Goal: Communication & Community: Answer question/provide support

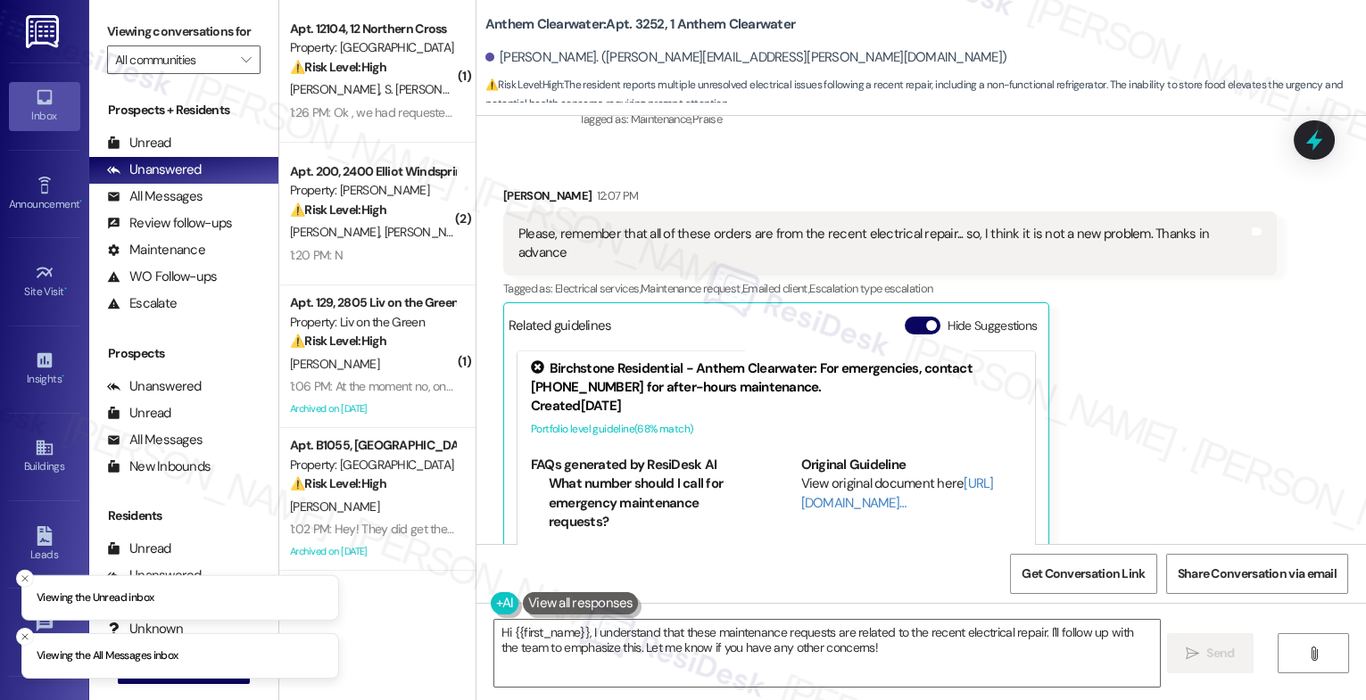
scroll to position [4, 0]
click at [905, 317] on button "Hide Suggestions" at bounding box center [923, 326] width 36 height 18
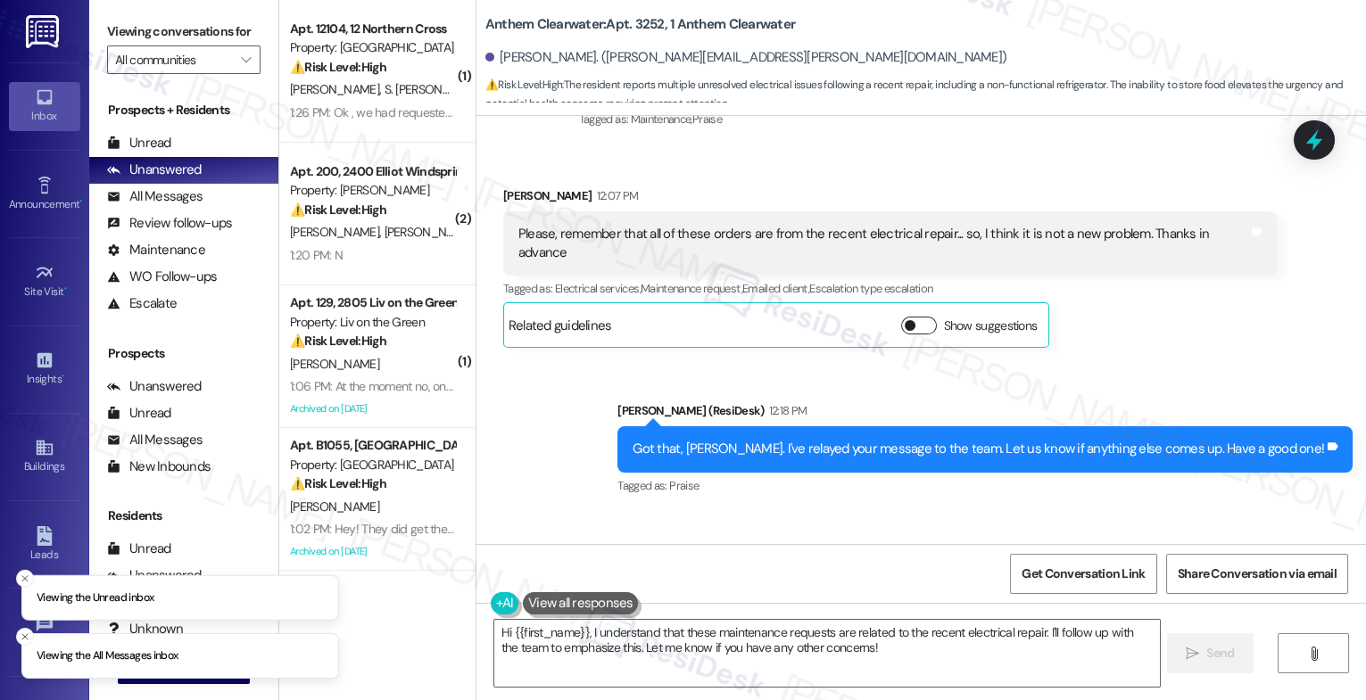
scroll to position [8728, 0]
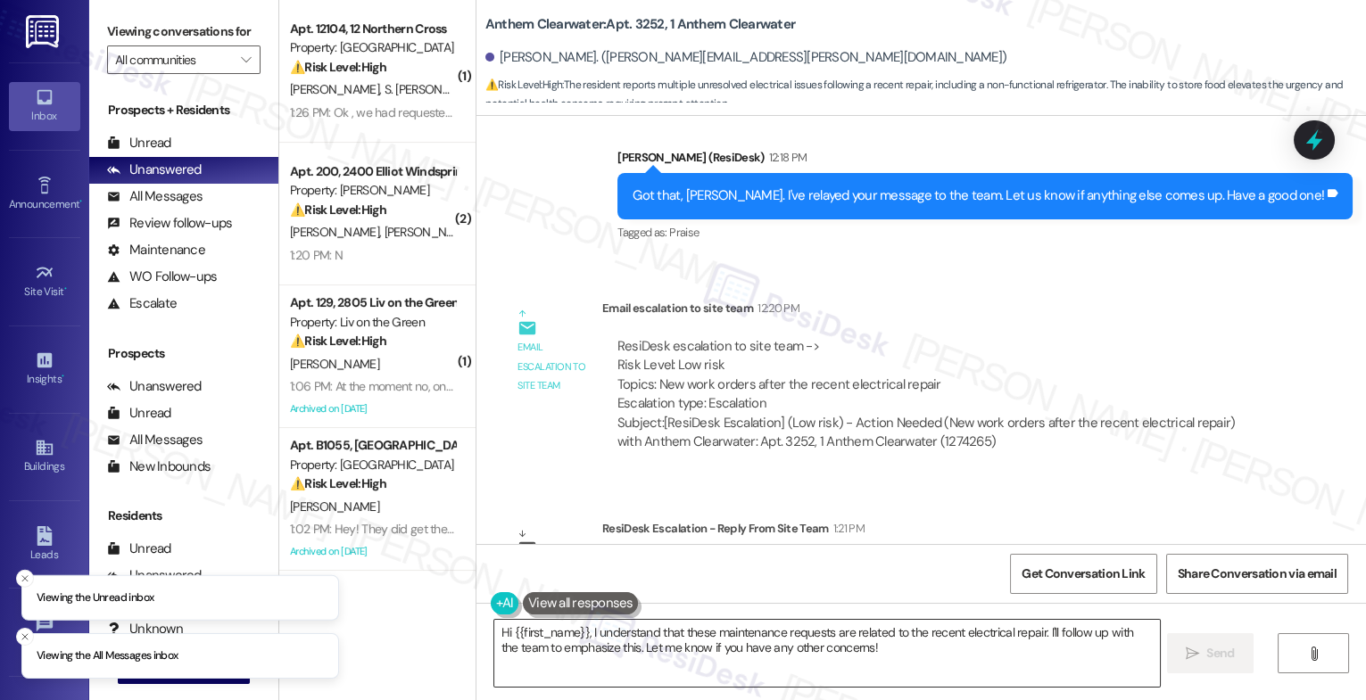
click at [592, 649] on textarea "Hi {{first_name}}, I understand that these maintenance requests are related to …" at bounding box center [827, 653] width 666 height 67
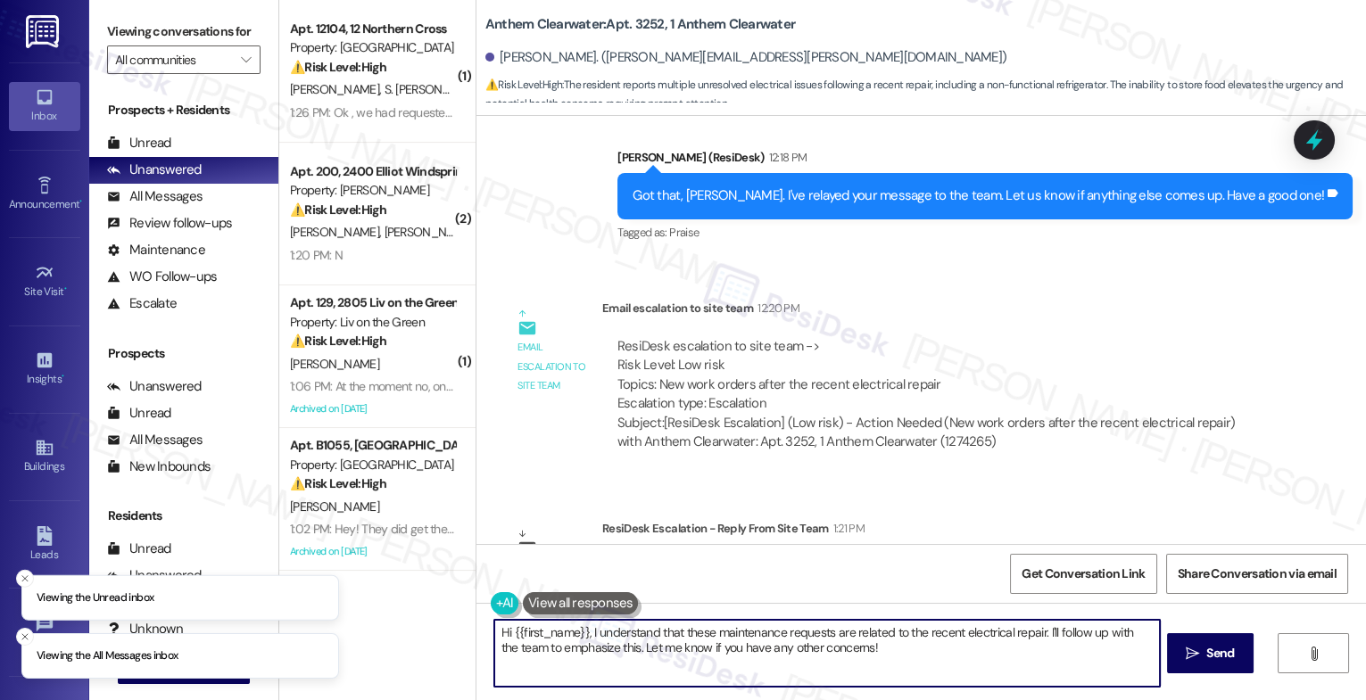
click at [592, 649] on textarea "Hi {{first_name}}, I understand that these maintenance requests are related to …" at bounding box center [827, 653] width 666 height 67
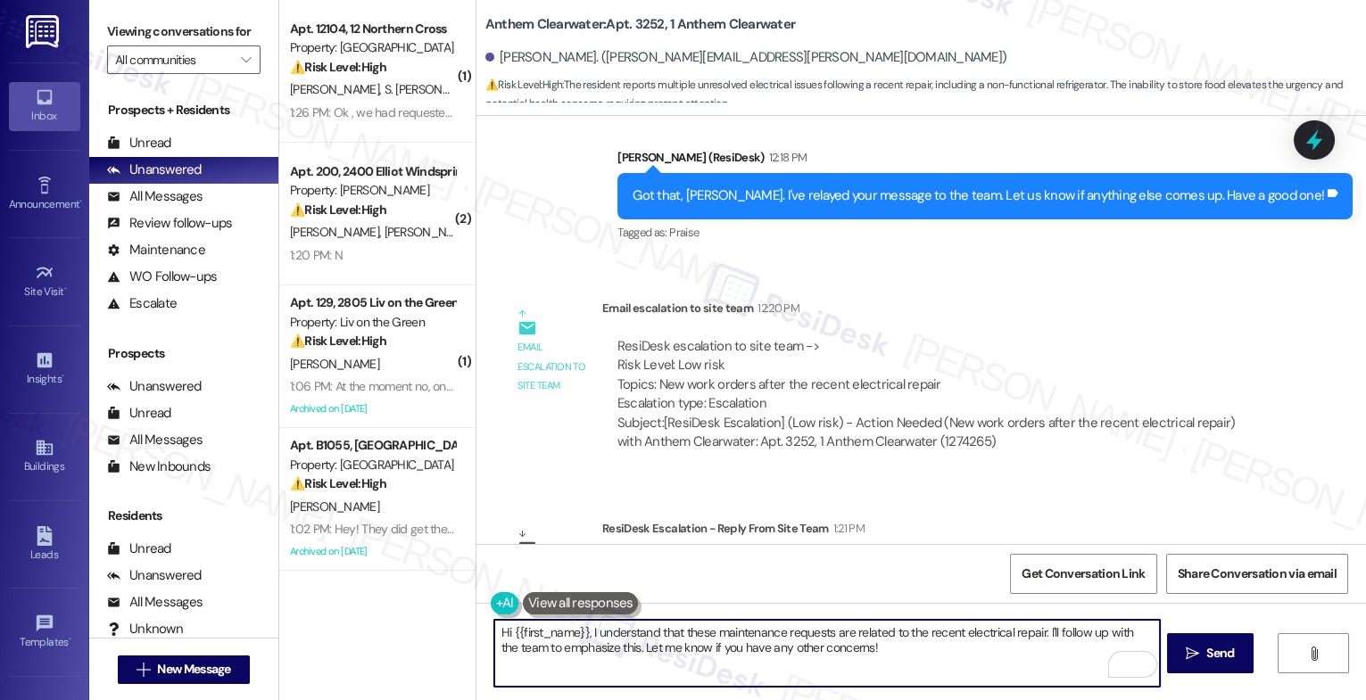
click at [616, 645] on textarea "Hi {{first_name}}, I understand that these maintenance requests are related to …" at bounding box center [827, 653] width 666 height 67
drag, startPoint x: 583, startPoint y: 631, endPoint x: 942, endPoint y: 690, distance: 364.4
click at [942, 690] on div "Hi {{first_name}}, I understand that these maintenance requests are related to …" at bounding box center [921, 670] width 890 height 134
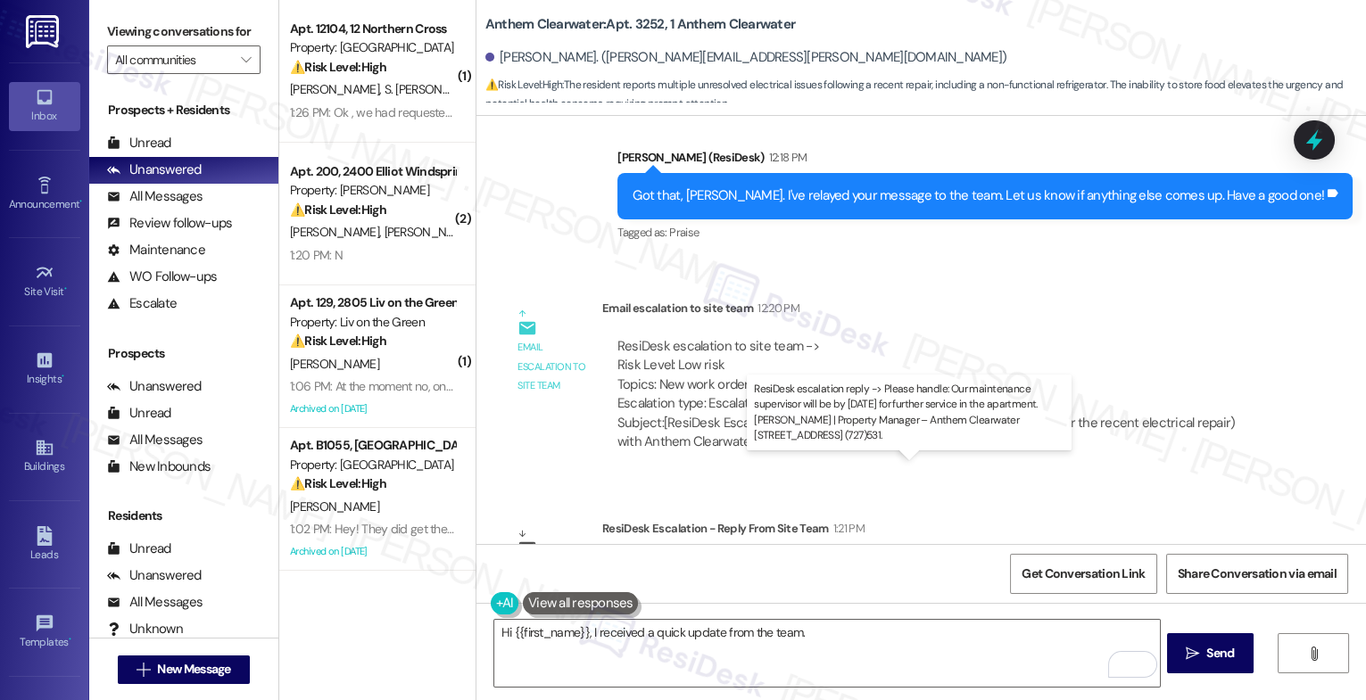
drag, startPoint x: 688, startPoint y: 486, endPoint x: 1137, endPoint y: 485, distance: 448.8
click at [1137, 557] on div "ResiDesk escalation reply -> Please handle: Our maintenance supervisor will be …" at bounding box center [889, 585] width 545 height 56
copy div "Our maintenance supervisor will be by today for further service in the apartmen…"
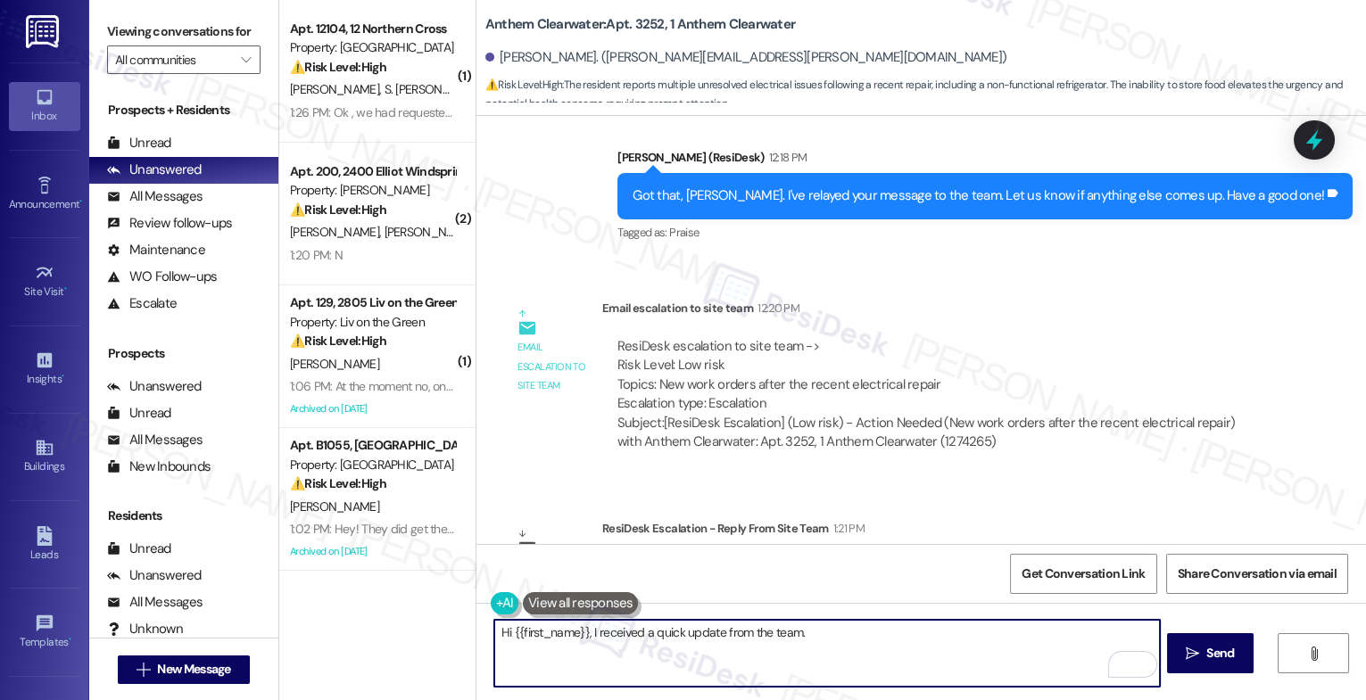
click at [844, 637] on textarea "Hi {{first_name}}, I received a quick update from the team." at bounding box center [827, 653] width 666 height 67
paste textarea "Our maintenance supervisor will be by today for further service in the apartmen…"
click at [559, 650] on textarea "Hi {{first_name}}, I received a quick update from the team. Our maintenance sup…" at bounding box center [827, 653] width 666 height 67
click at [642, 651] on textarea "Hi {{first_name}}, I received a quick update from the team. Our maintenance sup…" at bounding box center [827, 653] width 666 height 67
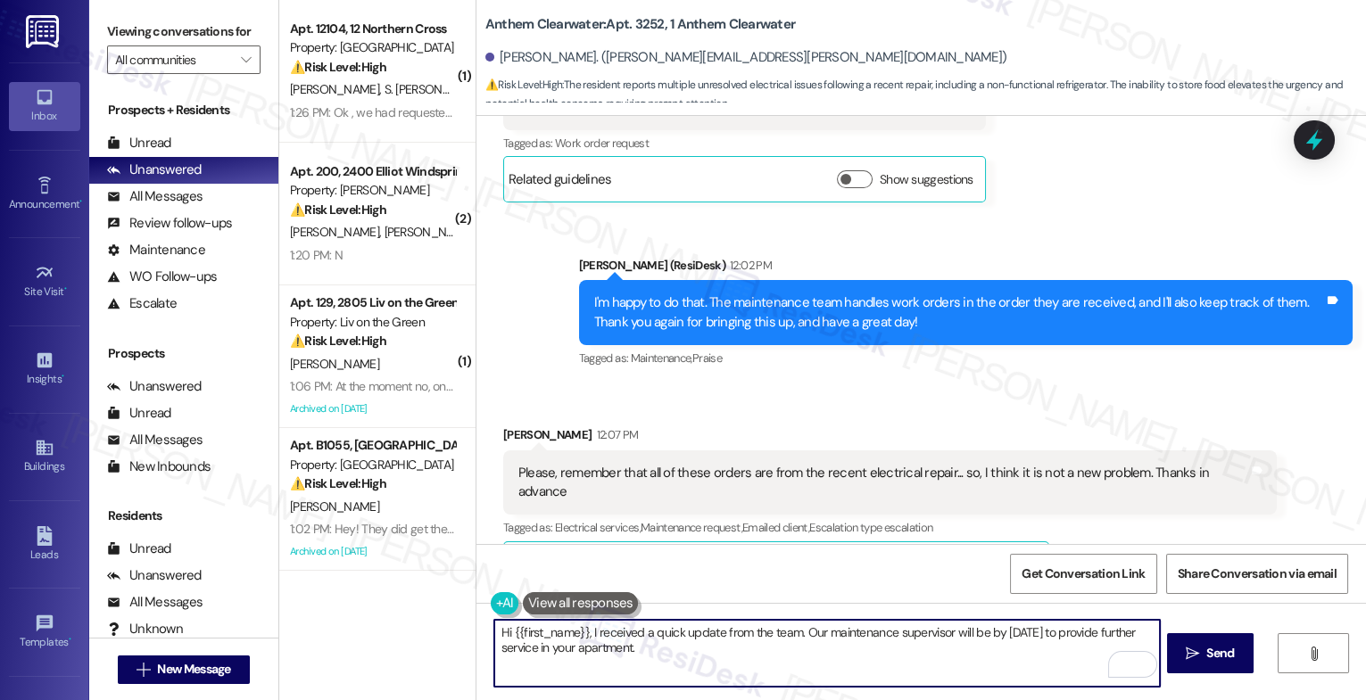
scroll to position [8208, 0]
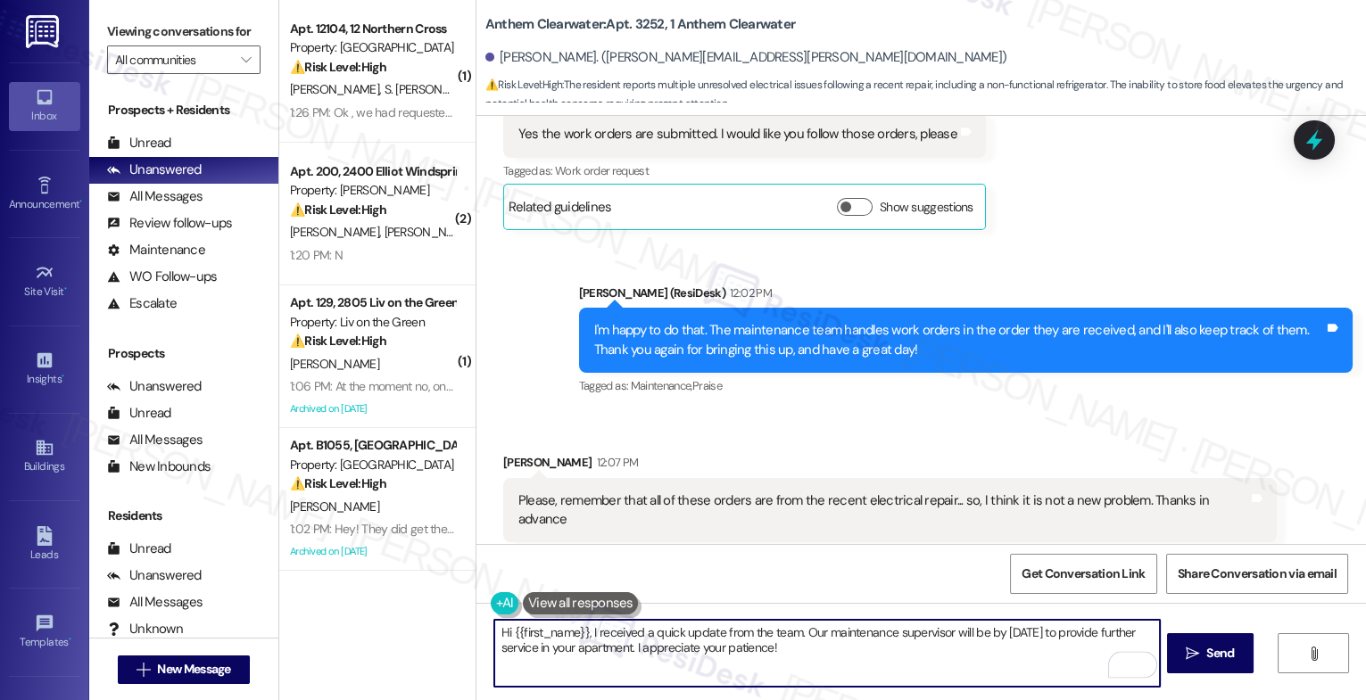
click at [821, 665] on textarea "Hi {{first_name}}, I received a quick update from the team. Our maintenance sup…" at bounding box center [827, 653] width 666 height 67
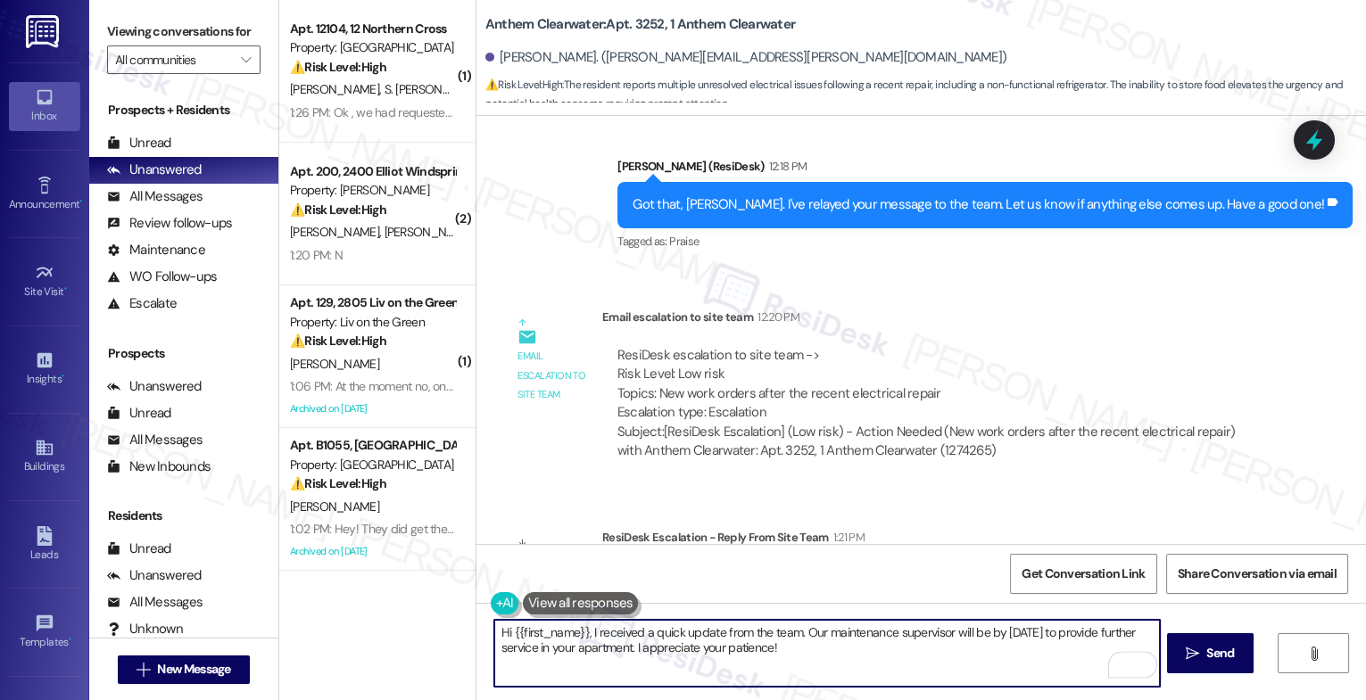
scroll to position [8728, 0]
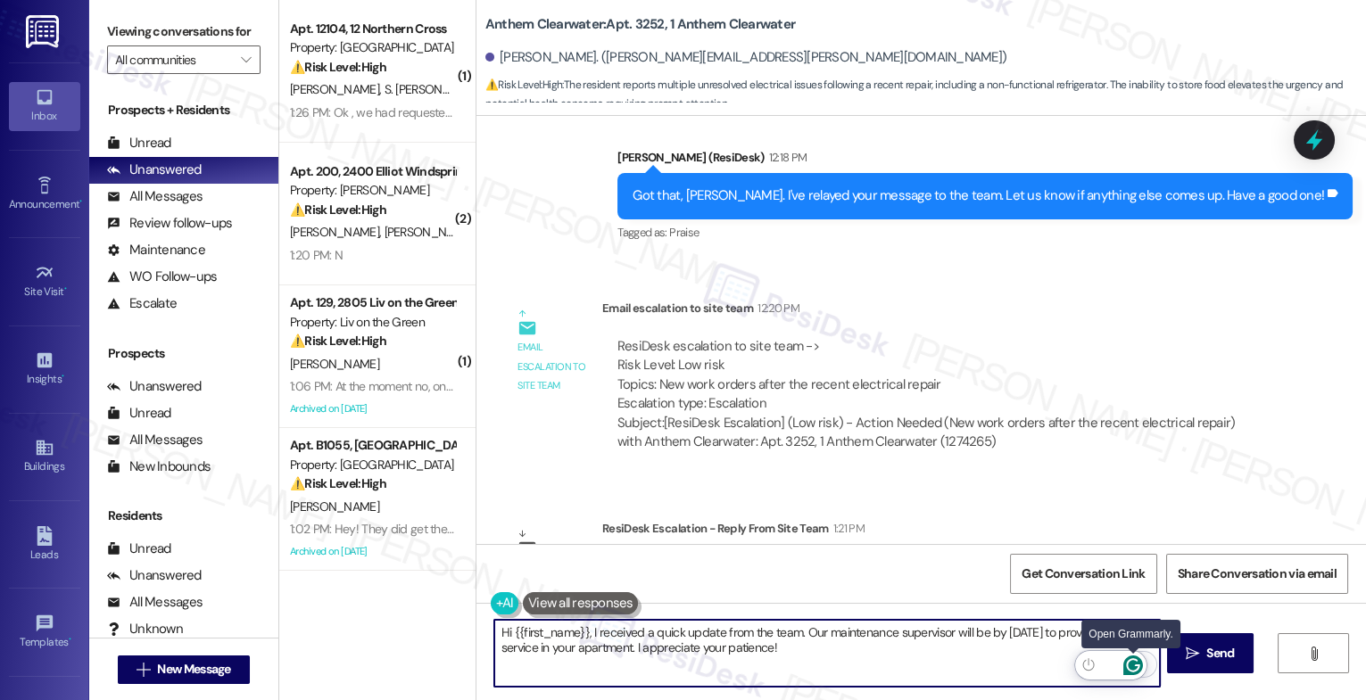
type textarea "Hi {{first_name}}, I received a quick update from the team. Our maintenance sup…"
click at [1136, 664] on icon "Open Grammarly. 0 Suggestions." at bounding box center [1133, 666] width 20 height 20
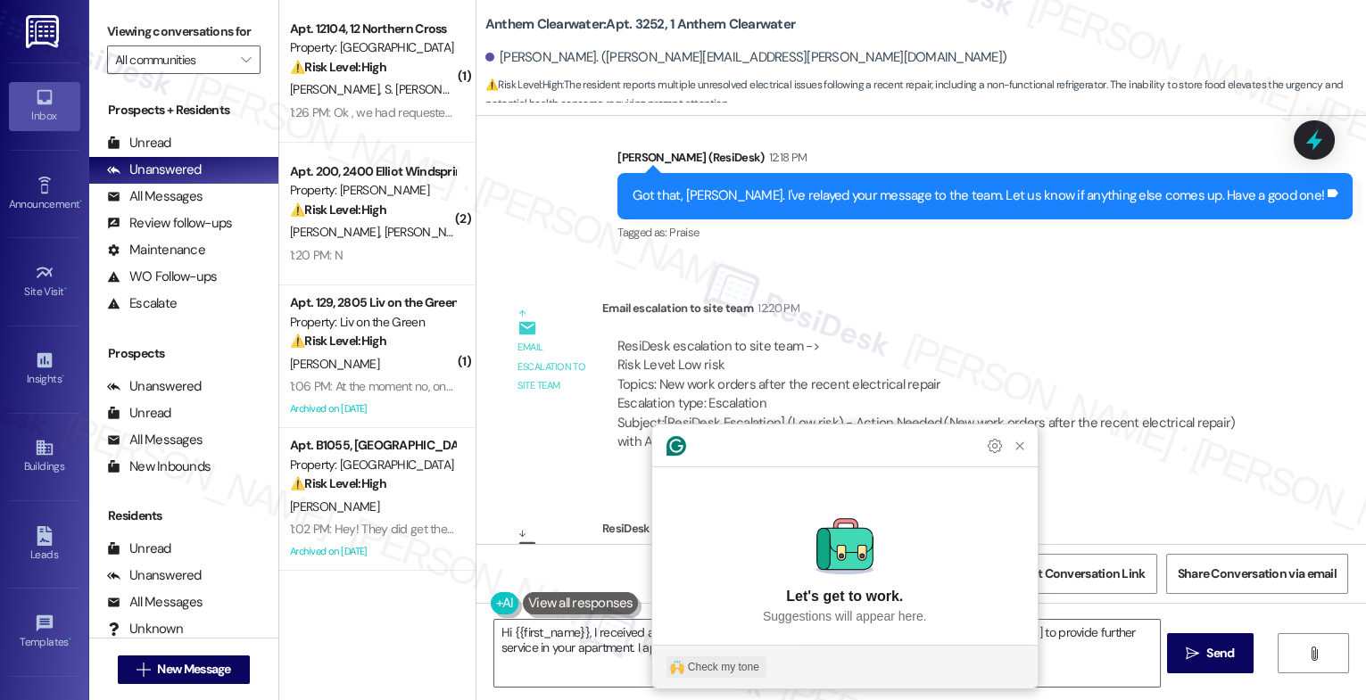
click at [689, 665] on div "Check my tone" at bounding box center [723, 667] width 71 height 16
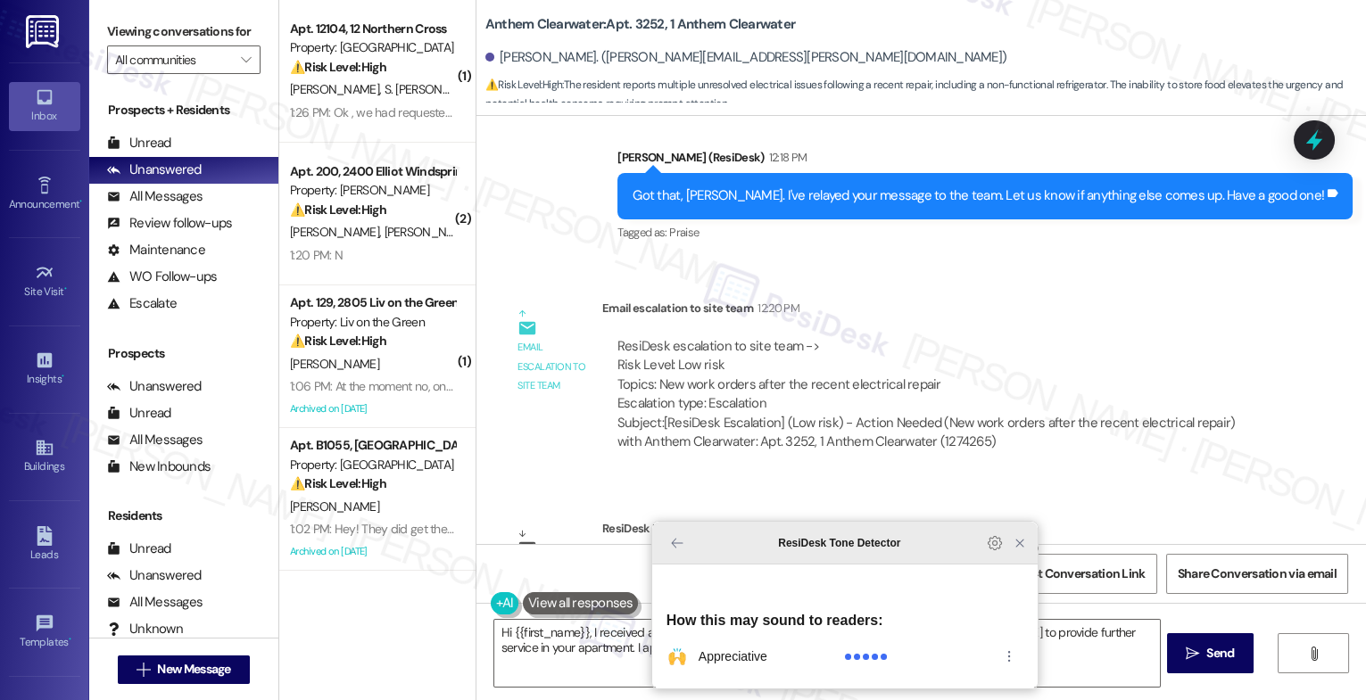
click at [1015, 551] on icon "Close Grammarly Assistant" at bounding box center [1020, 543] width 14 height 14
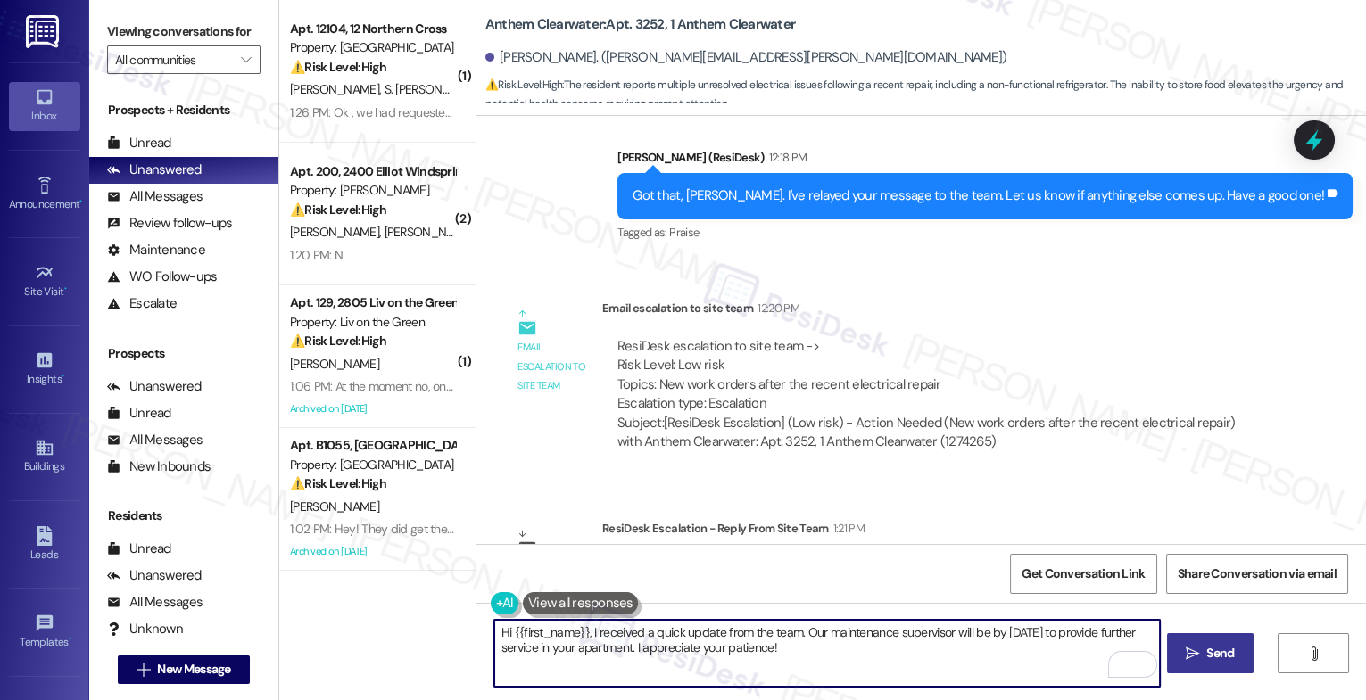
click at [1212, 651] on span "Send" at bounding box center [1220, 653] width 28 height 19
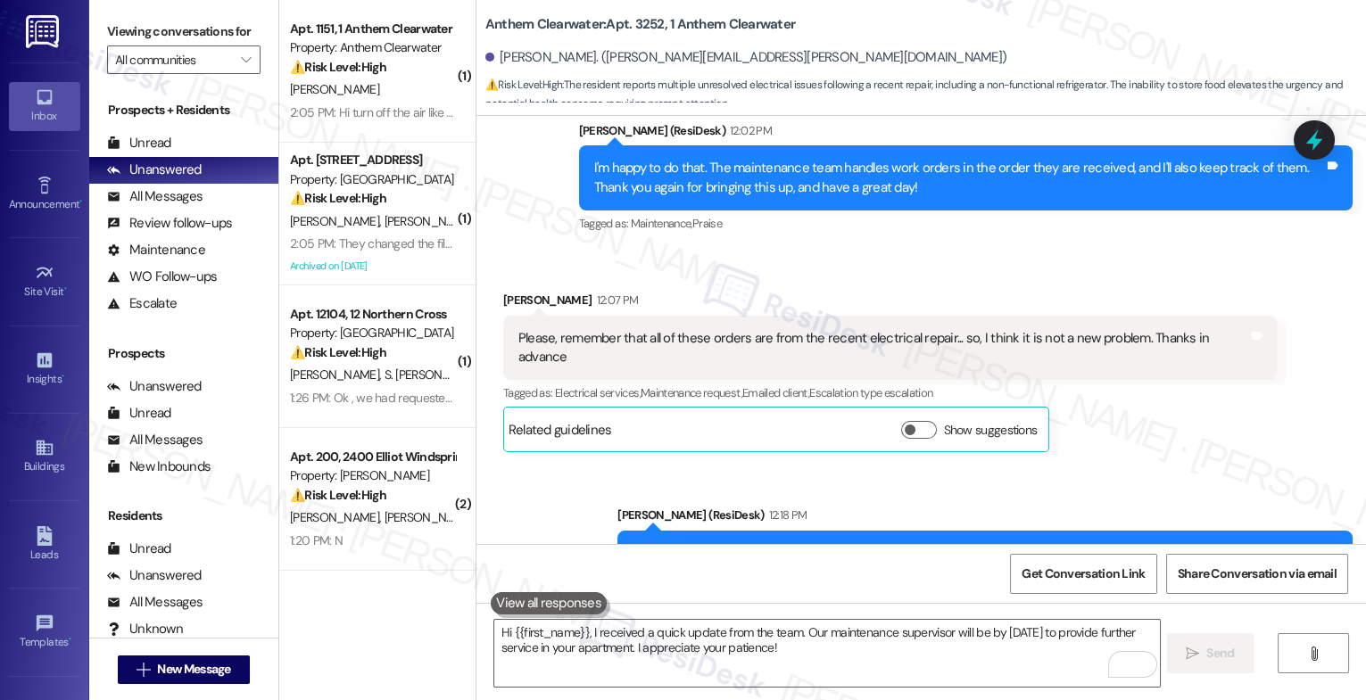
scroll to position [8872, 0]
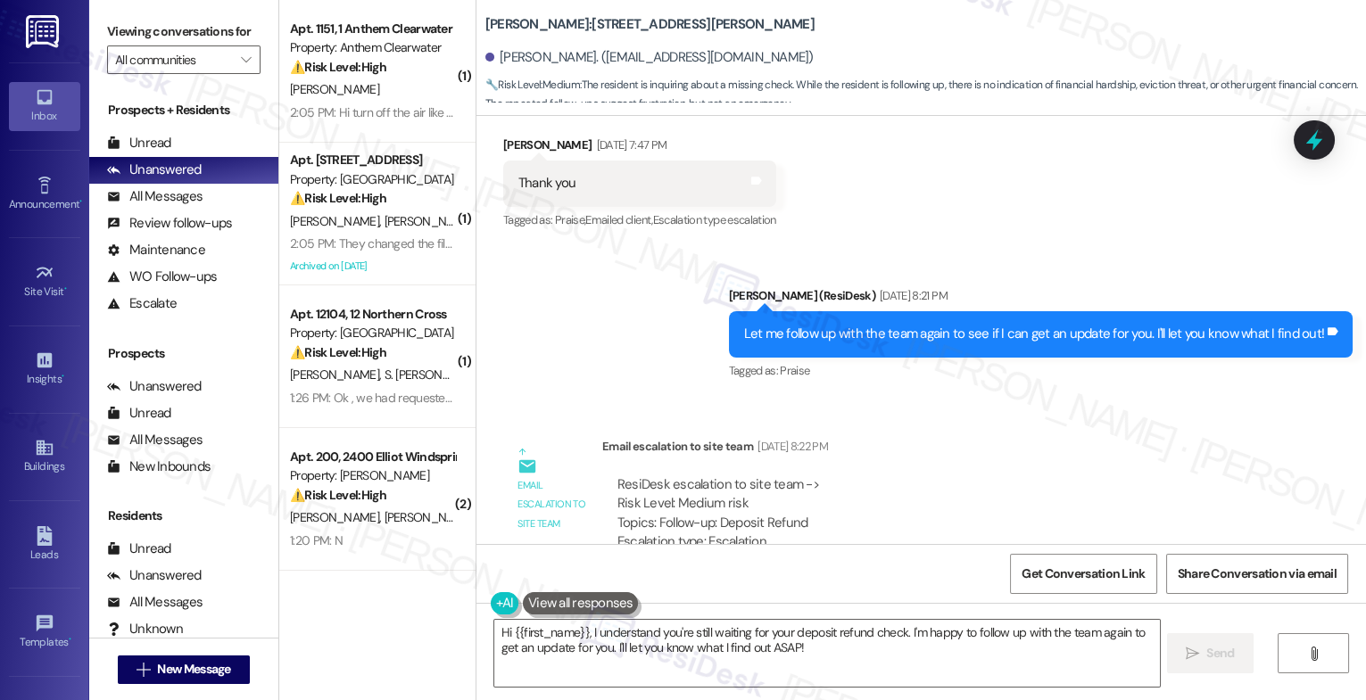
scroll to position [30212, 0]
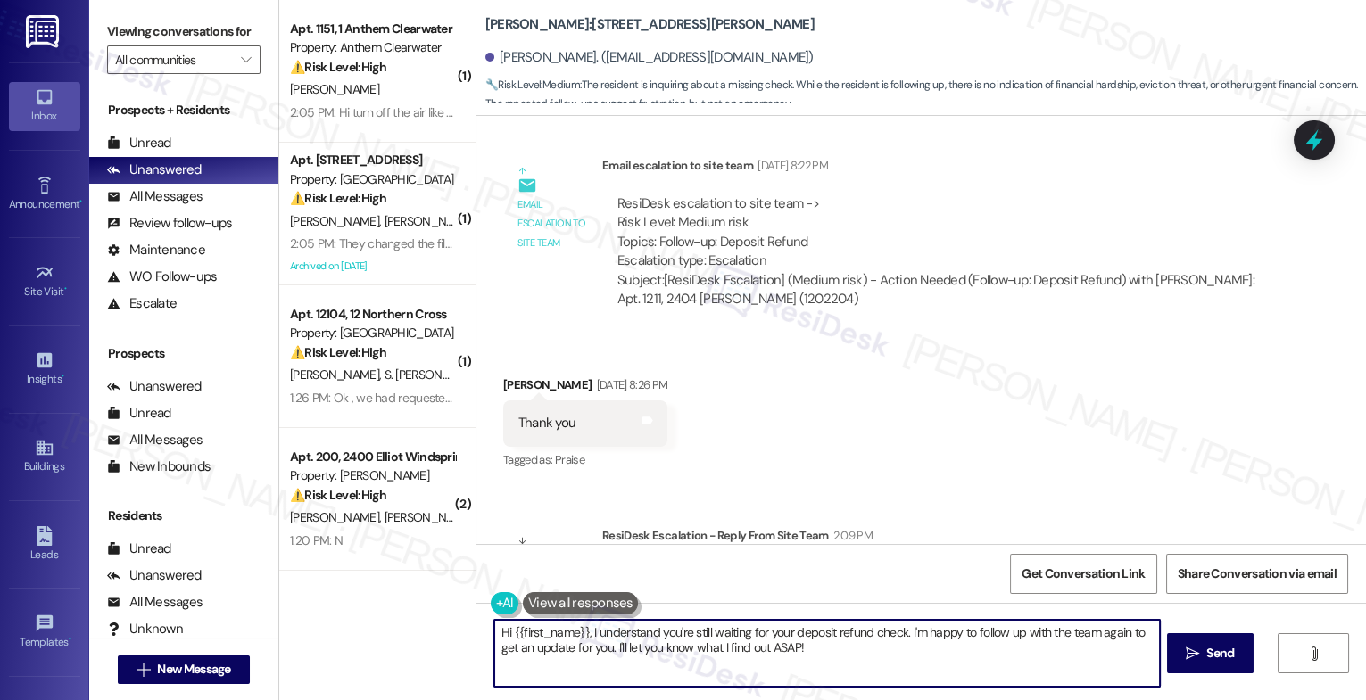
drag, startPoint x: 888, startPoint y: 676, endPoint x: 948, endPoint y: 679, distance: 59.8
click at [948, 679] on textarea "Hi {{first_name}}, I understand you're still waiting for your deposit refund ch…" at bounding box center [827, 653] width 666 height 67
click at [609, 657] on textarea "Hi {{first_name}}, I hope your day is going well. I received an update from the…" at bounding box center [827, 653] width 666 height 67
type textarea "Hi {{first_name}}, I hope your day is going well. I received an update from the…"
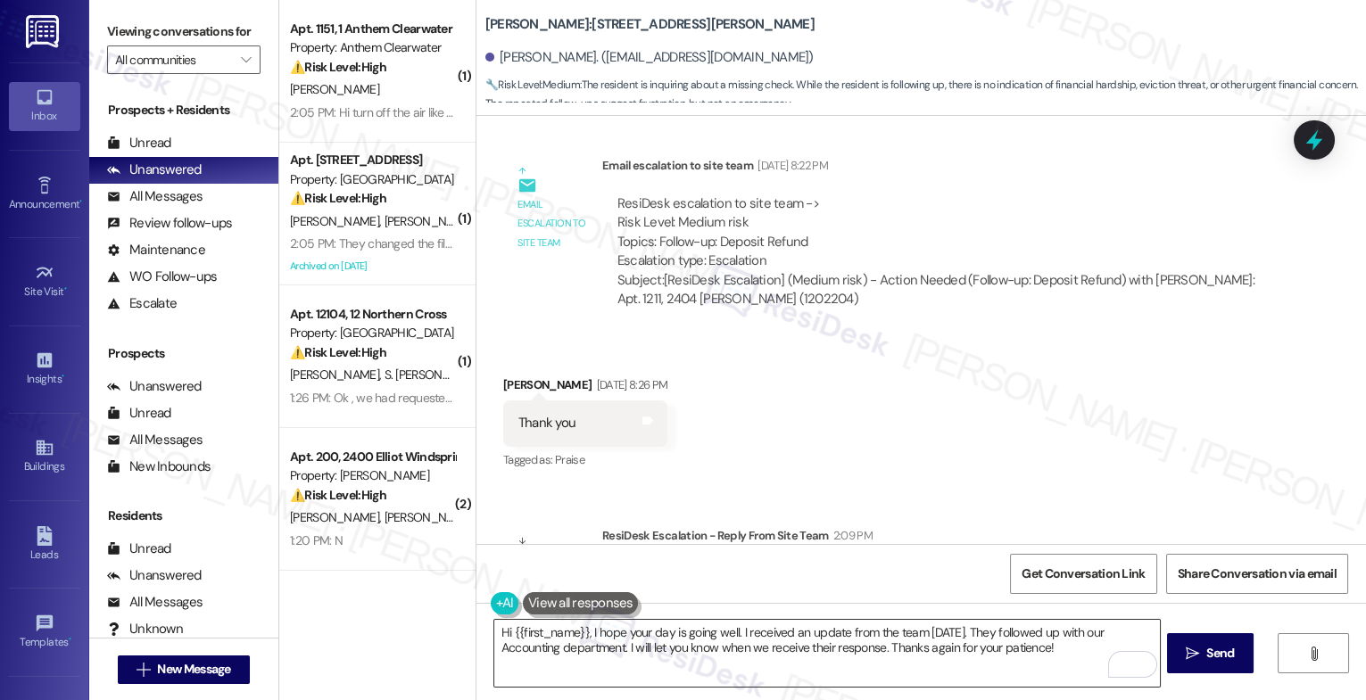
click at [1146, 665] on span at bounding box center [1144, 664] width 25 height 27
click at [1130, 659] on icon "Open Grammarly. 0 Suggestions." at bounding box center [1133, 666] width 20 height 20
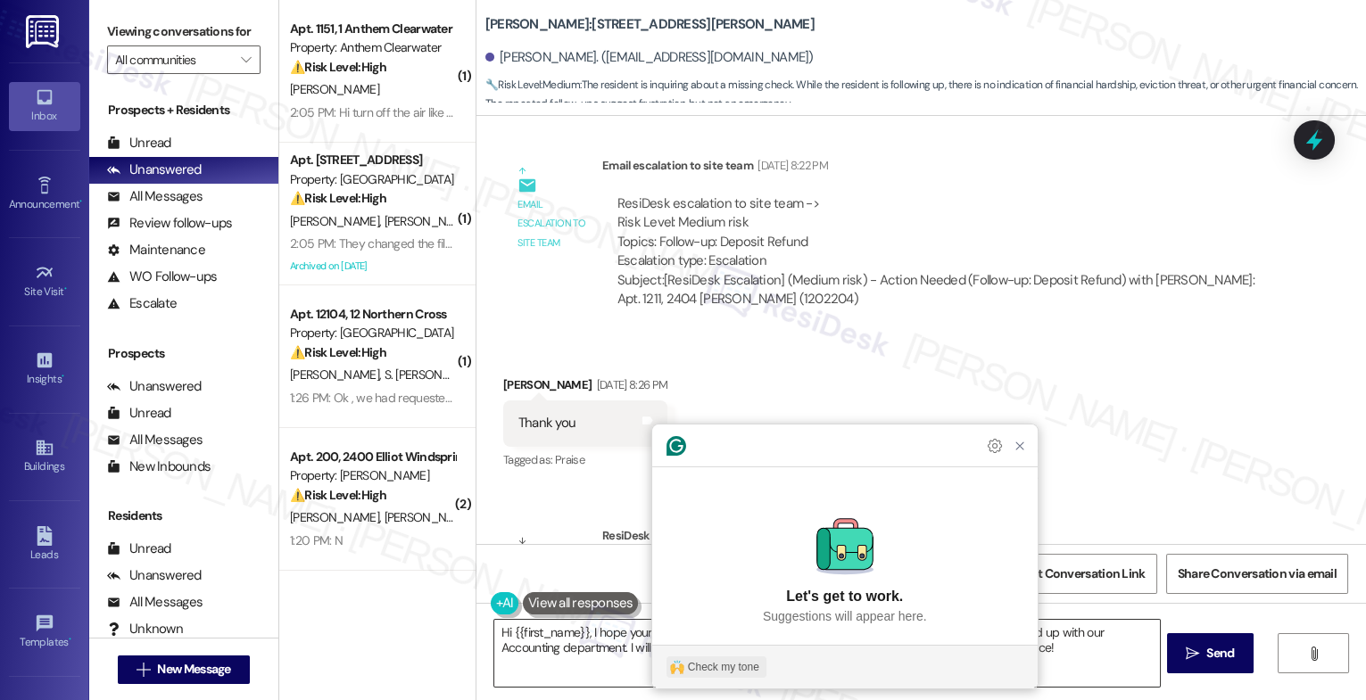
click at [742, 664] on div "Check my tone" at bounding box center [723, 667] width 71 height 16
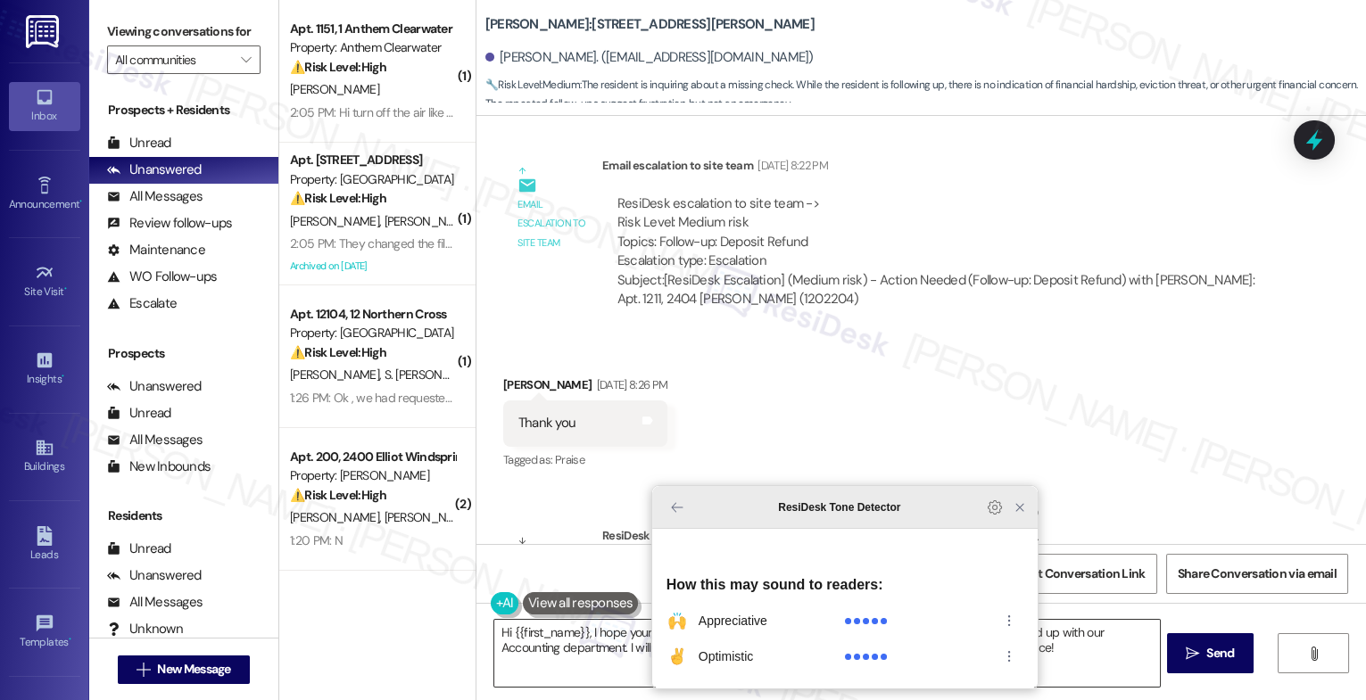
click at [1022, 515] on icon "Close Grammarly Assistant" at bounding box center [1020, 508] width 14 height 14
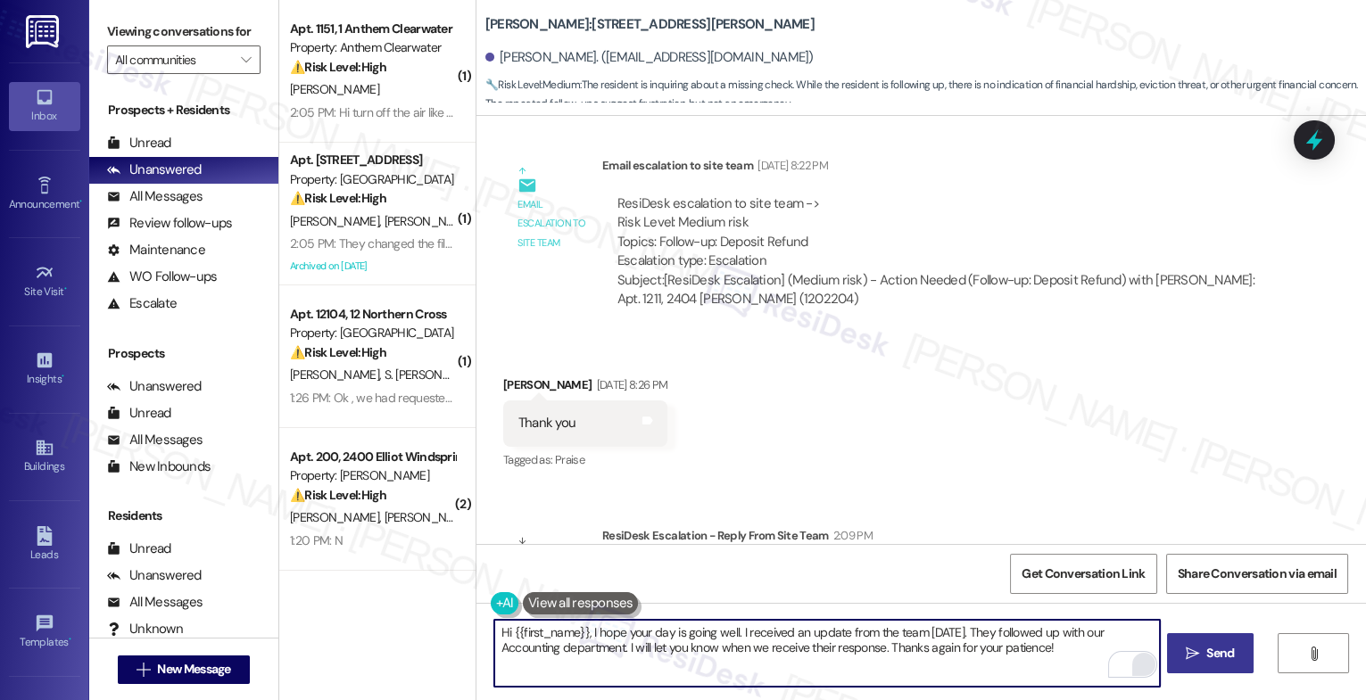
click at [1190, 639] on button " Send" at bounding box center [1210, 654] width 87 height 40
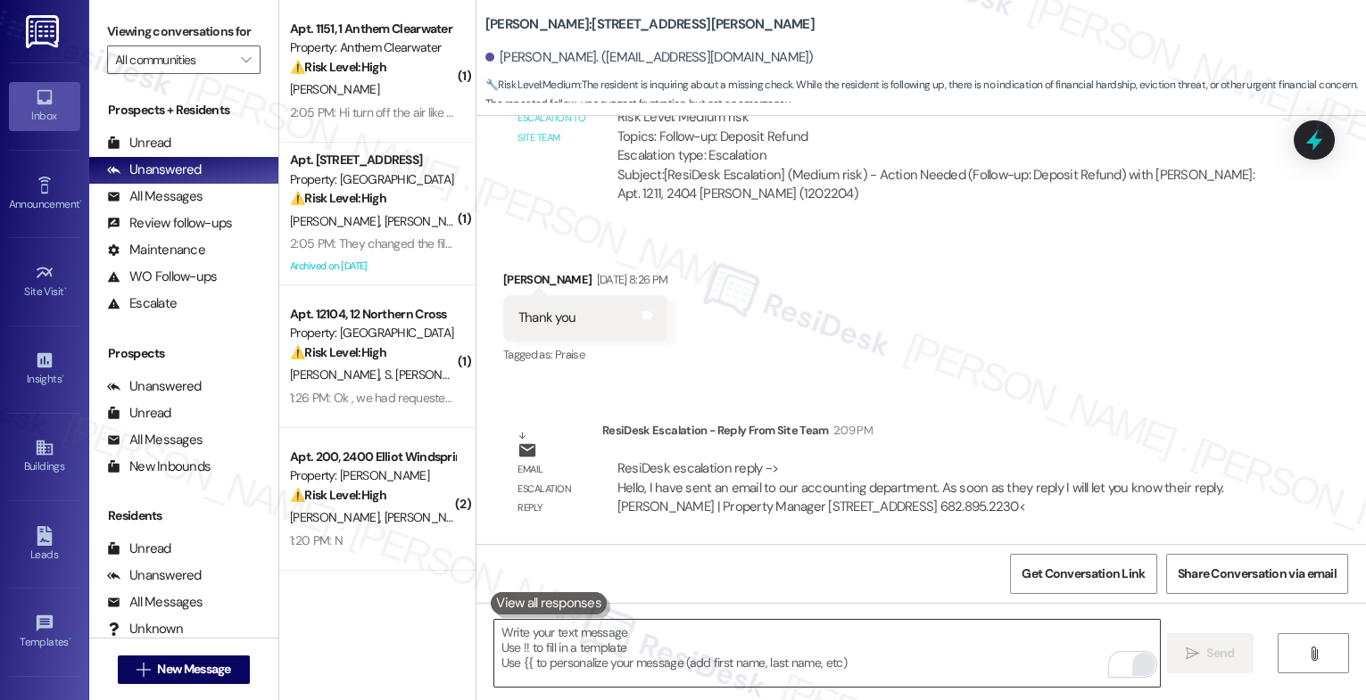
scroll to position [30356, 0]
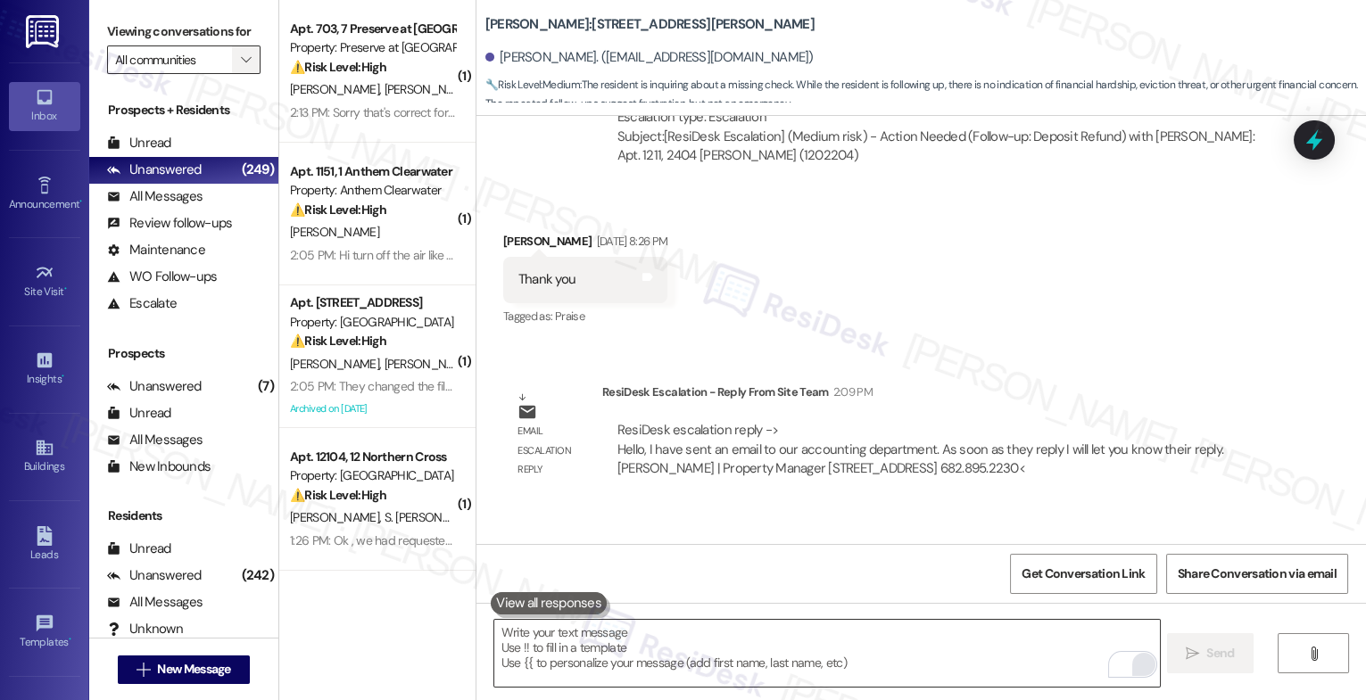
click at [241, 67] on icon "" at bounding box center [246, 60] width 10 height 14
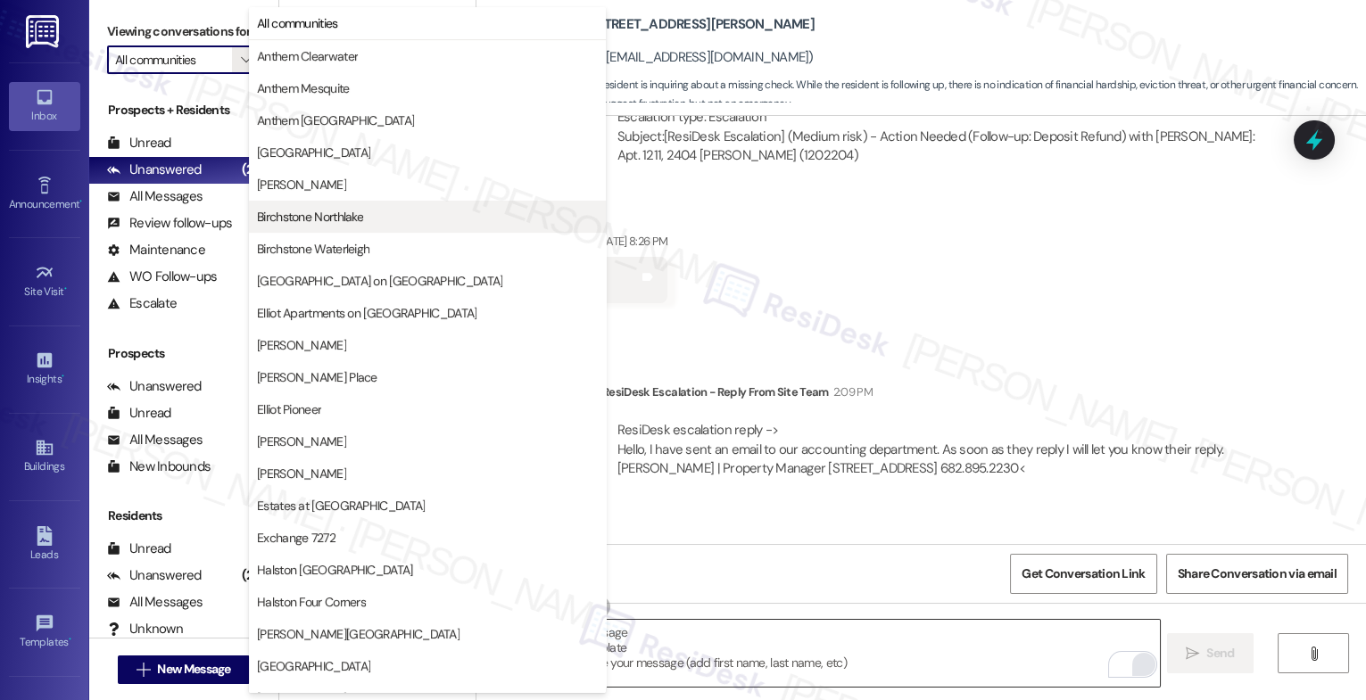
click at [330, 212] on span "Birchstone Northlake" at bounding box center [310, 217] width 106 height 18
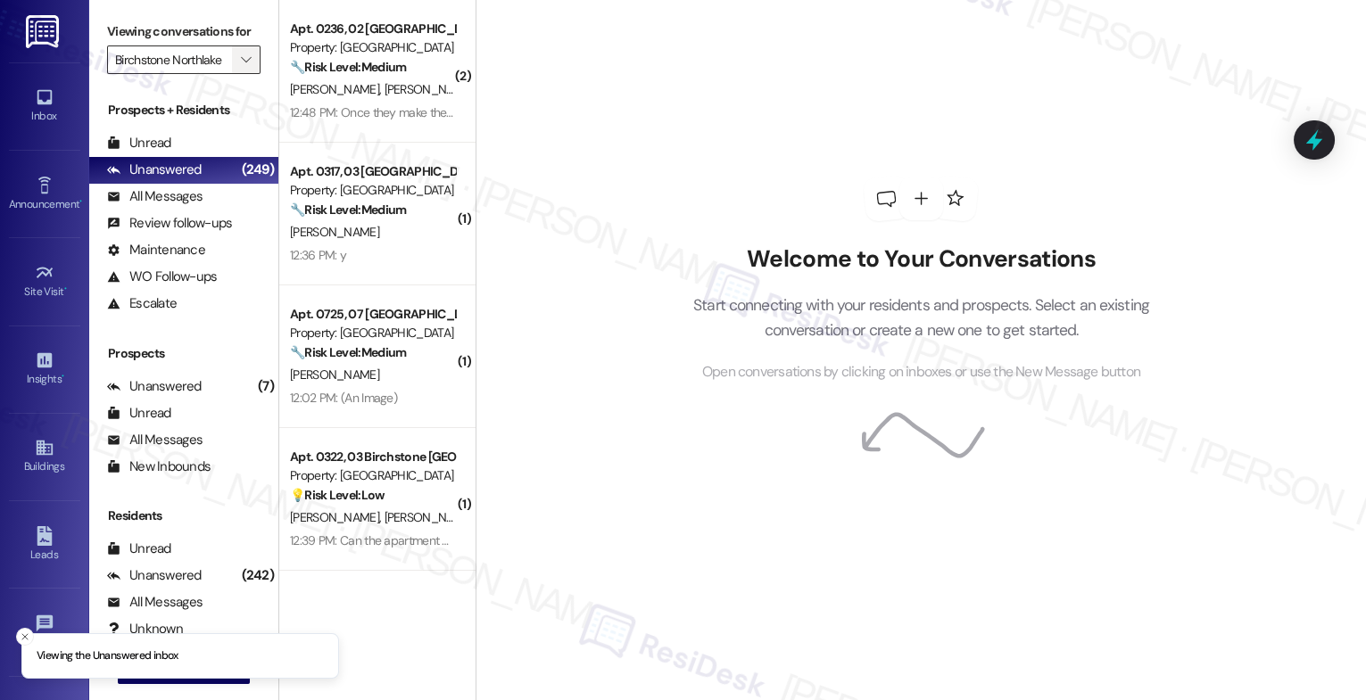
click at [241, 67] on icon "" at bounding box center [246, 60] width 10 height 14
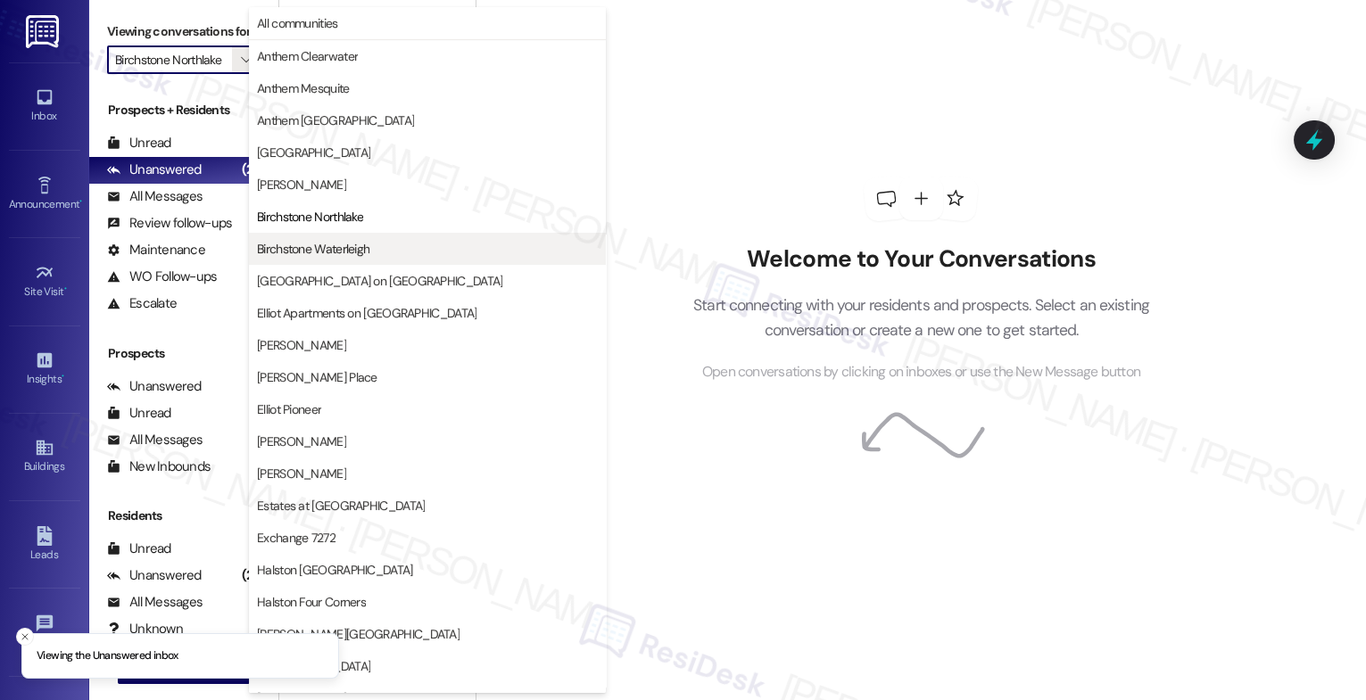
click at [327, 251] on span "Birchstone Waterleigh" at bounding box center [313, 249] width 112 height 18
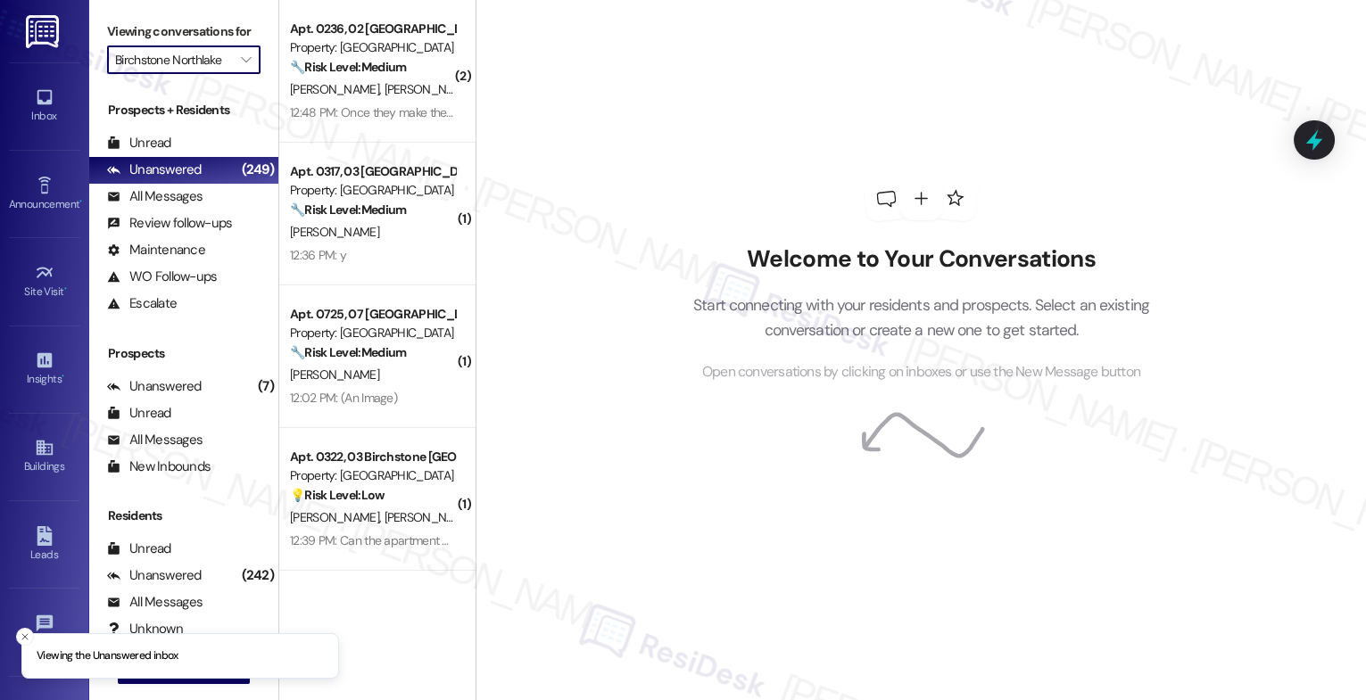
type input "Birchstone Waterleigh"
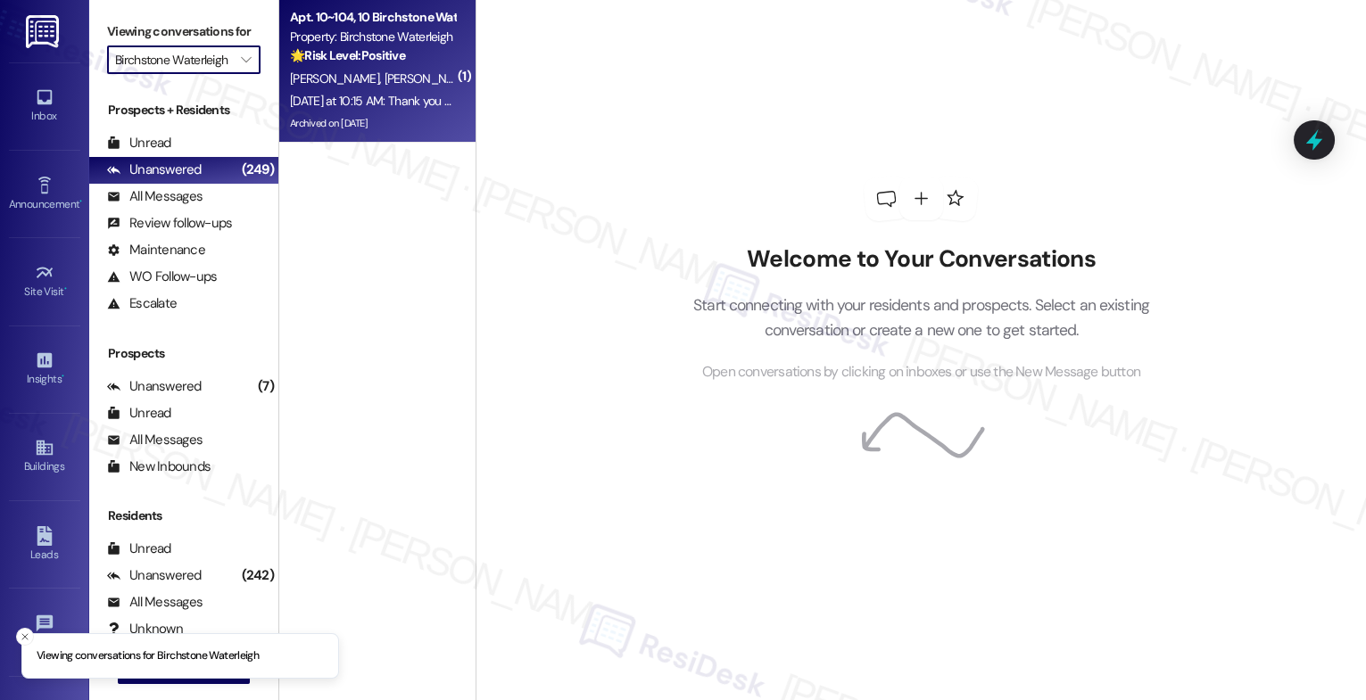
click at [384, 72] on span "D. Fernandes" at bounding box center [428, 78] width 89 height 16
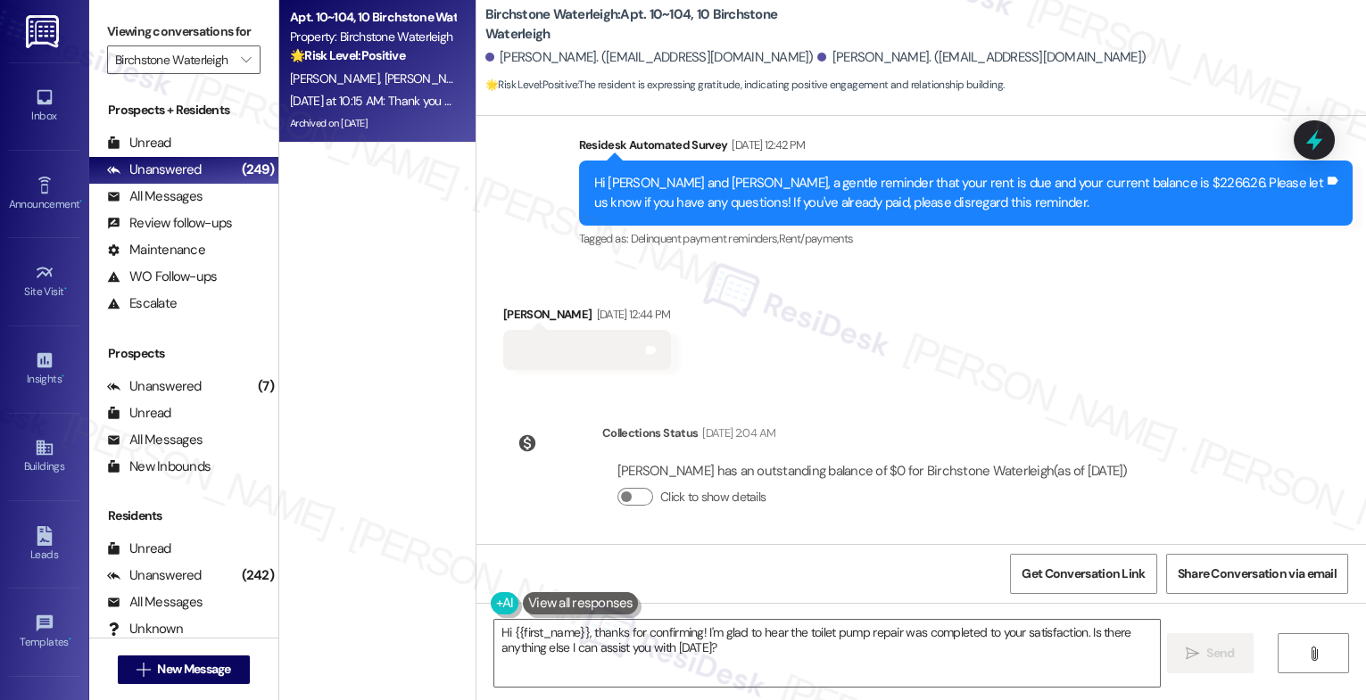
scroll to position [21368, 0]
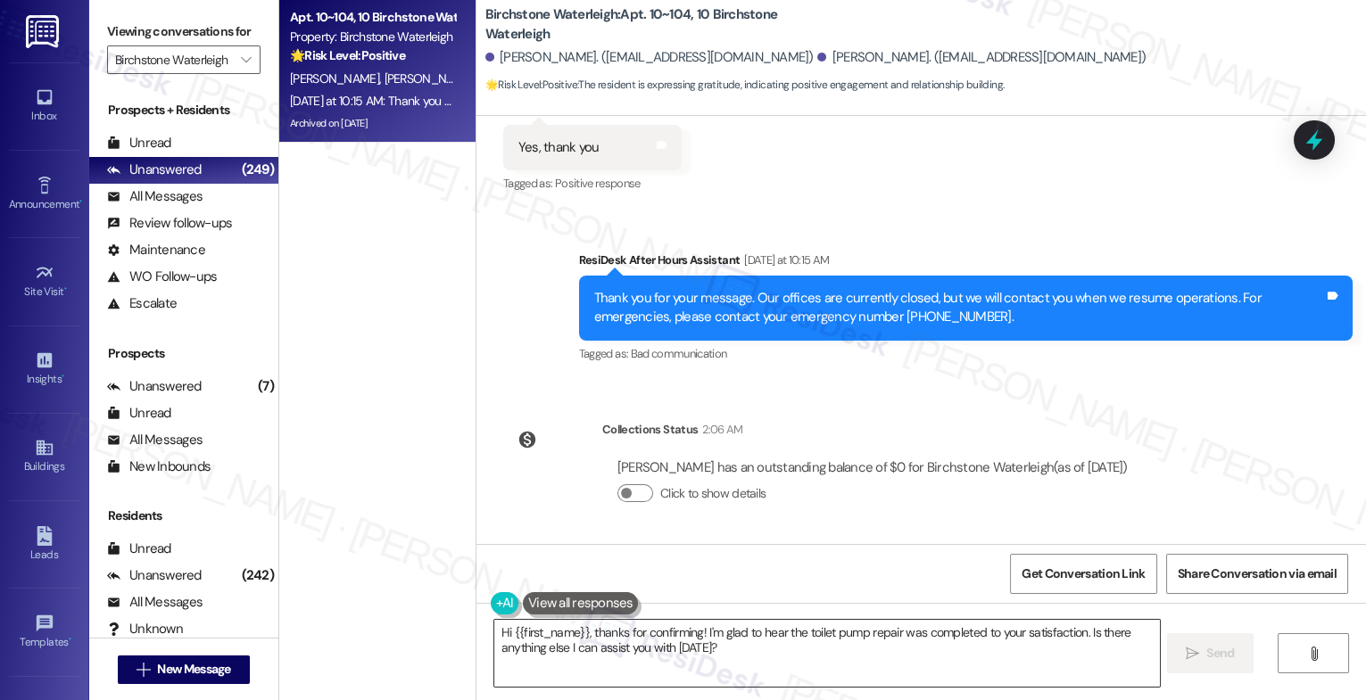
click at [571, 639] on textarea "Hi {{first_name}}, thanks for confirming! I'm glad to hear the toilet pump repa…" at bounding box center [827, 653] width 666 height 67
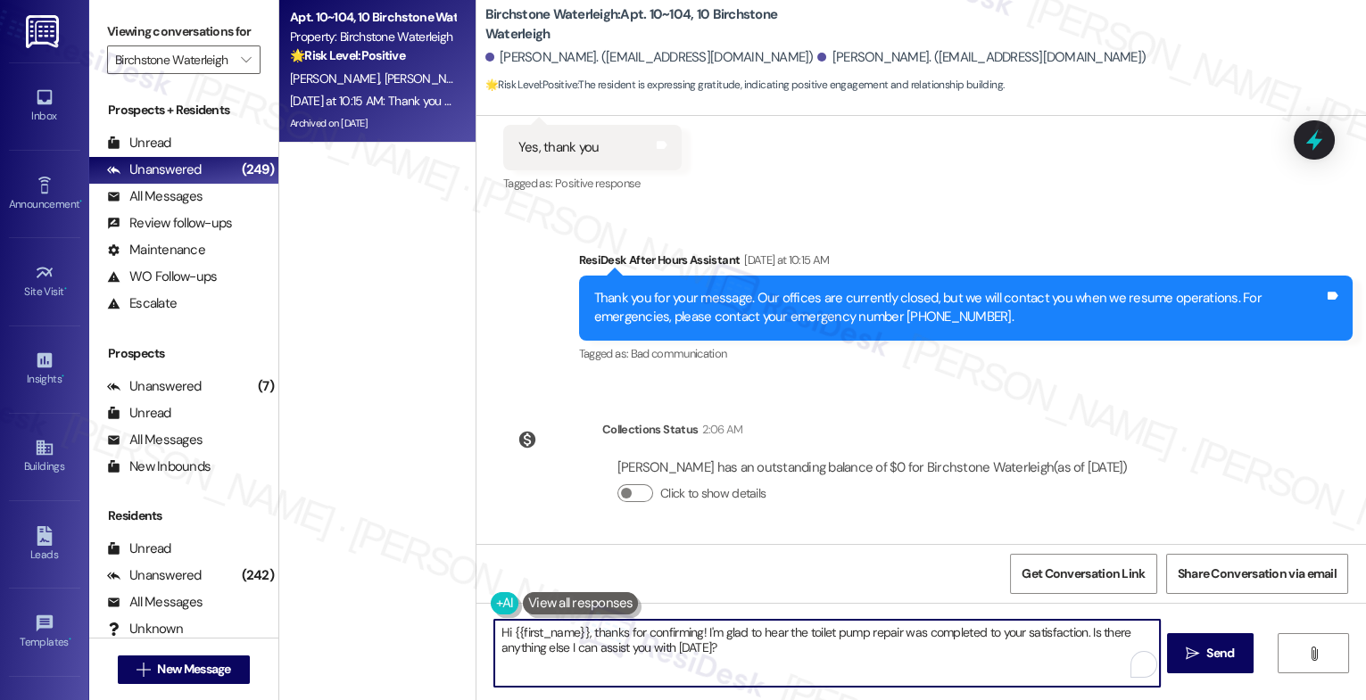
click at [571, 639] on textarea "Hi {{first_name}}, thanks for confirming! I'm glad to hear the toilet pump repa…" at bounding box center [827, 653] width 666 height 67
paste textarea "ey {{first_name}}, that's great news! Thank you for confirming that the work or…"
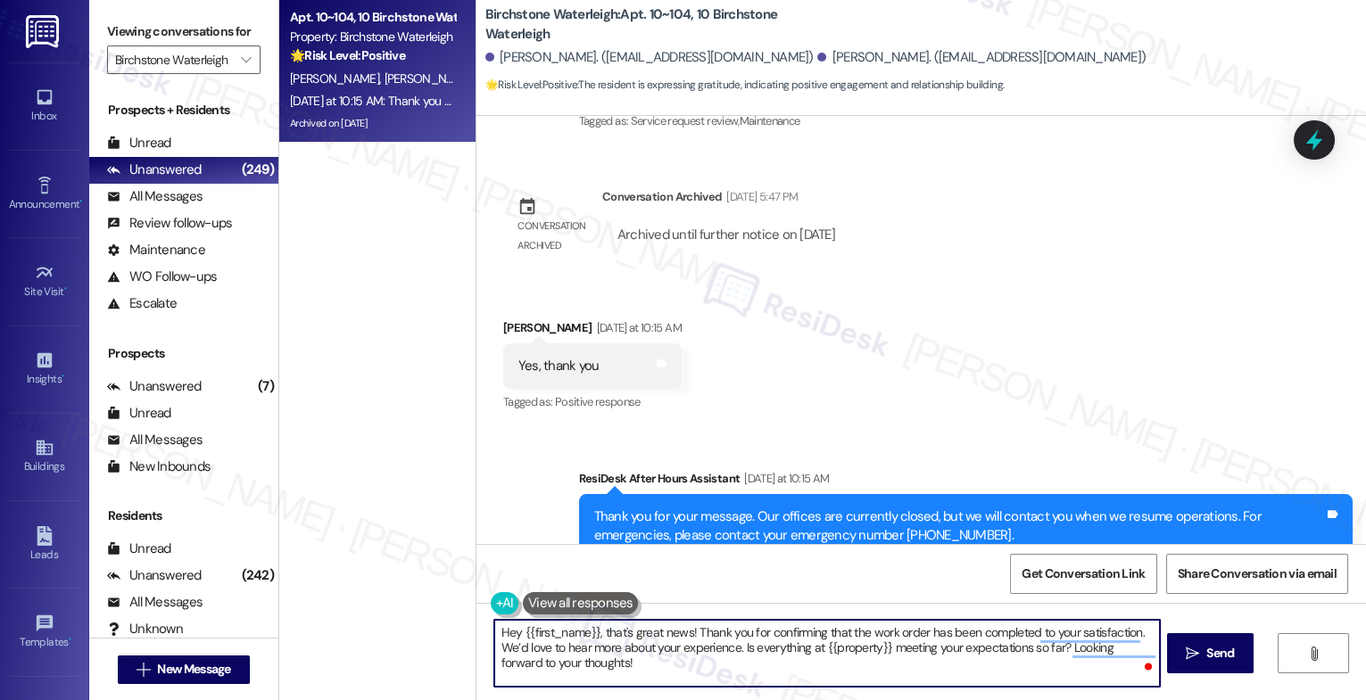
drag, startPoint x: 514, startPoint y: 634, endPoint x: 588, endPoint y: 632, distance: 74.1
click at [588, 632] on textarea "Hey {{first_name}}, that's great news! Thank you for confirming that the work o…" at bounding box center [827, 653] width 666 height 67
click at [637, 675] on textarea "Hey Marisa, that's great news! Thank you for confirming that the work order has…" at bounding box center [827, 653] width 666 height 67
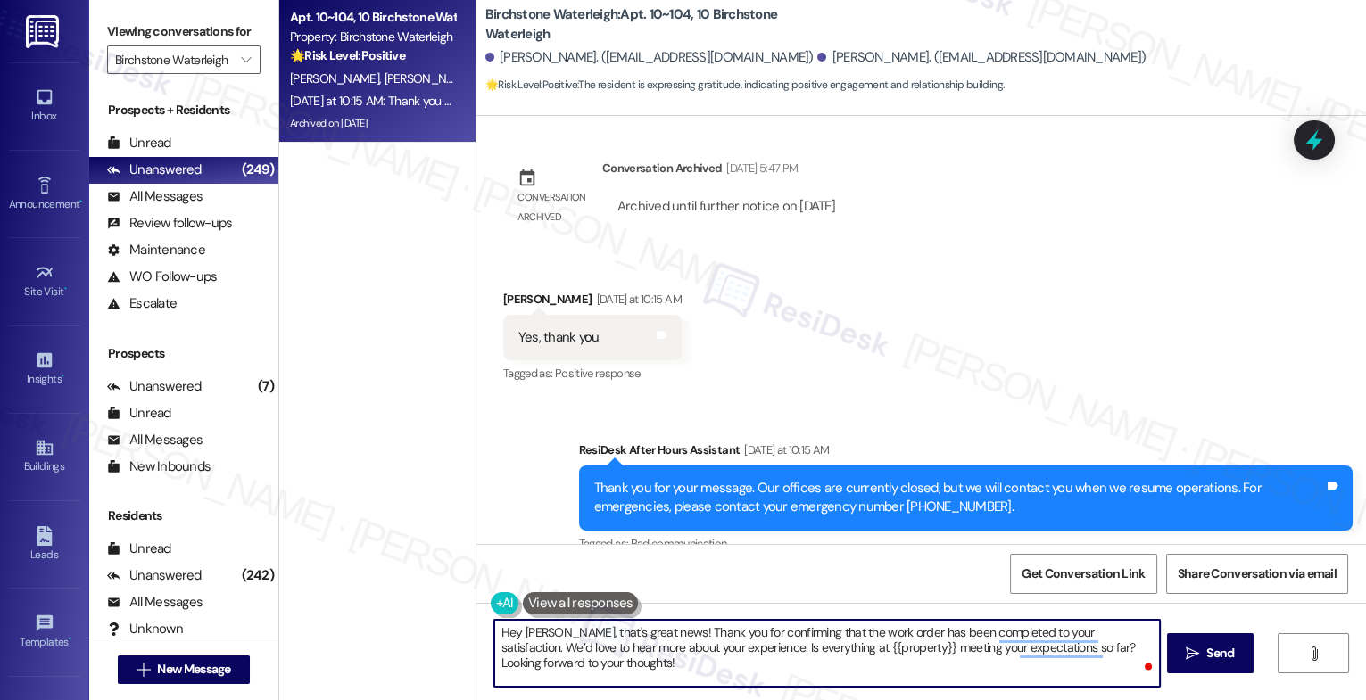
scroll to position [21155, 0]
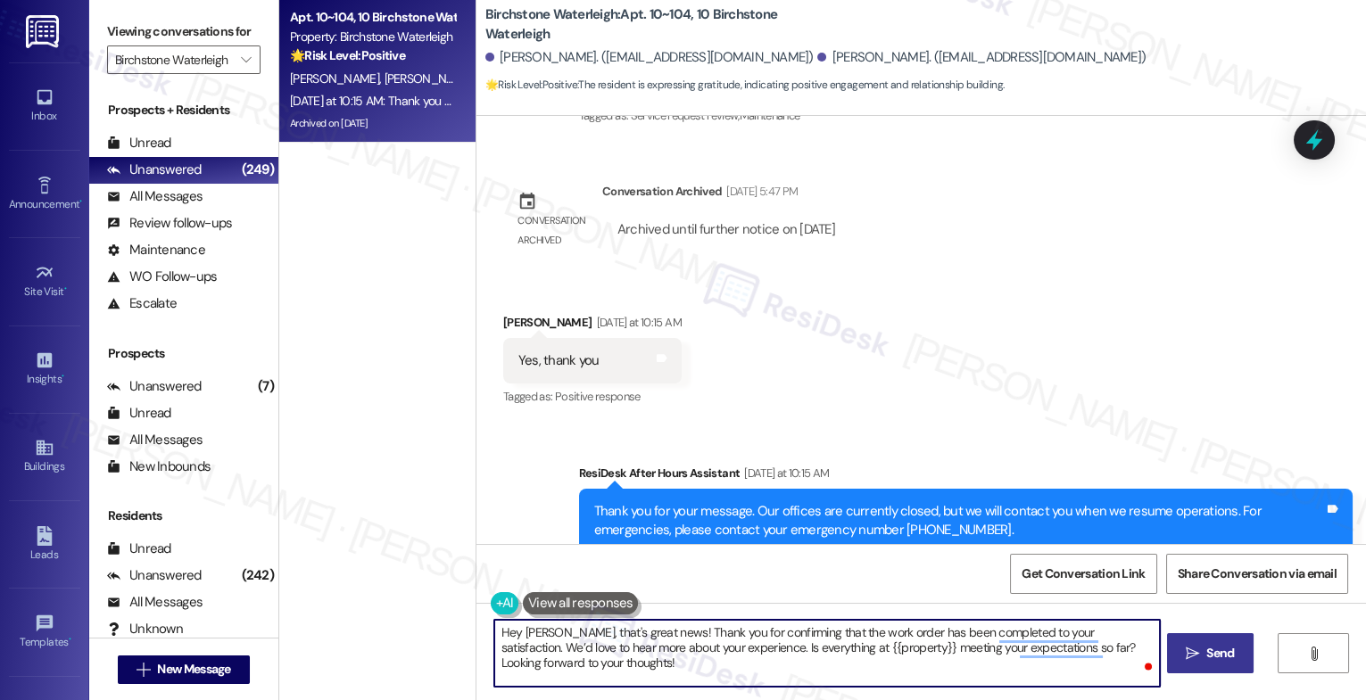
type textarea "Hey Marisa, that's great news! Thank you for confirming that the work order has…"
click at [1197, 654] on span " Send" at bounding box center [1210, 653] width 56 height 19
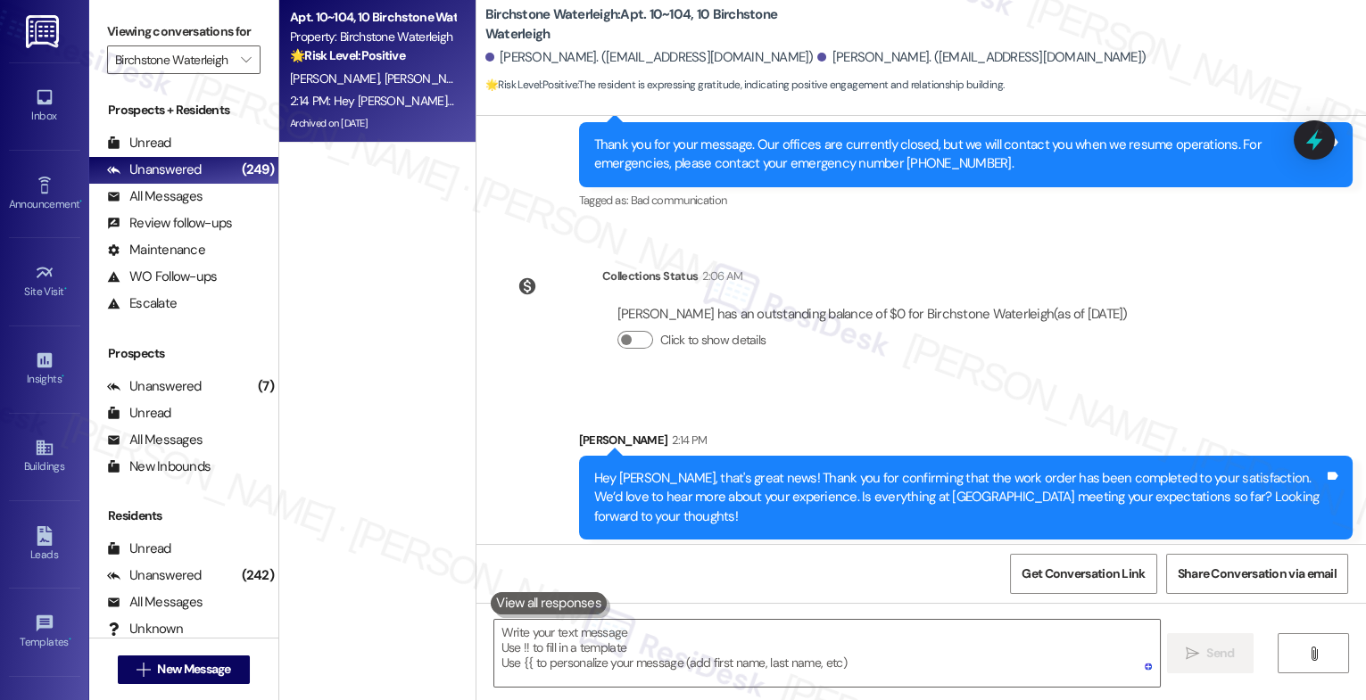
scroll to position [21530, 0]
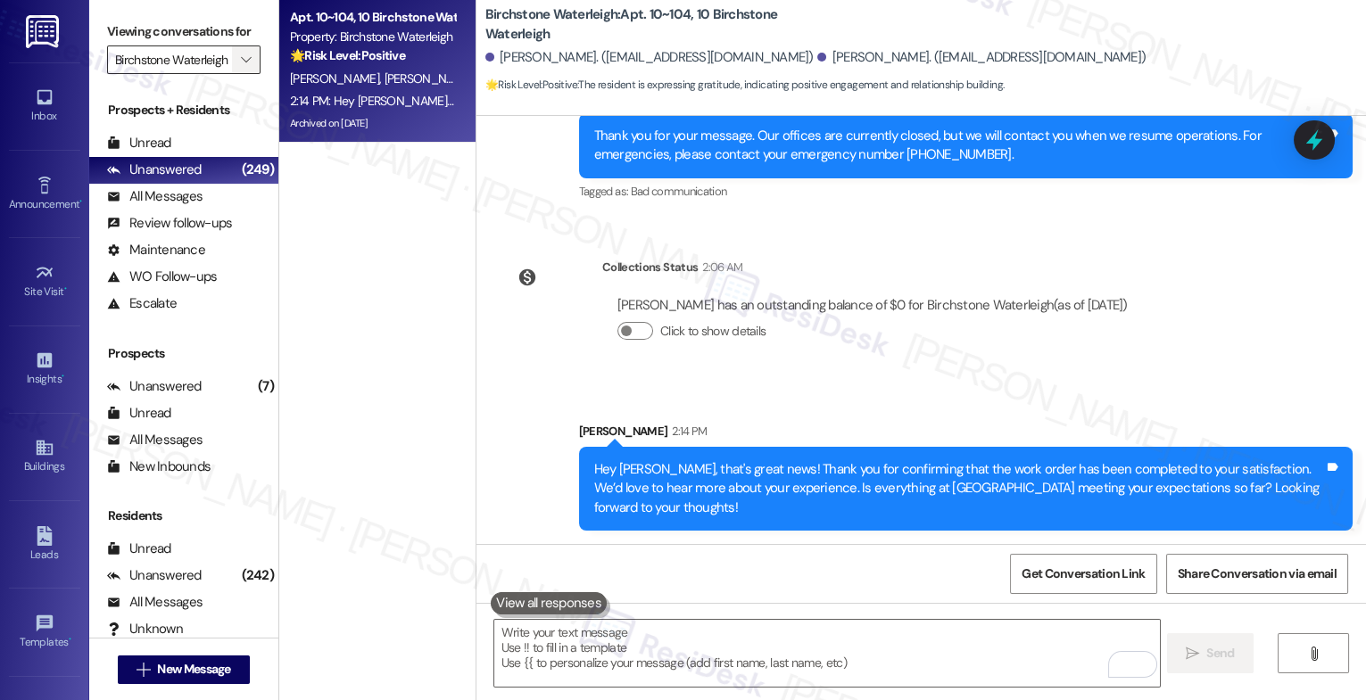
click at [241, 67] on icon "" at bounding box center [246, 60] width 10 height 14
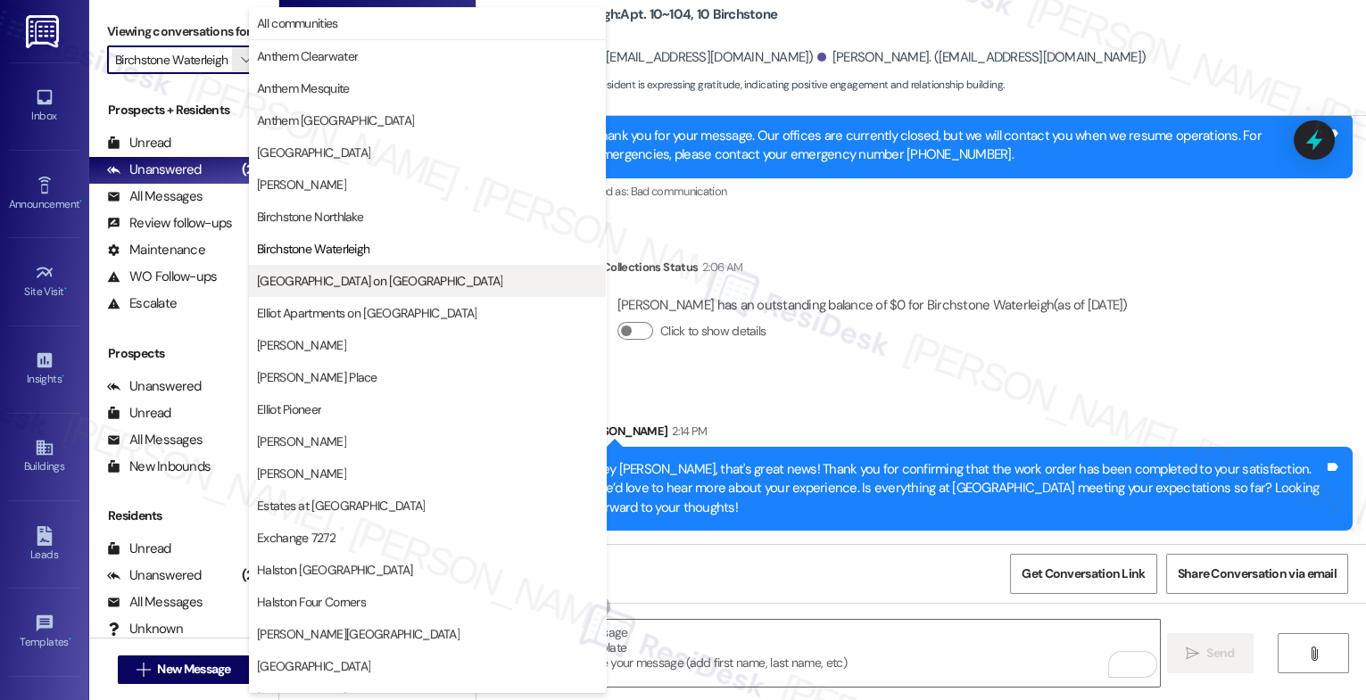
click at [352, 279] on span "Devon on Northgate" at bounding box center [379, 281] width 245 height 18
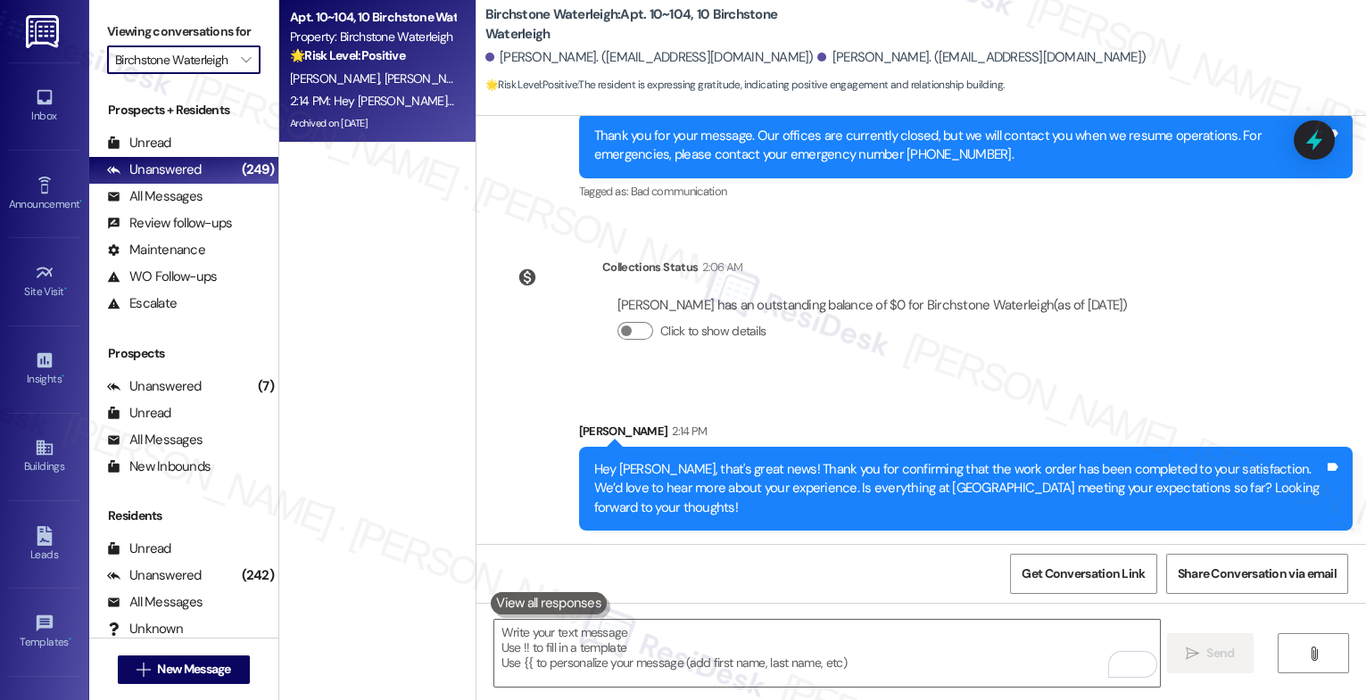
type input "Devon on Northgate"
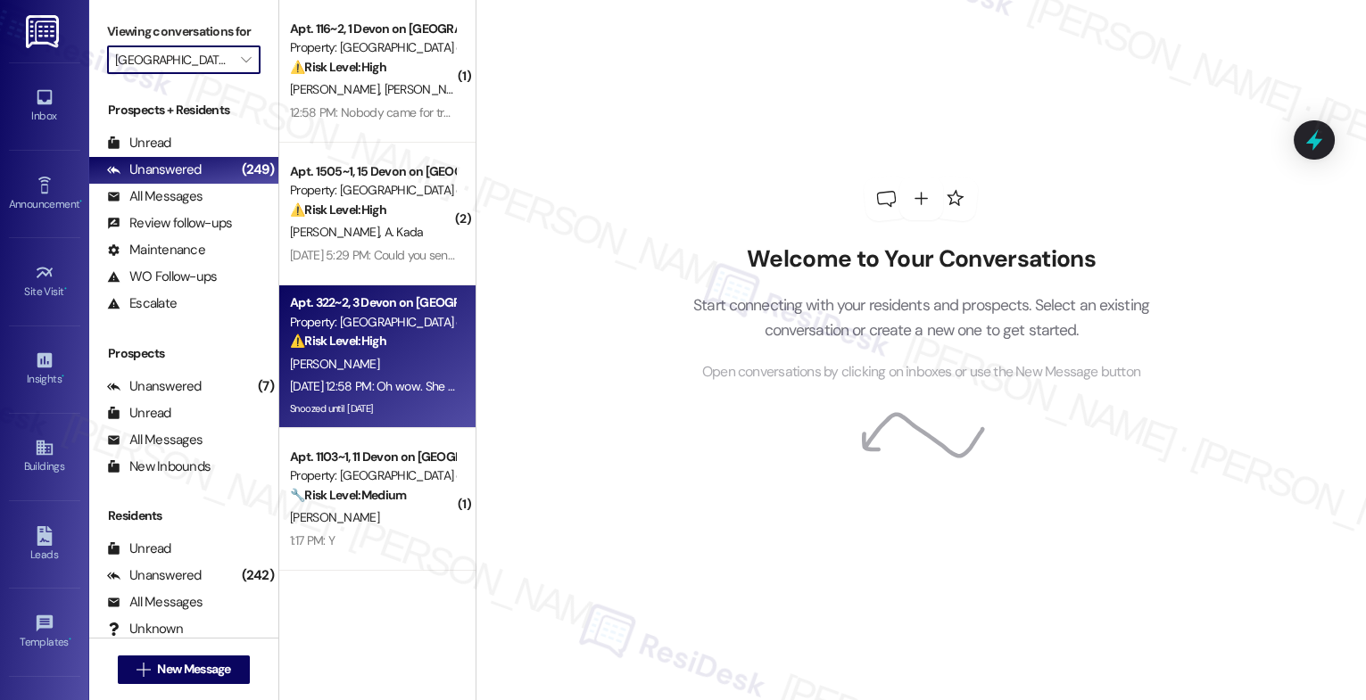
scroll to position [282, 0]
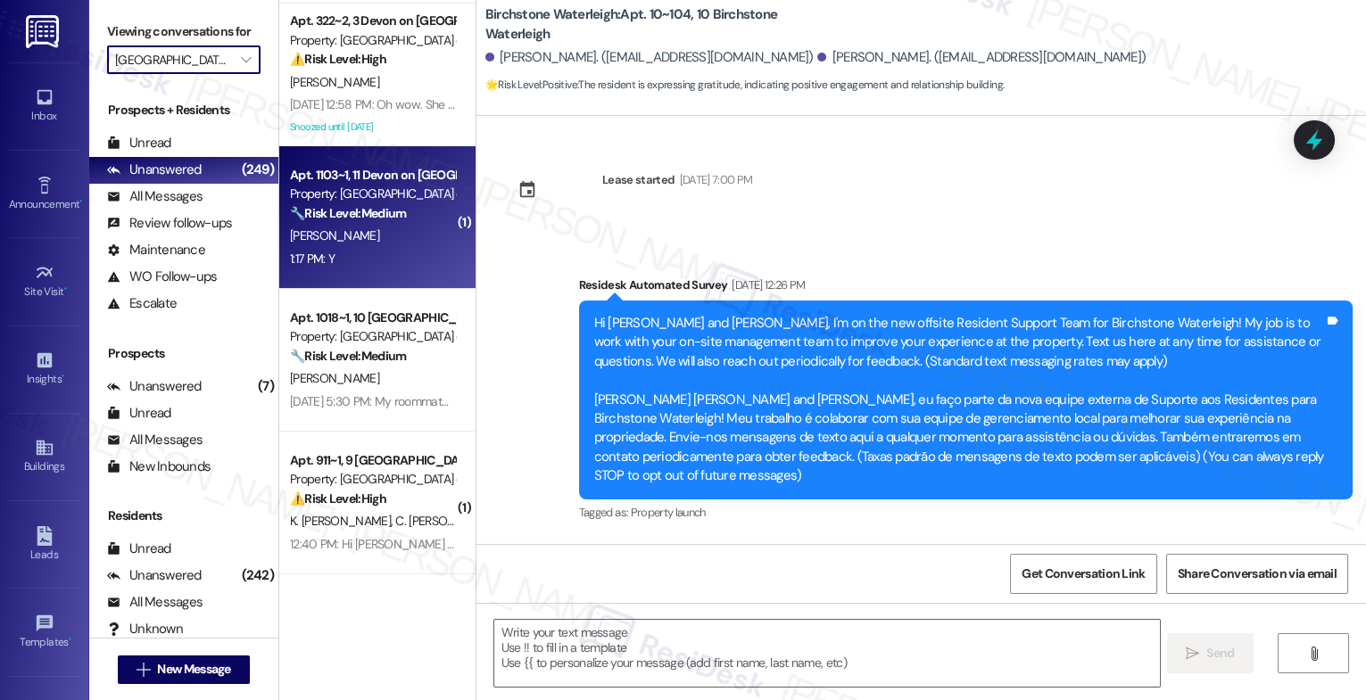
type textarea "Fetching suggested responses. Please feel free to read through the conversation…"
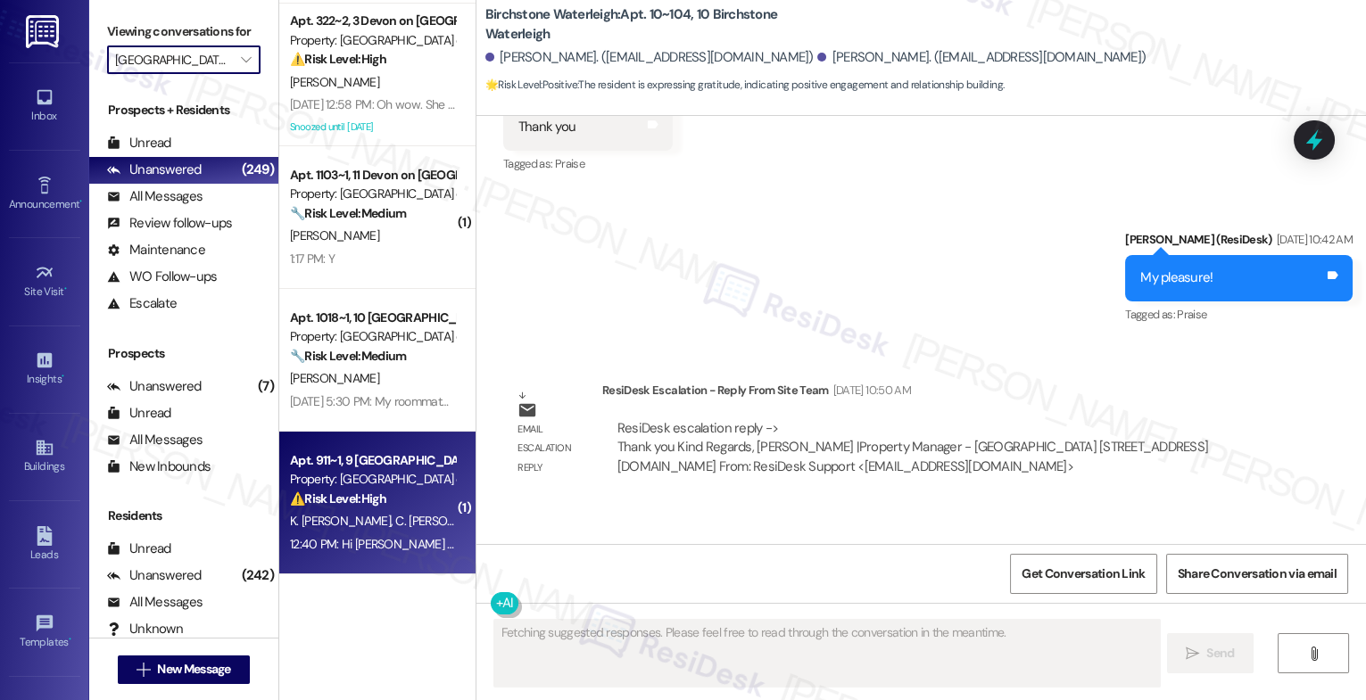
scroll to position [21033, 0]
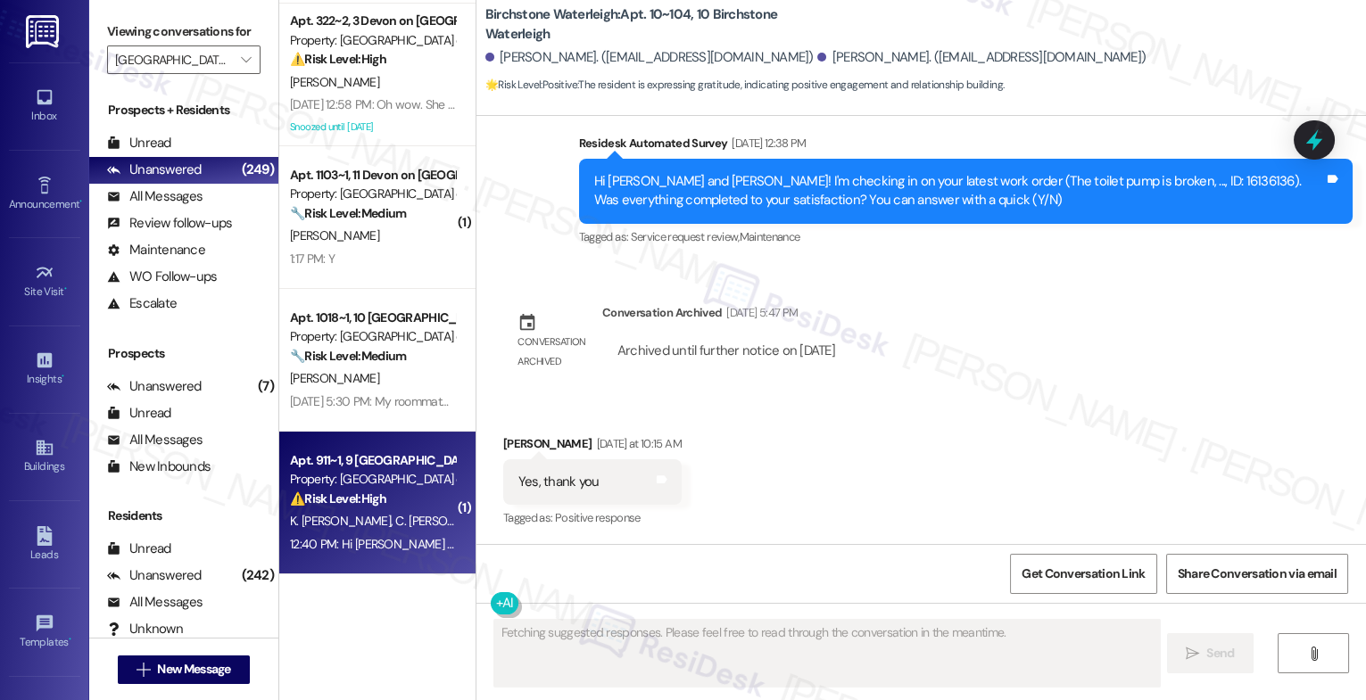
click at [395, 521] on span "C. Osei Poku" at bounding box center [446, 521] width 103 height 16
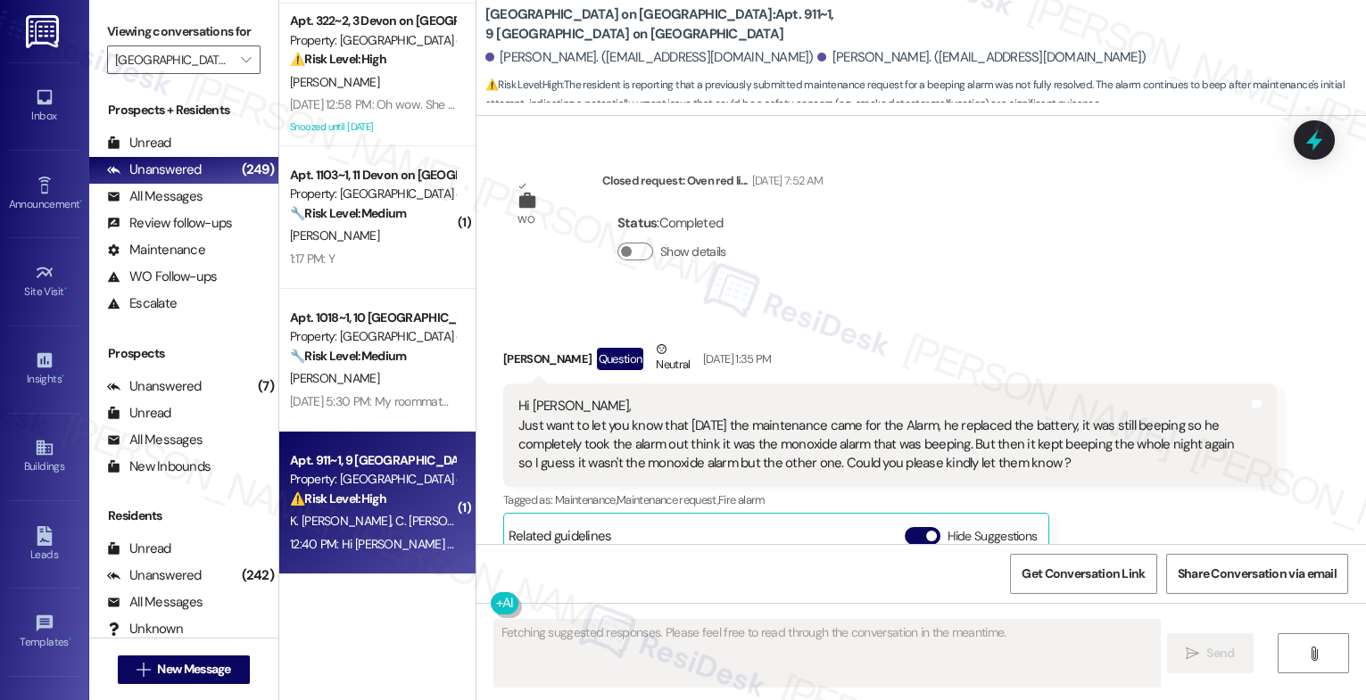
scroll to position [16558, 0]
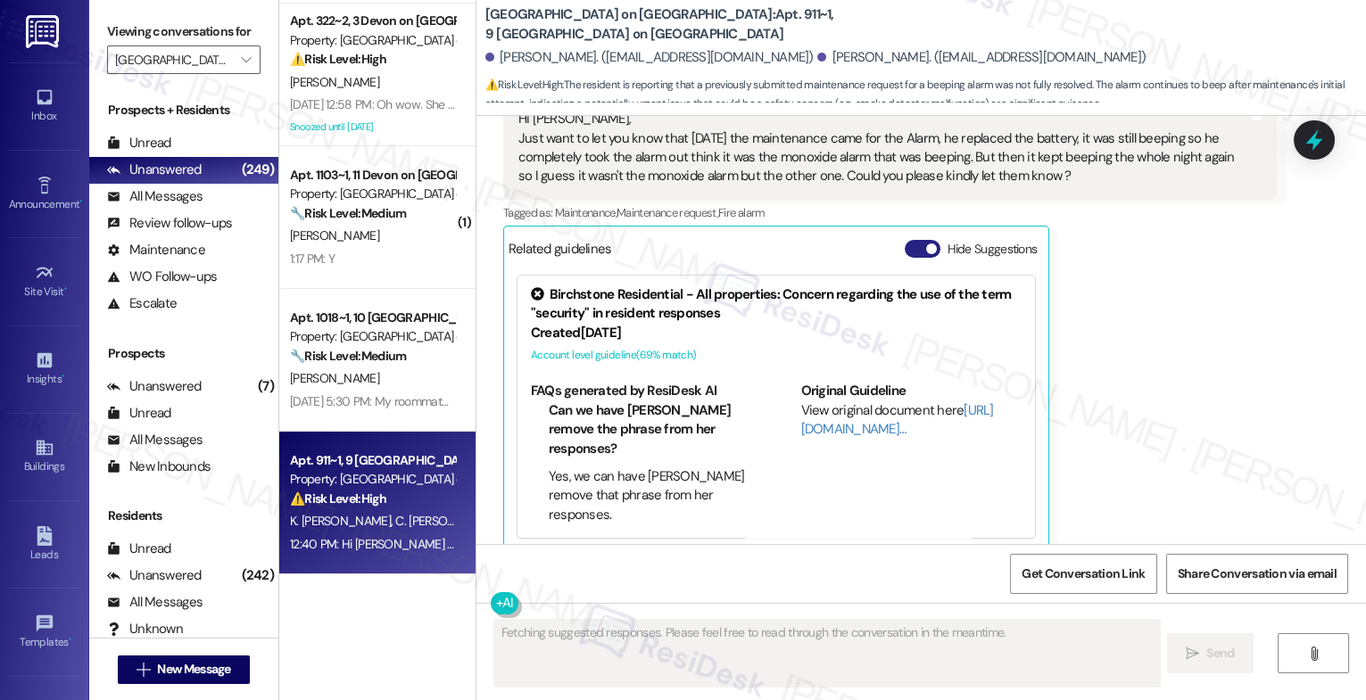
click at [913, 240] on button "Hide Suggestions" at bounding box center [923, 249] width 36 height 18
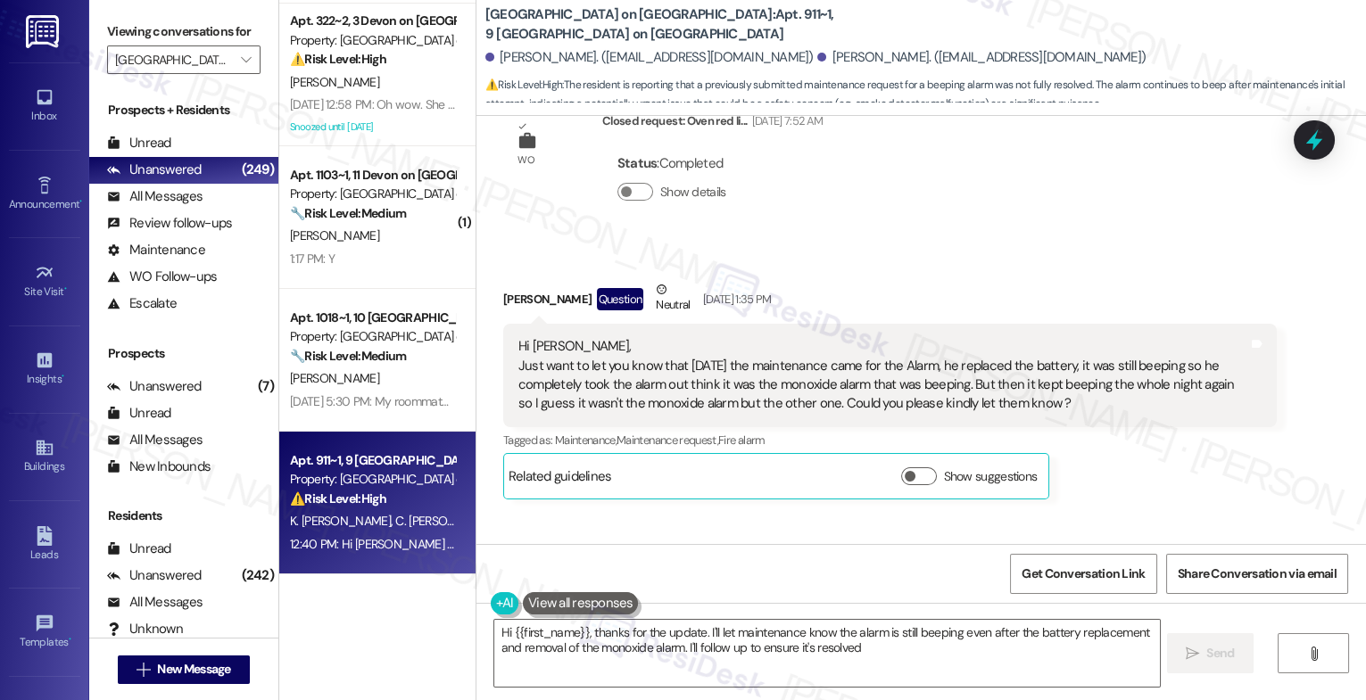
type textarea "Hi {{first_name}}, thanks for the update. I'll let maintenance know the alarm i…"
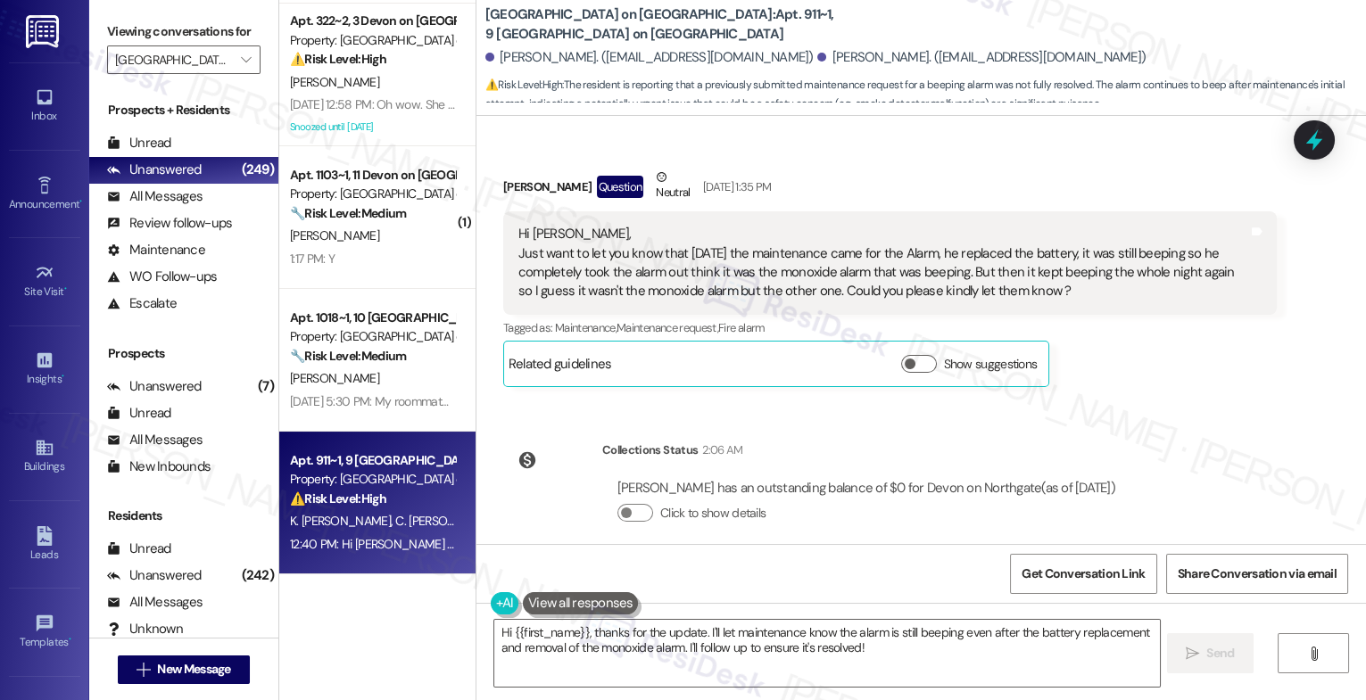
scroll to position [16407, 0]
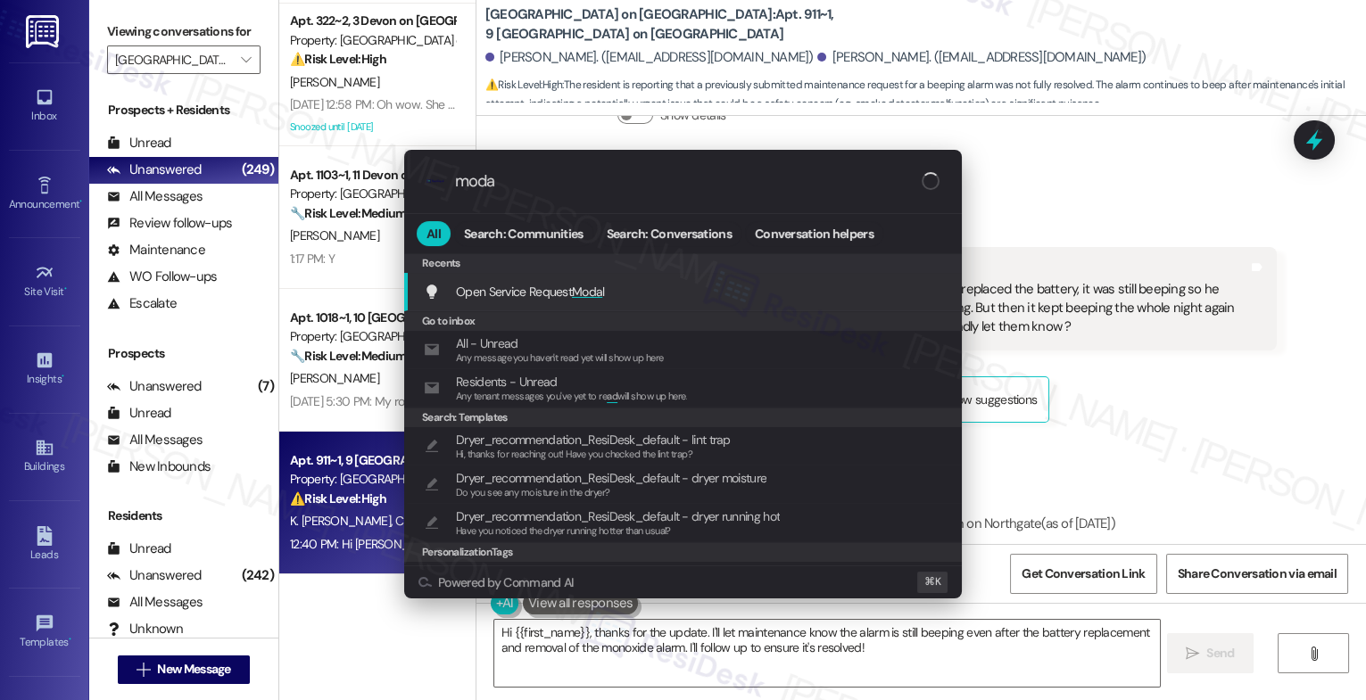
type input "modal"
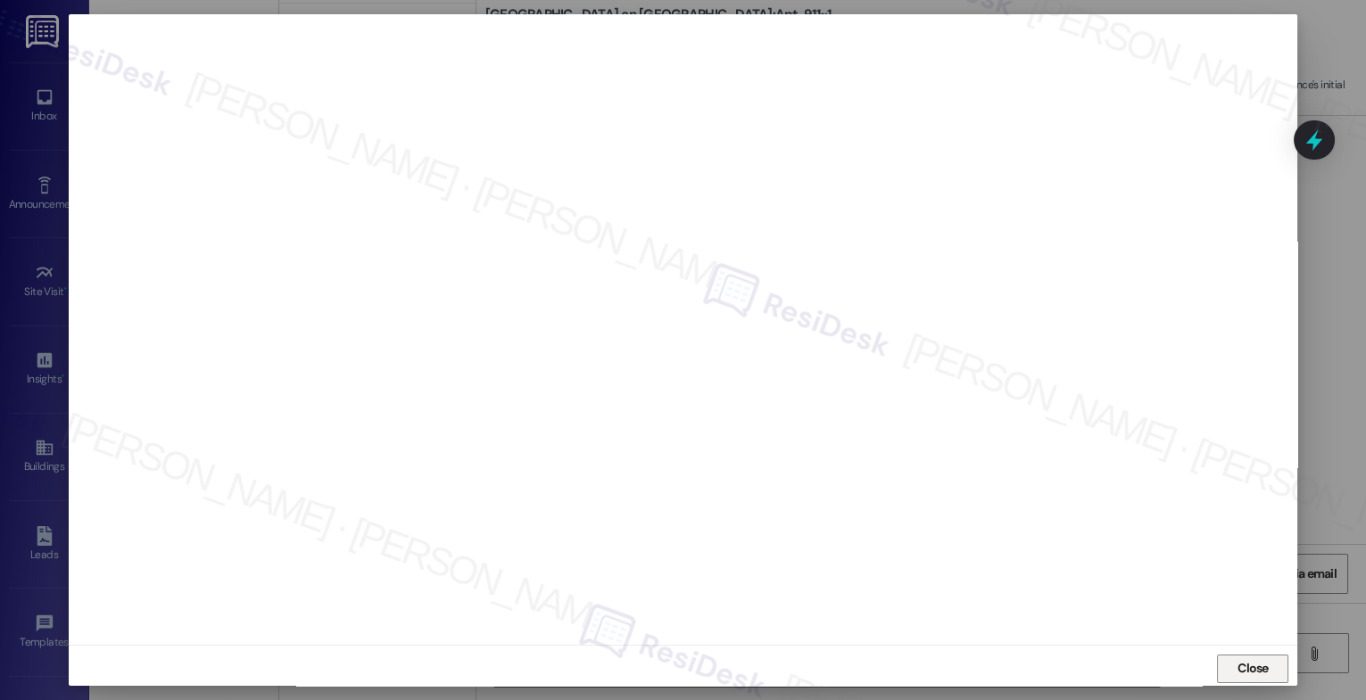
click at [1226, 678] on button "Close" at bounding box center [1252, 669] width 71 height 29
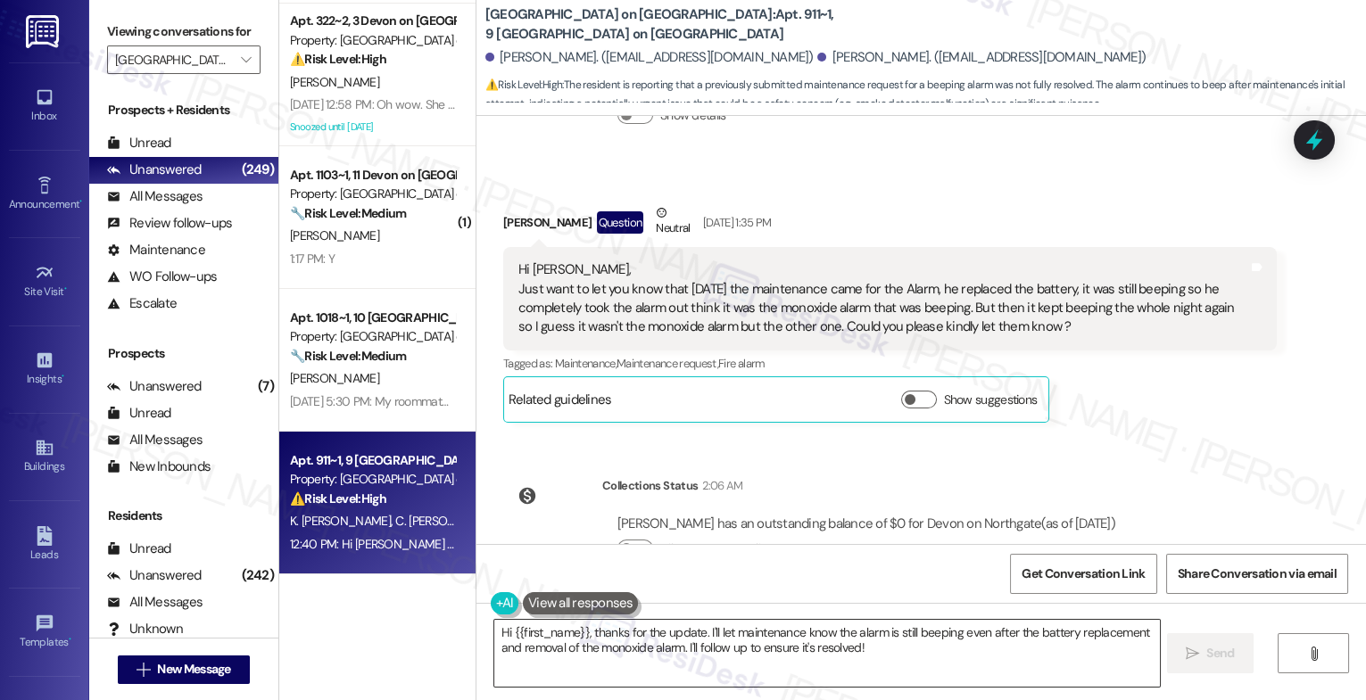
click at [566, 651] on textarea "Hi {{first_name}}, thanks for the update. I'll let maintenance know the alarm i…" at bounding box center [827, 653] width 666 height 67
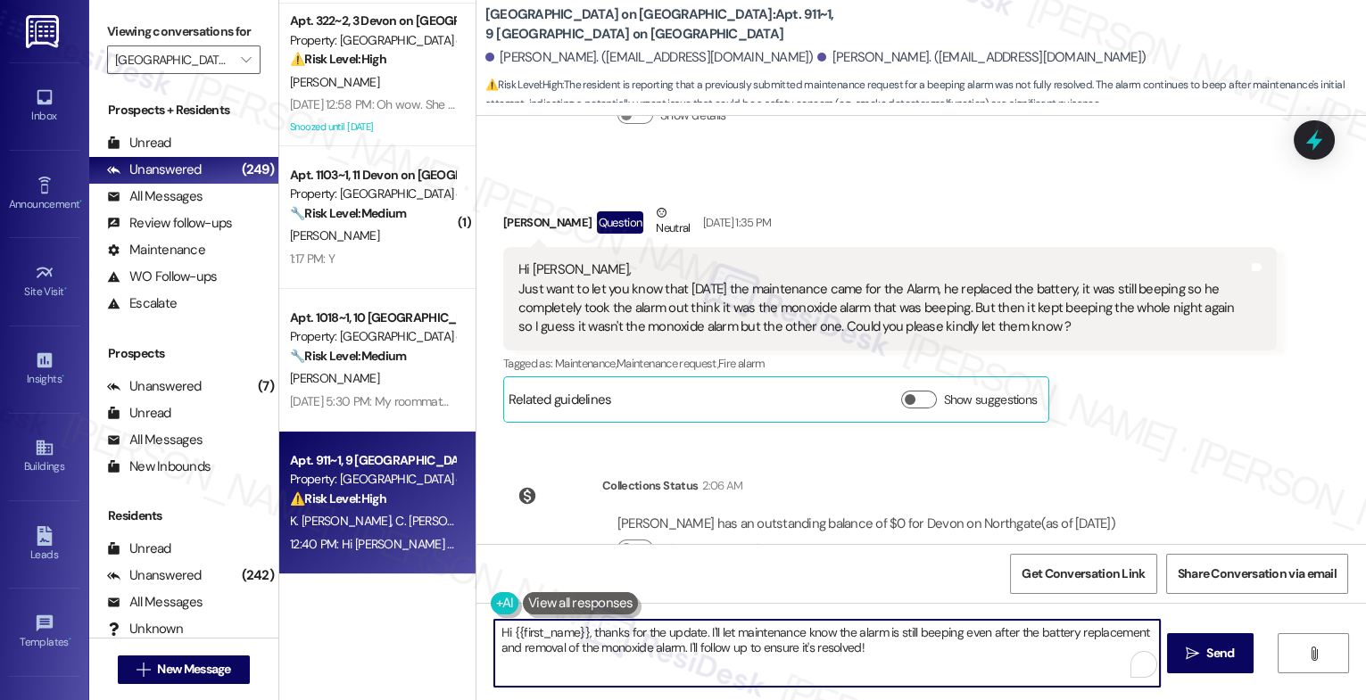
click at [566, 651] on textarea "Hi {{first_name}}, thanks for the update. I'll let maintenance know the alarm i…" at bounding box center [827, 653] width 666 height 67
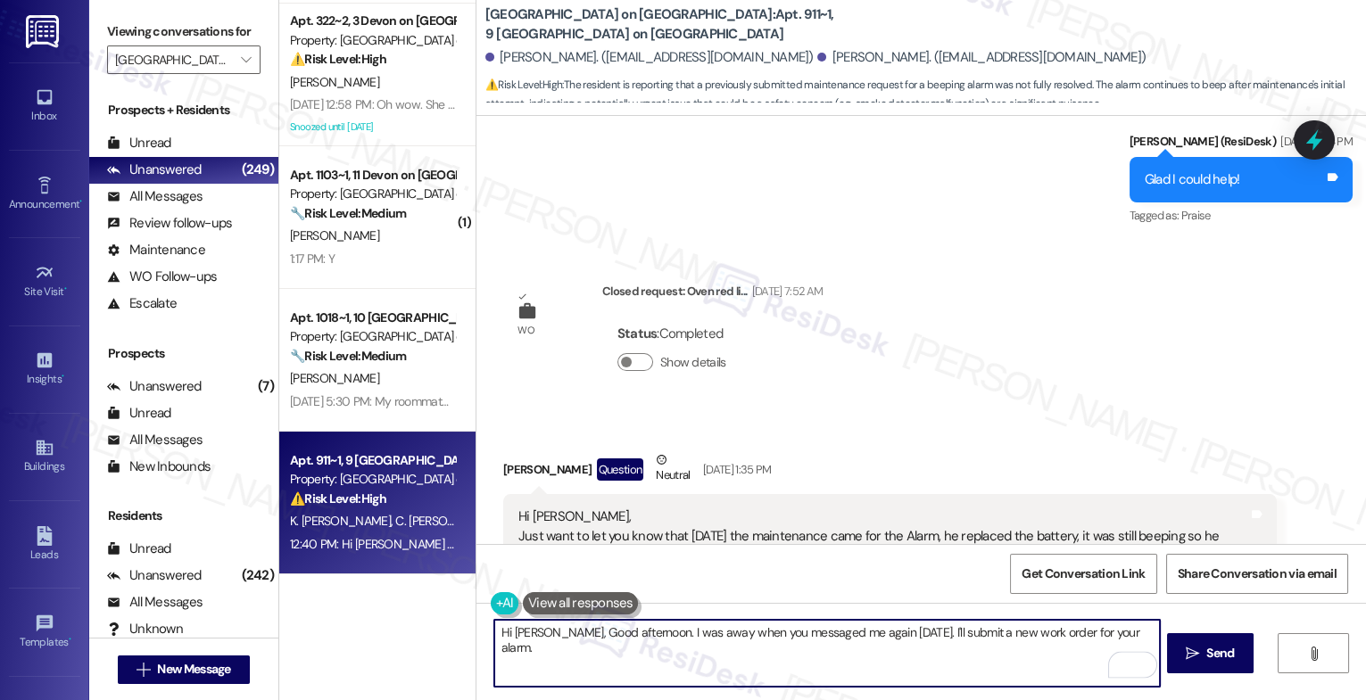
scroll to position [16612, 0]
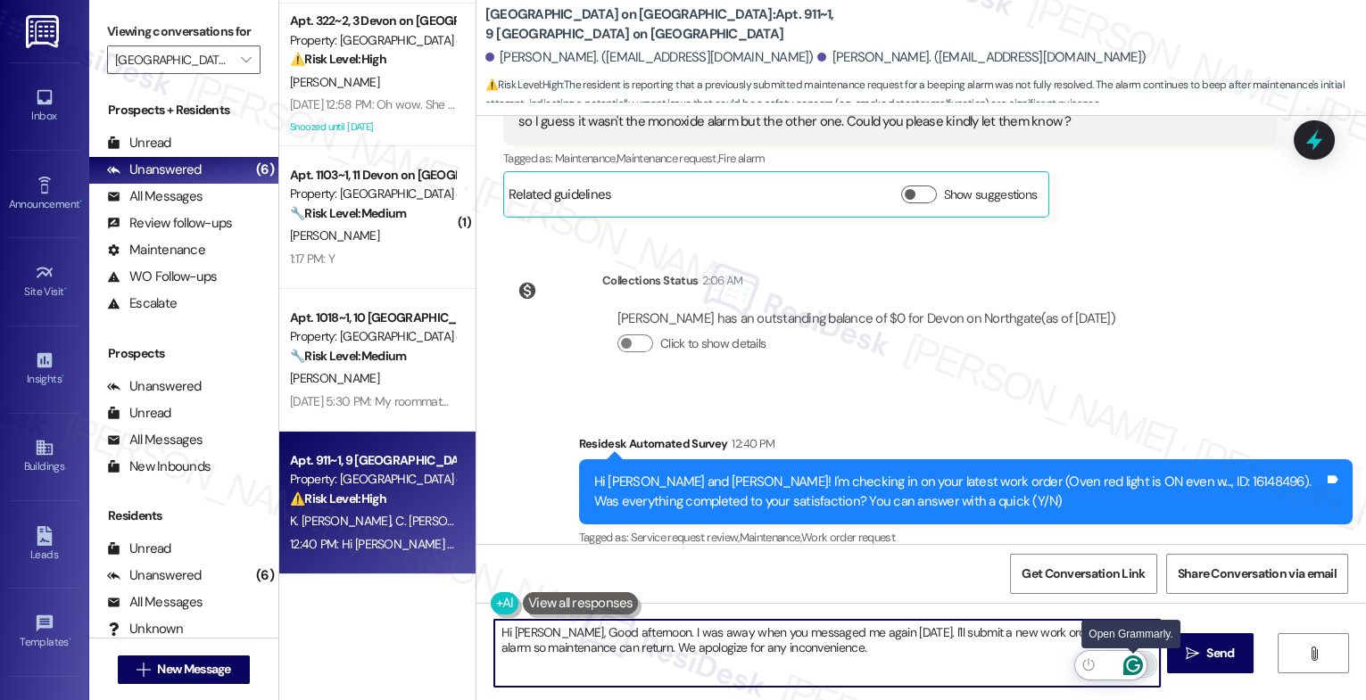
click at [1135, 658] on icon "Open Grammarly. 0 Suggestions." at bounding box center [1133, 666] width 20 height 20
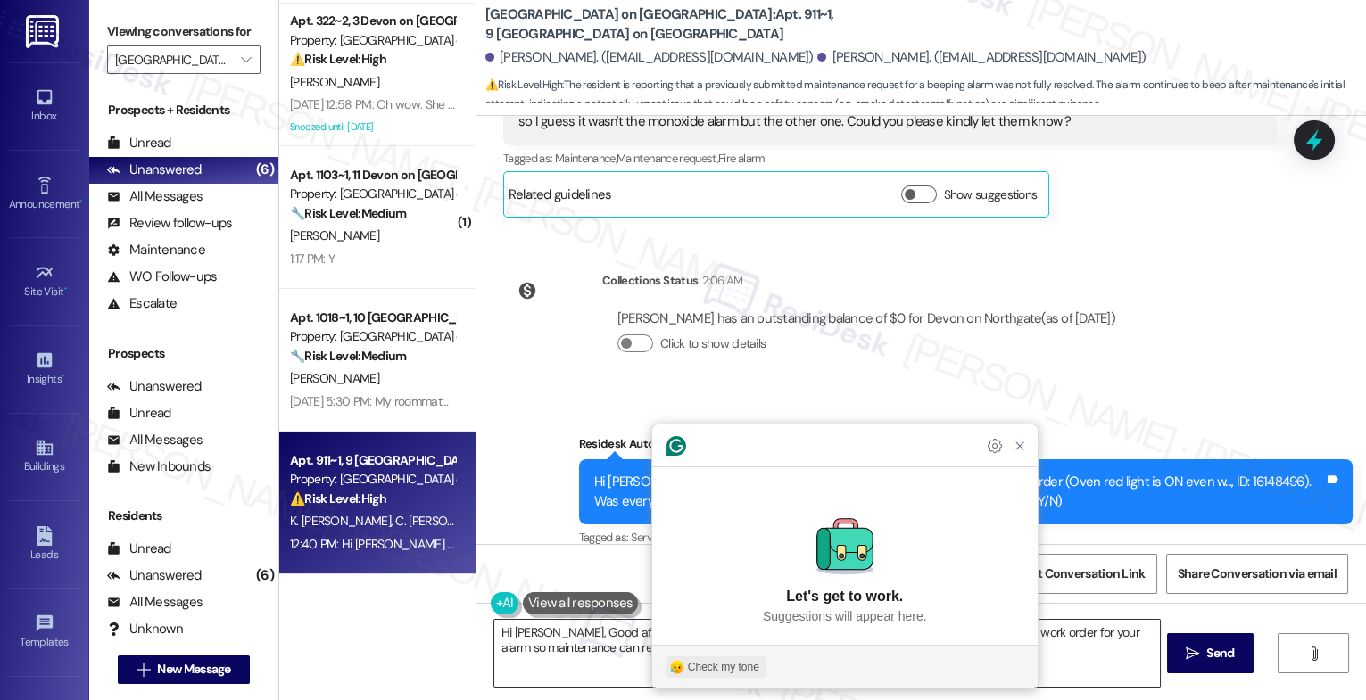
click at [722, 661] on div "Check my tone" at bounding box center [723, 667] width 71 height 16
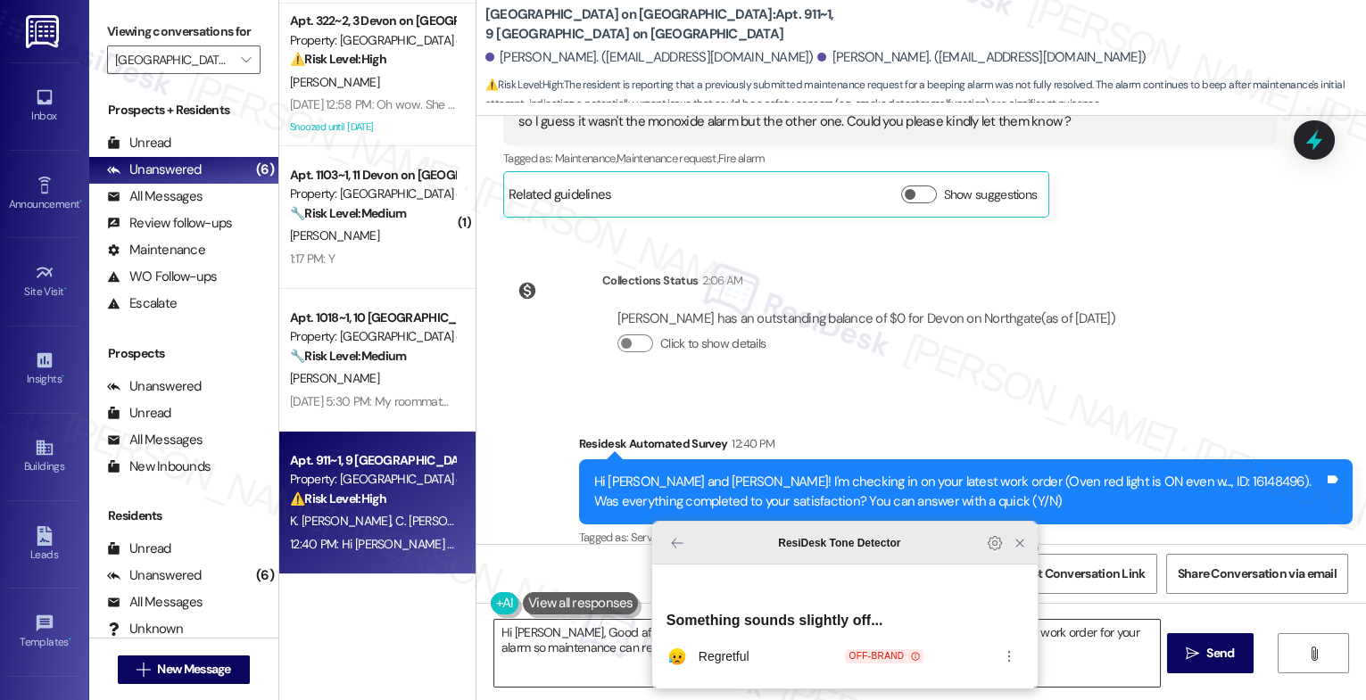
click at [1021, 551] on icon "Close Grammarly Assistant" at bounding box center [1020, 543] width 14 height 14
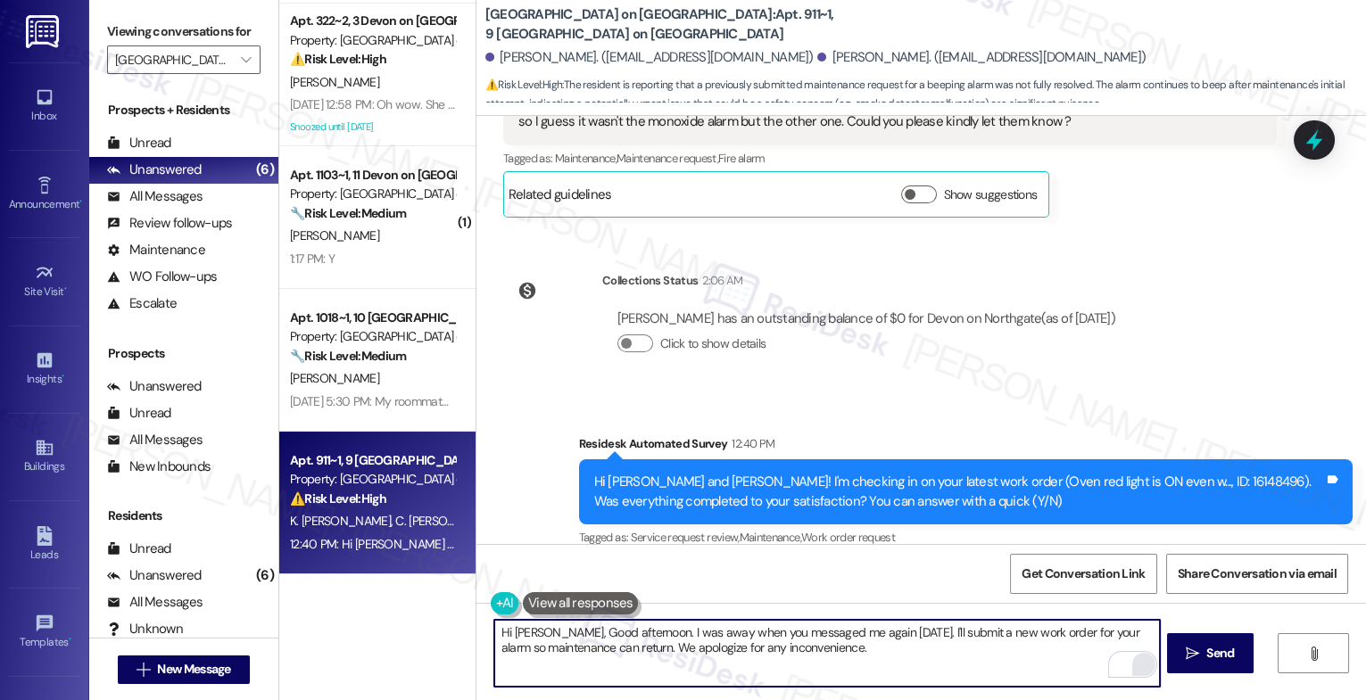
click at [935, 634] on textarea "Hi Cassandra, Good afternoon. I was away when you messaged me again on Saturday…" at bounding box center [827, 653] width 666 height 67
click at [886, 657] on textarea "Hi Cassandra, Good afternoon. I was away when you messaged me again on Saturday…" at bounding box center [827, 653] width 666 height 67
click at [657, 644] on textarea "Hi Cassandra, Good afternoon. I was away when you messaged me again on Saturday…" at bounding box center [827, 653] width 666 height 67
click at [652, 646] on textarea "Hi Cassandra, Good afternoon. I was away when you messaged me again on Saturday…" at bounding box center [827, 653] width 666 height 67
click at [923, 655] on textarea "Hi Cassandra, Good afternoon. I was away when you messaged me again on Saturday…" at bounding box center [827, 653] width 666 height 67
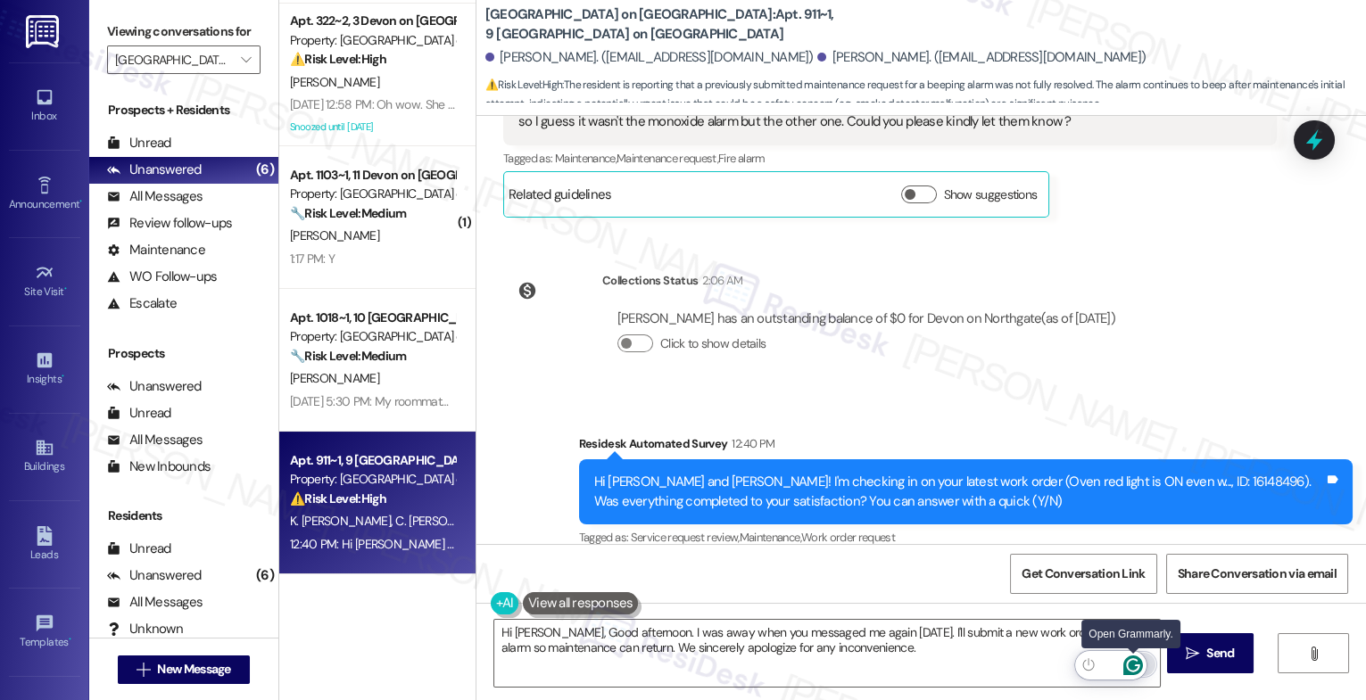
click at [1135, 664] on icon "Open Grammarly. 0 Suggestions." at bounding box center [1133, 666] width 20 height 20
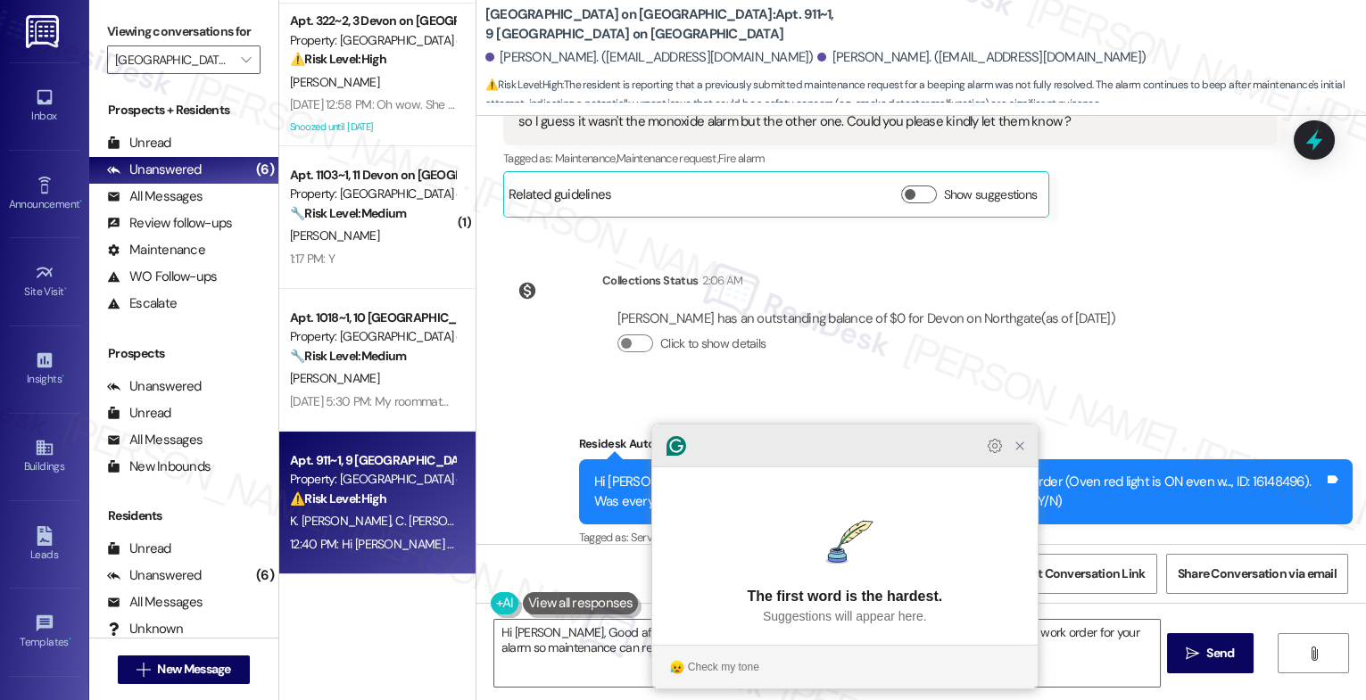
click at [1025, 457] on icon "Close Grammarly Assistant" at bounding box center [1019, 445] width 21 height 21
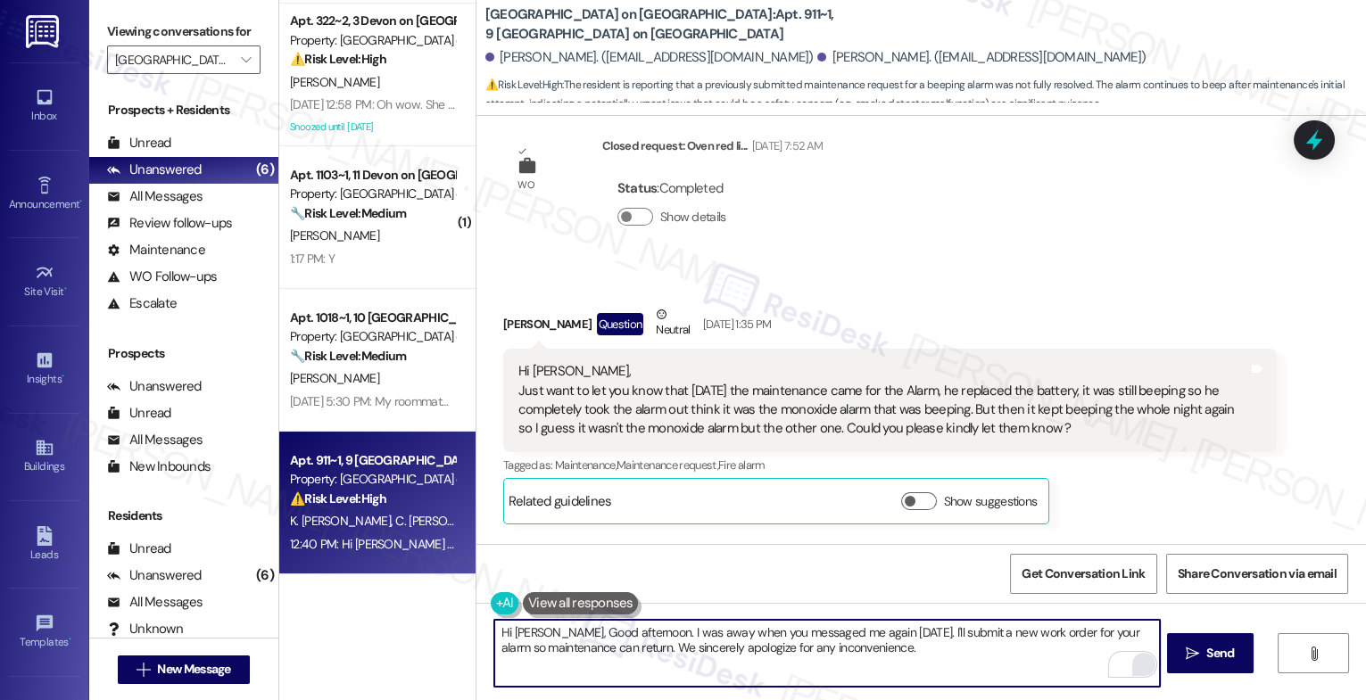
scroll to position [16306, 0]
click at [948, 672] on textarea "Hi Cassandra, Good afternoon. I was away when you messaged me again on Saturday…" at bounding box center [827, 653] width 666 height 67
type textarea "Hi Cassandra, Good afternoon. I was away when you messaged me again on Saturday…"
click at [1137, 659] on icon "Open Grammarly. 0 Suggestions." at bounding box center [1132, 665] width 13 height 13
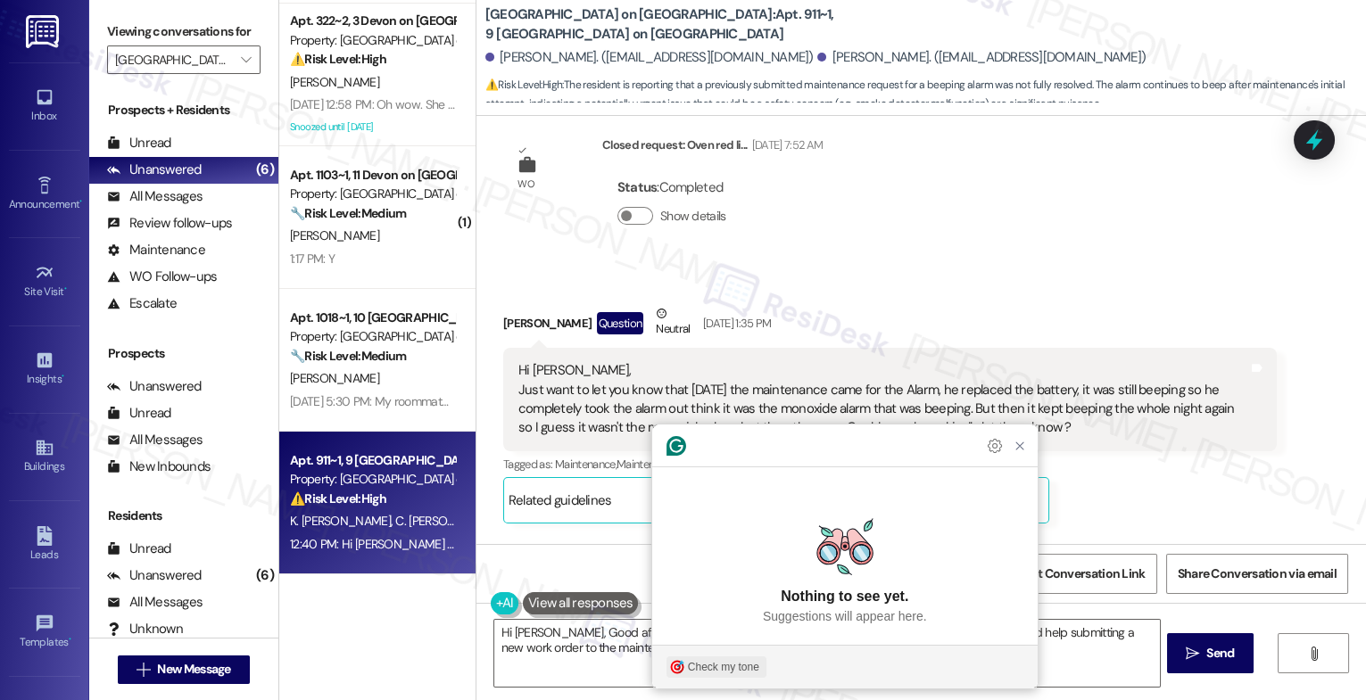
click at [737, 668] on div "Check my tone" at bounding box center [723, 667] width 71 height 16
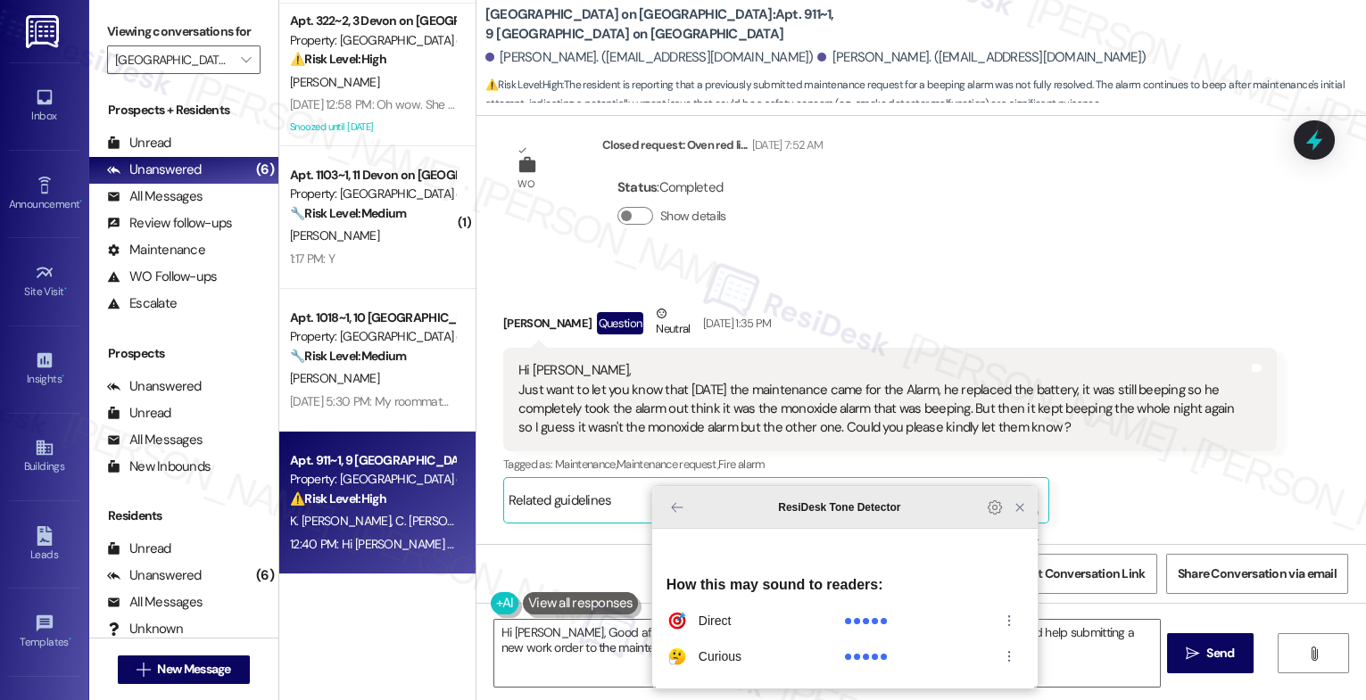
click at [1022, 515] on icon "Close Grammarly Assistant" at bounding box center [1020, 508] width 14 height 14
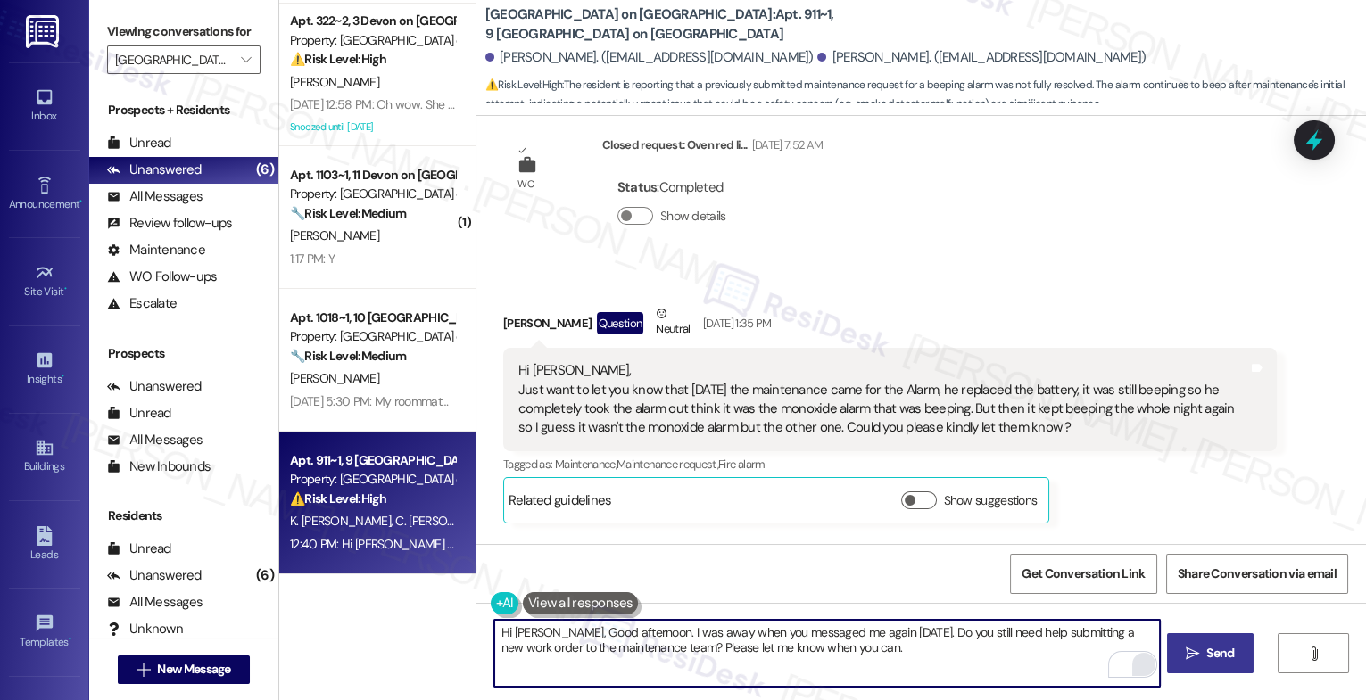
click at [1190, 652] on icon "" at bounding box center [1192, 654] width 13 height 14
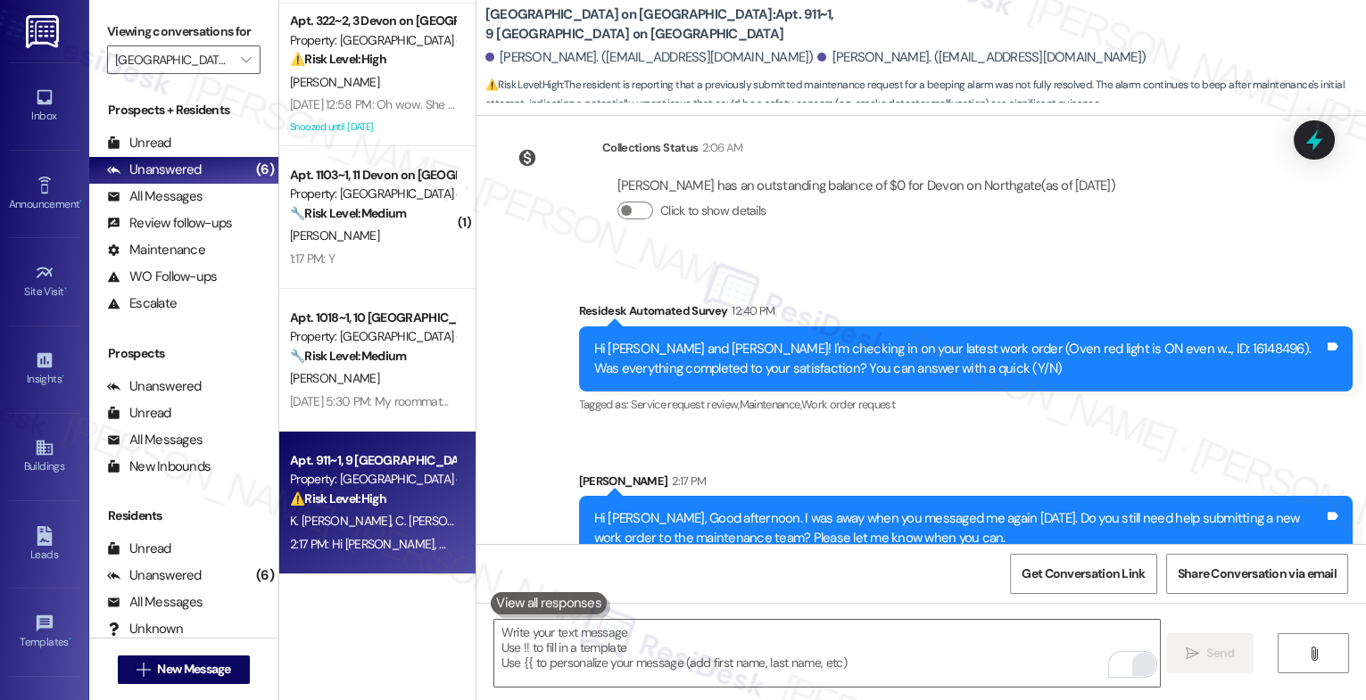
scroll to position [16756, 0]
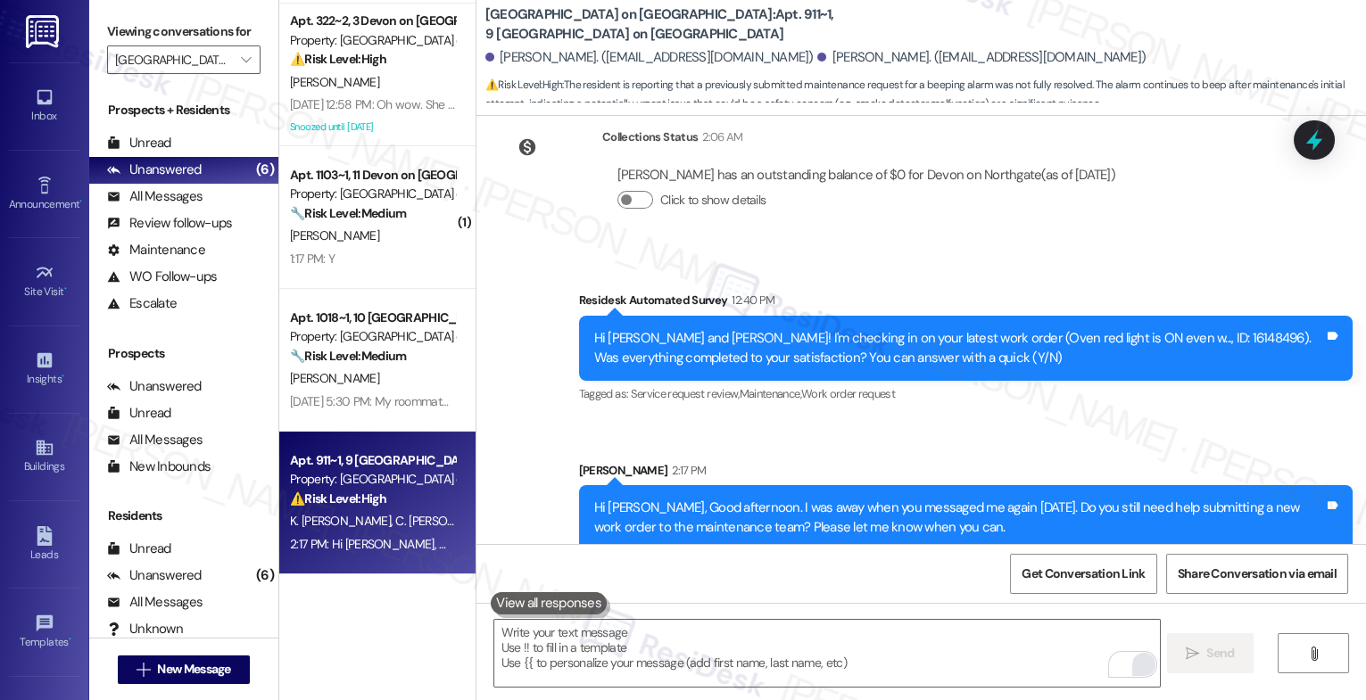
click at [360, 344] on div "Property: [GEOGRAPHIC_DATA] on [GEOGRAPHIC_DATA]" at bounding box center [372, 336] width 165 height 19
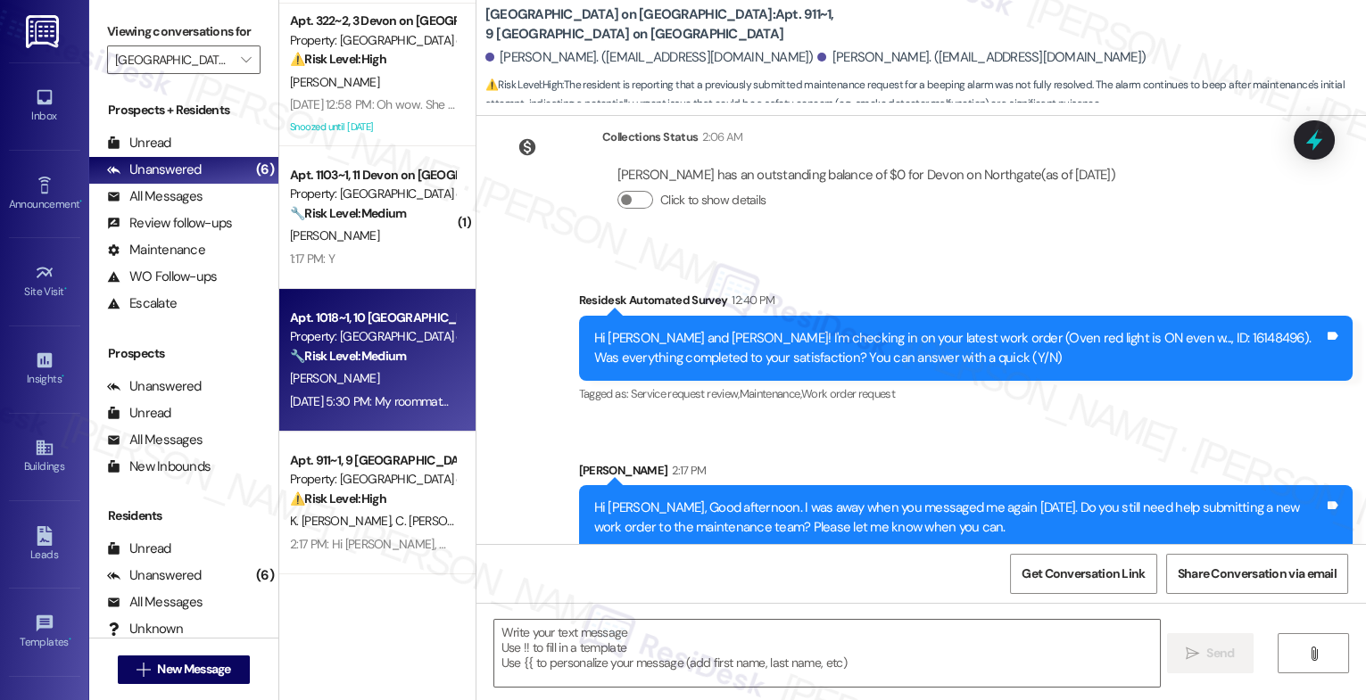
type textarea "Fetching suggested responses. Please feel free to read through the conversation…"
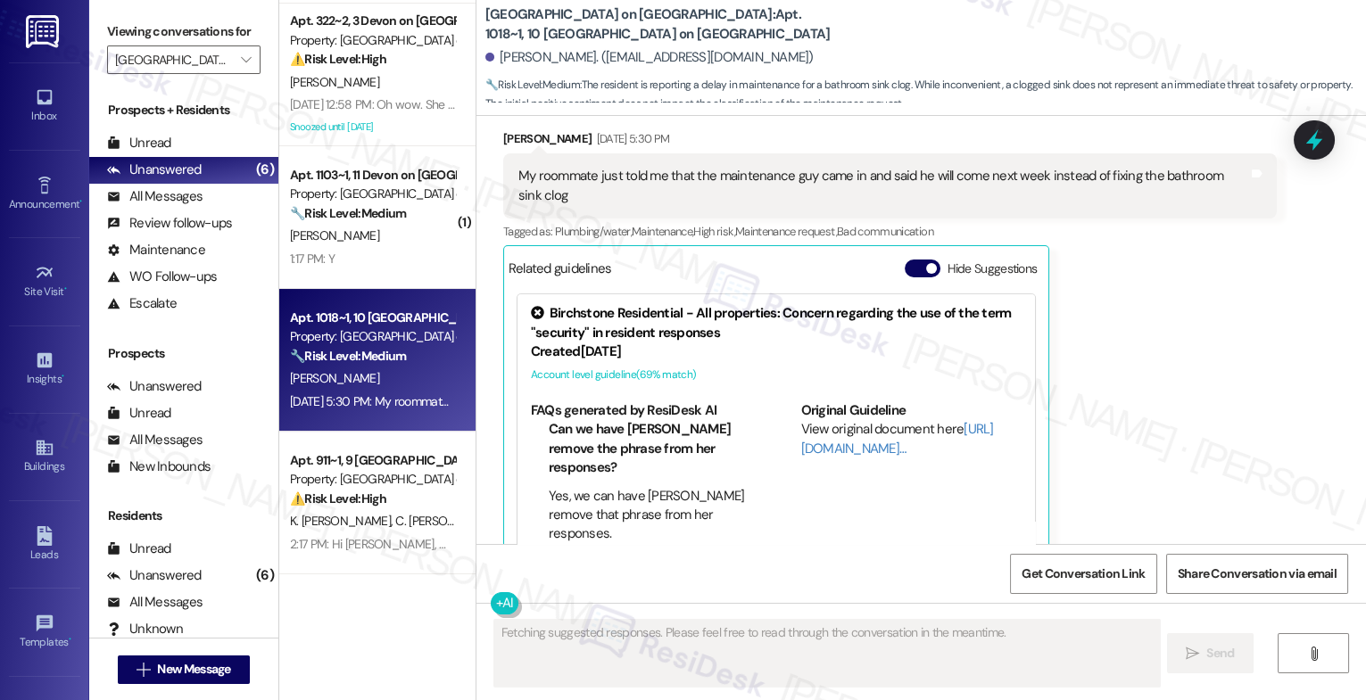
scroll to position [3971, 0]
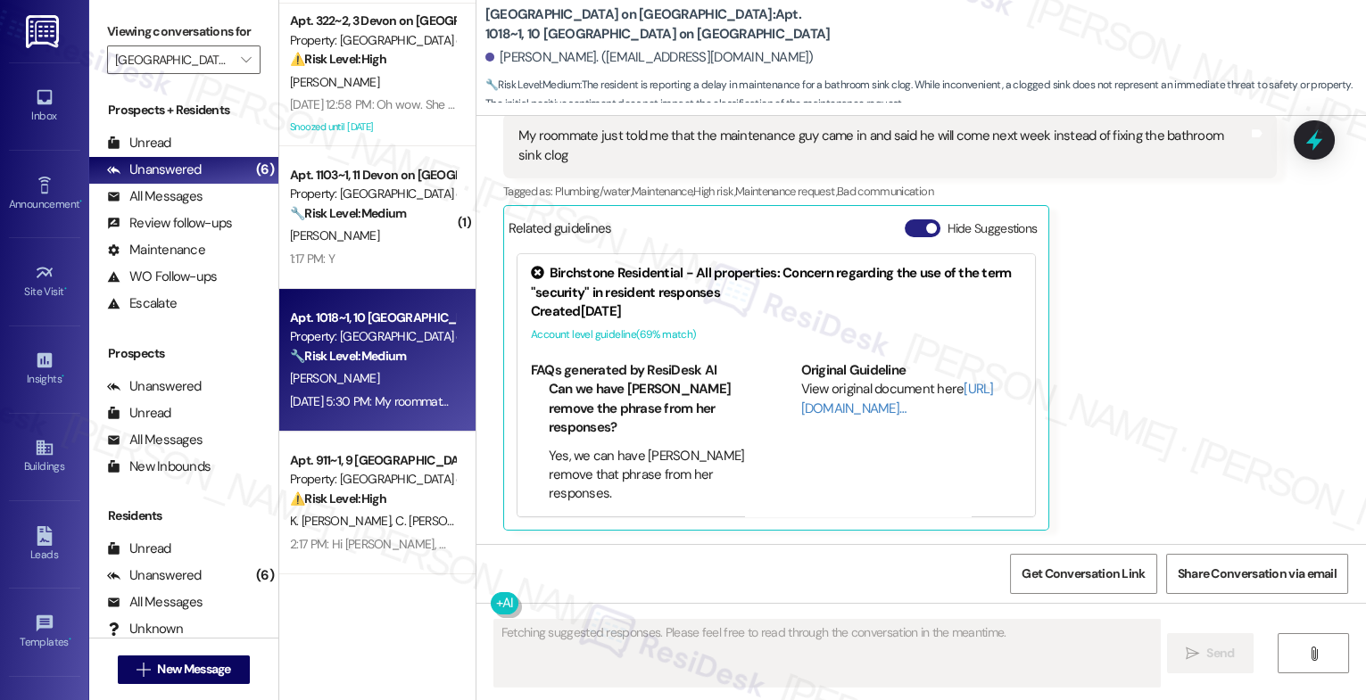
click at [905, 228] on button "Hide Suggestions" at bounding box center [923, 229] width 36 height 18
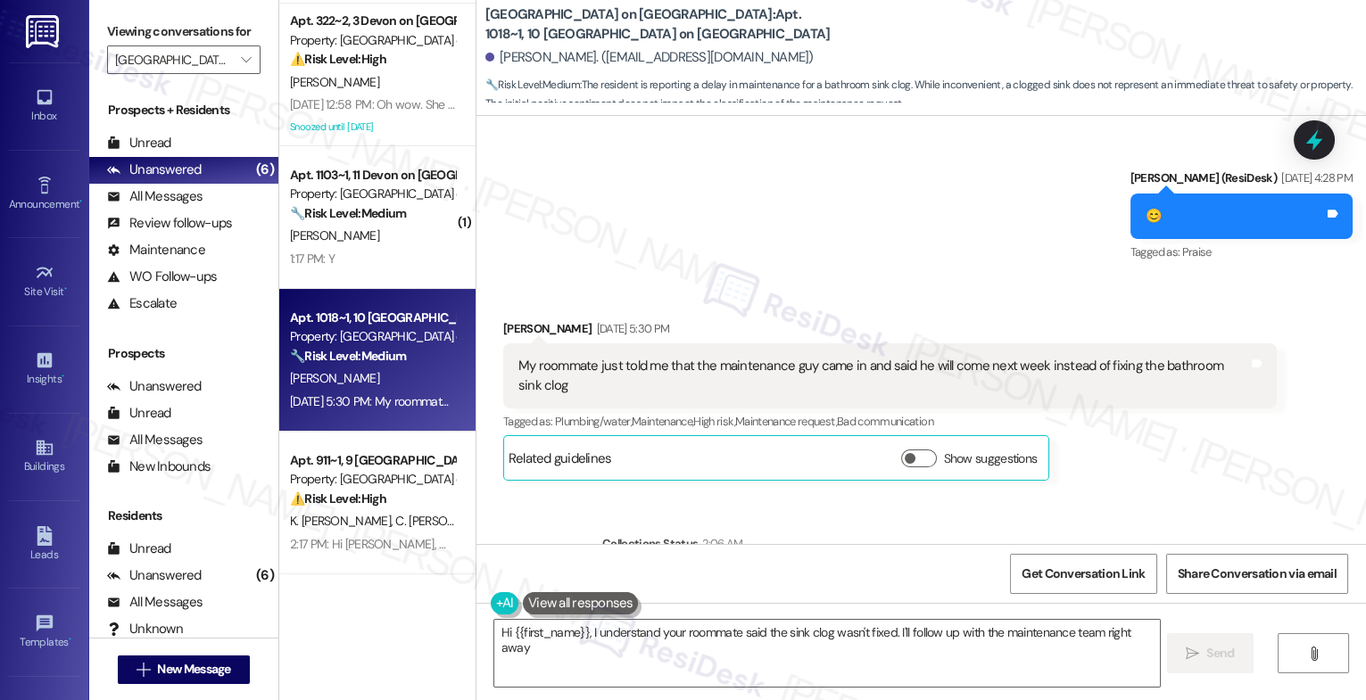
scroll to position [3737, 0]
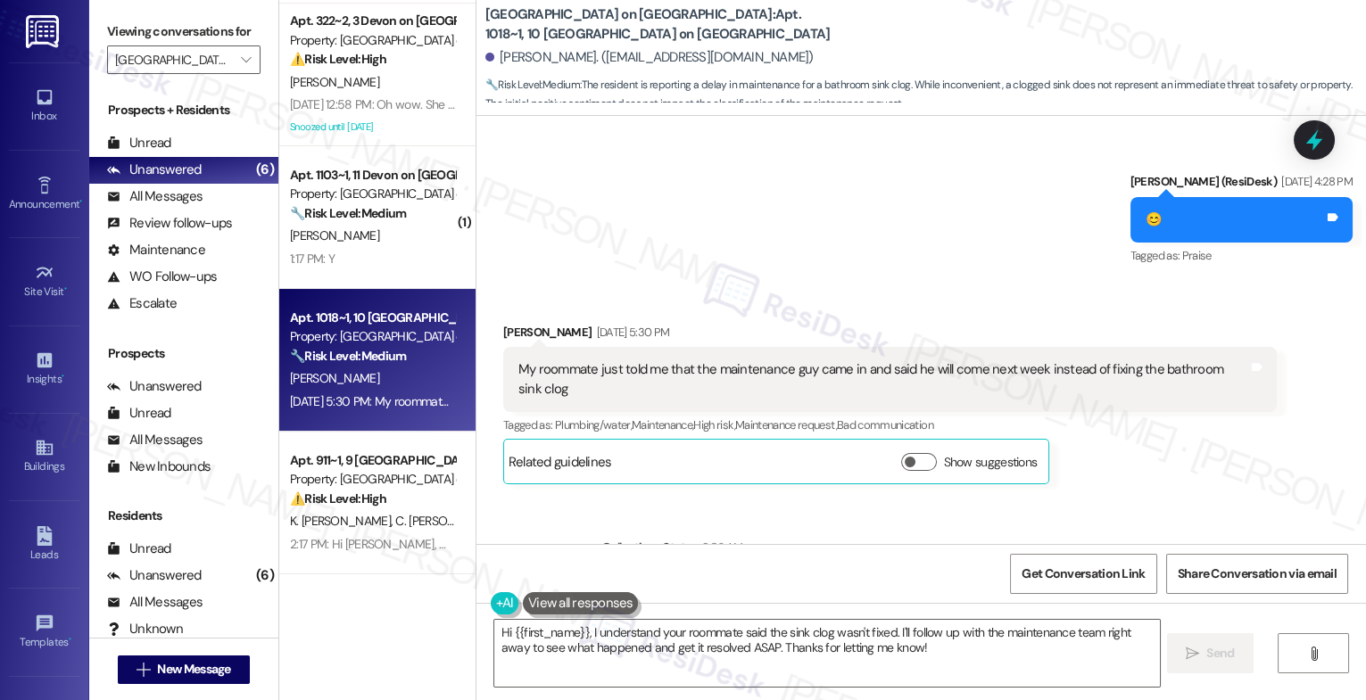
click at [822, 275] on div "Sent via SMS Sarah (ResiDesk) Sep 19, 2025 at 4:28 PM 😊 Tags and notes Tagged a…" at bounding box center [921, 207] width 890 height 151
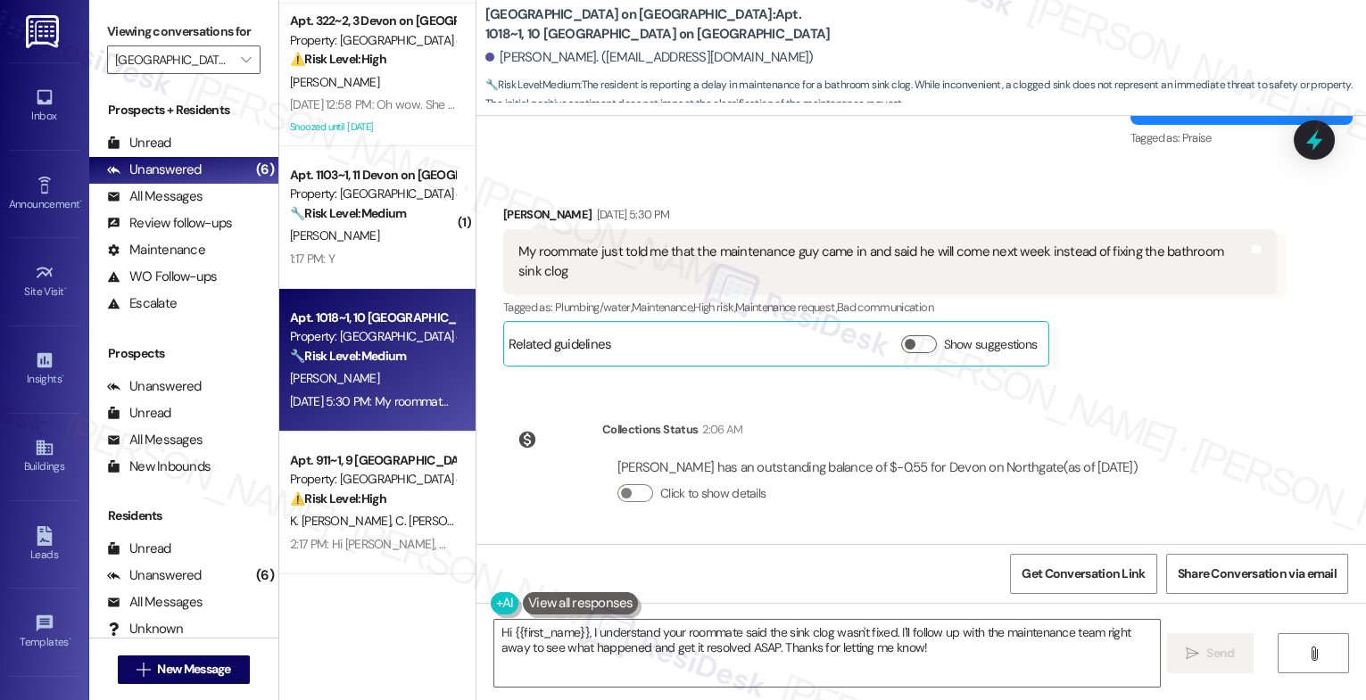
scroll to position [3855, 0]
click at [613, 622] on textarea "Hi {{first_name}}, I understand your roommate said the sink clog wasn't fixed. …" at bounding box center [827, 653] width 666 height 67
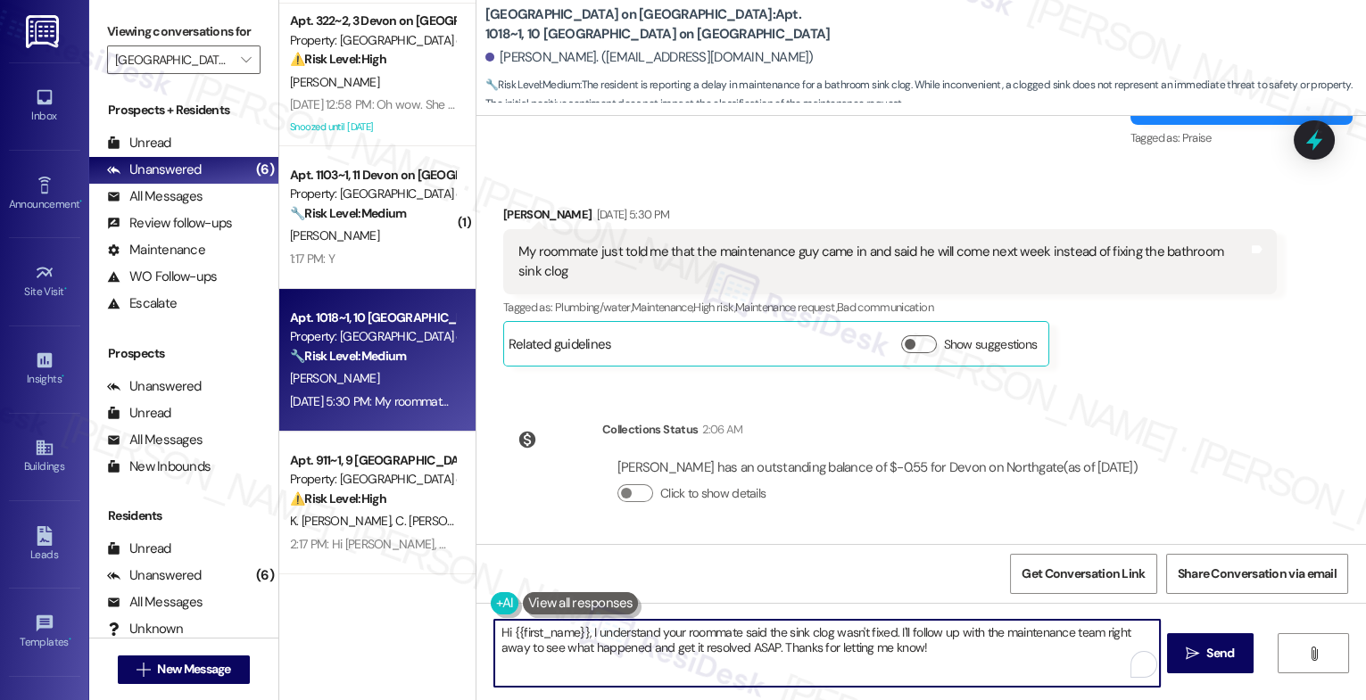
click at [611, 647] on textarea "Hi {{first_name}}, I understand your roommate said the sink clog wasn't fixed. …" at bounding box center [827, 653] width 666 height 67
click at [664, 627] on textarea "Hi {{first_name}}, I understand your roommate said the sink clog wasn't fixed. …" at bounding box center [827, 653] width 666 height 67
drag, startPoint x: 588, startPoint y: 633, endPoint x: 1111, endPoint y: 654, distance: 523.3
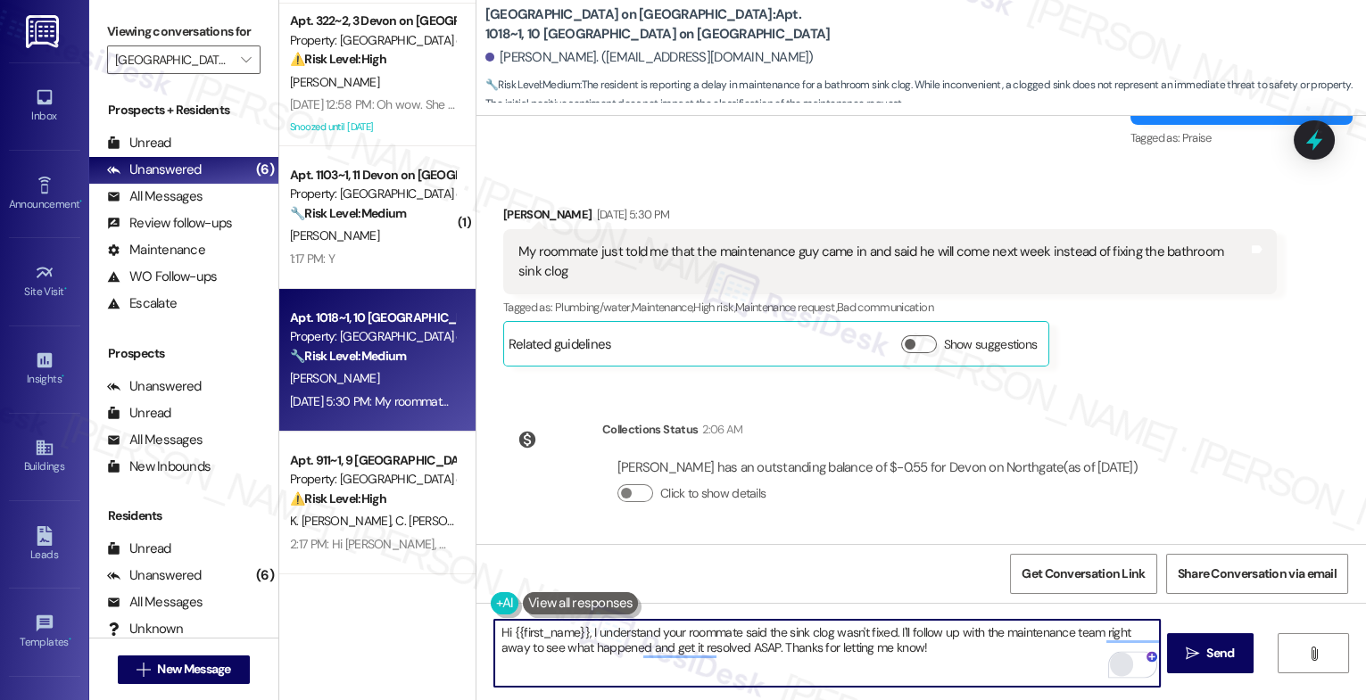
click at [1111, 654] on div "Hi {{first_name}}, I understand your roommate said the sink clog wasn't fixed. …" at bounding box center [826, 653] width 667 height 69
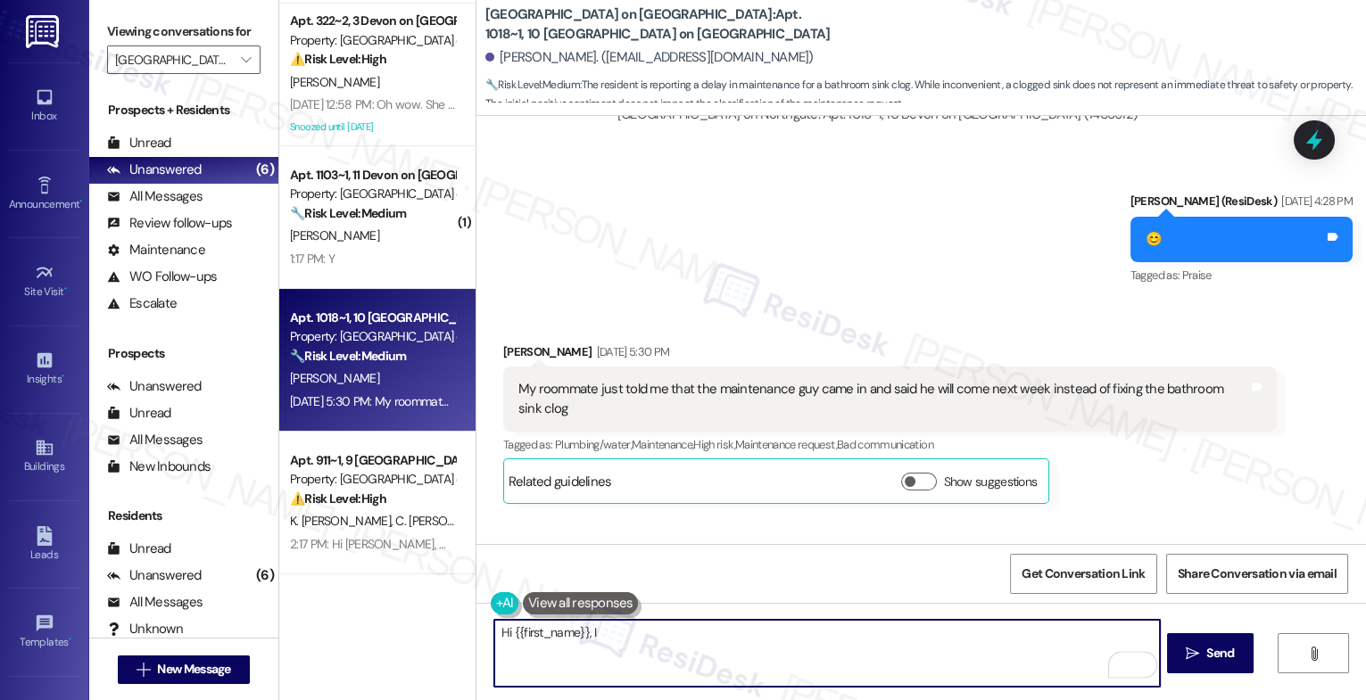
scroll to position [3656, 0]
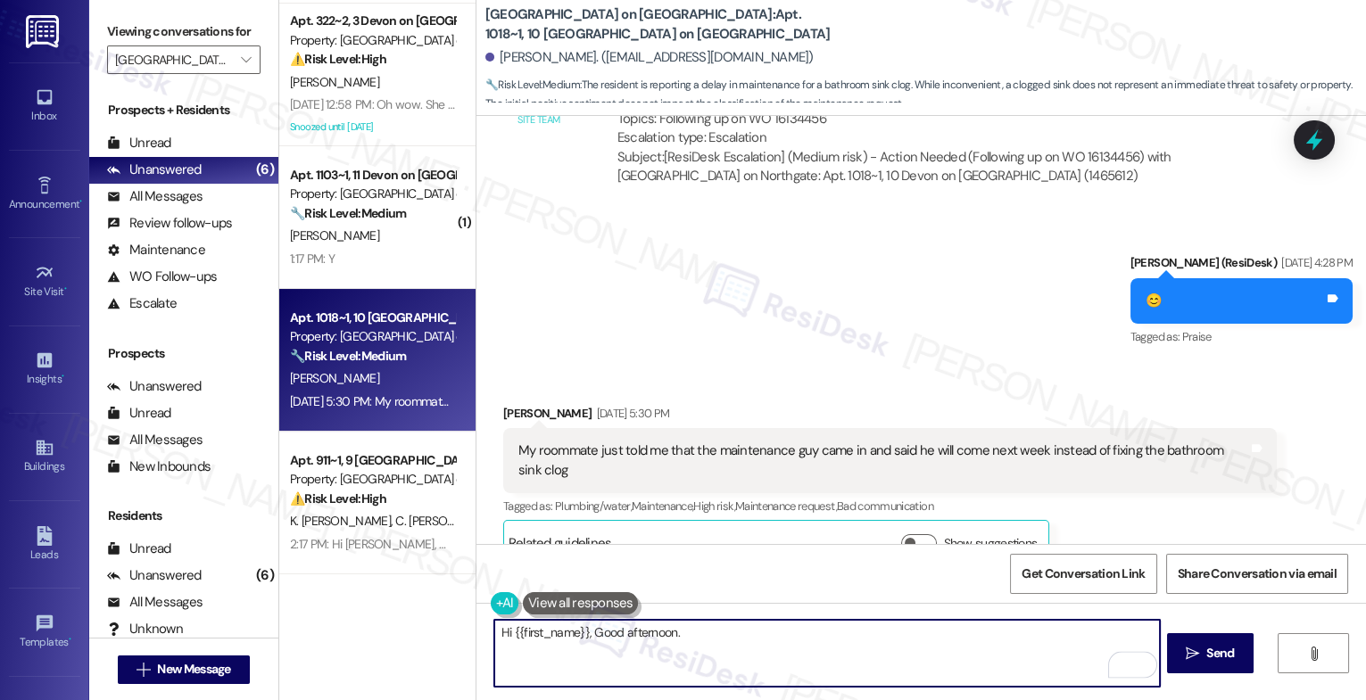
drag, startPoint x: 684, startPoint y: 641, endPoint x: 874, endPoint y: 635, distance: 189.2
click at [873, 636] on textarea "Hi {{first_name}}, Good afternoon." at bounding box center [827, 653] width 666 height 67
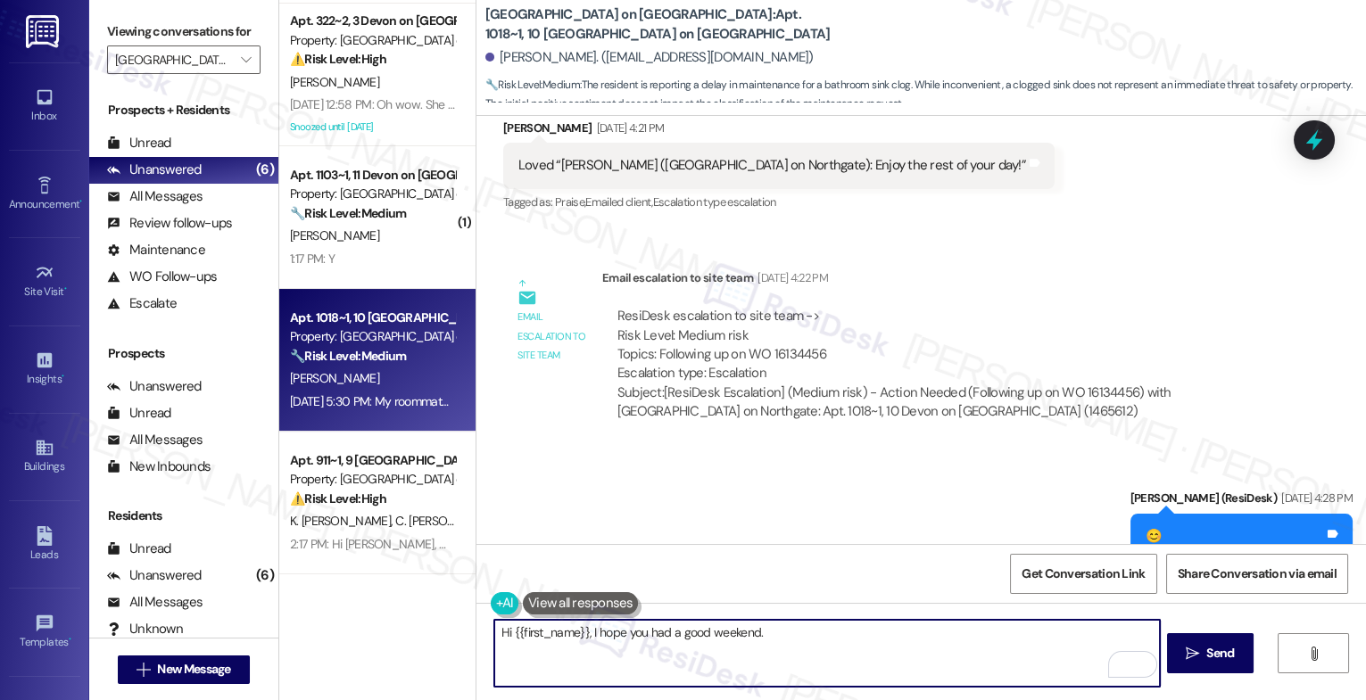
scroll to position [3519, 0]
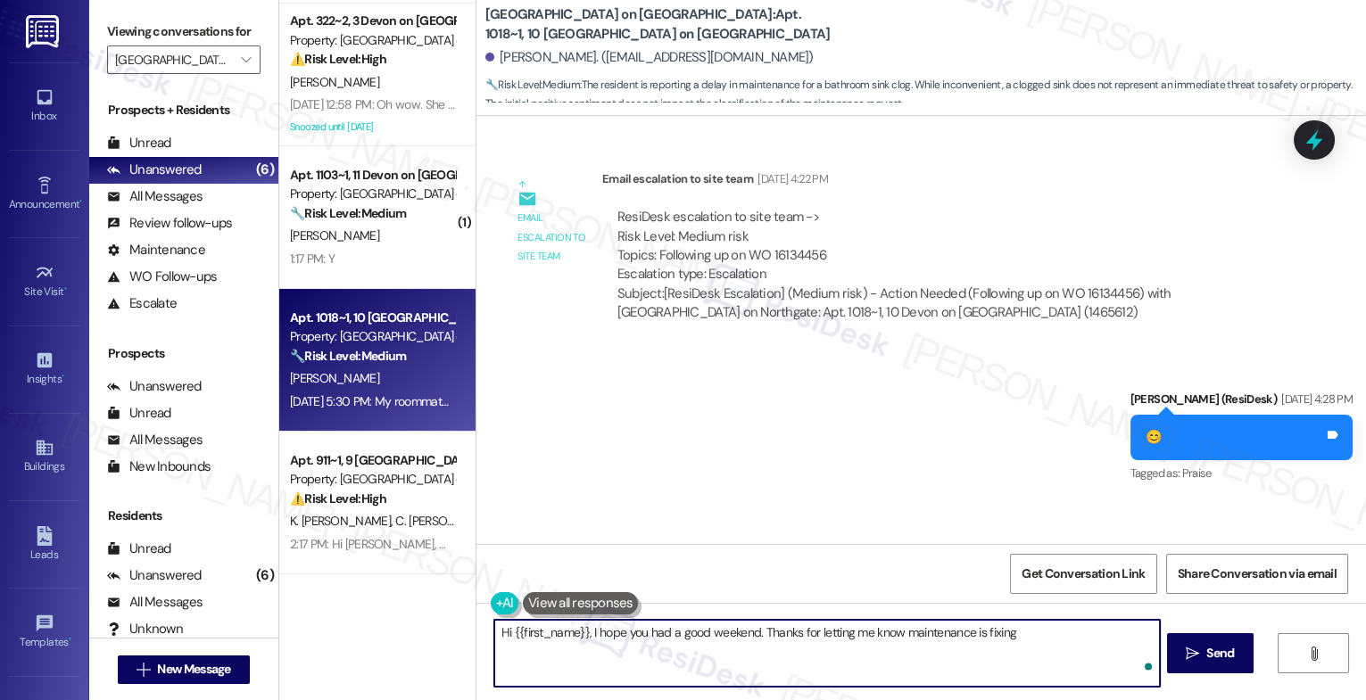
type textarea "Hi {{first_name}}, I hope you had a good weekend. Thanks for letting me know ma…"
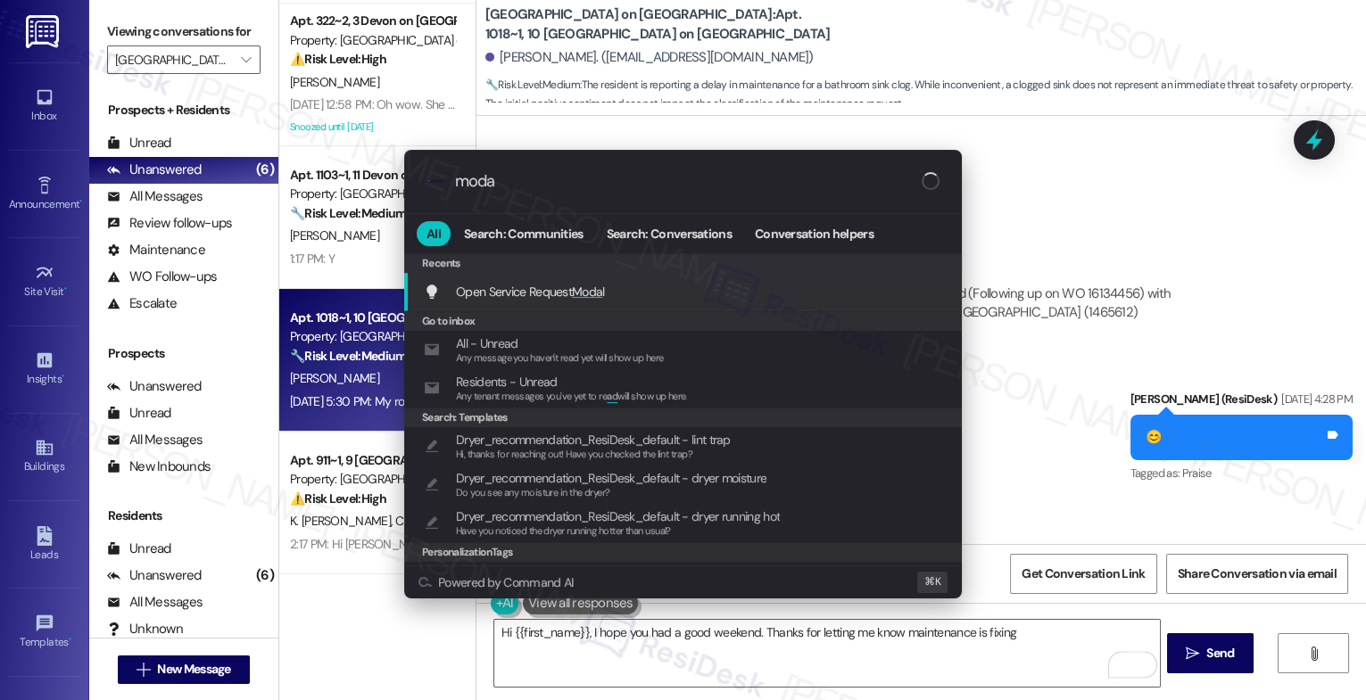
type input "modal"
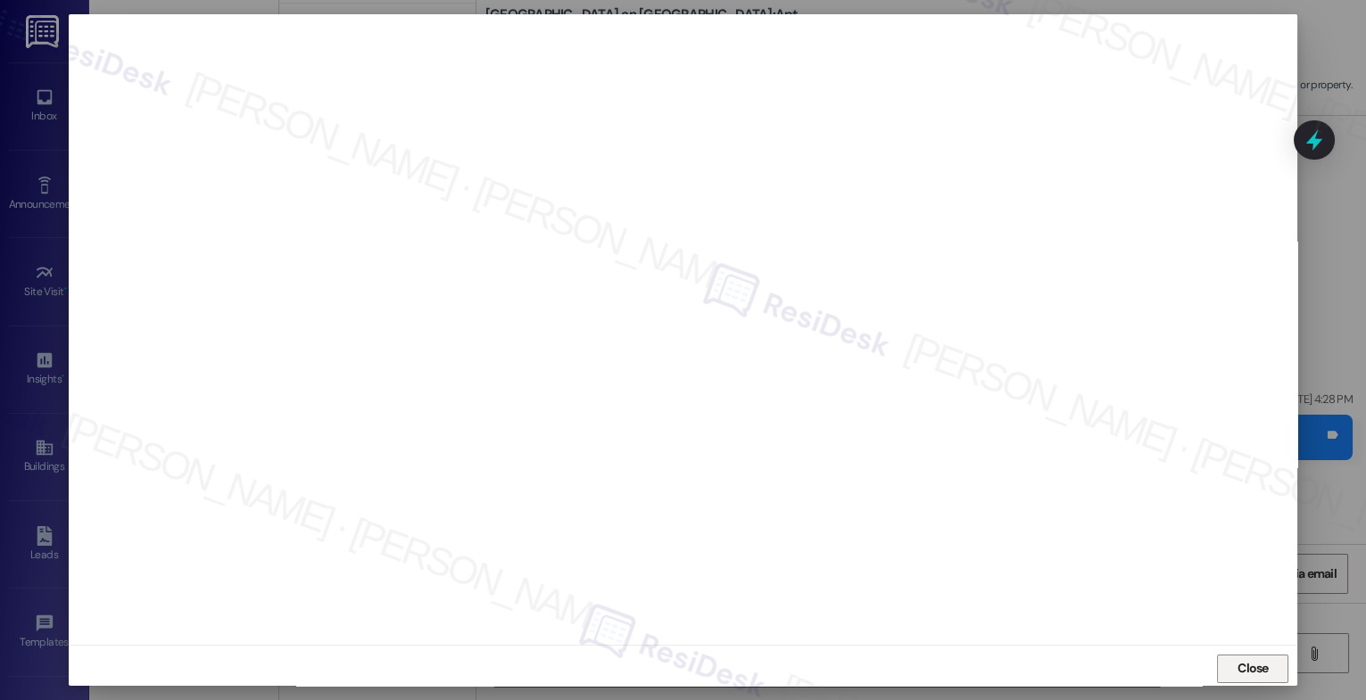
click at [1246, 665] on span "Close" at bounding box center [1253, 668] width 31 height 19
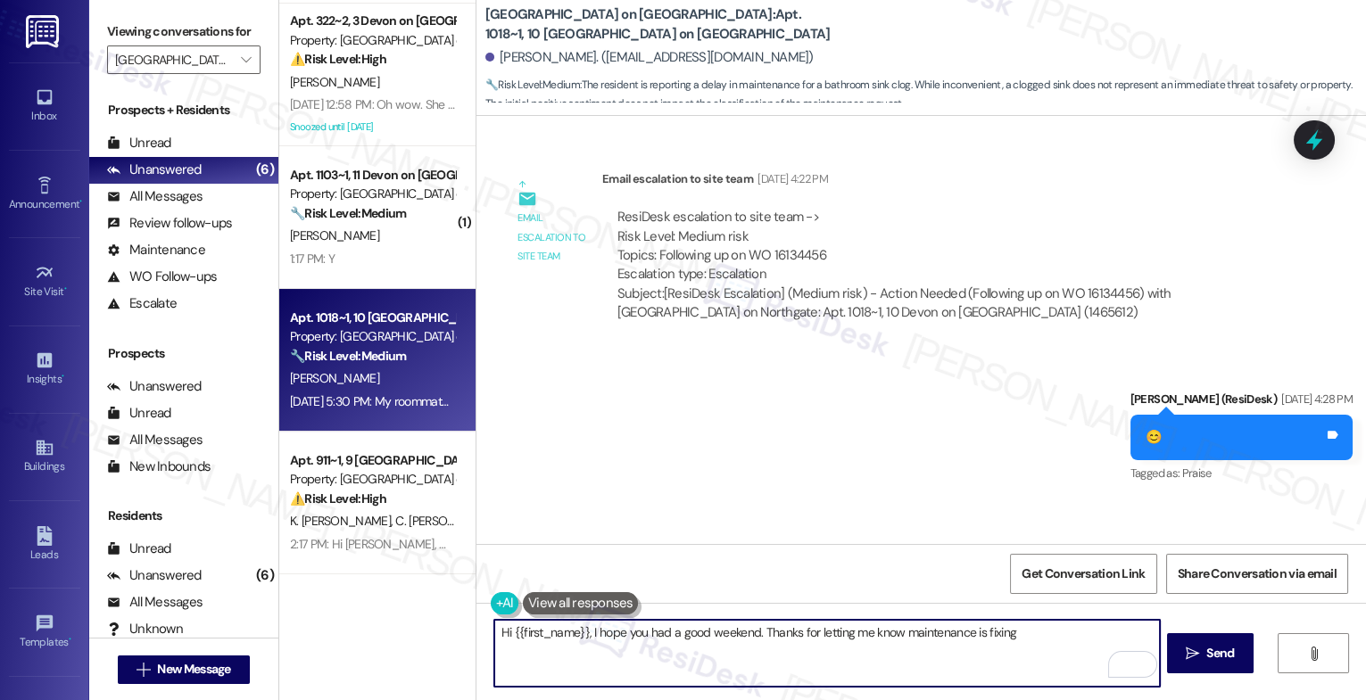
drag, startPoint x: 976, startPoint y: 632, endPoint x: 1138, endPoint y: 643, distance: 161.9
click at [1134, 643] on textarea "Hi {{first_name}}, I hope you had a good weekend. Thanks for letting me know ma…" at bounding box center [827, 653] width 666 height 67
paste textarea "16151762"
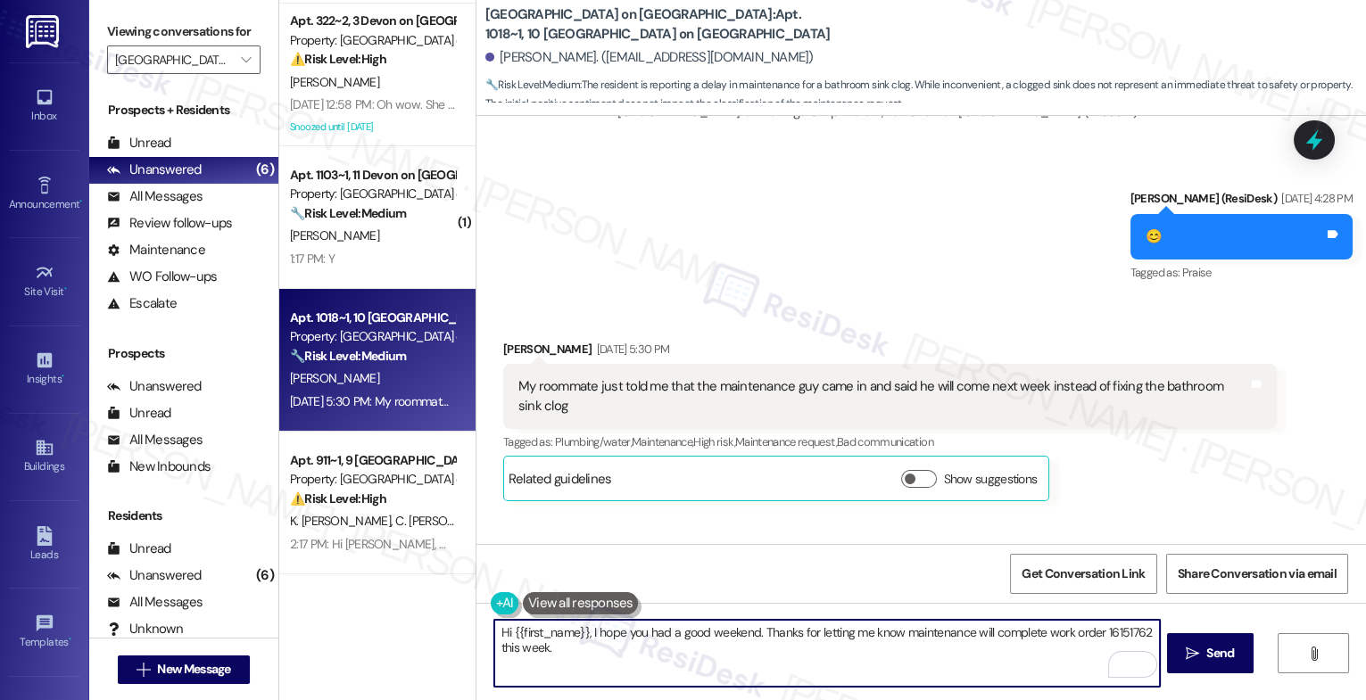
click at [592, 655] on textarea "Hi {{first_name}}, I hope you had a good weekend. Thanks for letting me know ma…" at bounding box center [827, 653] width 666 height 67
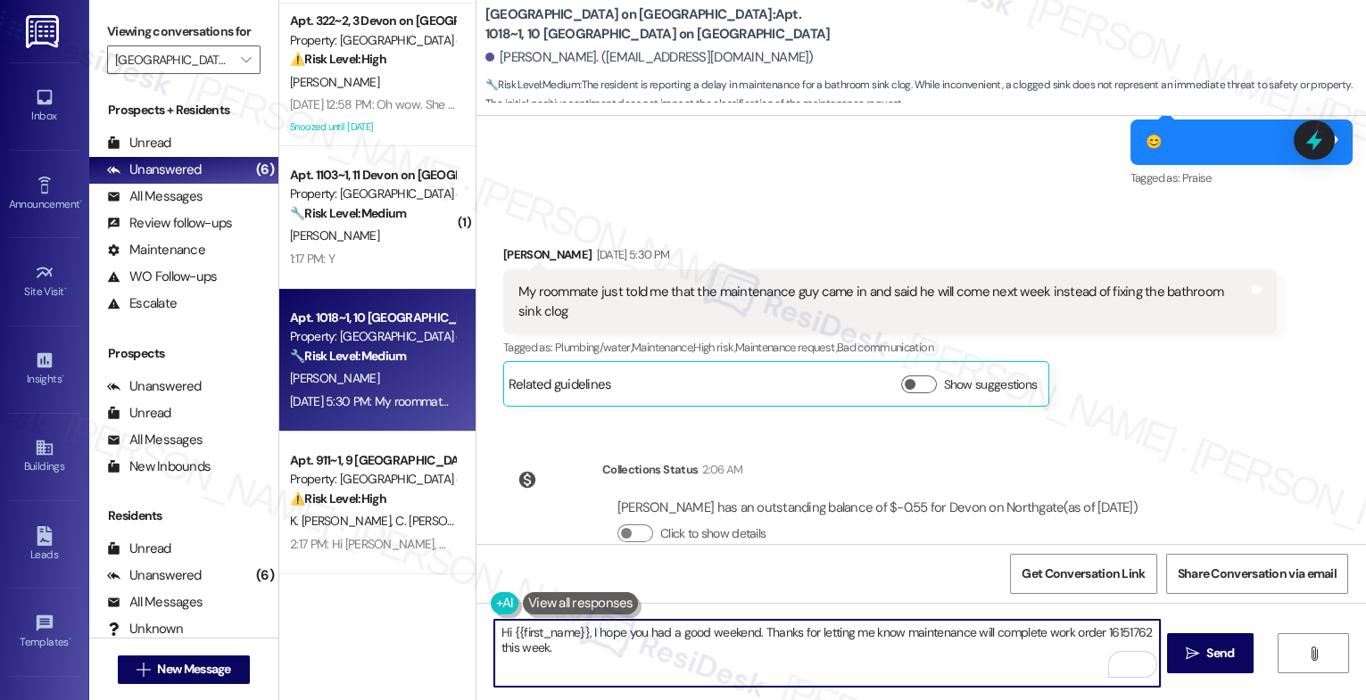
scroll to position [3855, 0]
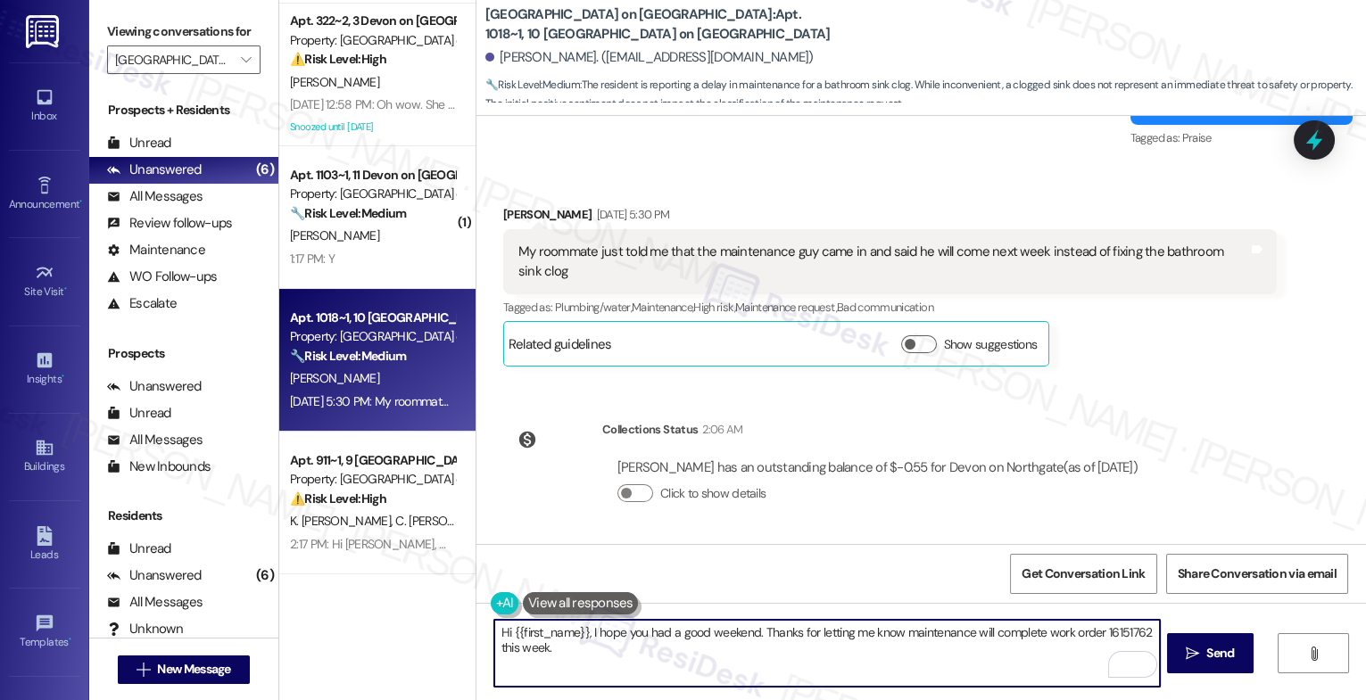
click at [581, 650] on textarea "Hi {{first_name}}, I hope you had a good weekend. Thanks for letting me know ma…" at bounding box center [827, 653] width 666 height 67
click at [605, 651] on textarea "Hi {{first_name}}, I hope you had a good weekend. Thanks for letting me know ma…" at bounding box center [827, 653] width 666 height 67
drag, startPoint x: 725, startPoint y: 642, endPoint x: 1087, endPoint y: 654, distance: 361.6
click at [1087, 655] on textarea "Hi {{first_name}}, I hope you had a good weekend. Thanks for letting me know ma…" at bounding box center [827, 653] width 666 height 67
drag, startPoint x: 543, startPoint y: 646, endPoint x: 1007, endPoint y: 680, distance: 464.3
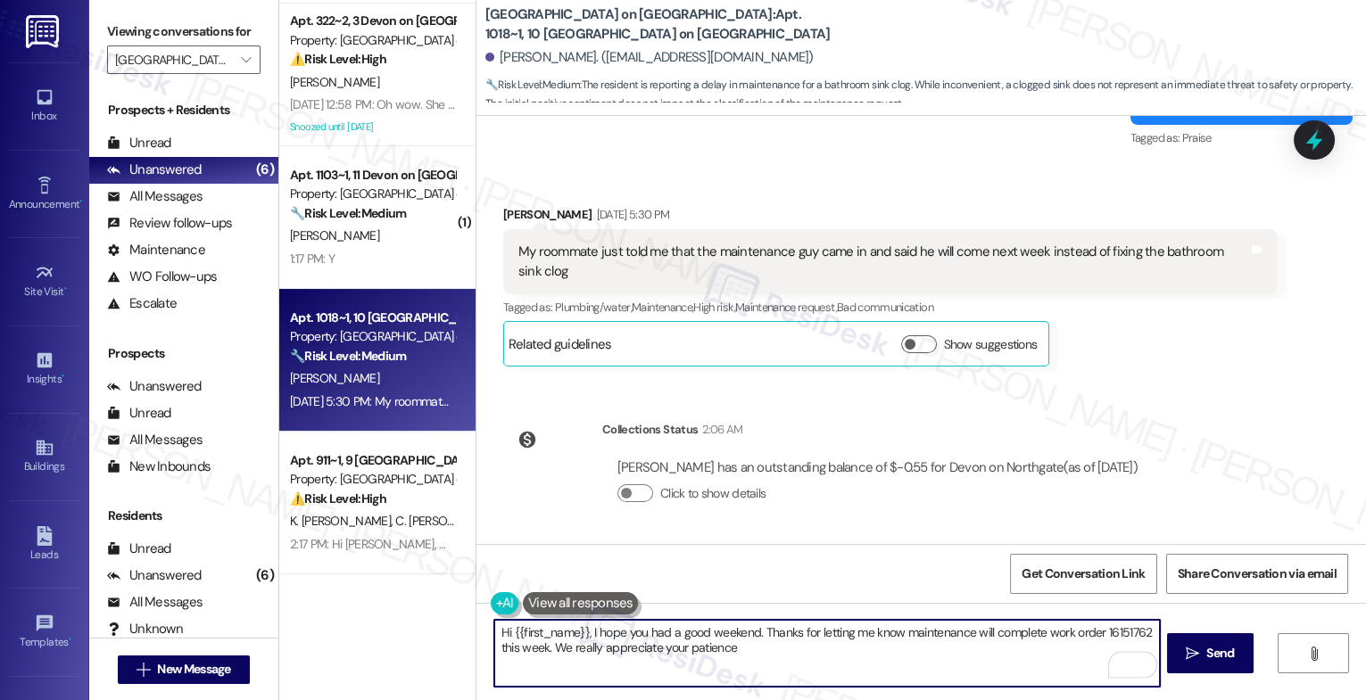
click at [1007, 680] on textarea "Hi {{first_name}}, I hope you had a good weekend. Thanks for letting me know ma…" at bounding box center [827, 653] width 666 height 67
click at [799, 656] on textarea "Hi {{first_name}}, I hope you had a good weekend. Thanks for letting me know ma…" at bounding box center [827, 653] width 666 height 67
type textarea "Hi {{first_name}}, I hope you had a good weekend. Thanks for letting me know ma…"
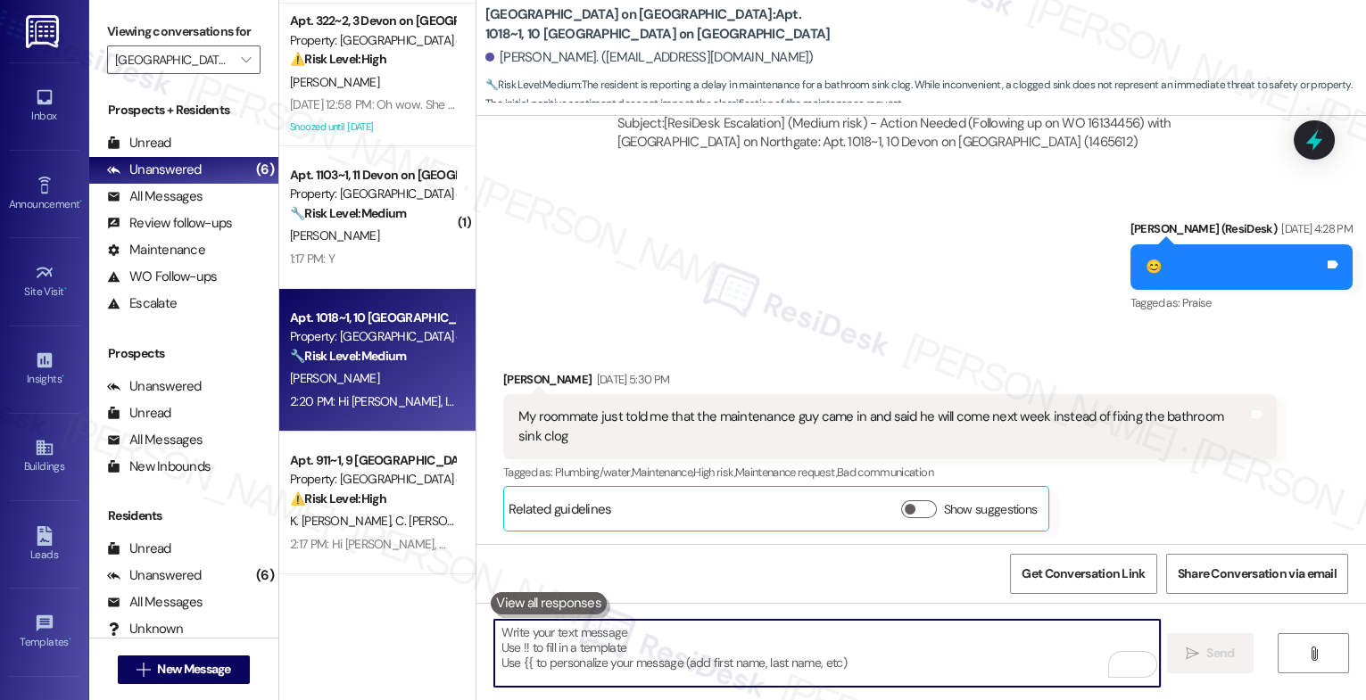
scroll to position [53, 0]
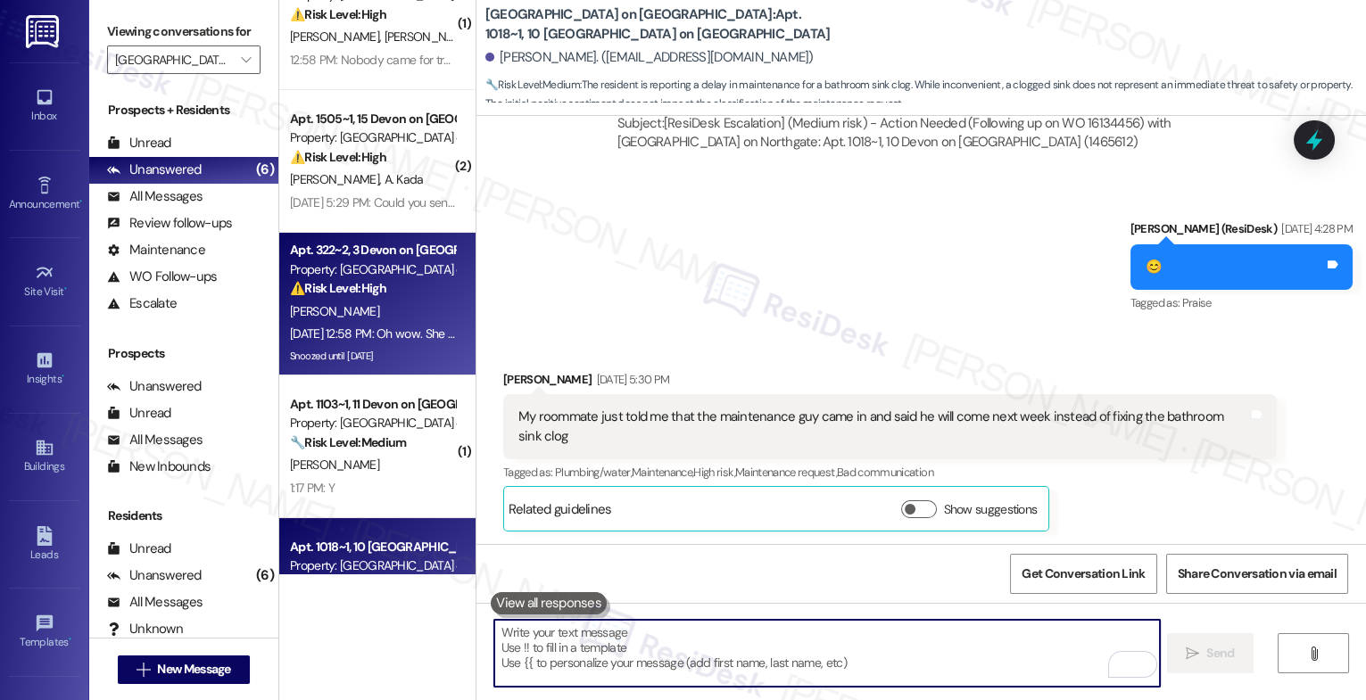
click at [375, 299] on div "Apt. 322~2, 3 Devon on Northgate Property: Devon on Northgate ⚠️ Risk Level: Hi…" at bounding box center [372, 269] width 169 height 61
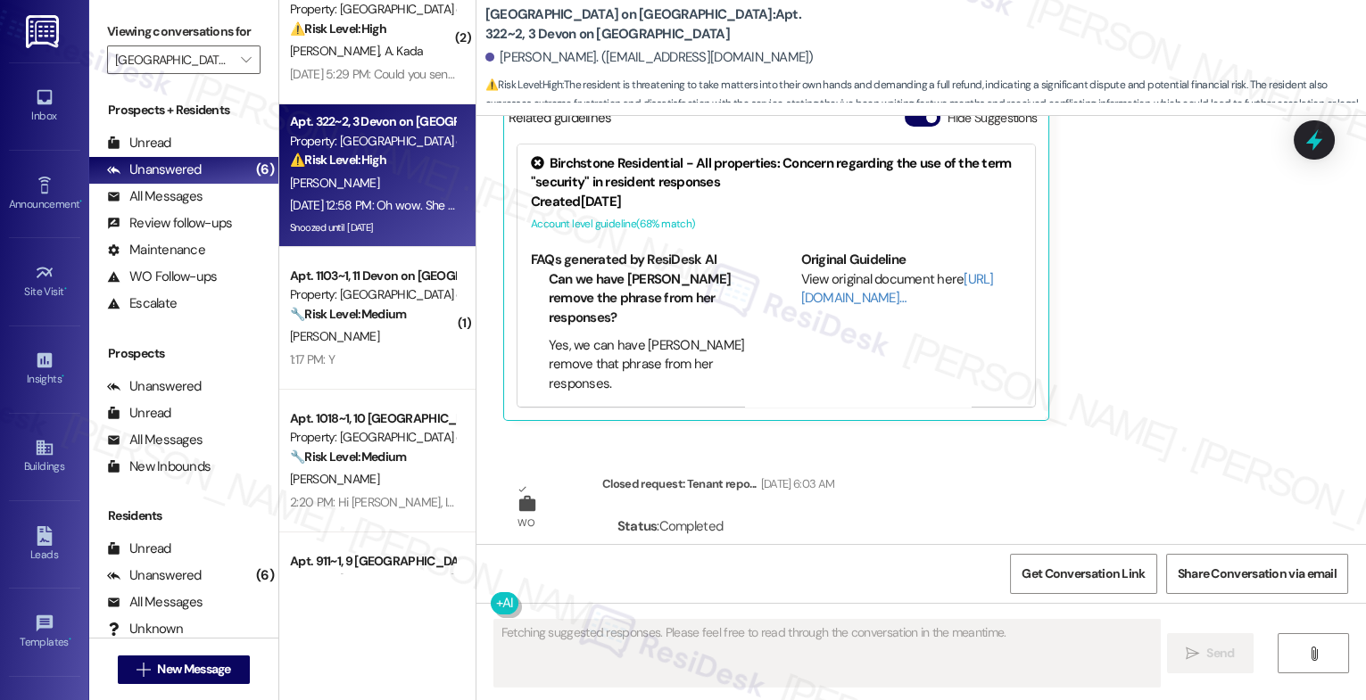
scroll to position [282, 0]
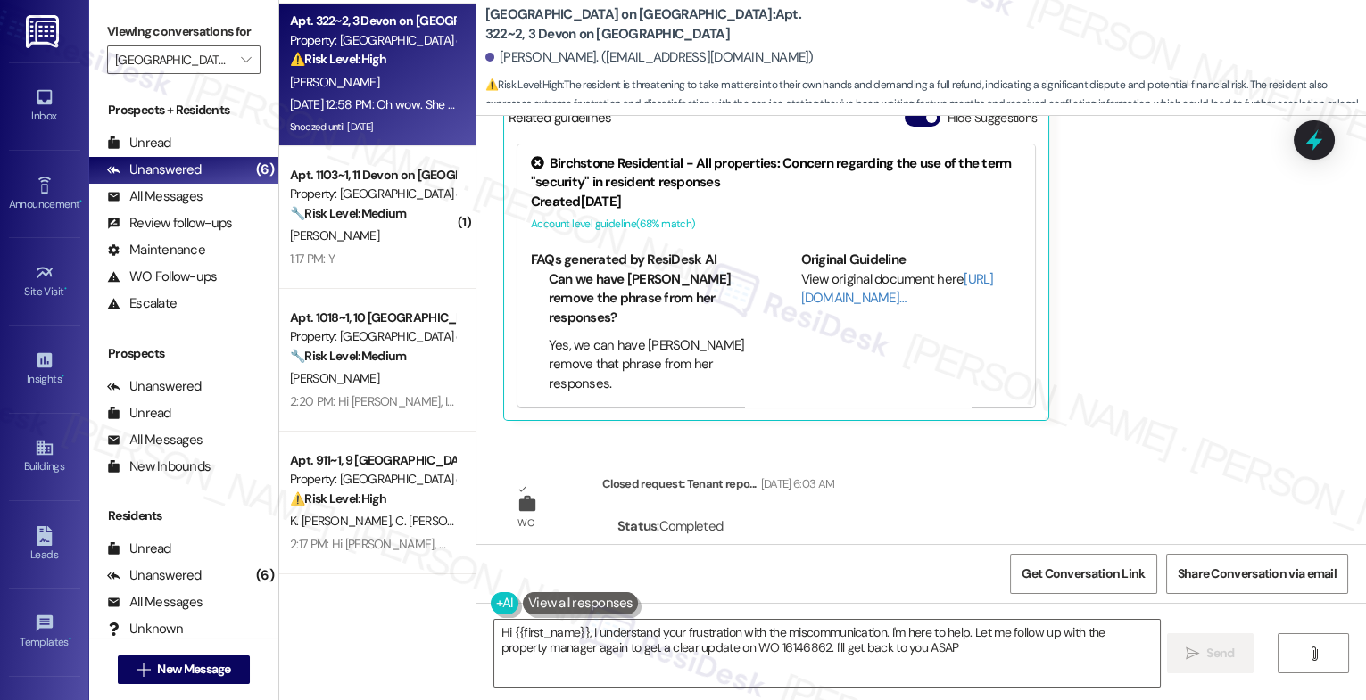
type textarea "Hi {{first_name}}, I understand your frustration with the miscommunication. I'm…"
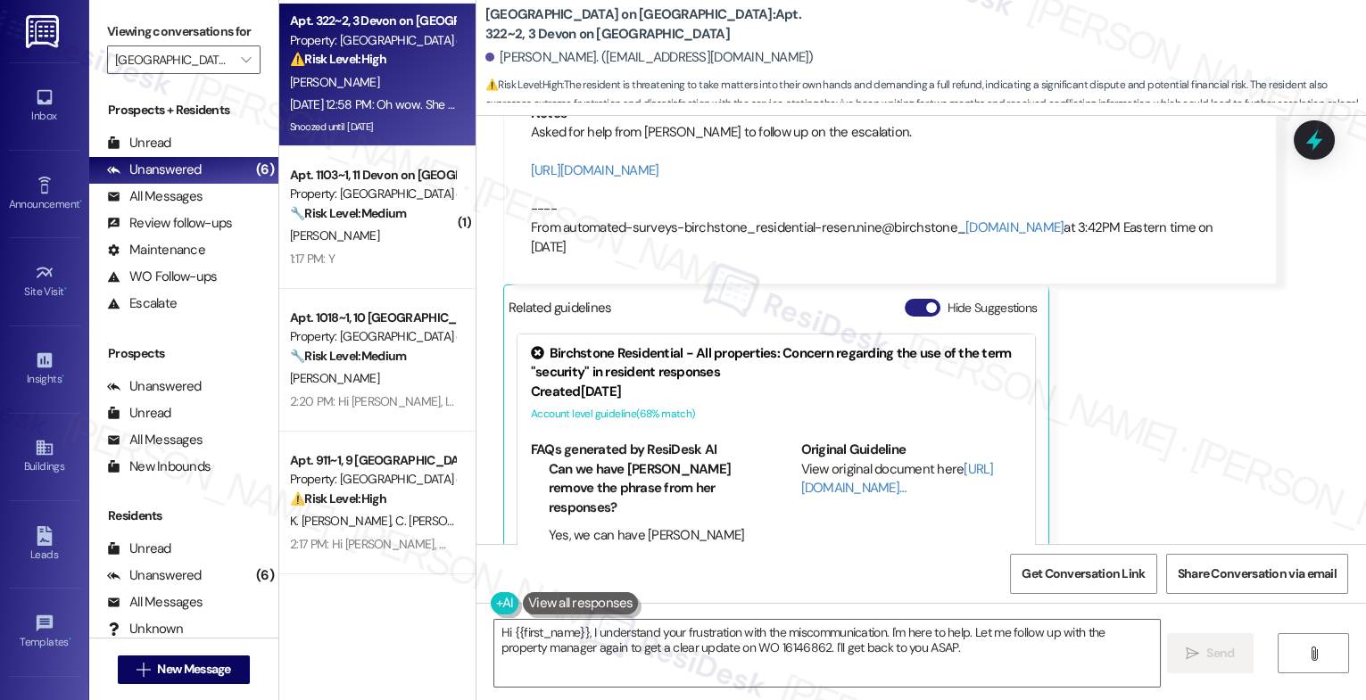
click at [905, 299] on button "Hide Suggestions" at bounding box center [923, 308] width 36 height 18
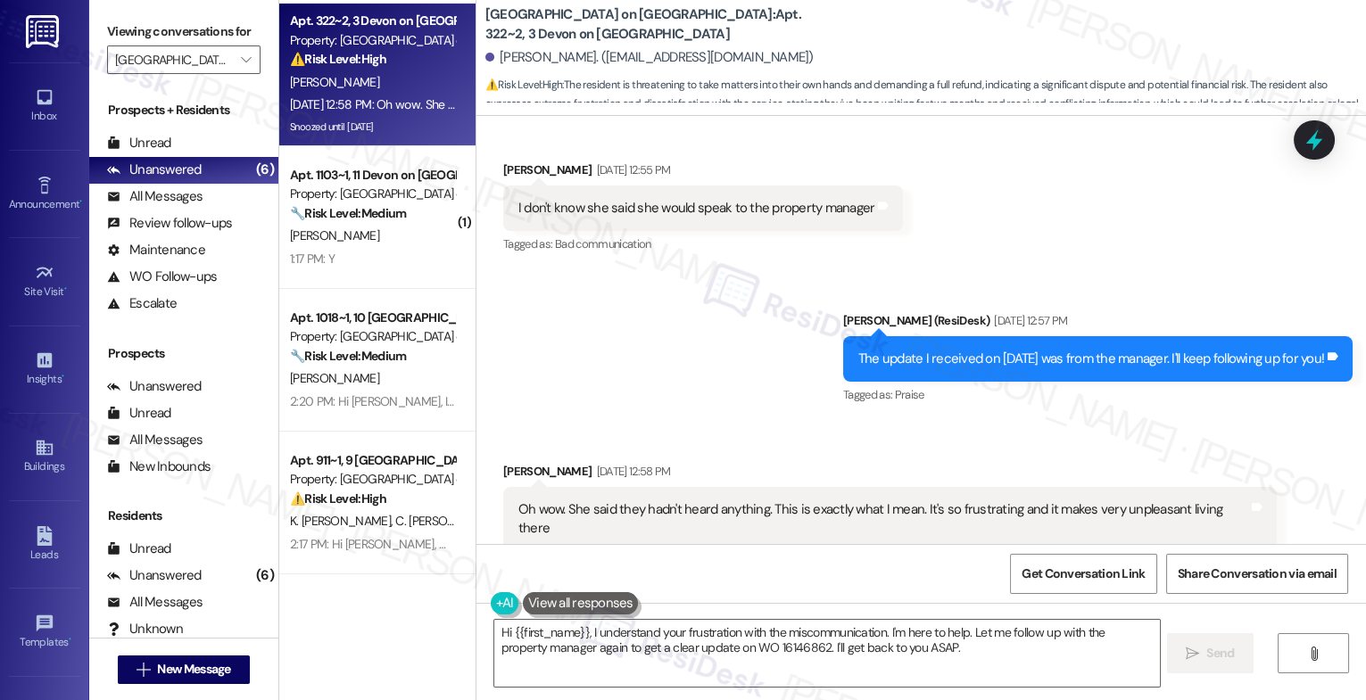
scroll to position [14745, 0]
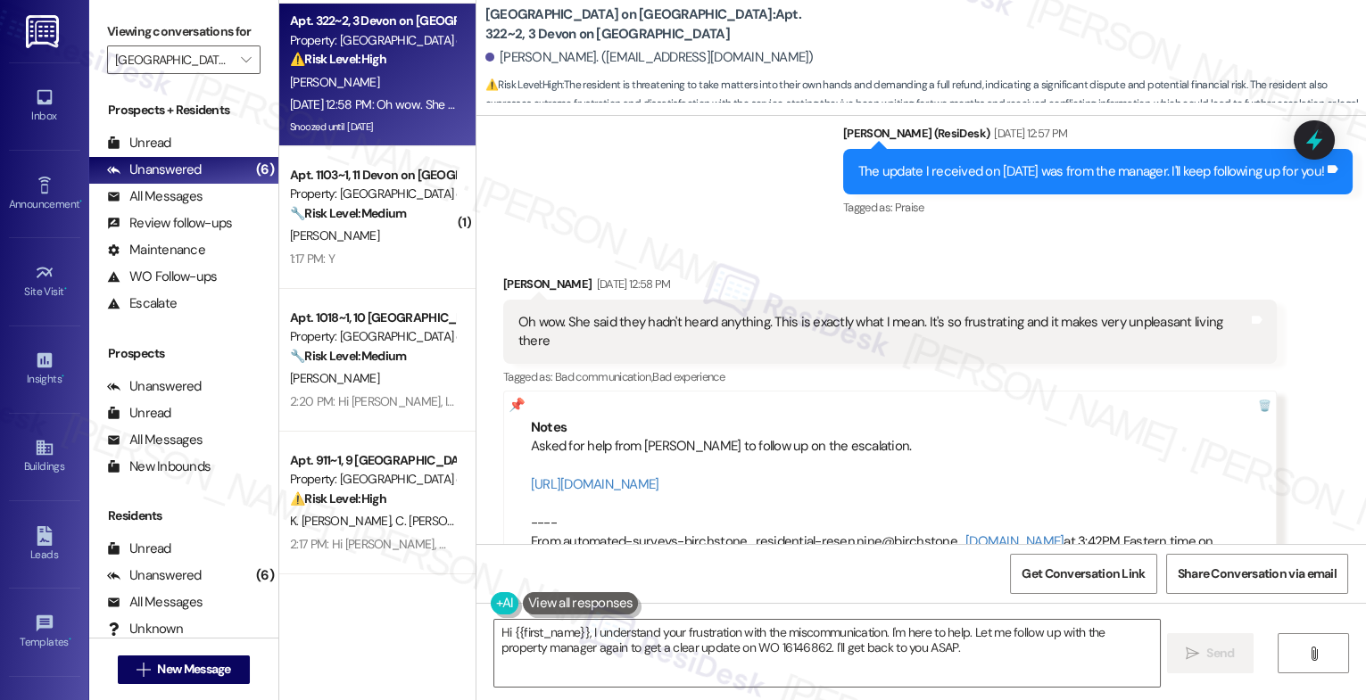
drag, startPoint x: 936, startPoint y: 442, endPoint x: 503, endPoint y: 443, distance: 432.8
click at [503, 443] on div "Notes Asked for help from Steph to follow up on the escalation. https://resides…" at bounding box center [890, 495] width 774 height 208
copy link "https://residesk.slack.com/archives/C07BWNP0VNF/p1758214834995649"
click at [791, 477] on div "Asked for help from Steph to follow up on the escalation. https://residesk.slac…" at bounding box center [890, 504] width 718 height 134
click at [659, 476] on link "https://residesk.slack.com/archives/C07BWNP0VNF/p1758214834995649" at bounding box center [595, 485] width 128 height 18
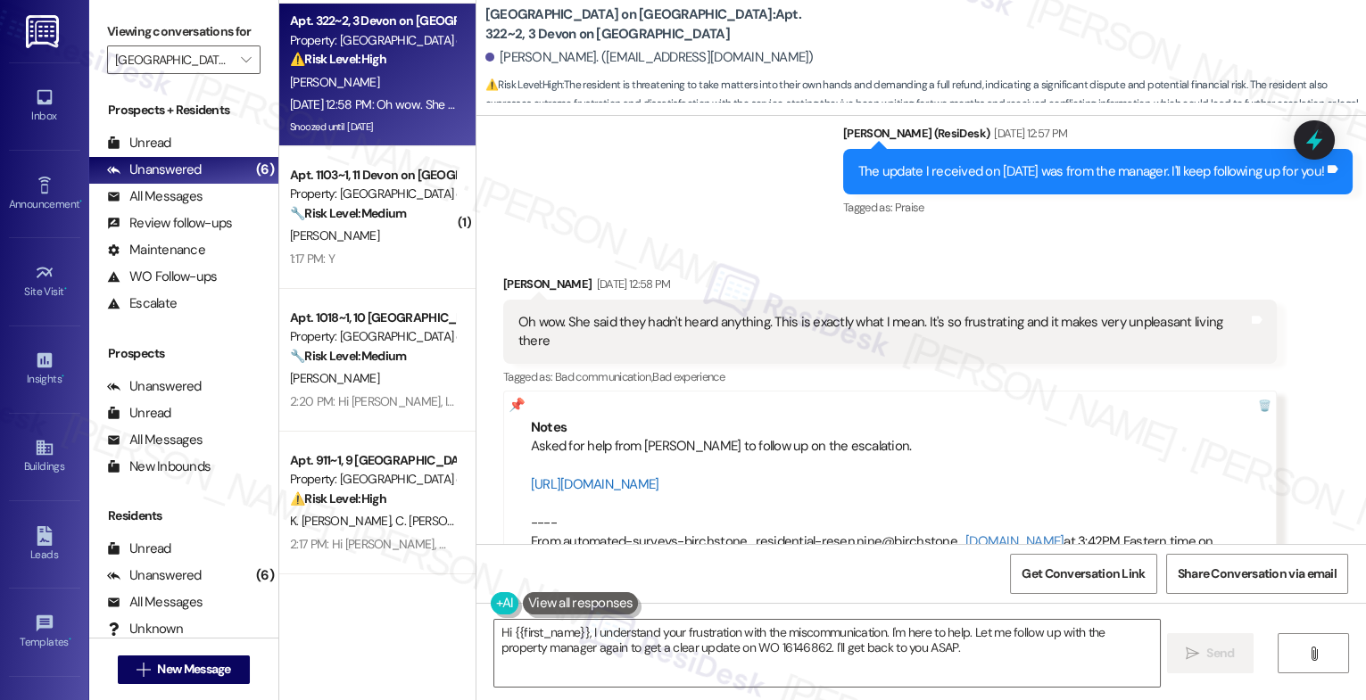
click at [659, 476] on link "https://residesk.slack.com/archives/C07BWNP0VNF/p1758214834995649" at bounding box center [595, 485] width 128 height 18
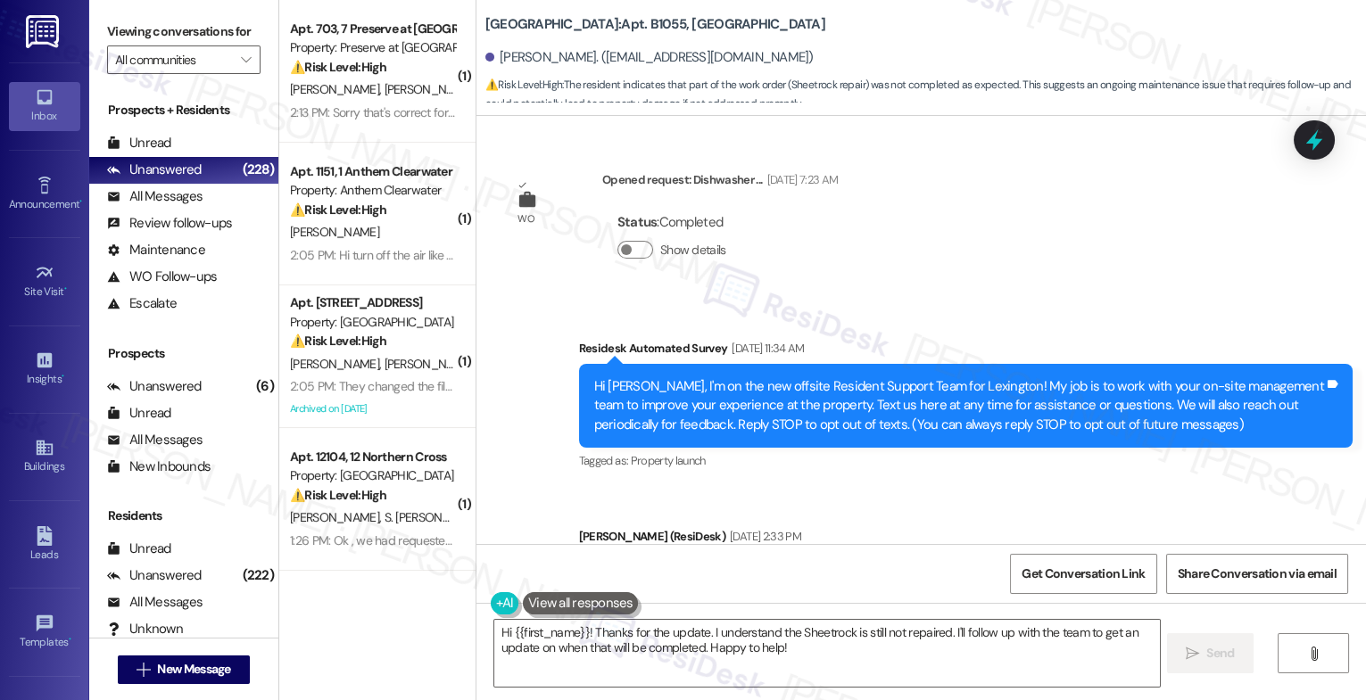
scroll to position [52624, 0]
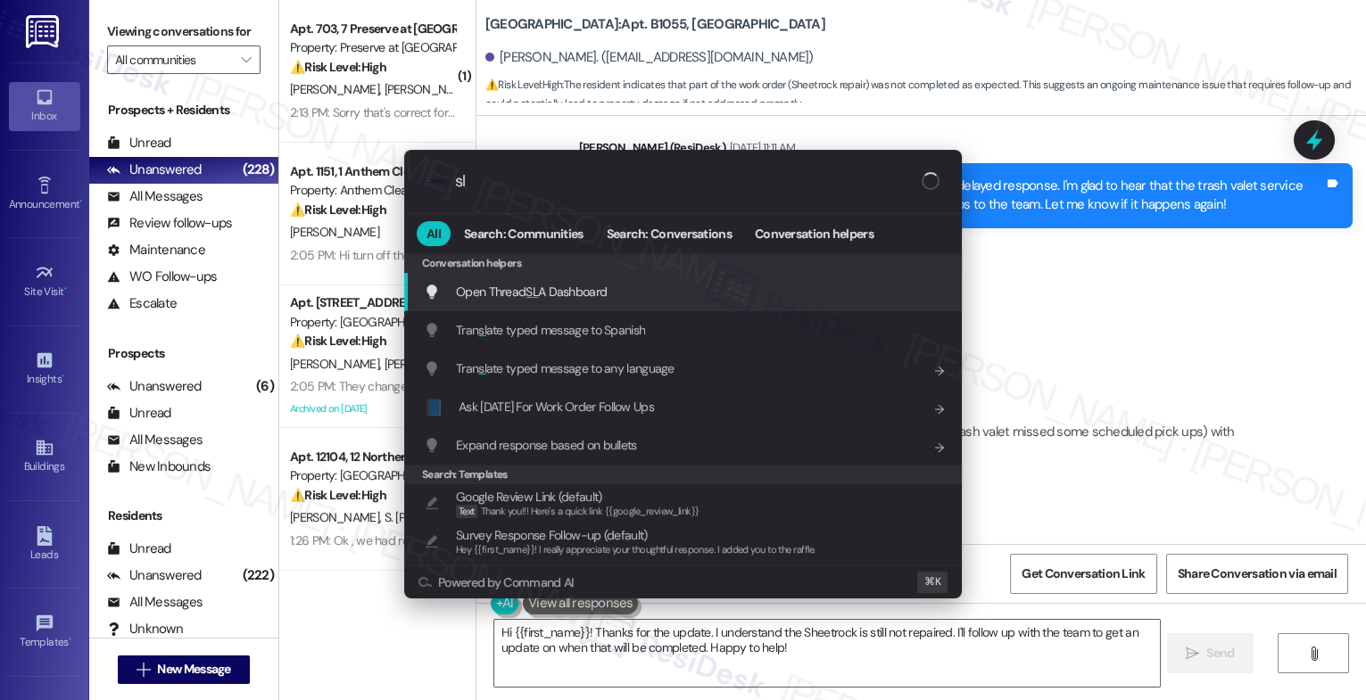
type input "sla"
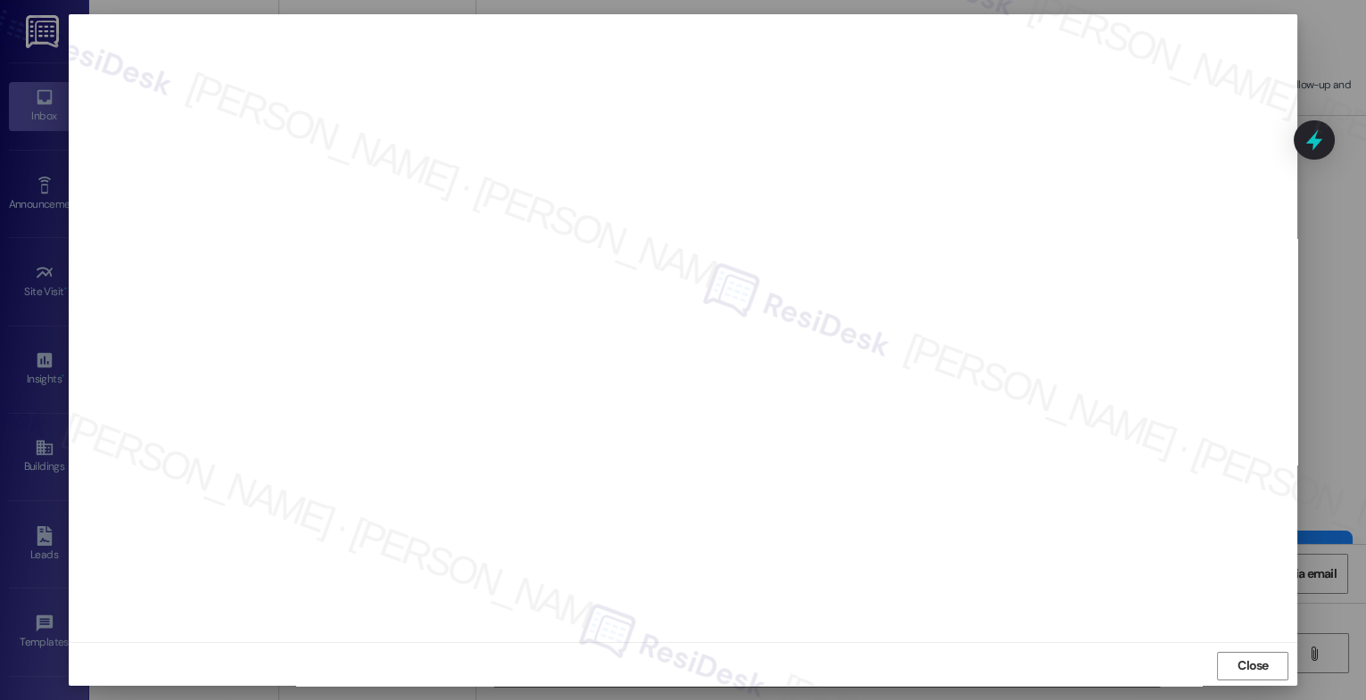
scroll to position [0, 0]
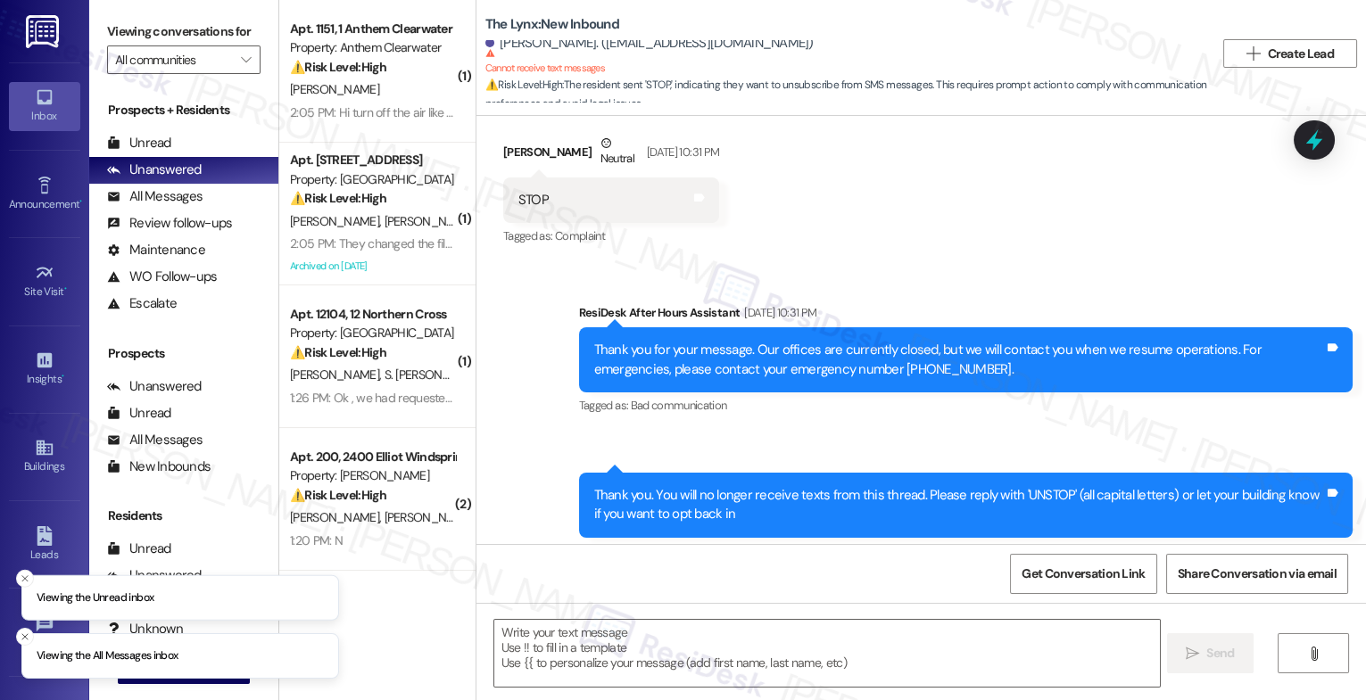
scroll to position [455, 0]
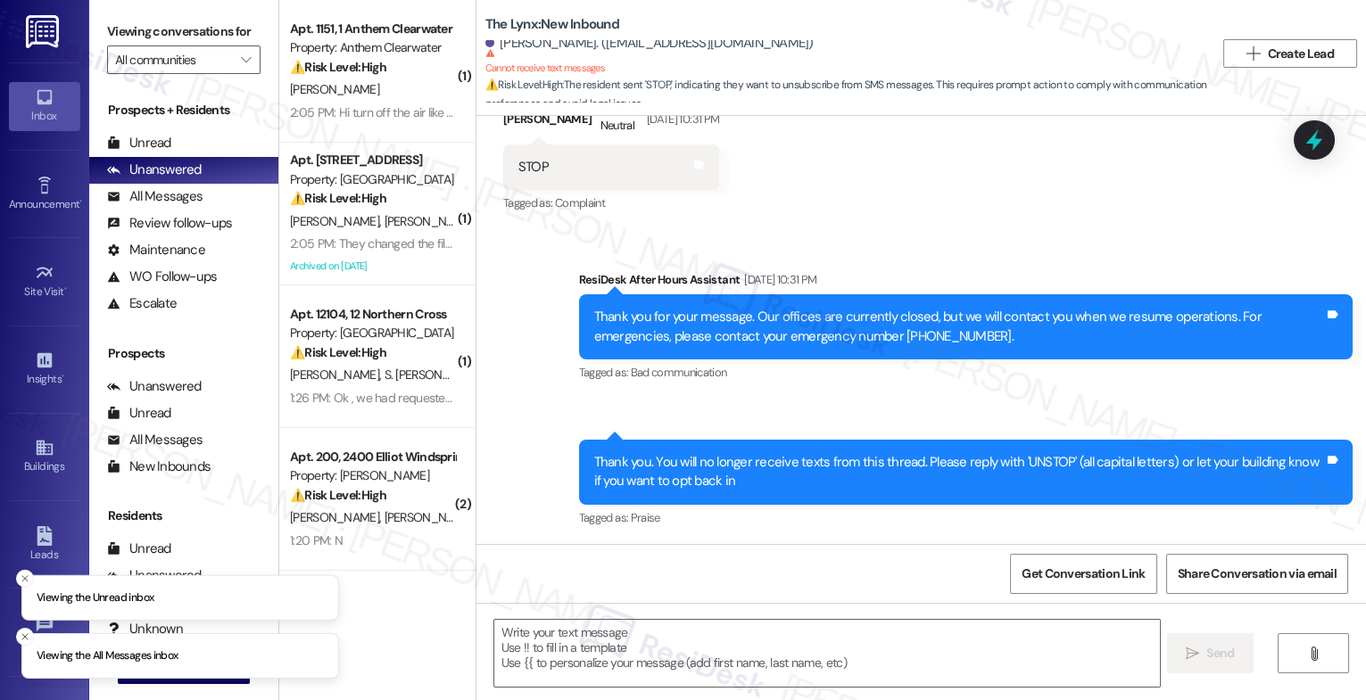
click at [801, 396] on div "Sent via SMS ResiDesk After Hours Assistant [DATE] 10:31 PM Thank you for your …" at bounding box center [966, 328] width 800 height 143
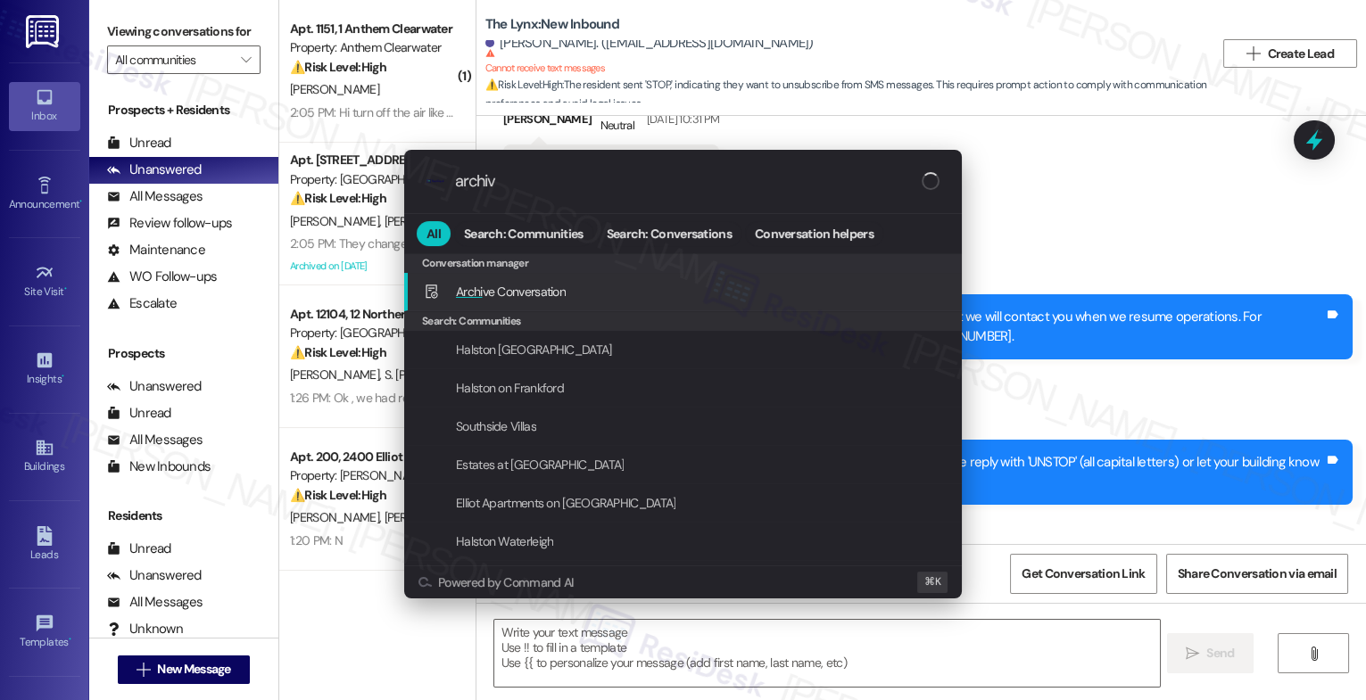
type input "archive"
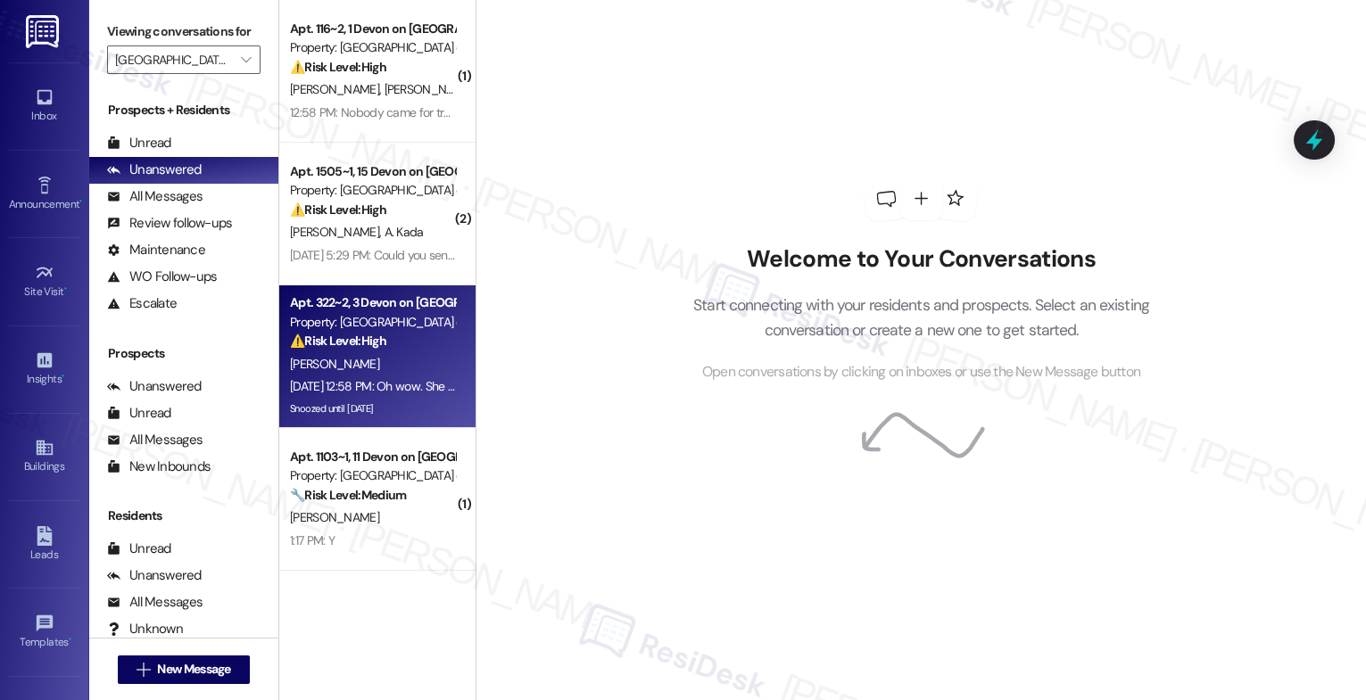
click at [360, 323] on div "Property: [GEOGRAPHIC_DATA] on [GEOGRAPHIC_DATA]" at bounding box center [372, 322] width 165 height 19
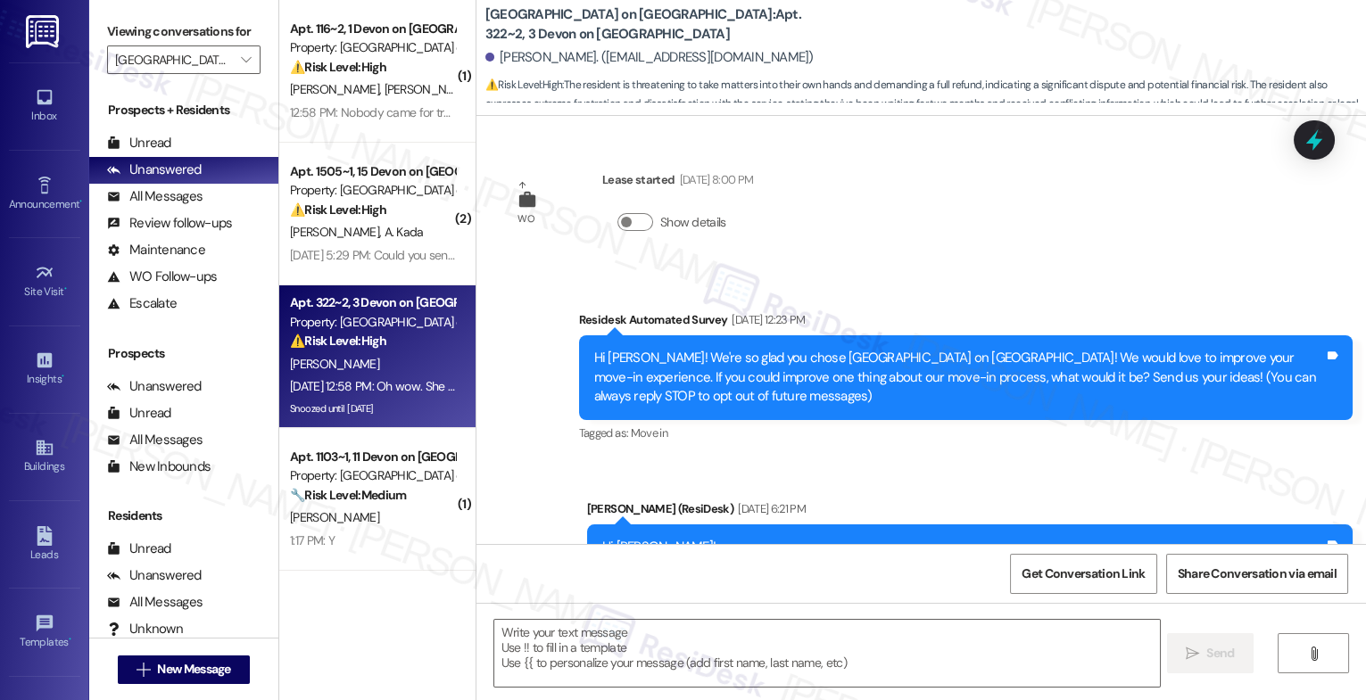
scroll to position [15249, 0]
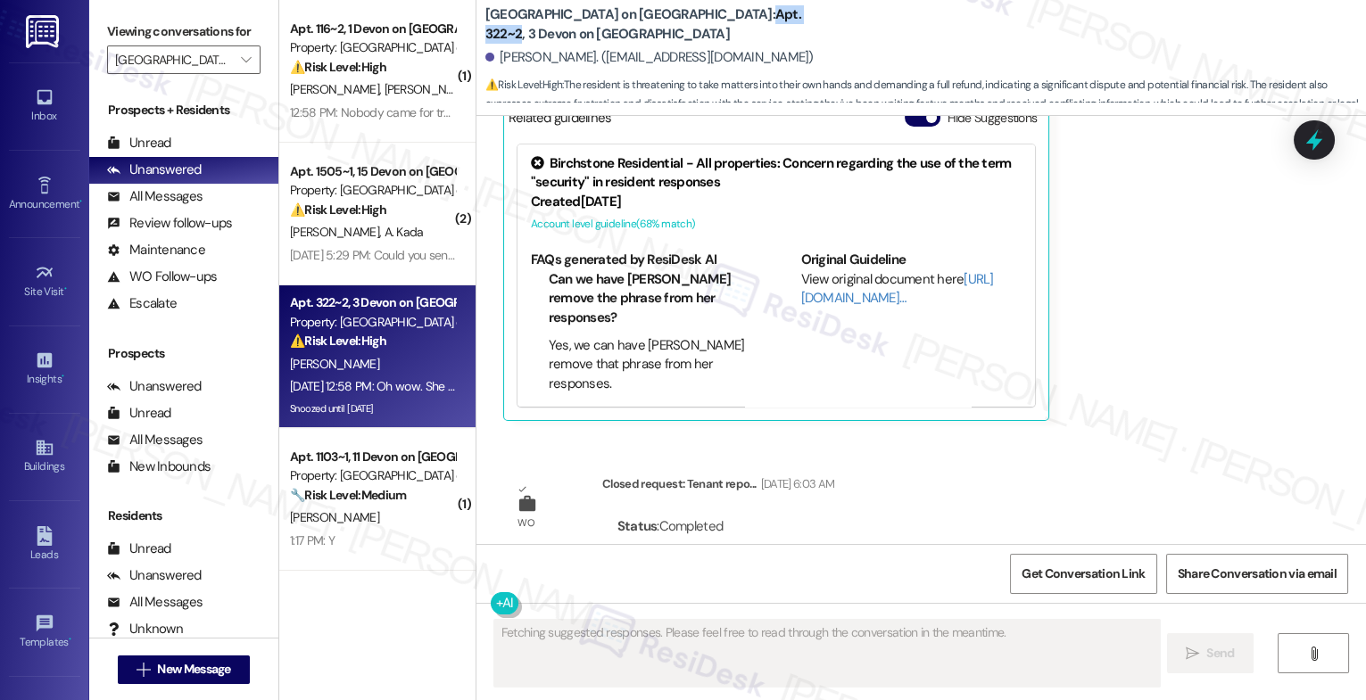
drag, startPoint x: 598, startPoint y: 23, endPoint x: 659, endPoint y: 22, distance: 61.6
click at [659, 22] on b "[GEOGRAPHIC_DATA] on [GEOGRAPHIC_DATA]: Apt. 322~2, 3 [GEOGRAPHIC_DATA] on [GEO…" at bounding box center [663, 24] width 357 height 38
click at [846, 356] on div "Birchstone Residential - All properties: Concern regarding the use of the term …" at bounding box center [776, 276] width 535 height 280
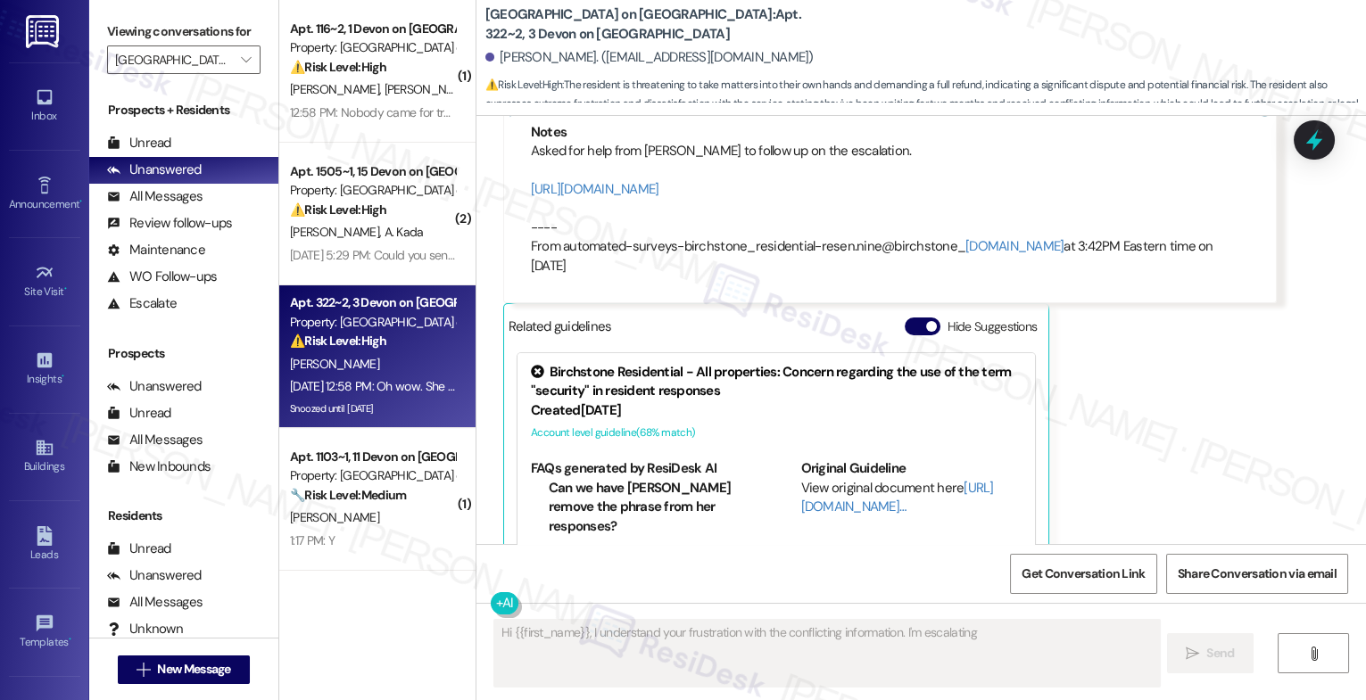
scroll to position [14827, 0]
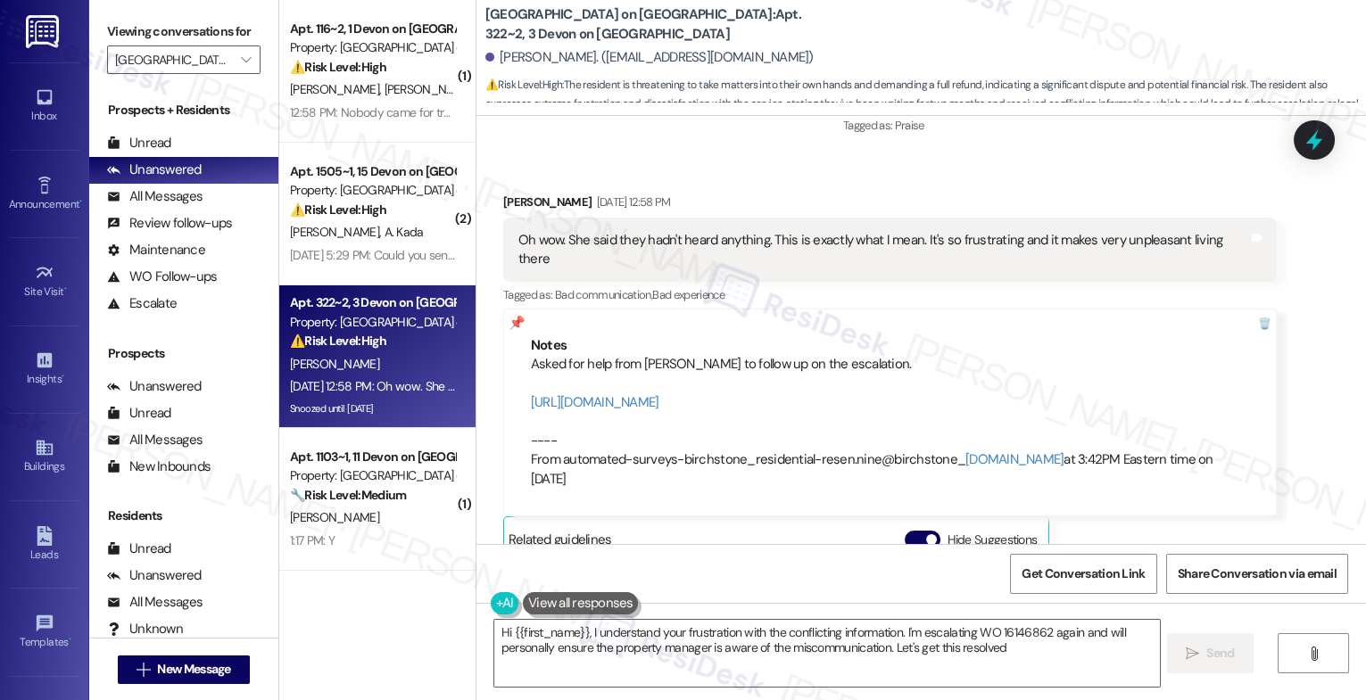
type textarea "Hi {{first_name}}, I understand your frustration with the conflicting informati…"
click at [912, 531] on button "Hide Suggestions" at bounding box center [923, 540] width 36 height 18
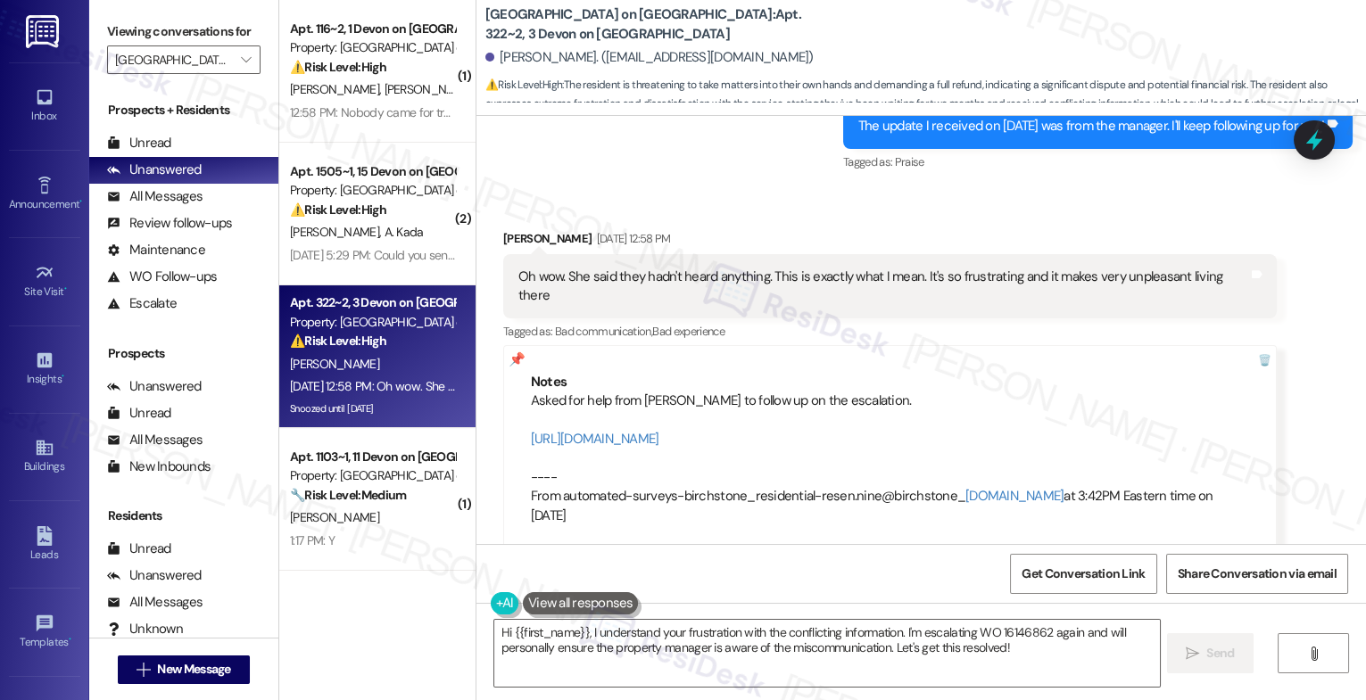
scroll to position [14968, 0]
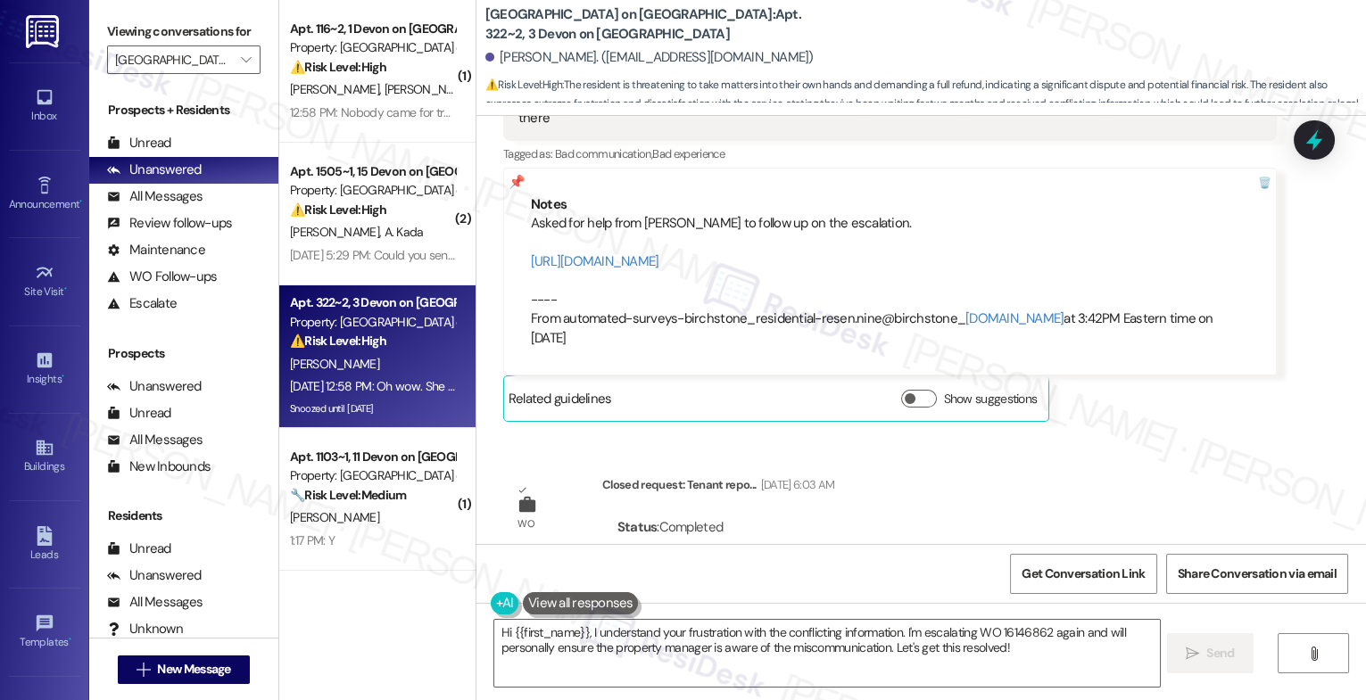
click at [866, 376] on div "Related guidelines Show suggestions" at bounding box center [776, 399] width 546 height 46
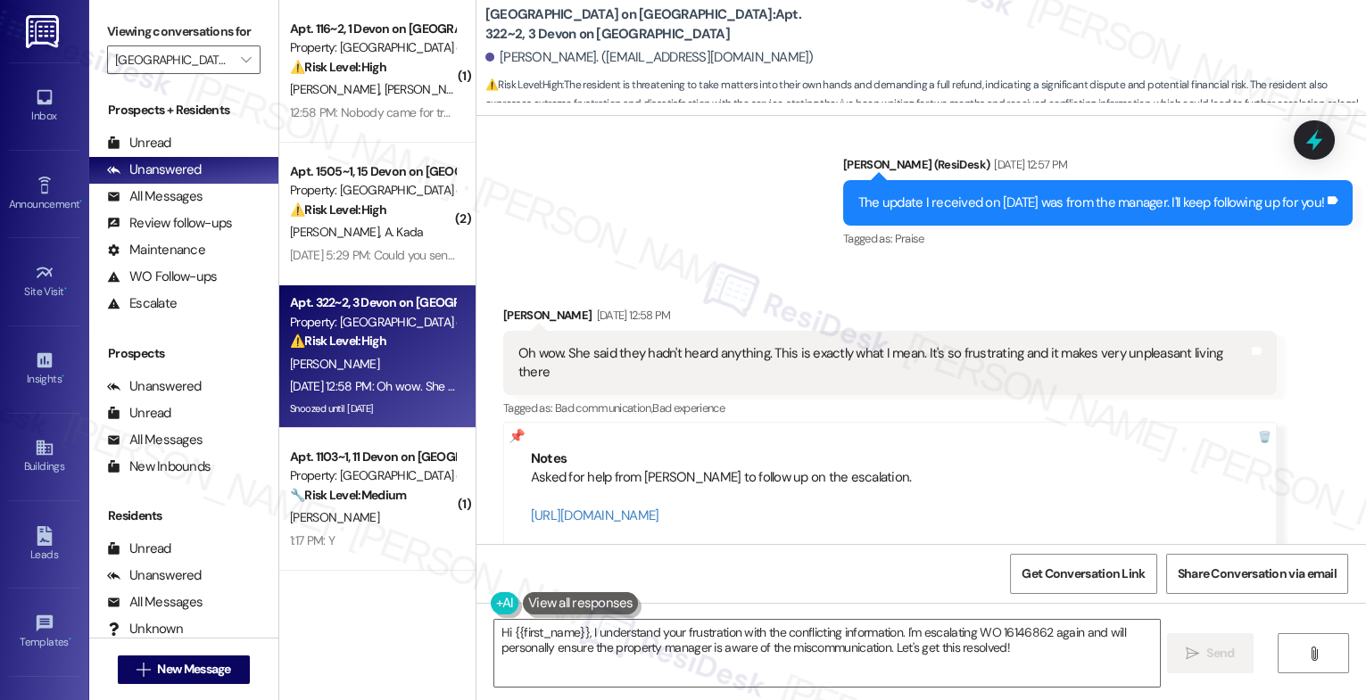
scroll to position [14638, 0]
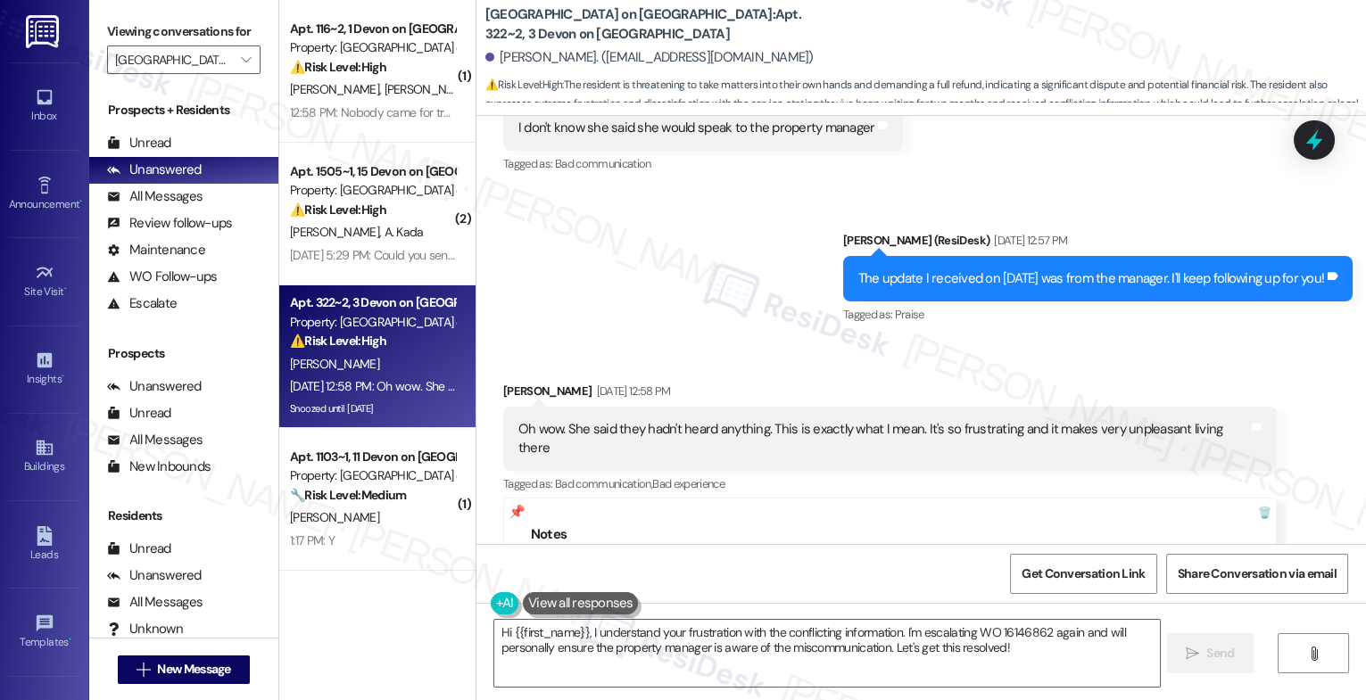
click at [662, 242] on div "Sent via SMS Sarah (ResiDesk) Sep 18, 2025 at 12:57 PM The update I received on…" at bounding box center [921, 266] width 890 height 151
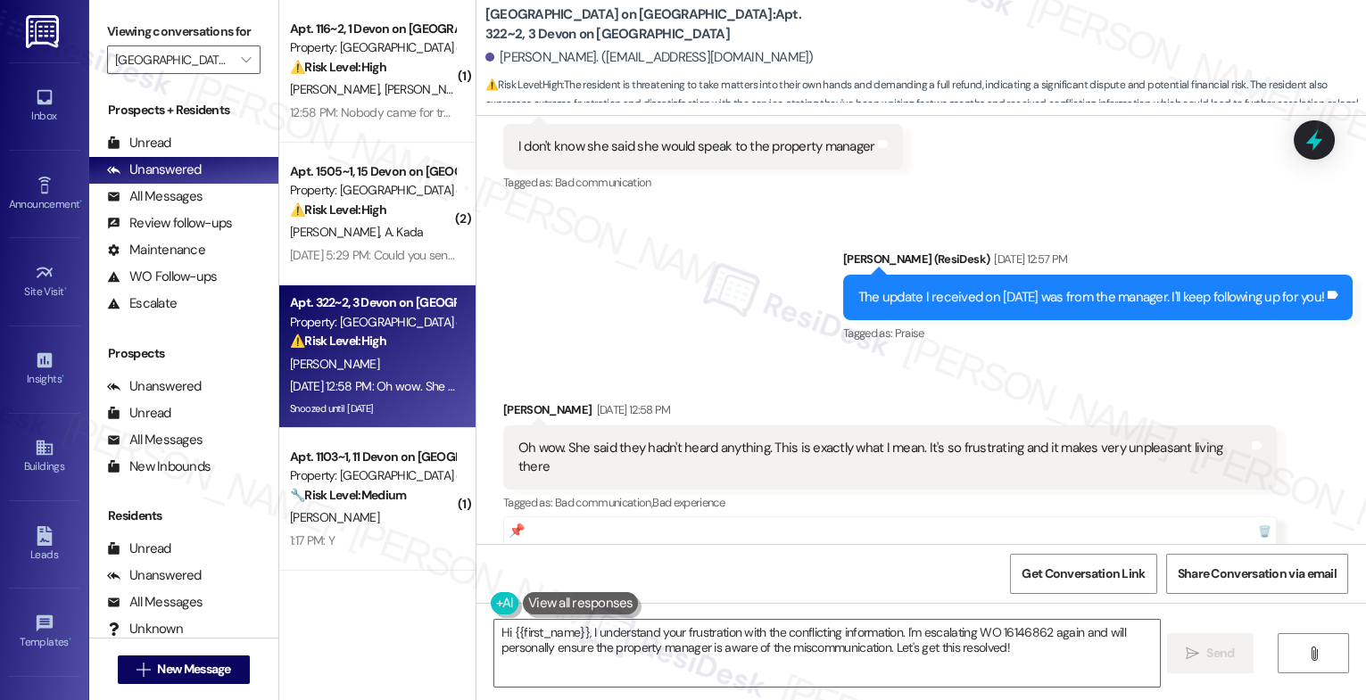
scroll to position [14538, 0]
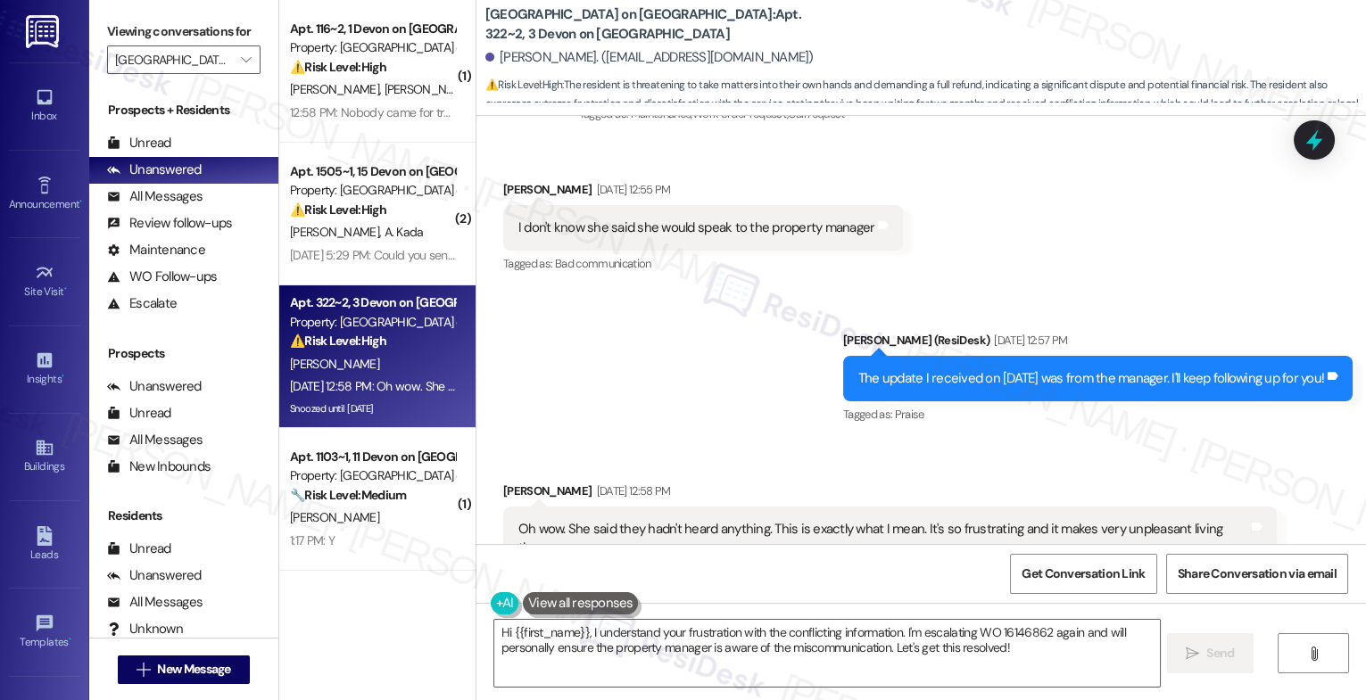
click at [676, 334] on div "Sent via SMS Sarah (ResiDesk) Sep 18, 2025 at 12:57 PM The update I received on…" at bounding box center [921, 366] width 890 height 151
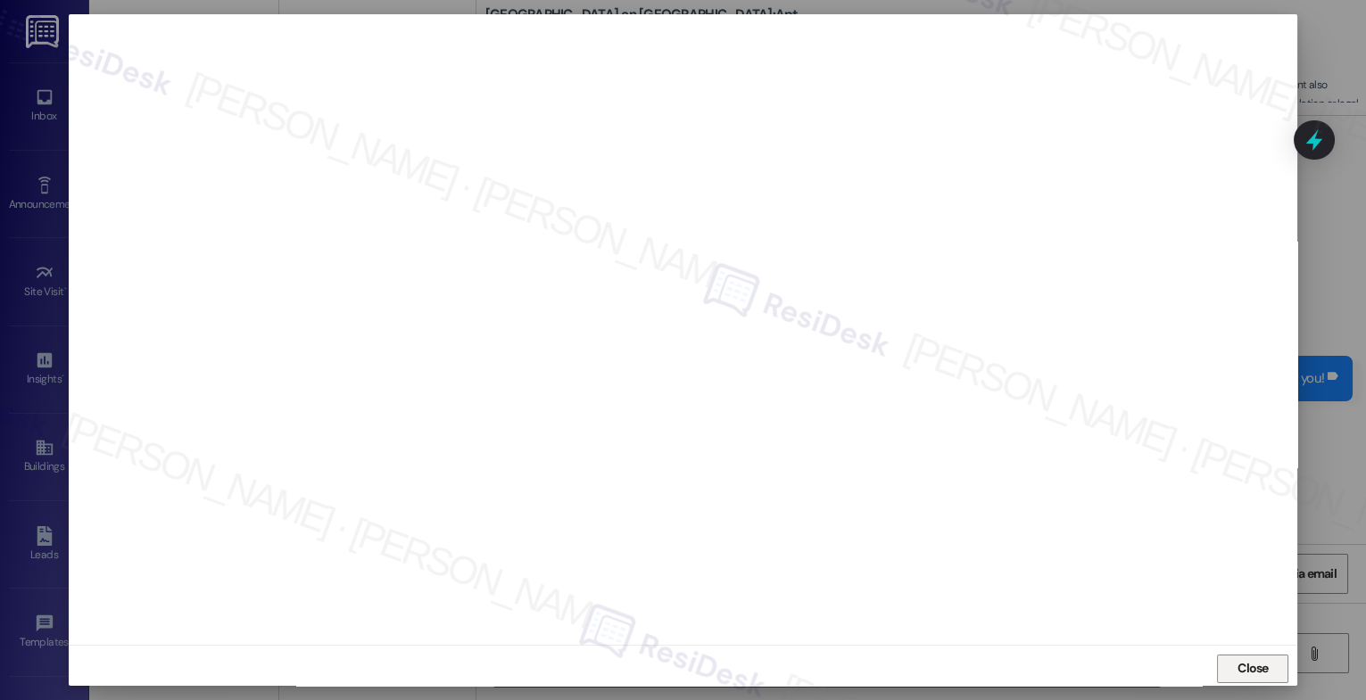
click at [1256, 664] on span "Close" at bounding box center [1253, 668] width 31 height 19
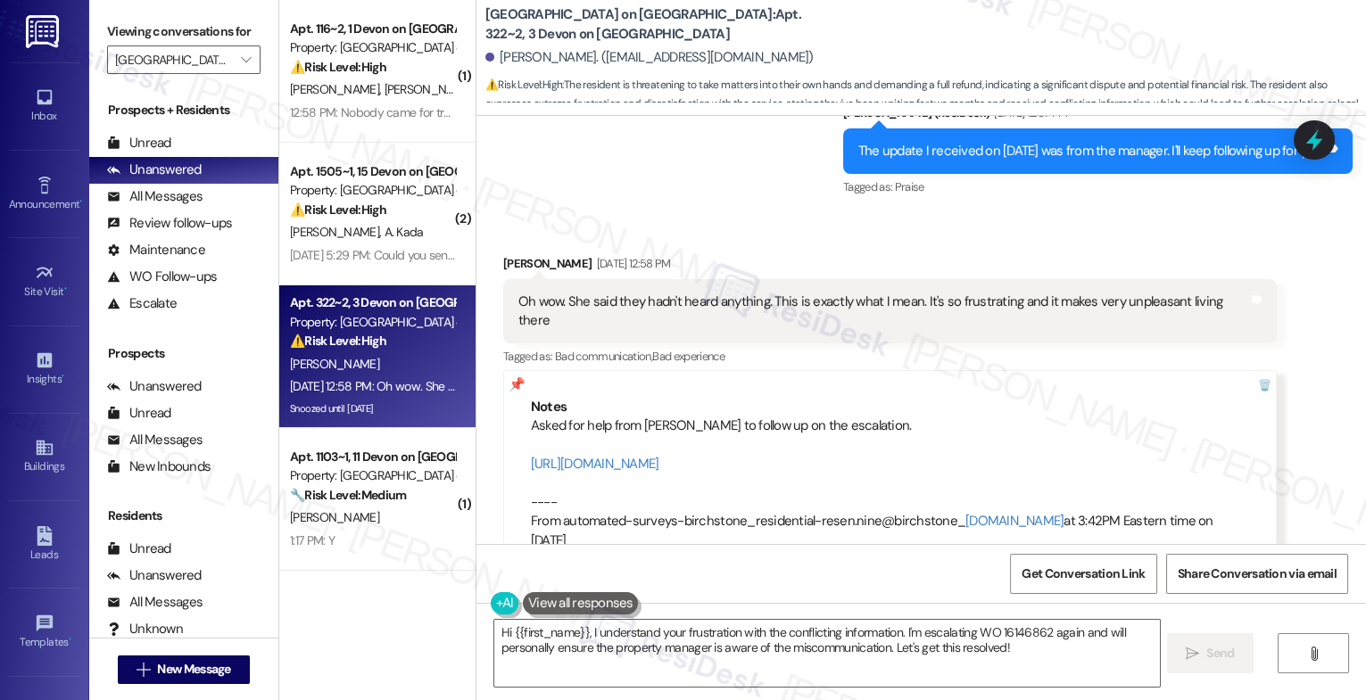
scroll to position [14761, 0]
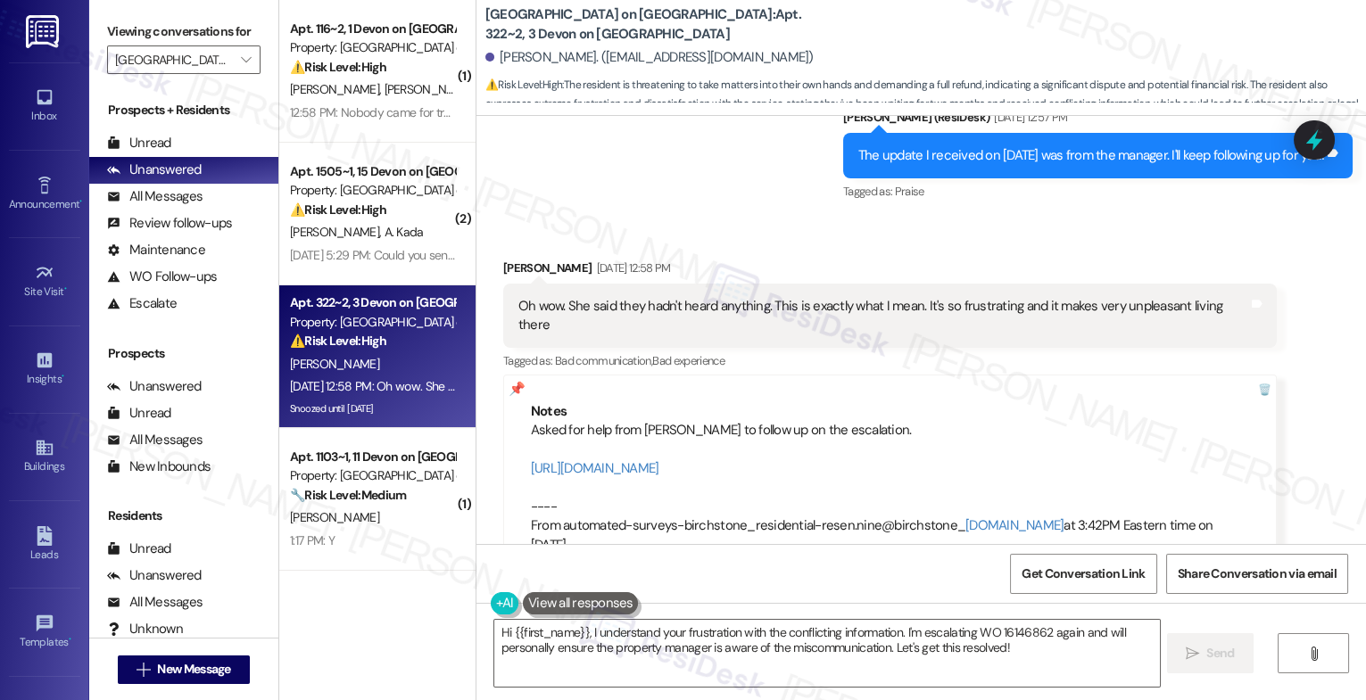
click at [715, 219] on div "Received via SMS Heisell Solorzano Sep 18, 2025 at 12:58 PM Oh wow. She said th…" at bounding box center [921, 431] width 890 height 424
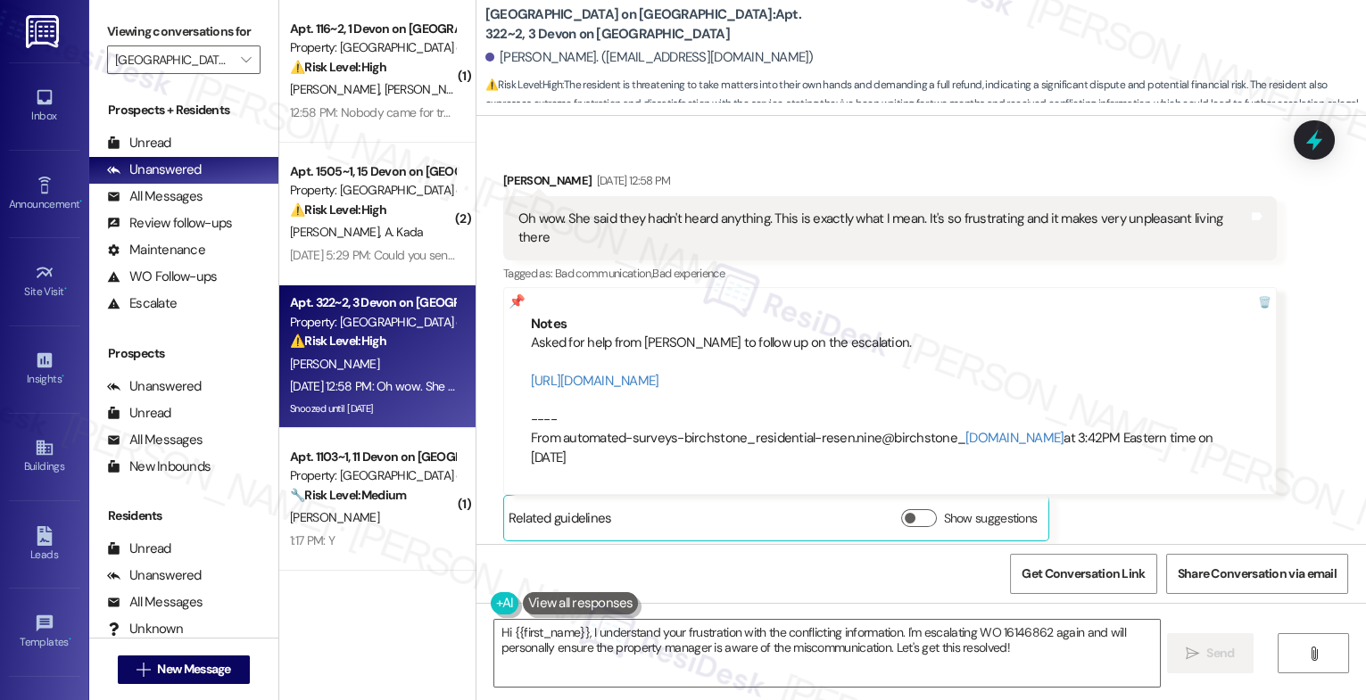
scroll to position [14968, 0]
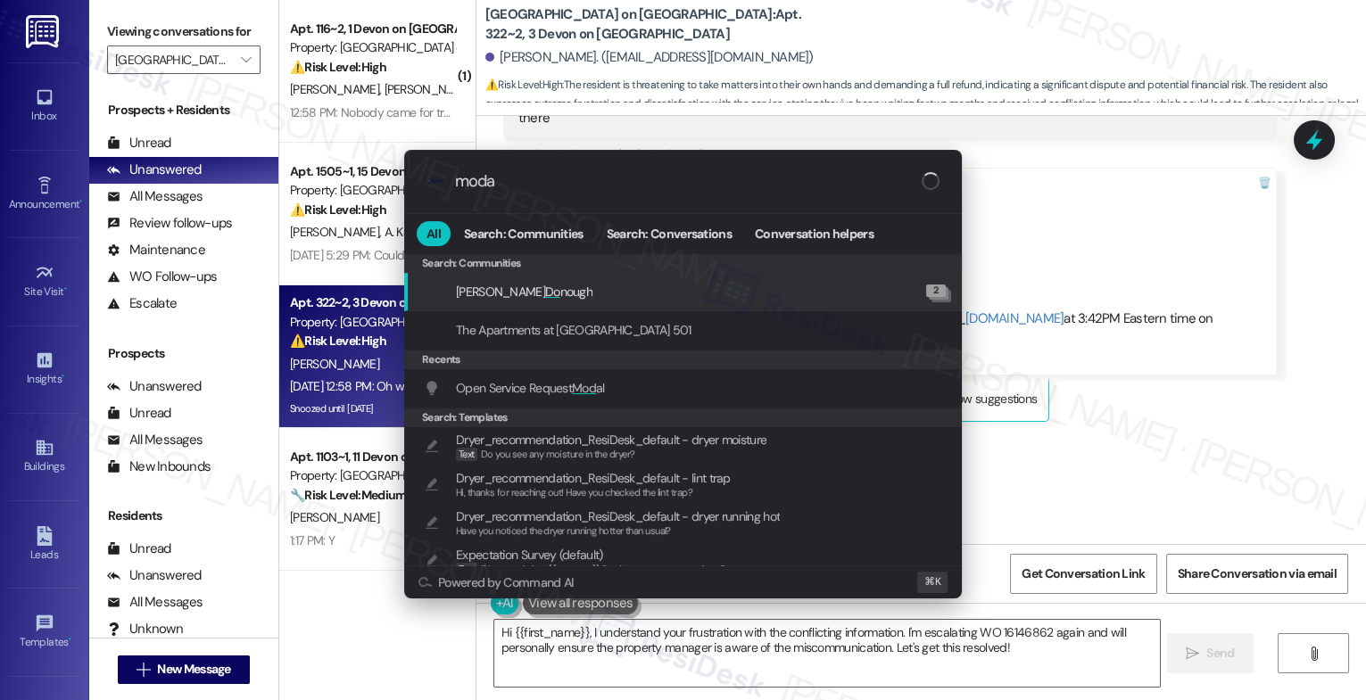
type input "modal"
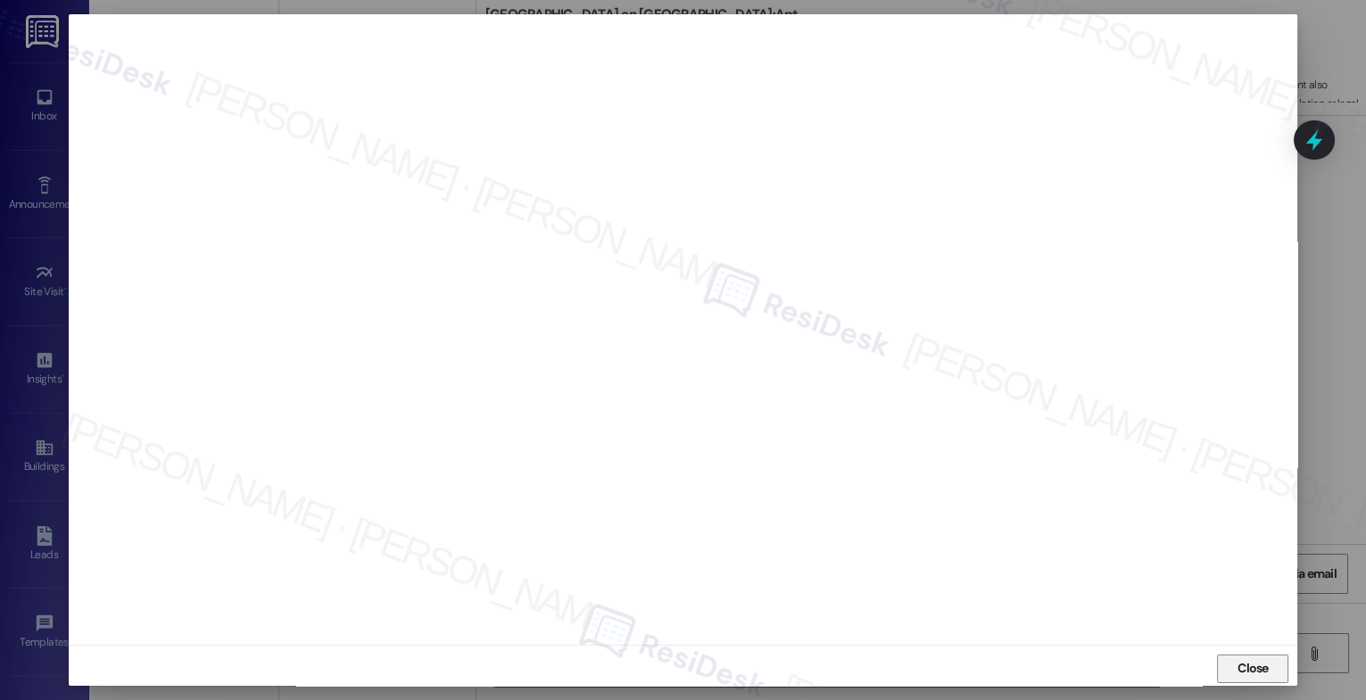
click at [1261, 666] on span "Close" at bounding box center [1253, 668] width 31 height 19
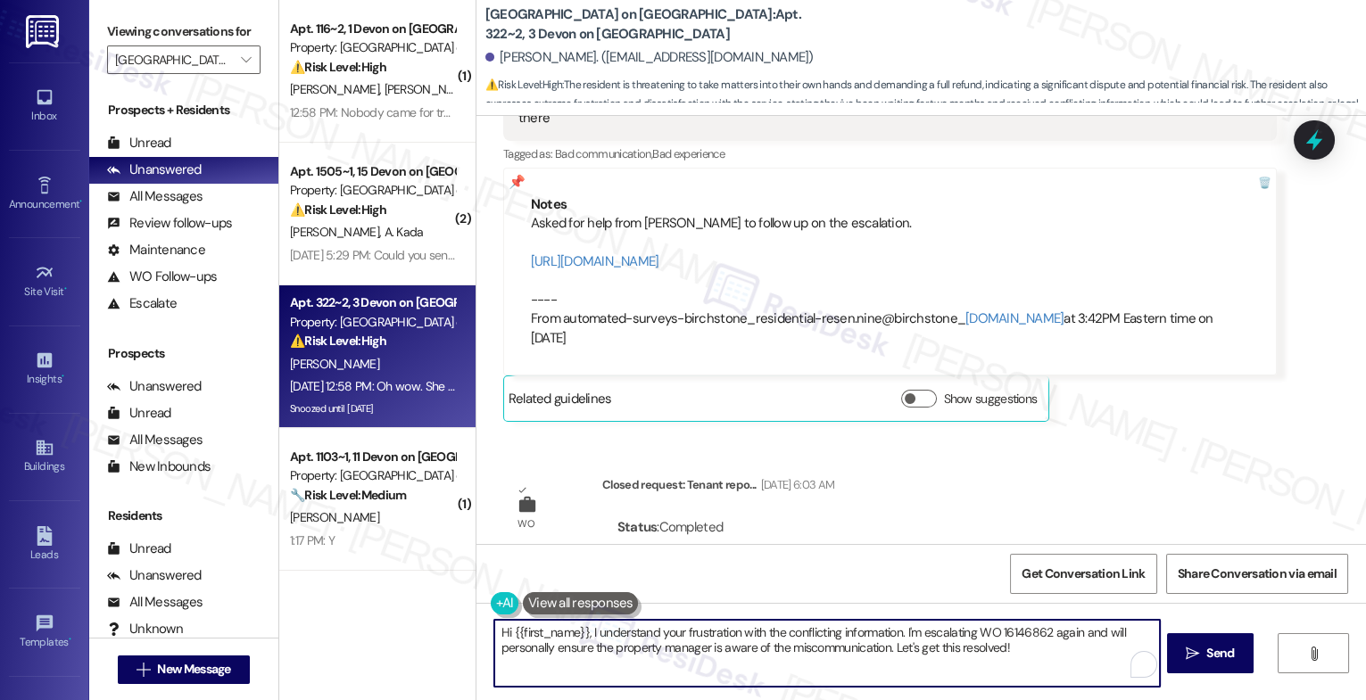
drag, startPoint x: 585, startPoint y: 634, endPoint x: 1159, endPoint y: 679, distance: 575.5
click at [1159, 679] on div "Hi {{first_name}}, I understand your frustration with the conflicting informati…" at bounding box center [921, 670] width 890 height 134
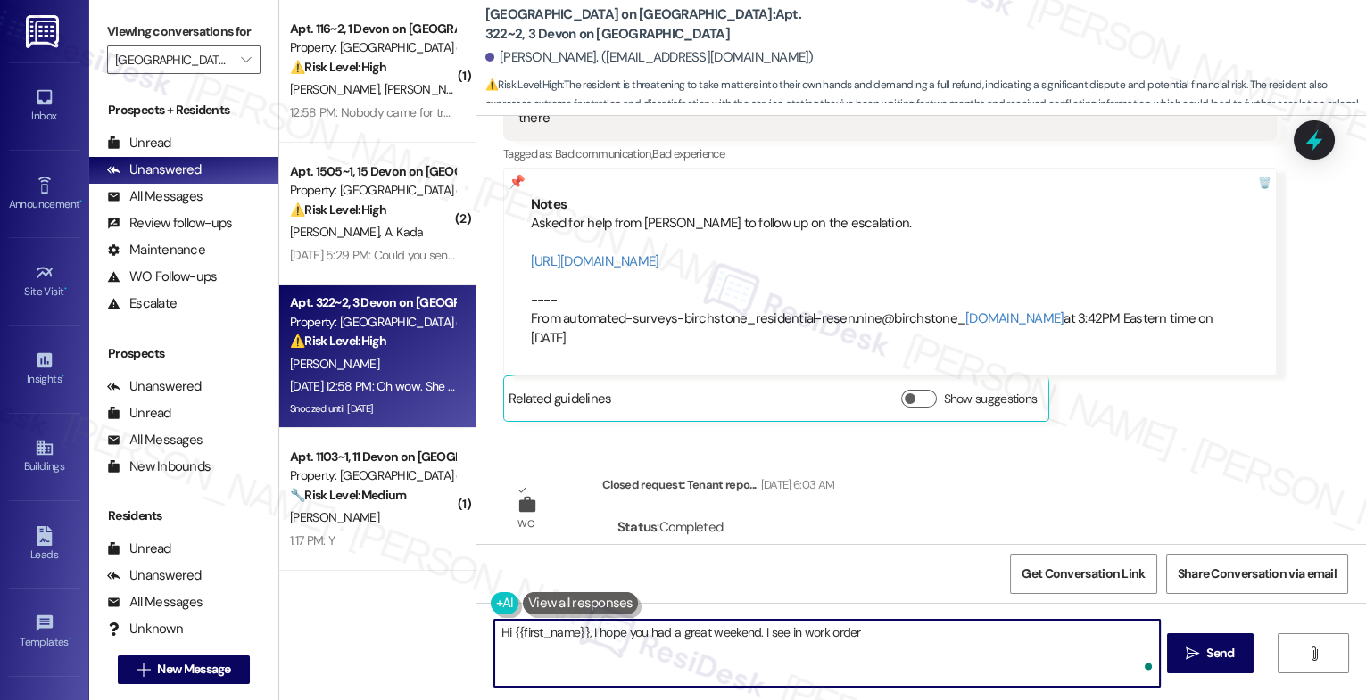
paste textarea "16146862"
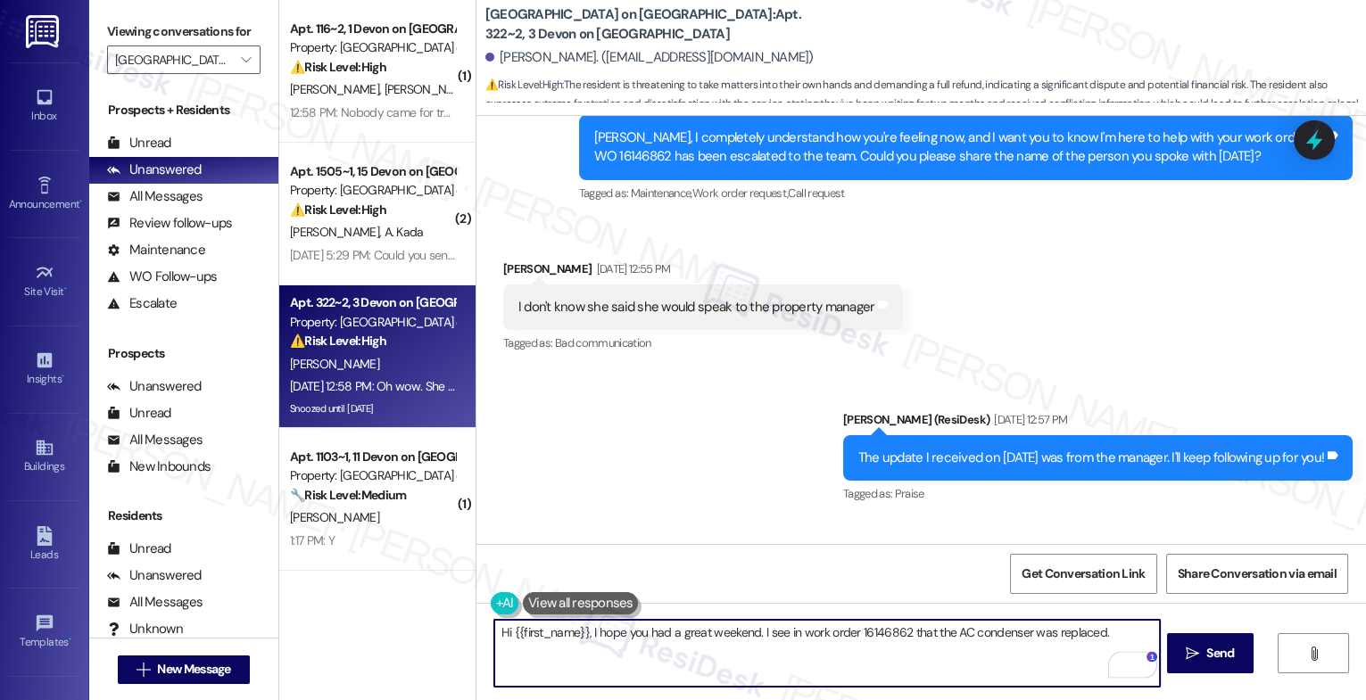
scroll to position [14157, 0]
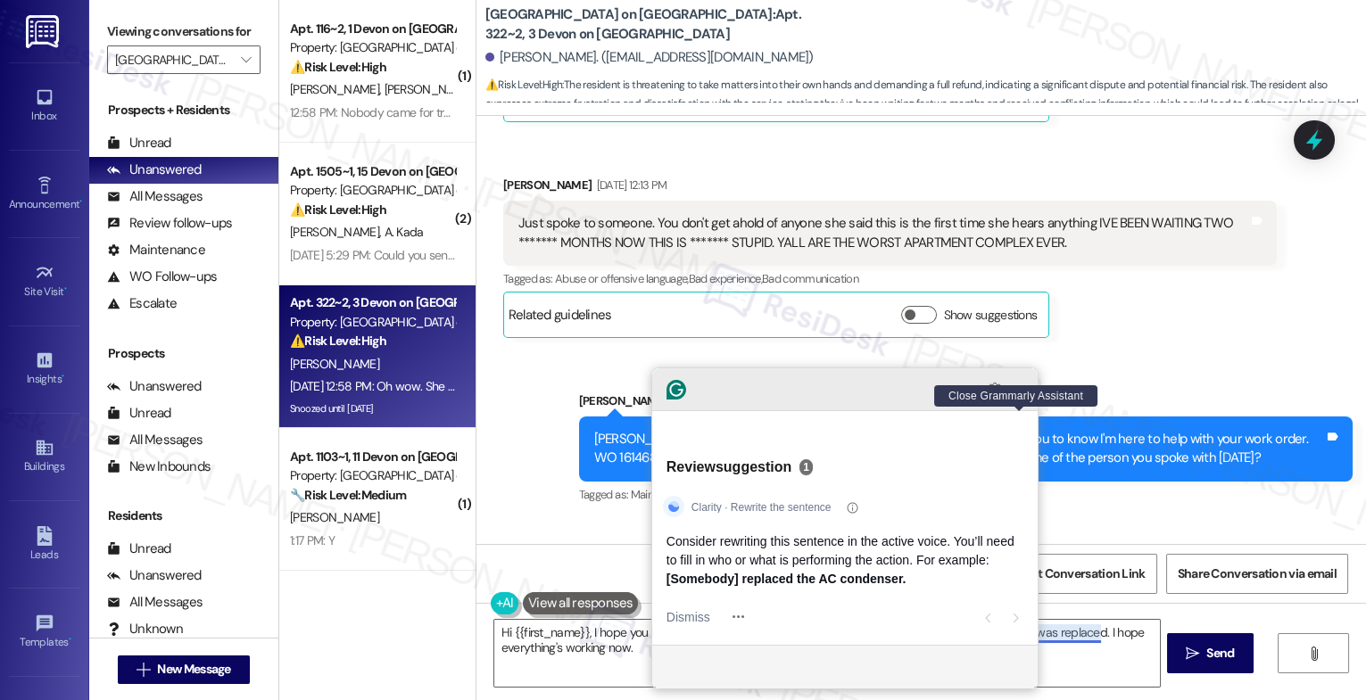
click at [1020, 394] on icon "Close Grammarly Assistant" at bounding box center [1019, 389] width 7 height 7
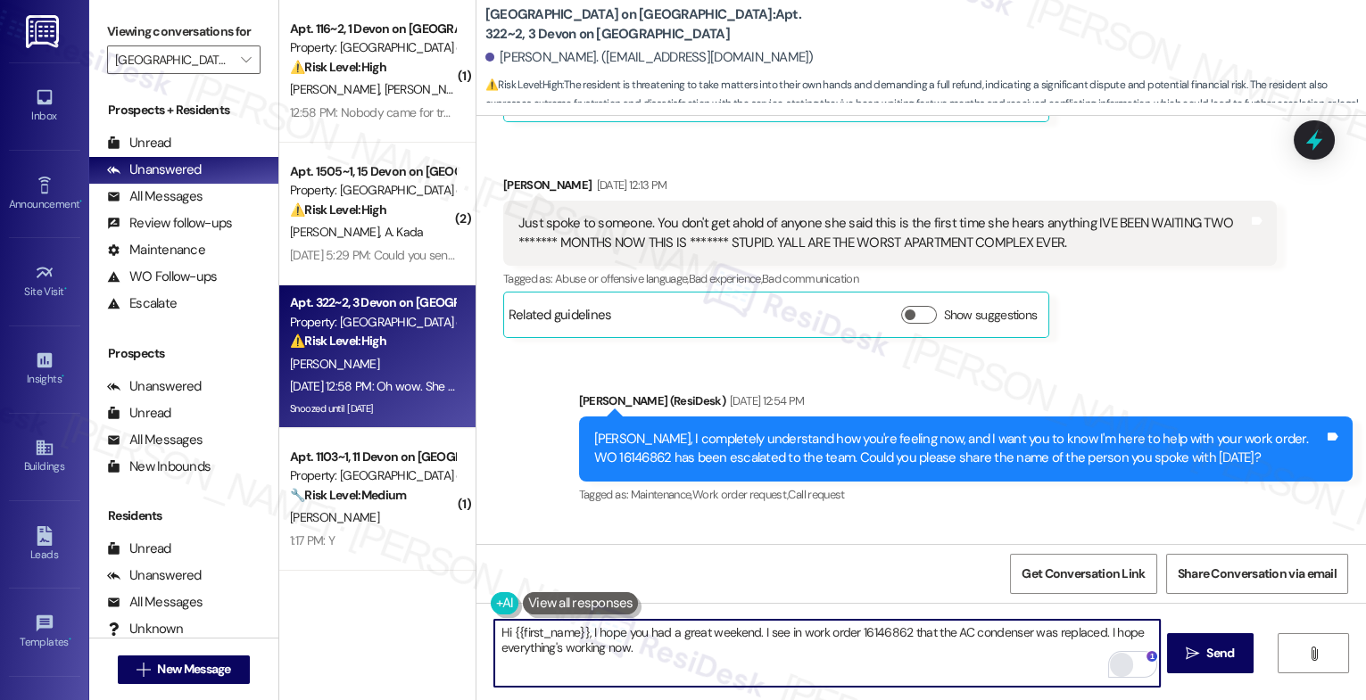
drag, startPoint x: 1097, startPoint y: 634, endPoint x: 1118, endPoint y: 659, distance: 32.9
click at [1118, 659] on div "Hi {{first_name}}, I hope you had a great weekend. I see in work order 16146862…" at bounding box center [826, 653] width 667 height 69
click at [1133, 664] on div "2" at bounding box center [1133, 666] width 20 height 20
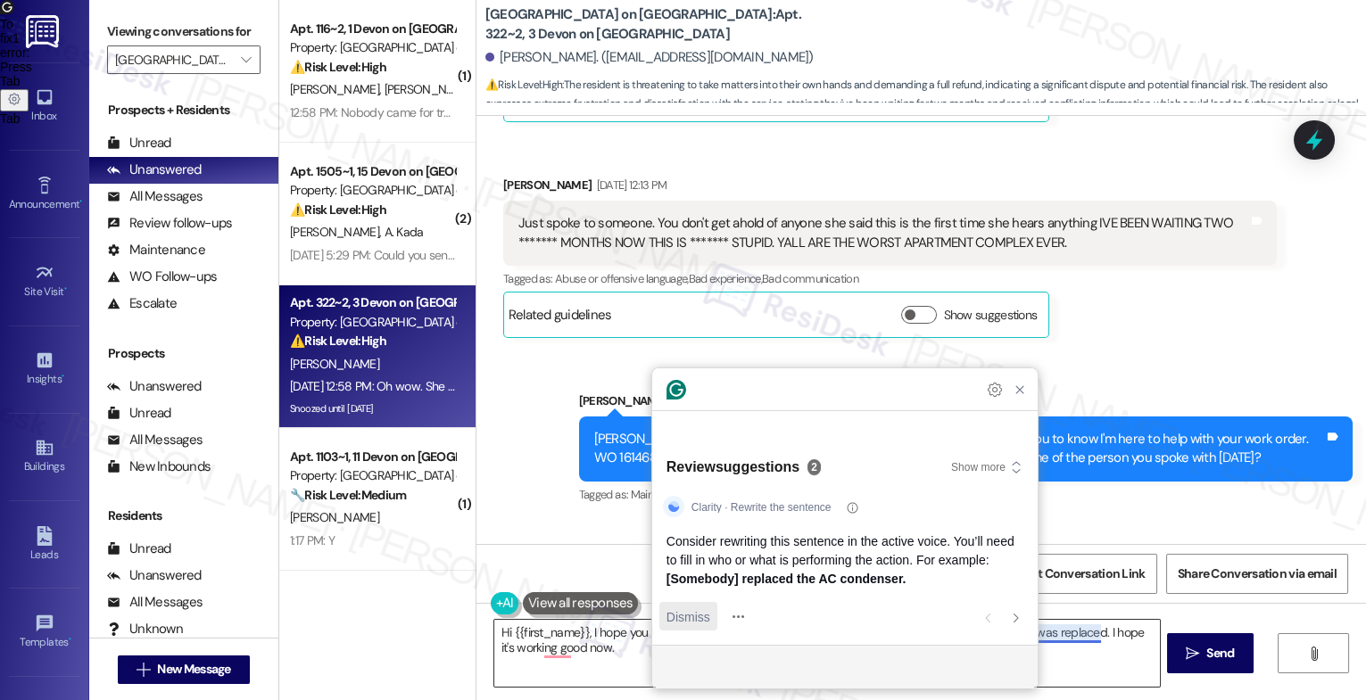
click at [680, 620] on span "Dismiss" at bounding box center [689, 617] width 44 height 19
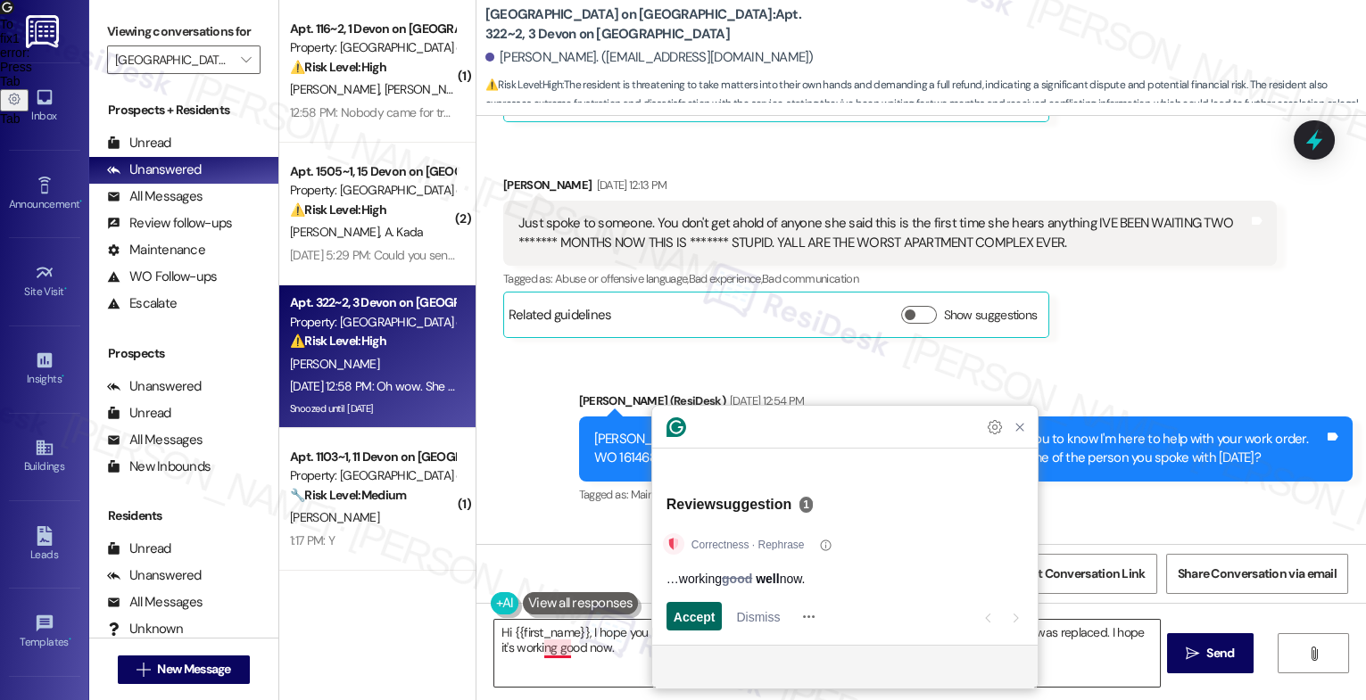
click at [692, 616] on span "Accept" at bounding box center [695, 617] width 42 height 19
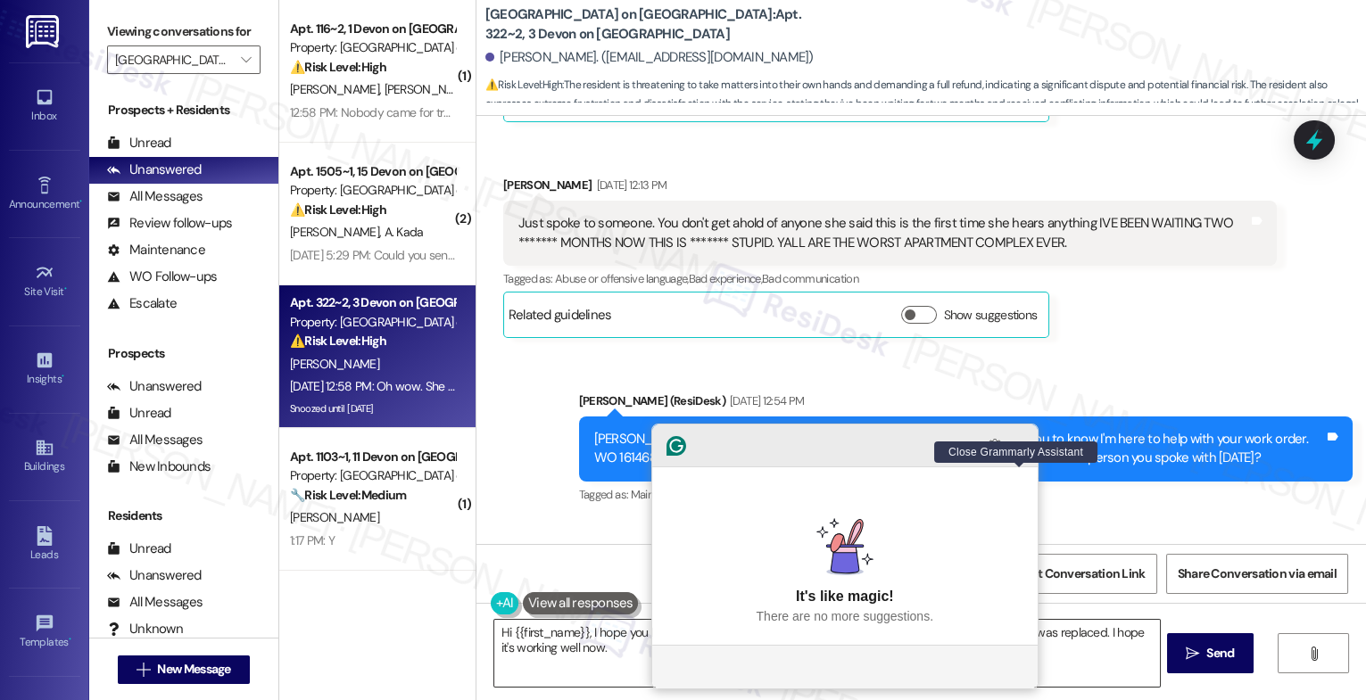
click at [1019, 453] on icon "Close Grammarly Assistant" at bounding box center [1020, 446] width 14 height 14
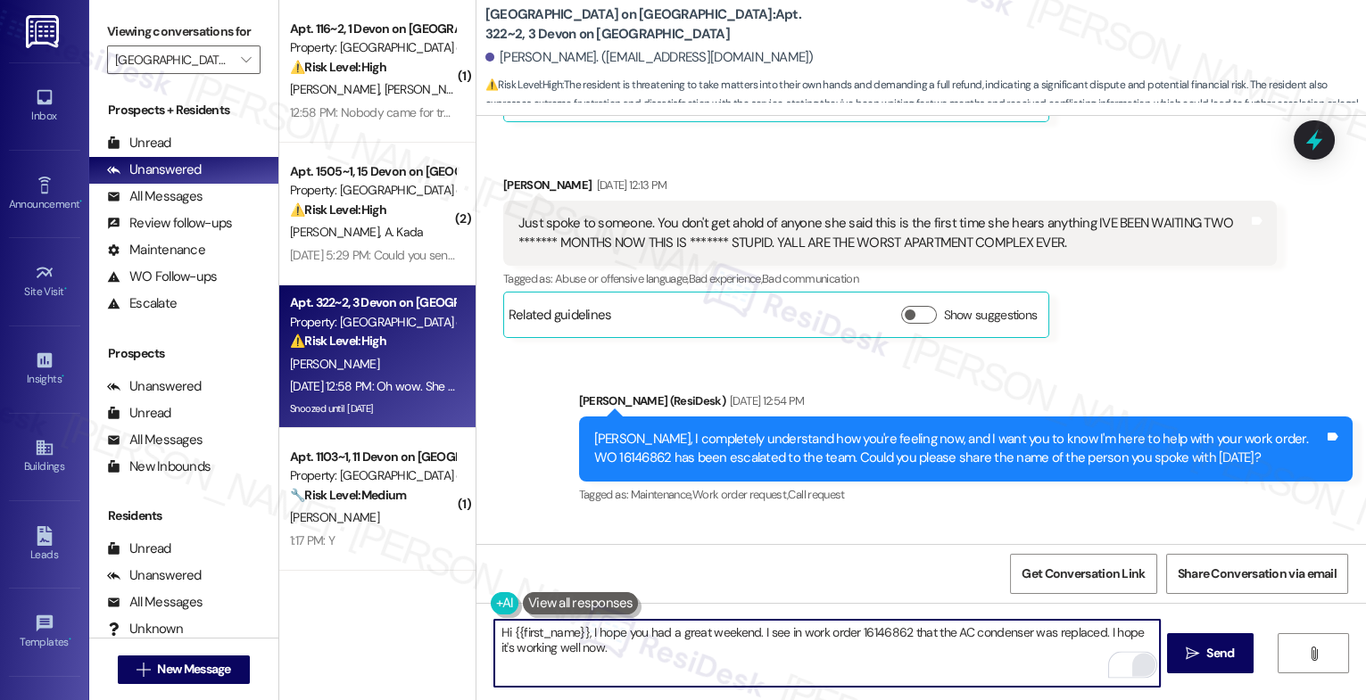
click at [680, 658] on textarea "Hi {{first_name}}, I hope you had a great weekend. I see in work order 16146862…" at bounding box center [827, 653] width 666 height 67
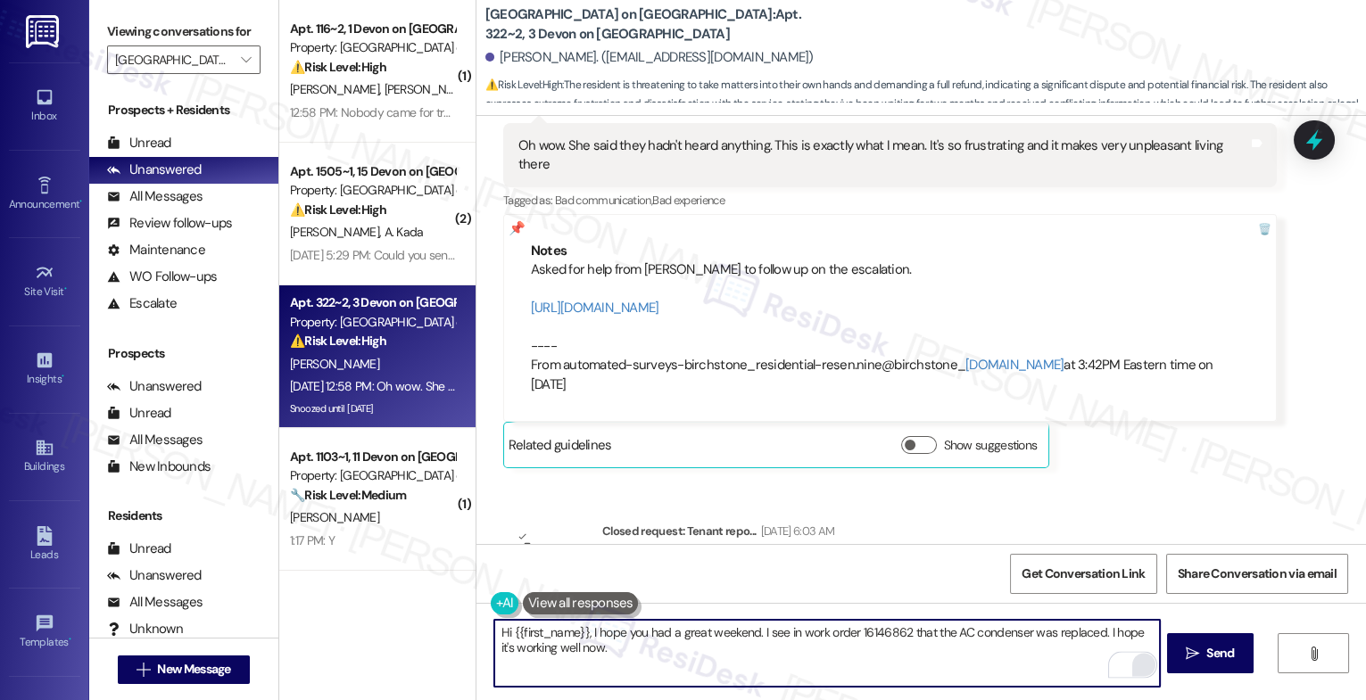
scroll to position [14968, 0]
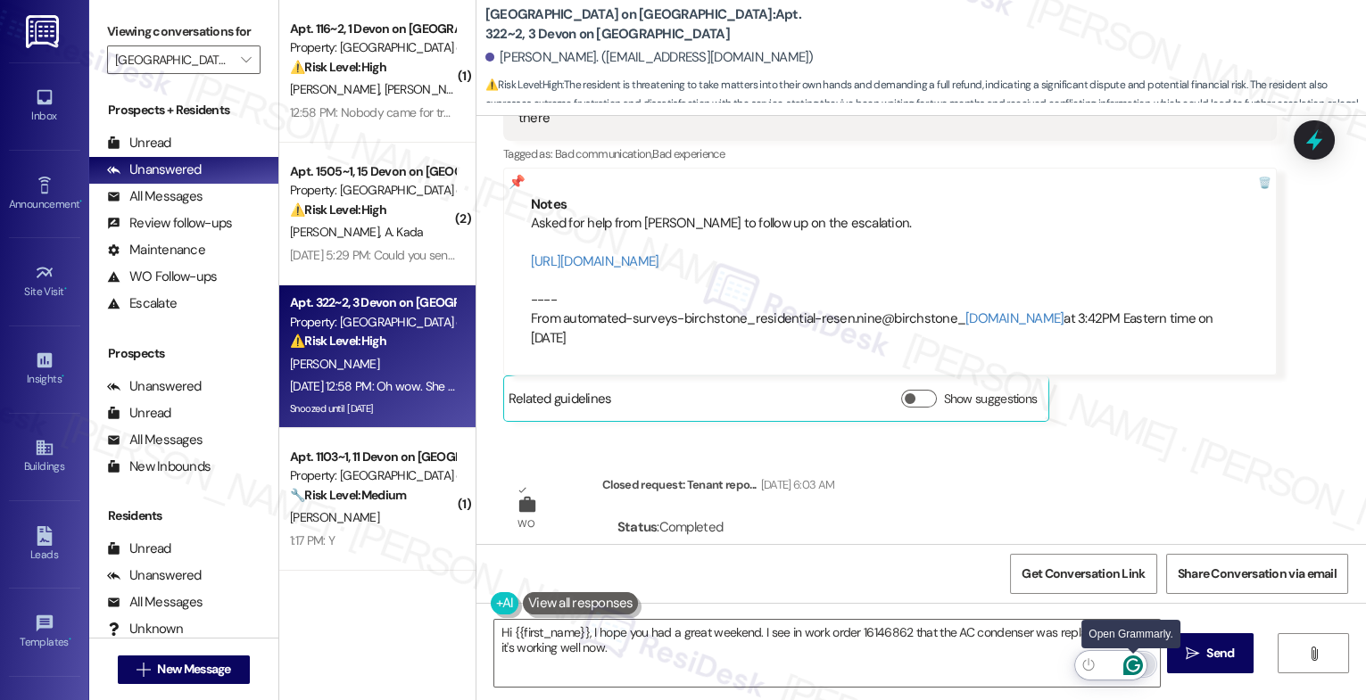
click at [1132, 661] on icon "Open Grammarly. 0 Suggestions." at bounding box center [1133, 666] width 20 height 20
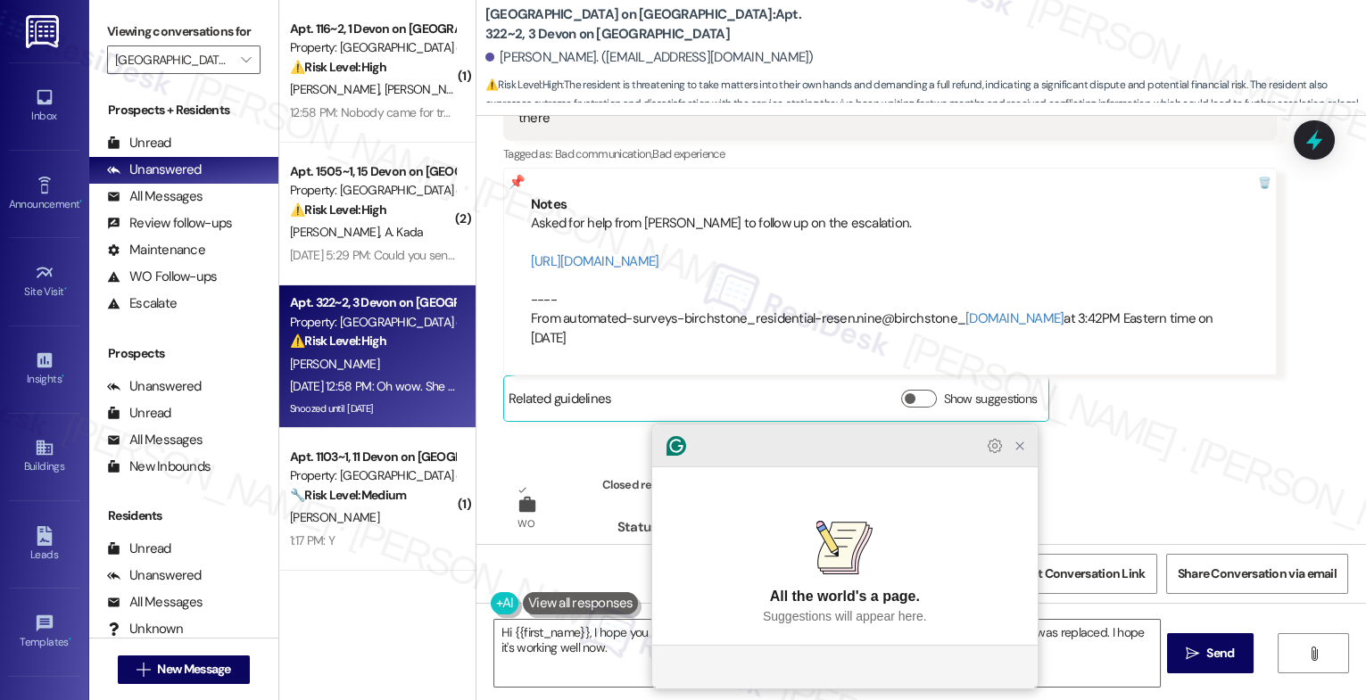
click at [1024, 453] on icon "Close Grammarly Assistant" at bounding box center [1020, 446] width 14 height 14
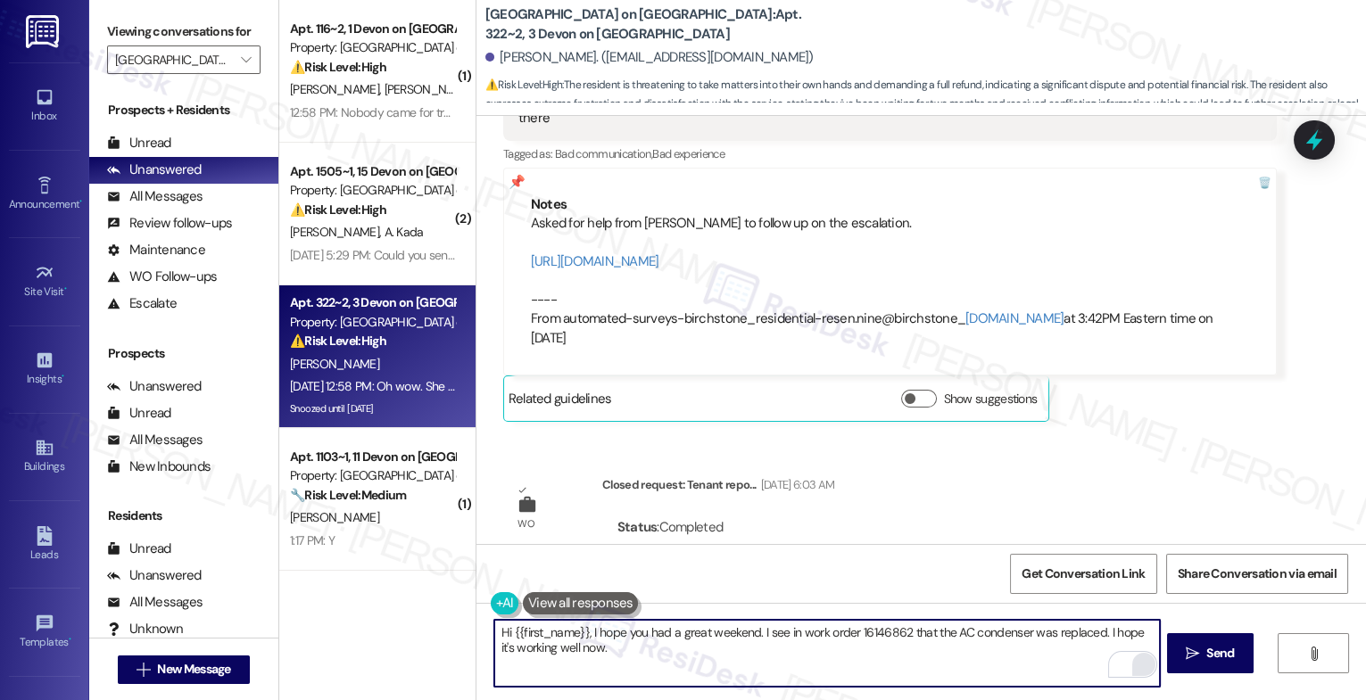
paste textarea "If anything else comes up or you have more questions, feel free to reach out an…"
click at [732, 647] on textarea "Hi {{first_name}}, I hope you had a great weekend. I see in work order 16146862…" at bounding box center [827, 653] width 666 height 67
drag, startPoint x: 751, startPoint y: 649, endPoint x: 860, endPoint y: 651, distance: 108.9
click at [860, 651] on textarea "Hi {{first_name}}, I hope you had a great weekend. I see in work order 16146862…" at bounding box center [827, 653] width 666 height 67
click at [700, 674] on textarea "Hi {{first_name}}, I hope you had a great weekend. I see in work order 16146862…" at bounding box center [827, 653] width 666 height 67
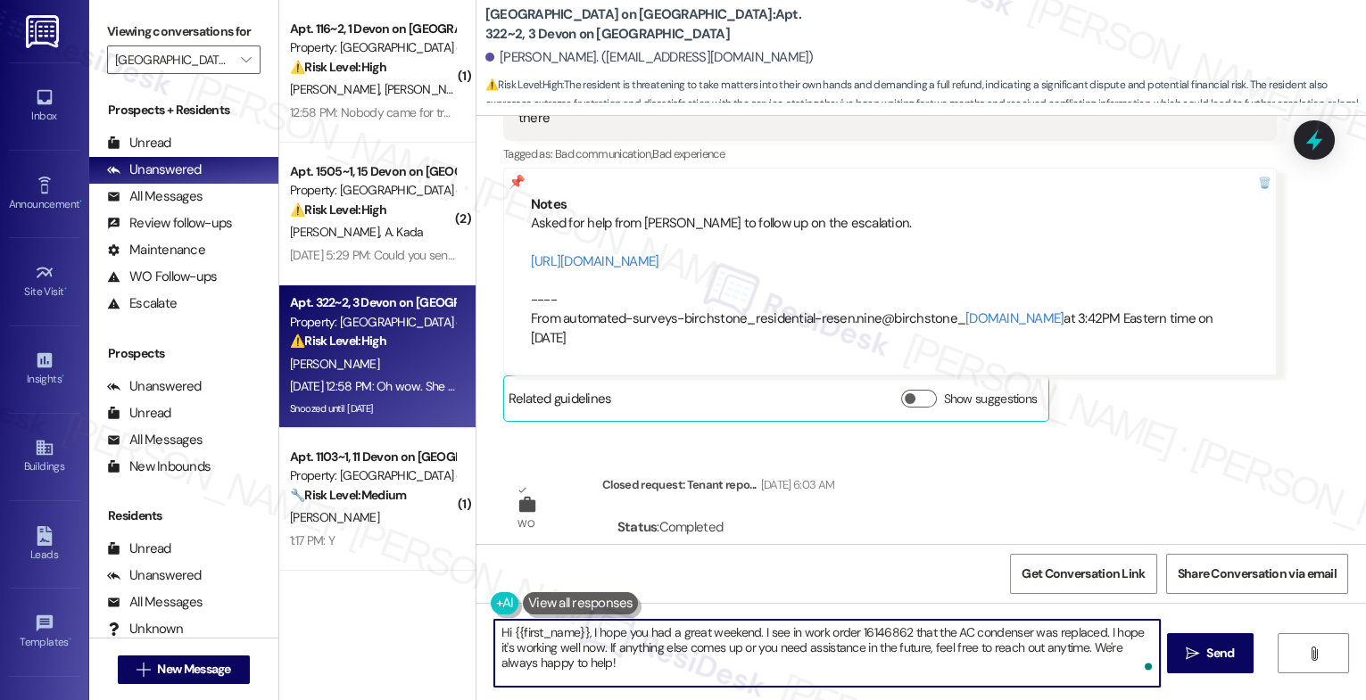
click at [1072, 665] on textarea "Hi {{first_name}}, I hope you had a great weekend. I see in work order 16146862…" at bounding box center [827, 653] width 666 height 67
type textarea "Hi {{first_name}}, I hope you had a great weekend. I see in work order 16146862…"
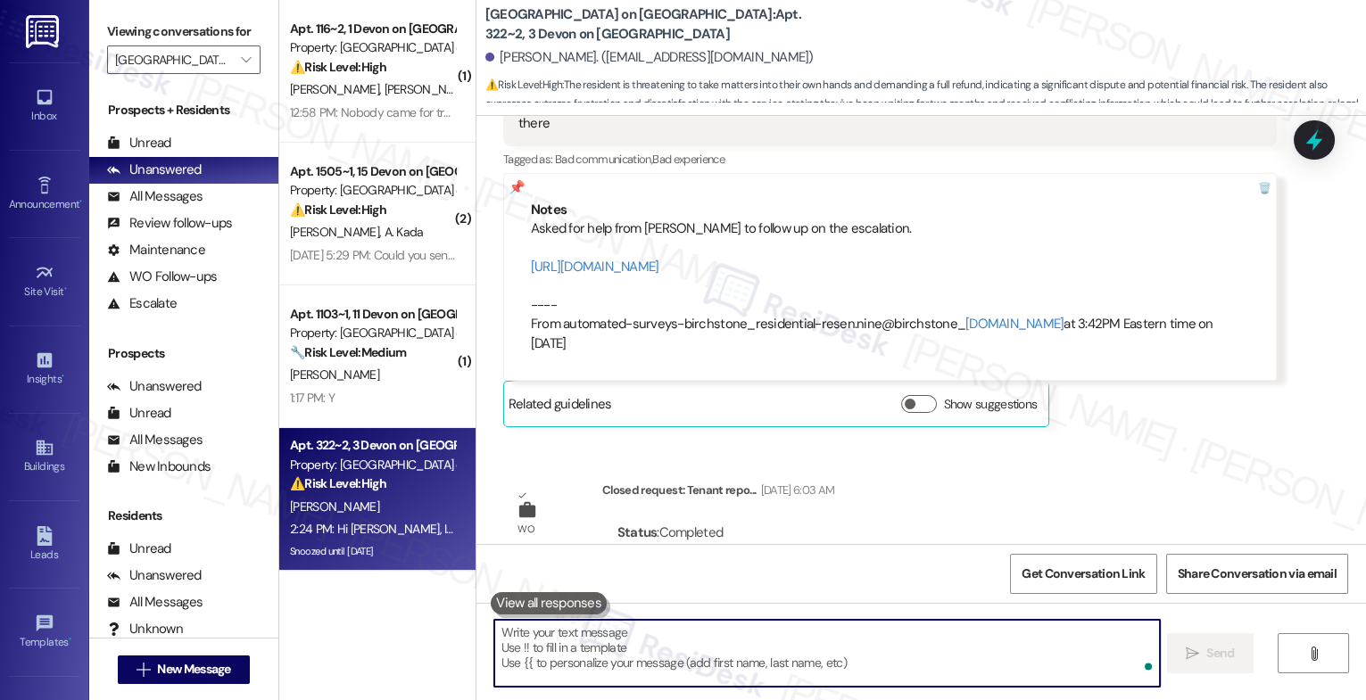
scroll to position [15112, 0]
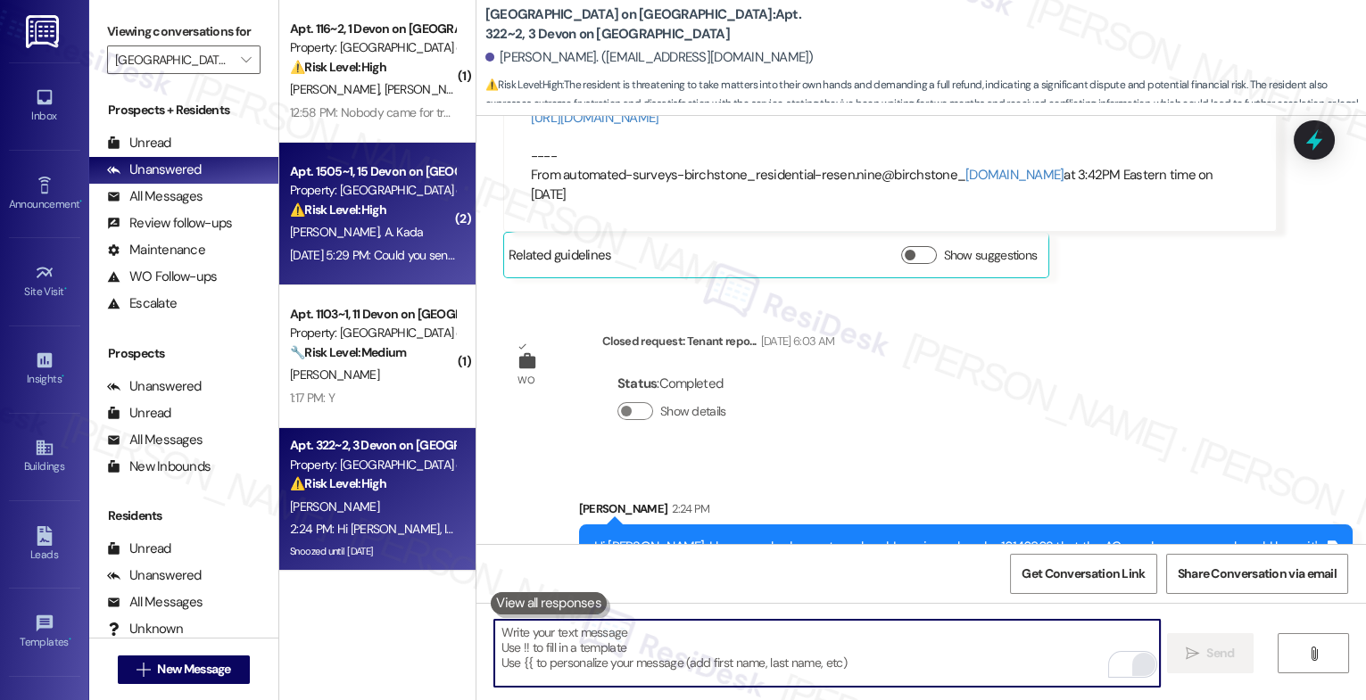
click at [372, 220] on div "Apt. 1505~1, 15 Devon on Northgate Property: Devon on Northgate ⚠️ Risk Level: …" at bounding box center [372, 191] width 169 height 61
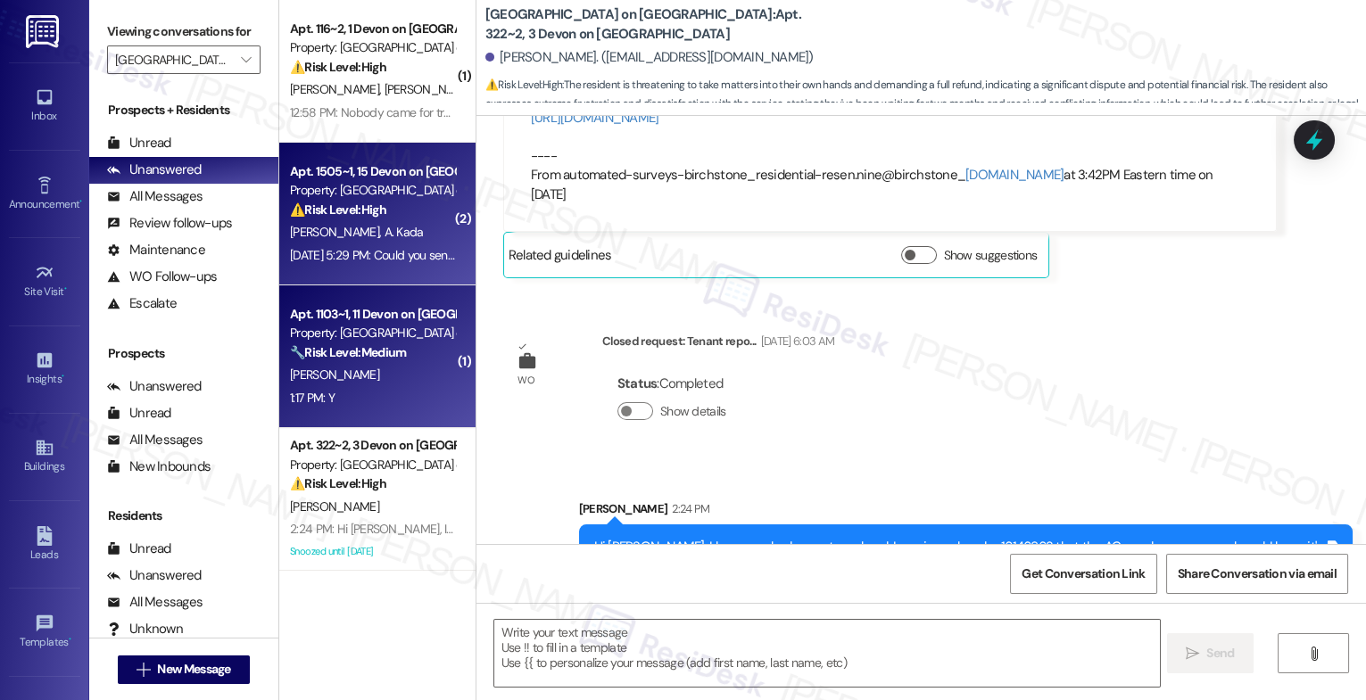
type textarea "Fetching suggested responses. Please feel free to read through the conversation…"
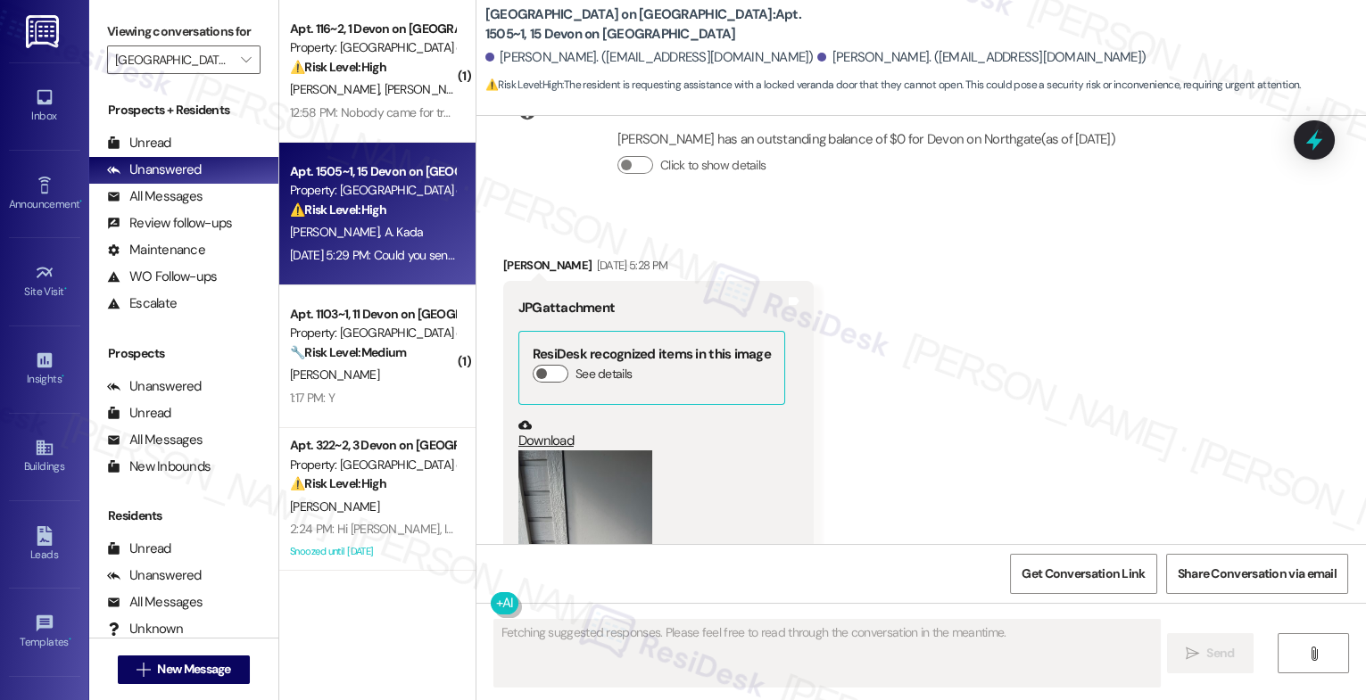
scroll to position [10223, 0]
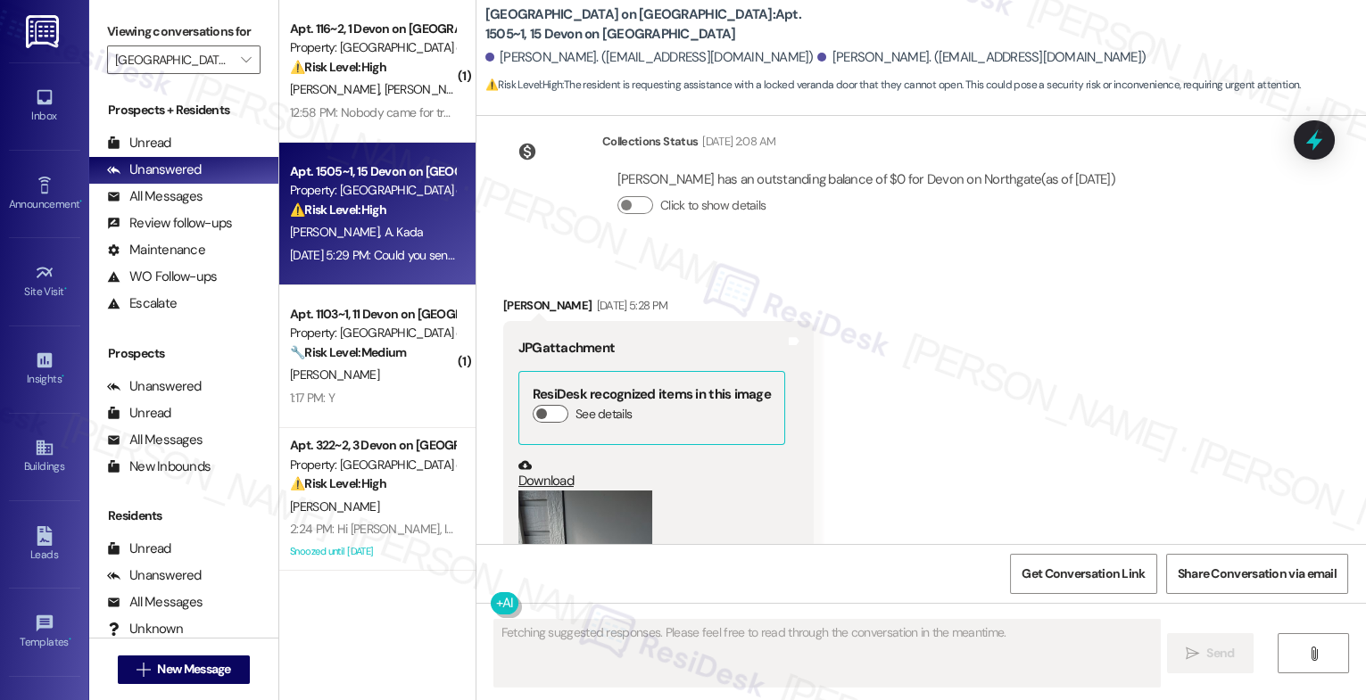
click at [525, 491] on button "Zoom image" at bounding box center [585, 580] width 134 height 178
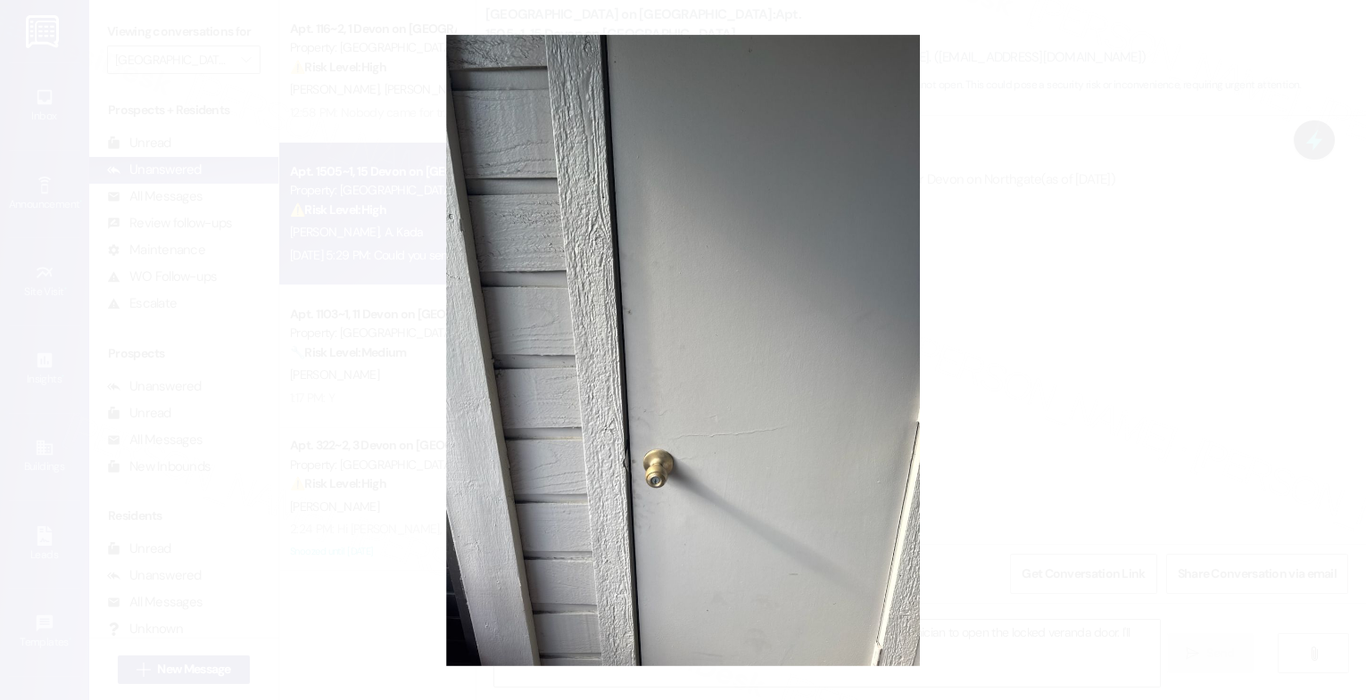
click at [825, 339] on button "Unzoom image" at bounding box center [683, 350] width 1366 height 700
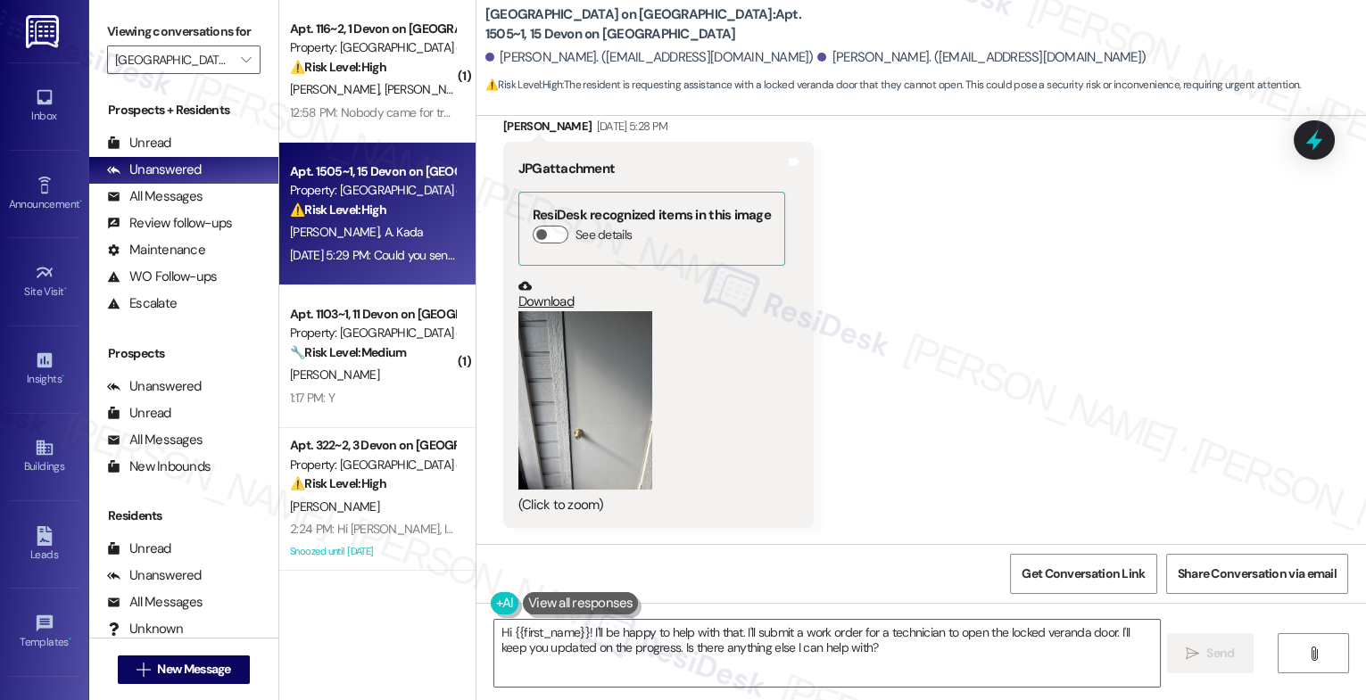
scroll to position [10306, 0]
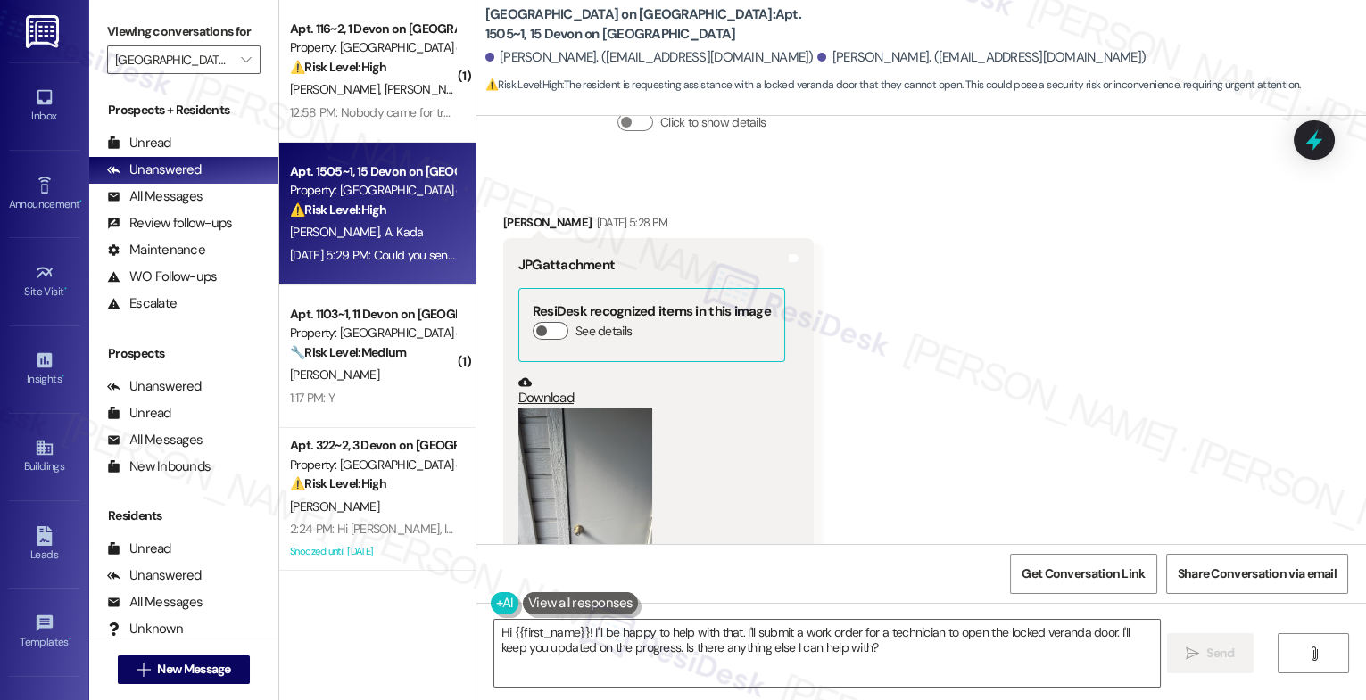
click at [580, 429] on button "Zoom image" at bounding box center [585, 497] width 134 height 178
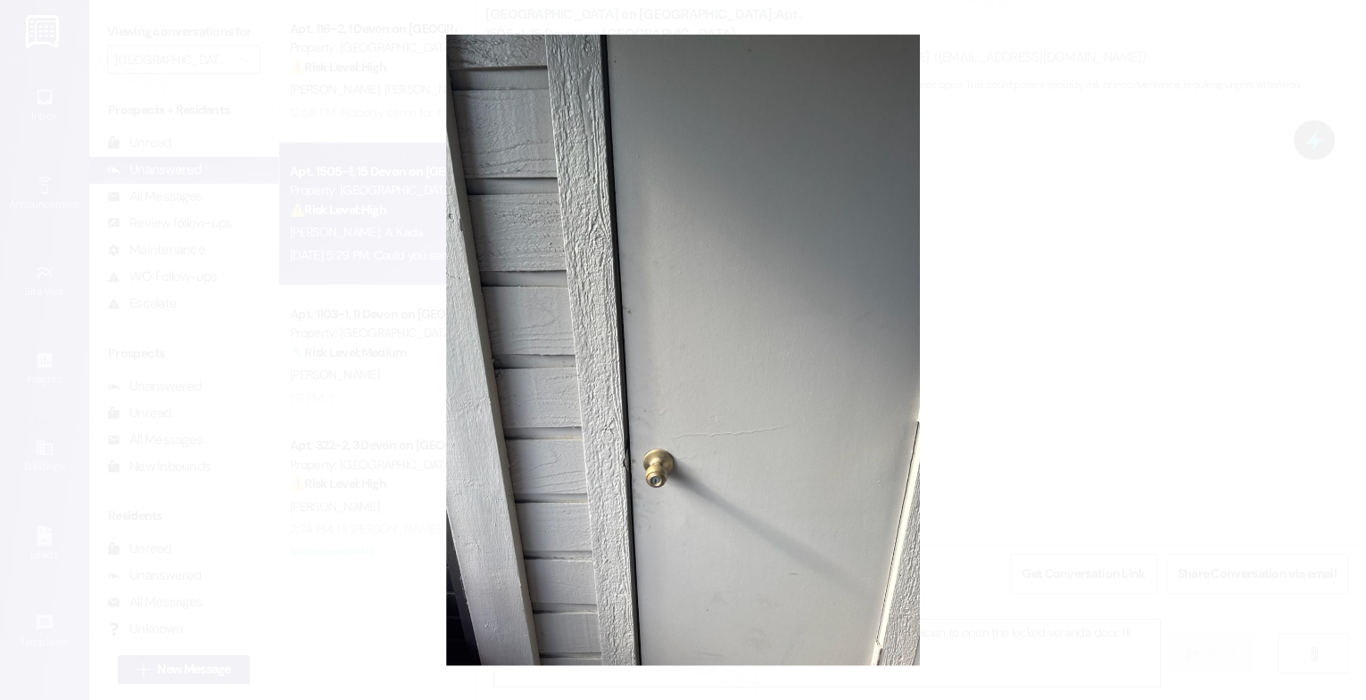
click at [683, 411] on button "Unzoom image" at bounding box center [683, 350] width 1366 height 700
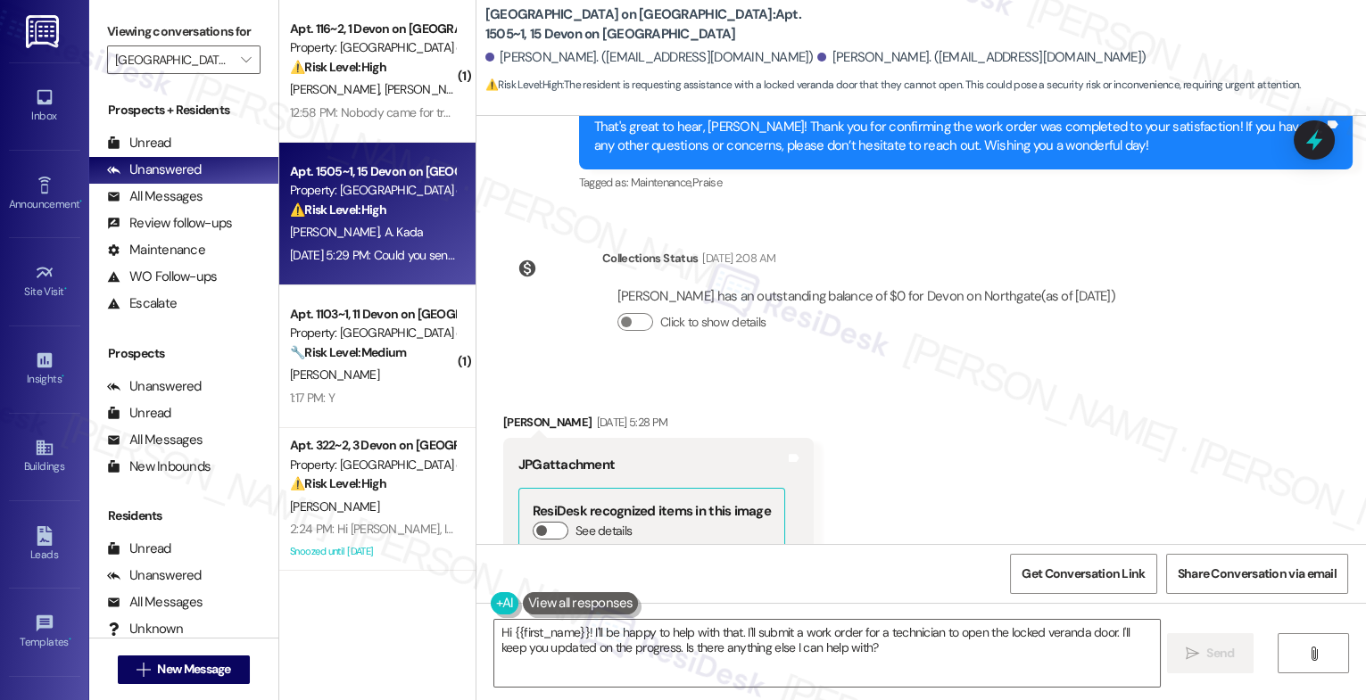
scroll to position [10096, 0]
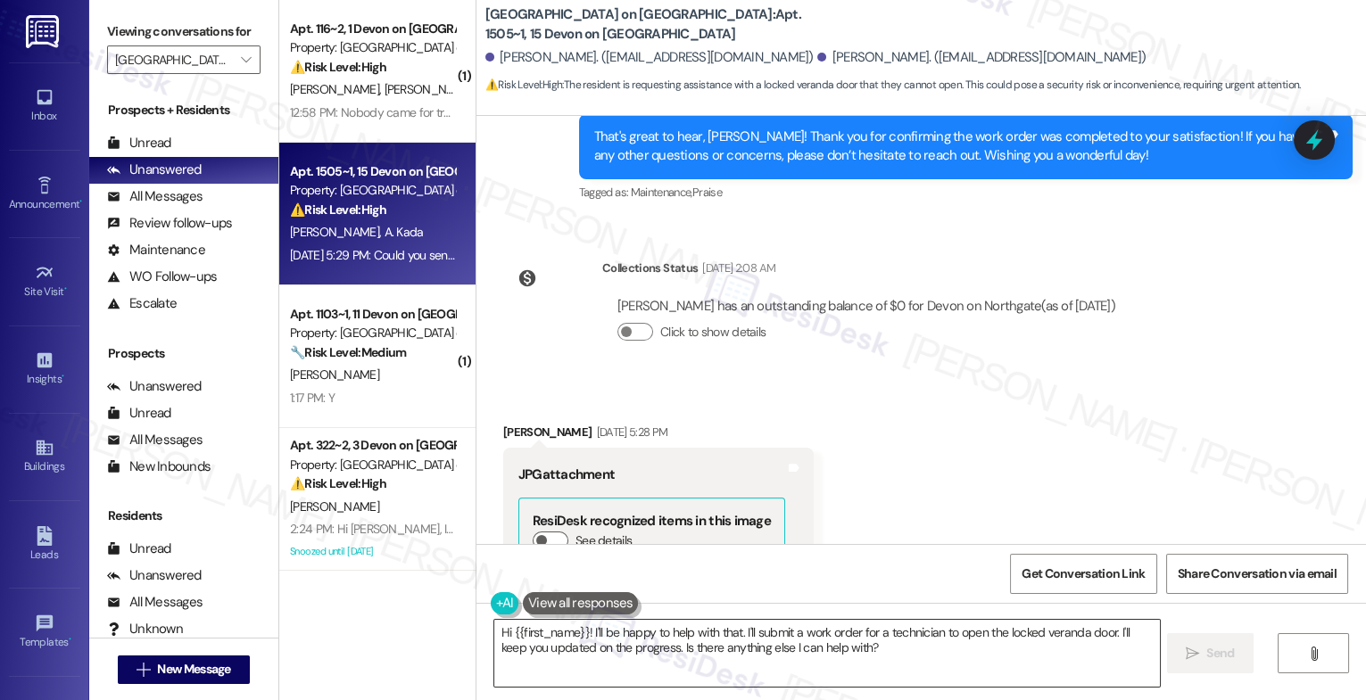
click at [579, 644] on textarea "Hi {{first_name}}! I'll be happy to help with that. I'll submit a work order fo…" at bounding box center [827, 653] width 666 height 67
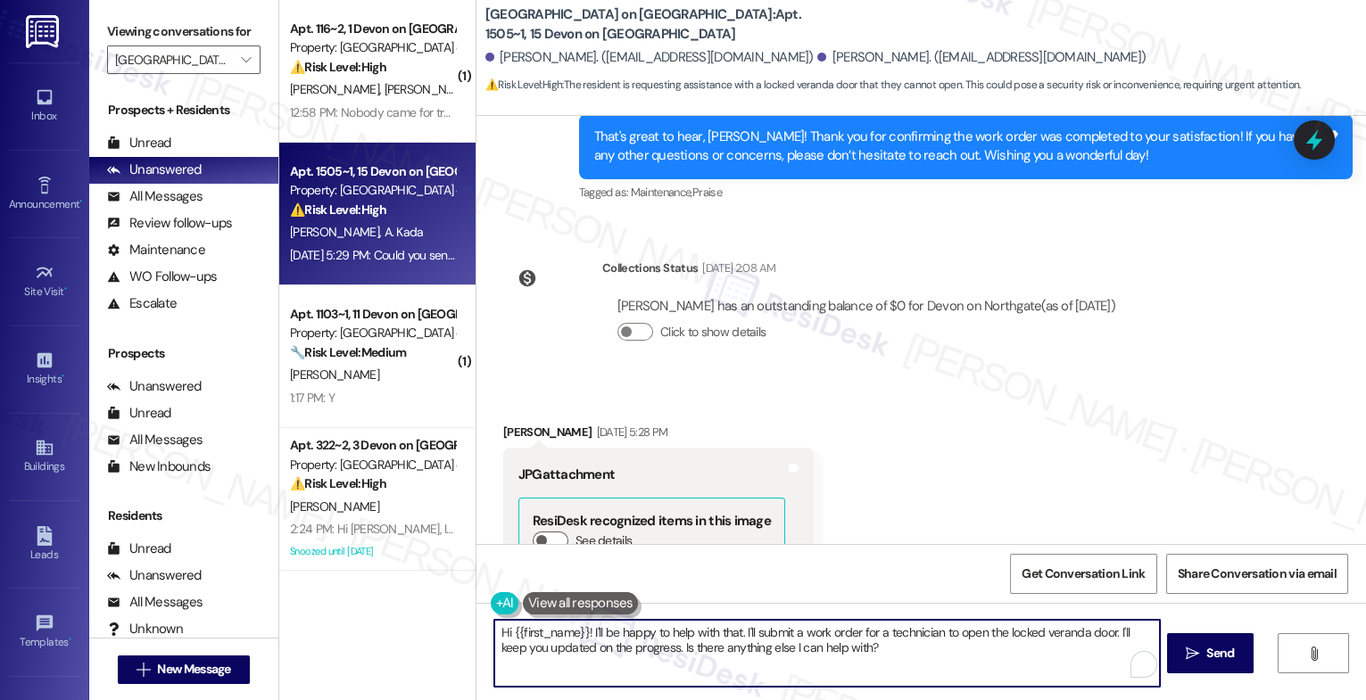
click at [579, 644] on textarea "Hi {{first_name}}! I'll be happy to help with that. I'll submit a work order fo…" at bounding box center [827, 653] width 666 height 67
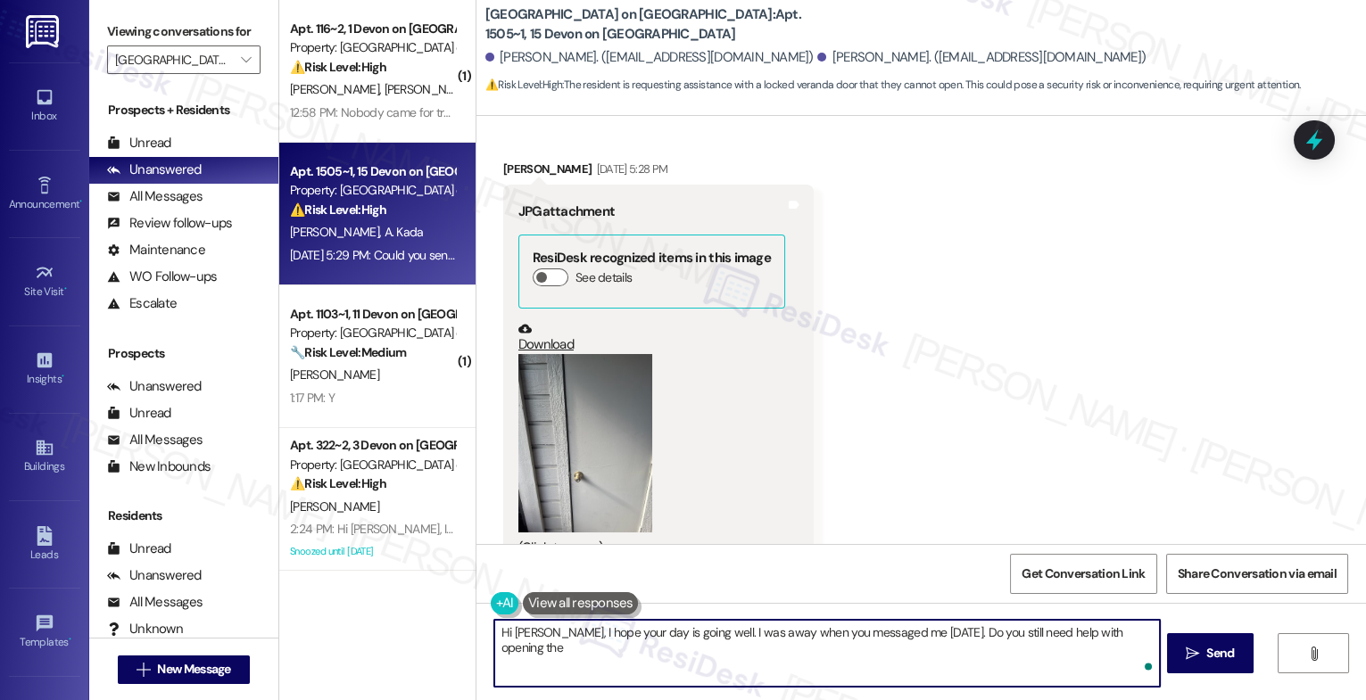
scroll to position [10591, 0]
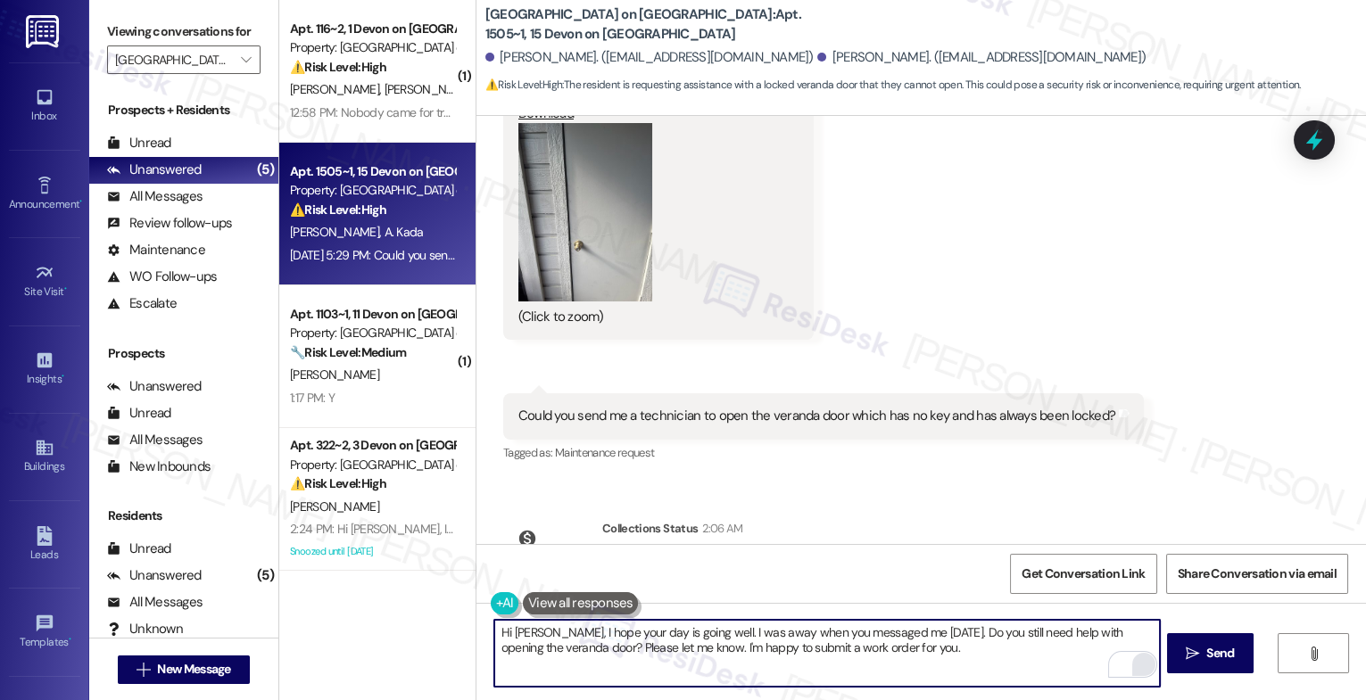
type textarea "Hi Anicet, I hope your day is going well. I was away when you messaged me on Sa…"
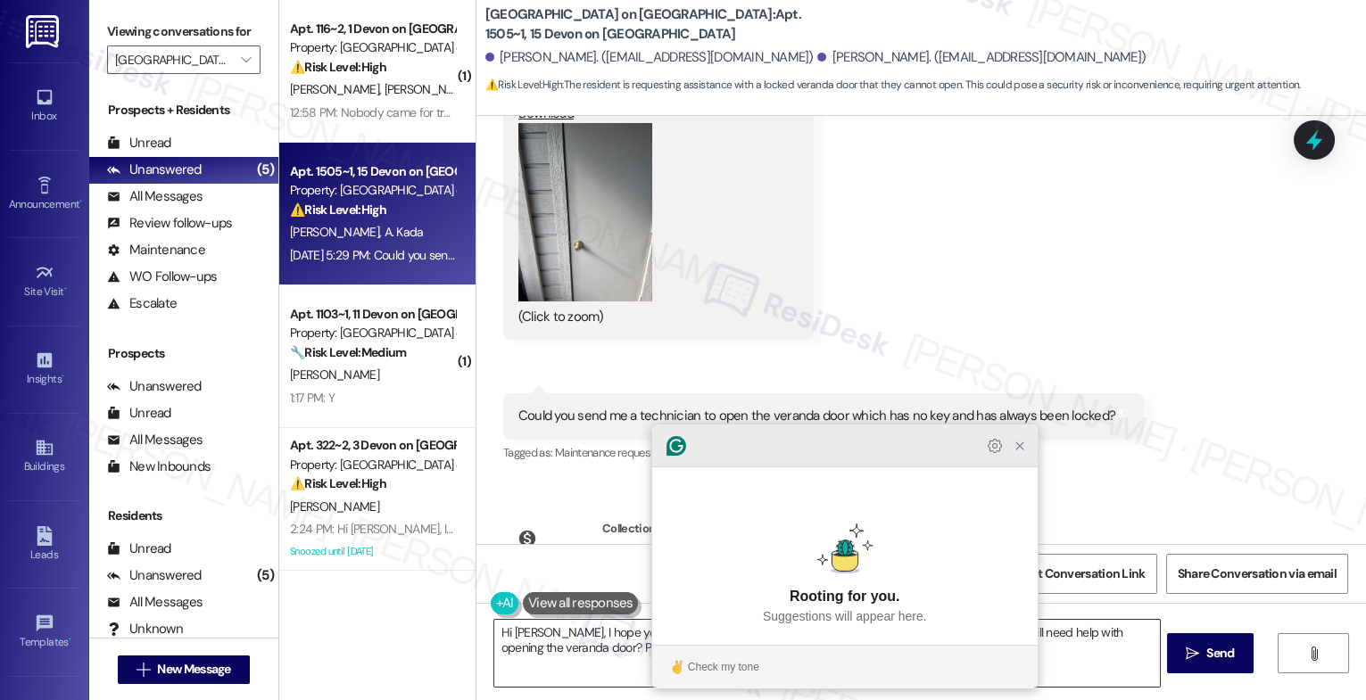
click at [1016, 457] on icon "Close Grammarly Assistant" at bounding box center [1019, 445] width 21 height 21
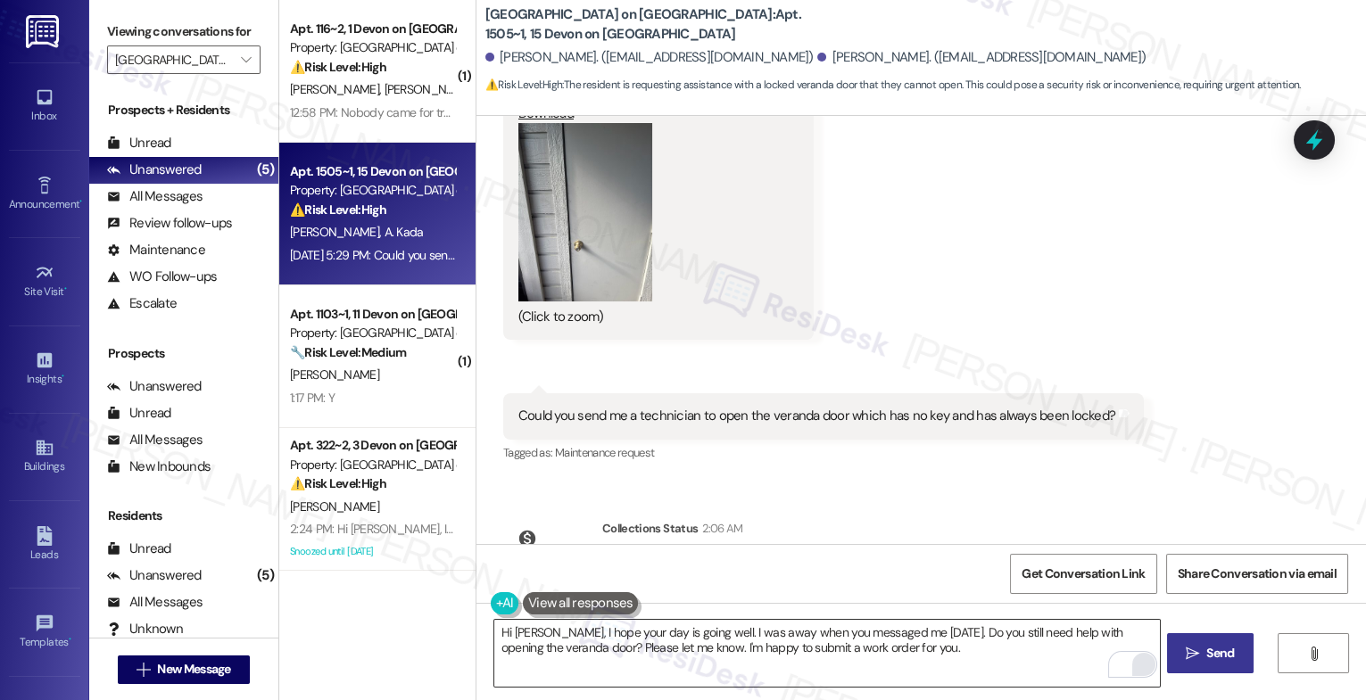
click at [1203, 660] on span "Send" at bounding box center [1220, 653] width 35 height 19
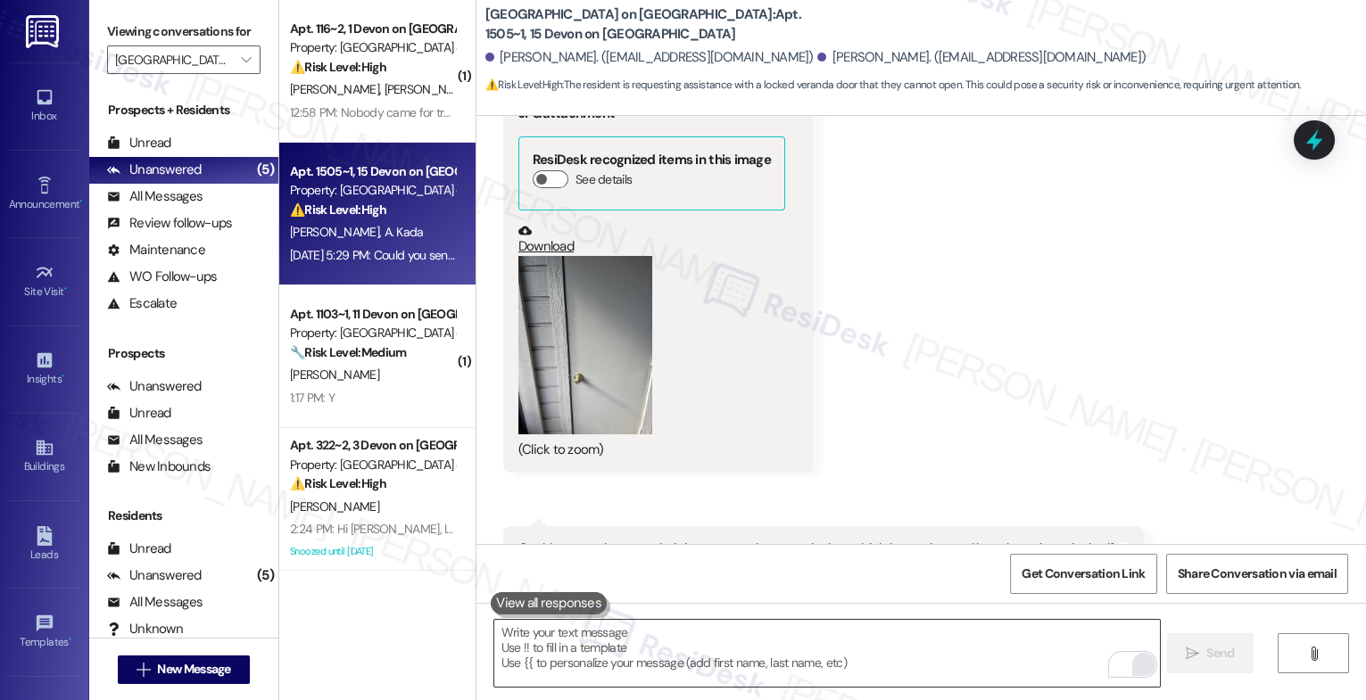
scroll to position [10426, 0]
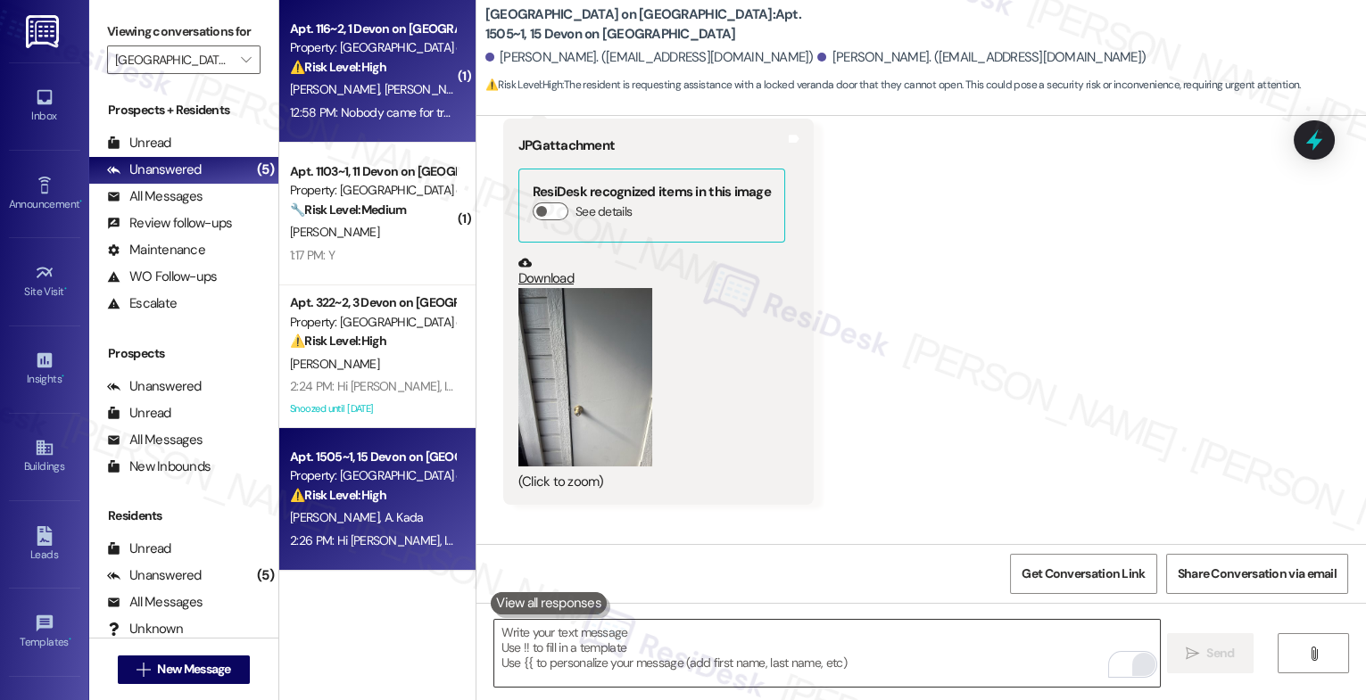
click at [380, 78] on div "Apt. 116~2, 1 Devon on Northgate Property: Devon on Northgate ⚠️ Risk Level: Hi…" at bounding box center [372, 48] width 169 height 61
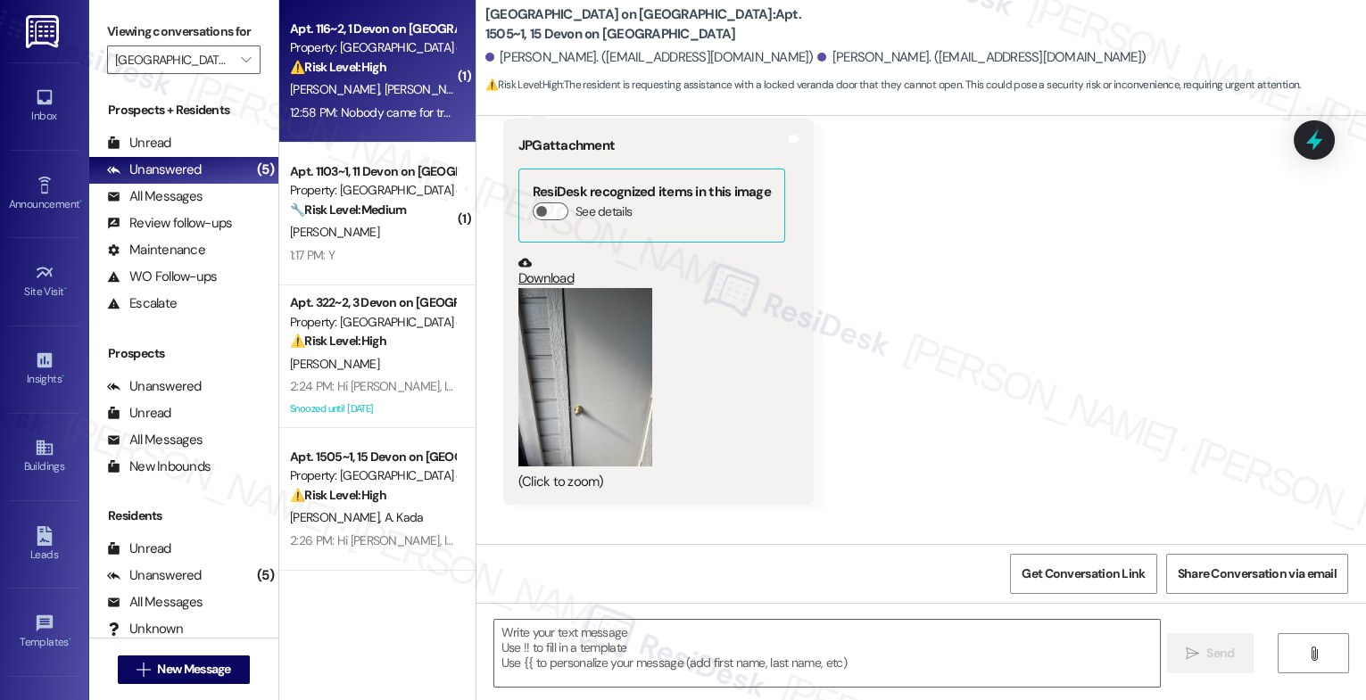
type textarea "Fetching suggested responses. Please feel free to read through the conversation…"
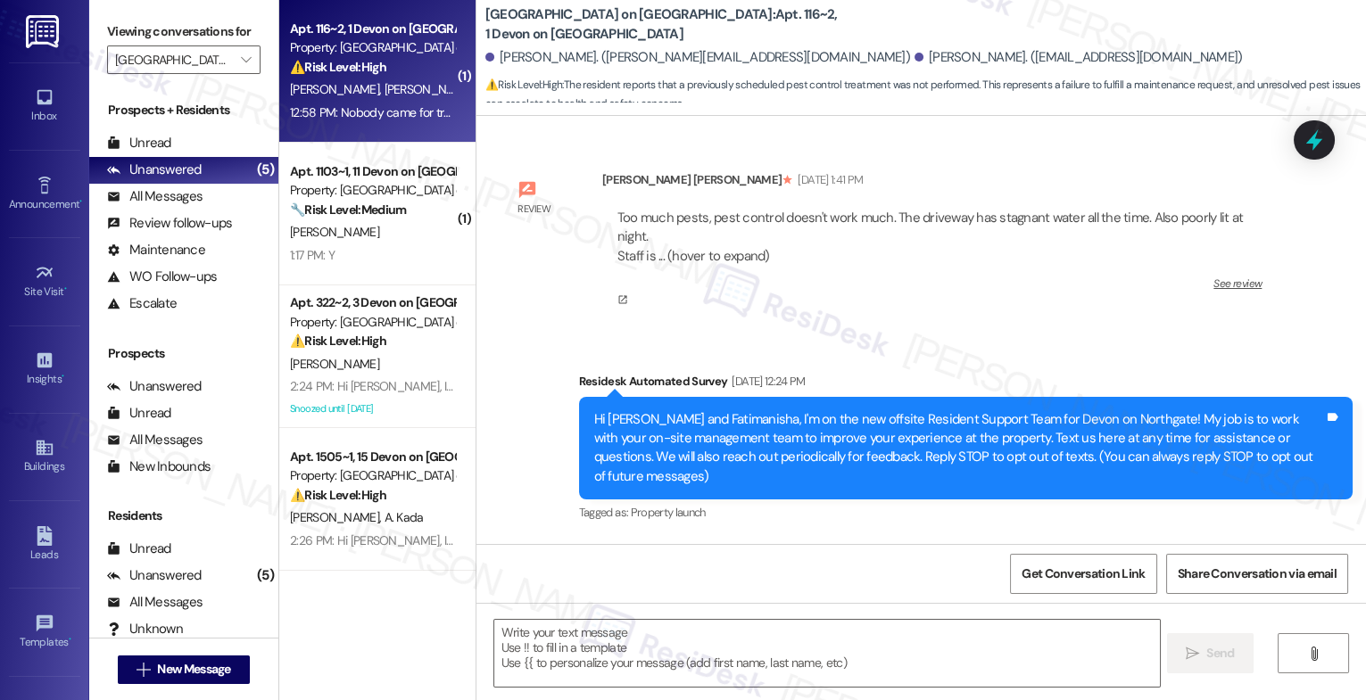
scroll to position [10657, 0]
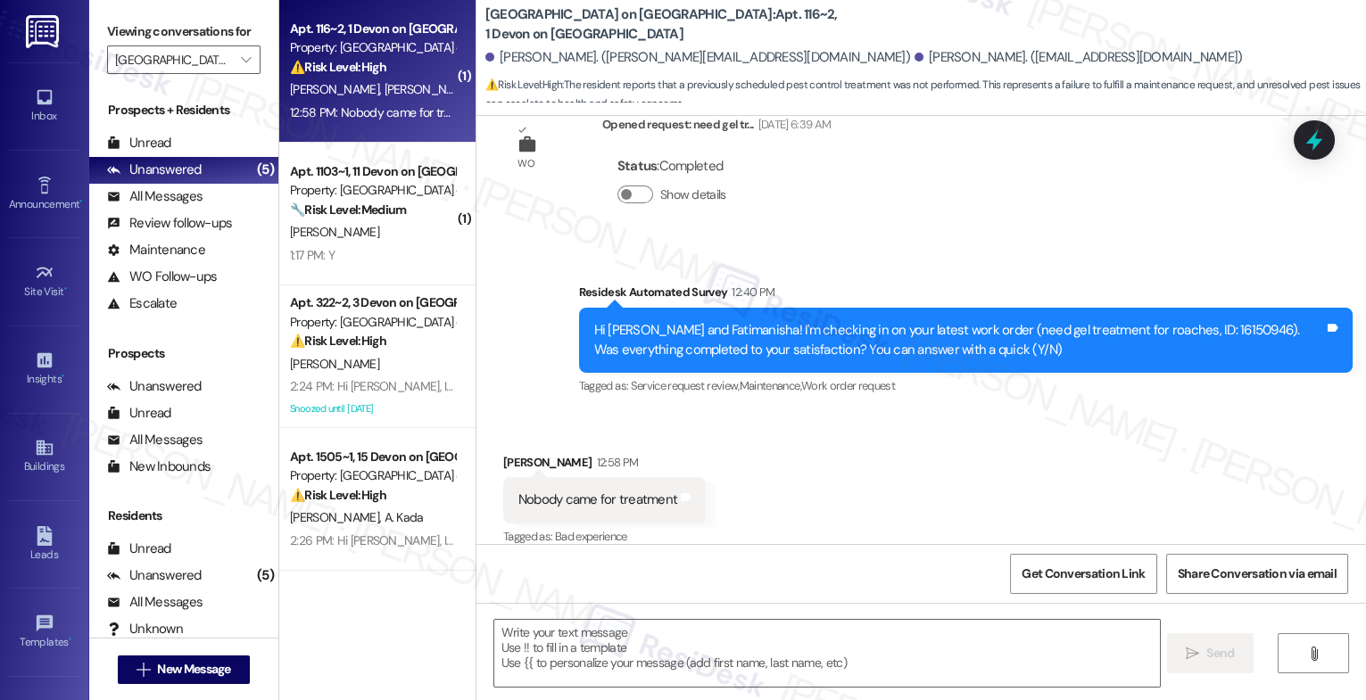
type textarea "Fetching suggested responses. Please feel free to read through the conversation…"
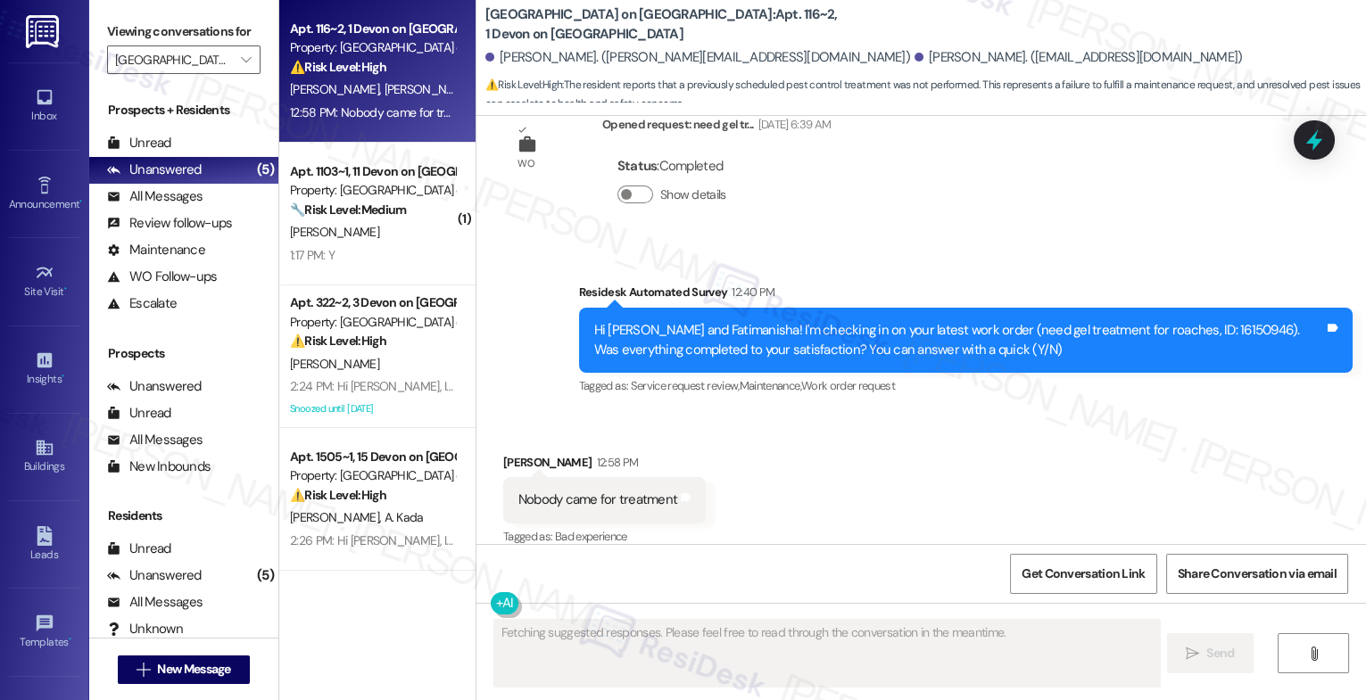
click at [776, 493] on div "Received via SMS Fatimanisha Hidayathullah 12:58 PM Nobody came for treatment T…" at bounding box center [921, 488] width 890 height 151
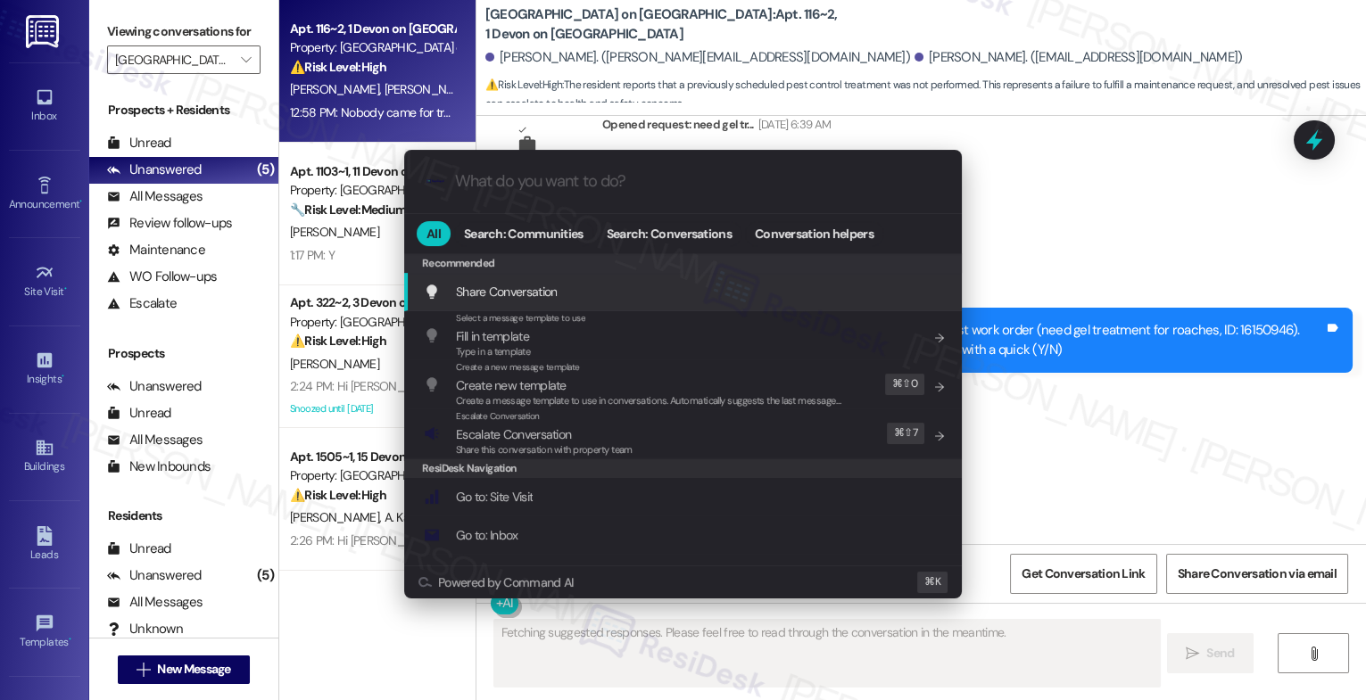
type input "m"
type textarea "Hi {{first_name}},"
type input "mo"
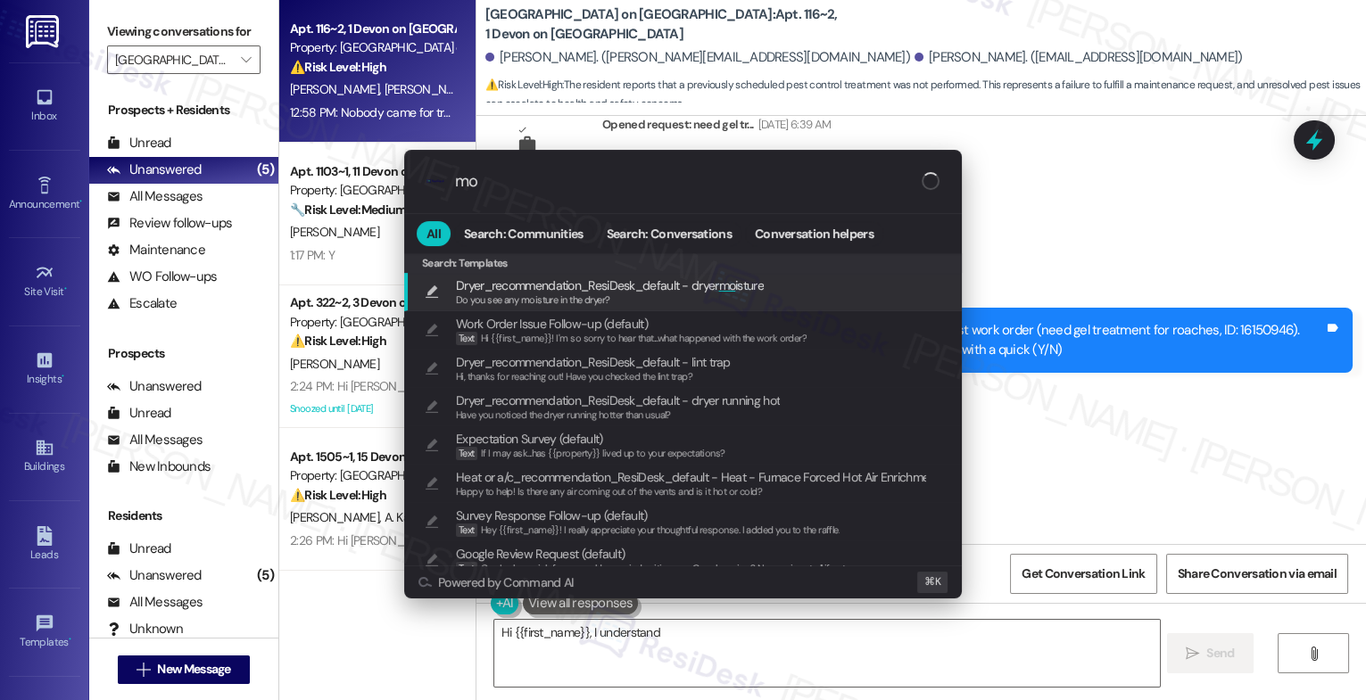
type textarea "Hi {{first_name}}, I understand"
type input "mod"
type textarea "Hi {{first_name}}, I understand no one has come for the"
type input "moda"
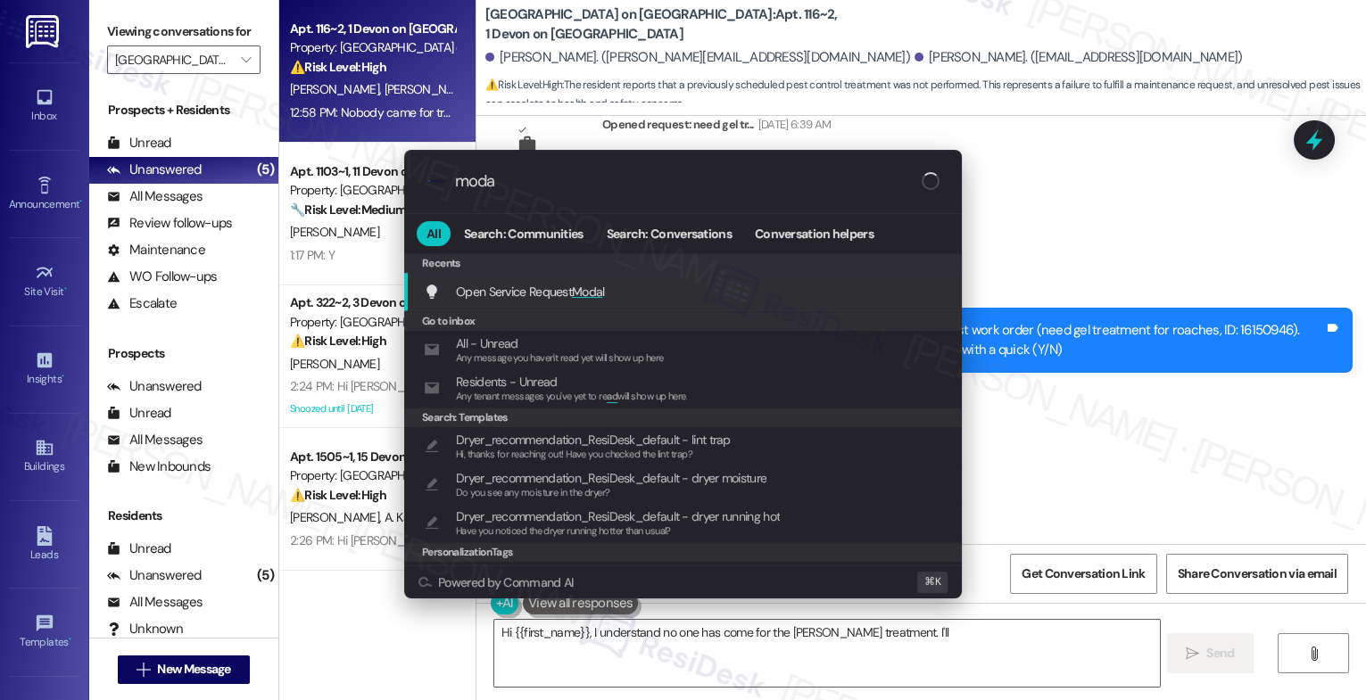
type textarea "Hi {{first_name}}, I understand no one has come for the roach treatment. I'll"
type input "modal"
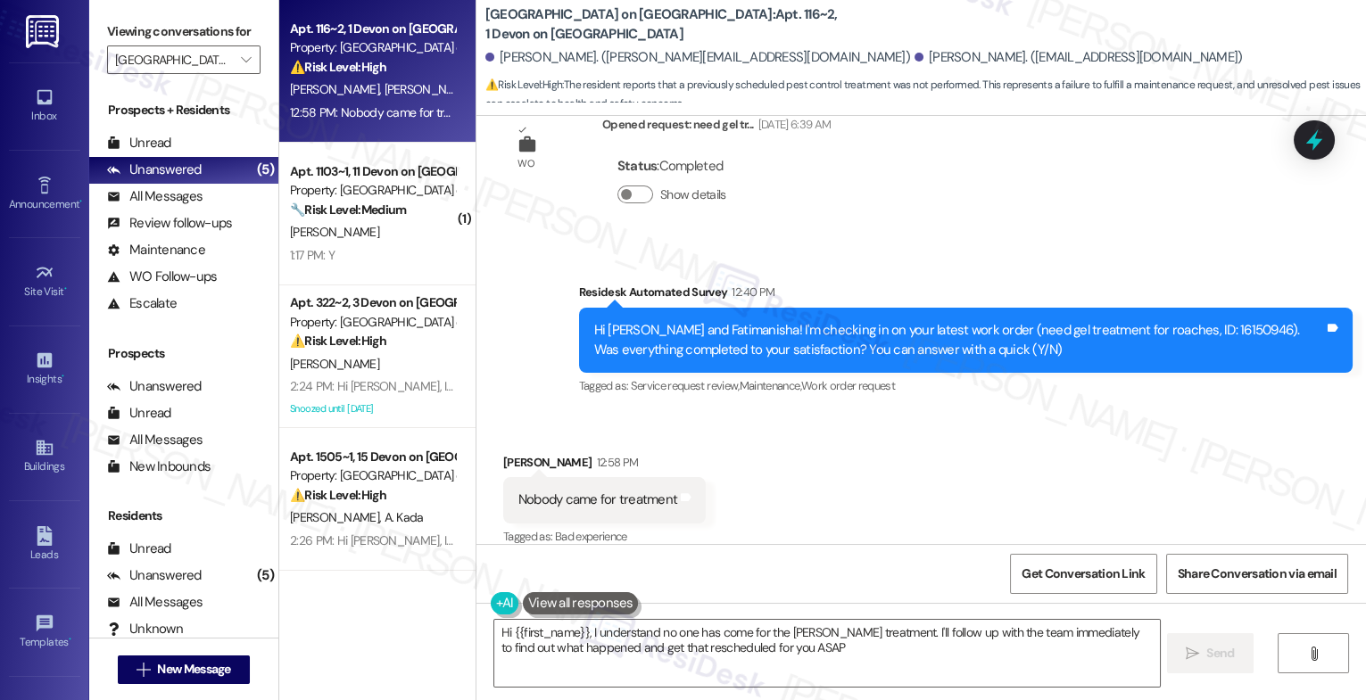
type textarea "Hi {{first_name}}, I understand no one has come for the roach treatment. I'll f…"
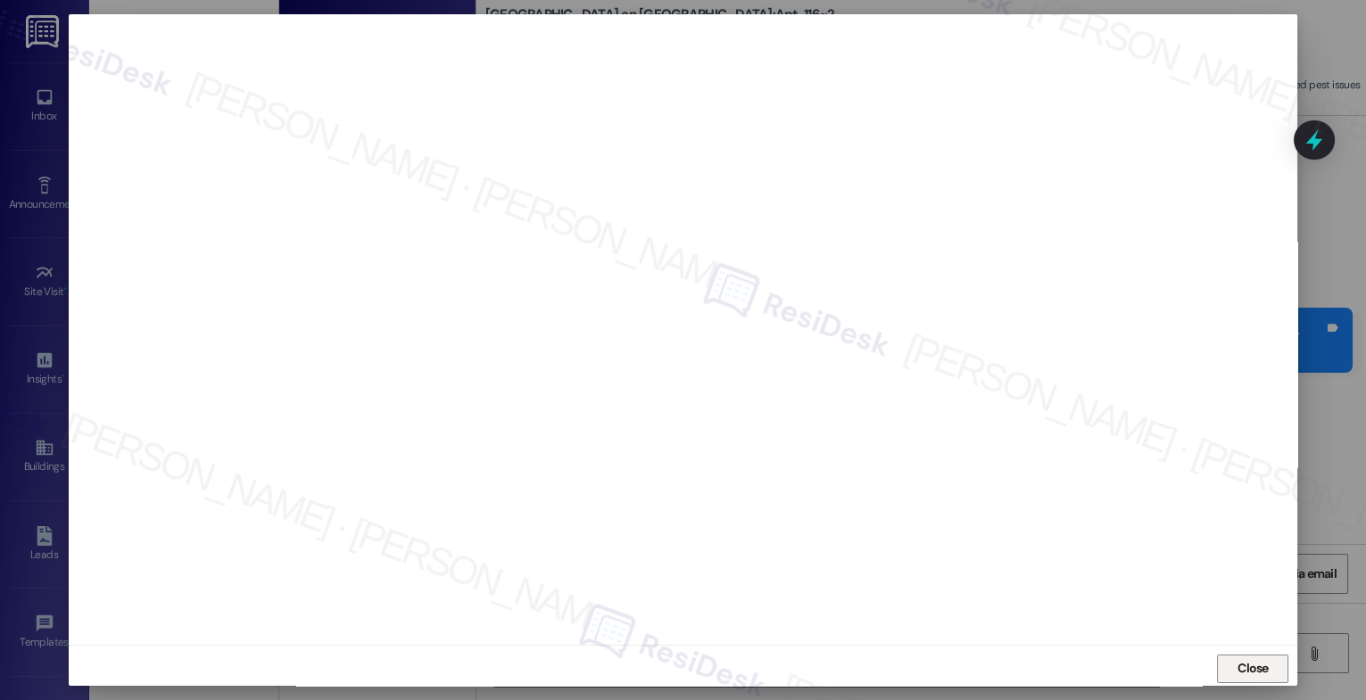
click at [1246, 659] on span "Close" at bounding box center [1253, 668] width 31 height 19
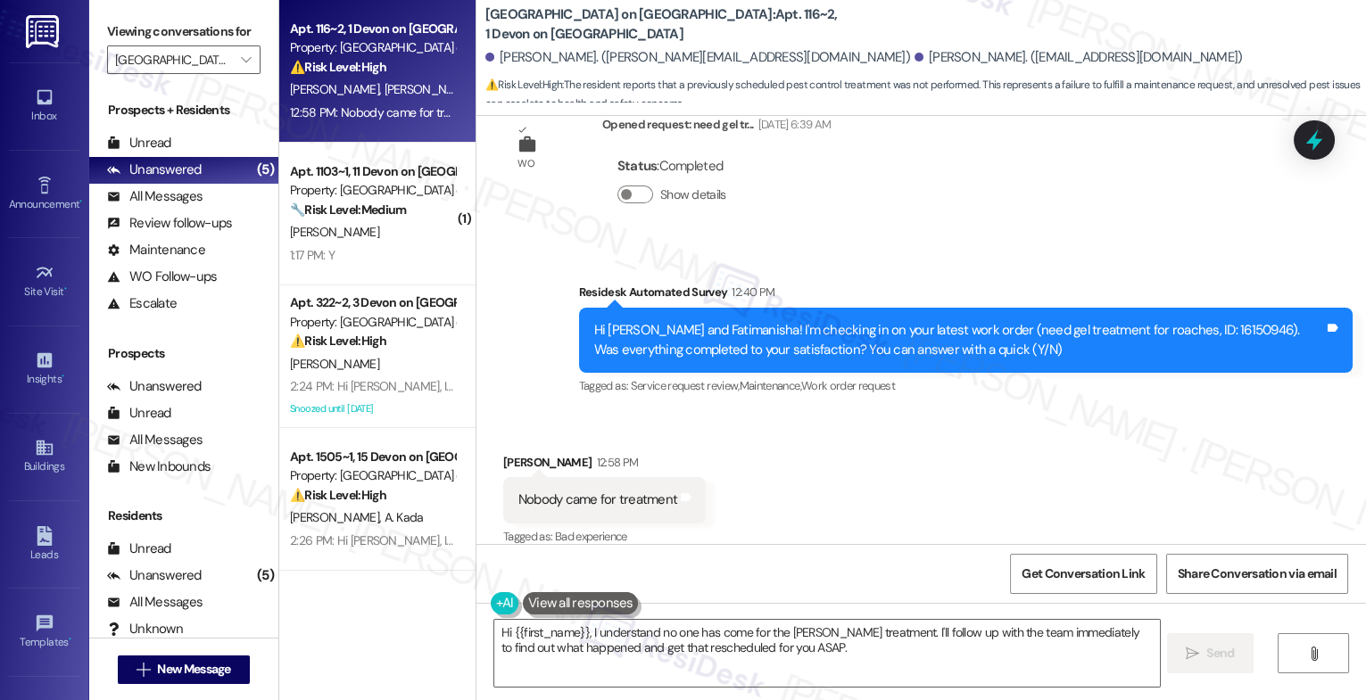
click at [769, 450] on div "Received via SMS Fatimanisha Hidayathullah 12:58 PM Nobody came for treatment T…" at bounding box center [921, 488] width 890 height 151
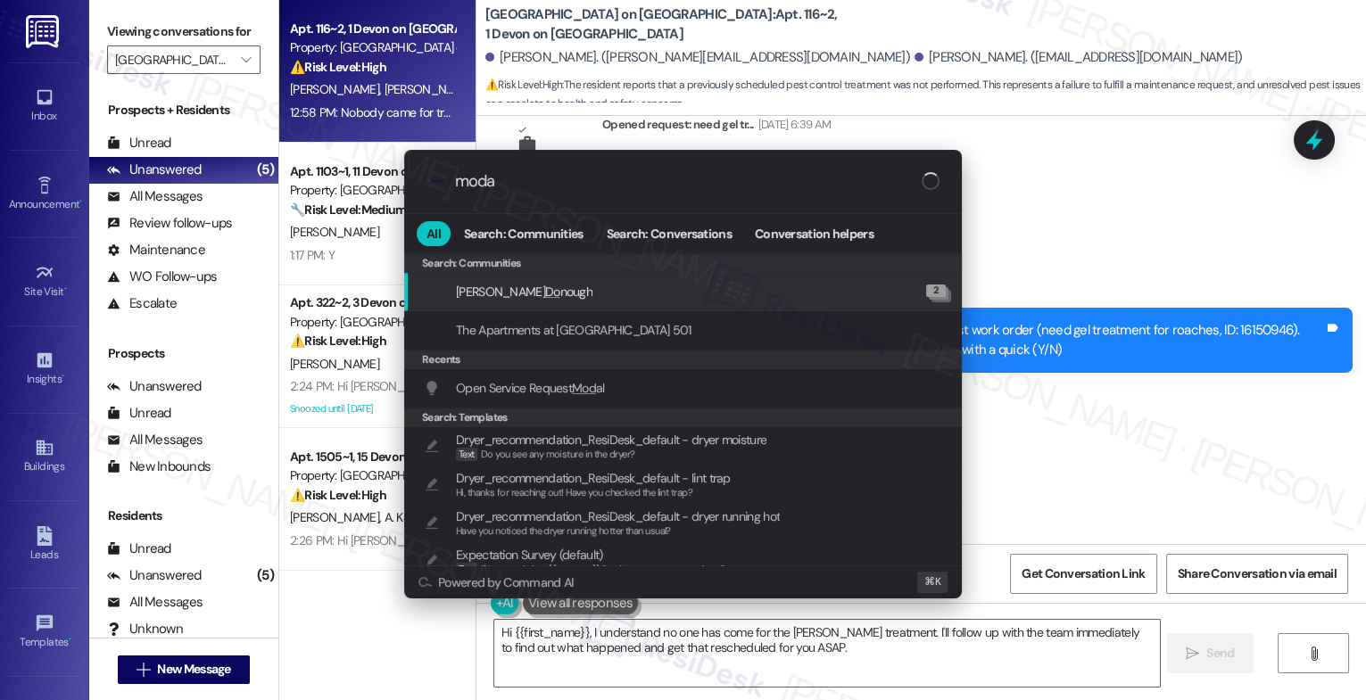
type input "modal"
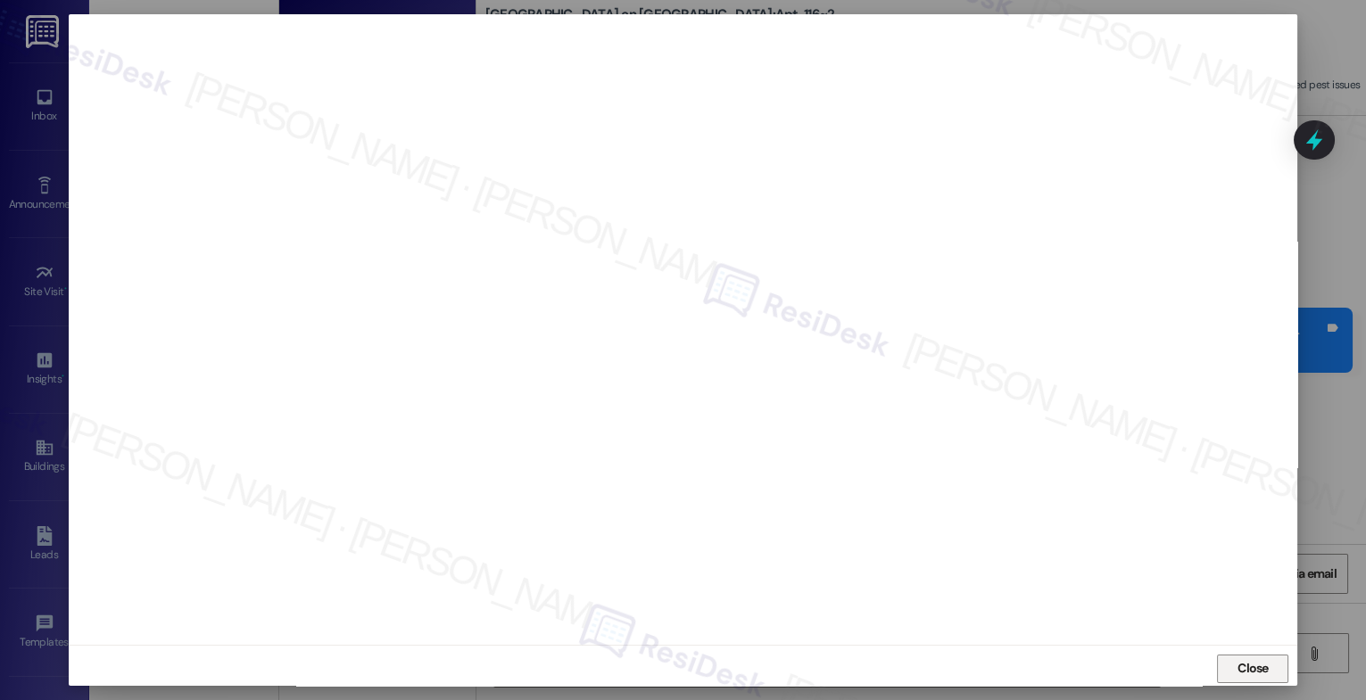
click at [1230, 667] on button "Close" at bounding box center [1252, 669] width 71 height 29
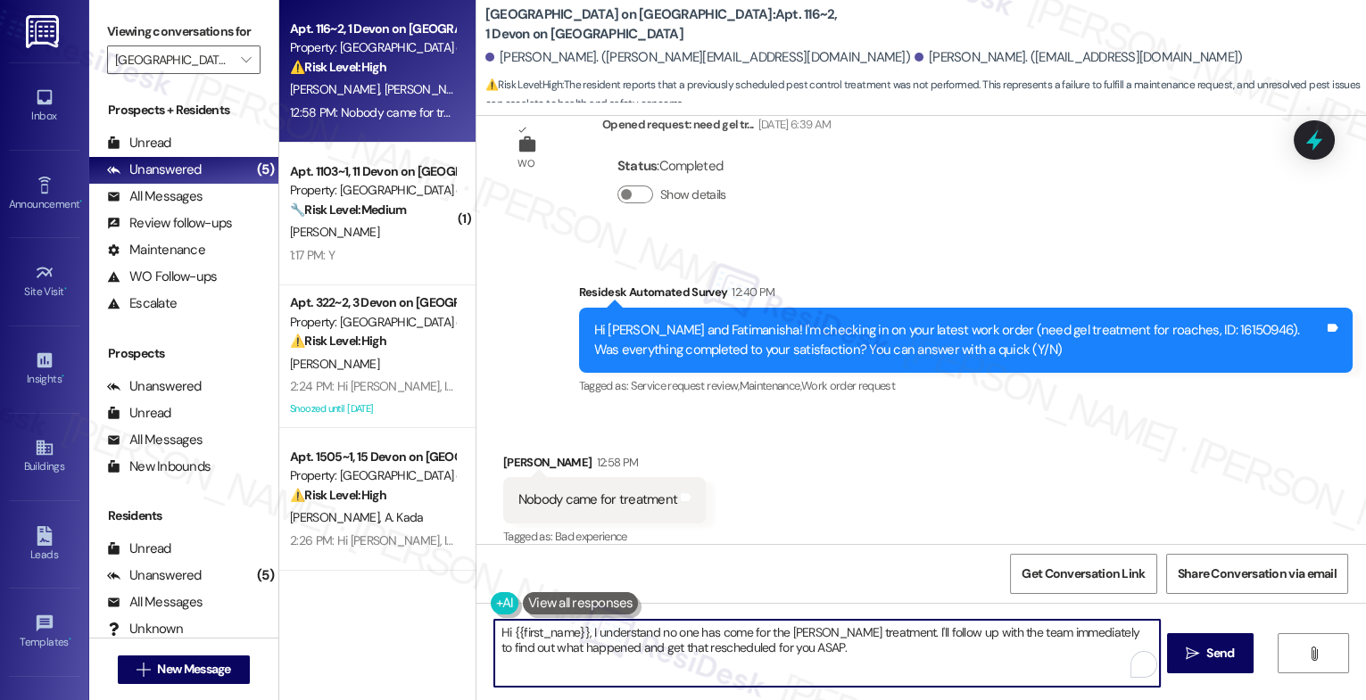
click at [603, 646] on textarea "Hi {{first_name}}, I understand no one has come for the roach treatment. I'll f…" at bounding box center [827, 653] width 666 height 67
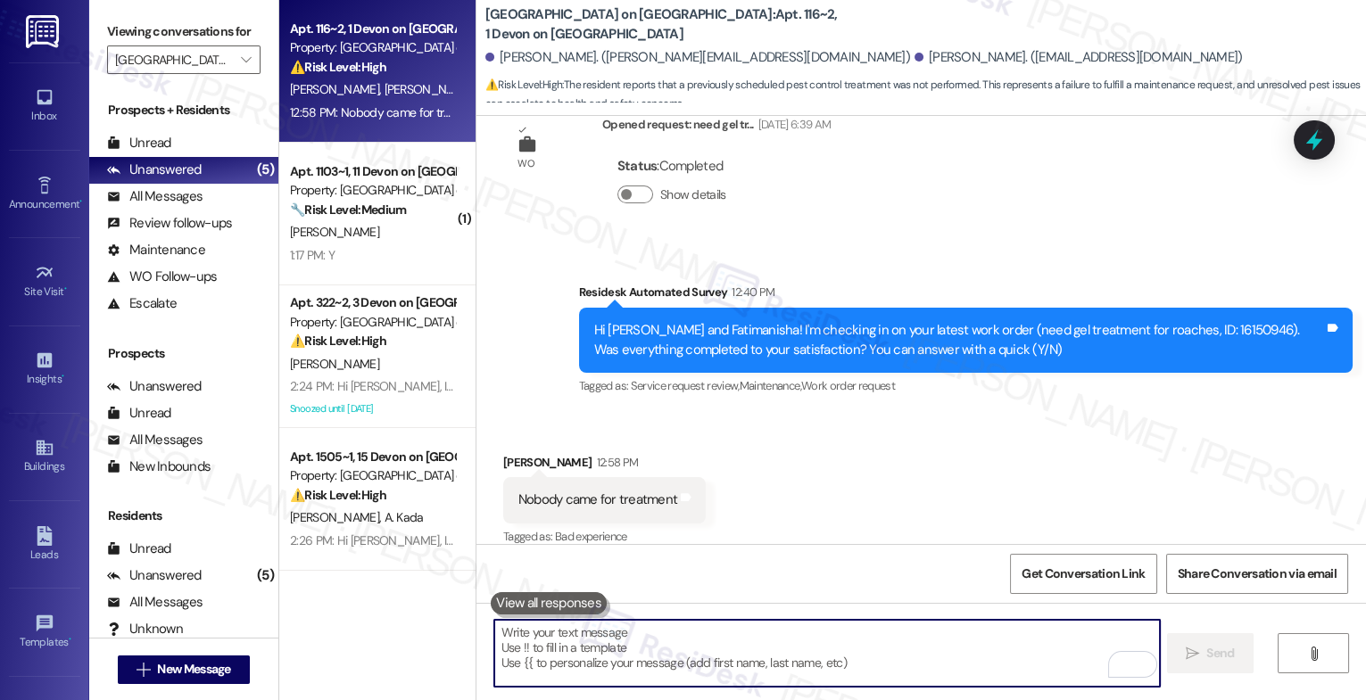
paste textarea "Pest control work orders are tagged as closed after the unit is added to the sc…"
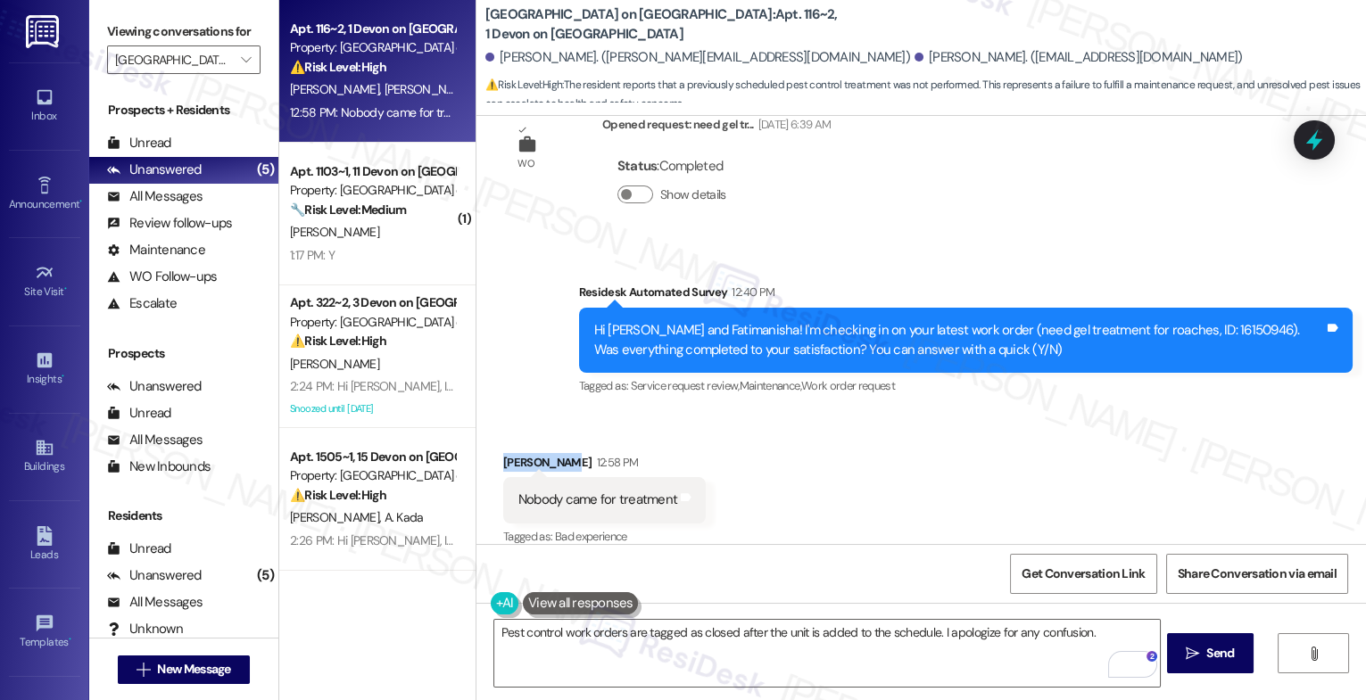
drag, startPoint x: 552, startPoint y: 443, endPoint x: 491, endPoint y: 438, distance: 61.8
click at [503, 453] on div "Fatimanisha Hidayathullah 12:58 PM" at bounding box center [604, 465] width 203 height 25
copy div "Fatimanisha"
click at [760, 484] on div "Received via SMS Fatimanisha Hidayathullah 12:58 PM Nobody came for treatment T…" at bounding box center [921, 488] width 890 height 151
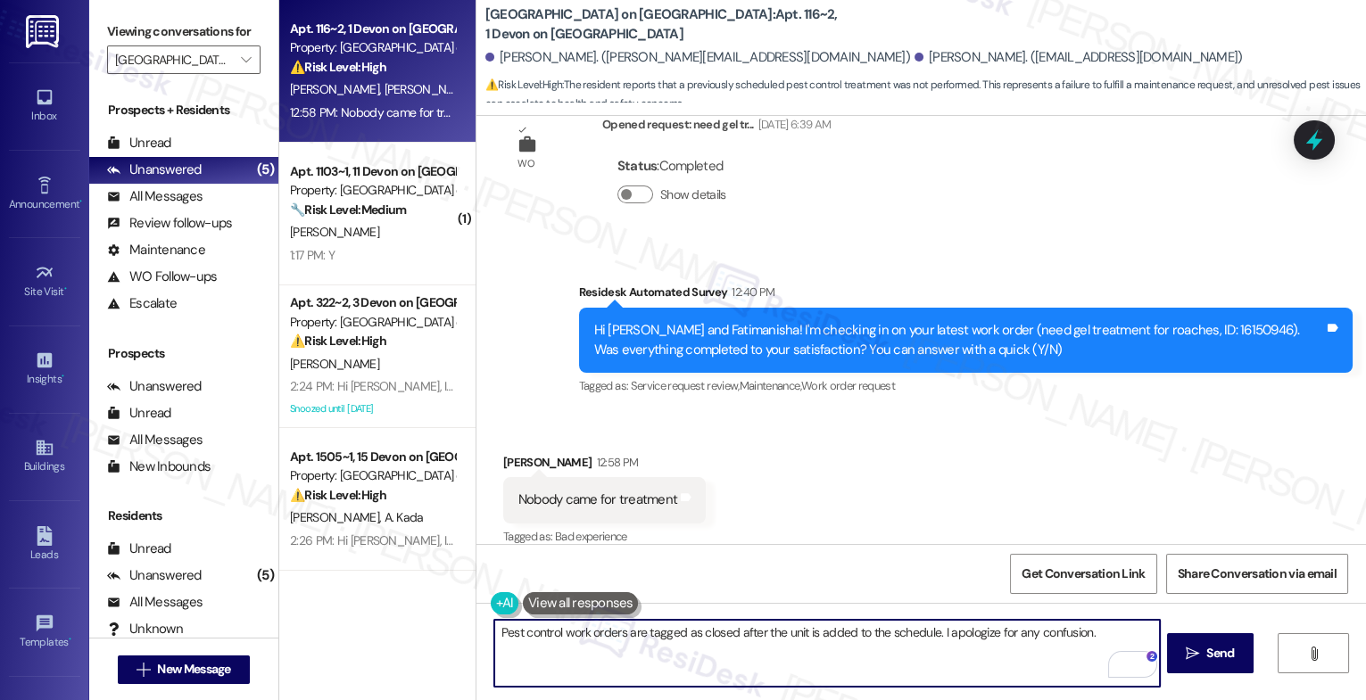
click at [494, 630] on textarea "Pest control work orders are tagged as closed after the unit is added to the sc…" at bounding box center [827, 653] width 666 height 67
paste textarea "Fatimanisha"
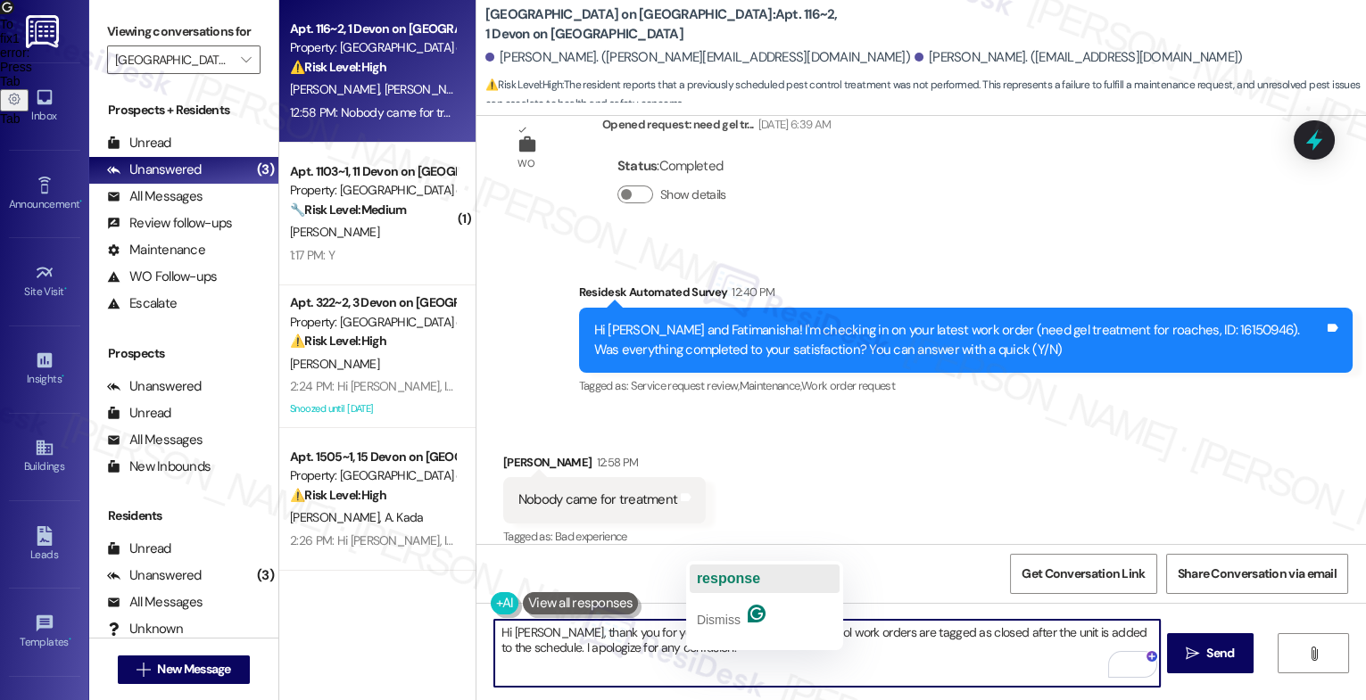
click at [735, 571] on span "response" at bounding box center [728, 578] width 63 height 15
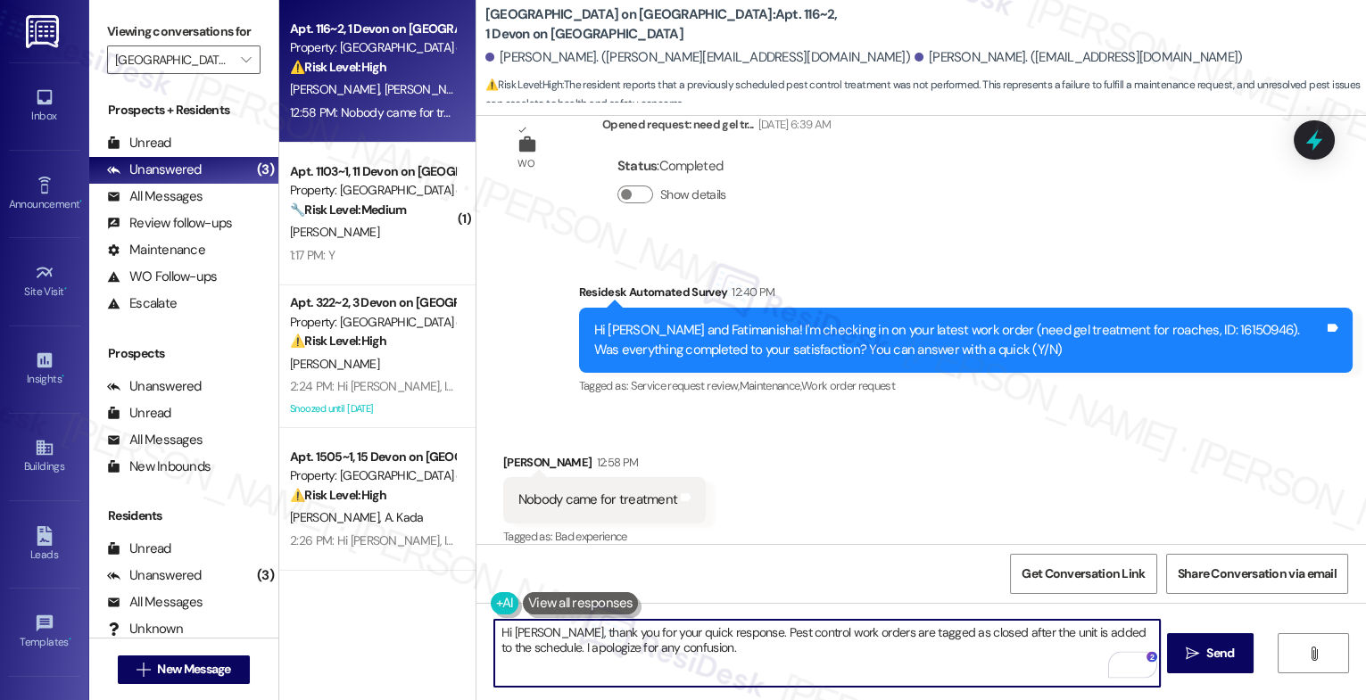
click at [734, 666] on textarea "Hi Fatimanisha, thank you for your quick response. Pest control work orders are…" at bounding box center [827, 653] width 666 height 67
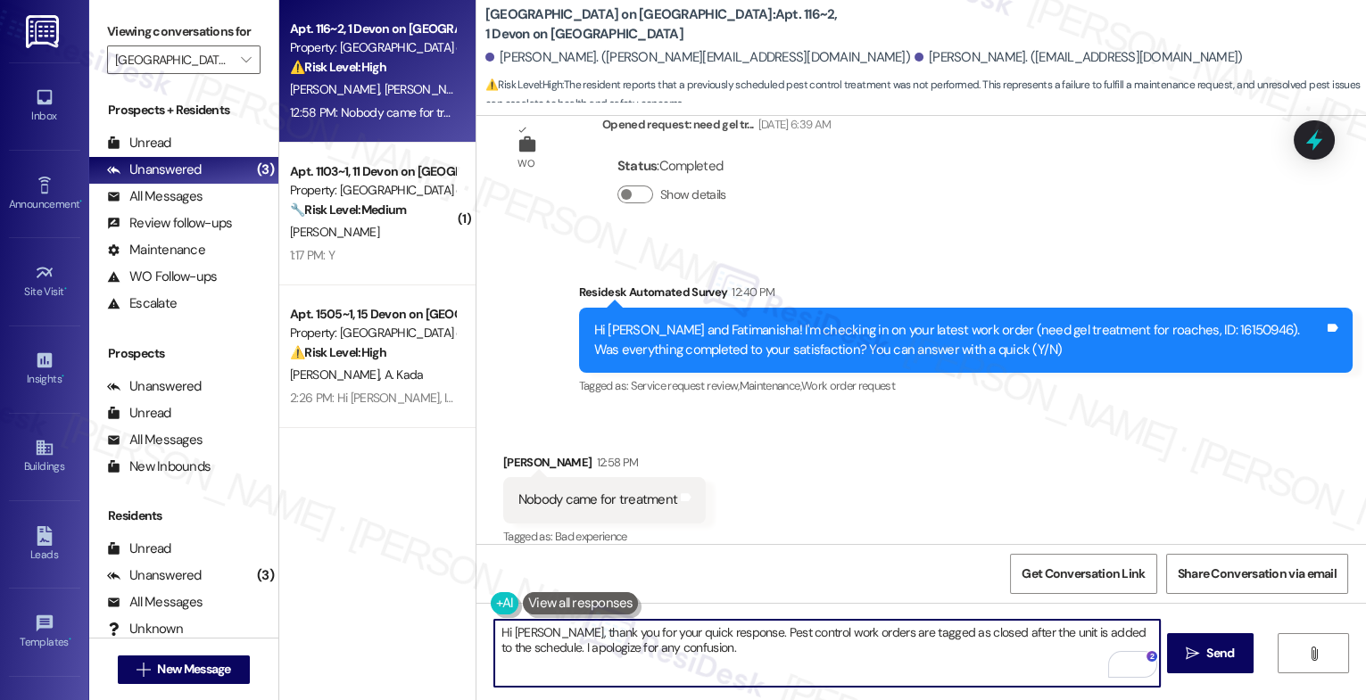
click at [829, 650] on textarea "Hi Fatimanisha, thank you for your quick response. Pest control work orders are…" at bounding box center [827, 653] width 666 height 67
drag, startPoint x: 541, startPoint y: 648, endPoint x: 760, endPoint y: 647, distance: 219.5
click at [760, 647] on textarea "Hi Fatimanisha, thank you for your quick response. Pest control work orders are…" at bounding box center [827, 653] width 666 height 67
drag, startPoint x: 677, startPoint y: 649, endPoint x: 548, endPoint y: 650, distance: 129.4
click at [548, 650] on textarea "Hi Fatimanisha, thank you for your quick response. Pest control work orders are…" at bounding box center [827, 653] width 666 height 67
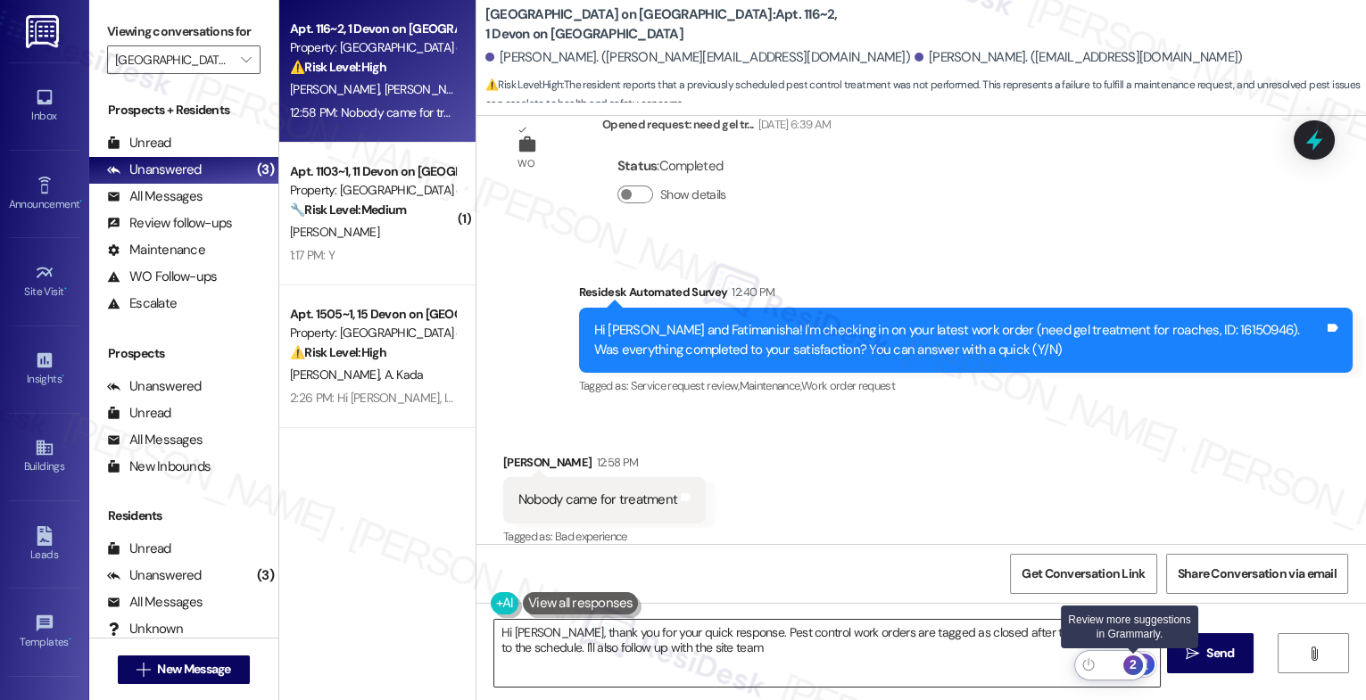
click at [1136, 665] on div "2" at bounding box center [1133, 666] width 20 height 20
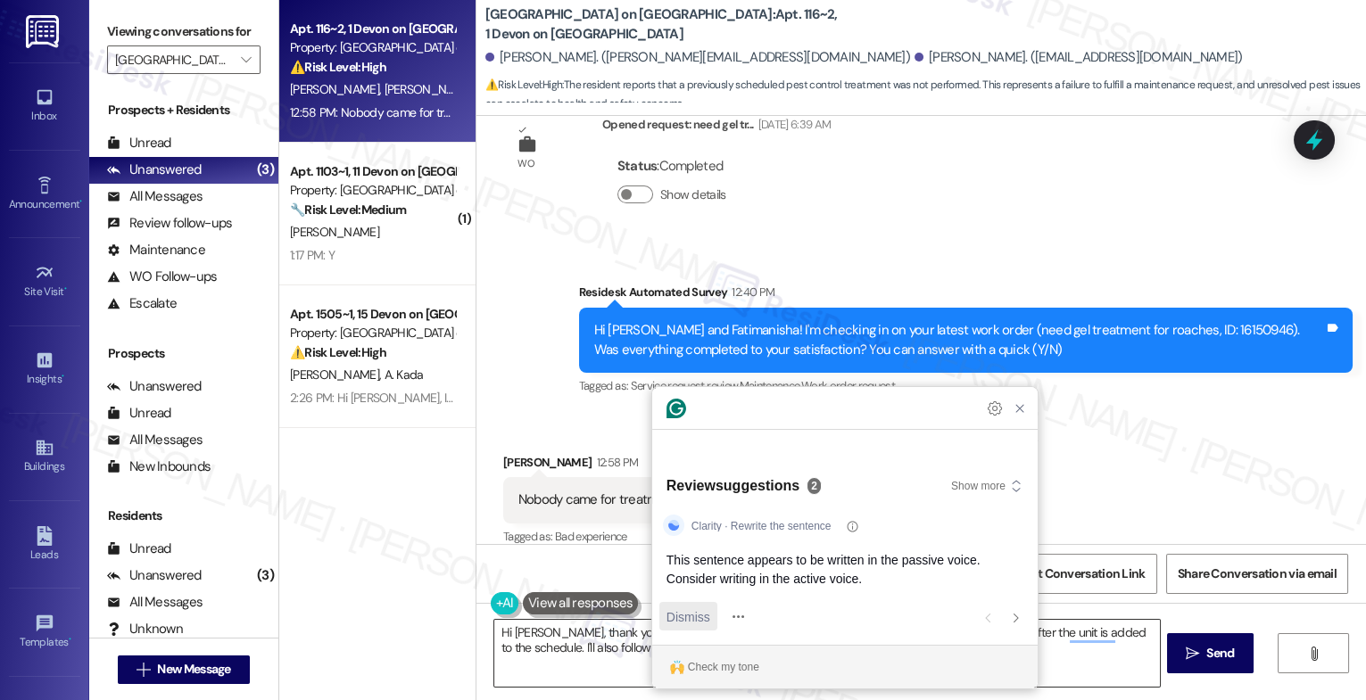
click at [697, 615] on span "Dismiss" at bounding box center [689, 617] width 44 height 19
click at [679, 613] on span "Dismiss" at bounding box center [689, 617] width 44 height 19
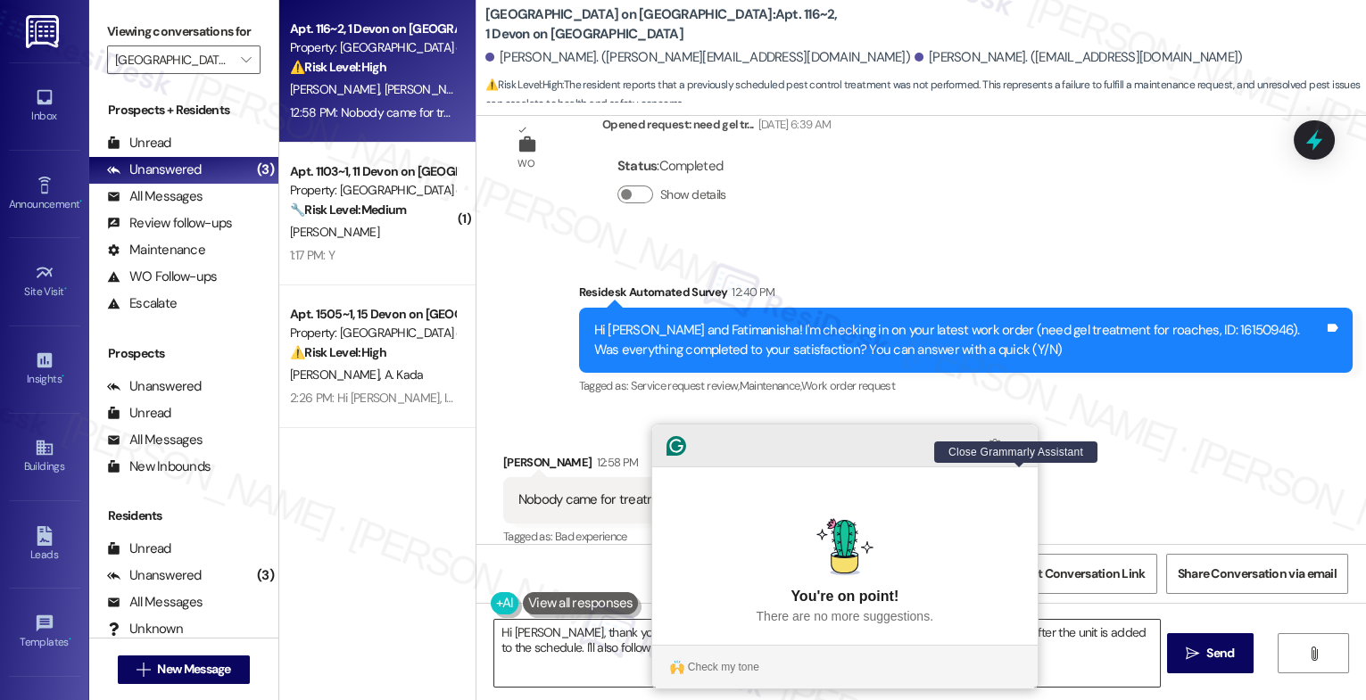
click at [1026, 453] on icon "Close Grammarly Assistant" at bounding box center [1020, 446] width 14 height 14
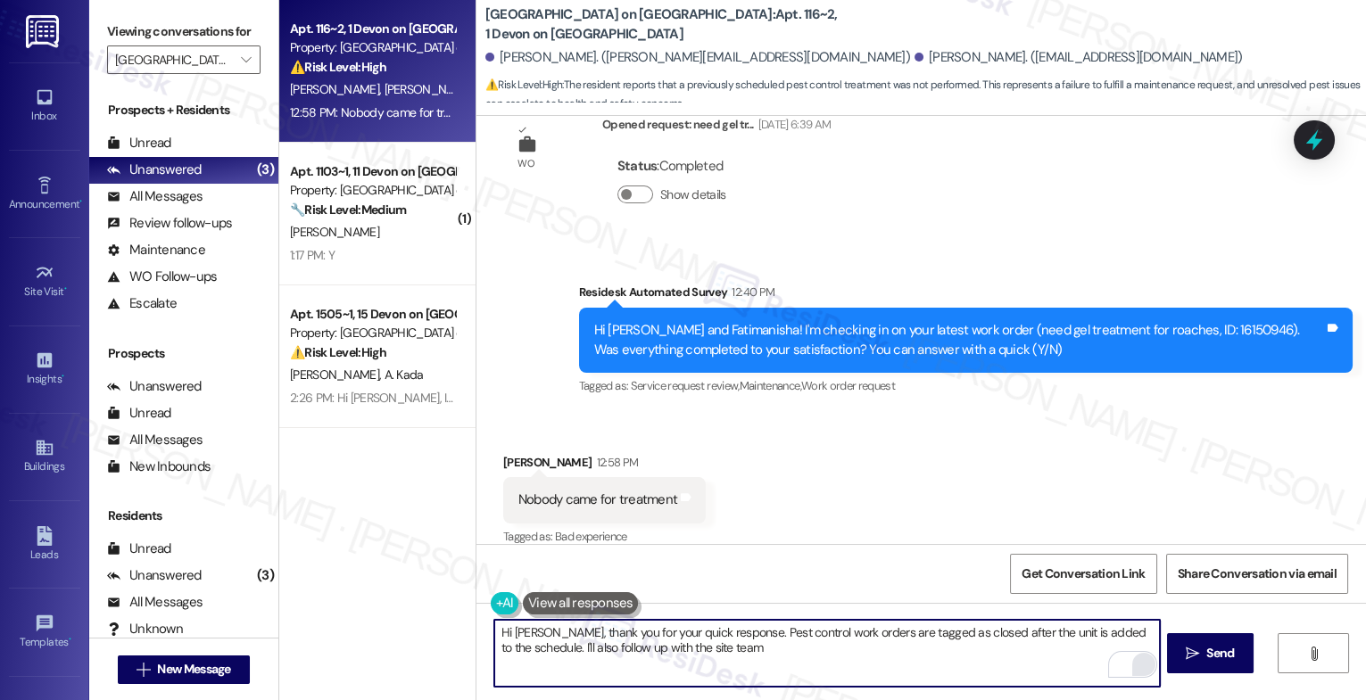
click at [772, 667] on textarea "Hi Fatimanisha, thank you for your quick response. Pest control work orders are…" at bounding box center [827, 653] width 666 height 67
click at [750, 626] on textarea "Hi Fatimanisha, thank you for your quick response. Pest control work orders are…" at bounding box center [827, 653] width 666 height 67
drag, startPoint x: 540, startPoint y: 651, endPoint x: 838, endPoint y: 661, distance: 298.2
click at [838, 661] on textarea "Hi Fatimanisha, thank you for your quick response. Pest control work orders are…" at bounding box center [827, 653] width 666 height 67
click at [1134, 662] on icon "Open Grammarly. 0 Suggestions." at bounding box center [1133, 666] width 20 height 20
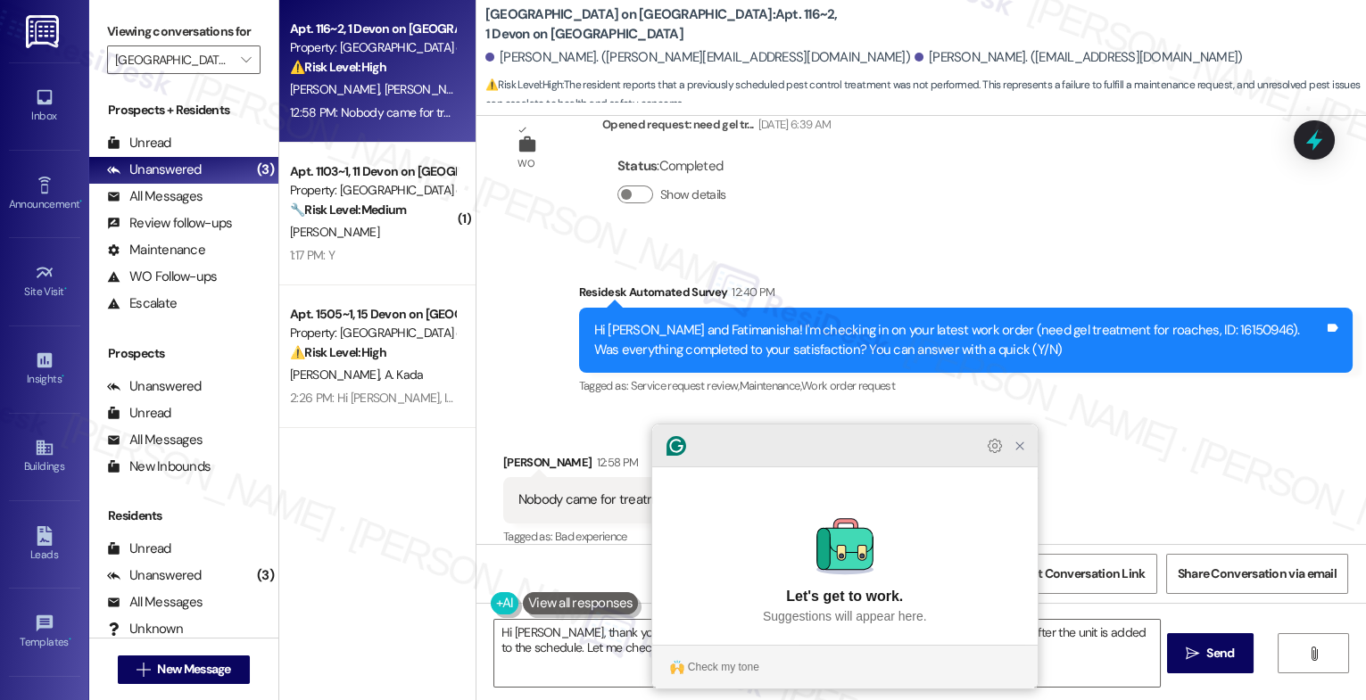
click at [1019, 453] on icon "Close Grammarly Assistant" at bounding box center [1020, 446] width 14 height 14
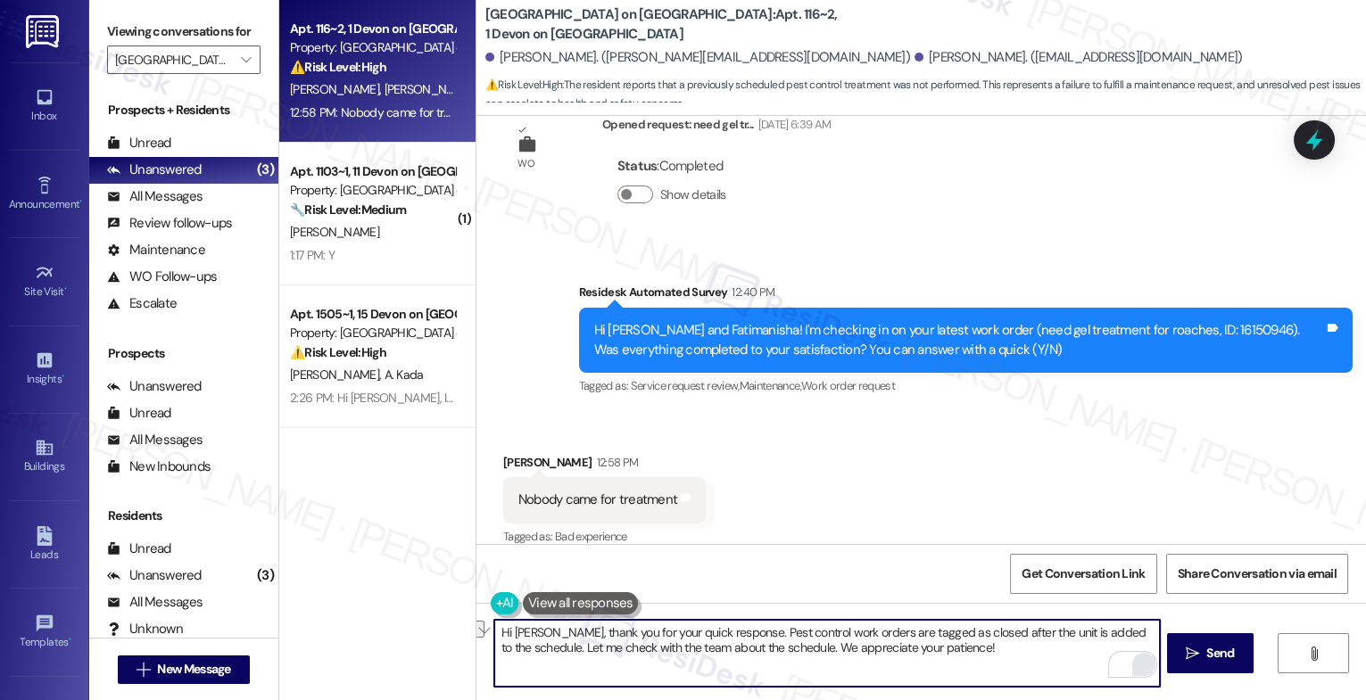
drag, startPoint x: 579, startPoint y: 653, endPoint x: 543, endPoint y: 649, distance: 36.0
click at [543, 649] on textarea "Hi Fatimanisha, thank you for your quick response. Pest control work orders are…" at bounding box center [827, 653] width 666 height 67
click at [760, 648] on textarea "Hi Fatimanisha, thank you for your quick response. Pest control work orders are…" at bounding box center [827, 653] width 666 height 67
click at [1065, 645] on textarea "Hi [PERSON_NAME], thank you for your quick response. Pest control work orders a…" at bounding box center [827, 653] width 666 height 67
type textarea "Hi [PERSON_NAME], thank you for your quick response. Pest control work orders a…"
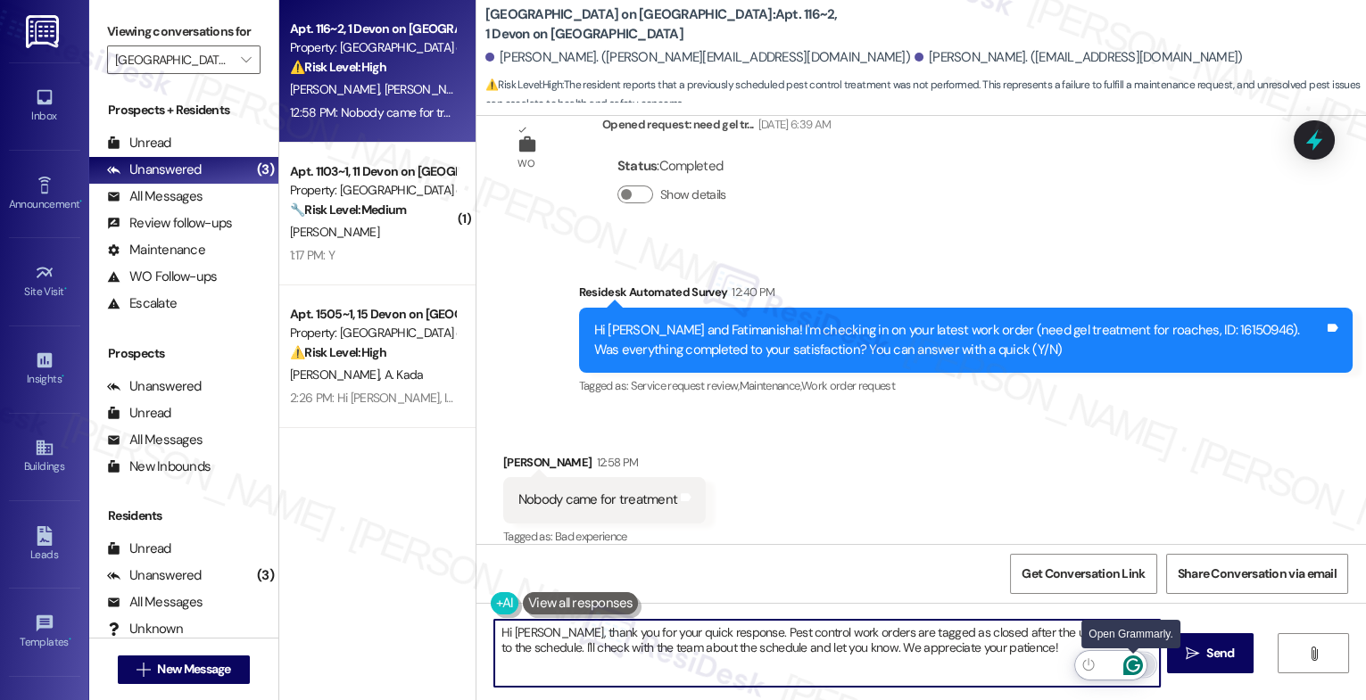
click at [1134, 662] on icon "Open Grammarly. 0 Suggestions." at bounding box center [1133, 666] width 20 height 20
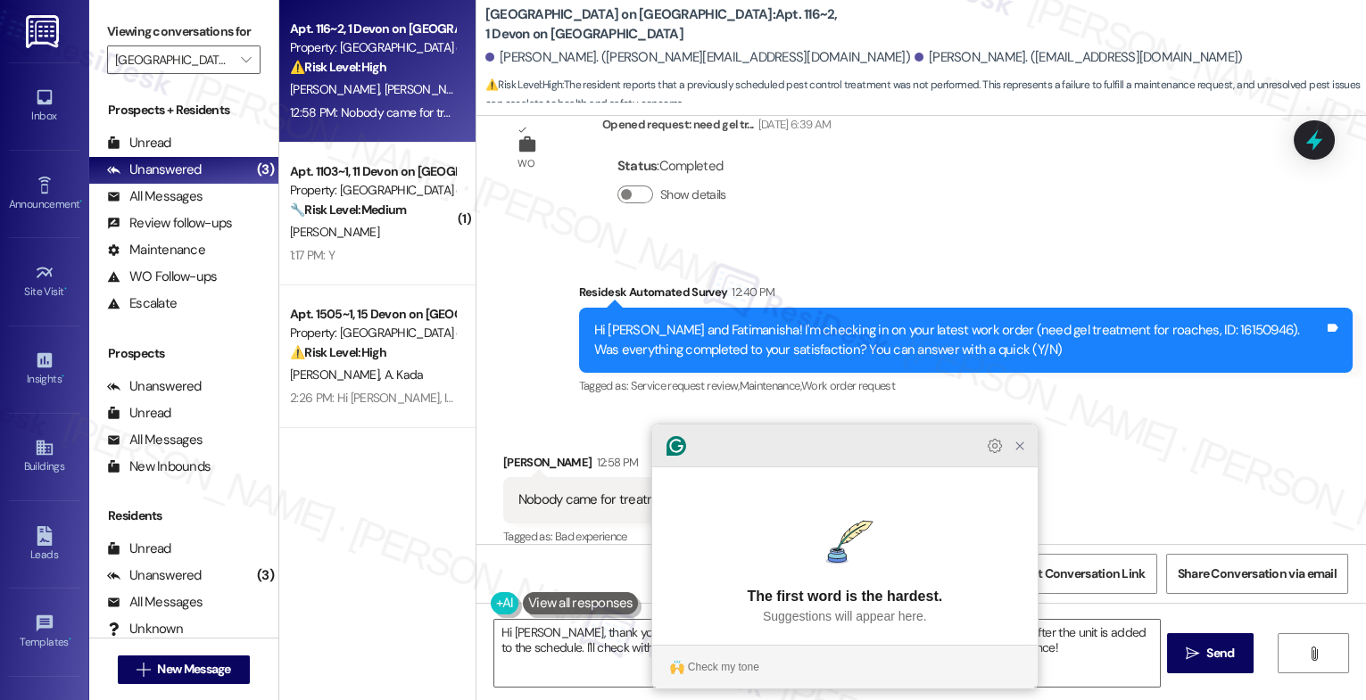
click at [1023, 453] on icon "Close Grammarly Assistant" at bounding box center [1020, 446] width 14 height 14
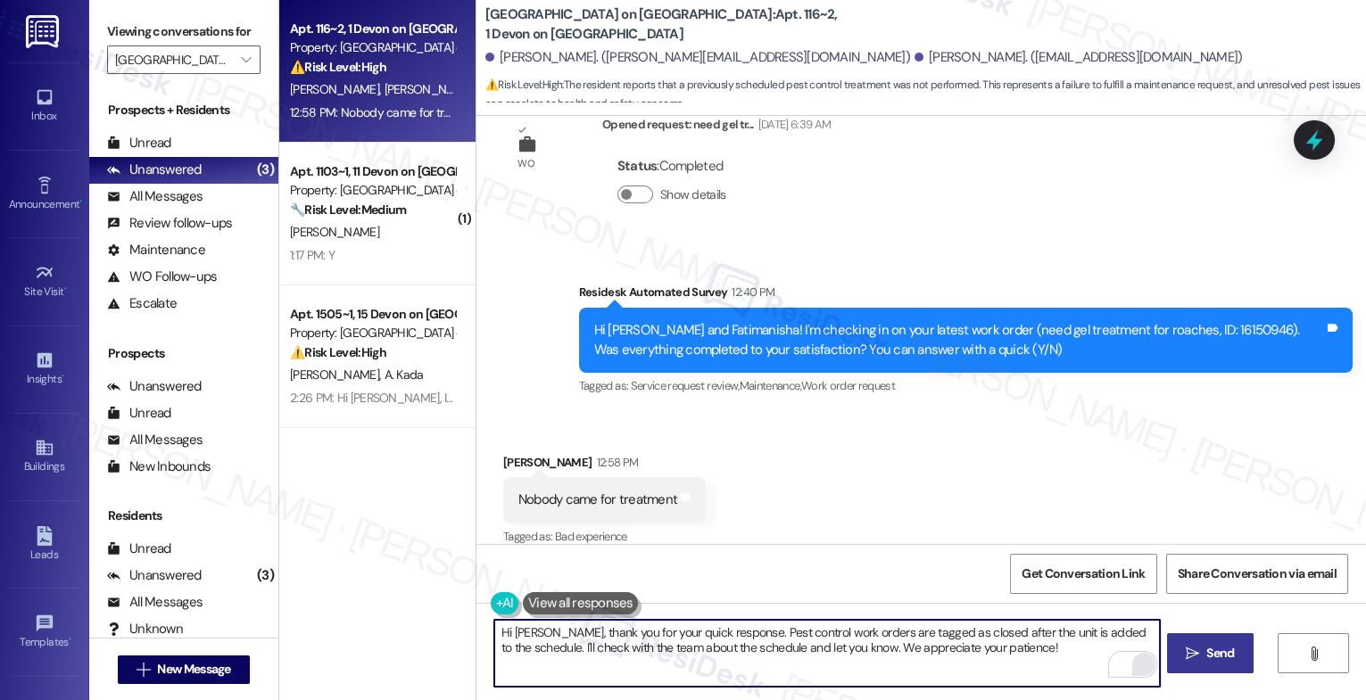
click at [1187, 650] on icon "" at bounding box center [1192, 654] width 13 height 14
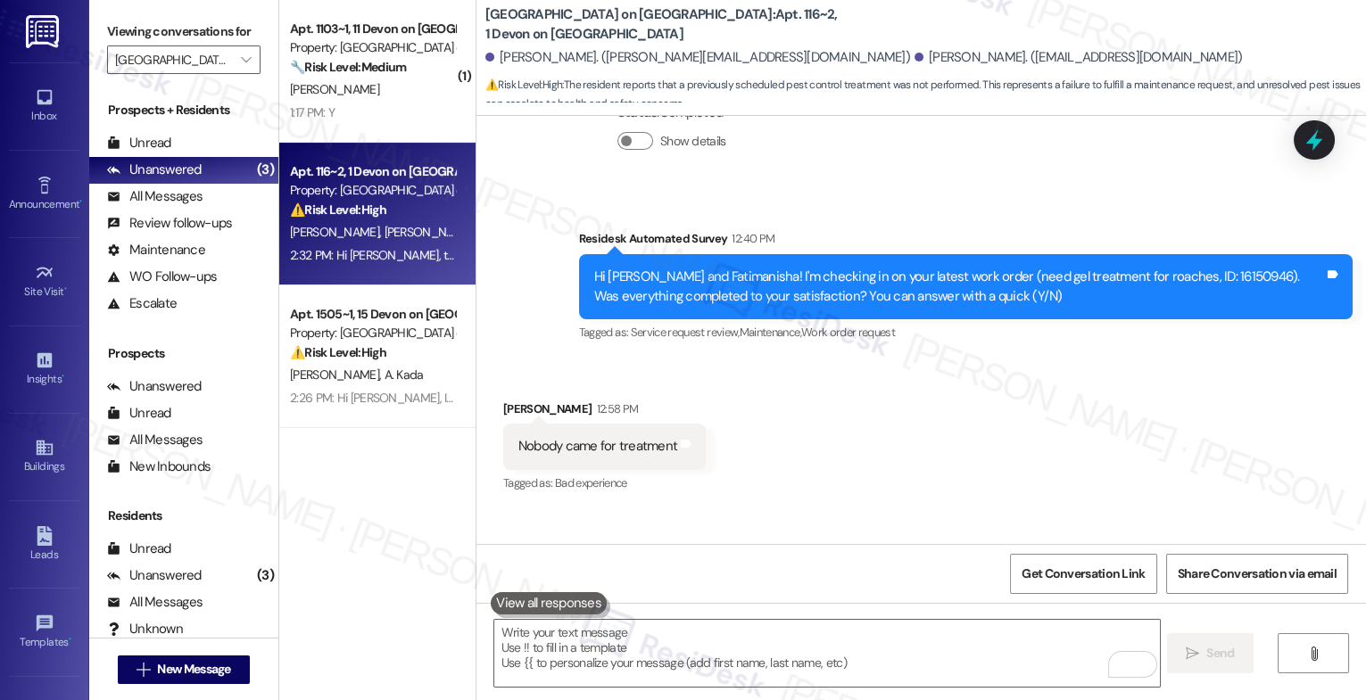
scroll to position [10613, 0]
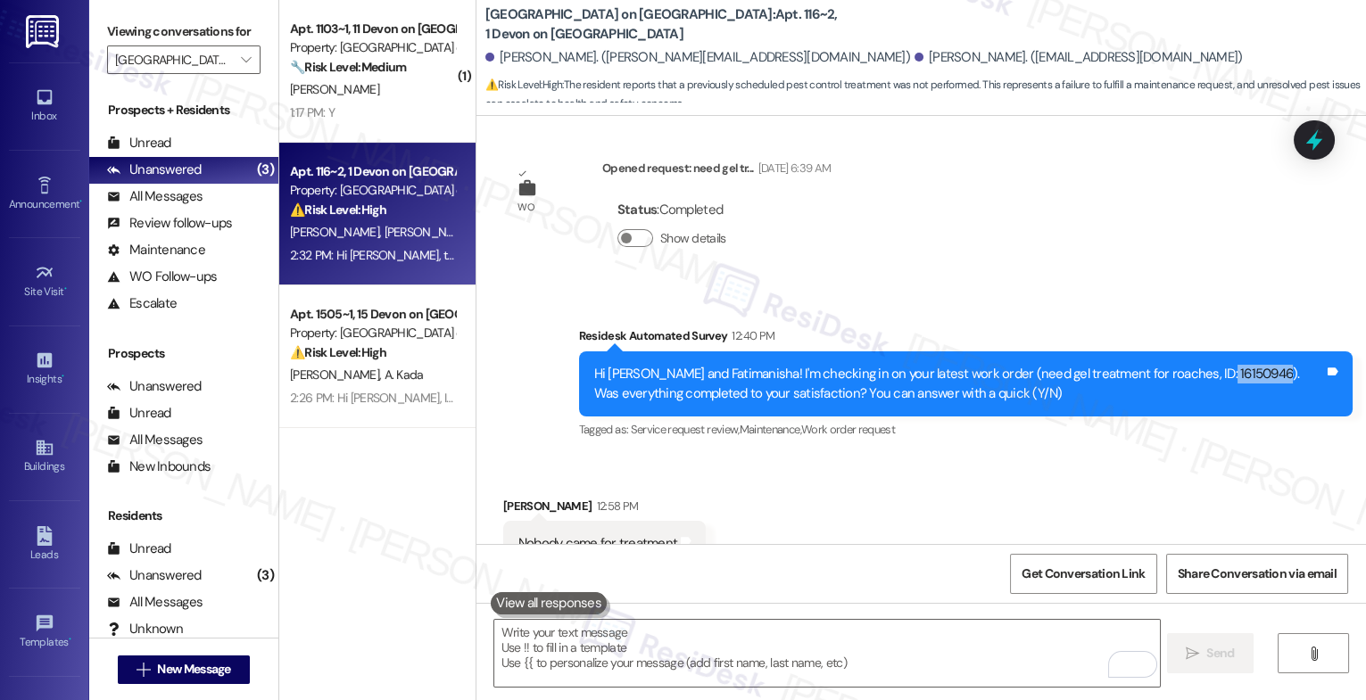
drag, startPoint x: 1247, startPoint y: 360, endPoint x: 1190, endPoint y: 353, distance: 56.6
click at [1190, 365] on div "Hi [PERSON_NAME] and Fatimanisha! I'm checking in on your latest work order (ne…" at bounding box center [959, 384] width 730 height 38
copy div "16150946"
click at [776, 497] on div "Received via SMS [PERSON_NAME] 12:58 PM Nobody came for treatment Tags and note…" at bounding box center [921, 532] width 890 height 151
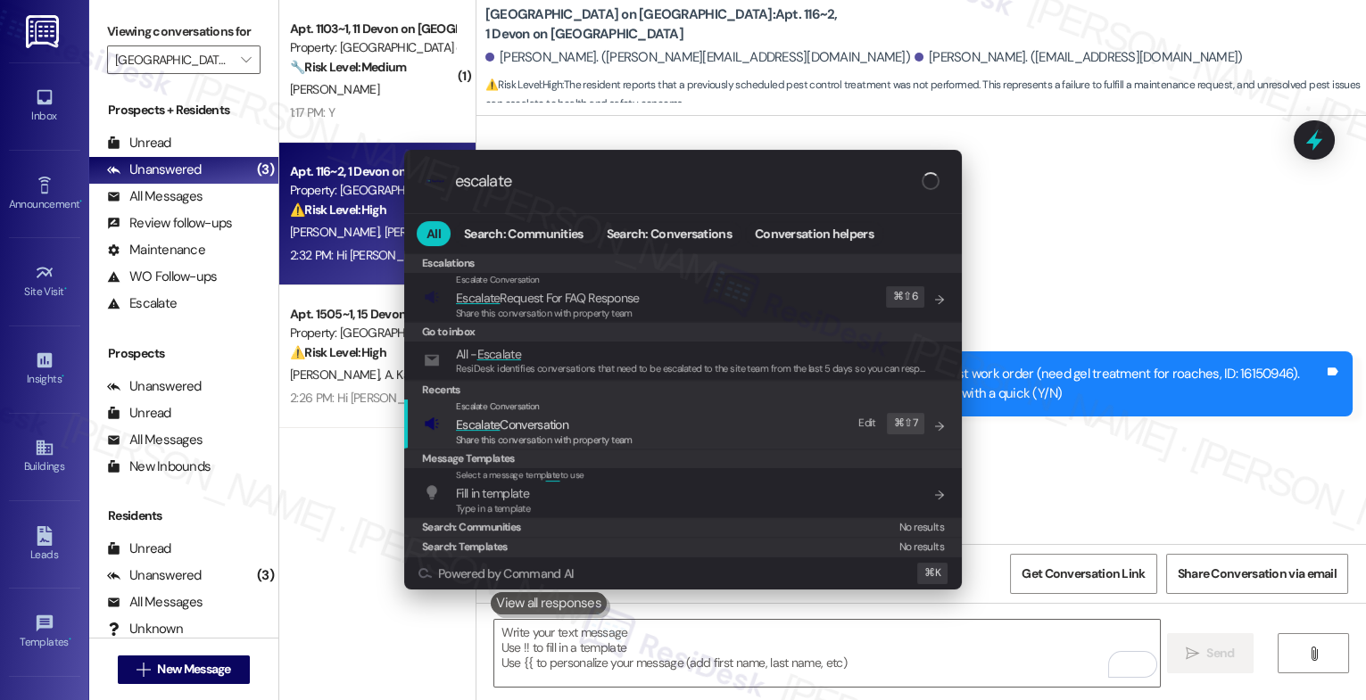
type input "escalate"
click at [568, 418] on span "Escalate Conversation" at bounding box center [512, 425] width 112 height 16
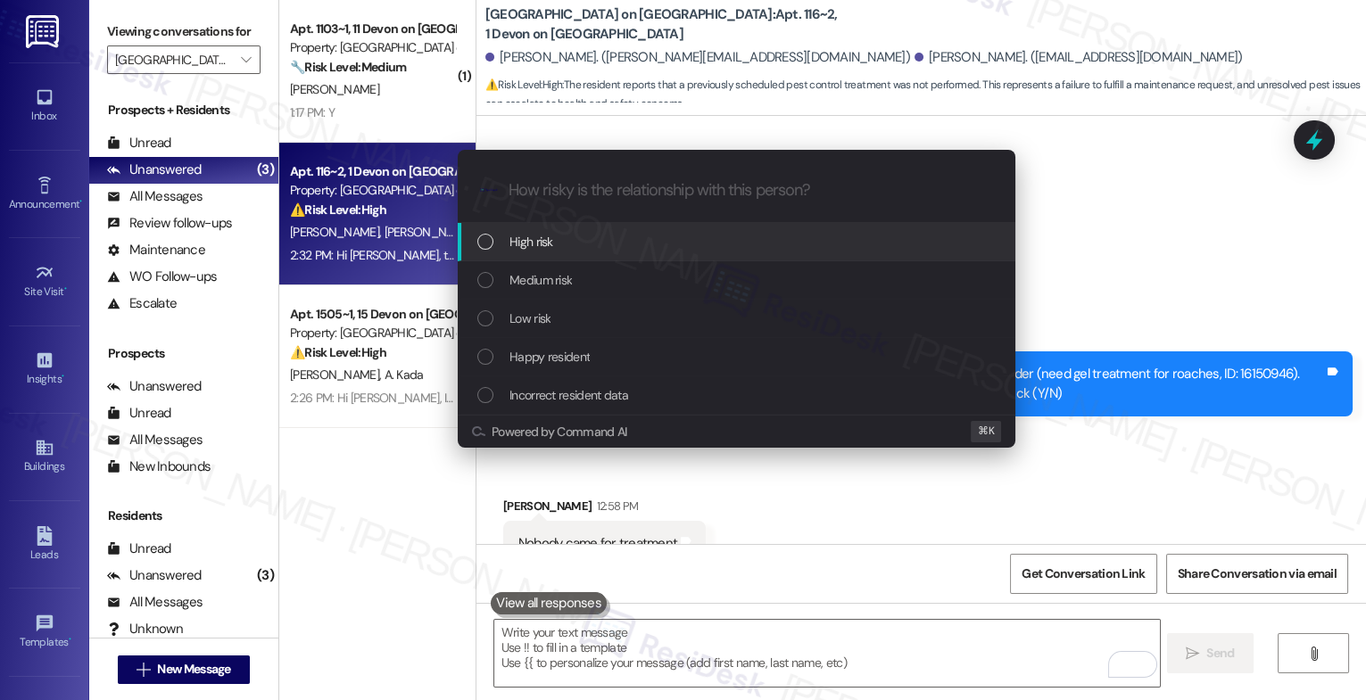
click at [568, 275] on span "Medium risk" at bounding box center [541, 280] width 62 height 20
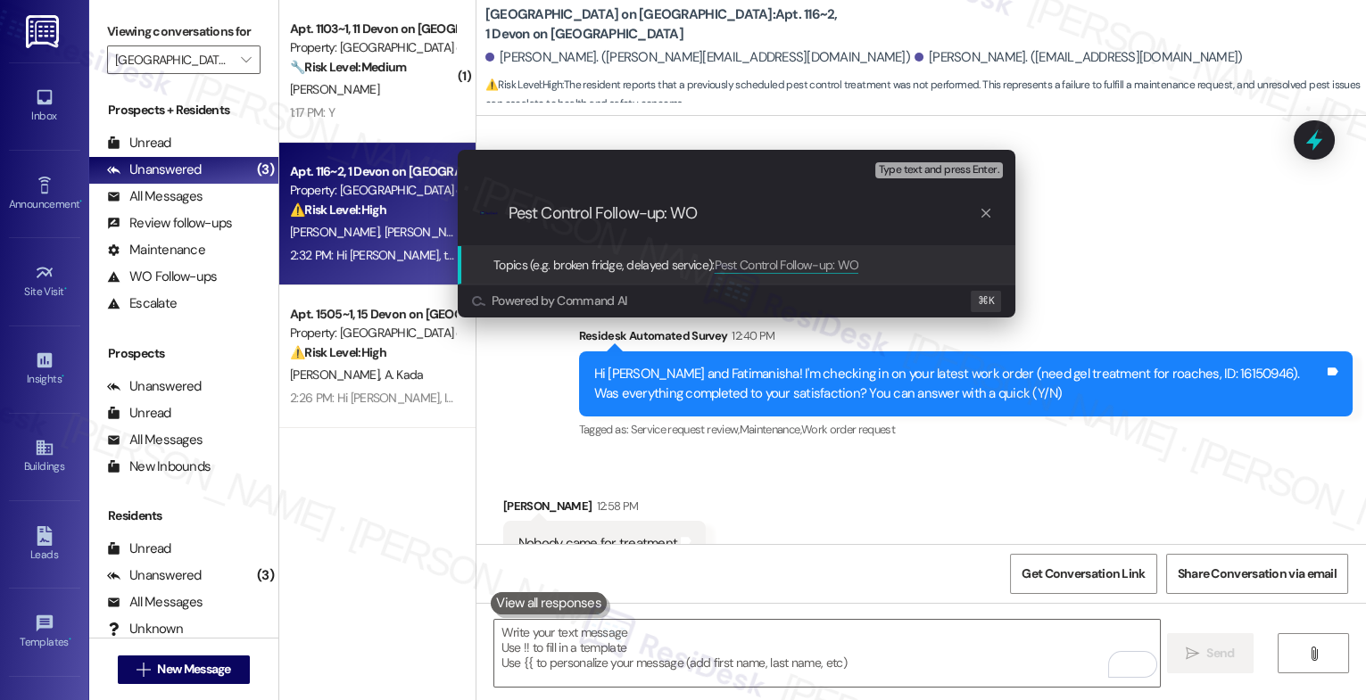
paste input "16150946"
type input "Pest Control Follow-up: WO 16150946"
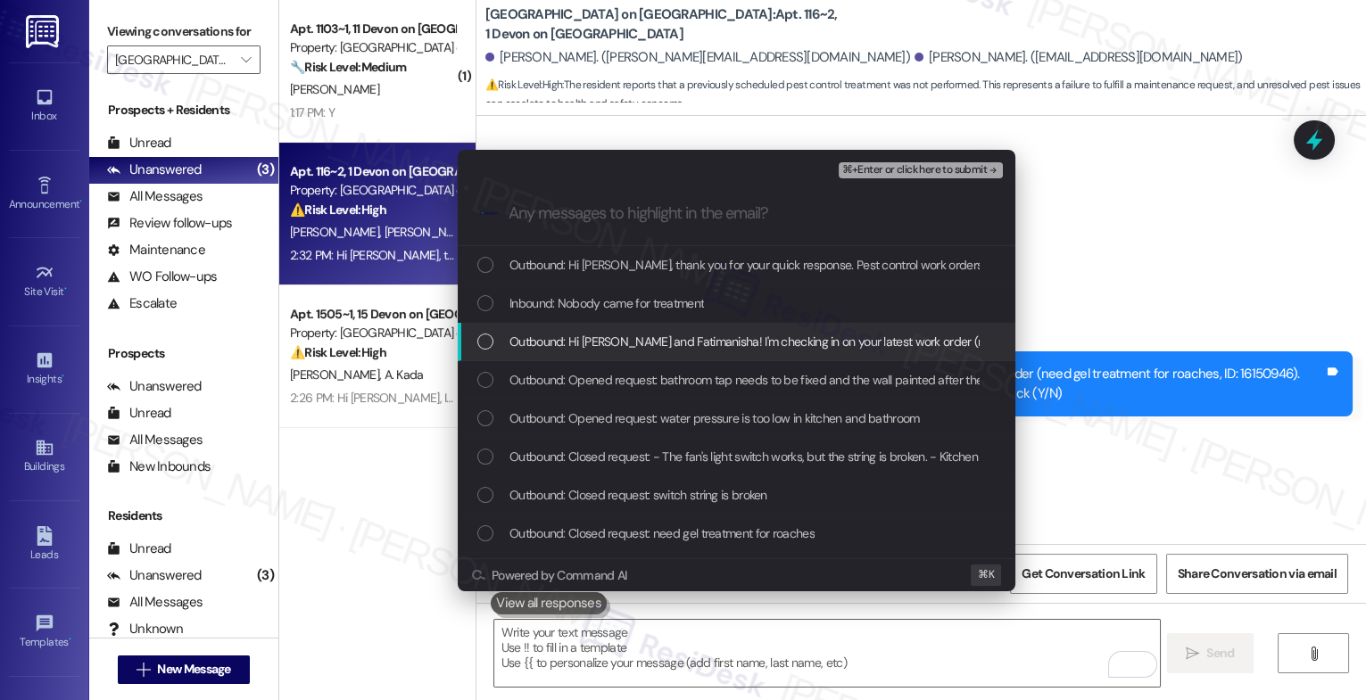
click at [638, 350] on span "Outbound: Hi Hidayathullah and Fatimanisha! I'm checking in on your latest work…" at bounding box center [1078, 342] width 1137 height 20
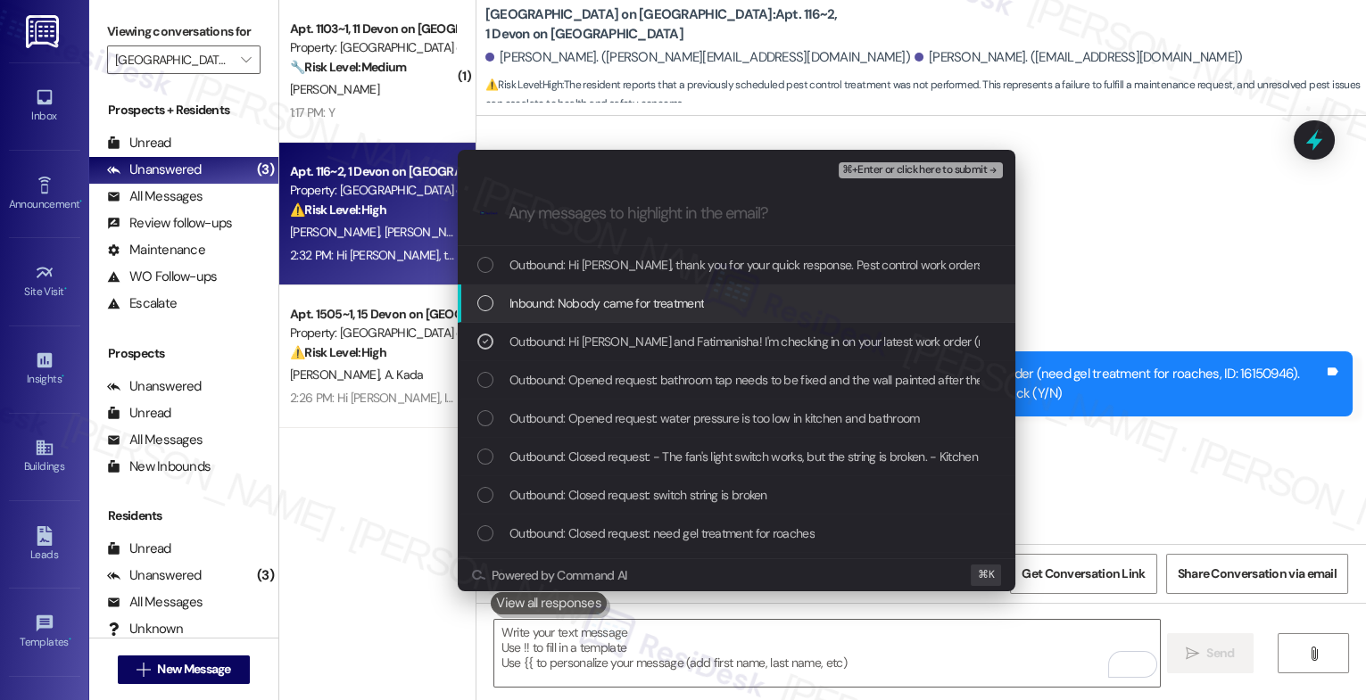
click at [627, 309] on span "Inbound: Nobody came for treatment" at bounding box center [607, 304] width 195 height 20
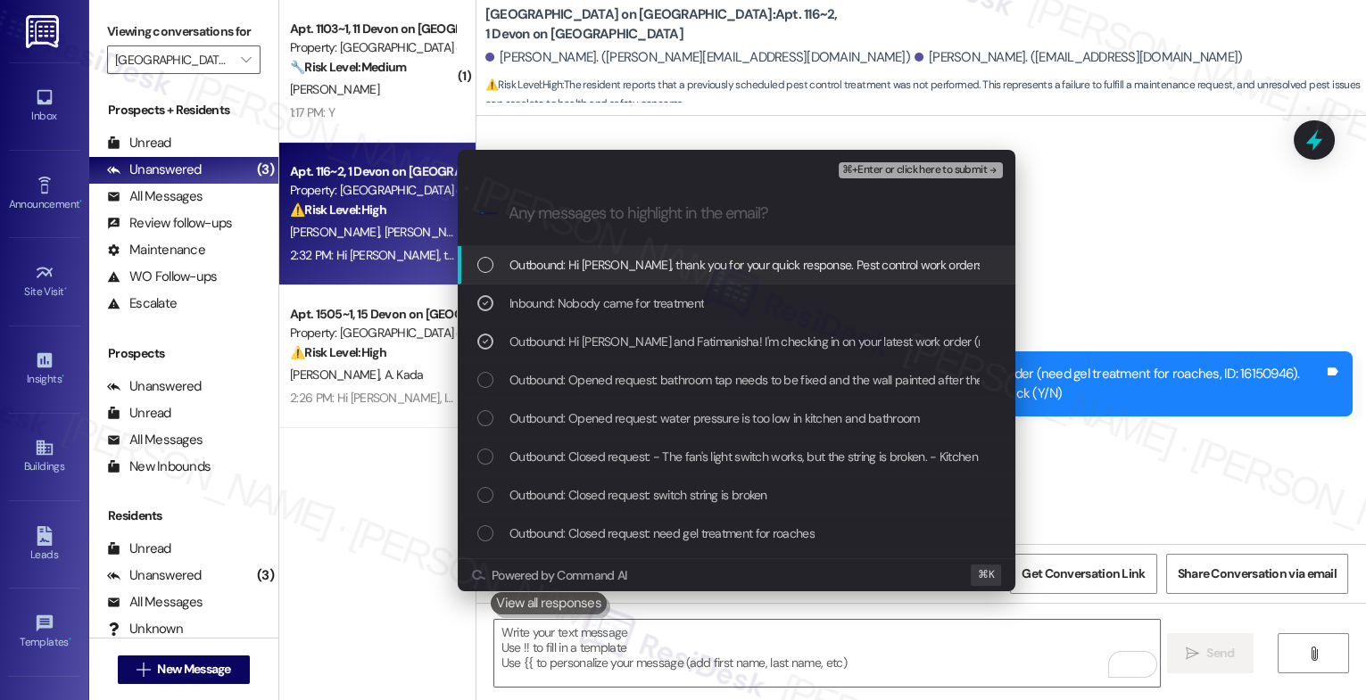
drag, startPoint x: 642, startPoint y: 269, endPoint x: 787, endPoint y: 204, distance: 158.2
click at [643, 268] on span "Outbound: Hi Fatimanisha, thank you for your quick response. Pest control work …" at bounding box center [1141, 265] width 1263 height 20
click at [983, 167] on span "⌘+Enter or click here to submit" at bounding box center [914, 170] width 145 height 12
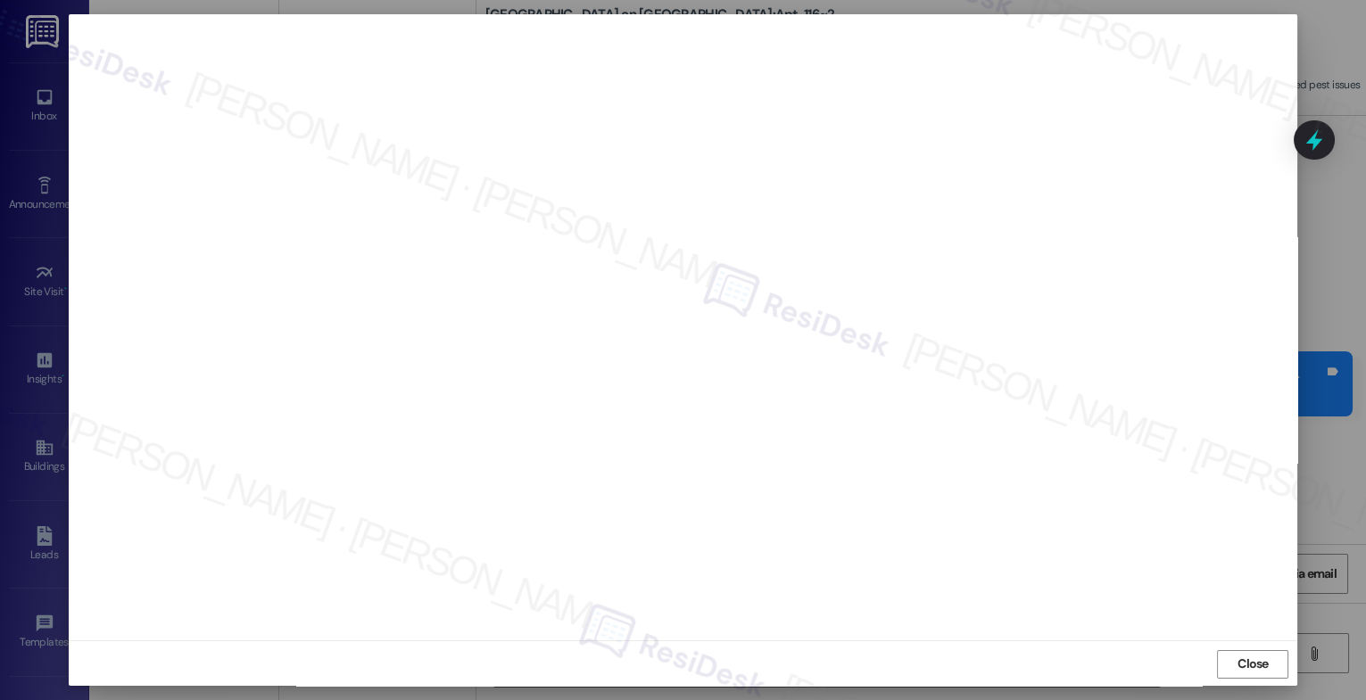
scroll to position [5, 0]
click at [1251, 660] on span "Close" at bounding box center [1253, 663] width 31 height 19
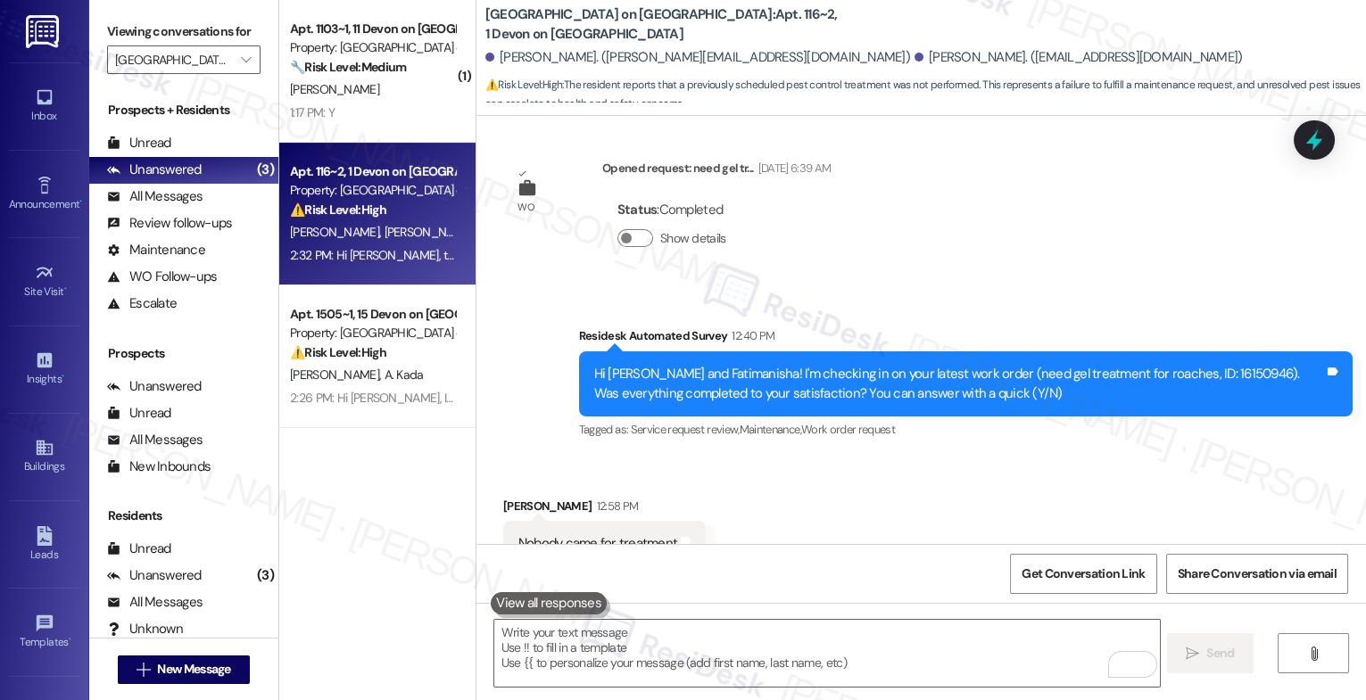
click at [729, 483] on div "Received via SMS Fatimanisha Hidayathullah 12:58 PM Nobody came for treatment T…" at bounding box center [921, 532] width 890 height 151
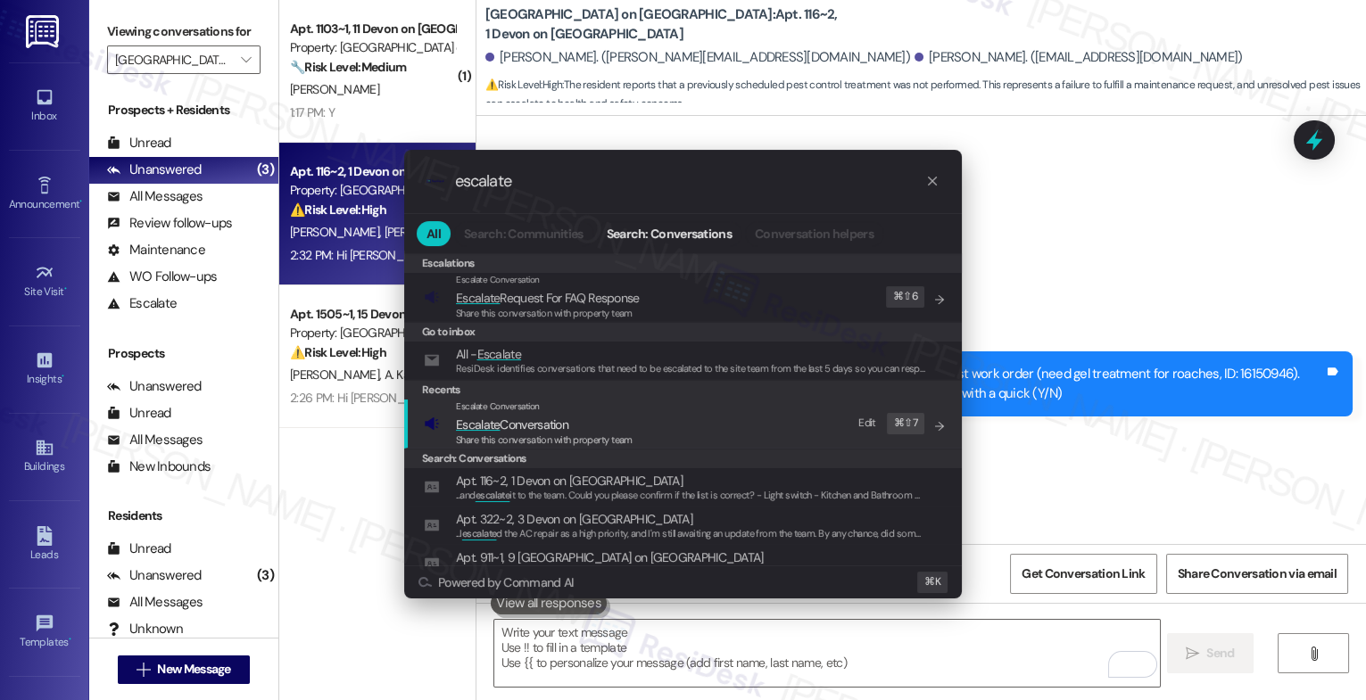
type input "escalate"
click at [543, 427] on span "Escalate Conversation" at bounding box center [512, 425] width 112 height 16
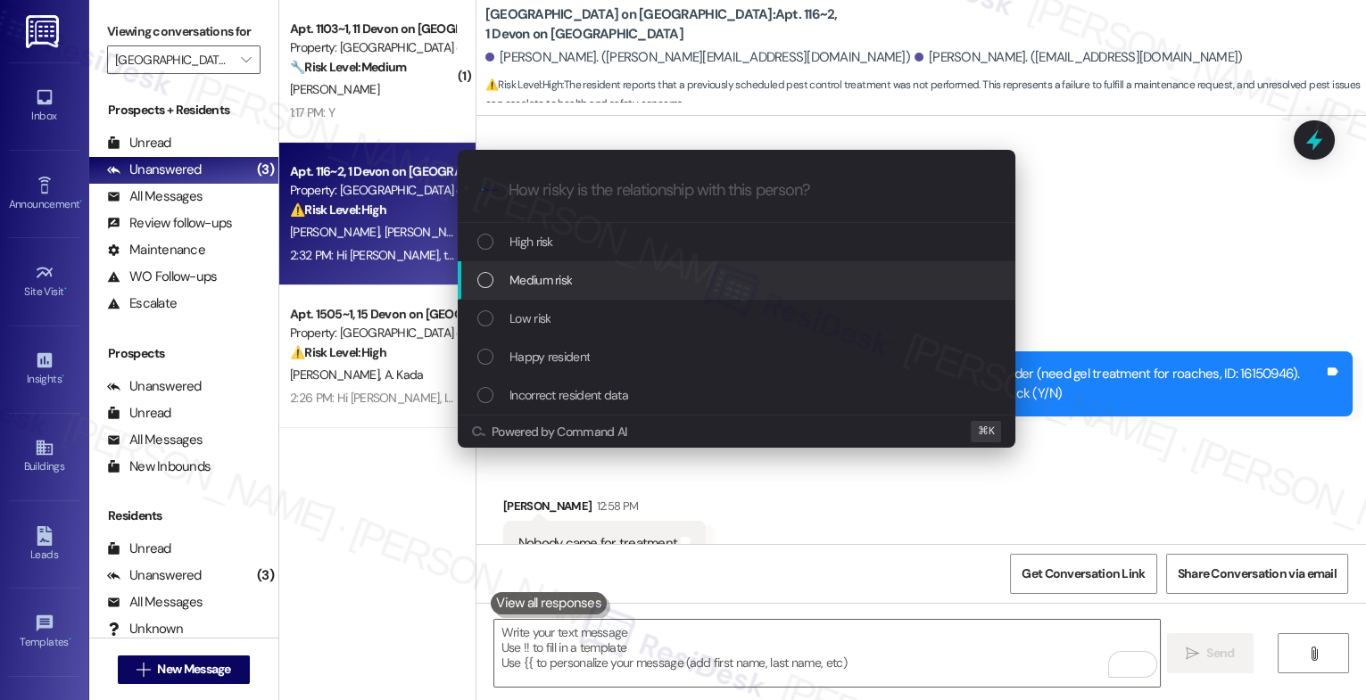
click at [556, 273] on span "Medium risk" at bounding box center [541, 280] width 62 height 20
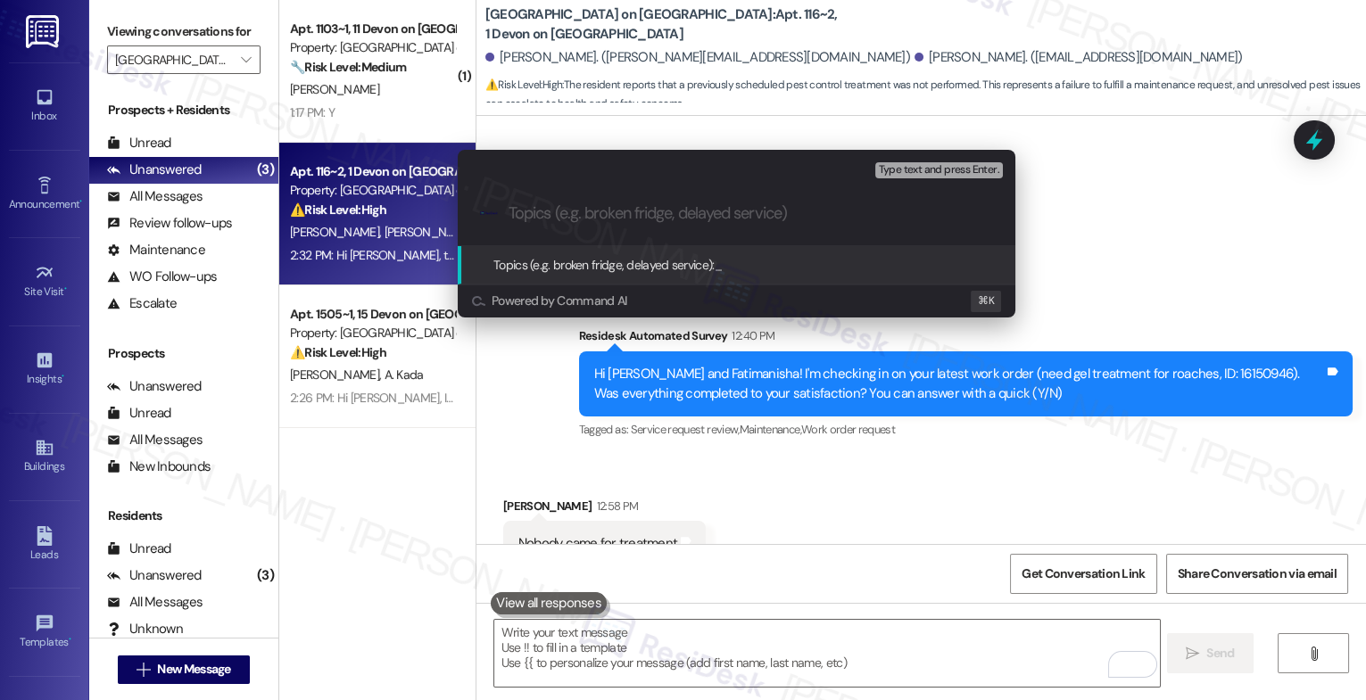
click at [583, 213] on input "Topics (e.g. broken fridge, delayed service)" at bounding box center [751, 213] width 485 height 19
paste input "Pest Control Follow-up: WO 16150946"
type input "Pest Control Follow-up: WO 16150946"
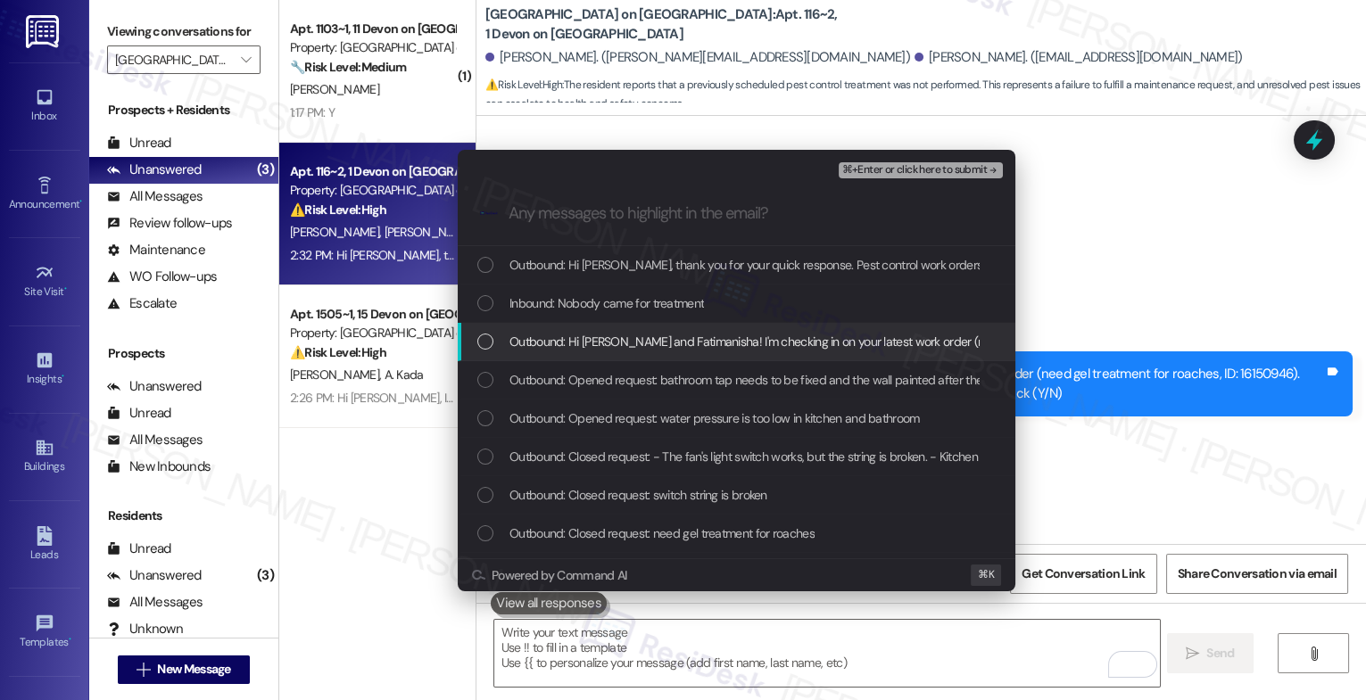
click at [624, 341] on span "Outbound: Hi Hidayathullah and Fatimanisha! I'm checking in on your latest work…" at bounding box center [1078, 342] width 1137 height 20
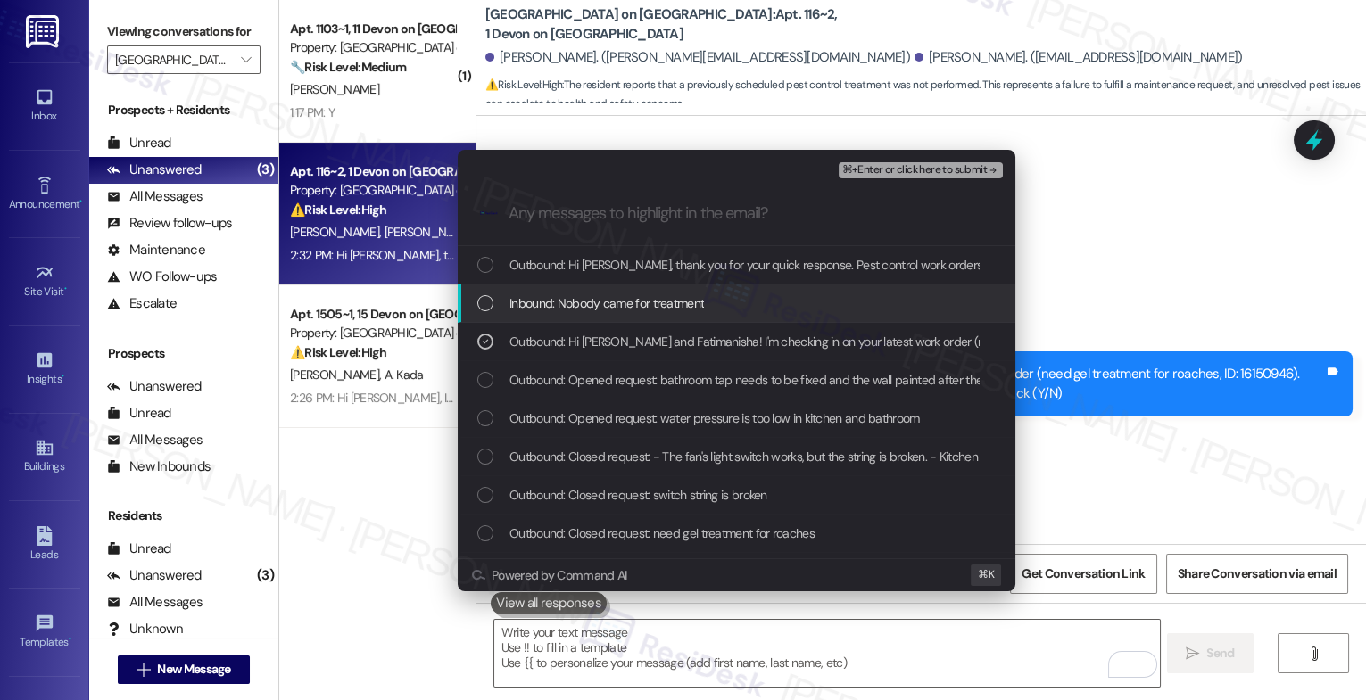
click at [621, 295] on span "Inbound: Nobody came for treatment" at bounding box center [607, 304] width 195 height 20
click at [637, 262] on span "Outbound: Hi Fatimanisha, thank you for your quick response. Pest control work …" at bounding box center [1141, 265] width 1263 height 20
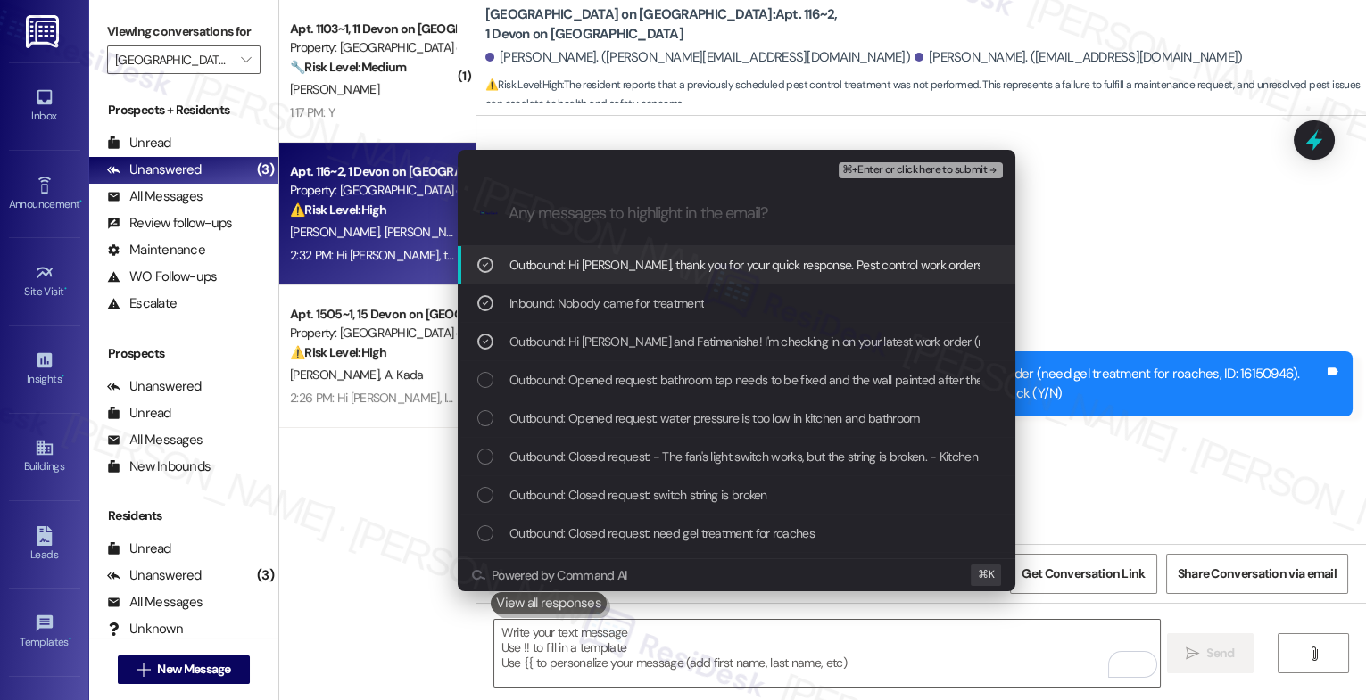
click at [955, 168] on span "⌘+Enter or click here to submit" at bounding box center [914, 170] width 145 height 12
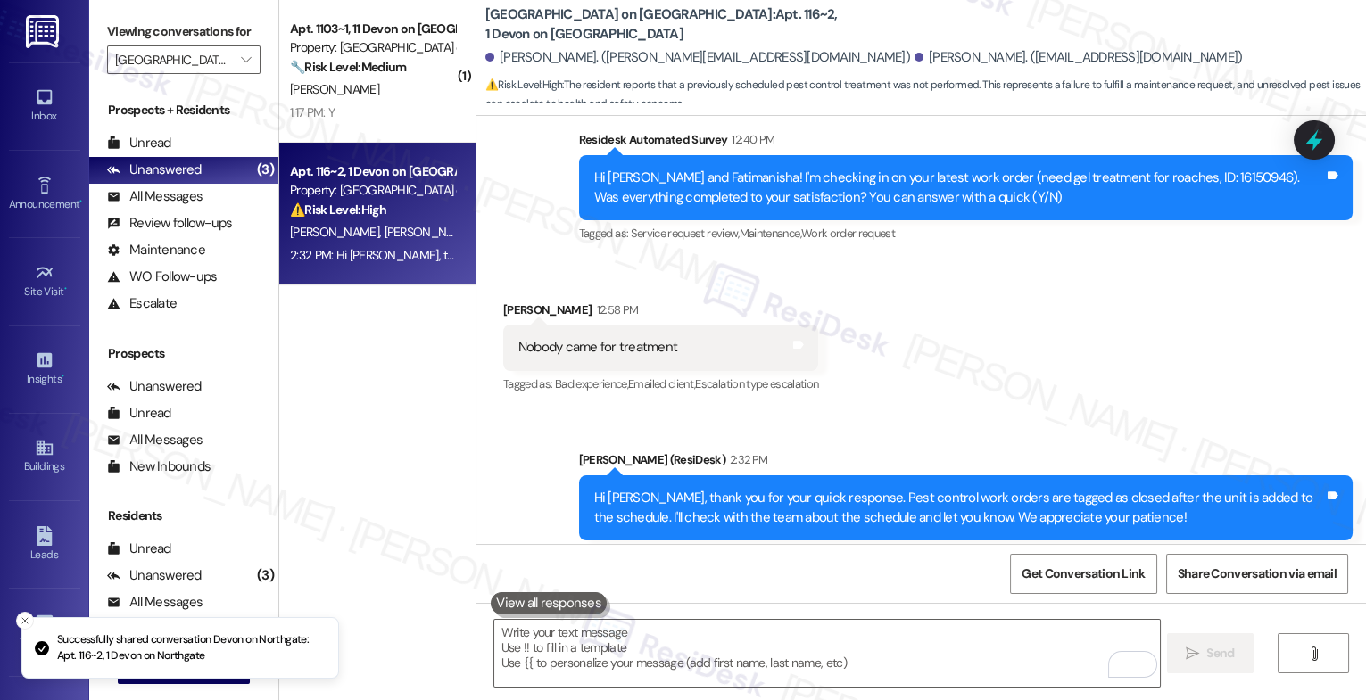
scroll to position [10826, 0]
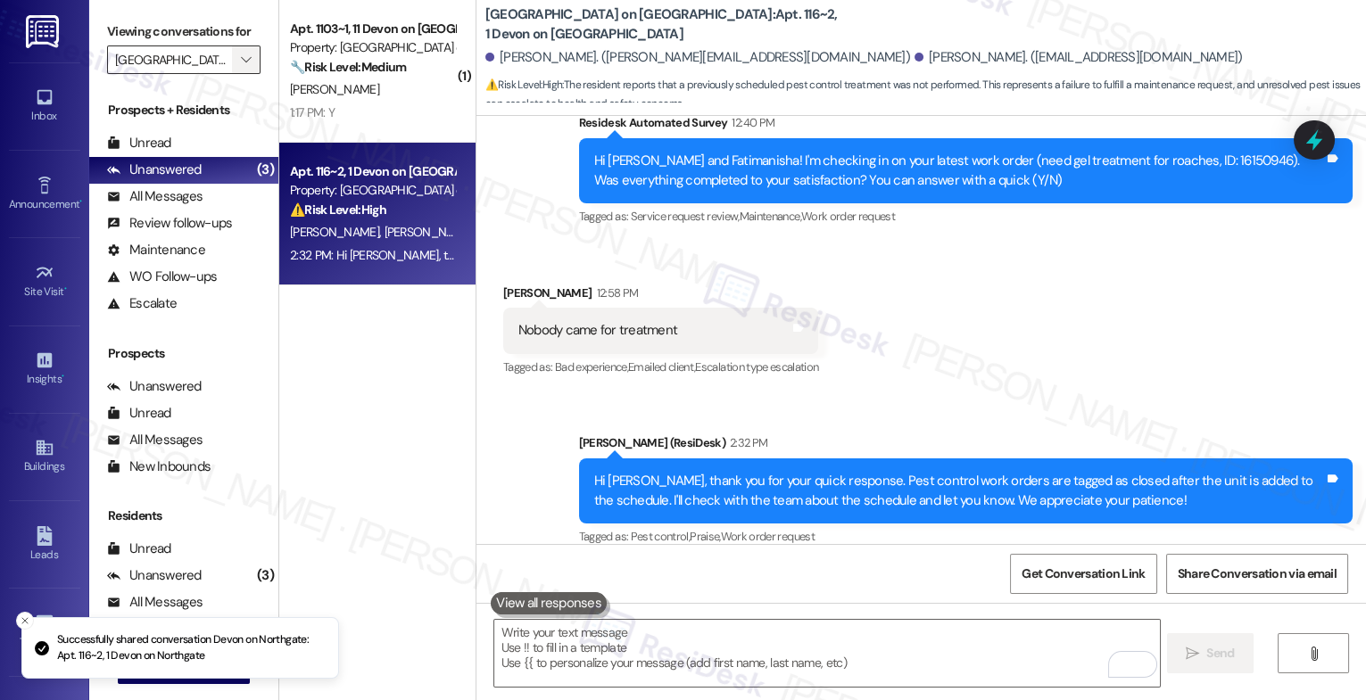
click at [241, 67] on icon "" at bounding box center [246, 60] width 10 height 14
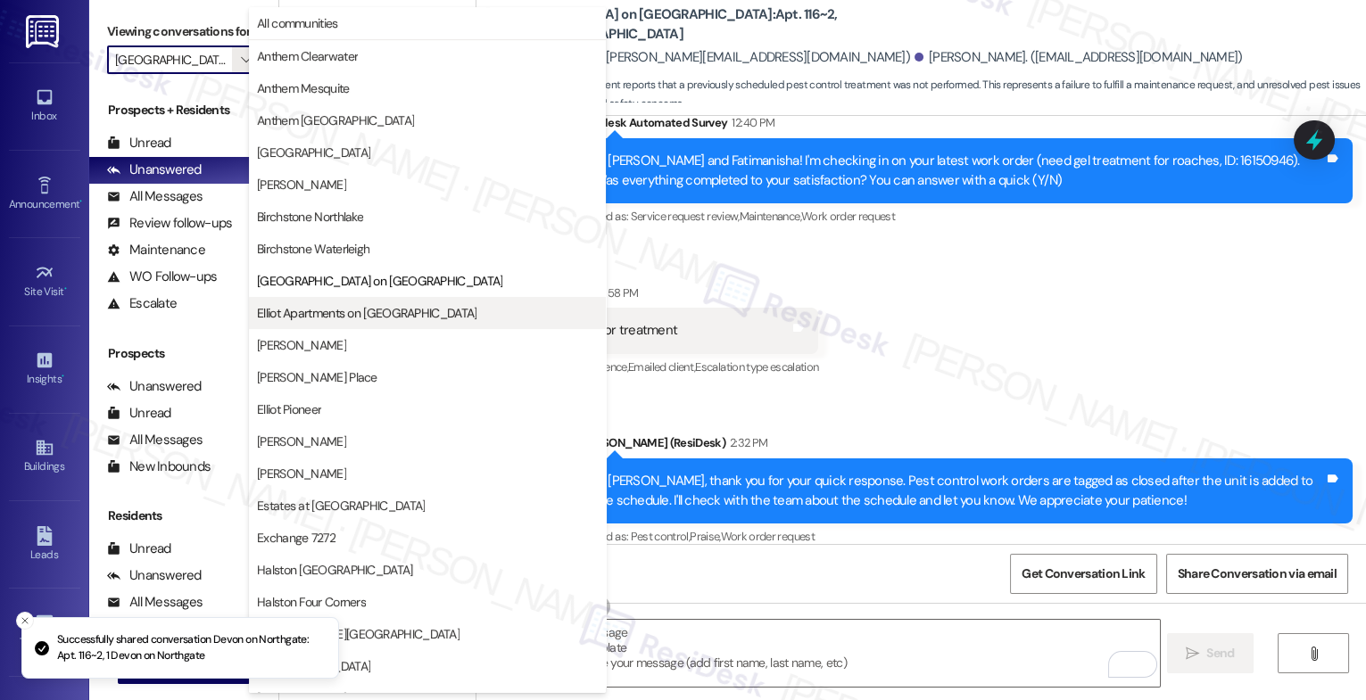
click at [327, 311] on span "[PERSON_NAME] Apartments on [GEOGRAPHIC_DATA]" at bounding box center [367, 313] width 220 height 18
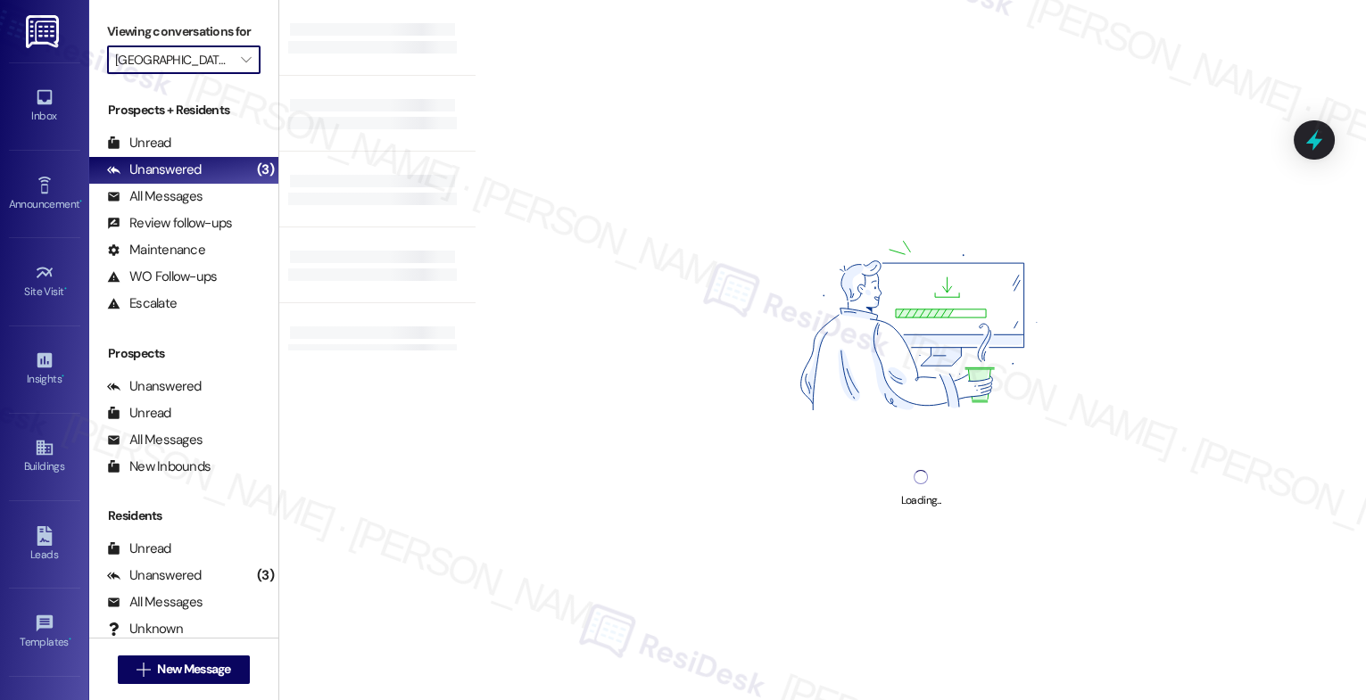
type input "[PERSON_NAME] Apartments on [GEOGRAPHIC_DATA]"
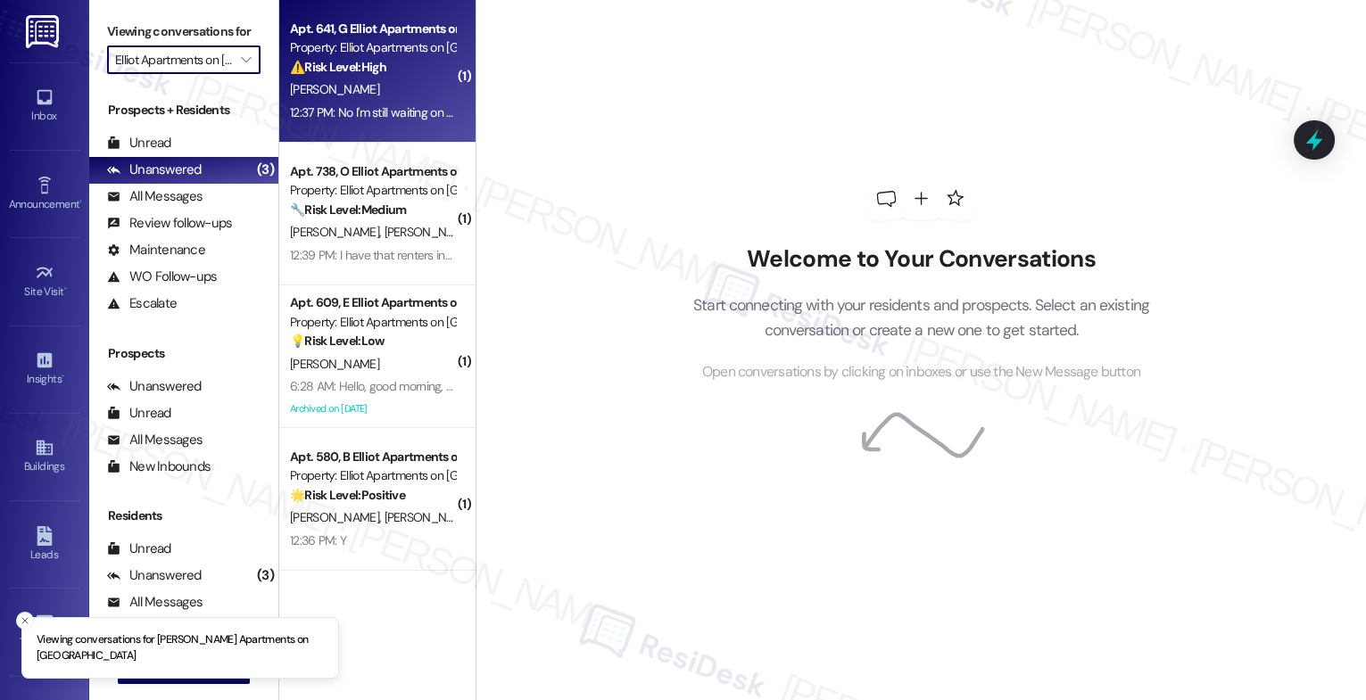
click at [387, 72] on div "⚠️ Risk Level: High The resident indicates that pest control has not yet addres…" at bounding box center [372, 67] width 165 height 19
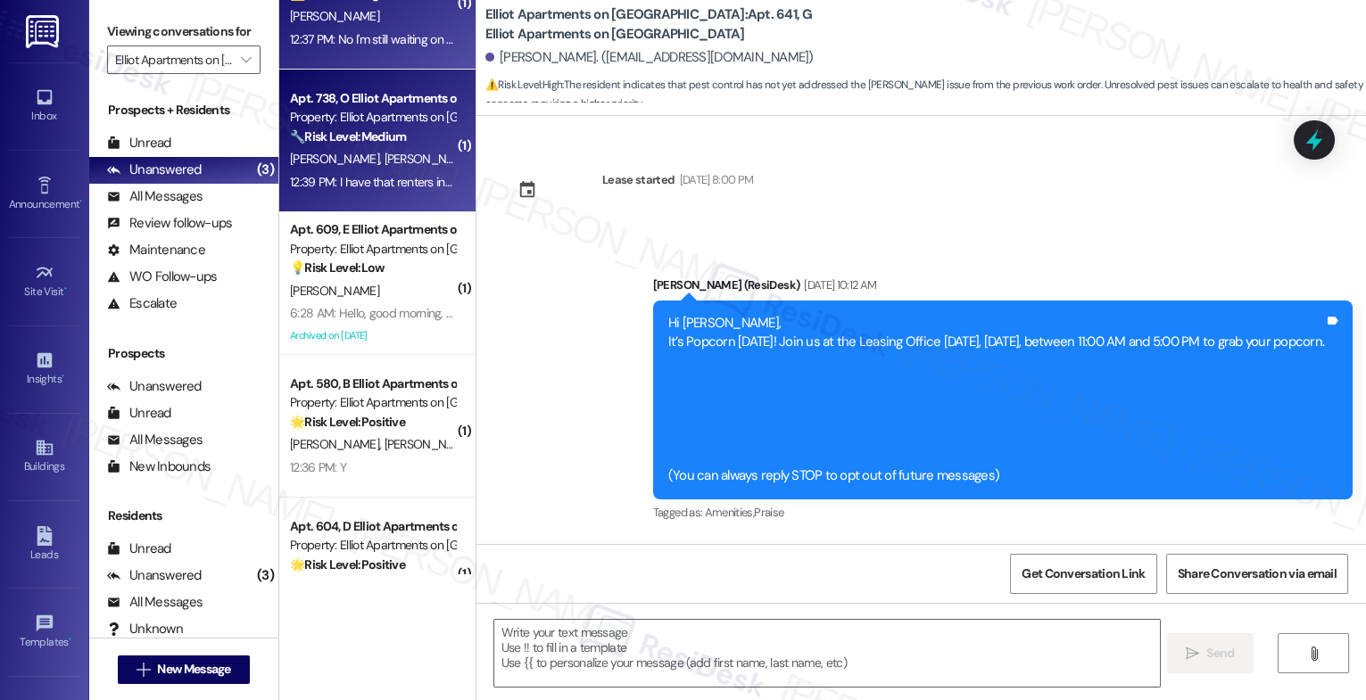
scroll to position [139, 0]
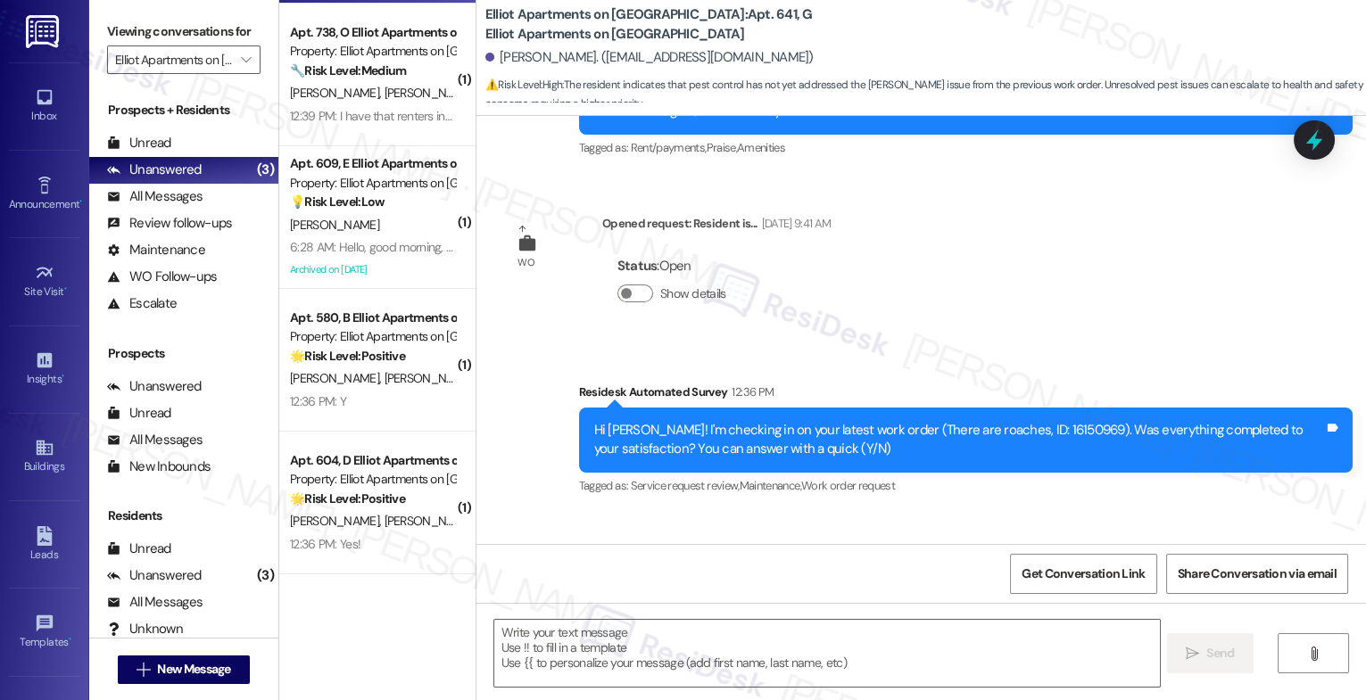
type textarea "Fetching suggested responses. Please feel free to read through the conversation…"
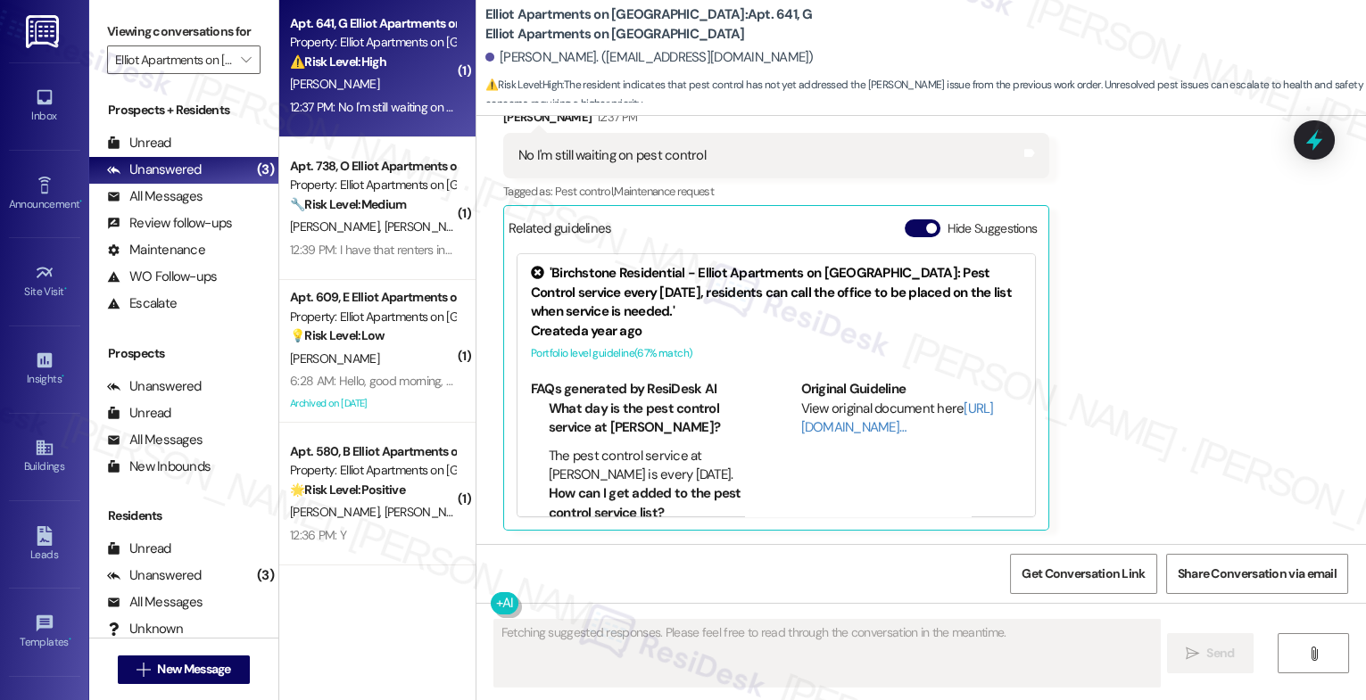
scroll to position [0, 0]
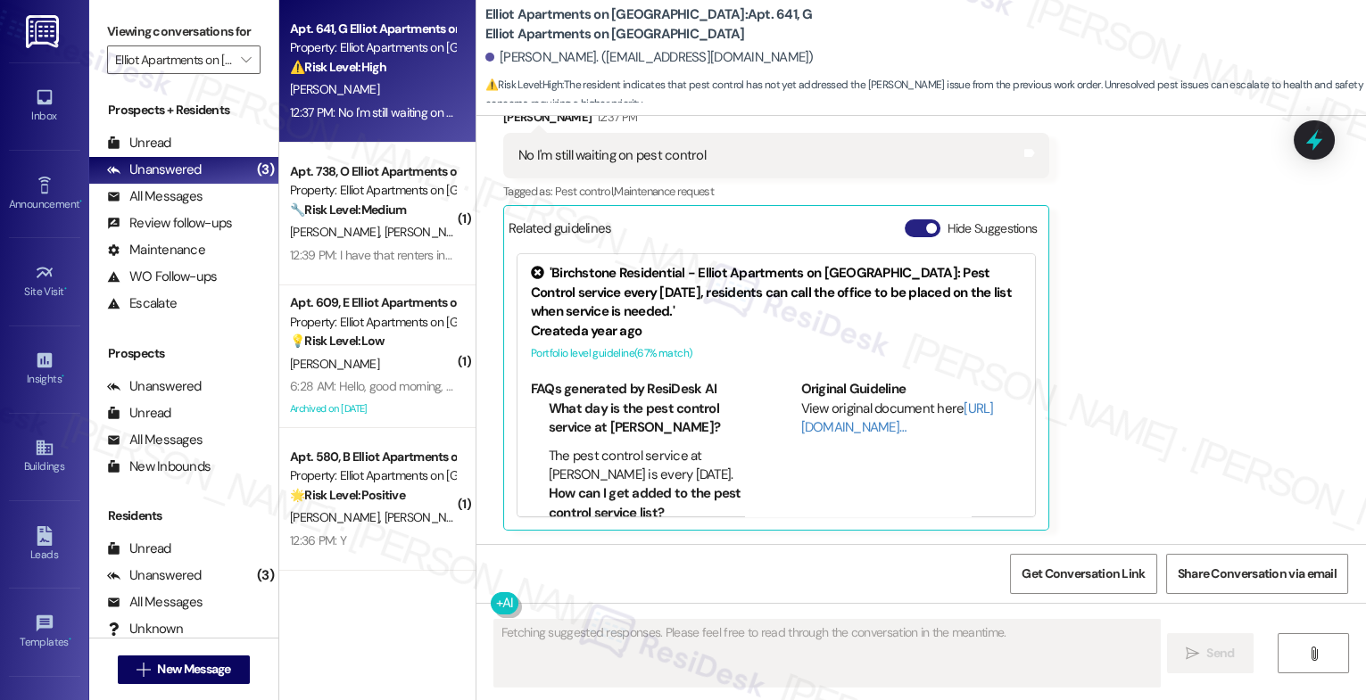
click at [906, 232] on button "Hide Suggestions" at bounding box center [923, 229] width 36 height 18
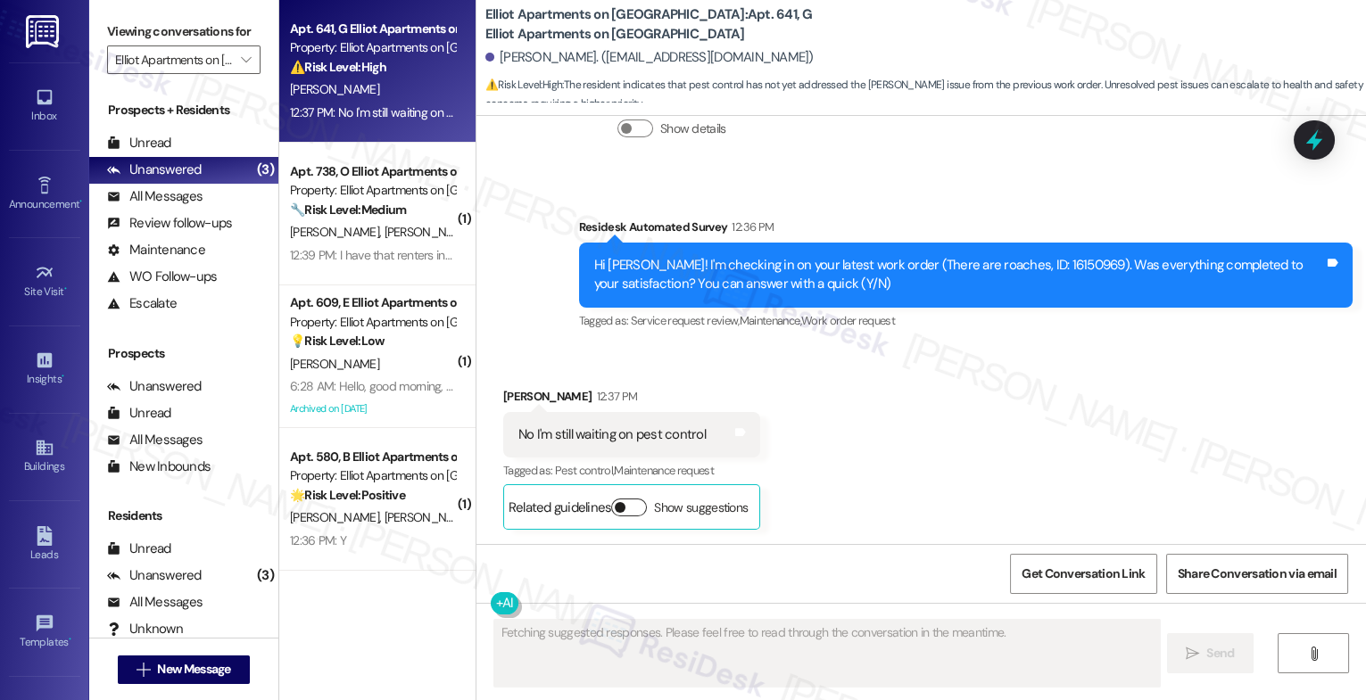
scroll to position [1959, 0]
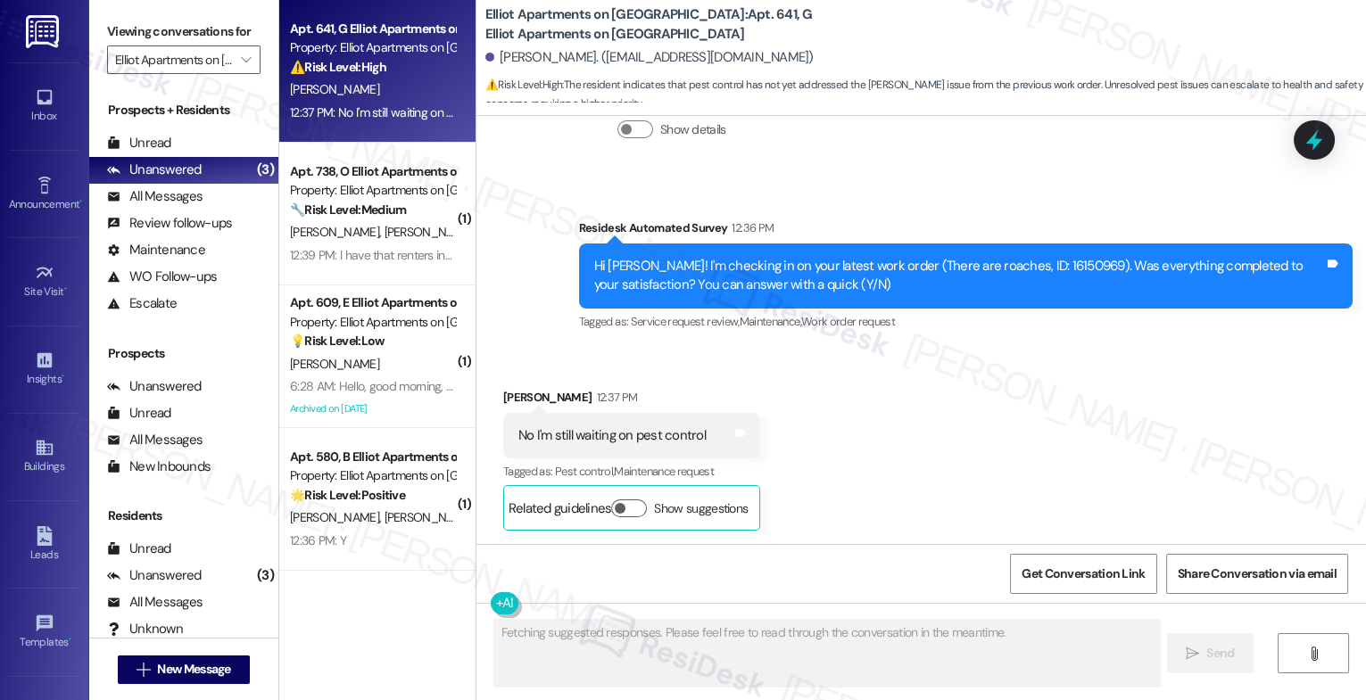
click at [823, 424] on div "Received via SMS Amber Johnson 12:37 PM No I'm still waiting on pest control Ta…" at bounding box center [921, 446] width 890 height 196
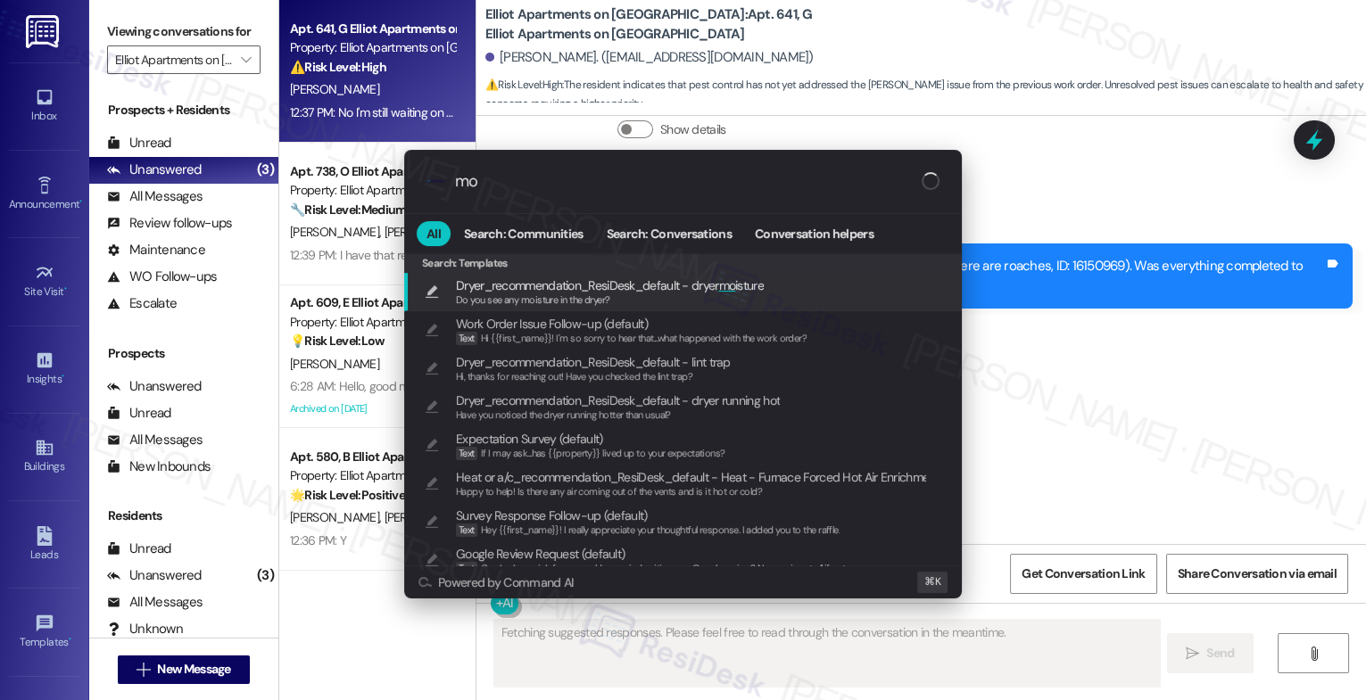
type input "mod"
type textarea "Hi {{first_name}}! I"
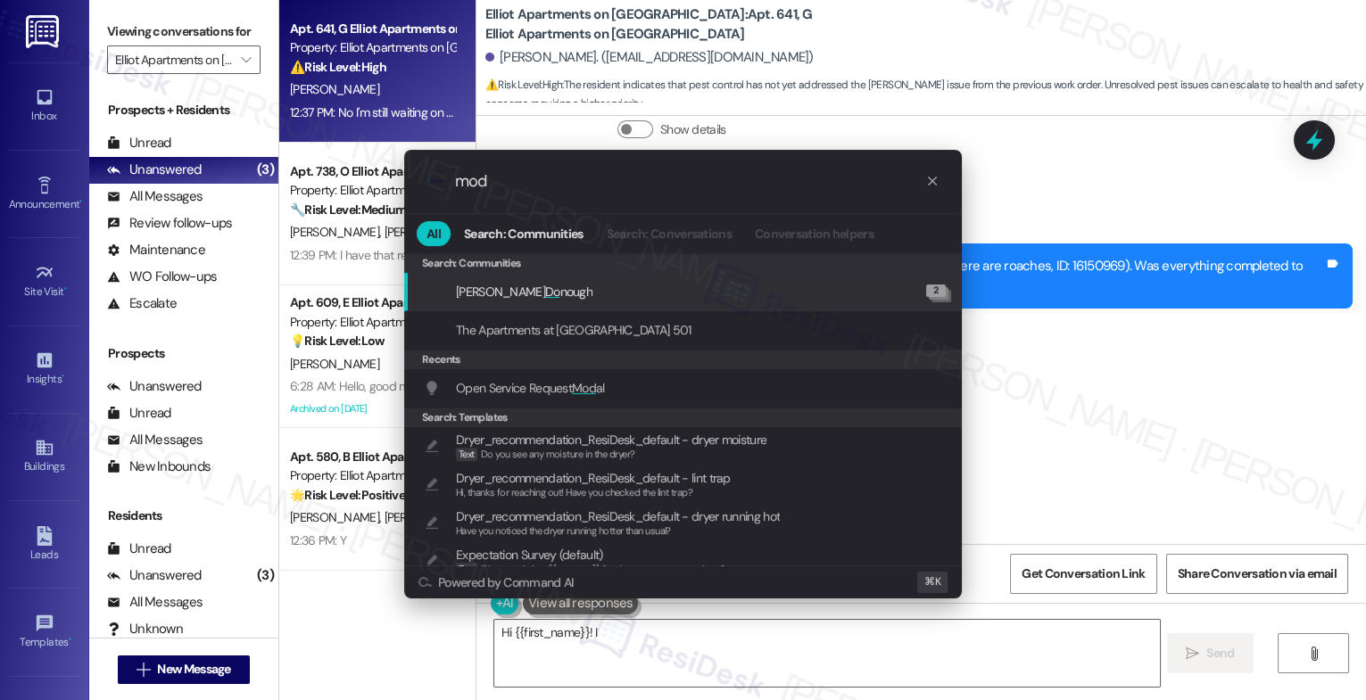
type input "moda"
type textarea "Hi {{first_name}}! I understand you're still waiting"
type input "modal"
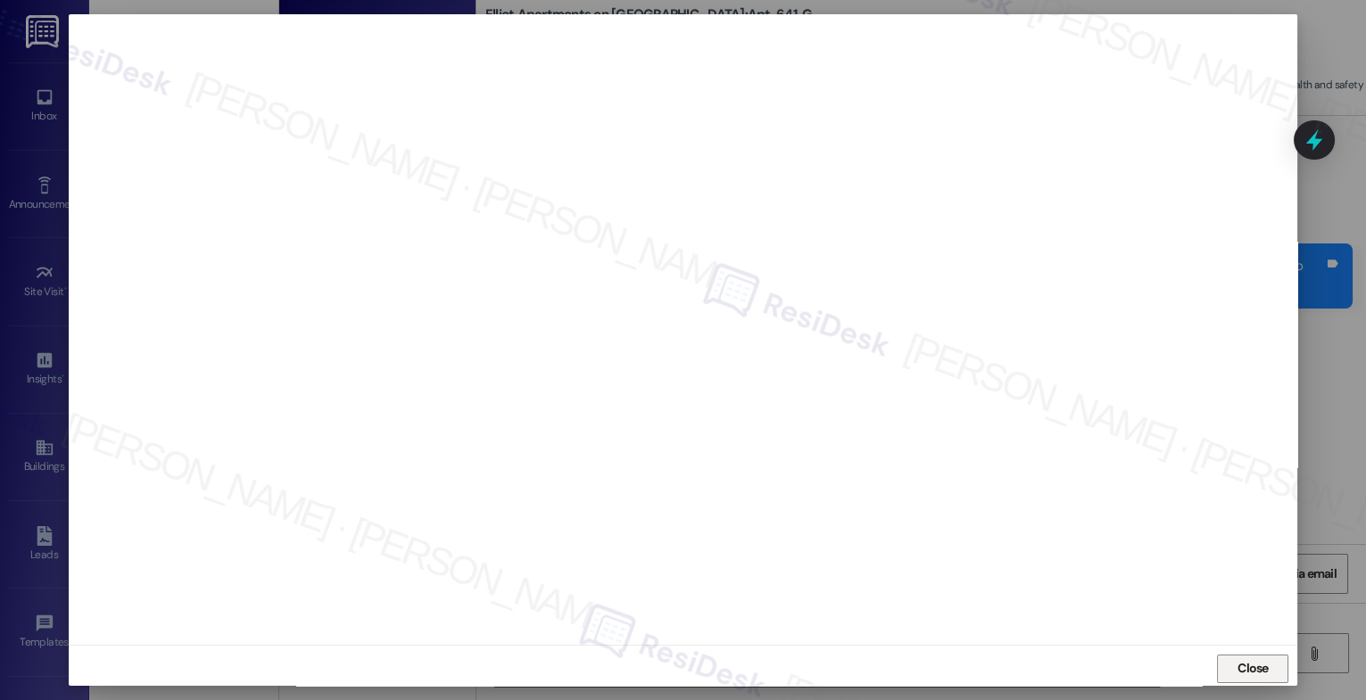
click at [1252, 667] on span "Close" at bounding box center [1253, 668] width 31 height 19
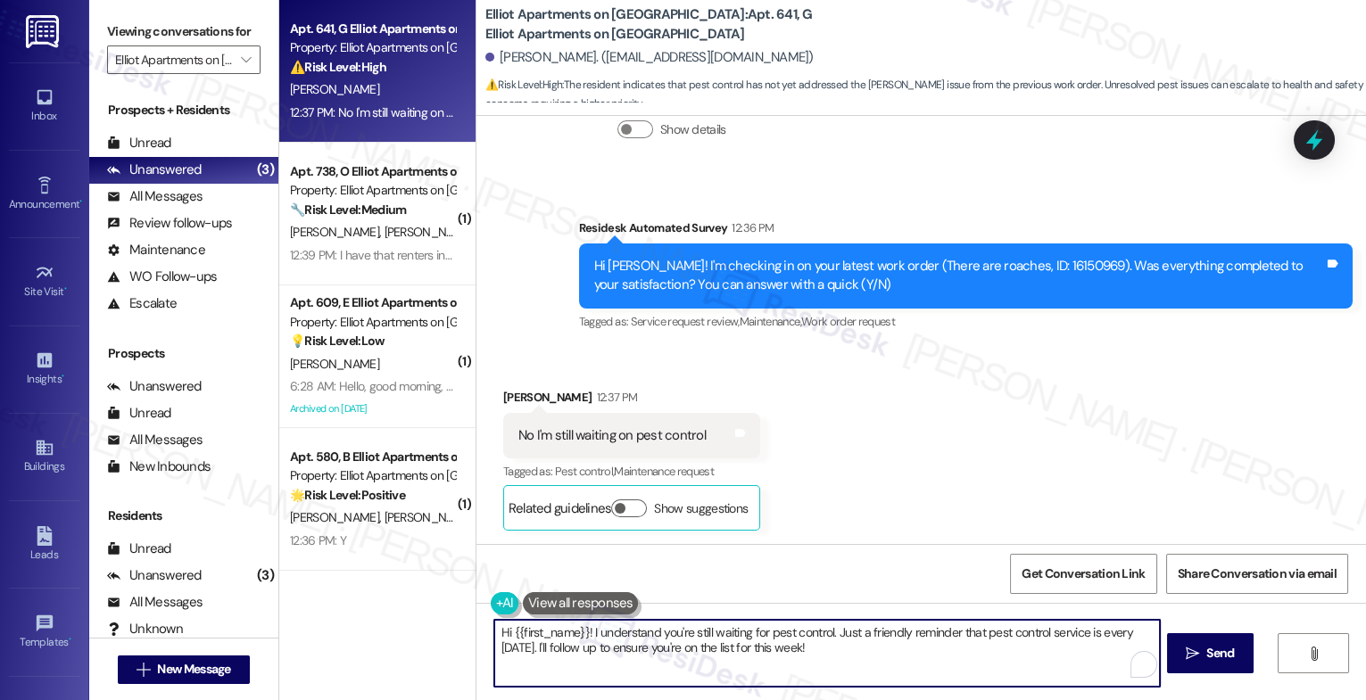
click at [565, 642] on textarea "Hi {{first_name}}! I understand you're still waiting for pest control. Just a f…" at bounding box center [827, 653] width 666 height 67
click at [635, 650] on textarea "Hi {{first_name}}! I understand you're still waiting for pest control. Just a f…" at bounding box center [827, 653] width 666 height 67
drag, startPoint x: 583, startPoint y: 630, endPoint x: 1135, endPoint y: 706, distance: 557.5
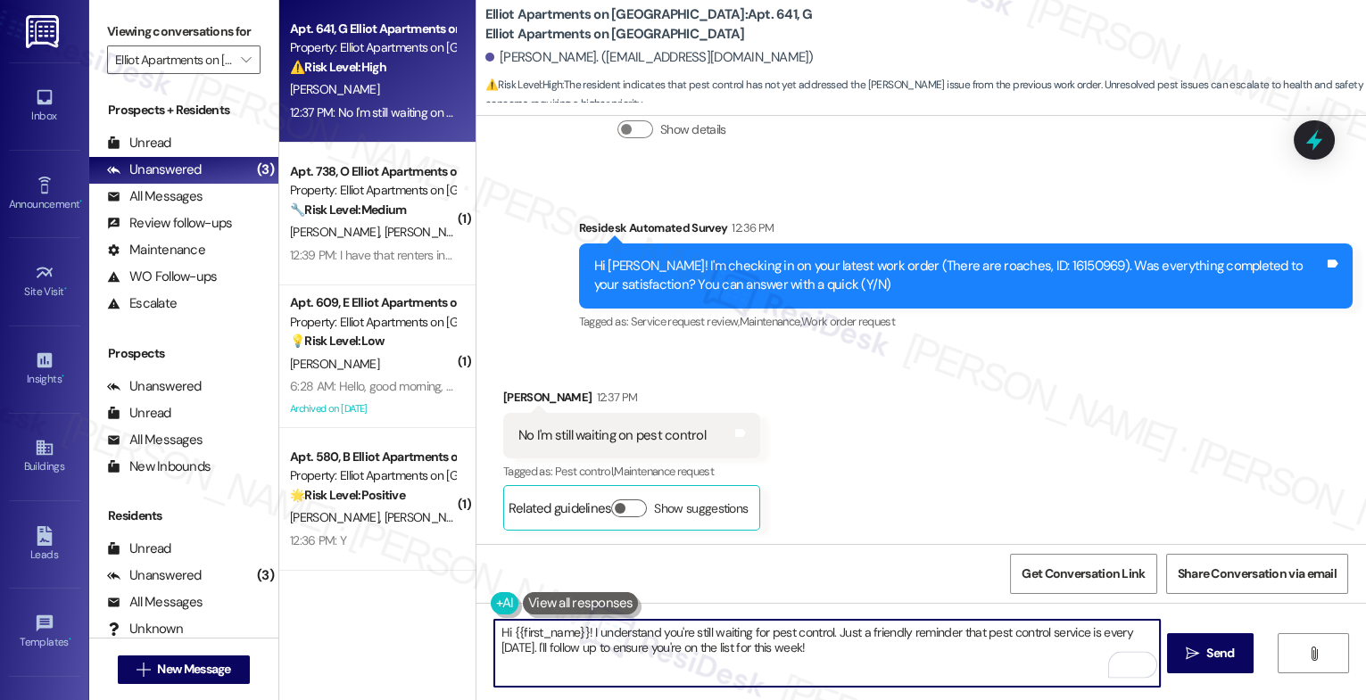
click at [1135, 700] on html "Inbox Go to Inbox Announcement • Send A Text Announcement Site Visit • Go to Si…" at bounding box center [683, 350] width 1366 height 700
paste textarea "Pest control work orders are tagged as closed after the unit is added to the sc…"
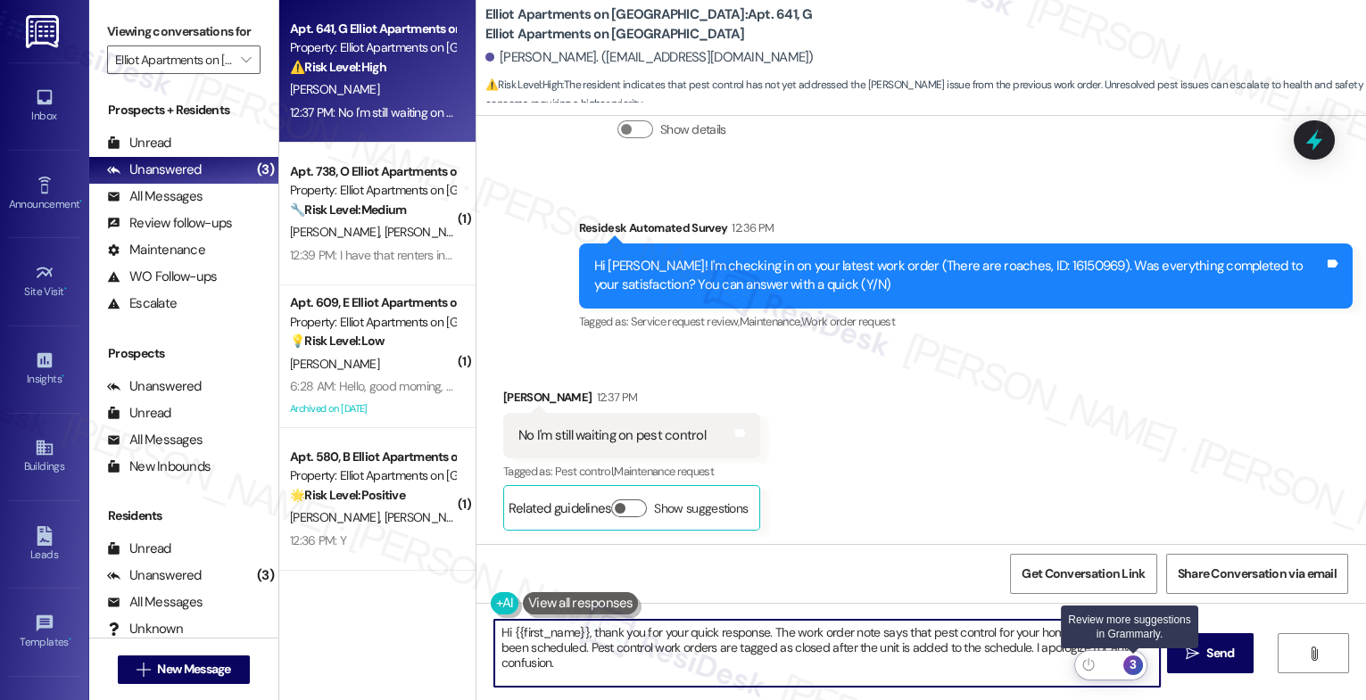
type textarea "Hi {{first_name}}, thank you for your quick response. The work order note says …"
click at [1137, 663] on div "3" at bounding box center [1133, 666] width 20 height 20
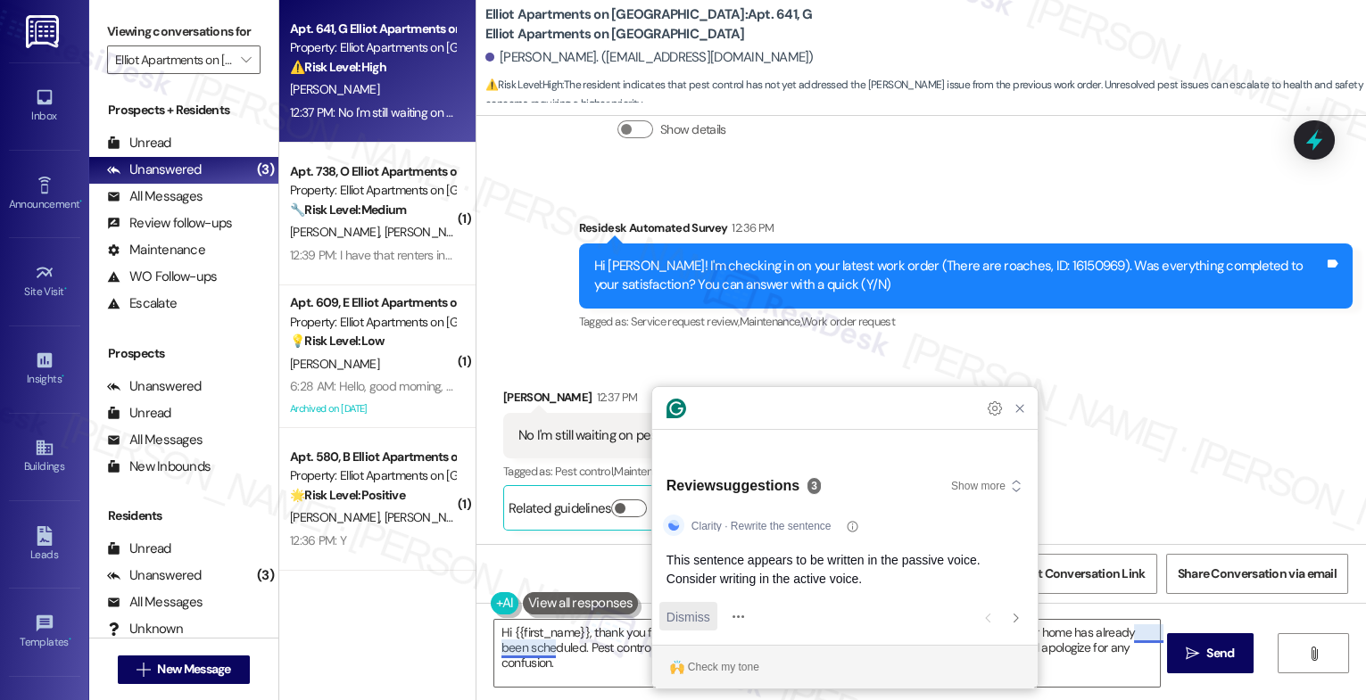
click at [705, 604] on div "Dismiss" at bounding box center [689, 616] width 44 height 29
click at [708, 609] on span "Dismiss" at bounding box center [689, 617] width 44 height 19
click at [709, 617] on span "Dismiss" at bounding box center [689, 617] width 44 height 19
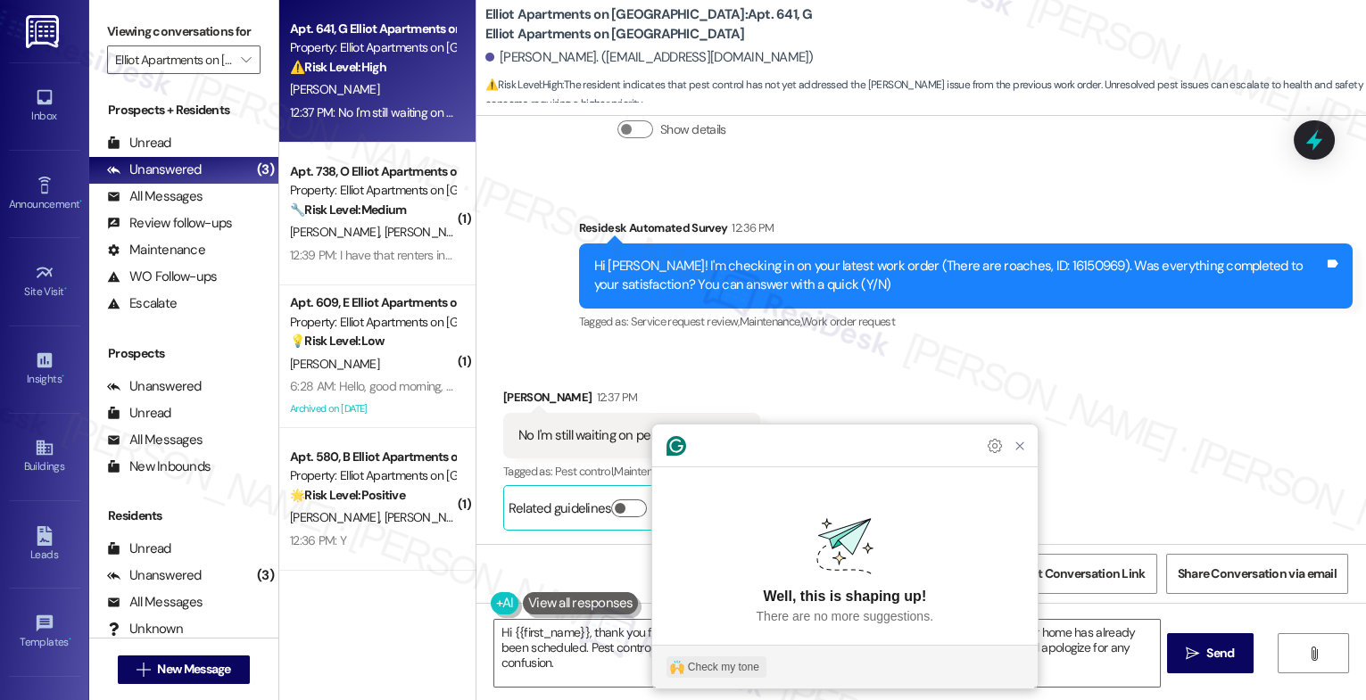
click at [732, 660] on div "Check my tone" at bounding box center [723, 667] width 71 height 16
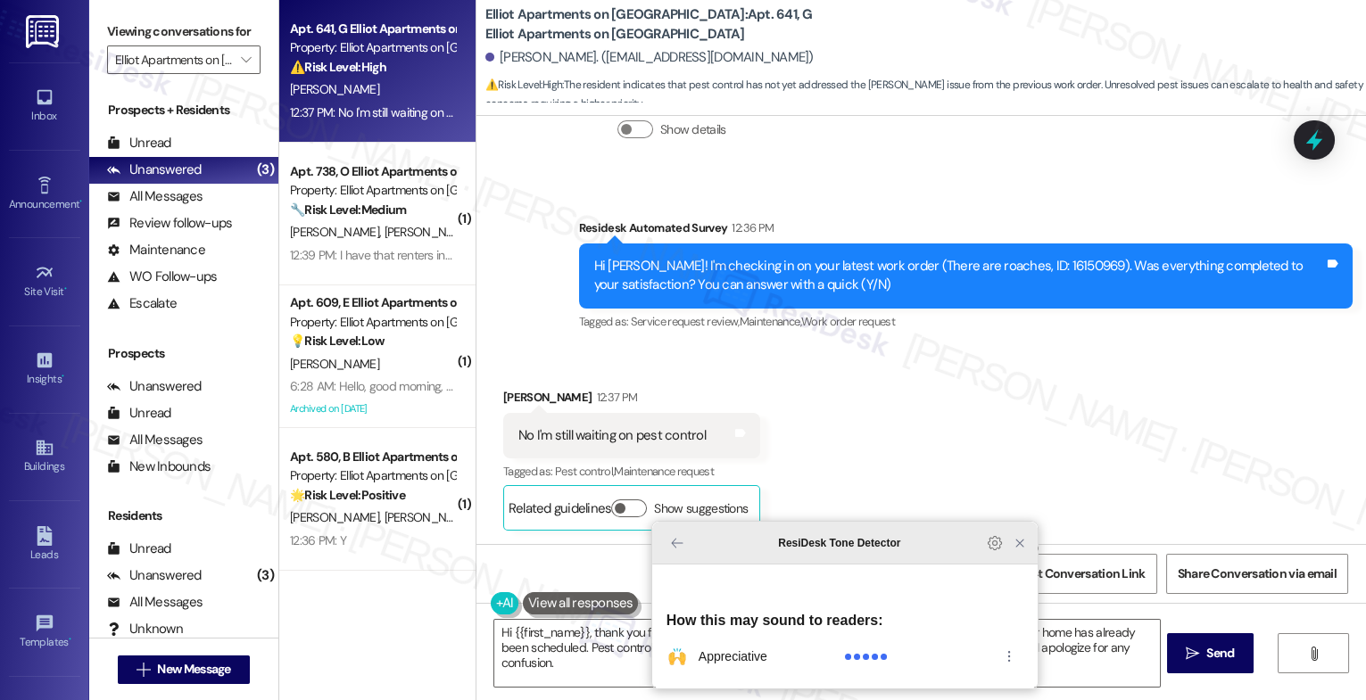
click at [1014, 551] on icon "Close Grammarly Assistant" at bounding box center [1020, 543] width 14 height 14
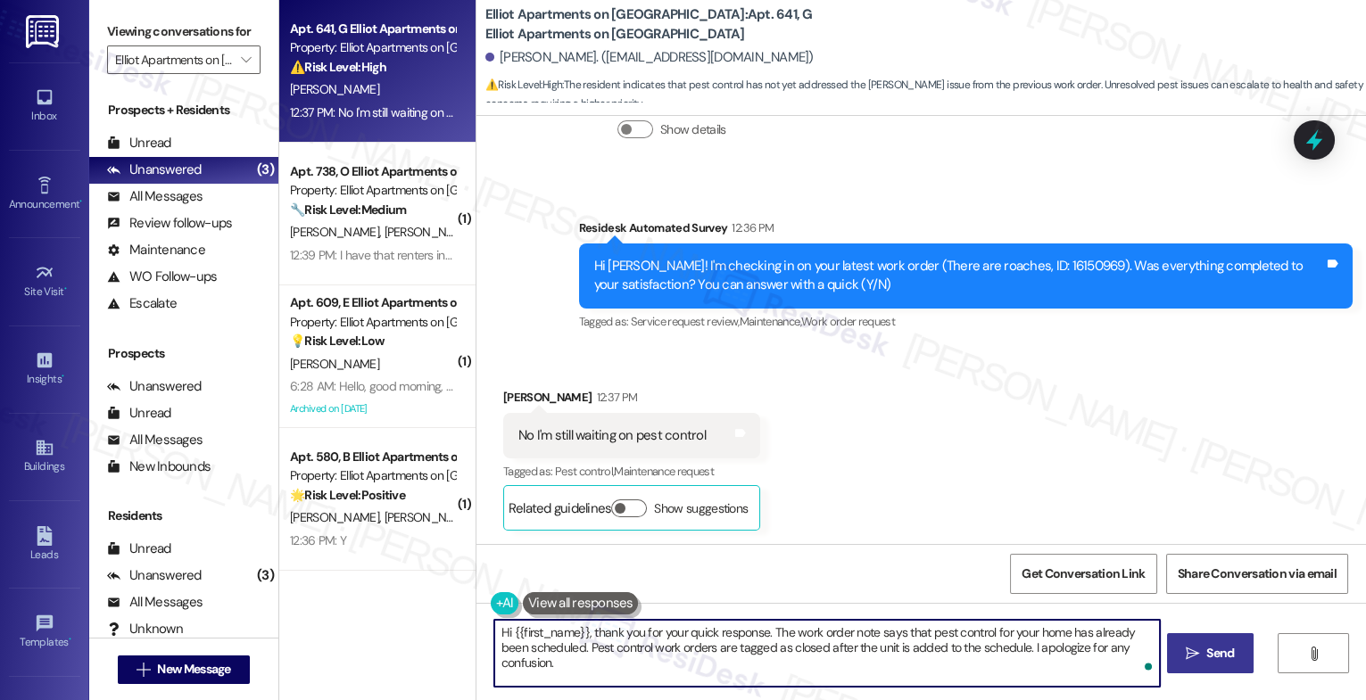
click at [1224, 652] on span "Send" at bounding box center [1220, 653] width 28 height 19
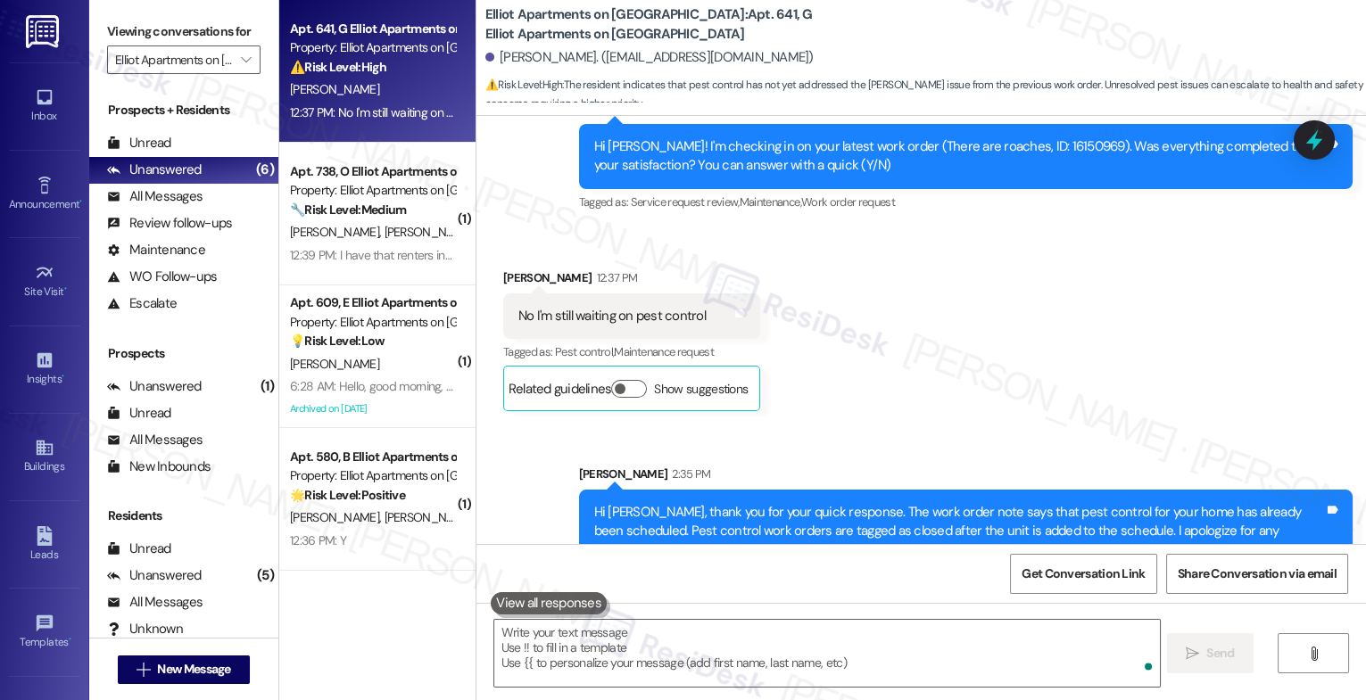
scroll to position [2103, 0]
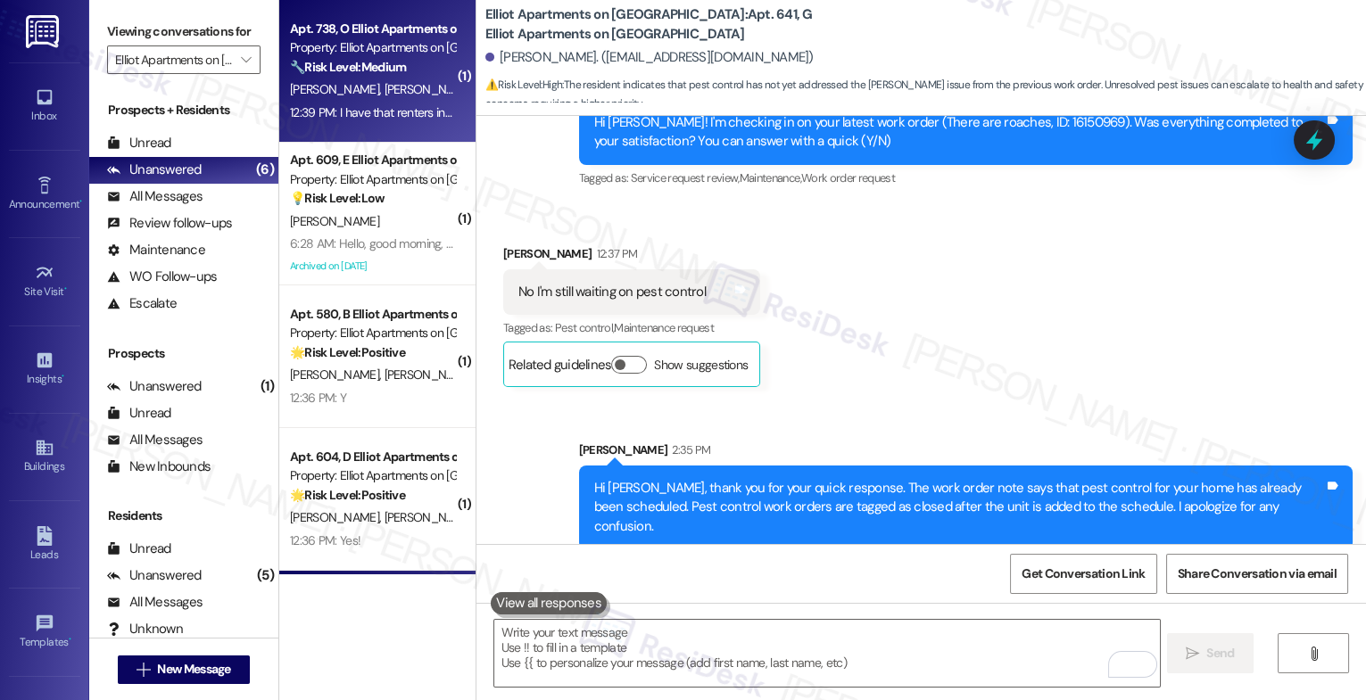
click at [384, 82] on span "T. Green" at bounding box center [428, 89] width 89 height 16
type textarea "Fetching suggested responses. Please feel free to read through the conversation…"
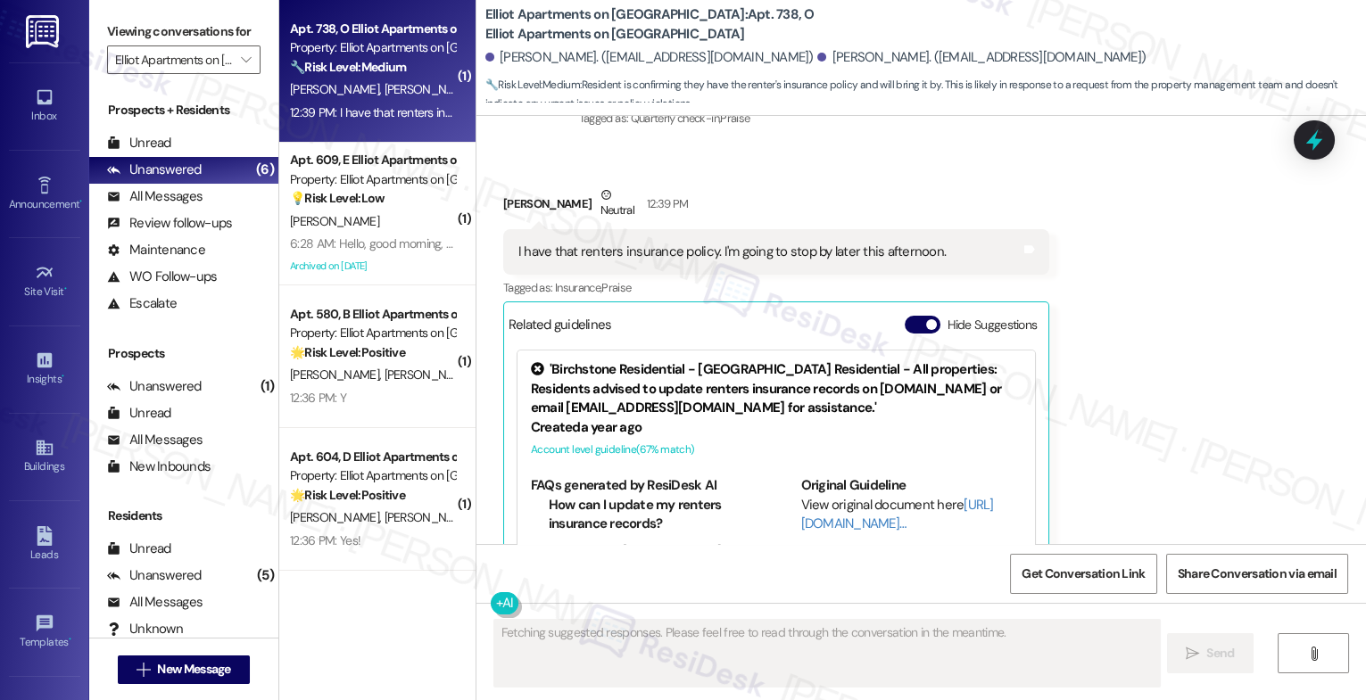
scroll to position [4307, 0]
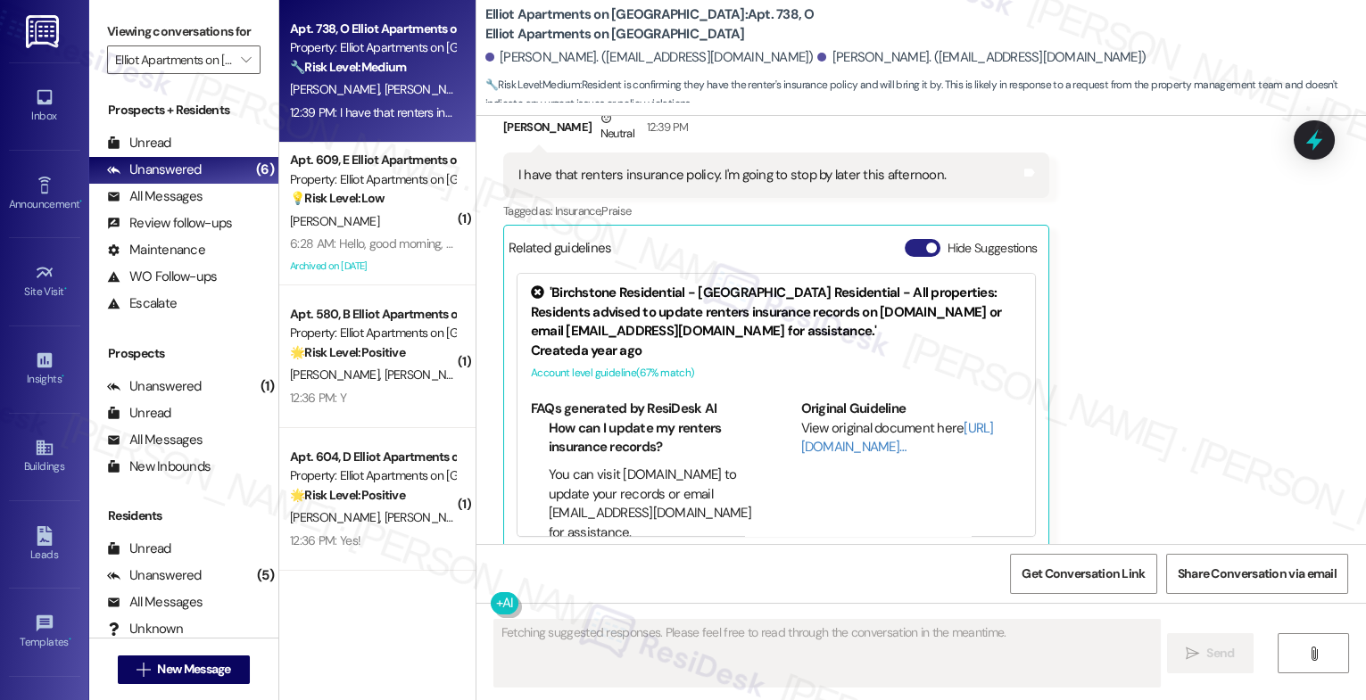
click at [907, 239] on button "Hide Suggestions" at bounding box center [923, 248] width 36 height 18
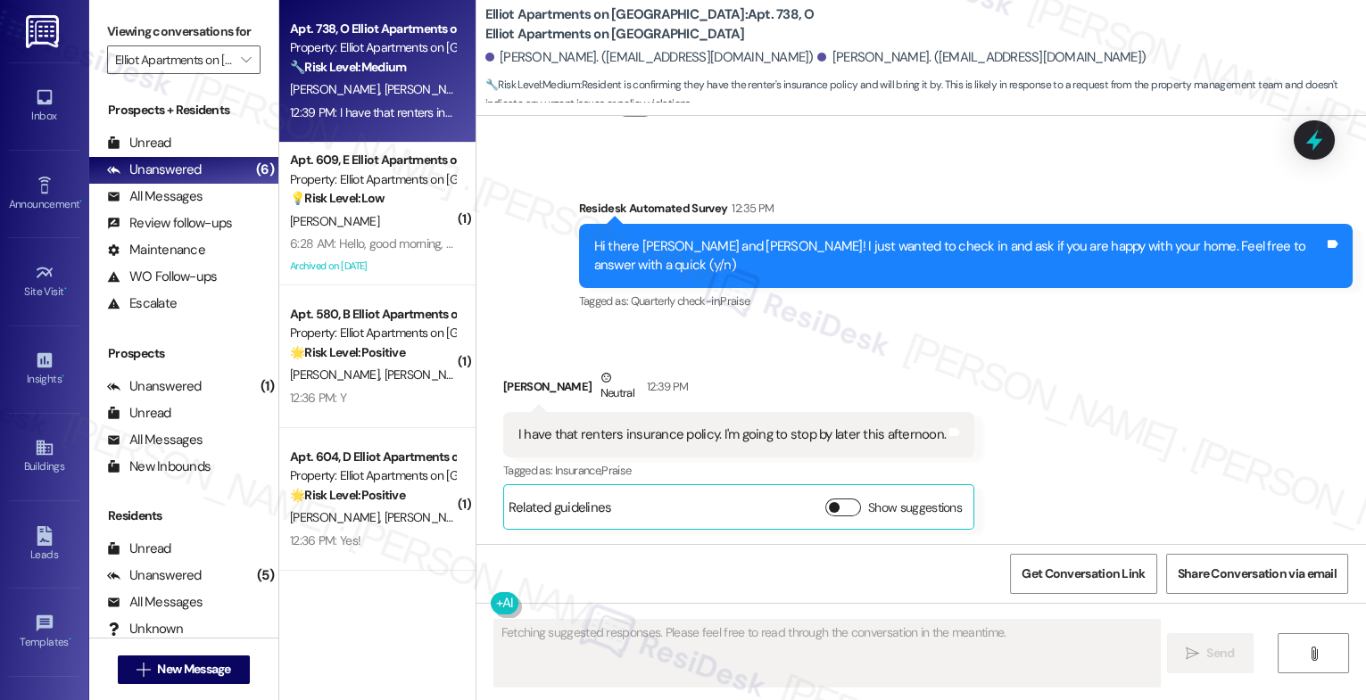
scroll to position [4028, 0]
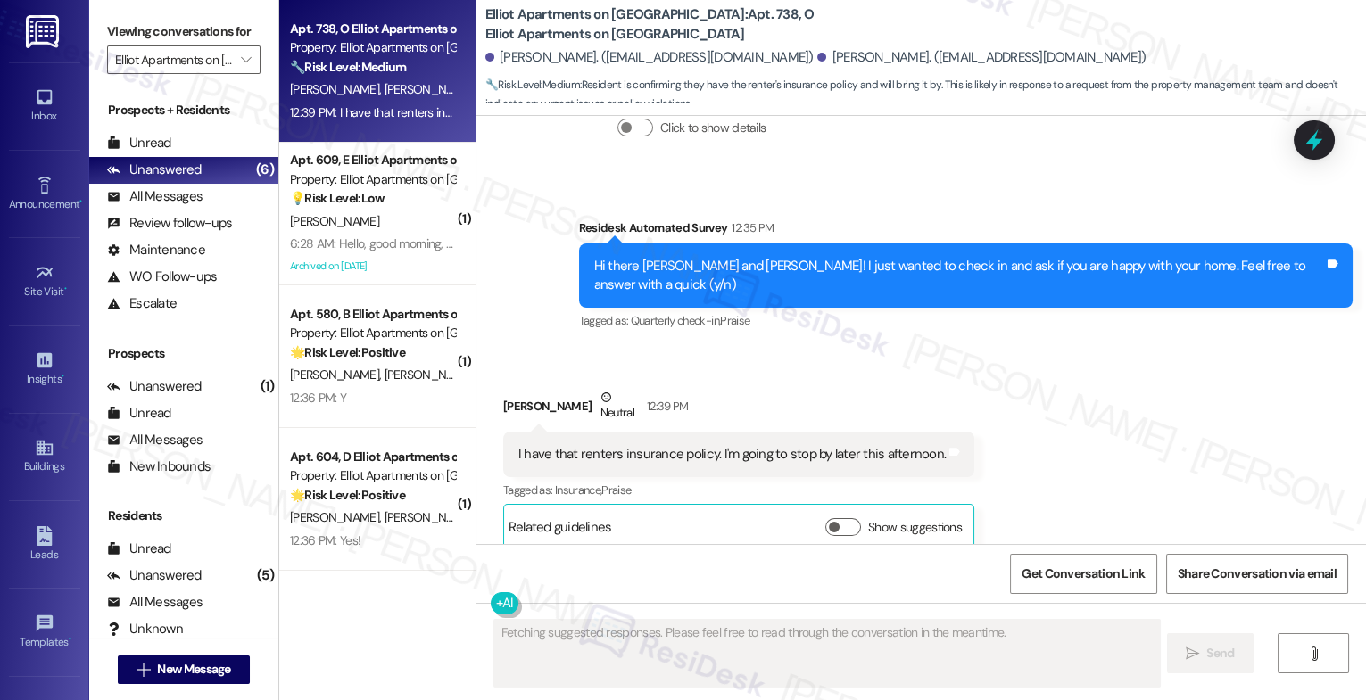
click at [900, 348] on div "Received via SMS Raphael Monroe Neutral 12:39 PM I have that renters insurance …" at bounding box center [921, 455] width 890 height 215
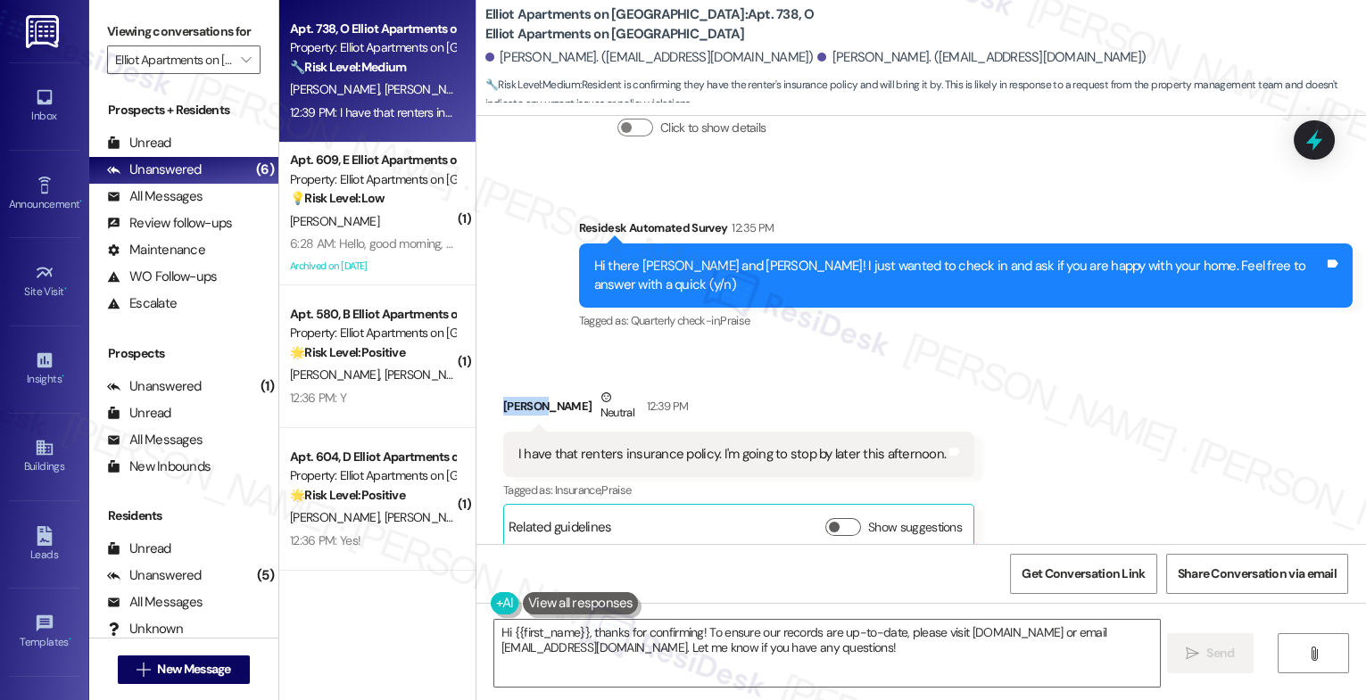
drag, startPoint x: 533, startPoint y: 381, endPoint x: 482, endPoint y: 380, distance: 50.9
click at [490, 380] on div "Received via SMS Raphael Monroe Neutral 12:39 PM I have that renters insurance …" at bounding box center [739, 469] width 498 height 188
copy div "Raphael"
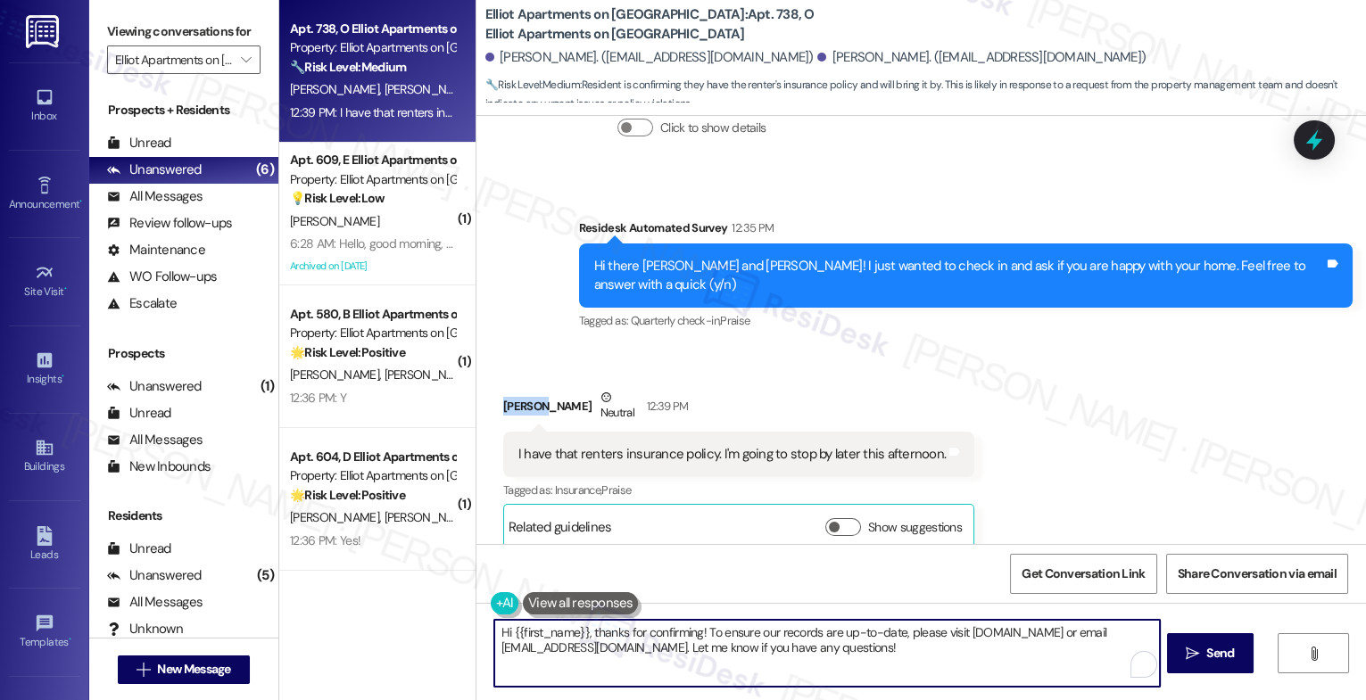
click at [564, 673] on textarea "Hi {{first_name}}, thanks for confirming! To ensure our records are up-to-date,…" at bounding box center [827, 653] width 666 height 67
drag, startPoint x: 577, startPoint y: 631, endPoint x: 501, endPoint y: 628, distance: 76.8
click at [501, 628] on textarea "Hi {{first_name}}, thanks for confirming! To ensure our records are up-to-date,…" at bounding box center [827, 653] width 666 height 67
paste textarea "Raphael"
click at [502, 631] on textarea "HiRaphael, thanks for confirming! To ensure our records are up-to-date, please …" at bounding box center [827, 653] width 666 height 67
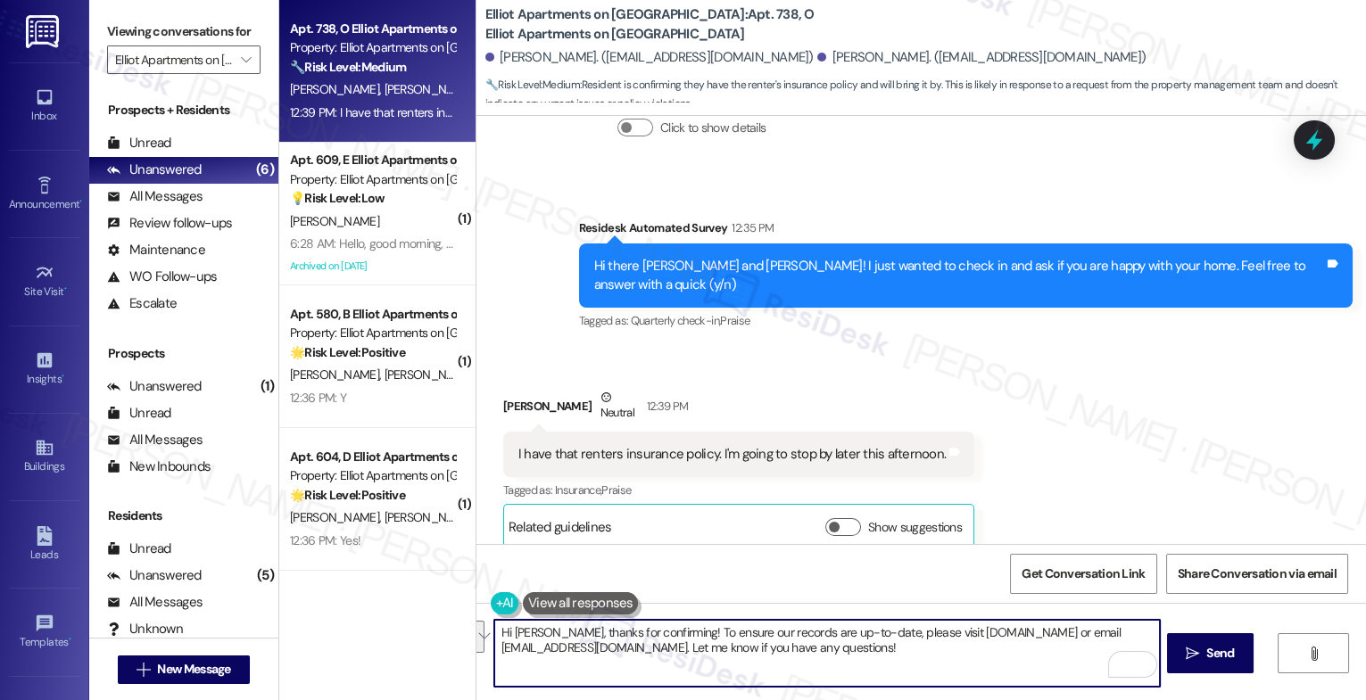
drag, startPoint x: 610, startPoint y: 636, endPoint x: 955, endPoint y: 647, distance: 344.6
click at [955, 647] on textarea "Hi Raphael, thanks for confirming! To ensure our records are up-to-date, please…" at bounding box center [827, 653] width 666 height 67
click at [1099, 639] on textarea "Hi Raphael, thanks for letting me know you'll stop by the office later to submi…" at bounding box center [827, 653] width 666 height 67
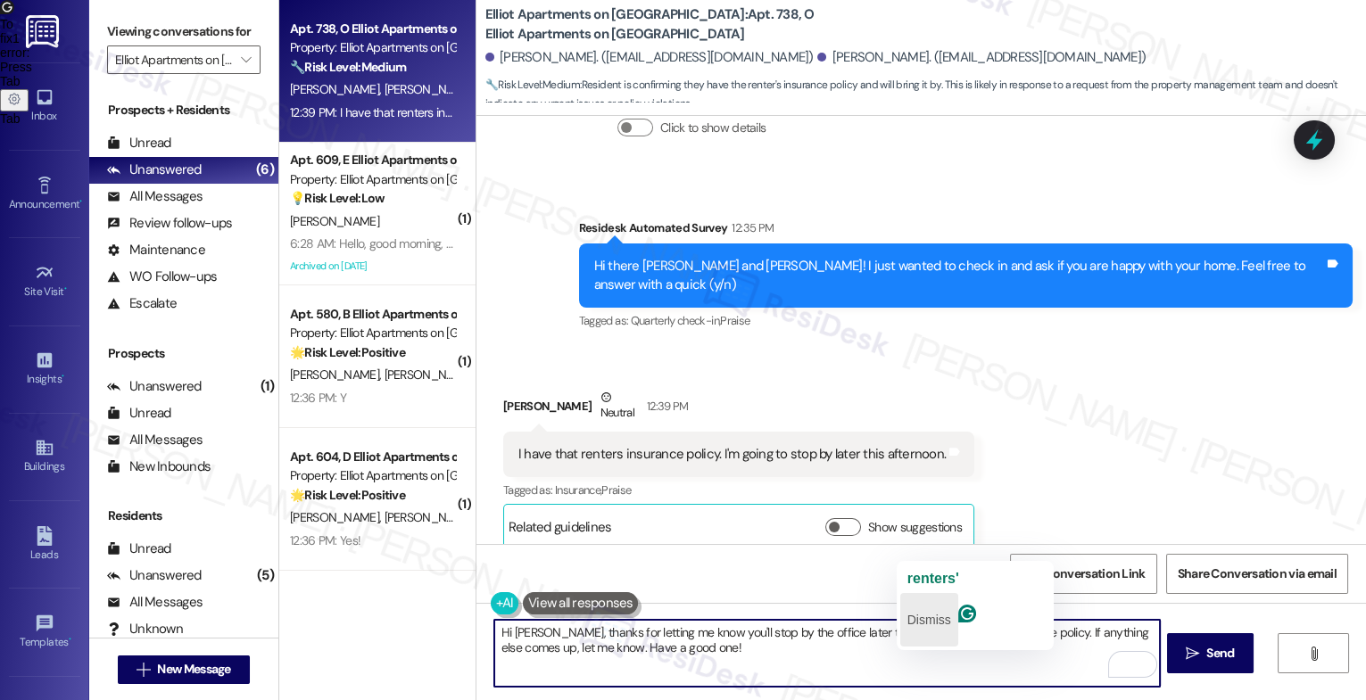
click at [937, 606] on p "Dismiss" at bounding box center [929, 620] width 44 height 29
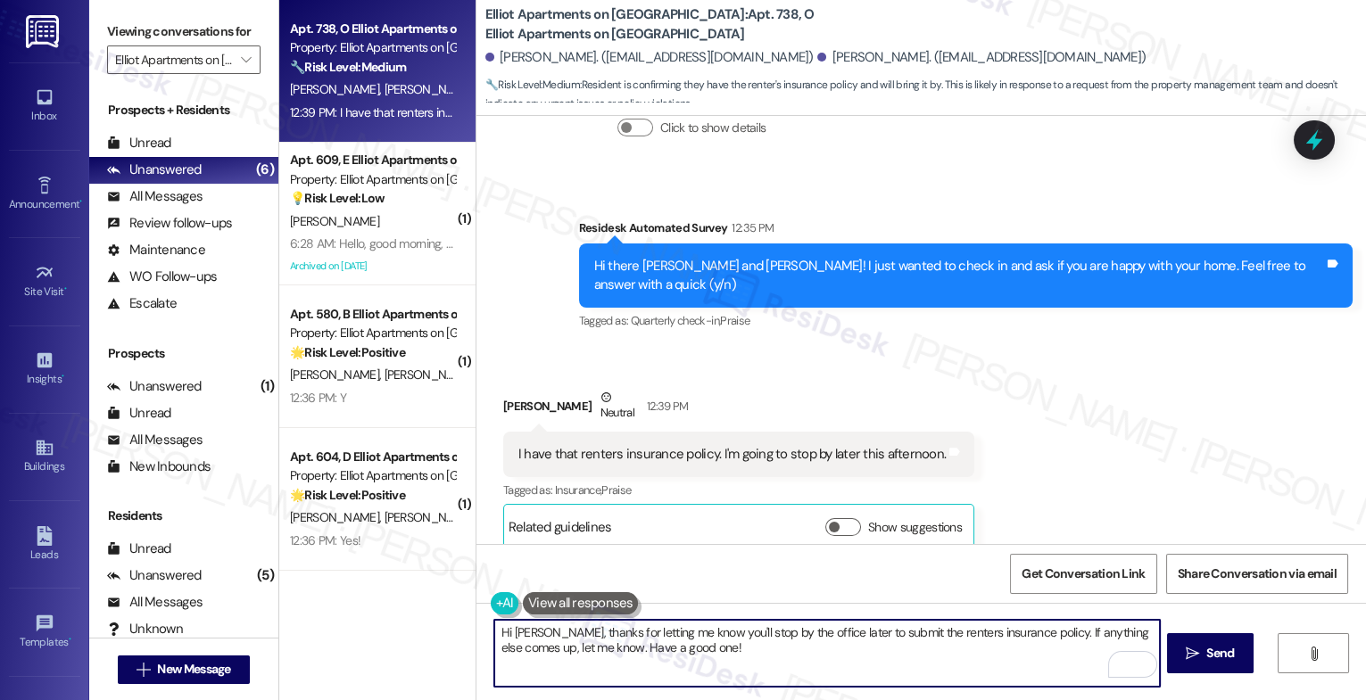
click at [739, 659] on textarea "Hi Raphael, thanks for letting me know you'll stop by the office later to submi…" at bounding box center [827, 653] width 666 height 67
type textarea "Hi Raphael, thanks for letting me know you'll stop by the office later to submi…"
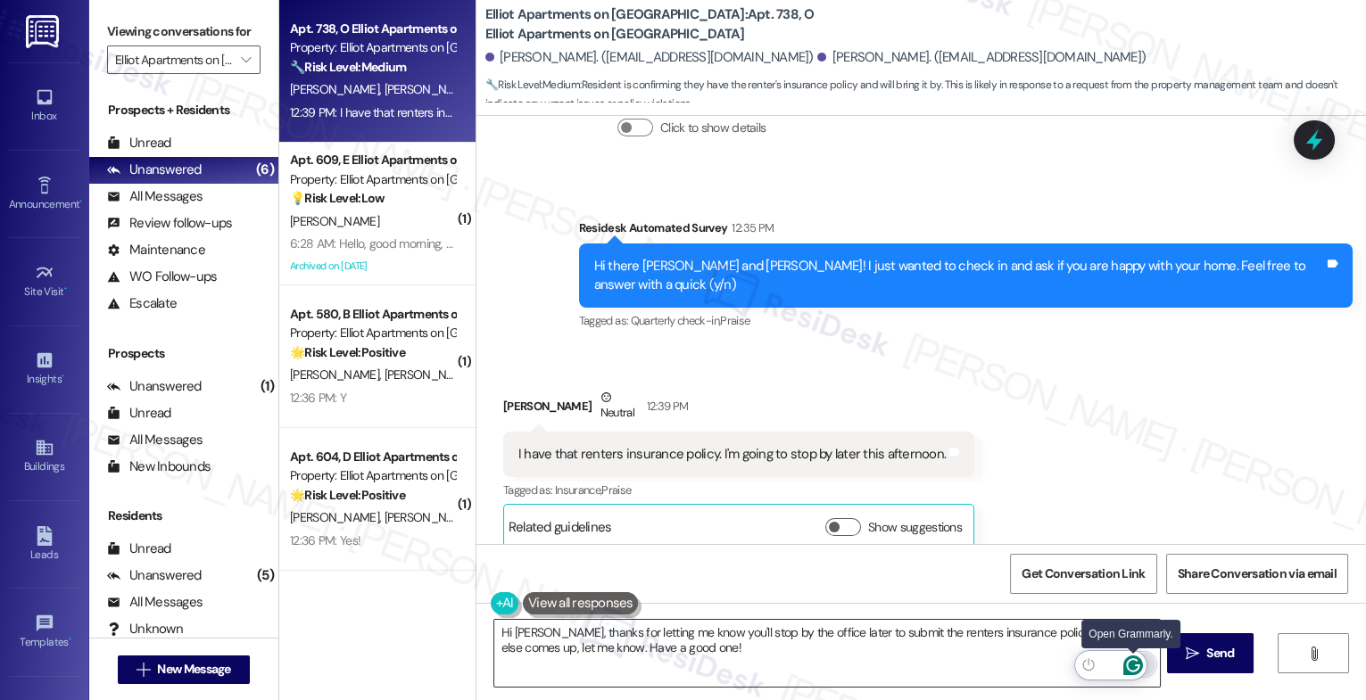
click at [1134, 661] on icon "Open Grammarly. 0 Suggestions." at bounding box center [1133, 666] width 20 height 20
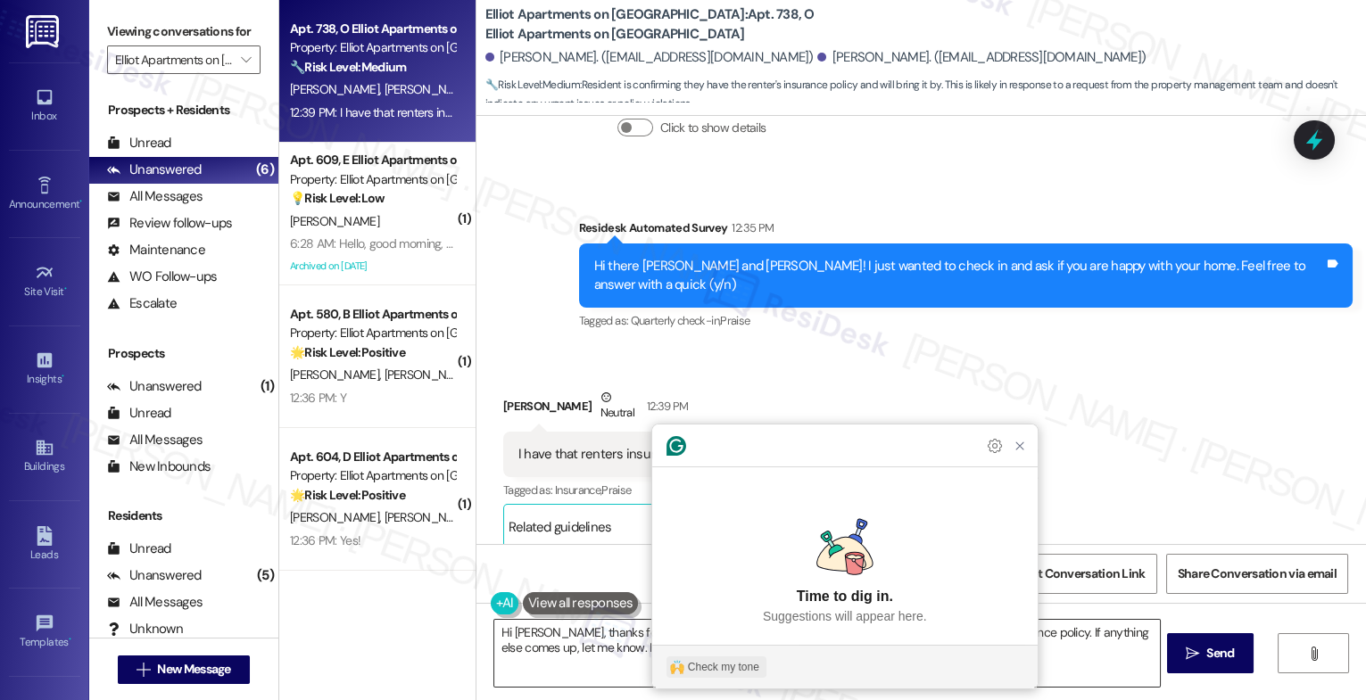
click at [698, 665] on div "Check my tone" at bounding box center [723, 667] width 71 height 16
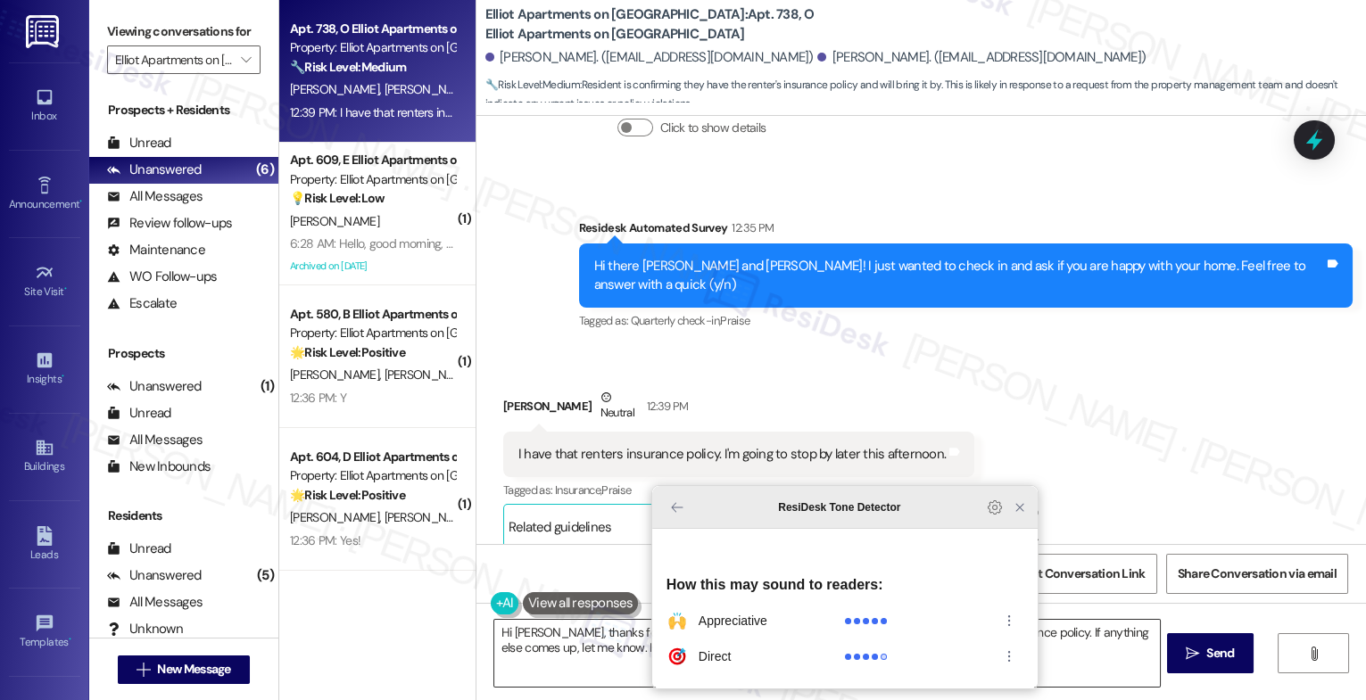
click at [1024, 515] on icon "Close Grammarly Assistant" at bounding box center [1020, 508] width 14 height 14
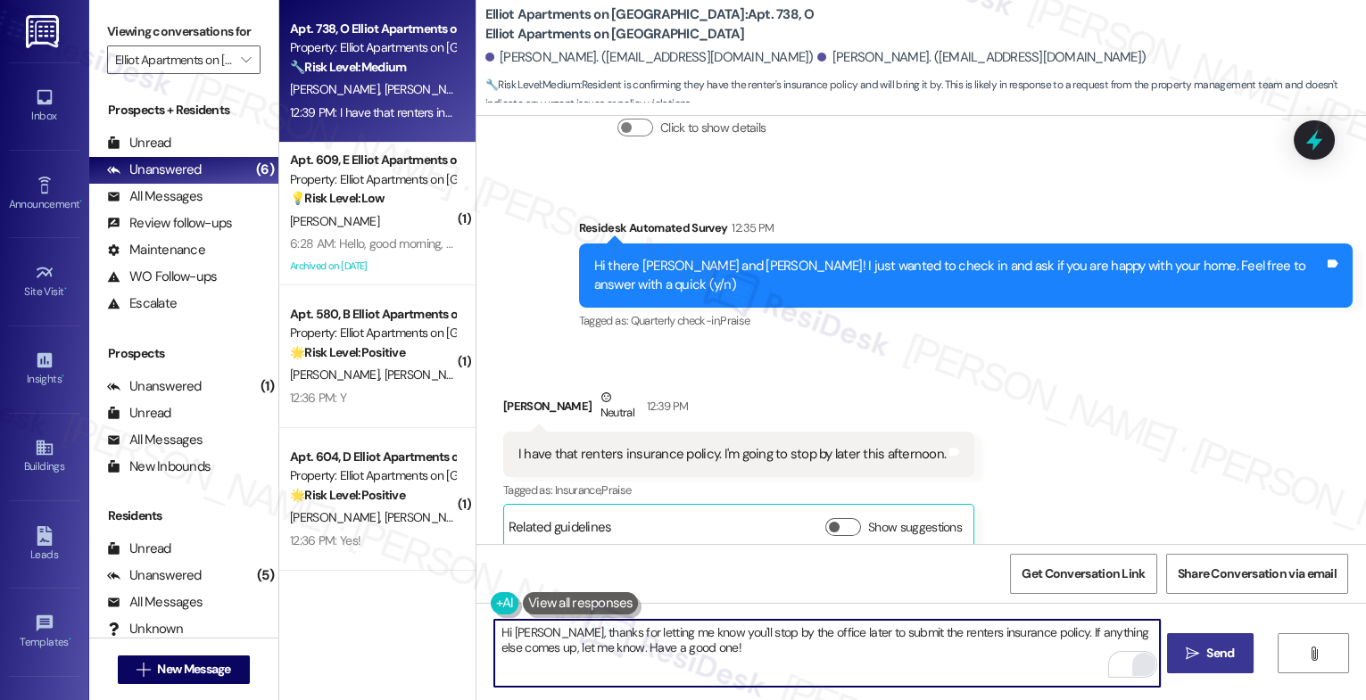
click at [1212, 657] on span "Send" at bounding box center [1220, 653] width 28 height 19
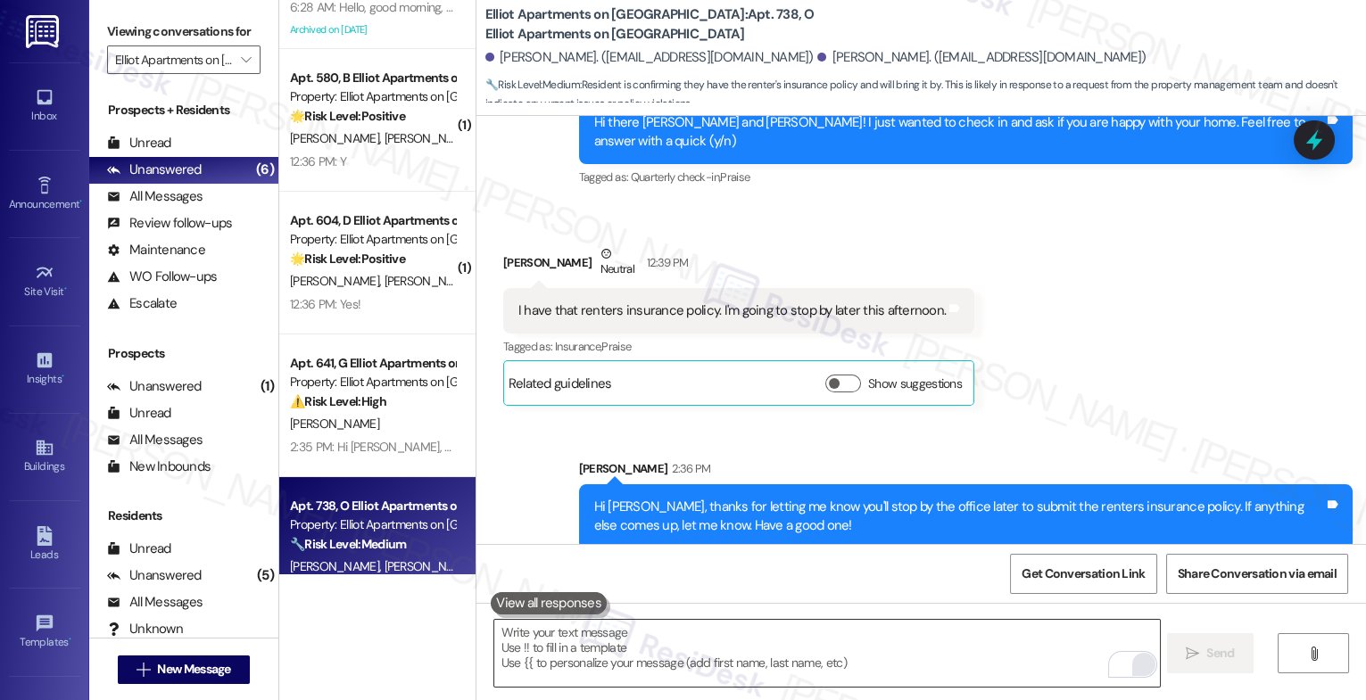
scroll to position [139, 0]
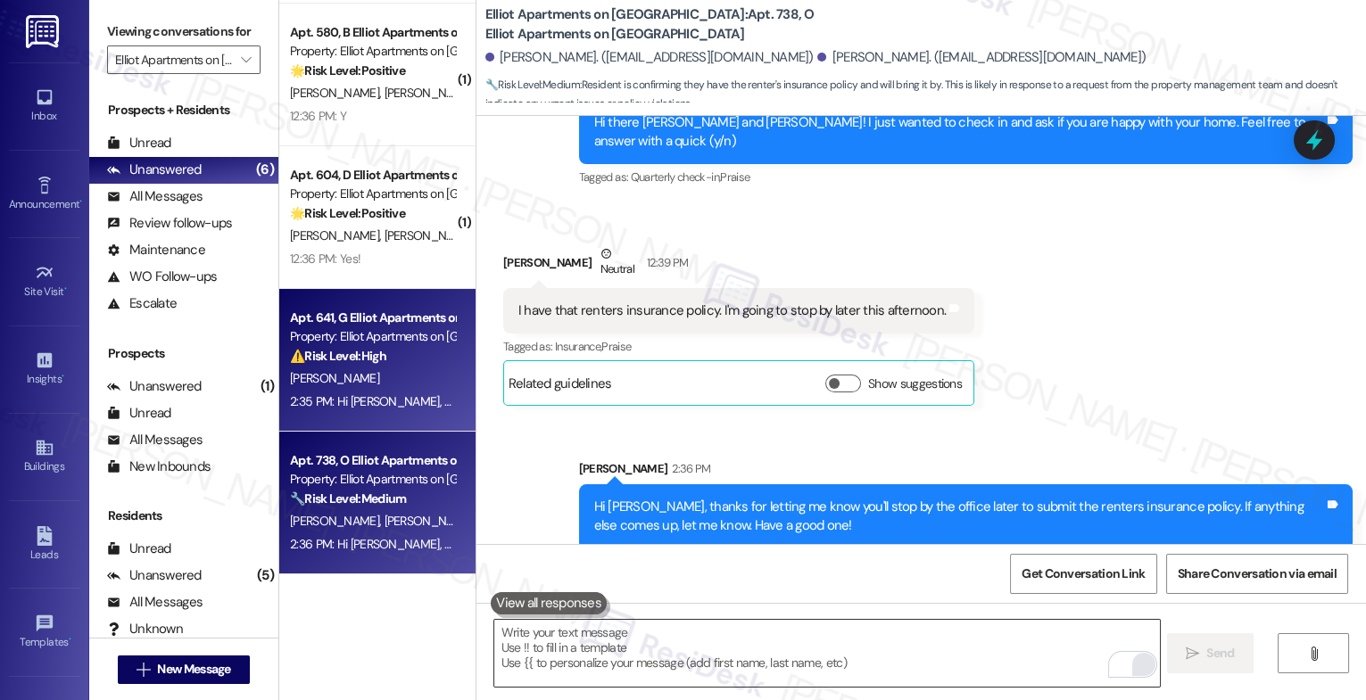
click at [383, 382] on div "A. Johnson" at bounding box center [372, 379] width 169 height 22
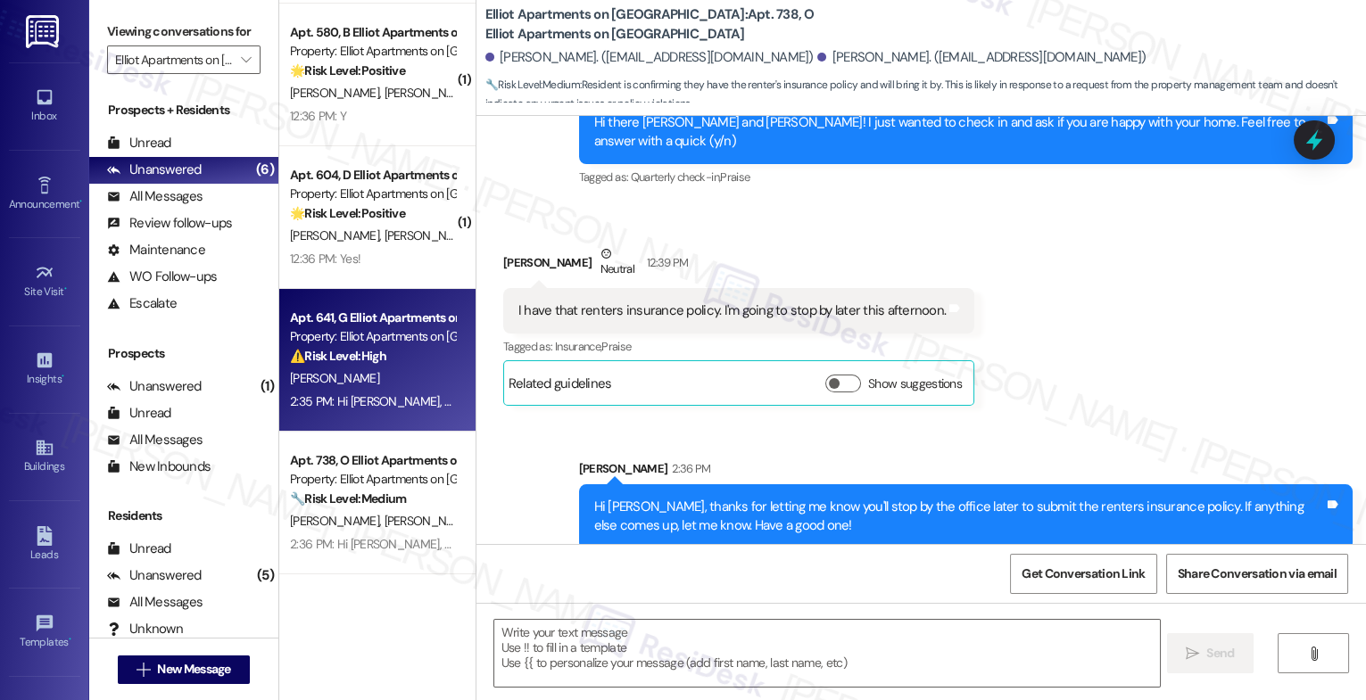
type textarea "Fetching suggested responses. Please feel free to read through the conversation…"
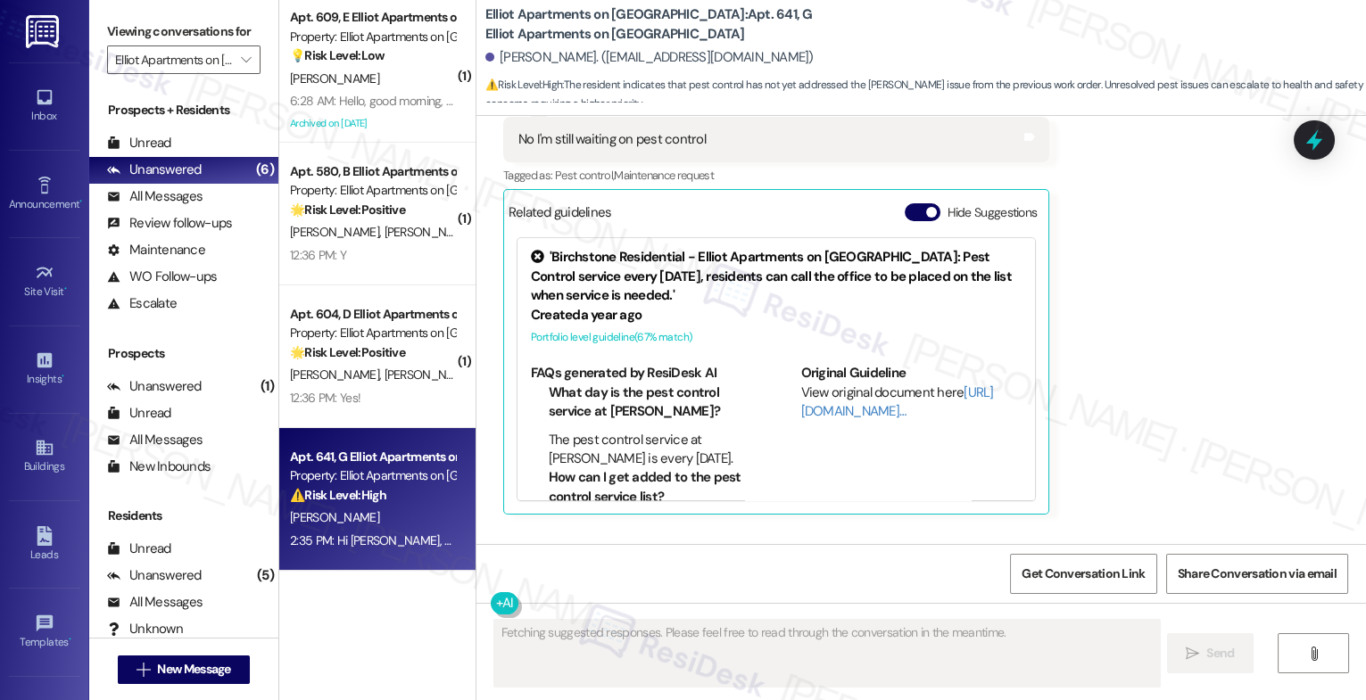
scroll to position [2240, 0]
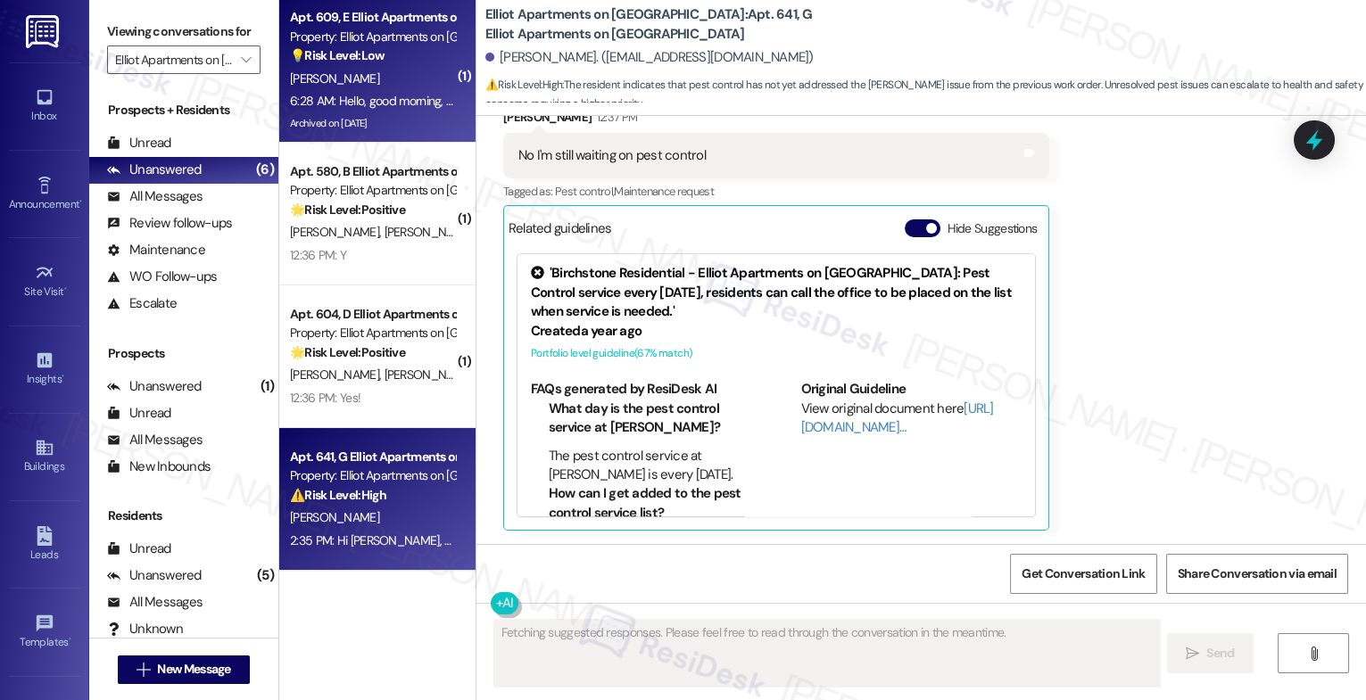
click at [369, 104] on div "6:28 AM: Hello, good morning, happy start of the week. I am writing to report t…" at bounding box center [870, 101] width 1160 height 16
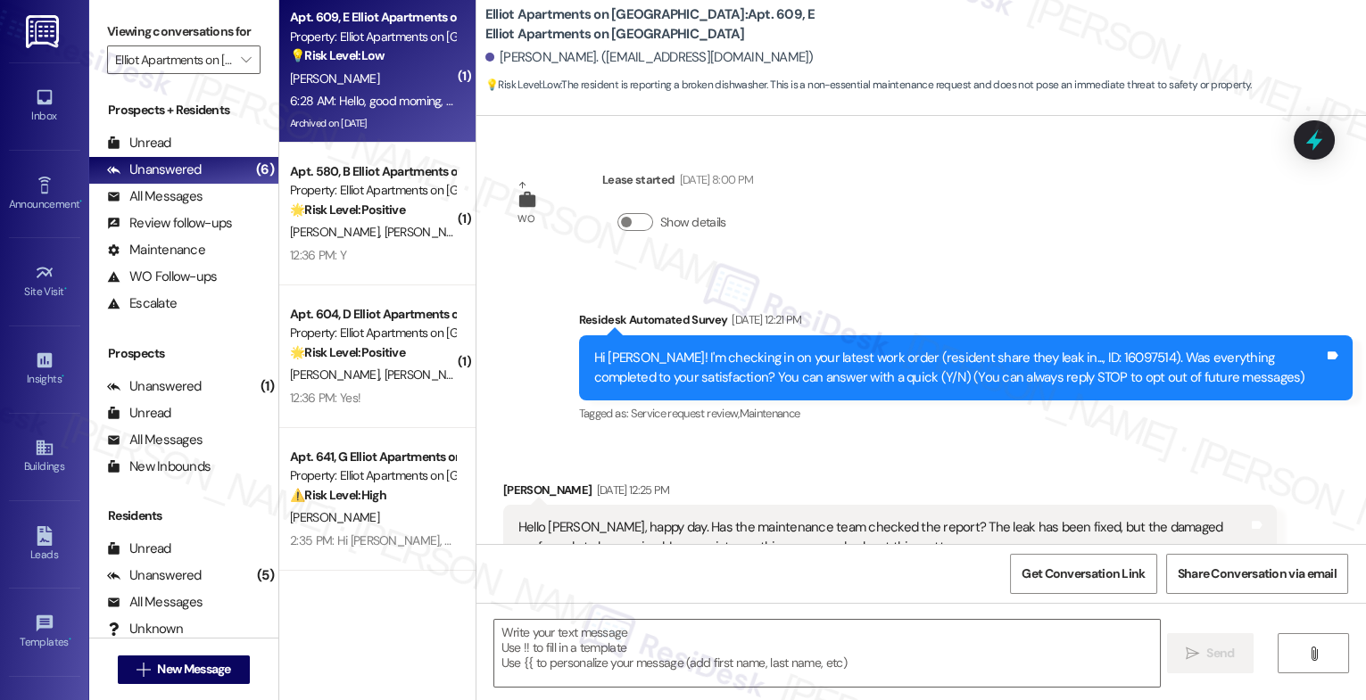
scroll to position [14049, 0]
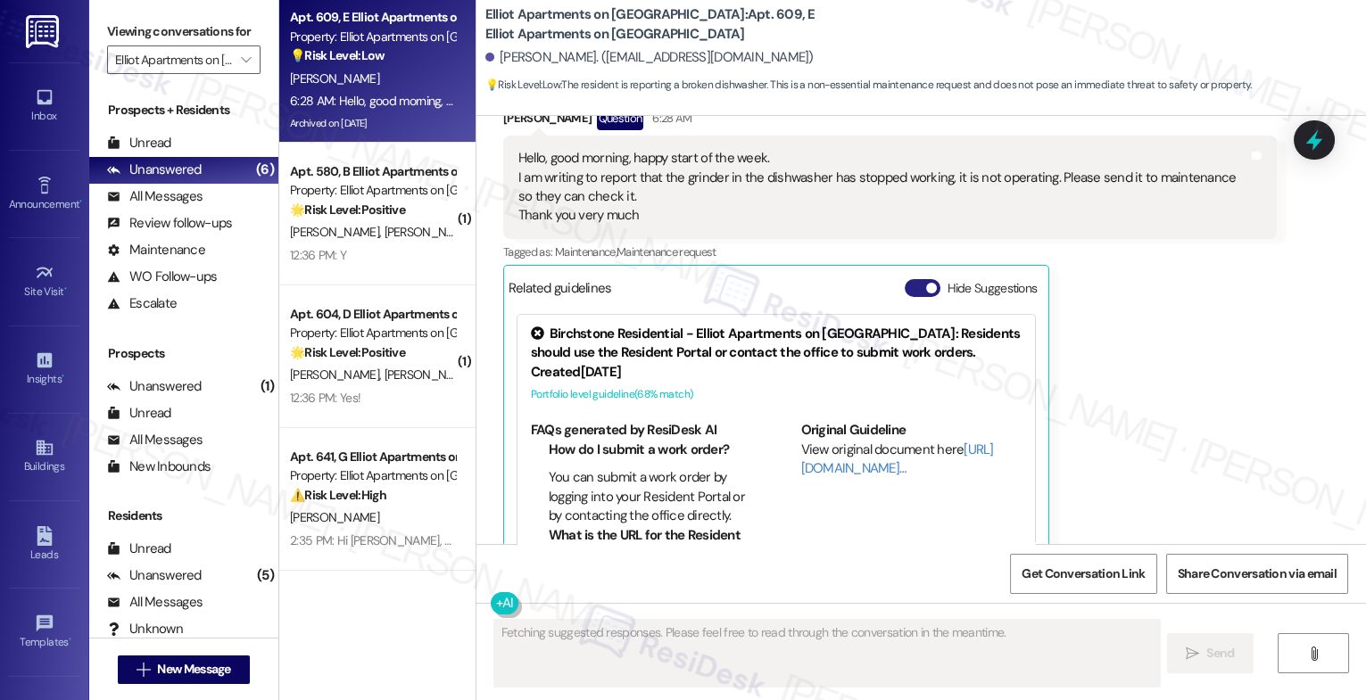
click at [908, 279] on button "Hide Suggestions" at bounding box center [923, 288] width 36 height 18
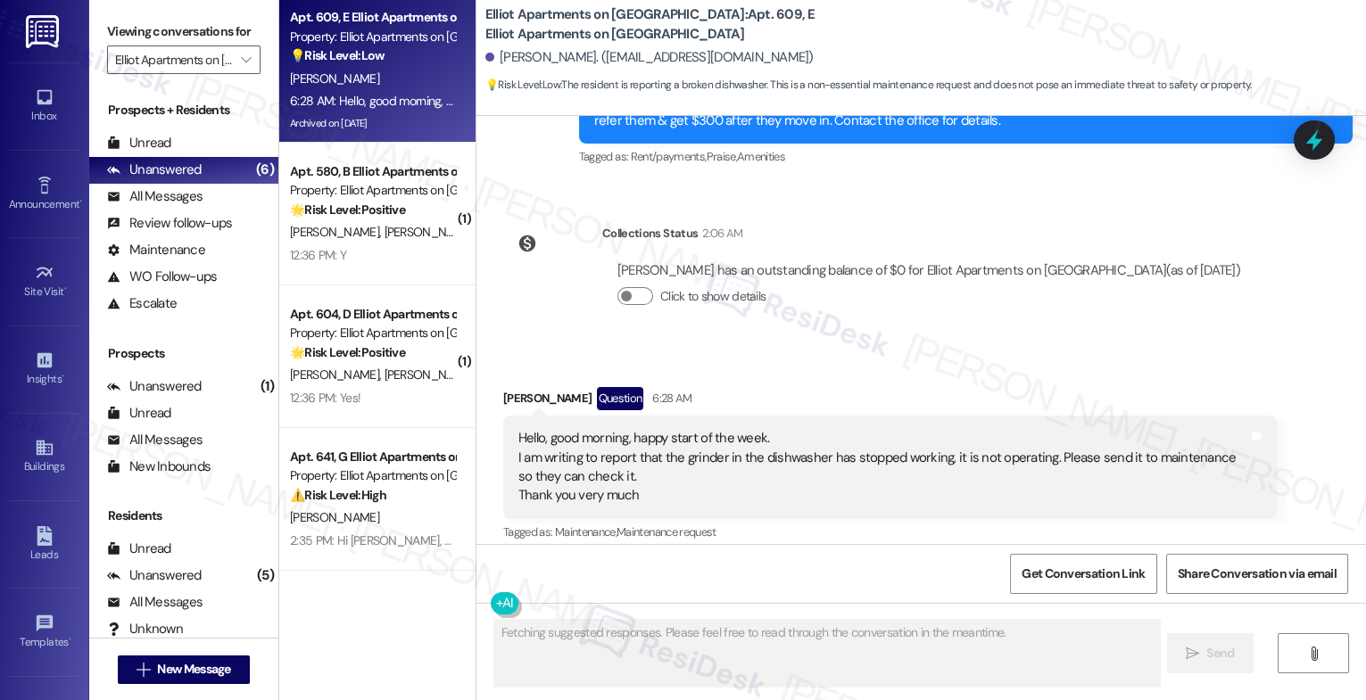
click at [788, 347] on div "Received via SMS Jose Yepez Question 6:28 AM Hello, good morning, happy start o…" at bounding box center [921, 475] width 890 height 257
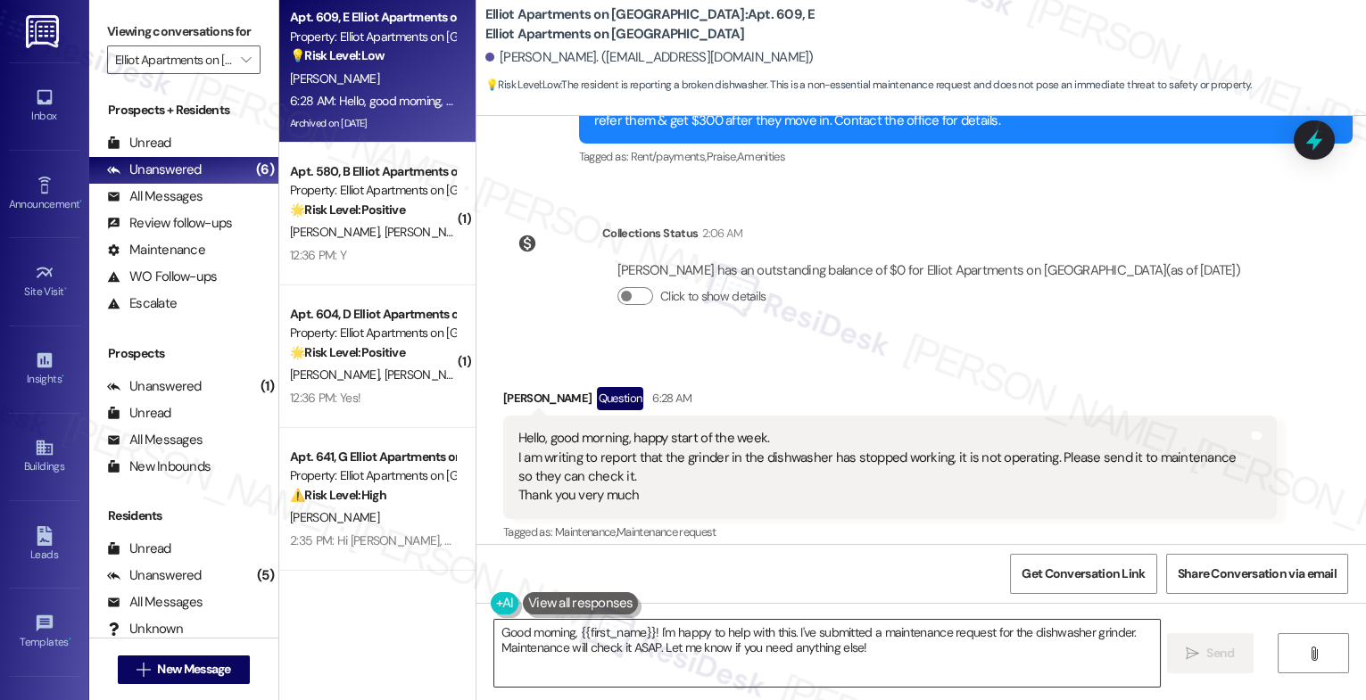
click at [893, 664] on textarea "Good morning, {{first_name}}! I'm happy to help with this. I've submitted a mai…" at bounding box center [827, 653] width 666 height 67
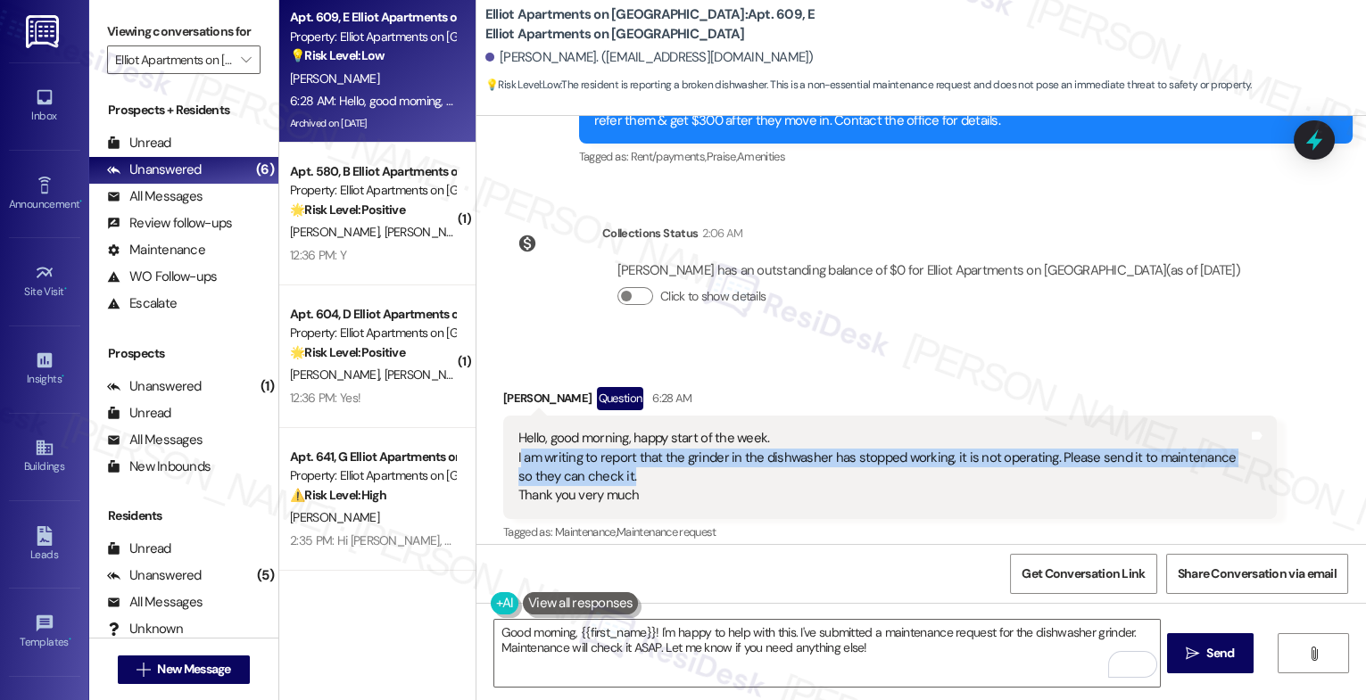
drag, startPoint x: 510, startPoint y: 396, endPoint x: 864, endPoint y: 412, distance: 354.6
click at [864, 429] on div "Hello, good morning, happy start of the week. I am writing to report that the g…" at bounding box center [883, 467] width 730 height 77
copy div "am writing to report that the grinder in the dishwasher has stopped working, it…"
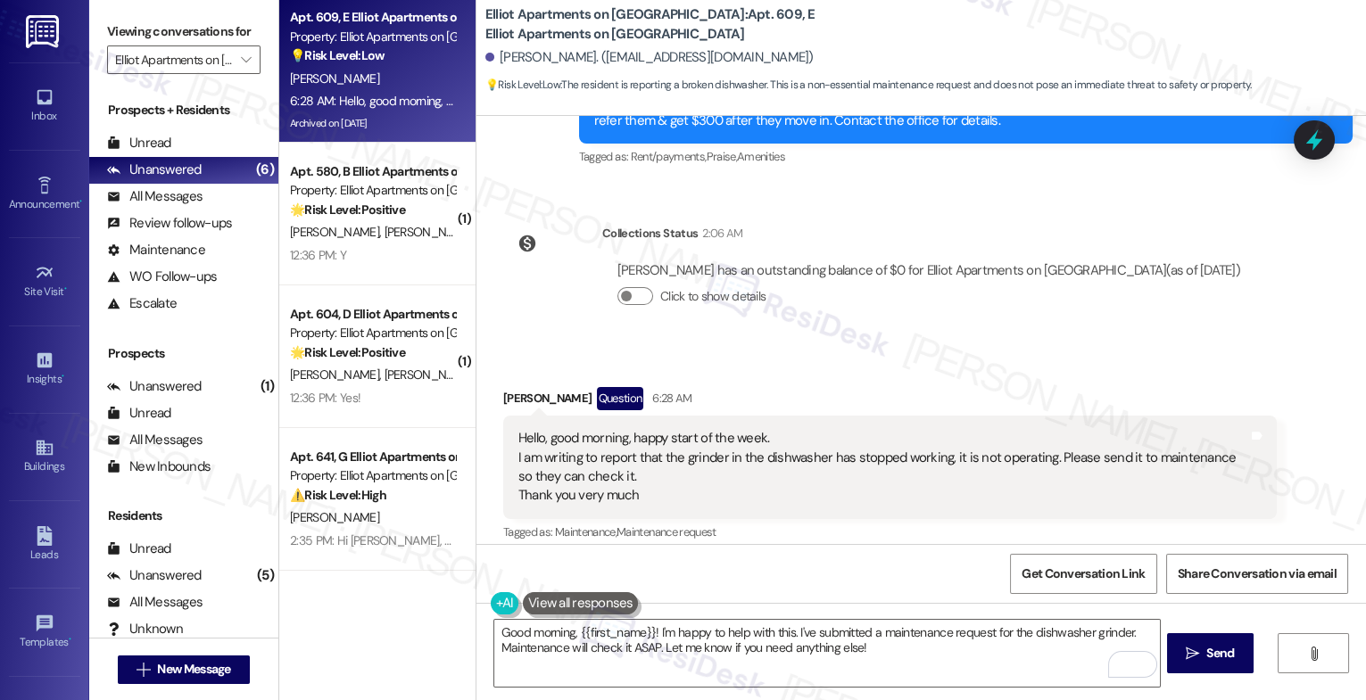
click at [931, 347] on div "Received via SMS Jose Yepez Question 6:28 AM Hello, good morning, happy start o…" at bounding box center [921, 475] width 890 height 257
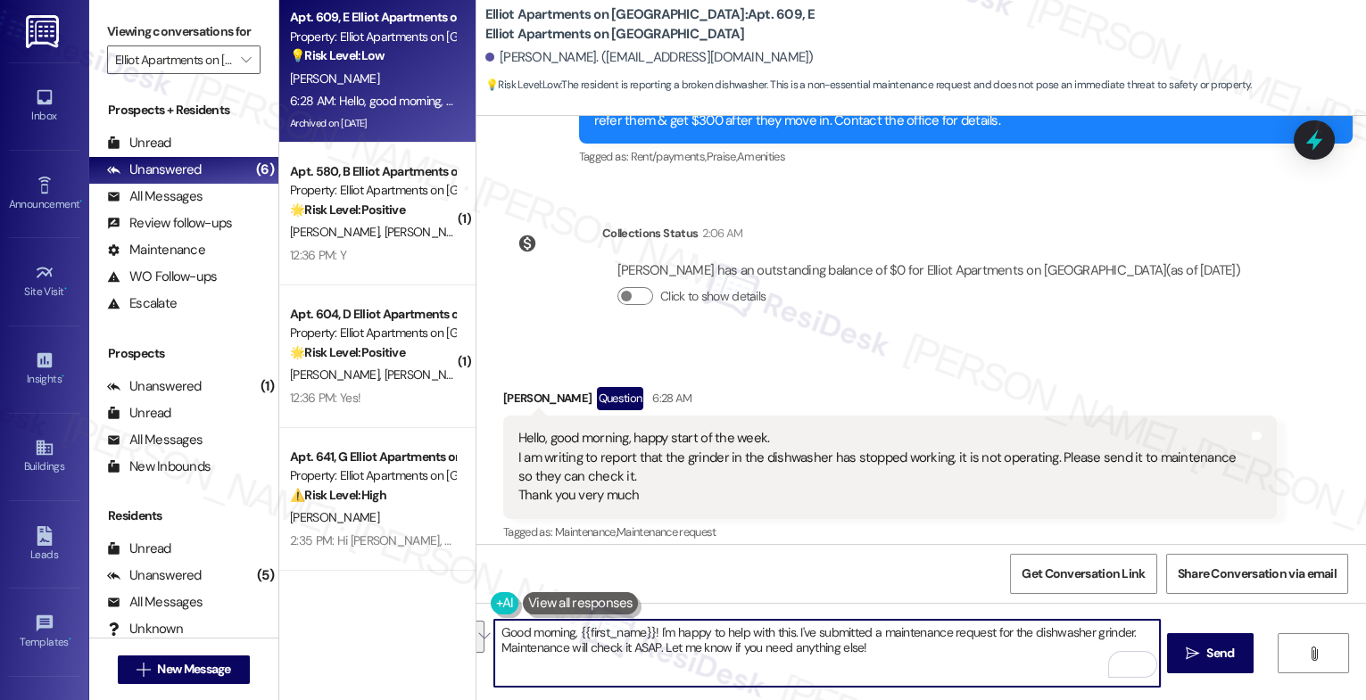
drag, startPoint x: 788, startPoint y: 631, endPoint x: 918, endPoint y: 675, distance: 137.7
click at [918, 675] on textarea "Good morning, {{first_name}}! I'm happy to help with this. I've submitted a mai…" at bounding box center [827, 653] width 666 height 67
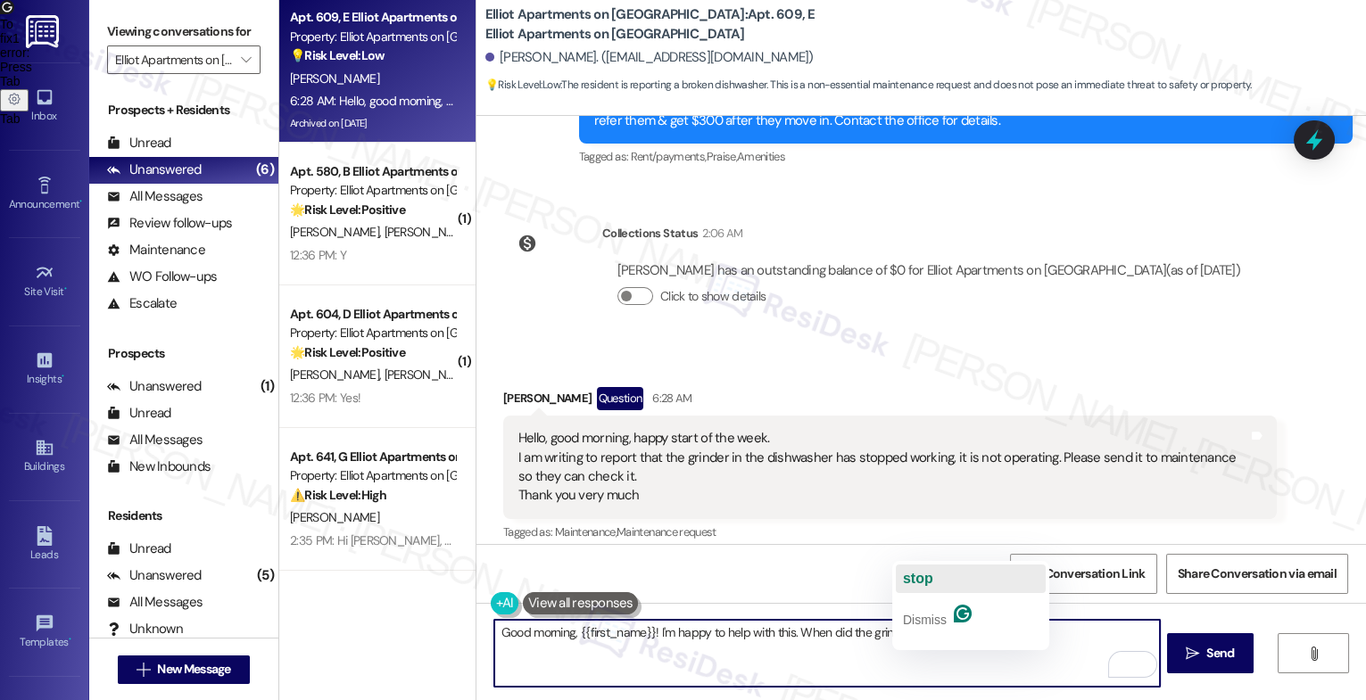
click at [958, 584] on button "stop" at bounding box center [971, 579] width 150 height 29
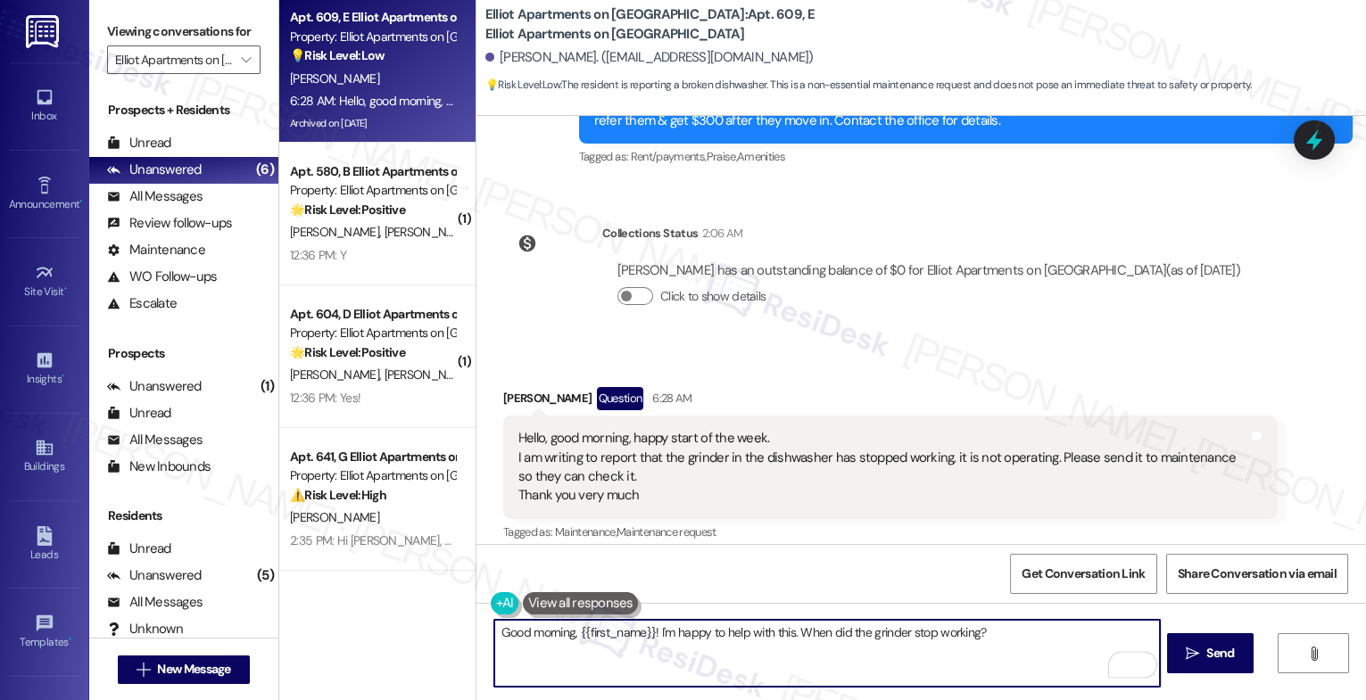
click at [1047, 639] on textarea "Good morning, {{first_name}}! I'm happy to help with this. When did the grinder…" at bounding box center [827, 653] width 666 height 67
type textarea "Good morning, {{first_name}}! I'm happy to help with this. When did the grinder…"
click at [1187, 647] on icon "" at bounding box center [1192, 654] width 13 height 14
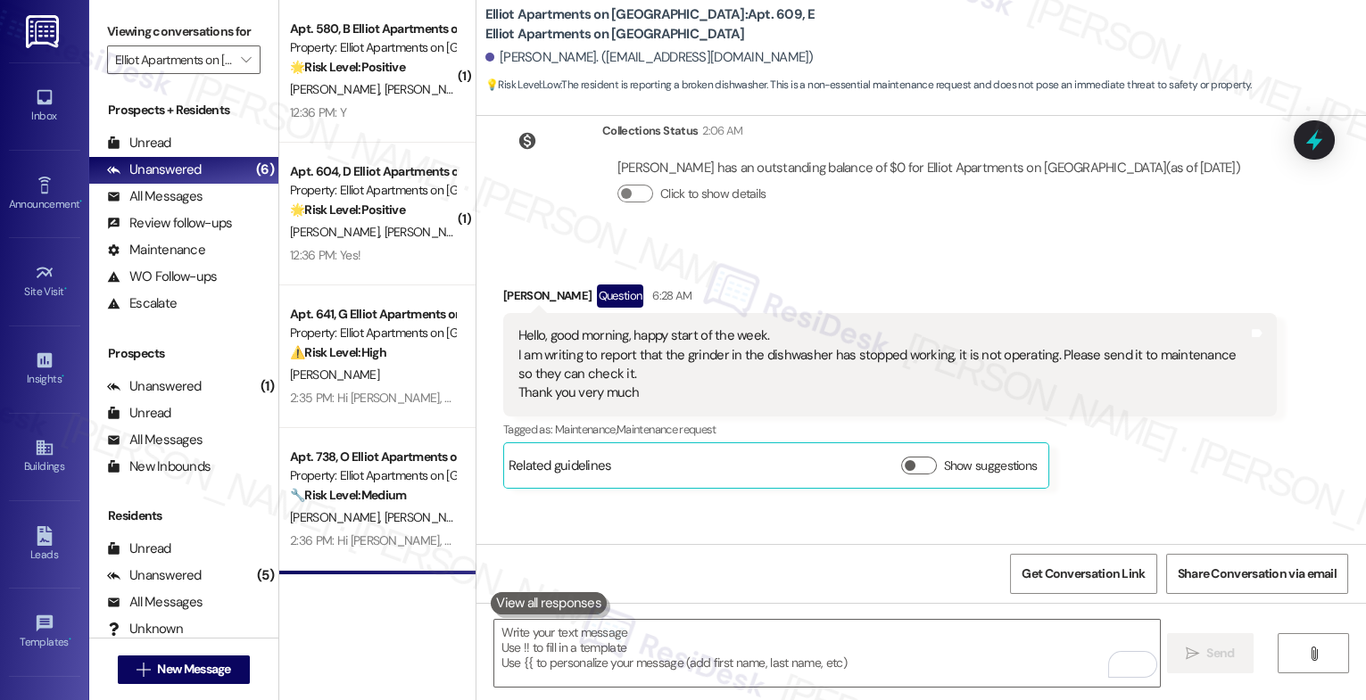
scroll to position [13893, 0]
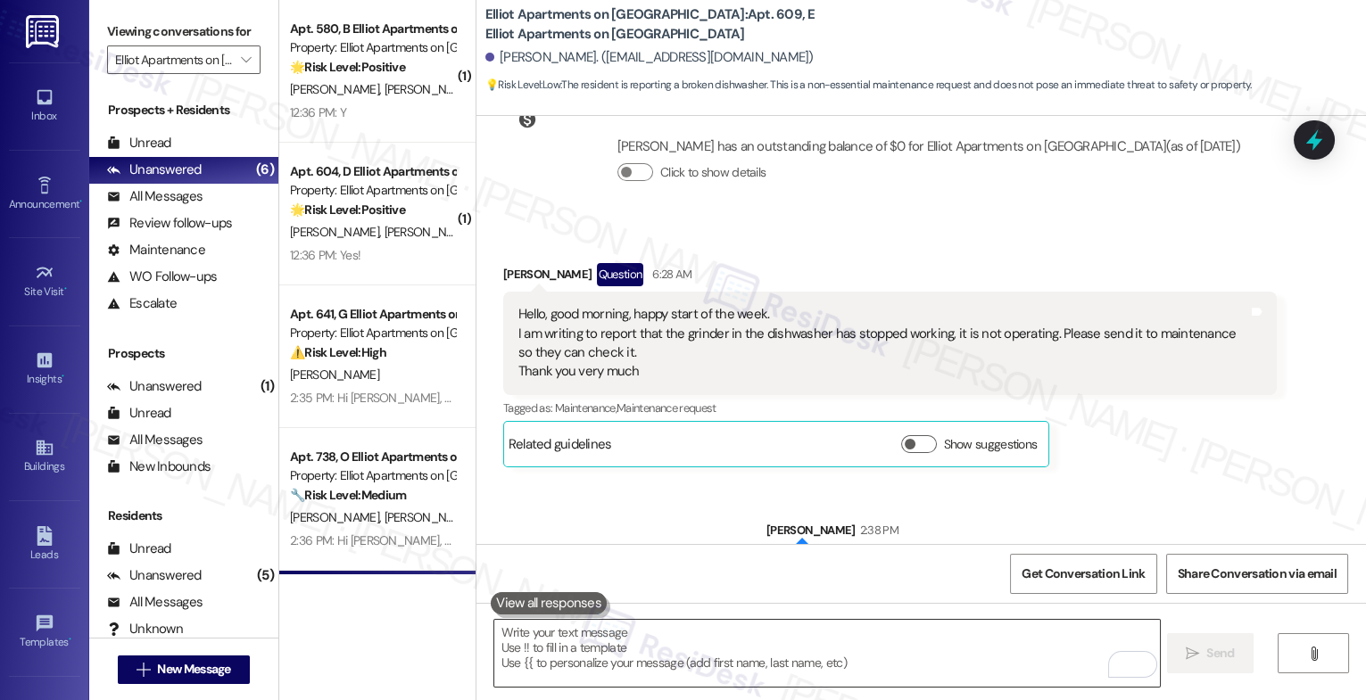
click at [573, 644] on textarea "To enrich screen reader interactions, please activate Accessibility in Grammarl…" at bounding box center [827, 653] width 666 height 67
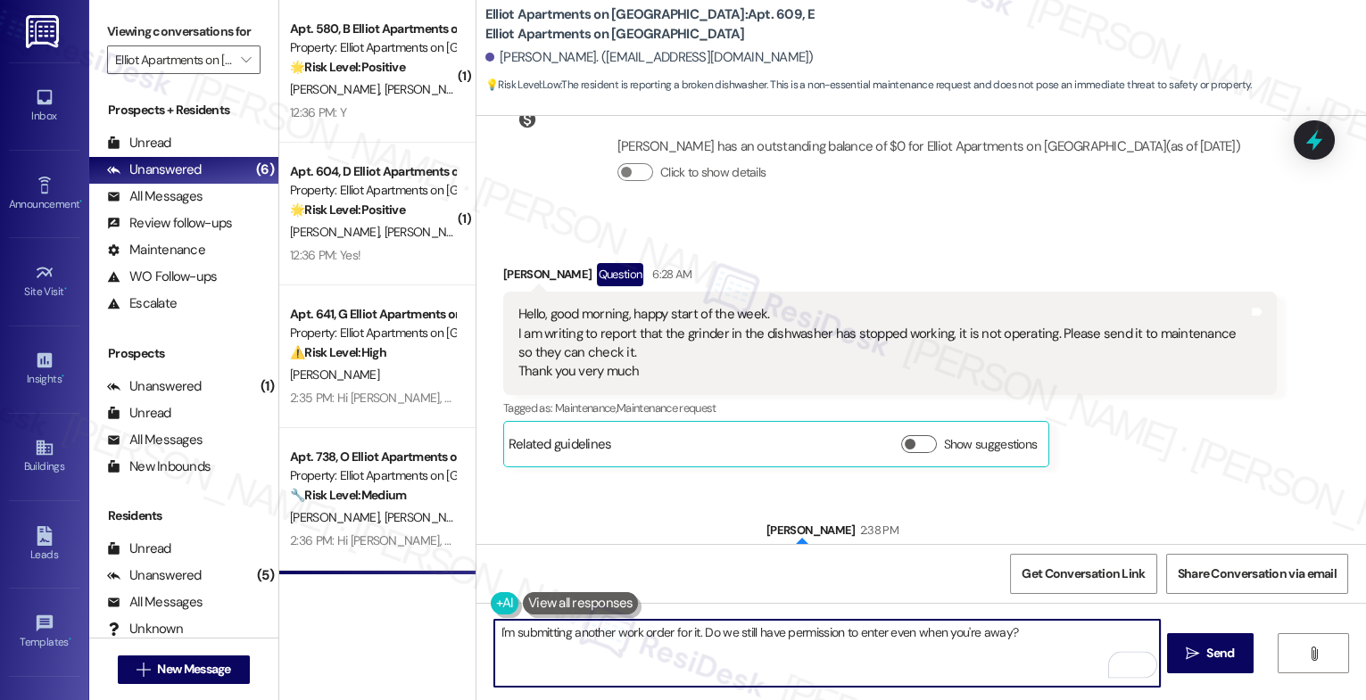
drag, startPoint x: 973, startPoint y: 629, endPoint x: 1118, endPoint y: 630, distance: 145.4
click at [1118, 630] on textarea "I'm submitting another work order for it. Do we still have permission to enter …" at bounding box center [827, 653] width 666 height 67
click at [1061, 634] on textarea "I'm submitting another work order for it. Do we still have permission to enter …" at bounding box center [827, 653] width 666 height 67
drag, startPoint x: 973, startPoint y: 631, endPoint x: 1152, endPoint y: 634, distance: 179.4
click at [1139, 635] on textarea "I'm submitting another work order for it. Do we still have permission to enter …" at bounding box center [827, 653] width 666 height 67
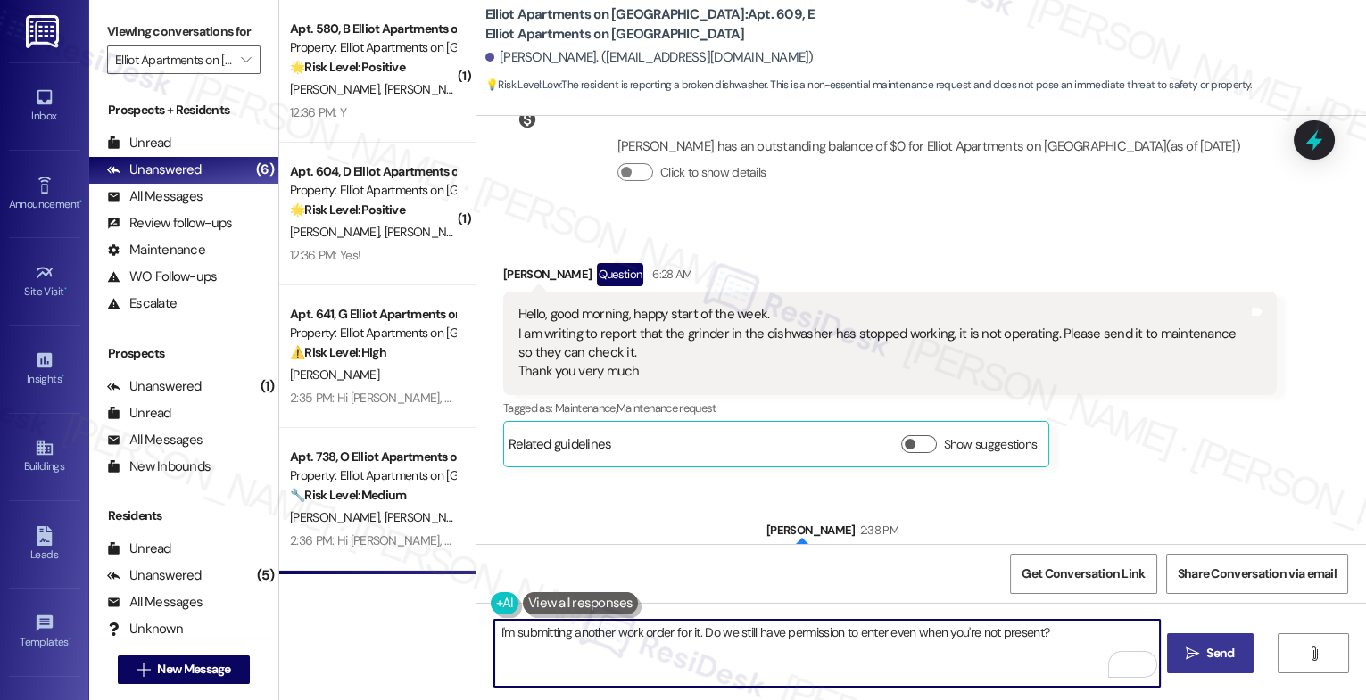
type textarea "I'm submitting another work order for it. Do we still have permission to enter …"
click at [1226, 650] on span "Send" at bounding box center [1220, 653] width 28 height 19
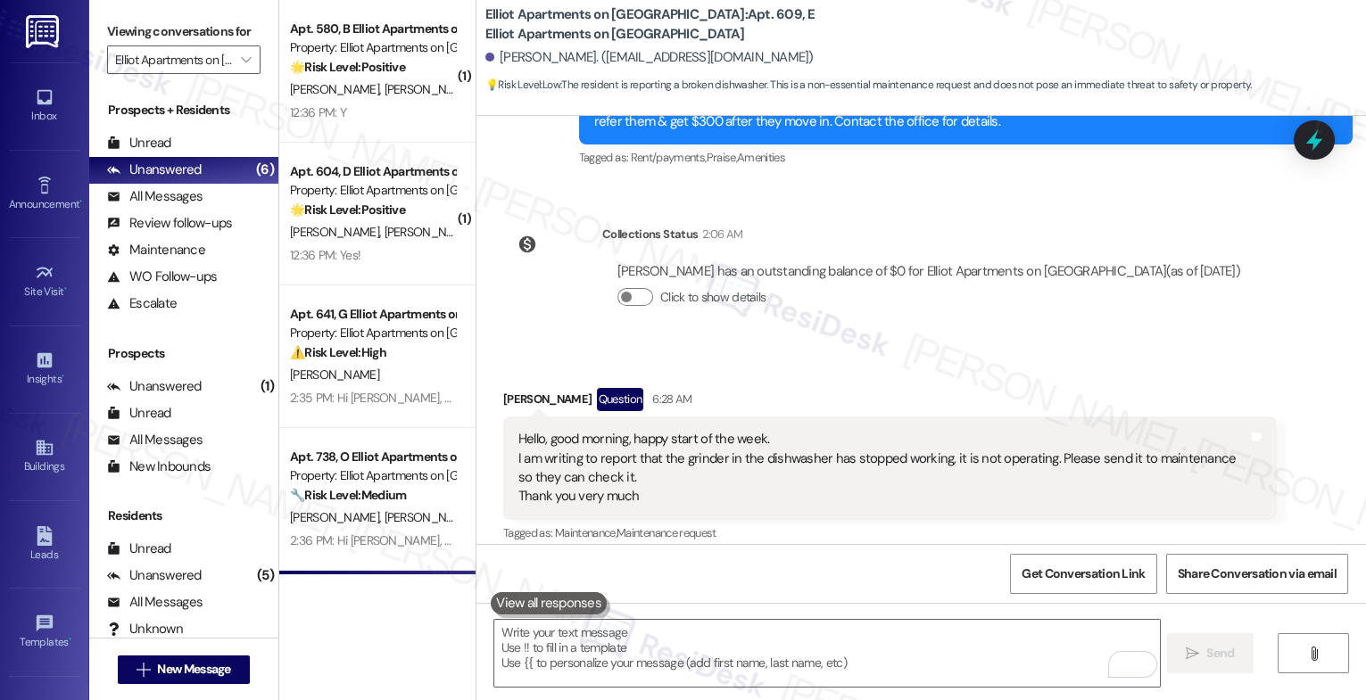
scroll to position [14018, 0]
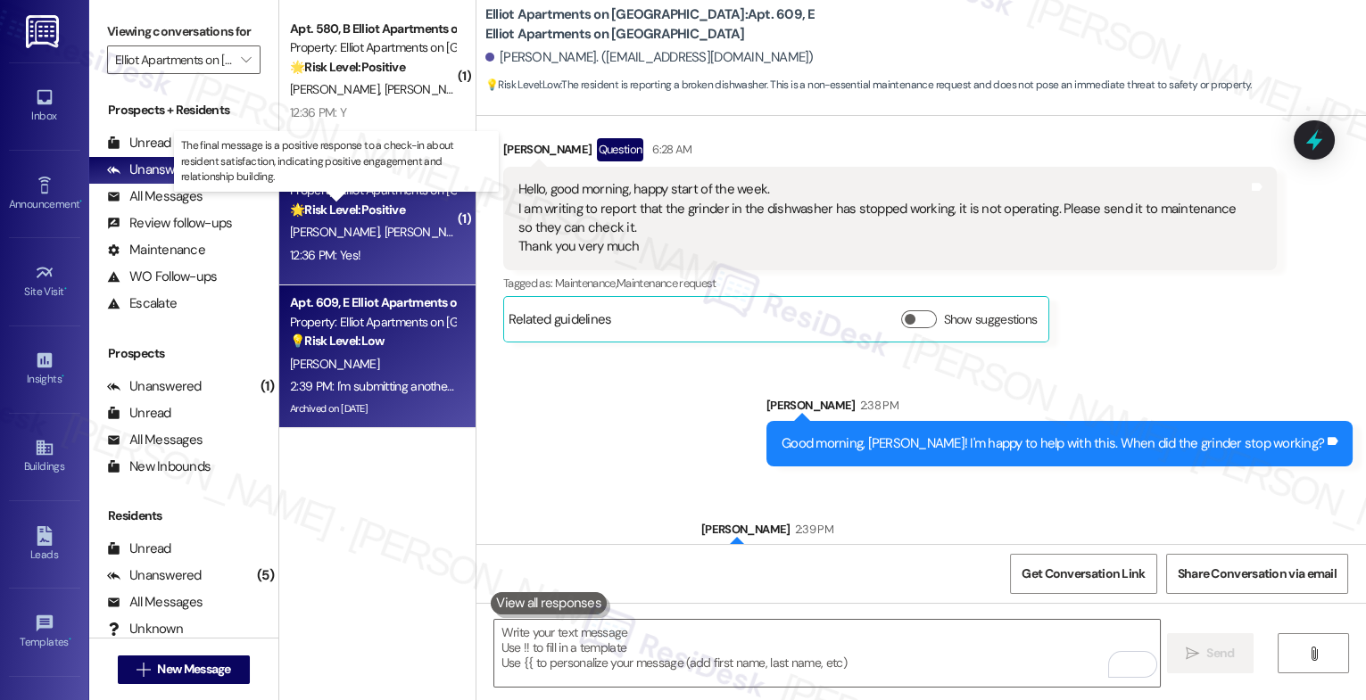
click at [379, 218] on strong "🌟 Risk Level: Positive" at bounding box center [347, 210] width 115 height 16
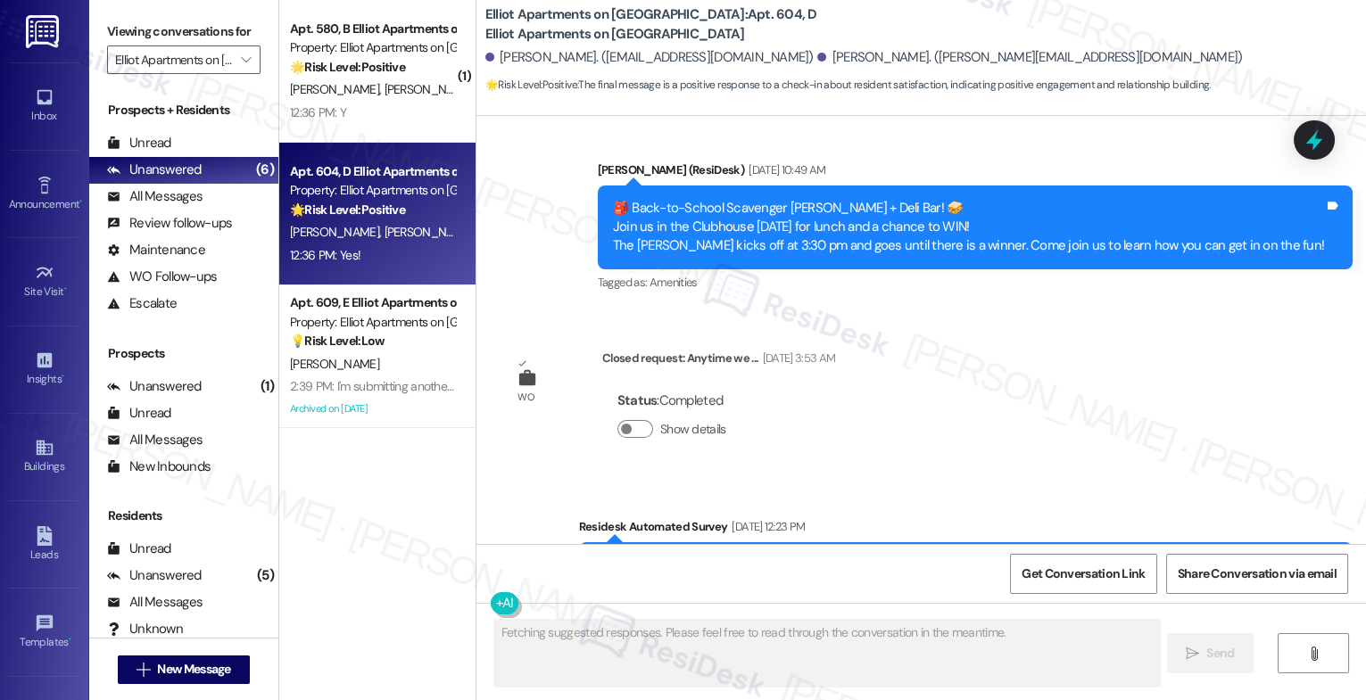
scroll to position [1183, 0]
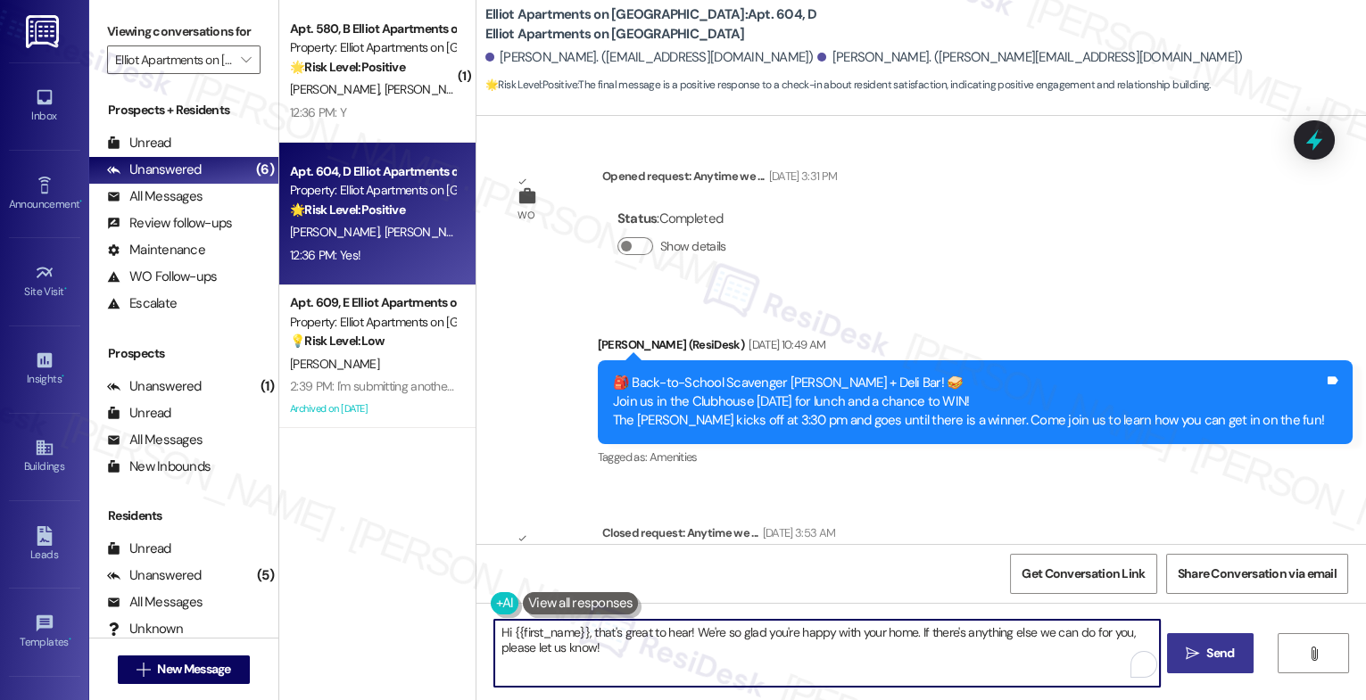
click at [564, 643] on textarea "Hi {{first_name}}, that's great to hear! We're so glad you're happy with your h…" at bounding box center [827, 653] width 666 height 67
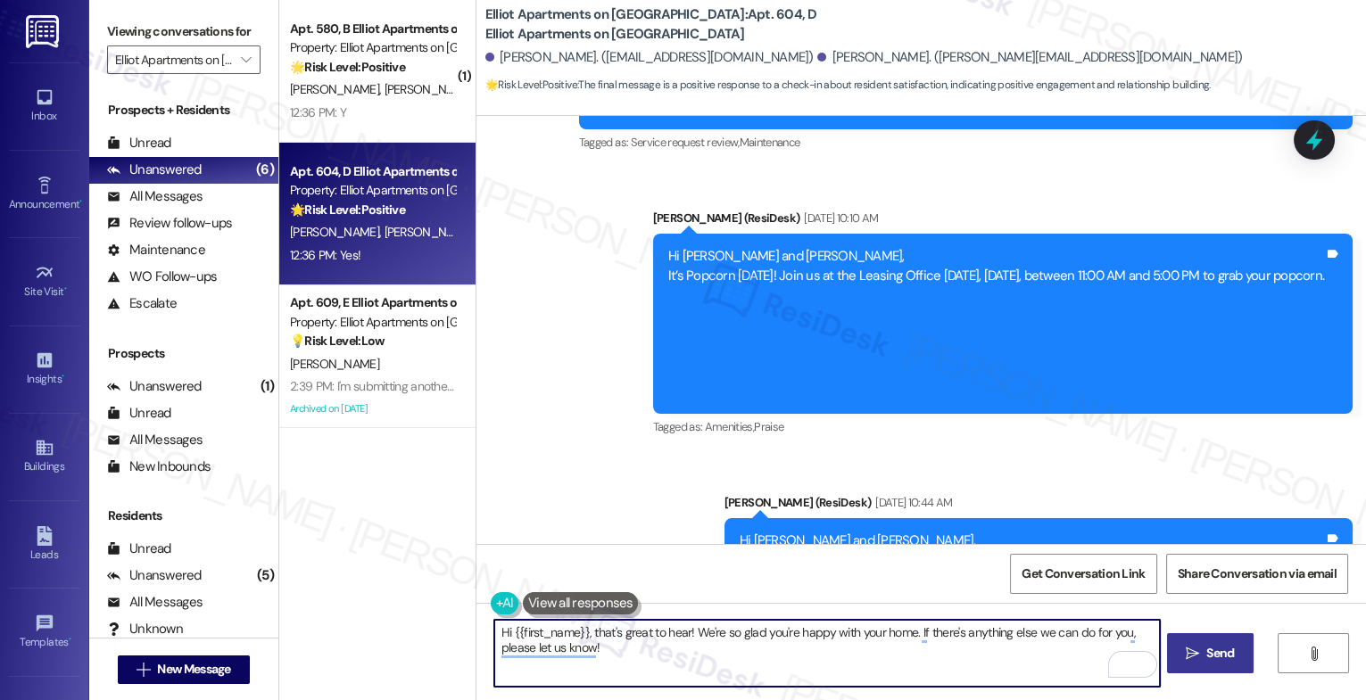
scroll to position [3136, 0]
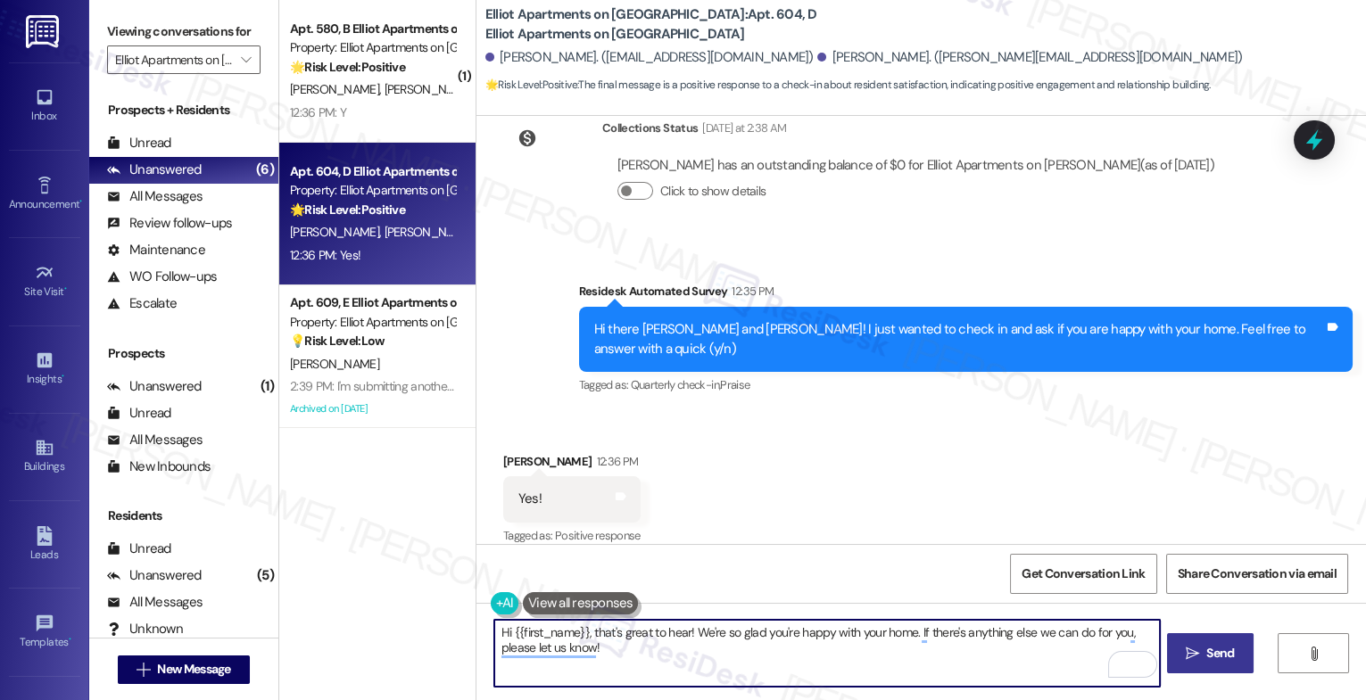
drag, startPoint x: 567, startPoint y: 634, endPoint x: 427, endPoint y: 631, distance: 139.2
click at [428, 631] on div "( 1 ) Apt. 580, B Elliot Apartments on Abernathy Property: Elliot Apartments on…" at bounding box center [822, 350] width 1087 height 700
click at [582, 660] on textarea "Alicia, that's great to hear! We're so glad you're happy with your home. If the…" at bounding box center [827, 653] width 666 height 67
type textarea "Alicia, that's great to hear! We're so glad you're happy with your home. If the…"
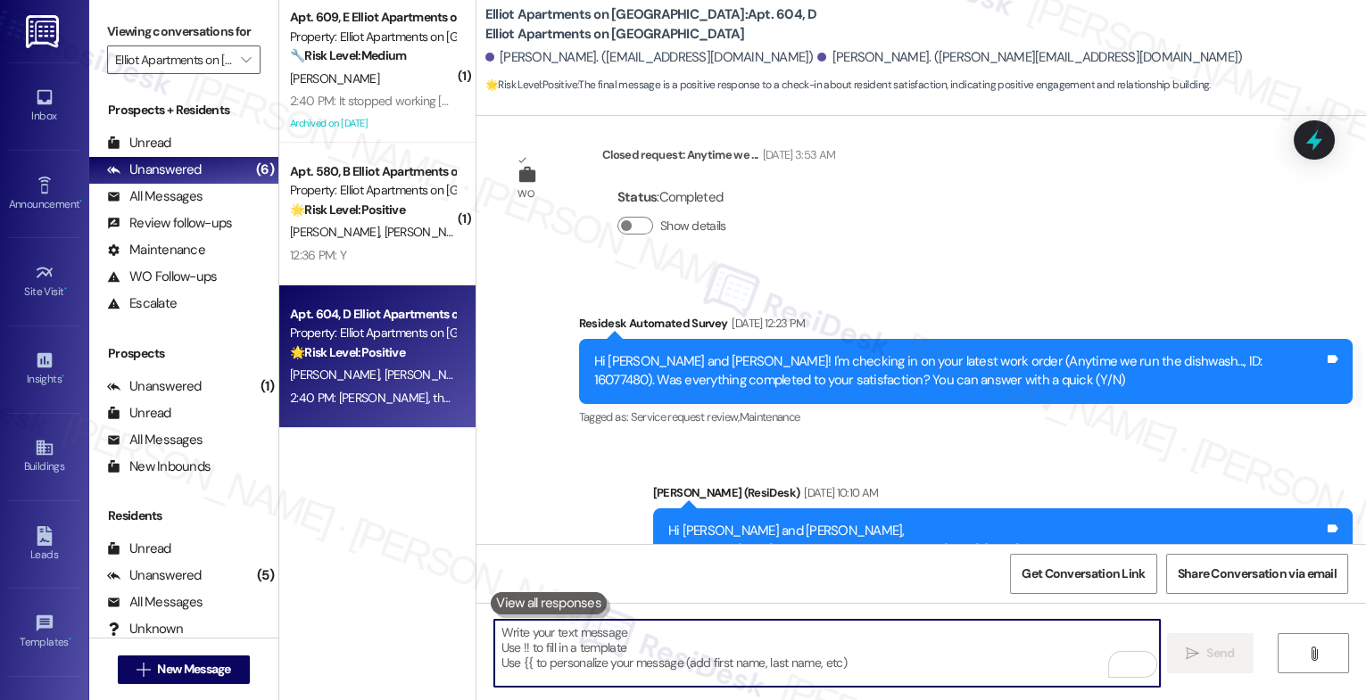
scroll to position [3279, 0]
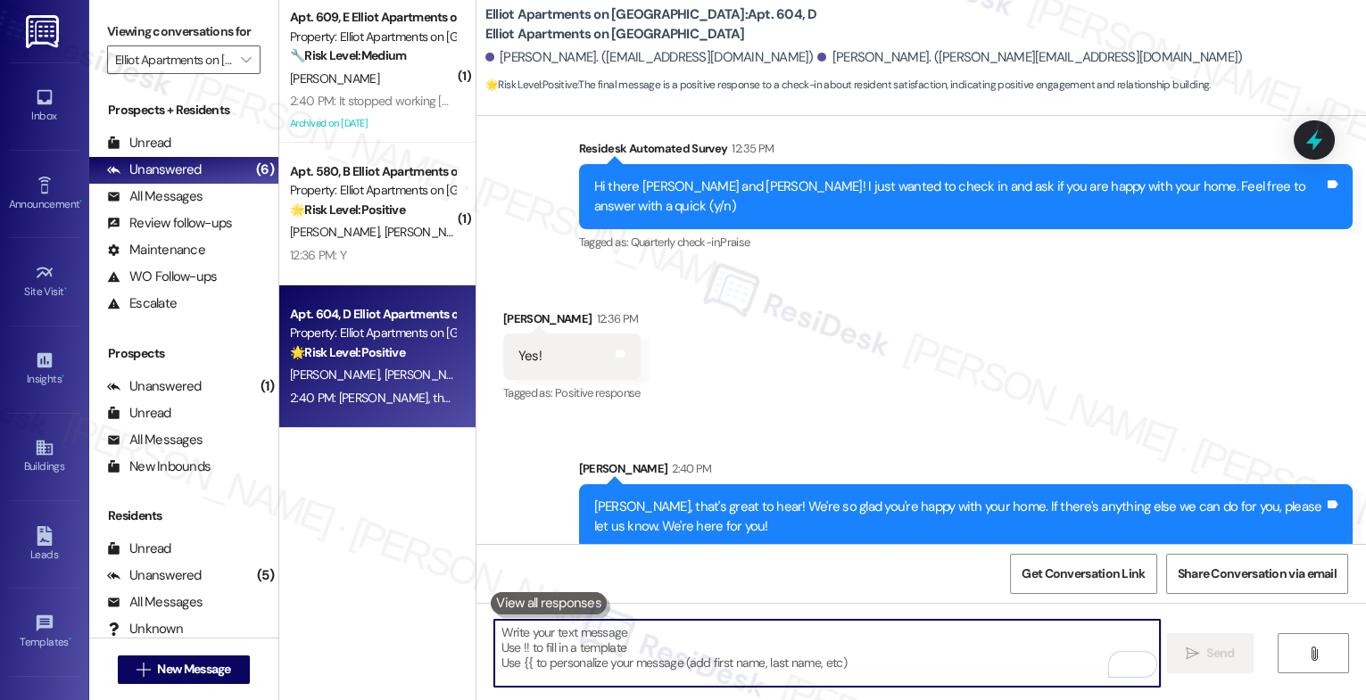
click at [631, 650] on textarea "To enrich screen reader interactions, please activate Accessibility in Grammarl…" at bounding box center [827, 653] width 666 height 67
paste textarea "Would it be okay to ask a quick favor? If you're open to it, could you share yo…"
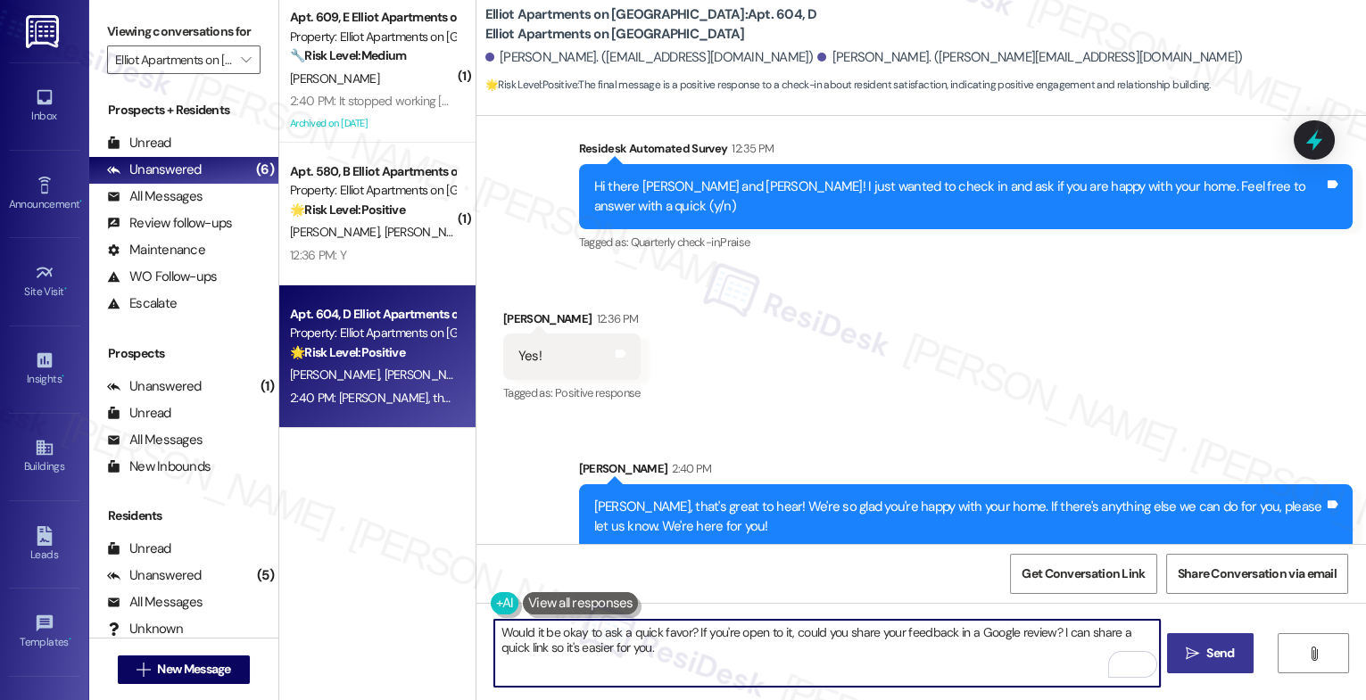
type textarea "Would it be okay to ask a quick favor? If you're open to it, could you share yo…"
click at [1195, 650] on icon "" at bounding box center [1192, 654] width 13 height 14
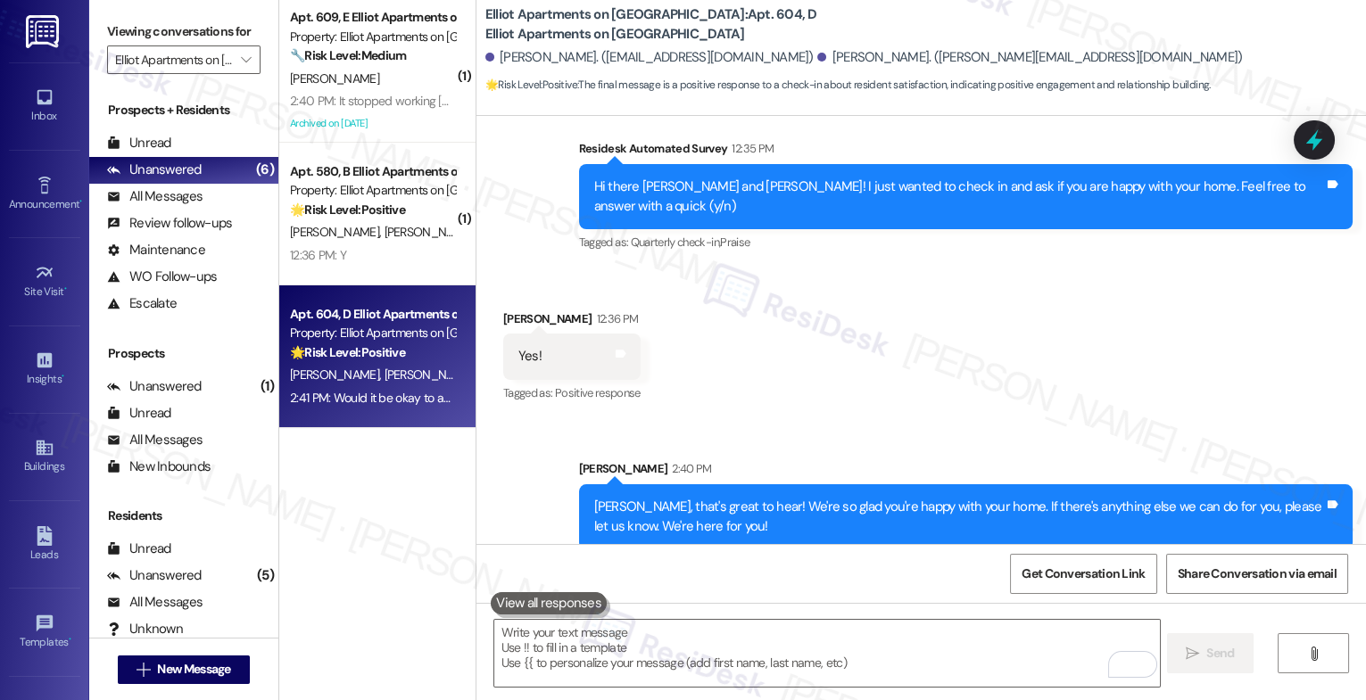
scroll to position [3423, 0]
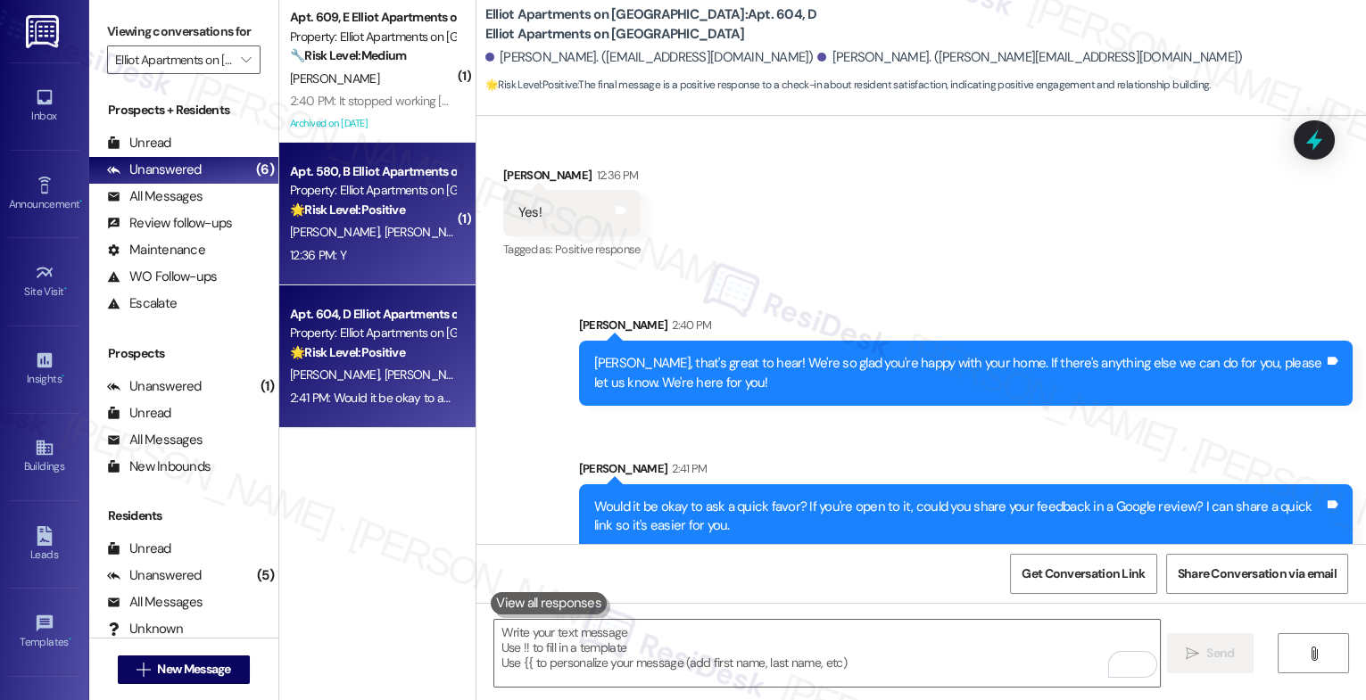
click at [384, 229] on span "A. Halverson" at bounding box center [428, 232] width 89 height 16
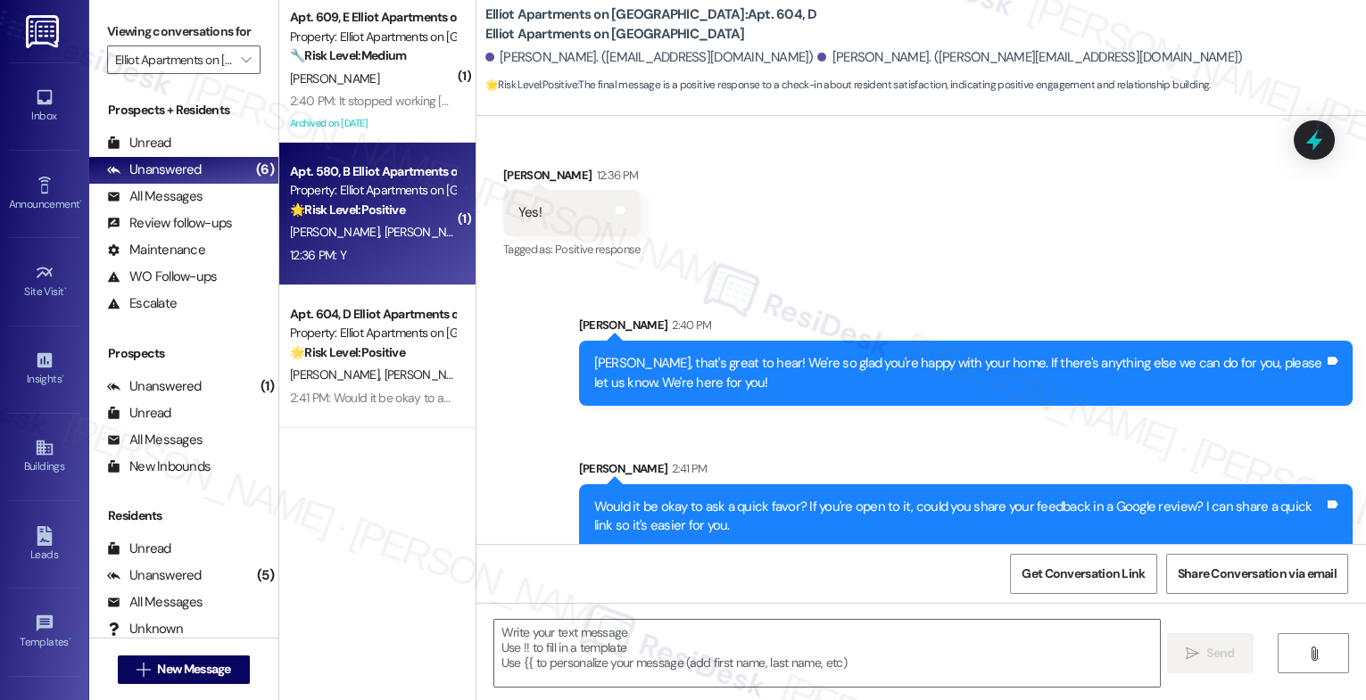
type textarea "Fetching suggested responses. Please feel free to read through the conversation…"
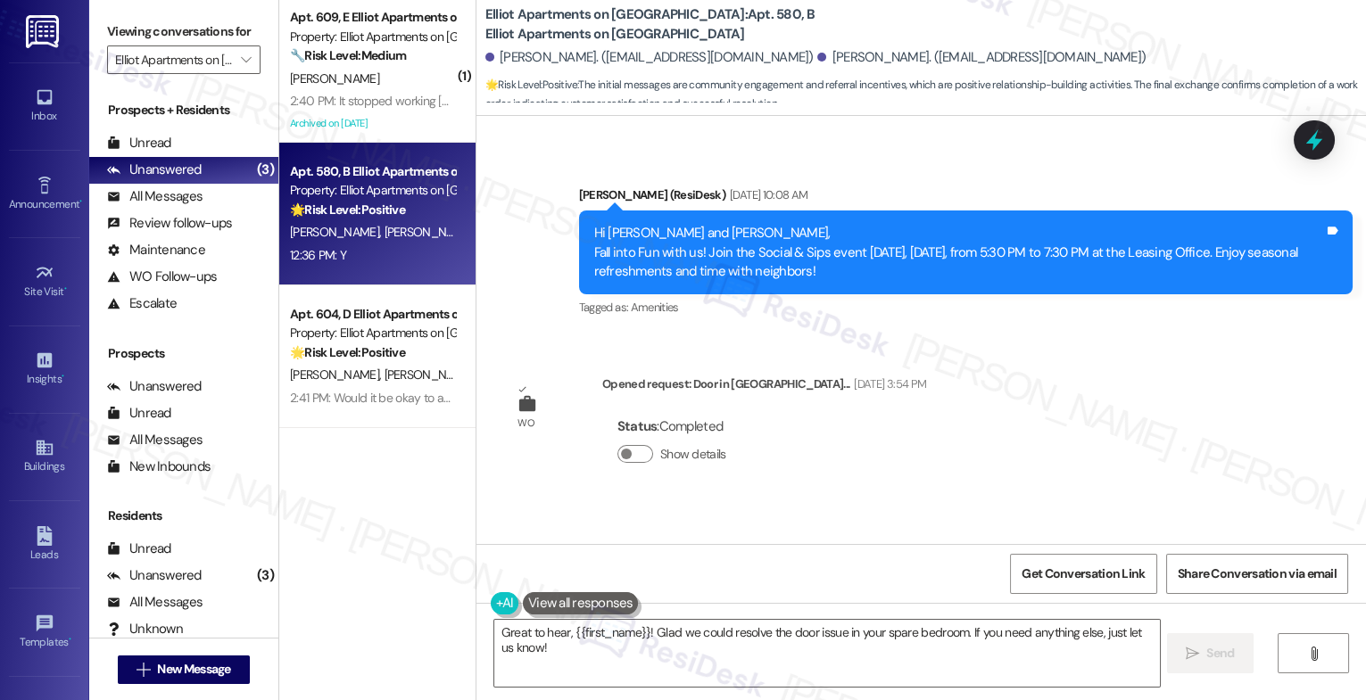
scroll to position [5928, 0]
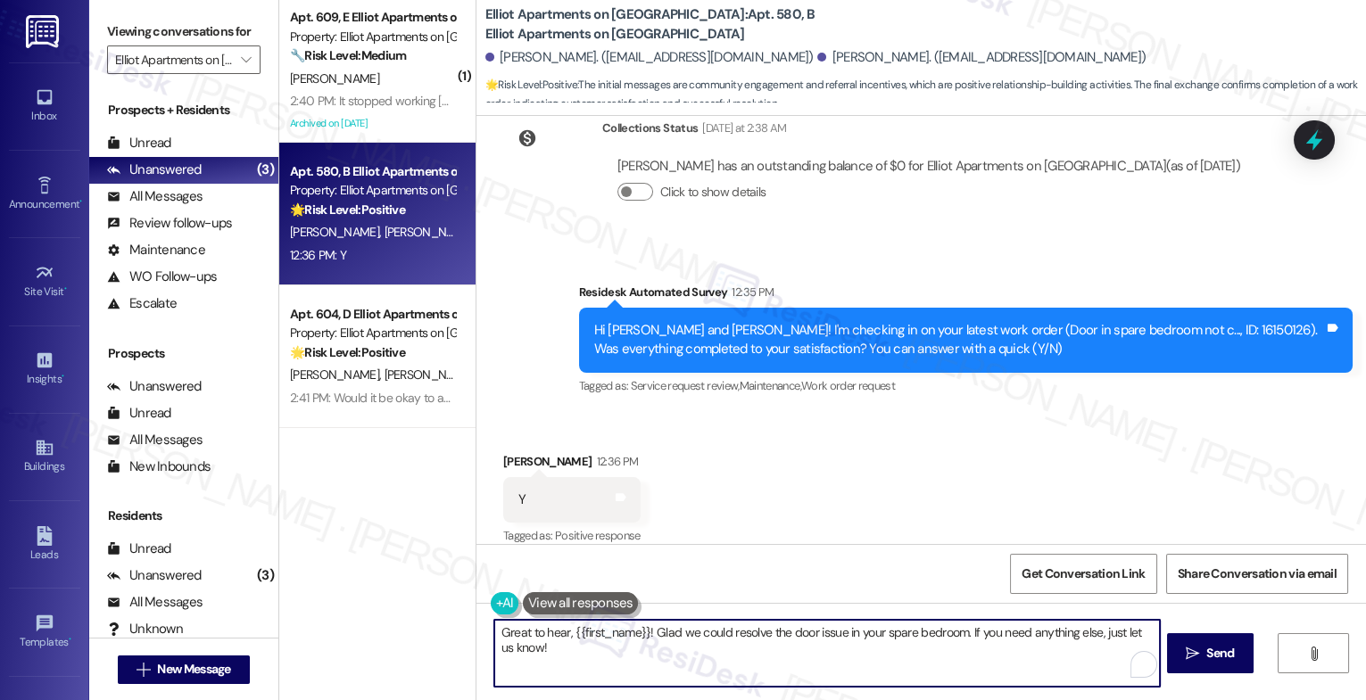
drag, startPoint x: 638, startPoint y: 638, endPoint x: 566, endPoint y: 631, distance: 72.6
click at [566, 631] on textarea "Great to hear, {{first_name}}! Glad we could resolve the door issue in your spa…" at bounding box center [827, 653] width 666 height 67
click at [1140, 633] on textarea "Great to hear, Ana! Glad we could resolve the door issue in your spare bedroom.…" at bounding box center [827, 653] width 666 height 67
type textarea "That's great to hear, Ana! I'm glad we could resolve the door issue in your spa…"
click at [1217, 645] on span "Send" at bounding box center [1220, 653] width 28 height 19
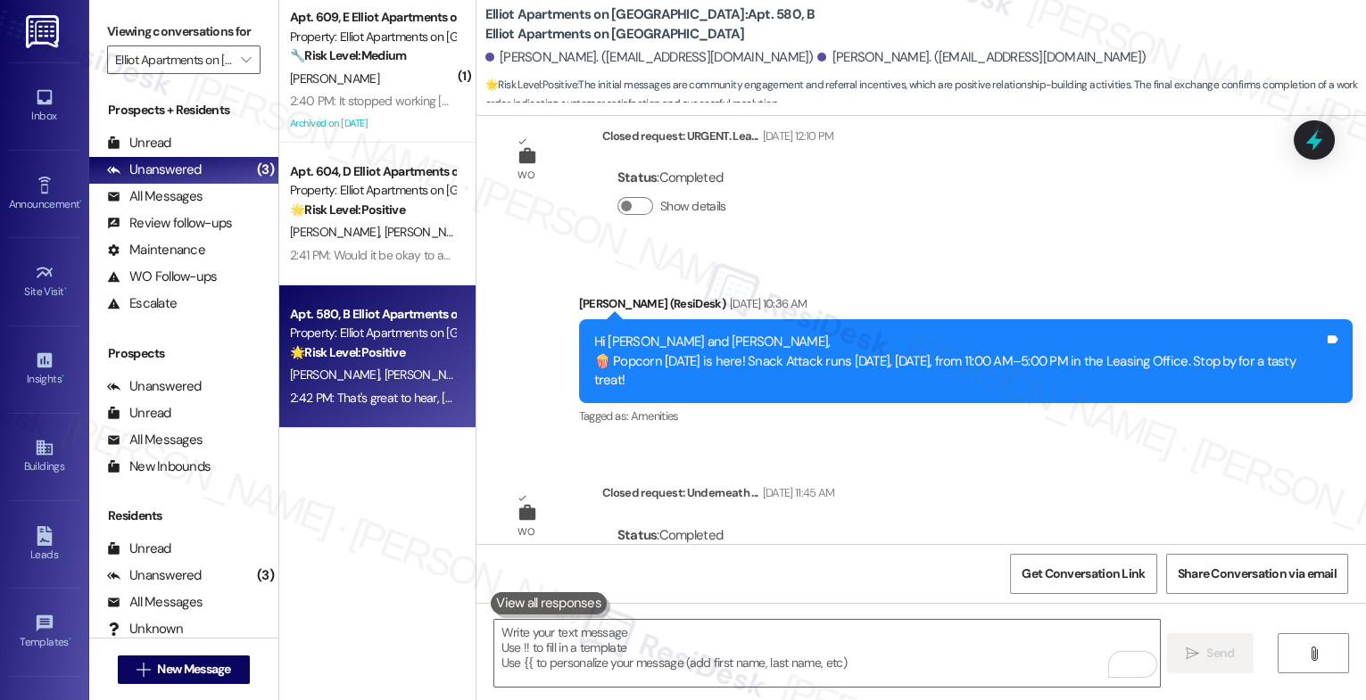
scroll to position [1898, 0]
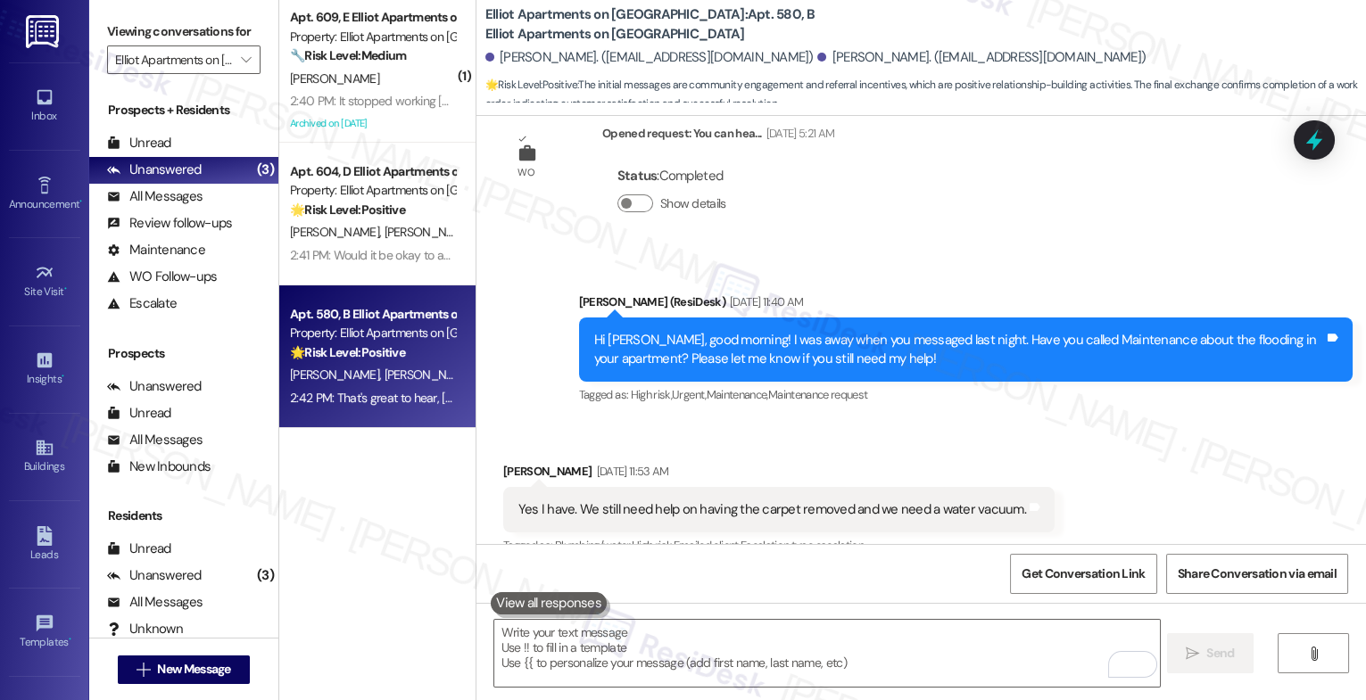
scroll to position [5549, 0]
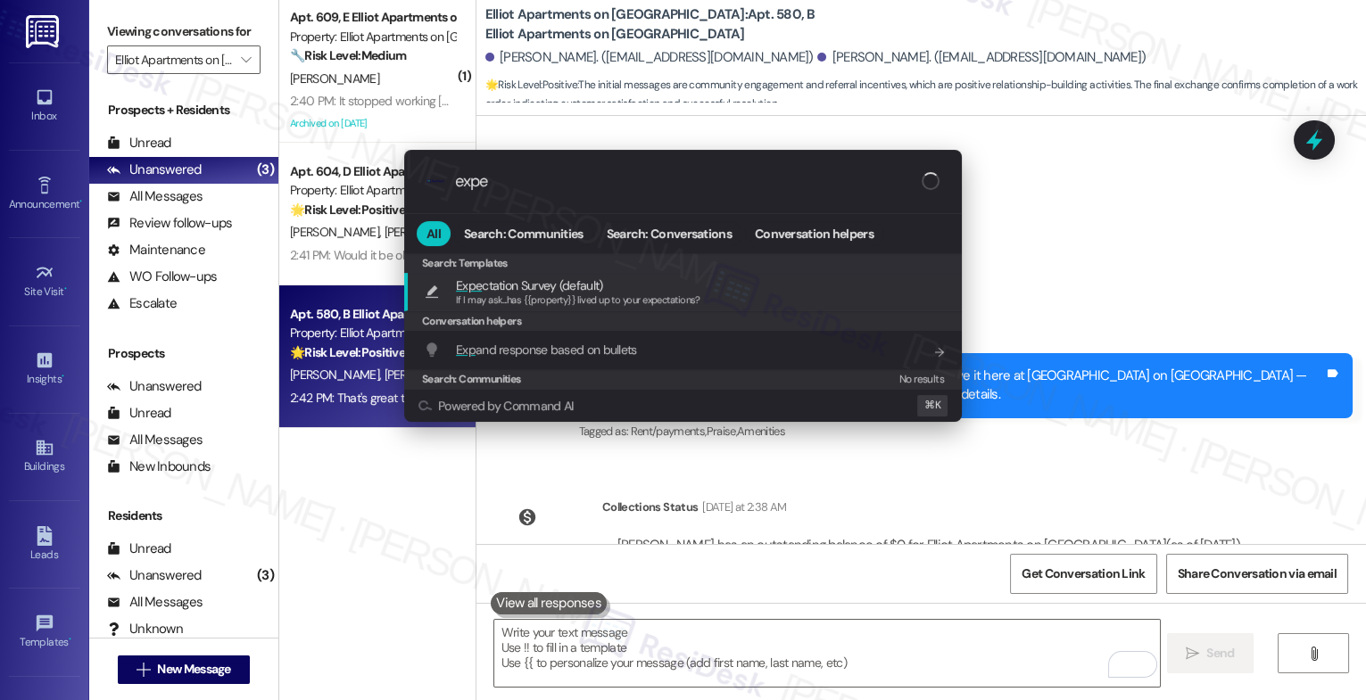
type input "expec"
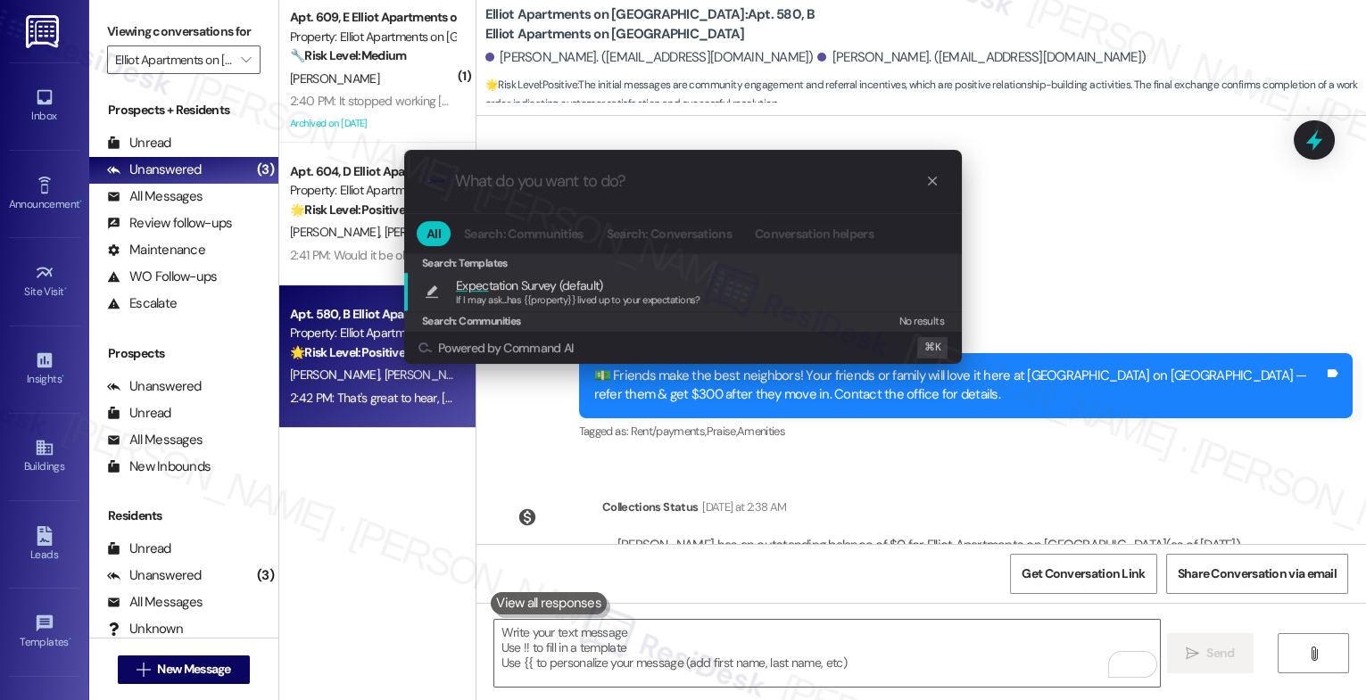
type textarea "If I may ask...has {{property}} lived up to your expectations?"
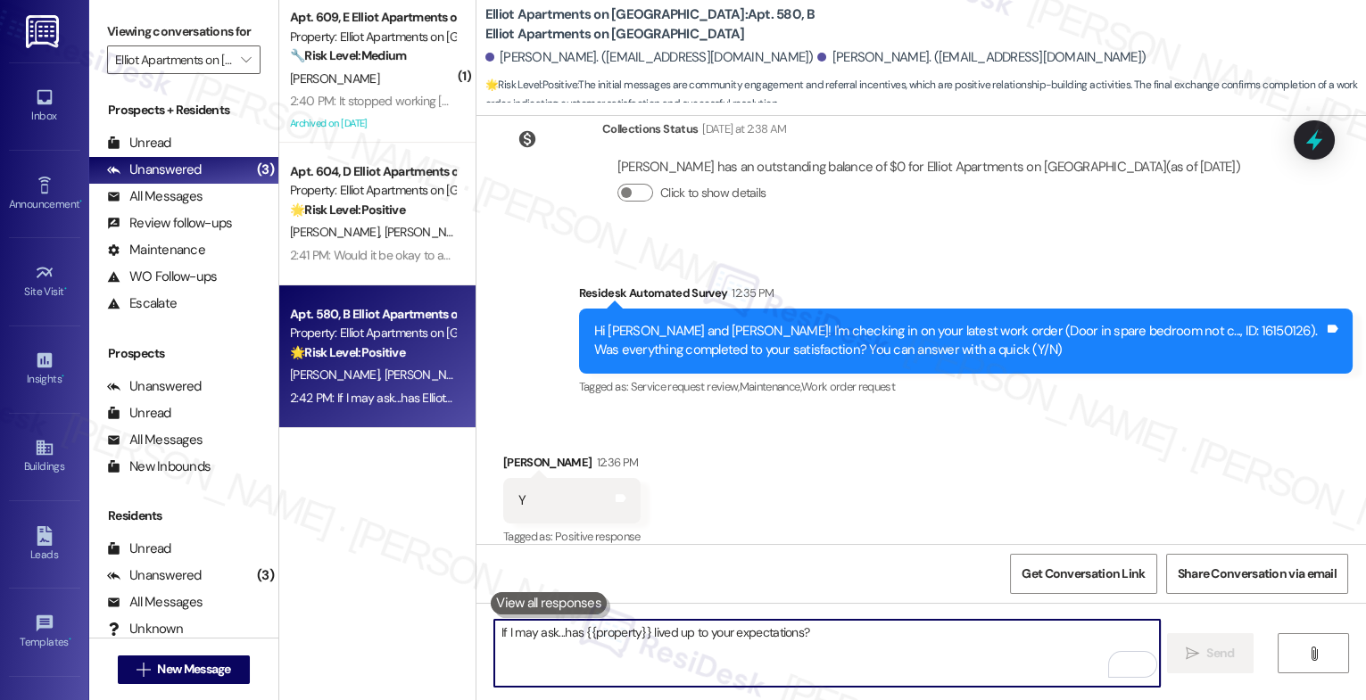
scroll to position [6177, 0]
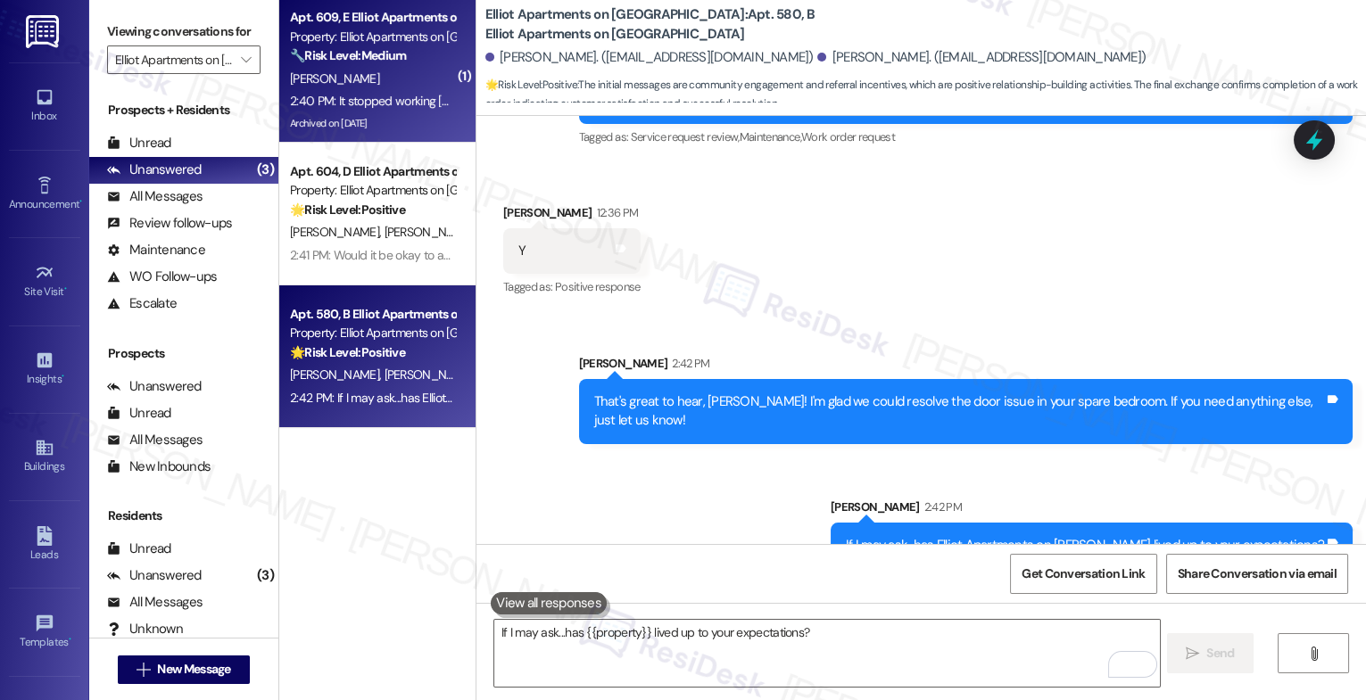
click at [344, 87] on div "[PERSON_NAME]" at bounding box center [372, 79] width 169 height 22
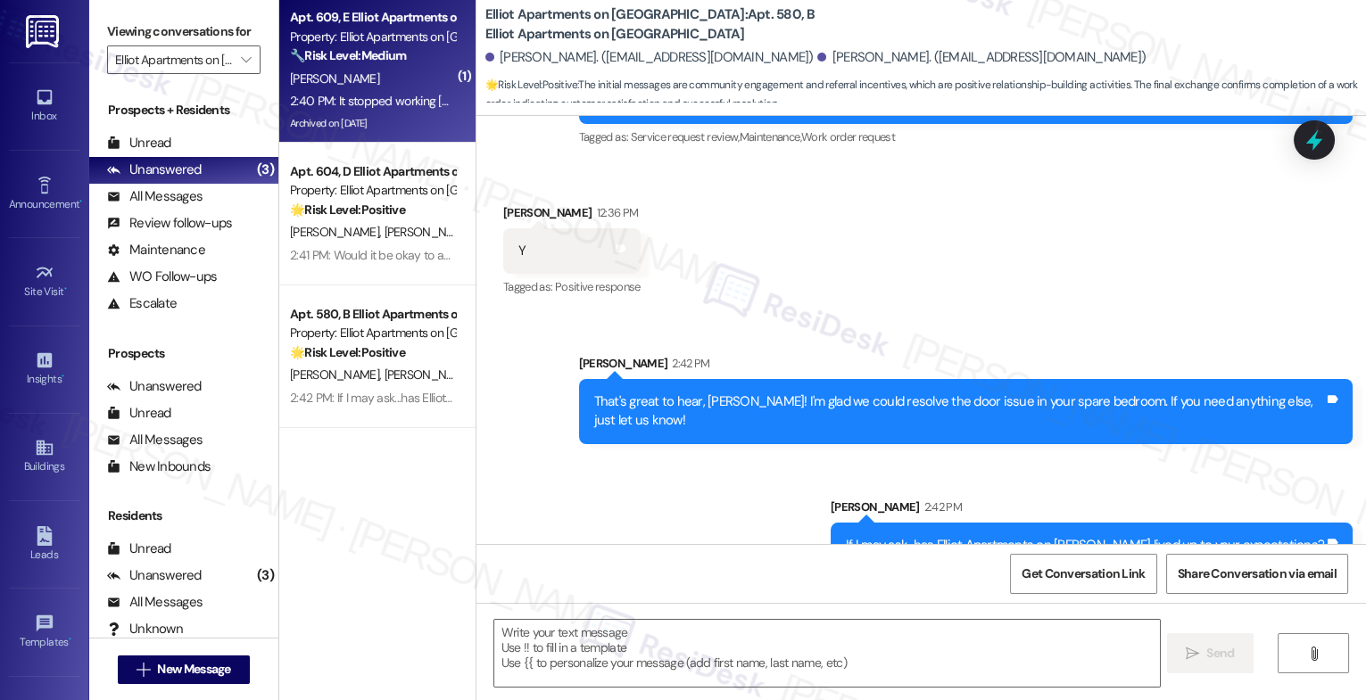
type textarea "Fetching suggested responses. Please feel free to read through the conversation…"
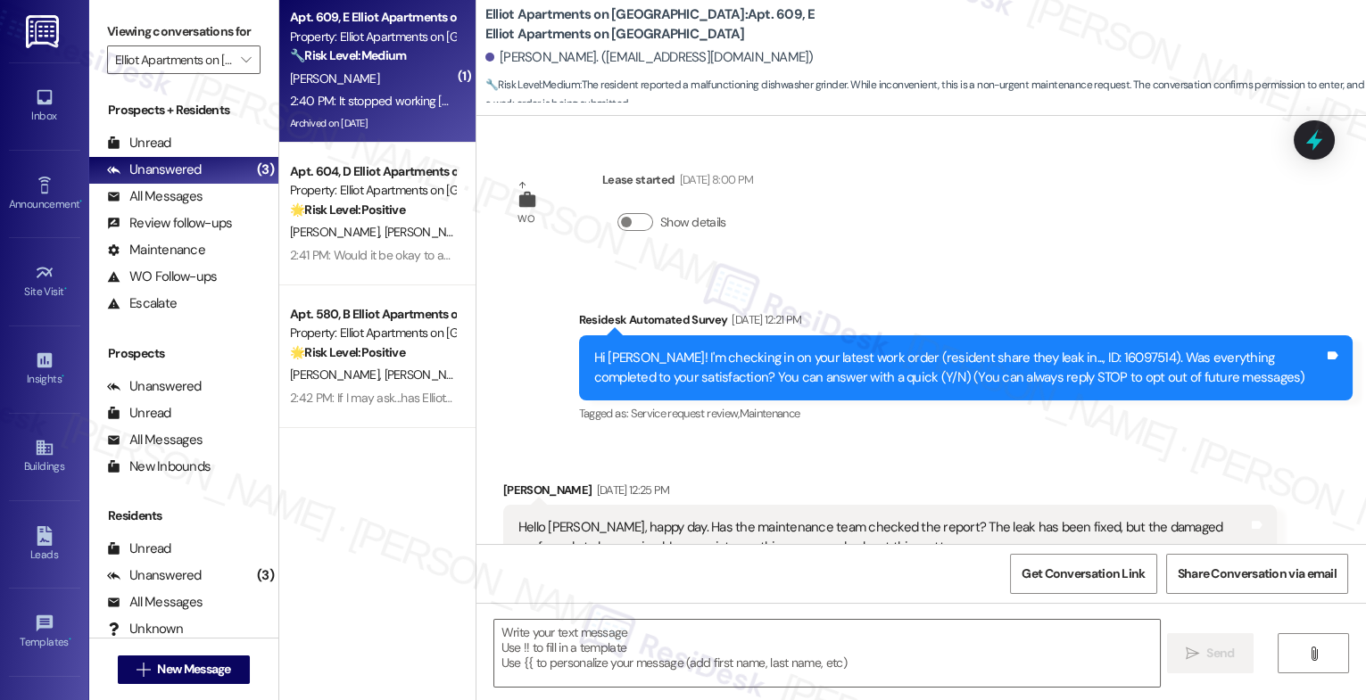
scroll to position [14526, 0]
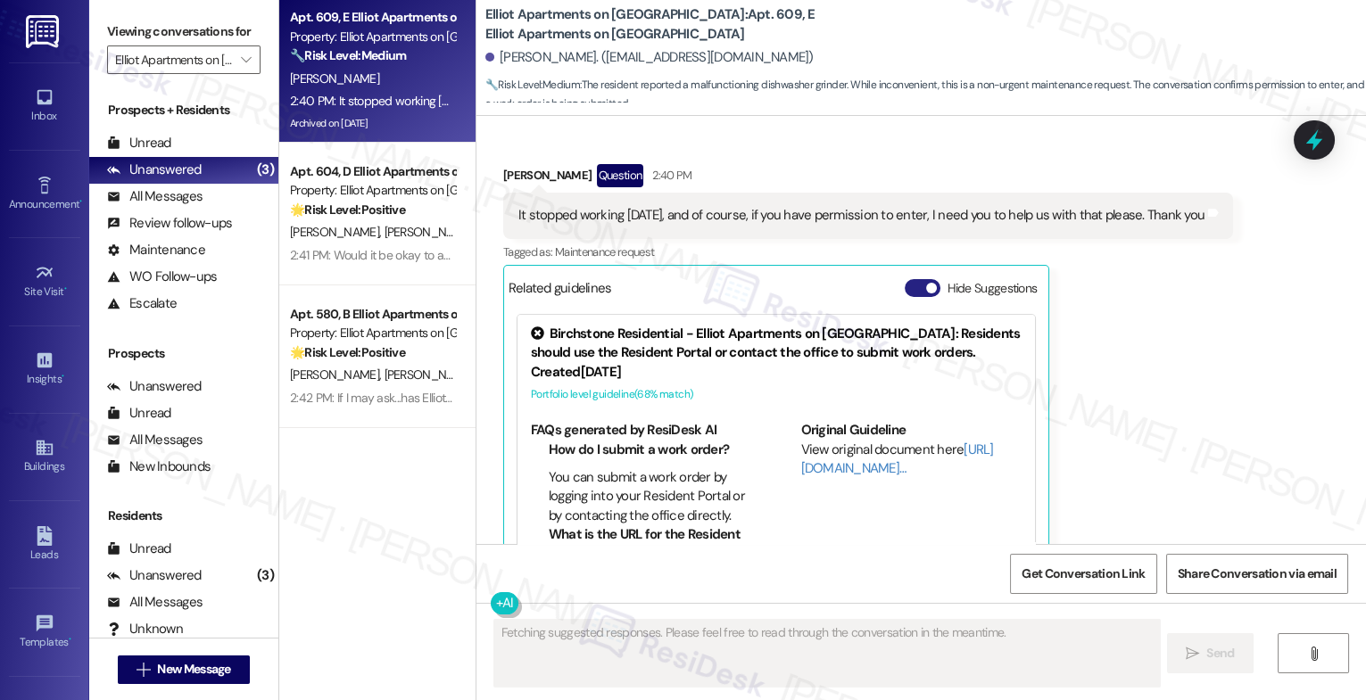
click at [907, 279] on button "Hide Suggestions" at bounding box center [923, 288] width 36 height 18
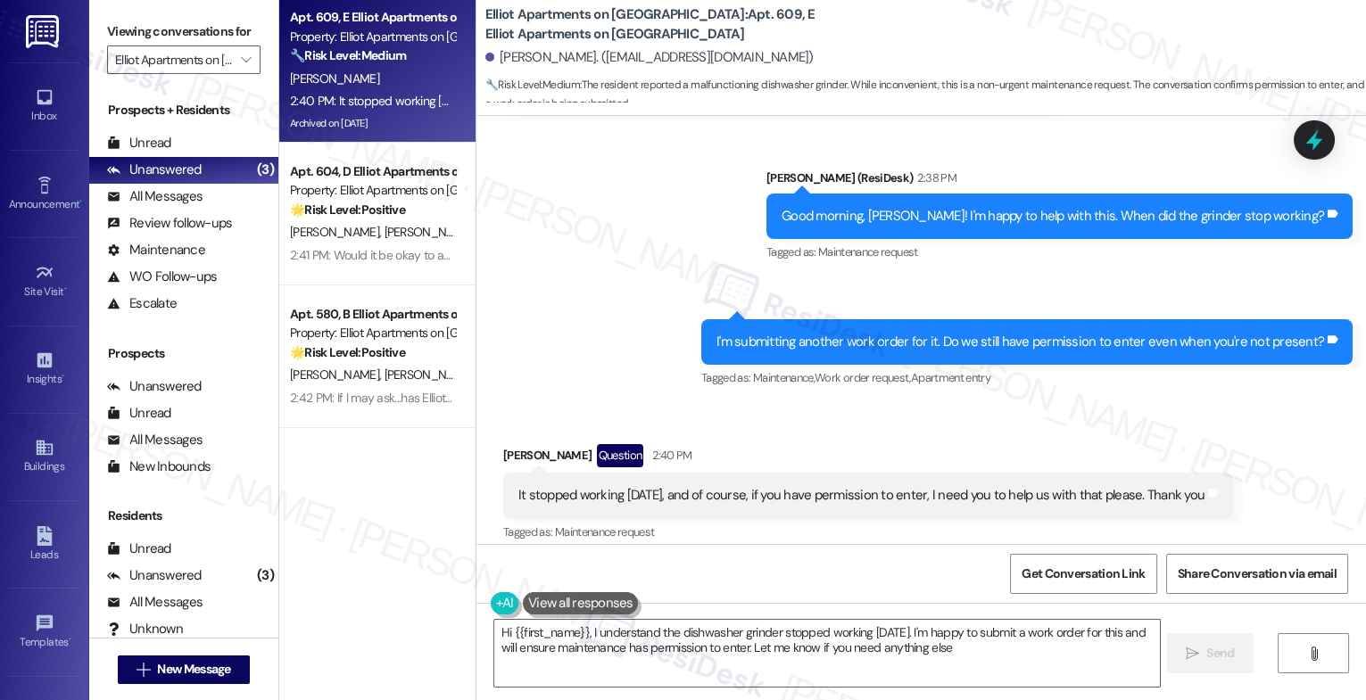
type textarea "Hi {{first_name}}, I understand the dishwasher grinder stopped working [DATE]. …"
click at [622, 404] on div "Received via SMS [PERSON_NAME] Question 2:40 PM It stopped working [DATE], and …" at bounding box center [921, 504] width 890 height 200
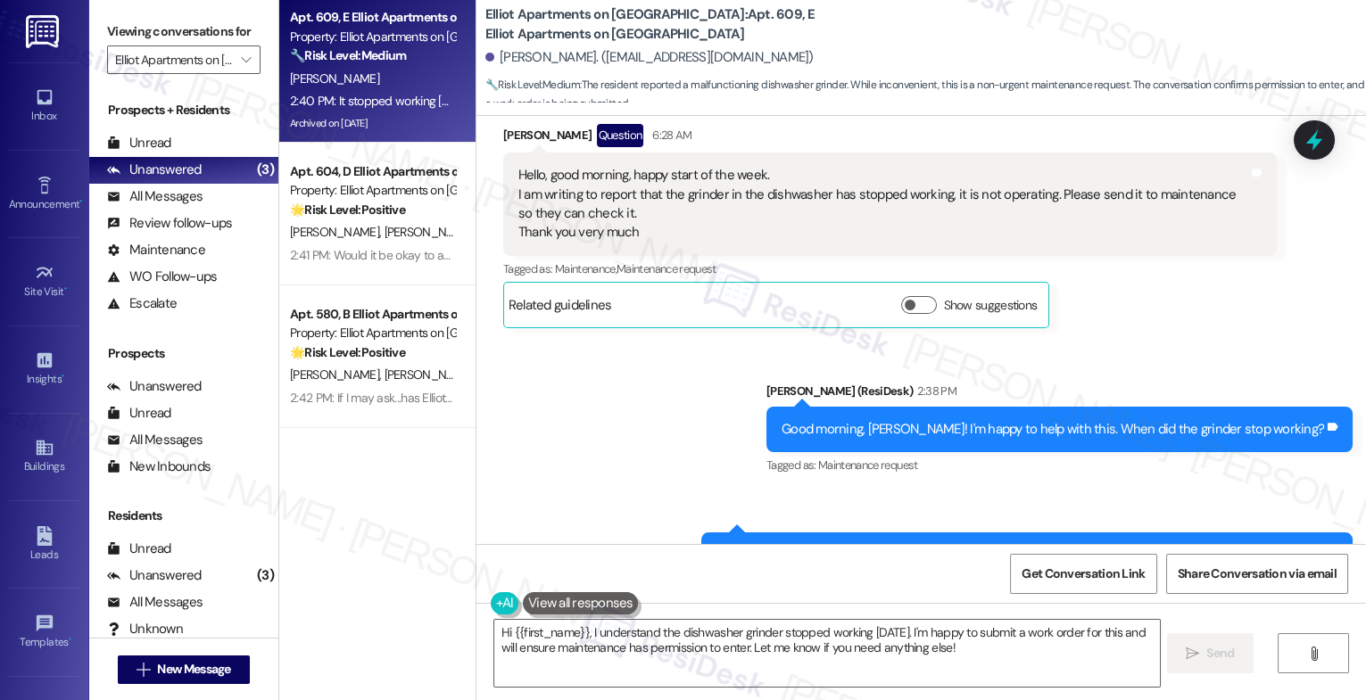
scroll to position [13787, 0]
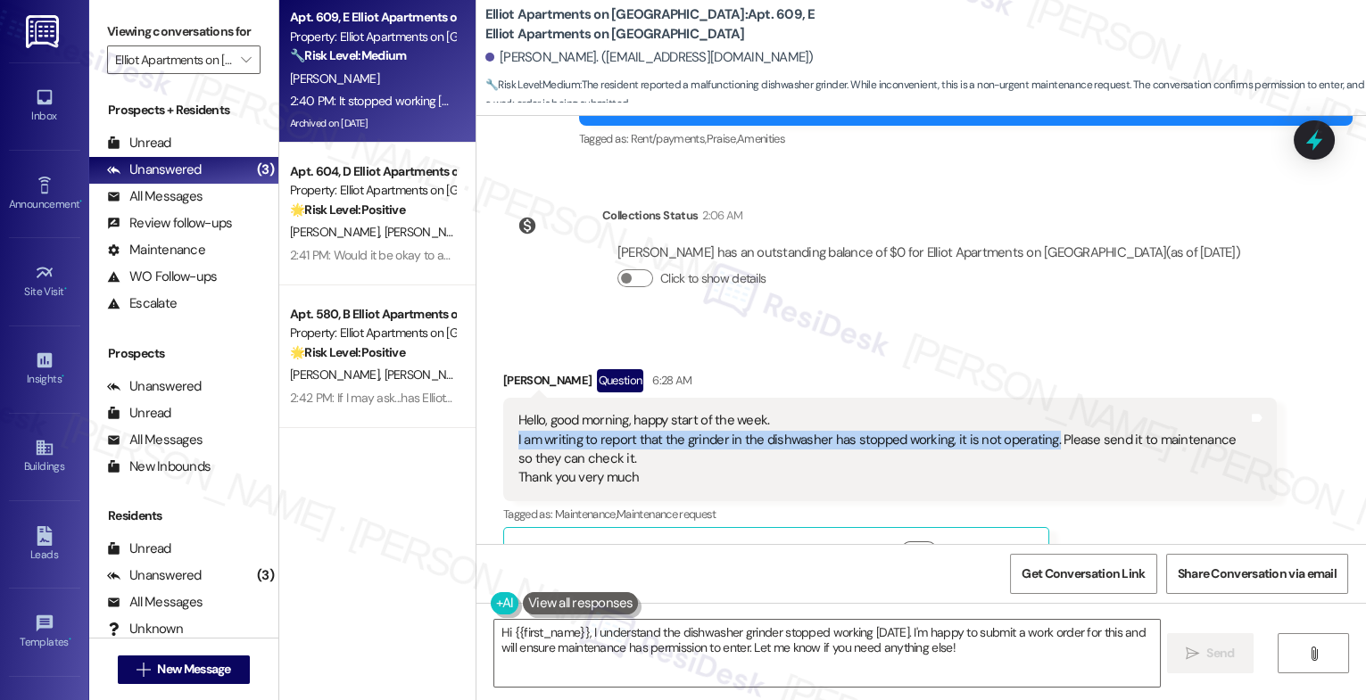
drag, startPoint x: 502, startPoint y: 369, endPoint x: 1035, endPoint y: 382, distance: 532.8
click at [1035, 398] on div "Hello, good morning, happy start of the week. I am writing to report that the g…" at bounding box center [890, 450] width 774 height 104
copy div "I am writing to report that the grinder in the dishwasher has stopped working, …"
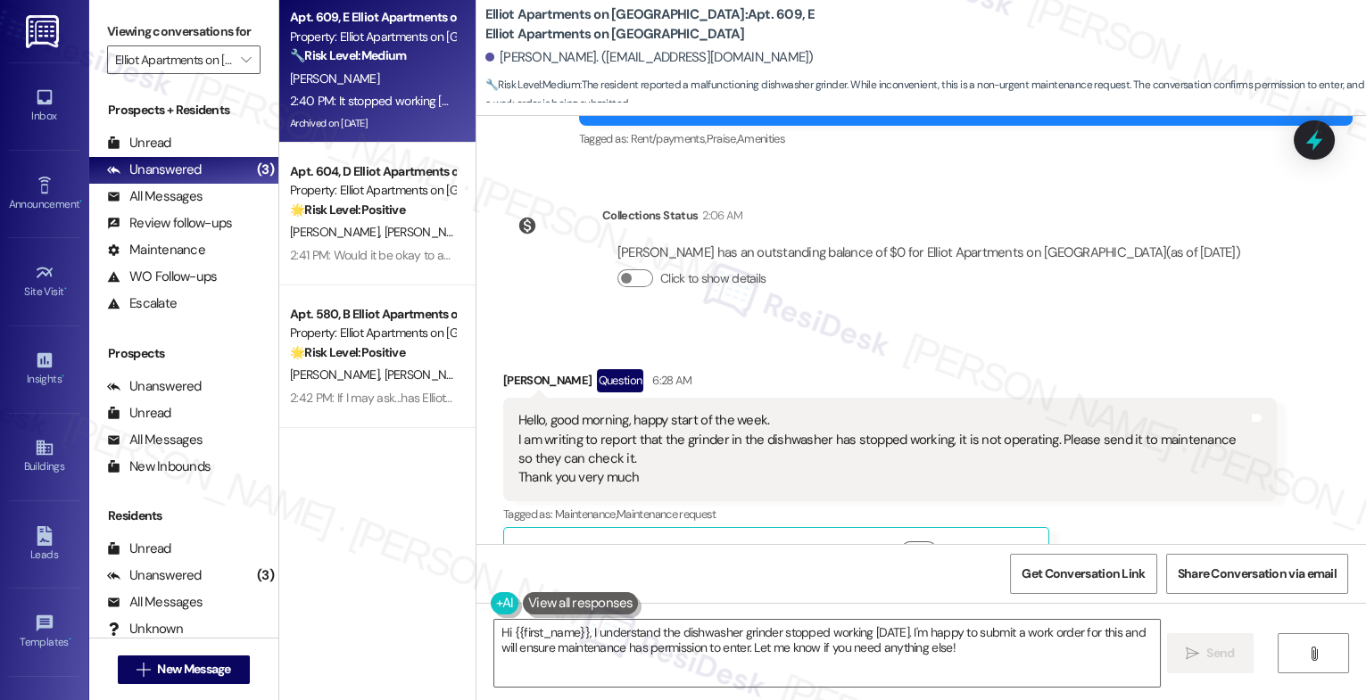
click at [892, 356] on div "Received via SMS [PERSON_NAME] Question 6:28 AM Hello, good morning, happy star…" at bounding box center [890, 471] width 800 height 230
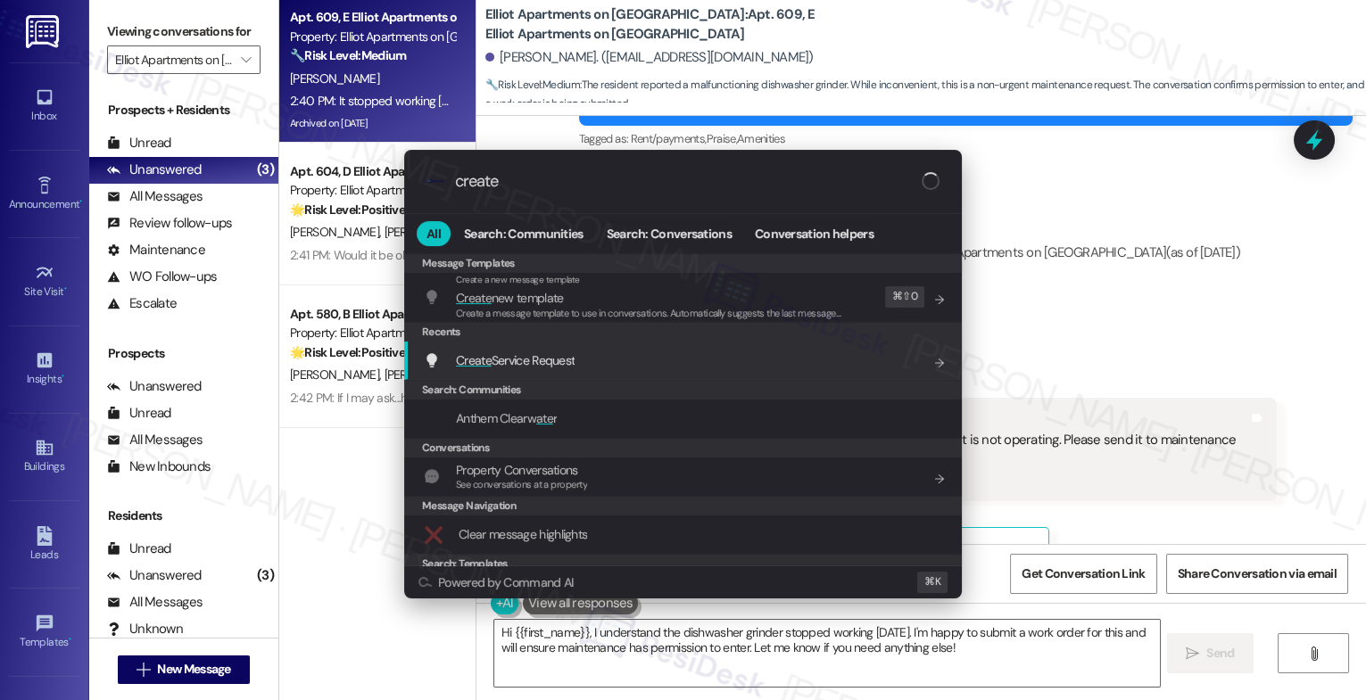
type input "create"
click at [522, 351] on span "Create Service Request" at bounding box center [515, 361] width 119 height 20
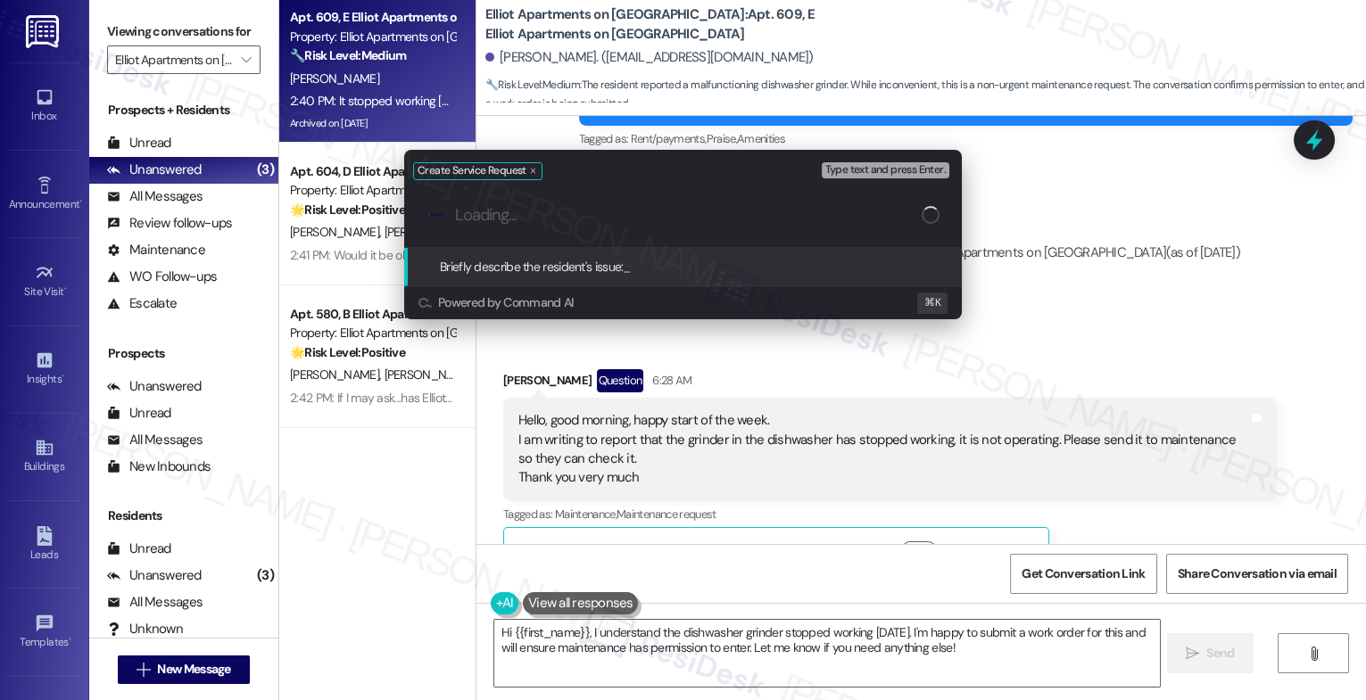
paste input "I am writing to report that the grinder in the dishwasher has stopped working, …"
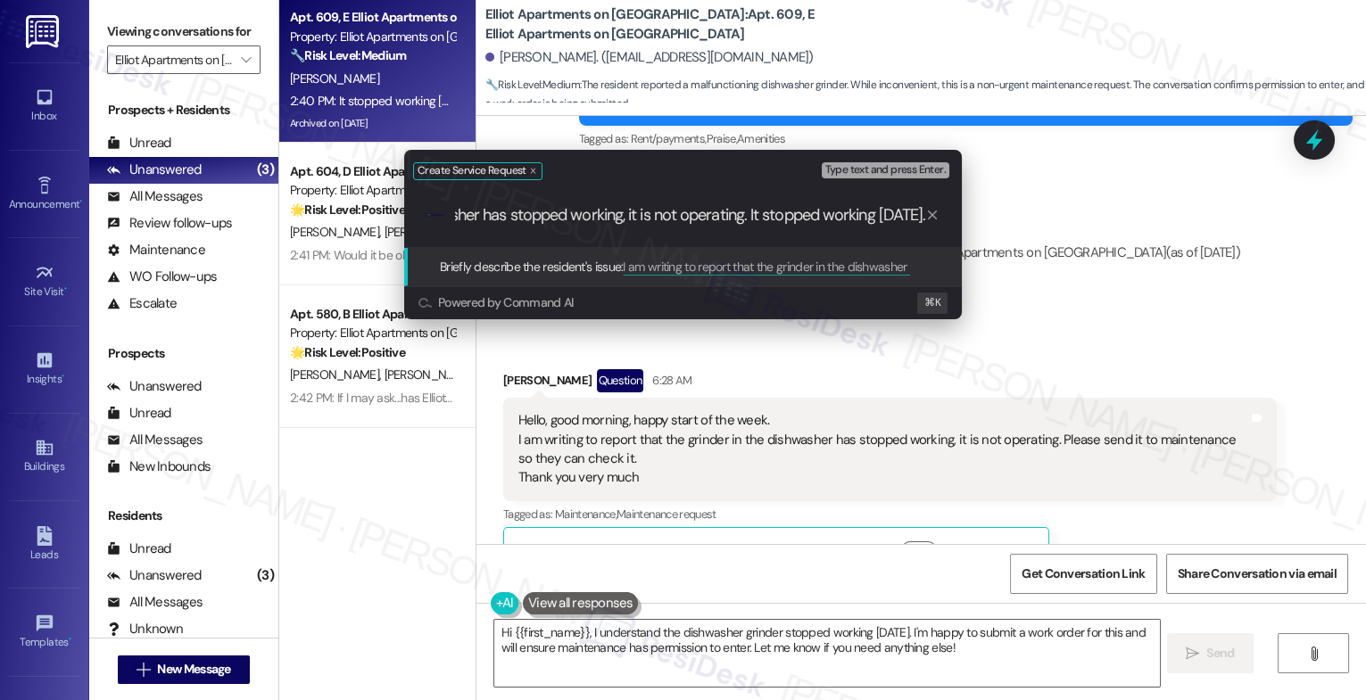
scroll to position [0, 370]
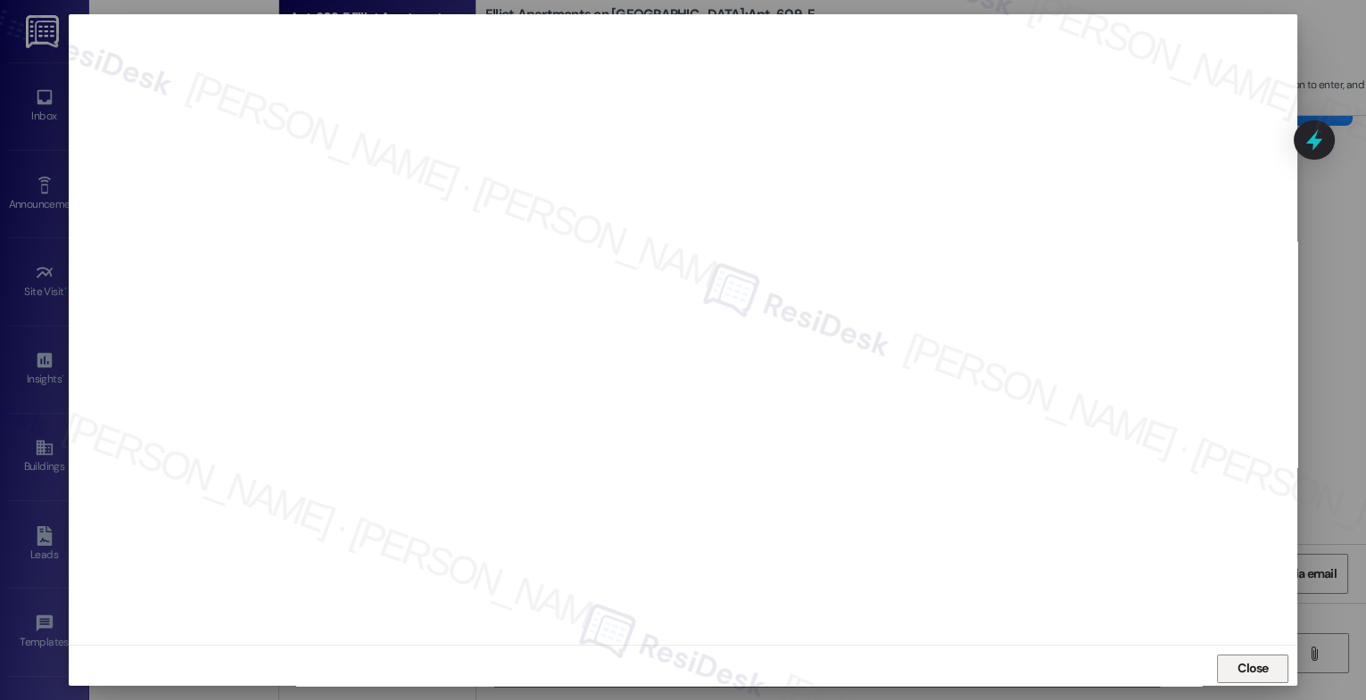
click at [1222, 663] on button "Close" at bounding box center [1252, 669] width 71 height 29
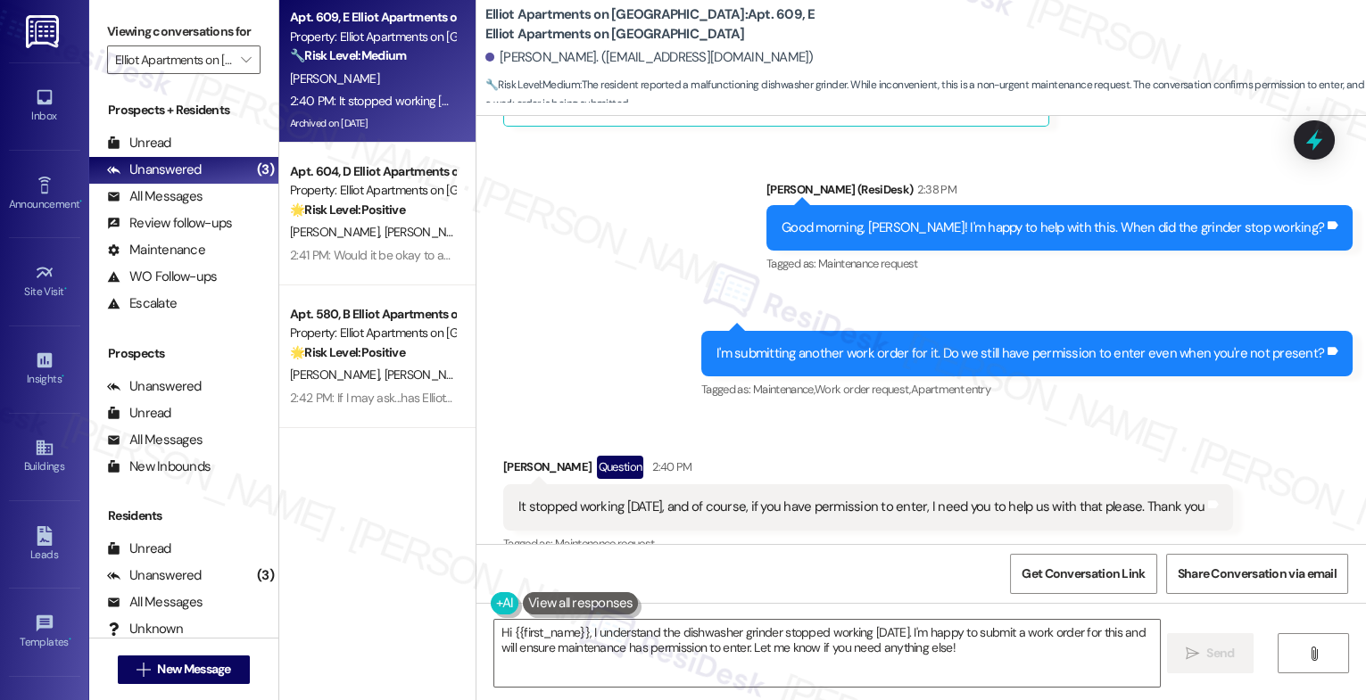
scroll to position [14246, 0]
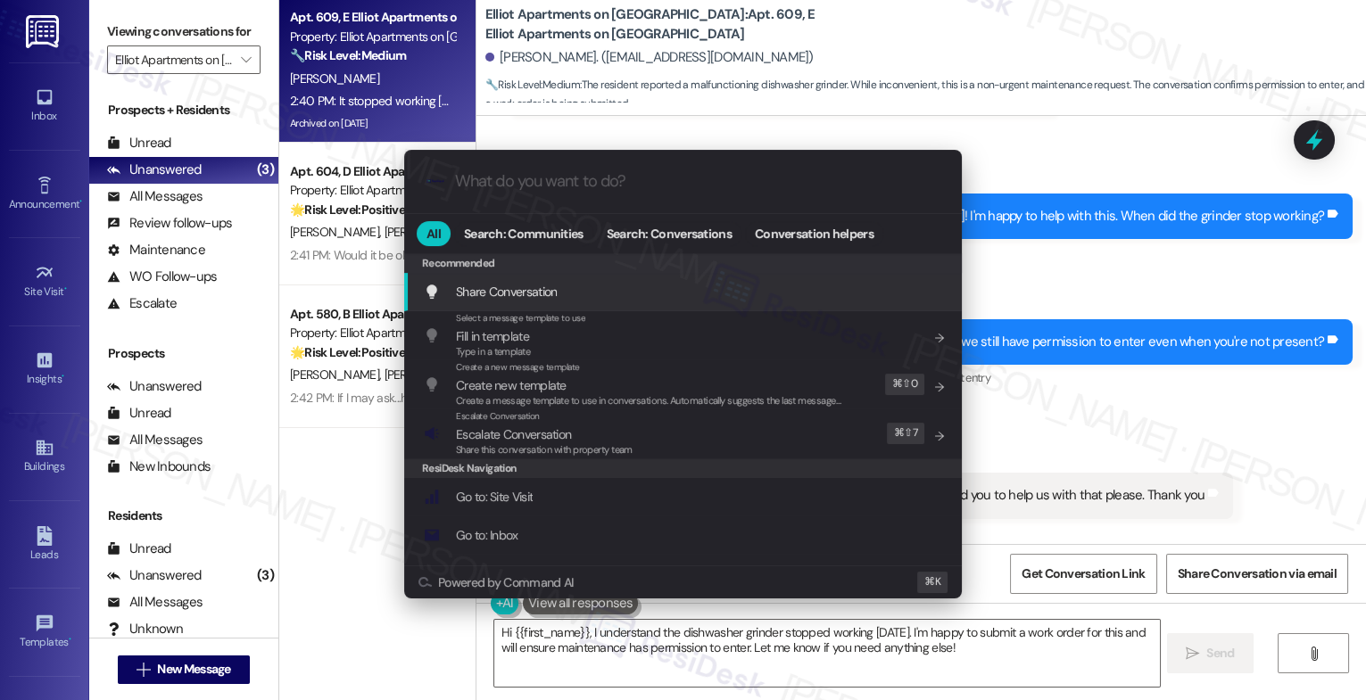
type input "c"
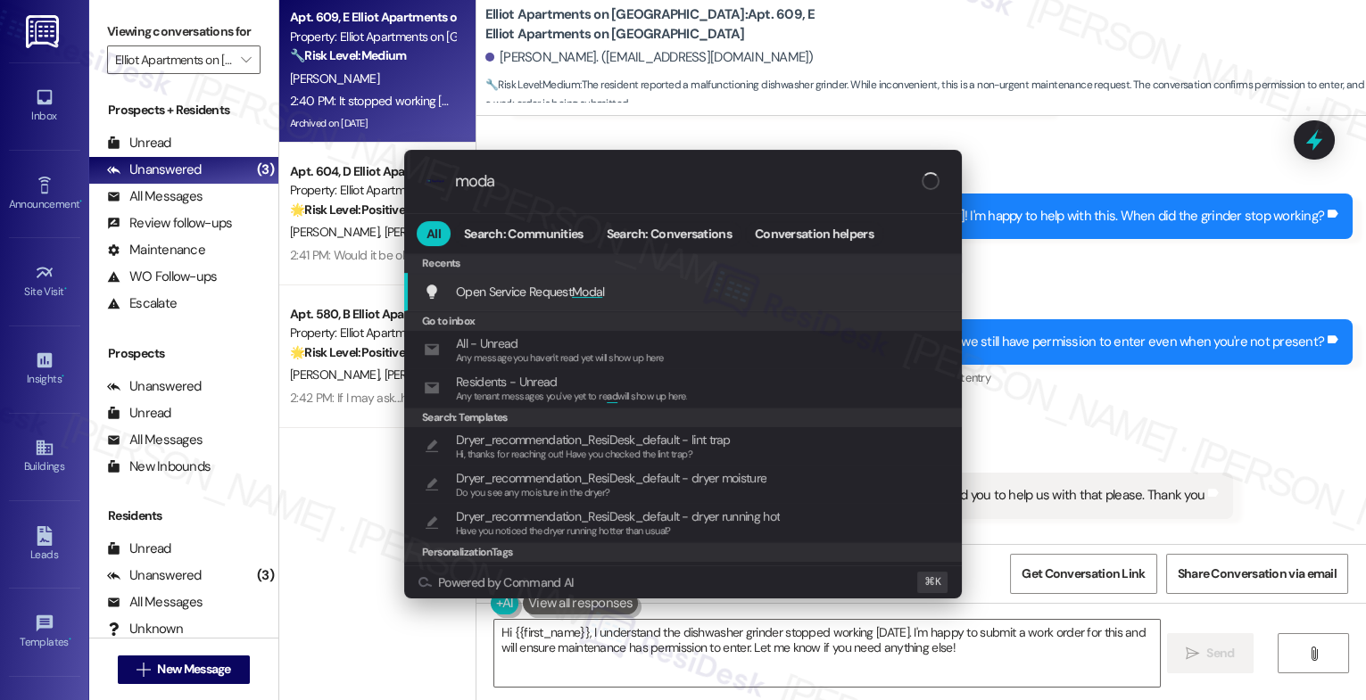
type input "modal"
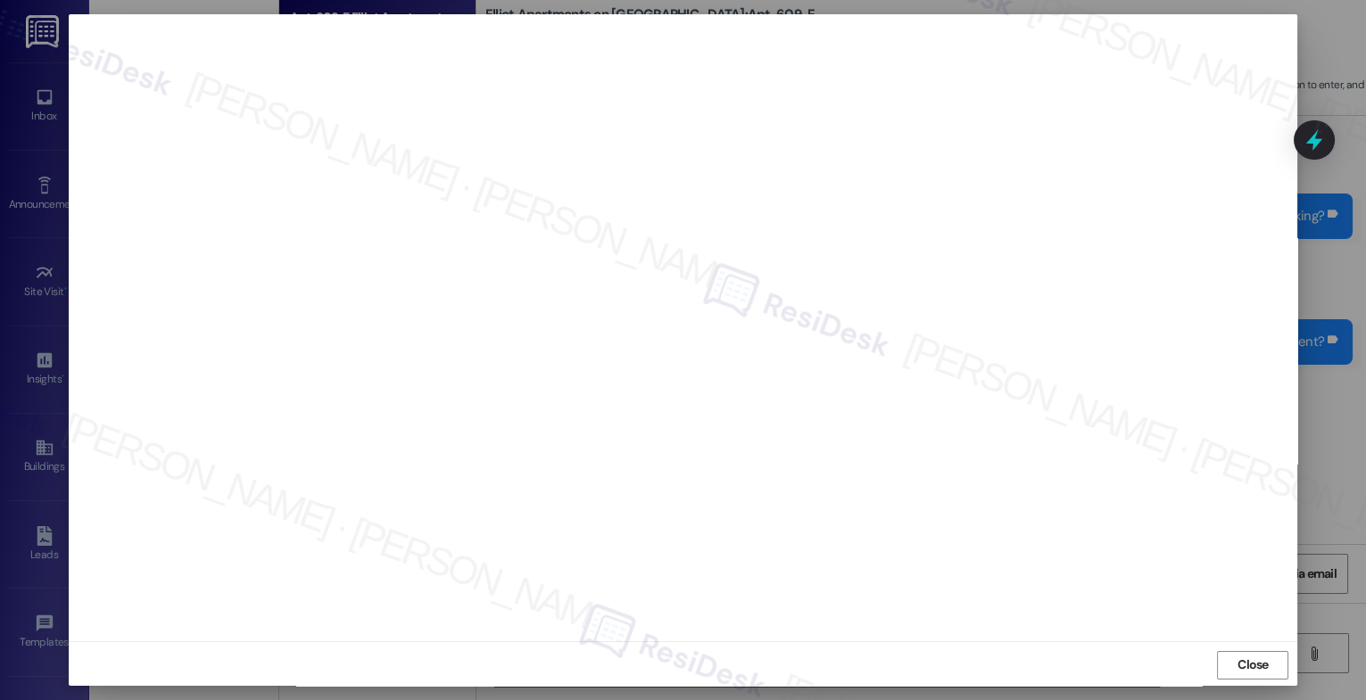
scroll to position [5, 0]
click at [1234, 661] on span "Close" at bounding box center [1253, 663] width 38 height 19
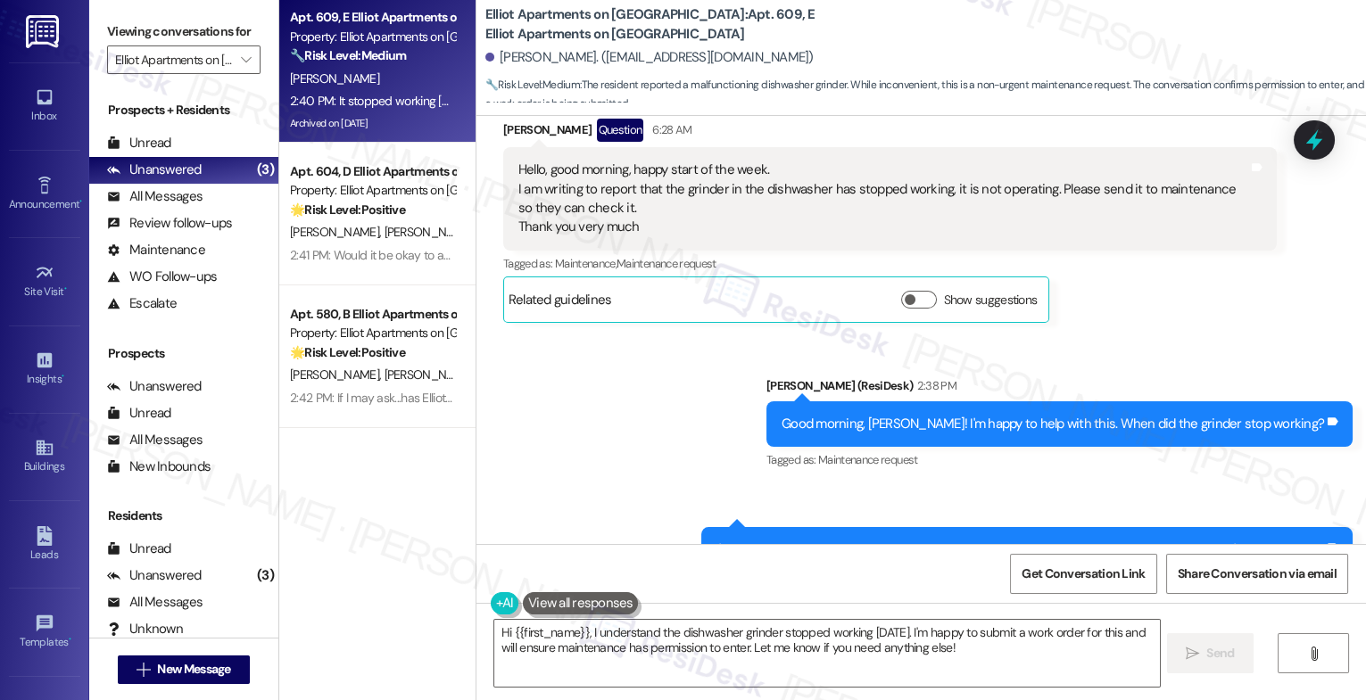
scroll to position [14246, 0]
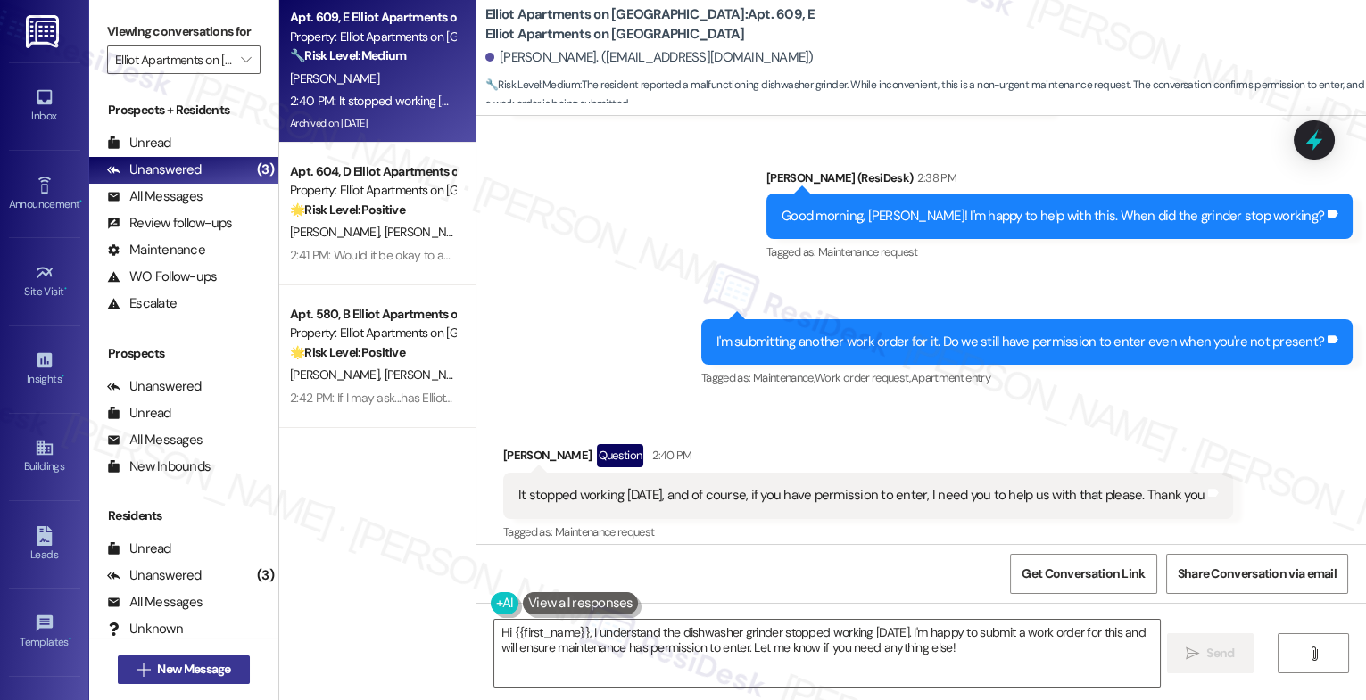
click at [200, 669] on span "New Message" at bounding box center [193, 669] width 73 height 19
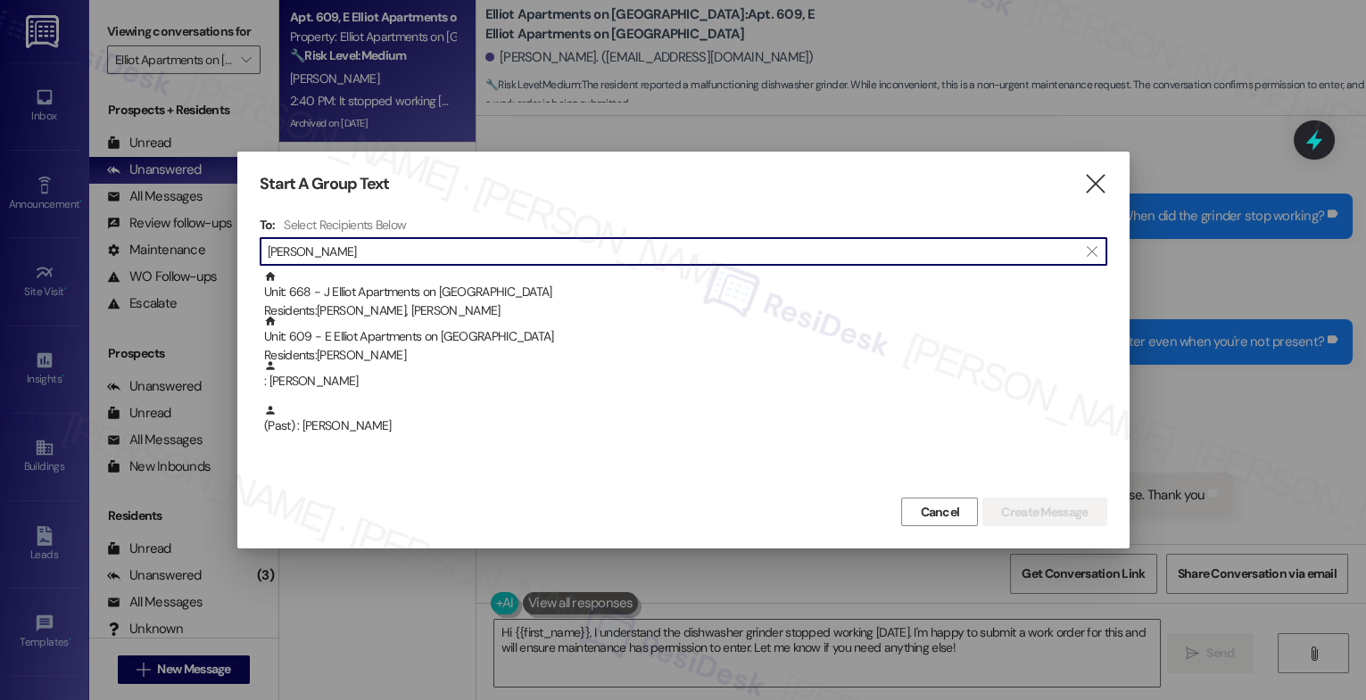
type input "Jose yepez"
click at [385, 383] on div ": Jose Yepez" at bounding box center [685, 375] width 843 height 31
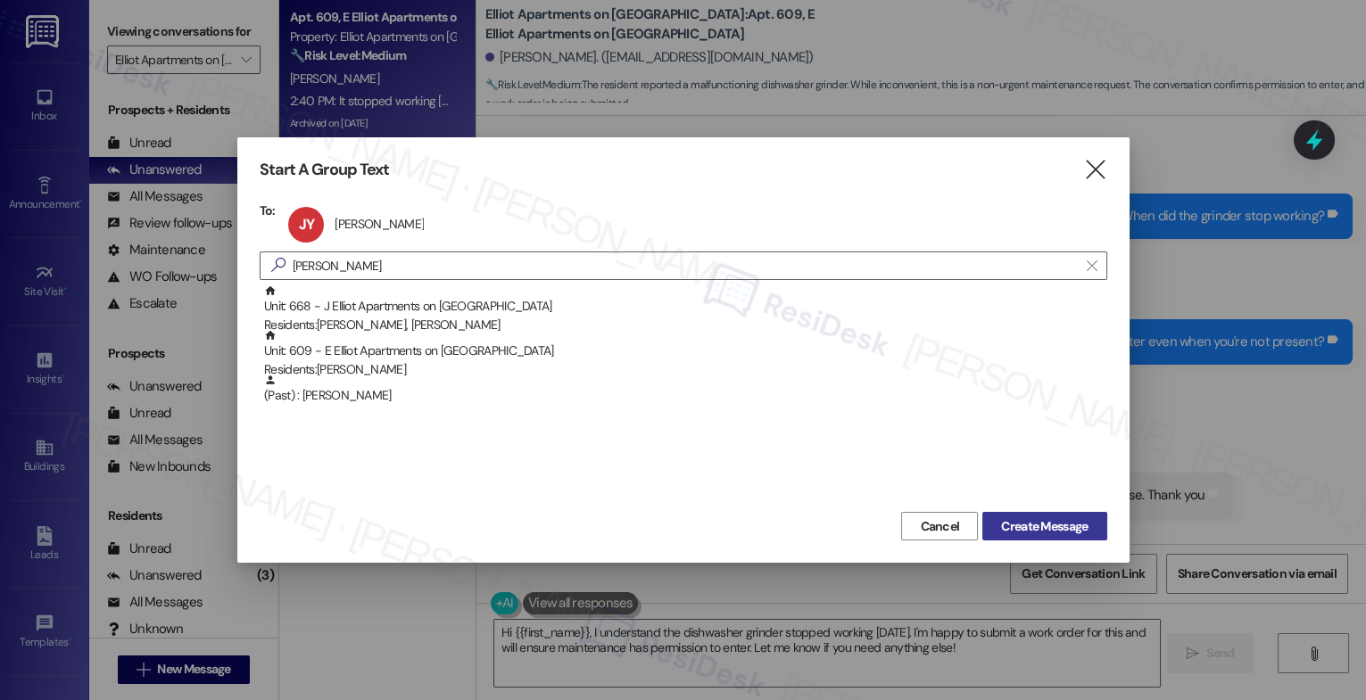
click at [1050, 524] on span "Create Message" at bounding box center [1044, 527] width 87 height 19
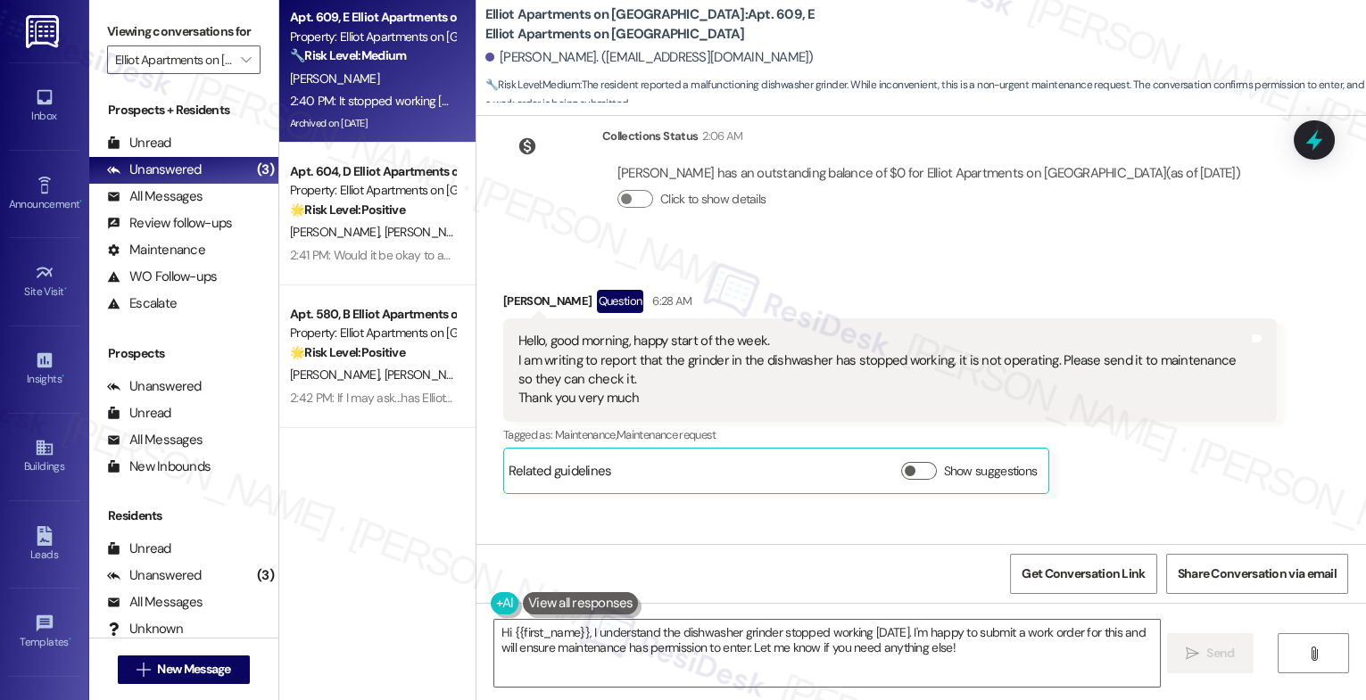
scroll to position [13790, 0]
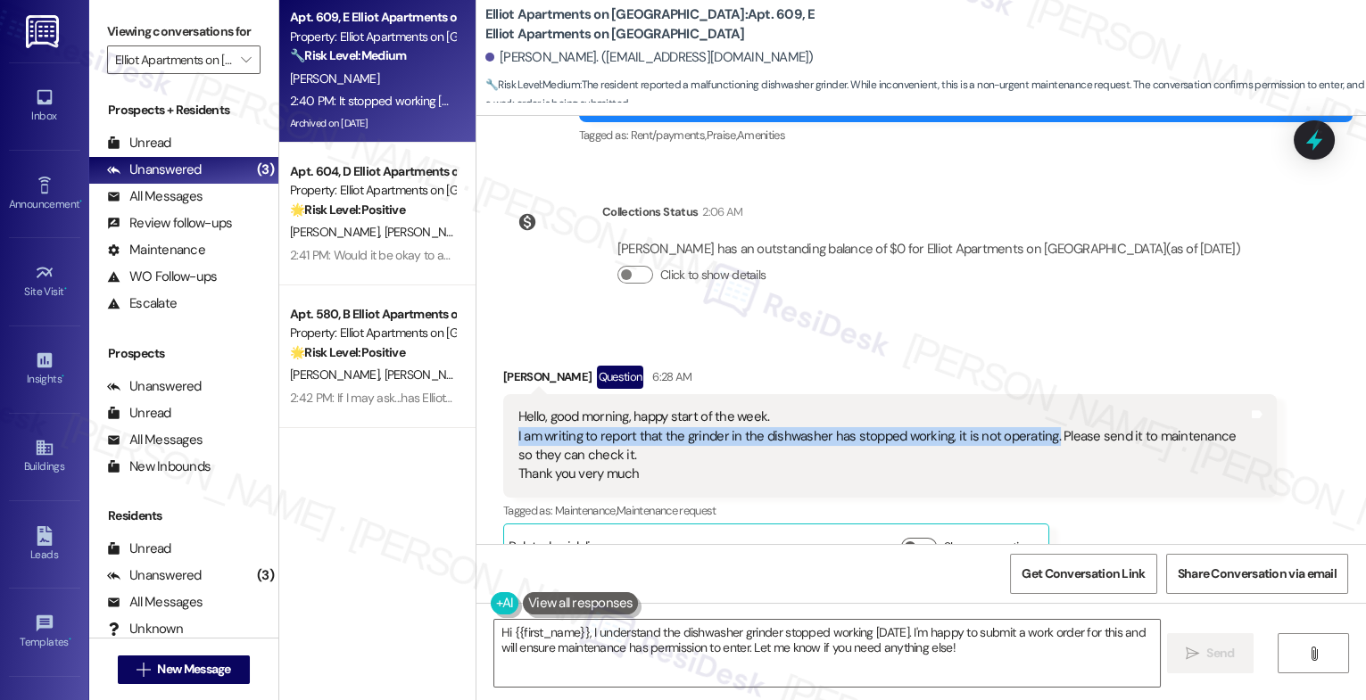
drag, startPoint x: 501, startPoint y: 376, endPoint x: 1035, endPoint y: 372, distance: 533.6
click at [1035, 394] on div "Hello, good morning, happy start of the week. I am writing to report that the g…" at bounding box center [890, 446] width 774 height 104
copy div "I am writing to report that the grinder in the dishwasher has stopped working, …"
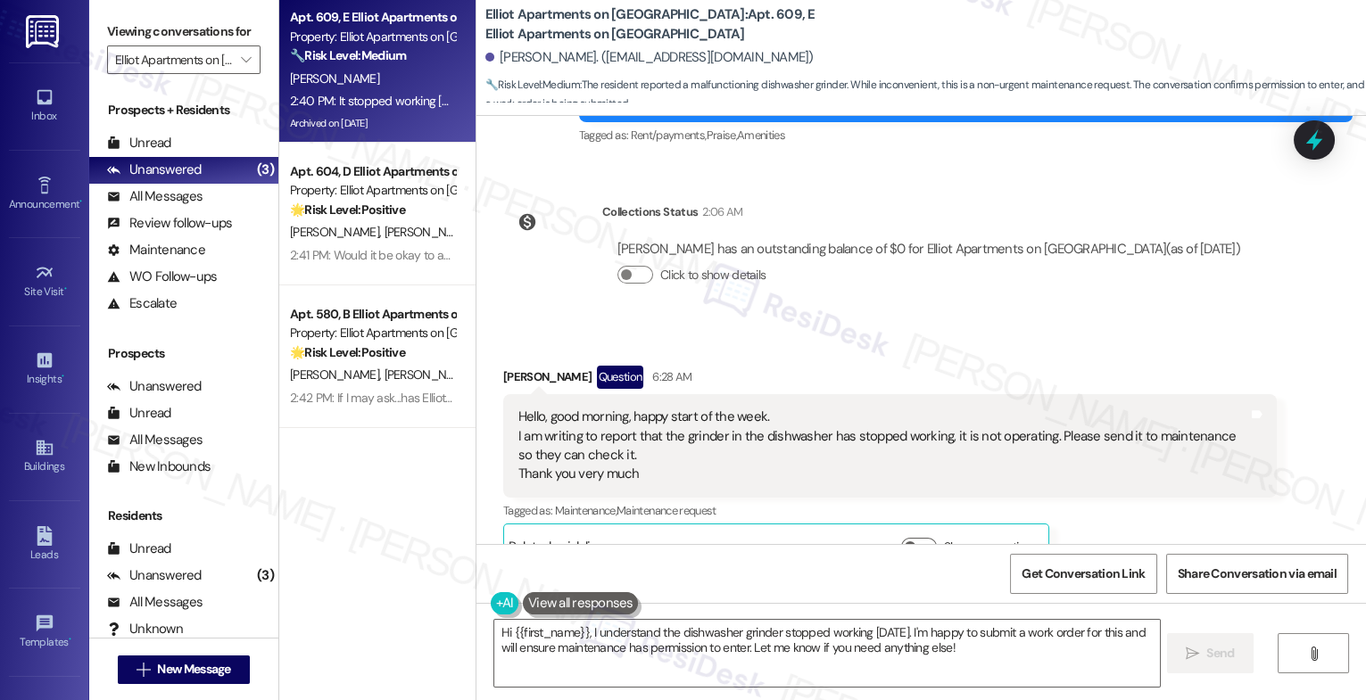
click at [936, 326] on div "Received via SMS [PERSON_NAME] Question 6:28 AM Hello, good morning, happy star…" at bounding box center [921, 454] width 890 height 257
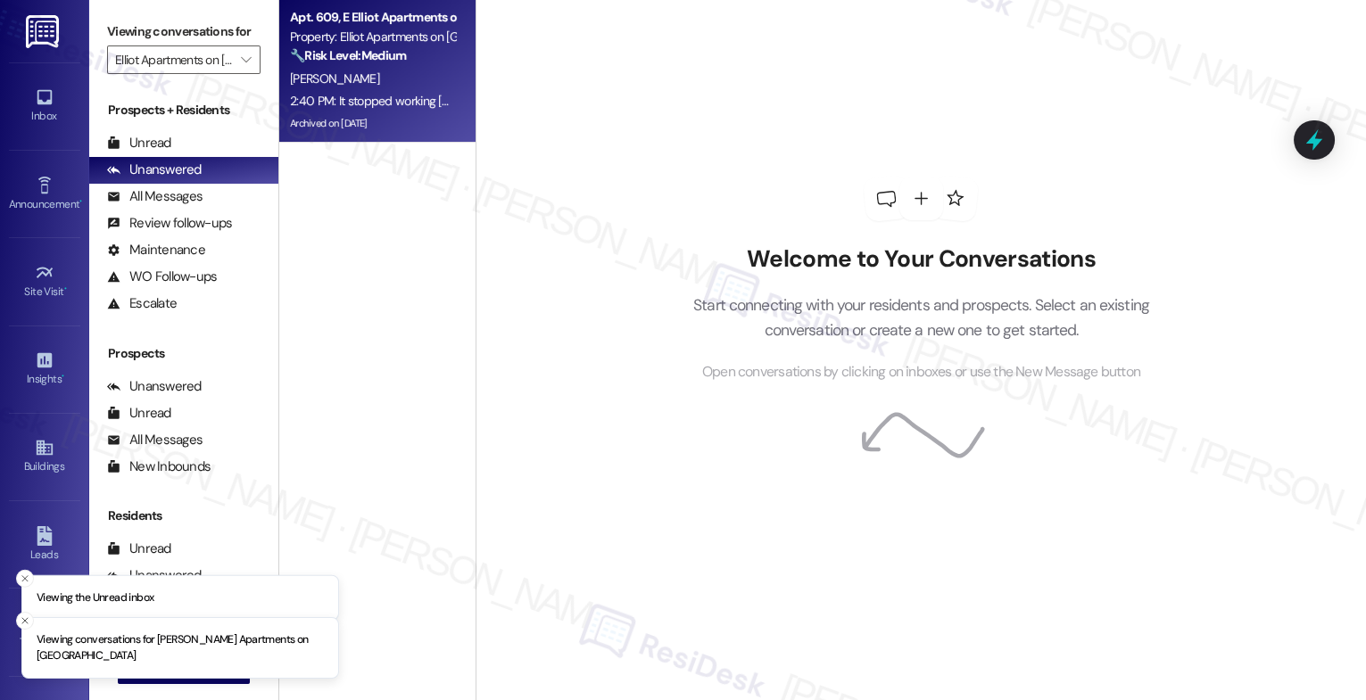
click at [322, 78] on div "[PERSON_NAME]" at bounding box center [372, 79] width 169 height 22
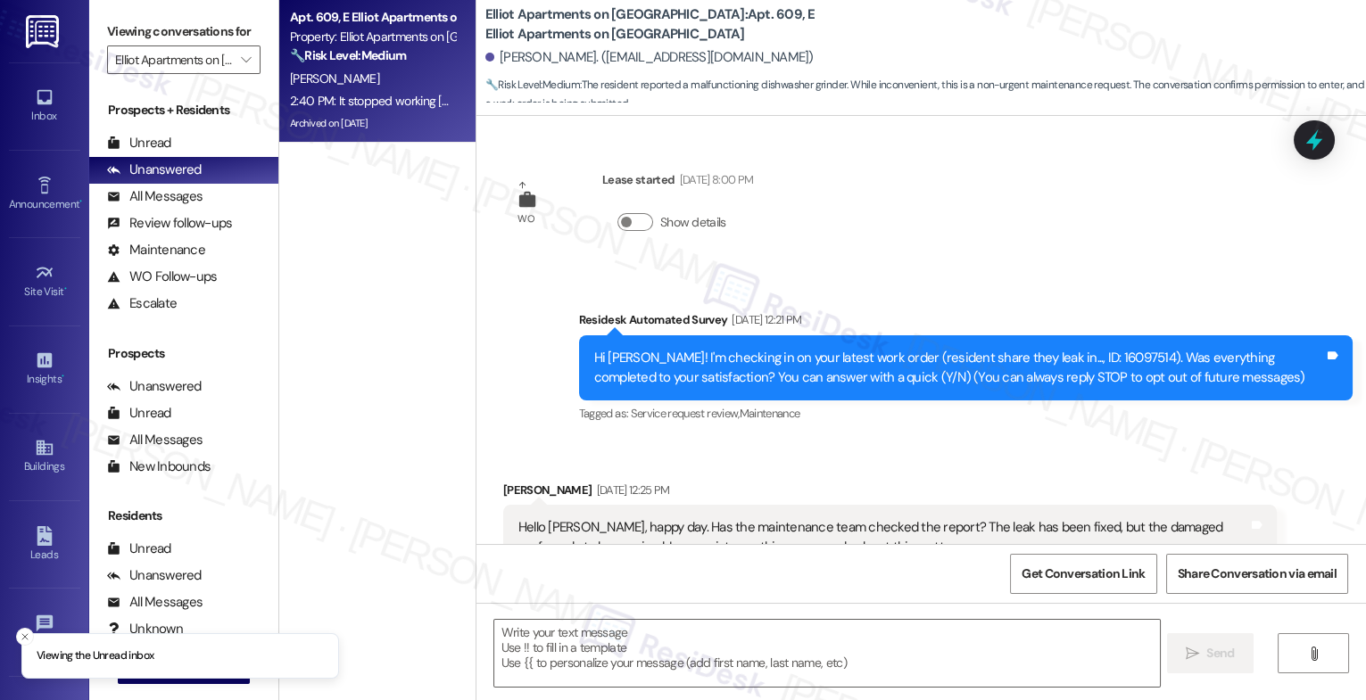
scroll to position [14526, 0]
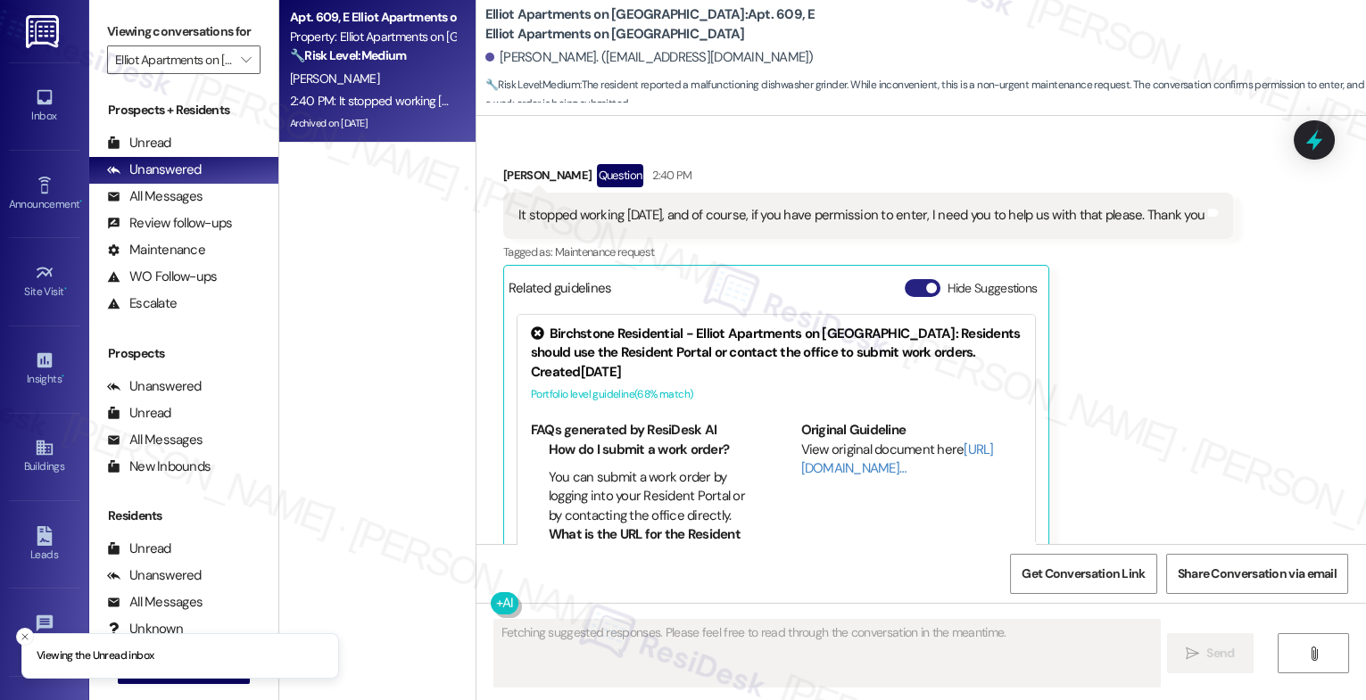
click at [907, 279] on button "Hide Suggestions" at bounding box center [923, 288] width 36 height 18
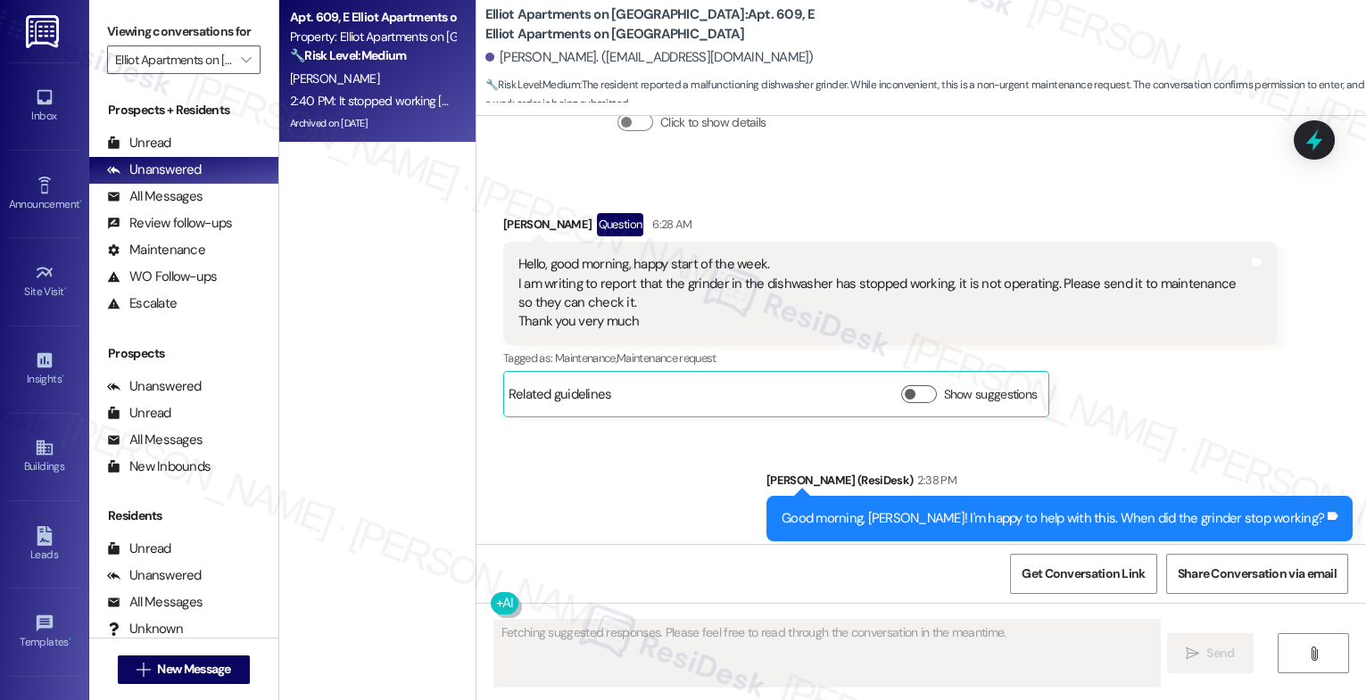
scroll to position [13768, 0]
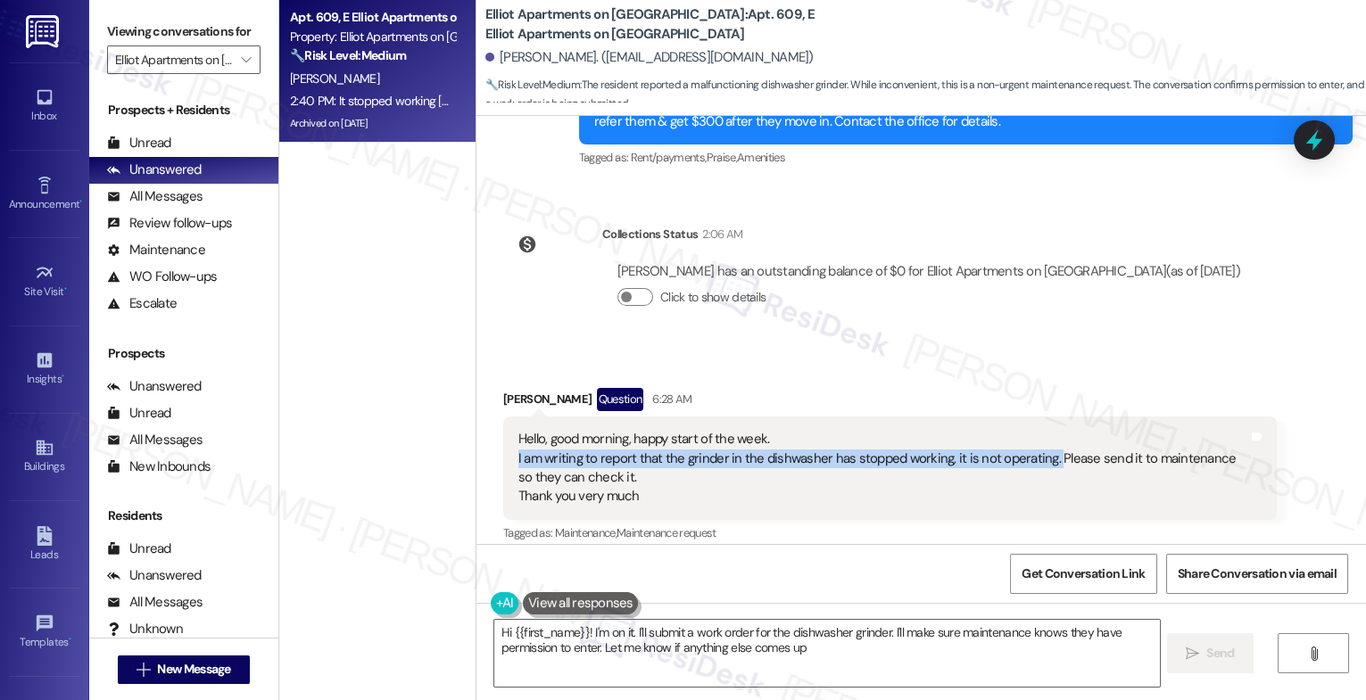
type textarea "Hi {{first_name}}! I'm on it. I'll submit a work order for the dishwasher grind…"
drag, startPoint x: 502, startPoint y: 398, endPoint x: 1036, endPoint y: 395, distance: 533.6
click at [1036, 417] on div "Hello, good morning, happy start of the week. I am writing to report that the g…" at bounding box center [890, 469] width 774 height 104
copy div "I am writing to report that the grinder in the dishwasher has stopped working, …"
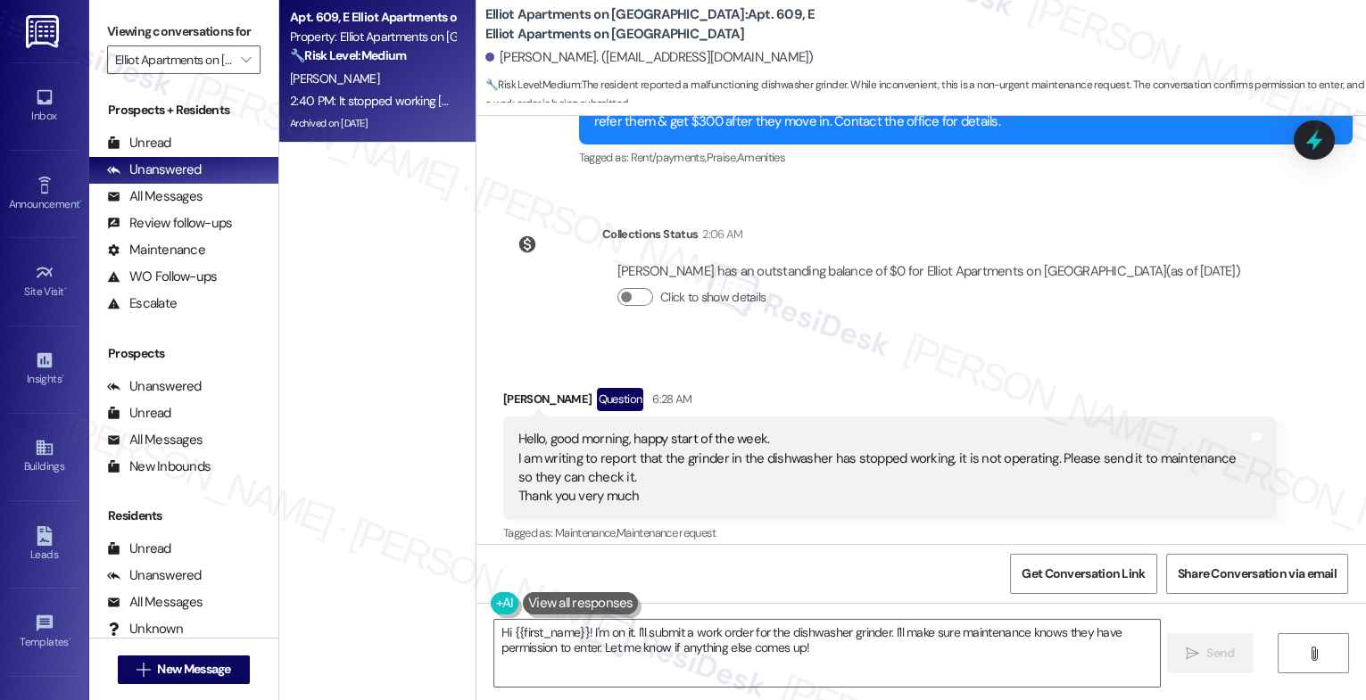
click at [894, 348] on div "Received via SMS Jose Yepez Question 6:28 AM Hello, good morning, happy start o…" at bounding box center [921, 476] width 890 height 257
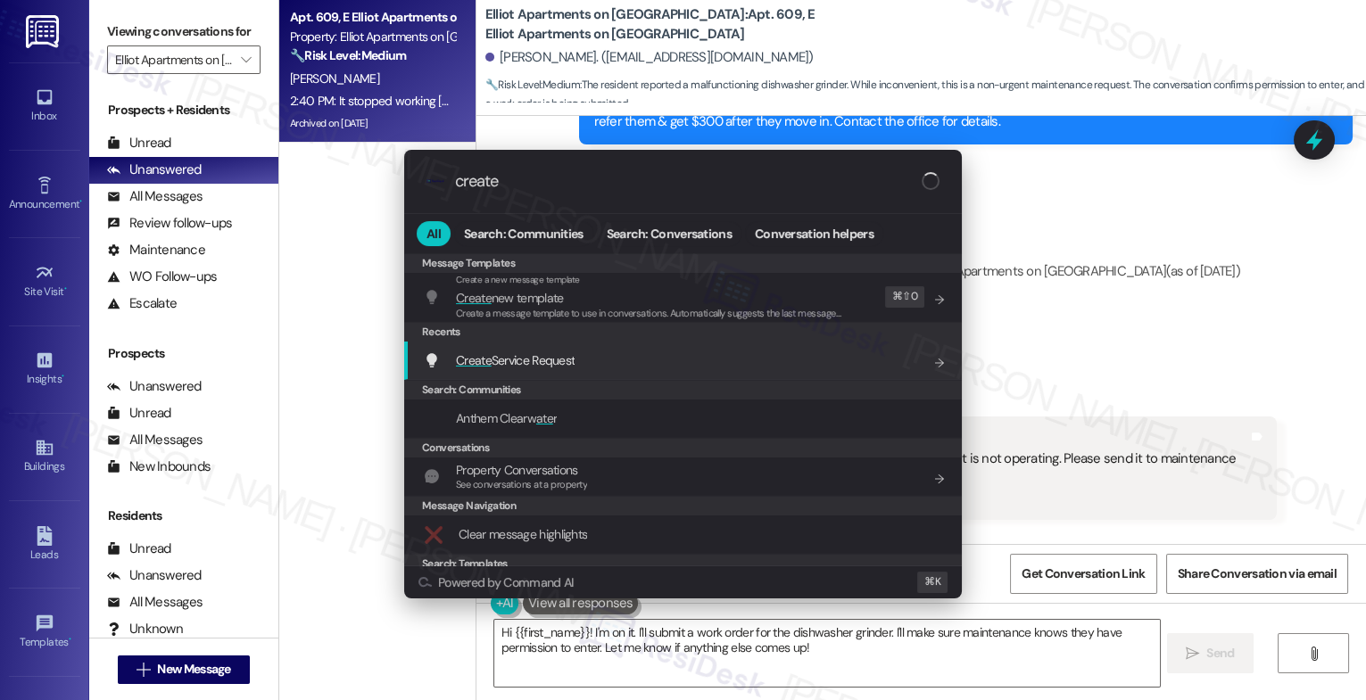
type input "create"
click at [551, 349] on div "Create Service Request Add shortcut" at bounding box center [683, 361] width 558 height 38
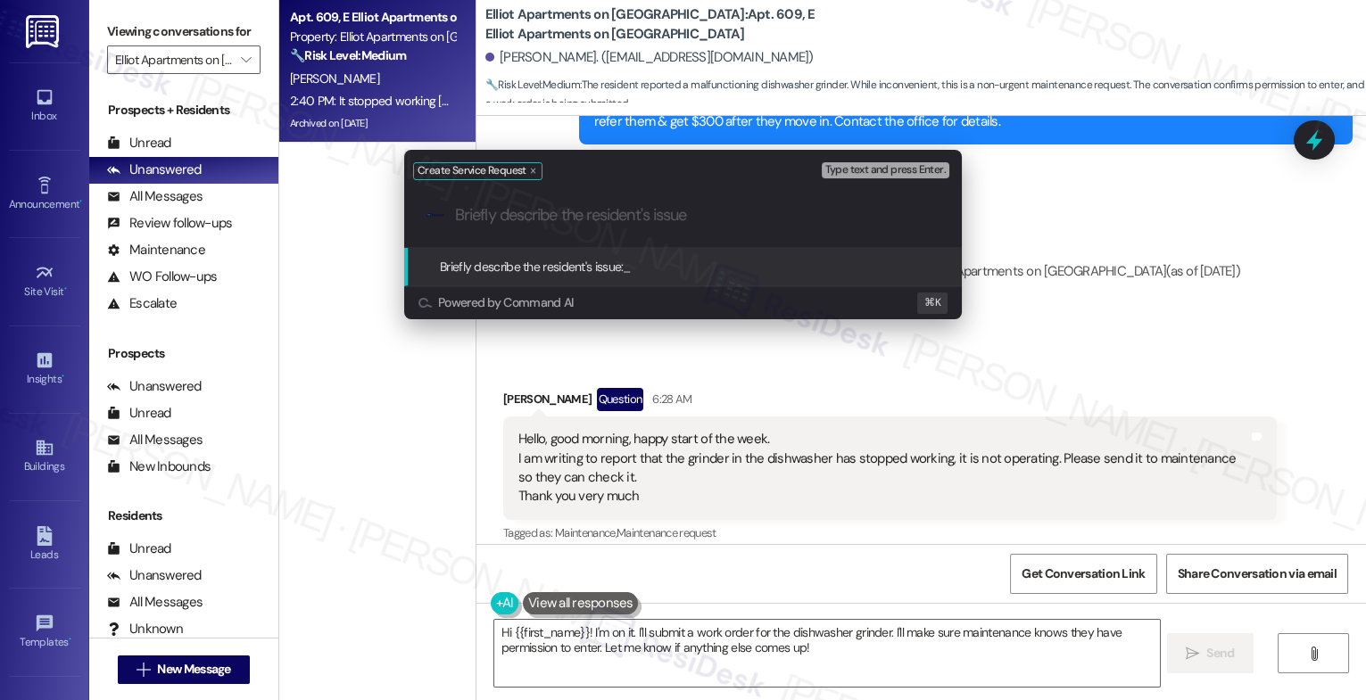
paste input "I am writing to report that the grinder in the dishwasher has stopped working, …"
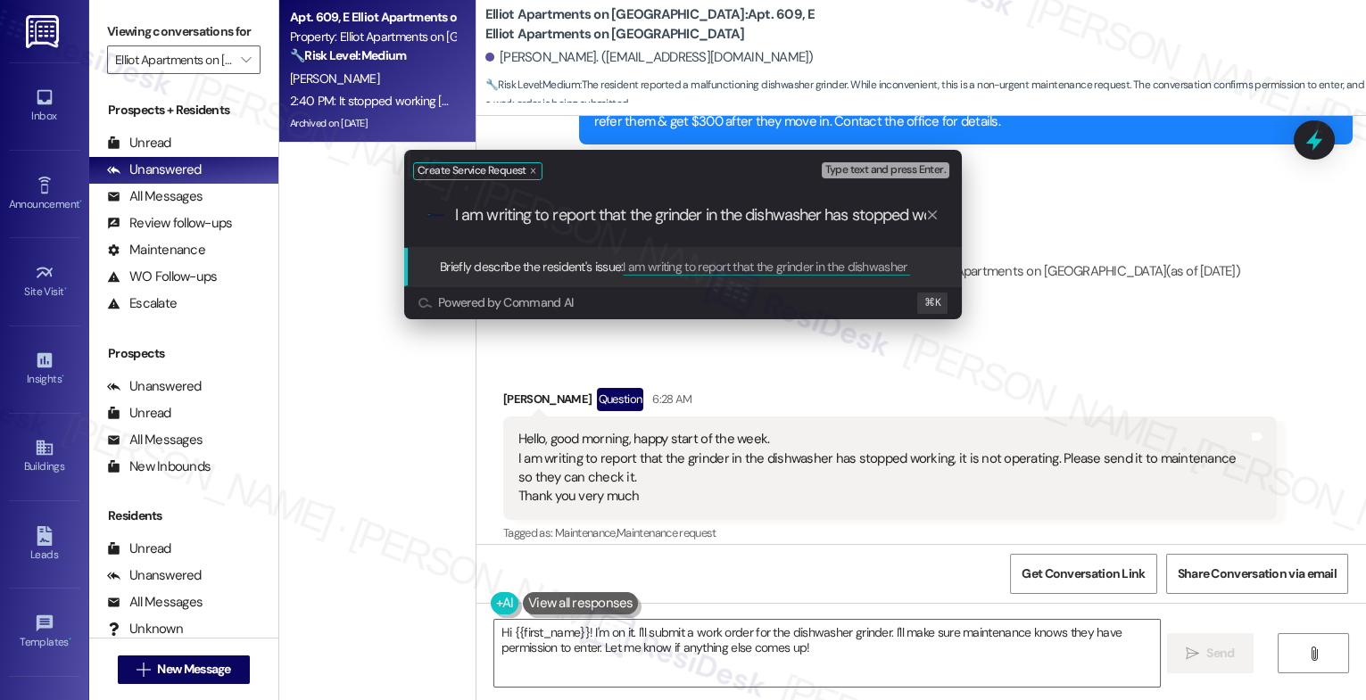
scroll to position [0, 173]
type input "I am writing to report that the grinder in the dishwasher has stopped working, …"
click at [664, 219] on input "I am writing to report that the grinder in the dishwasher has stopped working, …" at bounding box center [690, 215] width 470 height 19
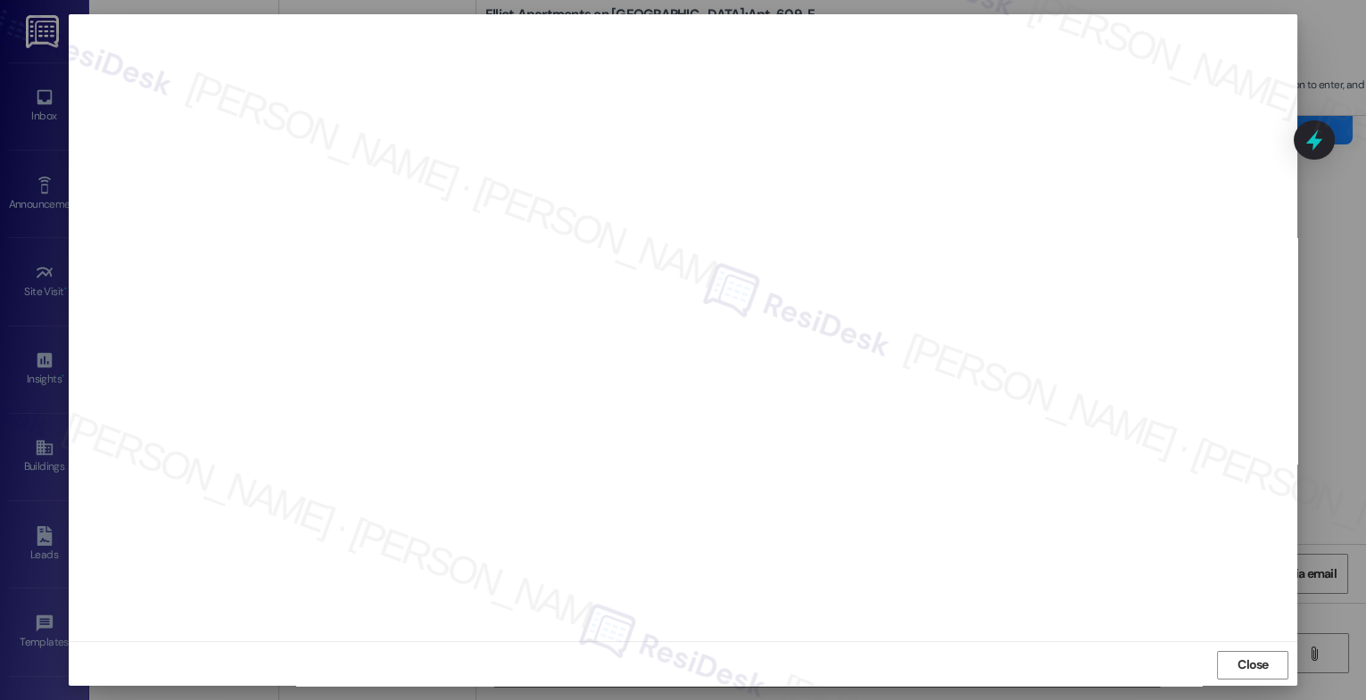
scroll to position [5, 0]
click at [1239, 654] on span "Close" at bounding box center [1253, 663] width 31 height 19
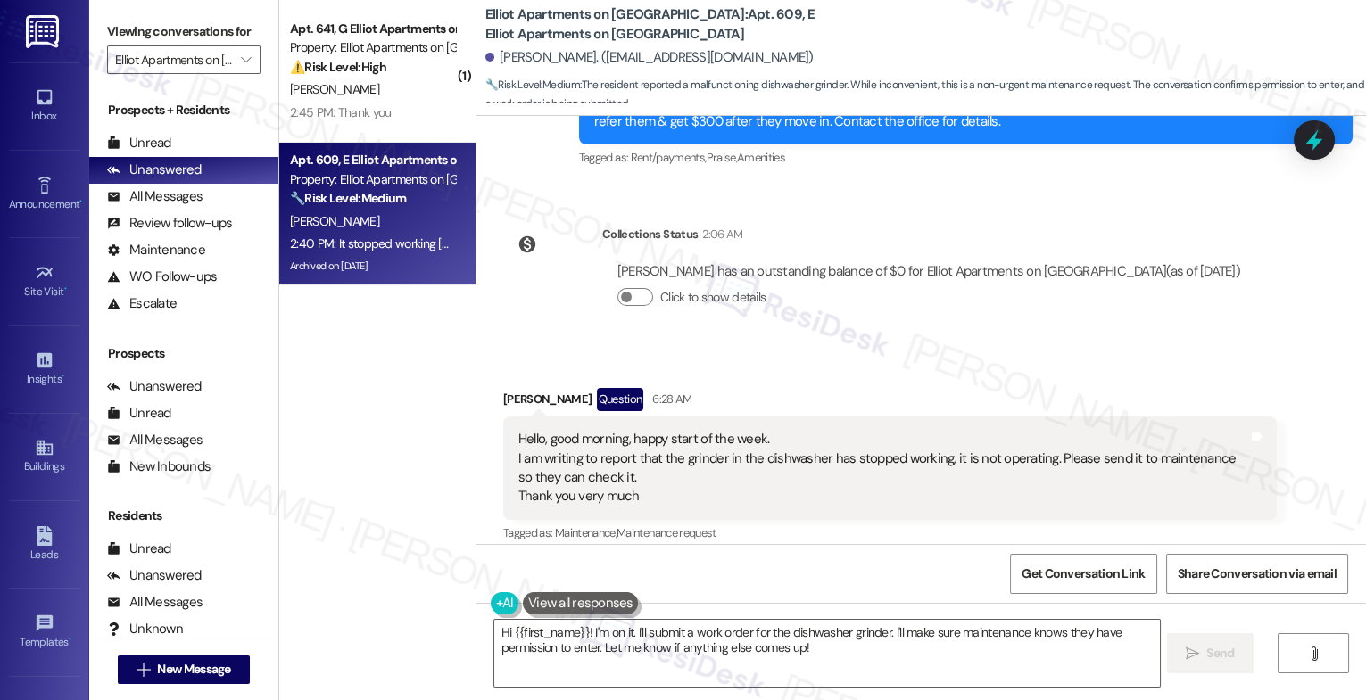
scroll to position [14246, 0]
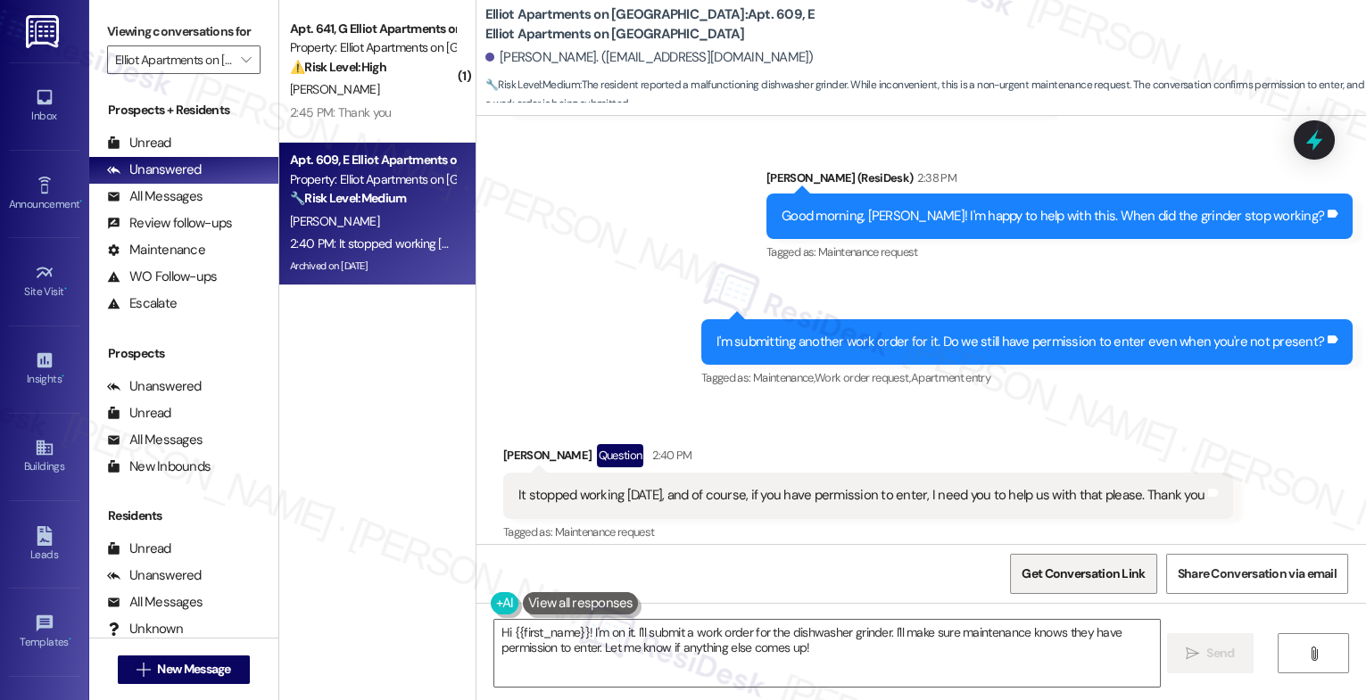
click at [1088, 575] on span "Get Conversation Link" at bounding box center [1083, 574] width 123 height 19
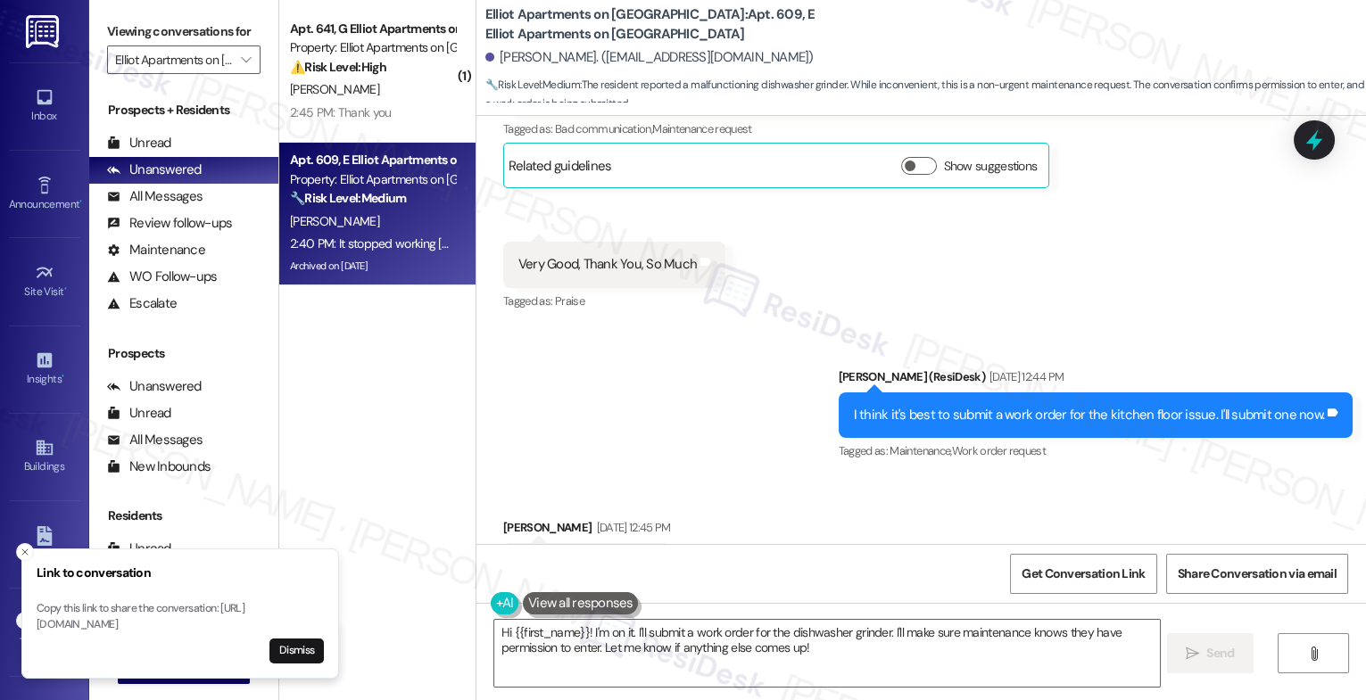
scroll to position [11831, 0]
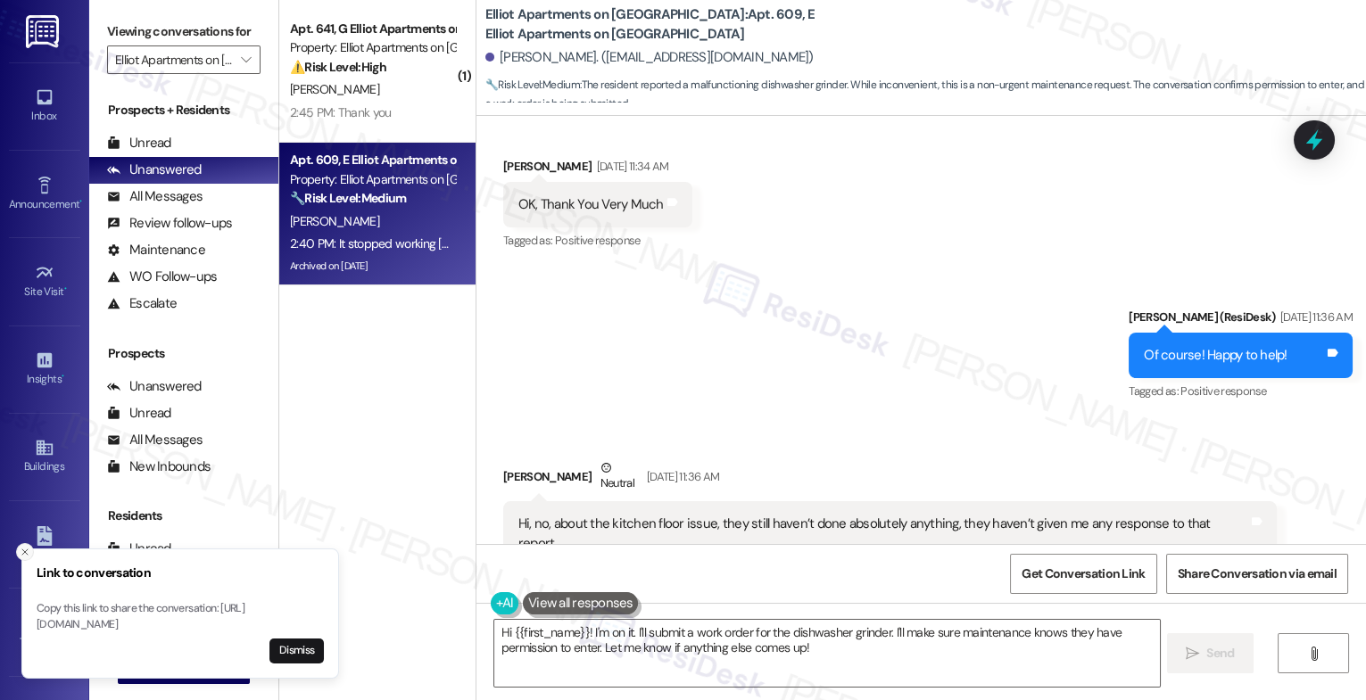
click at [26, 547] on icon "Close toast" at bounding box center [25, 552] width 11 height 11
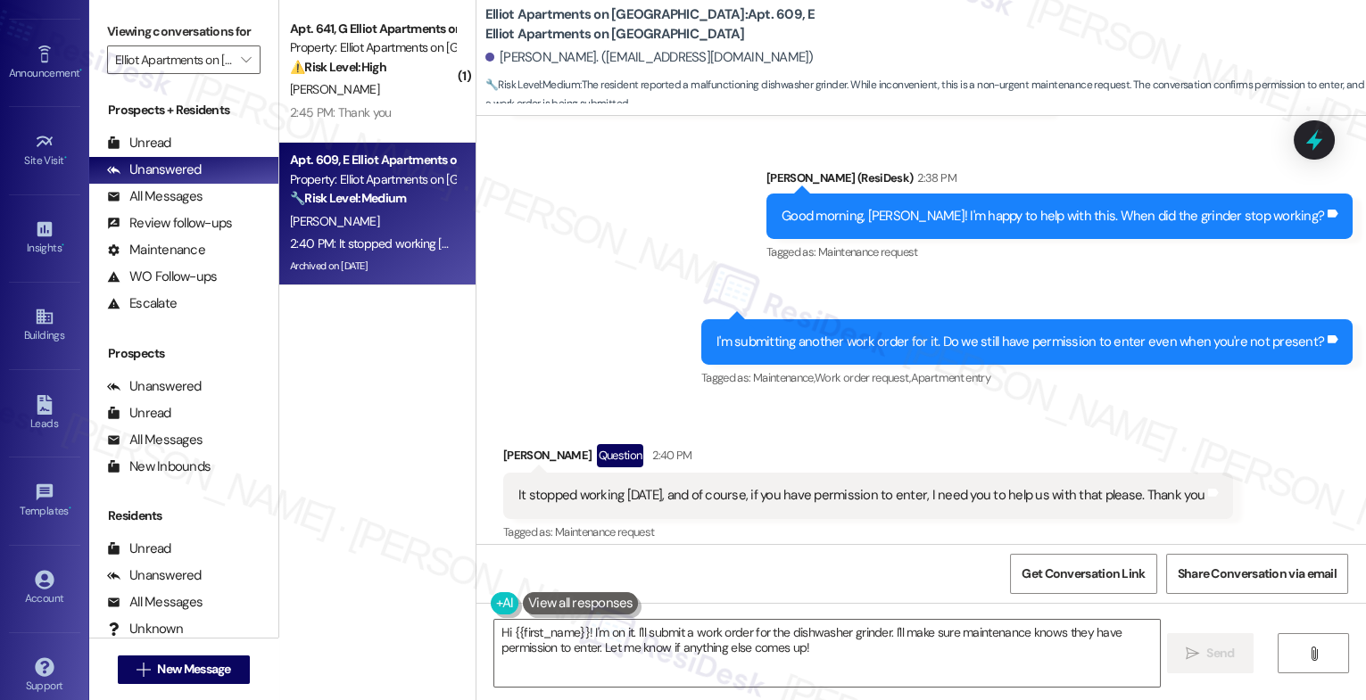
scroll to position [148, 0]
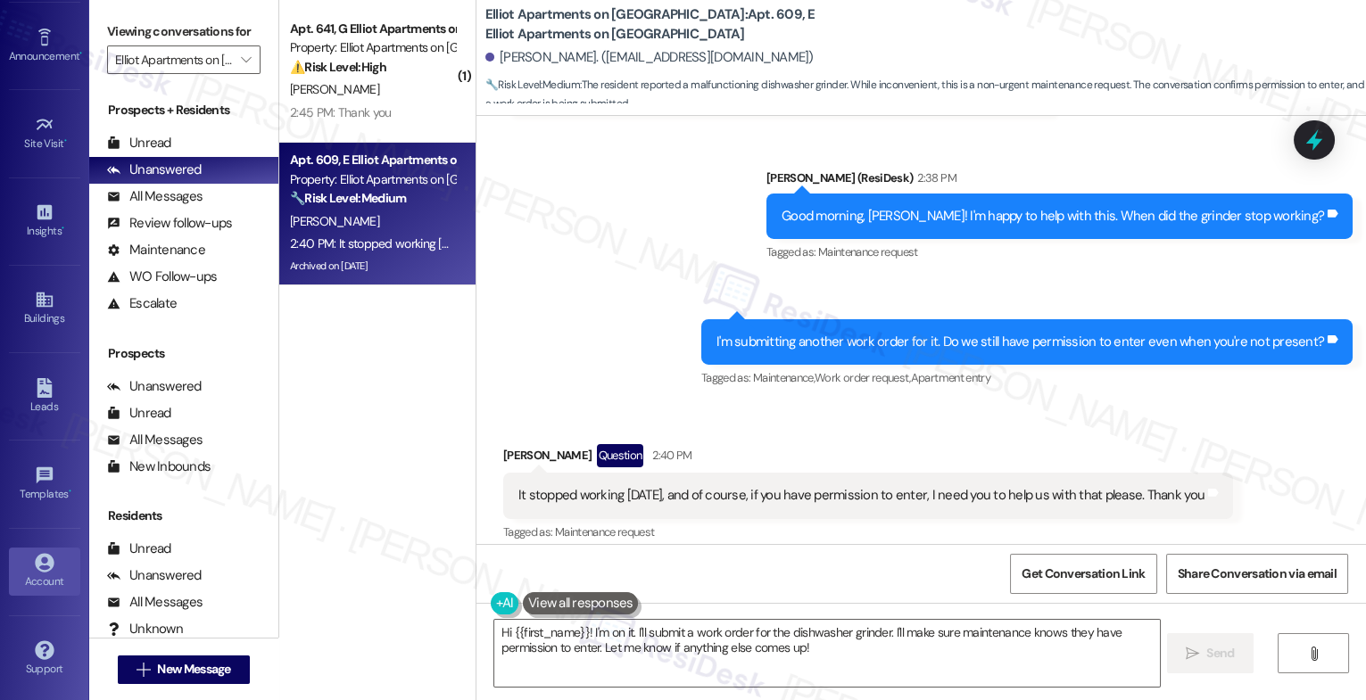
click at [46, 566] on icon at bounding box center [45, 563] width 20 height 20
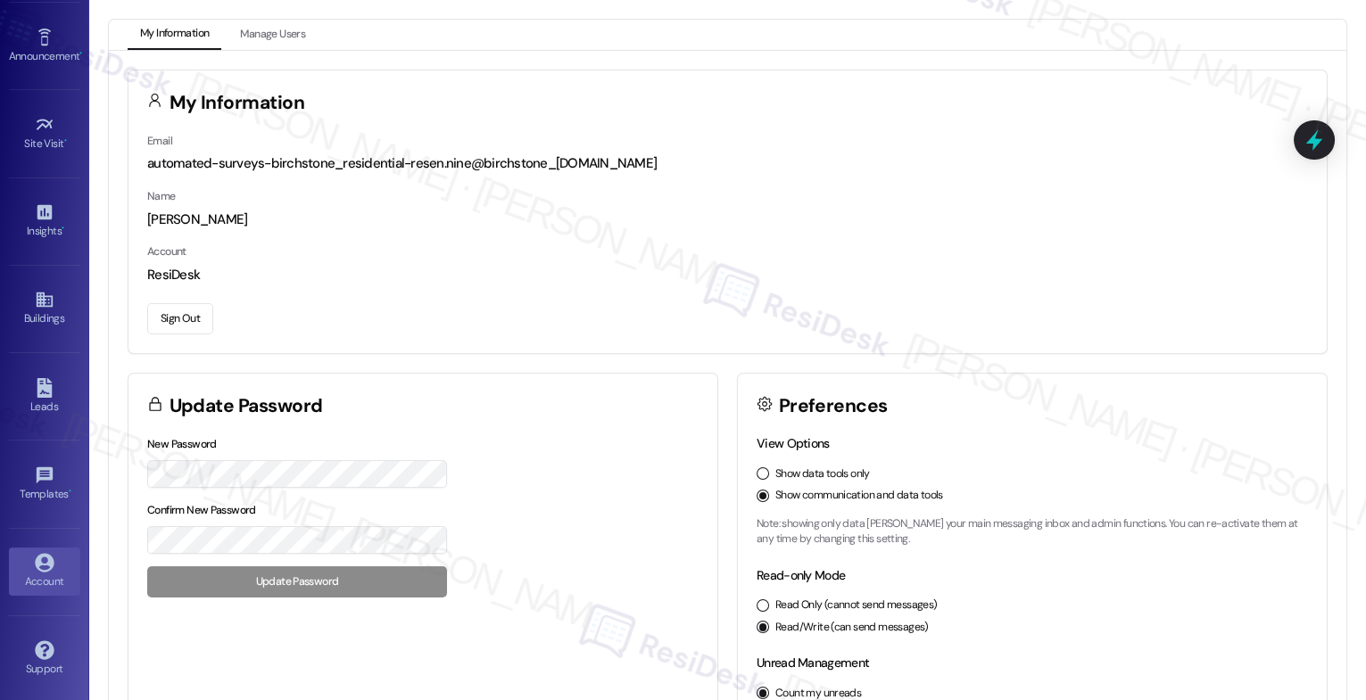
click at [179, 316] on button "Sign Out" at bounding box center [180, 318] width 66 height 31
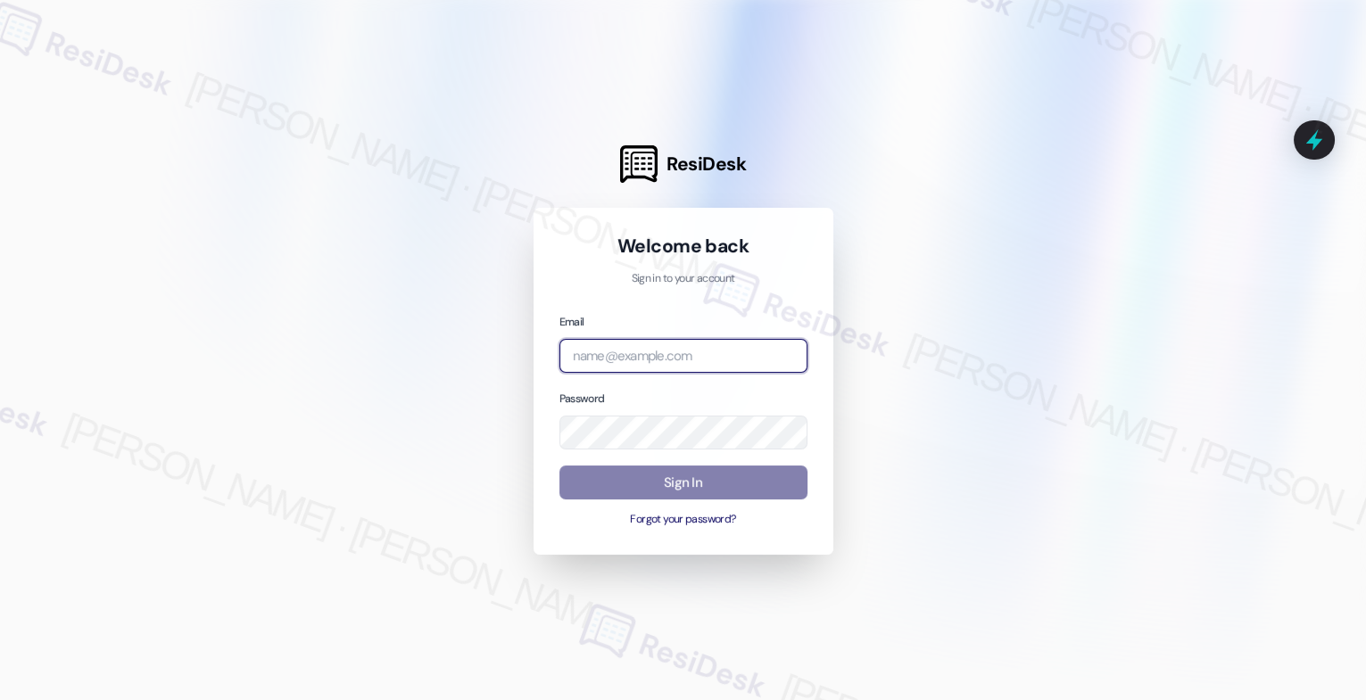
click at [678, 347] on input "email" at bounding box center [683, 356] width 248 height 35
paste input "automated-surveys-birchstone_residential-resen.nine@birchstone_residential.com"
type input "automated-surveys-birchstone_residential-resen.nine@birchstone_residential.com"
click at [1061, 287] on div at bounding box center [683, 350] width 1366 height 700
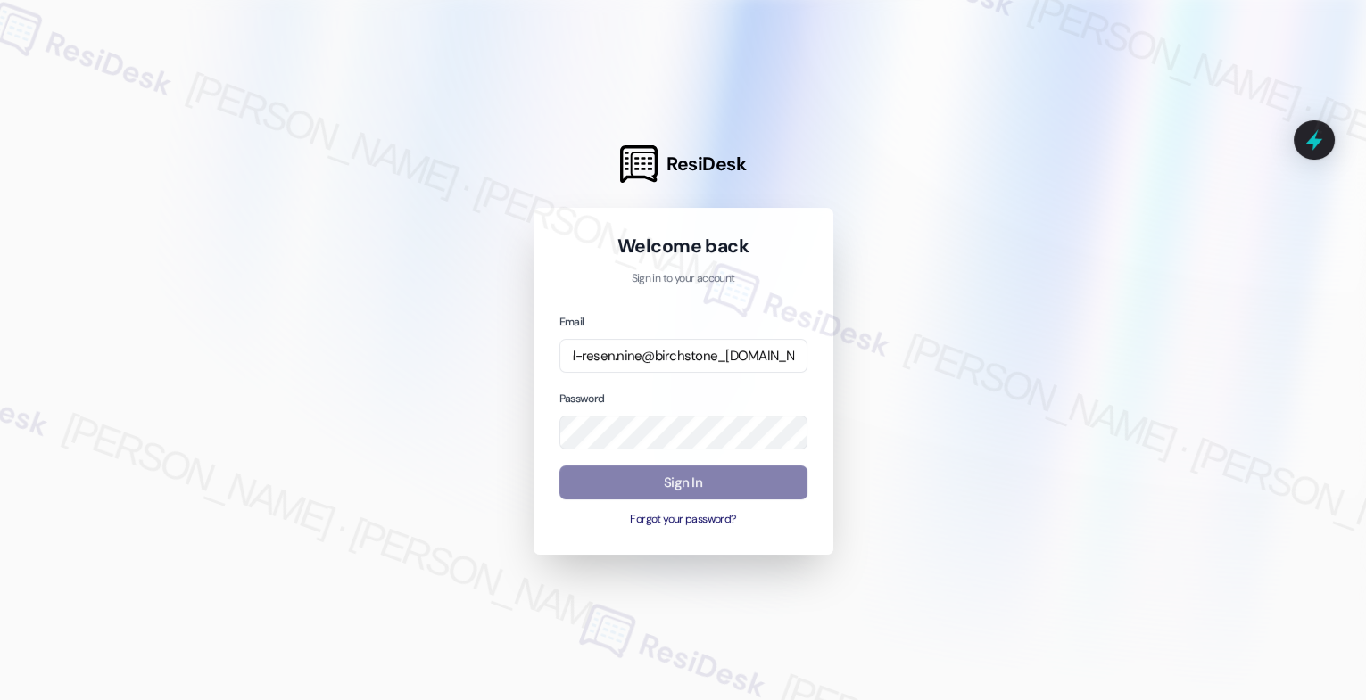
scroll to position [0, 0]
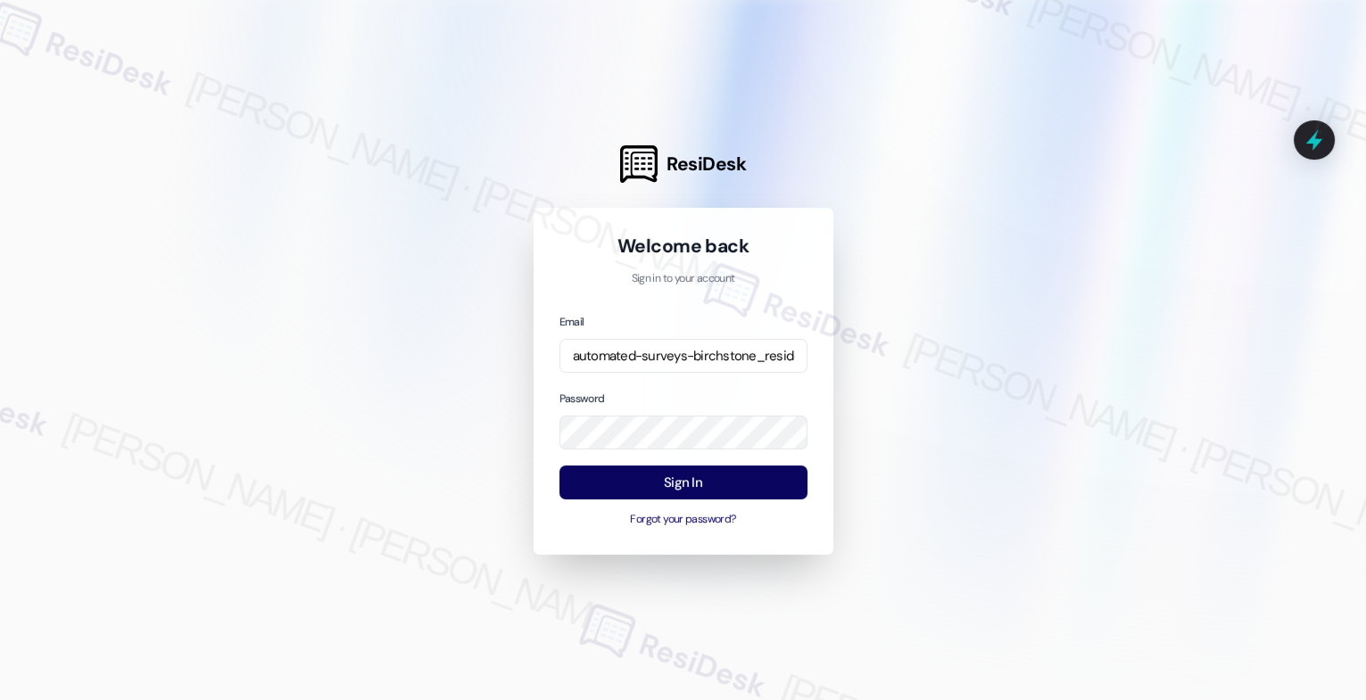
click at [1035, 280] on div at bounding box center [683, 350] width 1366 height 700
click at [672, 481] on button "Sign In" at bounding box center [683, 483] width 248 height 35
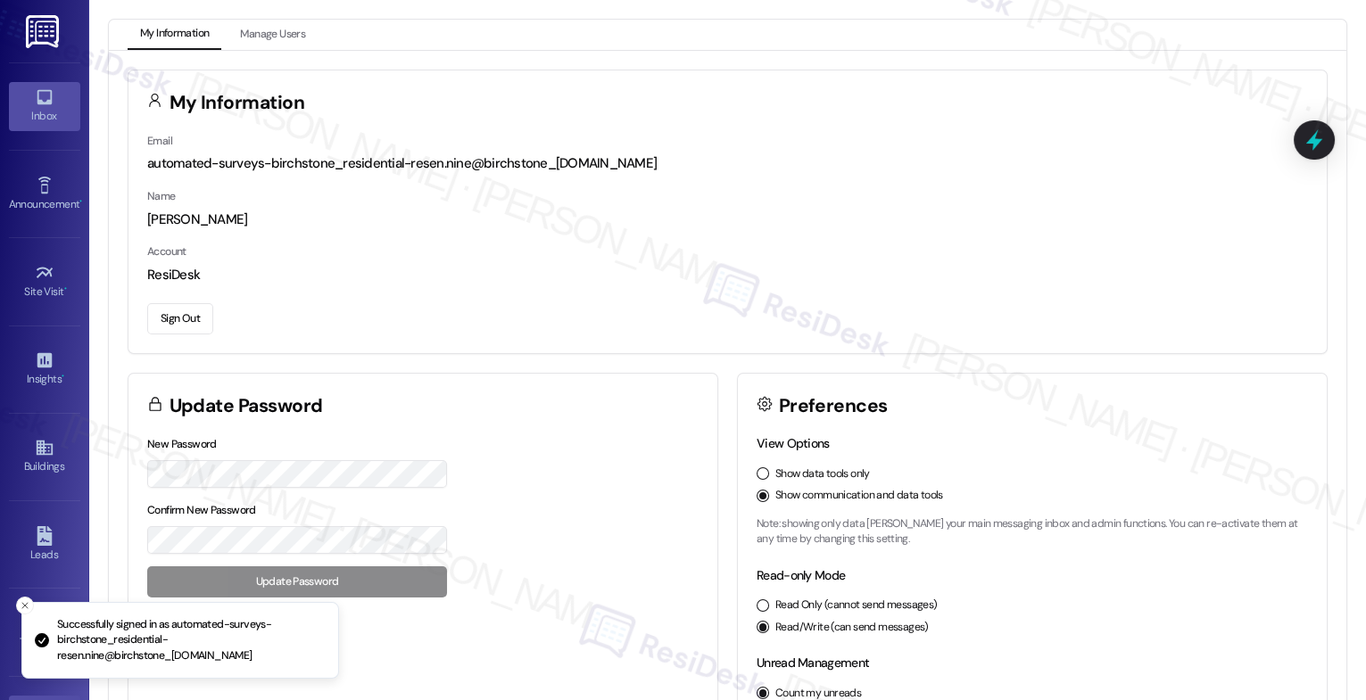
click at [35, 95] on icon at bounding box center [45, 97] width 20 height 20
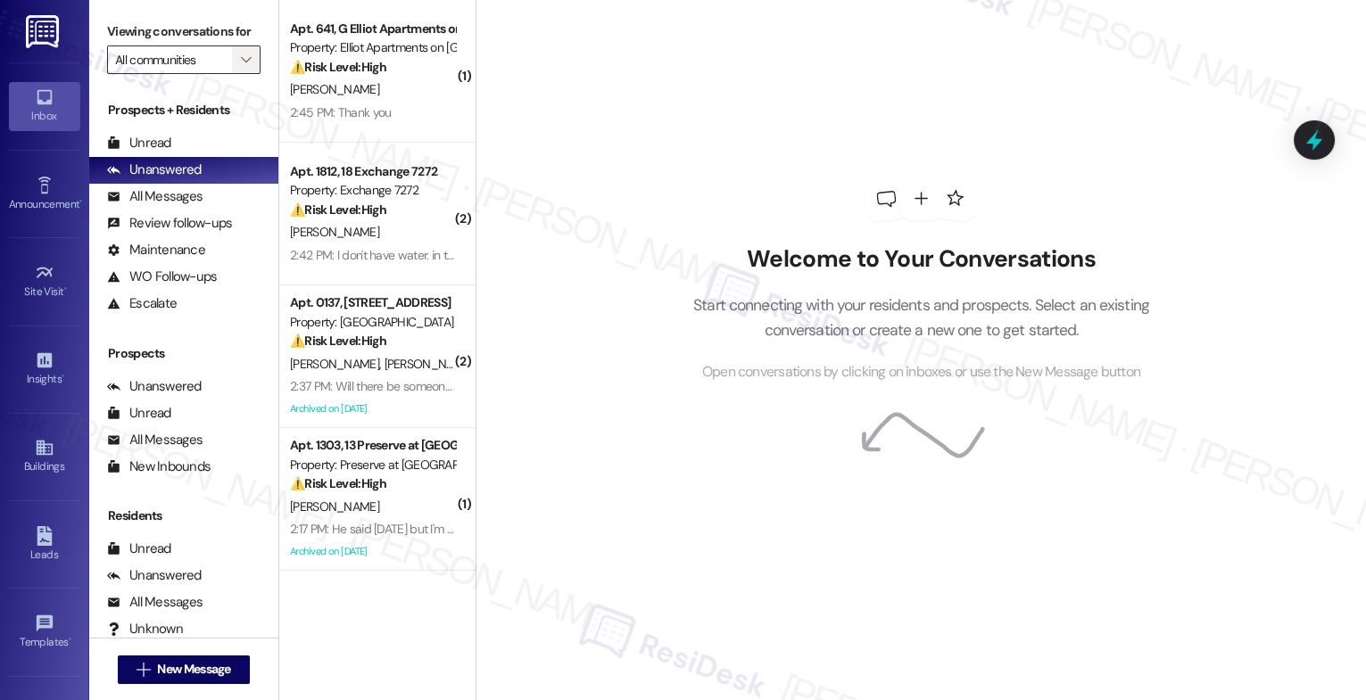
click at [241, 67] on icon "" at bounding box center [246, 60] width 10 height 14
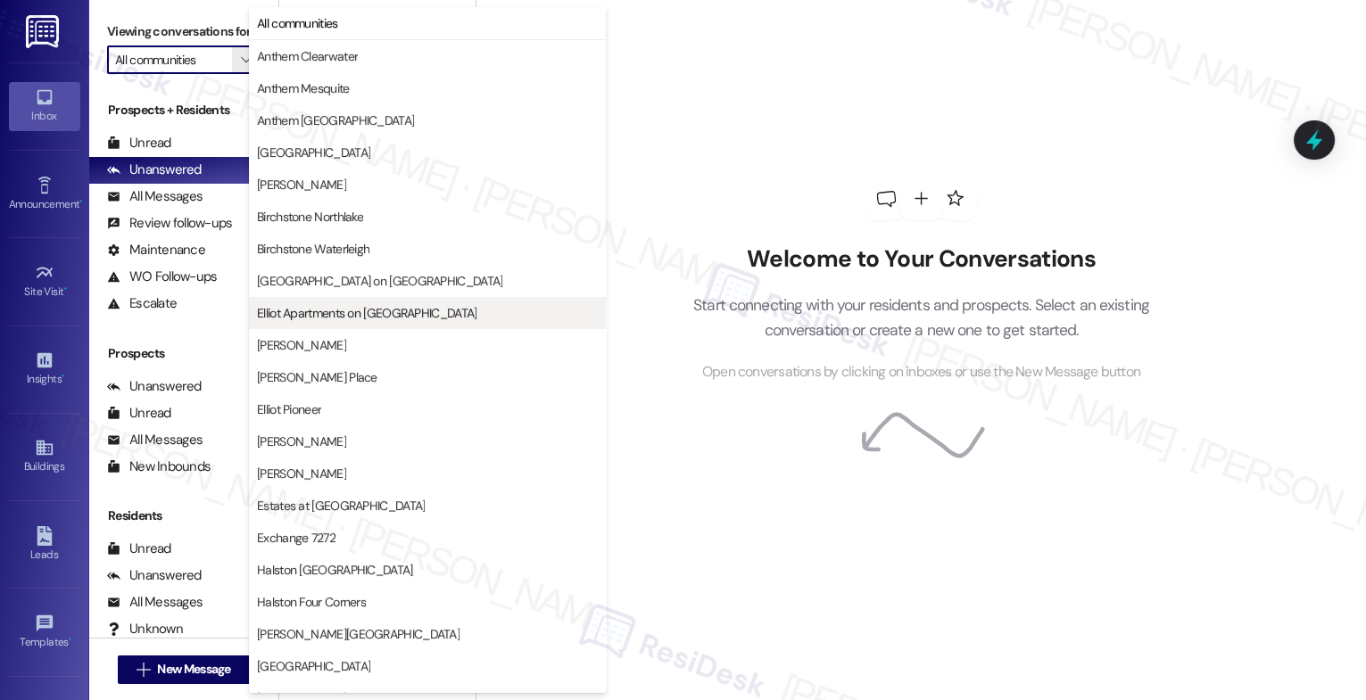
click at [351, 306] on span "Elliot Apartments on Abernathy" at bounding box center [367, 313] width 220 height 18
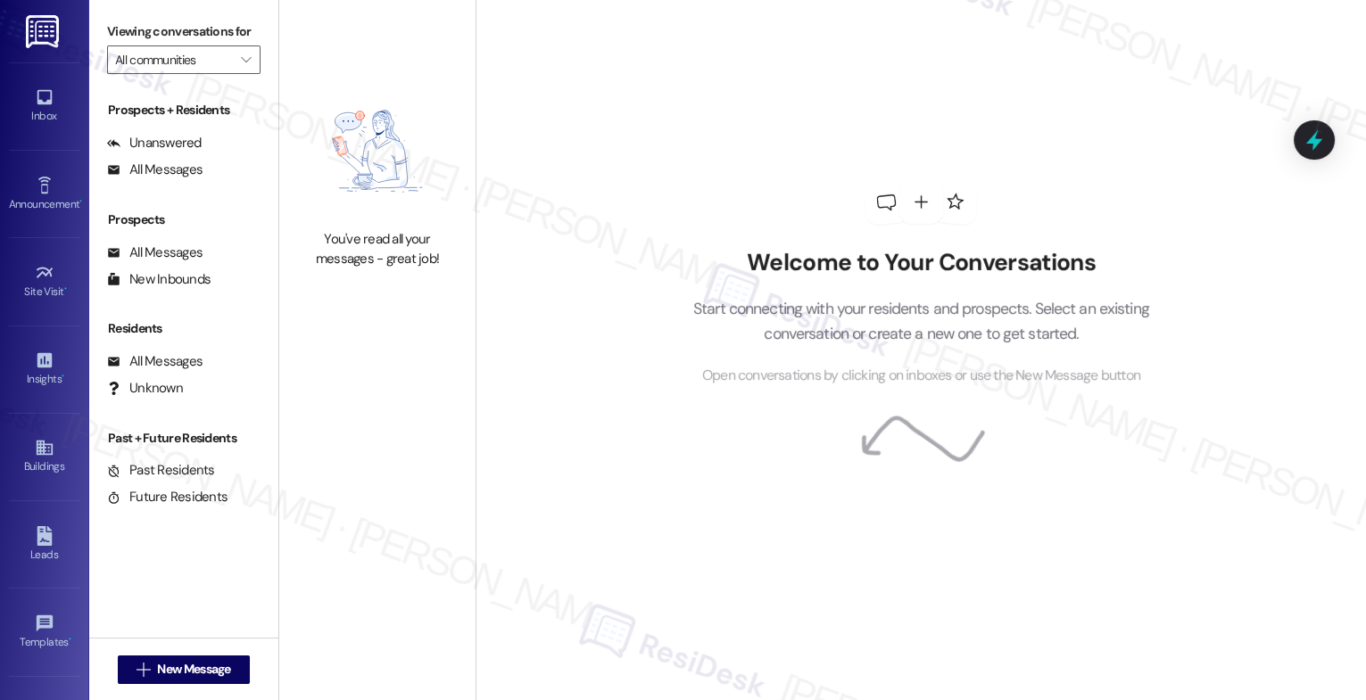
type input "Elliot Apartments on Abernathy"
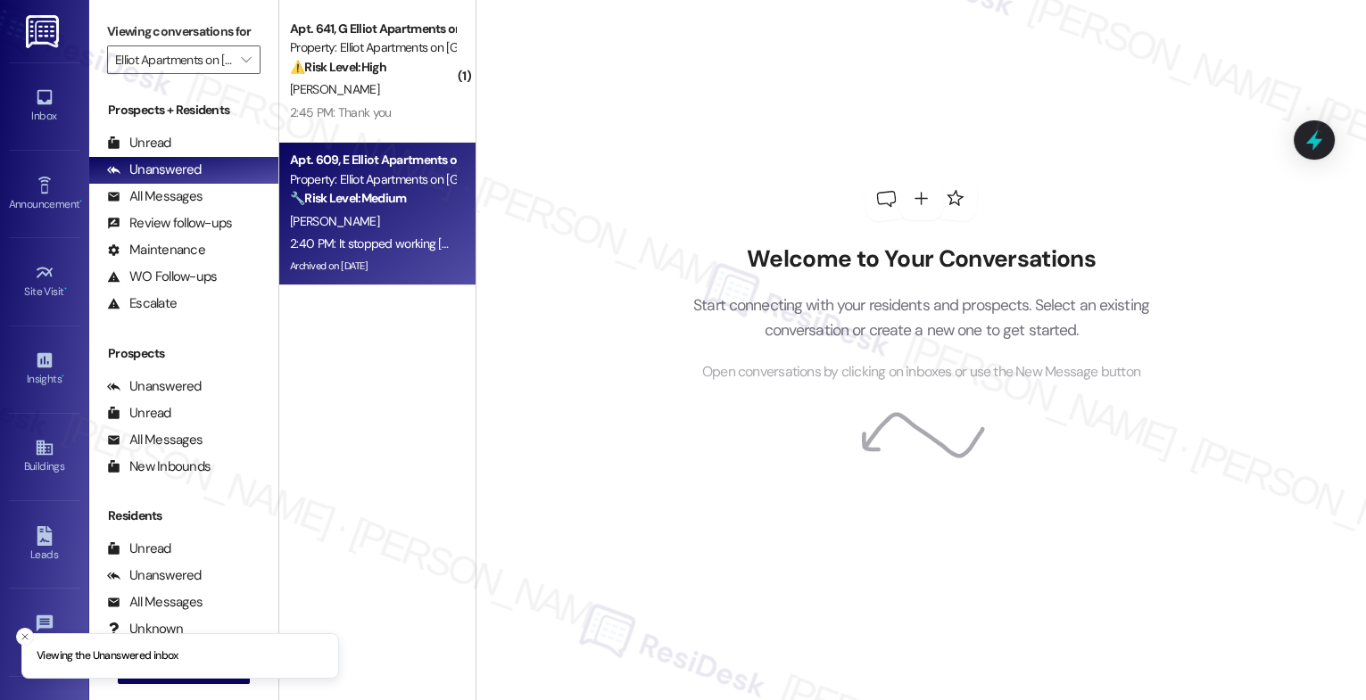
click at [361, 208] on div "Apt. 609, E Elliot Apartments on Abernathy Property: Elliot Apartments on Abern…" at bounding box center [372, 179] width 169 height 61
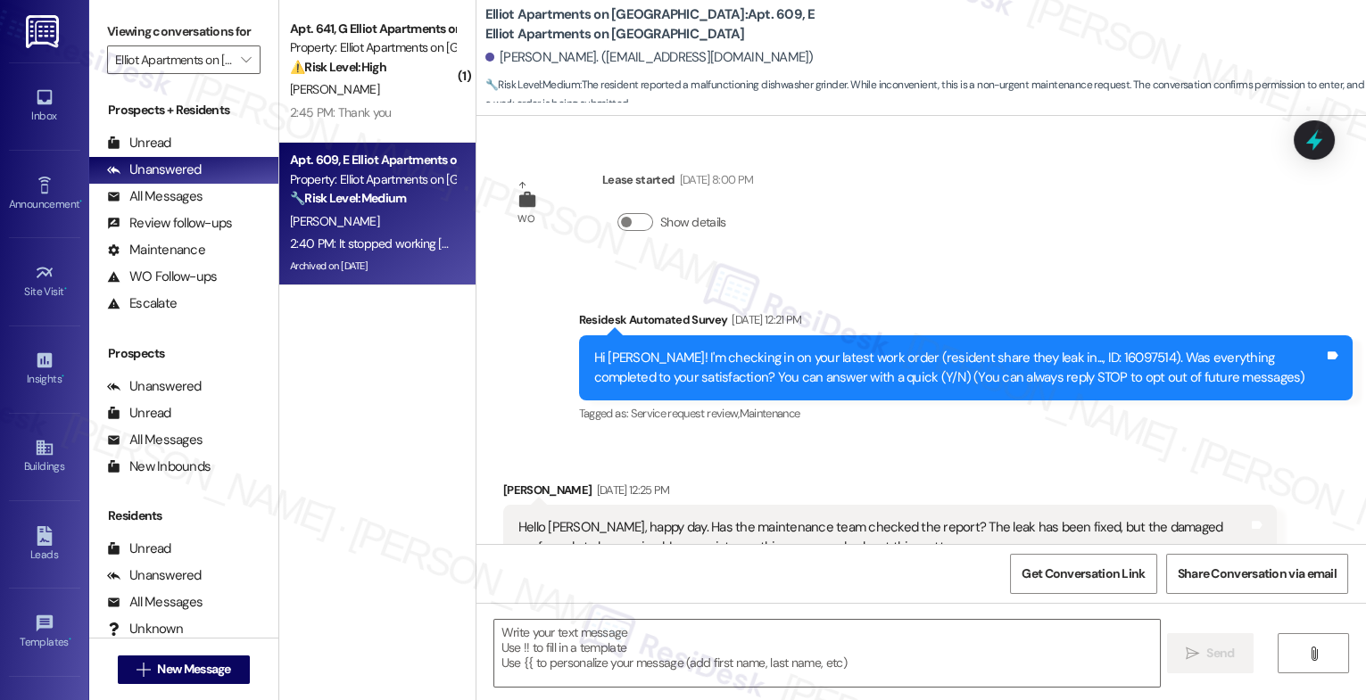
scroll to position [14525, 0]
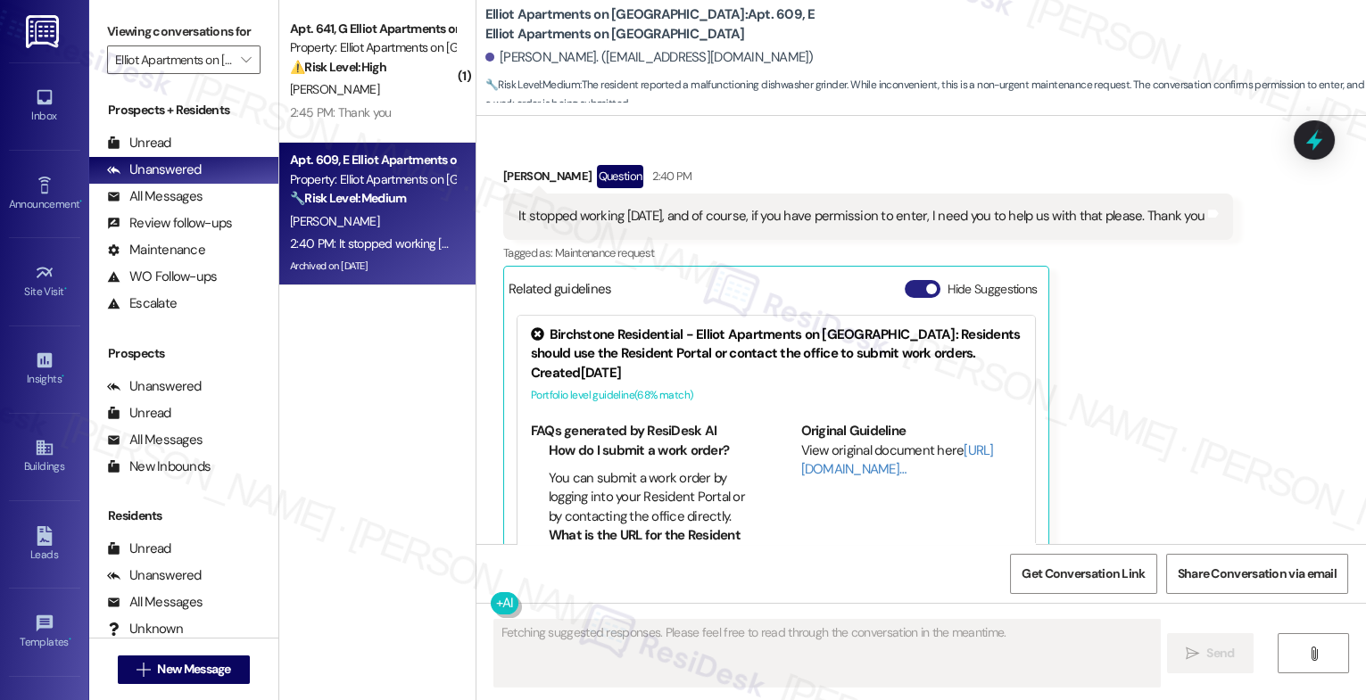
click at [910, 280] on button "Hide Suggestions" at bounding box center [923, 289] width 36 height 18
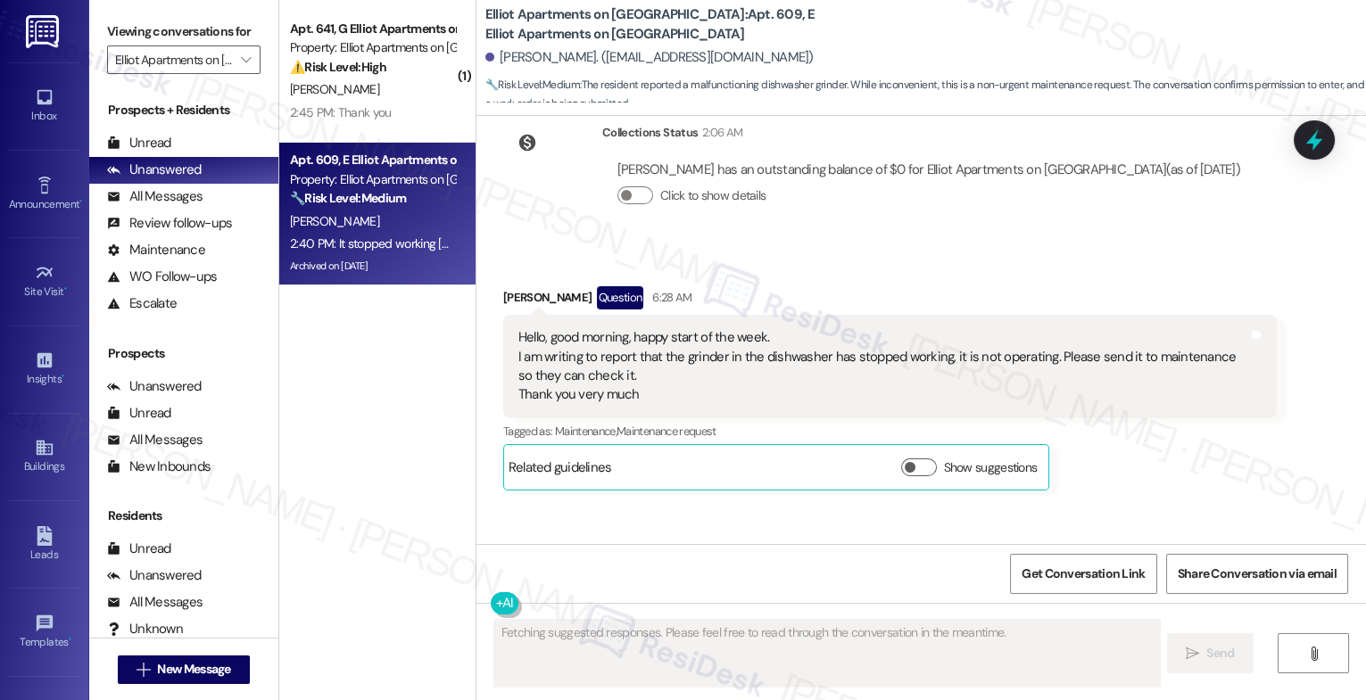
scroll to position [13817, 0]
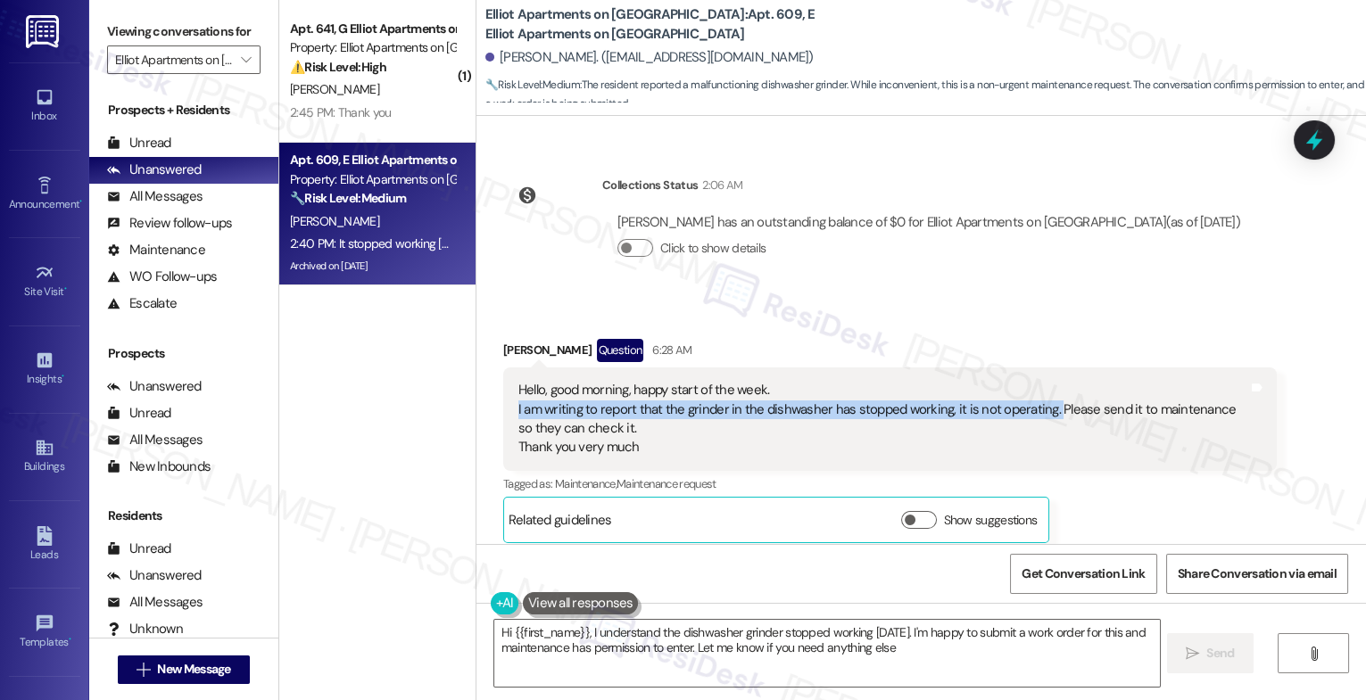
type textarea "Hi {{first_name}}, I understand the dishwasher grinder stopped working yesterda…"
drag, startPoint x: 495, startPoint y: 346, endPoint x: 1036, endPoint y: 349, distance: 540.7
click at [1036, 368] on div "Hello, good morning, happy start of the week. I am writing to report that the g…" at bounding box center [890, 420] width 774 height 104
copy div "I am writing to report that the grinder in the dishwasher has stopped working, …"
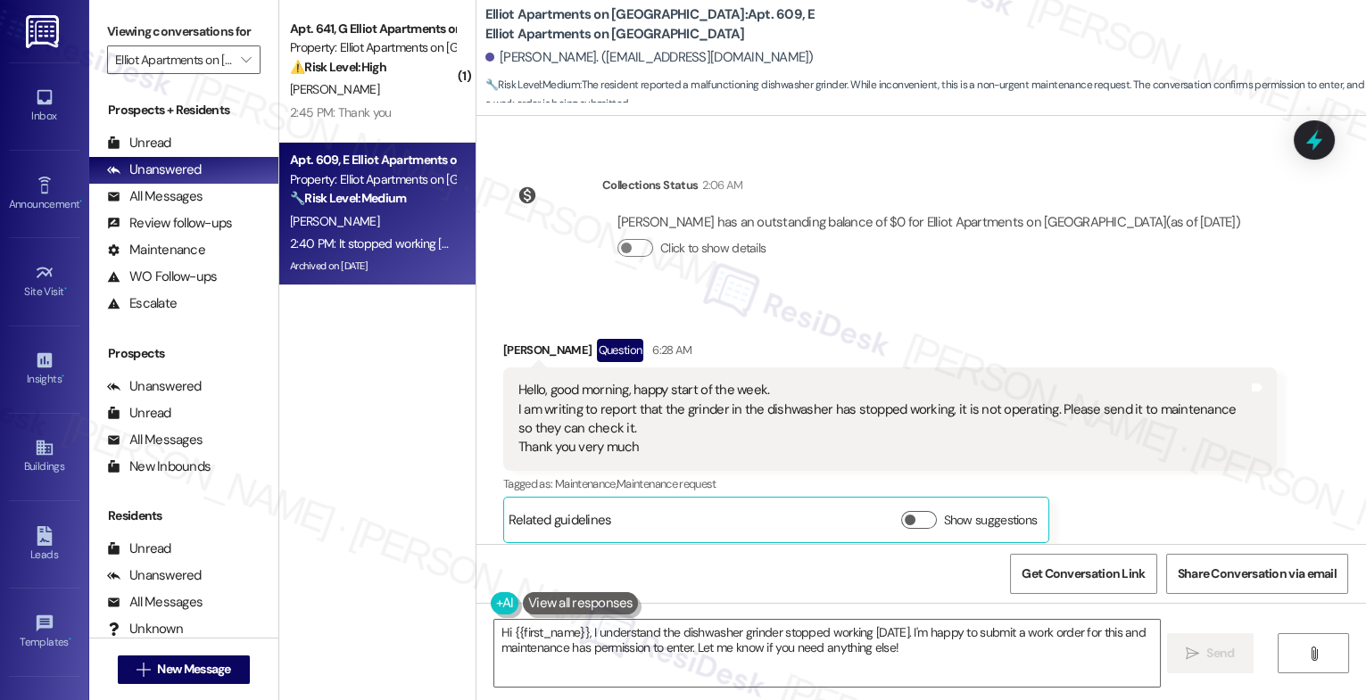
click at [740, 557] on div "Sent via SMS Sarah (ResiDesk) 2:38 PM Good morning, Jose! I'm happy to help wit…" at bounding box center [921, 695] width 890 height 277
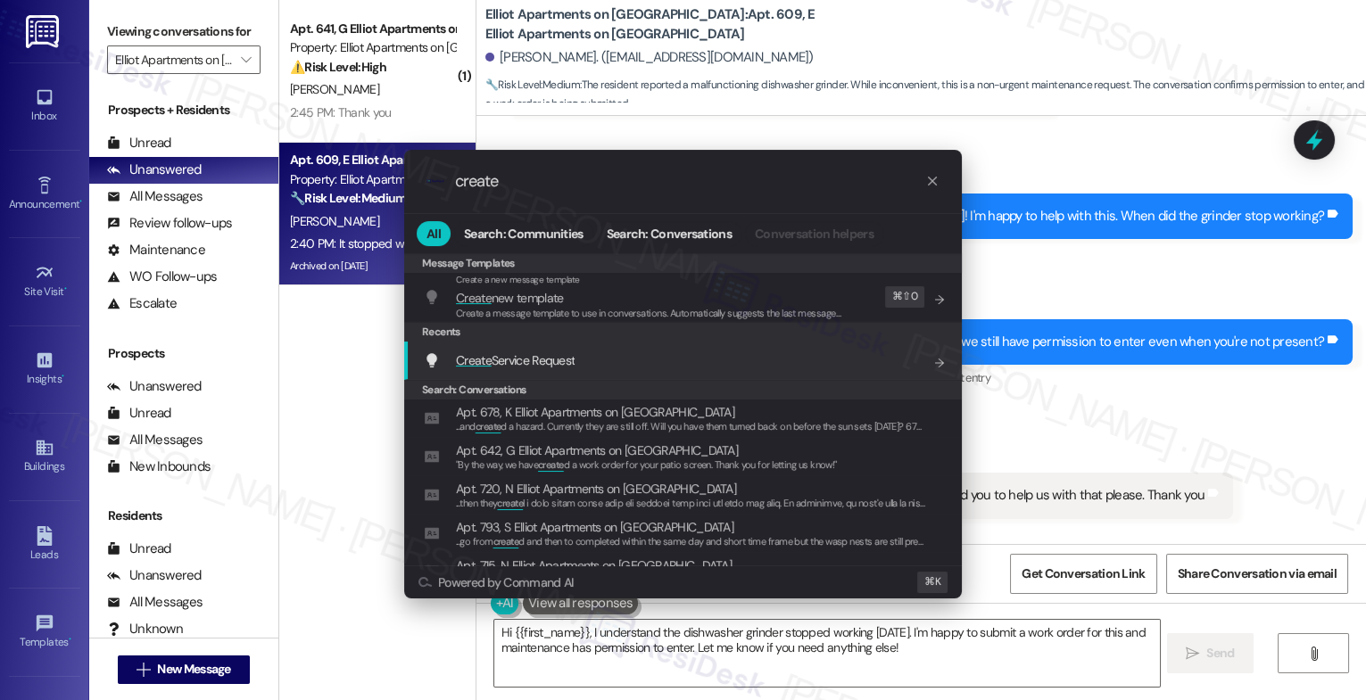
type input "create"
click at [591, 357] on div "Create Service Request Add shortcut" at bounding box center [685, 361] width 522 height 20
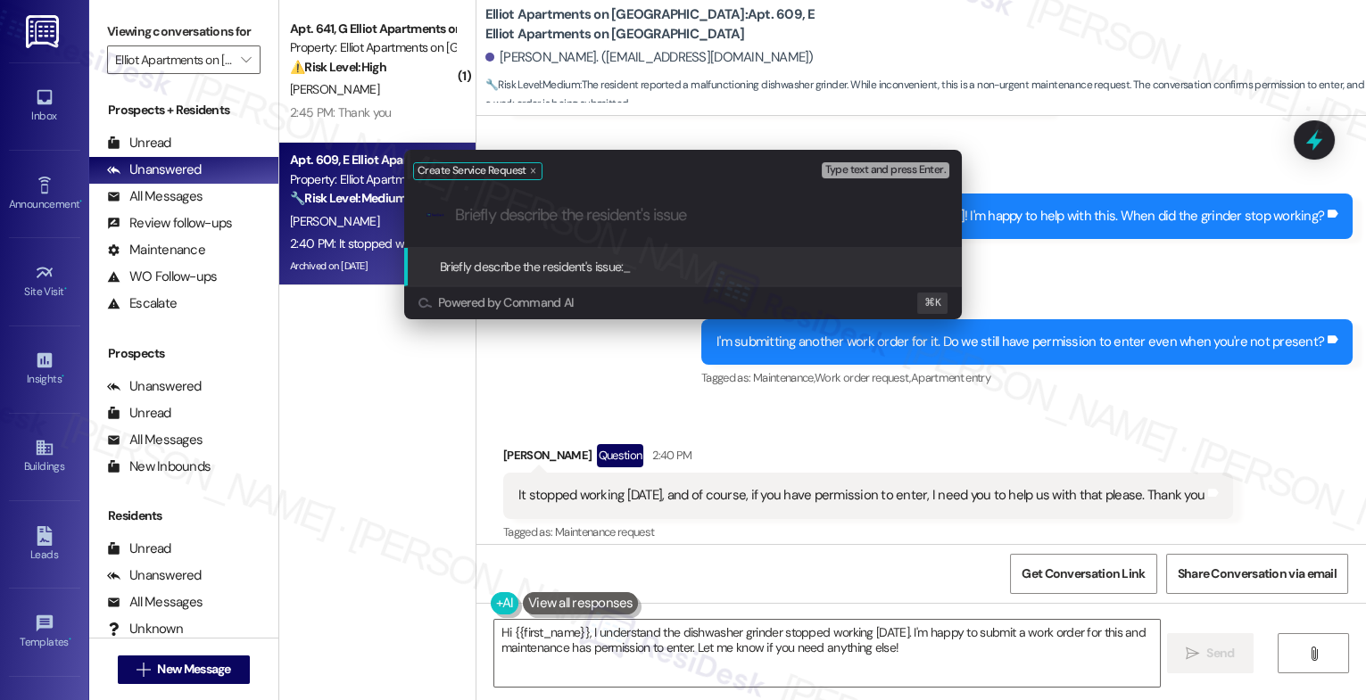
paste input "I am writing to report that the grinder in the dishwasher has stopped working, …"
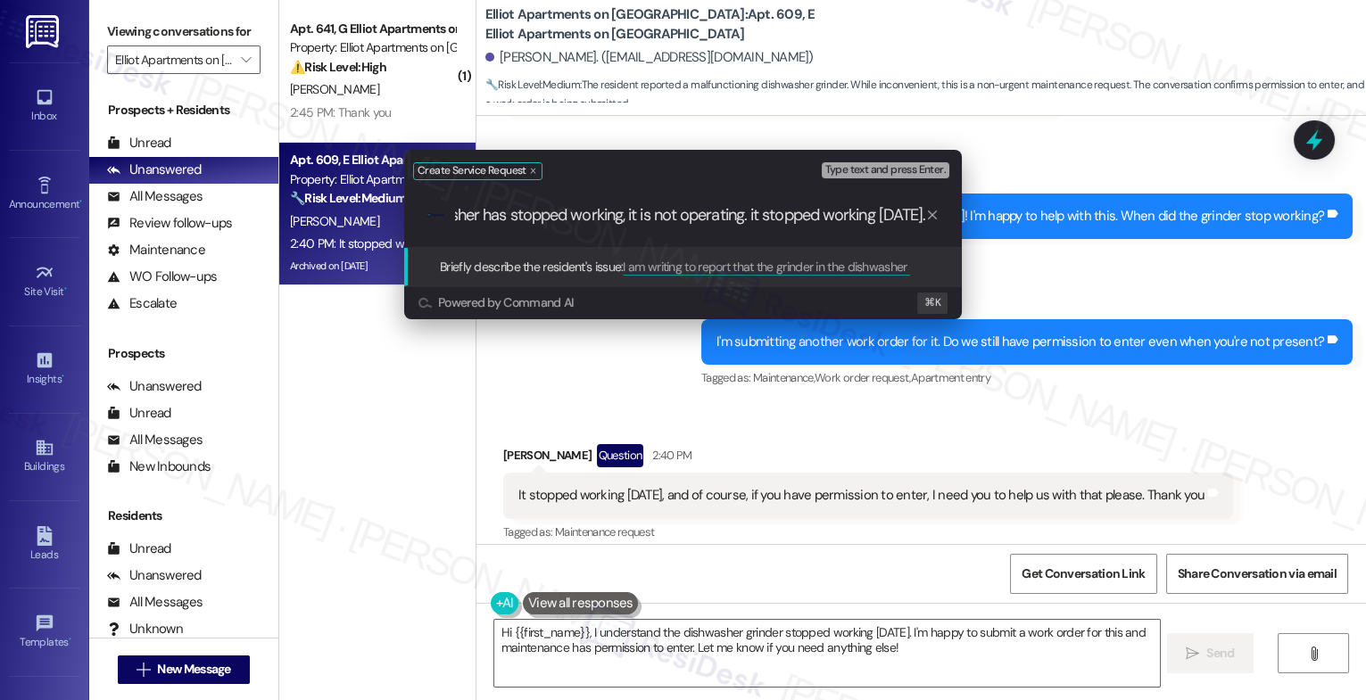
scroll to position [0, 370]
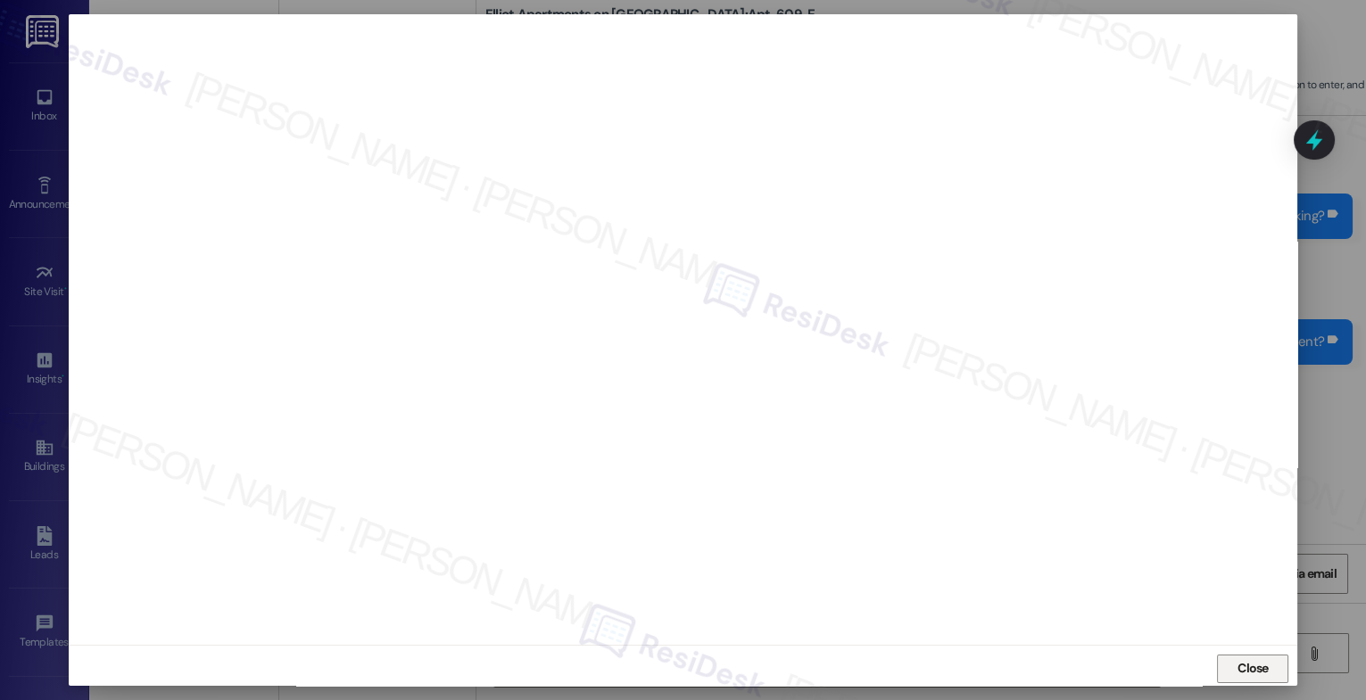
click at [1229, 656] on button "Close" at bounding box center [1252, 669] width 71 height 29
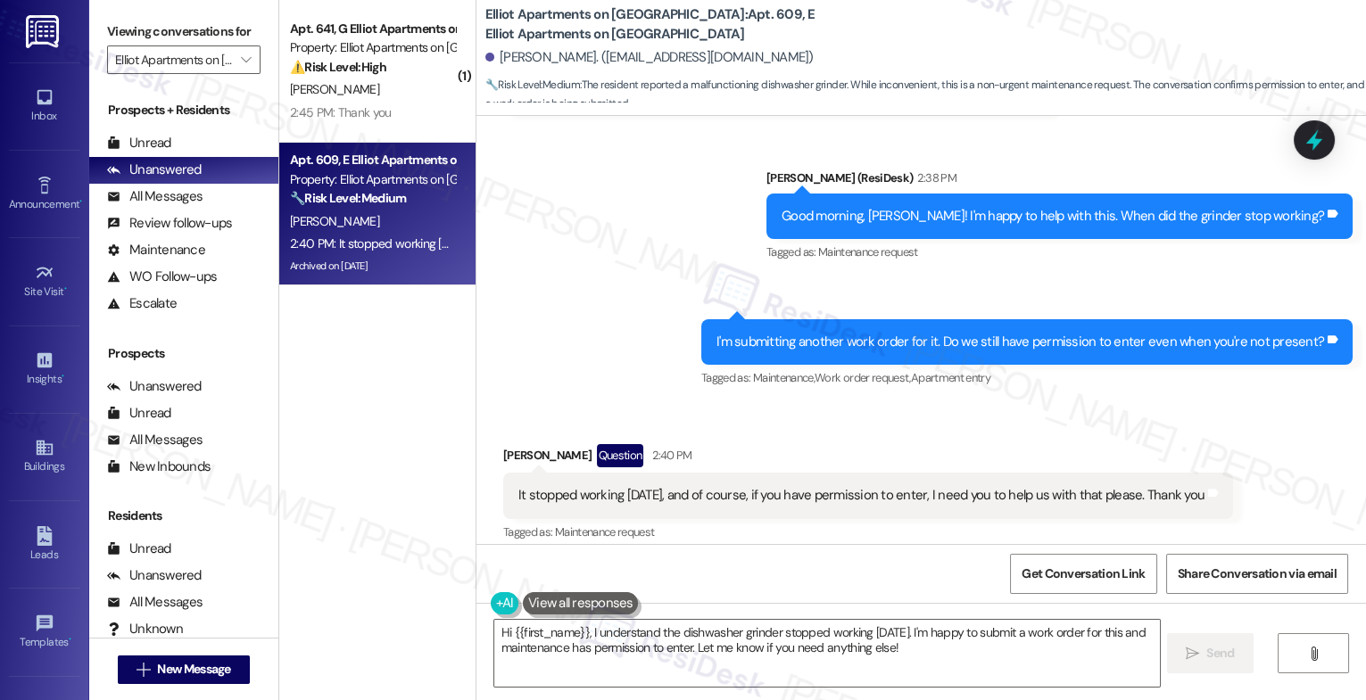
scroll to position [0, 0]
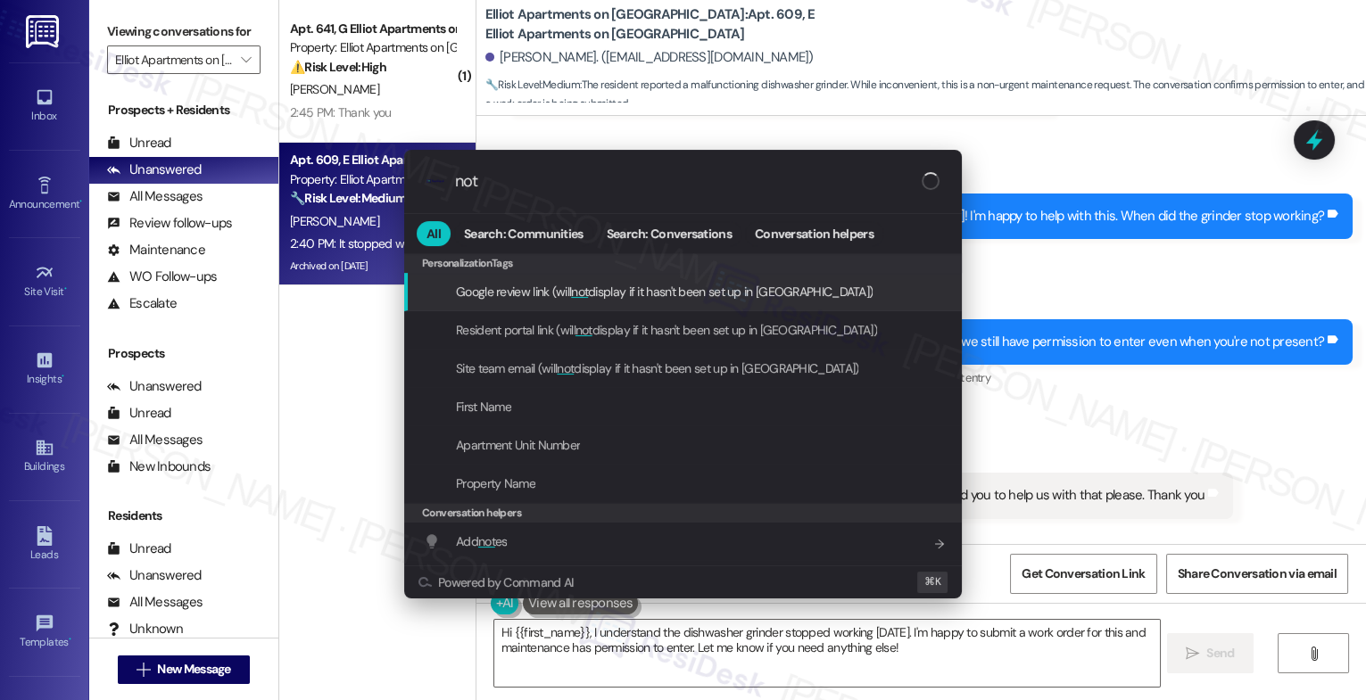
type input "note"
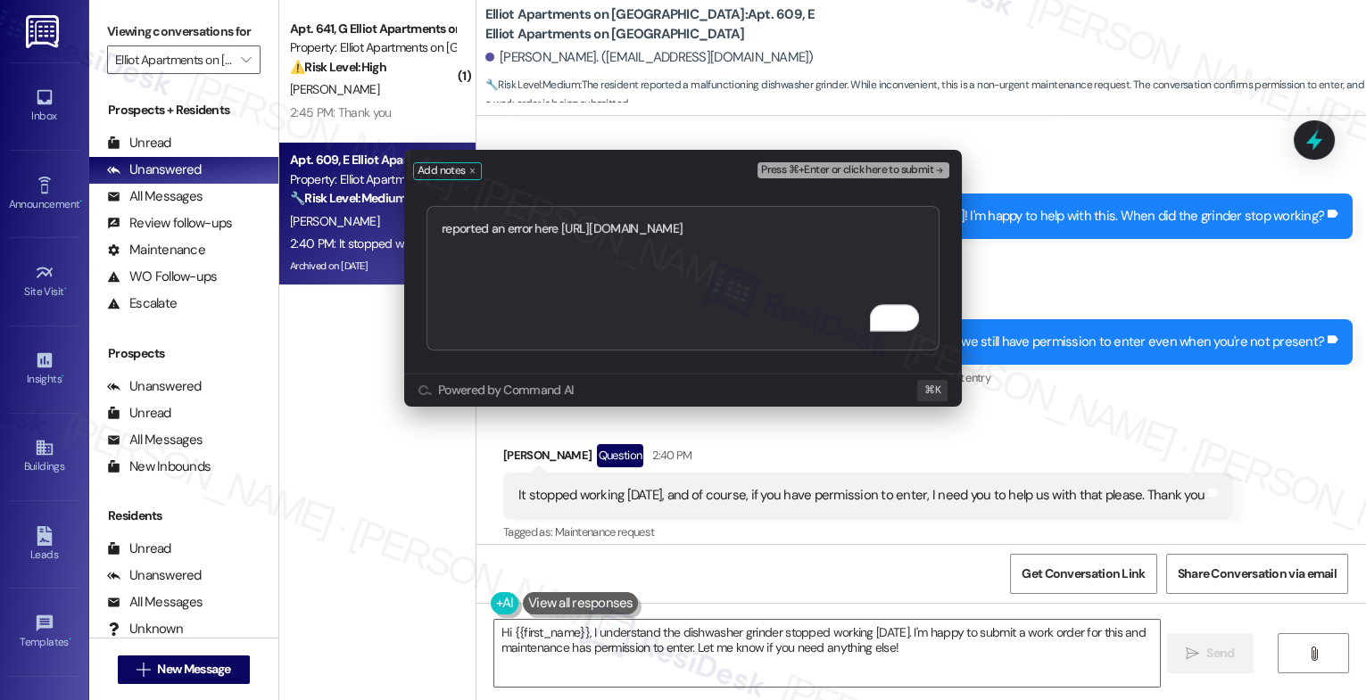
click at [508, 220] on textarea "reported an error here https://residesk.slack.com/archives/C0648L9BH3N/p1758567…" at bounding box center [683, 278] width 513 height 145
click at [536, 222] on textarea "reported an error here https://residesk.slack.com/archives/C0648L9BH3N/p1758567…" at bounding box center [683, 278] width 513 height 145
click at [717, 223] on textarea "reported an error while submitting the WO here https://residesk.slack.com/archi…" at bounding box center [683, 278] width 513 height 145
type textarea "reported an error while submitting the WO https://residesk.slack.com/archives/C…"
click at [924, 170] on span "Press ⌘+Enter or click here to submit" at bounding box center [847, 170] width 172 height 12
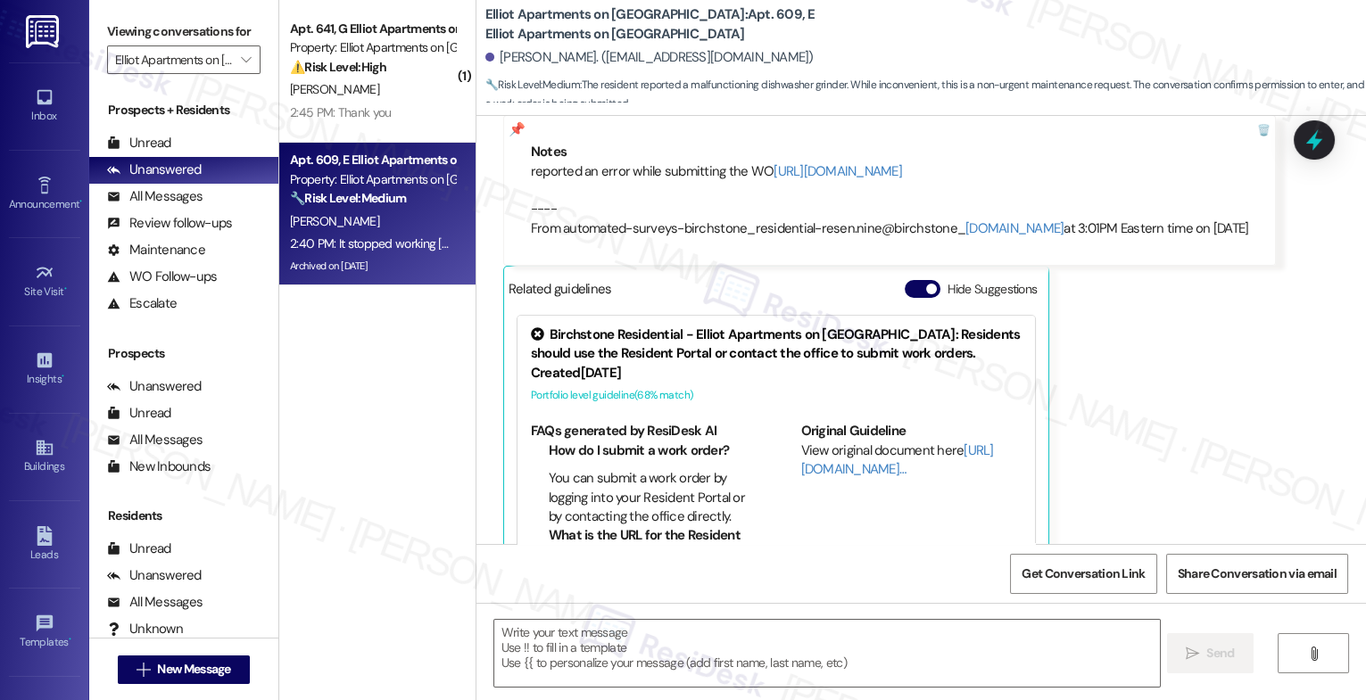
type textarea "Fetching suggested responses. Please feel free to read through the conversation…"
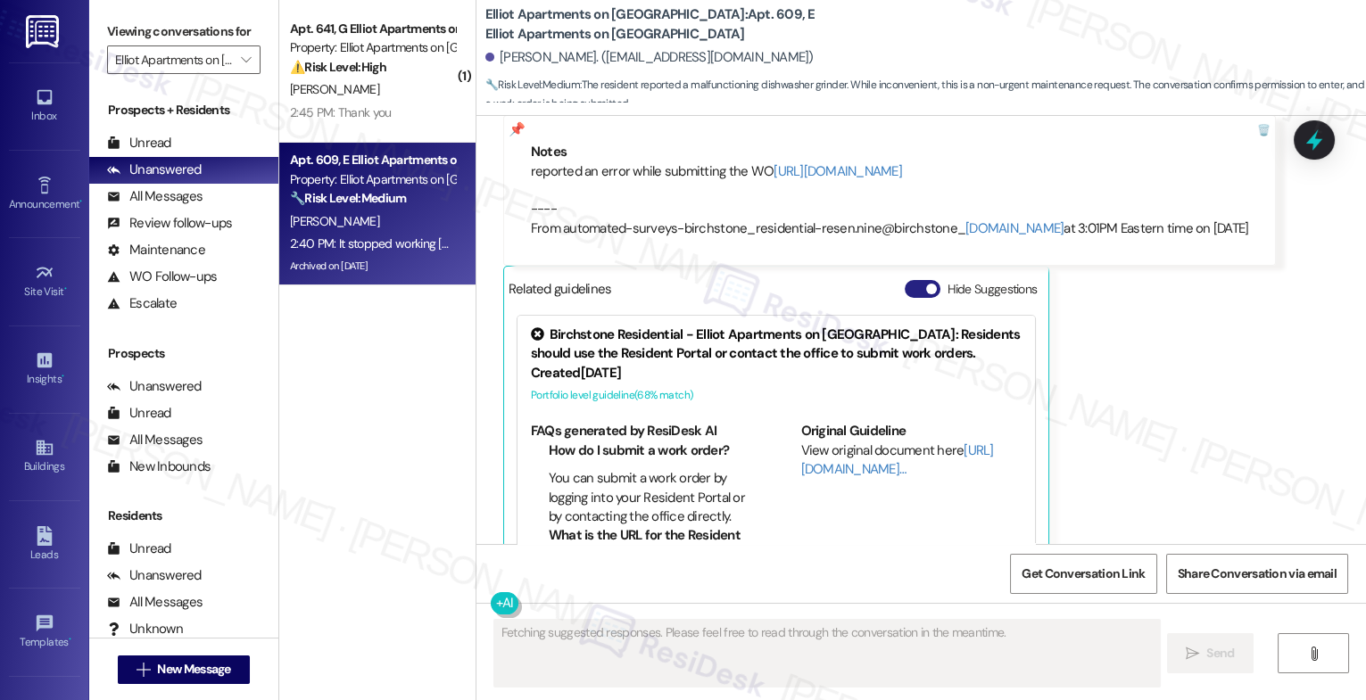
click at [905, 280] on button "Hide Suggestions" at bounding box center [923, 289] width 36 height 18
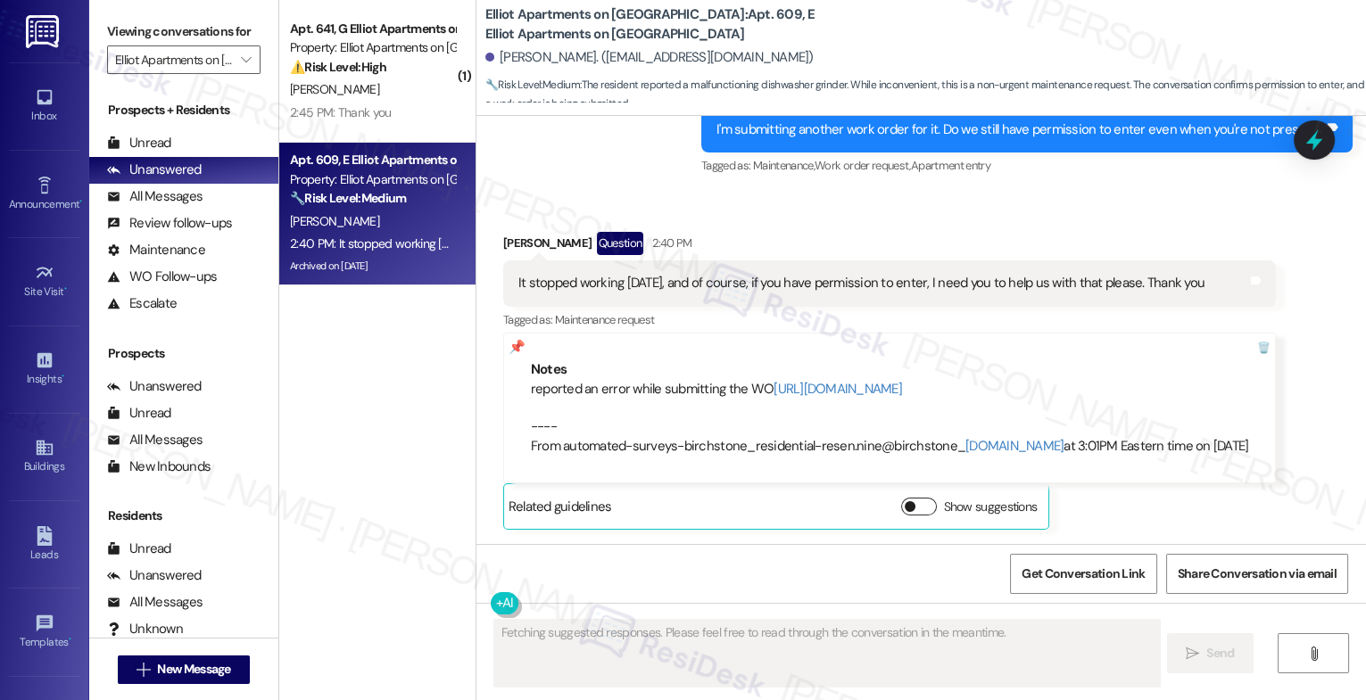
scroll to position [14396, 0]
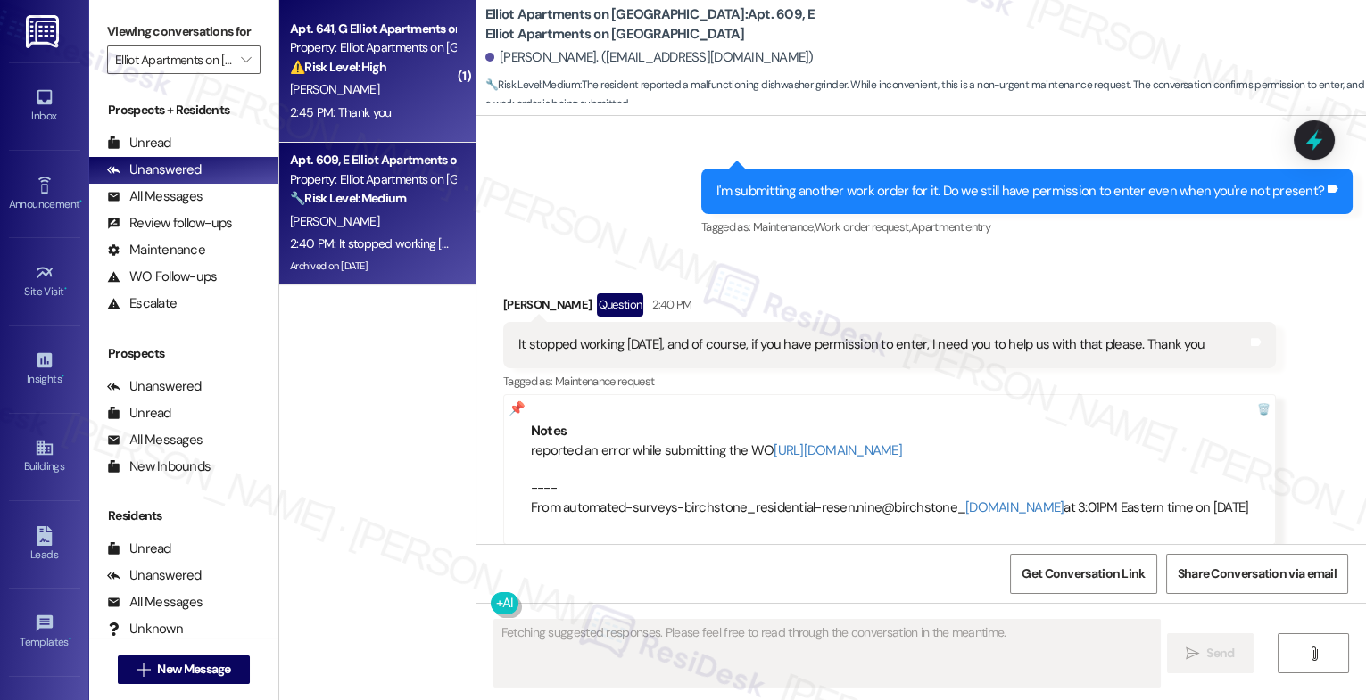
click at [383, 90] on div "A. Johnson" at bounding box center [372, 90] width 169 height 22
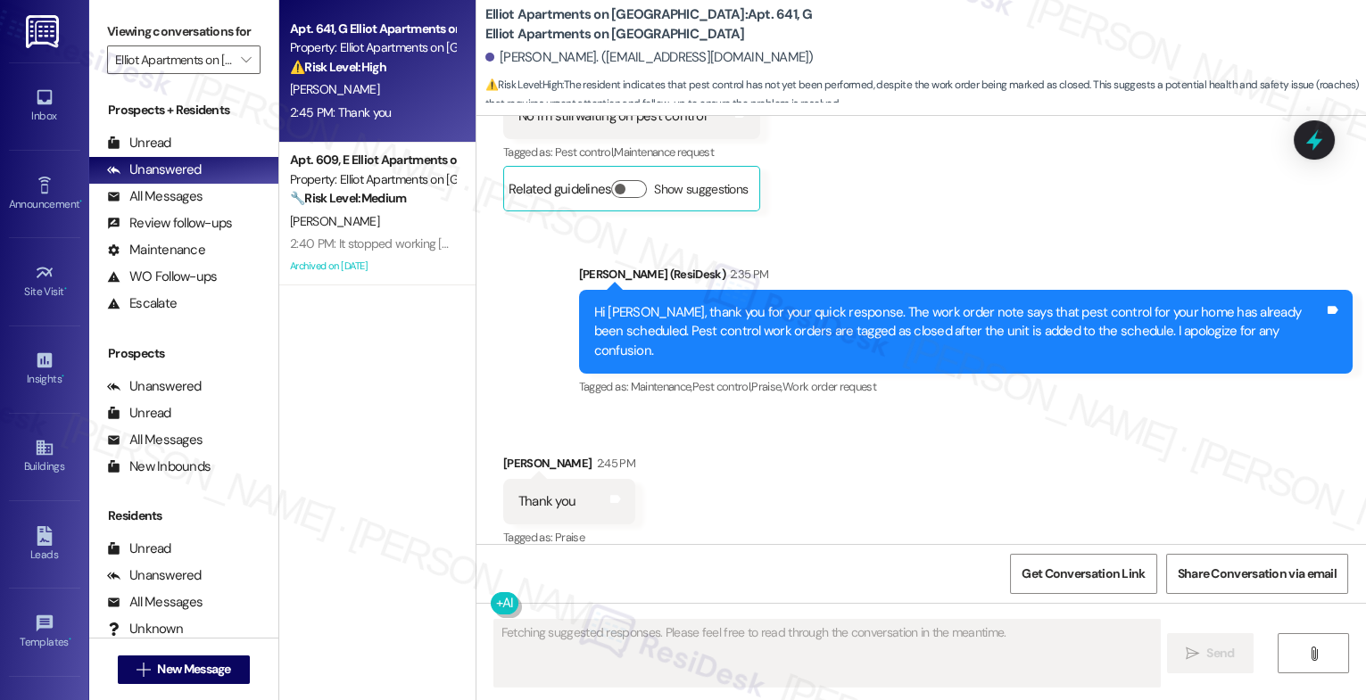
scroll to position [2280, 0]
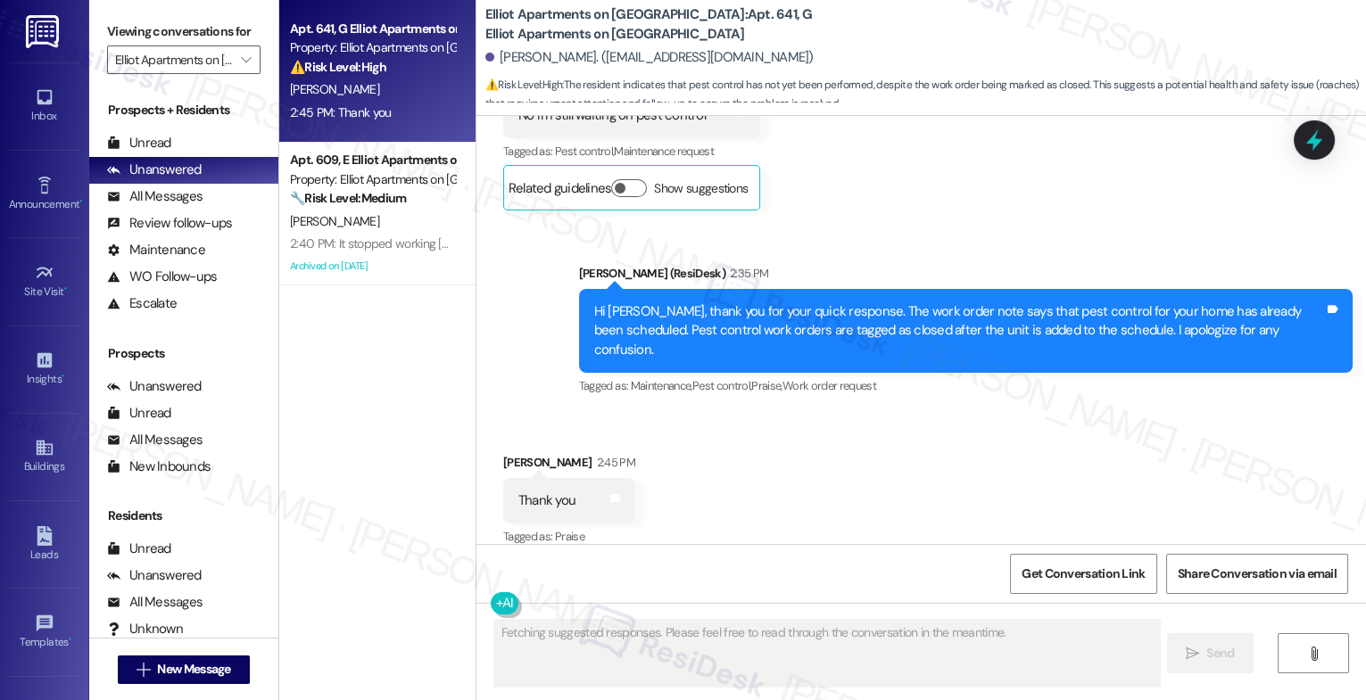
click at [720, 504] on div "Received via SMS Amber Johnson 2:45 PM Thank you Tags and notes Tagged as: Prai…" at bounding box center [921, 488] width 890 height 151
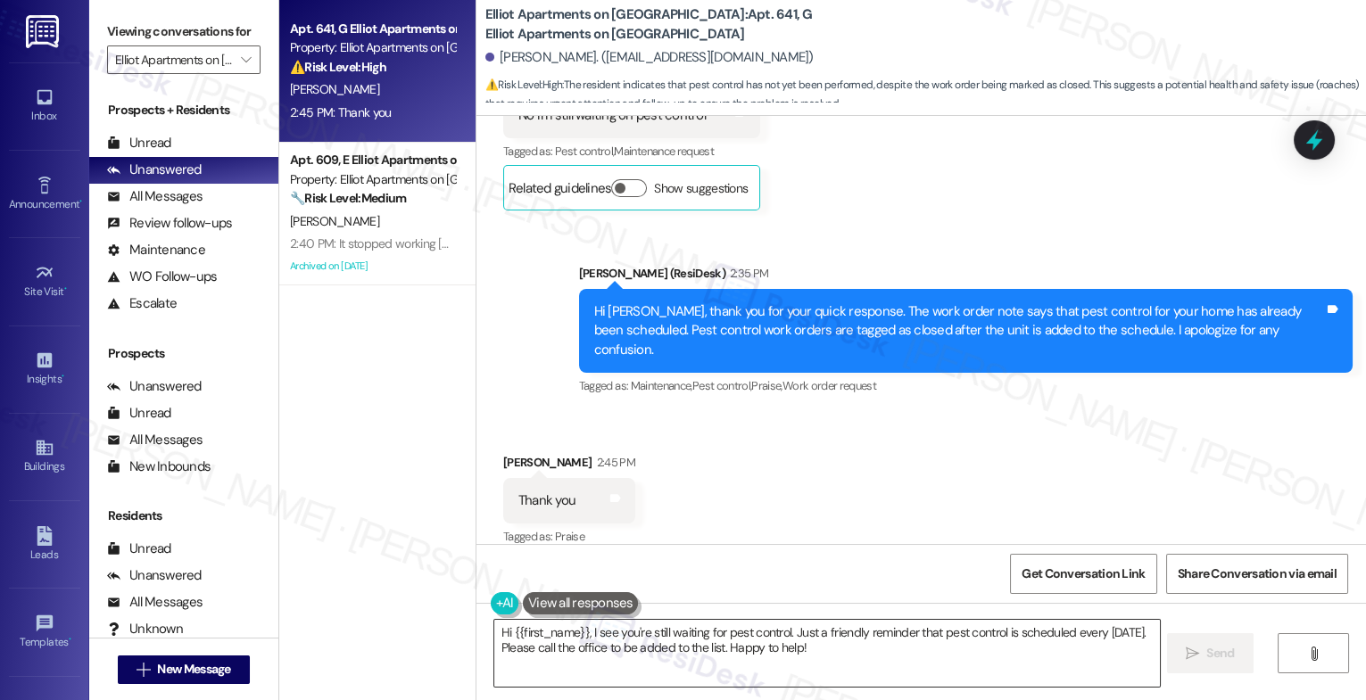
click at [610, 675] on textarea "Hi {{first_name}}, I see you're still waiting for pest control. Just a friendly…" at bounding box center [827, 653] width 666 height 67
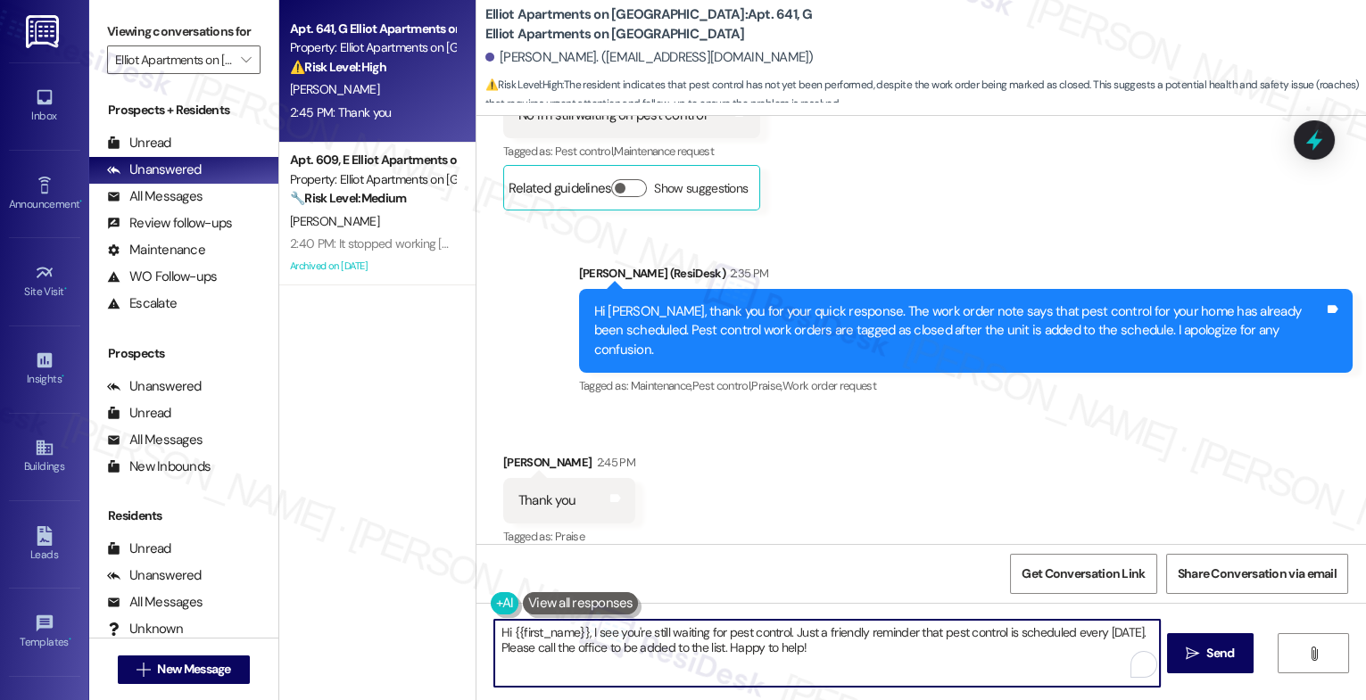
click at [610, 675] on textarea "Hi {{first_name}}, I see you're still waiting for pest control. Just a friendly…" at bounding box center [827, 653] width 666 height 67
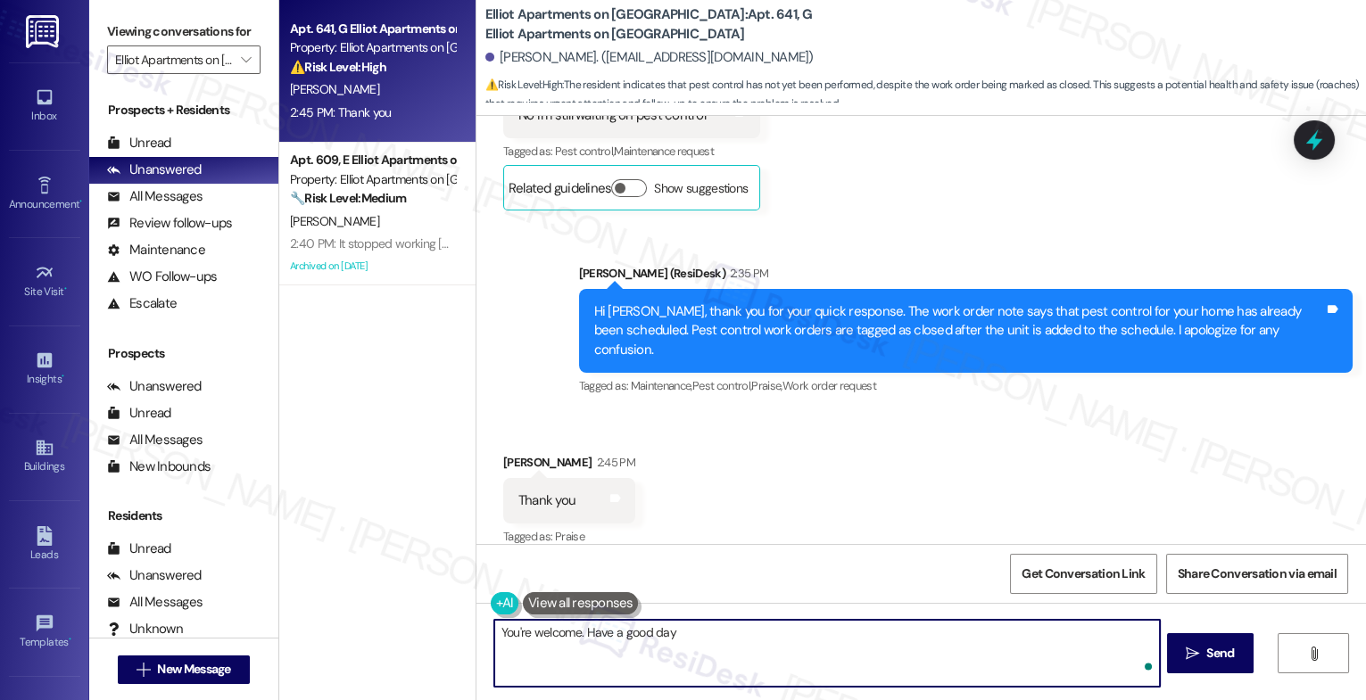
type textarea "You're welcome. Have a good day!"
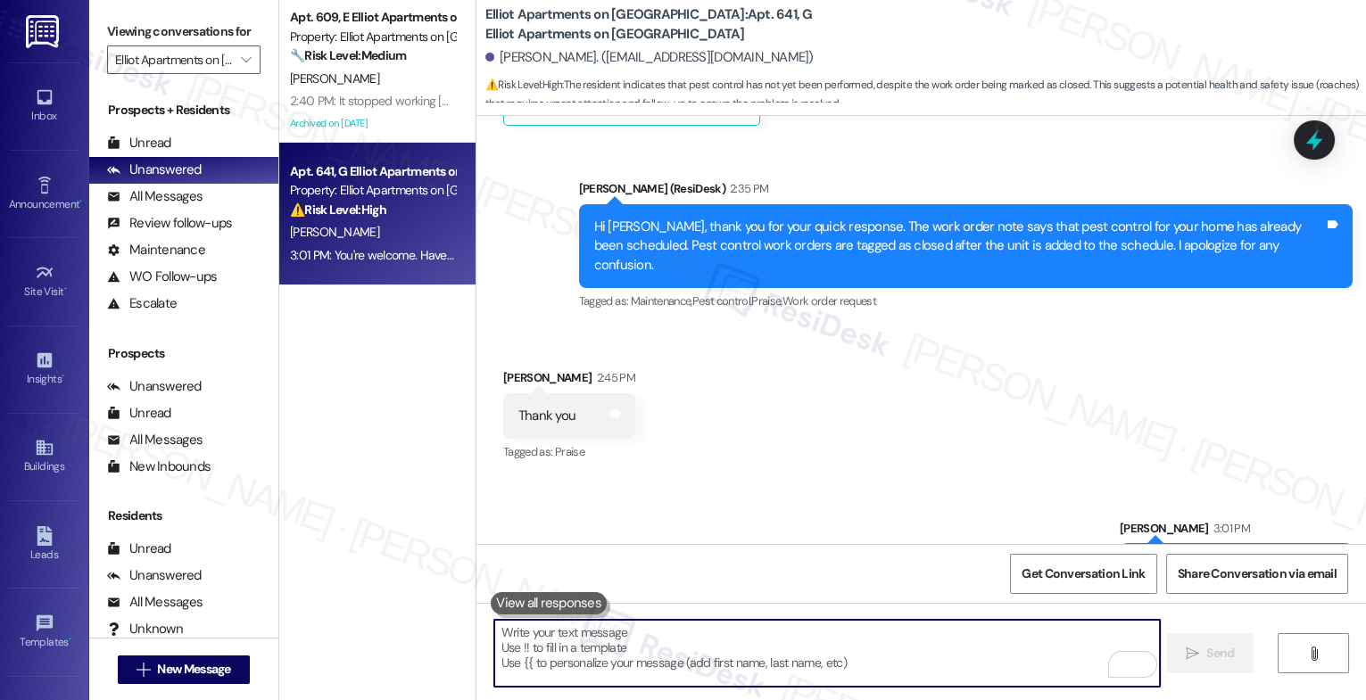
scroll to position [2405, 0]
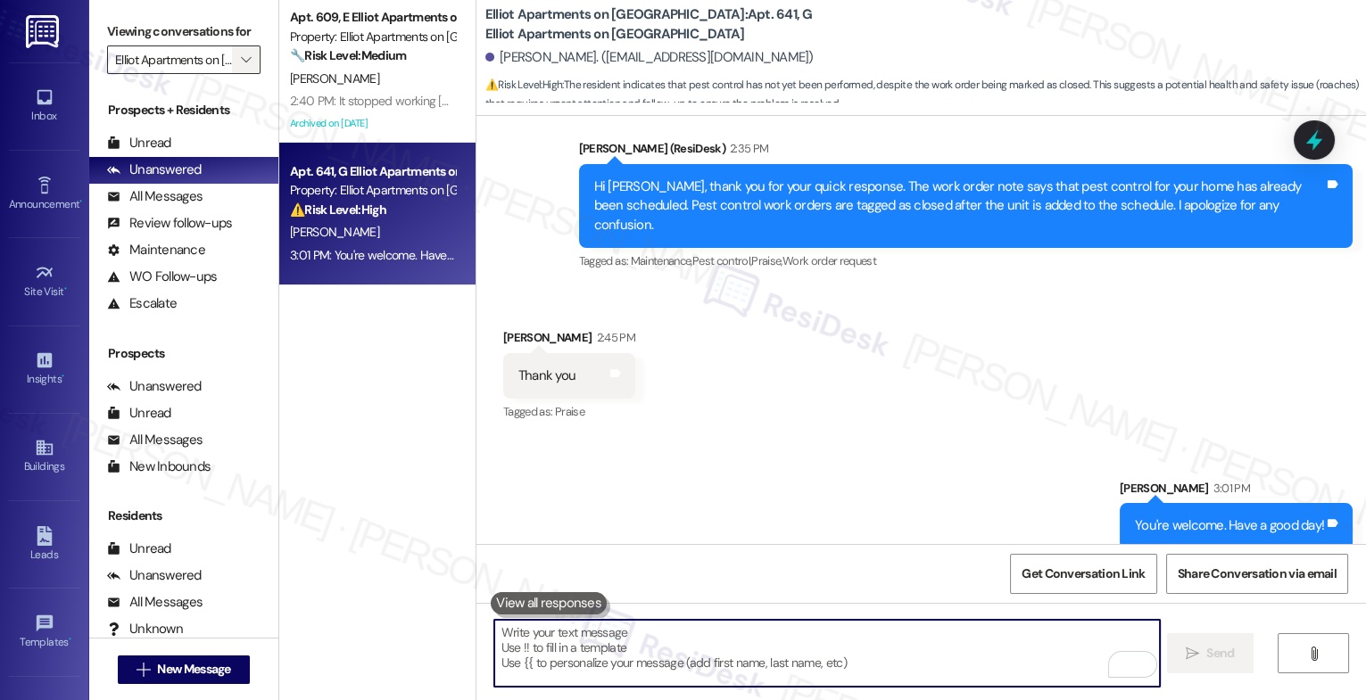
click at [240, 74] on span "" at bounding box center [245, 60] width 17 height 29
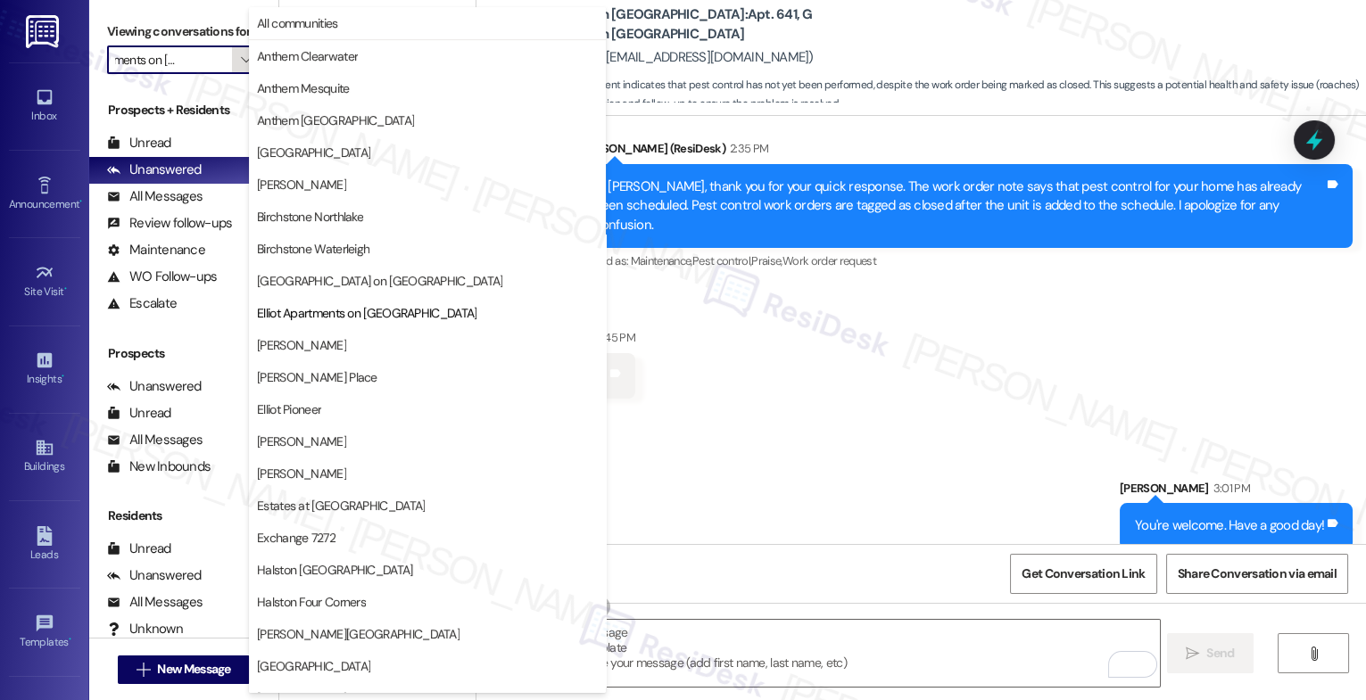
scroll to position [290, 0]
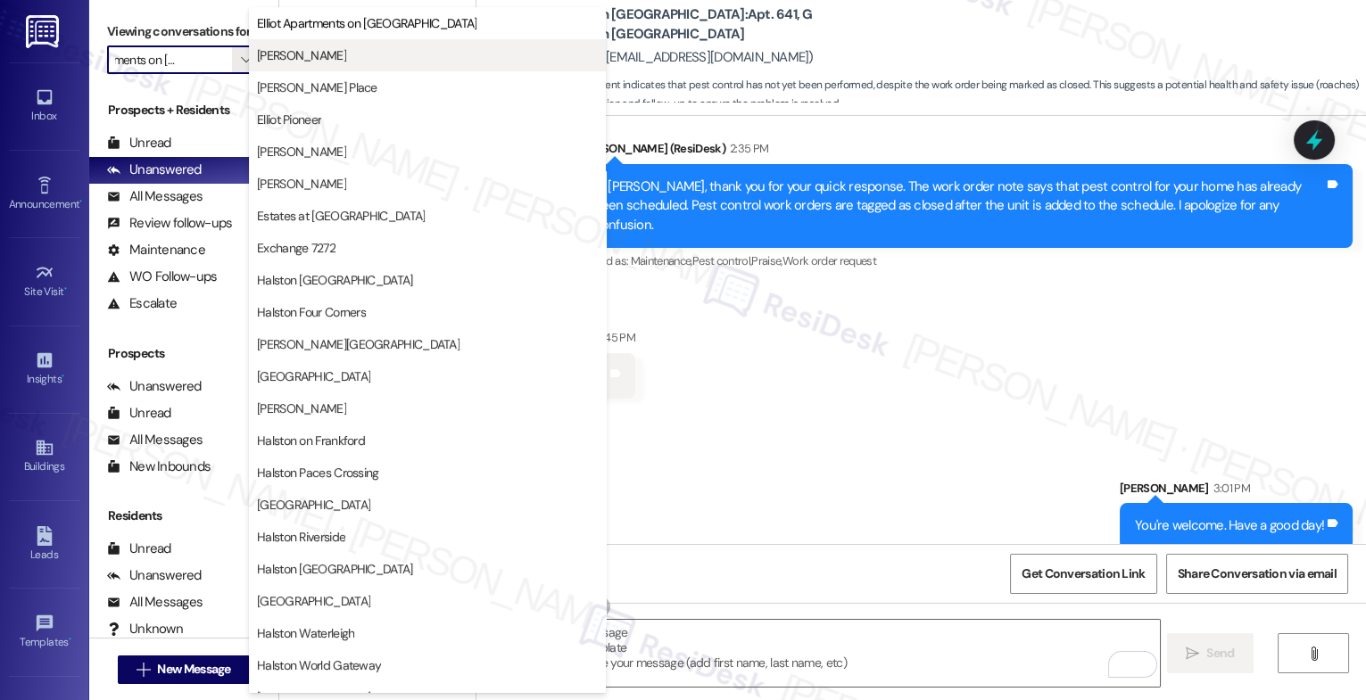
click at [355, 61] on span "Elliot Cocoplum" at bounding box center [427, 55] width 341 height 18
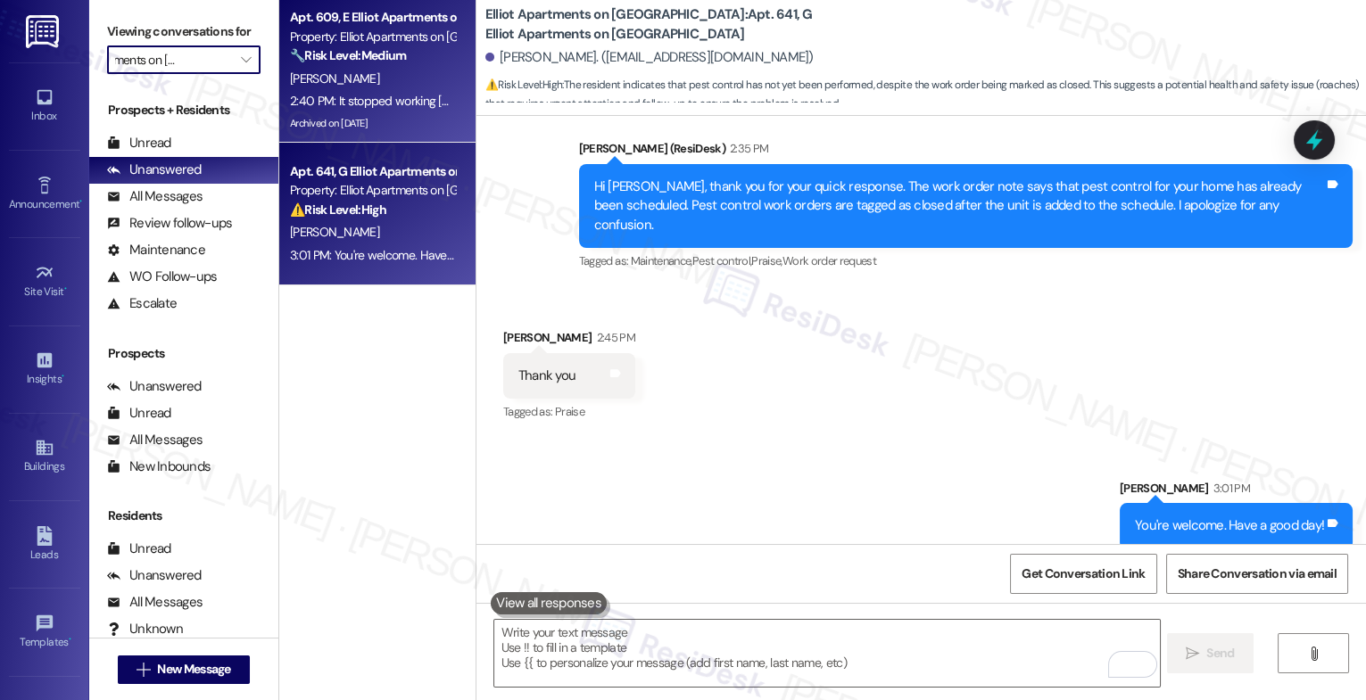
type input "Elliot Cocoplum"
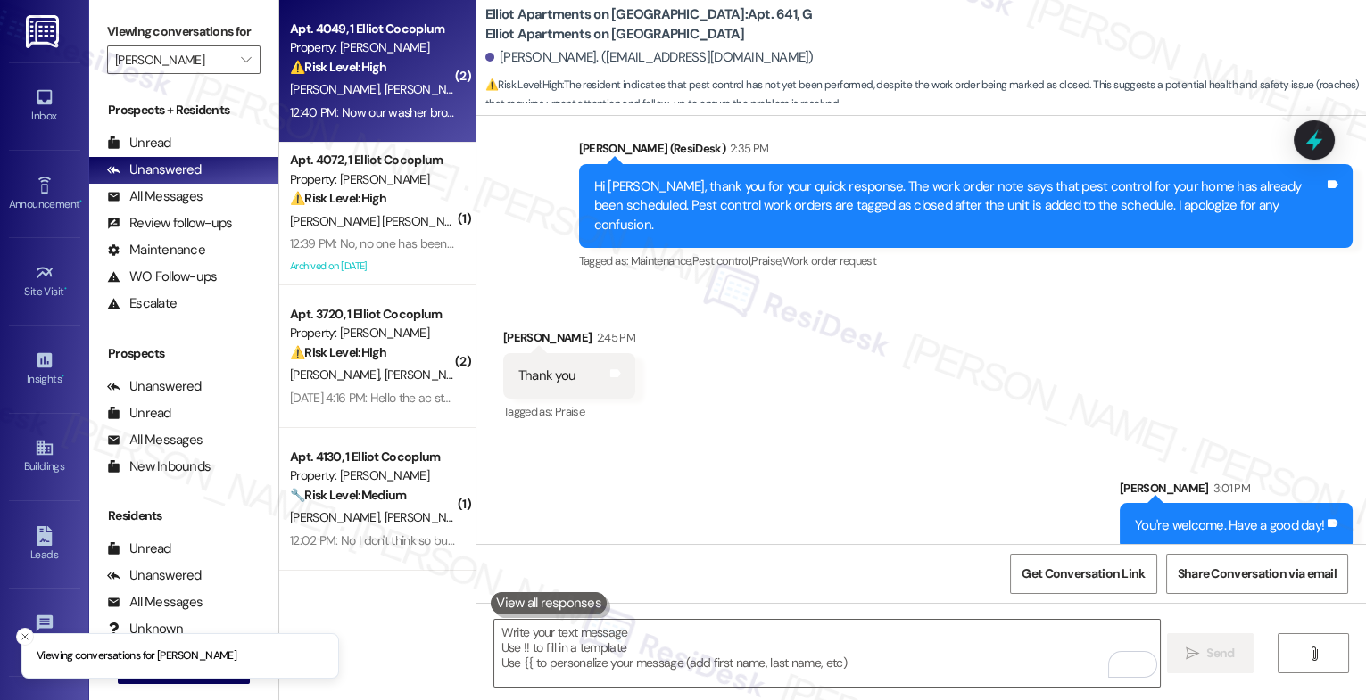
click at [402, 81] on div "D. Godinho M. Godinho" at bounding box center [372, 90] width 169 height 22
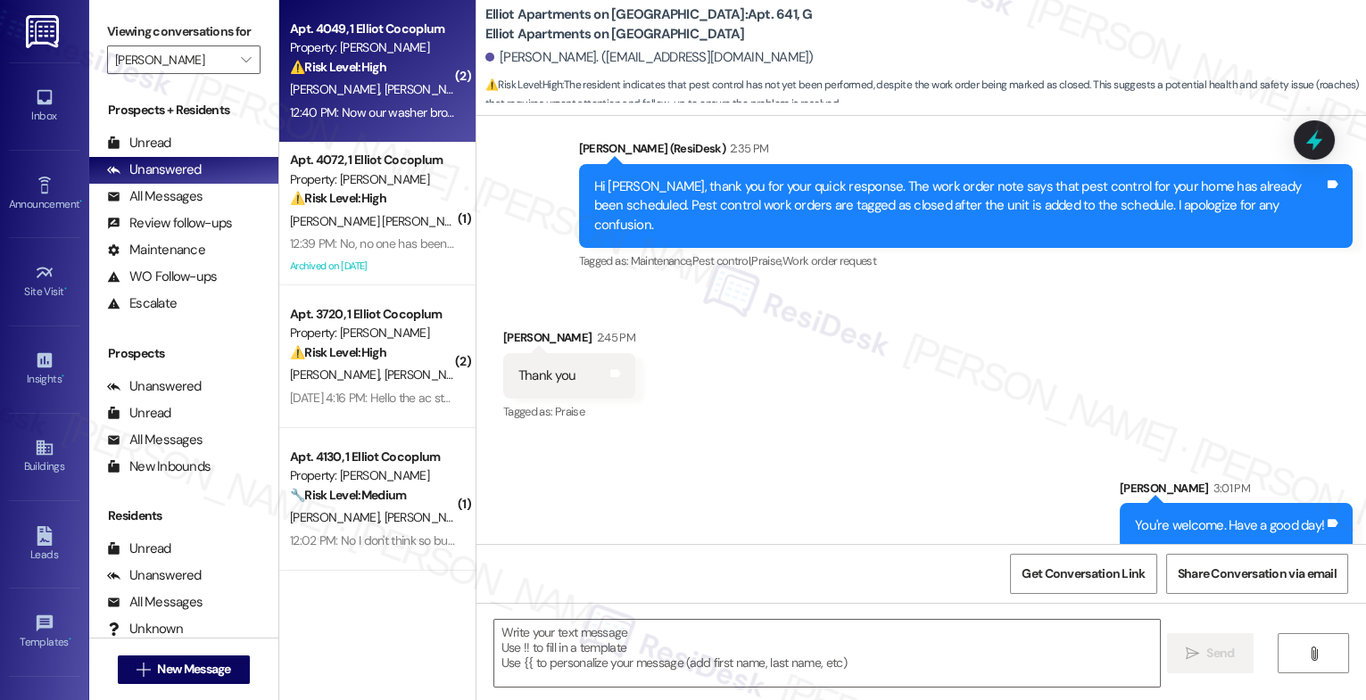
type textarea "Fetching suggested responses. Please feel free to read through the conversation…"
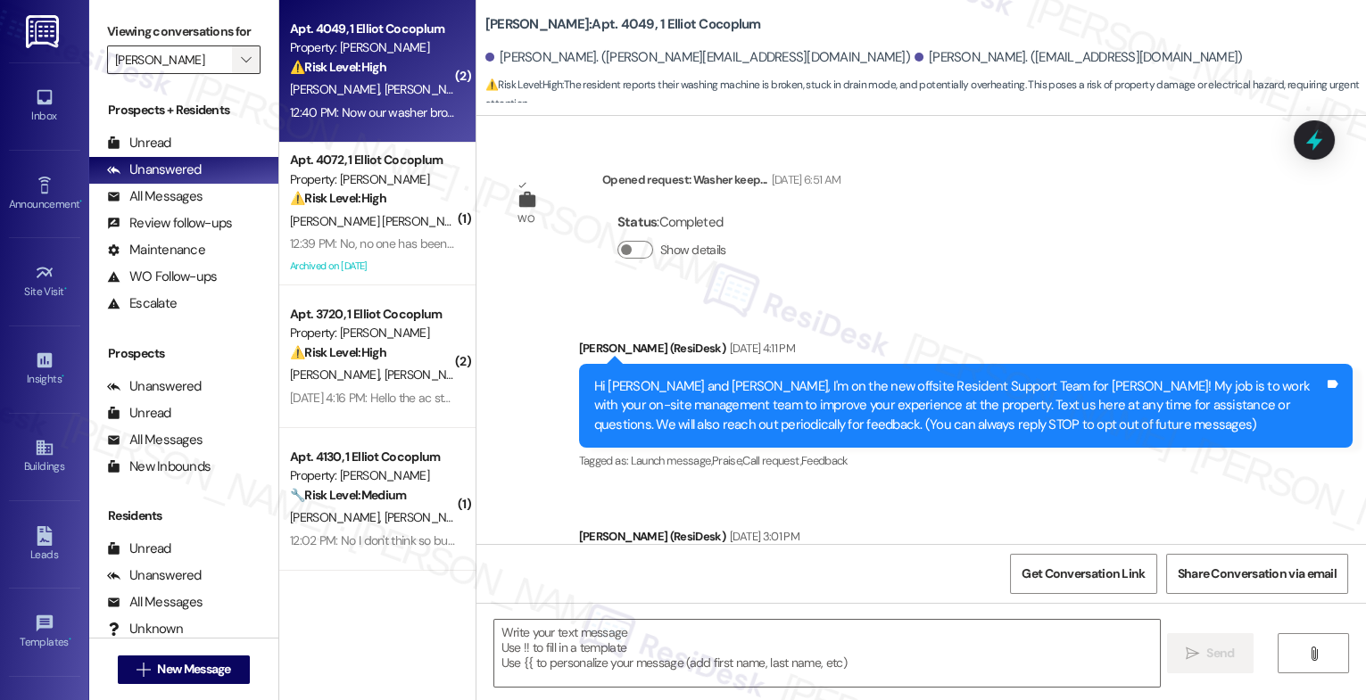
scroll to position [18712, 0]
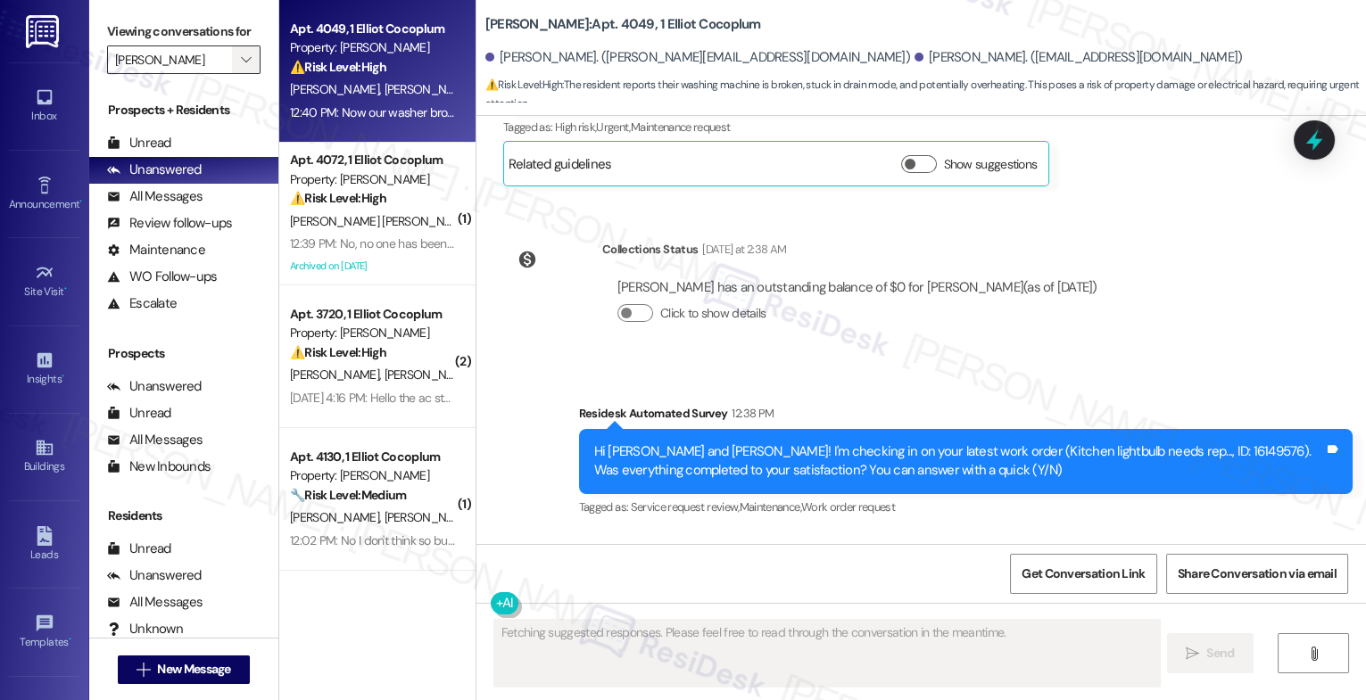
click at [241, 67] on icon "" at bounding box center [246, 60] width 10 height 14
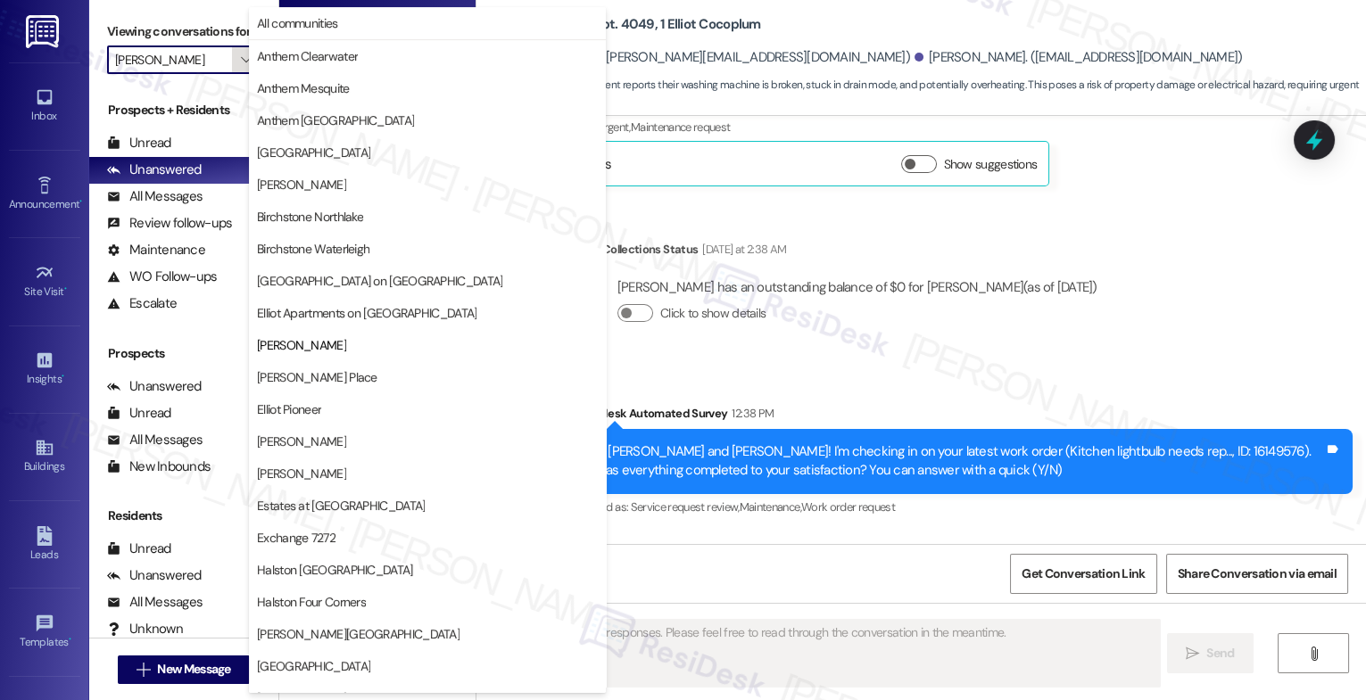
scroll to position [290, 0]
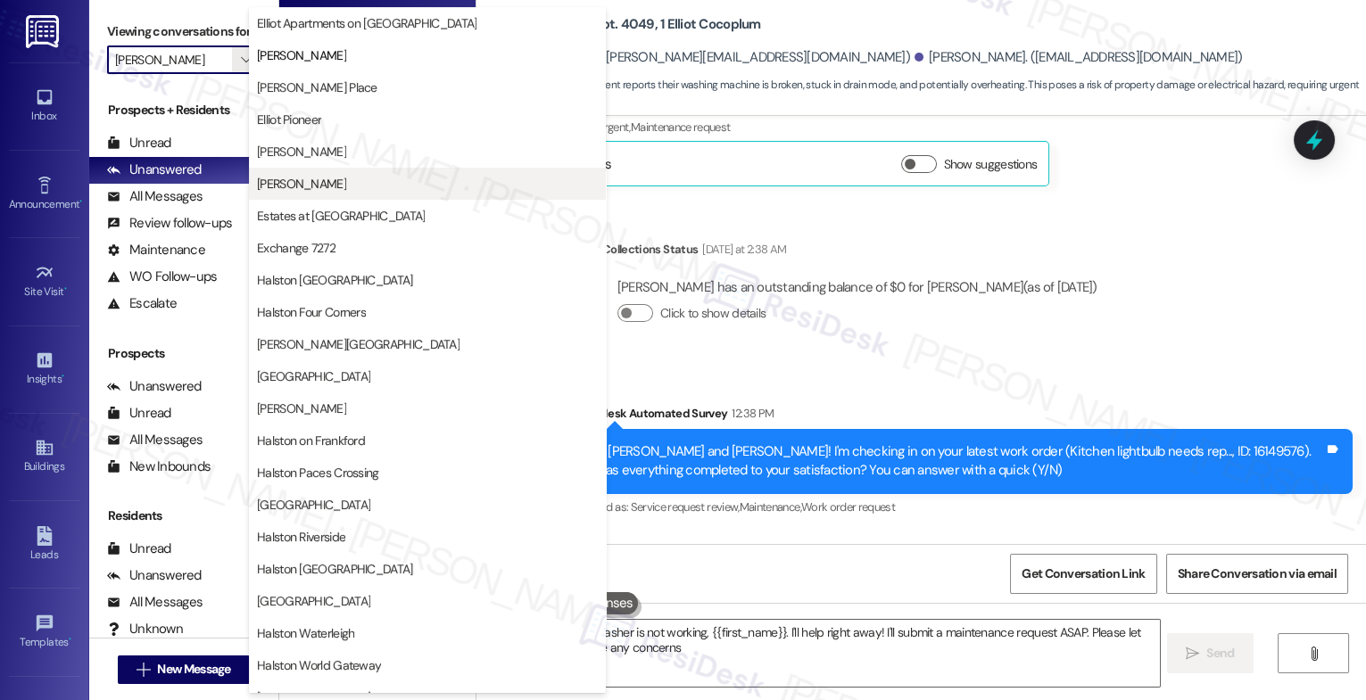
type textarea "I understand your washer is not working, {{first_name}}. I'll help right away! …"
drag, startPoint x: 914, startPoint y: 432, endPoint x: 903, endPoint y: 419, distance: 16.5
click at [914, 534] on div "Received via SMS Monica Godinho Neutral 12:40 PM Now our washer broke down and …" at bounding box center [921, 619] width 890 height 170
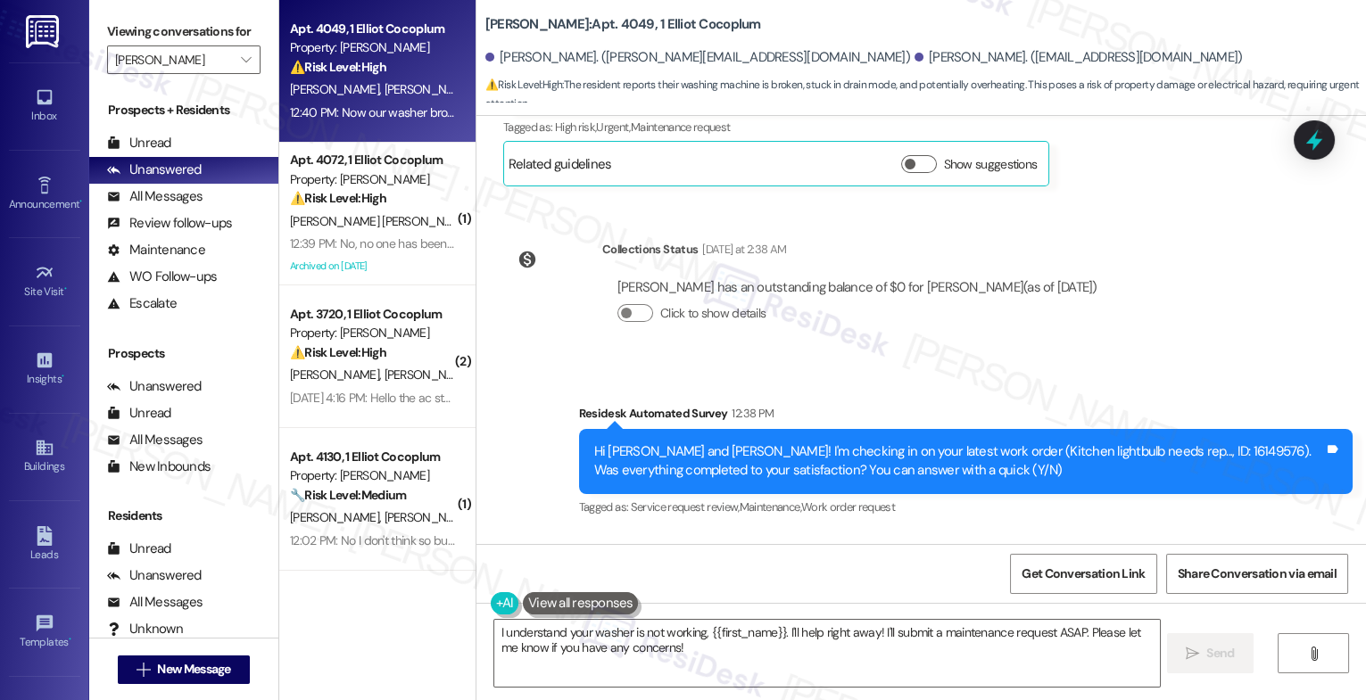
click at [864, 534] on div "Received via SMS Monica Godinho Neutral 12:40 PM Now our washer broke down and …" at bounding box center [921, 619] width 890 height 170
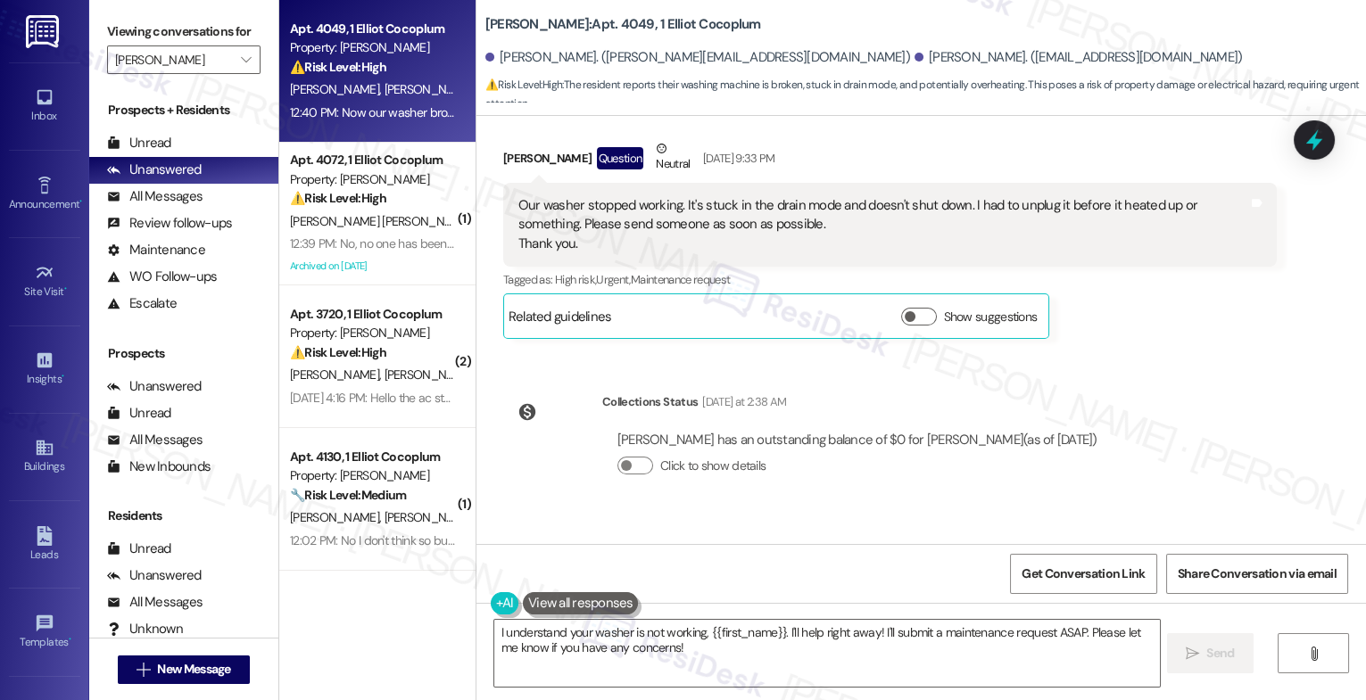
scroll to position [18712, 0]
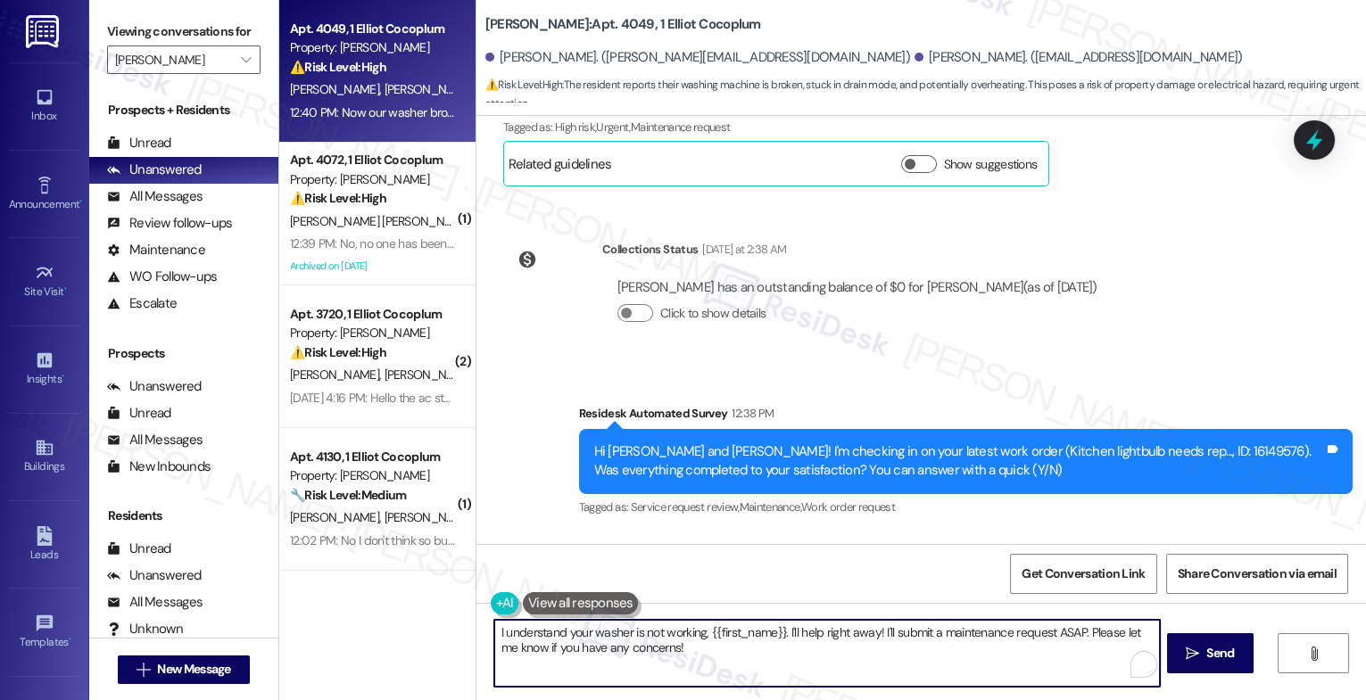
drag, startPoint x: 780, startPoint y: 634, endPoint x: 787, endPoint y: 657, distance: 23.4
click at [787, 657] on textarea "I understand your washer is not working, {{first_name}}. I'll help right away! …" at bounding box center [827, 653] width 666 height 67
drag, startPoint x: 781, startPoint y: 634, endPoint x: 784, endPoint y: 661, distance: 27.0
click at [784, 661] on textarea "I understand your washer is not working, {{first_name}}. I'll help right away! …" at bounding box center [827, 653] width 666 height 67
click at [782, 659] on textarea "I understand your washer is not working, {{first_name}}. I'll help right away! …" at bounding box center [827, 653] width 666 height 67
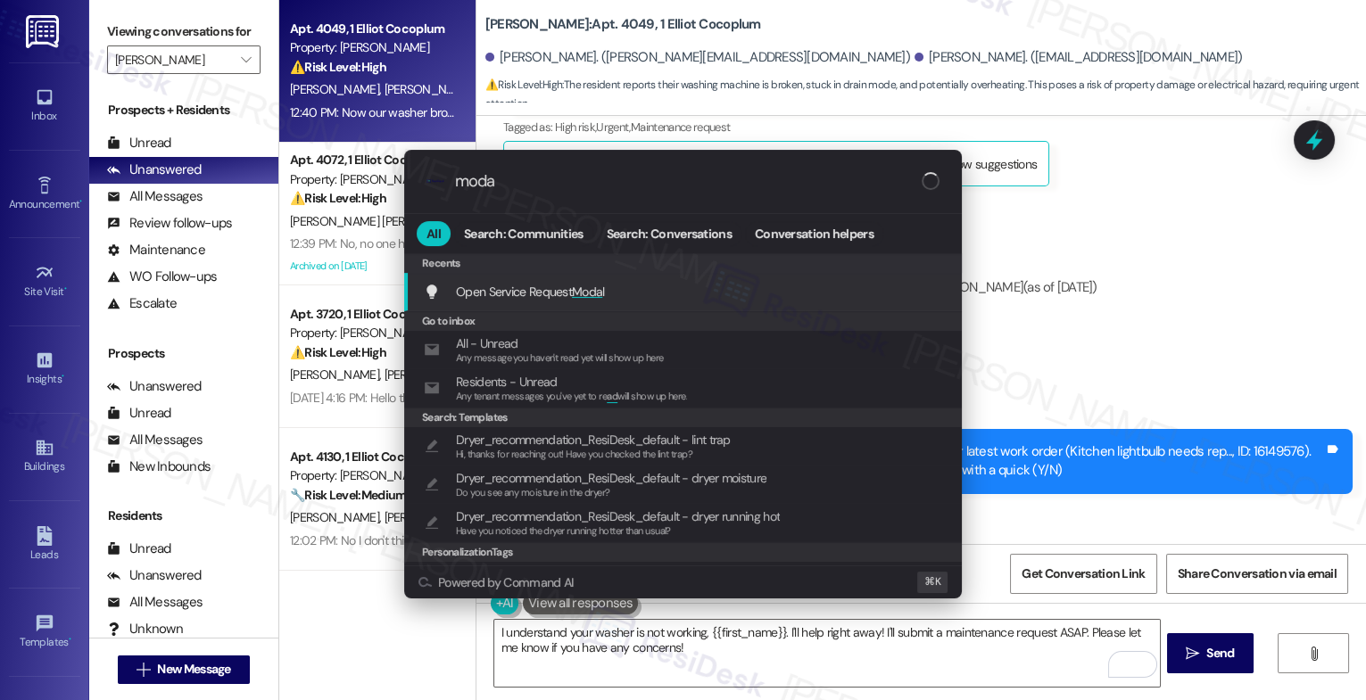
type input "modal"
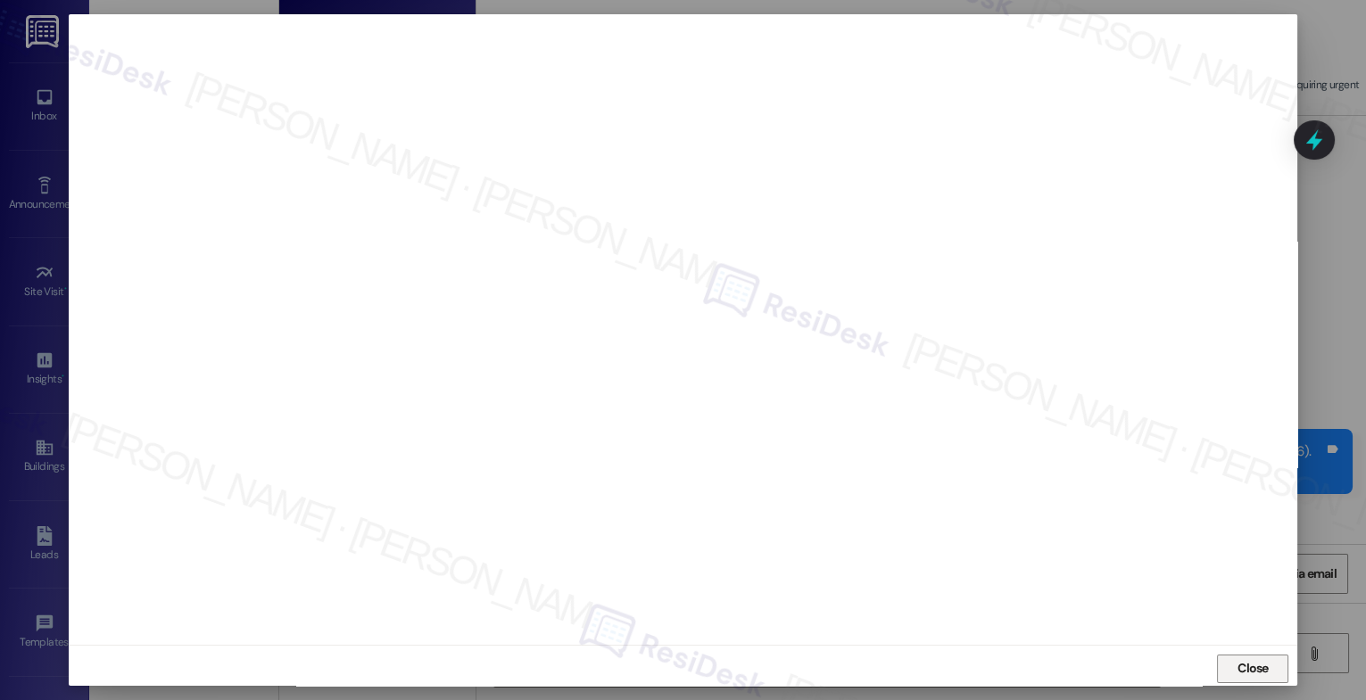
click at [1272, 666] on button "Close" at bounding box center [1252, 669] width 71 height 29
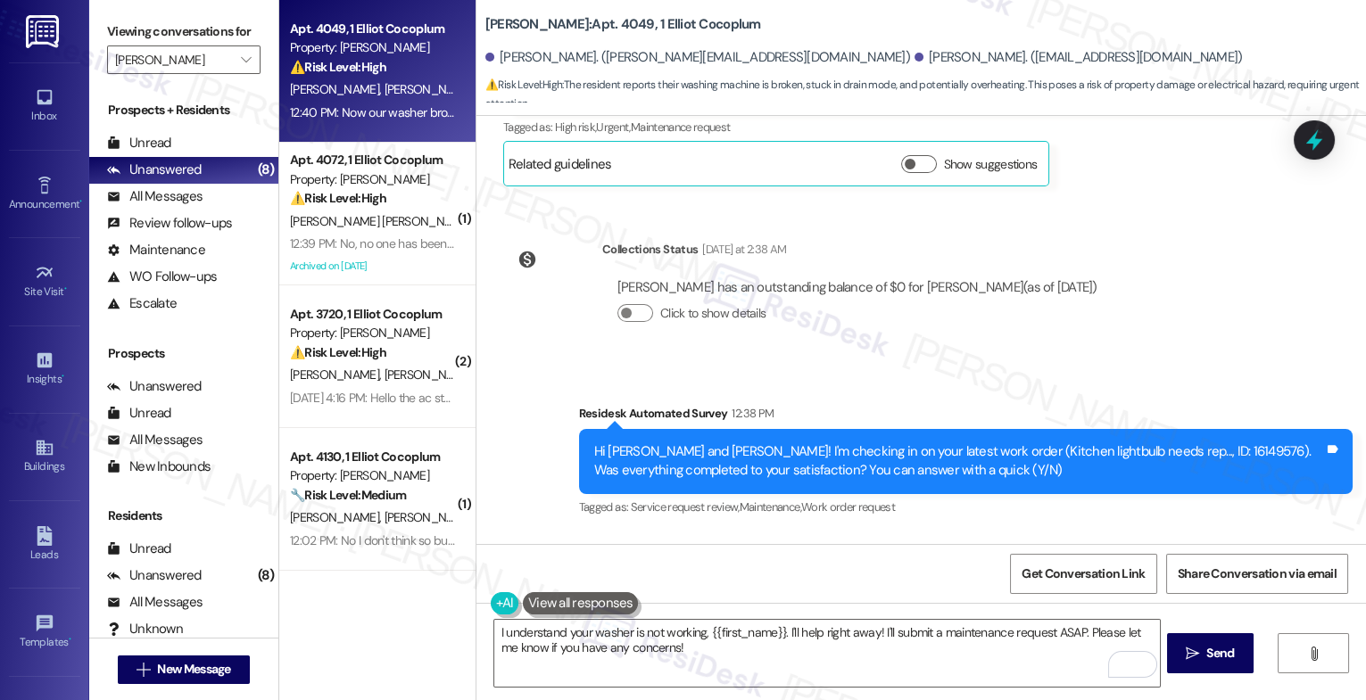
click at [566, 609] on button at bounding box center [581, 603] width 116 height 22
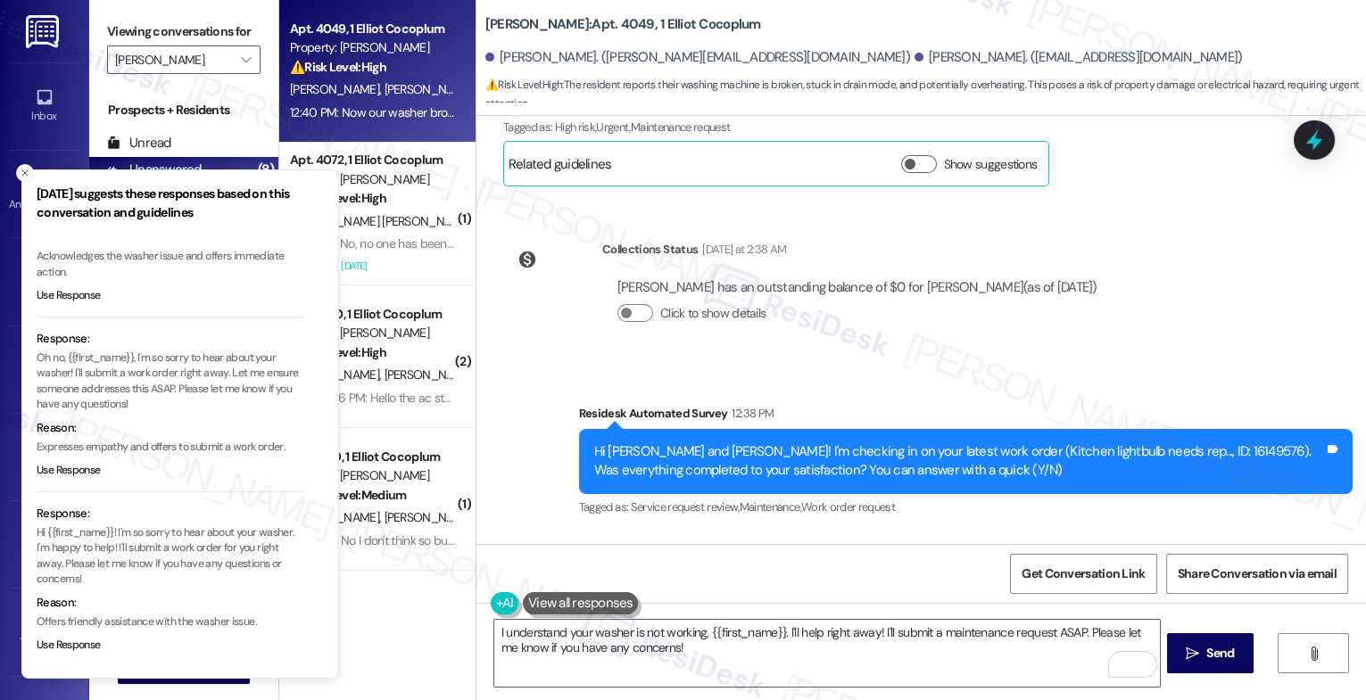
scroll to position [112, 0]
click at [24, 173] on line "Close toast" at bounding box center [24, 172] width 5 height 5
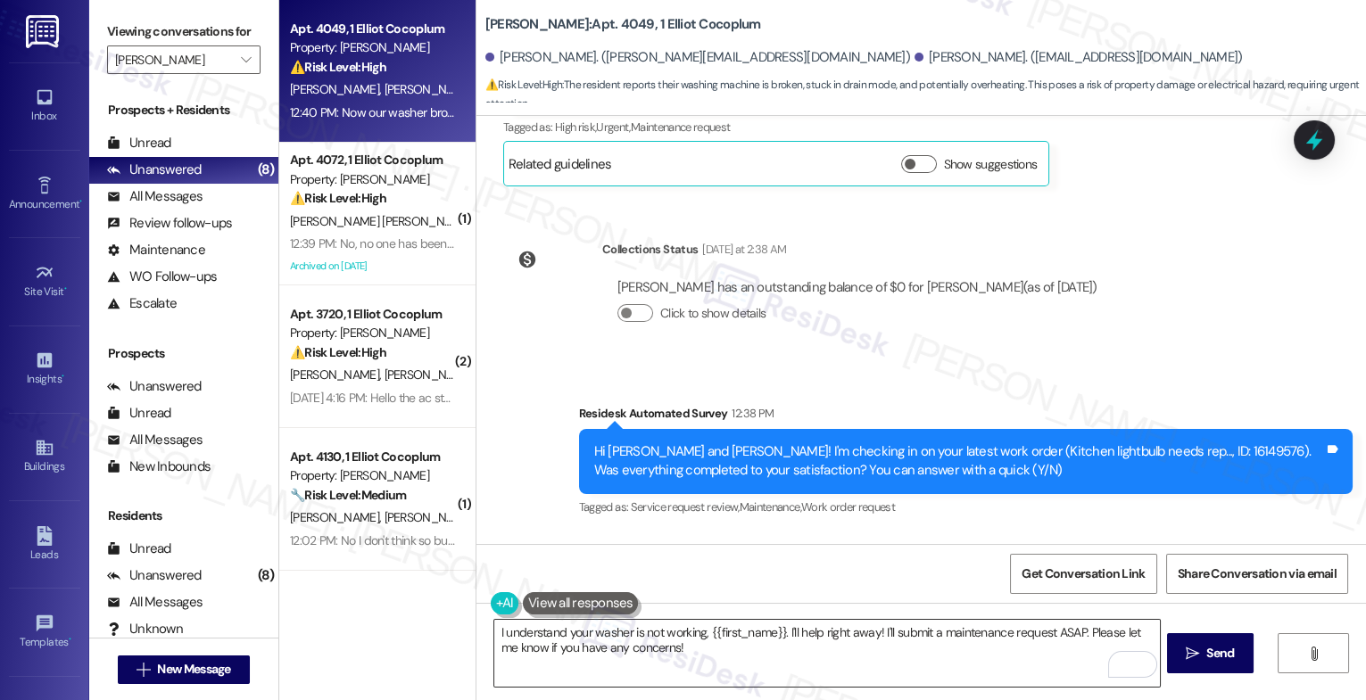
click at [549, 646] on textarea "I understand your washer is not working, {{first_name}}. I'll help right away! …" at bounding box center [827, 653] width 666 height 67
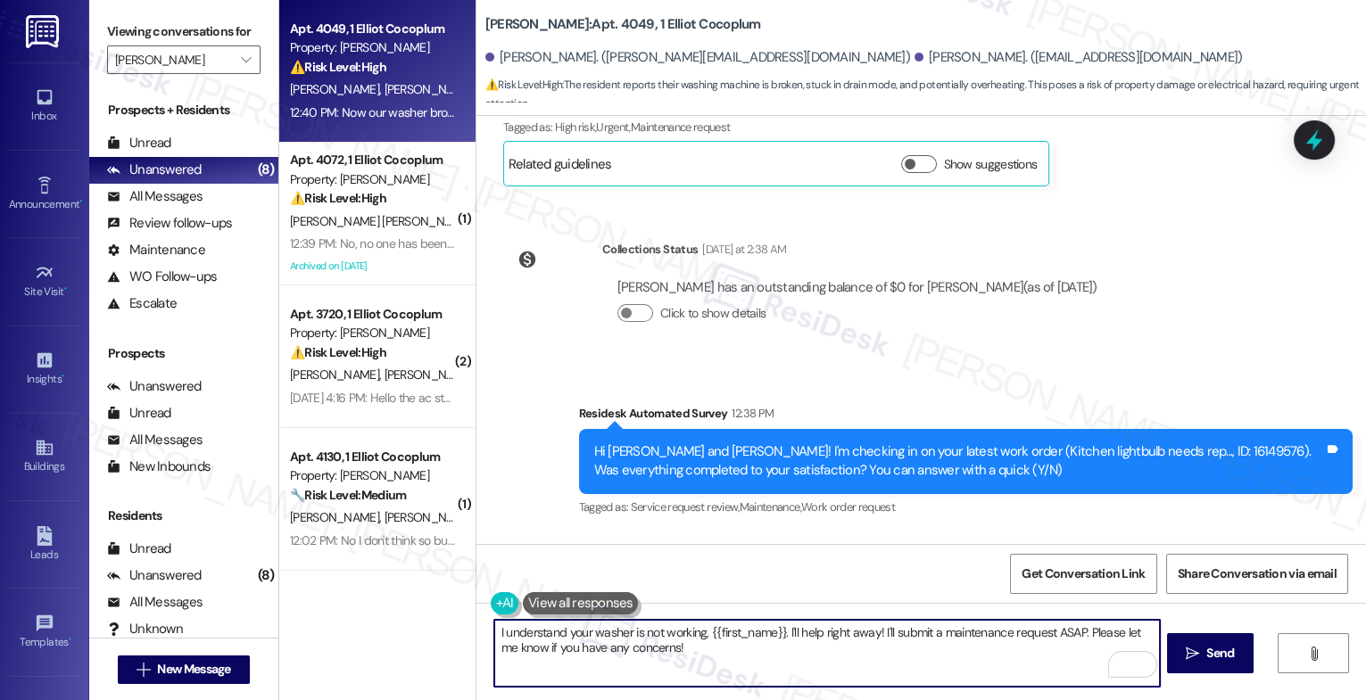
click at [549, 646] on textarea "I understand your washer is not working, {{first_name}}. I'll help right away! …" at bounding box center [827, 653] width 666 height 67
type textarea "Monica, thank you for your quick response. I see your washer is broken. Could y…"
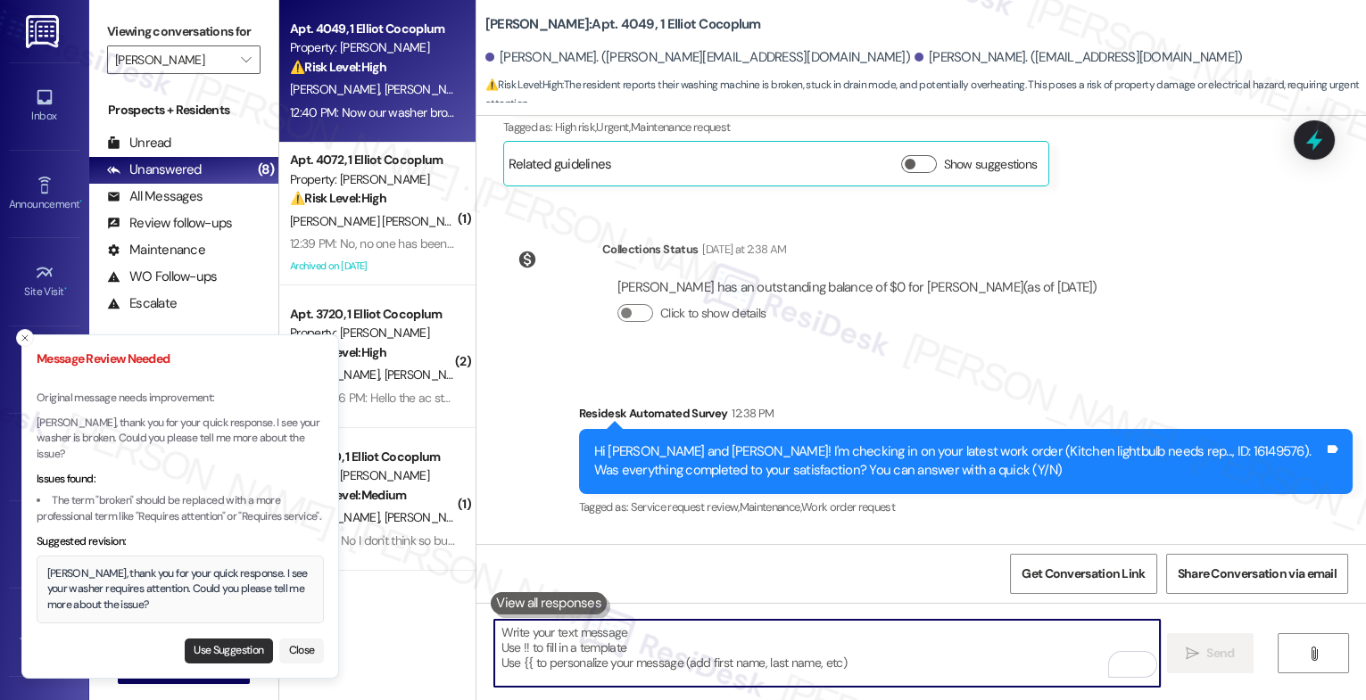
click at [203, 649] on button "Use Suggestion" at bounding box center [229, 651] width 88 height 25
type textarea "Monica, thank you for your quick response. I see your washer requires attention…"
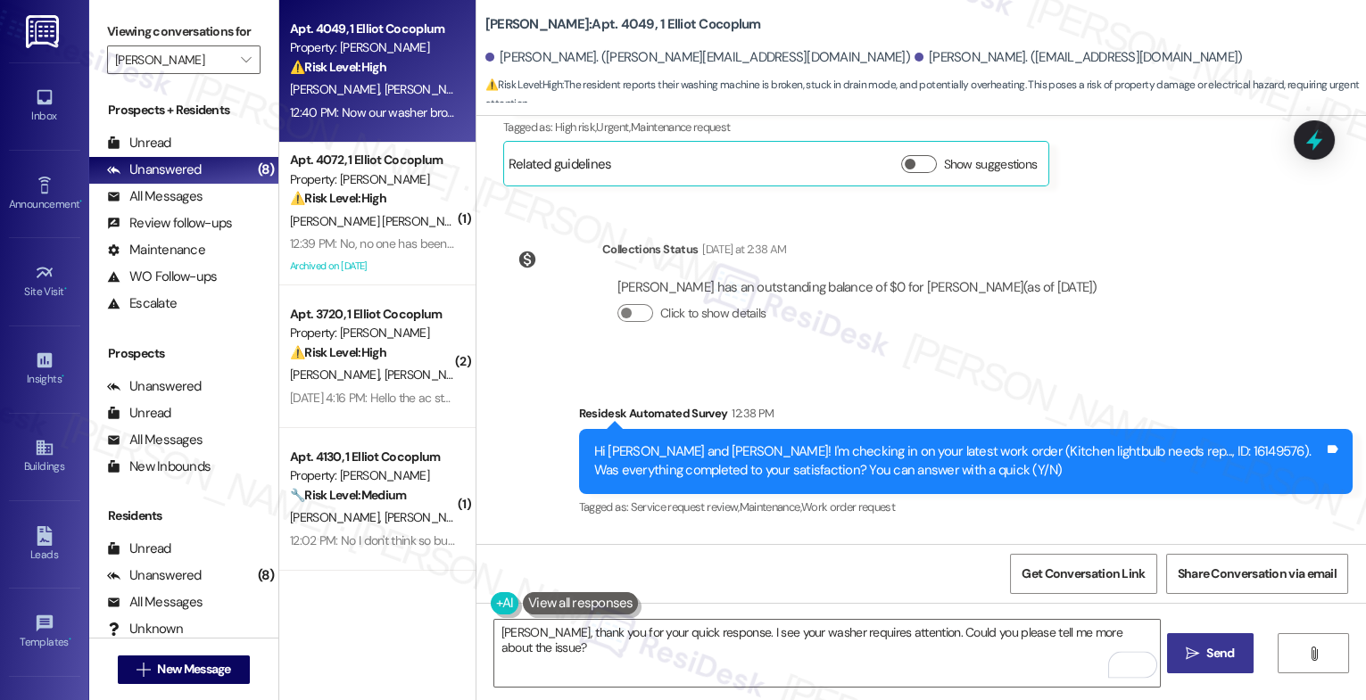
click at [1206, 647] on span "Send" at bounding box center [1220, 653] width 28 height 19
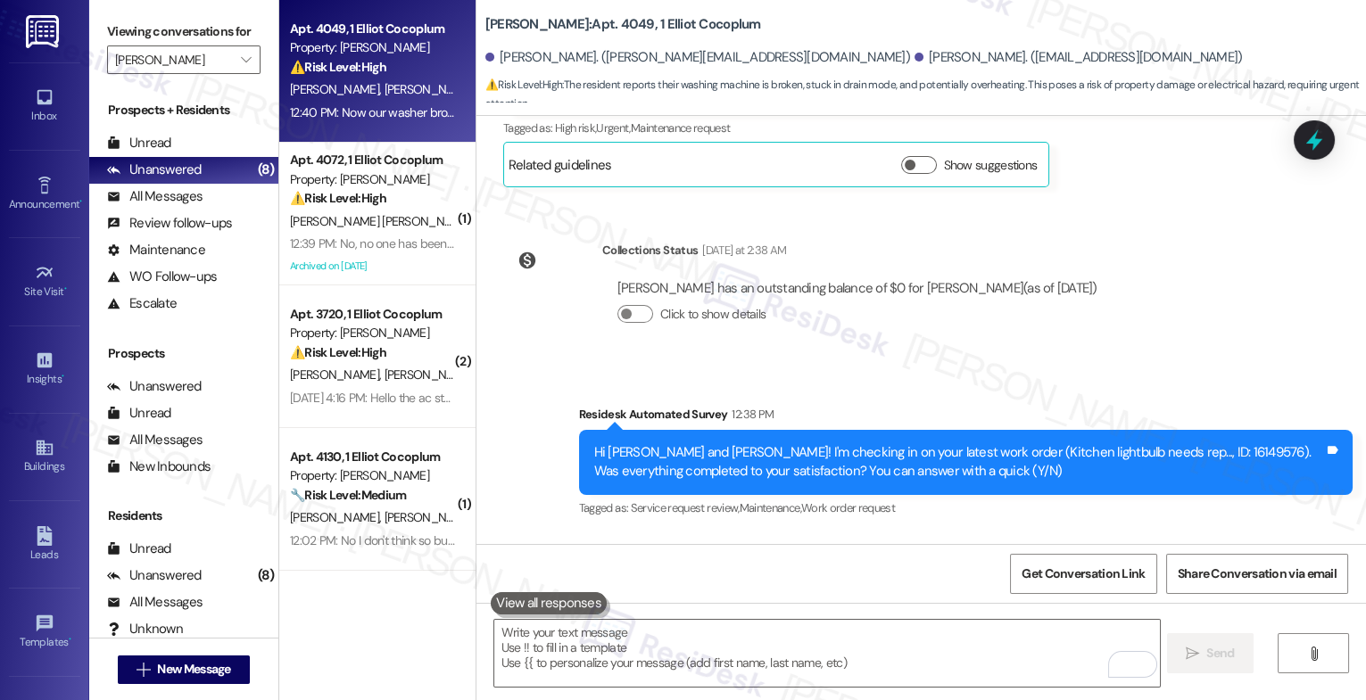
scroll to position [18836, 0]
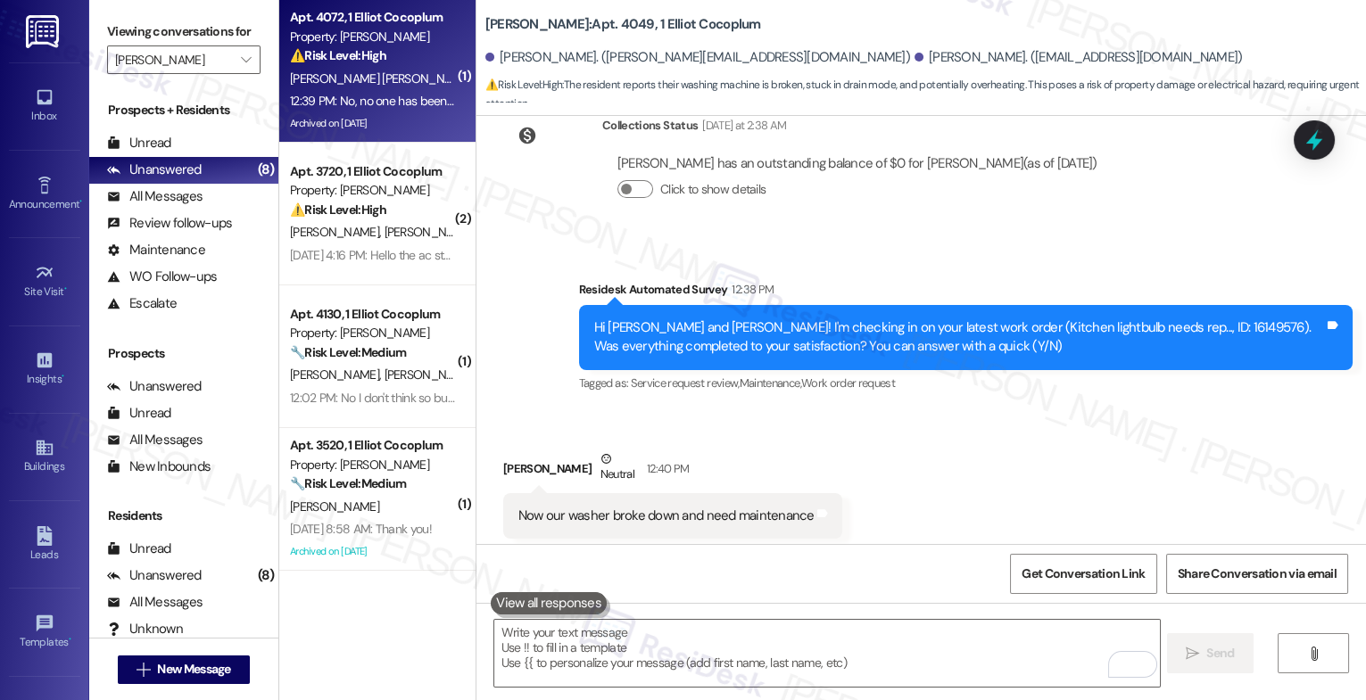
click at [388, 120] on div "Archived on 07/24/2025" at bounding box center [372, 123] width 169 height 22
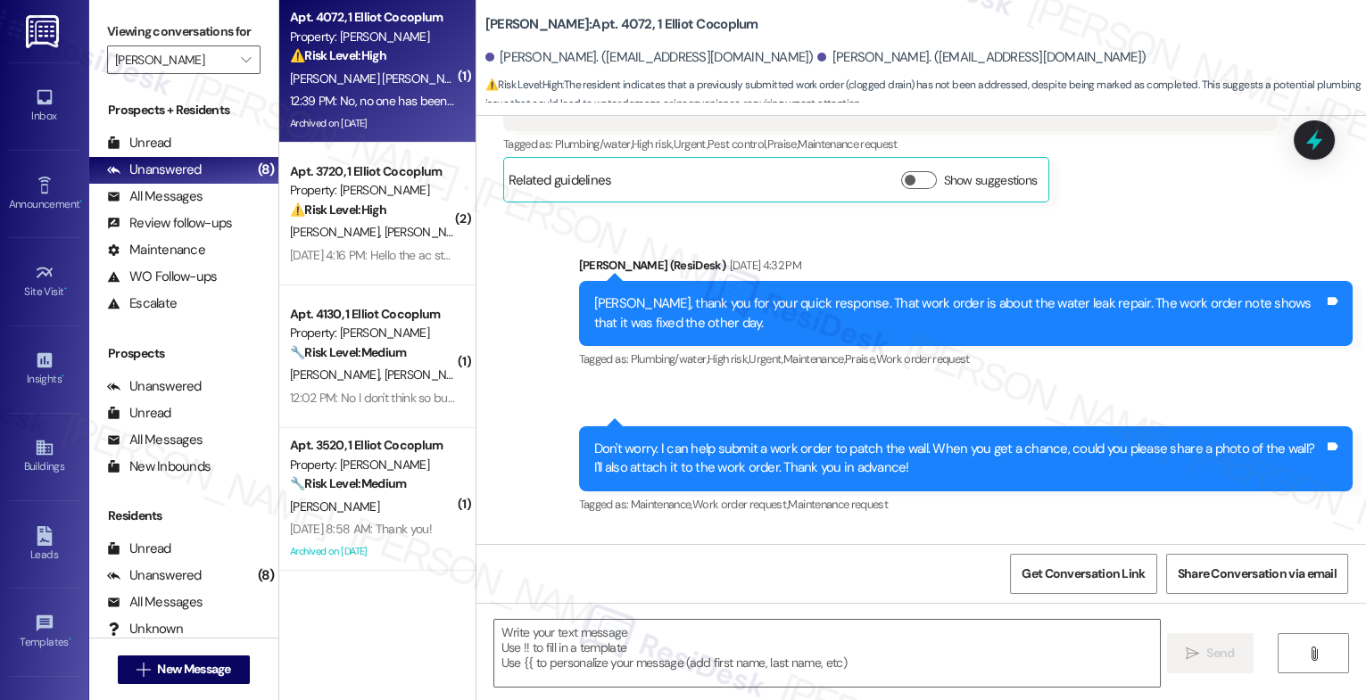
type textarea "Fetching suggested responses. Please feel free to read through the conversation…"
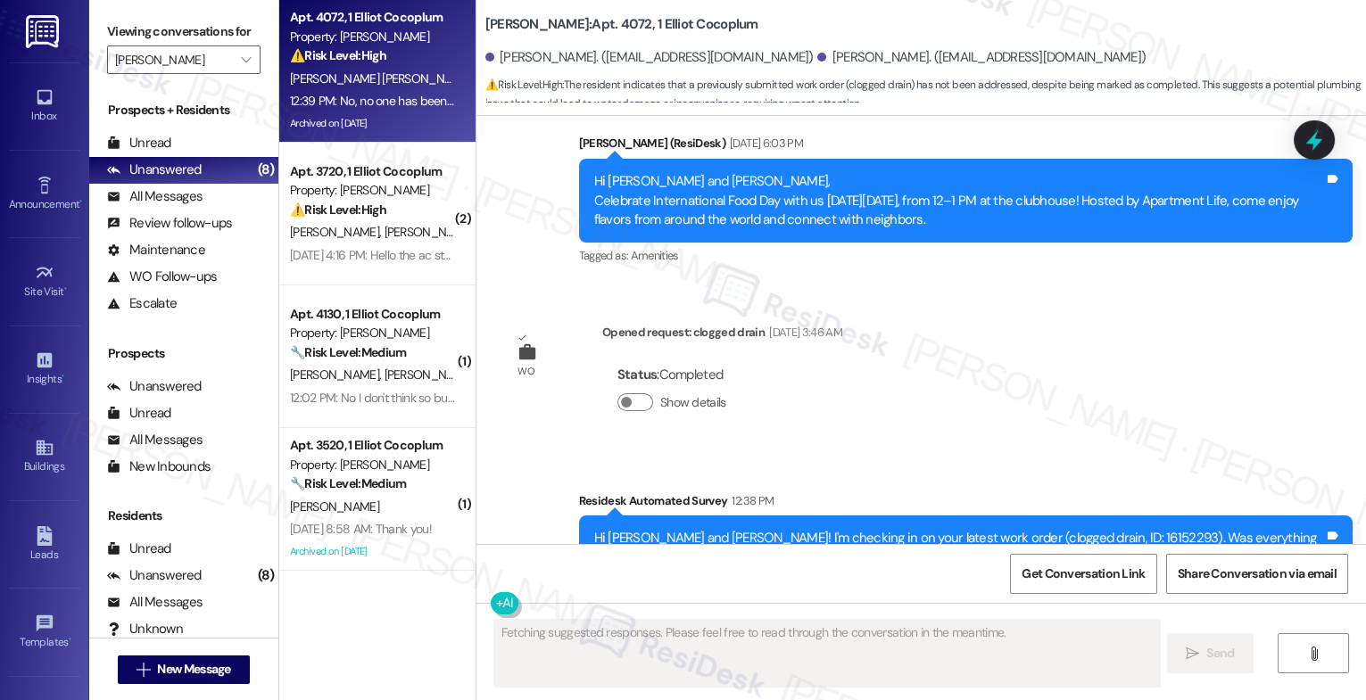
scroll to position [12994, 0]
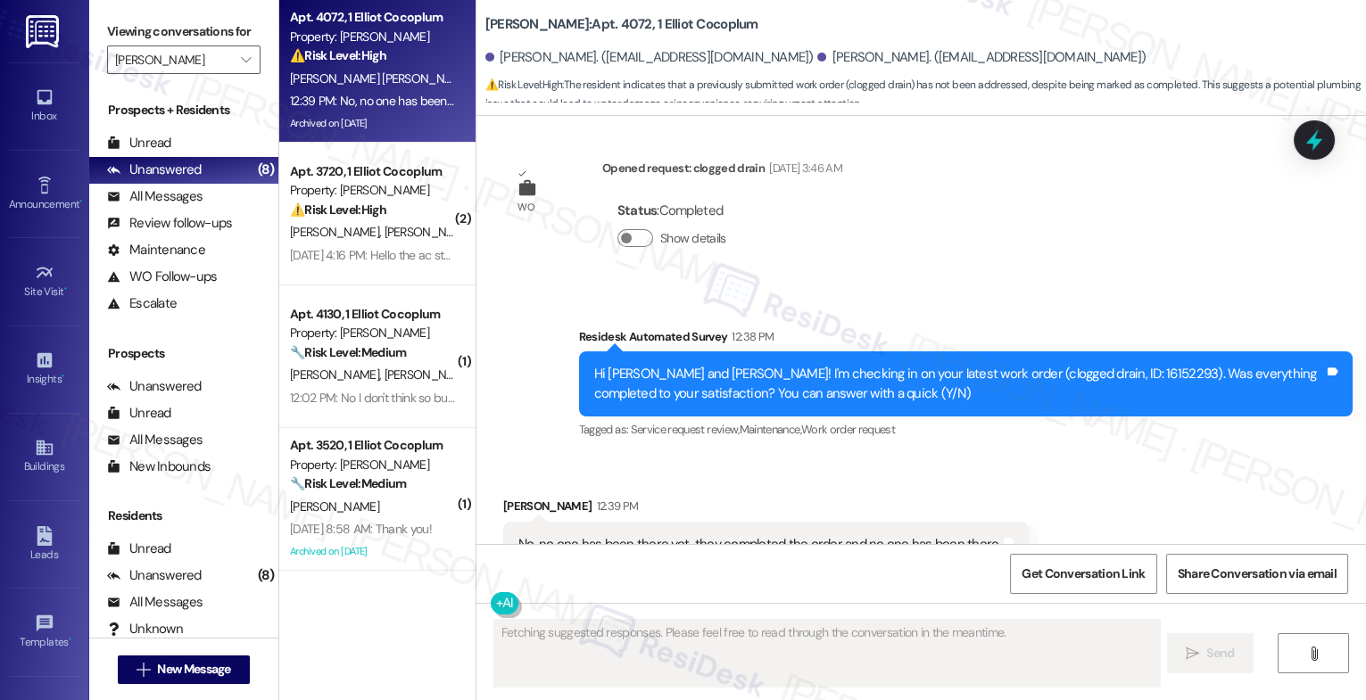
click at [717, 457] on div "Received via SMS Bruno Cordeiro Souza 12:39 PM No, no one has been there yet, t…" at bounding box center [921, 532] width 890 height 151
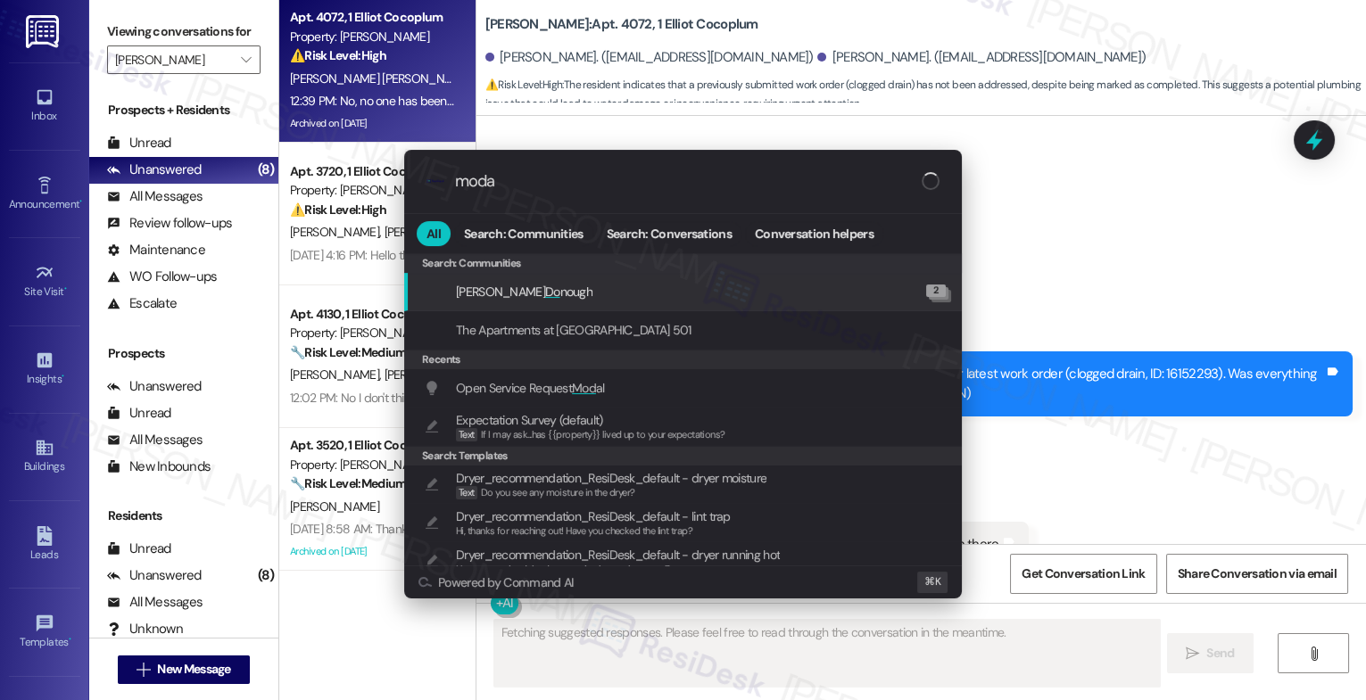
type input "modal"
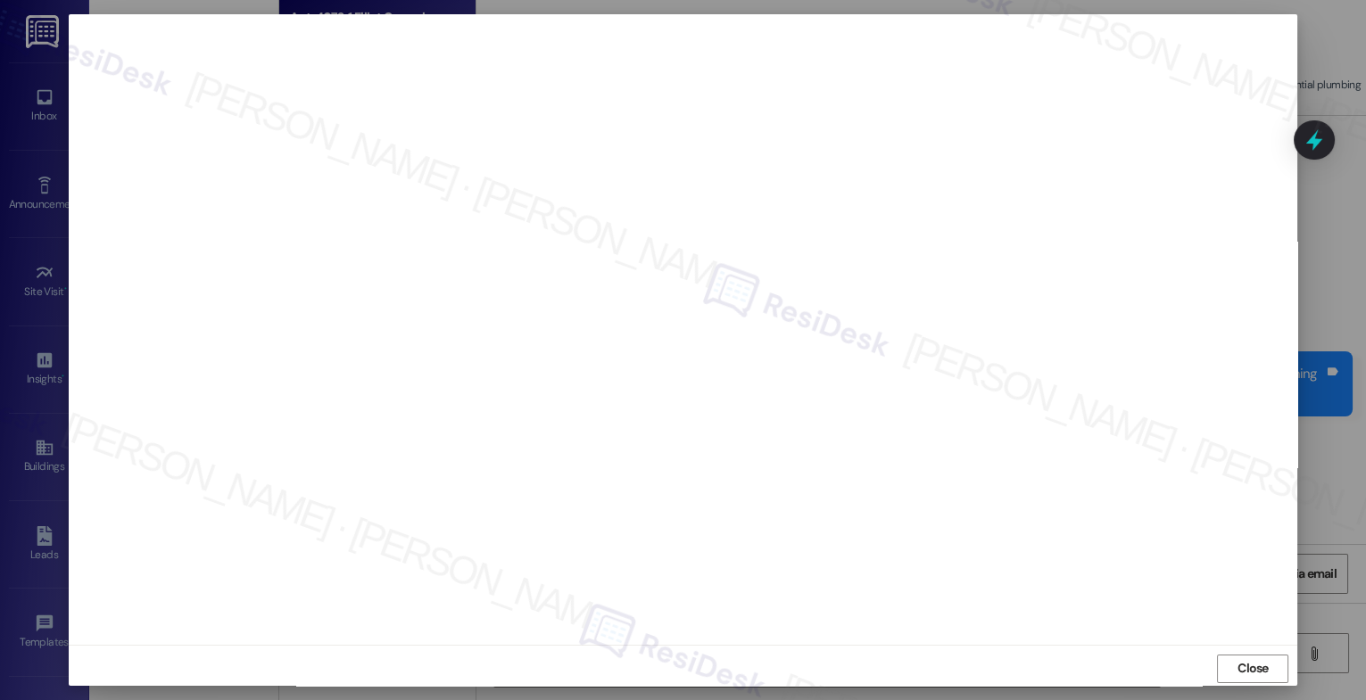
click at [1239, 664] on span "Close" at bounding box center [1253, 668] width 31 height 19
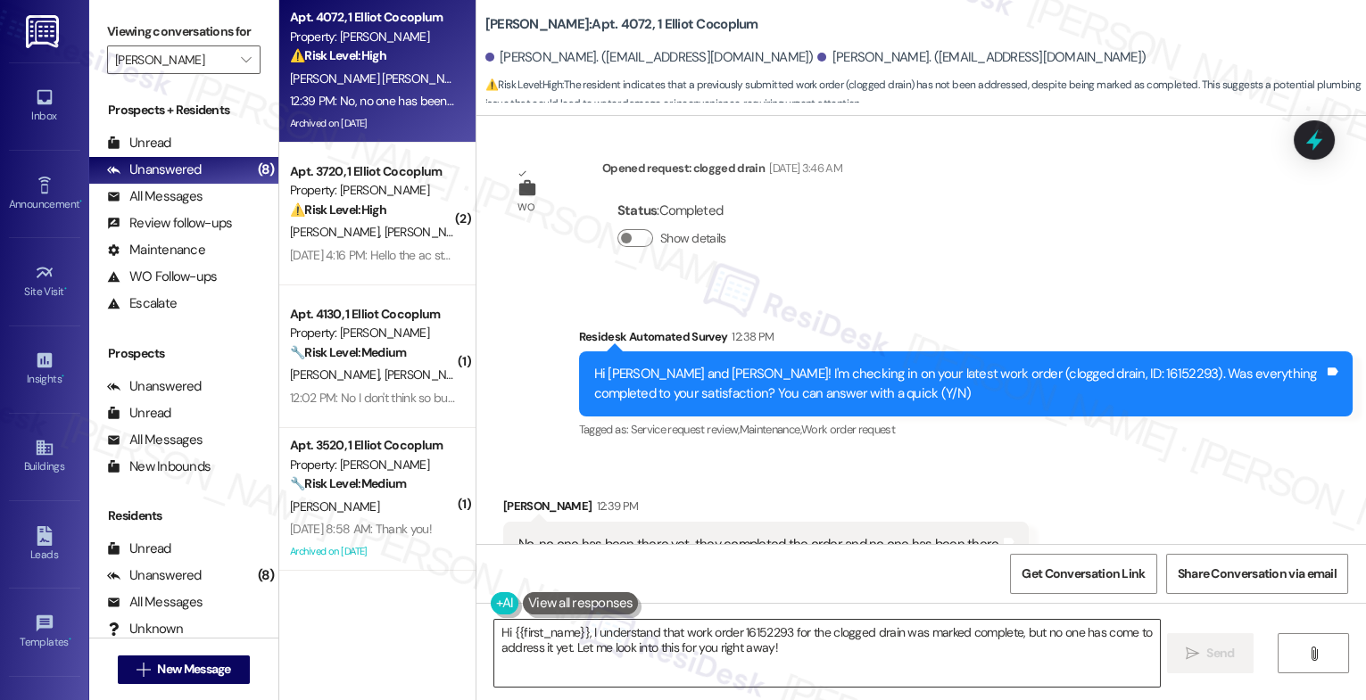
click at [605, 645] on textarea "Hi {{first_name}}, I understand that work order 16152293 for the clogged drain …" at bounding box center [827, 653] width 666 height 67
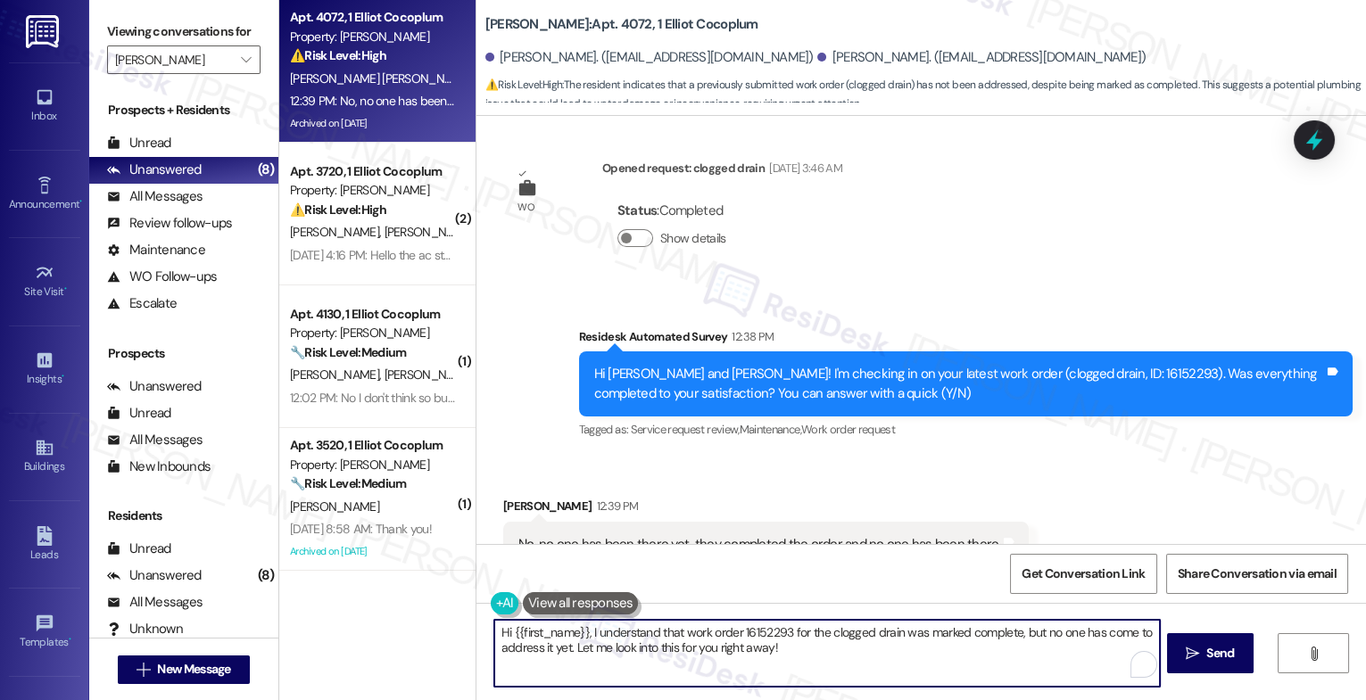
click at [605, 645] on textarea "Hi {{first_name}}, I understand that work order 16152293 for the clogged drain …" at bounding box center [827, 653] width 666 height 67
type textarea "H"
click at [763, 639] on textarea "Bruno, thank you for your quick response." at bounding box center [827, 653] width 666 height 67
paste textarea "16152314"
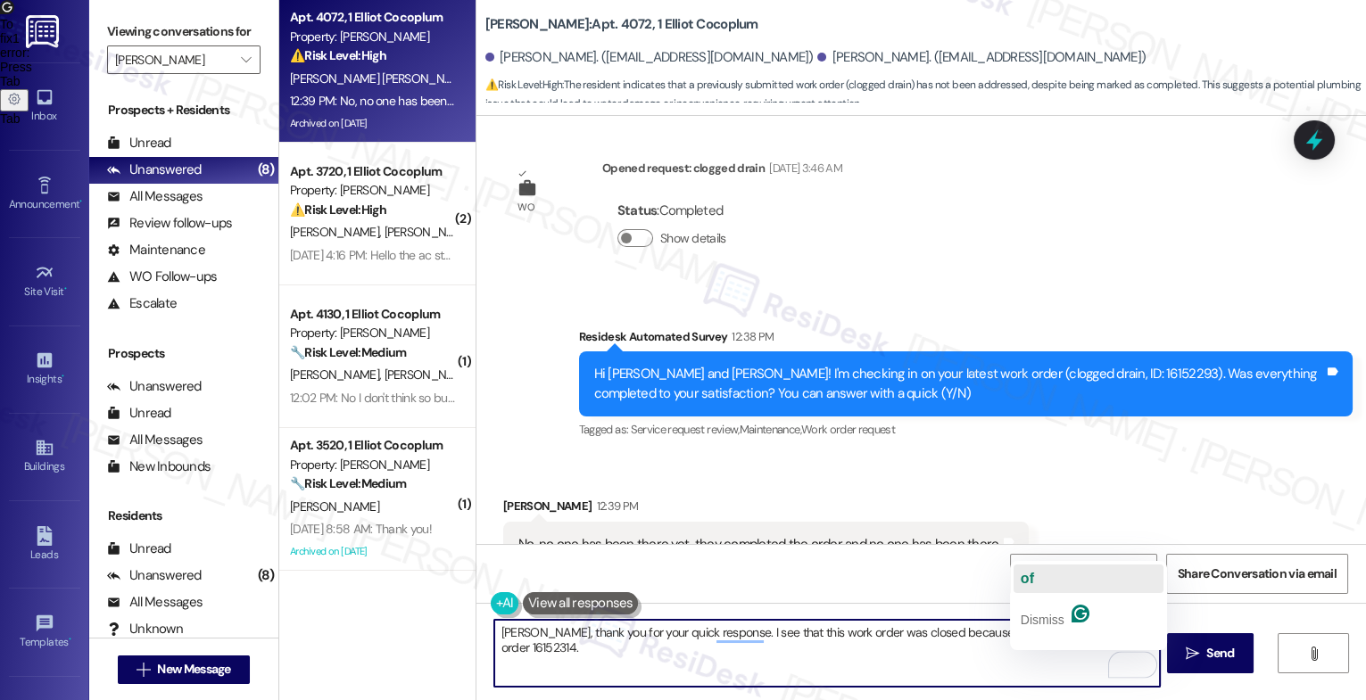
click at [1042, 573] on button "of" at bounding box center [1089, 579] width 150 height 29
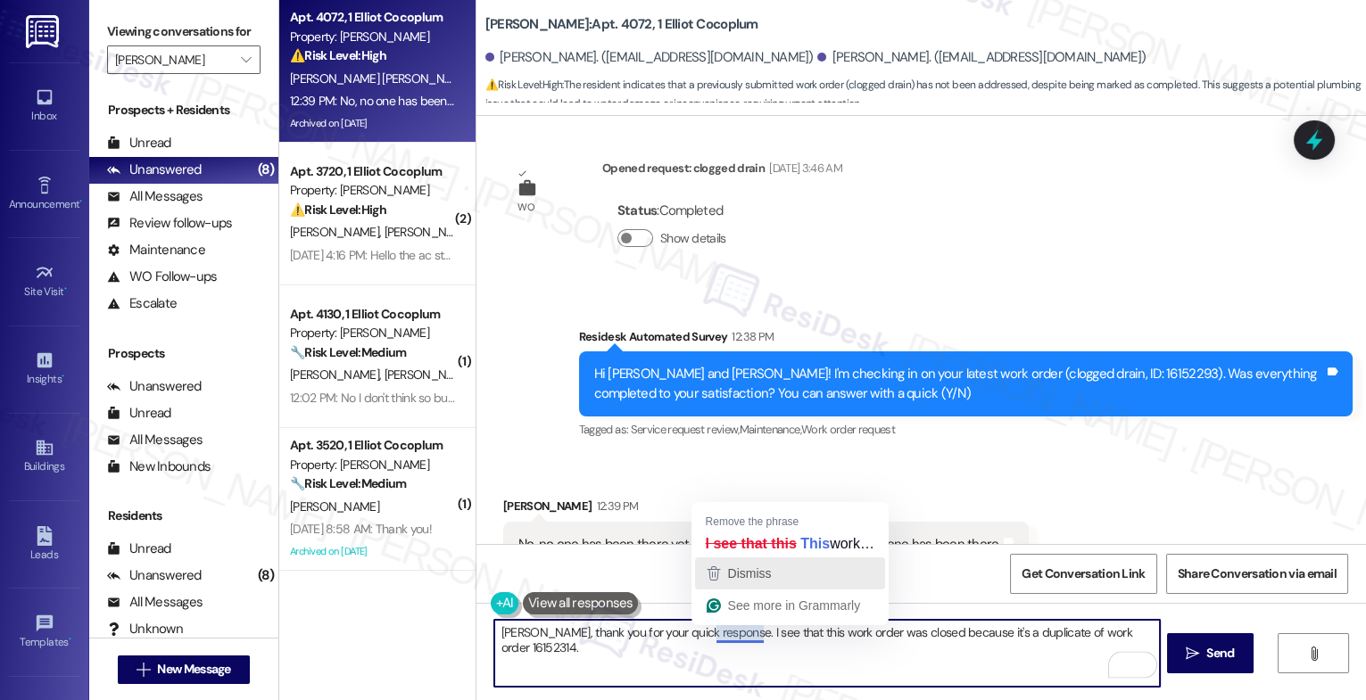
click at [766, 578] on span "Dismiss" at bounding box center [750, 574] width 44 height 14
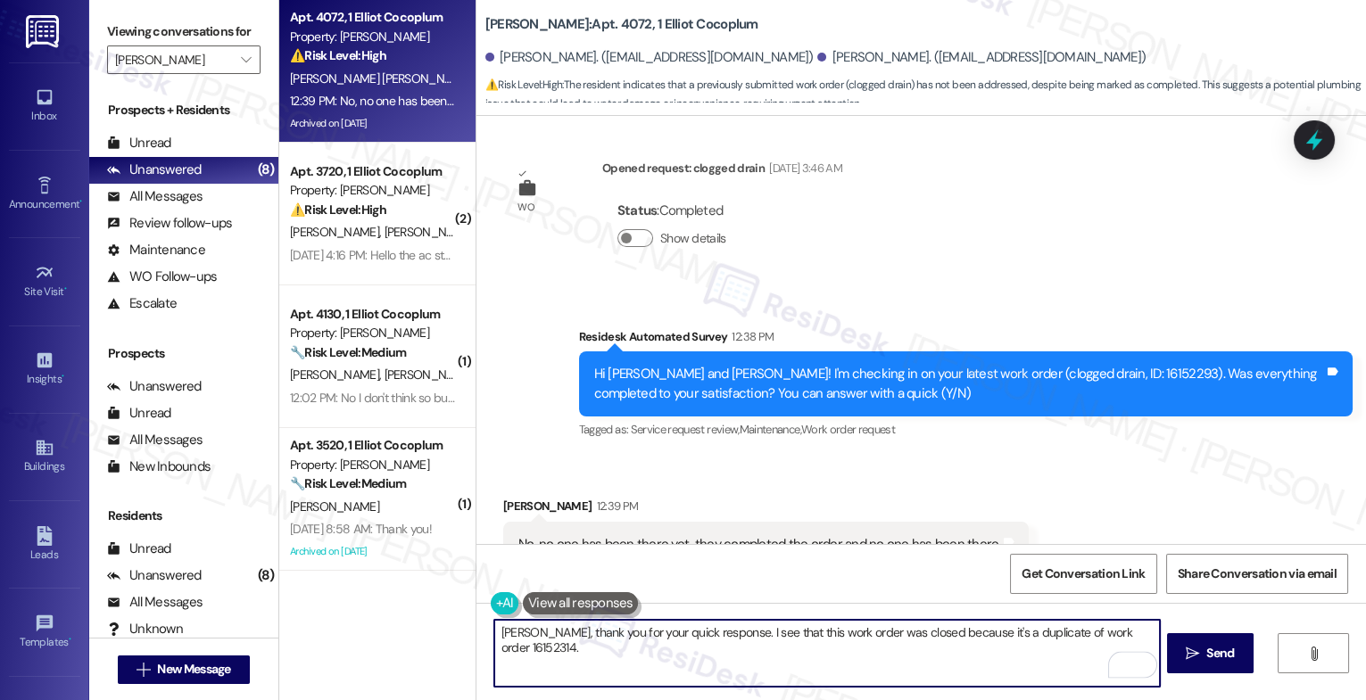
click at [1143, 634] on textarea "Bruno, thank you for your quick response. I see that this work order was closed…" at bounding box center [827, 653] width 666 height 67
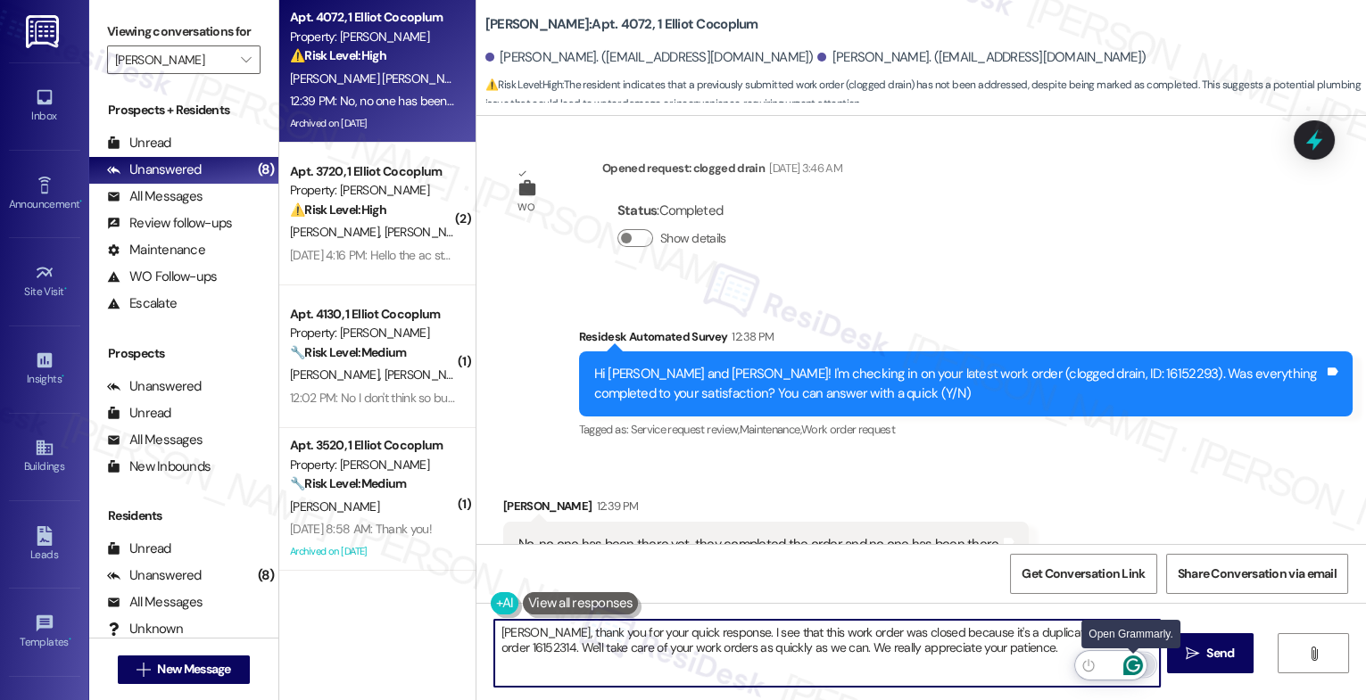
type textarea "Bruno, thank you for your quick response. I see that this work order was closed…"
click at [1127, 662] on icon "Open Grammarly. 0 Suggestions." at bounding box center [1132, 665] width 13 height 13
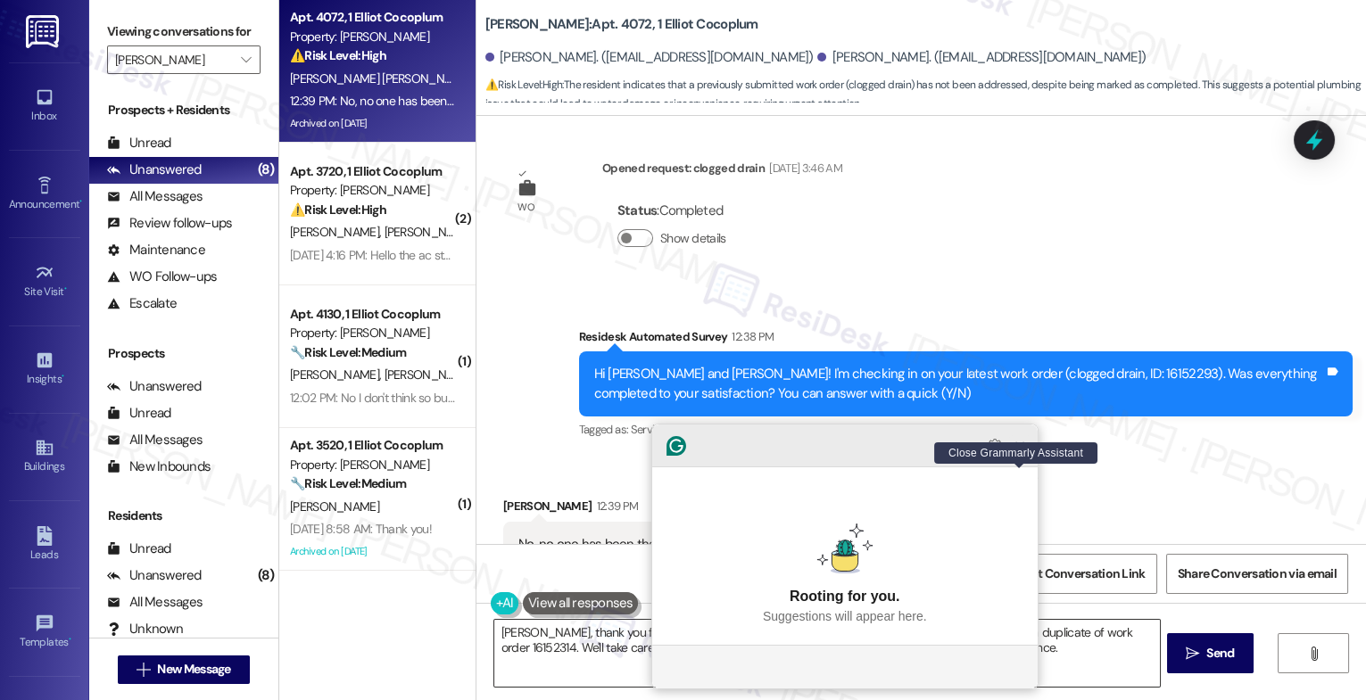
click at [1022, 453] on icon "Close Grammarly Assistant" at bounding box center [1020, 446] width 14 height 14
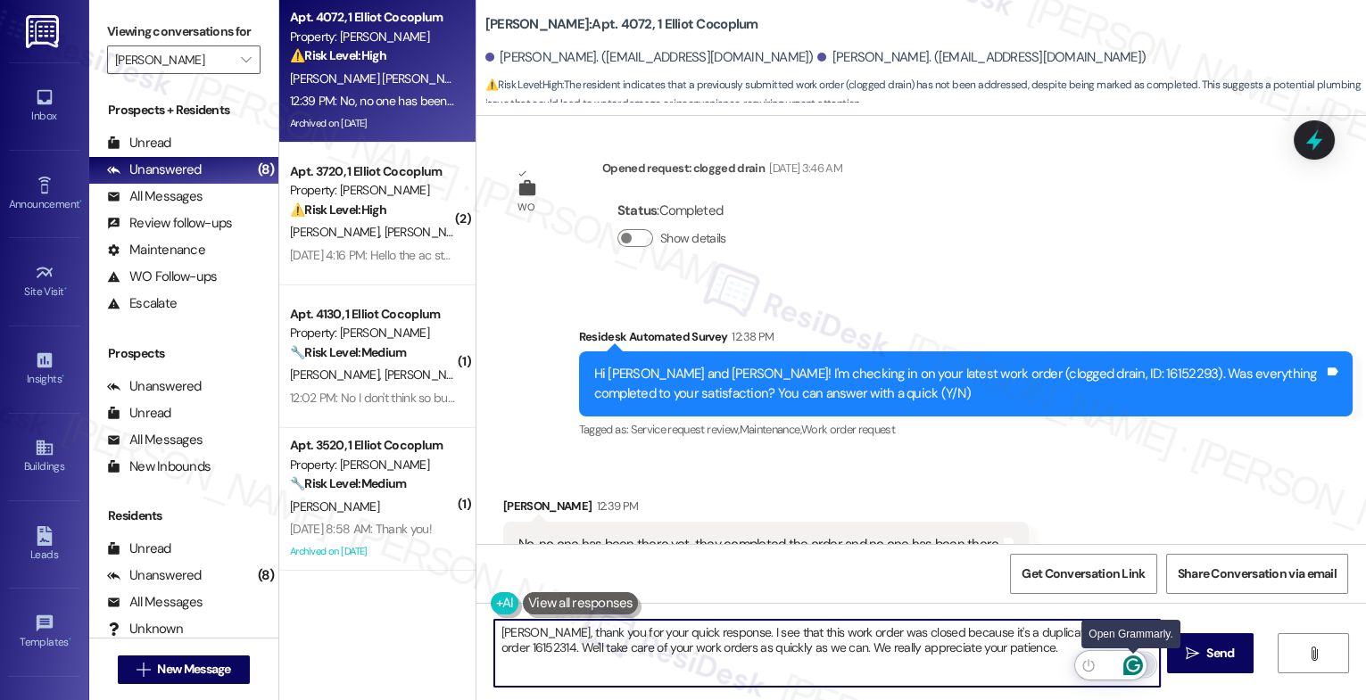
click at [1134, 664] on icon "Open Grammarly. 0 Suggestions." at bounding box center [1133, 666] width 20 height 20
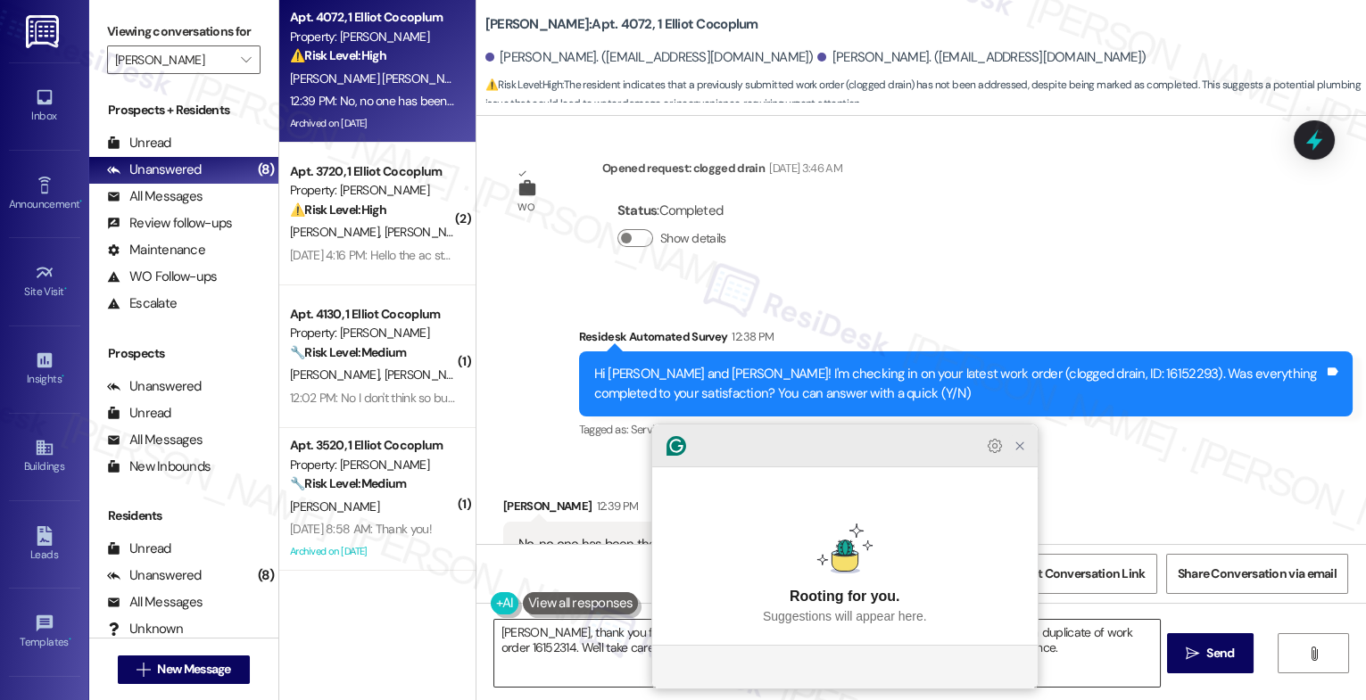
click at [1023, 453] on icon "Close Grammarly Assistant" at bounding box center [1020, 446] width 14 height 14
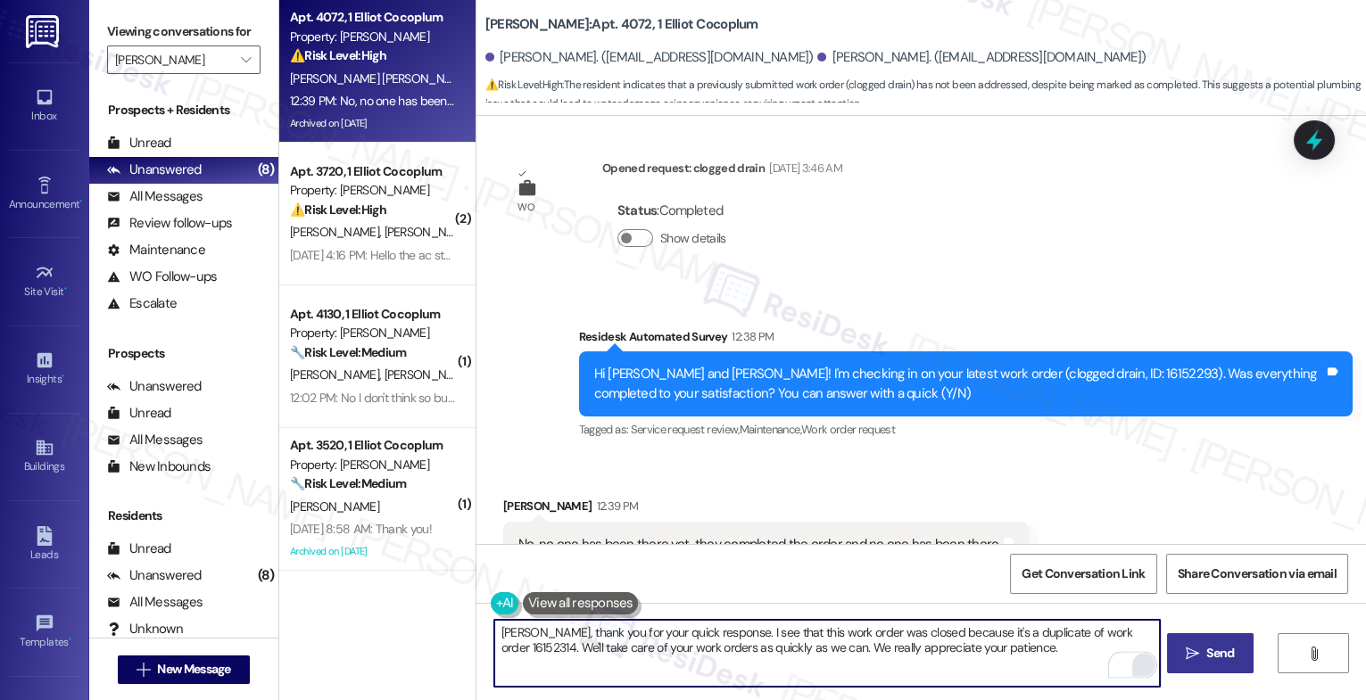
click at [1195, 634] on button " Send" at bounding box center [1210, 654] width 87 height 40
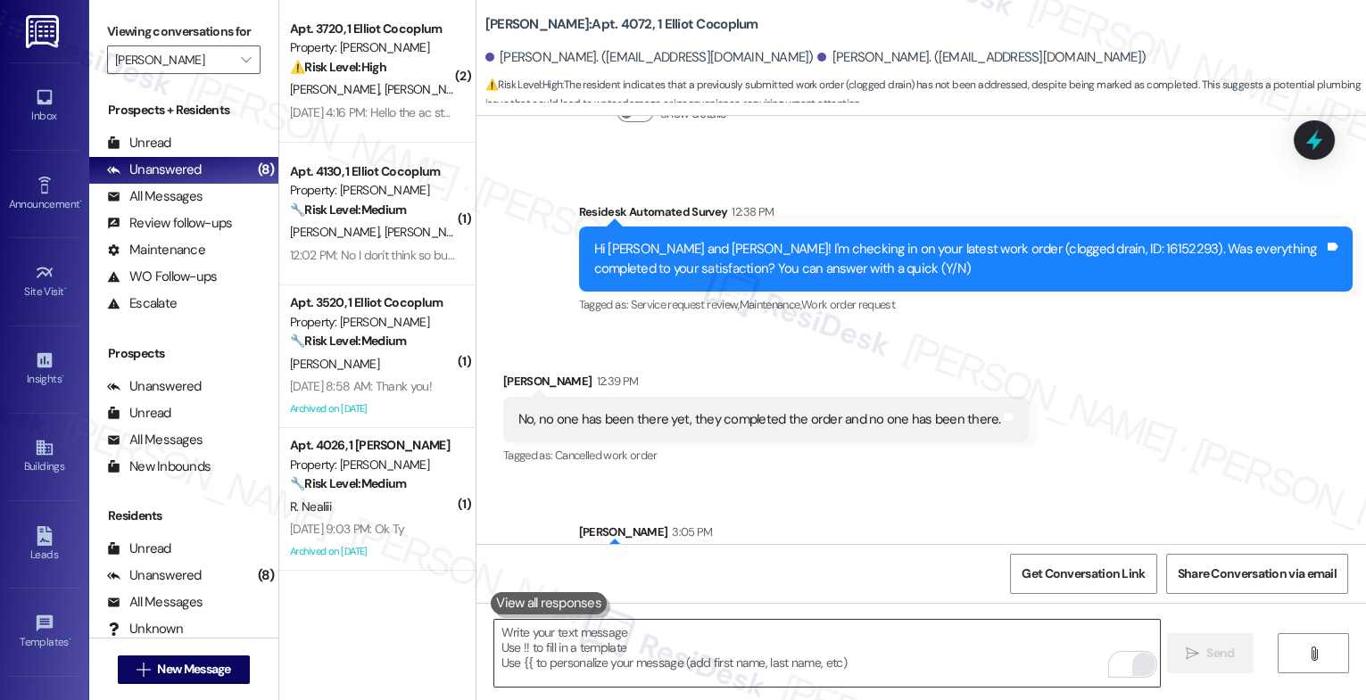
scroll to position [13137, 0]
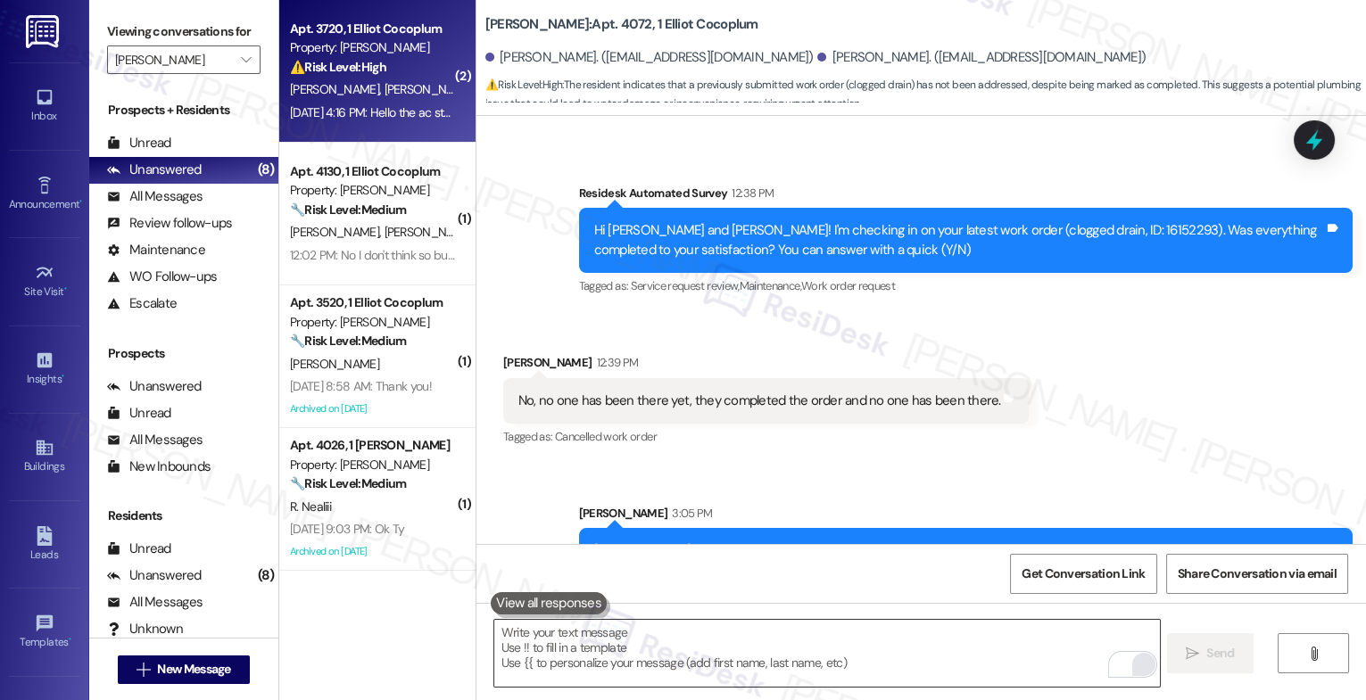
click at [300, 70] on strong "⚠️ Risk Level: High" at bounding box center [338, 67] width 96 height 16
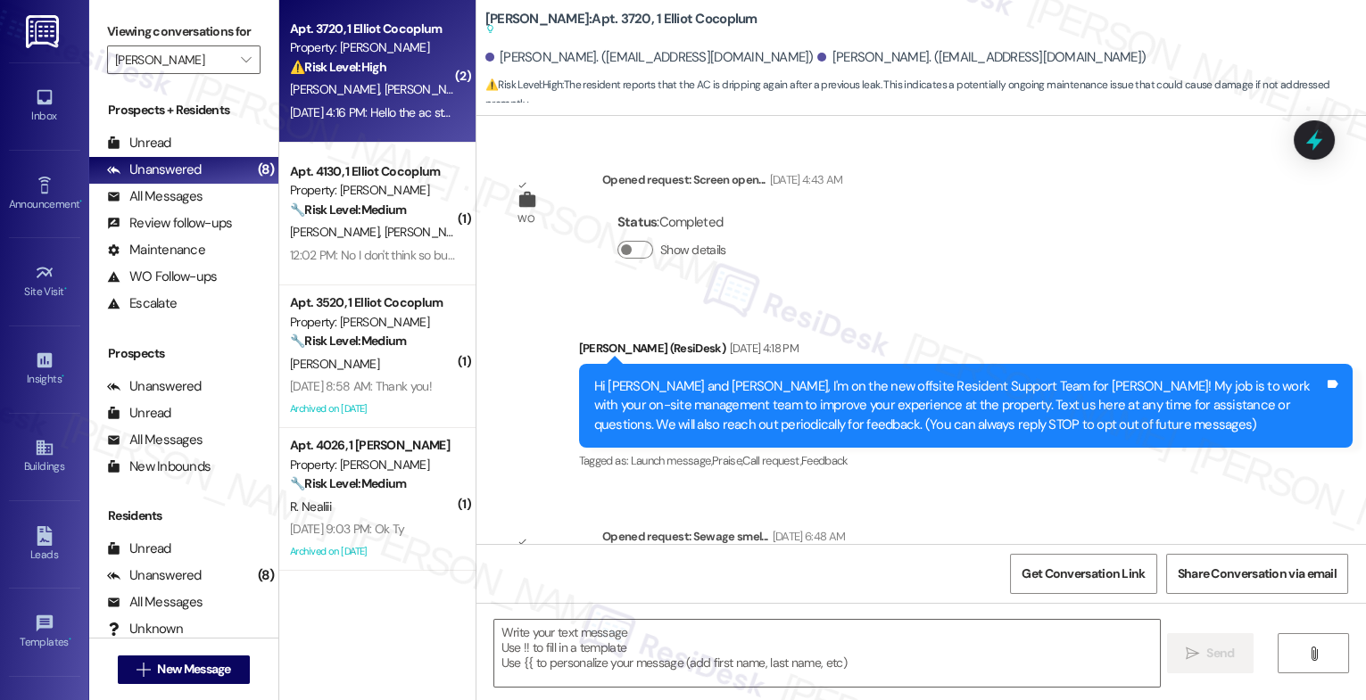
scroll to position [15281, 0]
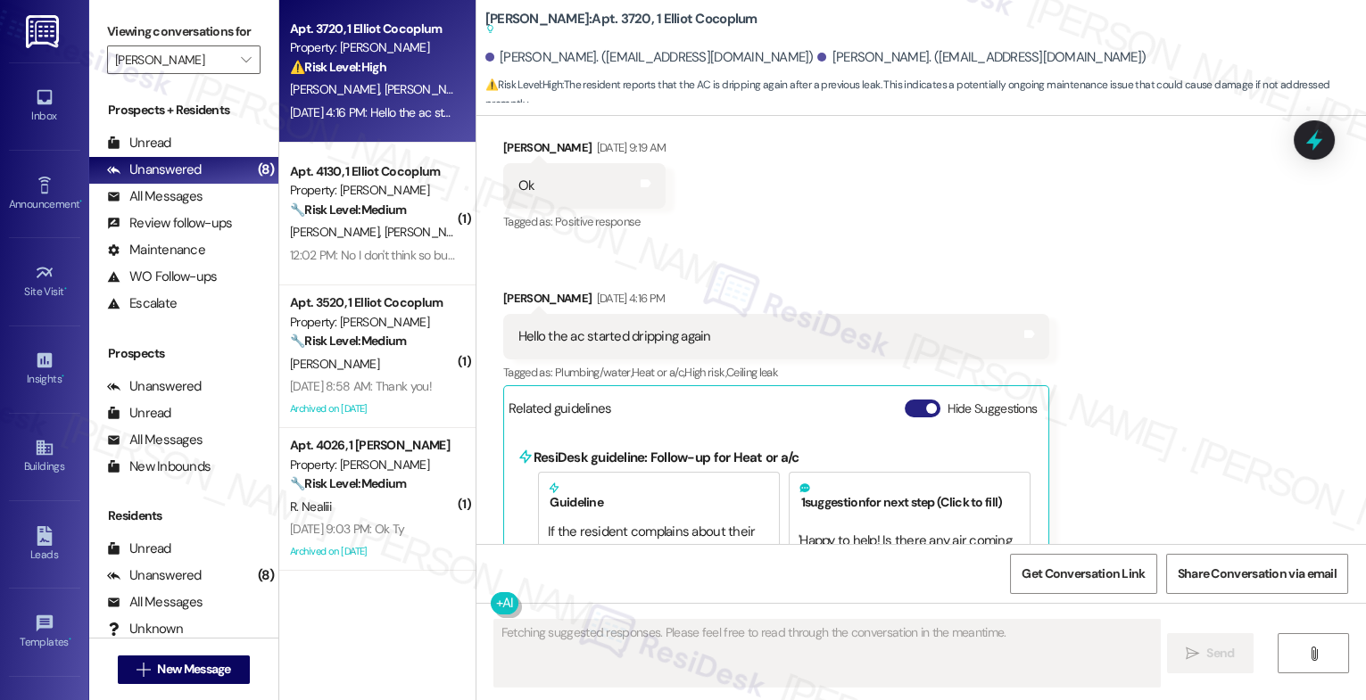
click at [908, 400] on button "Hide Suggestions" at bounding box center [923, 409] width 36 height 18
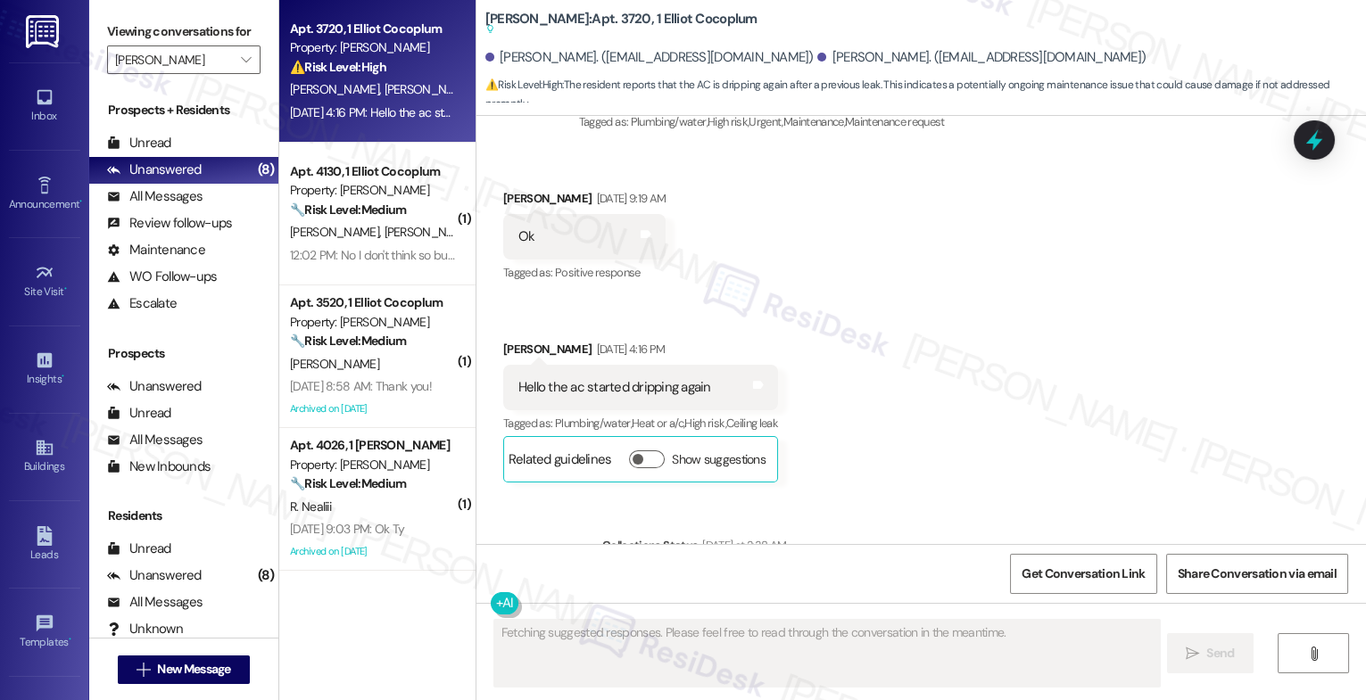
scroll to position [14810, 0]
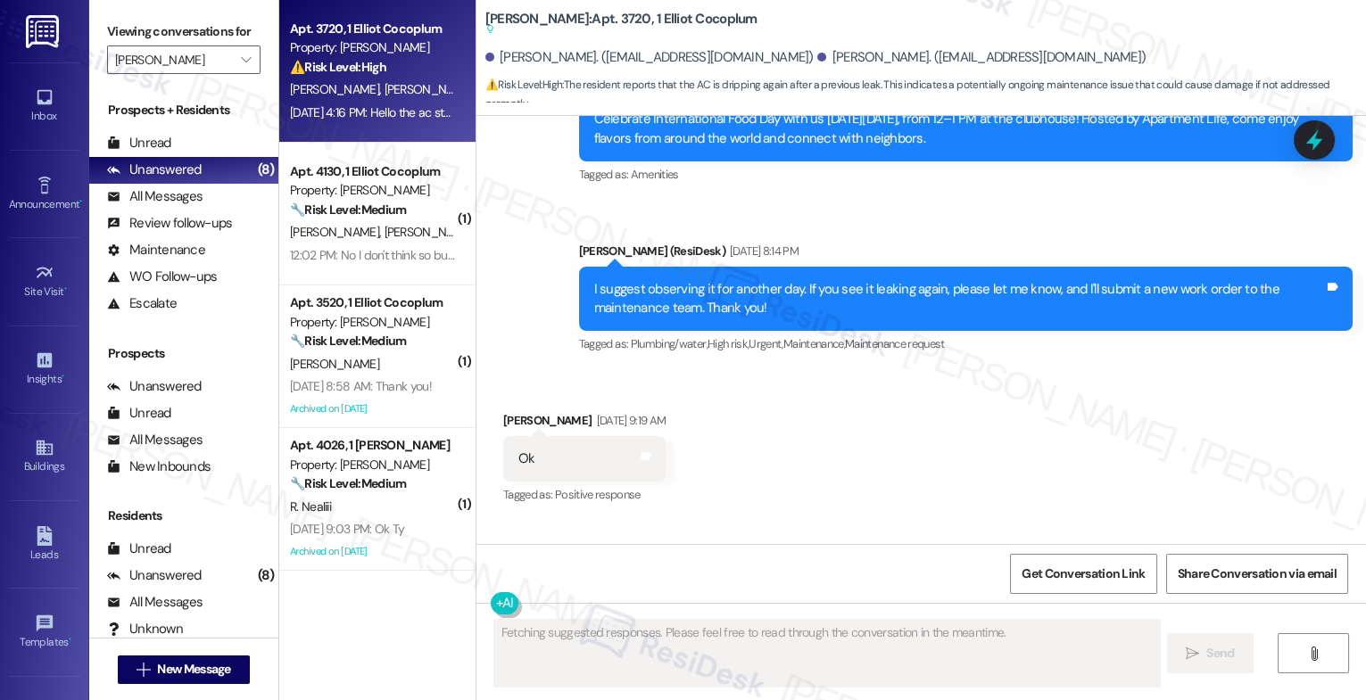
click at [825, 425] on div "Received via SMS Suzette Bodden Sep 20, 2025 at 9:19 AM Ok Tags and notes Tagge…" at bounding box center [921, 544] width 890 height 347
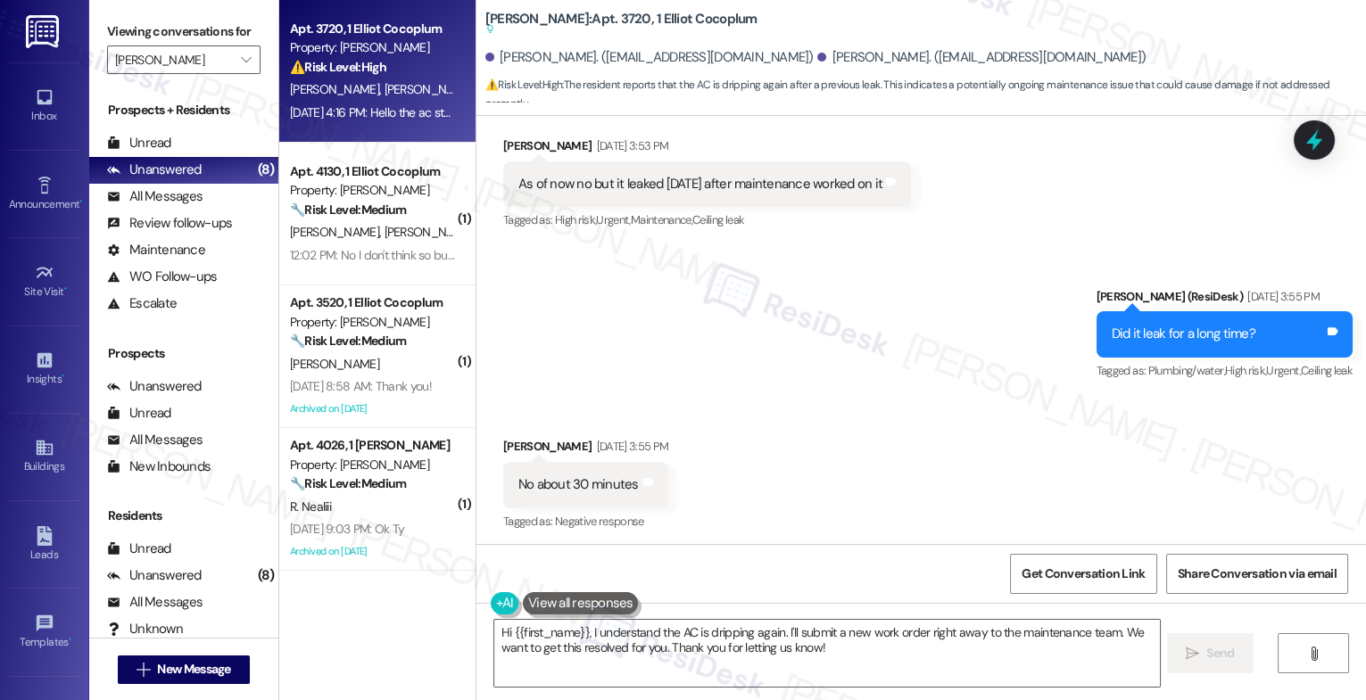
scroll to position [15033, 0]
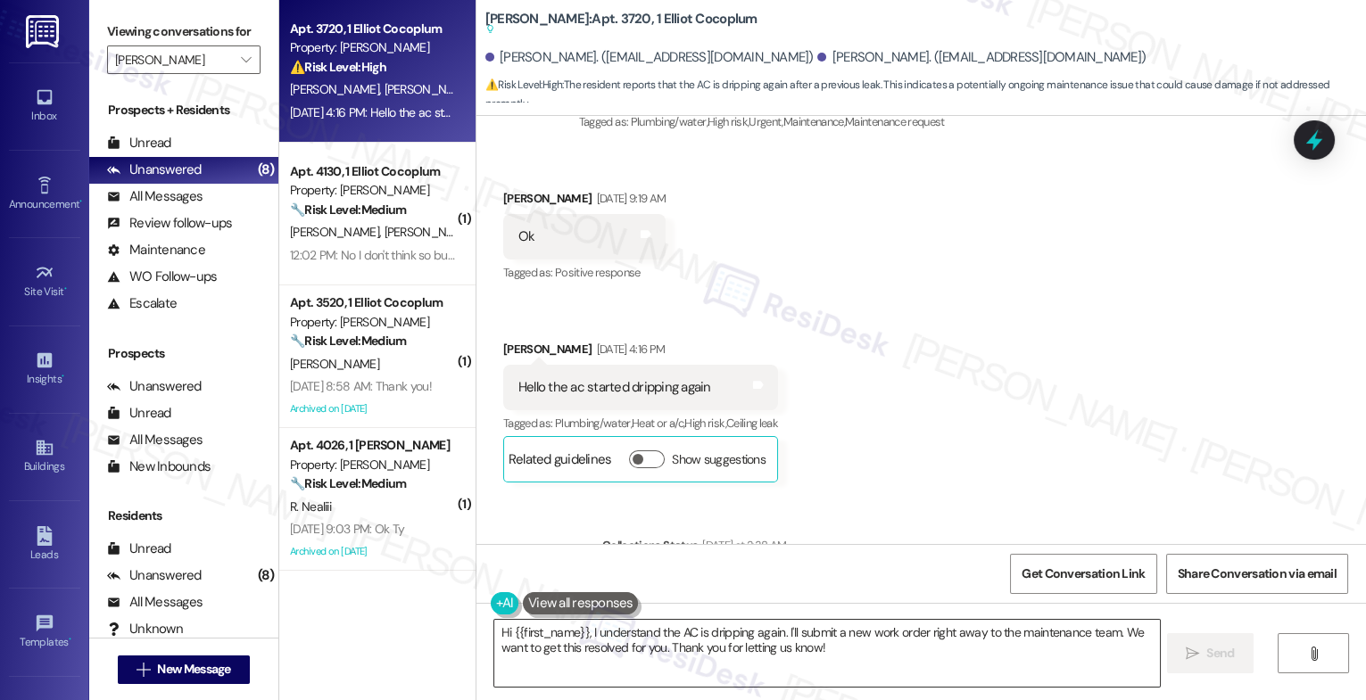
click at [597, 634] on textarea "Hi {{first_name}}, I understand the AC is dripping again. I'll submit a new wor…" at bounding box center [827, 653] width 666 height 67
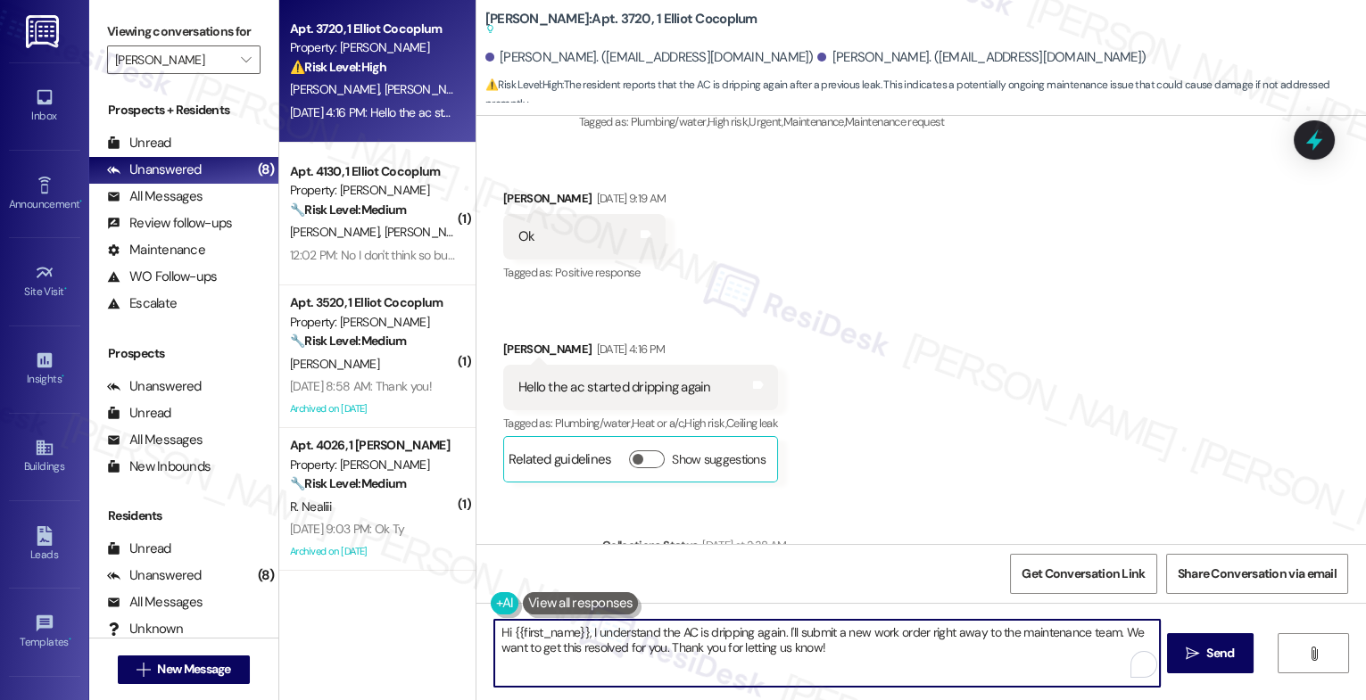
click at [597, 634] on textarea "Hi {{first_name}}, I understand the AC is dripping again. I'll submit a new wor…" at bounding box center [827, 653] width 666 height 67
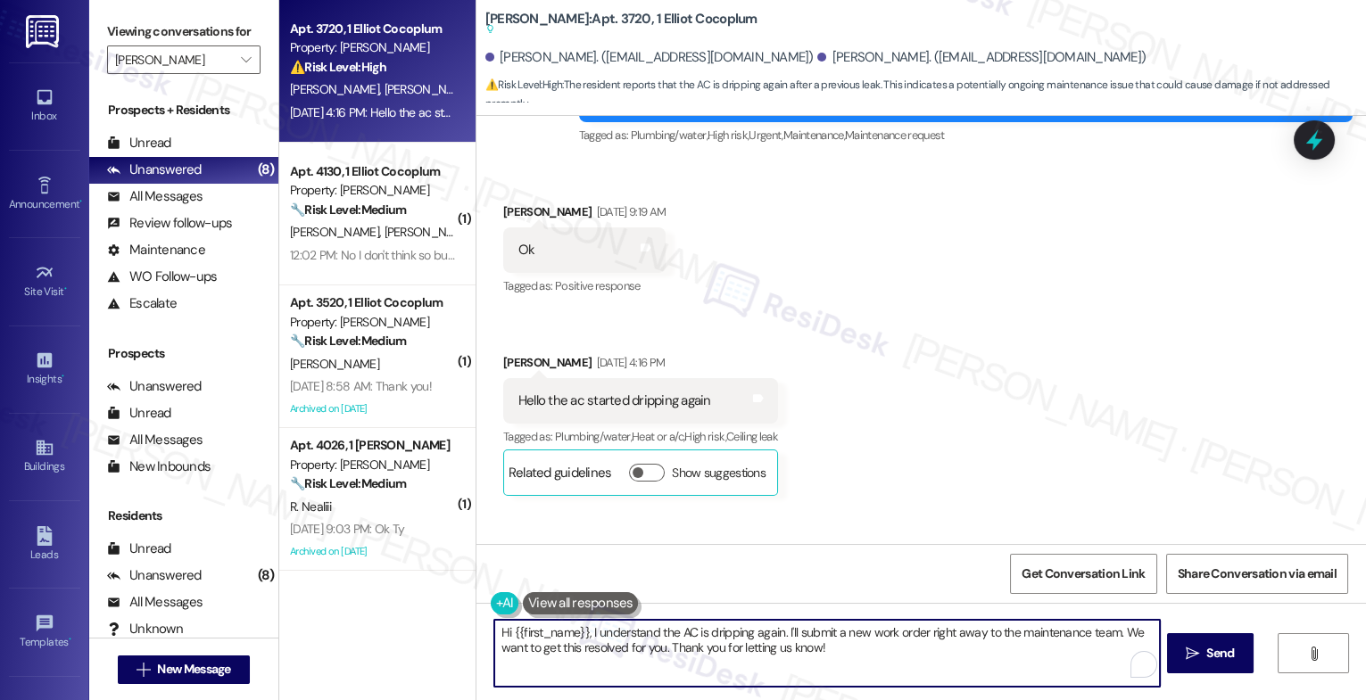
scroll to position [15000, 0]
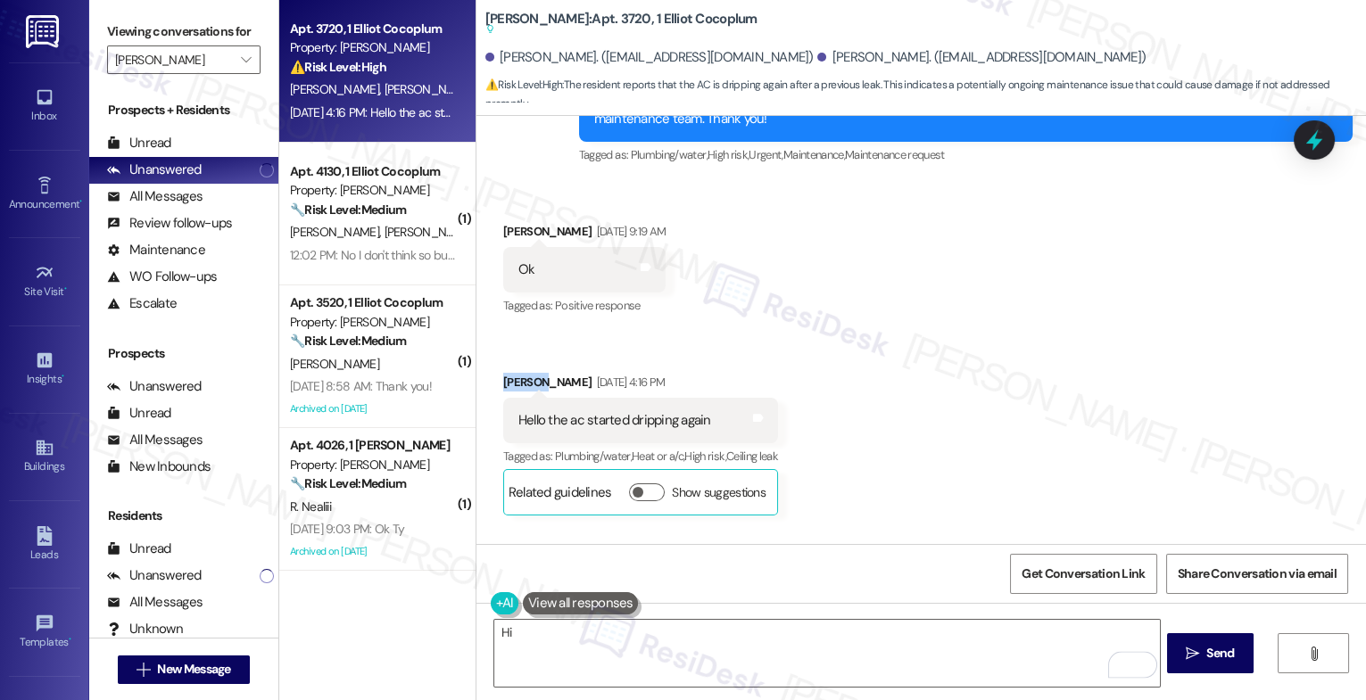
drag, startPoint x: 530, startPoint y: 266, endPoint x: 488, endPoint y: 262, distance: 42.1
click at [490, 360] on div "Received via SMS Suzette Bodden Sep 20, 2025 at 4:16 PM Hello the ac started dr…" at bounding box center [641, 445] width 302 height 170
copy div "Suzette"
click at [891, 268] on div "Received via SMS Suzette Bodden Sep 20, 2025 at 9:19 AM Ok Tags and notes Tagge…" at bounding box center [921, 355] width 890 height 347
click at [592, 645] on textarea "Hi" at bounding box center [827, 653] width 666 height 67
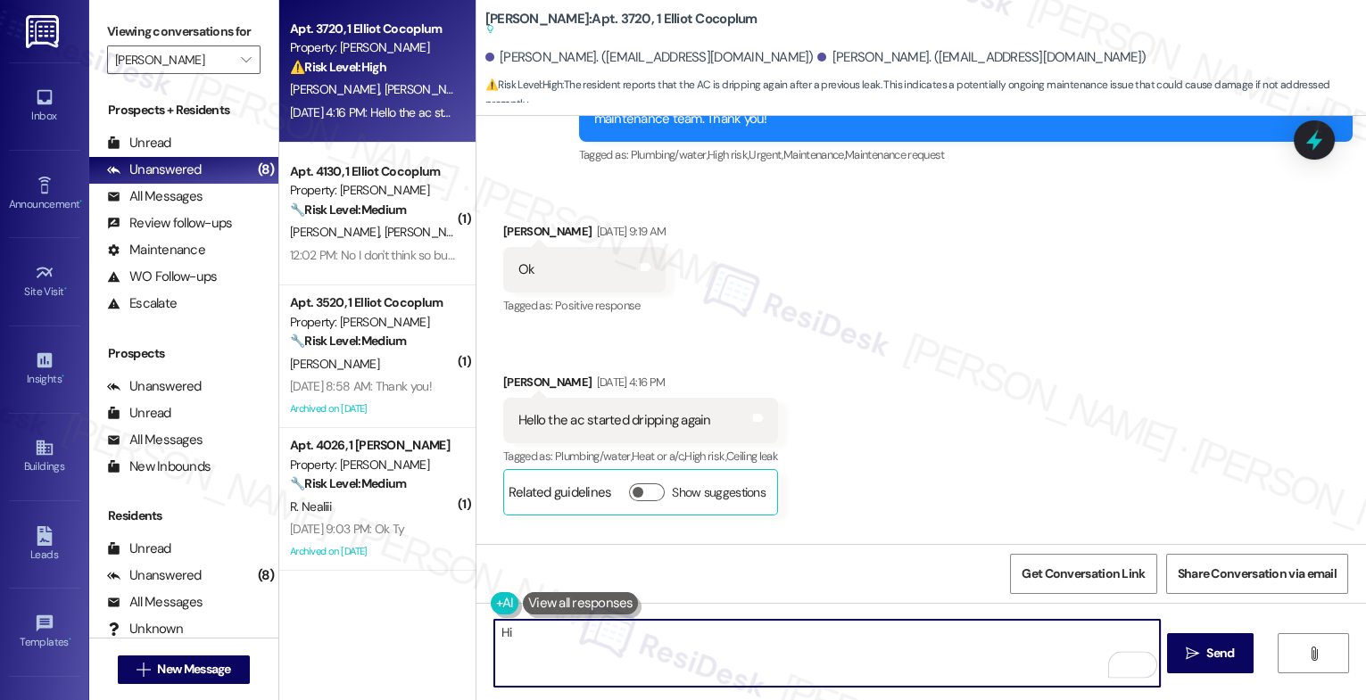
paste textarea "Suzette"
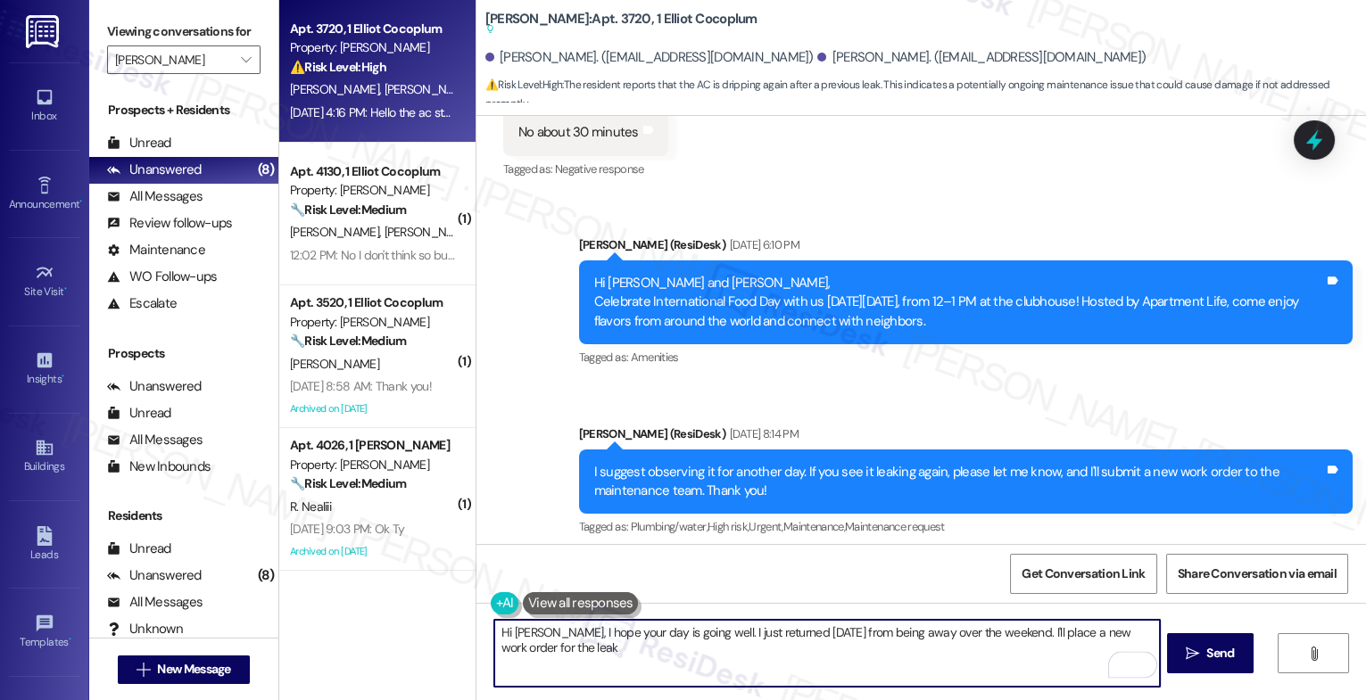
scroll to position [15033, 0]
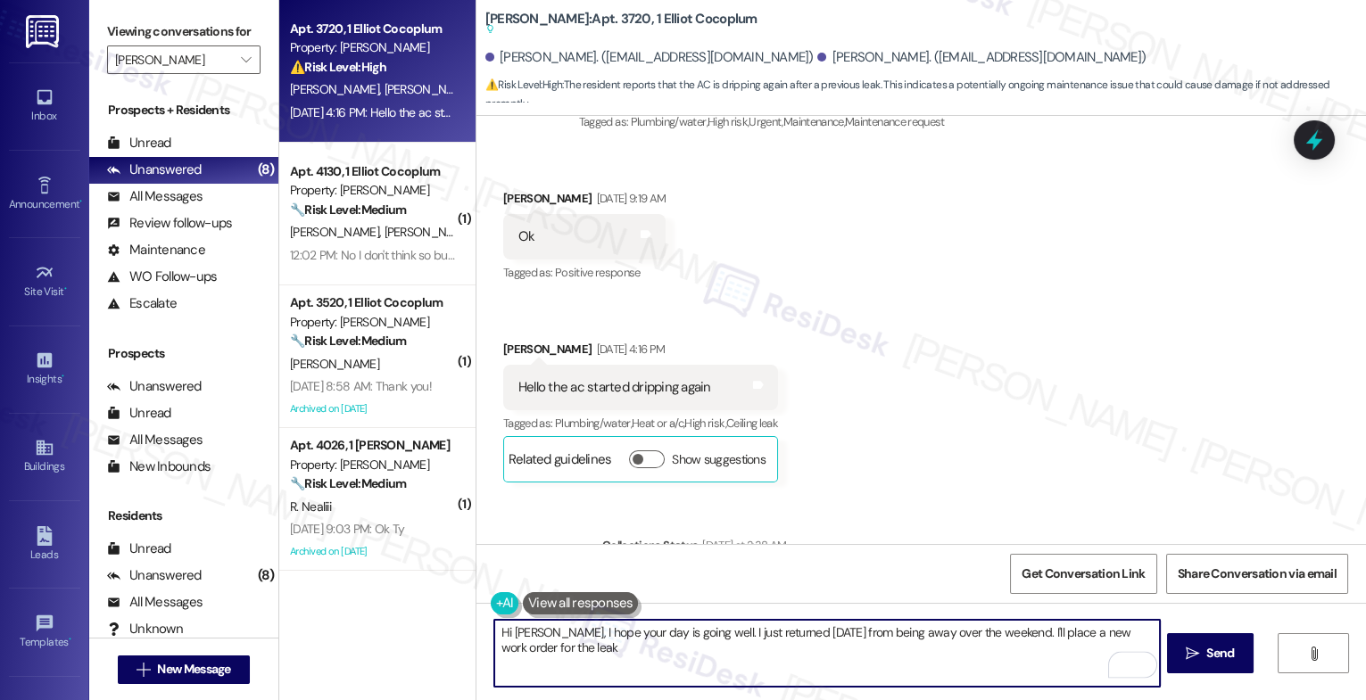
click at [509, 643] on textarea "Hi Suzette, I hope your day is going well. I just returned today from being awa…" at bounding box center [827, 653] width 666 height 67
click at [604, 653] on textarea "Hi Suzette, I hope your day is going well. I just returned today from being awa…" at bounding box center [827, 653] width 666 height 67
drag, startPoint x: 690, startPoint y: 634, endPoint x: 548, endPoint y: 627, distance: 142.0
click at [548, 627] on textarea "Hi Suzette, I hope your day is going well. I just returned today from being awa…" at bounding box center [827, 653] width 666 height 67
click at [1123, 635] on textarea "Hi Suzette, Good afternoon. I'm very sorry the leak occurred again. I just retu…" at bounding box center [827, 653] width 666 height 67
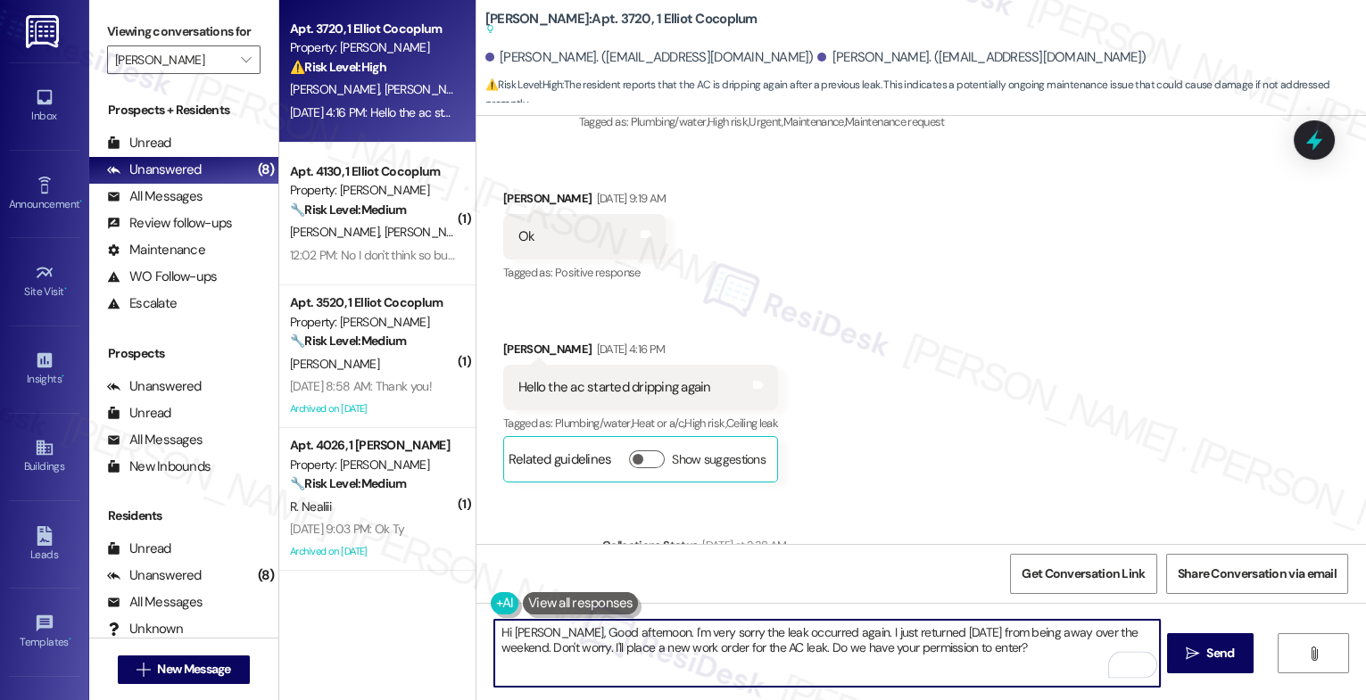
click at [1061, 657] on textarea "Hi Suzette, Good afternoon. I'm very sorry the leak occurred again. I just retu…" at bounding box center [827, 653] width 666 height 67
type textarea "Hi Suzette, Good afternoon. I'm very sorry the leak occurred again. I just retu…"
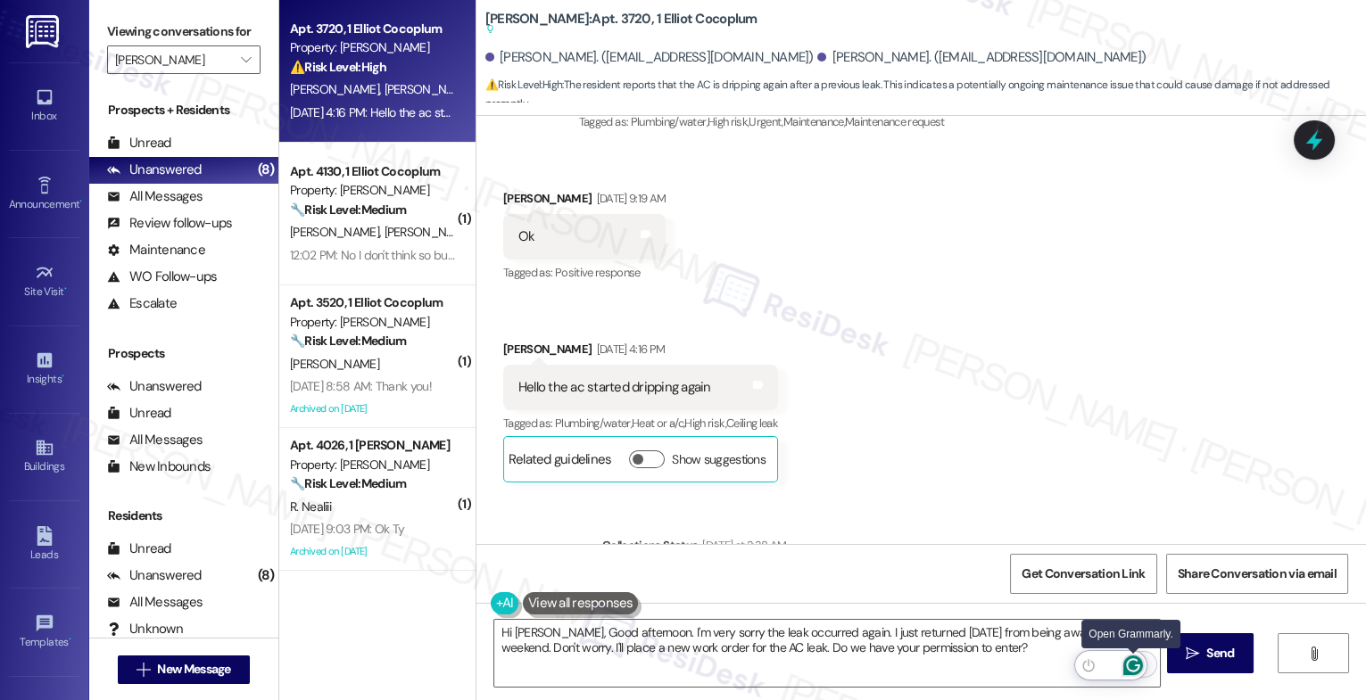
click at [1132, 662] on icon "Open Grammarly. 0 Suggestions." at bounding box center [1133, 666] width 20 height 20
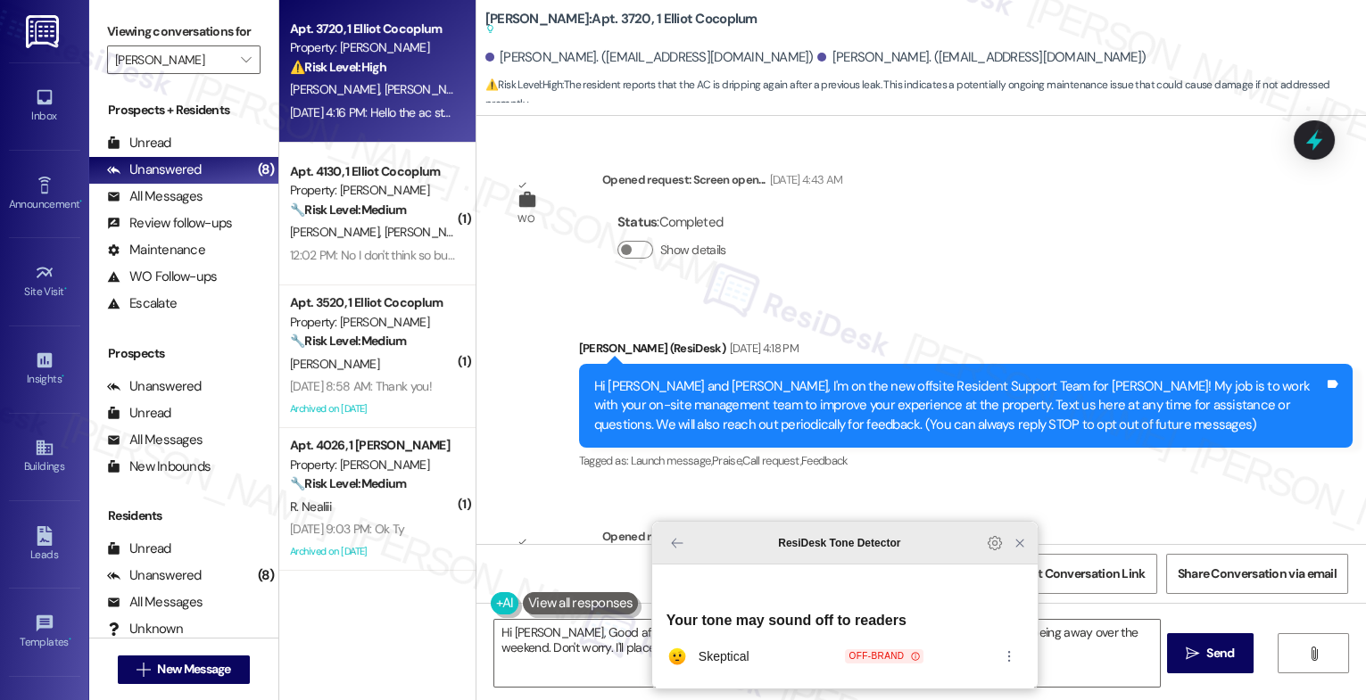
scroll to position [15033, 0]
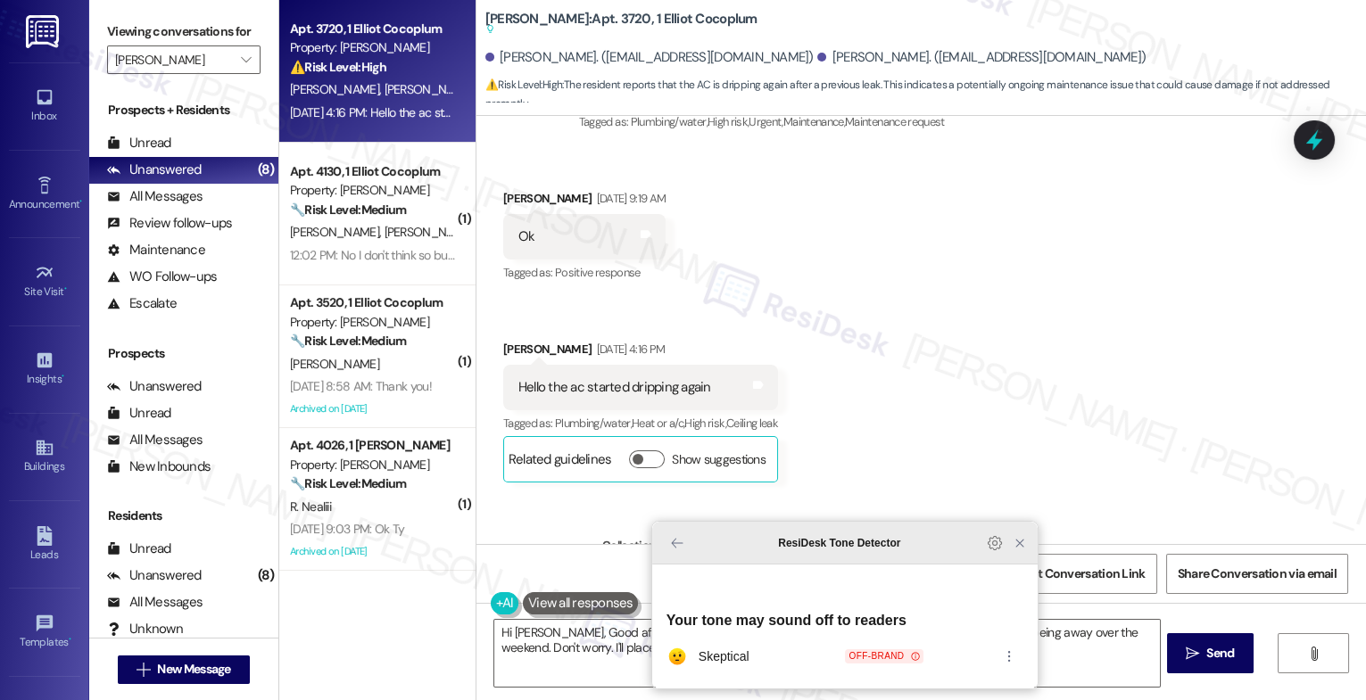
click at [1020, 551] on icon "Close Grammarly Assistant" at bounding box center [1020, 543] width 14 height 14
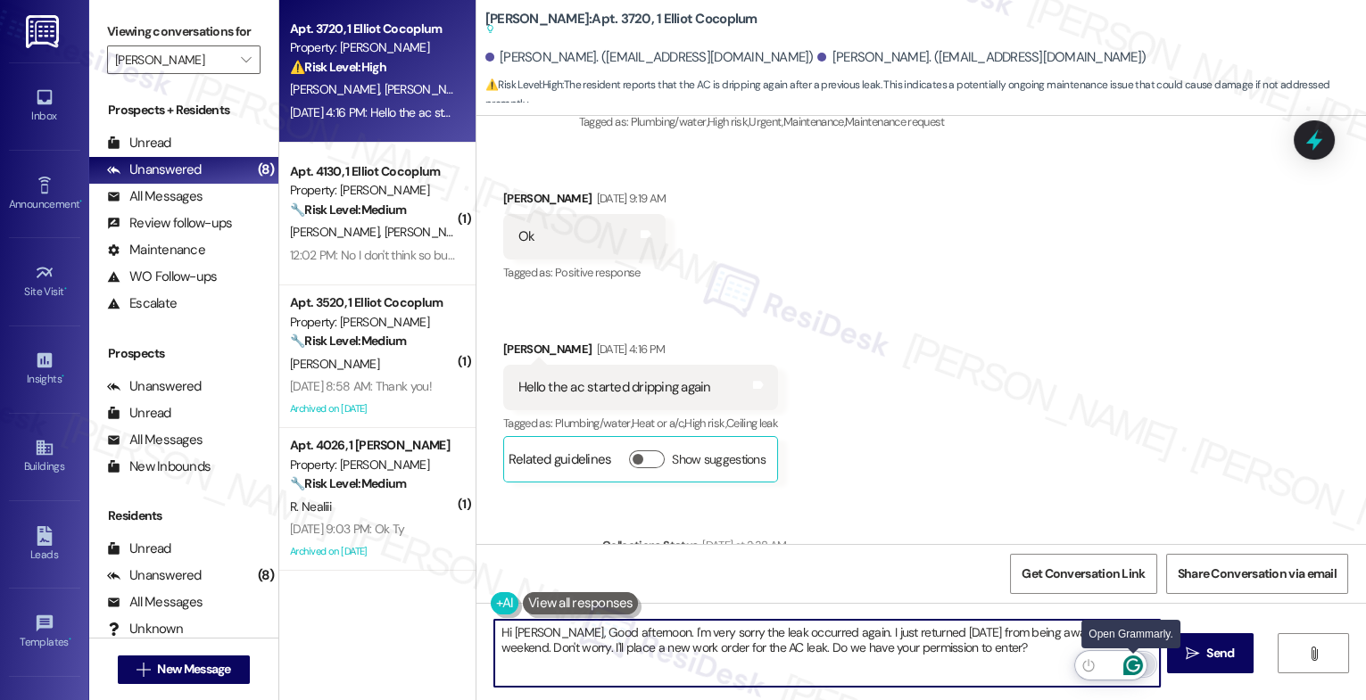
click at [1134, 663] on icon "Open Grammarly. 0 Suggestions." at bounding box center [1133, 666] width 20 height 20
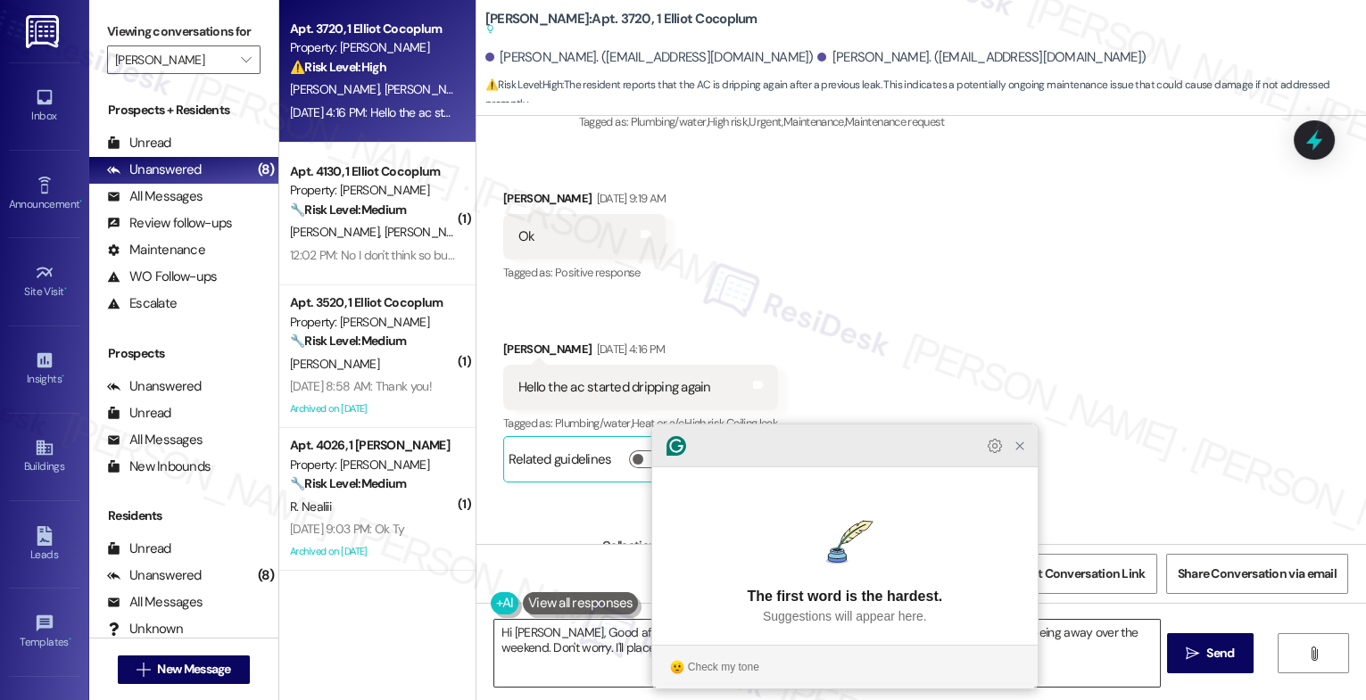
click at [1020, 453] on icon "Close Grammarly Assistant" at bounding box center [1020, 446] width 14 height 14
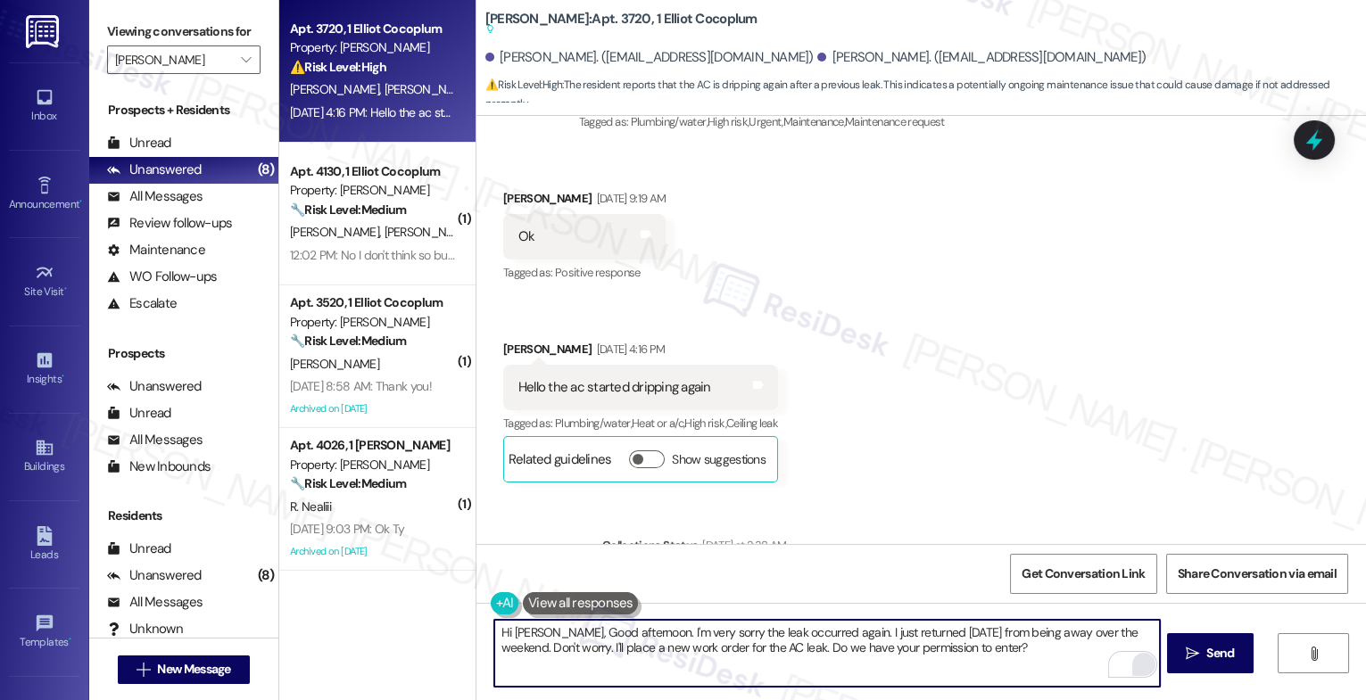
drag, startPoint x: 589, startPoint y: 648, endPoint x: 565, endPoint y: 647, distance: 24.1
click at [565, 647] on textarea "Hi Suzette, Good afternoon. I'm very sorry the leak occurred again. I just retu…" at bounding box center [827, 653] width 666 height 67
click at [1039, 655] on textarea "Hi Suzette, Good afternoon. I'm very sorry the leak occurred again. I just retu…" at bounding box center [827, 653] width 666 height 67
type textarea "Hi Suzette, Good afternoon. I'm very sorry the leak occurred again. I just retu…"
click at [1208, 652] on span "Send" at bounding box center [1220, 653] width 28 height 19
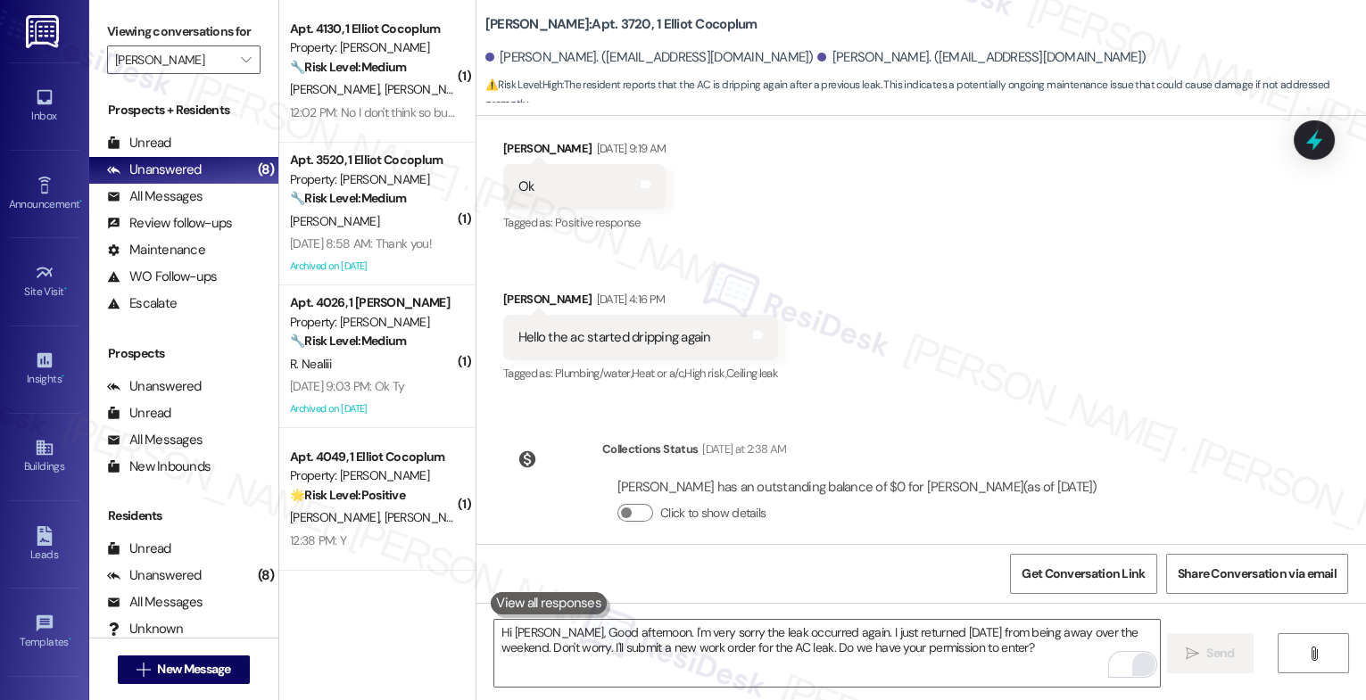
scroll to position [15131, 0]
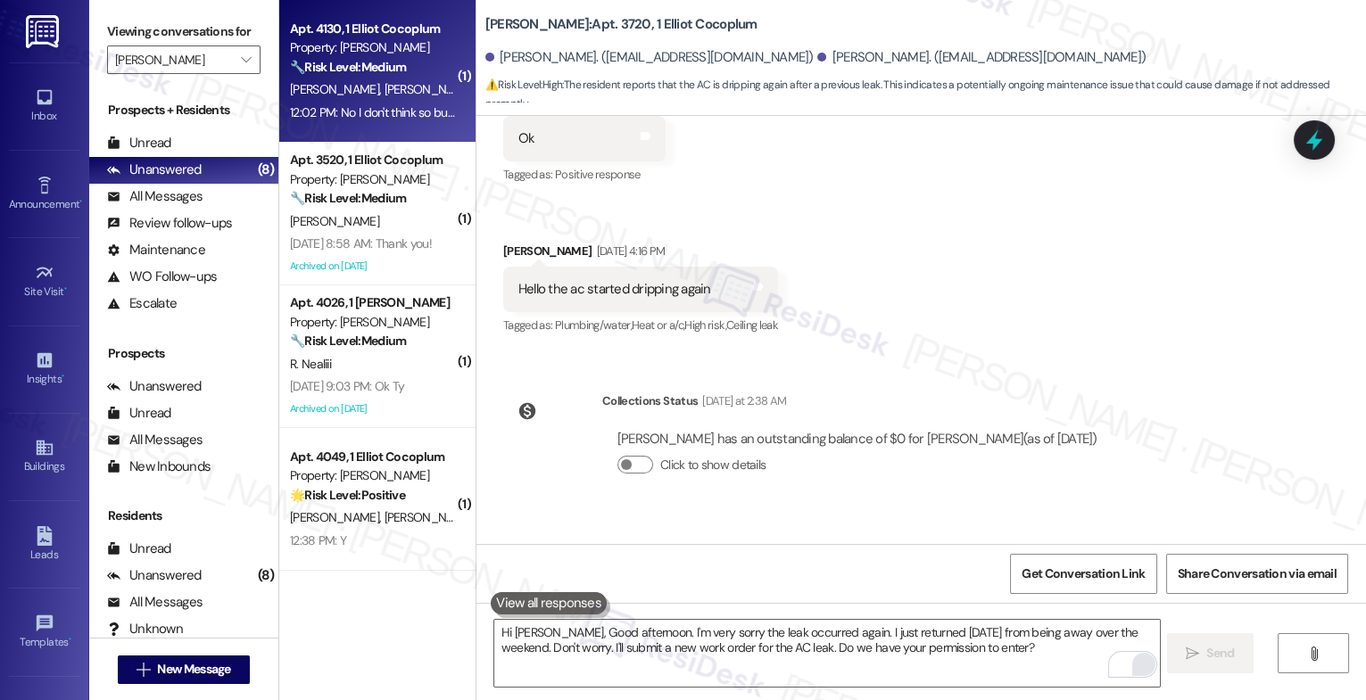
click at [374, 80] on div "H. Wakefield M. Wakefield S. Wakefield" at bounding box center [372, 90] width 169 height 22
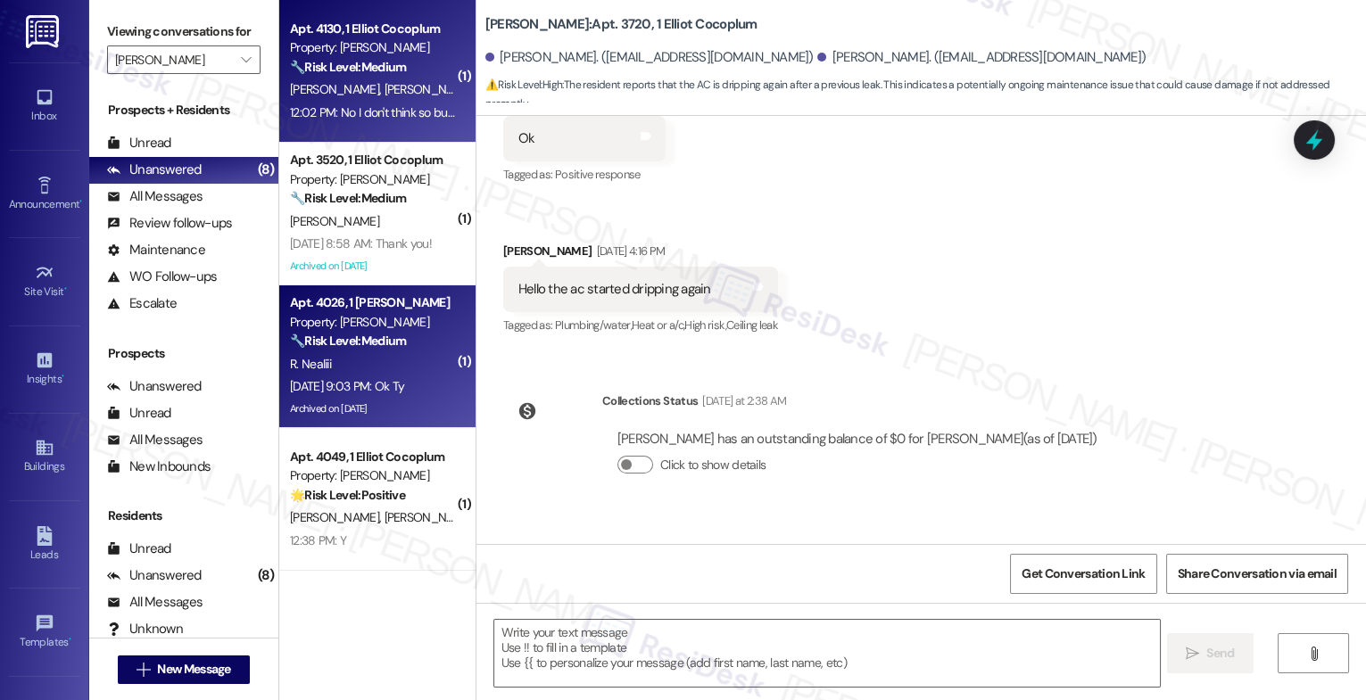
type textarea "Fetching suggested responses. Please feel free to read through the conversation…"
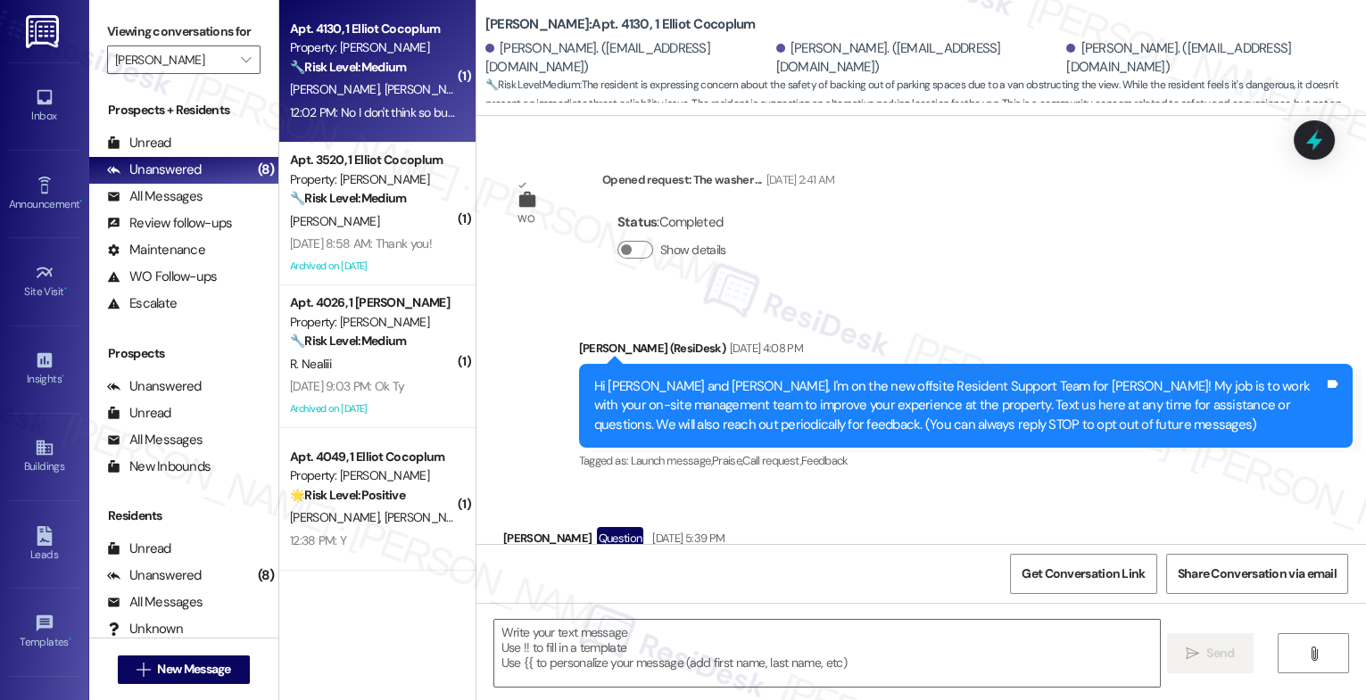
scroll to position [21424, 0]
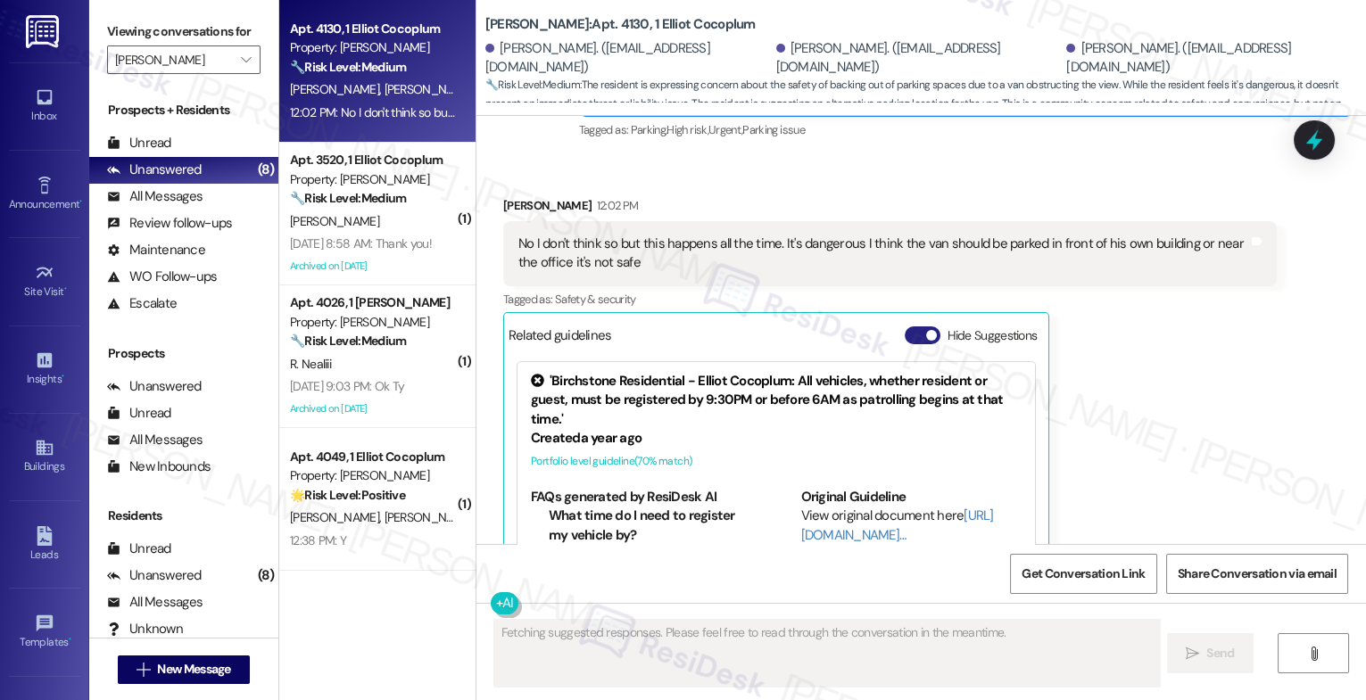
click at [907, 327] on button "Hide Suggestions" at bounding box center [923, 336] width 36 height 18
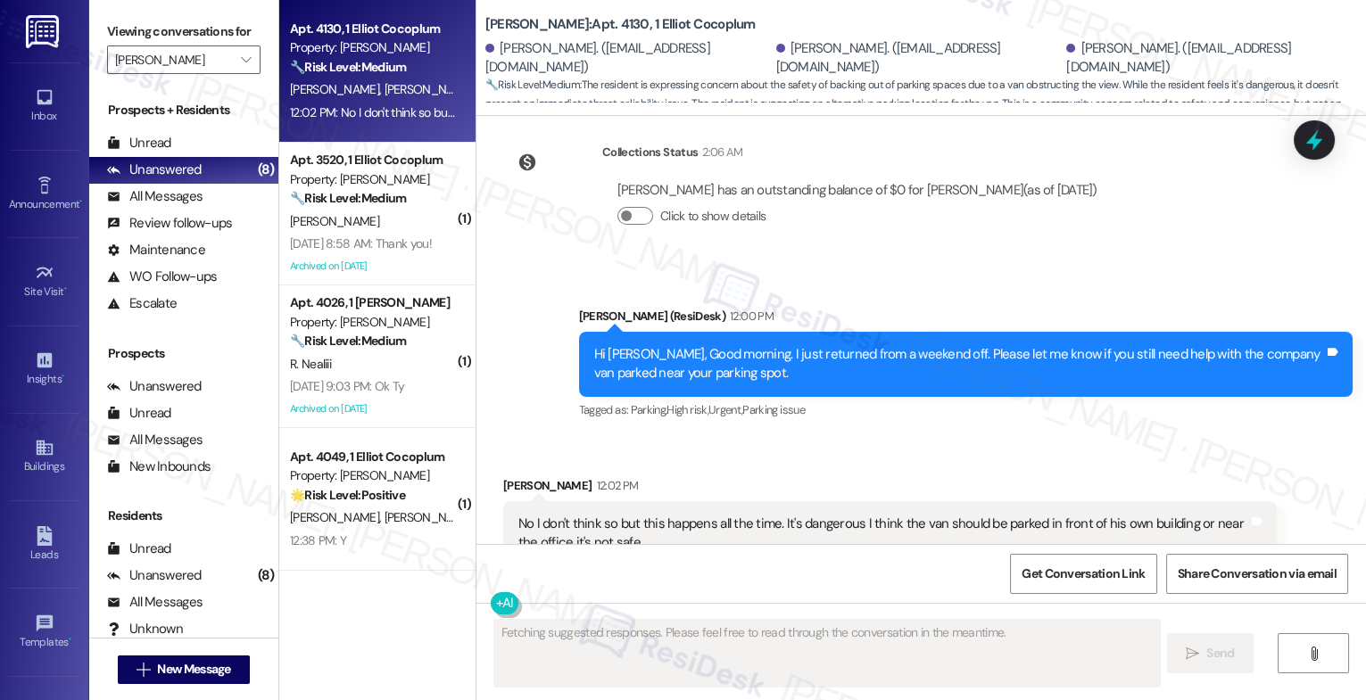
click at [796, 463] on div "Received via SMS Heather Wakefield 12:02 PM No I don't think so but this happen…" at bounding box center [890, 557] width 800 height 189
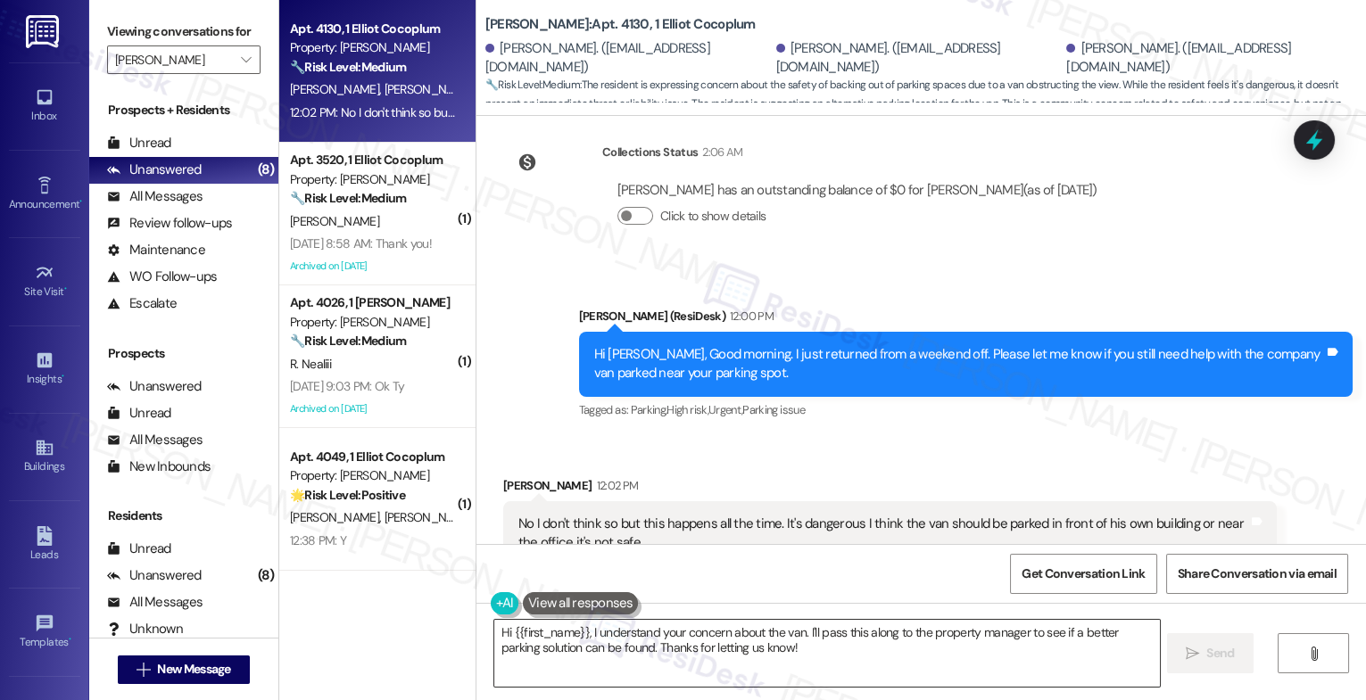
click at [642, 655] on textarea "Hi {{first_name}}, I understand your concern about the van. I'll pass this alon…" at bounding box center [827, 653] width 666 height 67
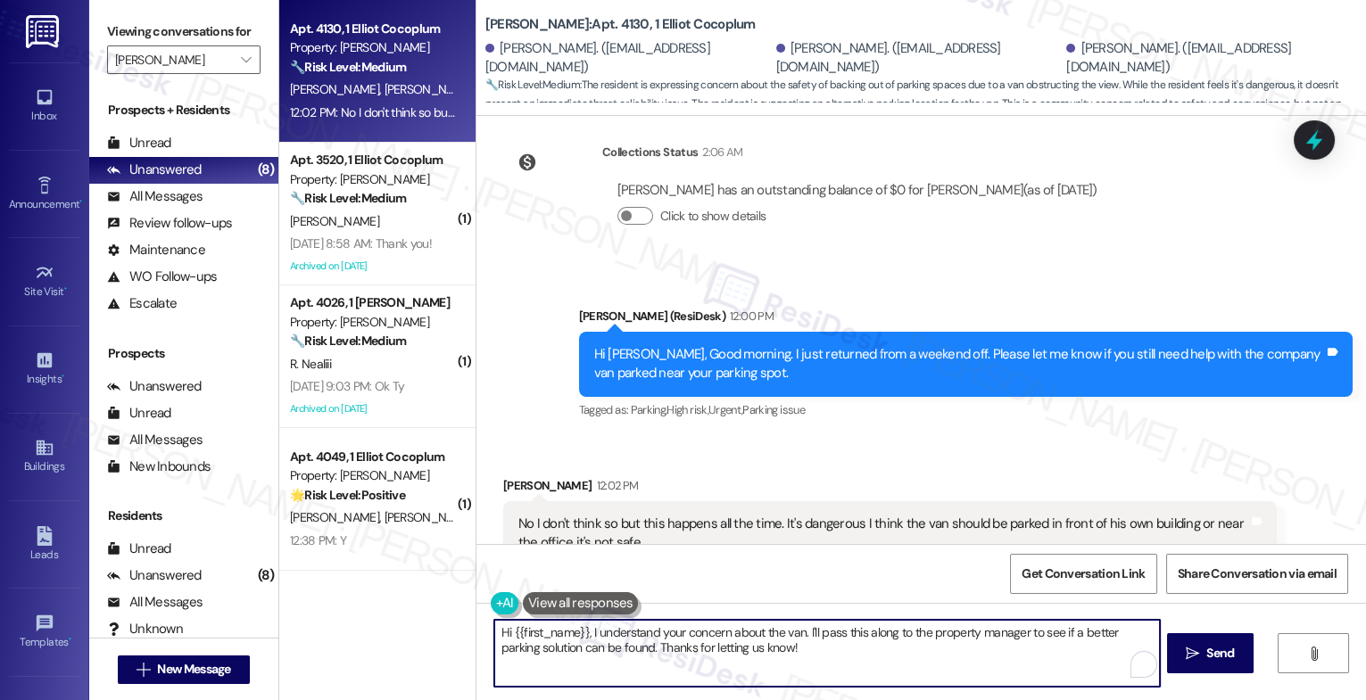
click at [642, 655] on textarea "Hi {{first_name}}, I understand your concern about the van. I'll pass this alon…" at bounding box center [827, 653] width 666 height 67
click at [749, 463] on div "Received via SMS Heather Wakefield 12:02 PM No I don't think so but this happen…" at bounding box center [890, 557] width 800 height 189
drag, startPoint x: 581, startPoint y: 634, endPoint x: 420, endPoint y: 628, distance: 160.7
click at [420, 628] on div "Apt. 4130, 1 Elliot Cocoplum Property: Elliot Cocoplum 🔧 Risk Level: Medium The…" at bounding box center [822, 350] width 1087 height 700
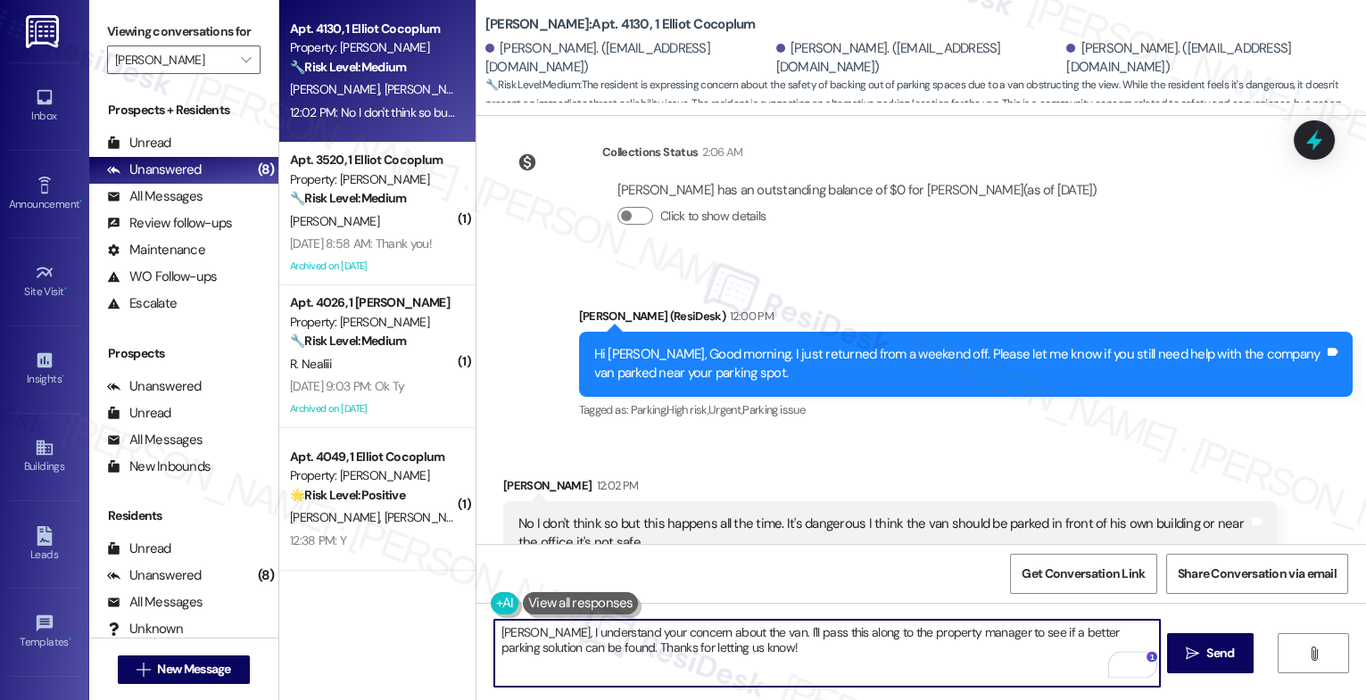
click at [724, 661] on textarea "Heather, I understand your concern about the van. I'll pass this along to the p…" at bounding box center [827, 653] width 666 height 67
drag, startPoint x: 973, startPoint y: 642, endPoint x: 926, endPoint y: 634, distance: 47.1
click at [926, 634] on textarea "Heather, I understand your concern about the van. I'll pass this along to the p…" at bounding box center [827, 653] width 666 height 67
click at [970, 632] on textarea "Heather, I understand your concern about the van. I'll pass this along to the p…" at bounding box center [827, 653] width 666 height 67
click at [880, 665] on textarea "Heather, I understand your concern about the van. I'll pass this along to the p…" at bounding box center [827, 653] width 666 height 67
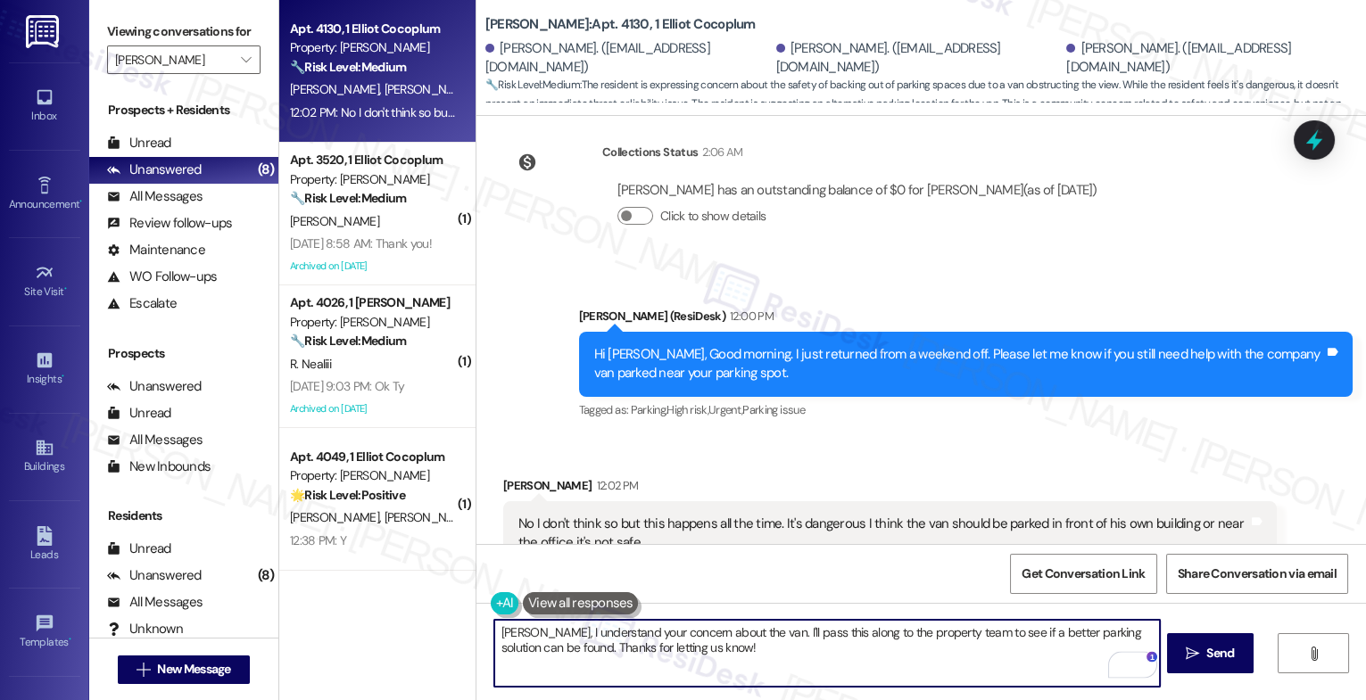
click at [719, 654] on textarea "Heather, I understand your concern about the van. I'll pass this along to the p…" at bounding box center [827, 653] width 666 height 67
type textarea "Heather, I understand your concern about the van. I'll pass this along to the p…"
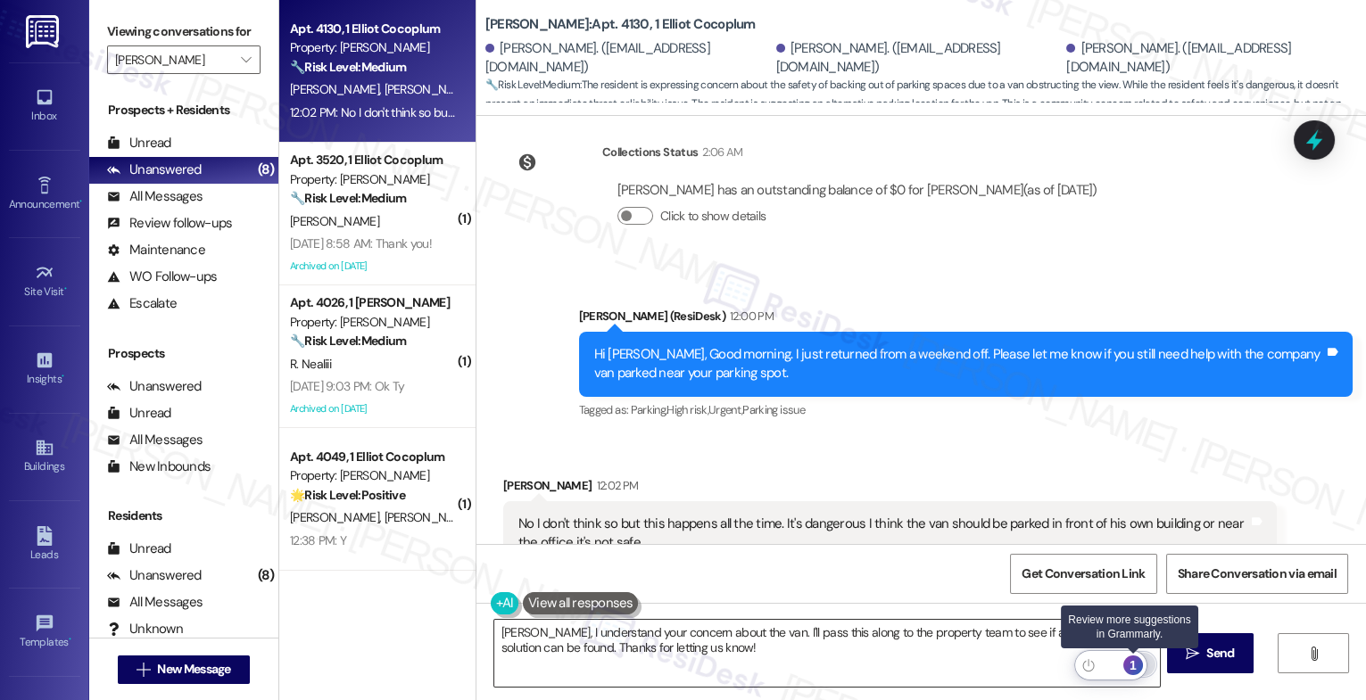
click at [1138, 661] on div "1" at bounding box center [1133, 666] width 20 height 20
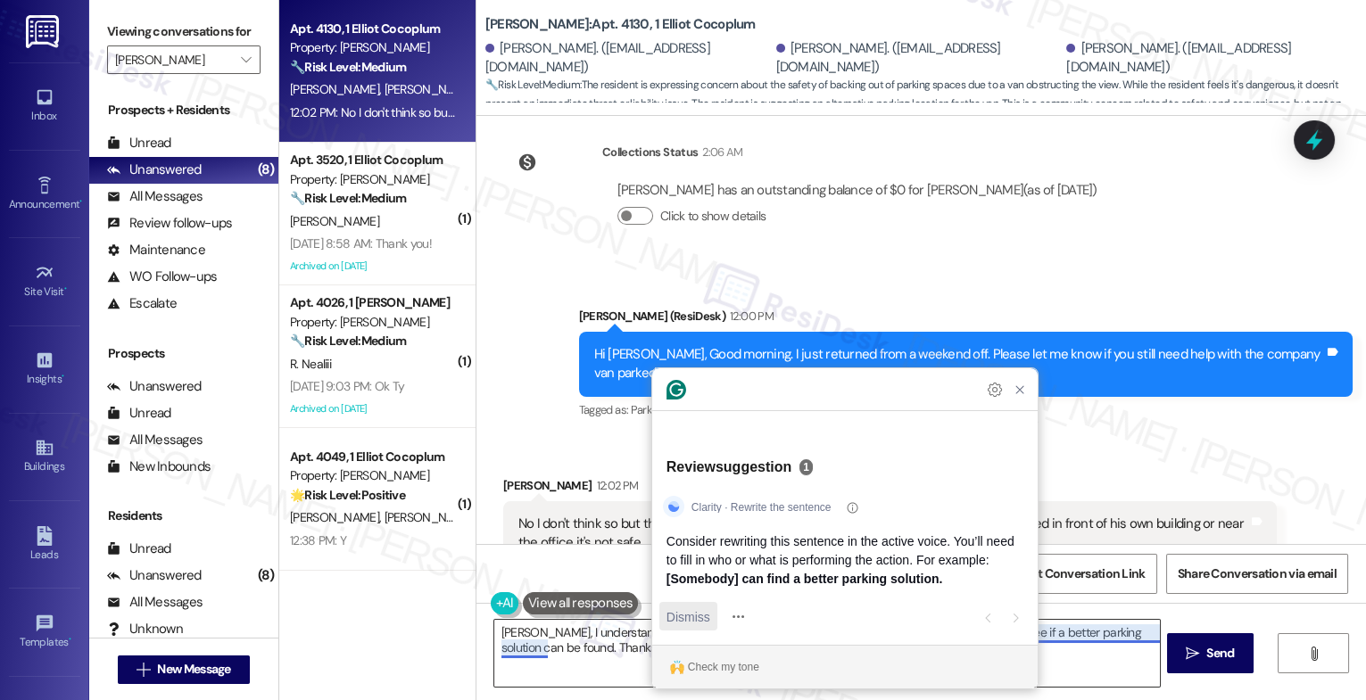
click at [687, 620] on span "Dismiss" at bounding box center [689, 617] width 44 height 19
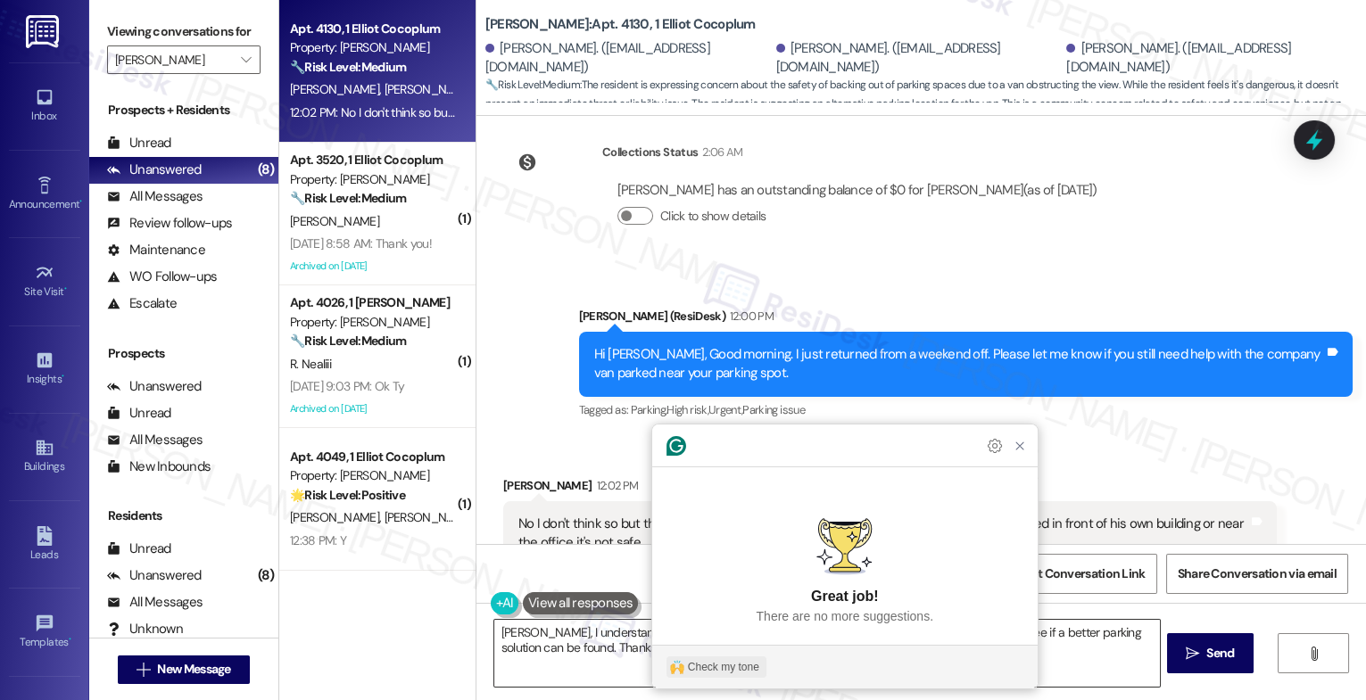
drag, startPoint x: 712, startPoint y: 662, endPoint x: 1064, endPoint y: 538, distance: 372.8
click at [713, 661] on div "Check my tone" at bounding box center [723, 667] width 71 height 16
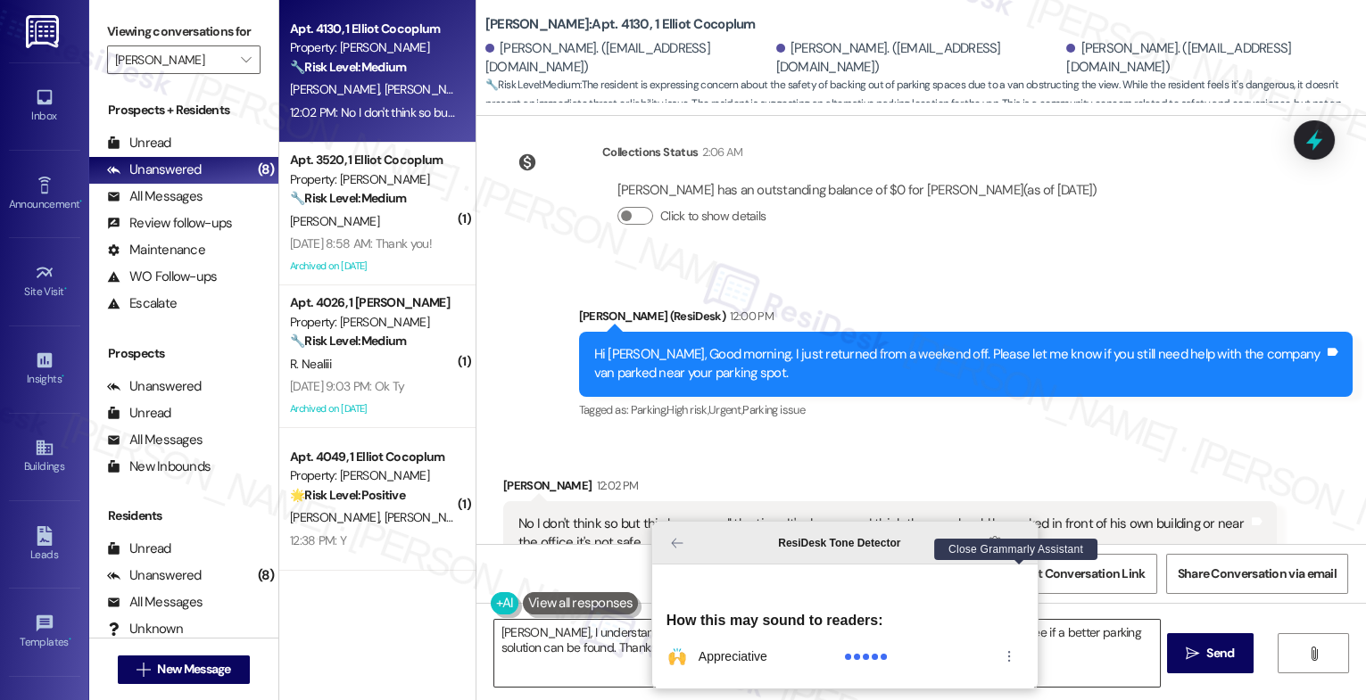
click at [1013, 551] on icon "Close Grammarly Assistant" at bounding box center [1020, 543] width 14 height 14
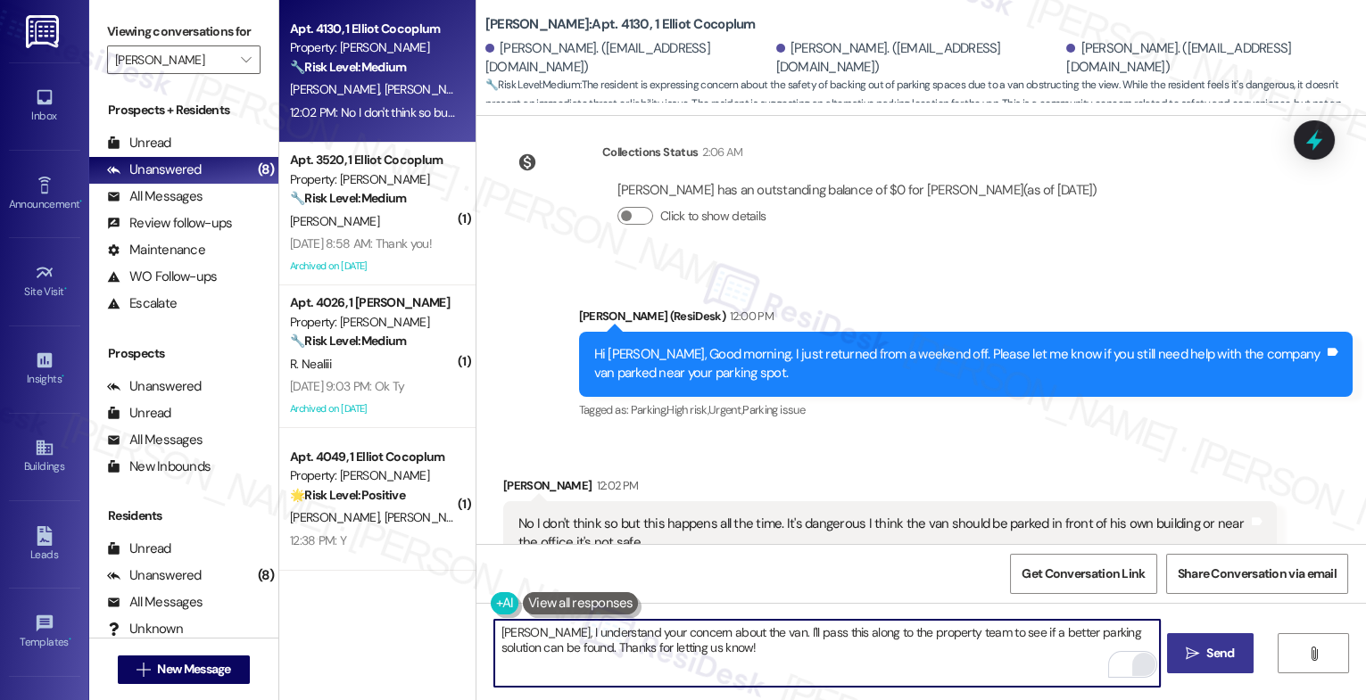
click at [1188, 644] on span " Send" at bounding box center [1210, 653] width 56 height 19
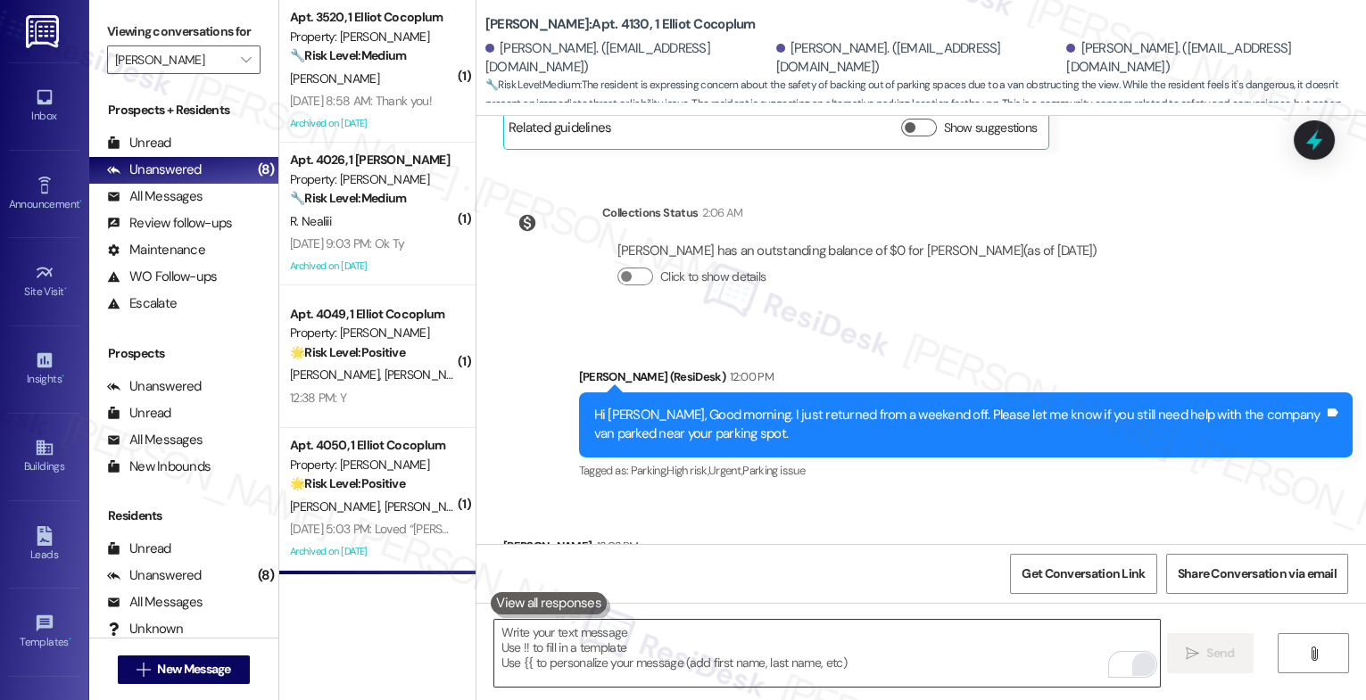
scroll to position [21288, 0]
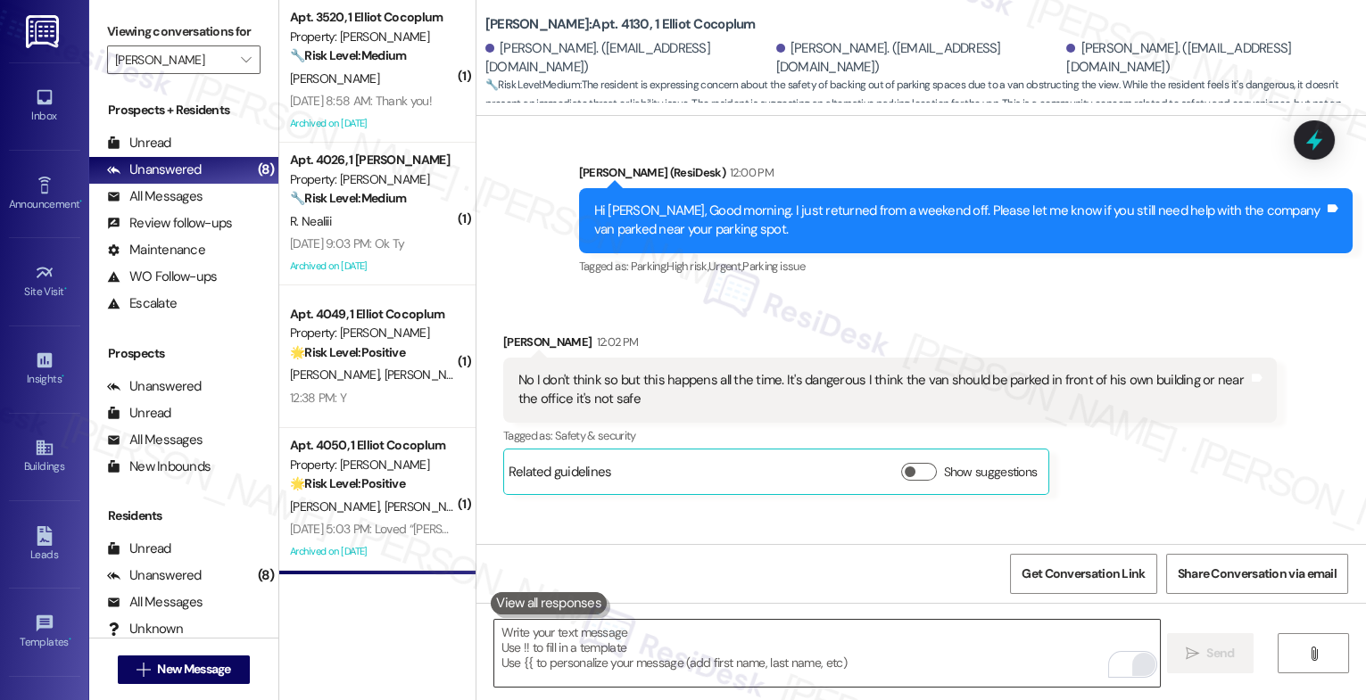
click at [771, 549] on div "Sarah 3:08 PM" at bounding box center [966, 561] width 774 height 25
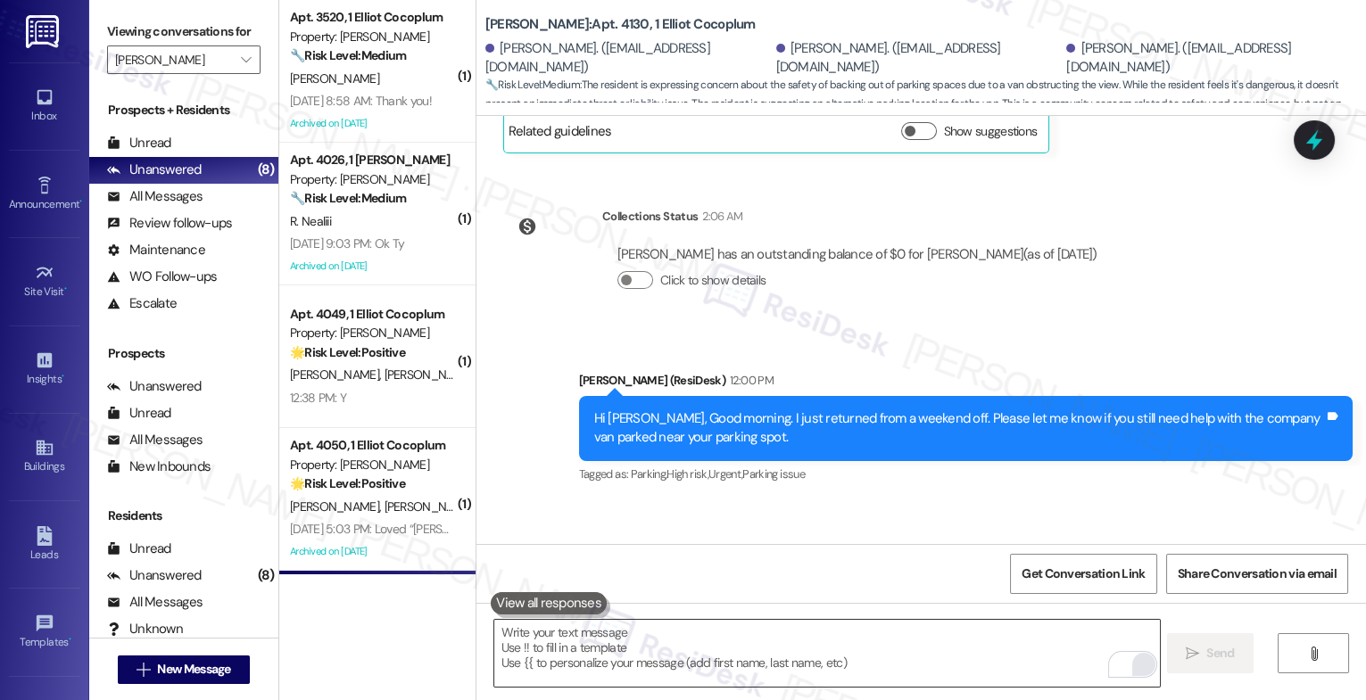
scroll to position [20828, 0]
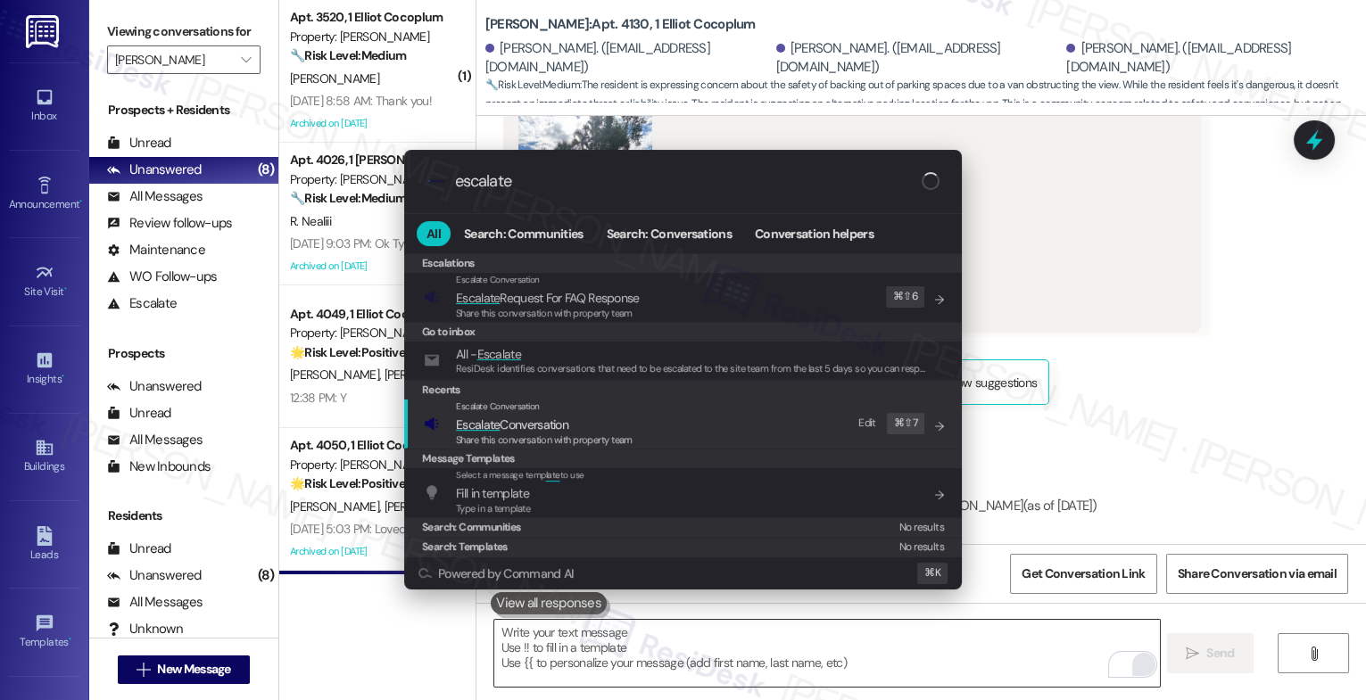
type input "escalate"
click at [554, 415] on span "Escalate Conversation" at bounding box center [512, 425] width 112 height 20
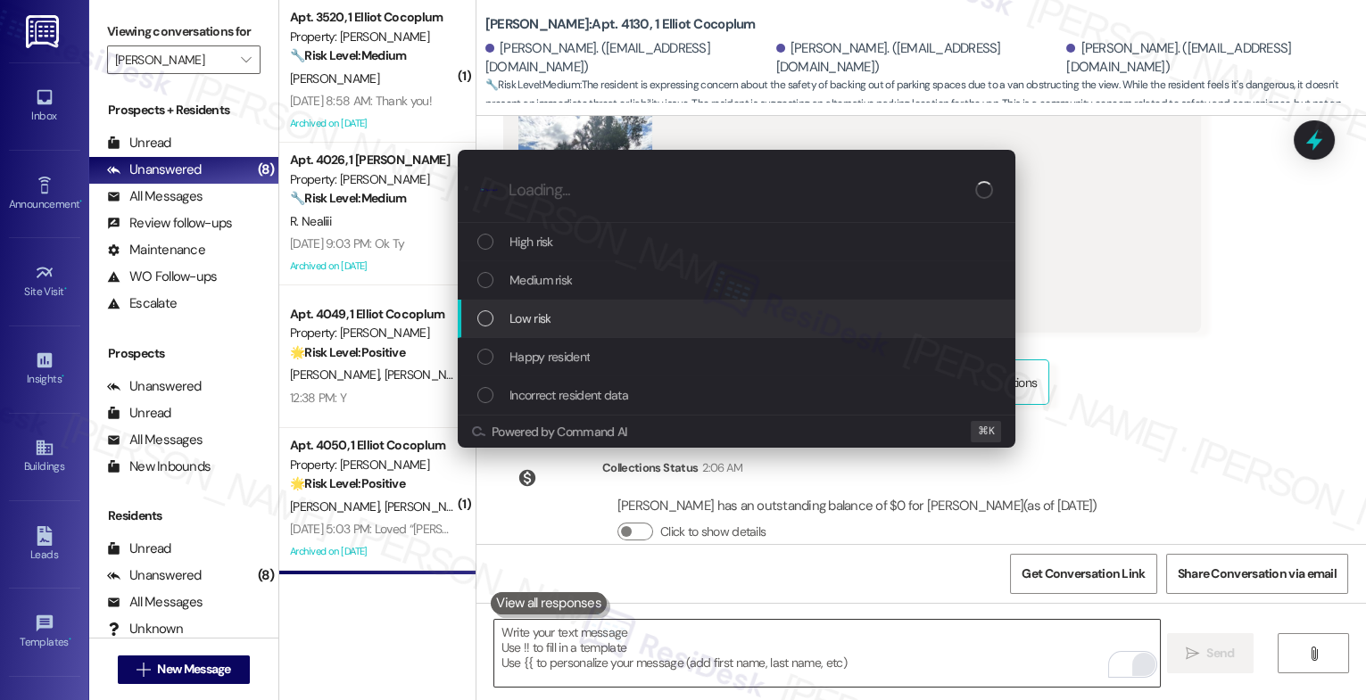
click at [567, 313] on div "Low risk" at bounding box center [738, 319] width 522 height 20
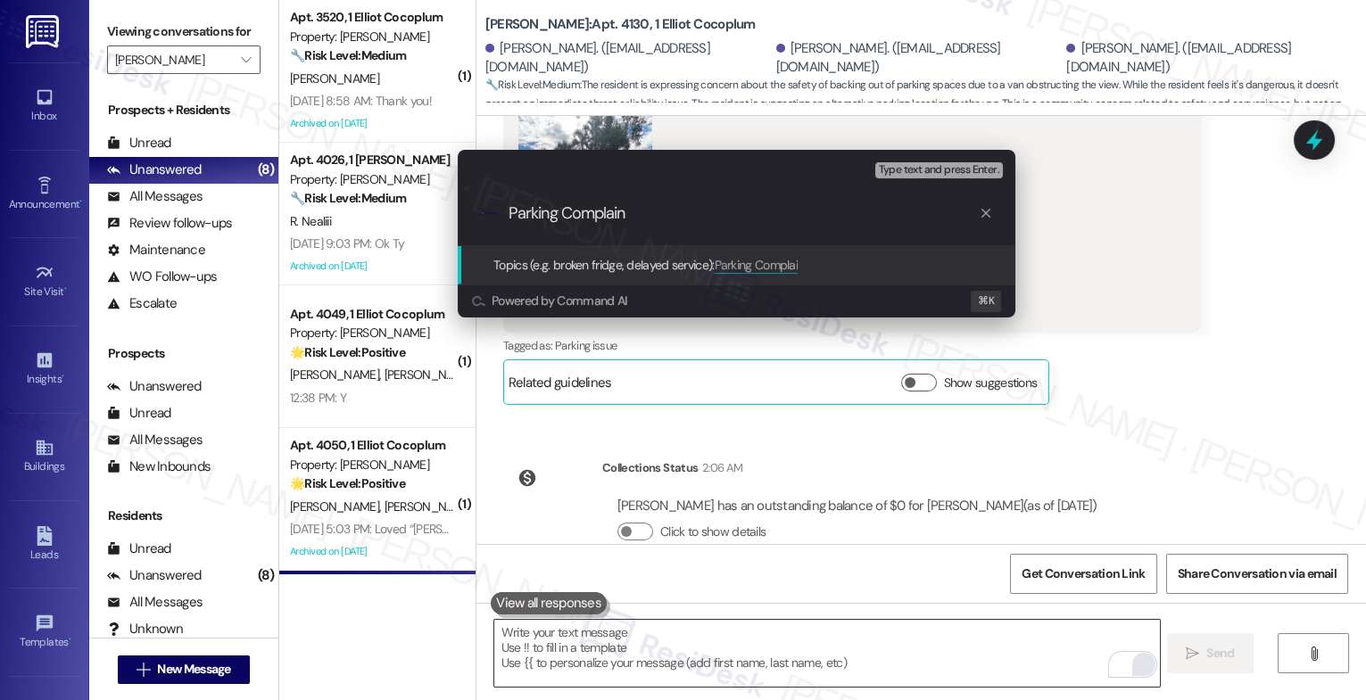
type input "Parking Complaint"
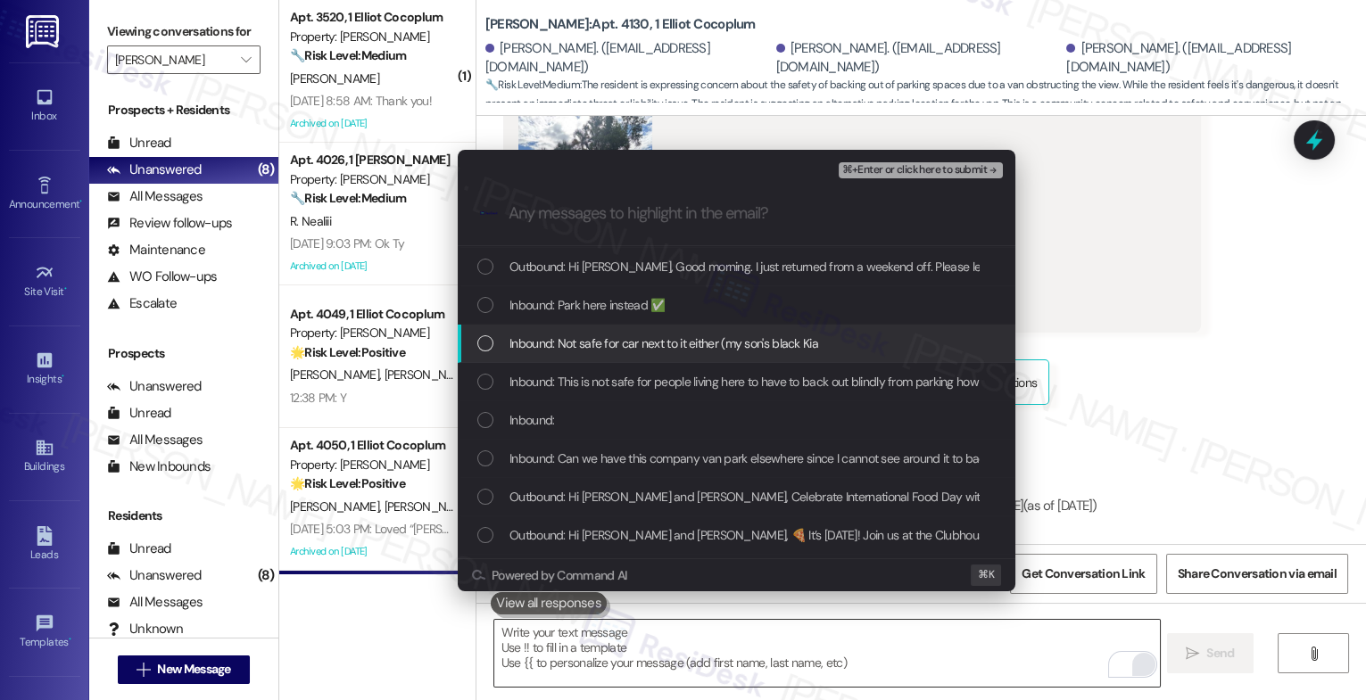
scroll to position [75, 0]
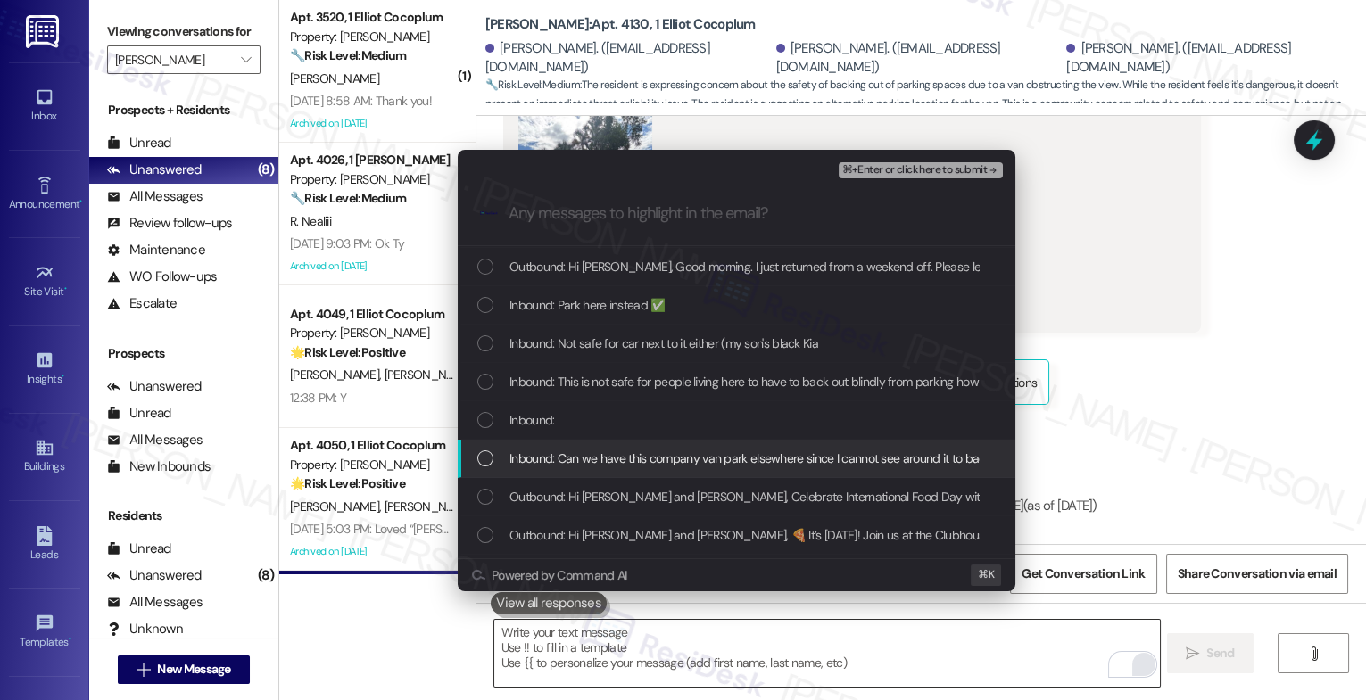
click at [619, 455] on span "Inbound: Can we have this company van park elsewhere since I cannot see around …" at bounding box center [893, 459] width 767 height 20
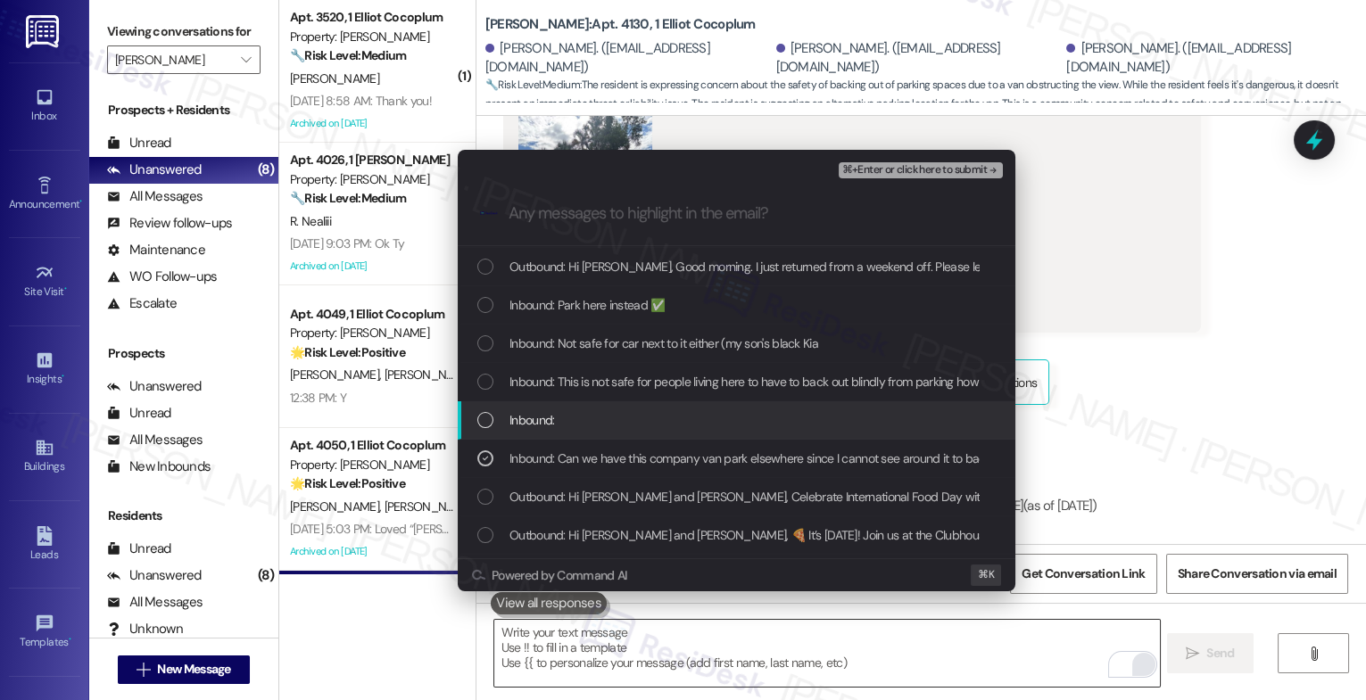
drag, startPoint x: 601, startPoint y: 423, endPoint x: 607, endPoint y: 377, distance: 45.9
click at [602, 410] on div "Inbound:" at bounding box center [738, 420] width 522 height 20
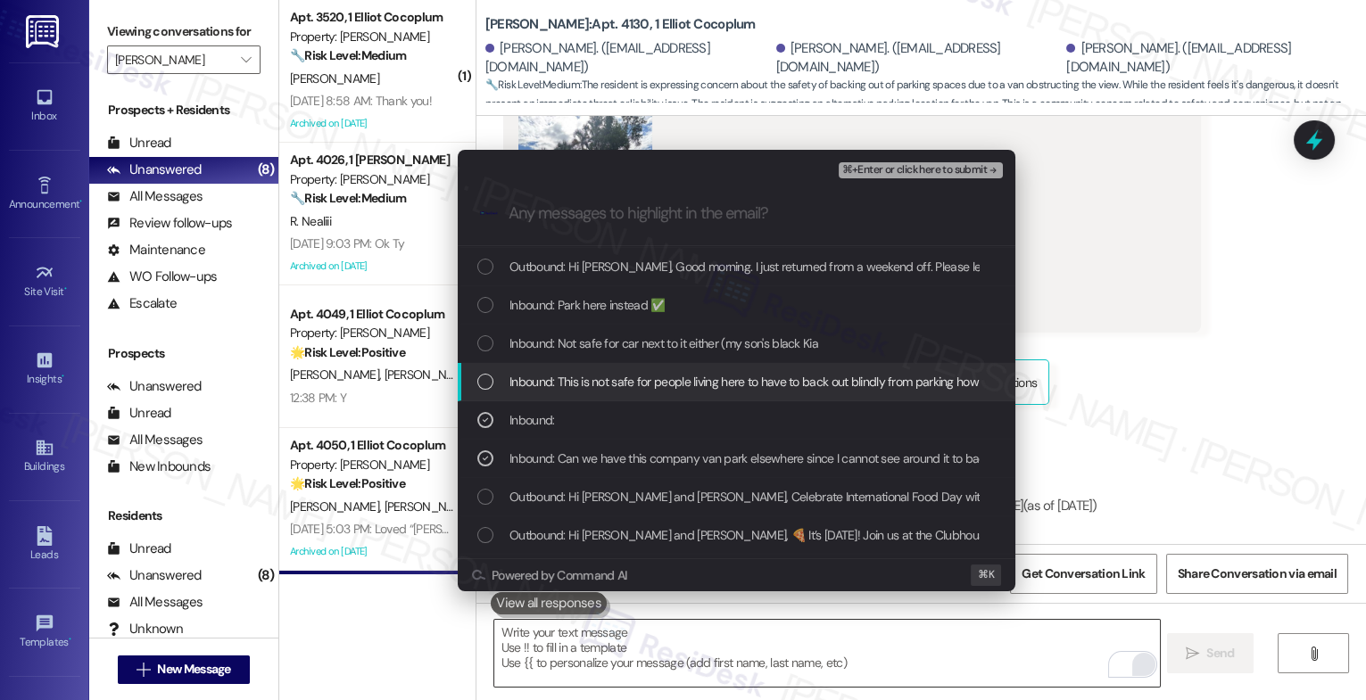
click at [607, 376] on span "Inbound: This is not safe for people living here to have to back out blindly fr…" at bounding box center [808, 382] width 596 height 20
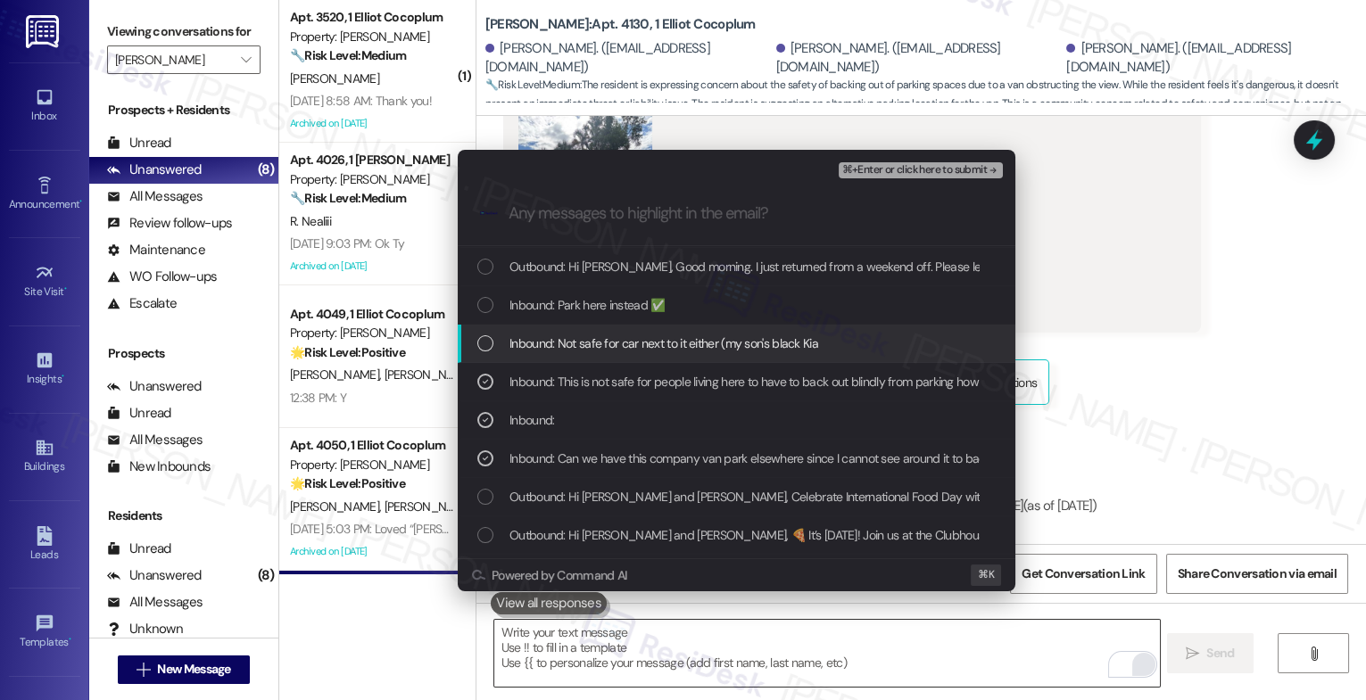
drag, startPoint x: 609, startPoint y: 338, endPoint x: 612, endPoint y: 311, distance: 27.9
click at [609, 338] on span "Inbound: Not safe for car next to it either (my son's black Kia" at bounding box center [664, 344] width 309 height 20
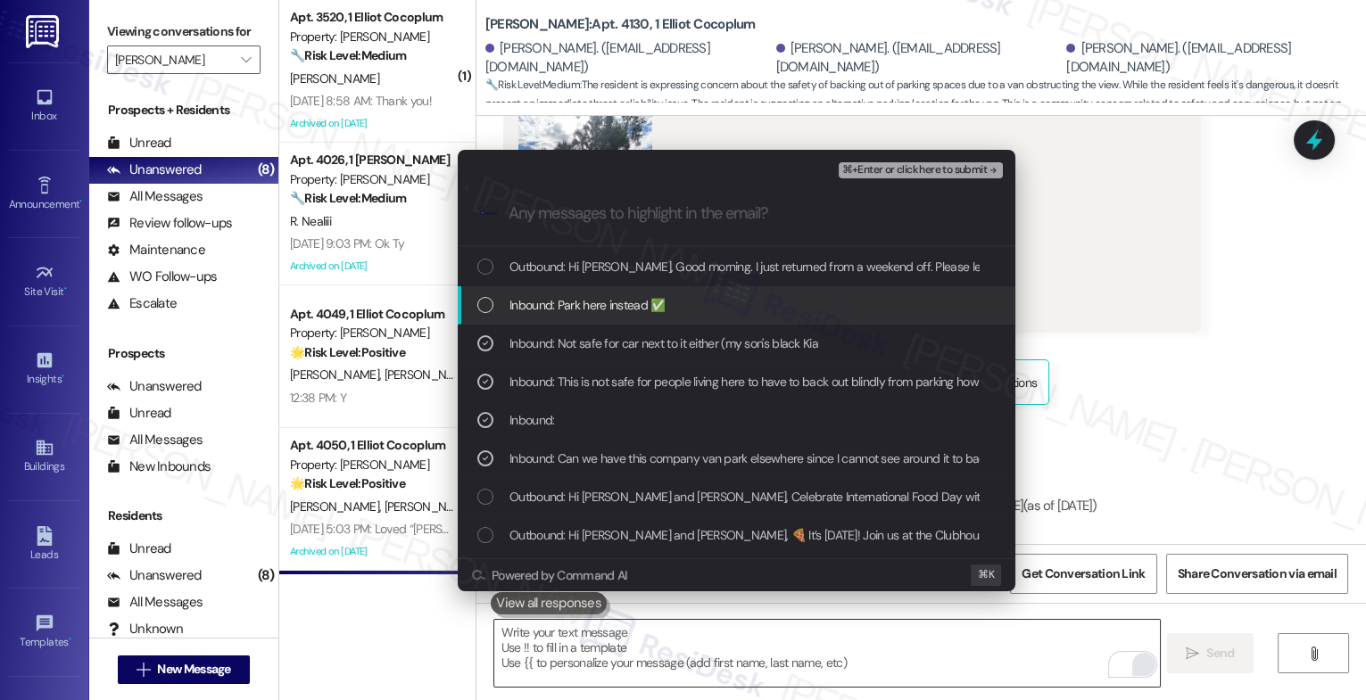
click at [613, 307] on span "Inbound: Park here instead ✅" at bounding box center [587, 305] width 155 height 20
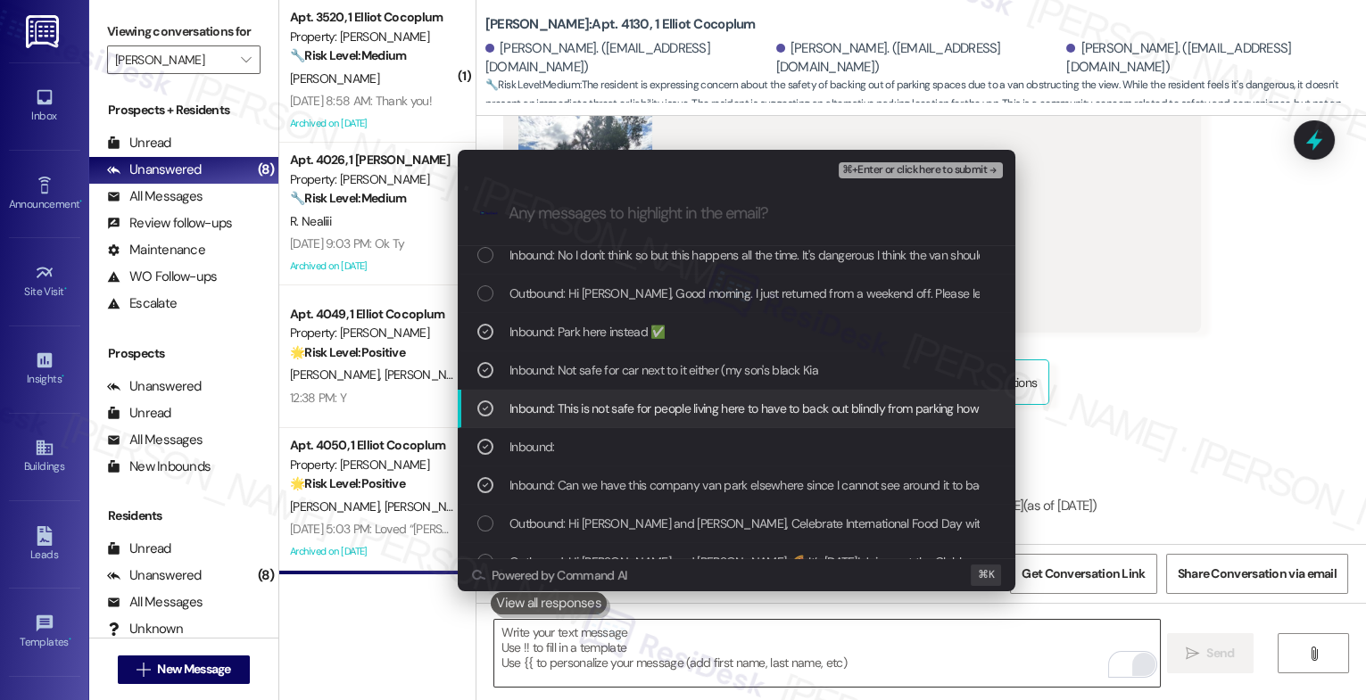
scroll to position [0, 0]
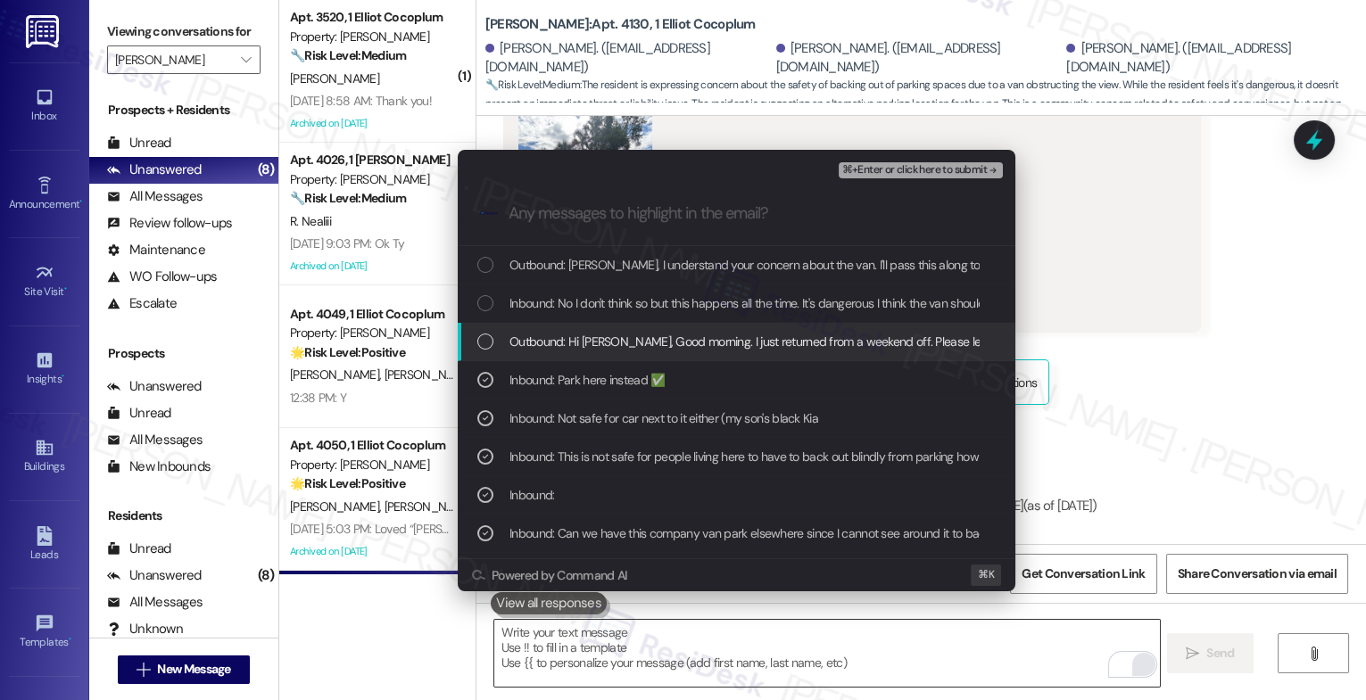
drag, startPoint x: 631, startPoint y: 344, endPoint x: 634, endPoint y: 302, distance: 42.1
click at [631, 343] on span "Outbound: Hi Heather, Good morning. I just returned from a weekend off. Please …" at bounding box center [964, 342] width 909 height 20
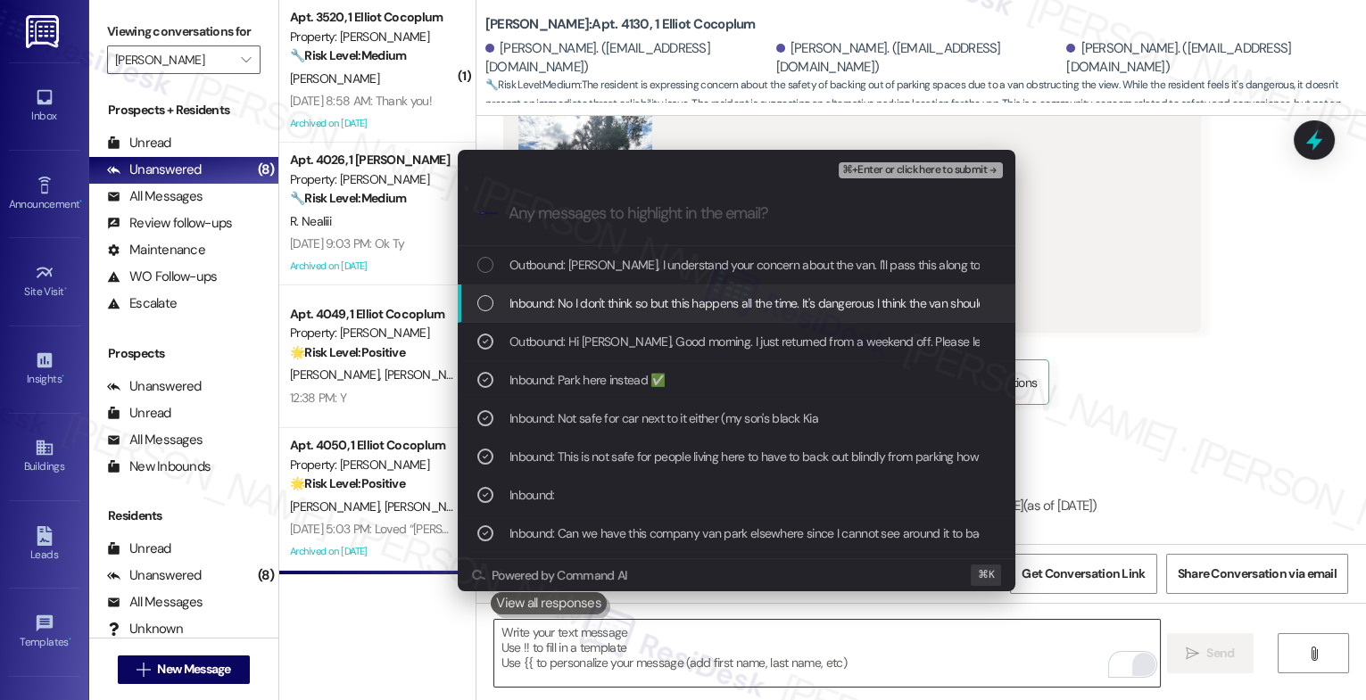
click at [634, 302] on span "Inbound: No I don't think so but this happens all the time. It's dangerous I th…" at bounding box center [921, 304] width 823 height 20
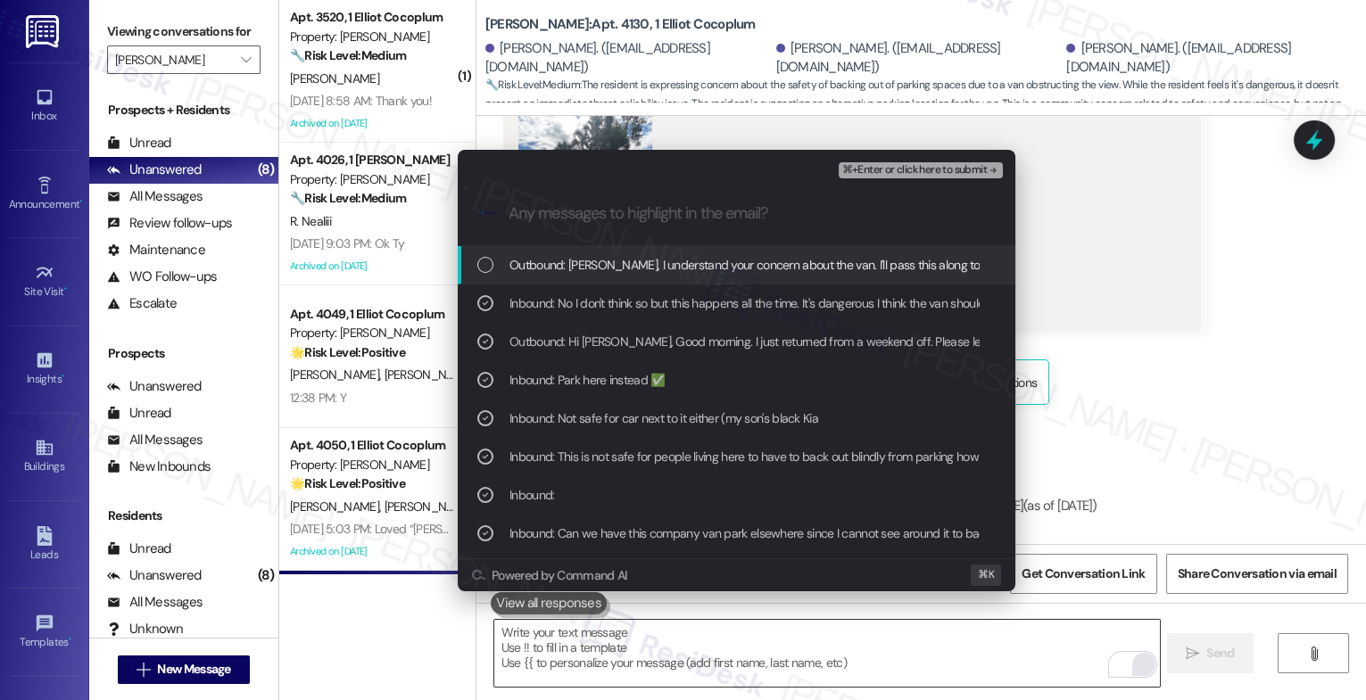
click at [652, 252] on div "Outbound: Heather, I understand your concern about the van. I'll pass this alon…" at bounding box center [737, 265] width 558 height 38
click at [969, 170] on span "⌘+Enter or click here to submit" at bounding box center [914, 170] width 145 height 12
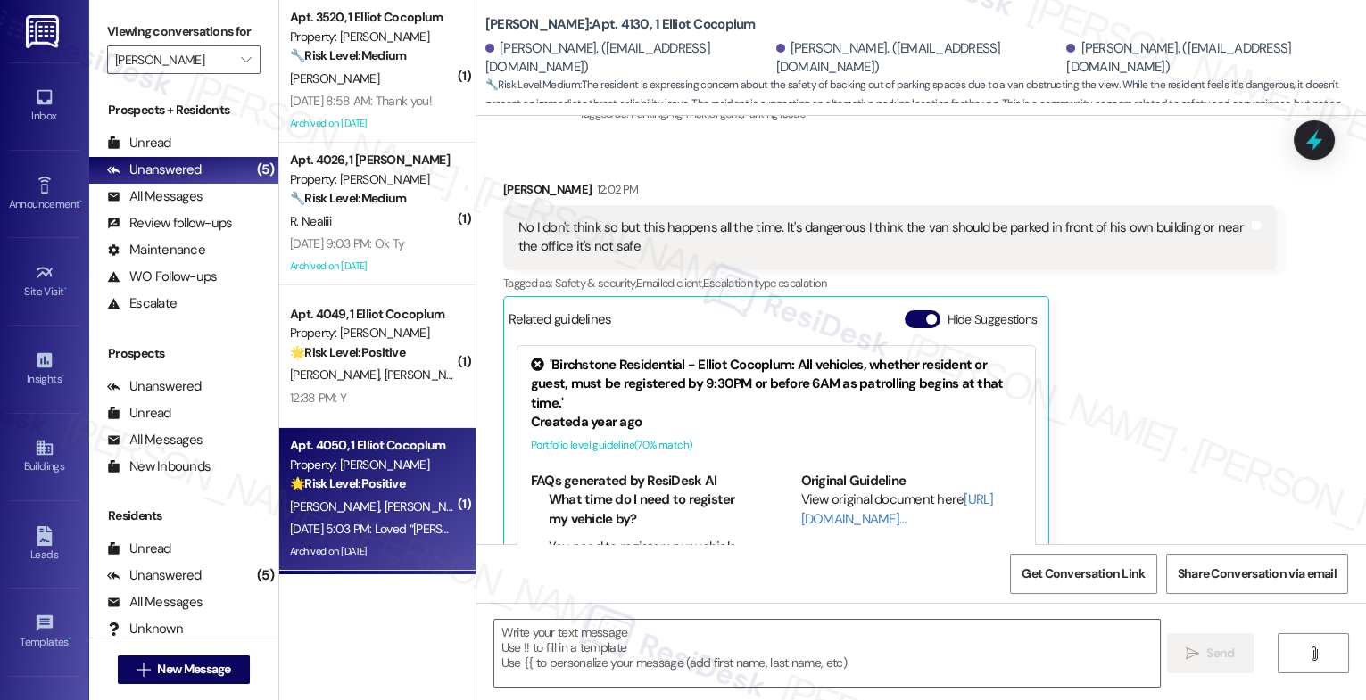
scroll to position [21423, 0]
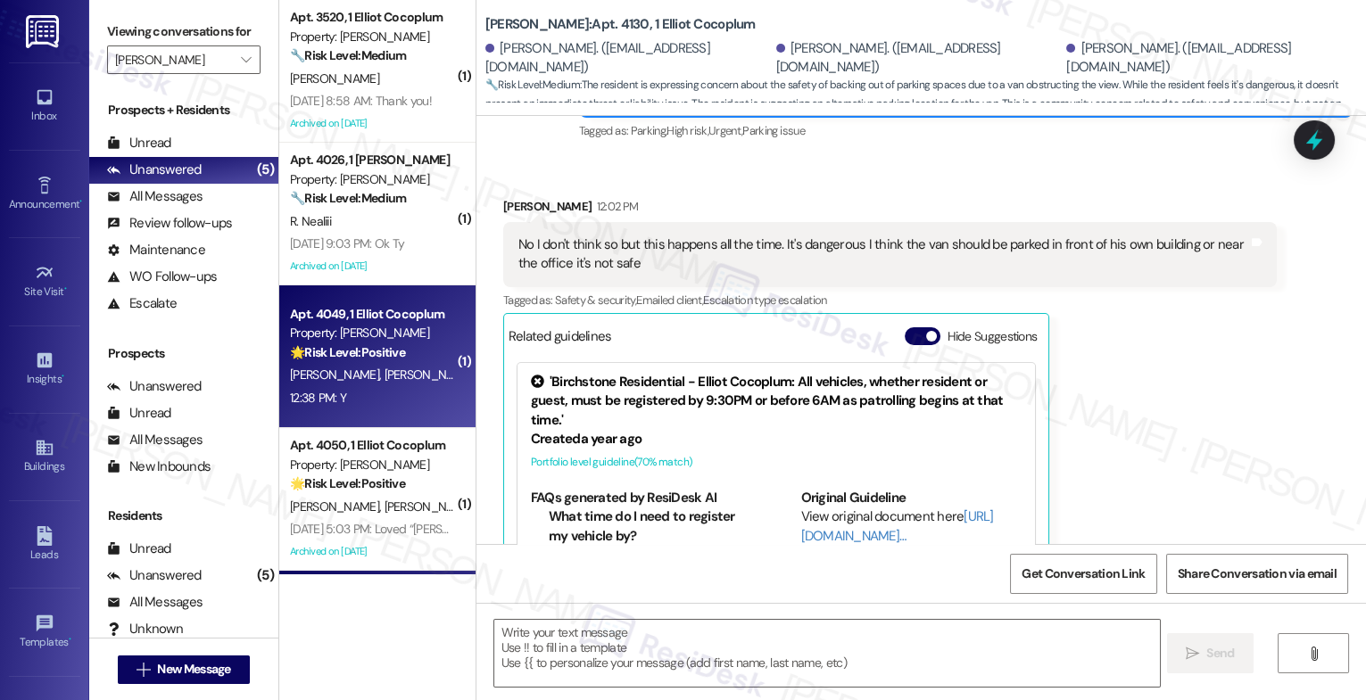
type textarea "Fetching suggested responses. Please feel free to read through the conversation…"
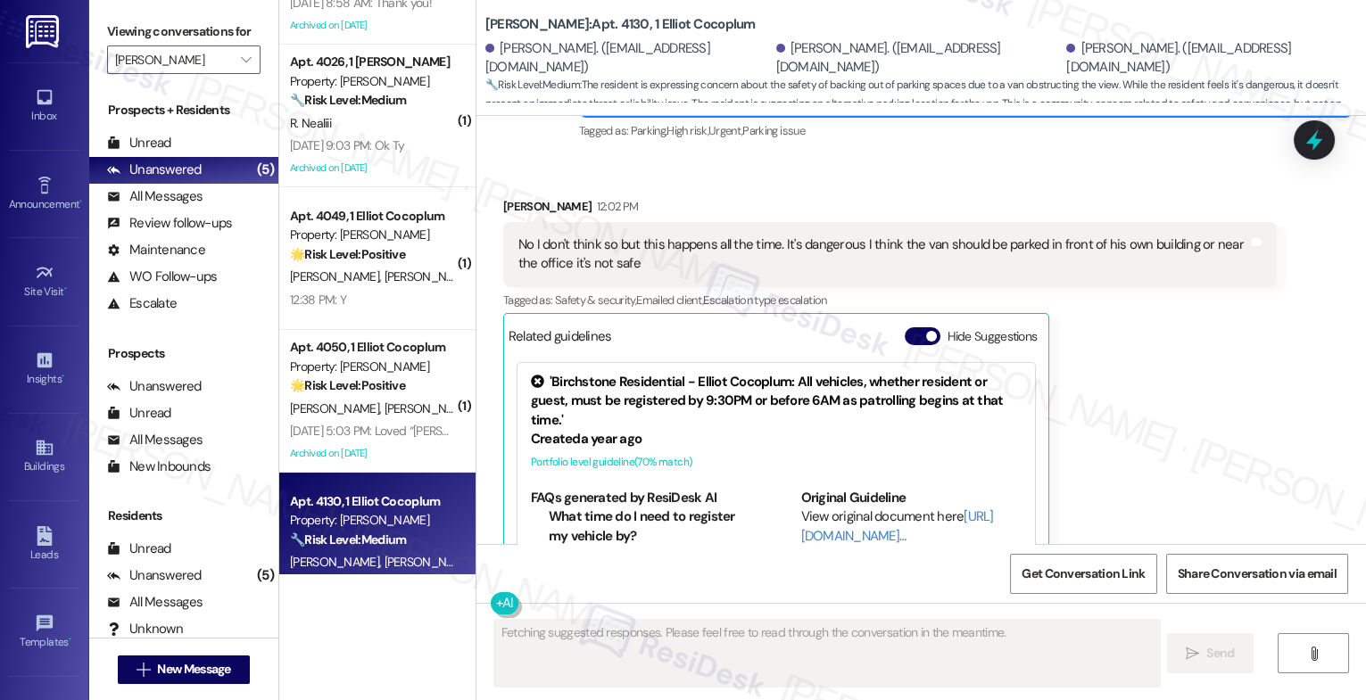
scroll to position [139, 0]
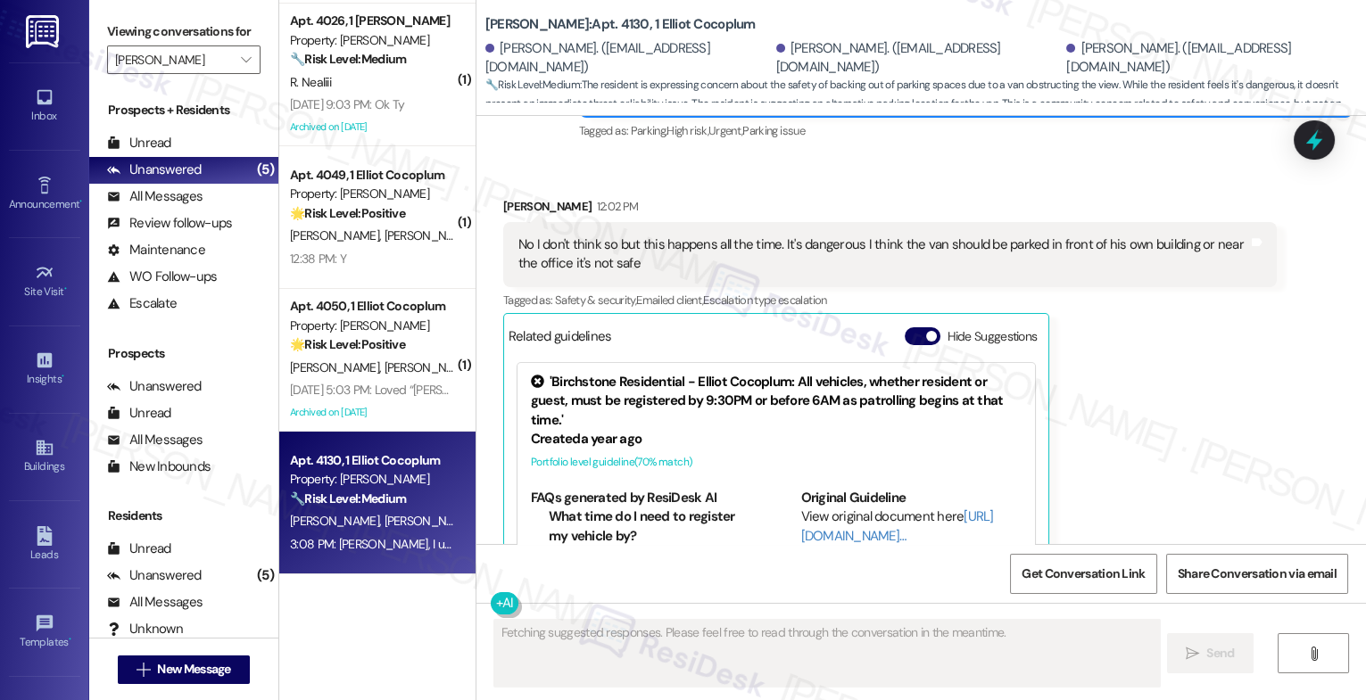
click at [372, 347] on strong "🌟 Risk Level: Positive" at bounding box center [347, 344] width 115 height 16
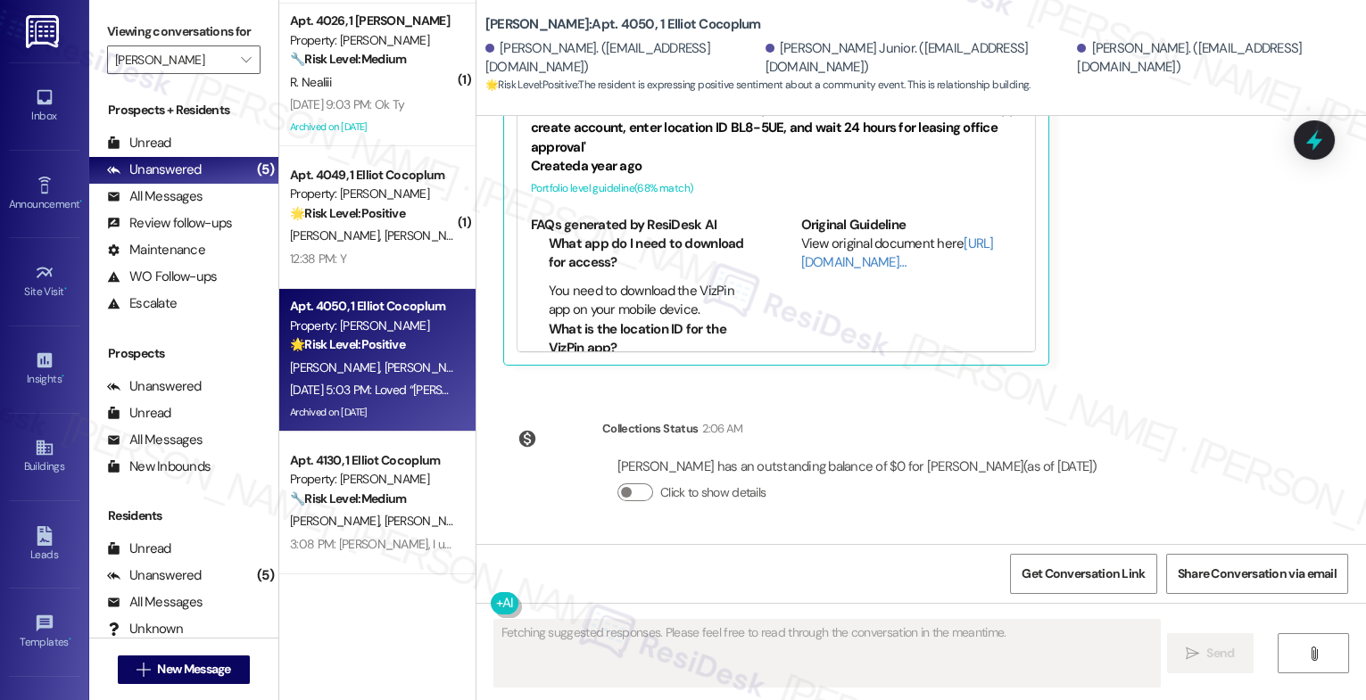
scroll to position [20197, 0]
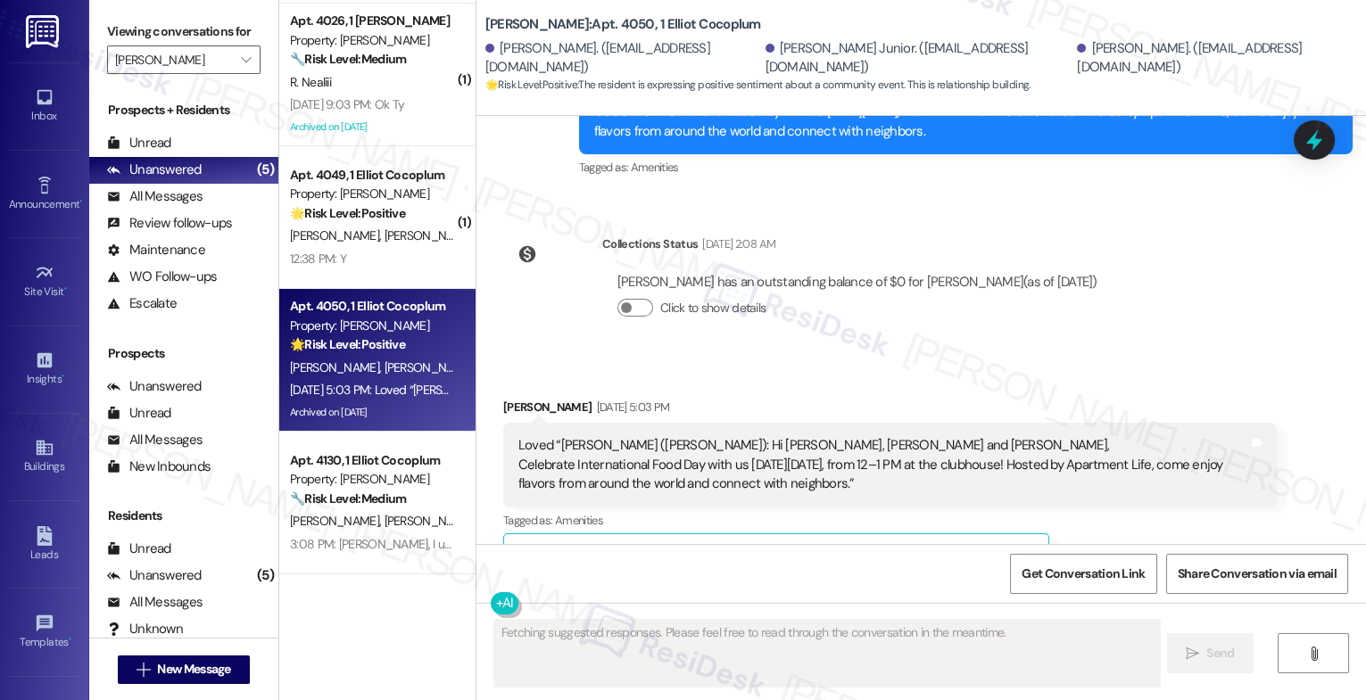
click at [911, 548] on button "Hide Suggestions" at bounding box center [923, 557] width 36 height 18
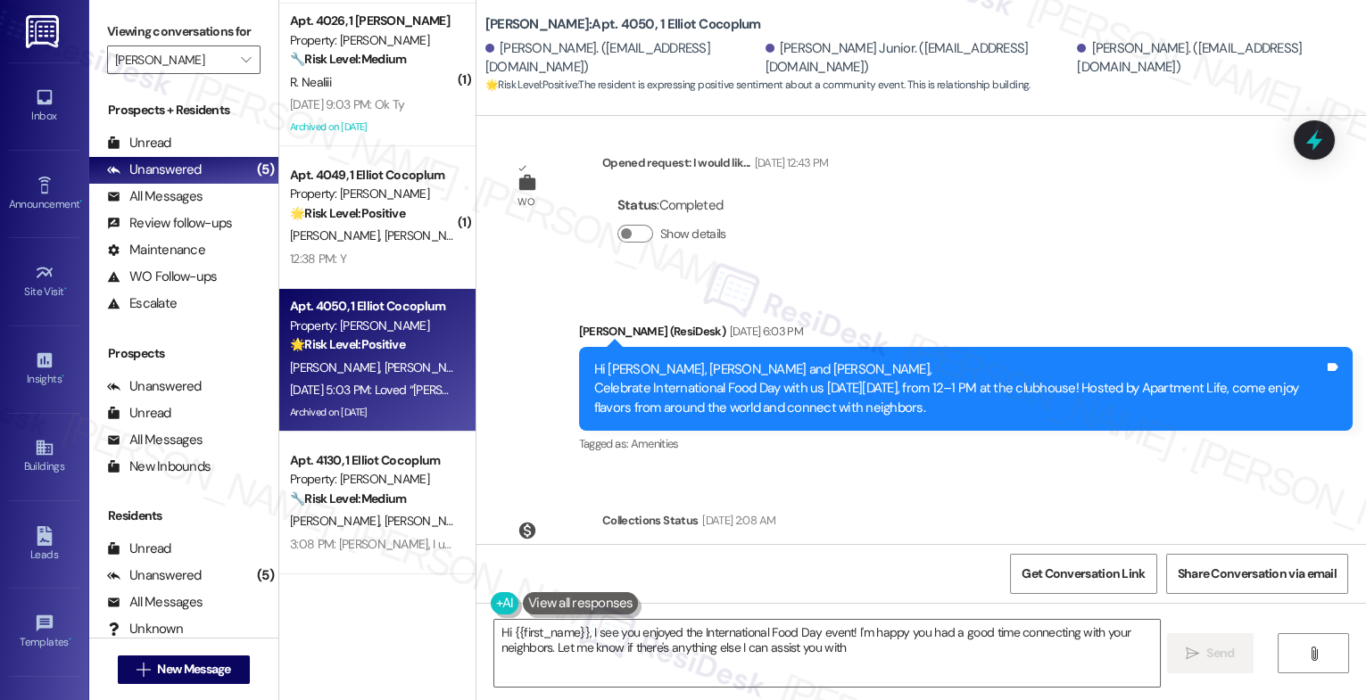
type textarea "Hi {{first_name}}, I see you enjoyed the International Food Day event! I'm happ…"
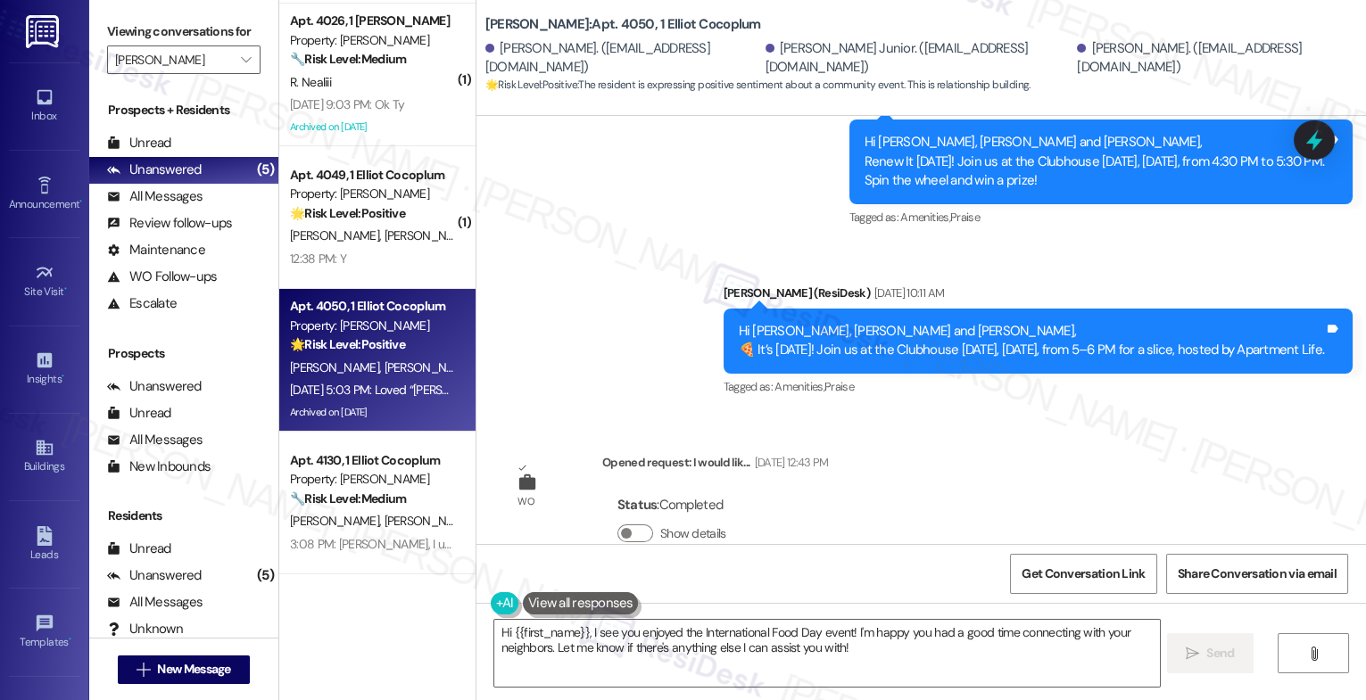
scroll to position [19482, 0]
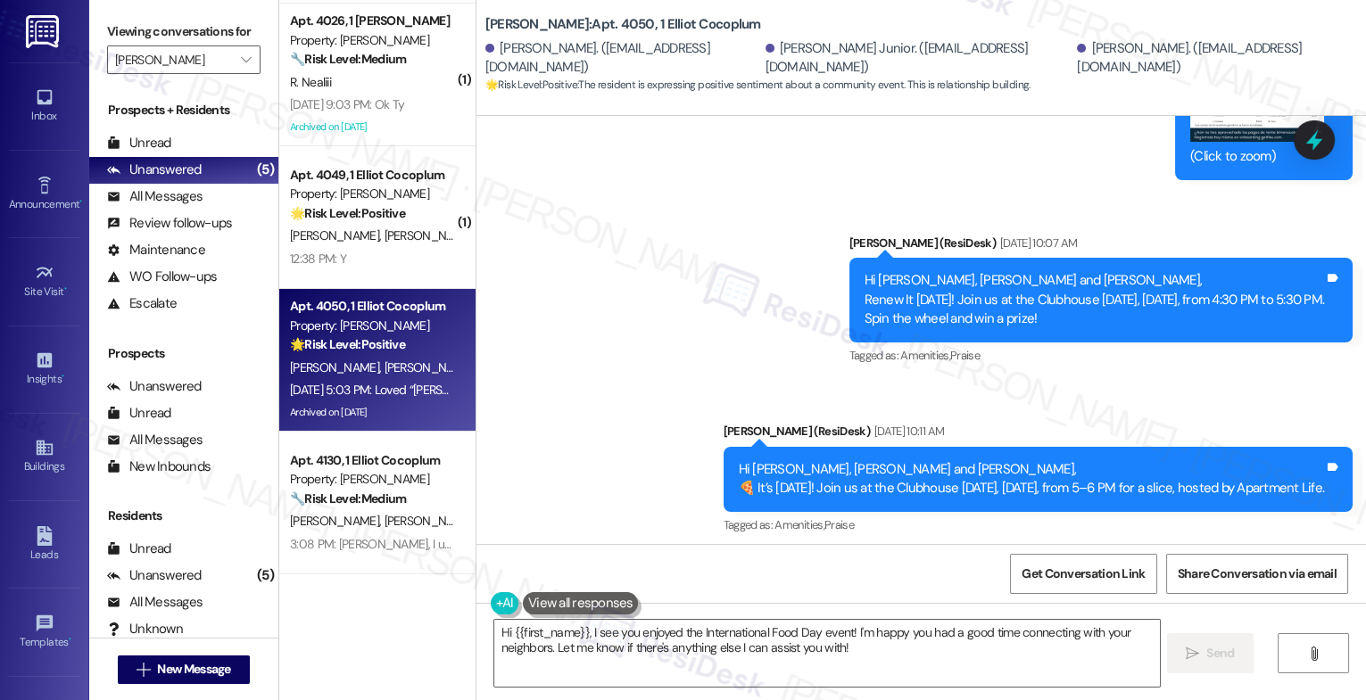
click at [763, 512] on div "Tagged as: Amenities , Click to highlight conversations about Amenities Praise …" at bounding box center [1039, 525] width 630 height 26
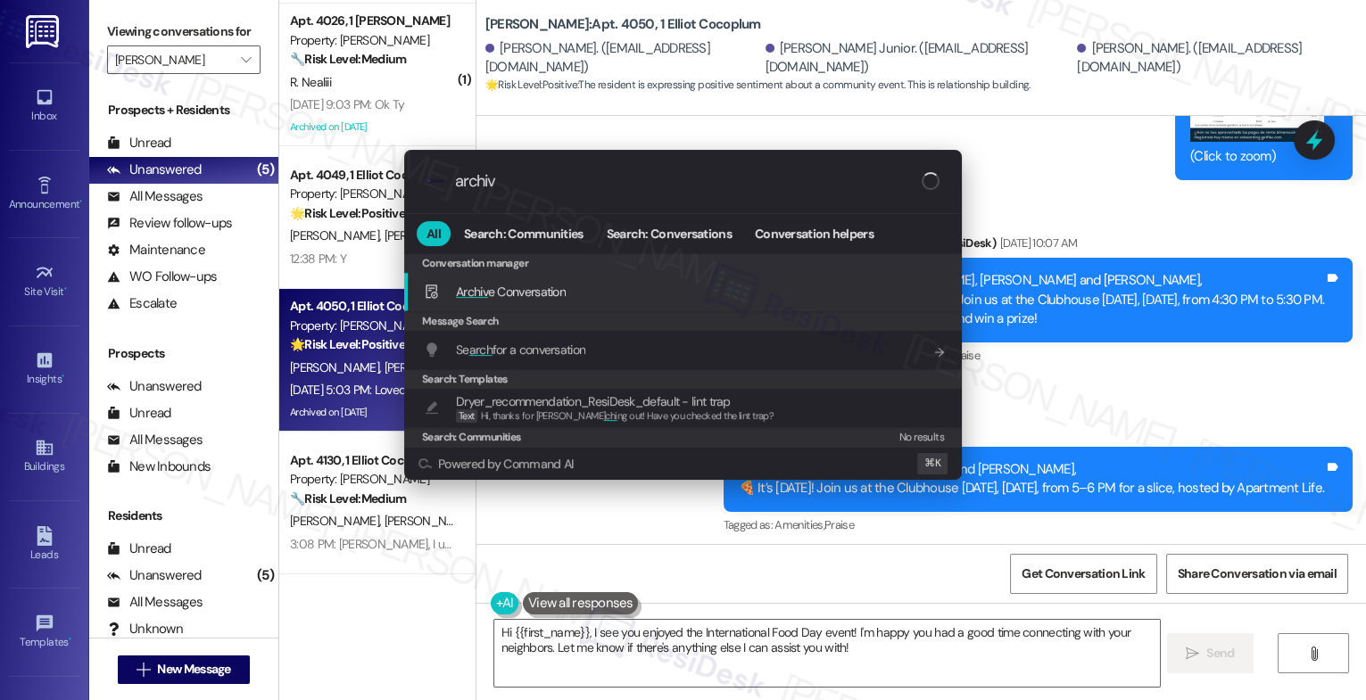
type input "archive"
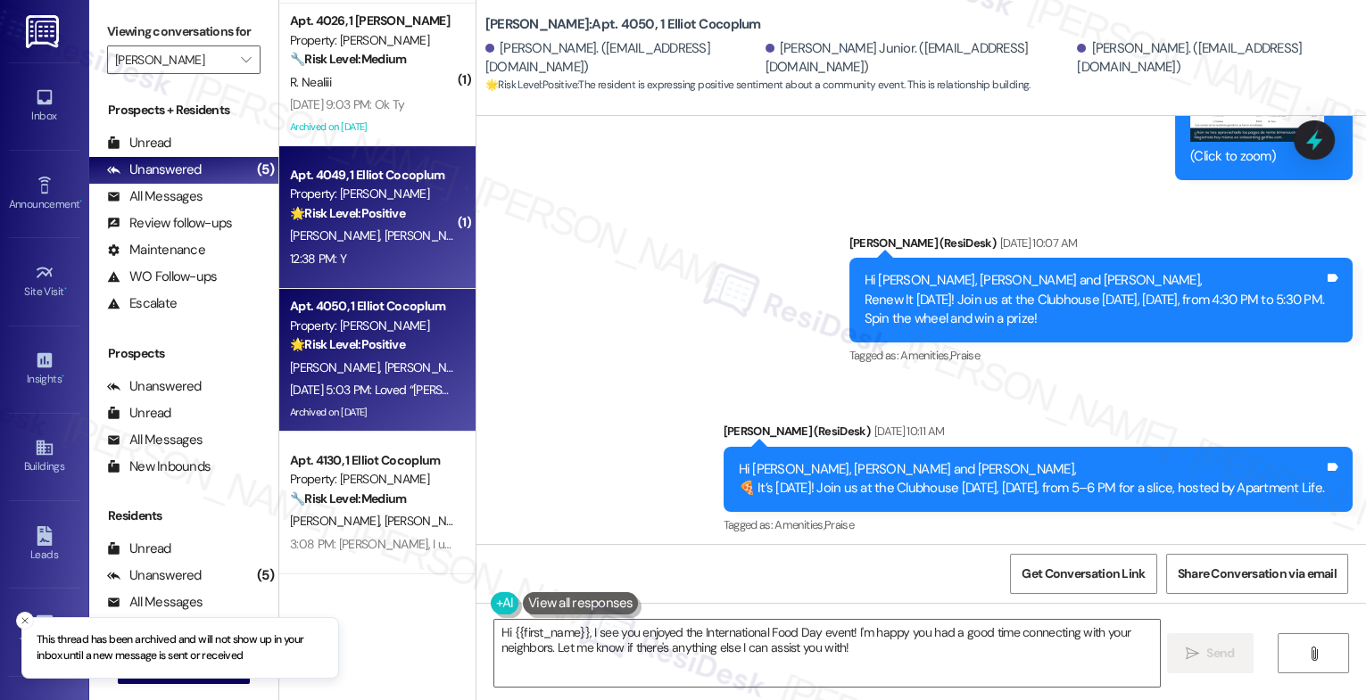
click at [351, 250] on div "12:38 PM: Y 12:38 PM: Y" at bounding box center [372, 259] width 169 height 22
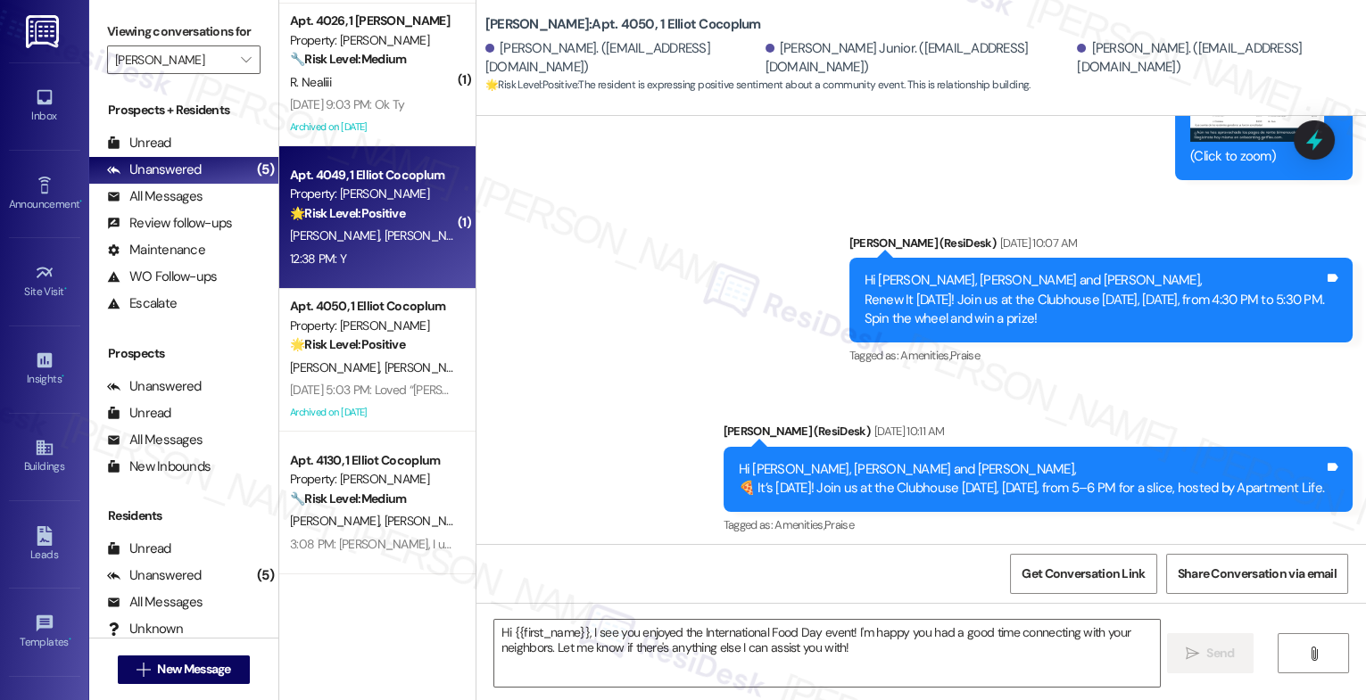
type textarea "Fetching suggested responses. Please feel free to read through the conversation…"
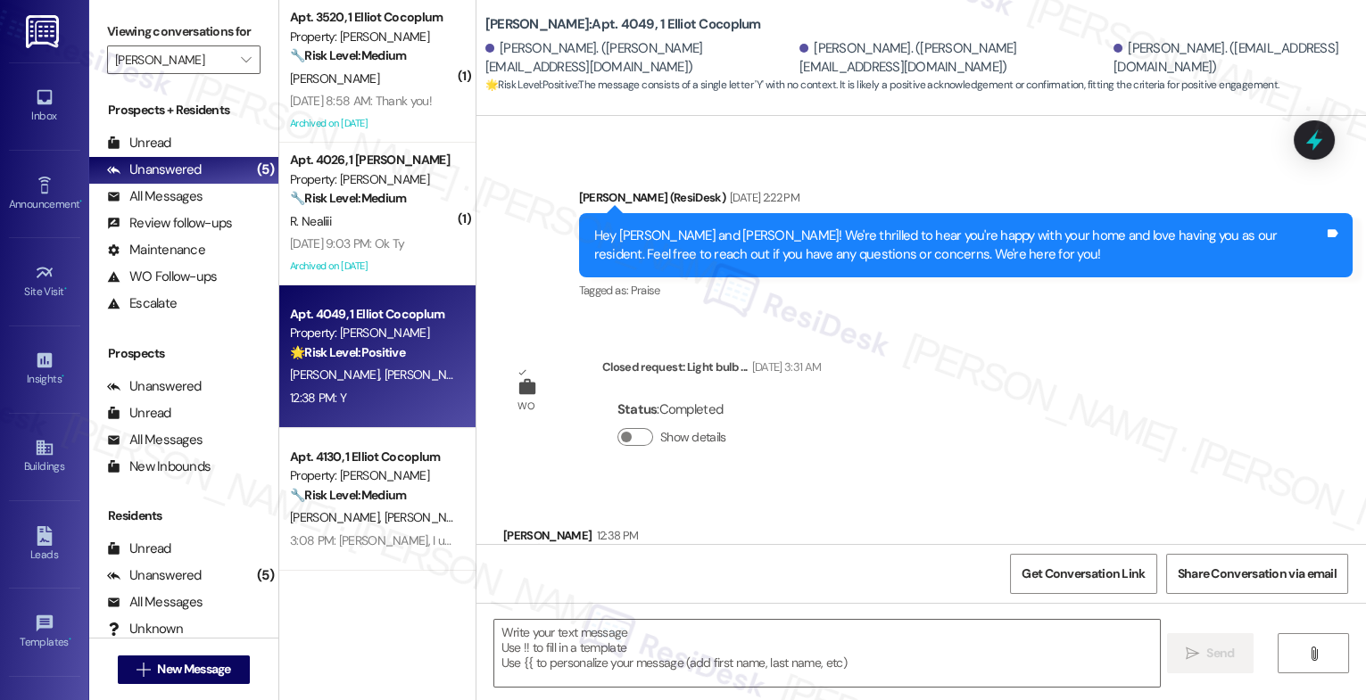
scroll to position [700, 0]
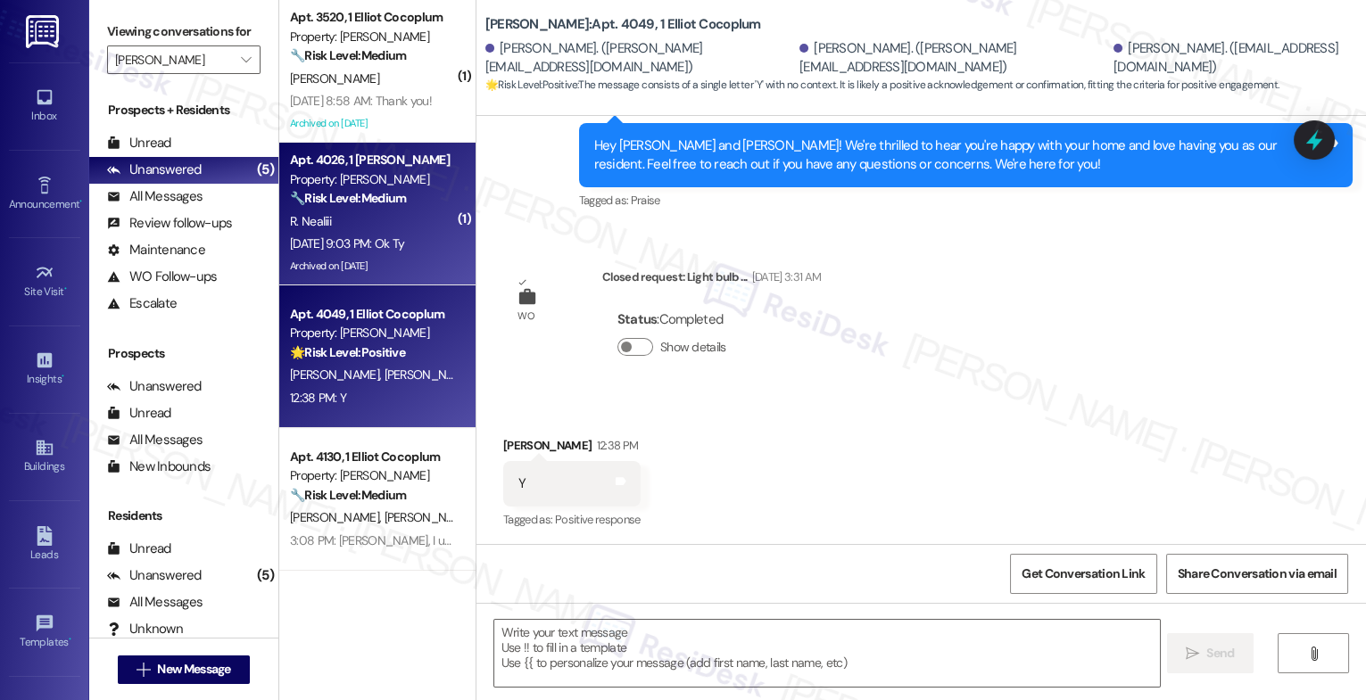
click at [310, 195] on strong "🔧 Risk Level: Medium" at bounding box center [348, 198] width 116 height 16
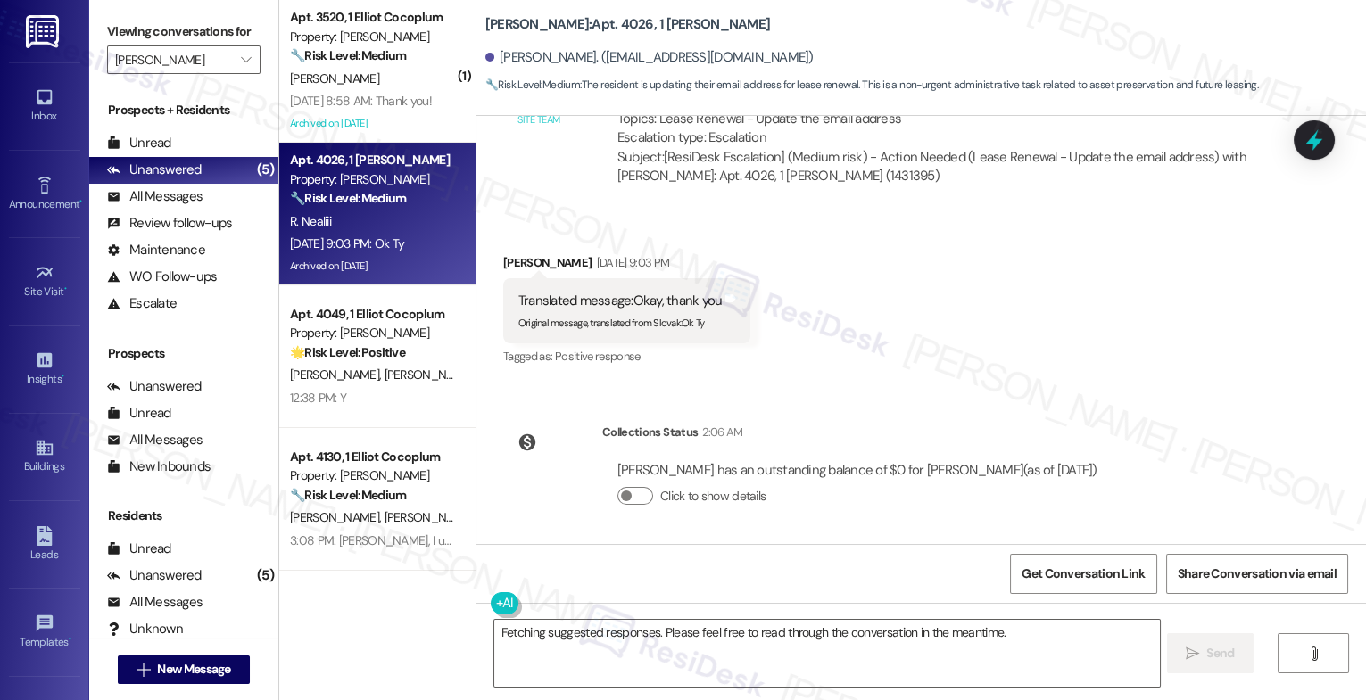
scroll to position [8390, 0]
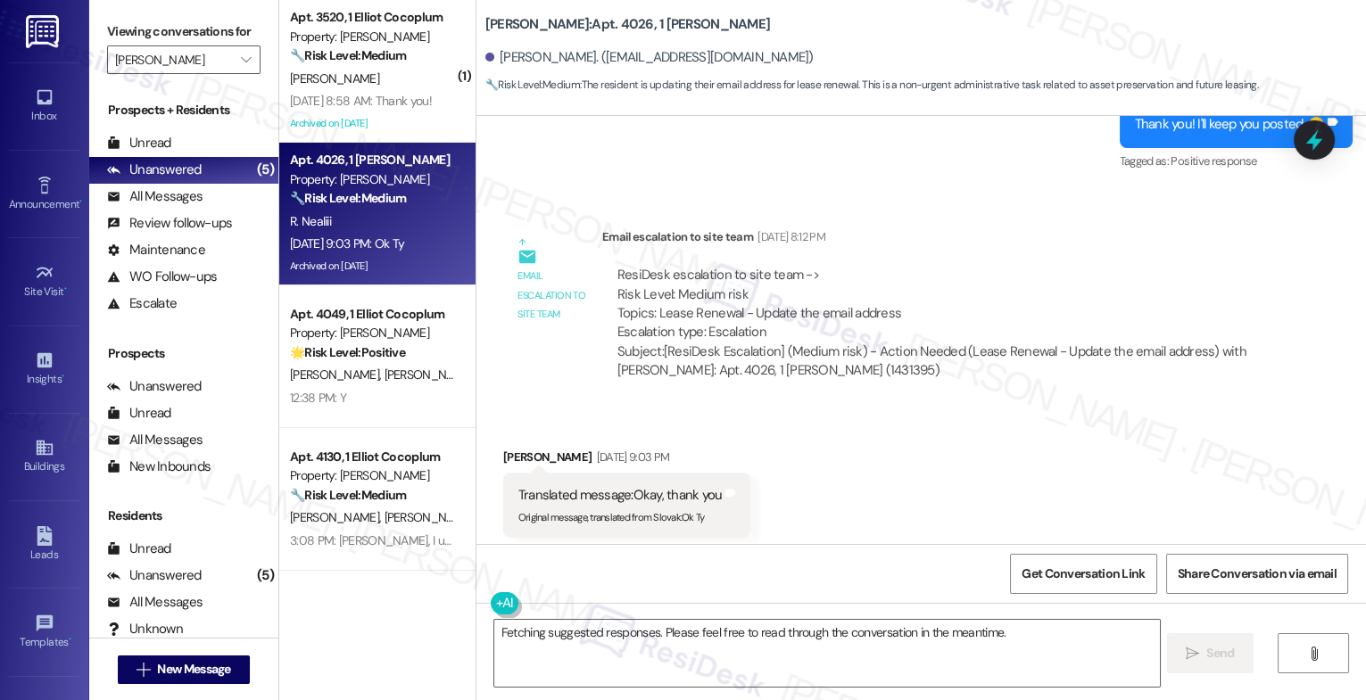
click at [925, 272] on div "ResiDesk escalation to site team -> Risk Level: Medium risk Topics: Lease Renew…" at bounding box center [939, 304] width 644 height 77
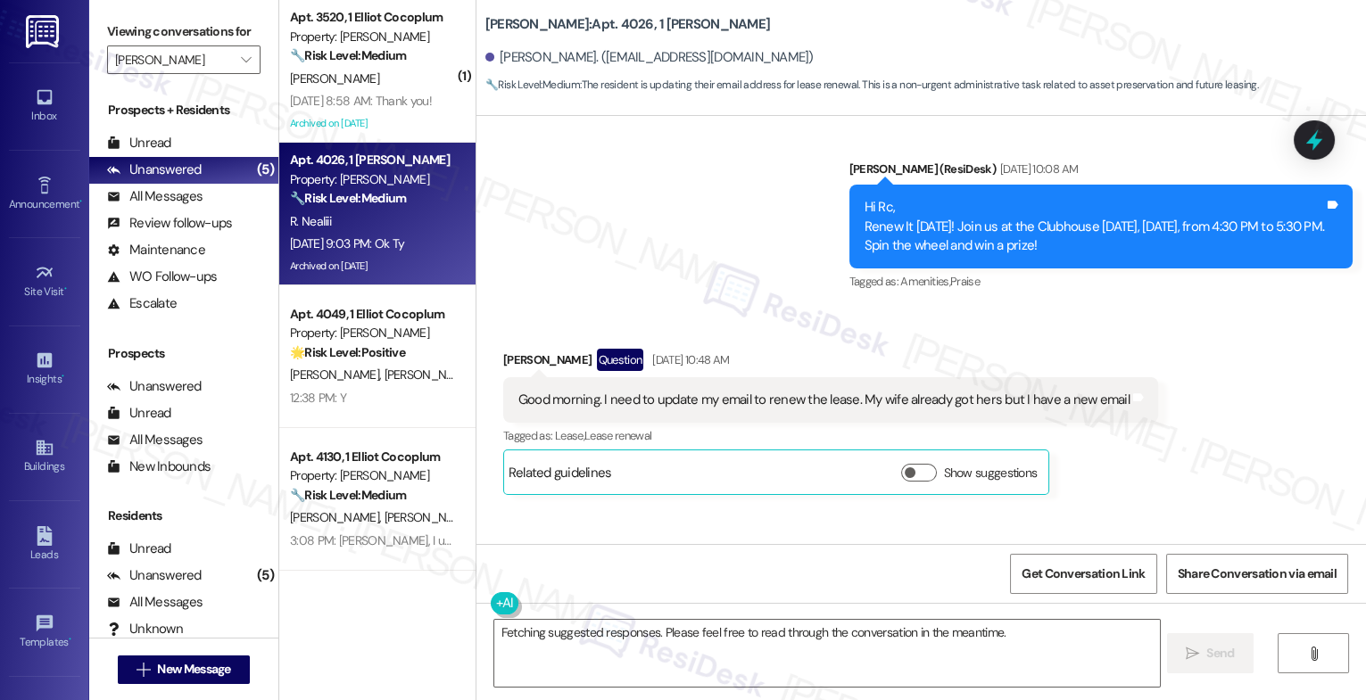
scroll to position [7573, 0]
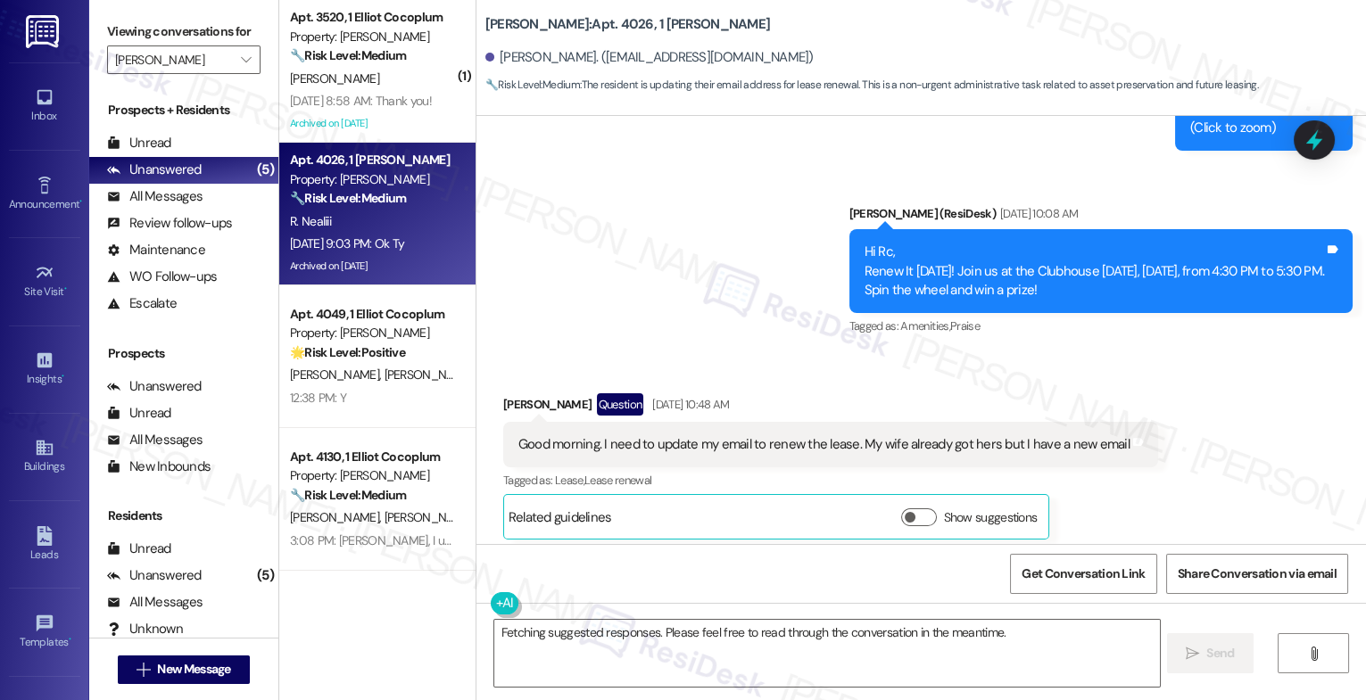
click at [823, 380] on div "Received via SMS Rc Nealiii Question Sep 19, 2025 at 10:48 AM Good morning. I n…" at bounding box center [831, 466] width 682 height 173
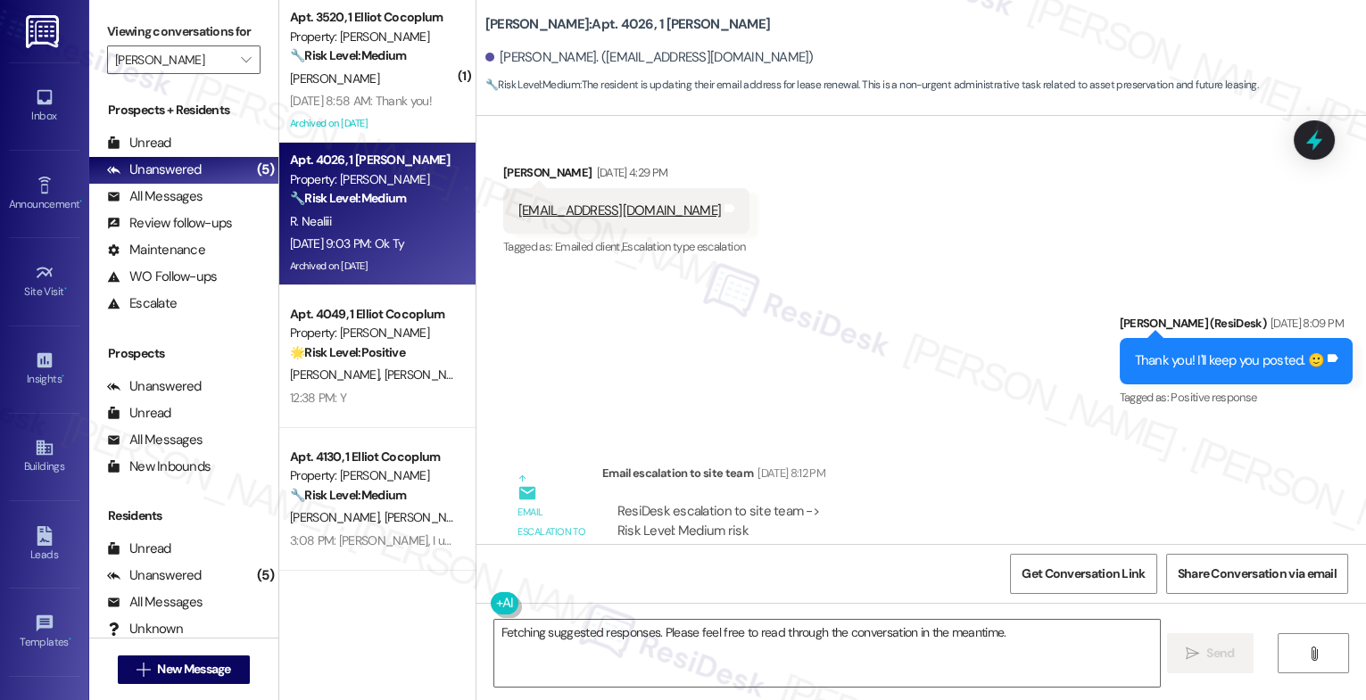
scroll to position [8585, 0]
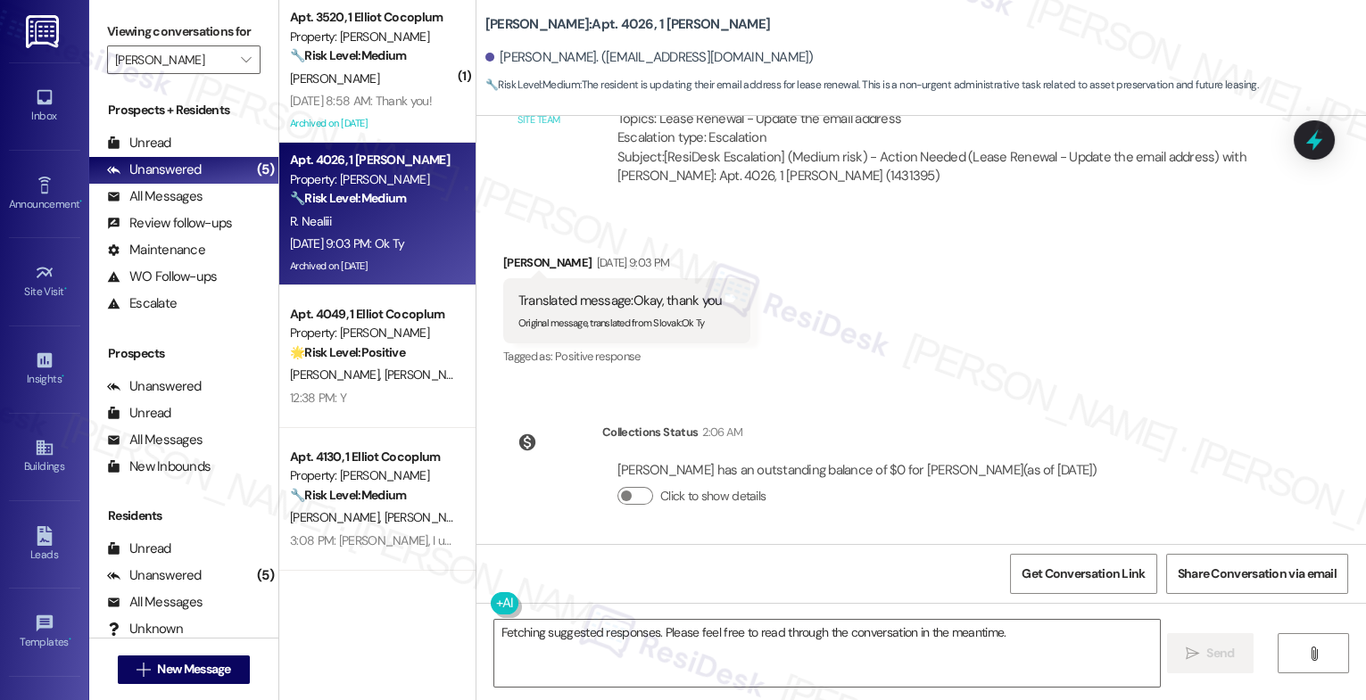
click at [840, 388] on div "WO Lease started Aug 29, 2024 at 8:00 PM Show details Received via SMS Rc Neali…" at bounding box center [921, 330] width 890 height 428
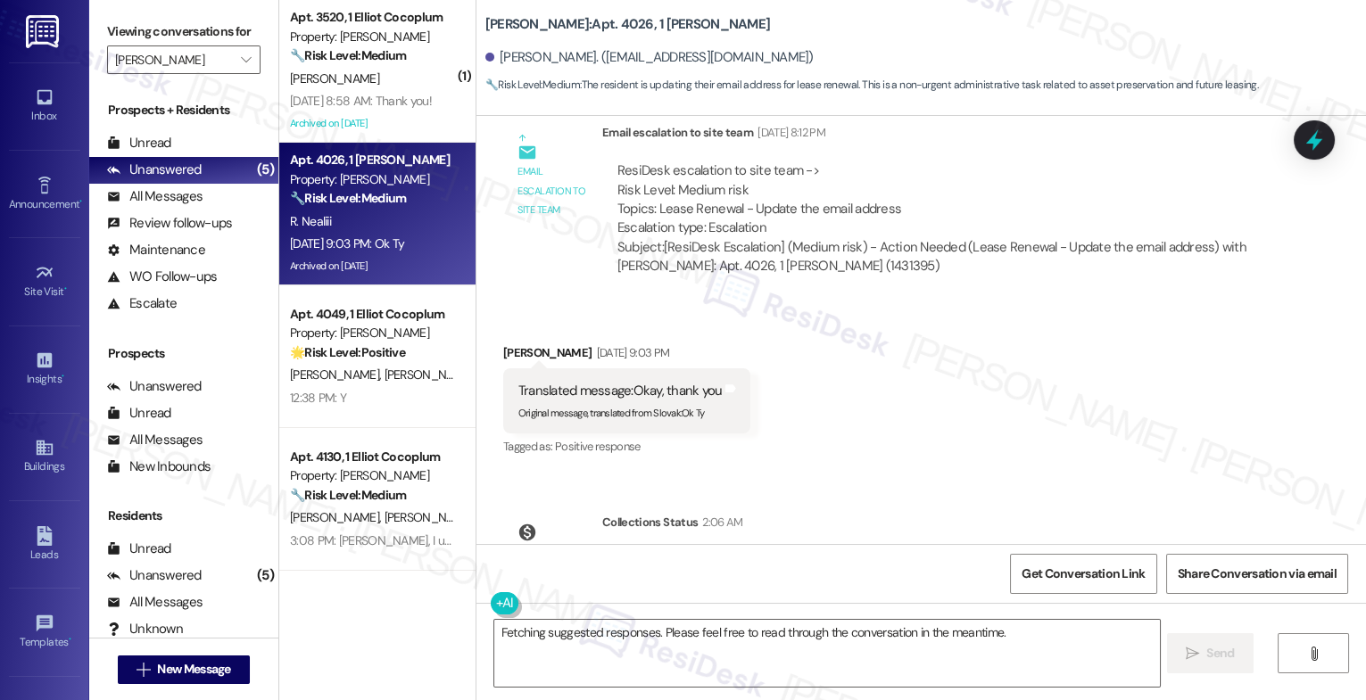
scroll to position [8413, 0]
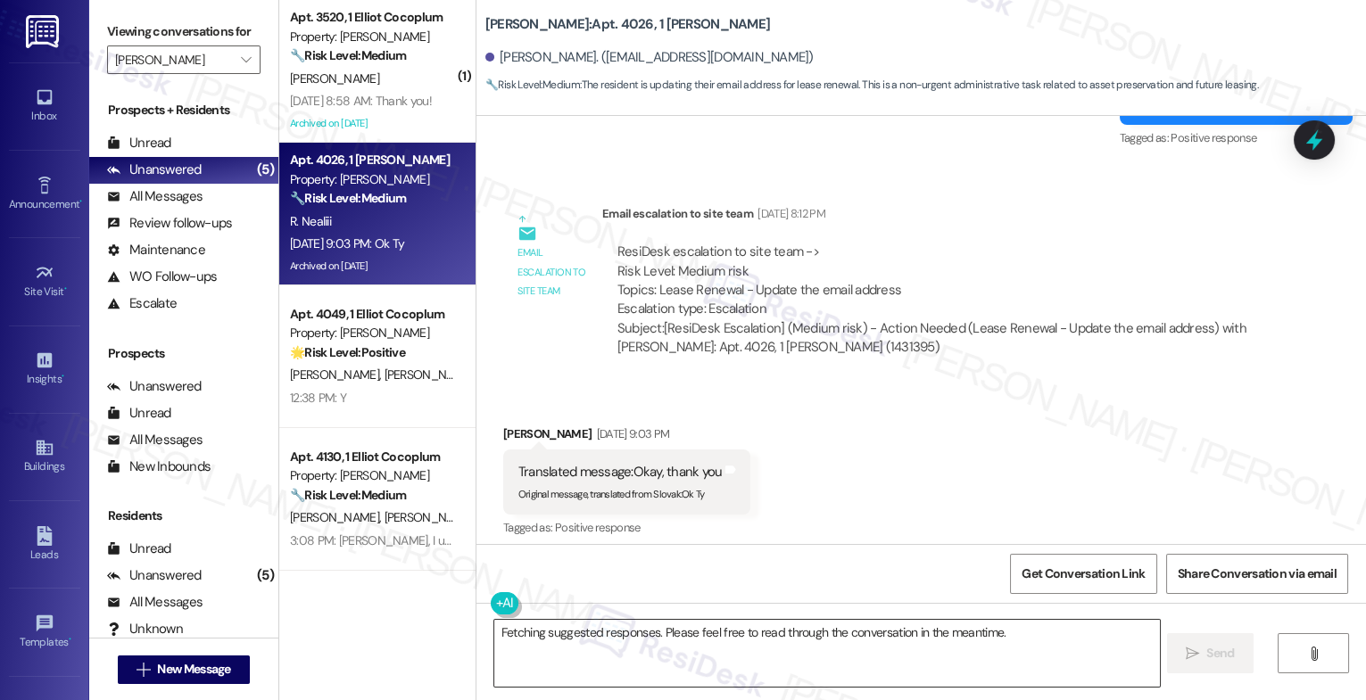
click at [594, 636] on textarea "Fetching suggested responses. Please feel free to read through the conversation…" at bounding box center [827, 653] width 666 height 67
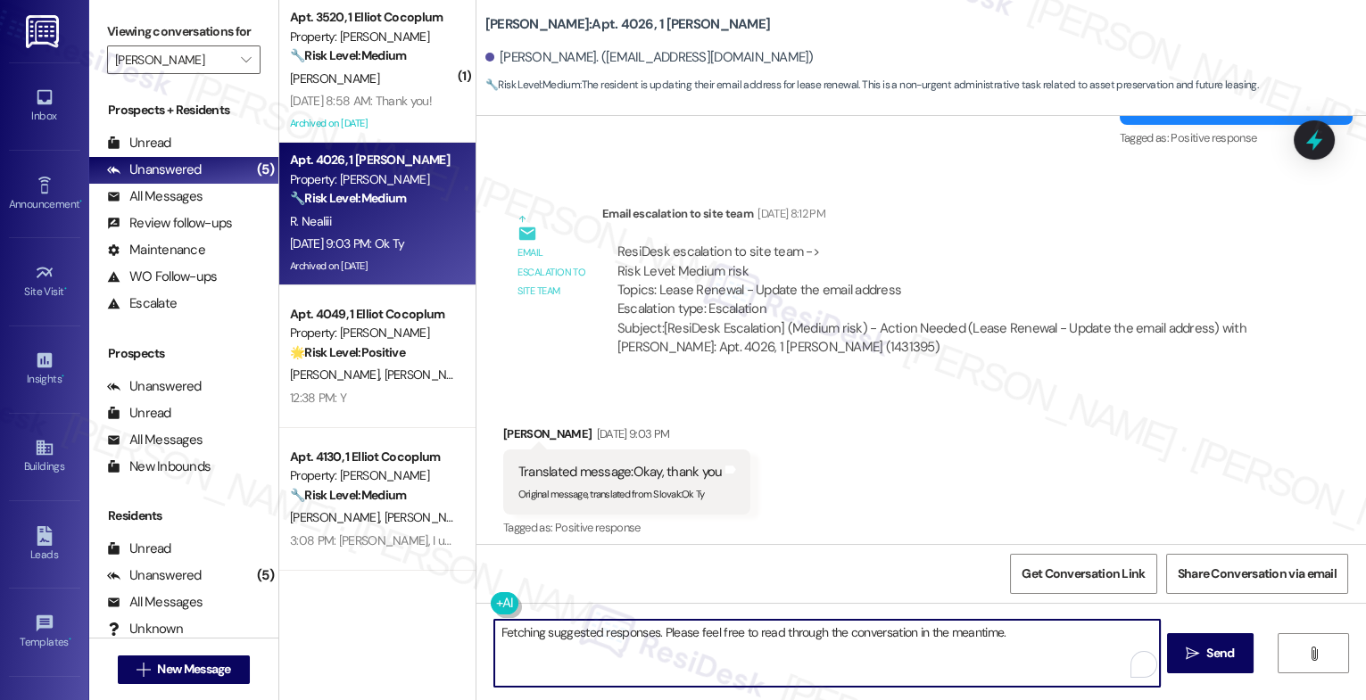
click at [594, 636] on textarea "Fetching suggested responses. Please feel free to read through the conversation…" at bounding box center [827, 653] width 666 height 67
type textarea "Hi Rc, good afternoon. I'm just checking to see if someone fro the"
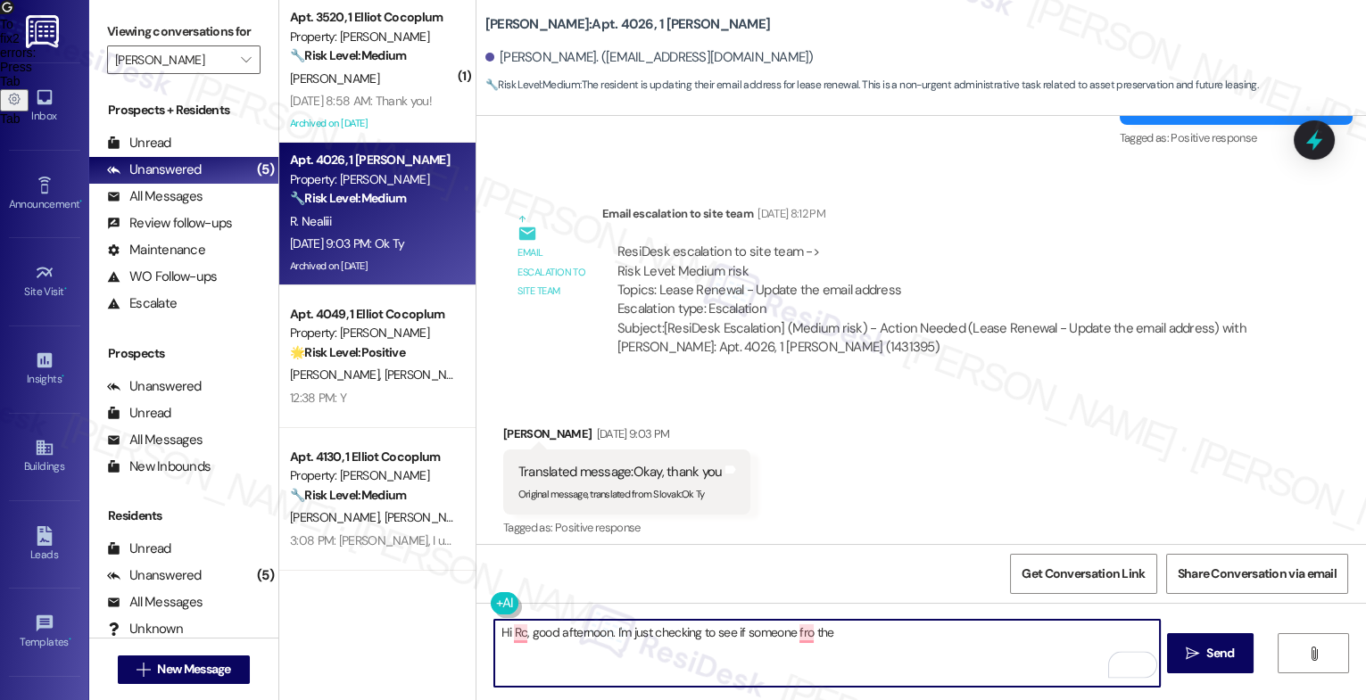
click at [586, 625] on textarea "Hi Rc, good afternoon. I'm just checking to see if someone fro the" at bounding box center [827, 653] width 666 height 67
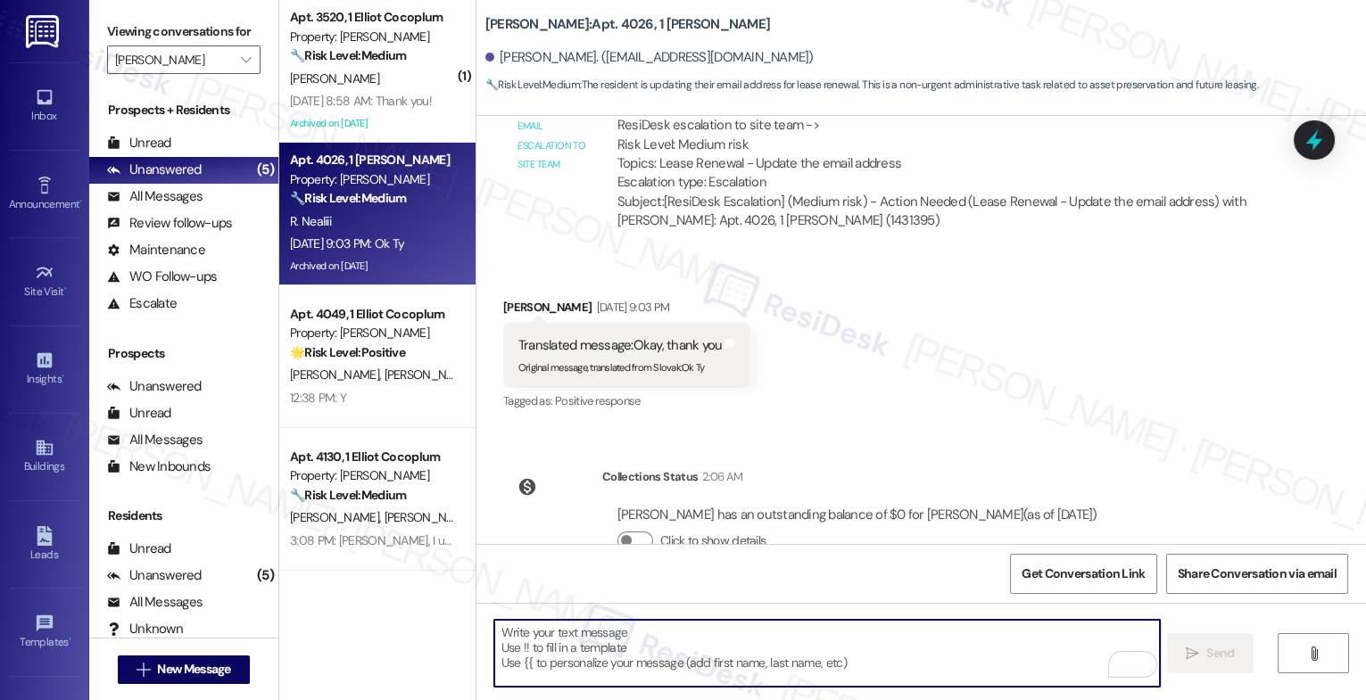
scroll to position [8585, 0]
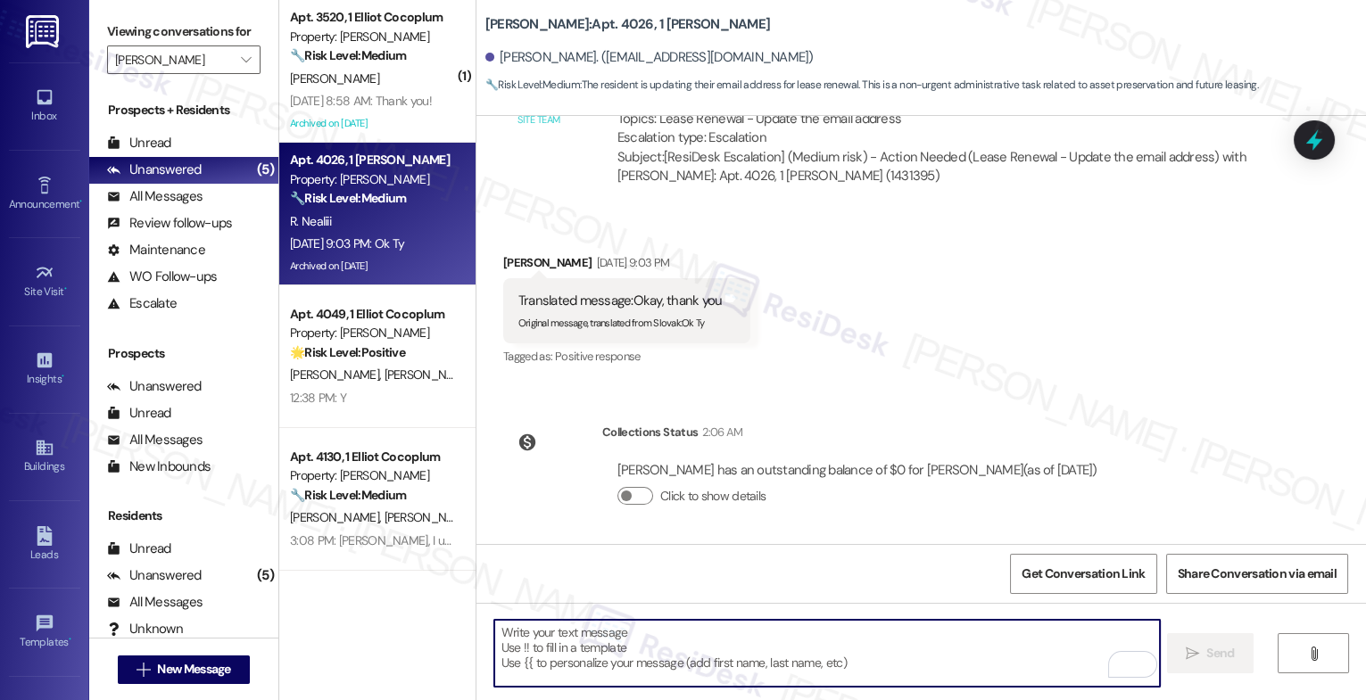
click at [860, 323] on div "Received via SMS Rc Nealiii Sep 19, 2025 at 9:03 PM Translated message: Okay, t…" at bounding box center [921, 298] width 890 height 170
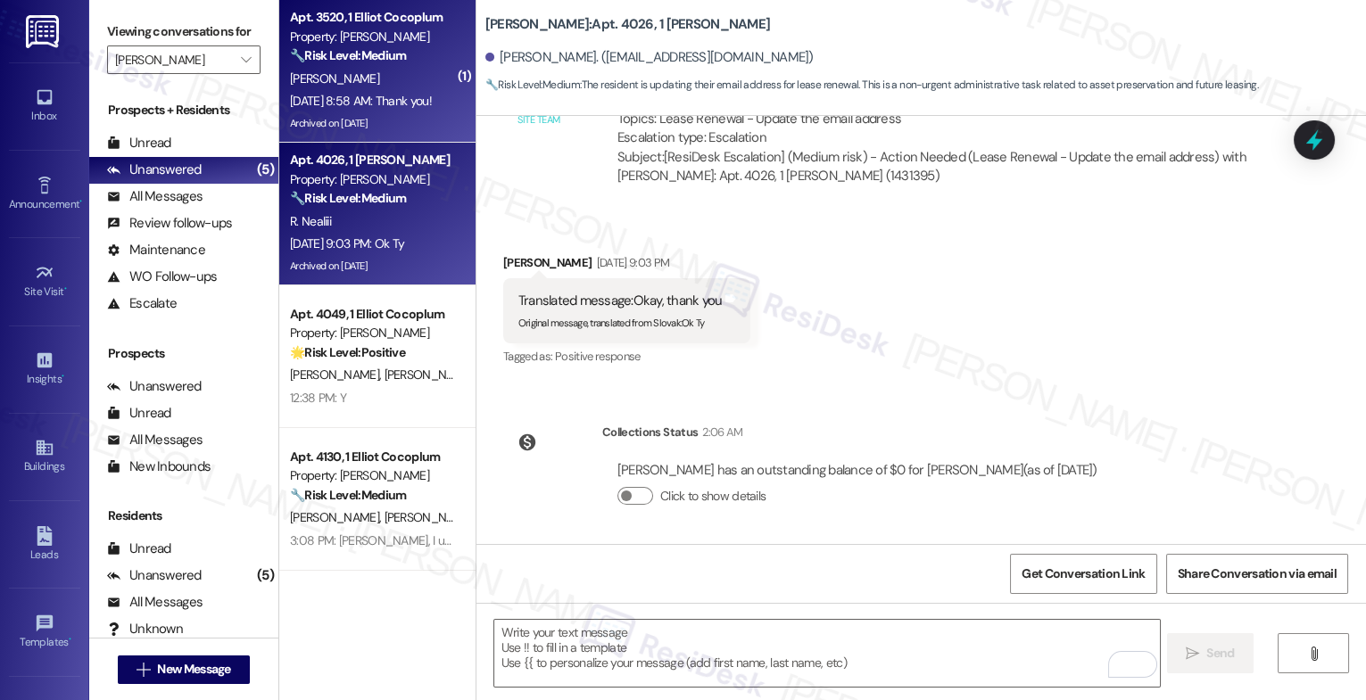
click at [338, 55] on strong "🔧 Risk Level: Medium" at bounding box center [348, 55] width 116 height 16
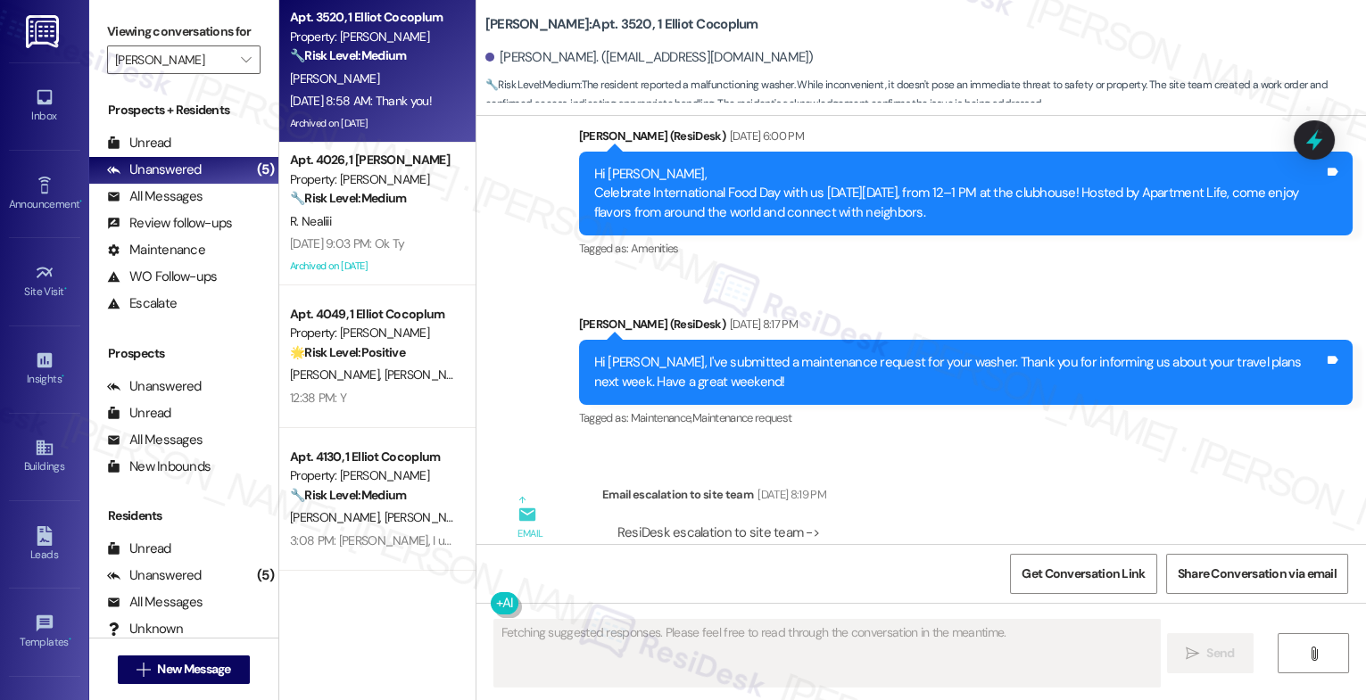
scroll to position [14003, 0]
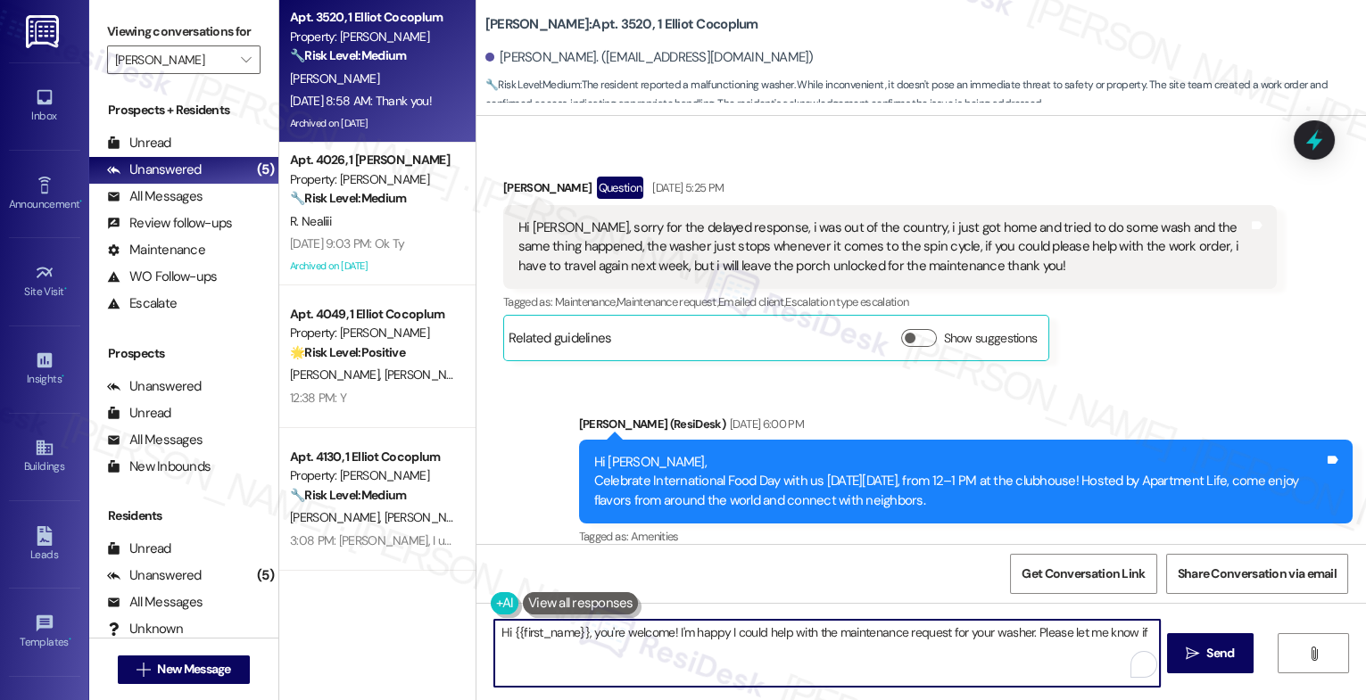
click at [584, 647] on textarea "Hi {{first_name}}, you're welcome! I'm happy I could help with the maintenance …" at bounding box center [827, 653] width 666 height 67
type textarea "Glad I could help!"
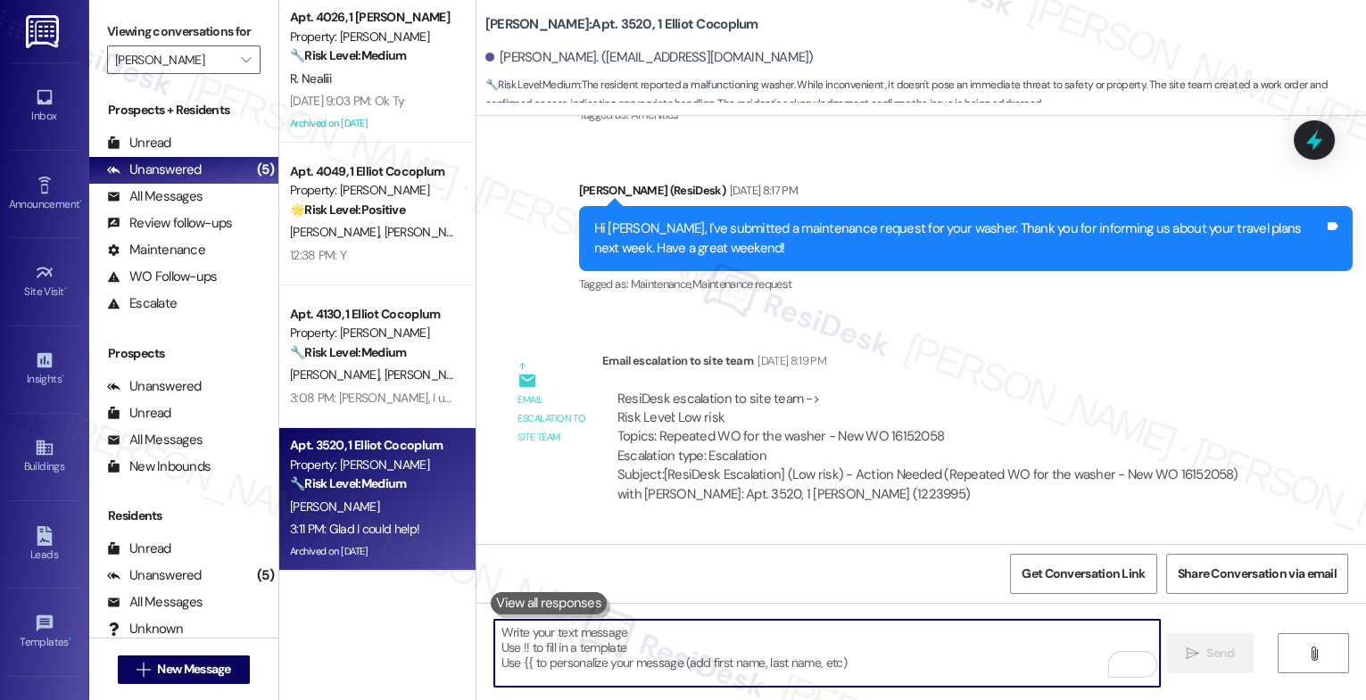
scroll to position [14714, 0]
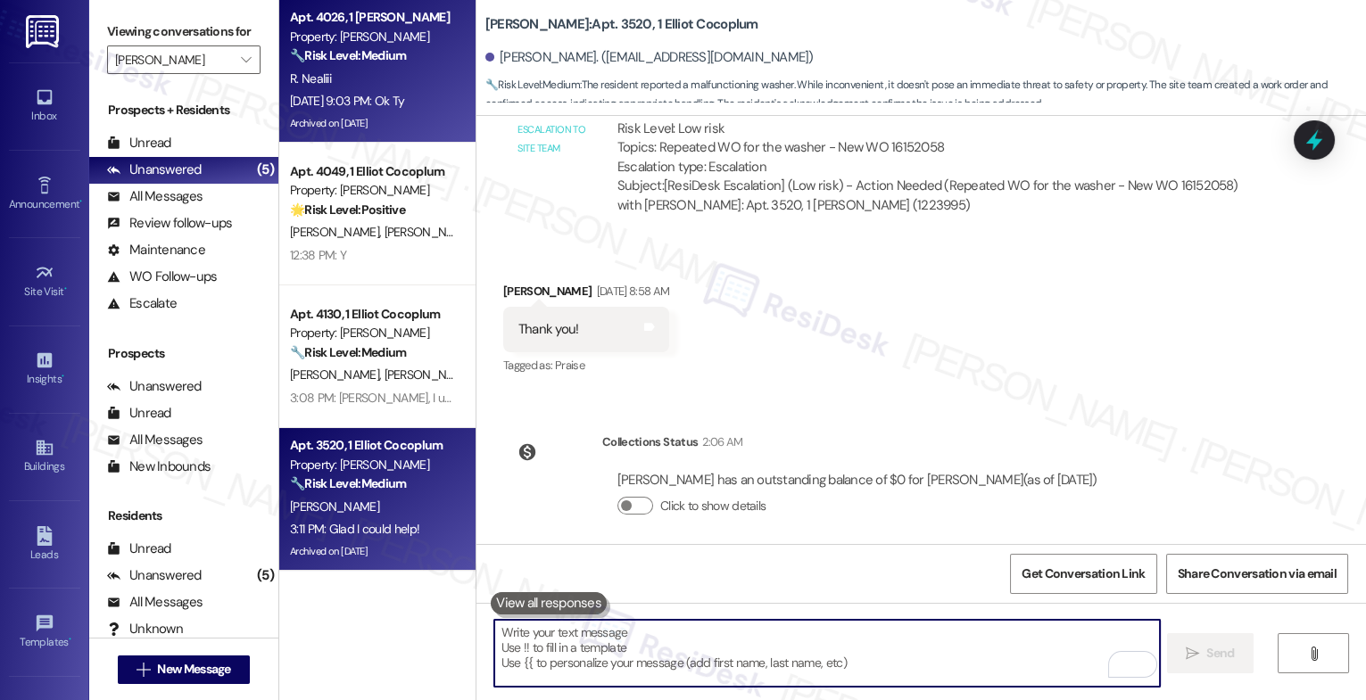
click at [353, 90] on div "Sep 19, 2025 at 9:03 PM: Ok Ty Sep 19, 2025 at 9:03 PM: Ok Ty" at bounding box center [372, 101] width 169 height 22
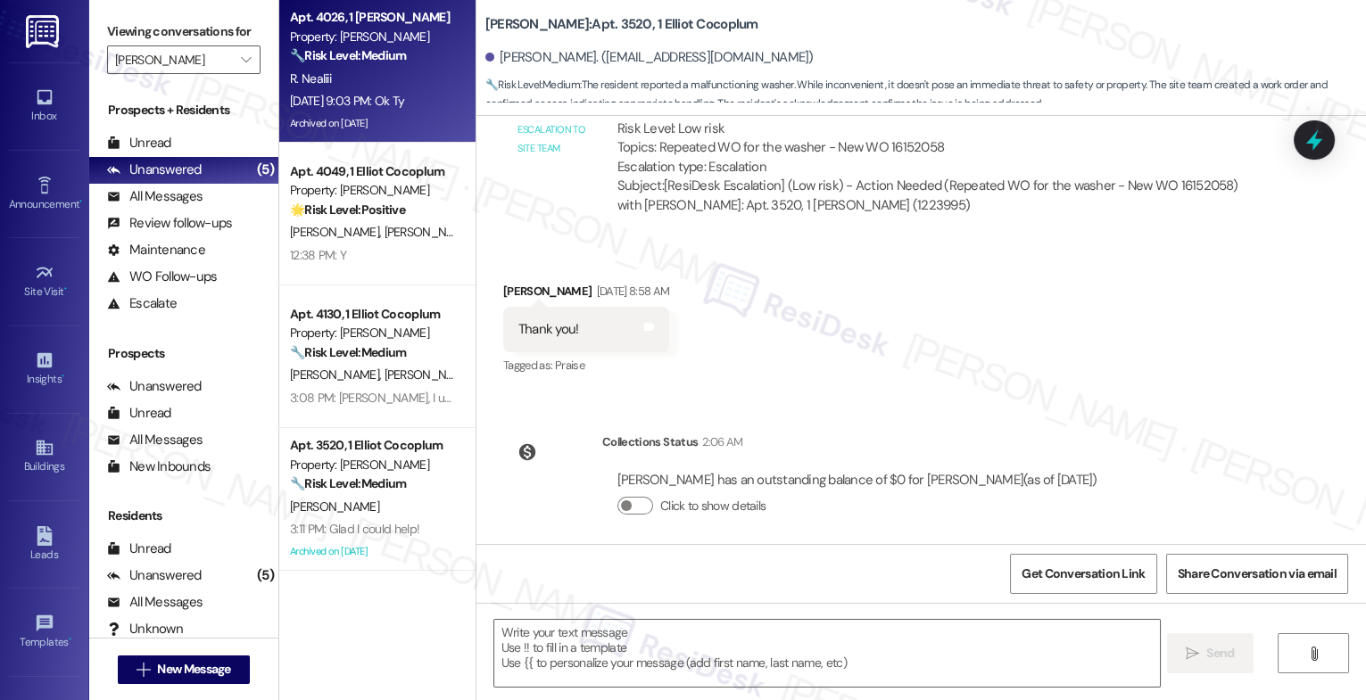
type textarea "Fetching suggested responses. Please feel free to read through the conversation…"
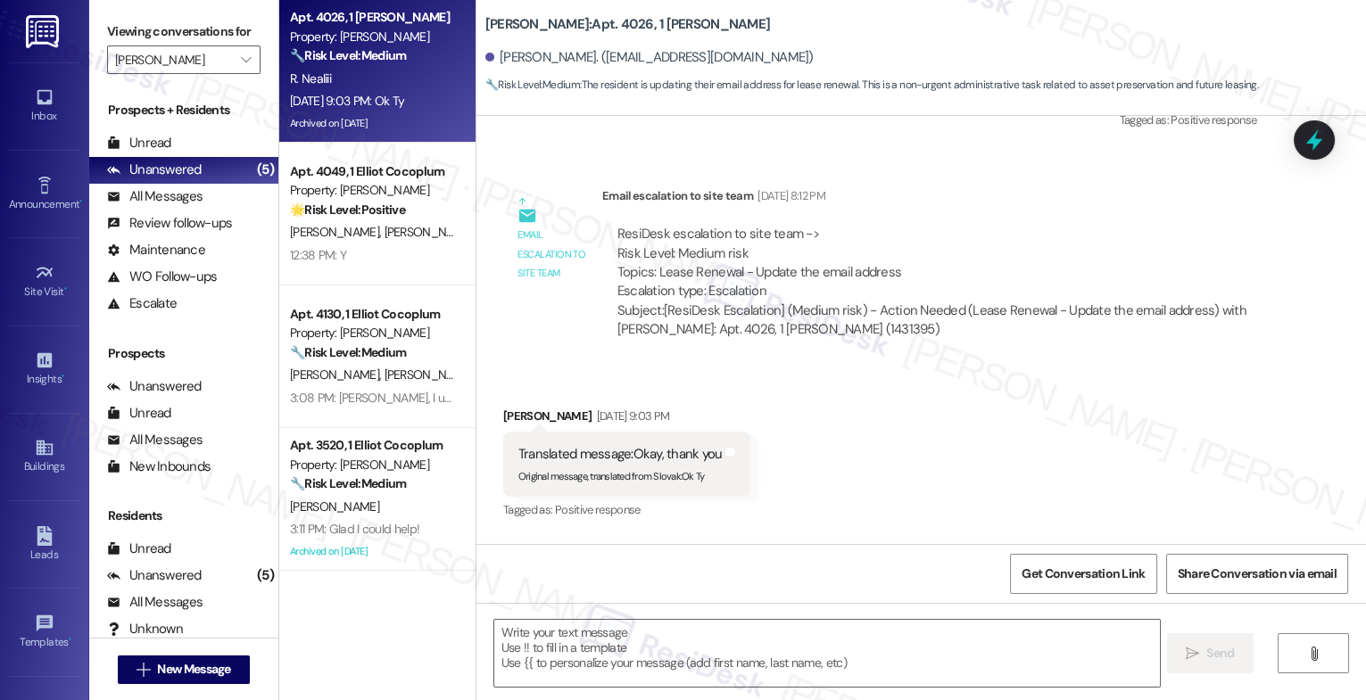
type textarea "Fetching suggested responses. Please feel free to read through the conversation…"
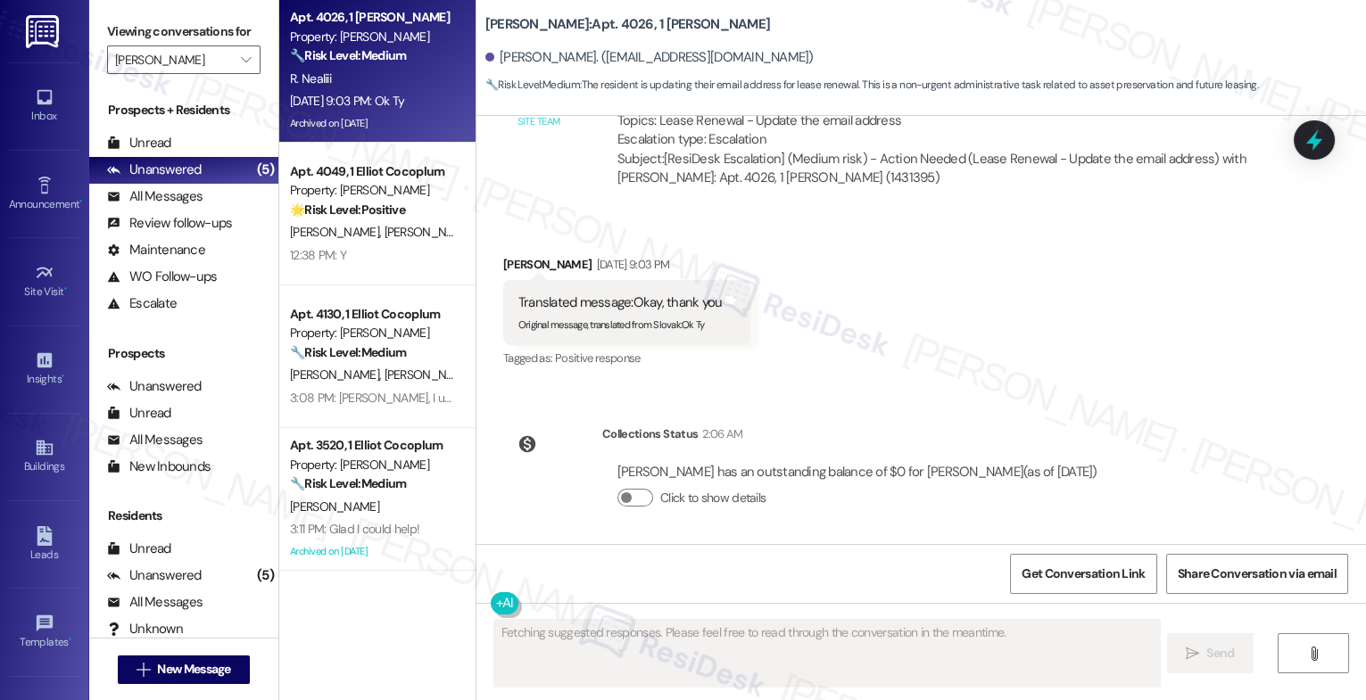
scroll to position [8585, 0]
click at [810, 345] on div "Received via SMS Rc Nealiii Sep 19, 2025 at 9:03 PM Translated message: Okay, t…" at bounding box center [921, 298] width 890 height 170
click at [800, 364] on div "Received via SMS Rc Nealiii Sep 19, 2025 at 9:03 PM Translated message: Okay, t…" at bounding box center [921, 298] width 890 height 170
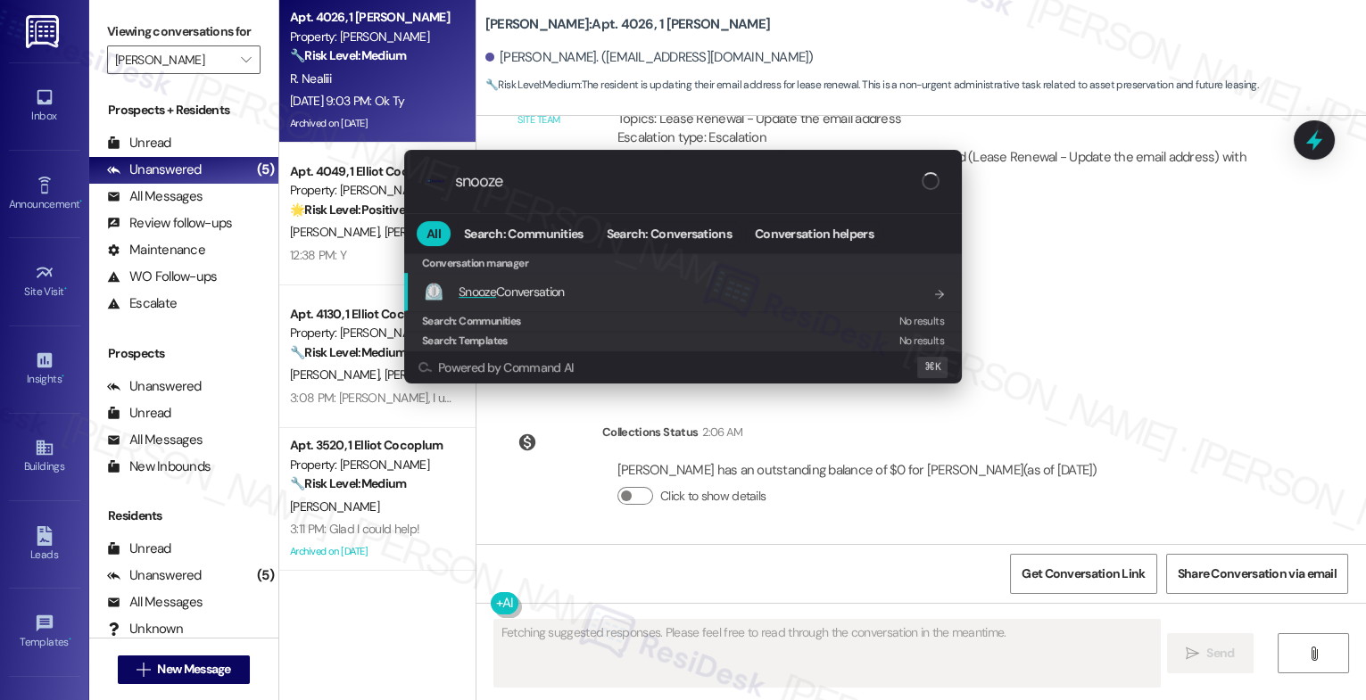
type input "snooze"
click at [523, 289] on span "Snooze Conversation" at bounding box center [511, 292] width 105 height 16
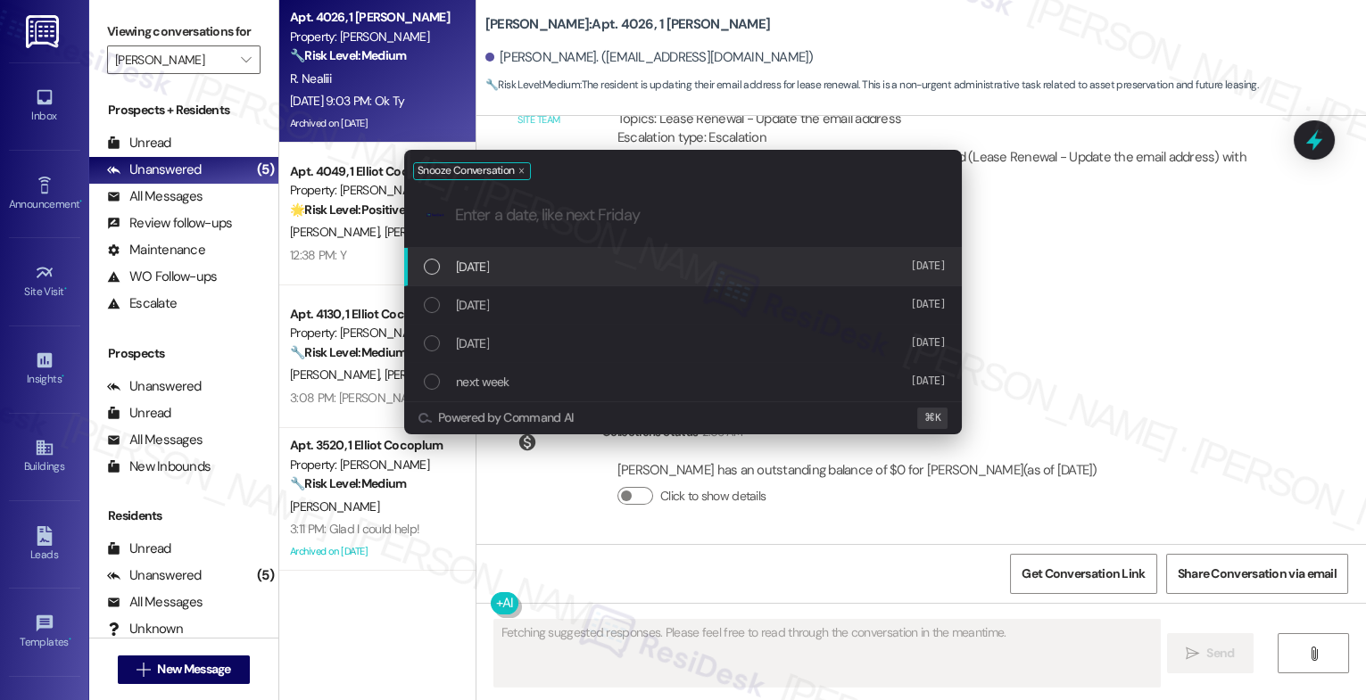
click at [476, 268] on span "today" at bounding box center [472, 267] width 33 height 20
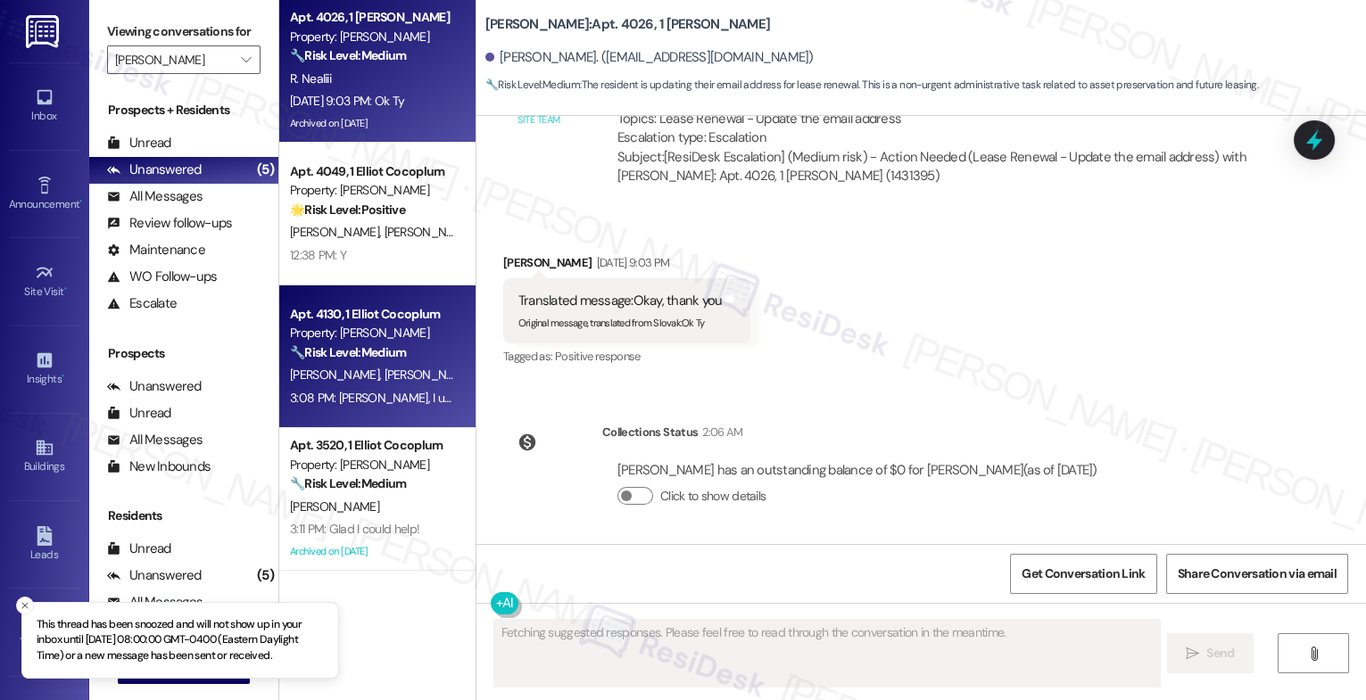
scroll to position [0, 0]
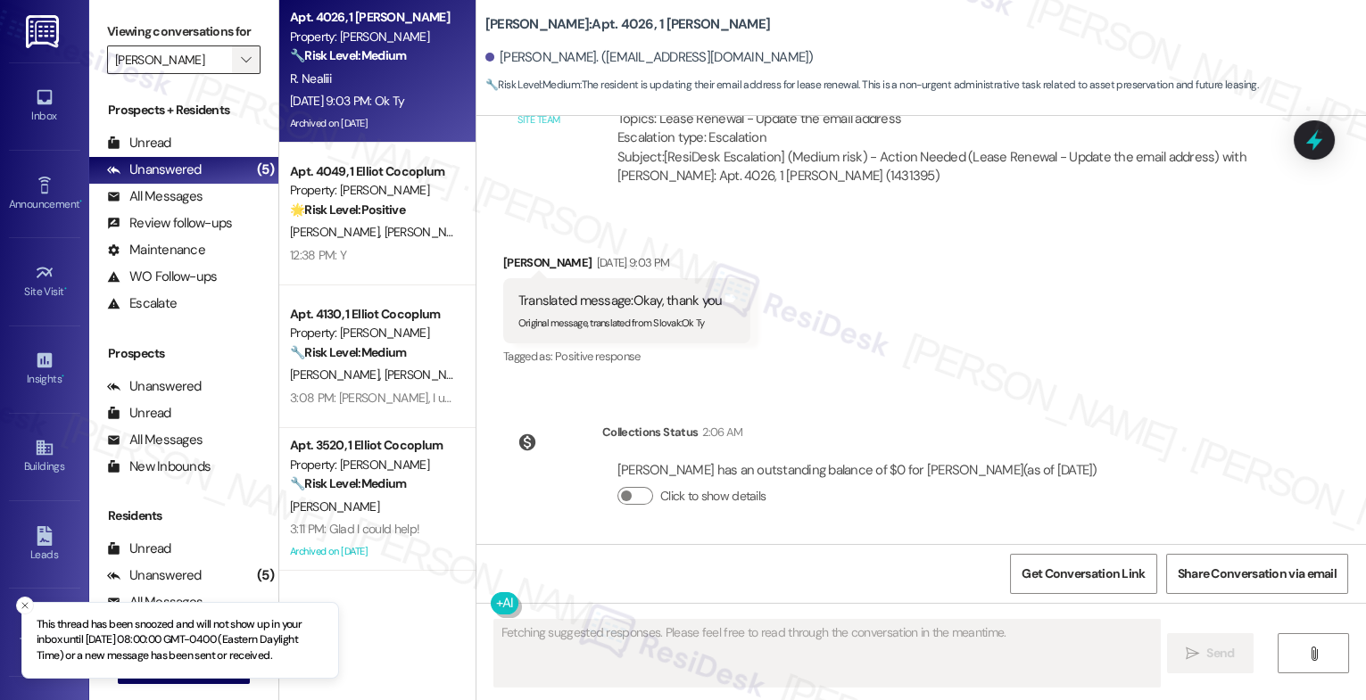
click at [238, 70] on span "" at bounding box center [245, 60] width 17 height 29
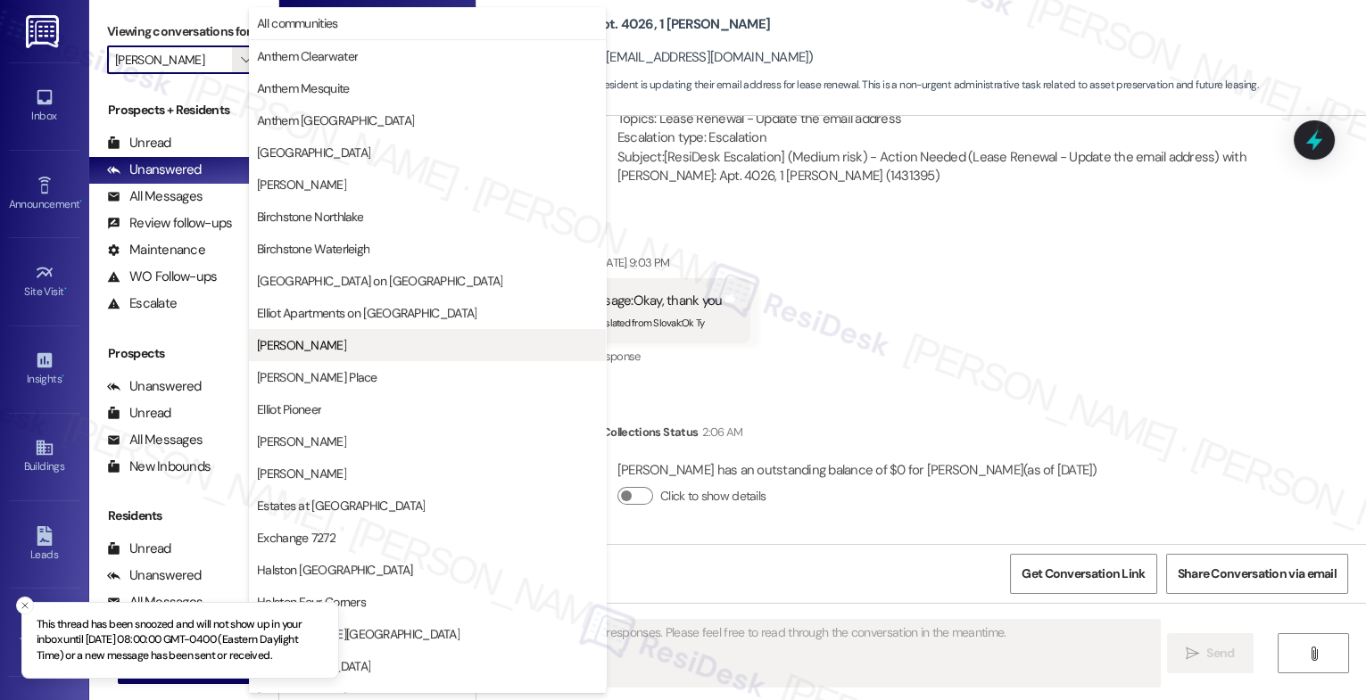
scroll to position [290, 0]
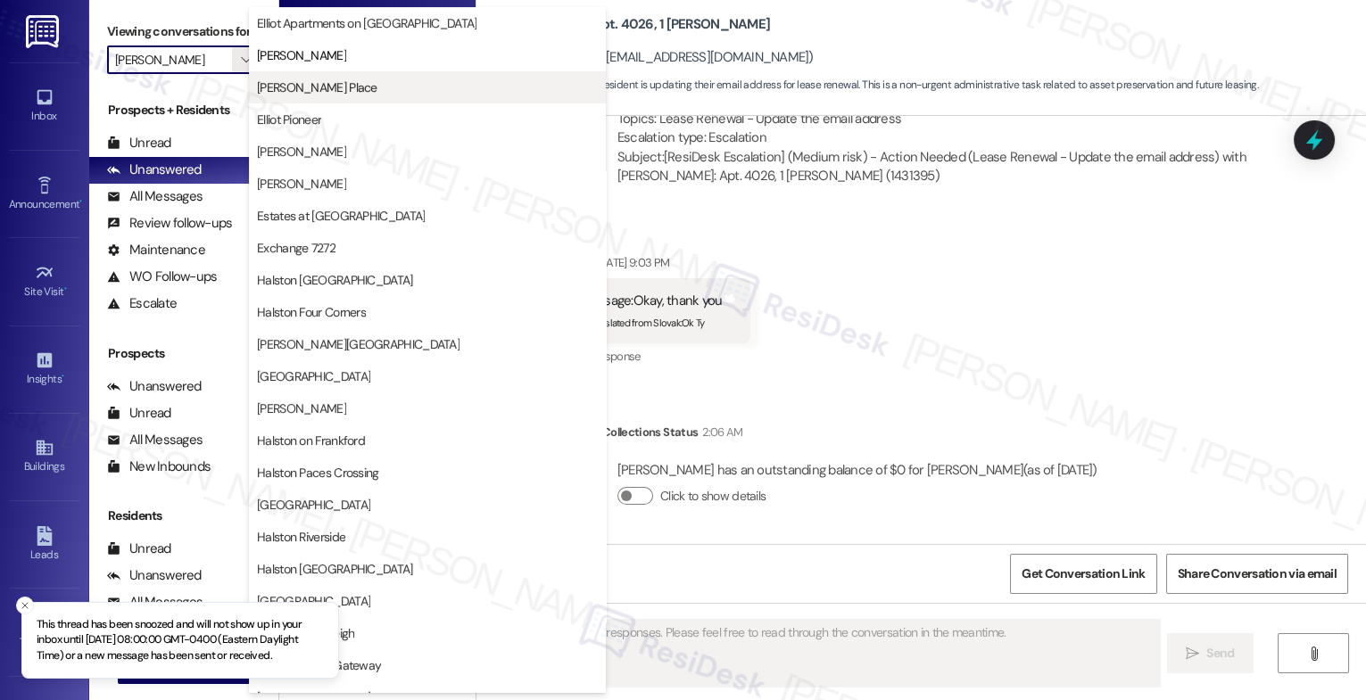
click at [344, 92] on span "Elliot Gwinnett Place" at bounding box center [317, 88] width 120 height 18
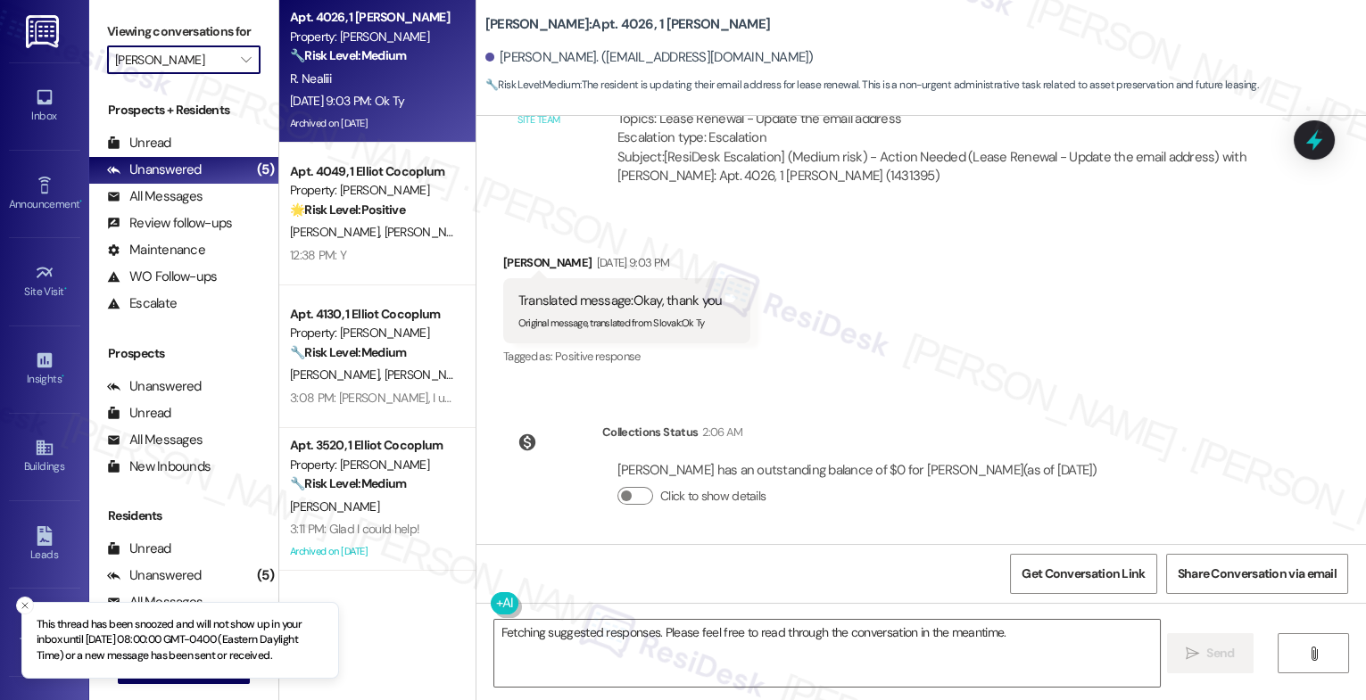
type input "Elliot Gwinnett Place"
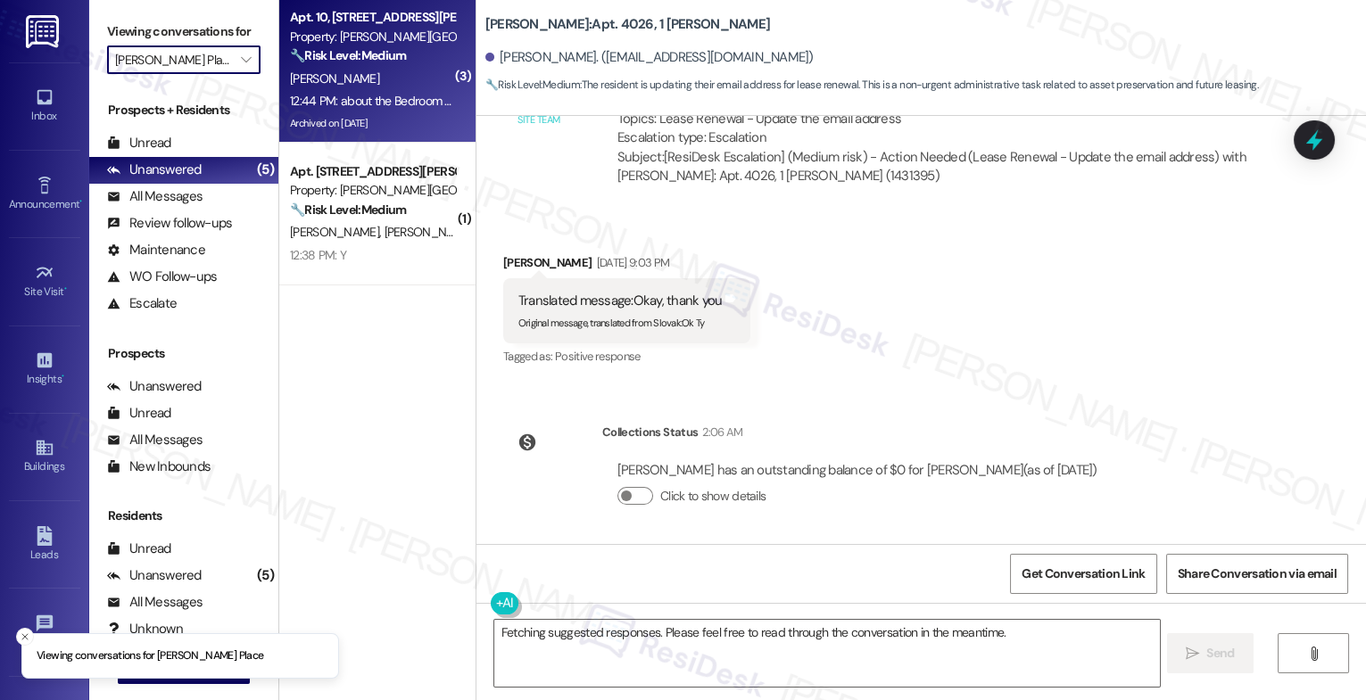
click at [364, 44] on div "Property: Elliot Gwinnett Place" at bounding box center [372, 37] width 165 height 19
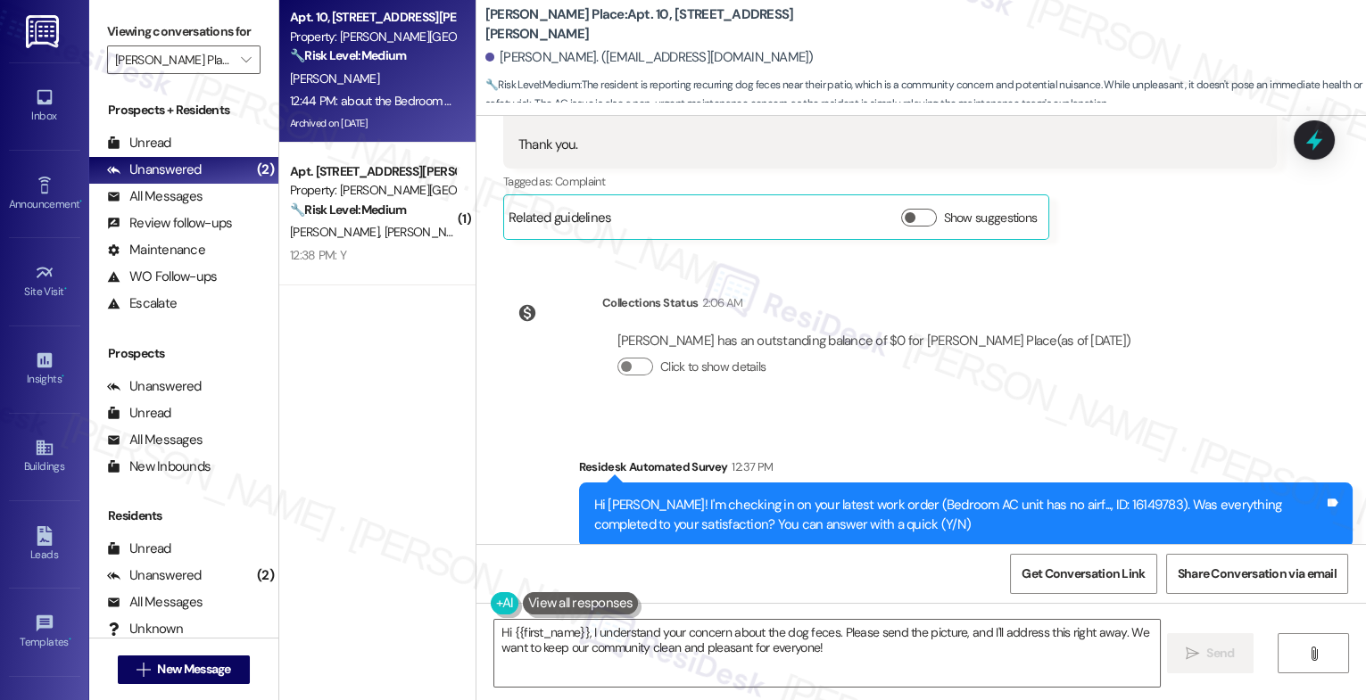
scroll to position [7513, 0]
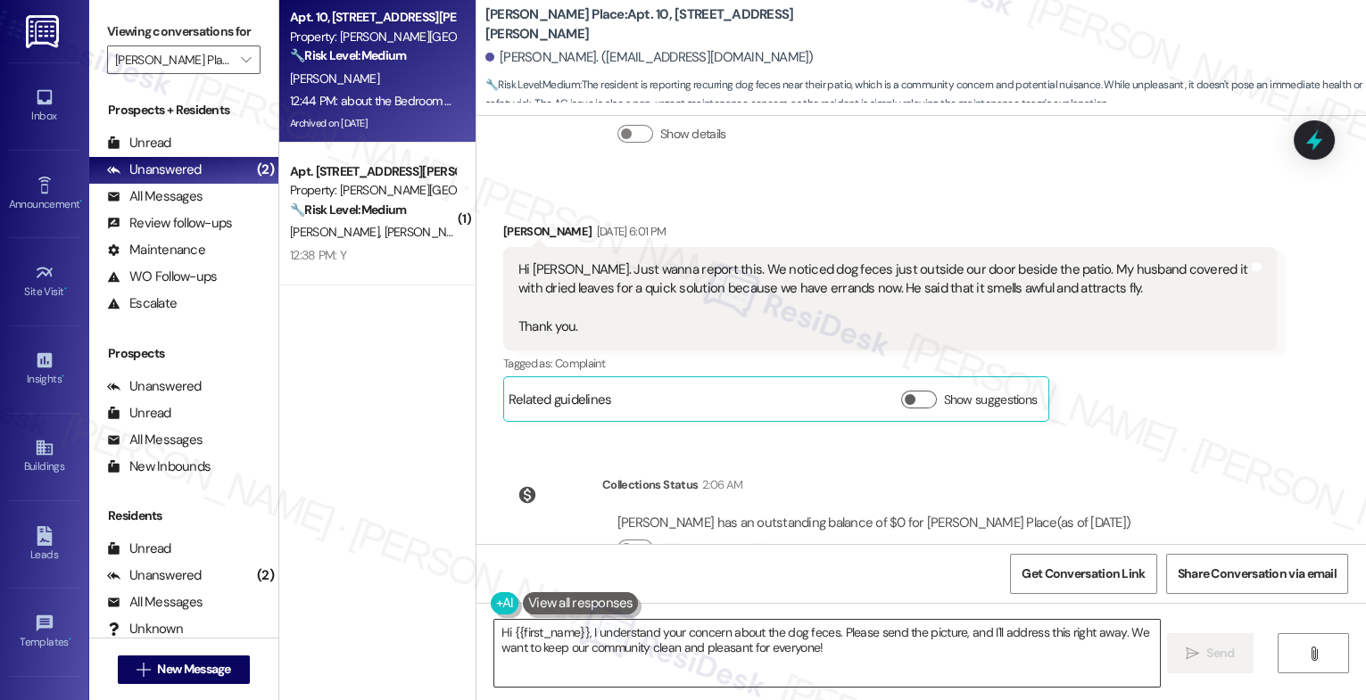
click at [621, 642] on textarea "Hi {{first_name}}, I understand your concern about the dog feces. Please send t…" at bounding box center [827, 653] width 666 height 67
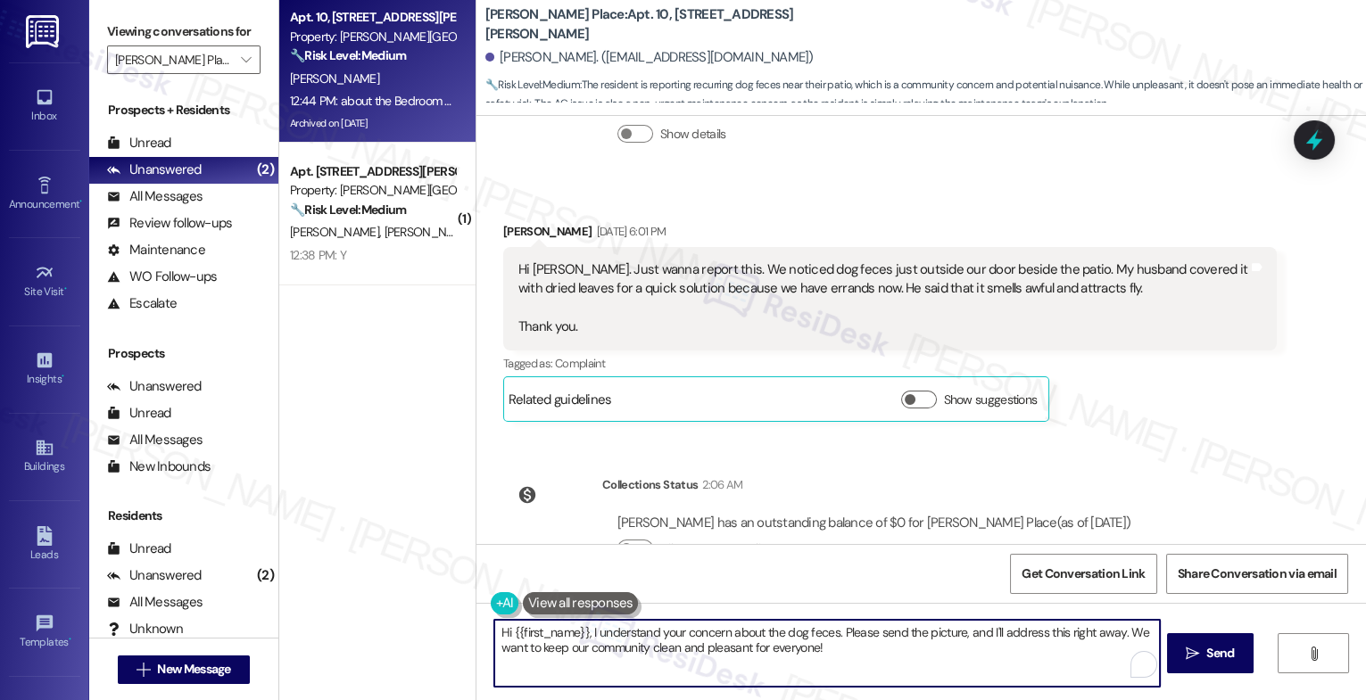
click at [621, 642] on textarea "Hi {{first_name}}, I understand your concern about the dog feces. Please send t…" at bounding box center [827, 653] width 666 height 67
click at [690, 642] on textarea "Hi {{first_name}}, I understand your concern about the dog feces. Please send t…" at bounding box center [827, 653] width 666 height 67
drag, startPoint x: 587, startPoint y: 633, endPoint x: 1140, endPoint y: 692, distance: 556.4
click at [1139, 692] on div "Hi {{first_name}}, I understand your concern about the dog feces. Please send t…" at bounding box center [921, 670] width 890 height 134
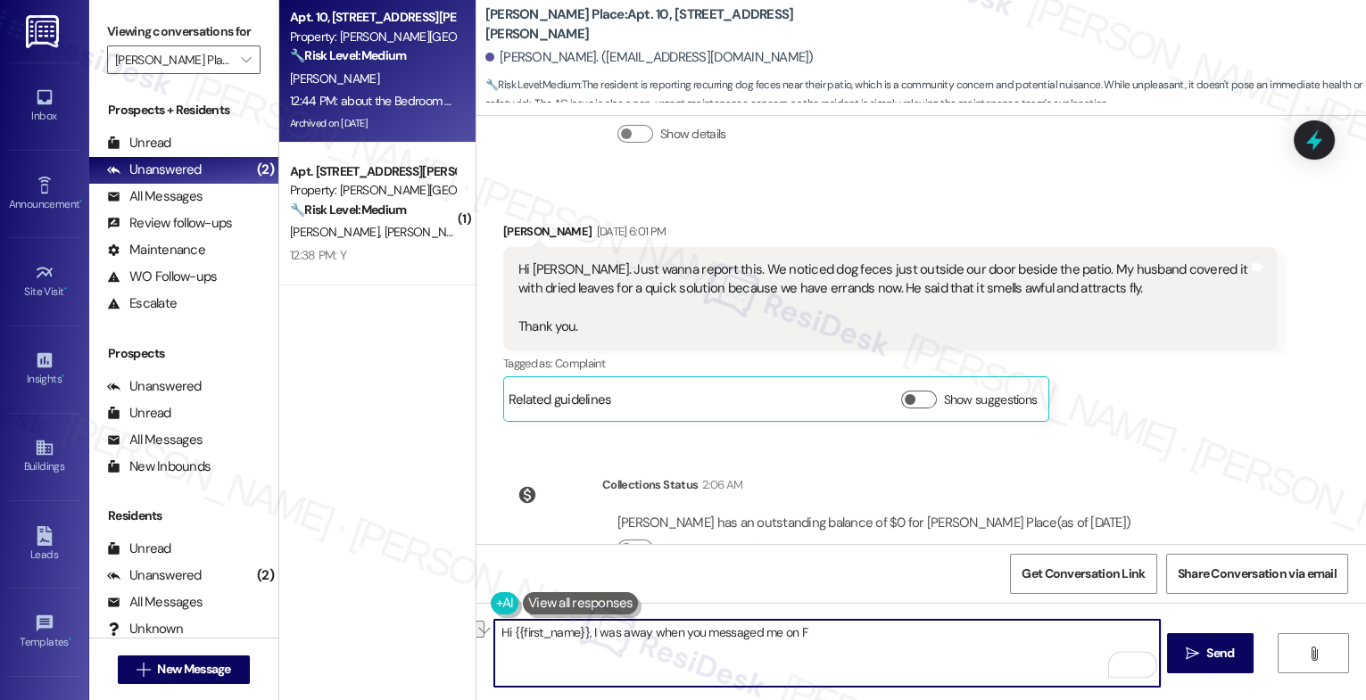
drag, startPoint x: 582, startPoint y: 629, endPoint x: 957, endPoint y: 634, distance: 374.8
click at [957, 634] on textarea "Hi {{first_name}}, I was away when you messaged me on F" at bounding box center [827, 653] width 666 height 67
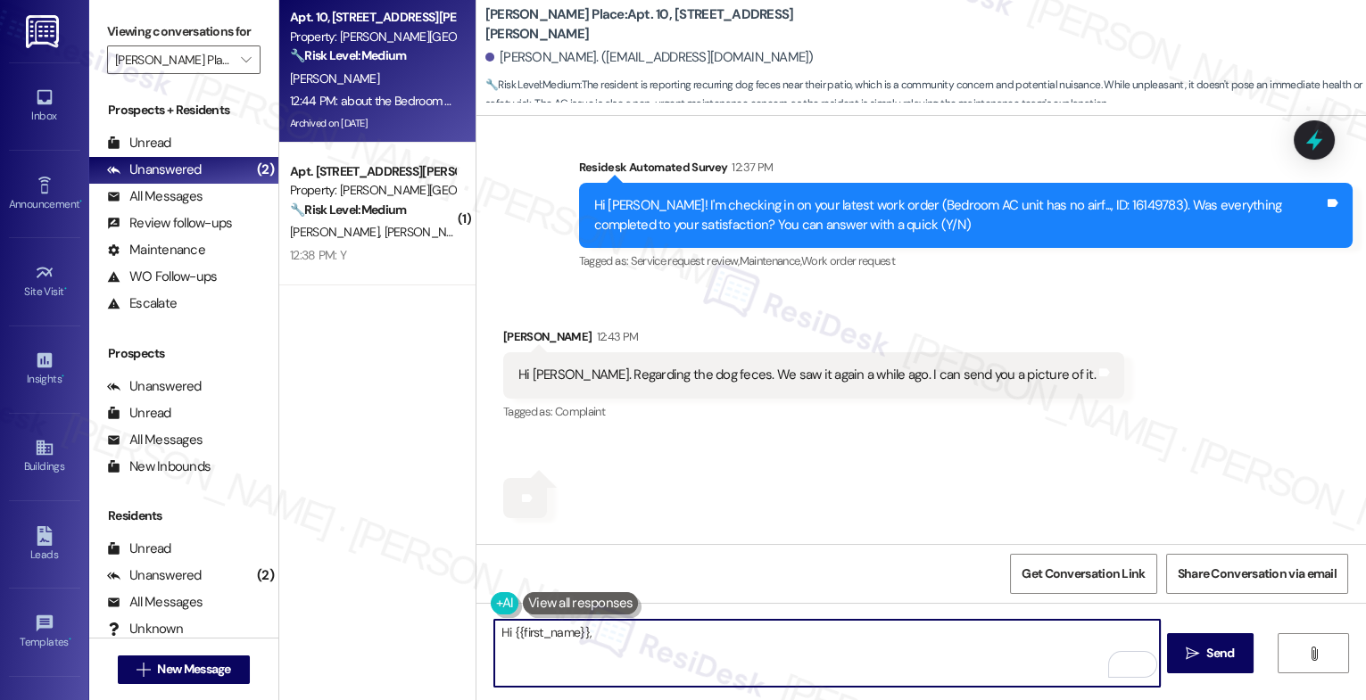
scroll to position [8013, 0]
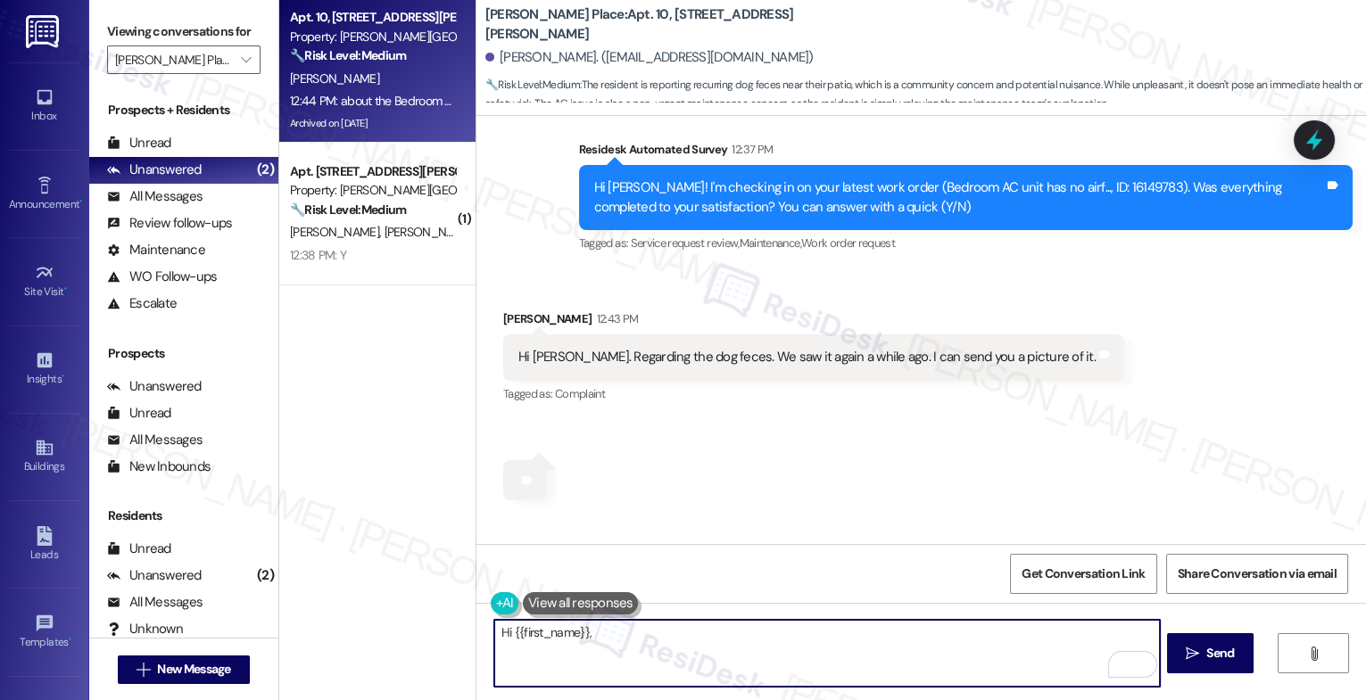
click at [616, 641] on textarea "Hi {{first_name}}," at bounding box center [827, 653] width 666 height 67
click at [663, 651] on textarea "Hi {{first_name}}, I'm so sorry for any inconvenience. I was already away when …" at bounding box center [827, 653] width 666 height 67
click at [583, 629] on textarea "Hi {{first_name}}, I apologize for any inconvenience. I was already away when y…" at bounding box center [827, 653] width 666 height 67
click at [718, 662] on textarea "Hi {{first_name}}, Good afternoon. I apologize for any inconvenience. I was alr…" at bounding box center [827, 653] width 666 height 67
click at [887, 665] on textarea "Hi {{first_name}}, Good afternoon. I apologize for any inconvenience. When you …" at bounding box center [827, 653] width 666 height 67
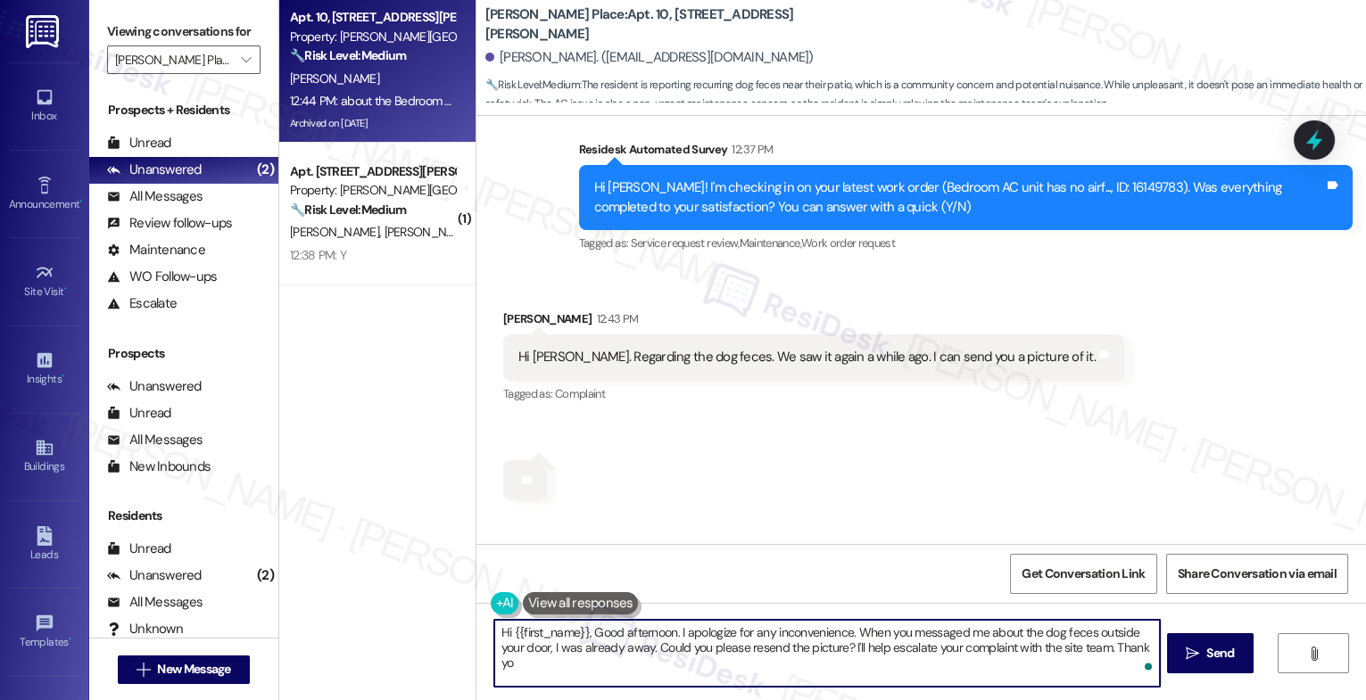
type textarea "Hi {{first_name}}, Good afternoon. I apologize for any inconvenience. When you …"
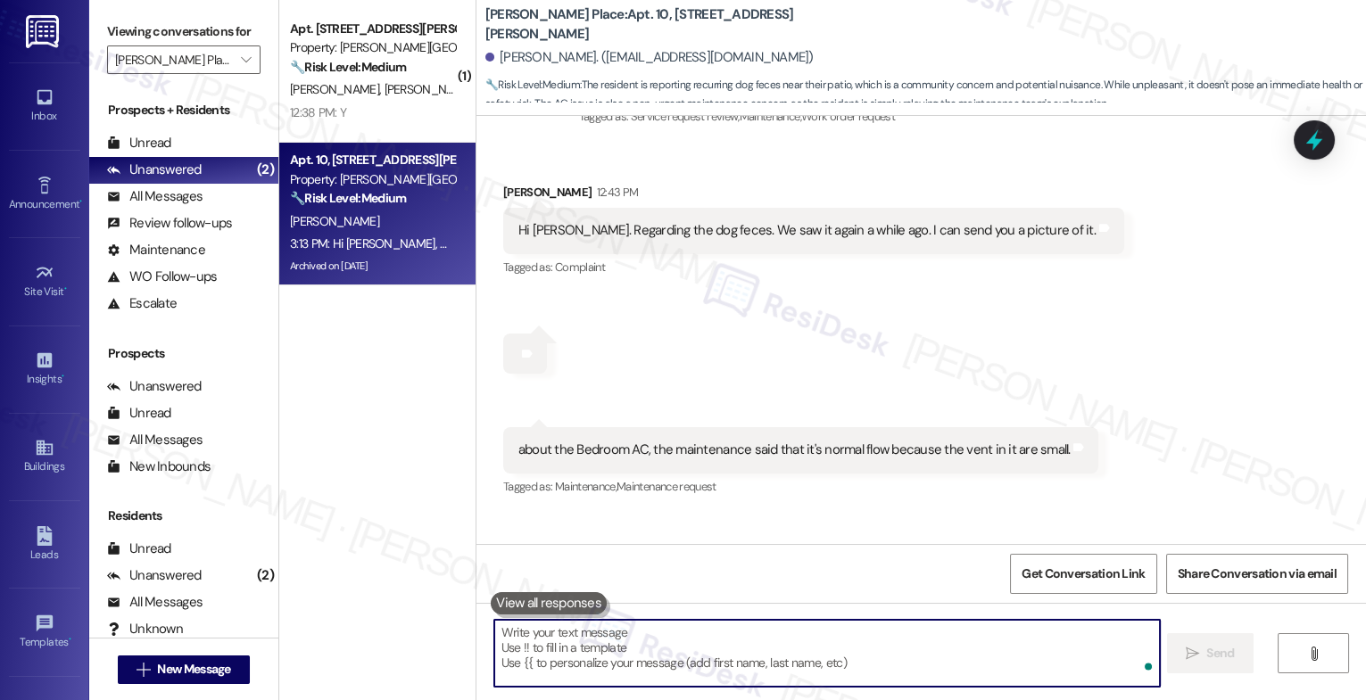
scroll to position [8156, 0]
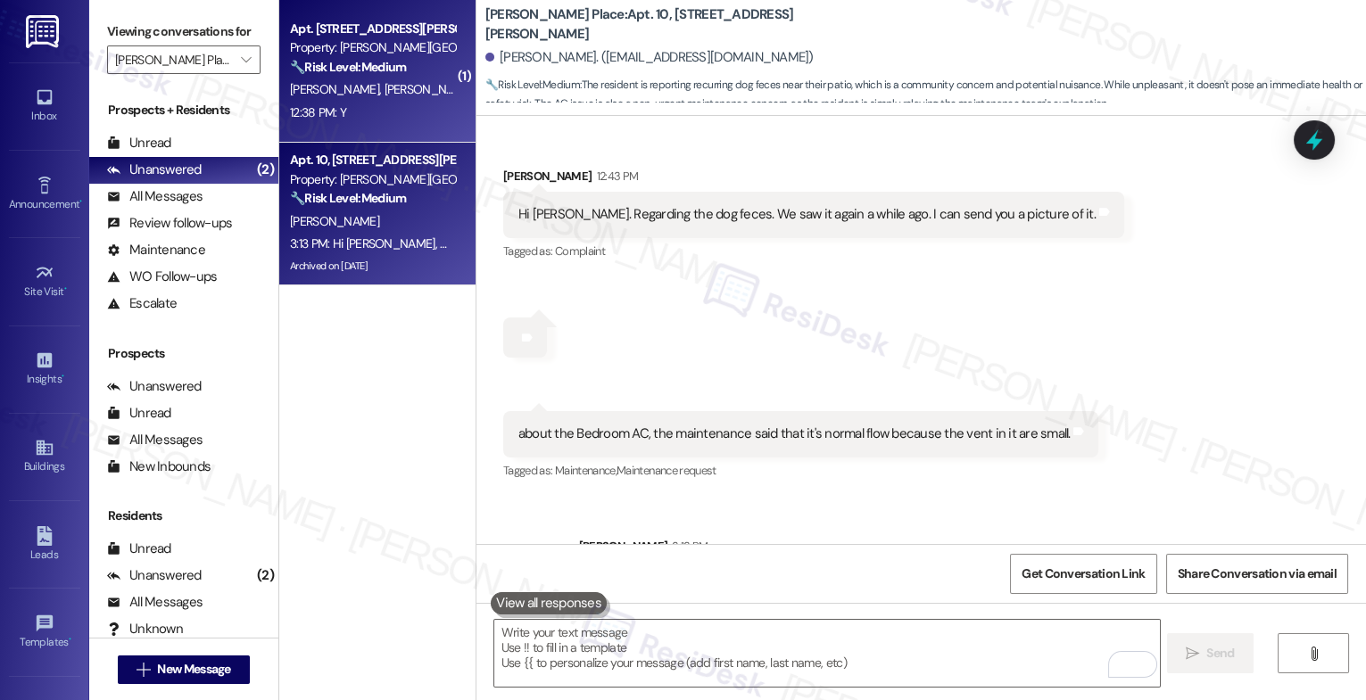
click at [351, 46] on div "Property: Elliot Gwinnett Place" at bounding box center [372, 47] width 165 height 19
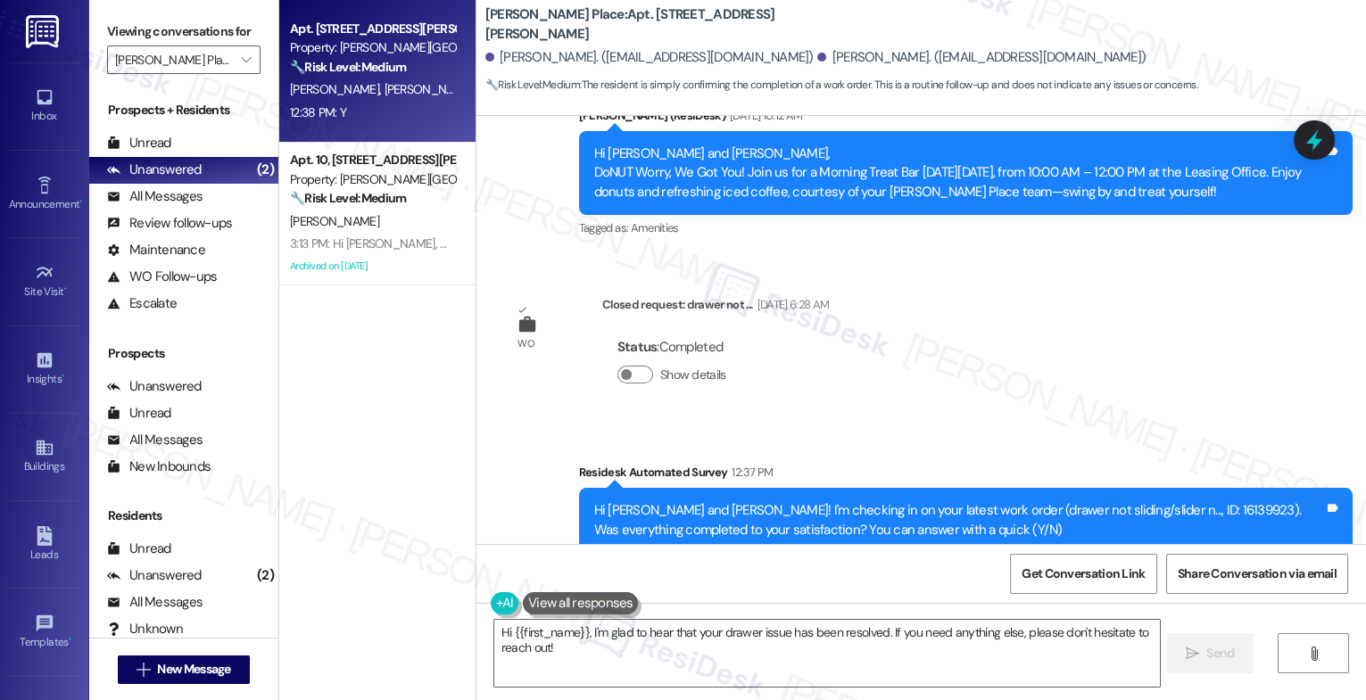
scroll to position [9338, 0]
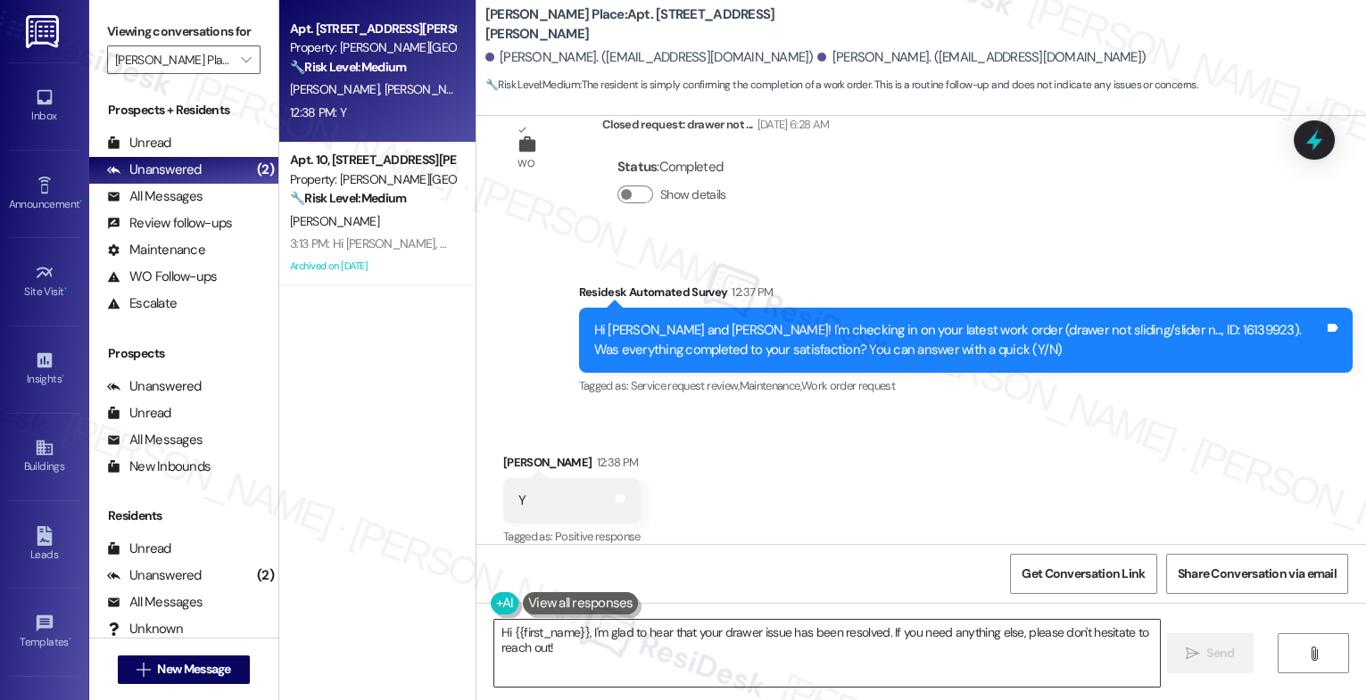
click at [639, 651] on textarea "Hi {{first_name}}, I'm glad to hear that your drawer issue has been resolved. I…" at bounding box center [827, 653] width 666 height 67
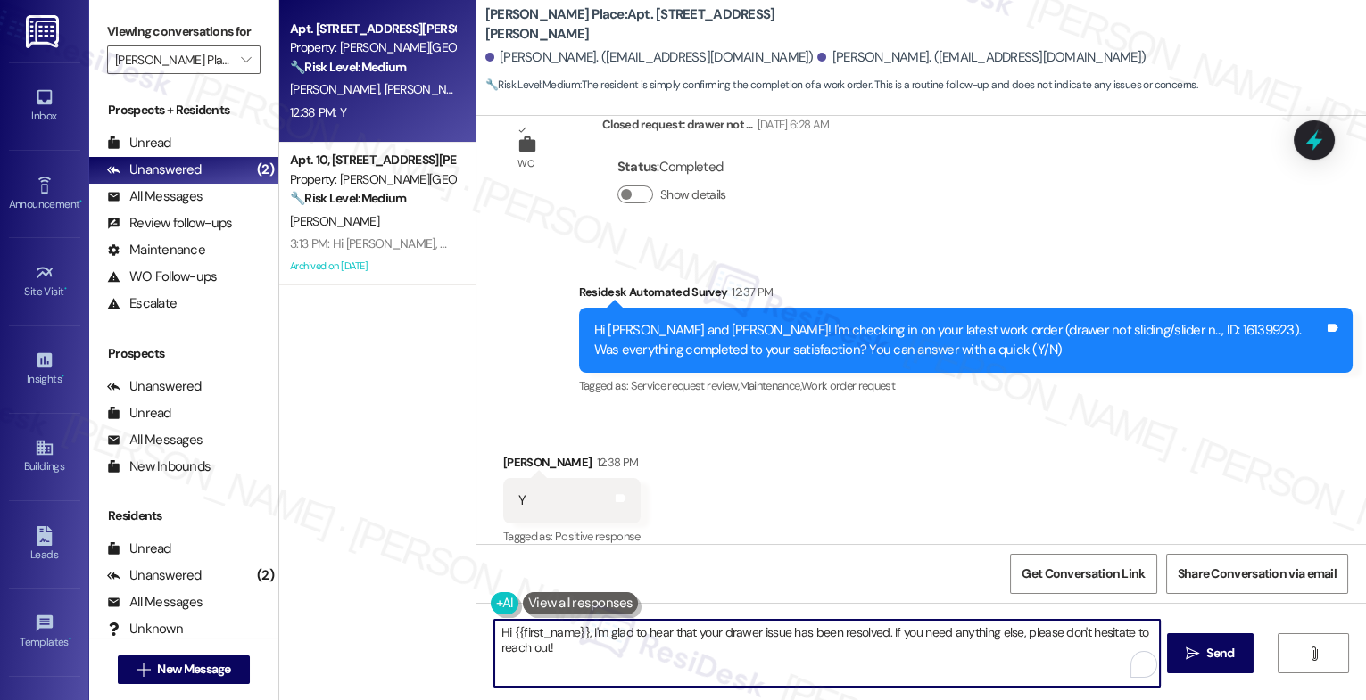
click at [639, 651] on textarea "Hi {{first_name}}, I'm glad to hear that your drawer issue has been resolved. I…" at bounding box center [827, 653] width 666 height 67
paste textarea "That's great to hear! Thank you for confirming the work order was completed to …"
type textarea "That's great to hear! Thank you for confirming the work order was completed to …"
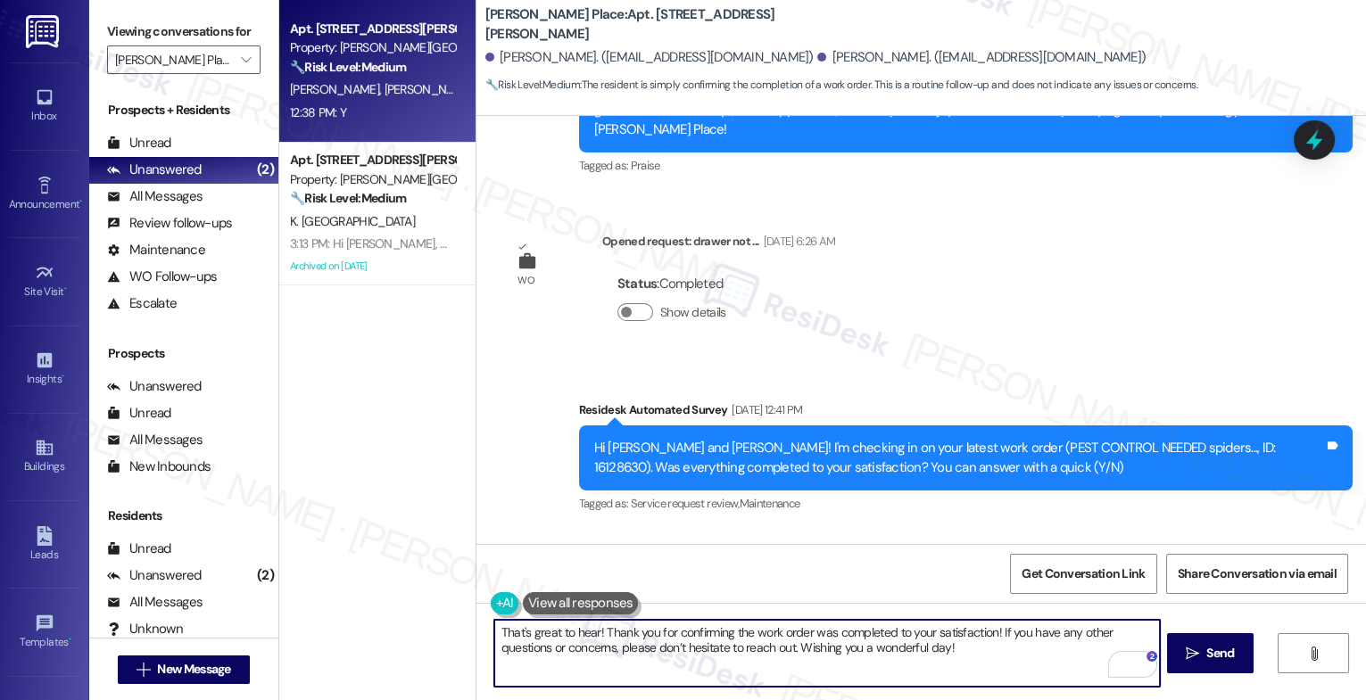
scroll to position [8546, 0]
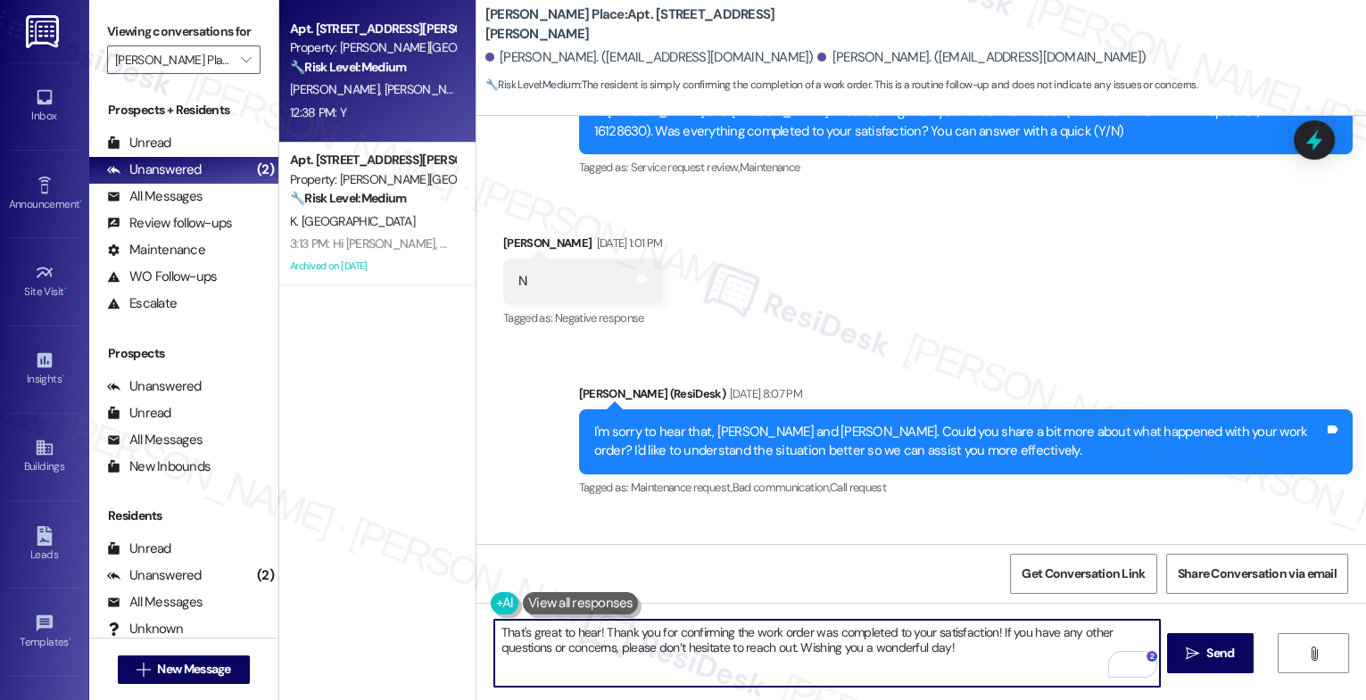
click at [918, 344] on div "Sent via SMS Sarah (ResiDesk) Sep 12, 2025 at 8:07 PM I'm sorry to hear that, D…" at bounding box center [921, 429] width 890 height 170
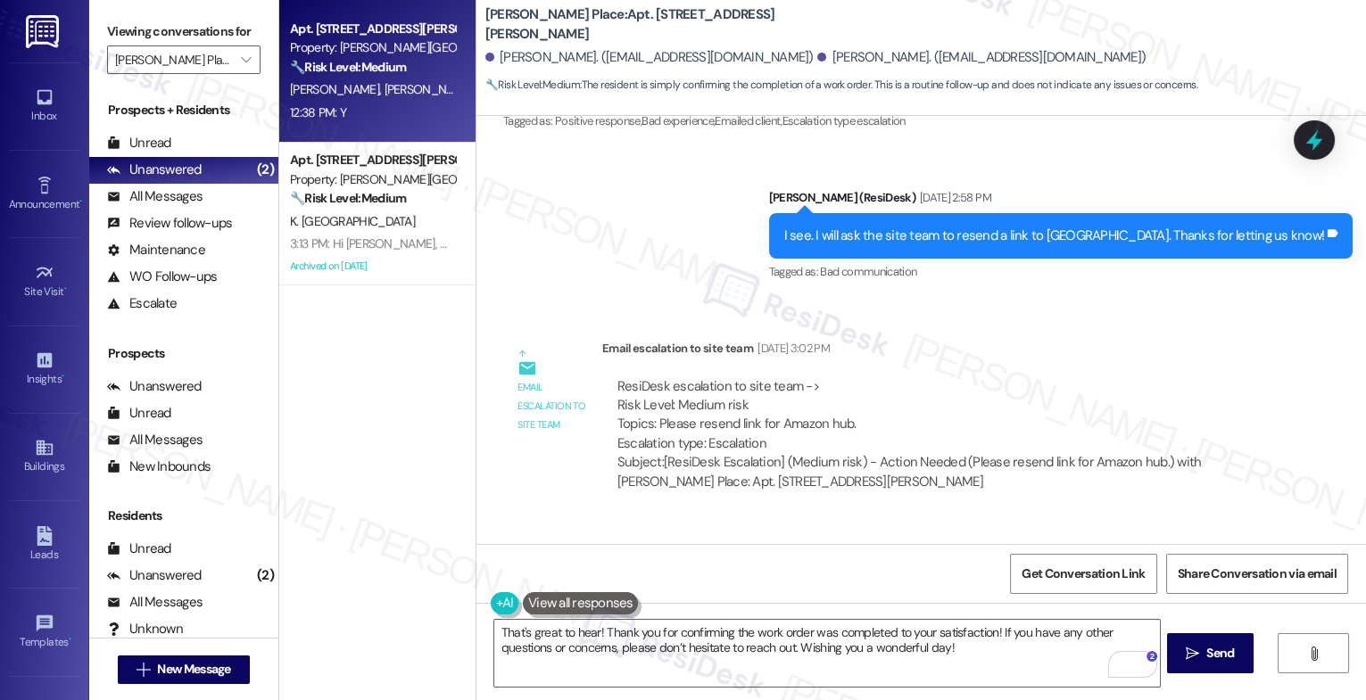
scroll to position [2928, 0]
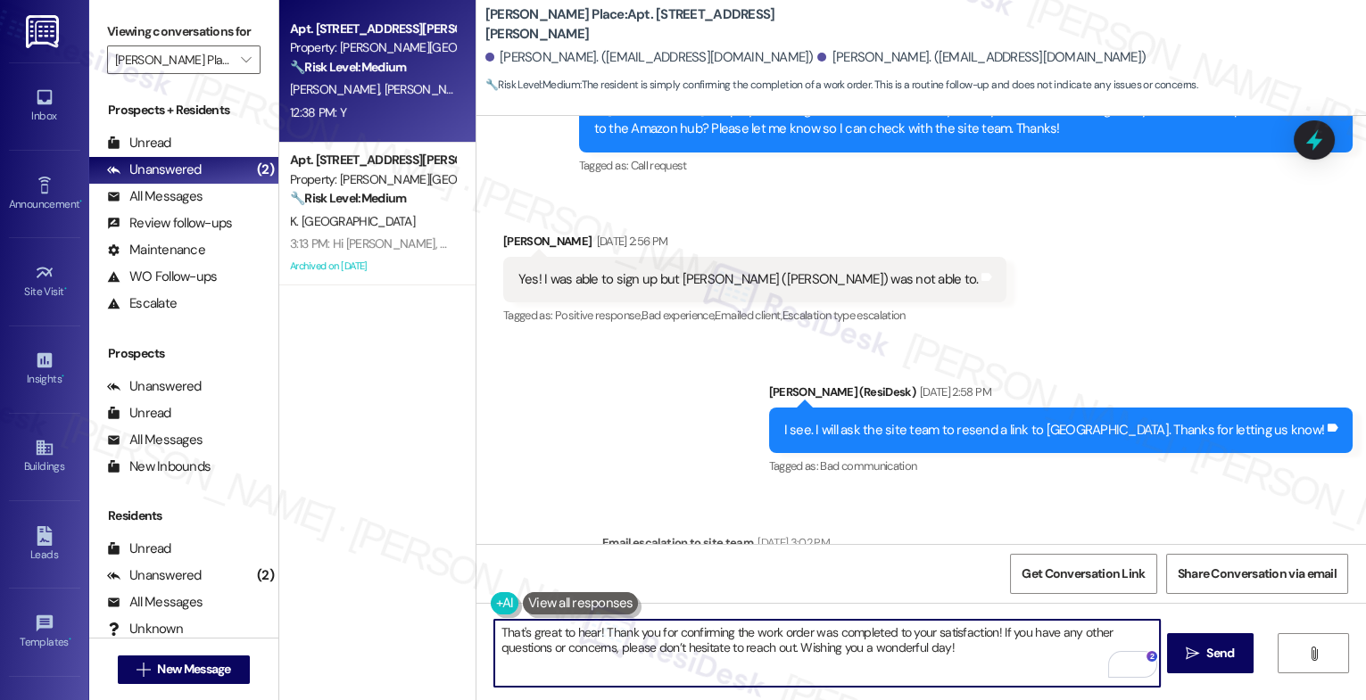
drag, startPoint x: 791, startPoint y: 644, endPoint x: 991, endPoint y: 658, distance: 200.3
click at [991, 658] on textarea "That's great to hear! Thank you for confirming the work order was completed to …" at bounding box center [827, 653] width 666 height 67
type textarea "That's great to hear! Thank you for confirming the work order was completed to …"
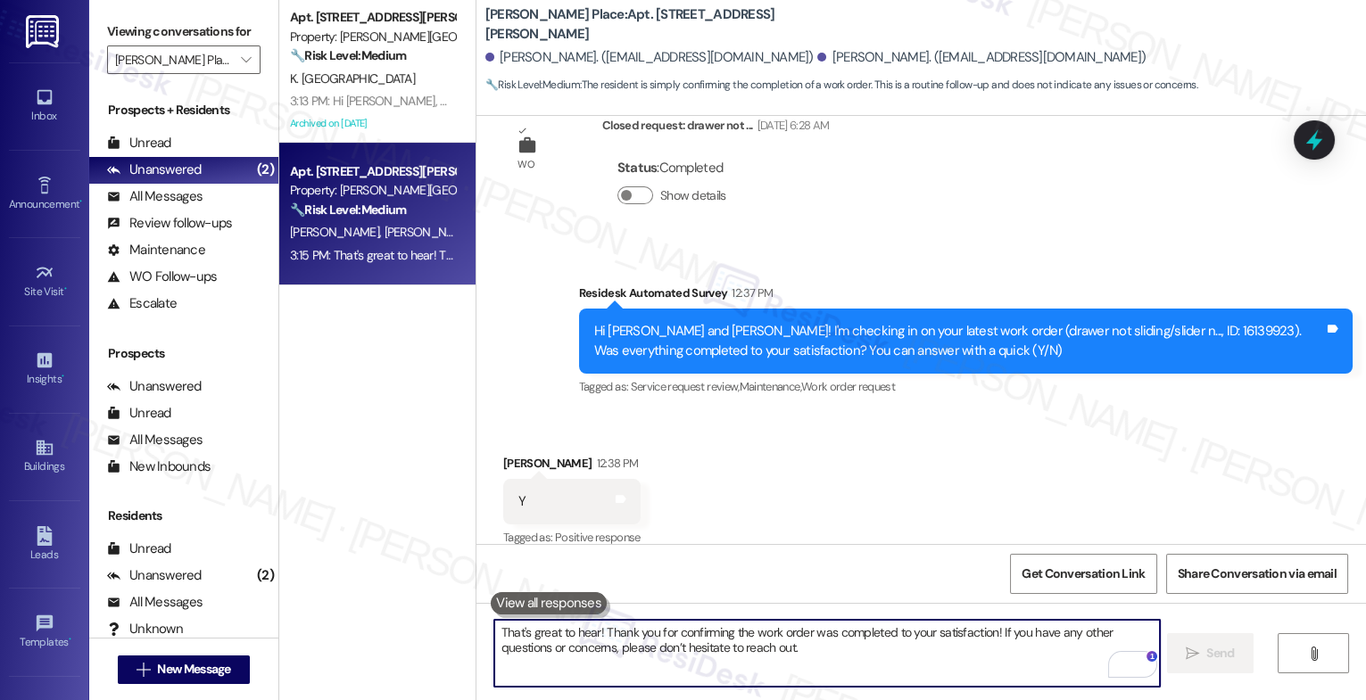
scroll to position [9481, 0]
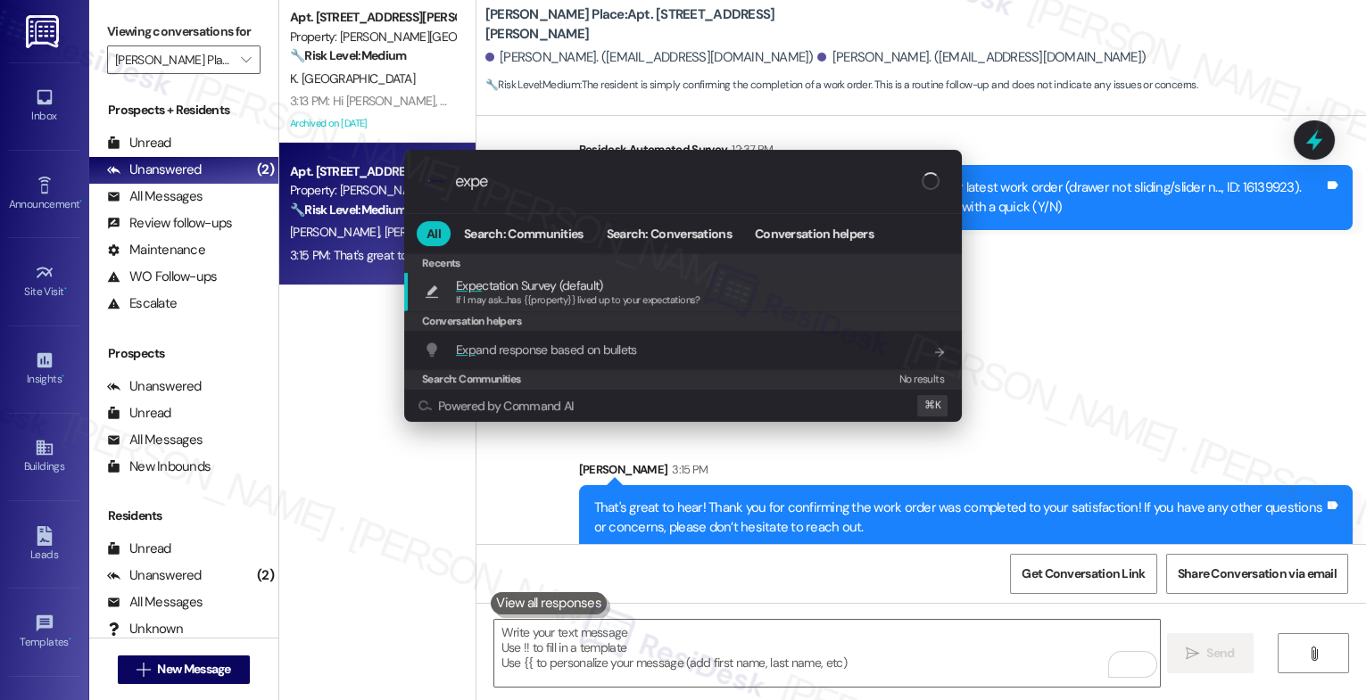
type input "expec"
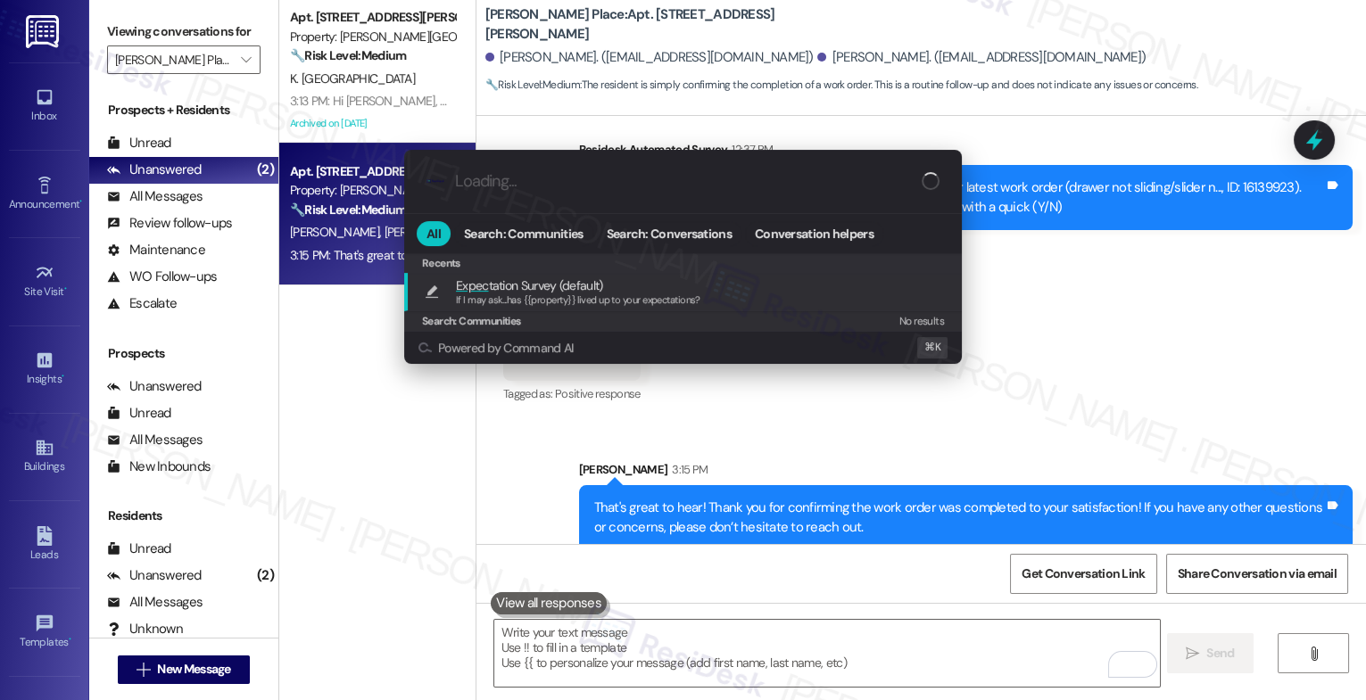
type textarea "If I may ask...has {{property}} lived up to your expectations?"
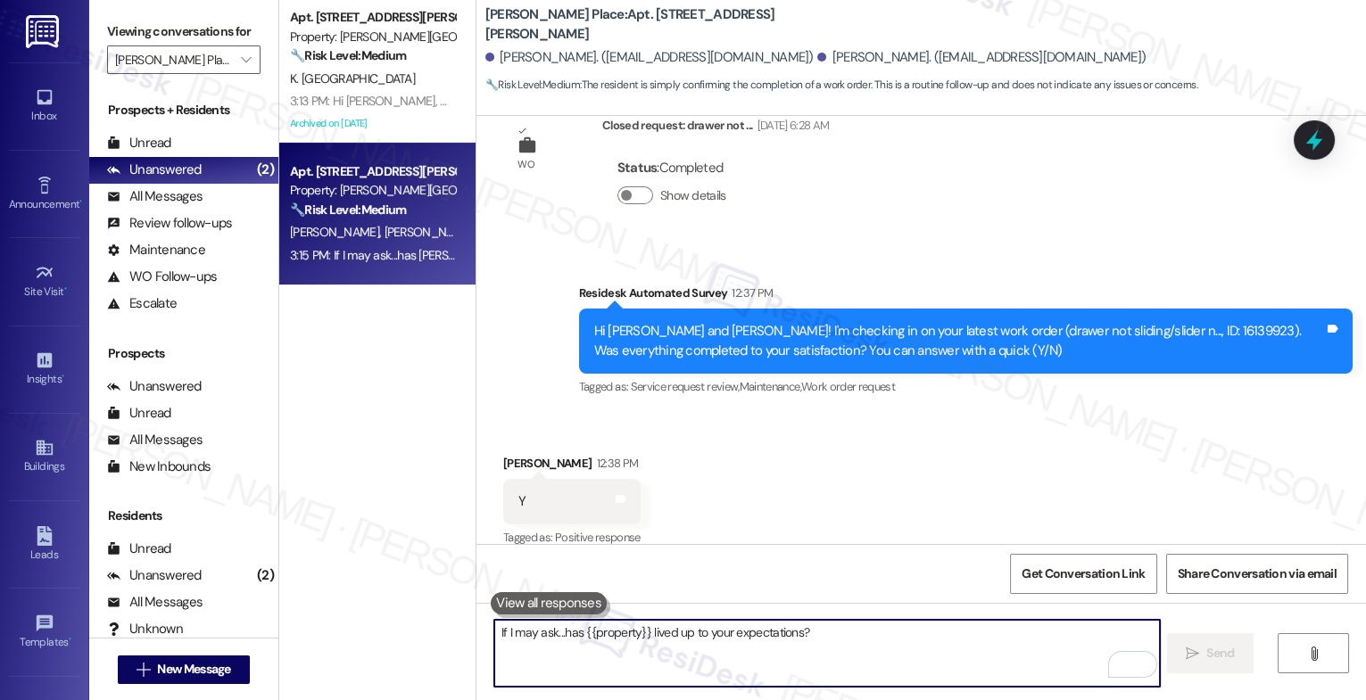
scroll to position [9606, 0]
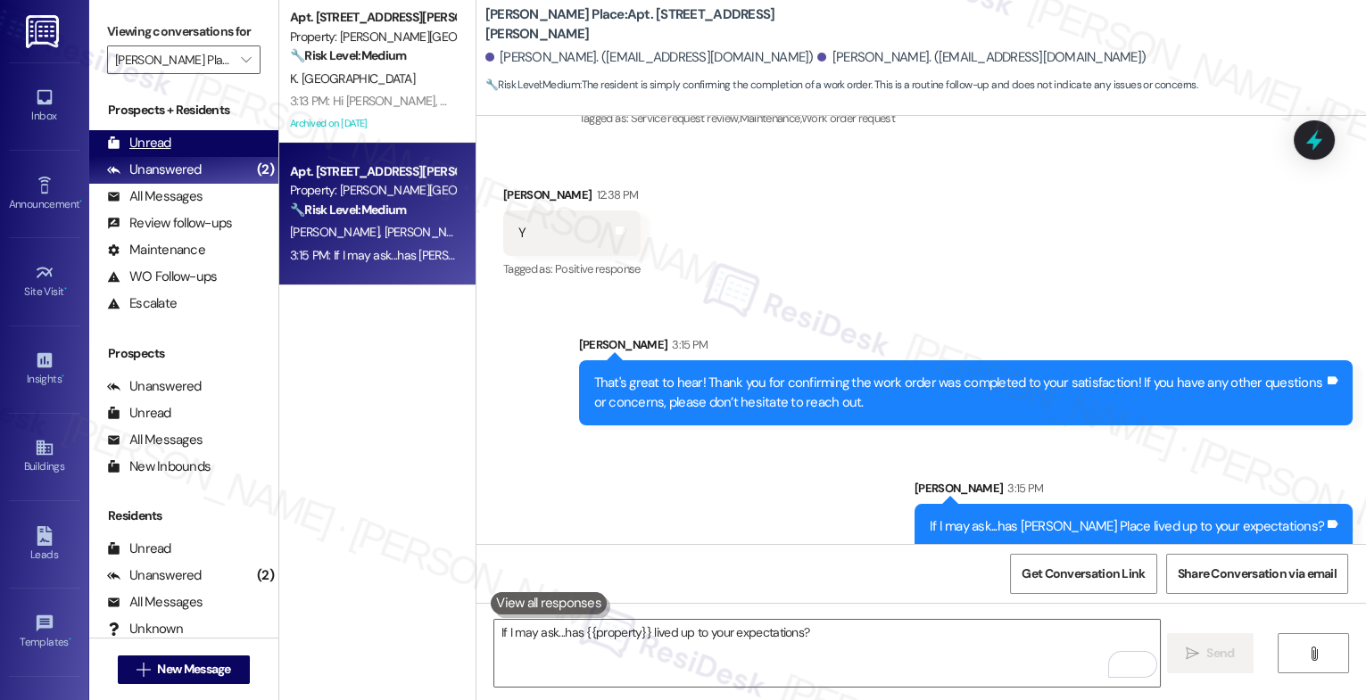
click at [182, 157] on div "Unread (0)" at bounding box center [183, 143] width 189 height 27
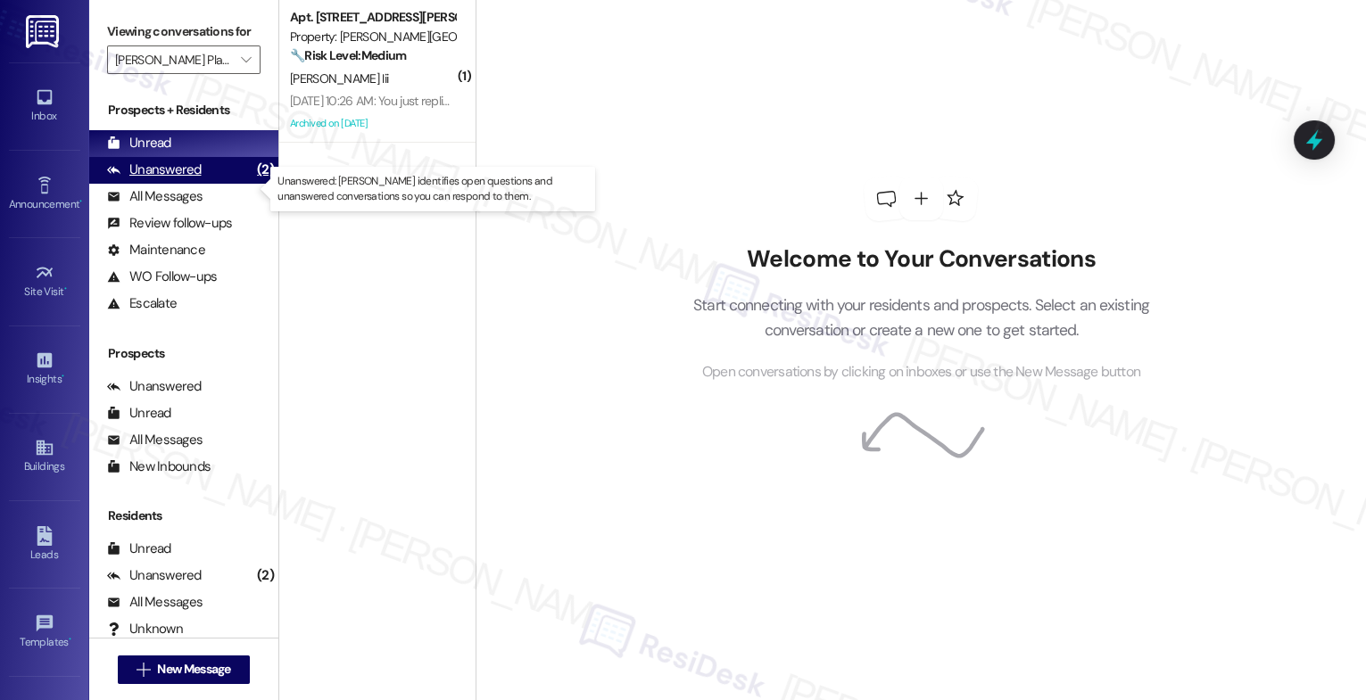
click at [178, 179] on div "Unanswered" at bounding box center [154, 170] width 95 height 19
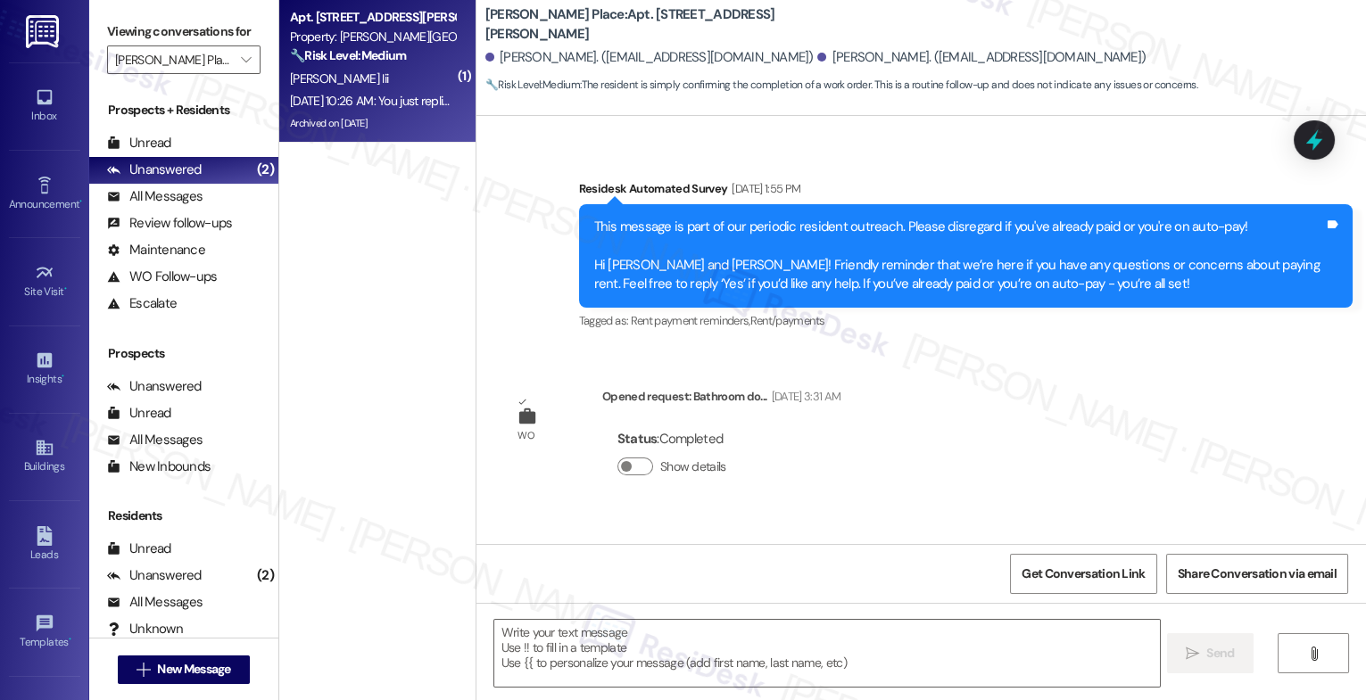
scroll to position [0, 0]
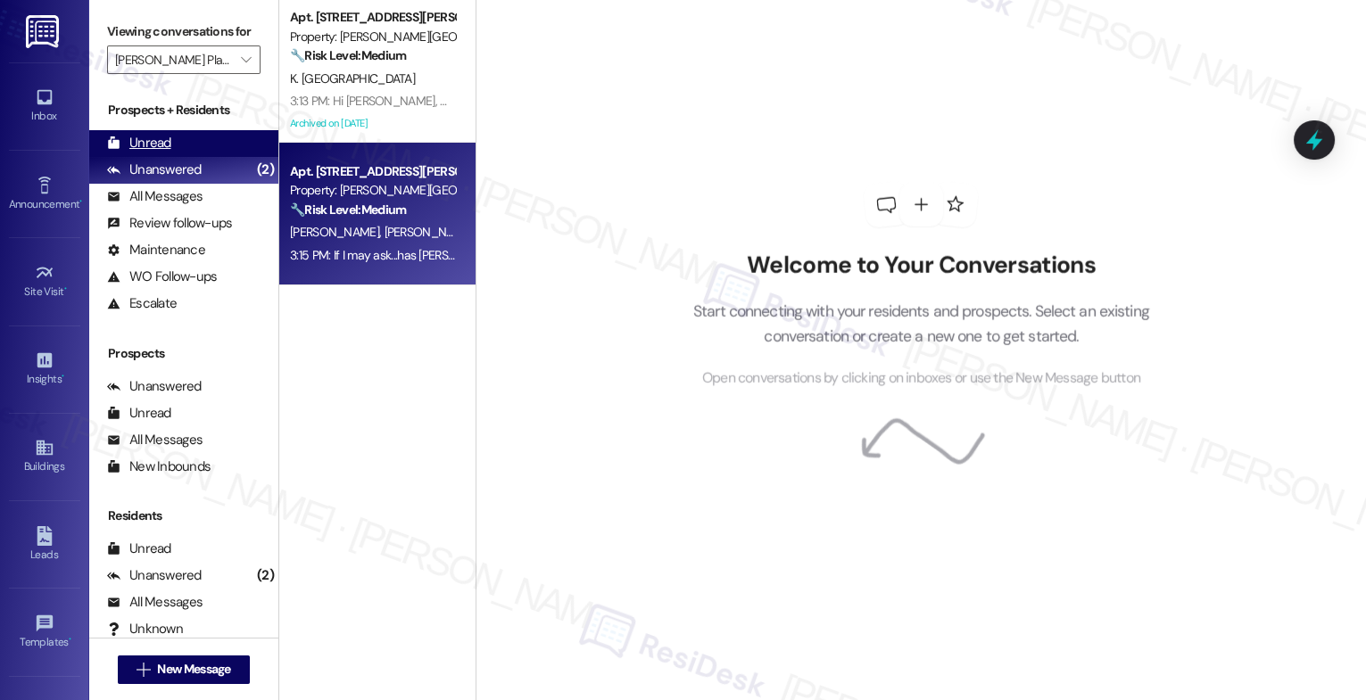
click at [189, 156] on div "Unread (0)" at bounding box center [183, 143] width 189 height 27
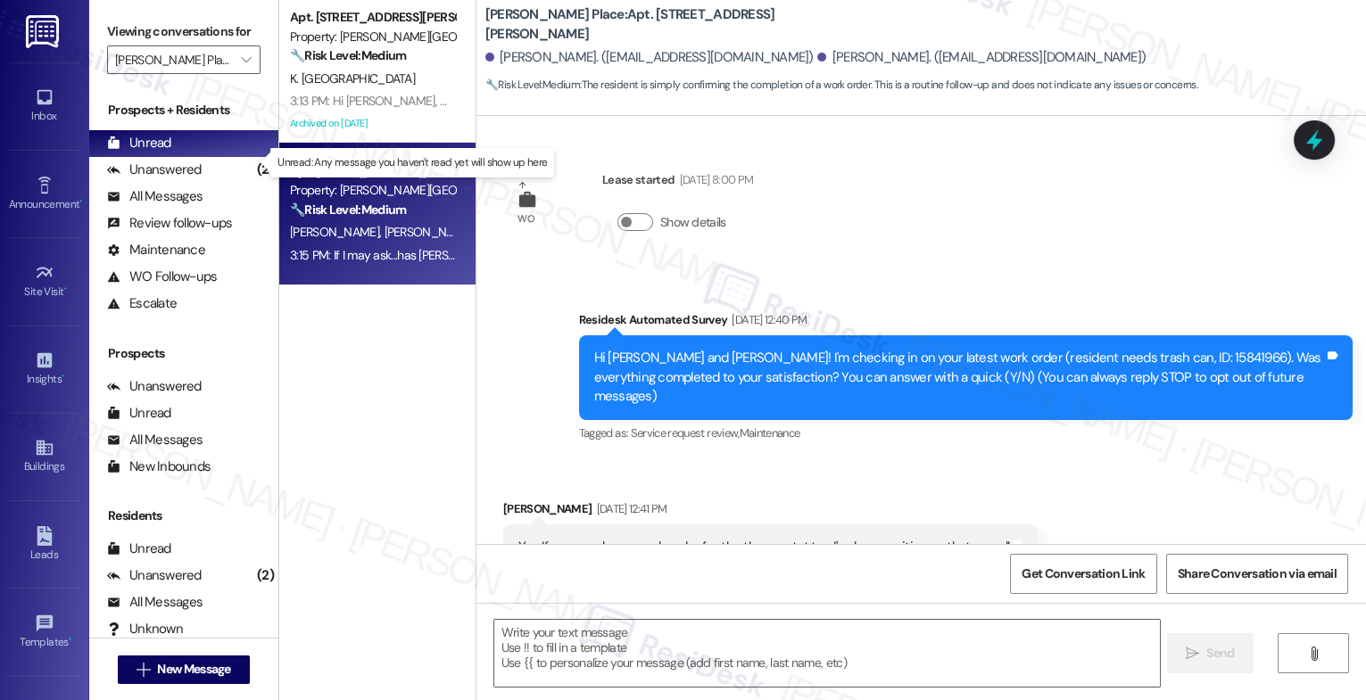
scroll to position [528, 0]
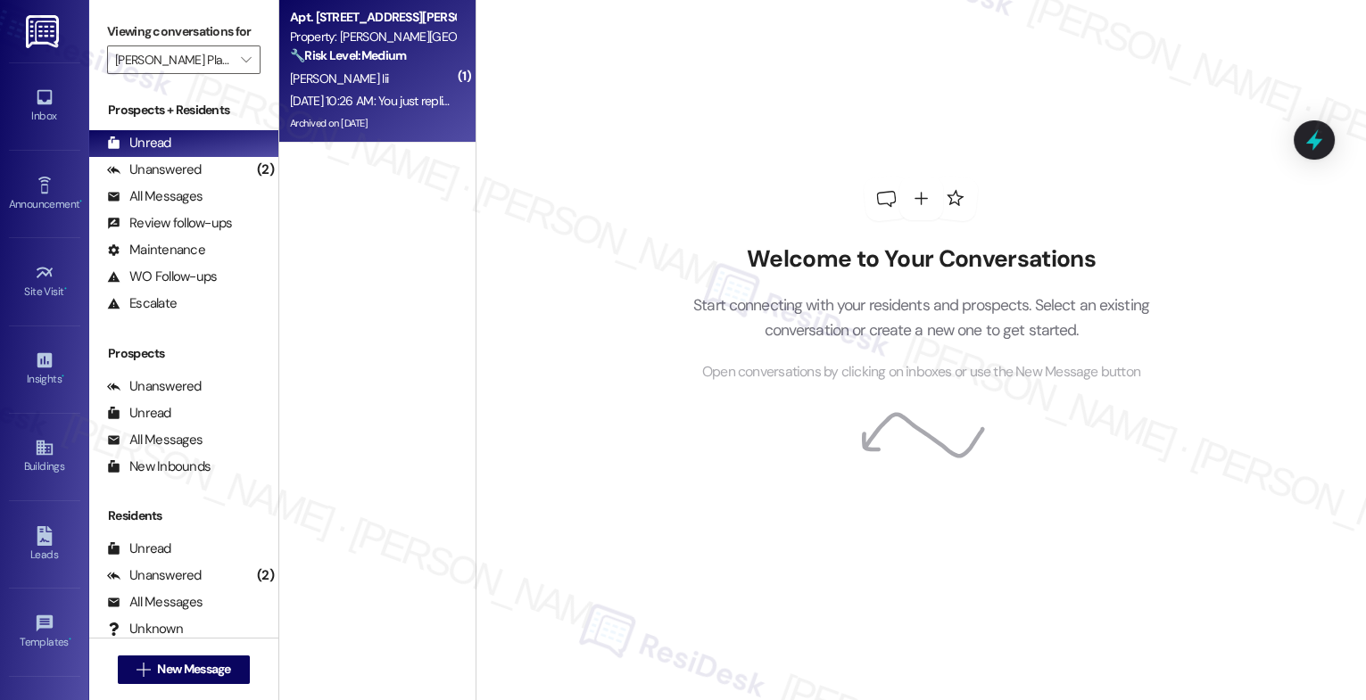
click at [337, 54] on strong "🔧 Risk Level: Medium" at bounding box center [348, 55] width 116 height 16
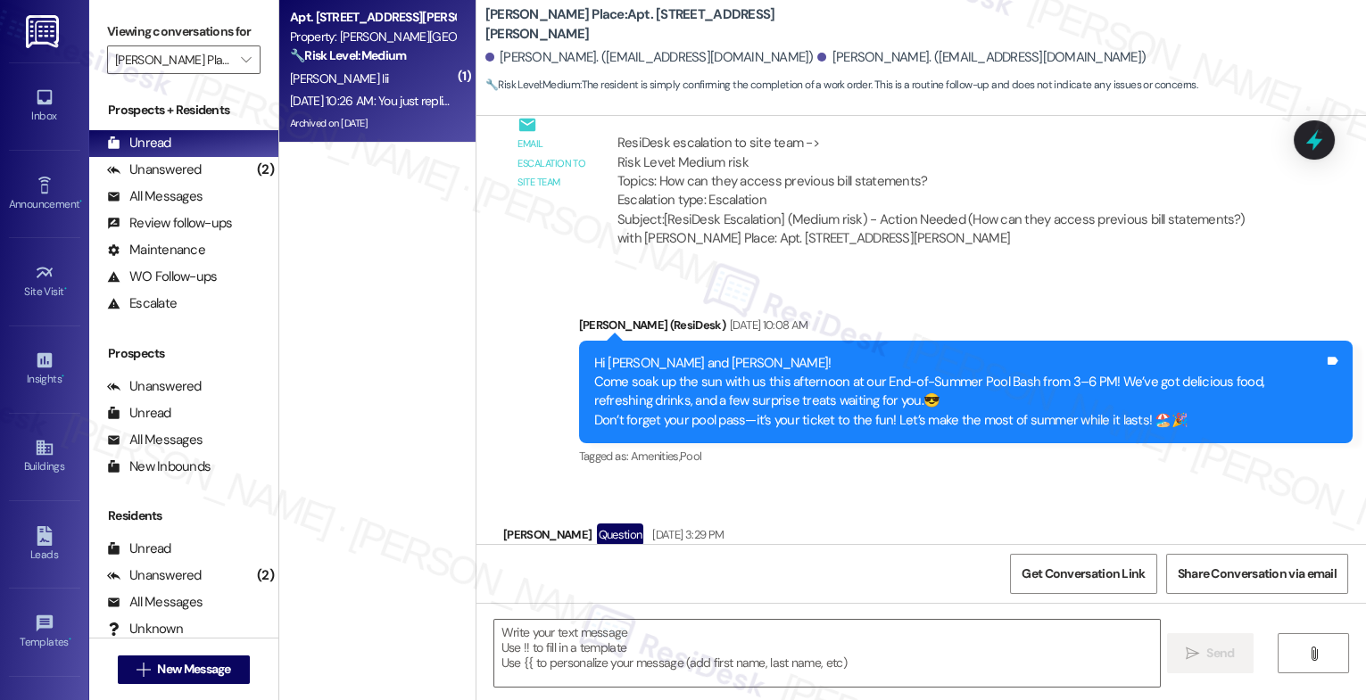
scroll to position [0, 0]
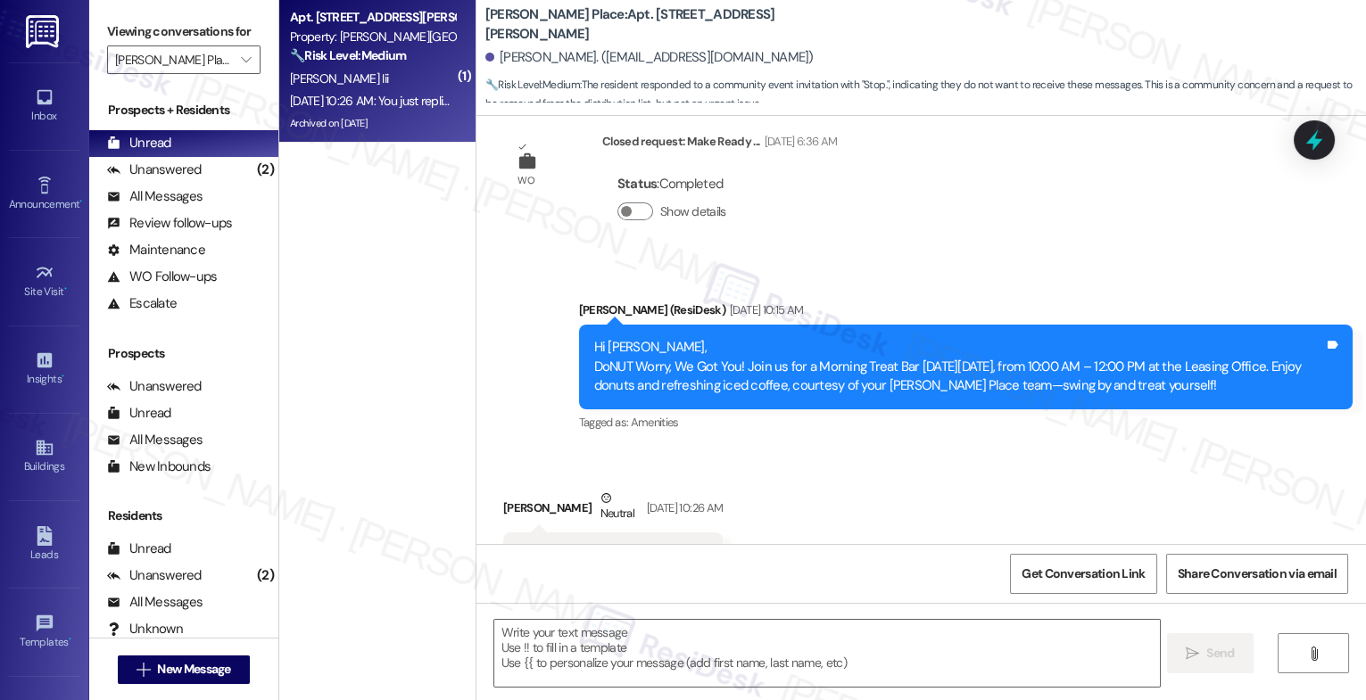
type textarea "Fetching suggested responses. Please feel free to read through the conversation…"
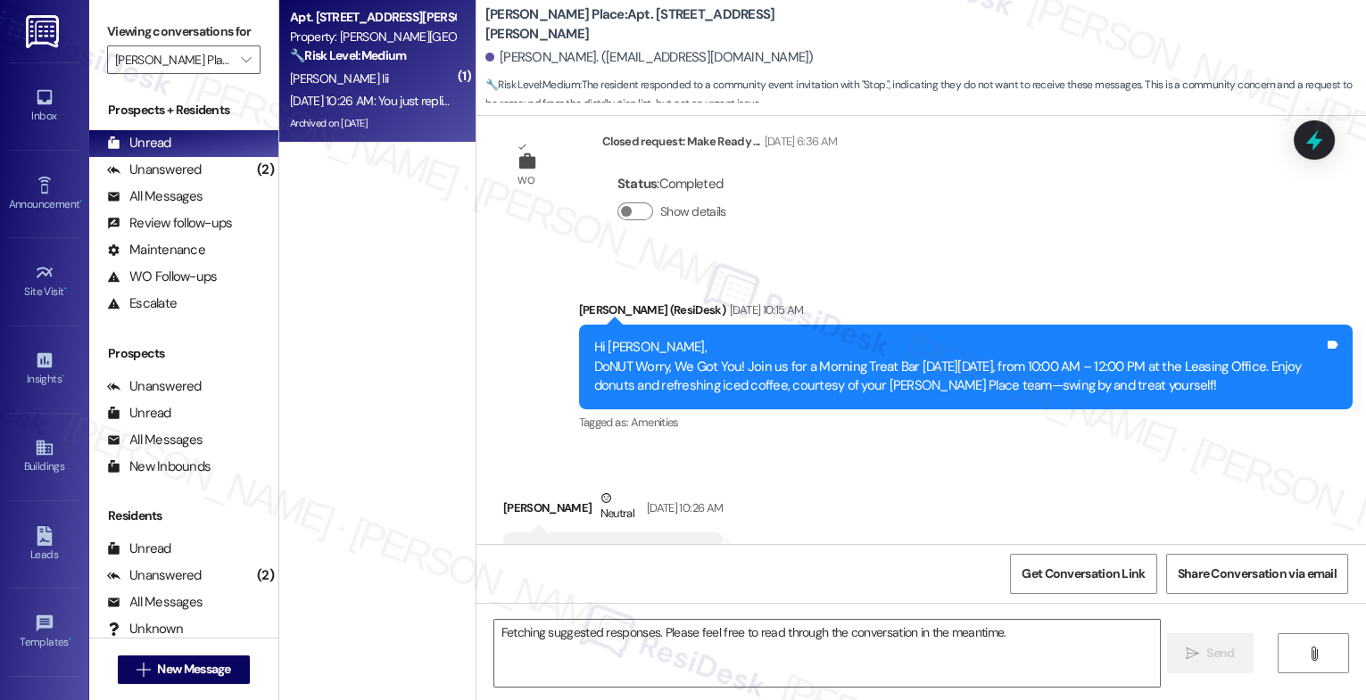
scroll to position [13906, 0]
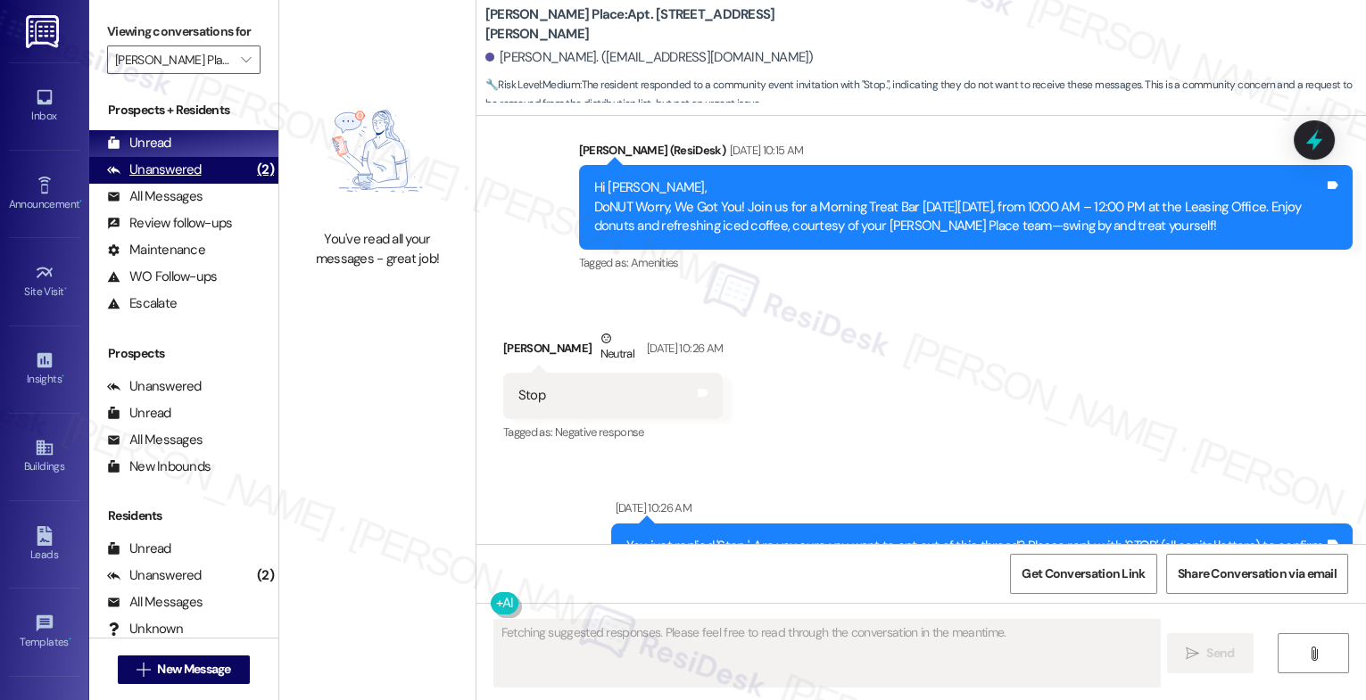
click at [172, 179] on div "Unanswered" at bounding box center [154, 170] width 95 height 19
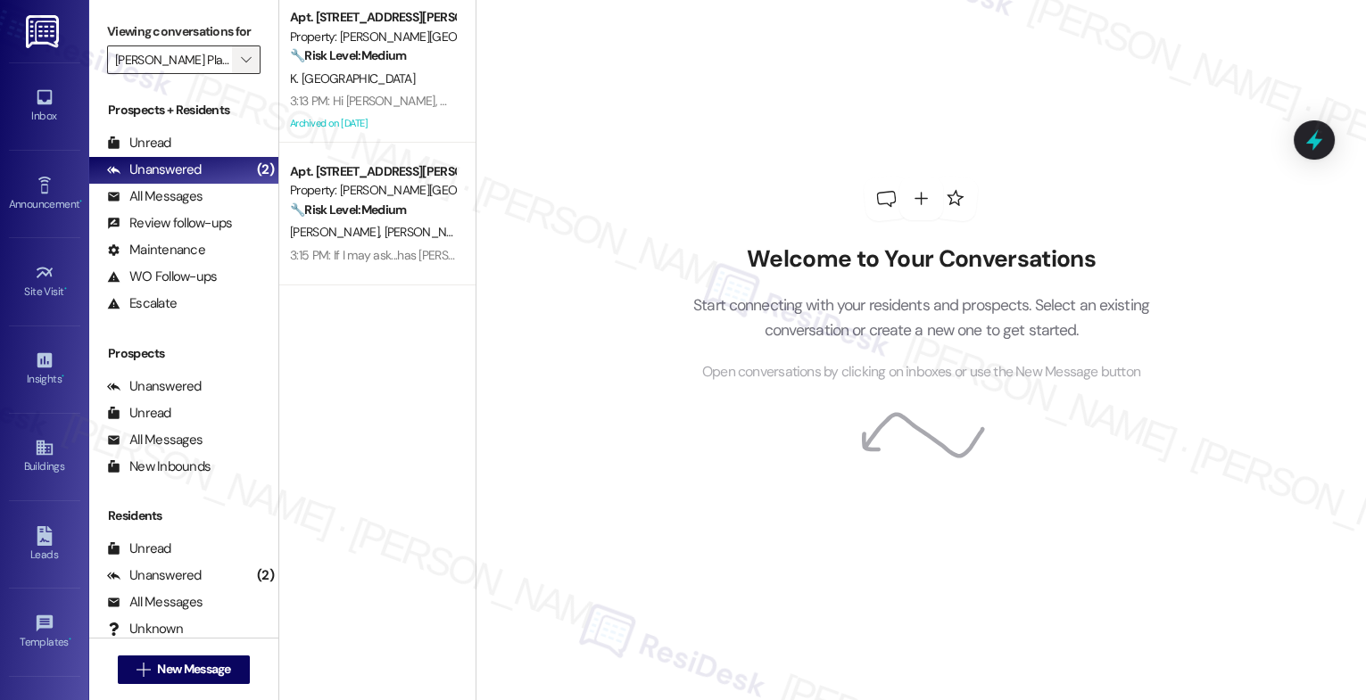
click at [237, 68] on span "" at bounding box center [245, 60] width 17 height 29
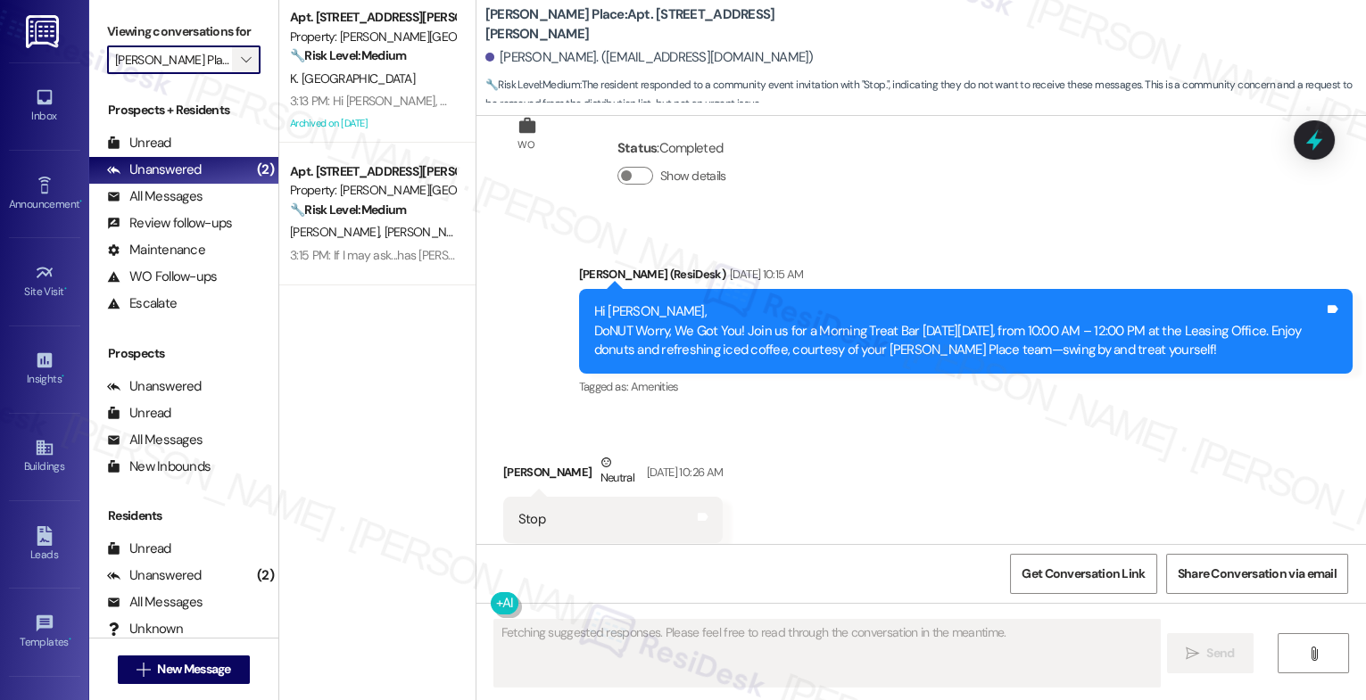
scroll to position [13780, 0]
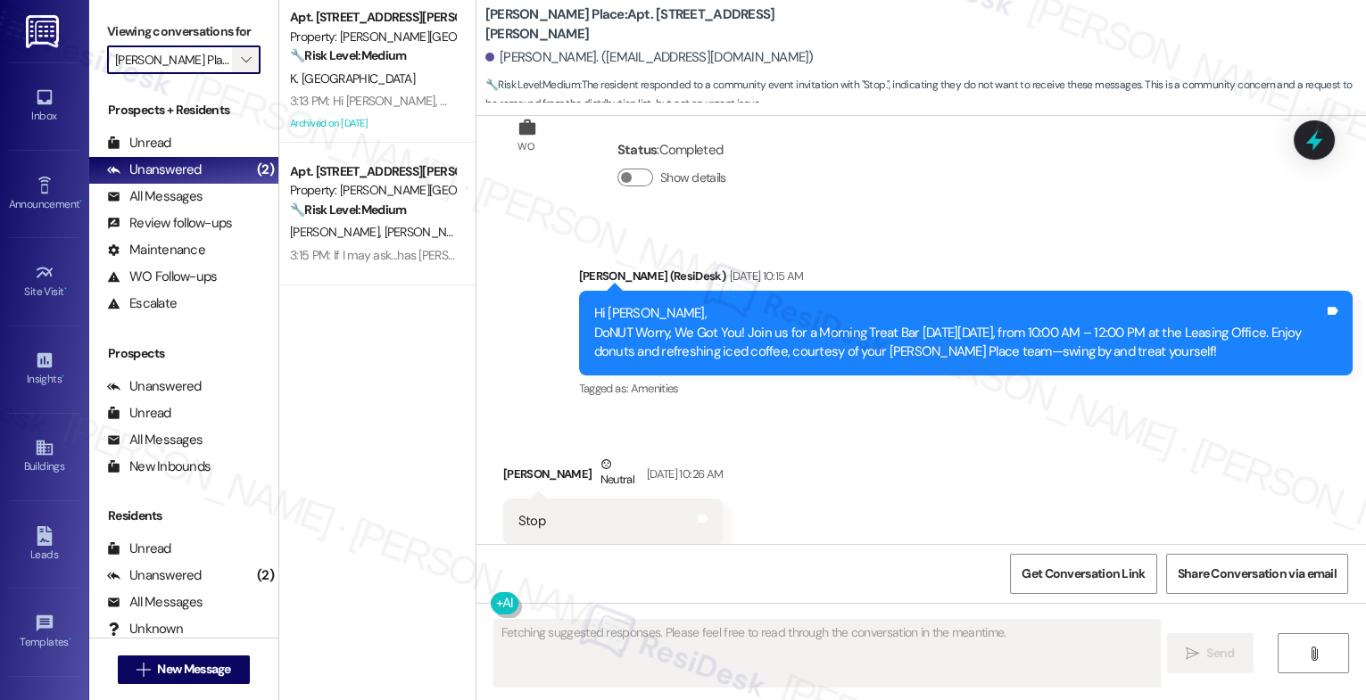
type textarea "Fetching suggested responses. Please feel free to read through the conversation…"
click at [237, 68] on span "" at bounding box center [245, 60] width 17 height 29
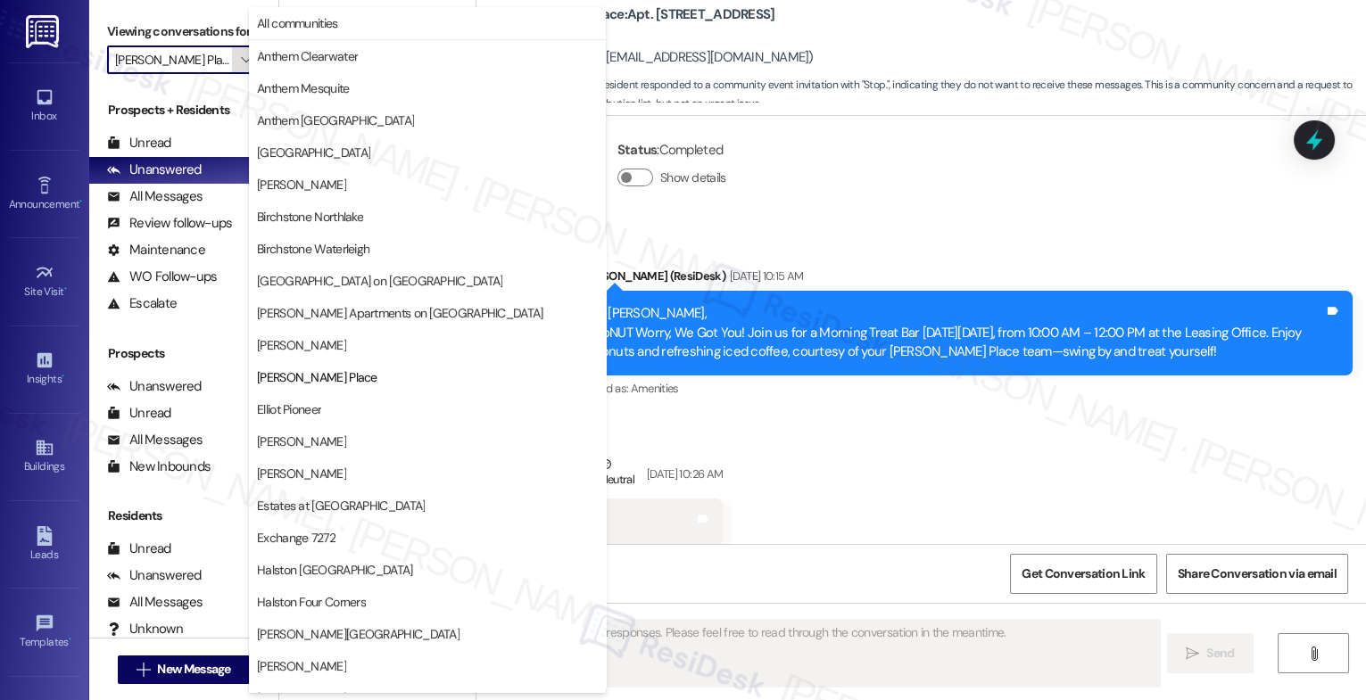
scroll to position [290, 0]
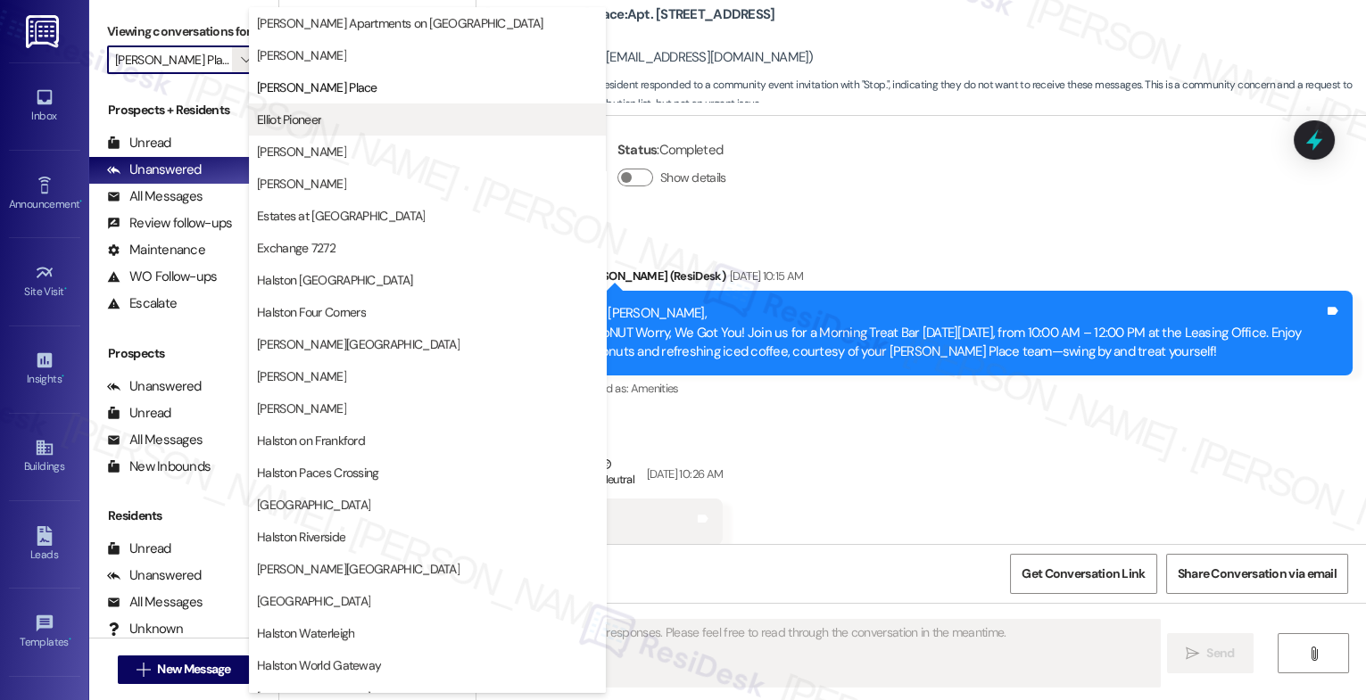
click at [297, 120] on span "Elliot Pioneer" at bounding box center [289, 120] width 64 height 18
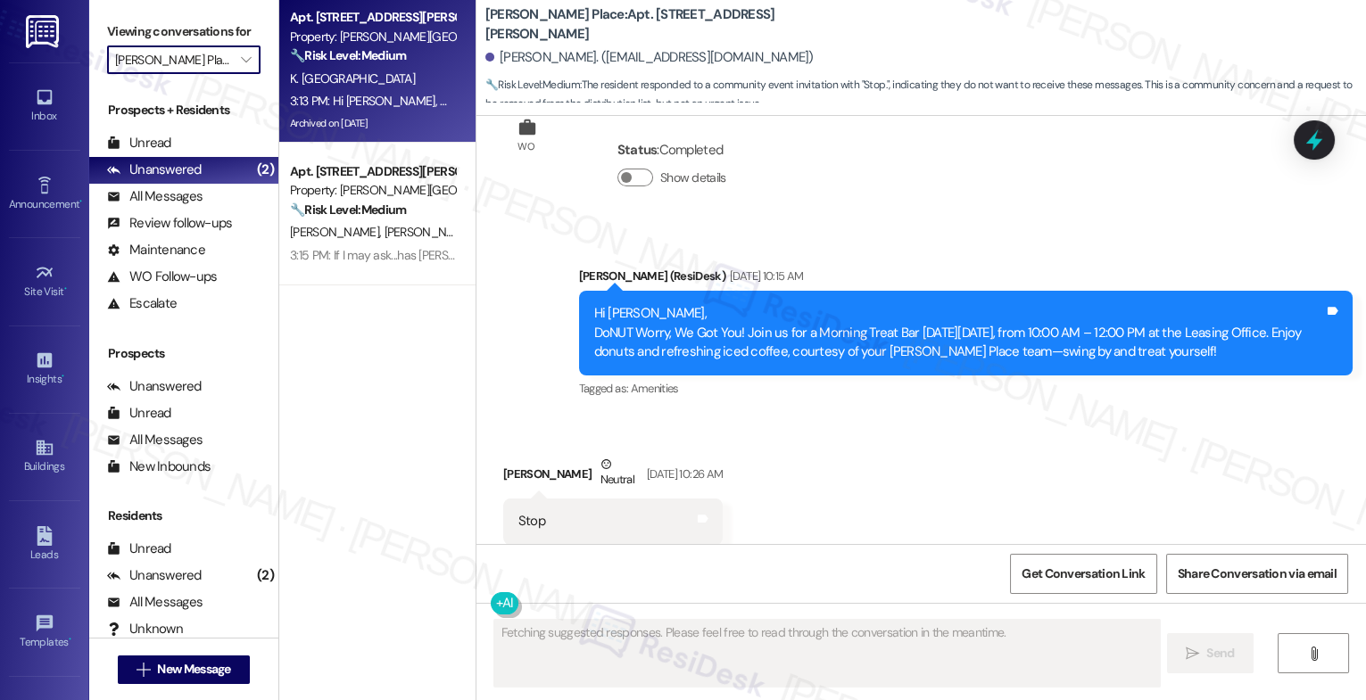
type input "Elliot Pioneer"
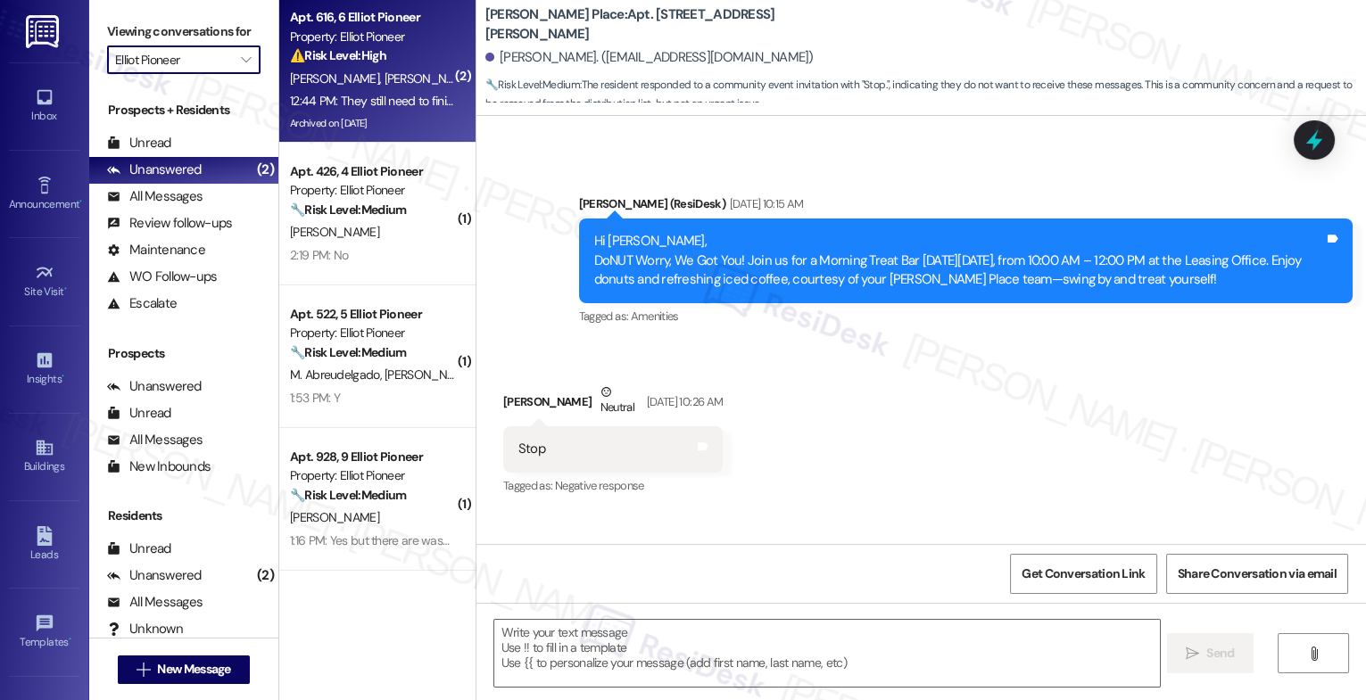
click at [384, 79] on span "[PERSON_NAME]" at bounding box center [428, 78] width 89 height 16
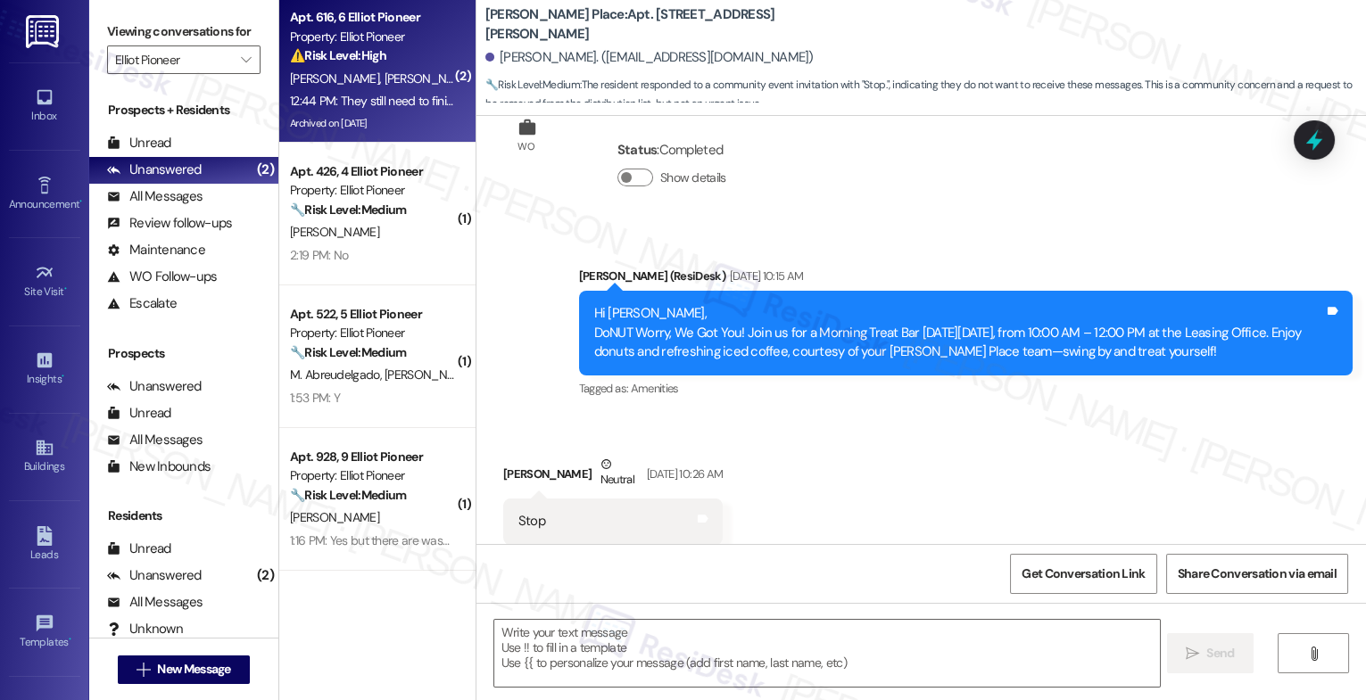
type textarea "Fetching suggested responses. Please feel free to read through the conversation…"
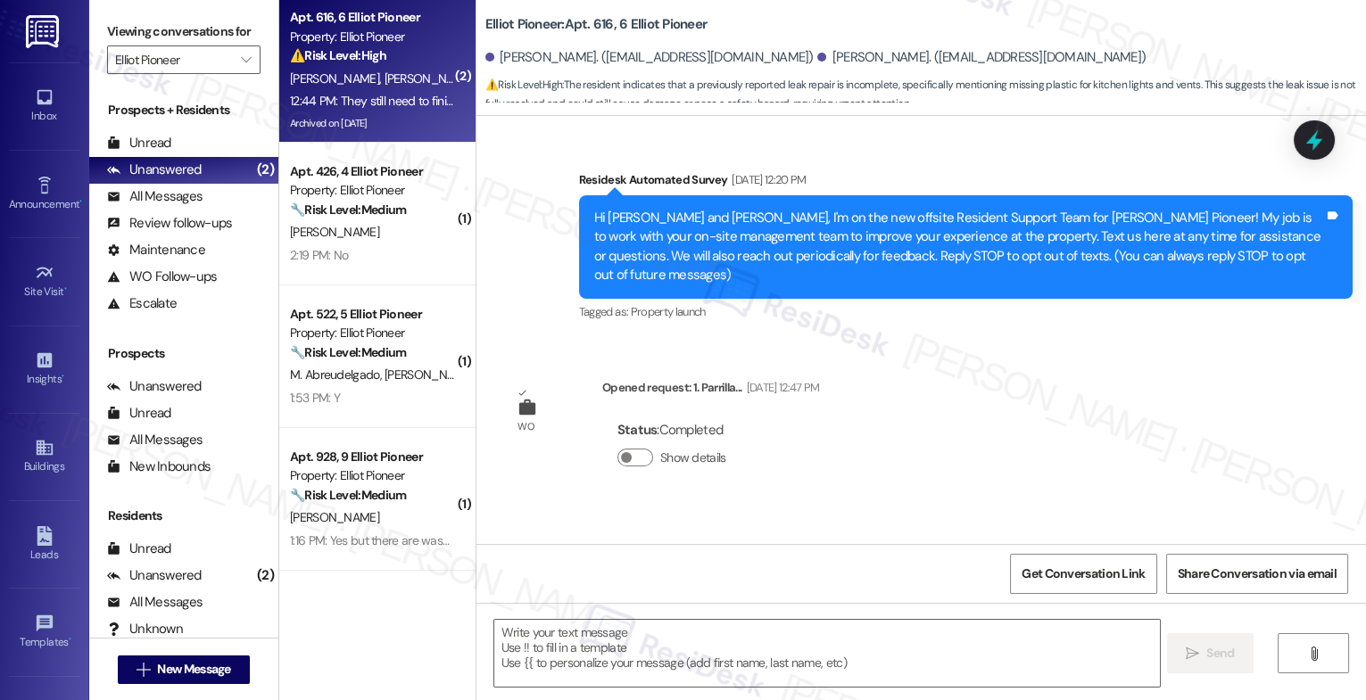
scroll to position [8704, 0]
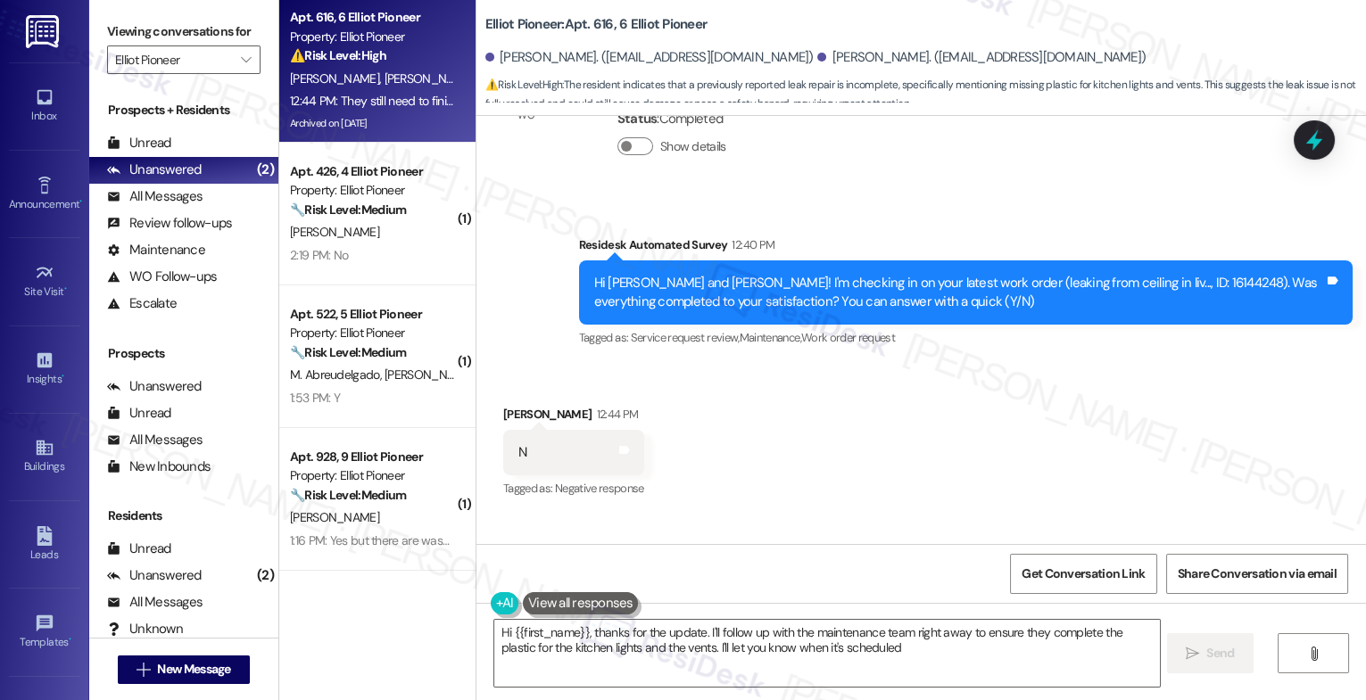
type textarea "Hi {{first_name}}, thanks for the update. I'll follow up with the maintenance t…"
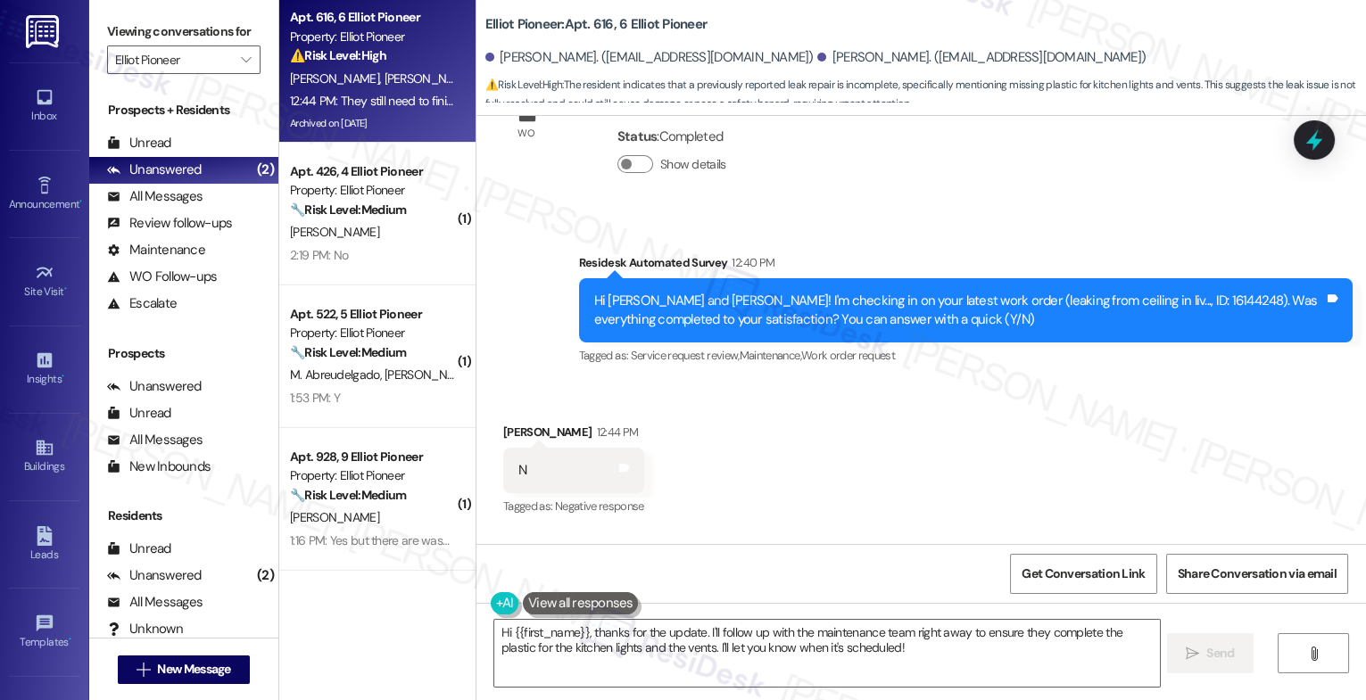
scroll to position [8665, 0]
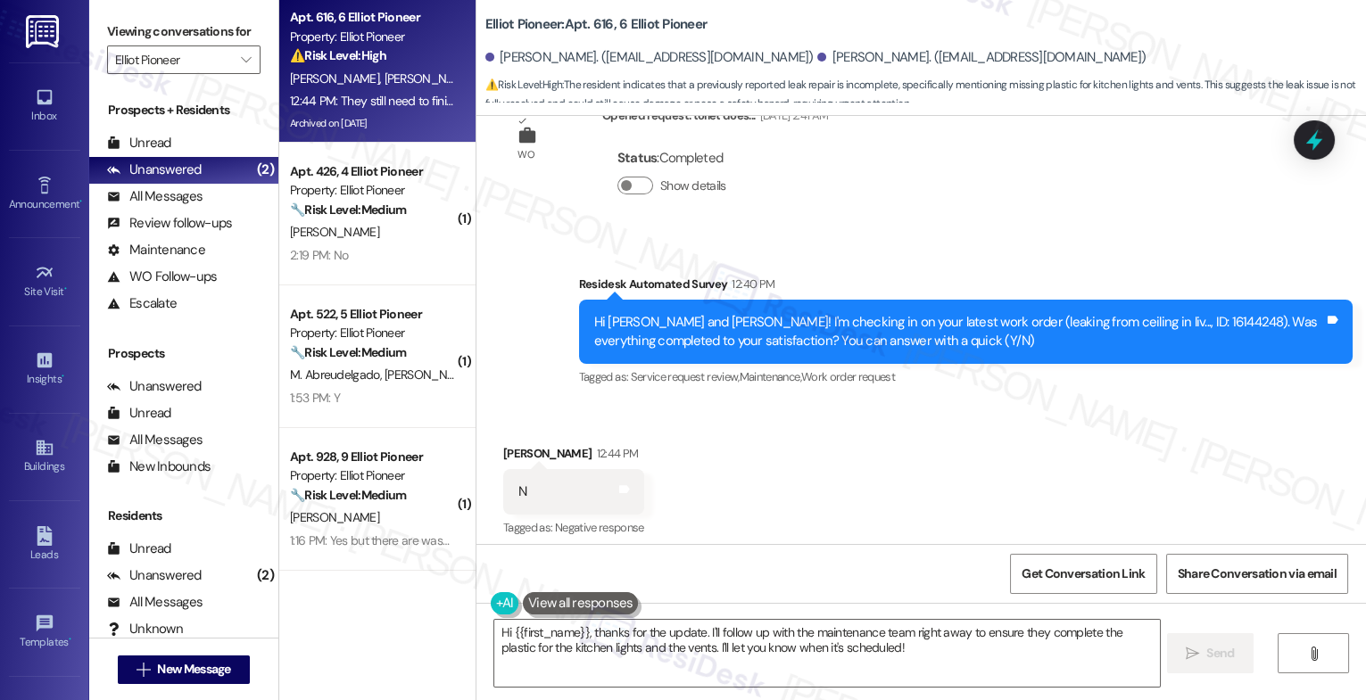
click at [731, 410] on div "Received via SMS Luis Becerra 12:44 PM N Tags and notes Tagged as: Negative res…" at bounding box center [921, 542] width 890 height 277
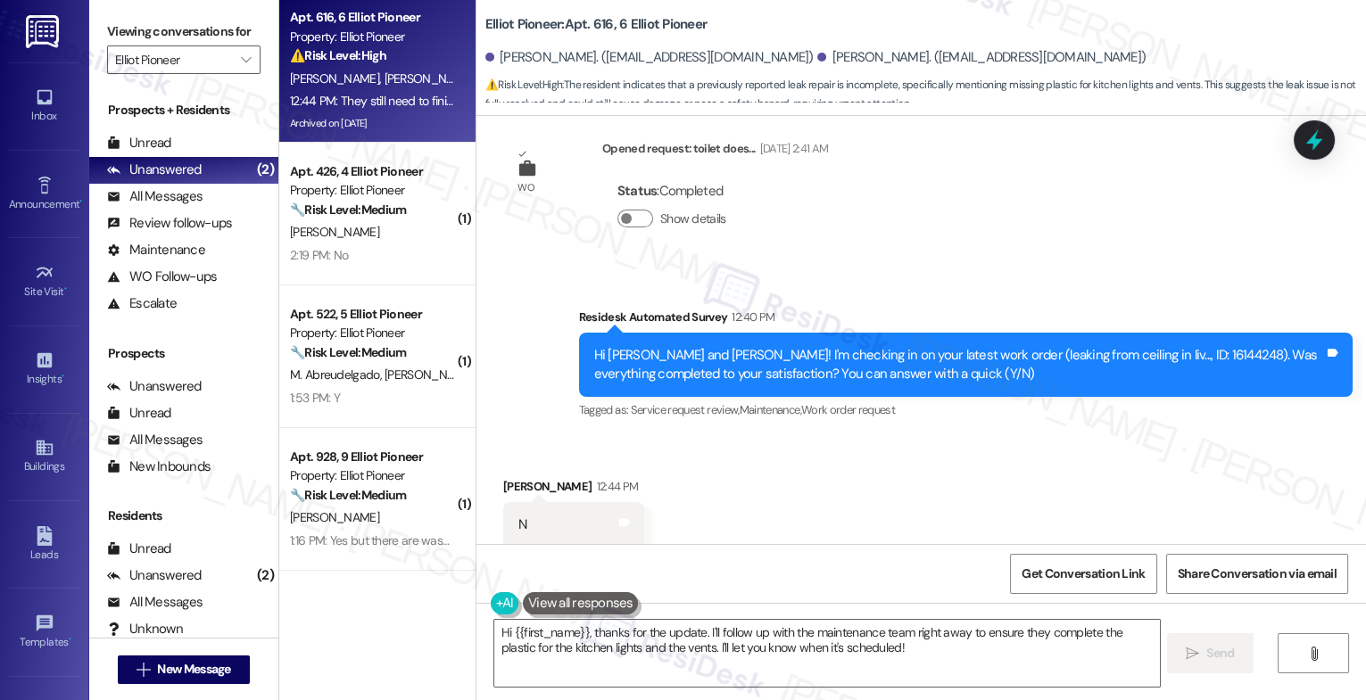
click at [744, 437] on div "Received via SMS Luis Becerra 12:44 PM N Tags and notes Tagged as: Negative res…" at bounding box center [921, 575] width 890 height 277
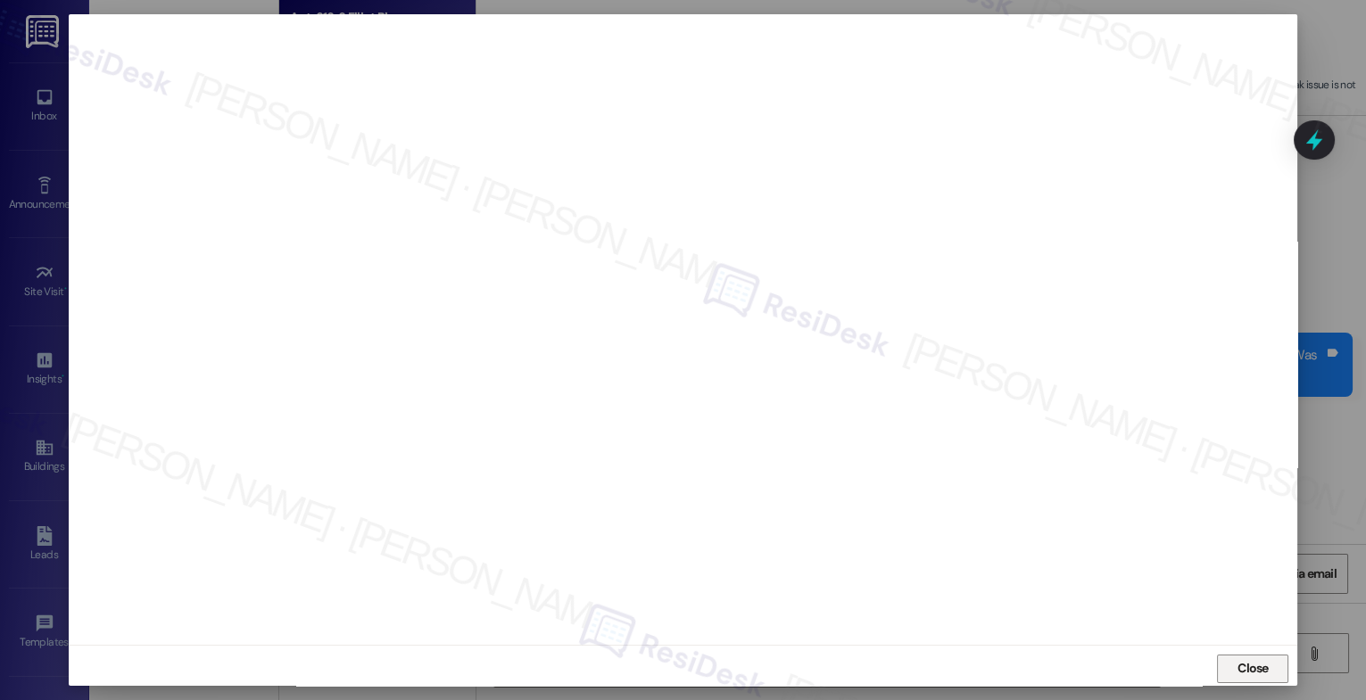
click at [1266, 666] on span "Close" at bounding box center [1253, 668] width 38 height 19
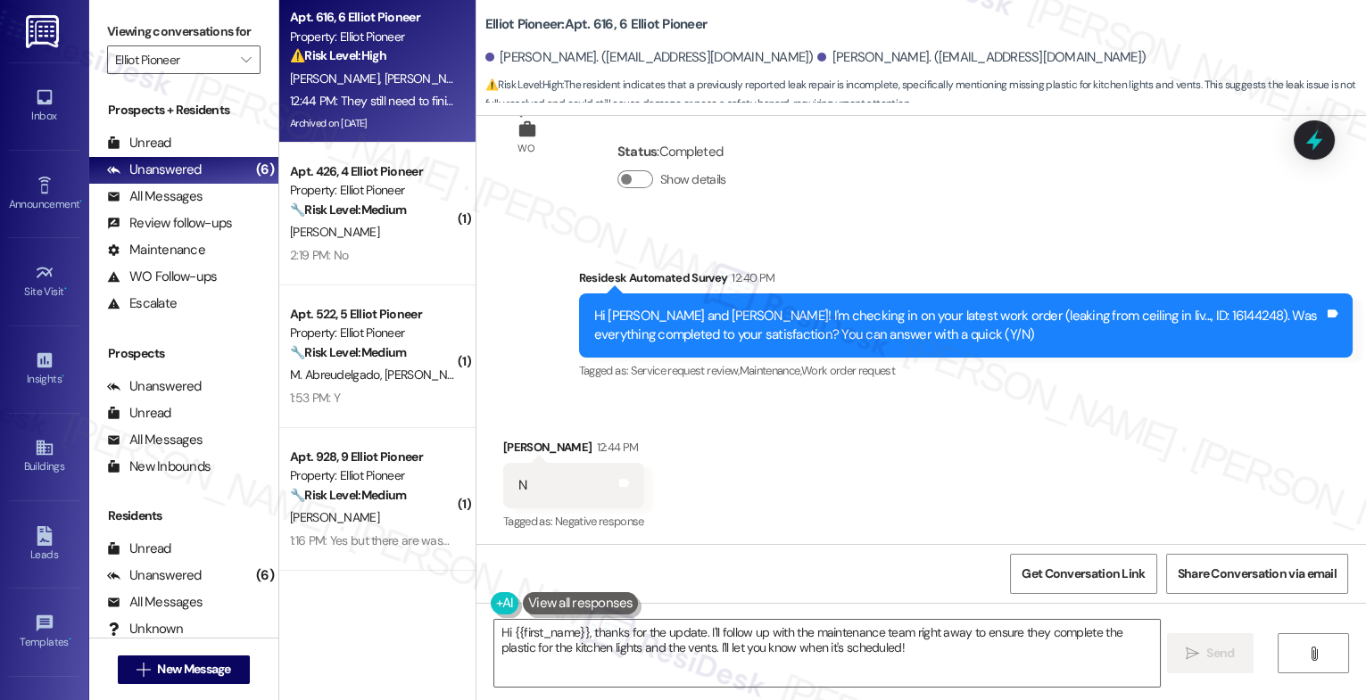
scroll to position [8704, 0]
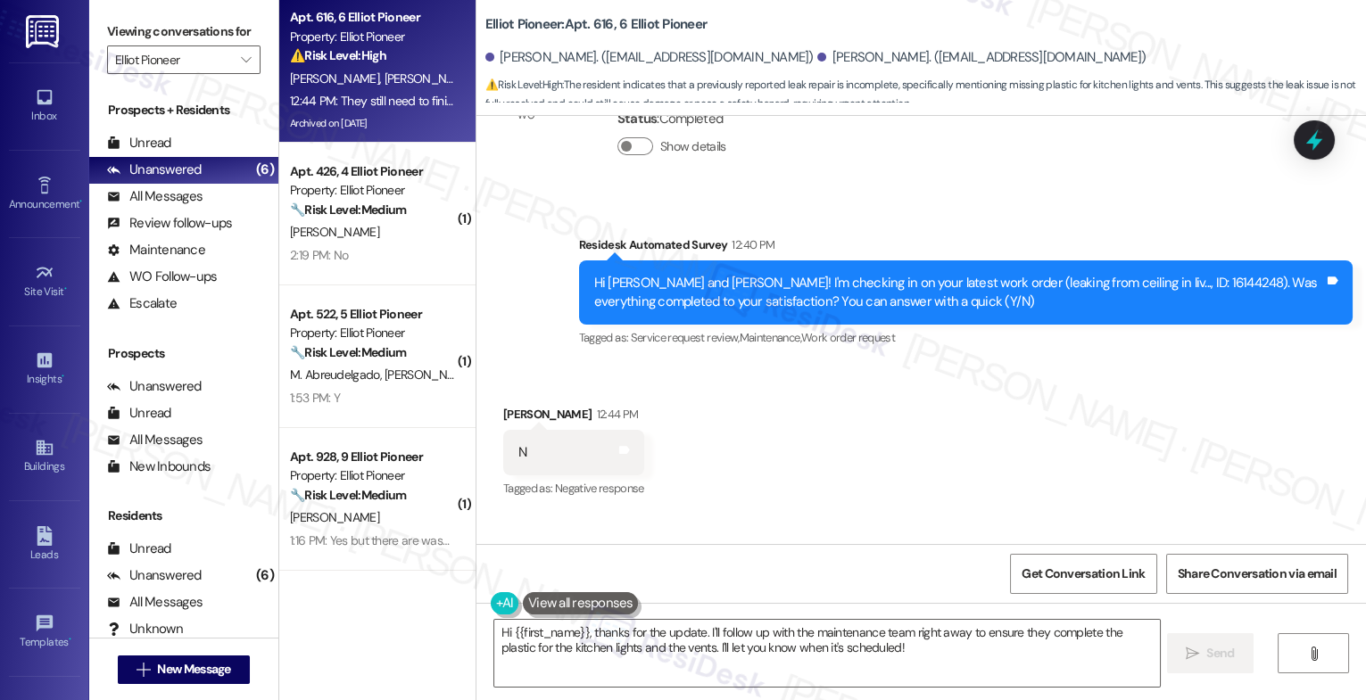
click at [757, 373] on div "Received via SMS Luis Becerra 12:44 PM N Tags and notes Tagged as: Negative res…" at bounding box center [921, 503] width 890 height 277
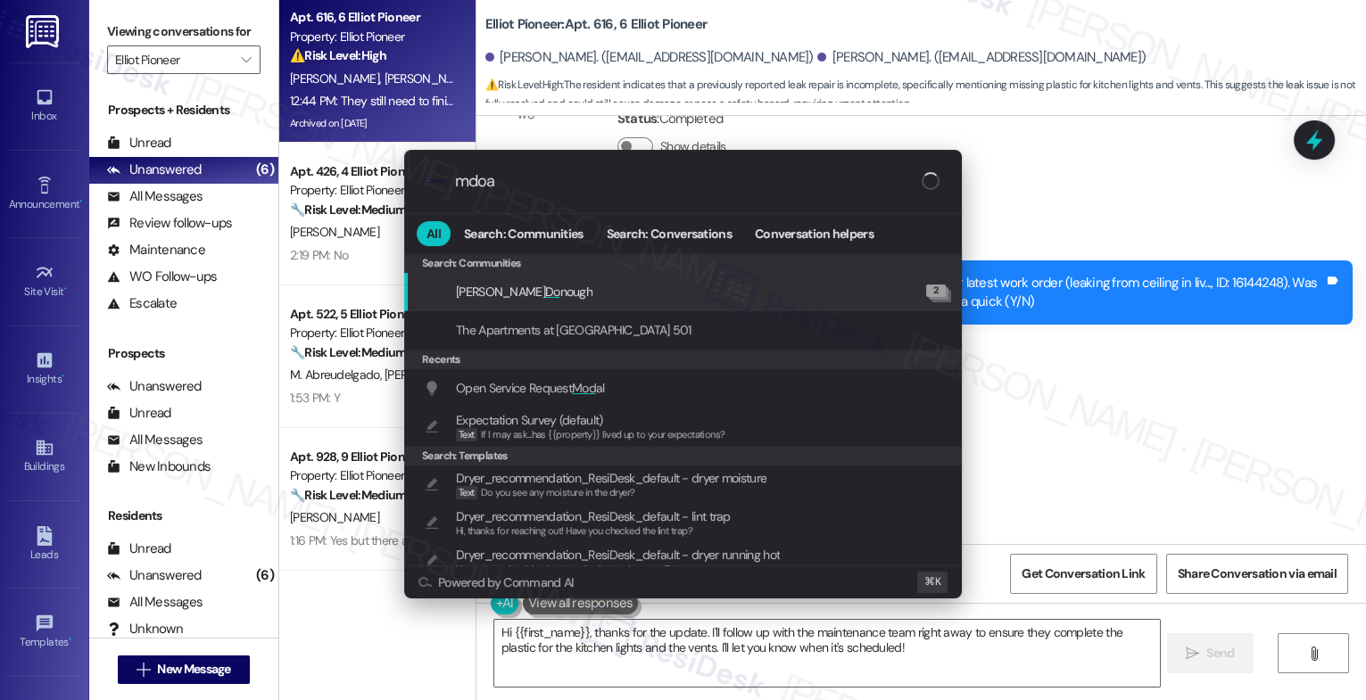
type input "mdoal"
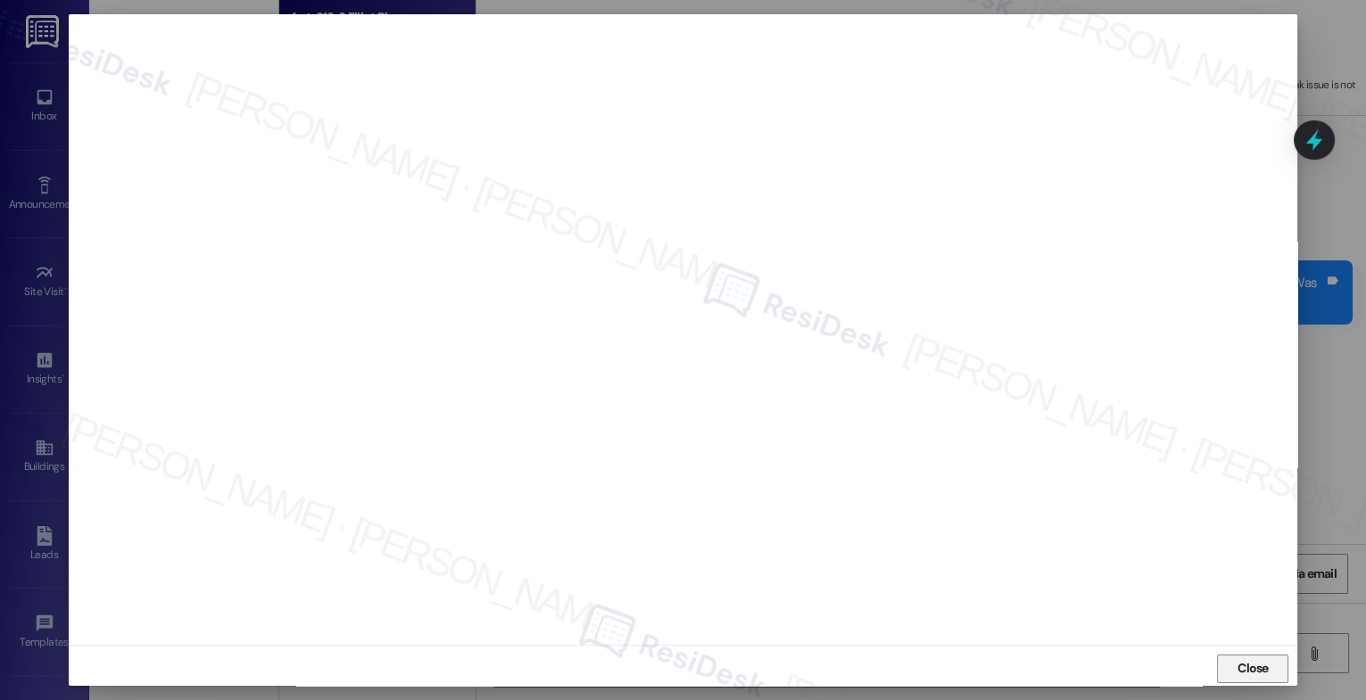
click at [1254, 663] on span "Close" at bounding box center [1253, 668] width 31 height 19
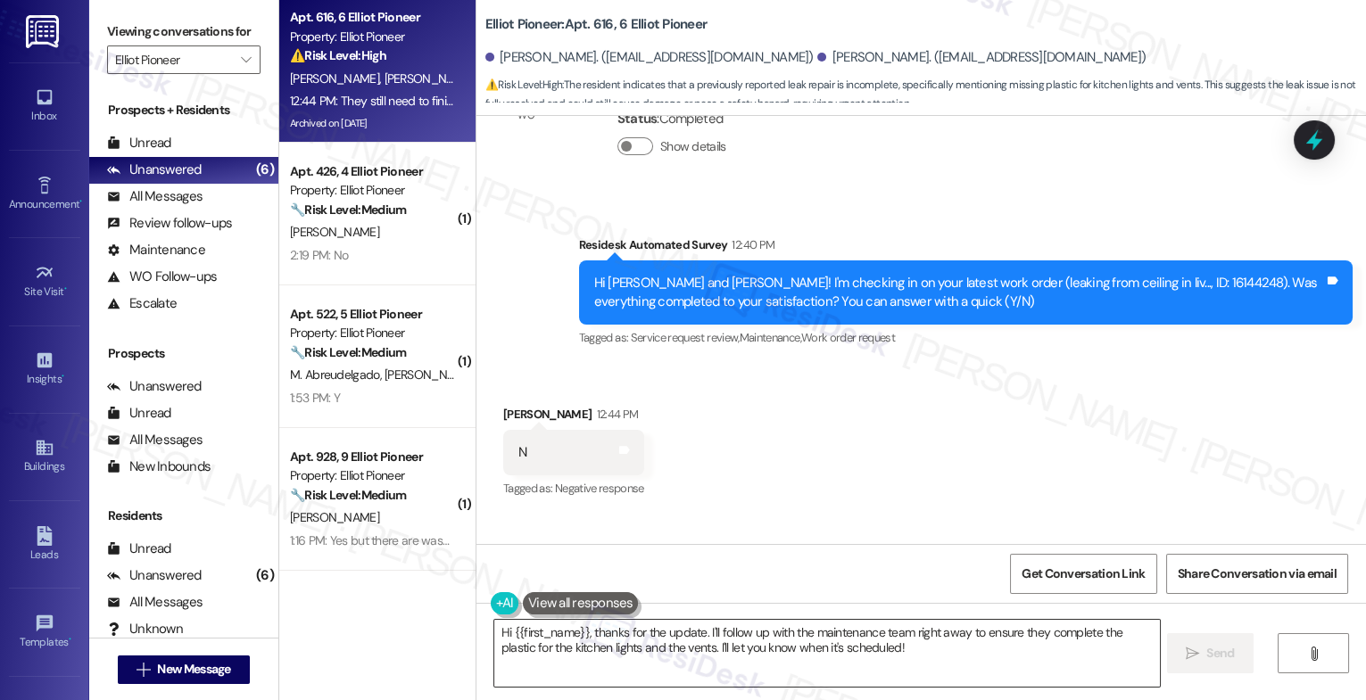
click at [601, 641] on textarea "Hi {{first_name}}, thanks for the update. I'll follow up with the maintenance t…" at bounding box center [827, 653] width 666 height 67
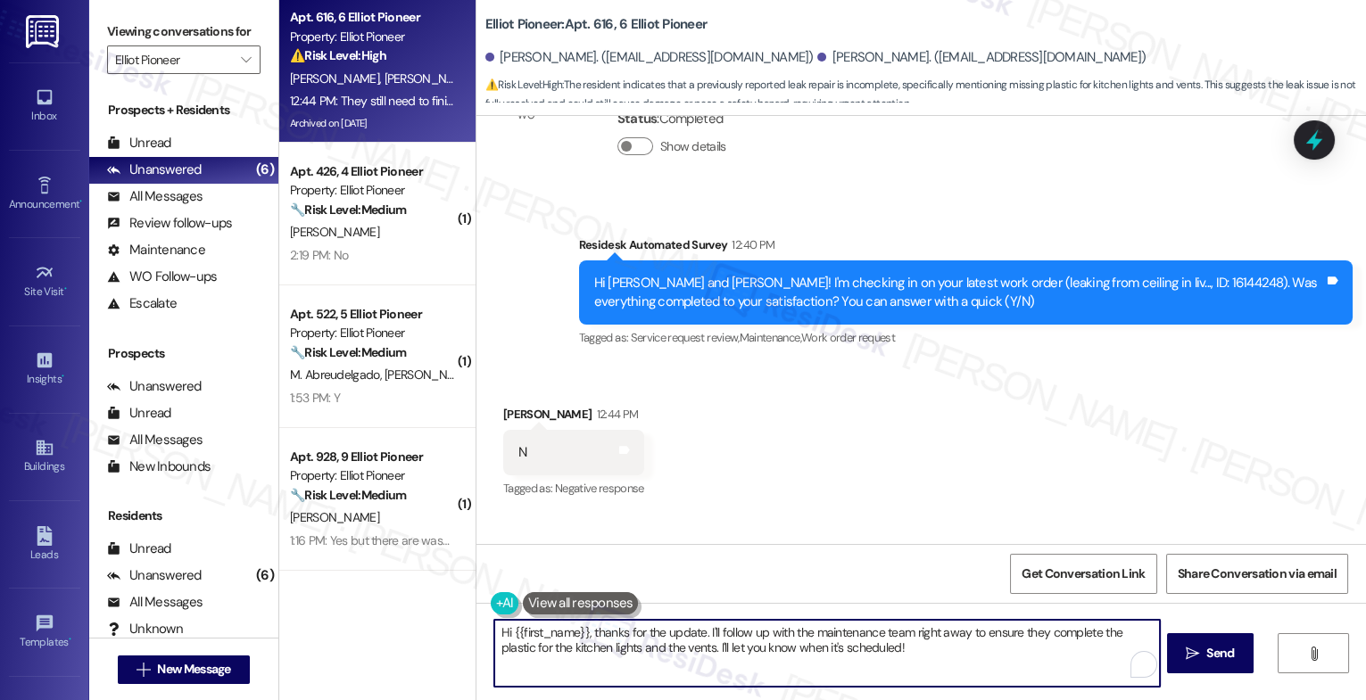
click at [601, 641] on textarea "Hi {{first_name}}, thanks for the update. I'll follow up with the maintenance t…" at bounding box center [827, 653] width 666 height 67
click at [734, 642] on textarea "Thank you for letting me know, Luis." at bounding box center [827, 653] width 666 height 67
click at [784, 630] on textarea "Thank you for letting me know, Luis. Did maintenance say when they will return?" at bounding box center [827, 653] width 666 height 67
click at [1007, 640] on textarea "Thank you for letting me know, Luis. Did maintenance tell you when they will re…" at bounding box center [827, 653] width 666 height 67
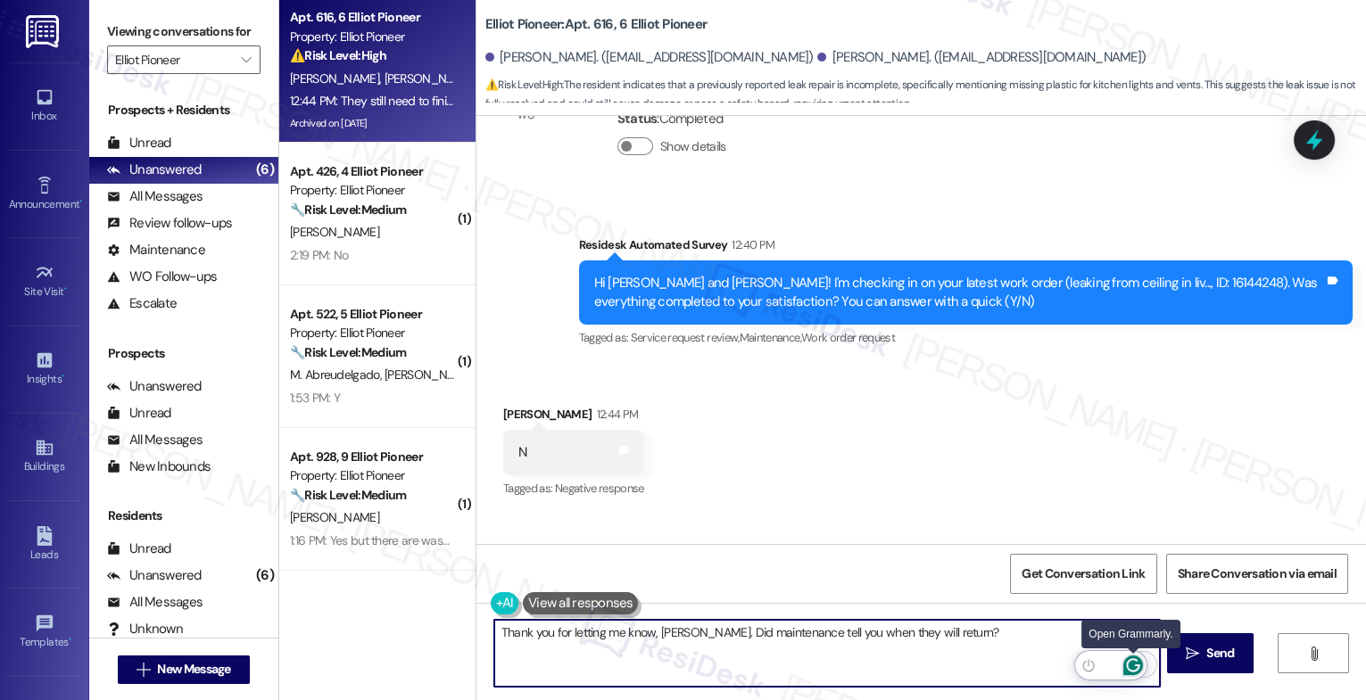
type textarea "Thank you for letting me know, Luis. Did maintenance tell you when they will re…"
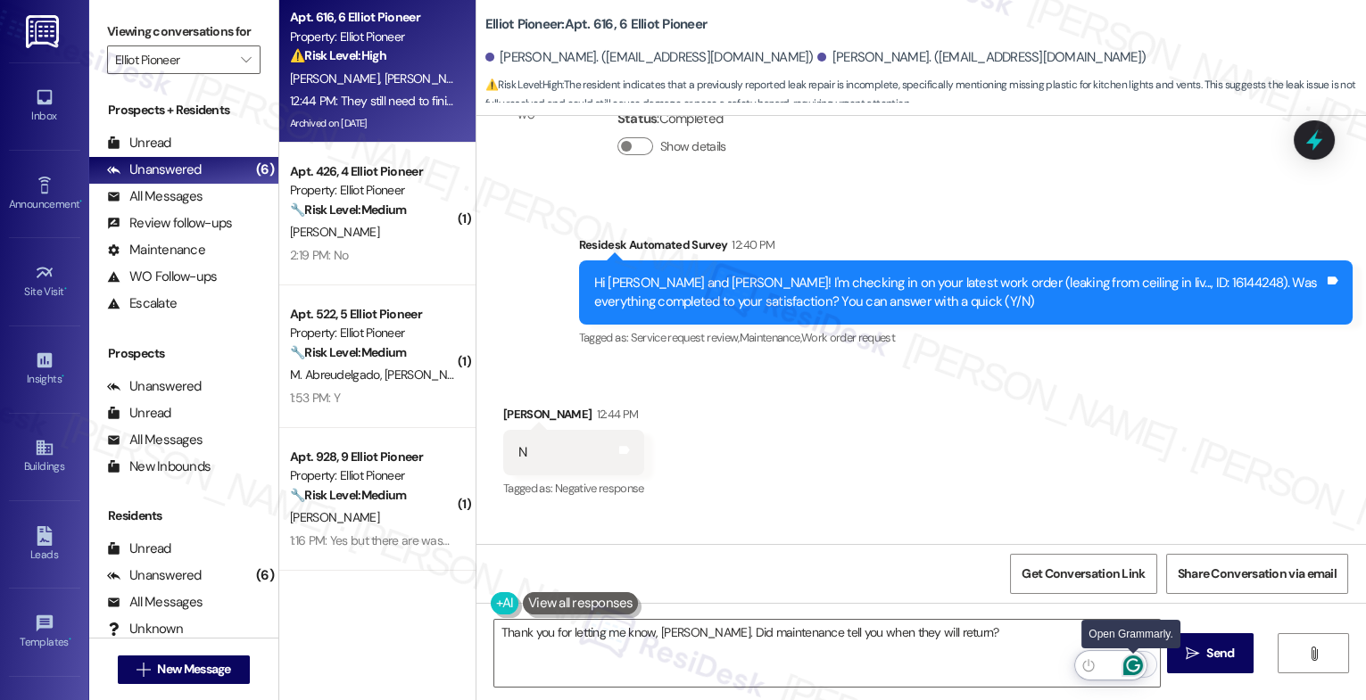
click at [1132, 662] on icon "Open Grammarly. 0 Suggestions." at bounding box center [1133, 666] width 20 height 20
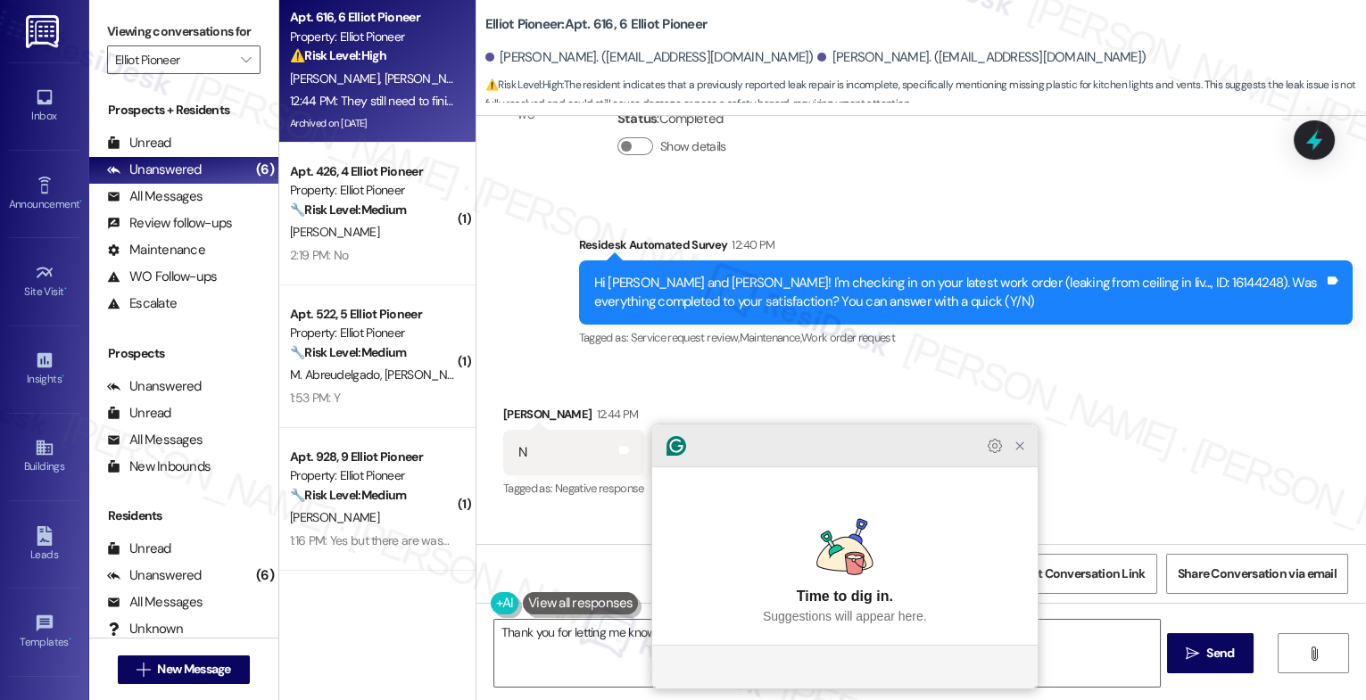
click at [1014, 453] on icon "Close Grammarly Assistant" at bounding box center [1020, 446] width 14 height 14
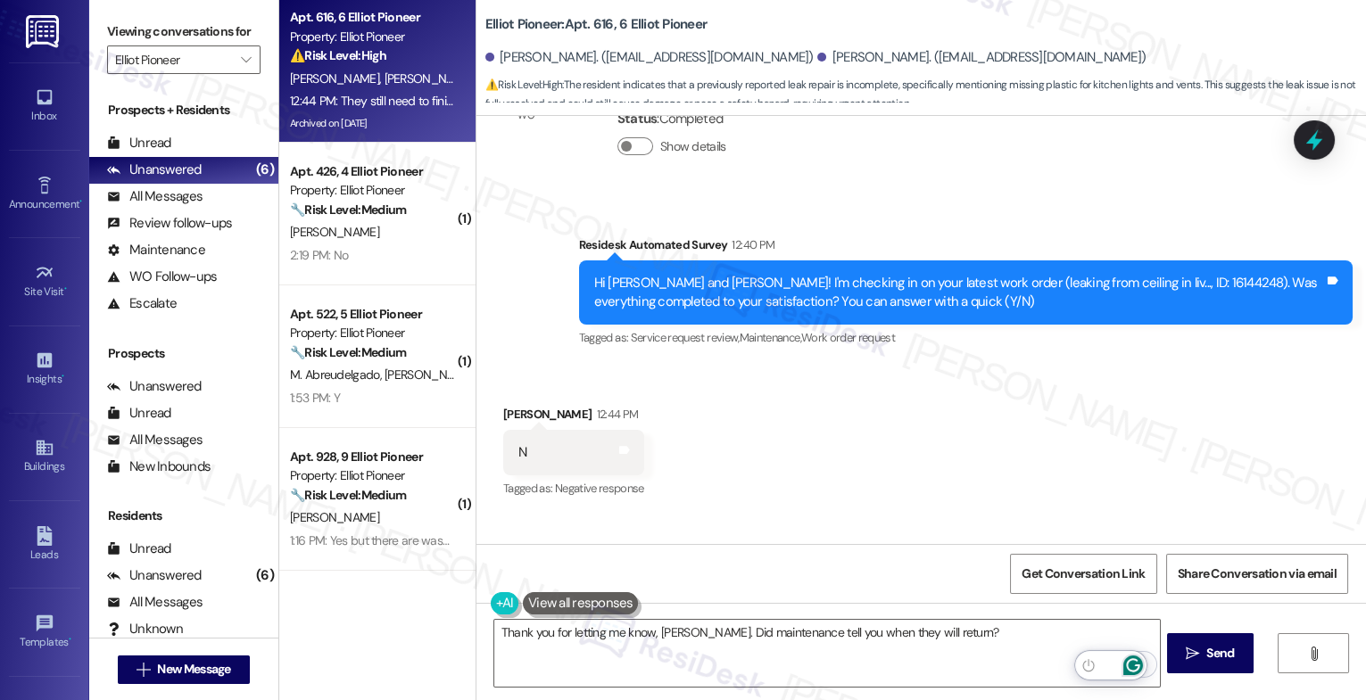
click at [1135, 659] on icon "Open Grammarly. 0 Suggestions." at bounding box center [1132, 665] width 13 height 13
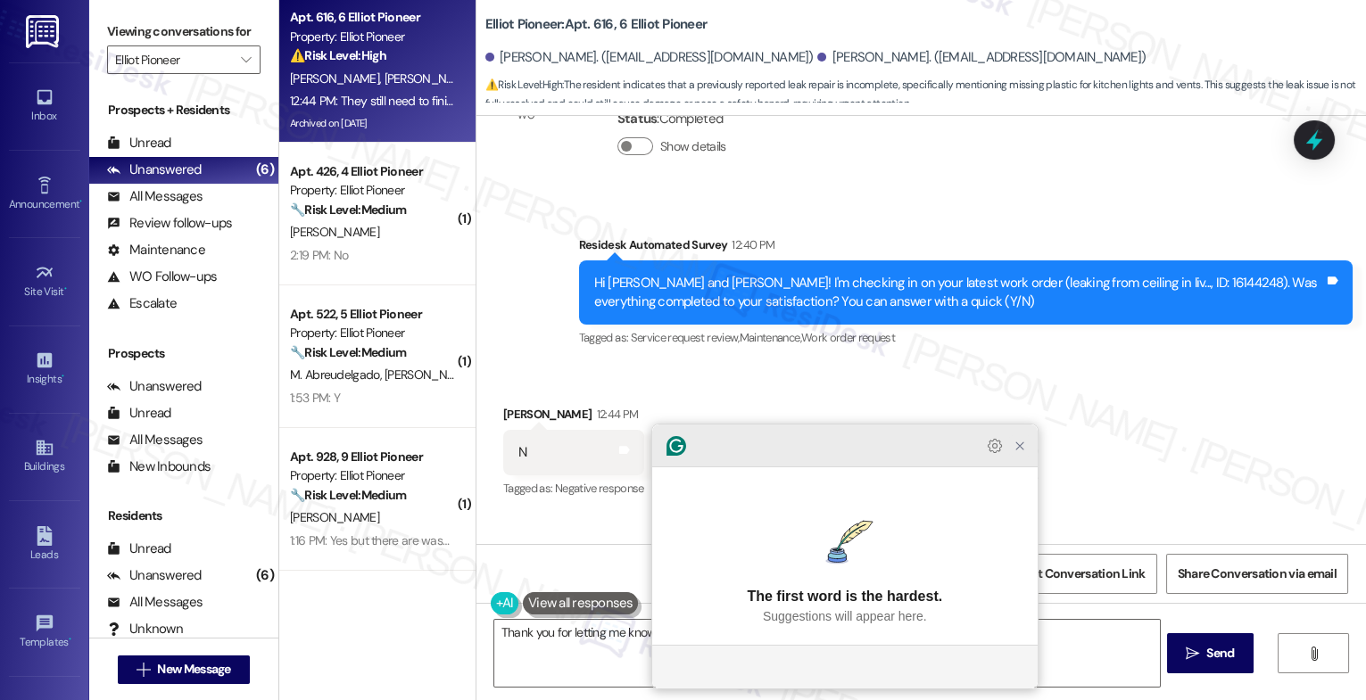
click at [1022, 453] on icon "Close Grammarly Assistant" at bounding box center [1020, 446] width 14 height 14
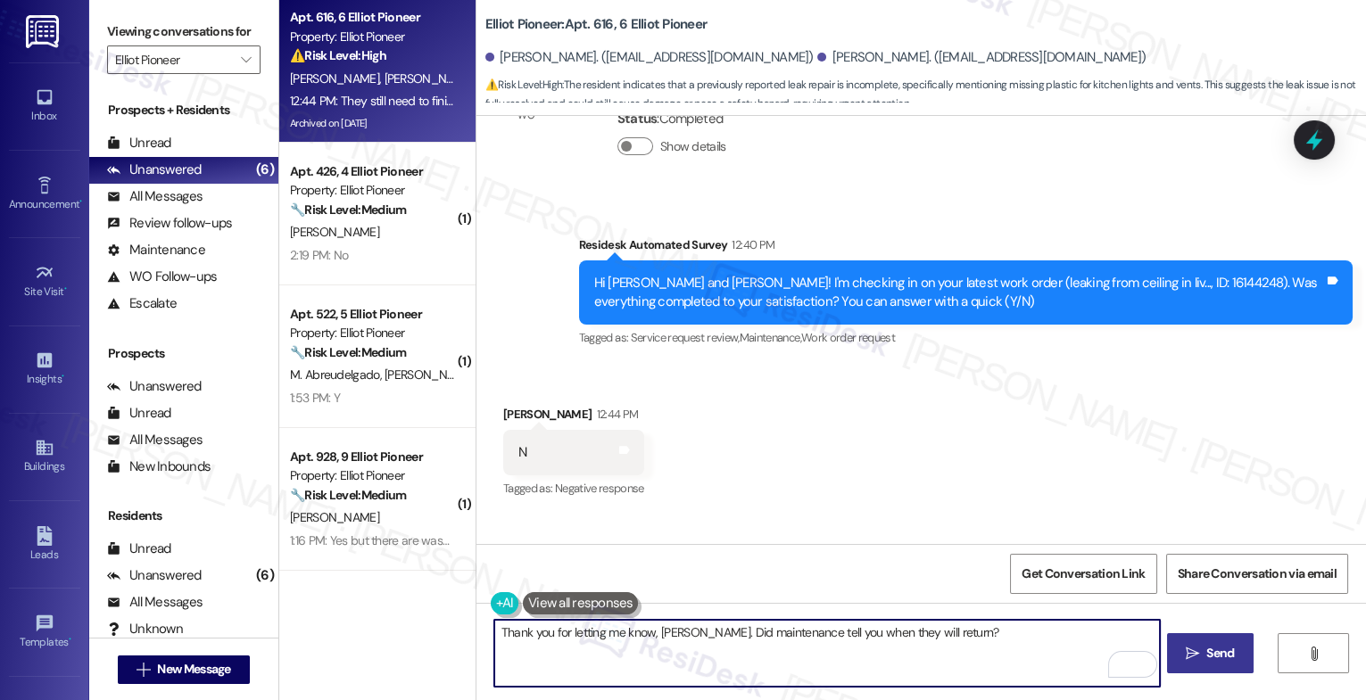
click at [1206, 648] on span "Send" at bounding box center [1220, 653] width 28 height 19
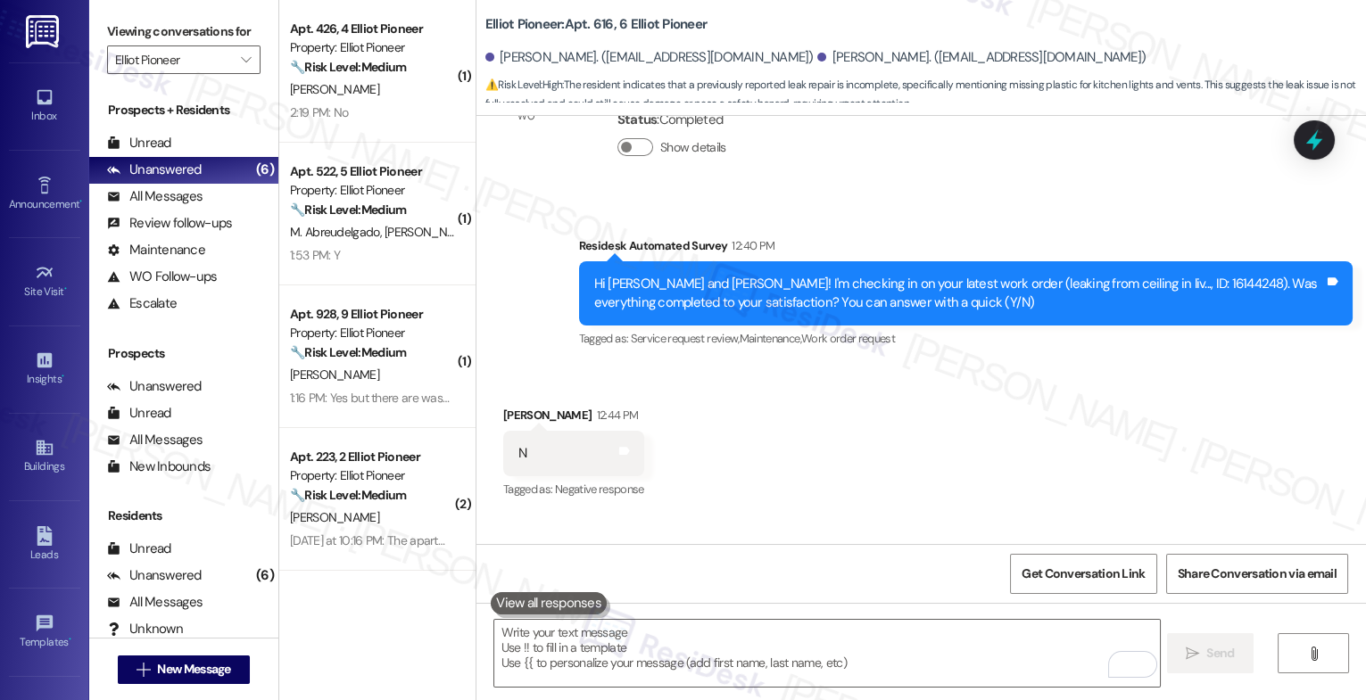
scroll to position [8828, 0]
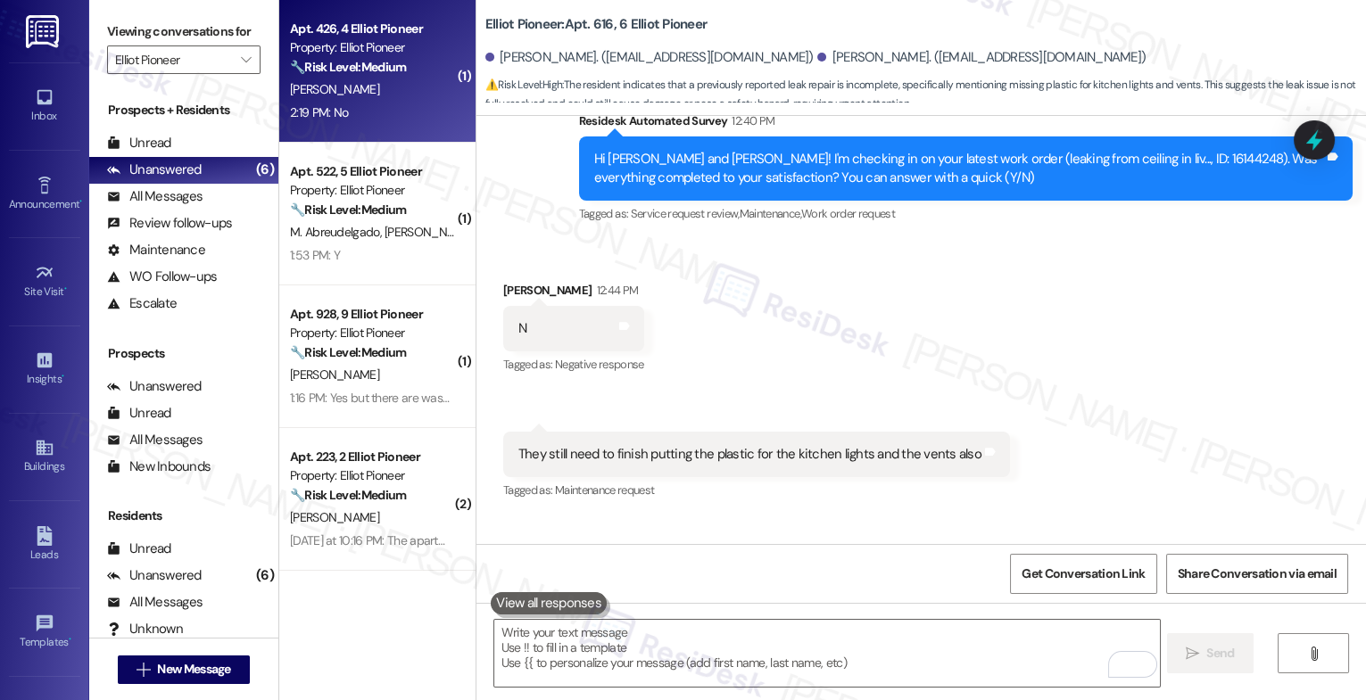
click at [327, 56] on div "Property: Elliot Pioneer" at bounding box center [372, 47] width 165 height 19
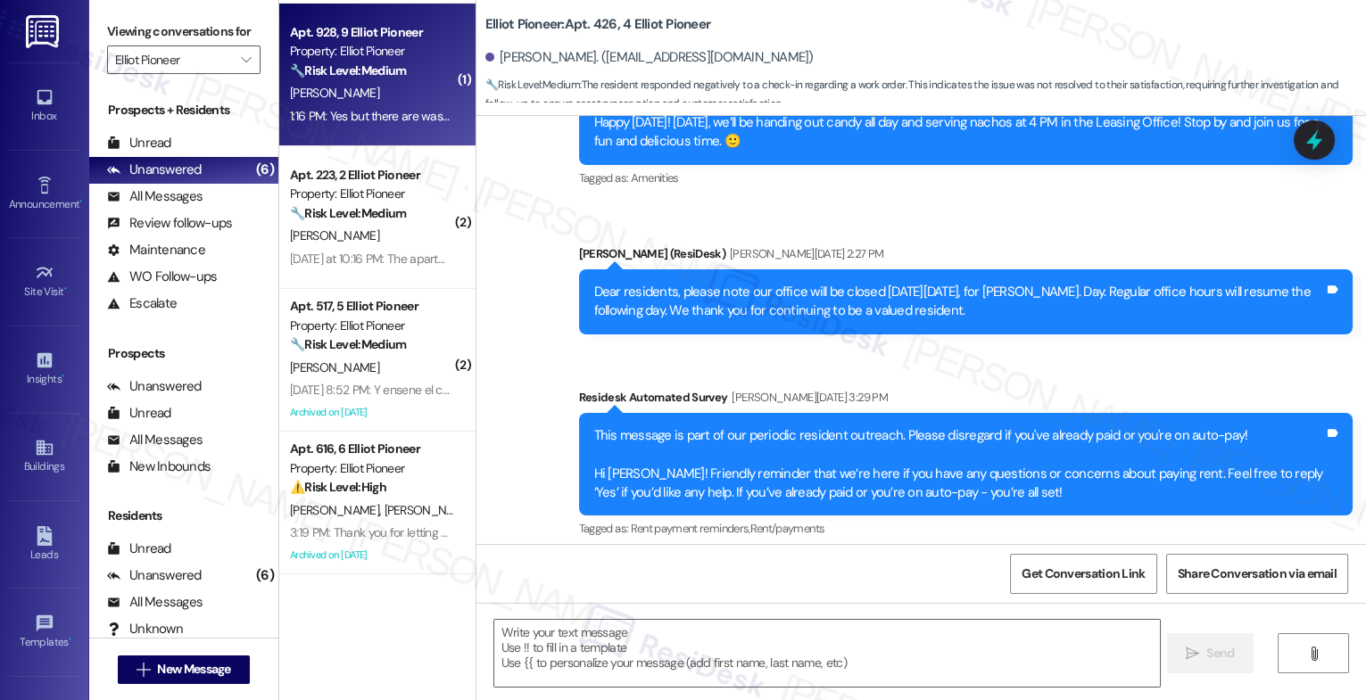
scroll to position [0, 0]
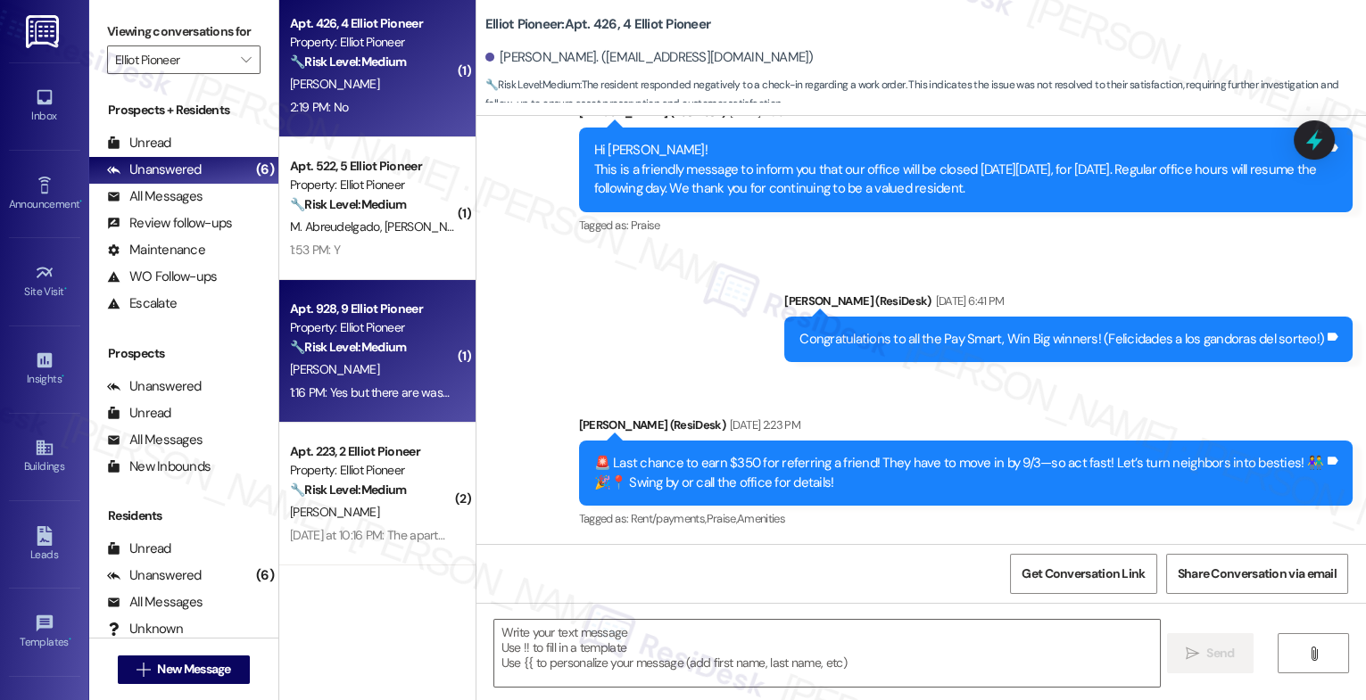
type textarea "Fetching suggested responses. Please feel free to read through the conversation…"
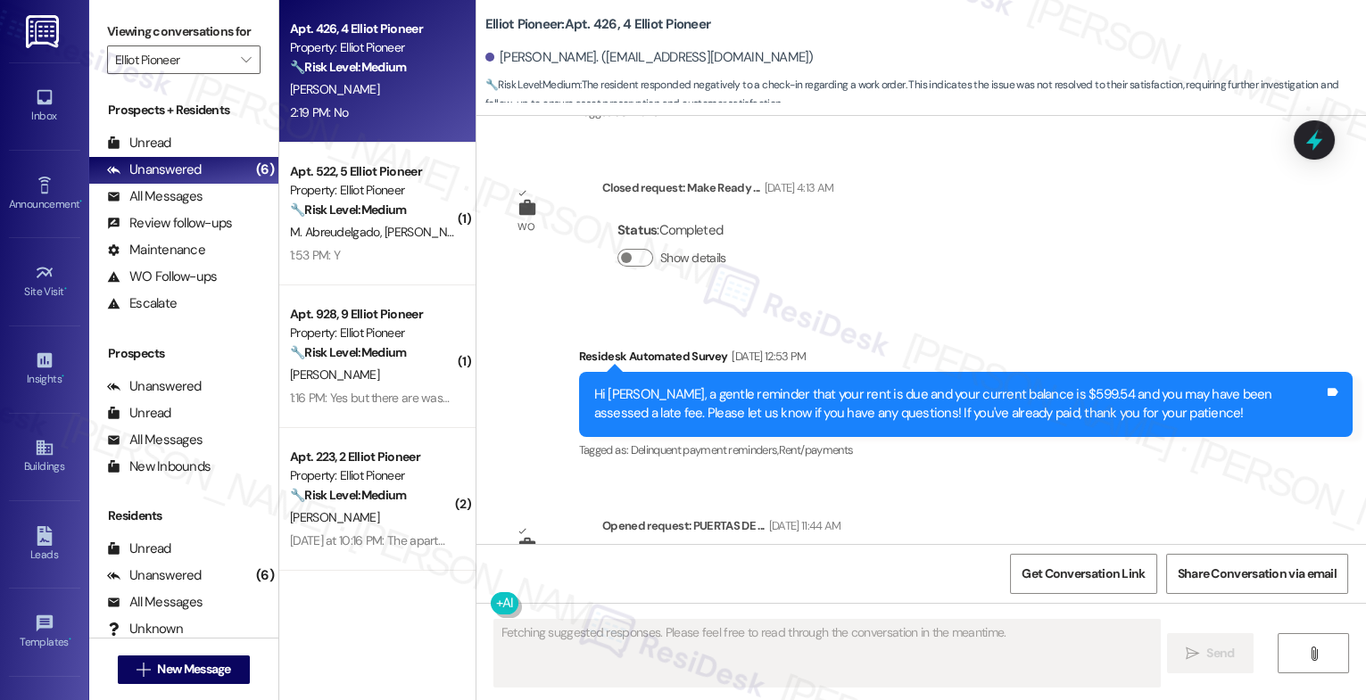
scroll to position [7809, 0]
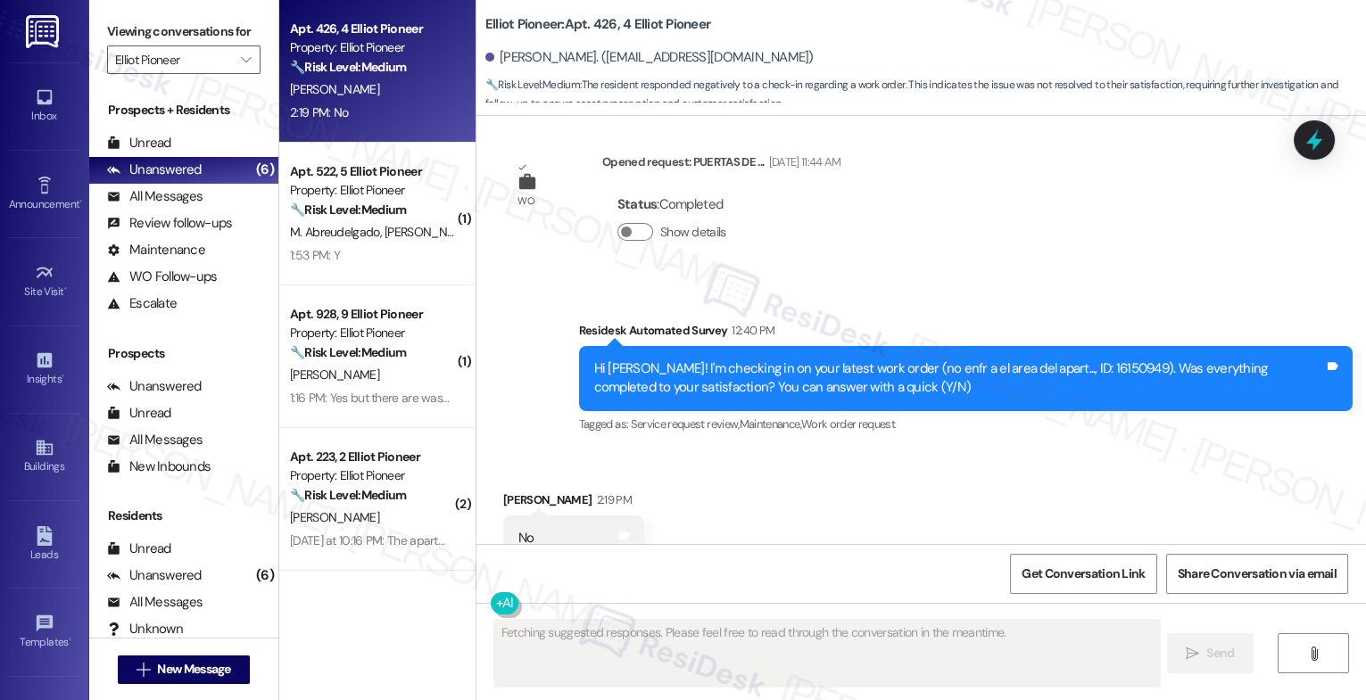
click at [717, 484] on div "Received via SMS Roque Sanchez 2:19 PM No Tags and notes Tagged as: Negative re…" at bounding box center [921, 526] width 890 height 151
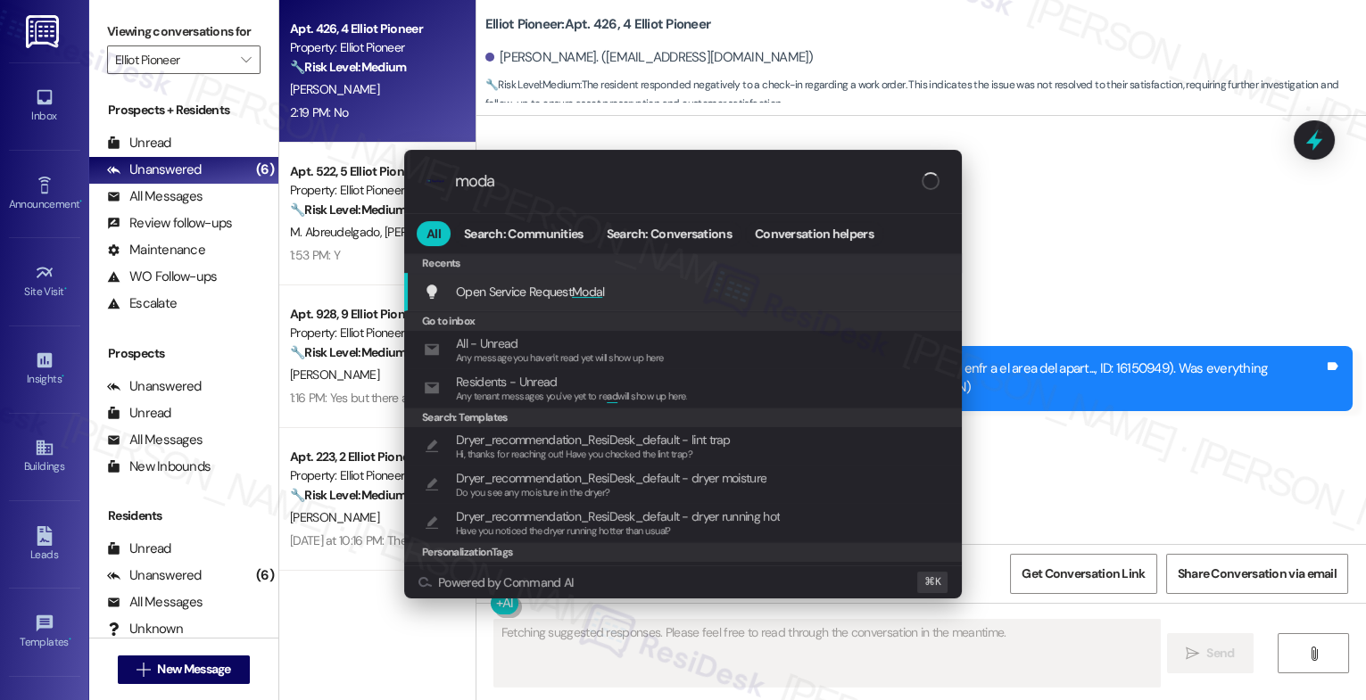
type input "modal"
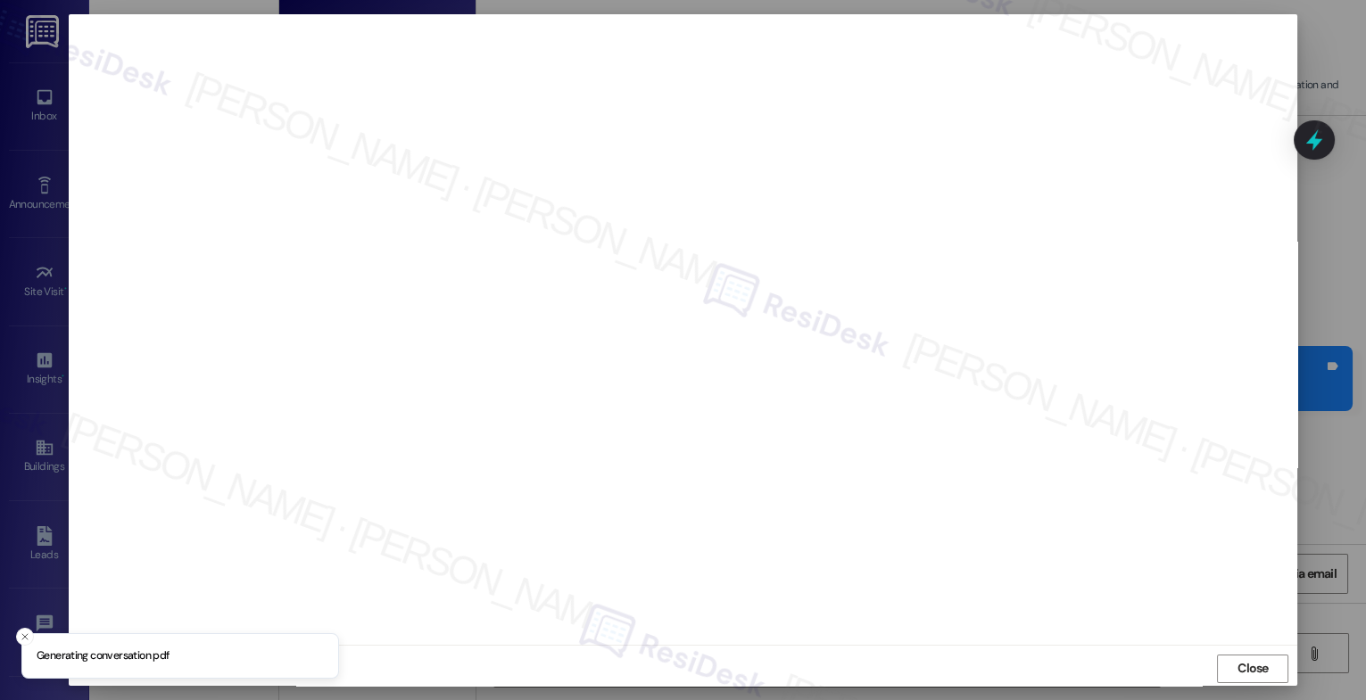
type textarea "Hey {{first_name}}, thanks for the quick reply! I'm sorry to hear the work orde…"
click at [1244, 662] on span "Close" at bounding box center [1253, 668] width 31 height 19
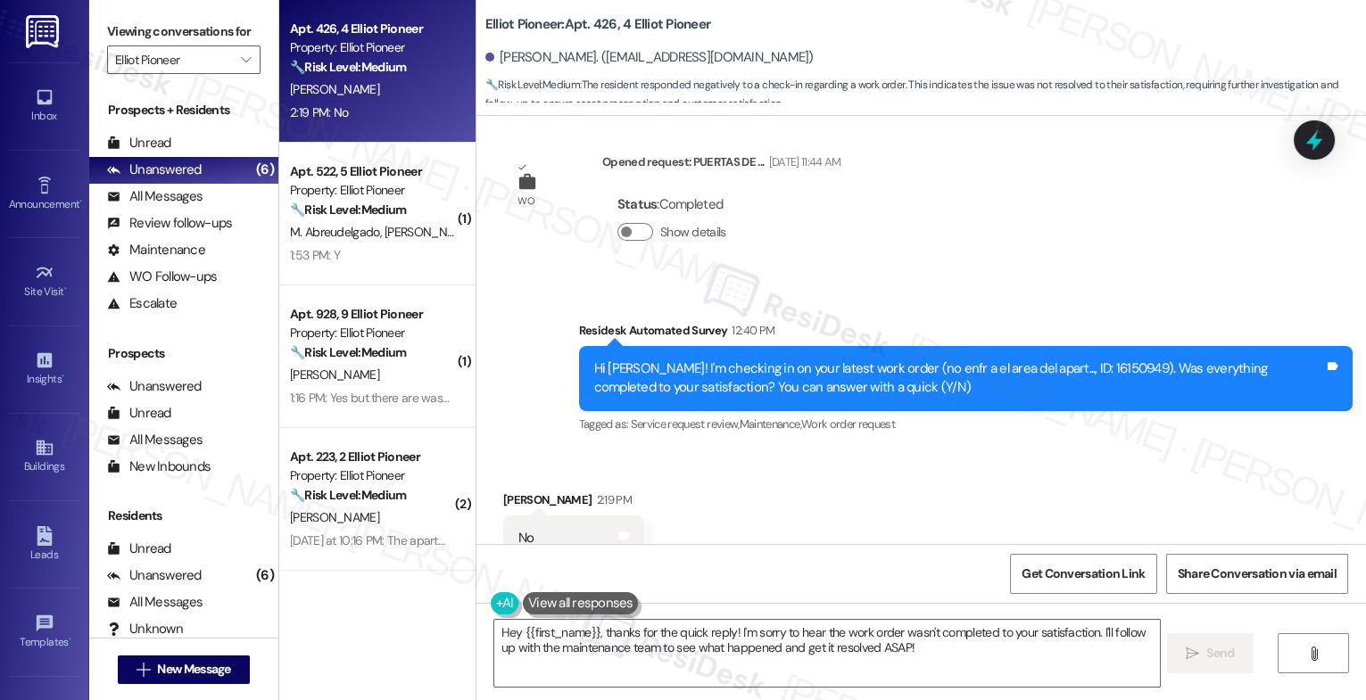
click at [860, 484] on div "Received via SMS Roque Sanchez 2:19 PM No Tags and notes Tagged as: Negative re…" at bounding box center [921, 526] width 890 height 151
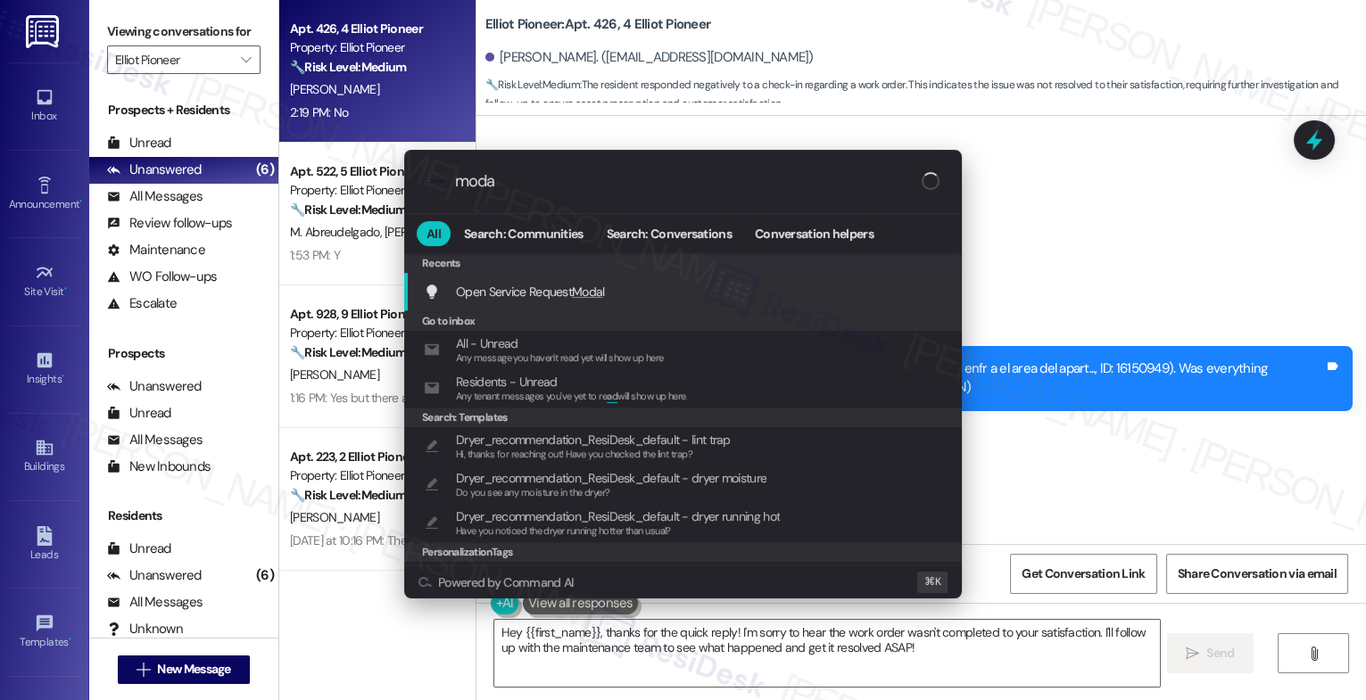
type input "modal"
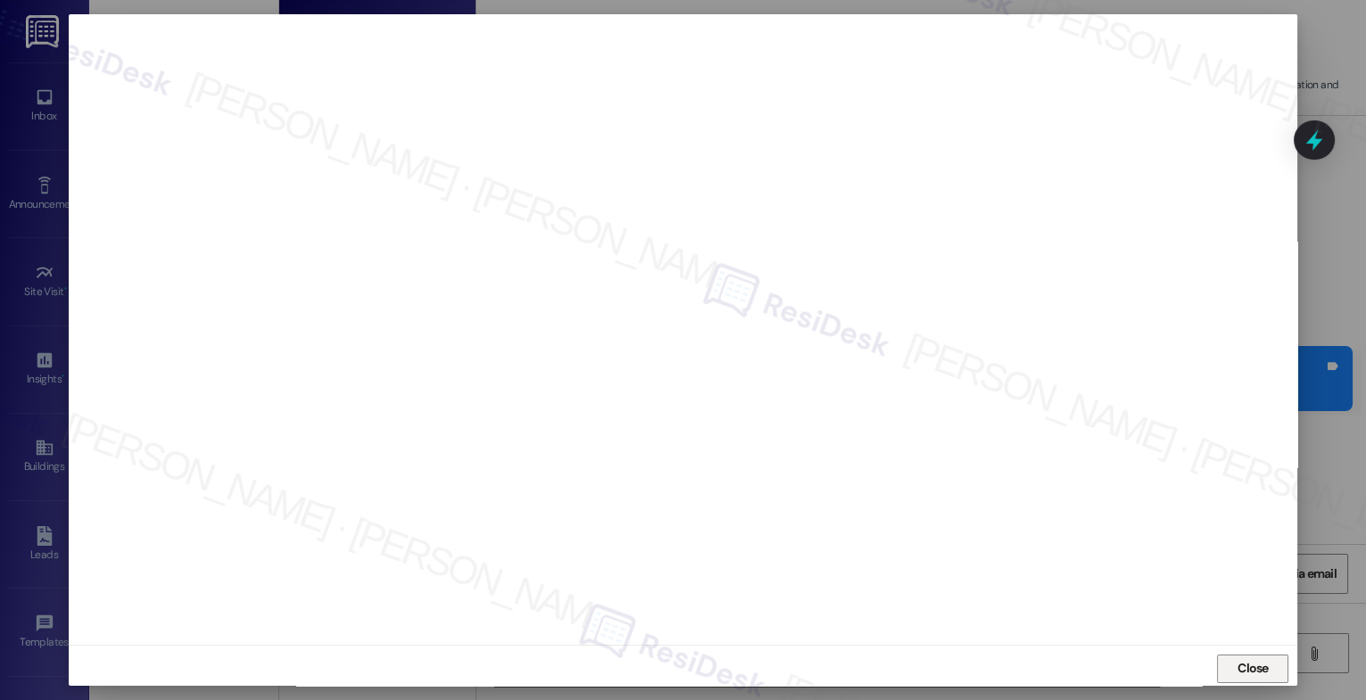
click at [1255, 663] on span "Close" at bounding box center [1253, 668] width 31 height 19
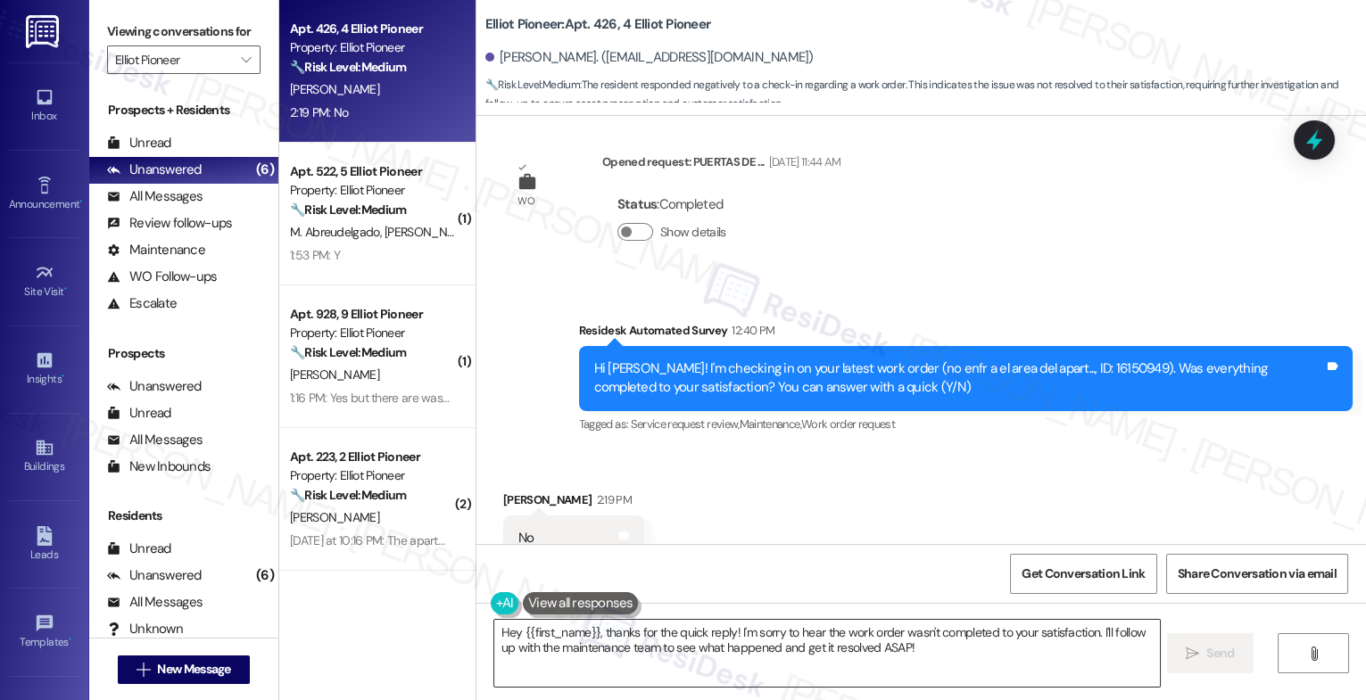
click at [593, 633] on textarea "Hey {{first_name}}, thanks for the quick reply! I'm sorry to hear the work orde…" at bounding box center [827, 653] width 666 height 67
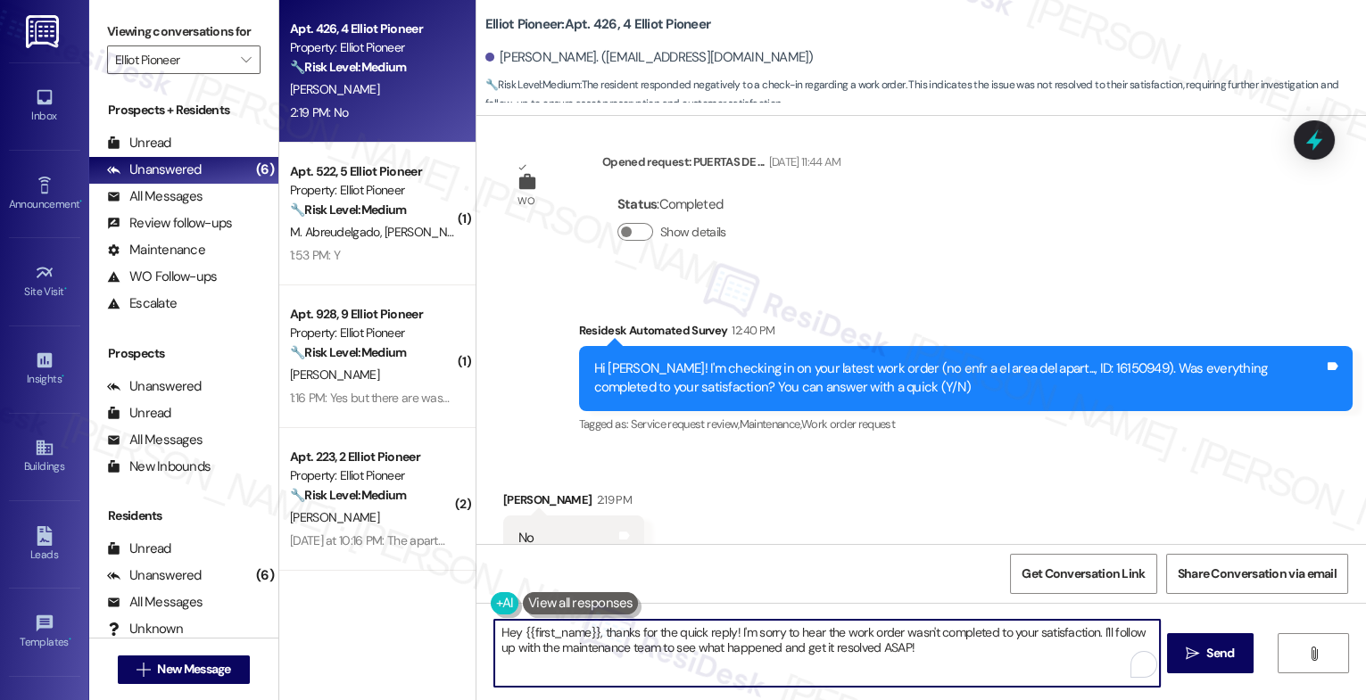
click at [593, 633] on textarea "Hey {{first_name}}, thanks for the quick reply! I'm sorry to hear the work orde…" at bounding box center [827, 653] width 666 height 67
paste textarea "I'm sorry to hear that, {{first_name}}. Could you share a bit more about what h…"
type textarea "I'm sorry to hear that, {{first_name}}. Could you share a bit more about what h…"
click at [1204, 648] on span "Send" at bounding box center [1220, 653] width 35 height 19
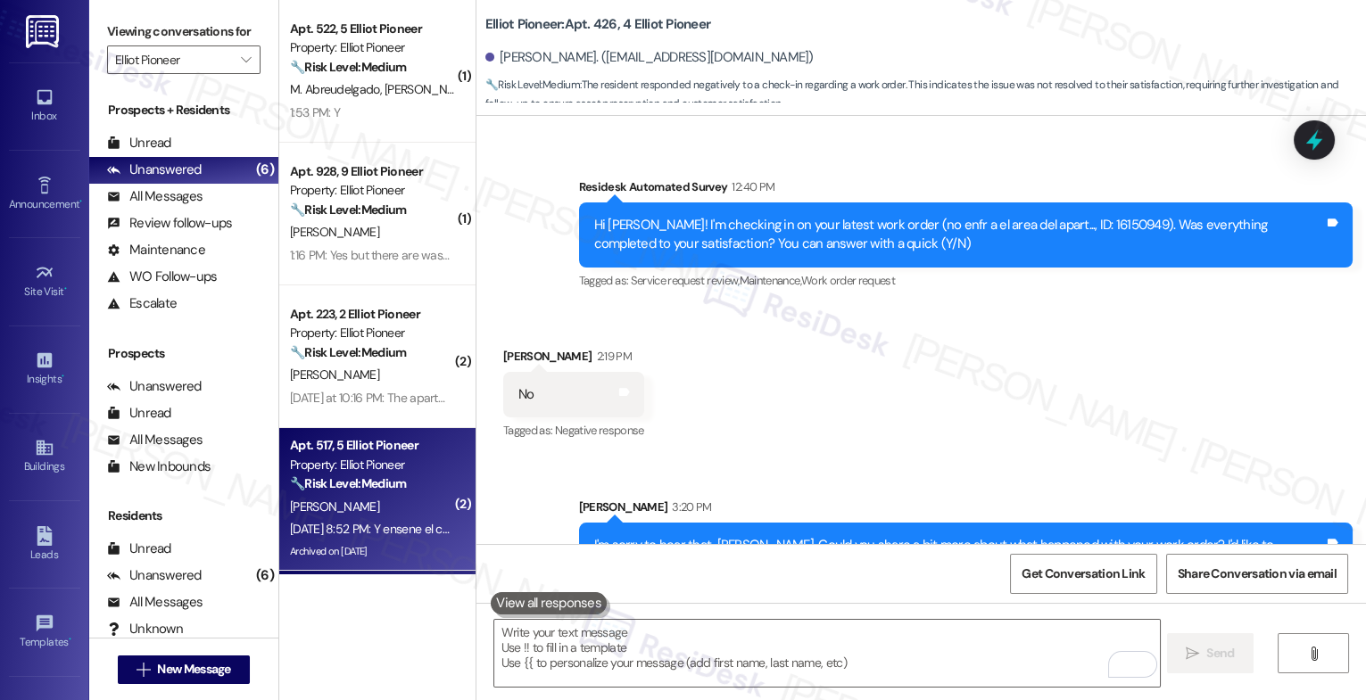
scroll to position [282, 0]
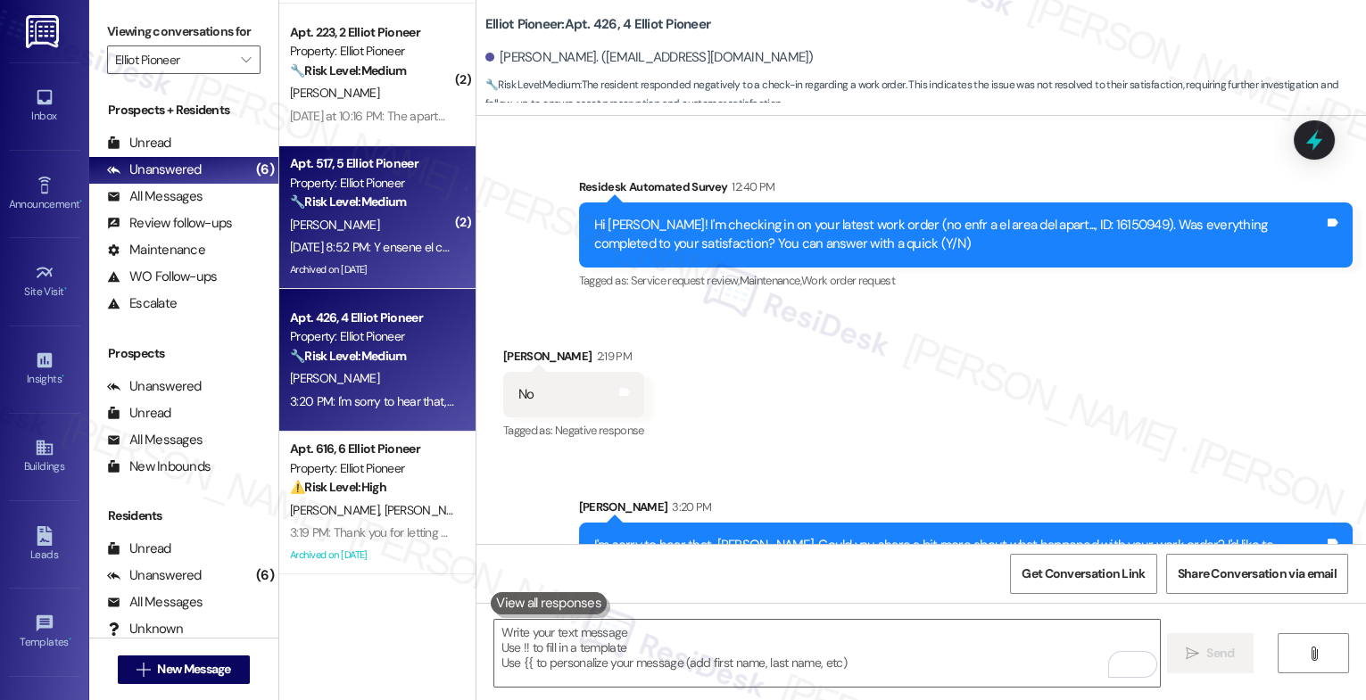
click at [367, 228] on span "M. Hurtado Herrera" at bounding box center [334, 225] width 89 height 16
type textarea "Fetching suggested responses. Please feel free to read through the conversation…"
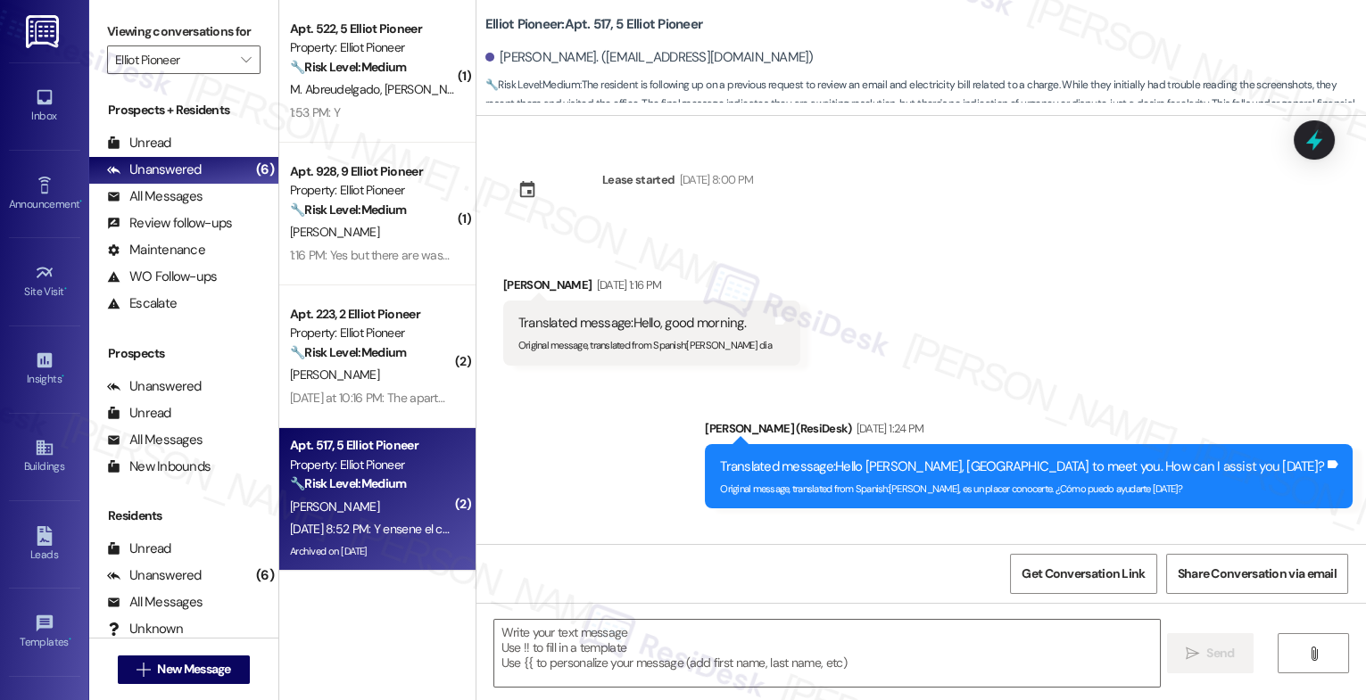
scroll to position [18951, 0]
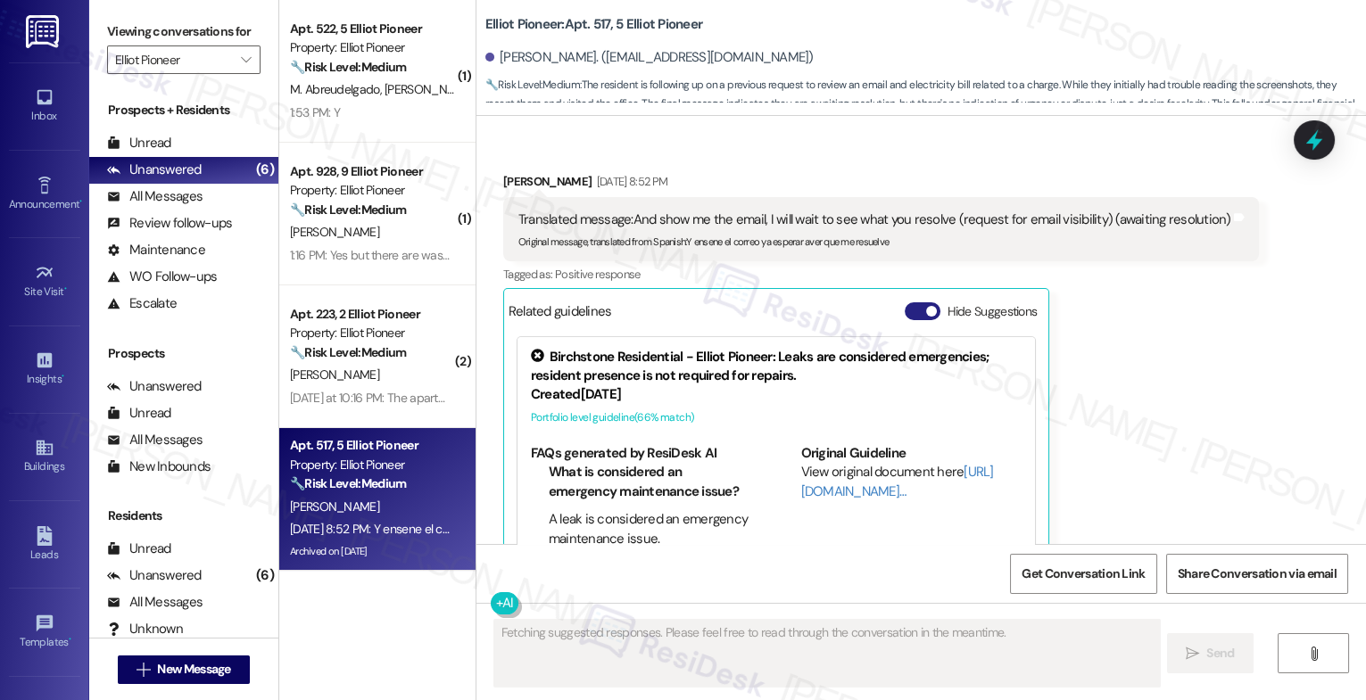
click at [907, 302] on button "Hide Suggestions" at bounding box center [923, 311] width 36 height 18
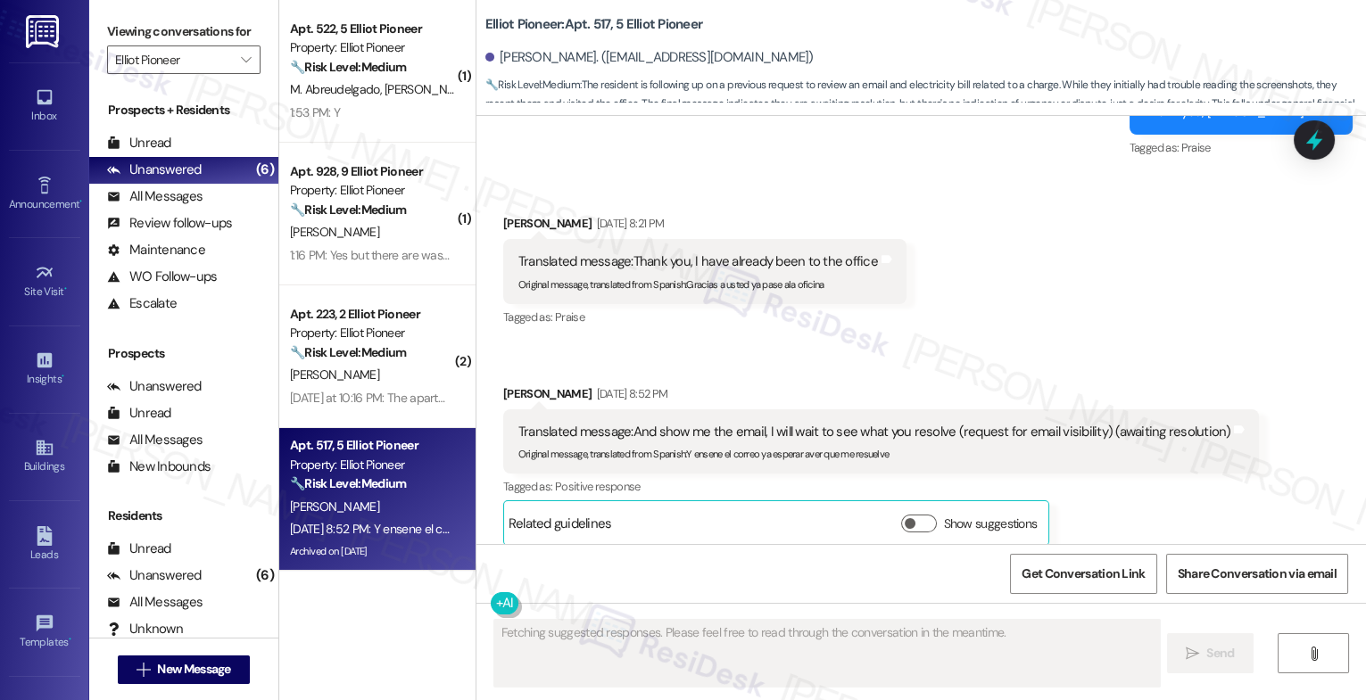
scroll to position [18481, 0]
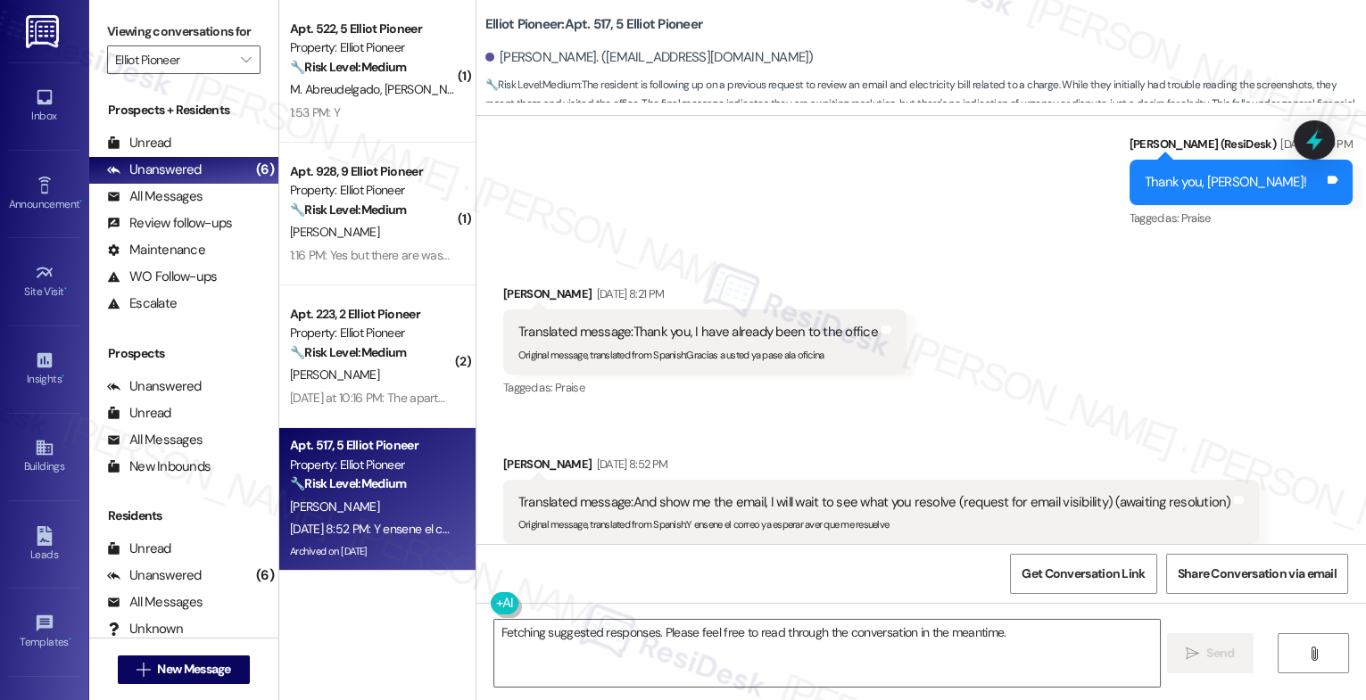
click at [824, 358] on div "Received via SMS Mariela Hurtado Herrera Sep 19, 2025 at 8:21 PM Translated mes…" at bounding box center [921, 436] width 890 height 385
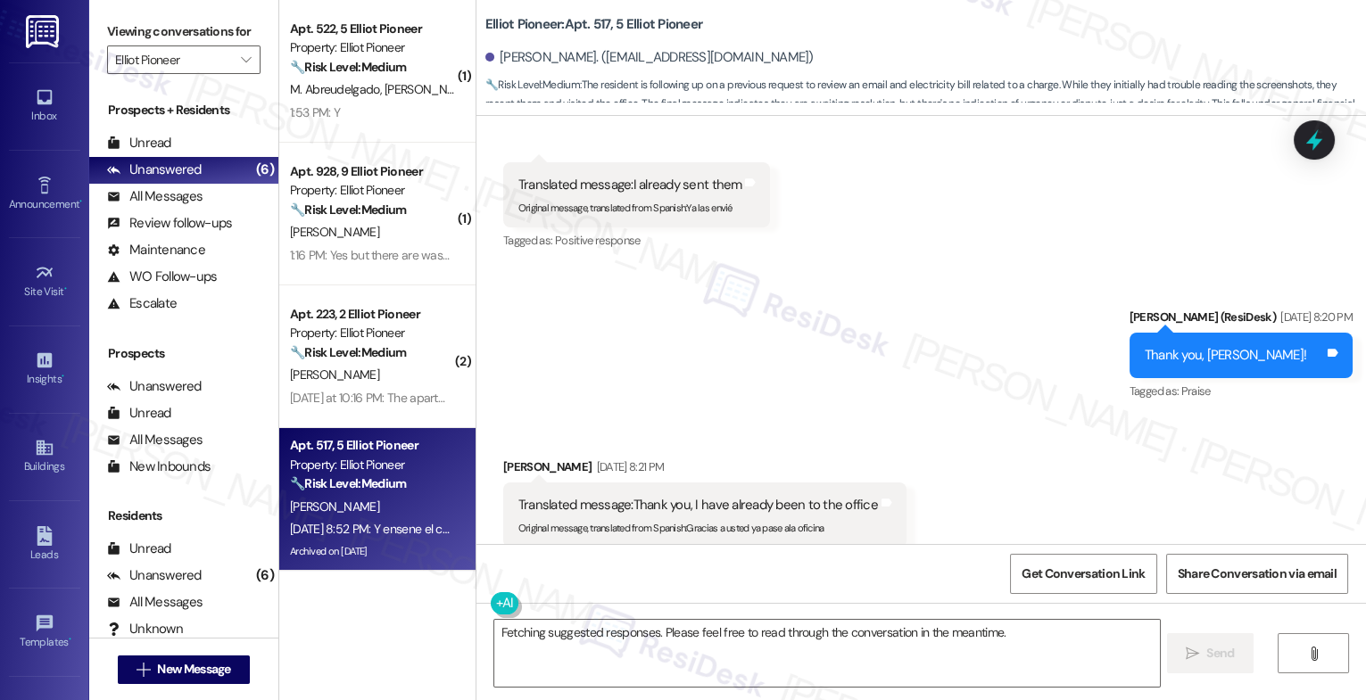
scroll to position [18354, 0]
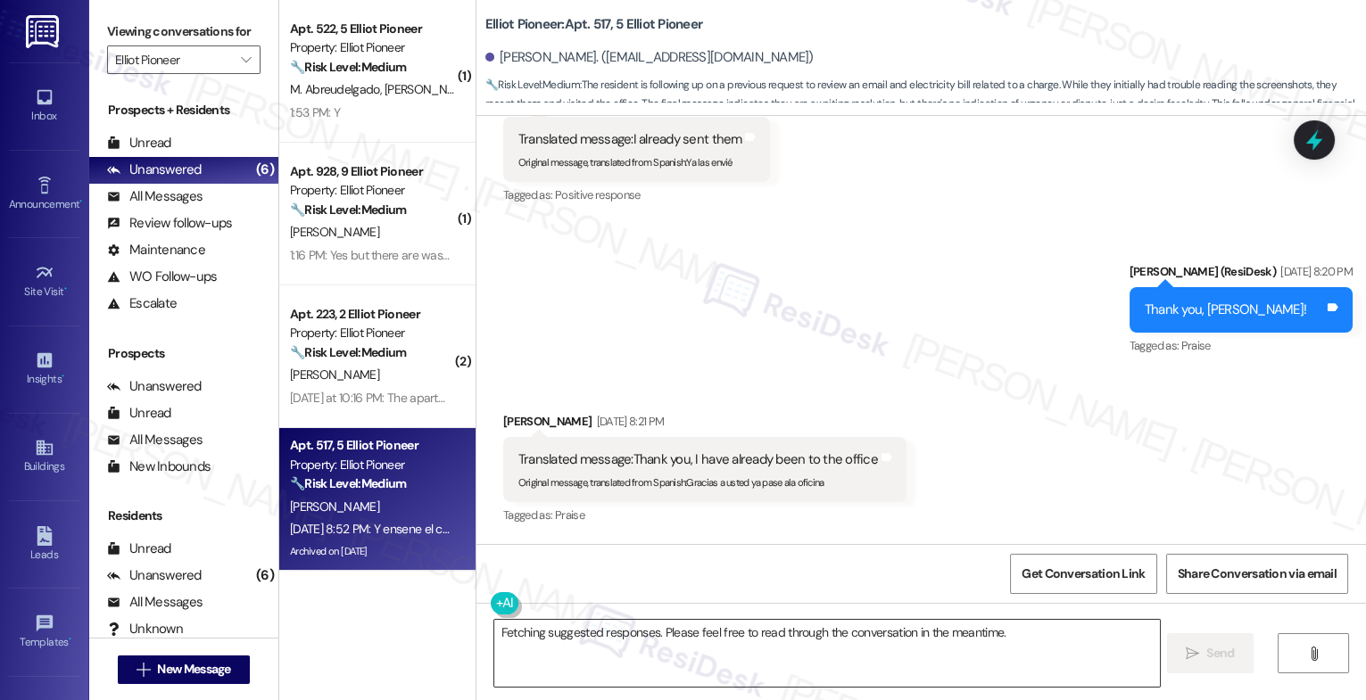
click at [624, 633] on textarea "Fetching suggested responses. Please feel free to read through the conversation…" at bounding box center [827, 653] width 666 height 67
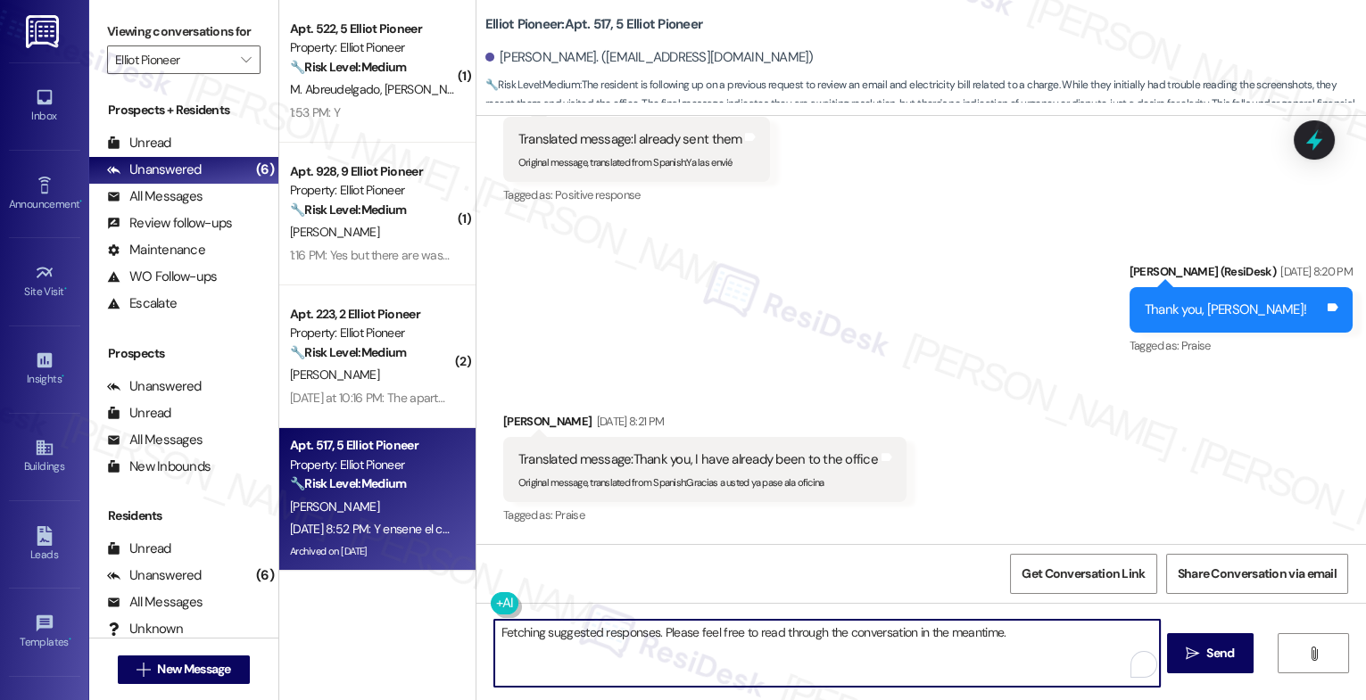
click at [624, 633] on textarea "Fetching suggested responses. Please feel free to read through the conversation…" at bounding box center [827, 653] width 666 height 67
click at [766, 481] on div "Received via SMS Mariela Hurtado Herrera Sep 19, 2025 at 8:21 PM Translated mes…" at bounding box center [921, 564] width 890 height 385
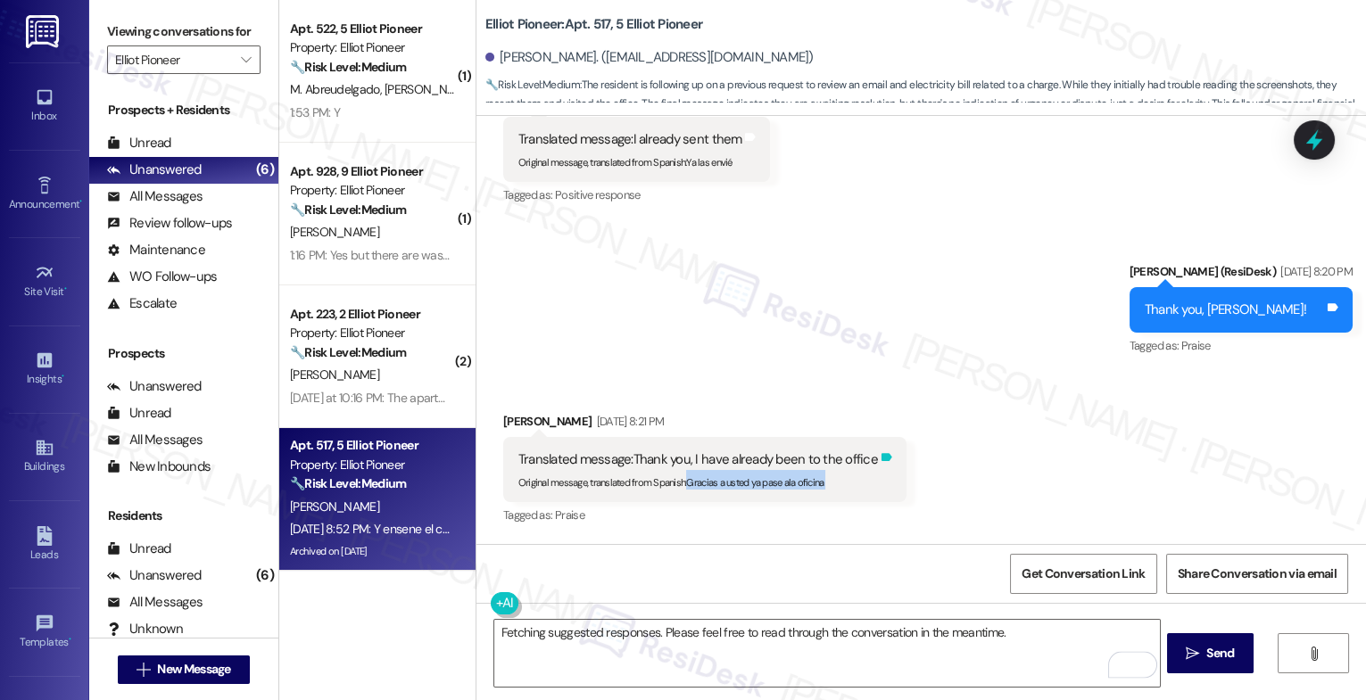
drag, startPoint x: 683, startPoint y: 423, endPoint x: 875, endPoint y: 422, distance: 192.7
click at [875, 437] on div "Translated message: Thank you, I have already been to the office Original messa…" at bounding box center [704, 469] width 403 height 65
copy div "Gracias a usted ya pase ala oficina Translated from original message: Gracias a…"
click at [576, 647] on textarea "Fetching suggested responses. Please feel free to read through the conversation…" at bounding box center [827, 653] width 666 height 67
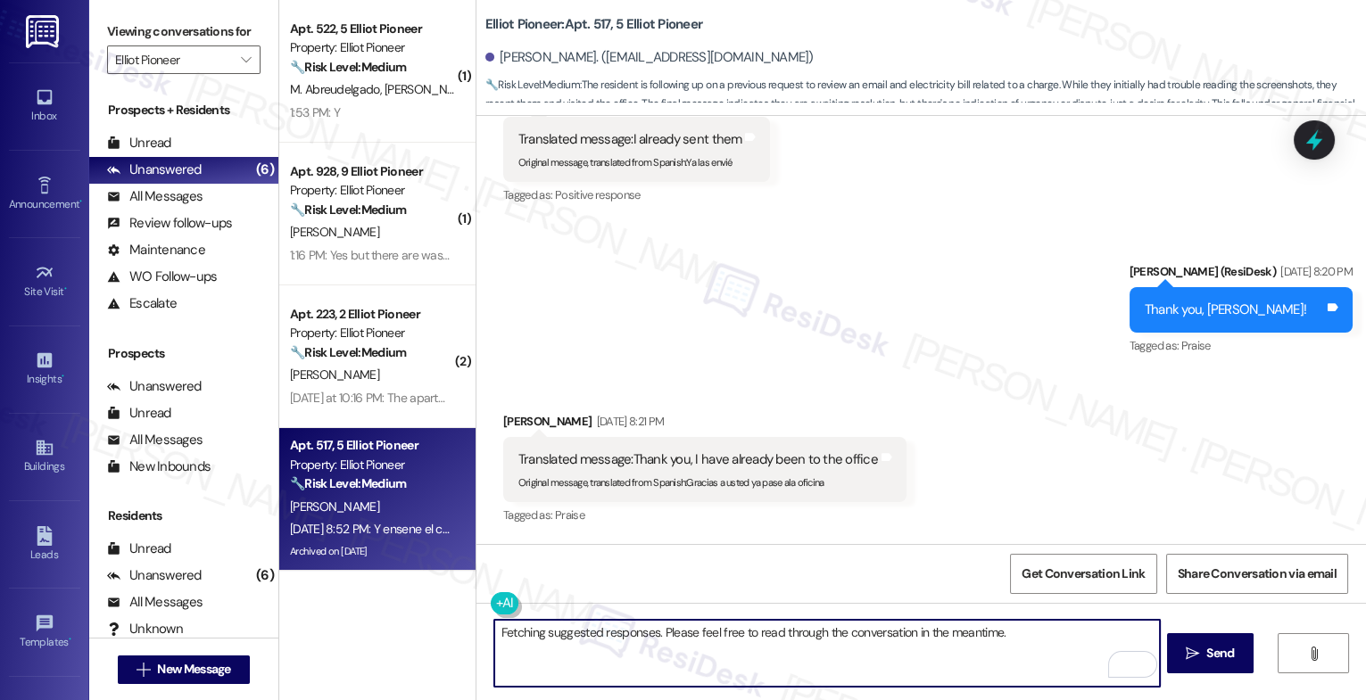
click at [576, 647] on textarea "Fetching suggested responses. Please feel free to read through the conversation…" at bounding box center [827, 653] width 666 height 67
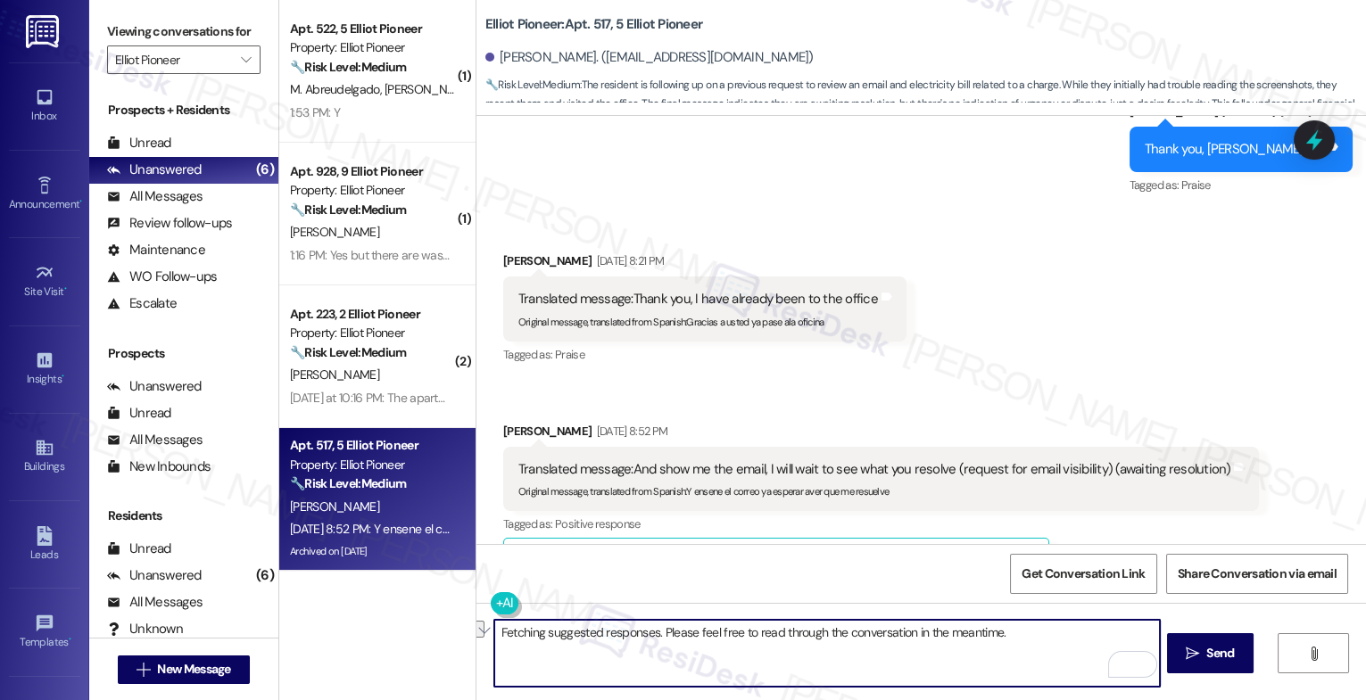
scroll to position [18476, 0]
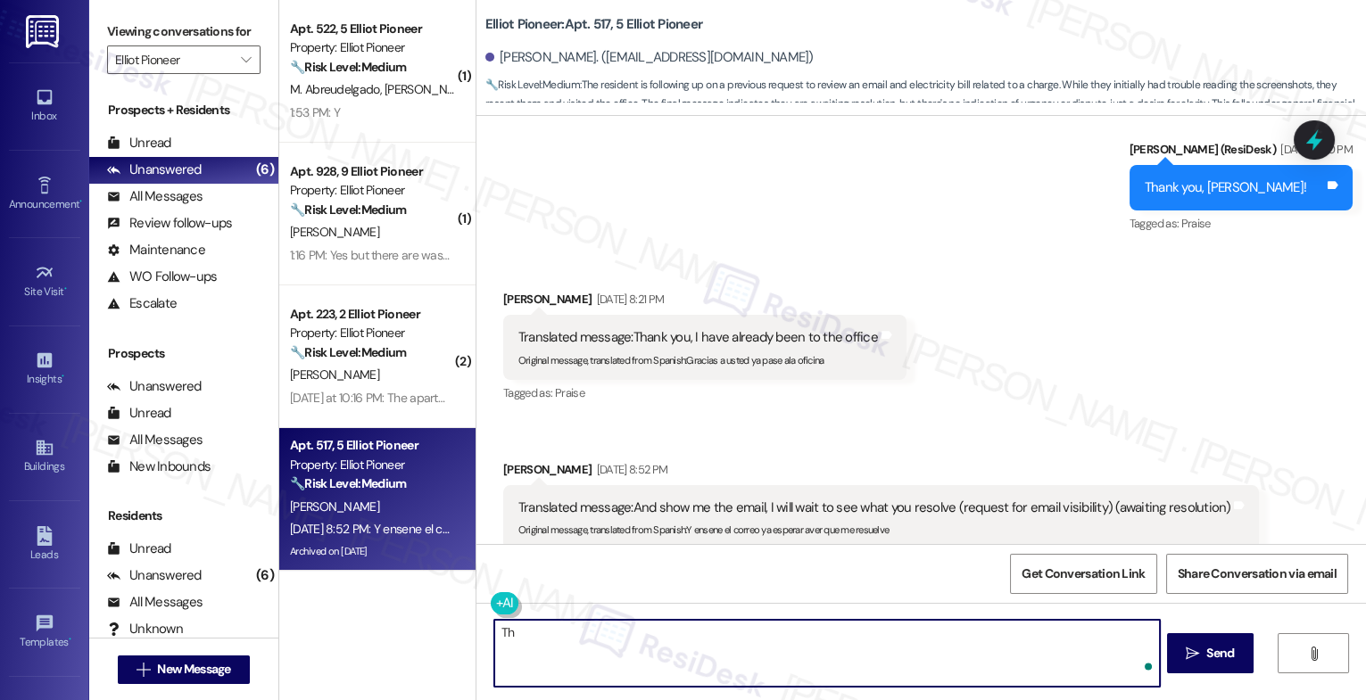
type textarea "T"
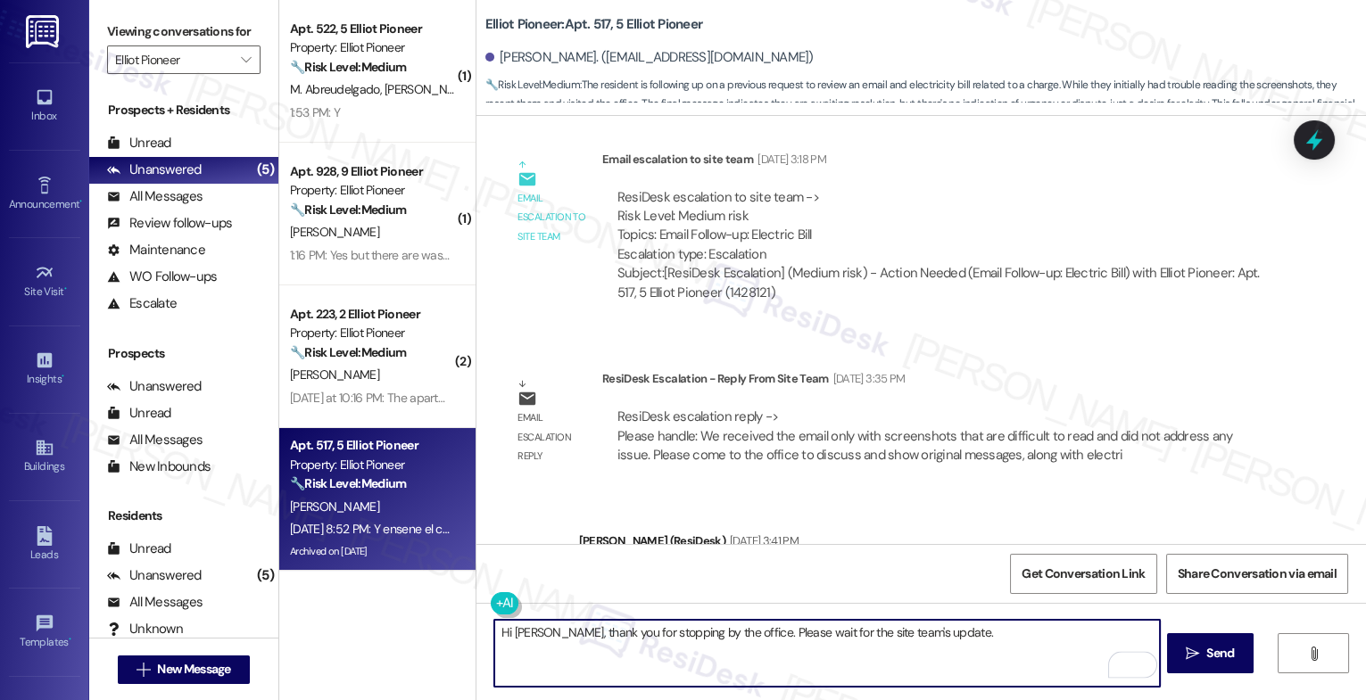
scroll to position [18670, 0]
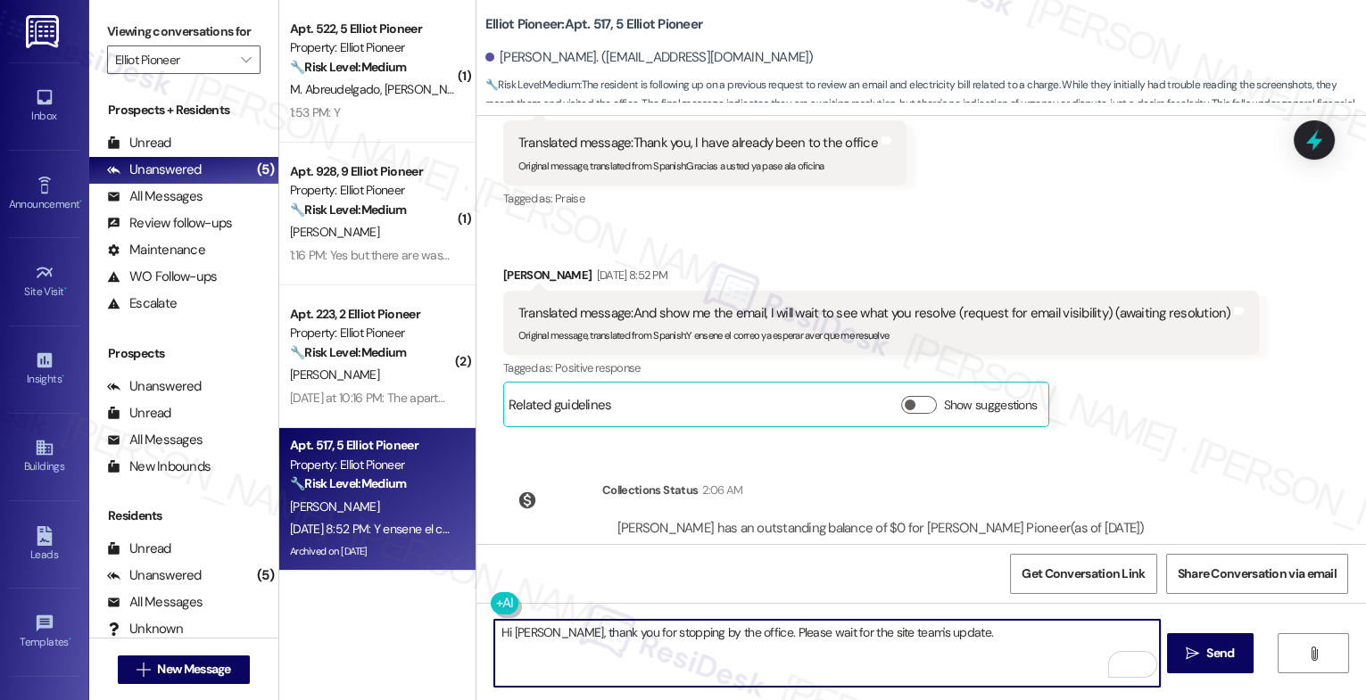
drag, startPoint x: 733, startPoint y: 631, endPoint x: 1011, endPoint y: 636, distance: 277.6
click at [1011, 636] on textarea "Hi Mariela, thank you for stopping by the office. Please wait for the site team…" at bounding box center [827, 653] width 666 height 67
click at [964, 634] on textarea "Hi Mariela, thank you for stopping by the office. Please wait for the site team…" at bounding box center [827, 653] width 666 height 67
drag, startPoint x: 734, startPoint y: 636, endPoint x: 1106, endPoint y: 636, distance: 371.2
click at [1106, 636] on textarea "Hi Mariela, thank you for stopping by the office. Please wait for the site team…" at bounding box center [827, 653] width 666 height 67
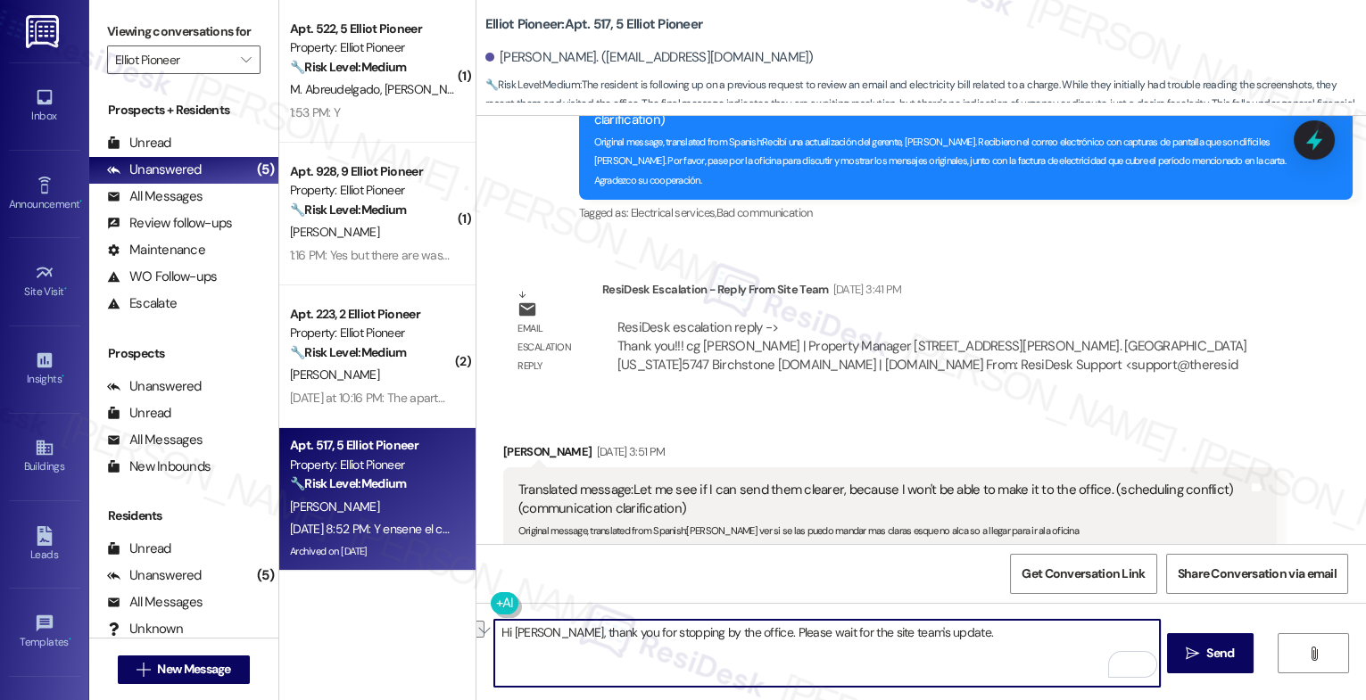
scroll to position [17626, 0]
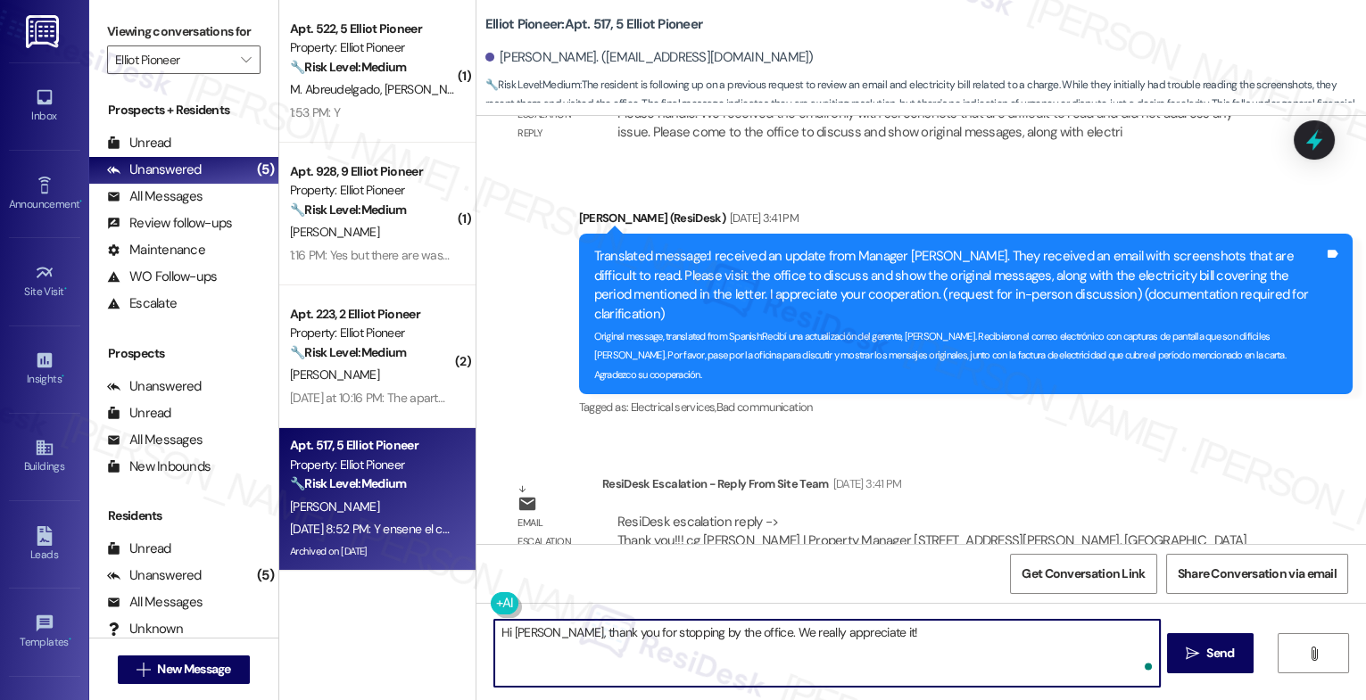
type textarea "Hi Mariela, thank you for stopping by the office. We really appreciate it!"
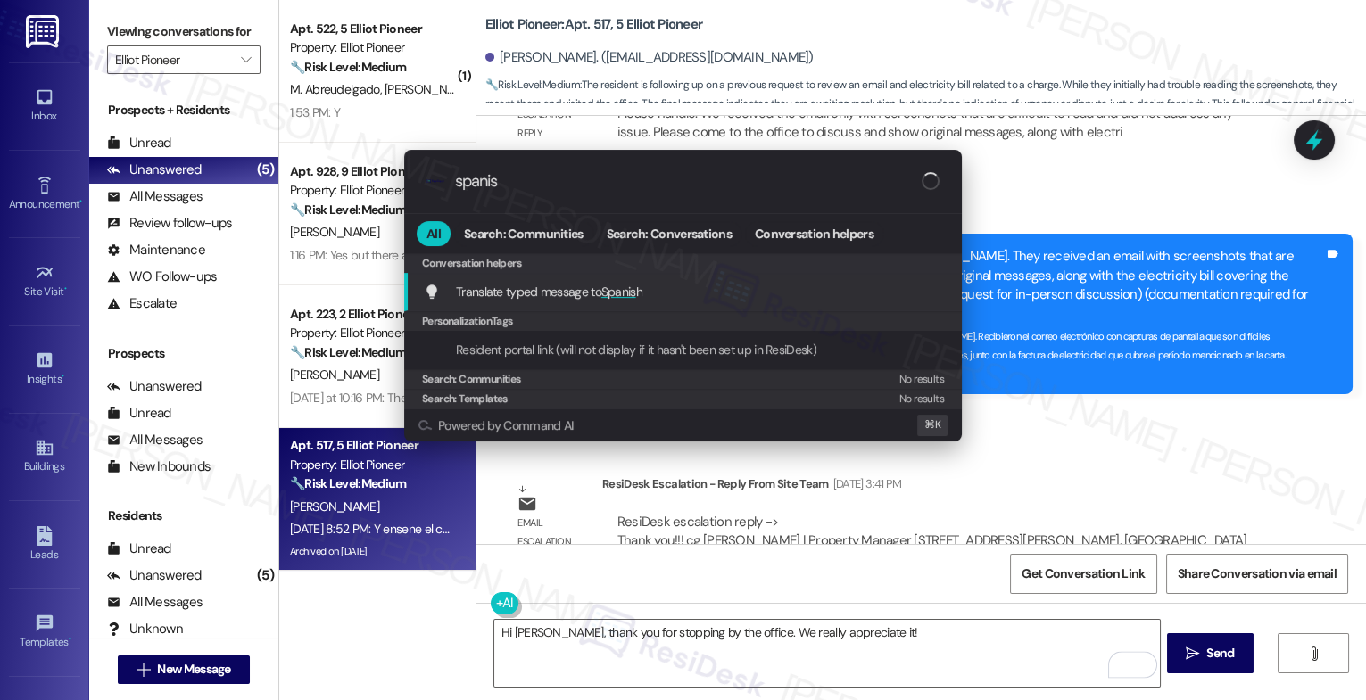
type input "spanish"
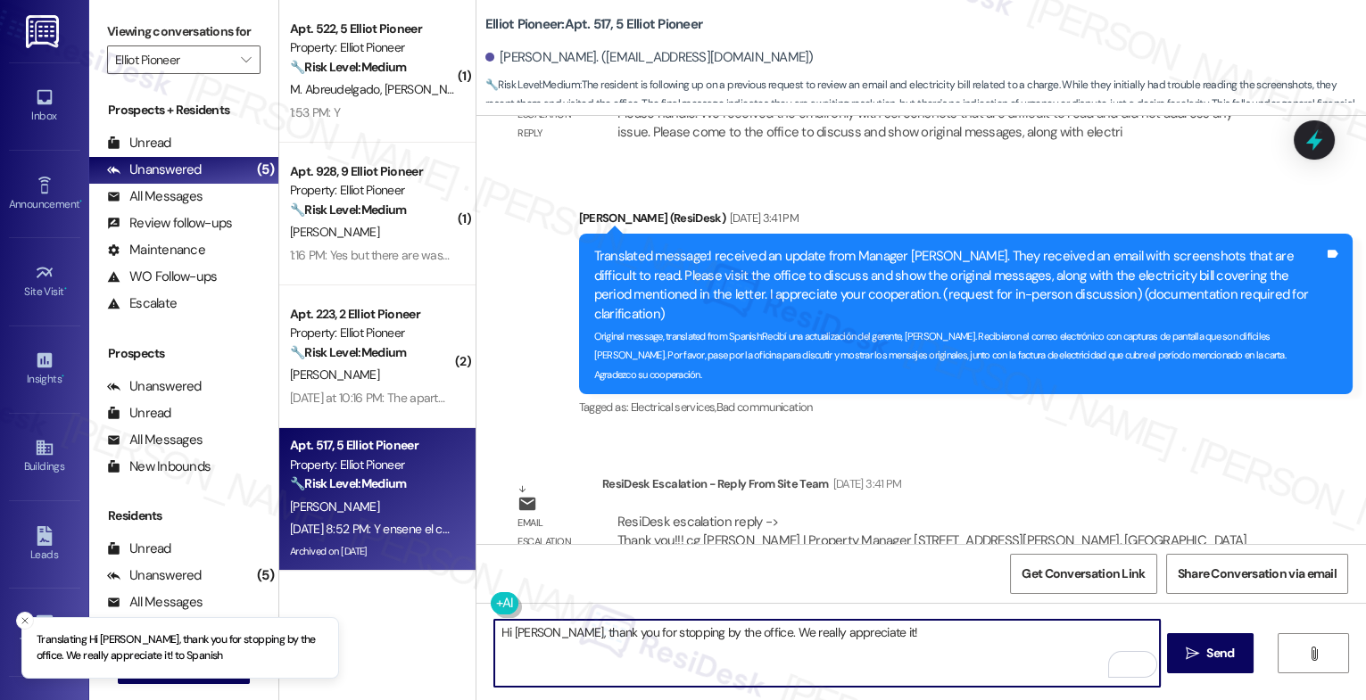
scroll to position [18430, 0]
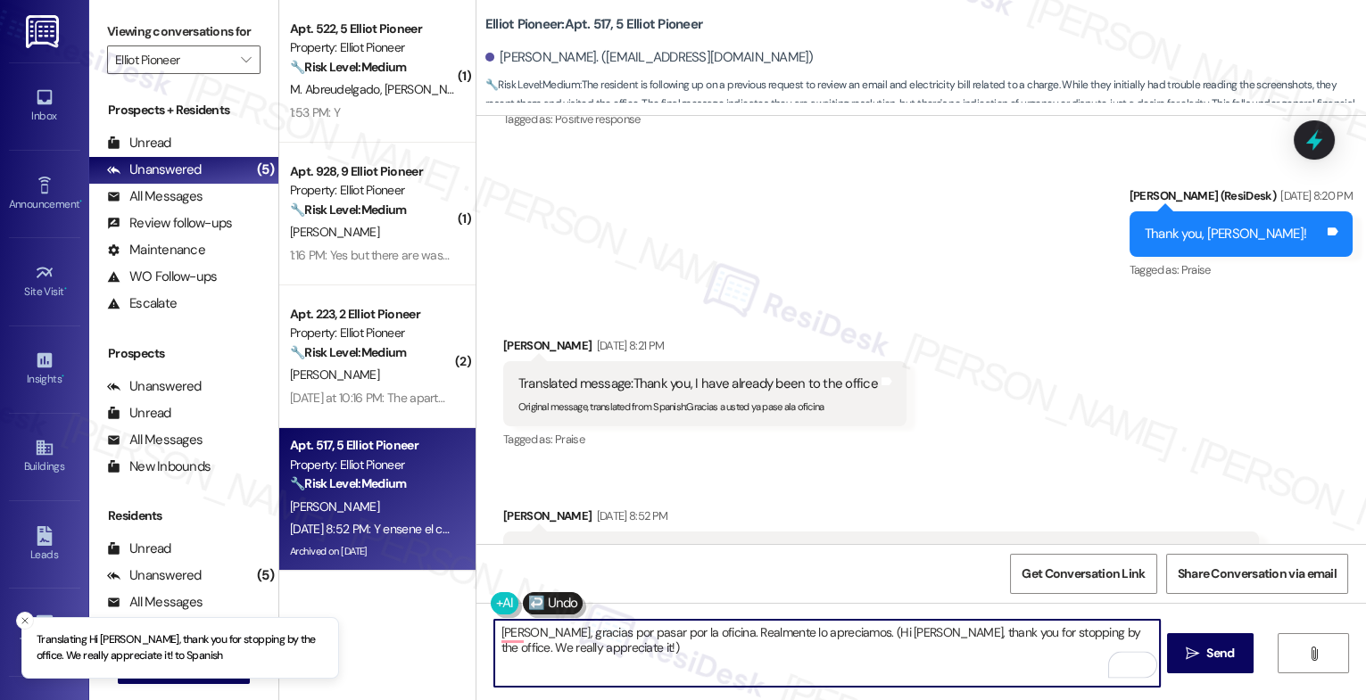
drag, startPoint x: 857, startPoint y: 634, endPoint x: 865, endPoint y: 656, distance: 23.7
click at [865, 656] on textarea "Hola Mariela, gracias por pasar por la oficina. Realmente lo apreciamos. (Hi Ma…" at bounding box center [827, 653] width 666 height 67
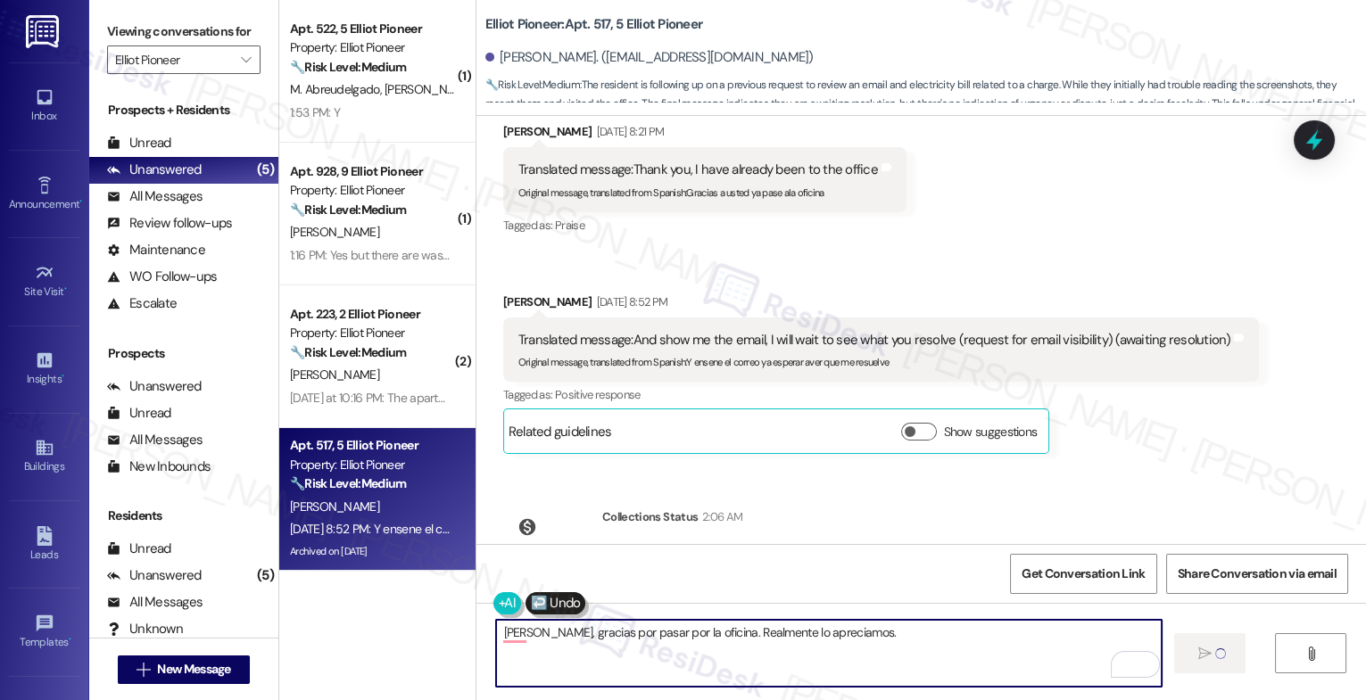
scroll to position [18670, 0]
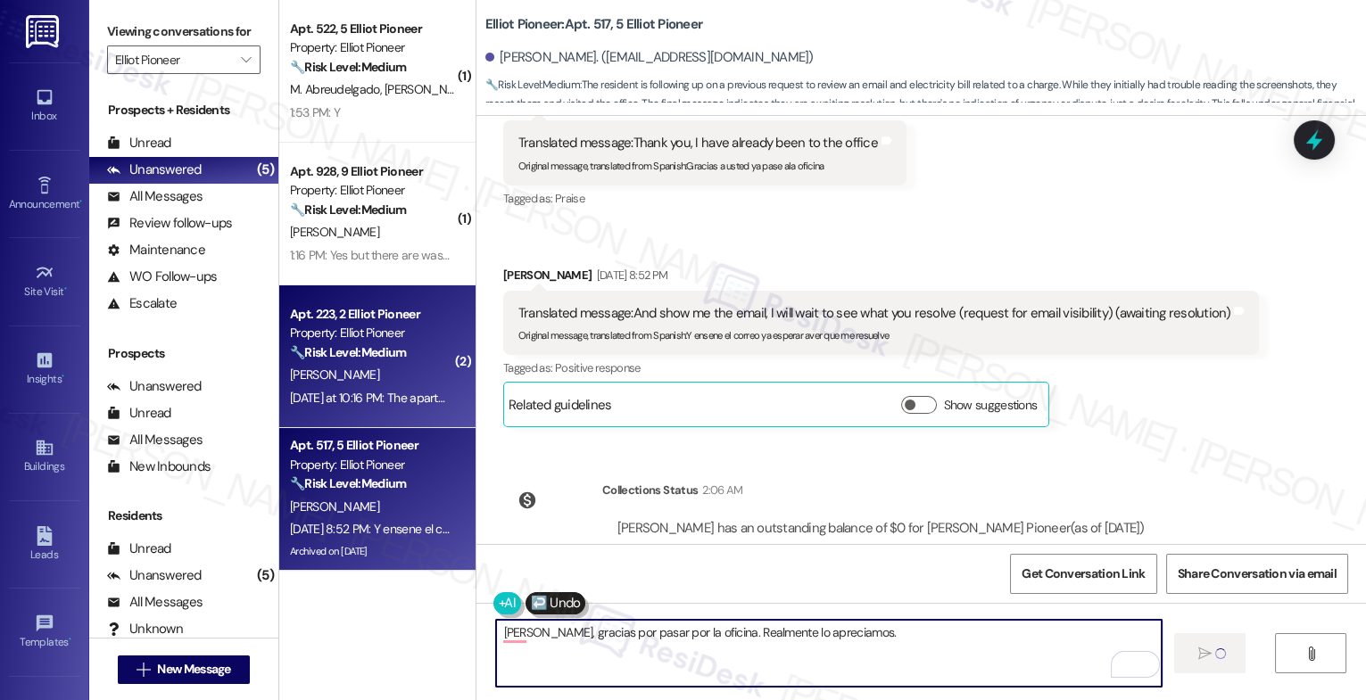
type textarea "Hola Mariela, gracias por pasar por la oficina. Realmente lo apreciamos."
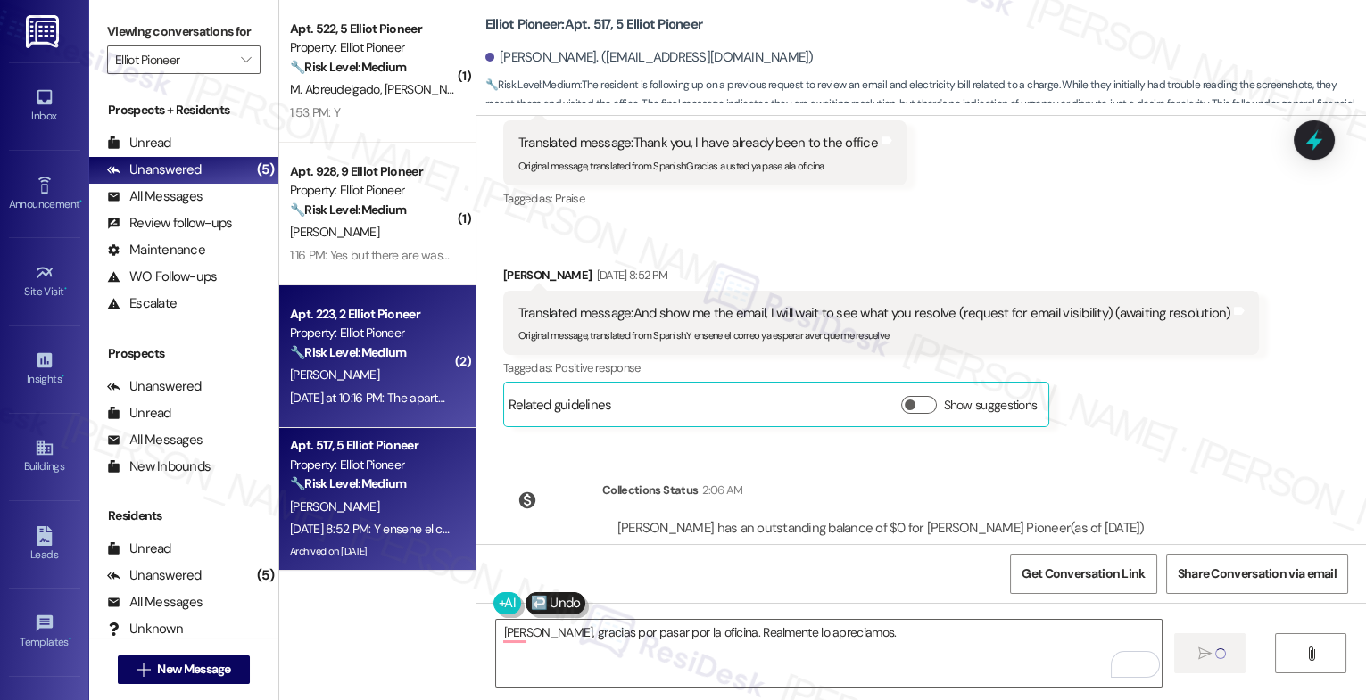
click at [331, 354] on strong "🔧 Risk Level: Medium" at bounding box center [348, 352] width 116 height 16
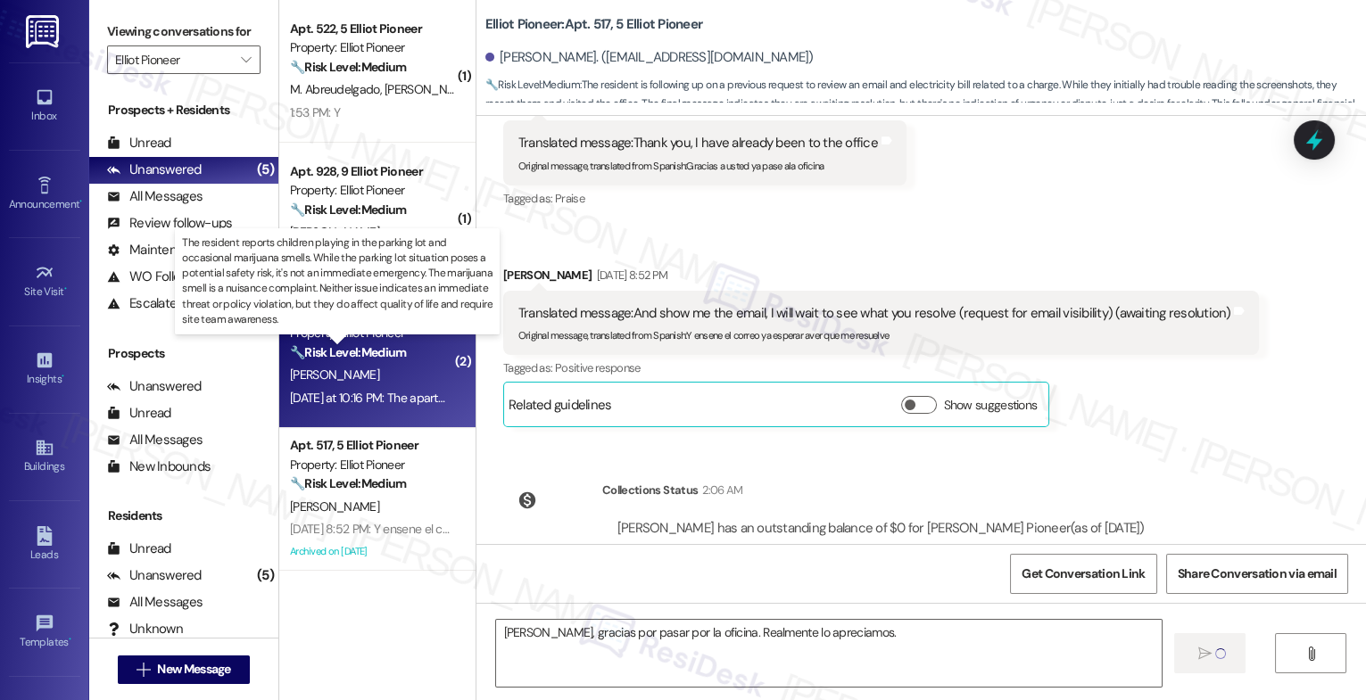
type textarea "Fetching suggested responses. Please feel free to read through the conversation…"
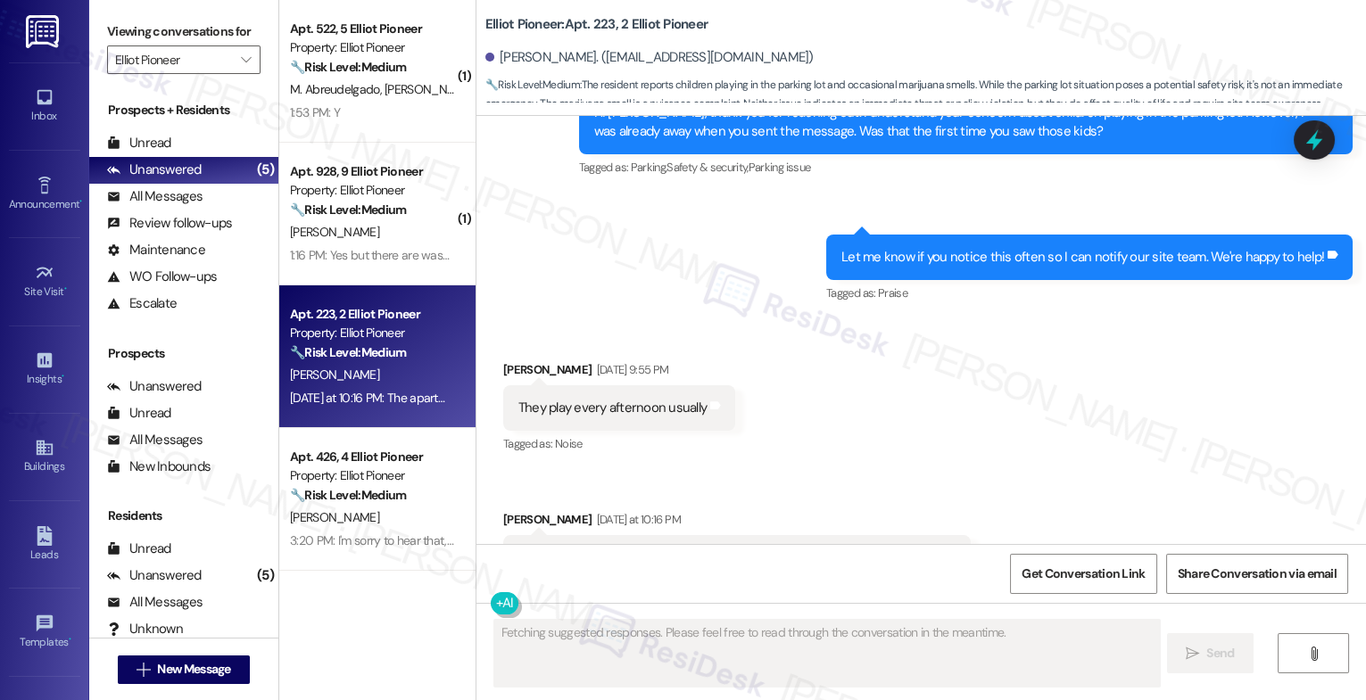
scroll to position [20866, 0]
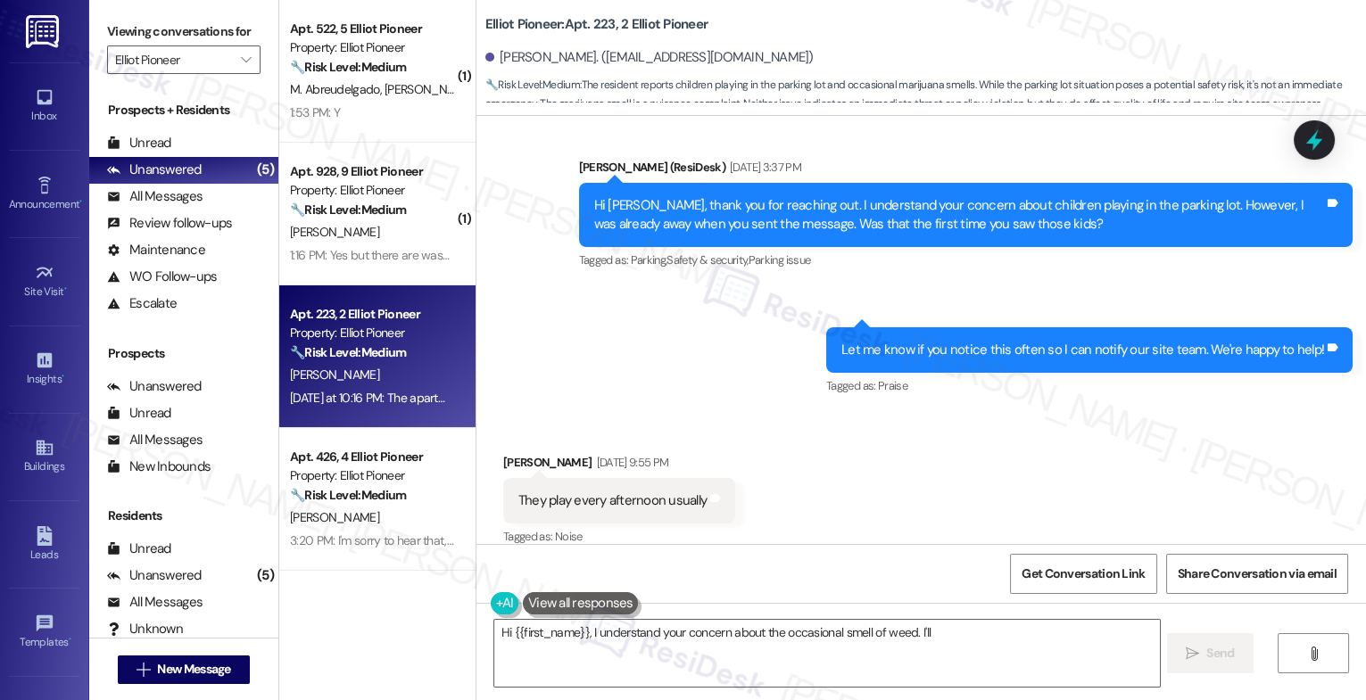
click at [841, 418] on div "Received via SMS Idibeth Villeda Covarrubias Sep 19, 2025 at 9:55 PM They play …" at bounding box center [921, 564] width 890 height 302
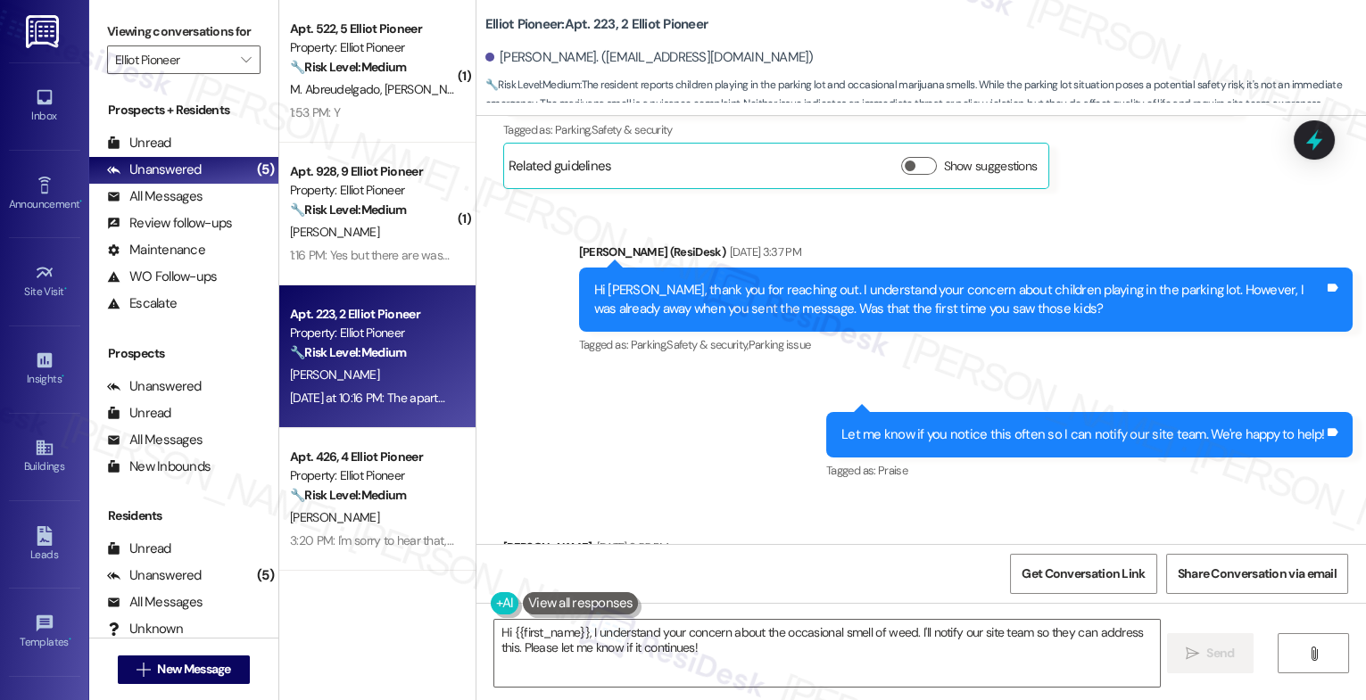
scroll to position [20742, 0]
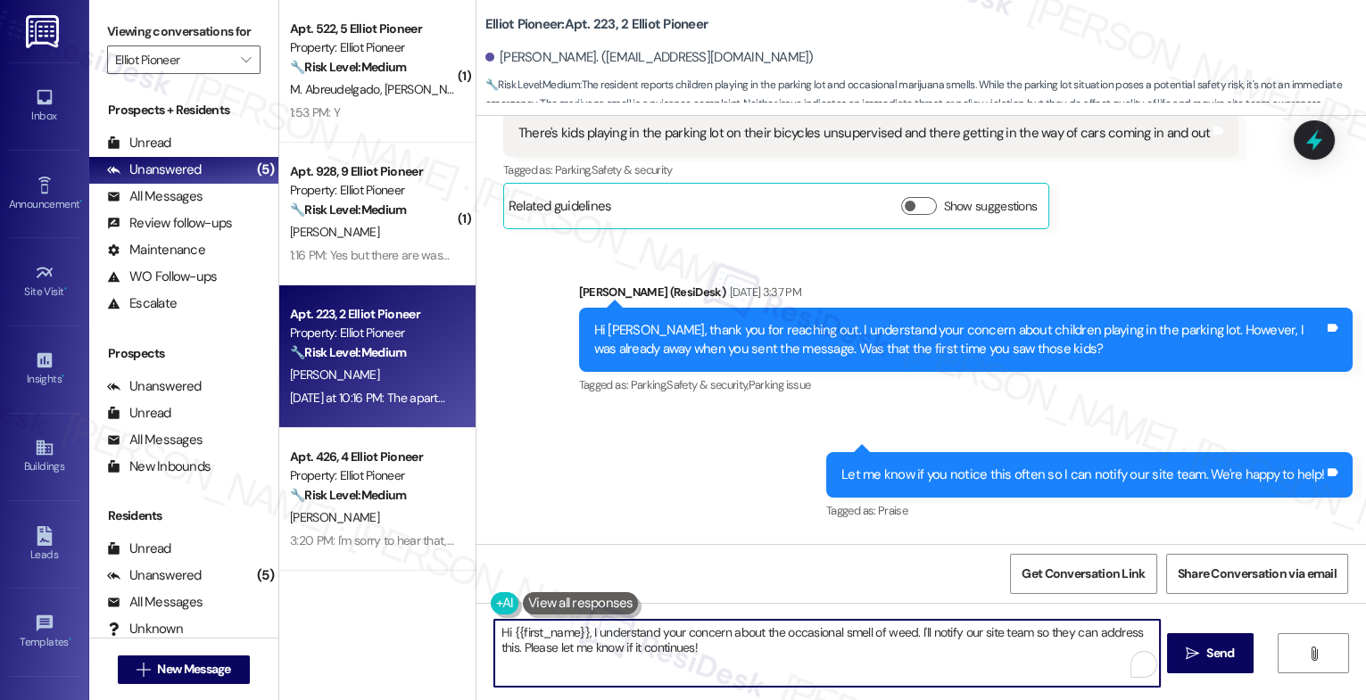
drag, startPoint x: 589, startPoint y: 634, endPoint x: 771, endPoint y: 673, distance: 186.2
click at [771, 673] on textarea "Hi {{first_name}}, I understand your concern about the occasional smell of weed…" at bounding box center [827, 653] width 666 height 67
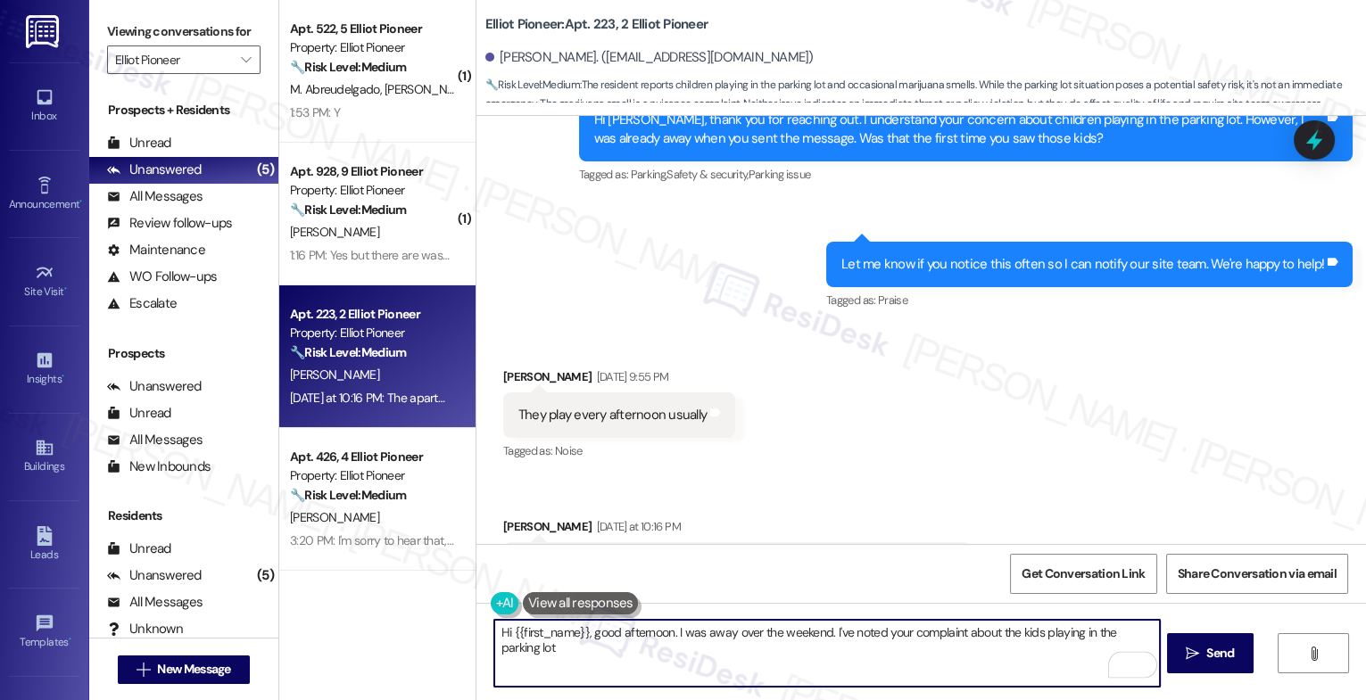
scroll to position [21084, 0]
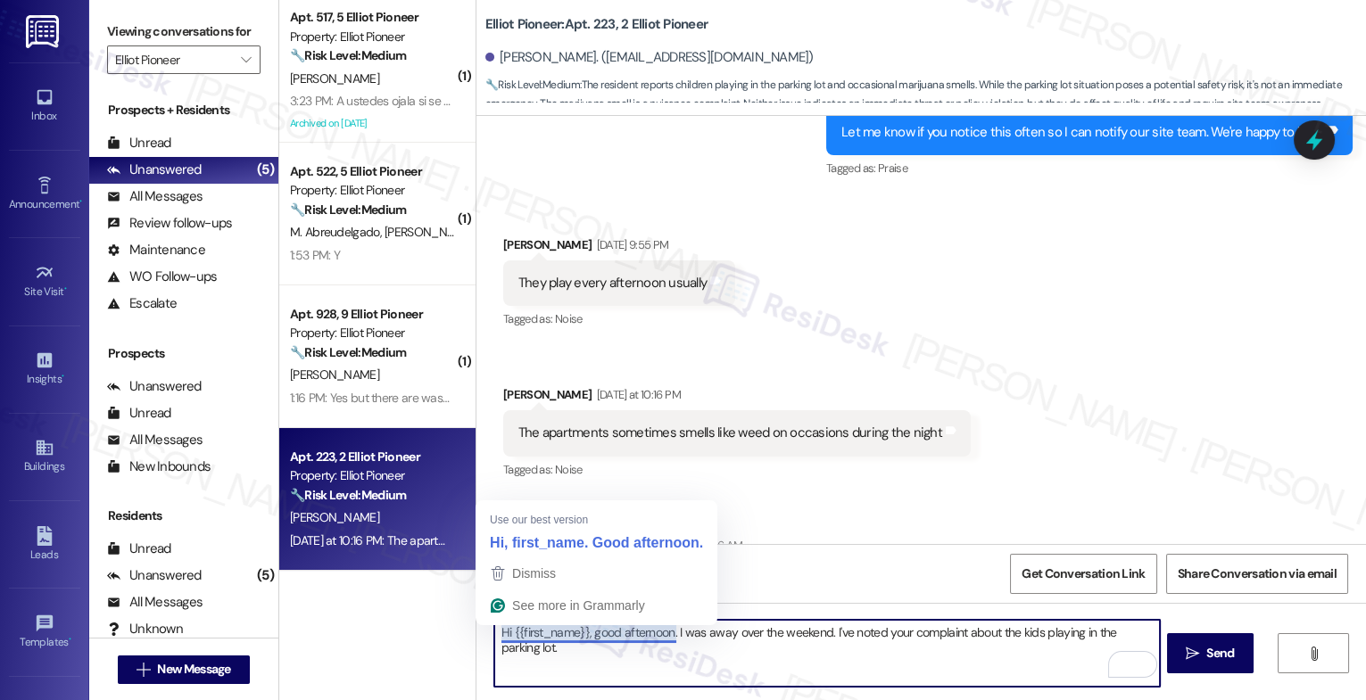
click at [588, 635] on textarea "Hi {{first_name}}, good afternoon. I was away over the weekend. I've noted your…" at bounding box center [827, 653] width 666 height 67
type textarea "Hi {{first_name}}, ood afternoon. I was away over the weekend. I've noted your …"
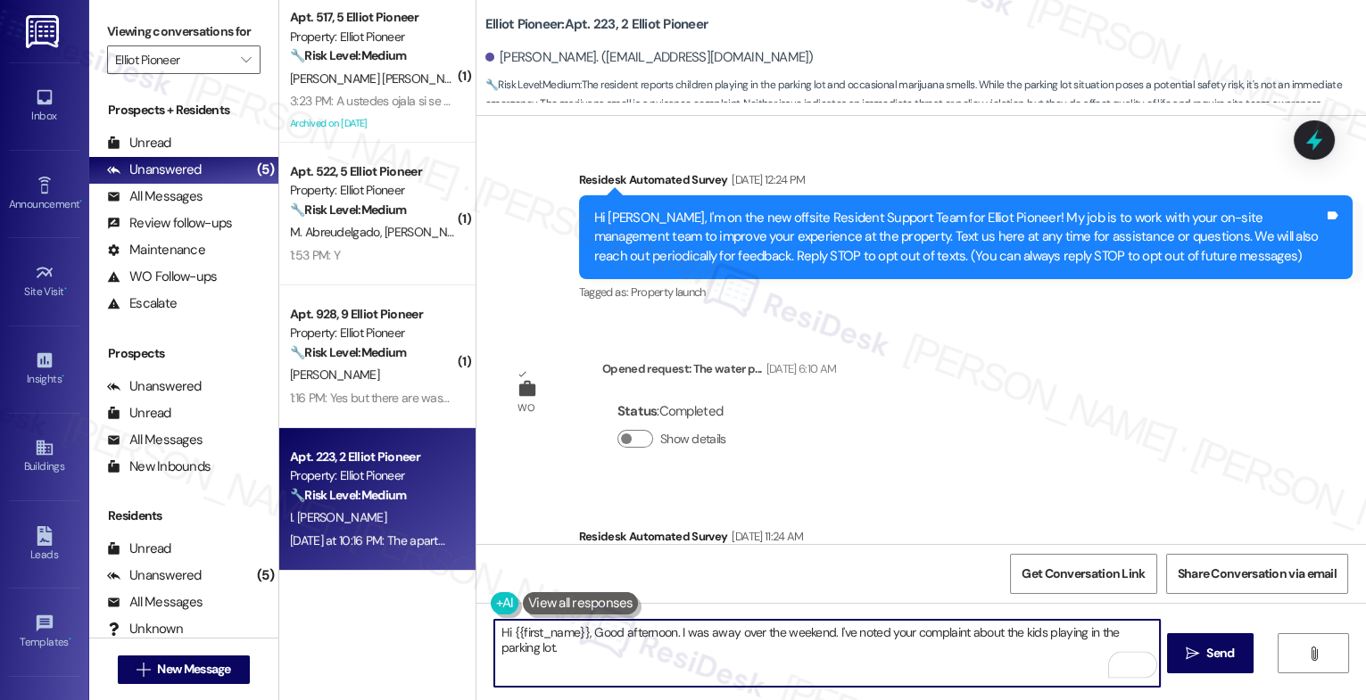
scroll to position [21084, 0]
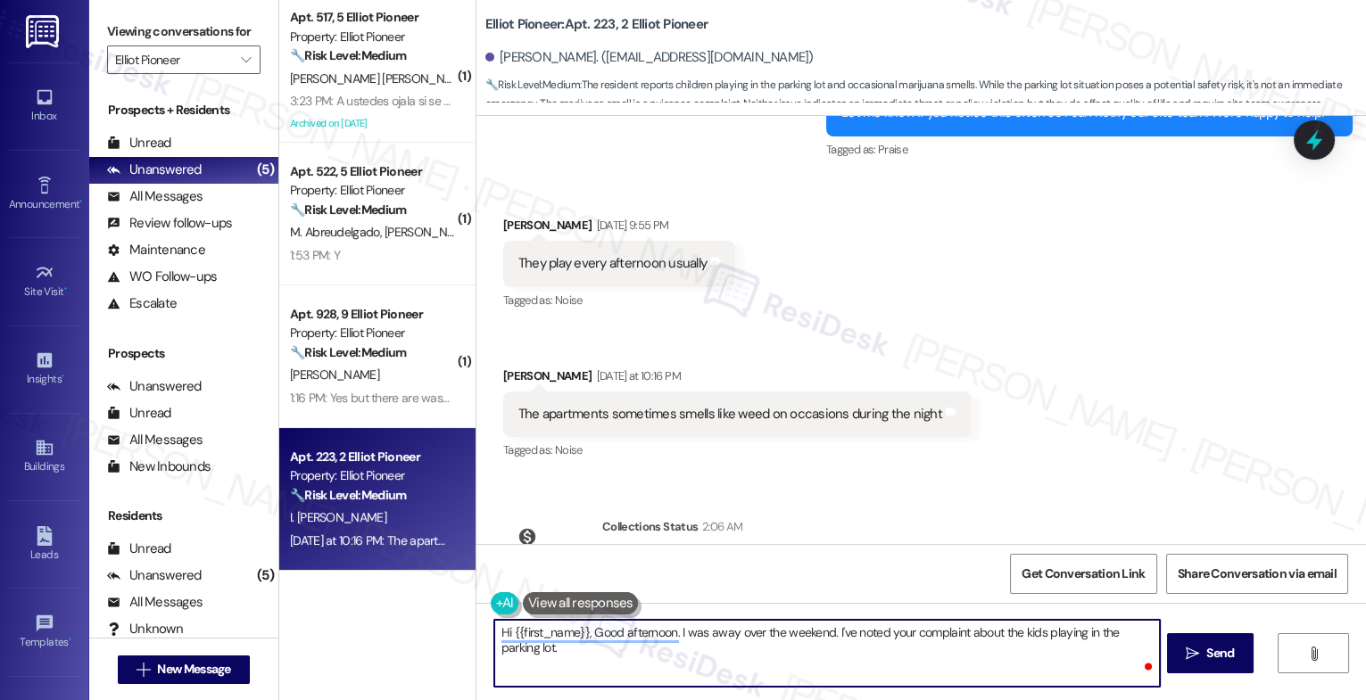
click at [685, 650] on textarea "Hi {{first_name}}, Good afternoon. I was away over the weekend. I've noted your…" at bounding box center [827, 653] width 666 height 67
click at [621, 633] on textarea "Hi {{first_name}}, Good afternoon. I was away over the weekend. I've noted your…" at bounding box center [827, 653] width 666 height 67
click at [568, 655] on textarea "Hi {{first_name}}, Good afternoon. I was away over the weekend. I've noted your…" at bounding box center [827, 653] width 666 height 67
click at [799, 685] on textarea "Hi {{first_name}}, Good afternoon. I was away over the weekend. I've noted your…" at bounding box center [827, 653] width 666 height 67
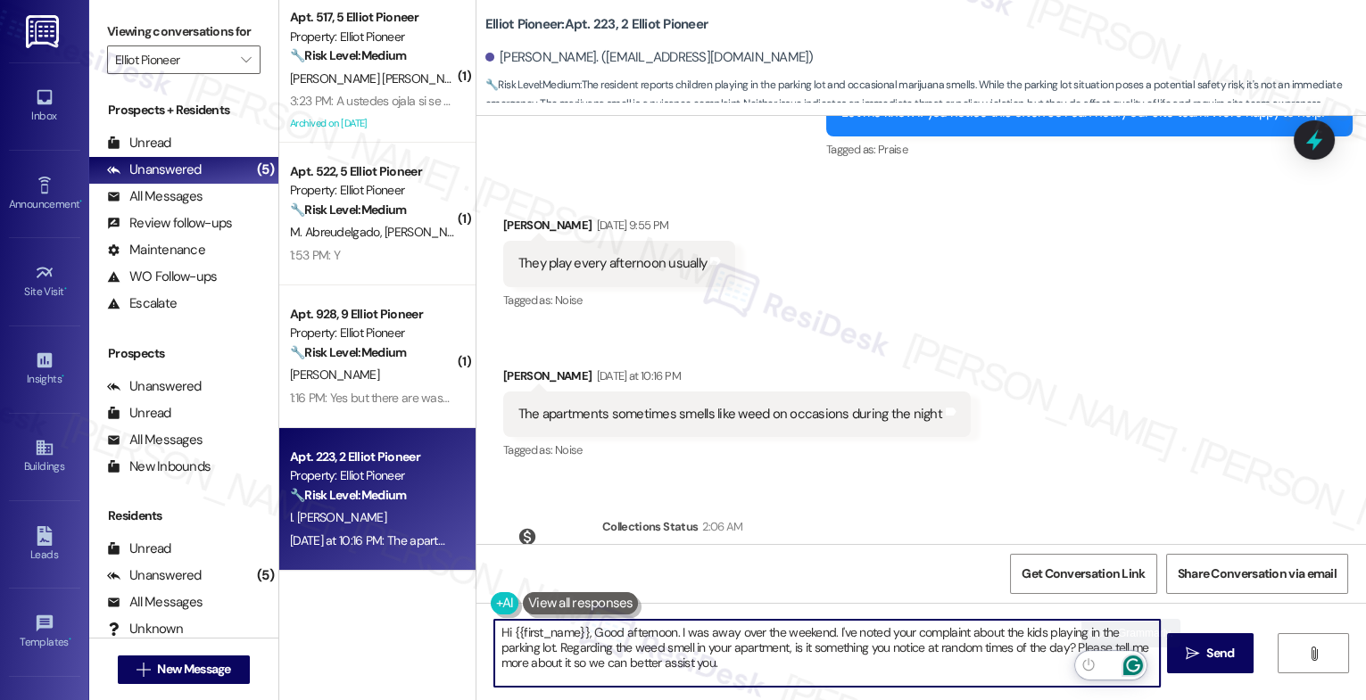
type textarea "Hi {{first_name}}, Good afternoon. I was away over the weekend. I've noted your…"
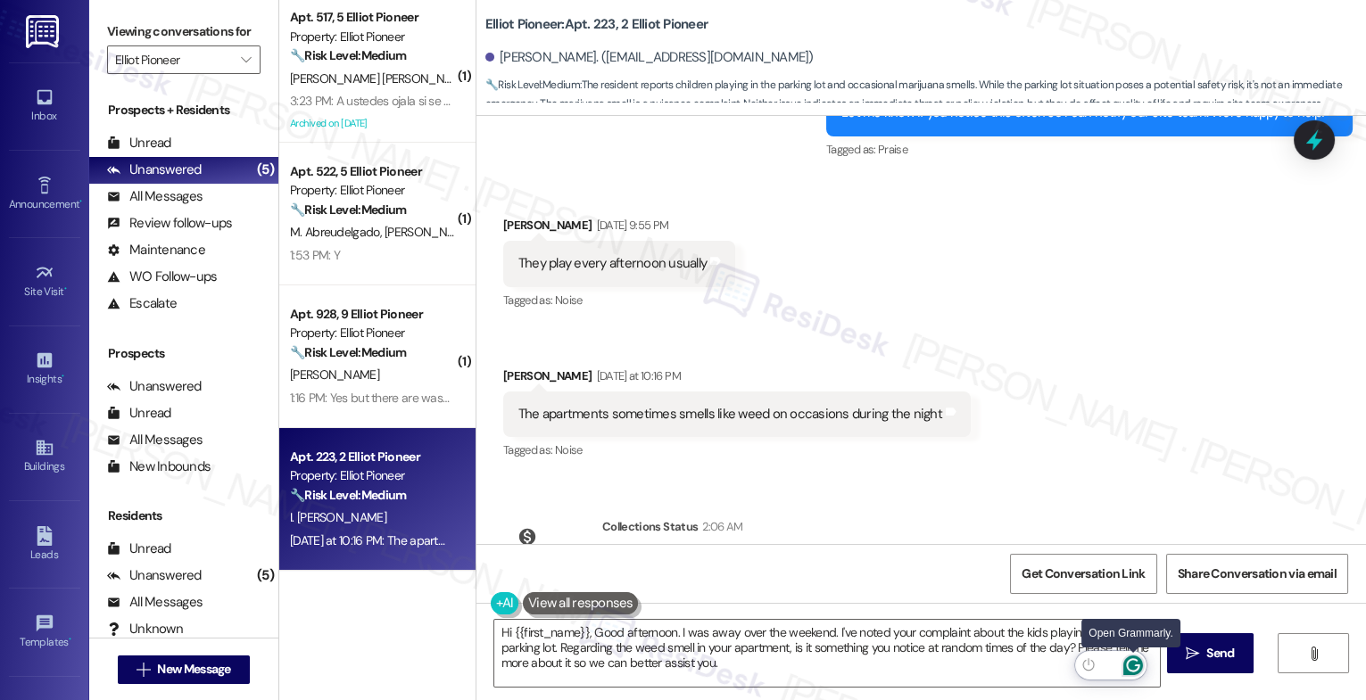
click at [1138, 664] on icon "Open Grammarly. 0 Suggestions." at bounding box center [1132, 665] width 13 height 13
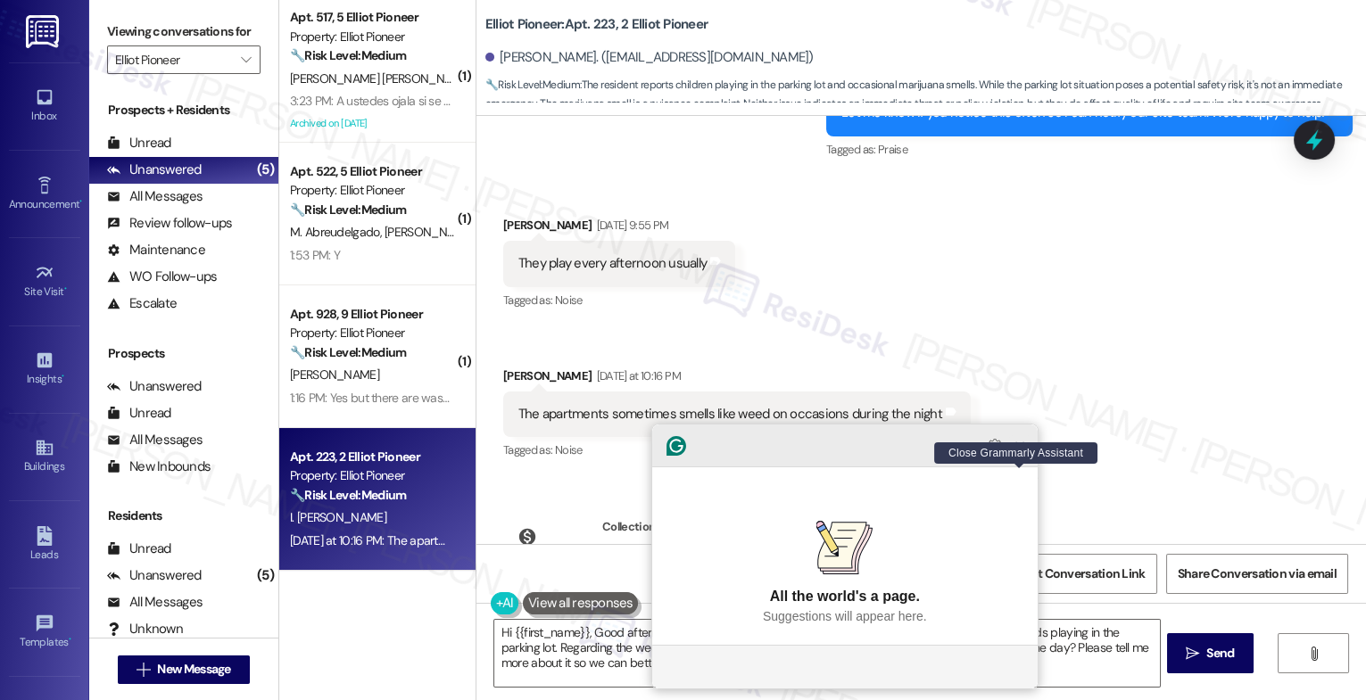
click at [1016, 453] on icon "Close Grammarly Assistant" at bounding box center [1020, 446] width 14 height 14
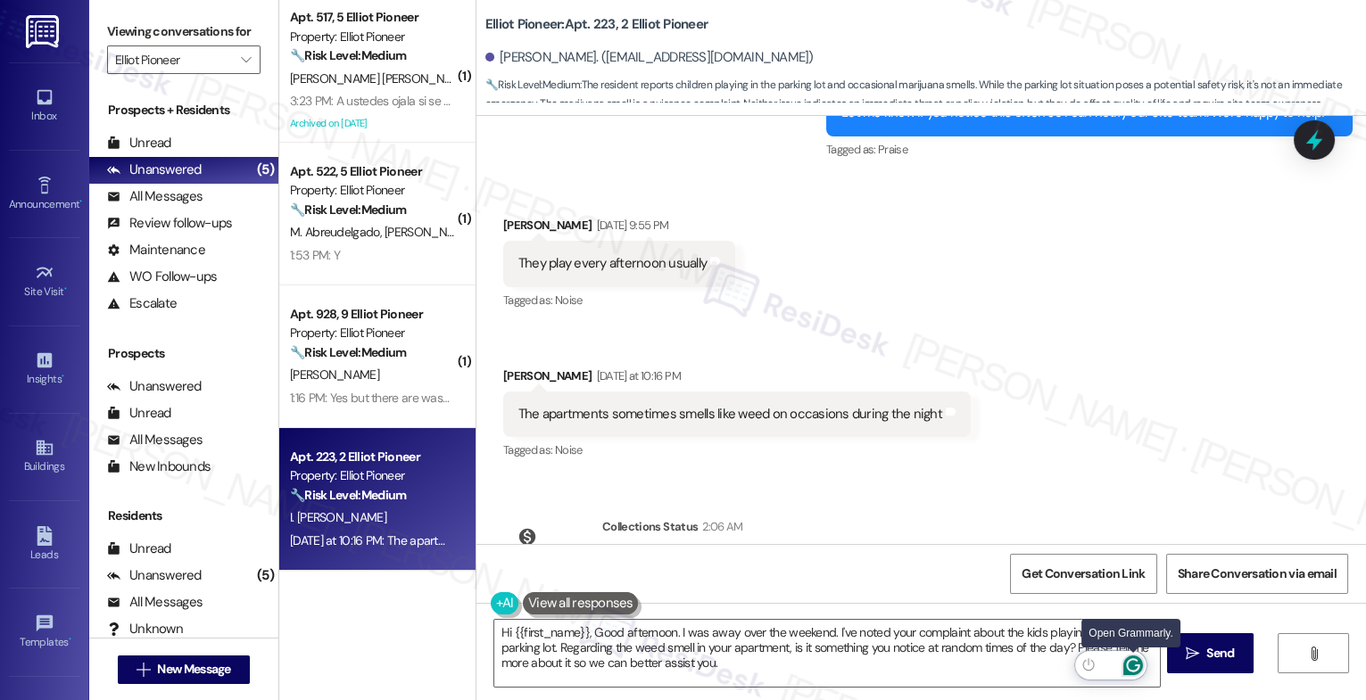
click at [1138, 663] on icon "Open Grammarly. 0 Suggestions." at bounding box center [1132, 665] width 13 height 13
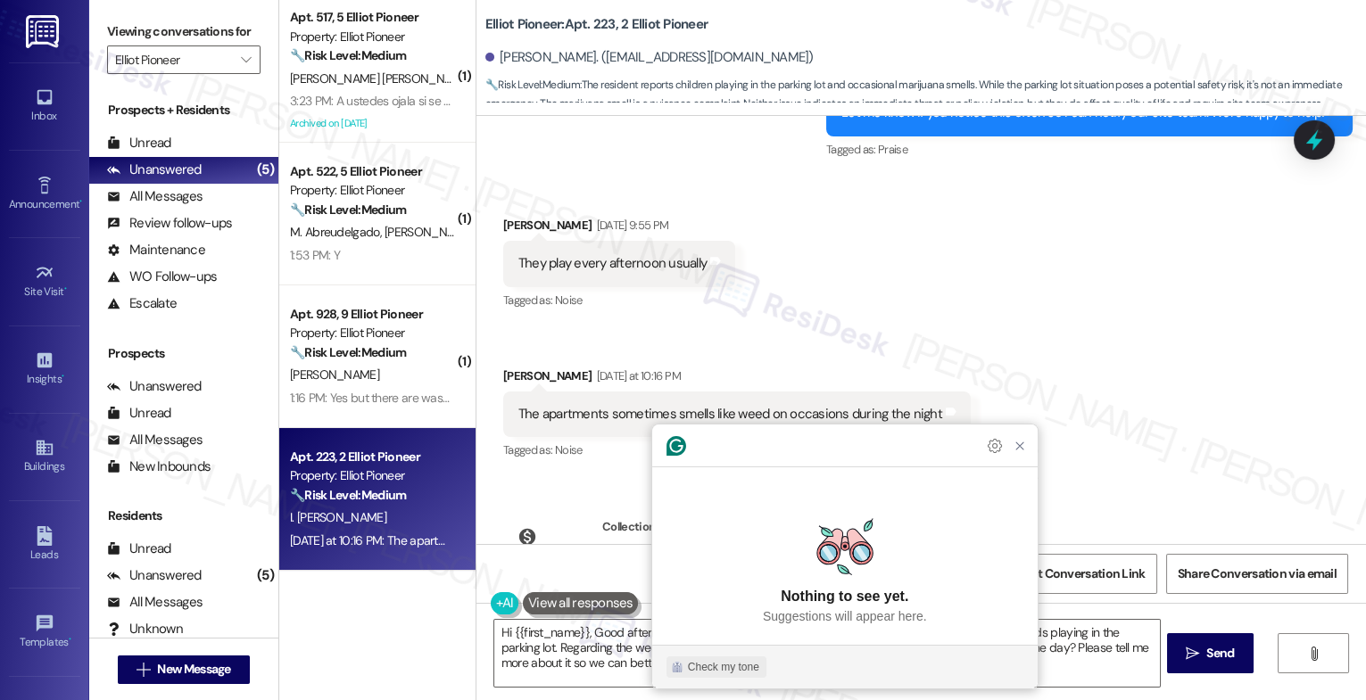
click at [705, 673] on div "Check my tone" at bounding box center [723, 667] width 71 height 16
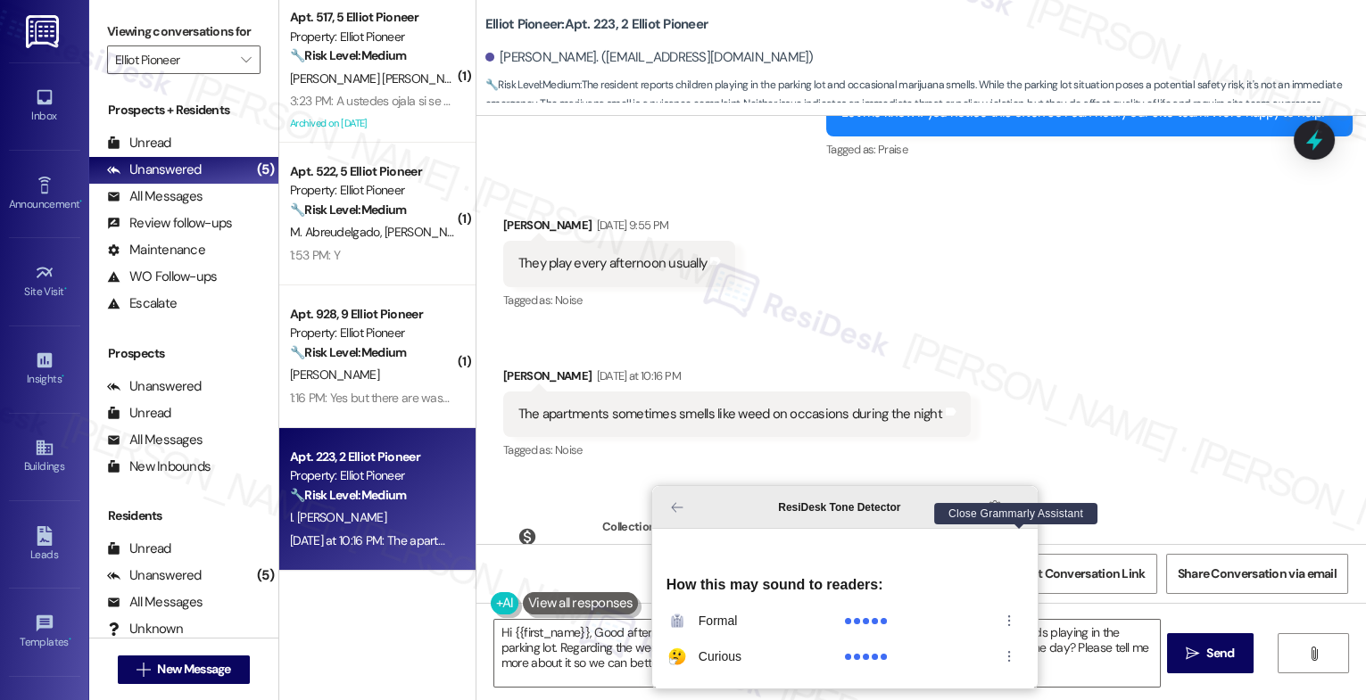
click at [1015, 515] on icon "Close Grammarly Assistant" at bounding box center [1020, 508] width 14 height 14
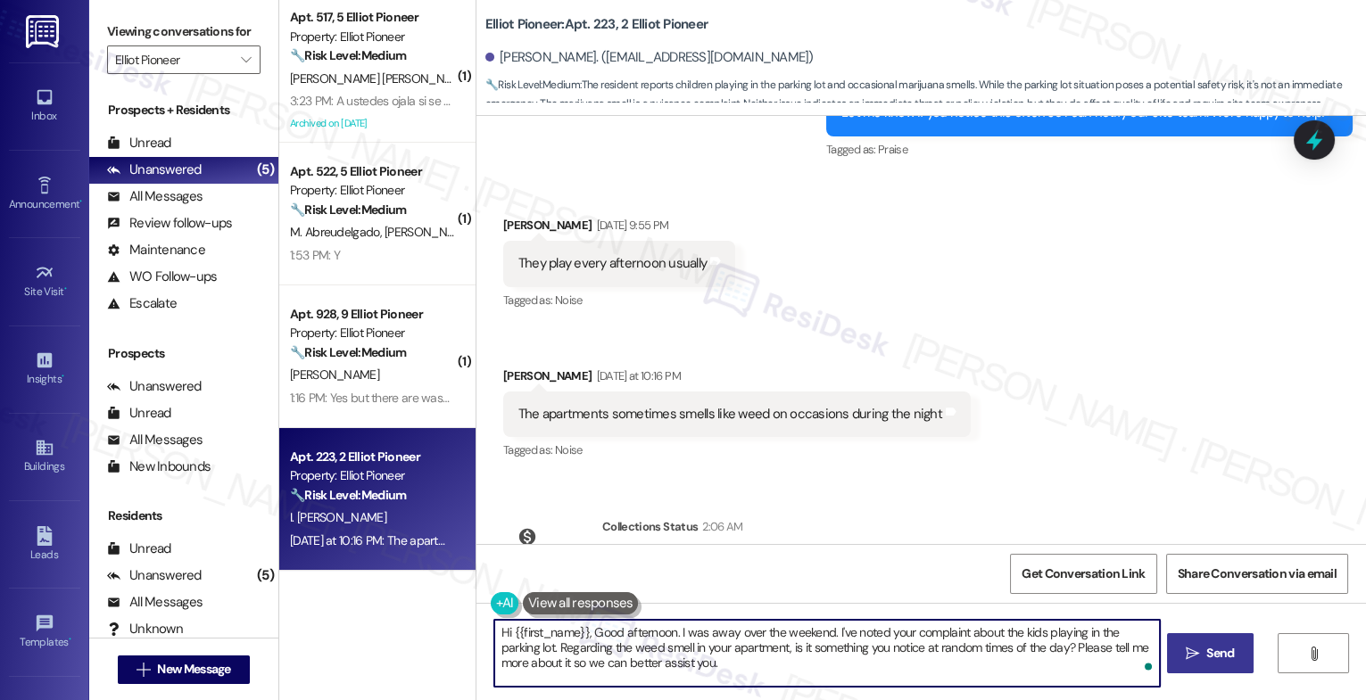
click at [1212, 649] on span "Send" at bounding box center [1220, 653] width 28 height 19
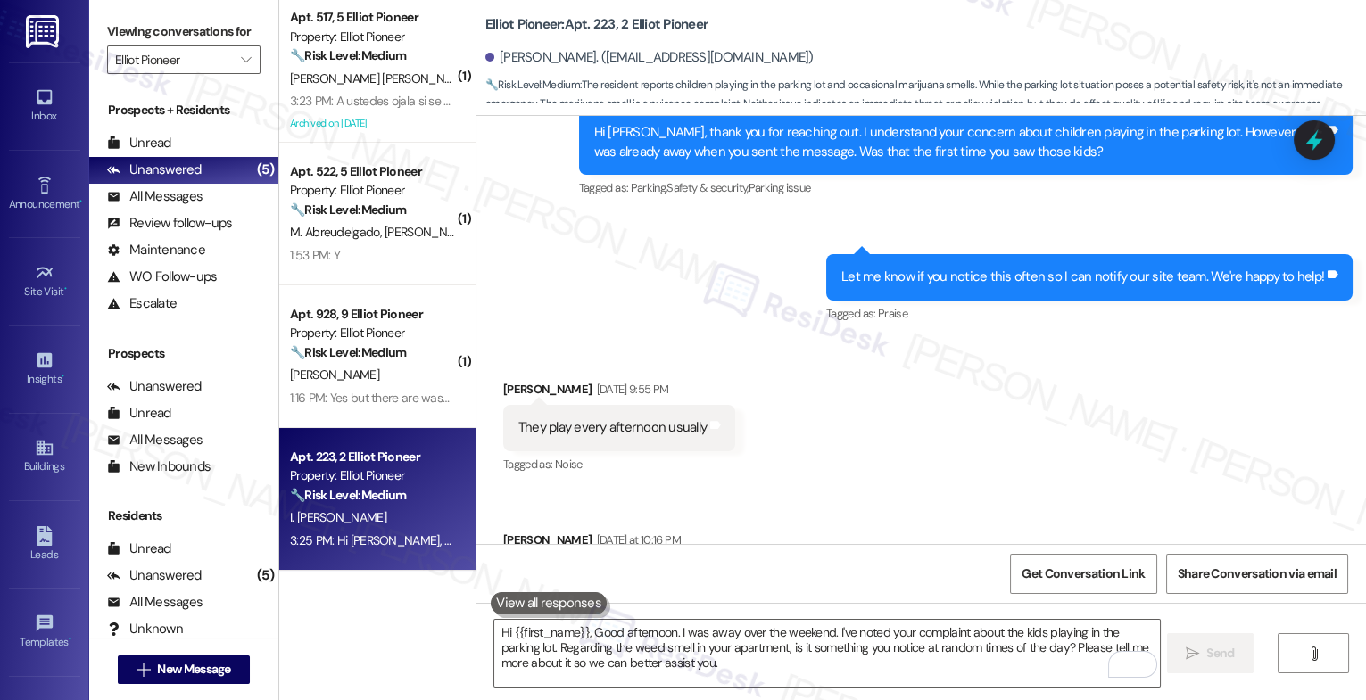
scroll to position [21247, 0]
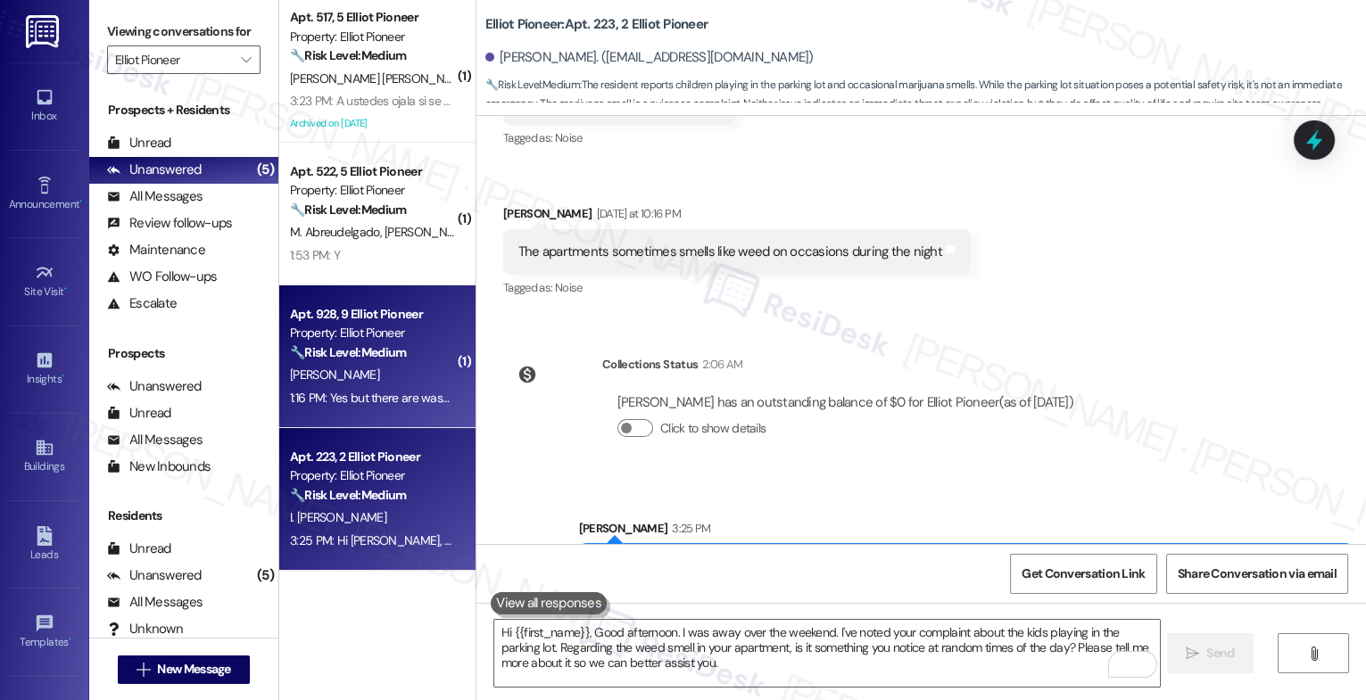
click at [353, 327] on div "Property: Elliot Pioneer" at bounding box center [372, 333] width 165 height 19
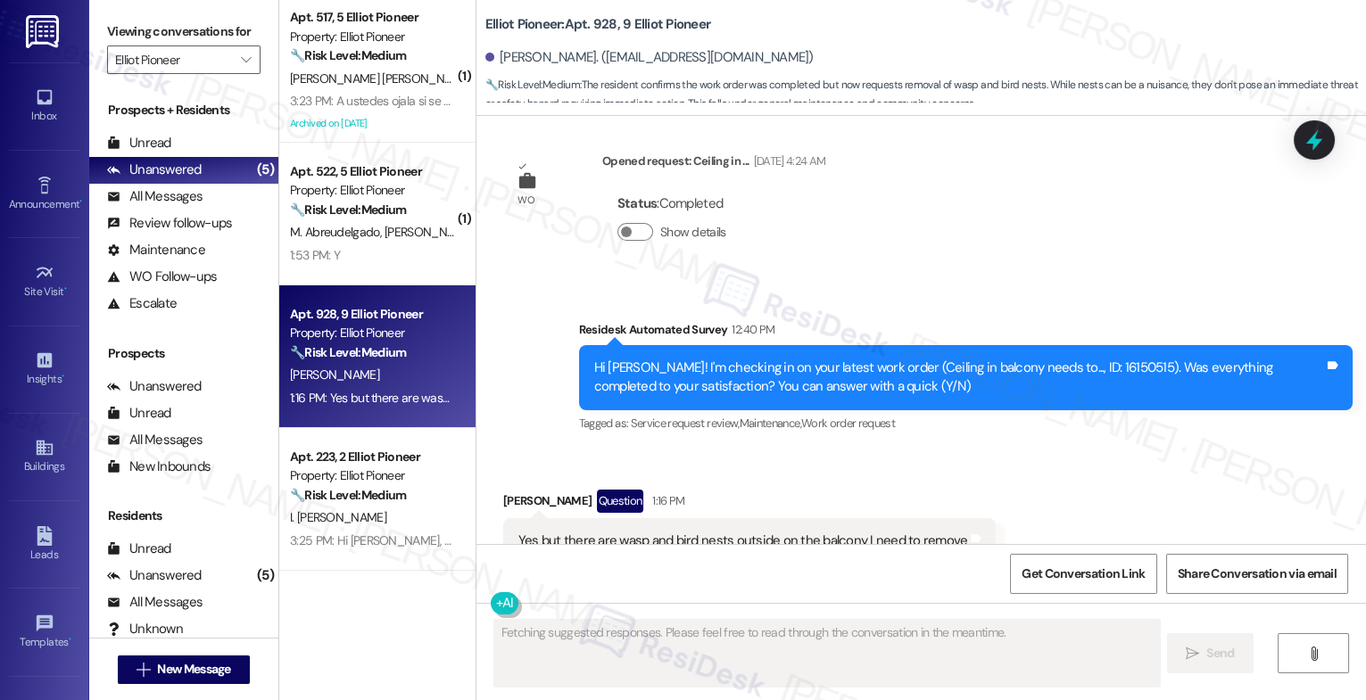
scroll to position [12466, 0]
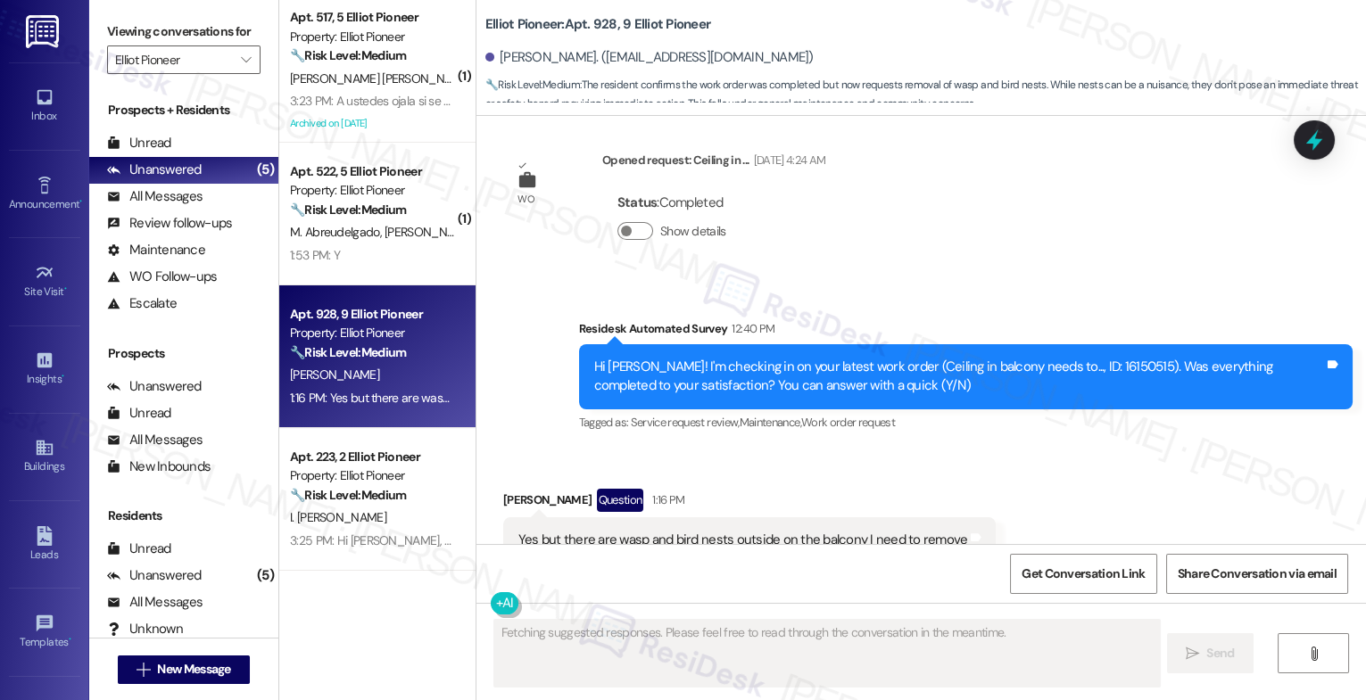
click at [709, 449] on div "Received via SMS [PERSON_NAME] Question 1:16 PM Yes but there are wasp and bird…" at bounding box center [921, 526] width 890 height 154
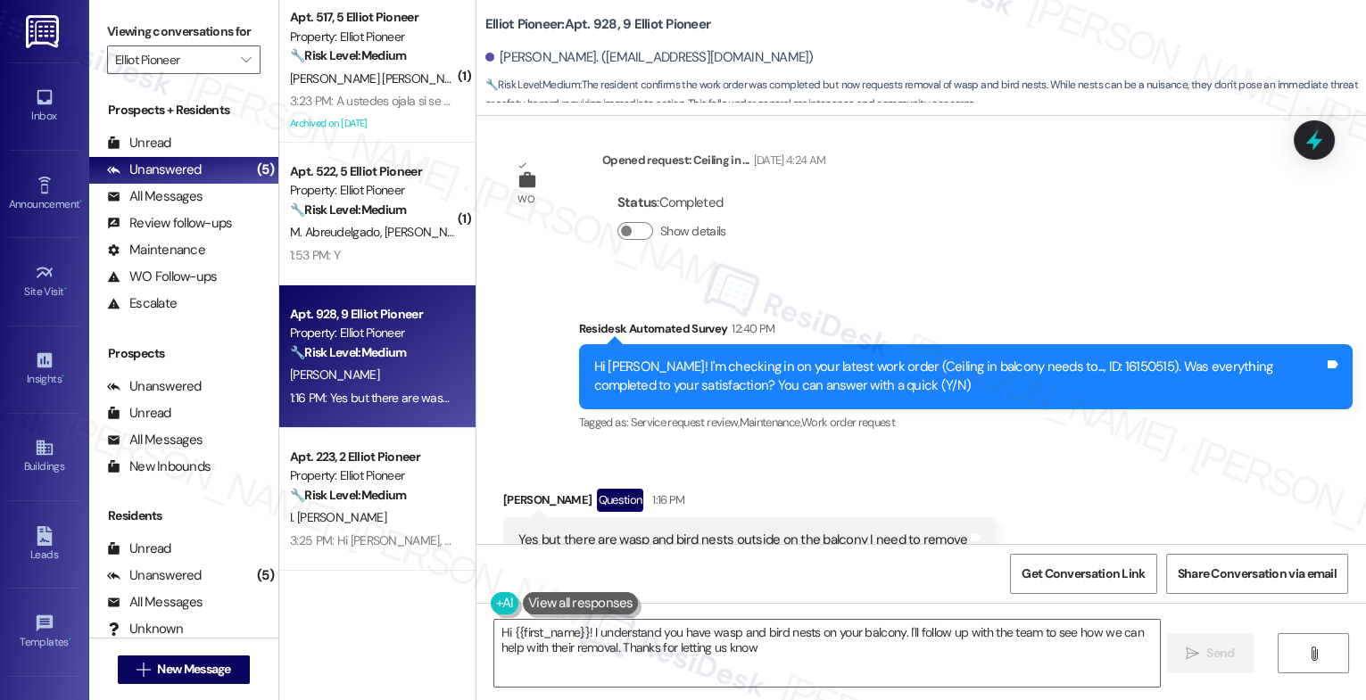
type textarea "Hi {{first_name}}! I understand you have wasp and bird nests on your balcony. I…"
click at [749, 476] on div "Received via SMS [PERSON_NAME] Question 1:16 PM Yes but there are wasp and bird…" at bounding box center [749, 540] width 519 height 128
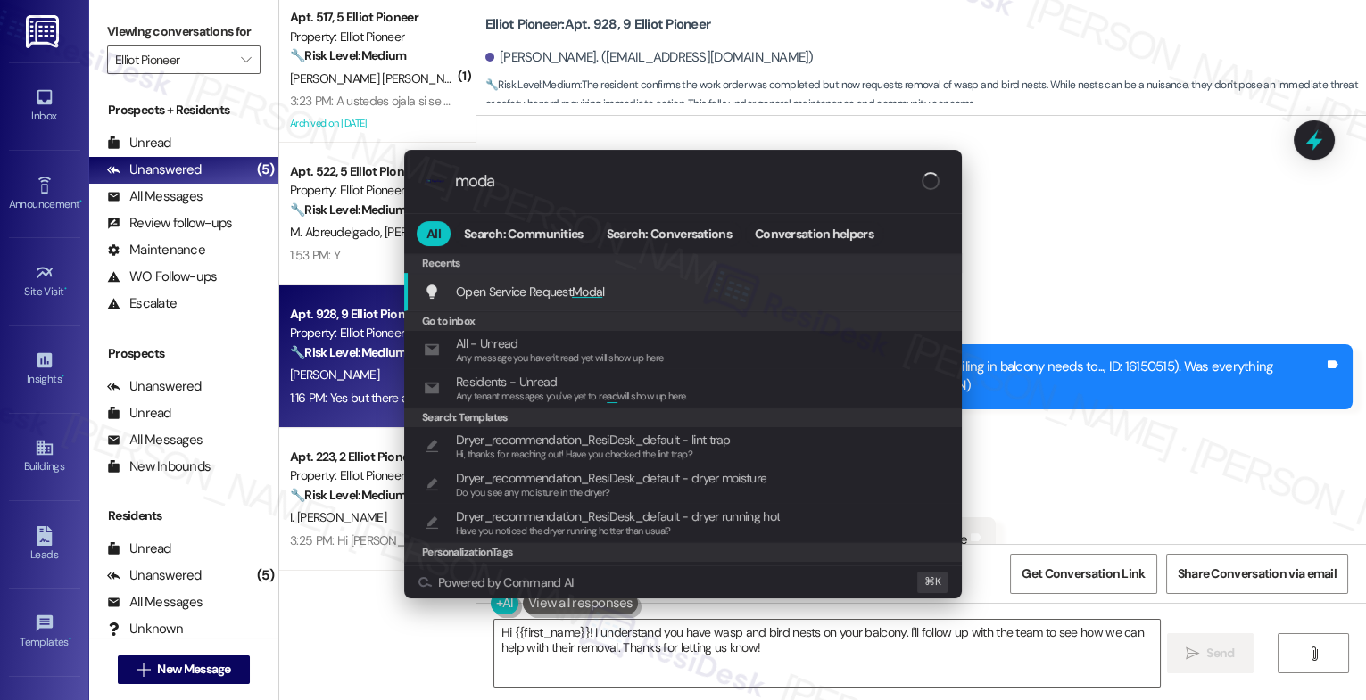
type input "modal"
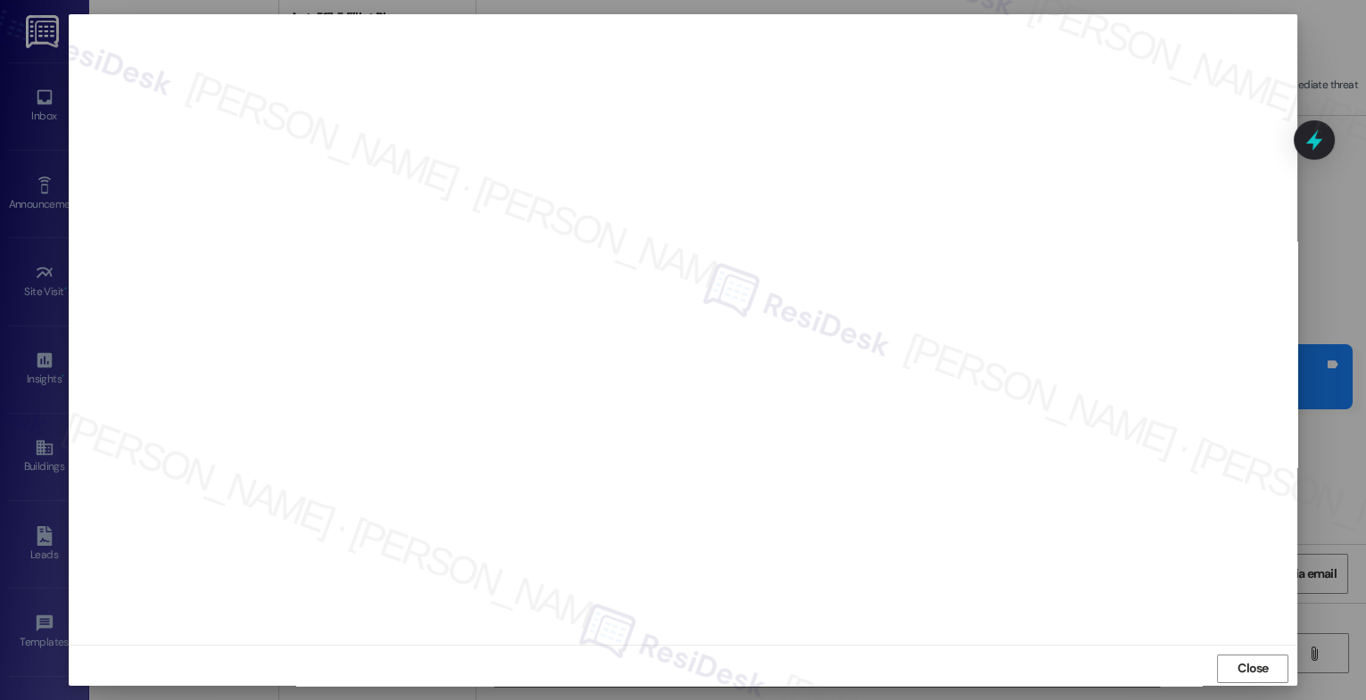
click at [1248, 668] on span "Close" at bounding box center [1253, 668] width 31 height 19
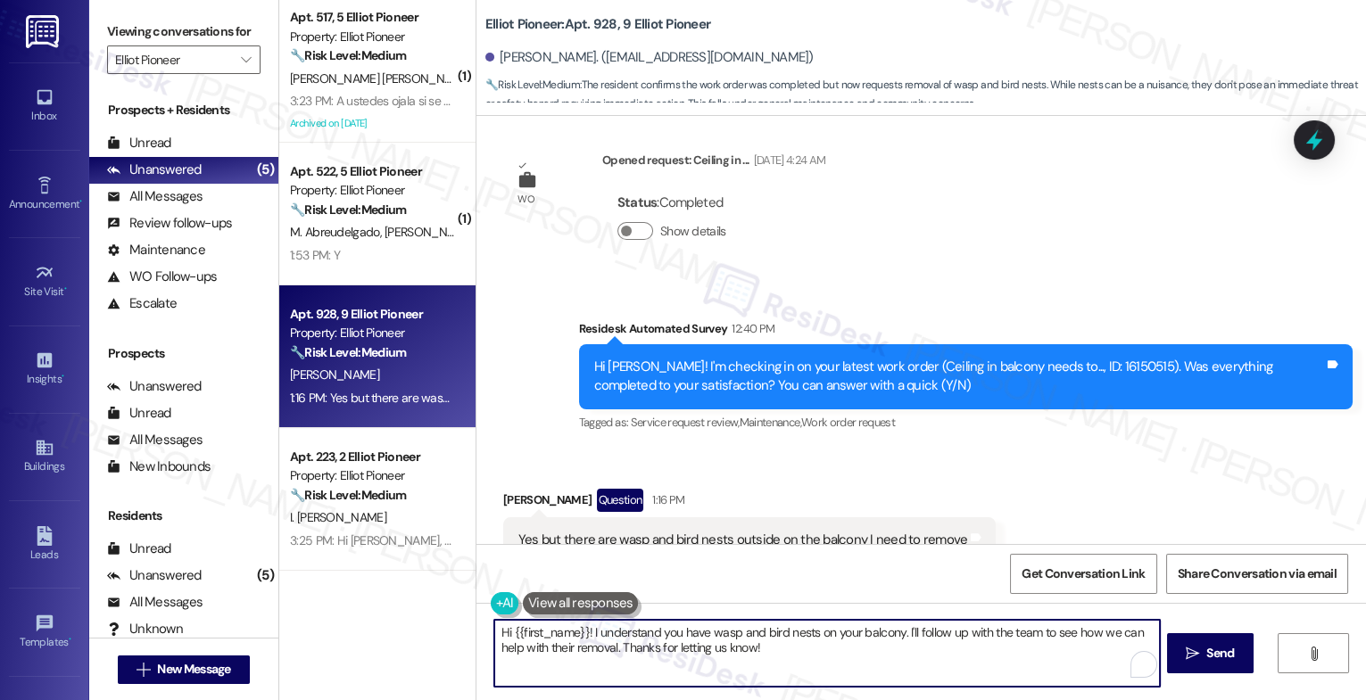
drag, startPoint x: 584, startPoint y: 628, endPoint x: 408, endPoint y: 622, distance: 175.9
click at [409, 622] on div "( 1 ) Apt. 517, 5 Elliot Pioneer Property: Elliot Pioneer 🔧 Risk Level: Medium …" at bounding box center [822, 350] width 1087 height 700
drag, startPoint x: 832, startPoint y: 630, endPoint x: 867, endPoint y: 695, distance: 74.3
click at [867, 695] on div "[PERSON_NAME], I understand you have wasp and bird nests on your balcony. I'll …" at bounding box center [921, 670] width 890 height 134
click at [853, 665] on textarea "[PERSON_NAME], I understand you have wasp and bird nests on your balcony that n…" at bounding box center [827, 653] width 666 height 67
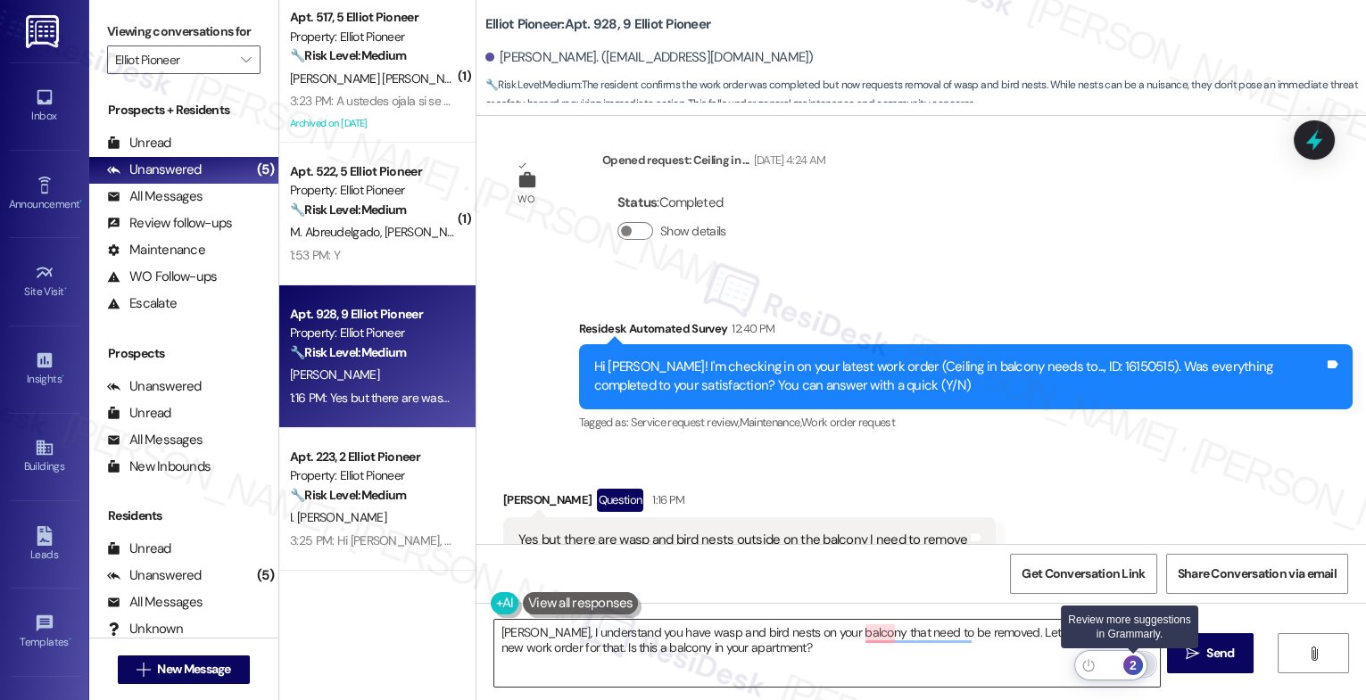
click at [1142, 659] on div "2" at bounding box center [1133, 666] width 20 height 20
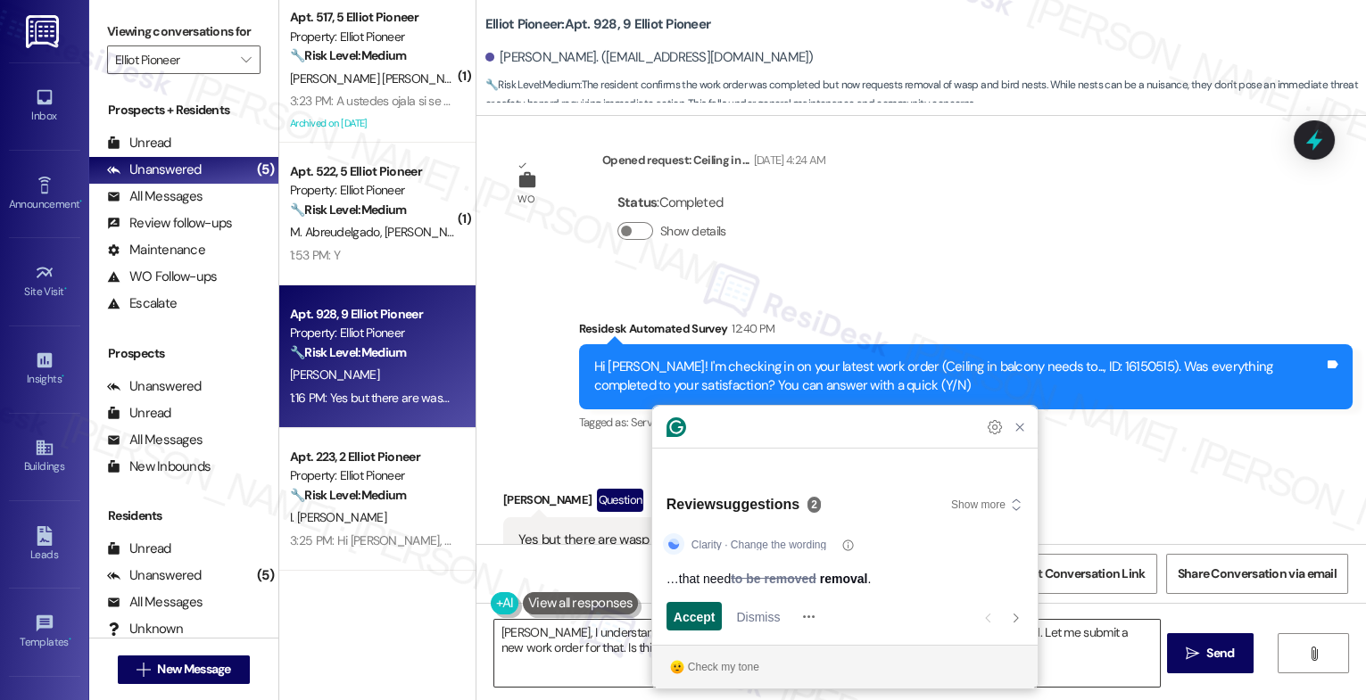
click at [705, 617] on span "Accept" at bounding box center [695, 617] width 42 height 19
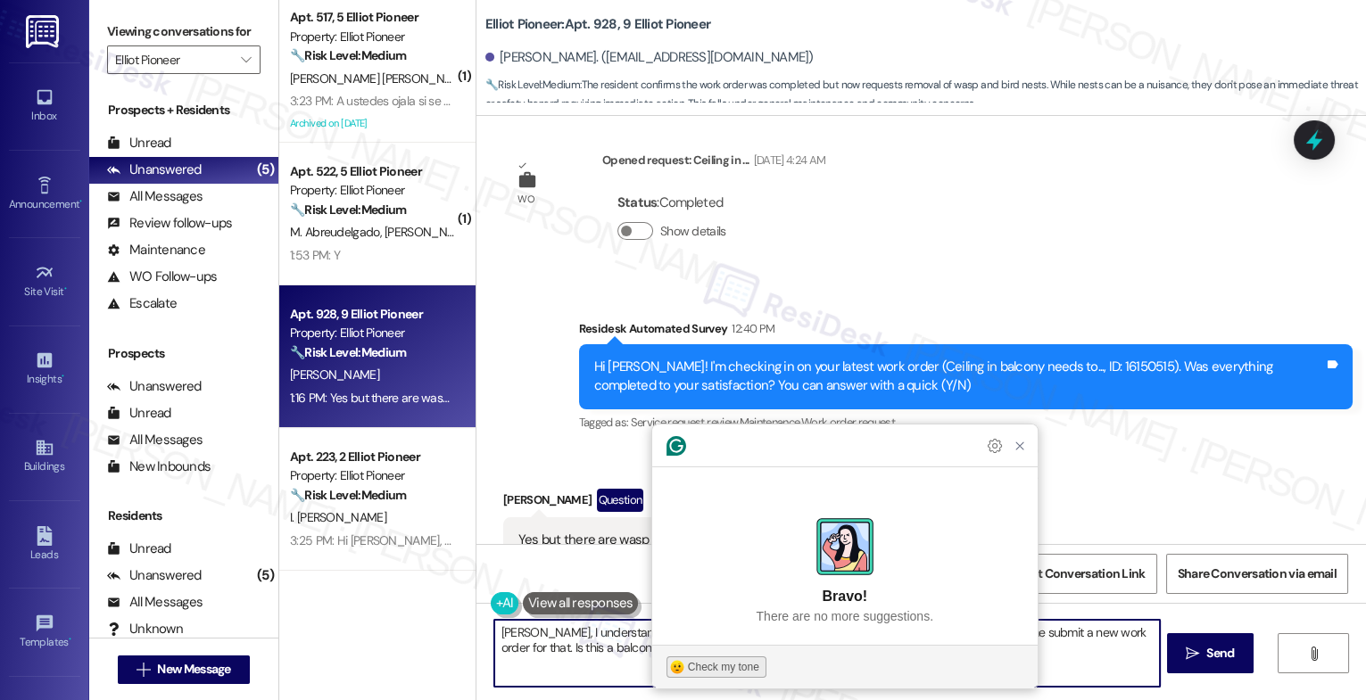
type textarea "[PERSON_NAME], I understand you have wasp and bird nests on your balcony that n…"
click at [723, 664] on div "Check my tone" at bounding box center [723, 667] width 71 height 16
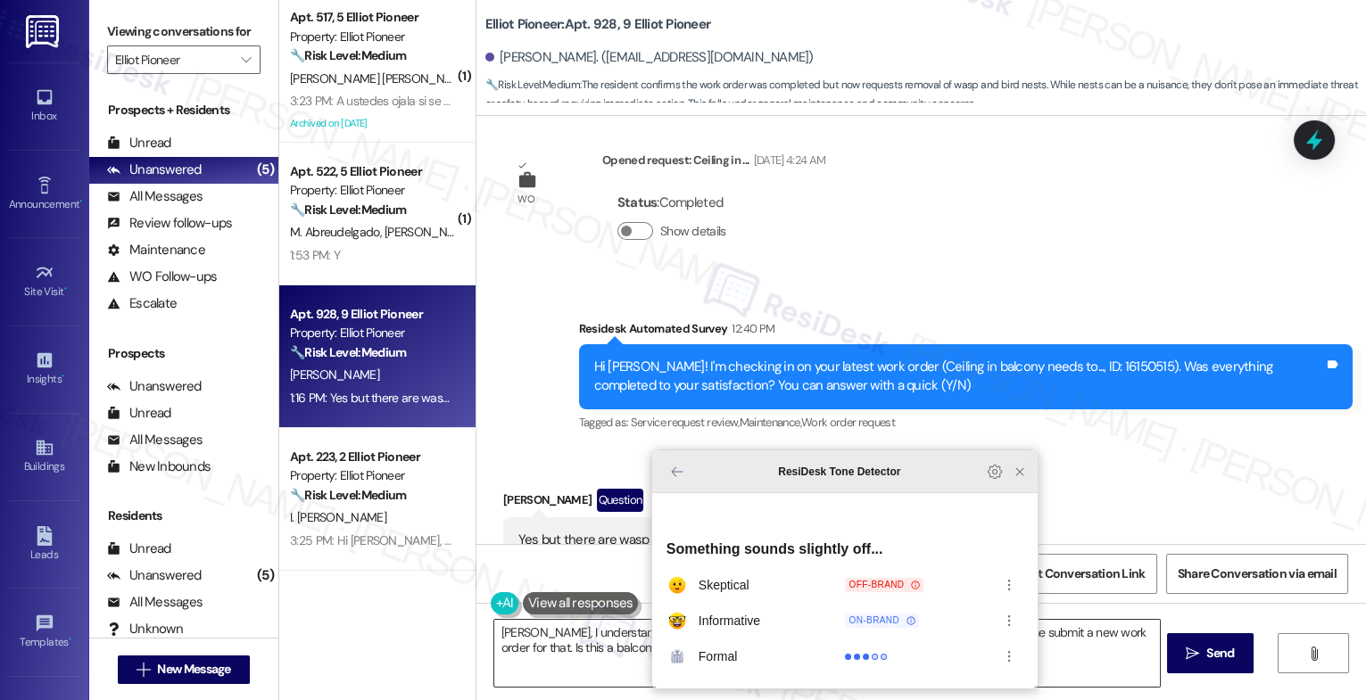
click at [1019, 479] on icon "Close Grammarly Assistant" at bounding box center [1020, 472] width 14 height 14
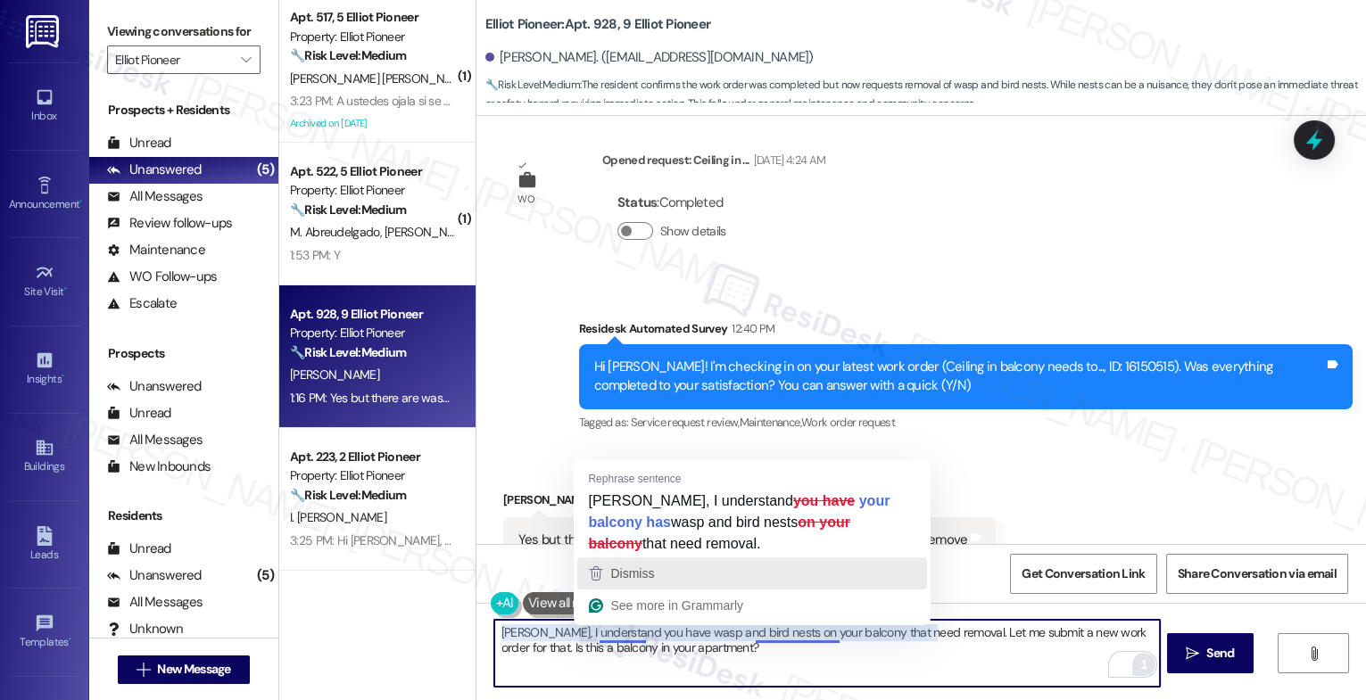
click at [653, 571] on span "Dismiss" at bounding box center [632, 574] width 44 height 14
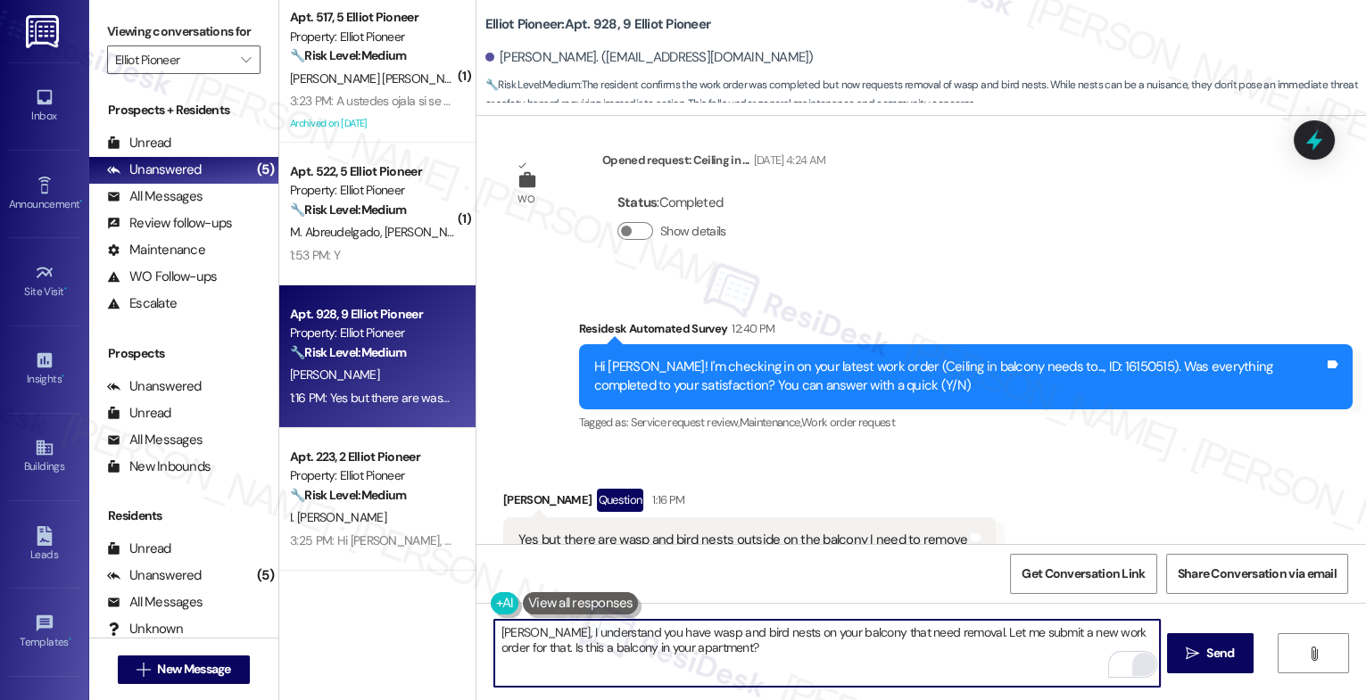
click at [953, 668] on textarea "[PERSON_NAME], I understand you have wasp and bird nests on your balcony that n…" at bounding box center [827, 653] width 666 height 67
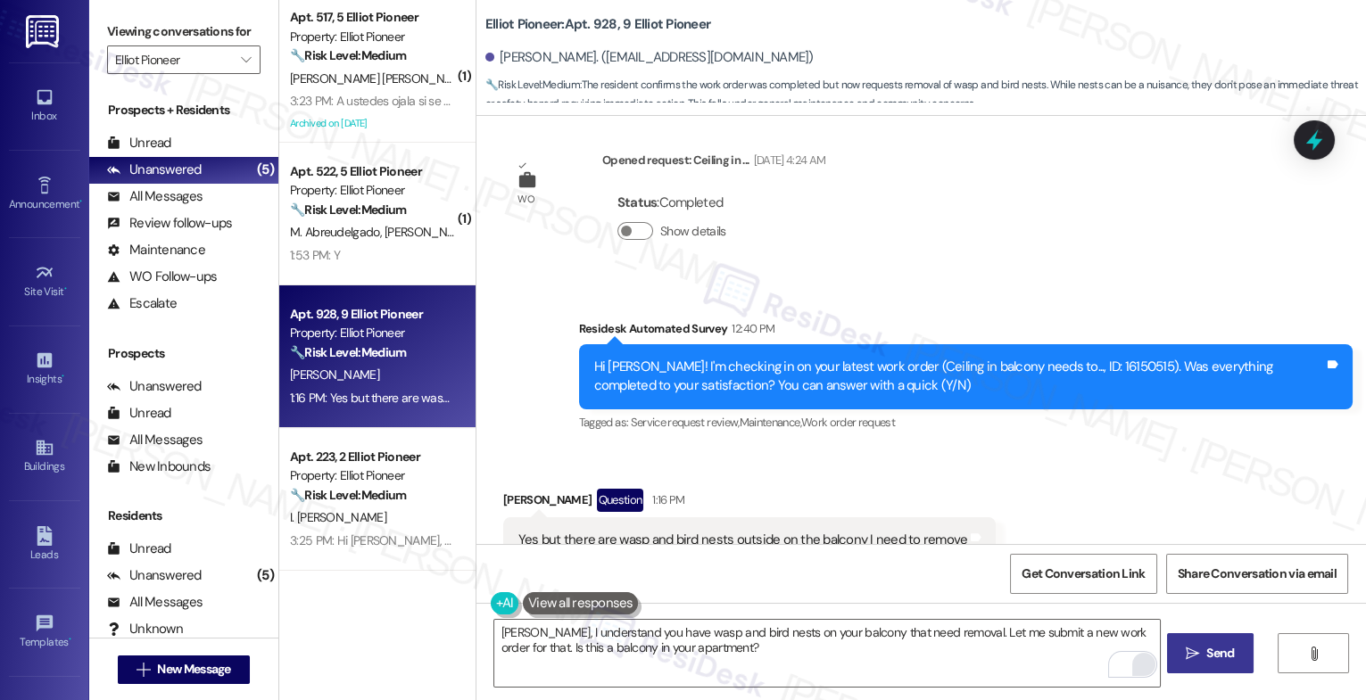
click at [1220, 642] on button " Send" at bounding box center [1210, 654] width 87 height 40
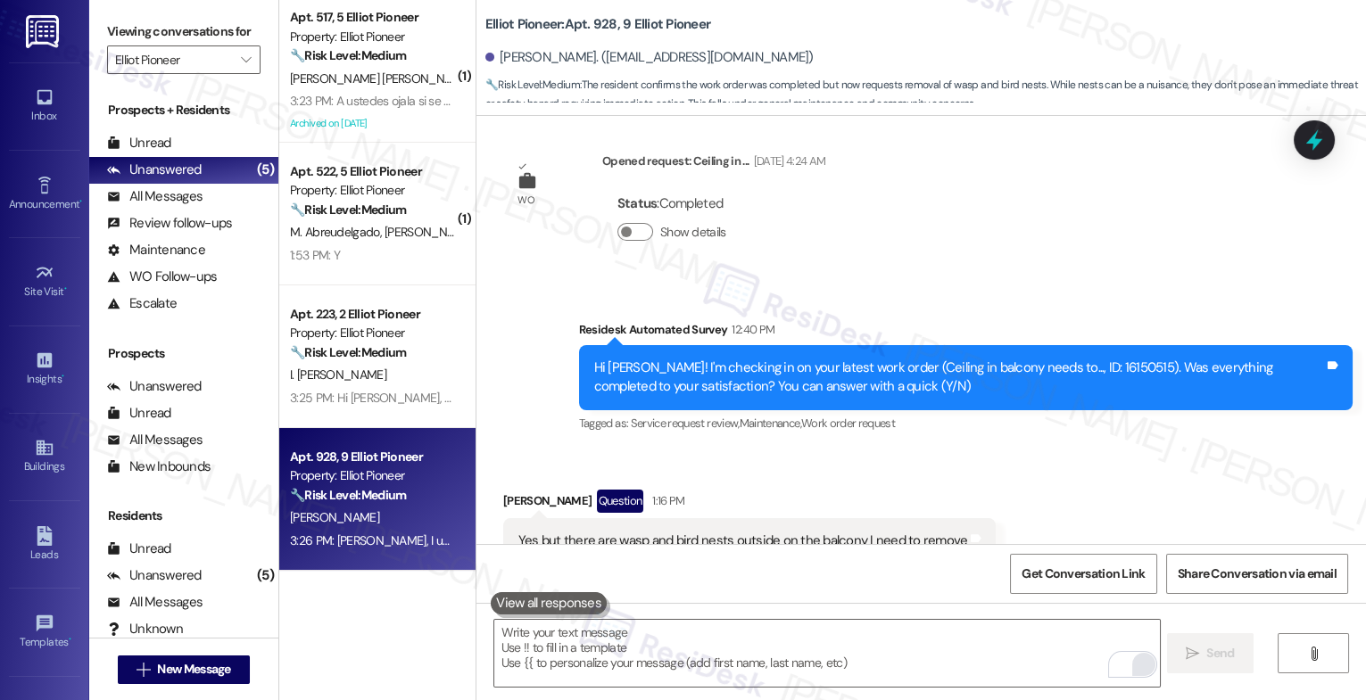
scroll to position [12609, 0]
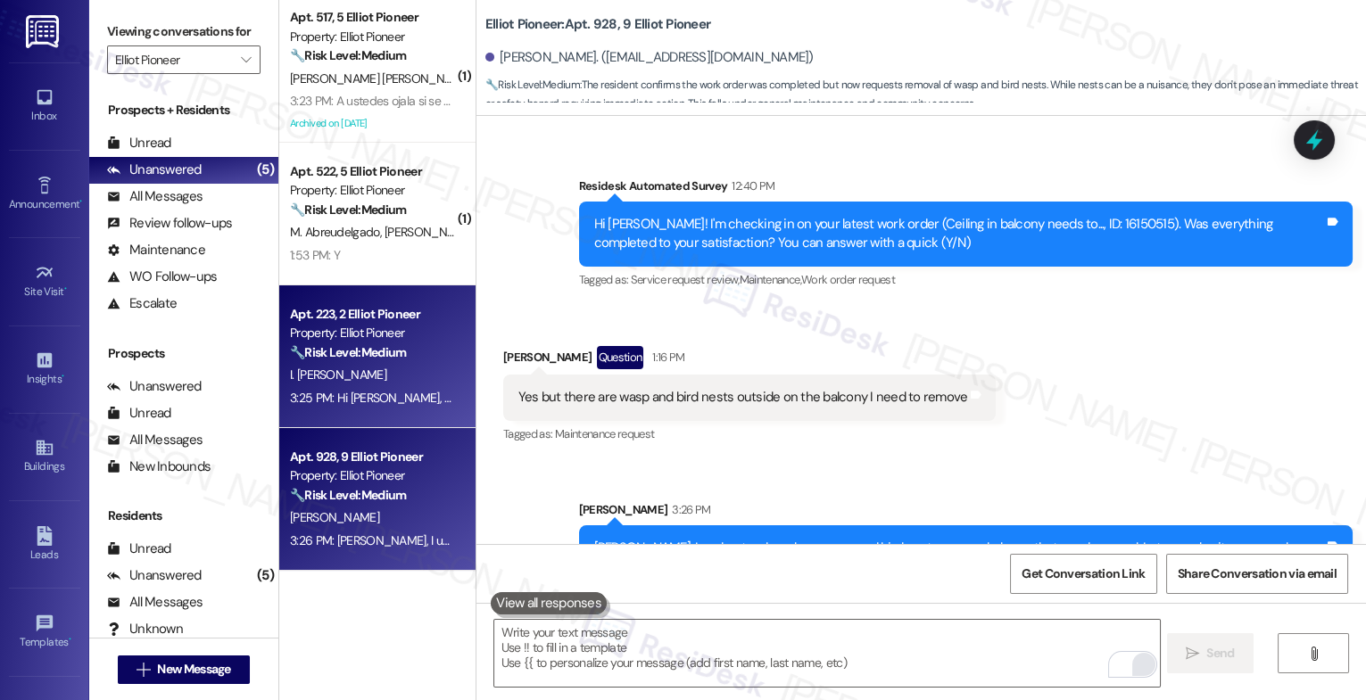
click at [356, 344] on strong "🔧 Risk Level: Medium" at bounding box center [348, 352] width 116 height 16
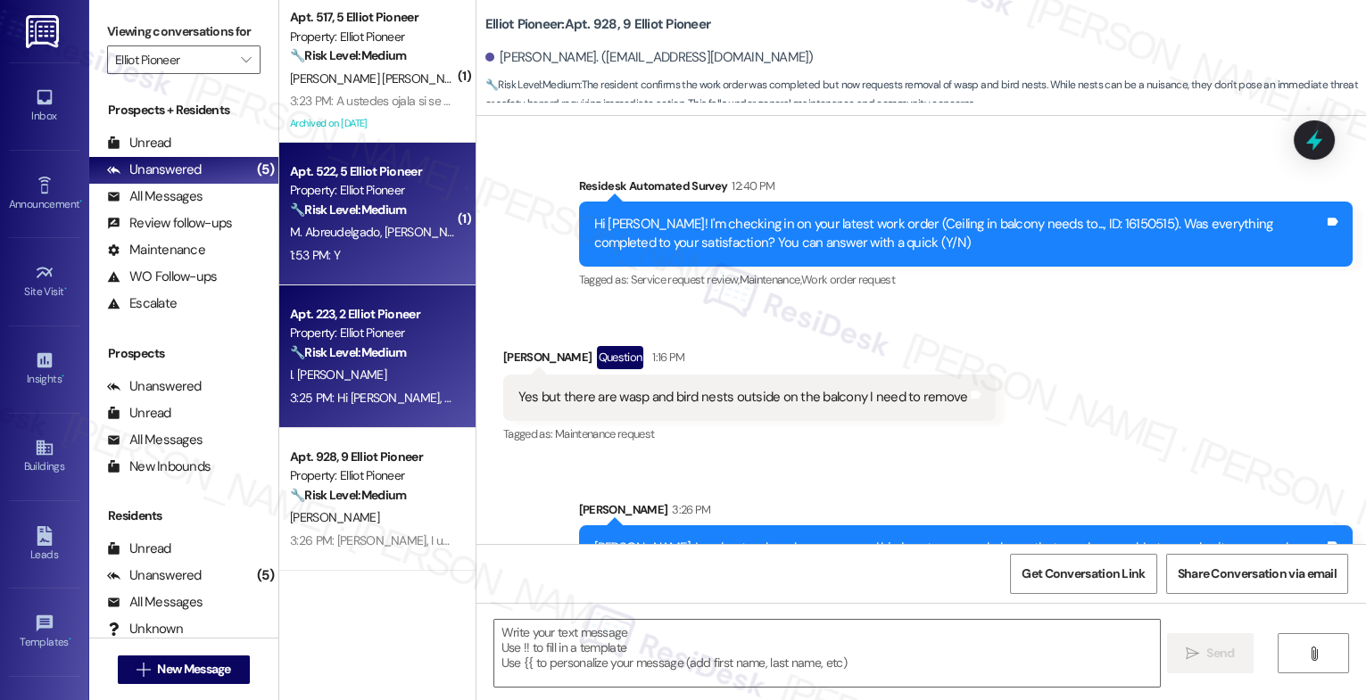
click at [352, 168] on div "Apt. 522, 5 Elliot Pioneer" at bounding box center [372, 171] width 165 height 19
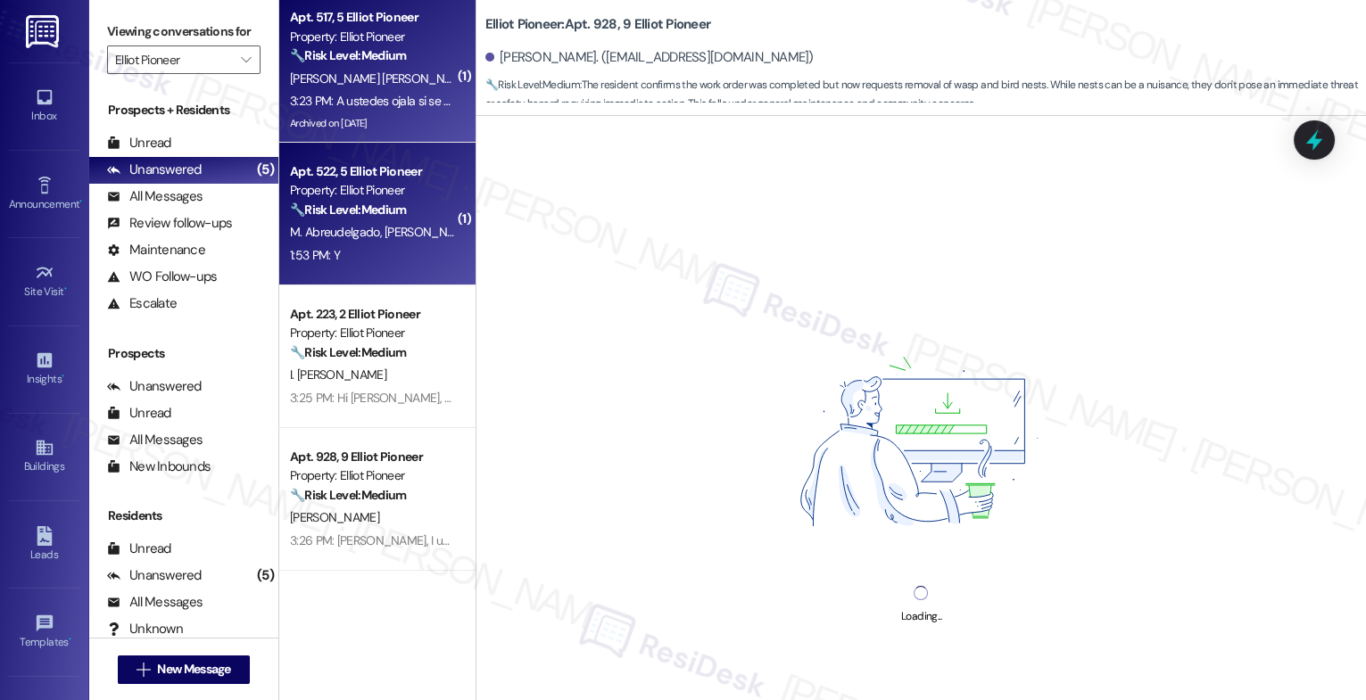
click at [410, 50] on div "🔧 Risk Level: Medium The resident is following up on a previously submitted ite…" at bounding box center [372, 55] width 165 height 19
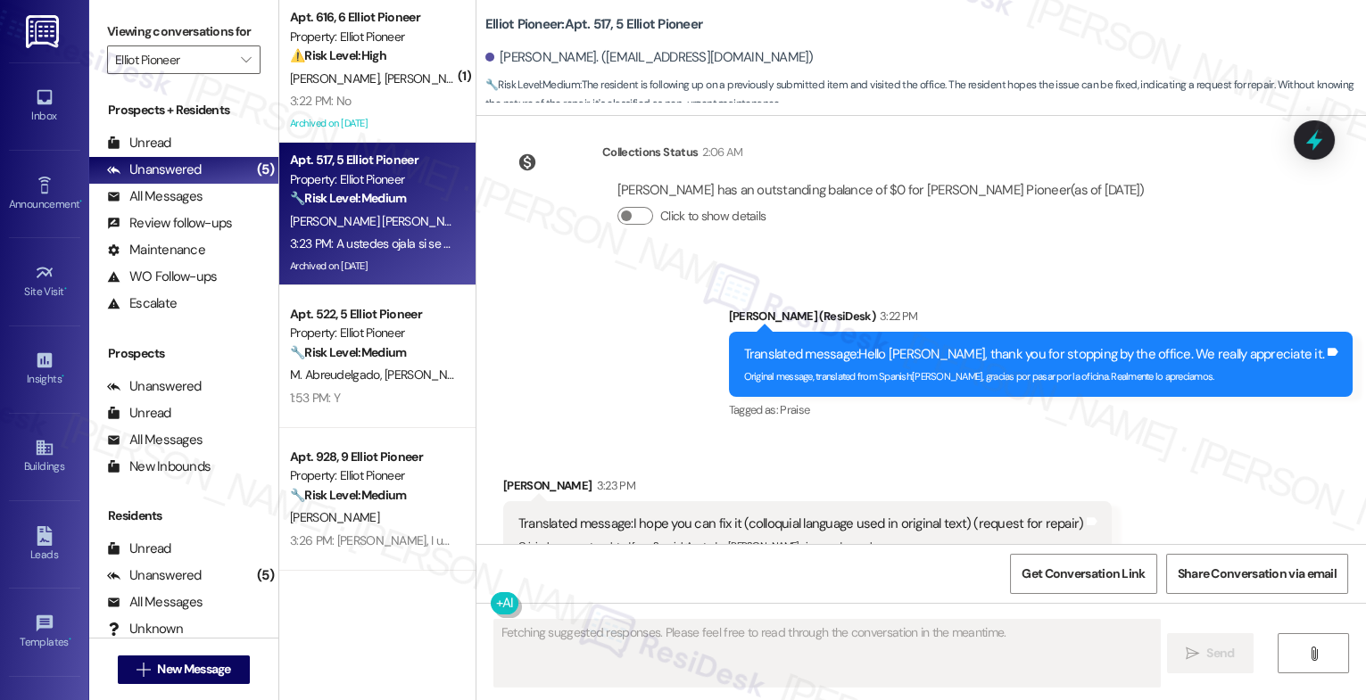
scroll to position [19010, 0]
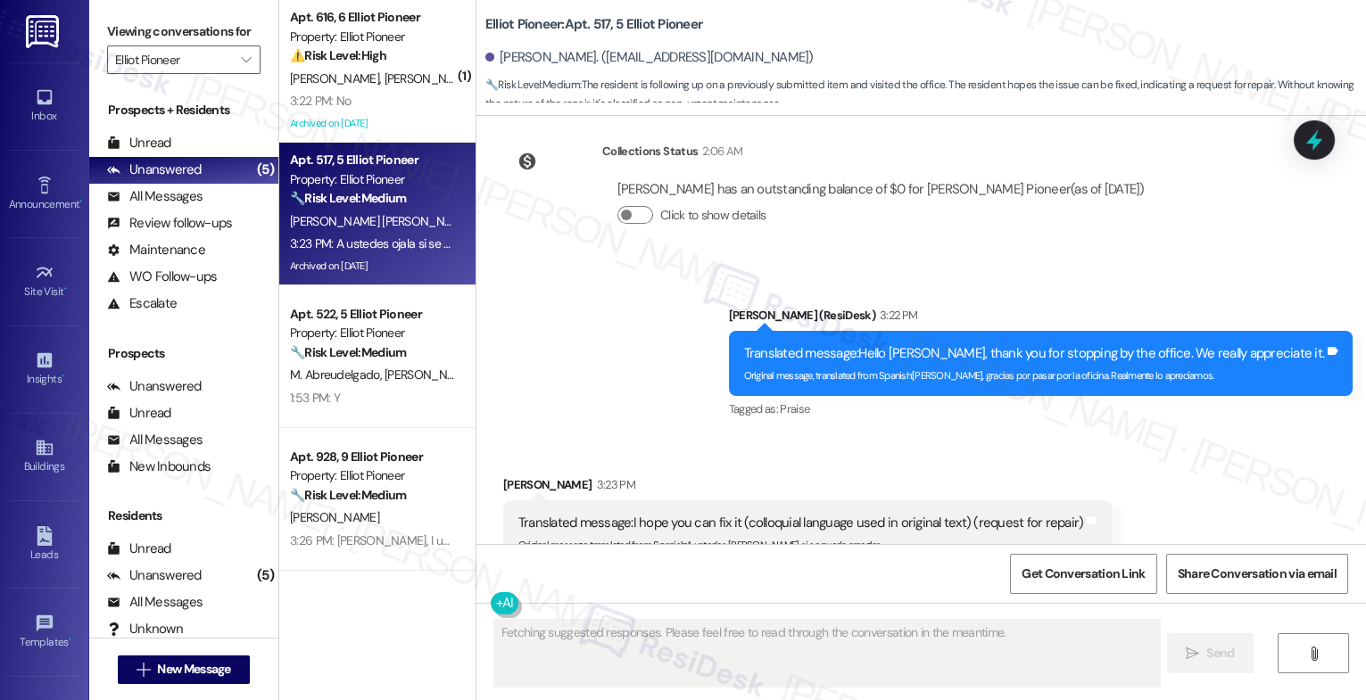
click at [696, 308] on div "Sent via SMS [PERSON_NAME] (ResiDesk) 3:22 PM Translated message: Hello [PERSON…" at bounding box center [921, 351] width 890 height 170
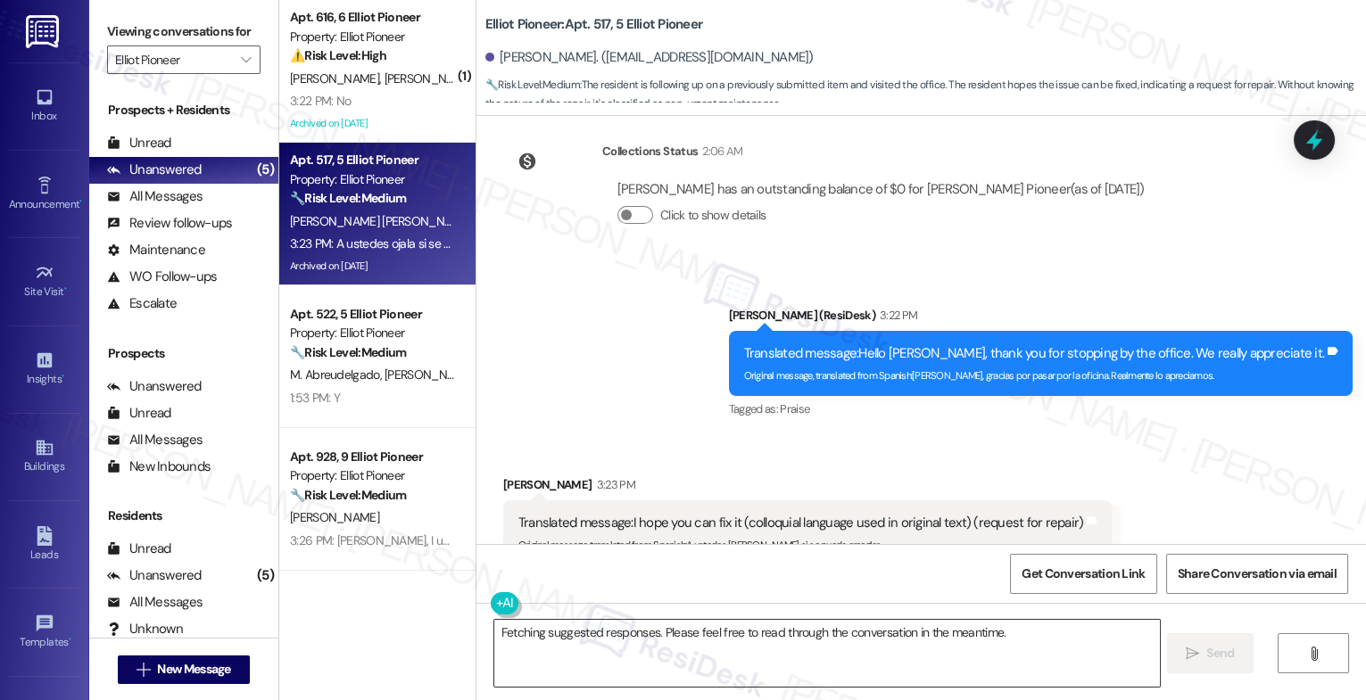
click at [612, 649] on textarea "Fetching suggested responses. Please feel free to read through the conversation…" at bounding box center [827, 653] width 666 height 67
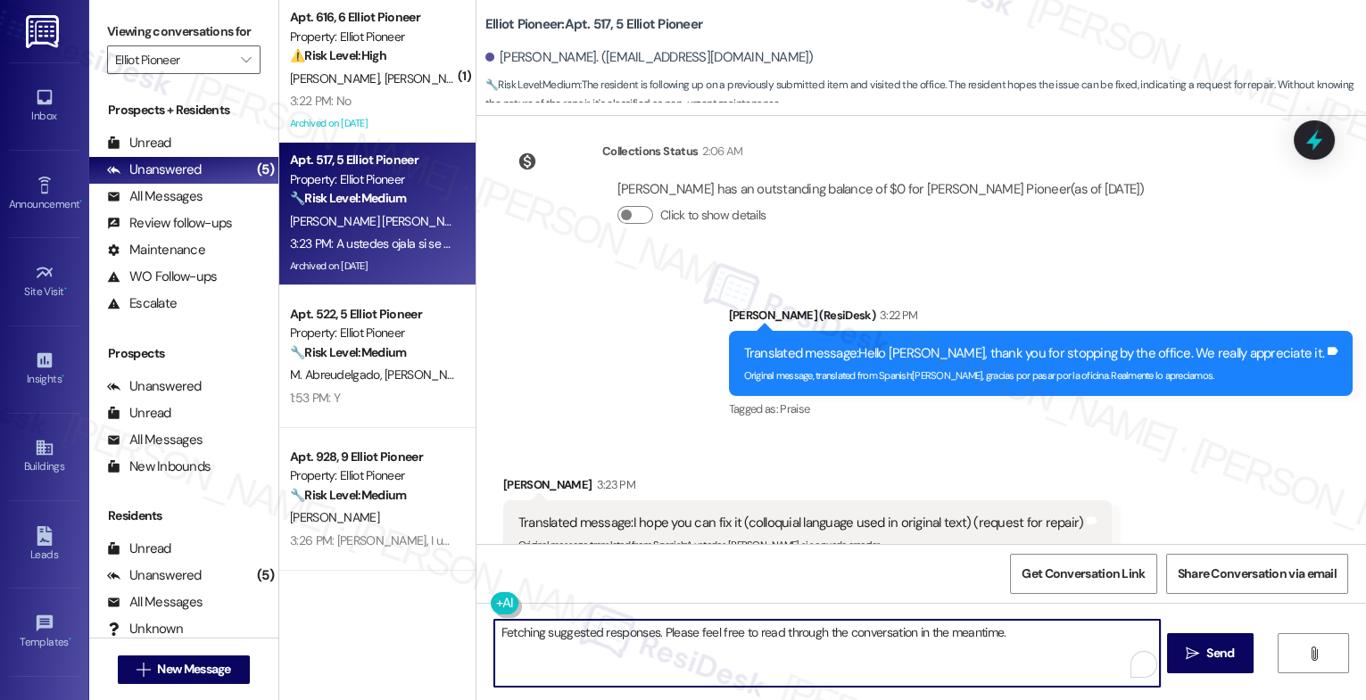
click at [612, 649] on textarea "Fetching suggested responses. Please feel free to read through the conversation…" at bounding box center [827, 653] width 666 height 67
click at [1075, 645] on textarea "I'm not based on site, which is why I advised you to stop by the office. The te…" at bounding box center [827, 653] width 666 height 67
click at [797, 640] on textarea "I'm not based on site, which is why I advised you to stop by the office. The te…" at bounding box center [827, 653] width 666 height 67
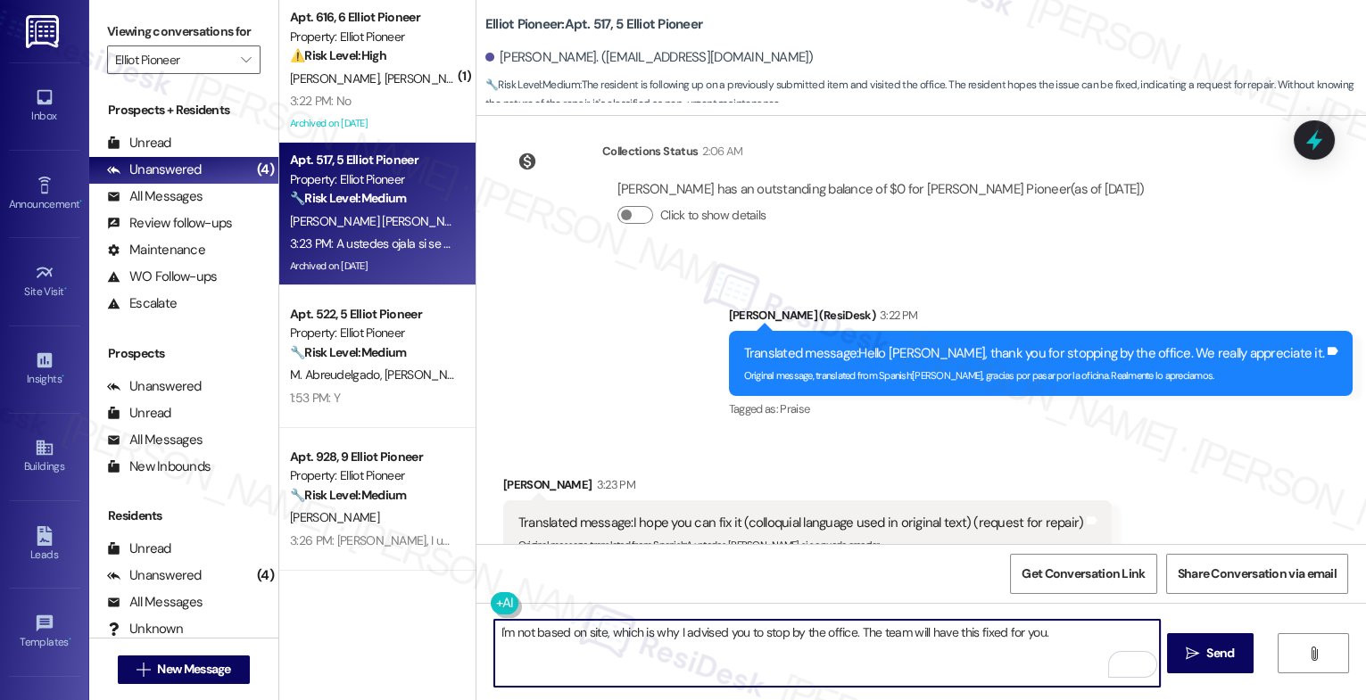
click at [797, 640] on textarea "I'm not based on site, which is why I advised you to stop by the office. The te…" at bounding box center [827, 653] width 666 height 67
drag, startPoint x: 606, startPoint y: 634, endPoint x: 948, endPoint y: 646, distance: 341.9
click at [948, 646] on textarea "The site team will have it addressed." at bounding box center [827, 653] width 666 height 67
click at [559, 639] on textarea "The site team will have it addressed." at bounding box center [827, 653] width 666 height 67
drag, startPoint x: 582, startPoint y: 633, endPoint x: 951, endPoint y: 650, distance: 369.8
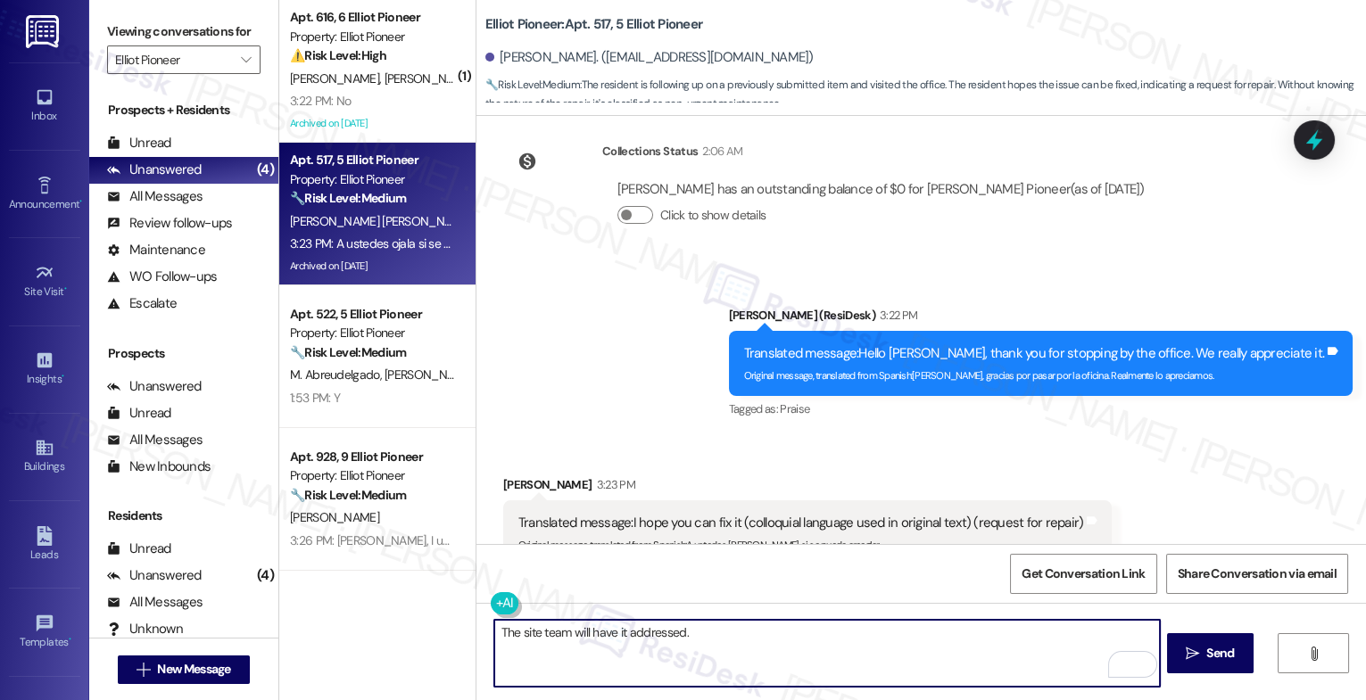
click at [951, 650] on textarea "The site team will have it addressed." at bounding box center [827, 653] width 666 height 67
click at [858, 644] on textarea "The site team will have it addressed." at bounding box center [827, 653] width 666 height 67
drag, startPoint x: 581, startPoint y: 628, endPoint x: 902, endPoint y: 648, distance: 321.8
click at [902, 648] on textarea "The site team will have it addressed." at bounding box center [827, 653] width 666 height 67
type textarea "The site team will resolve it for you."
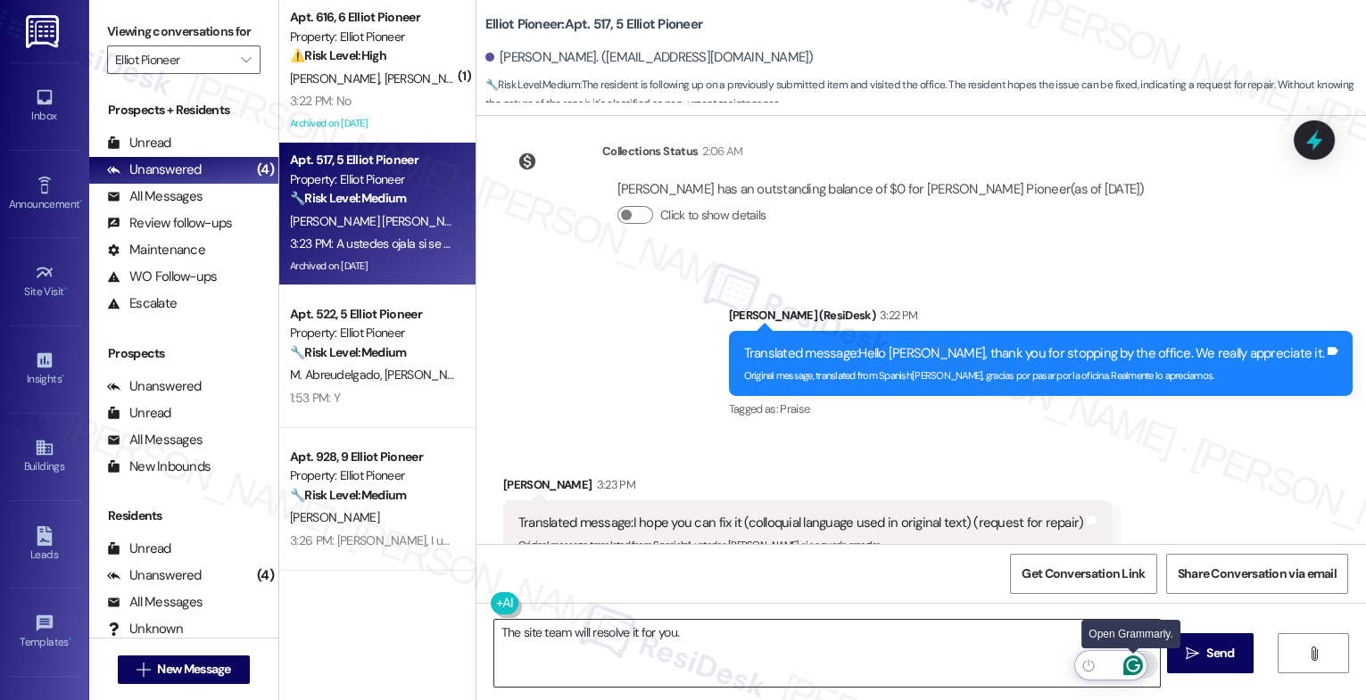
click at [1138, 663] on icon "Open Grammarly. 0 Suggestions." at bounding box center [1133, 666] width 20 height 20
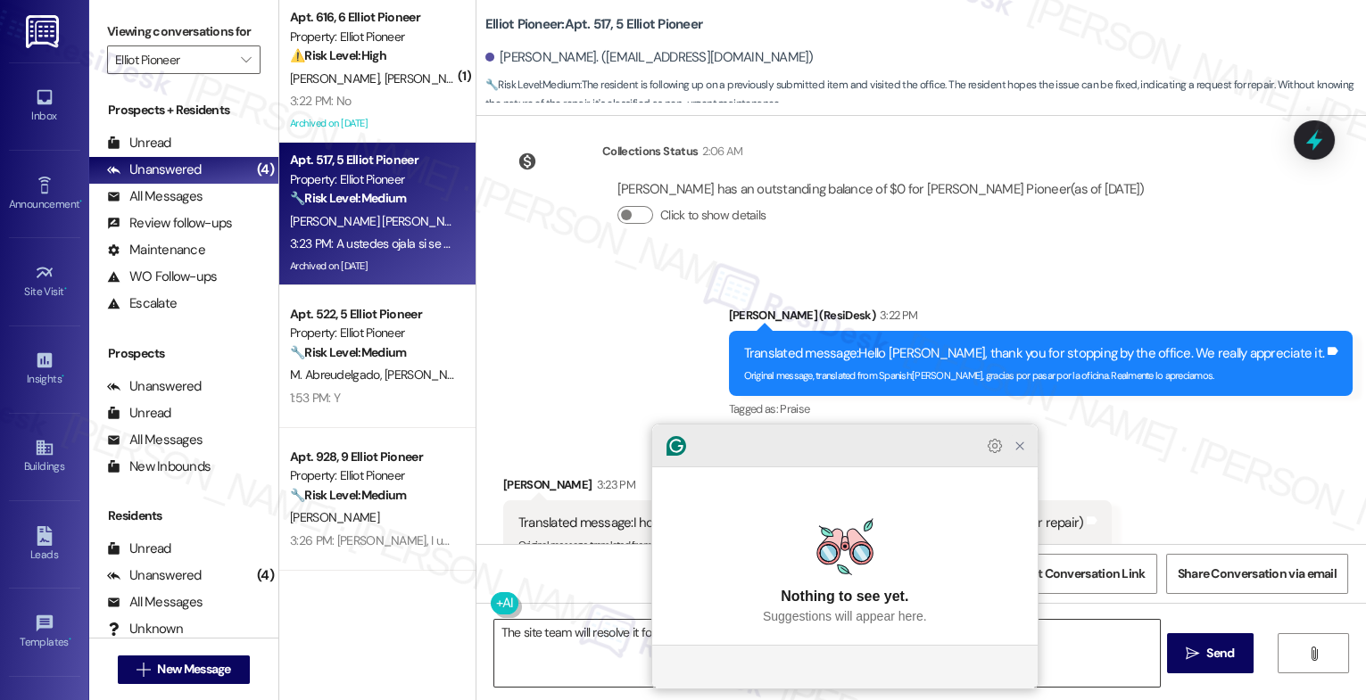
click at [1023, 457] on icon "Close Grammarly Assistant" at bounding box center [1019, 445] width 21 height 21
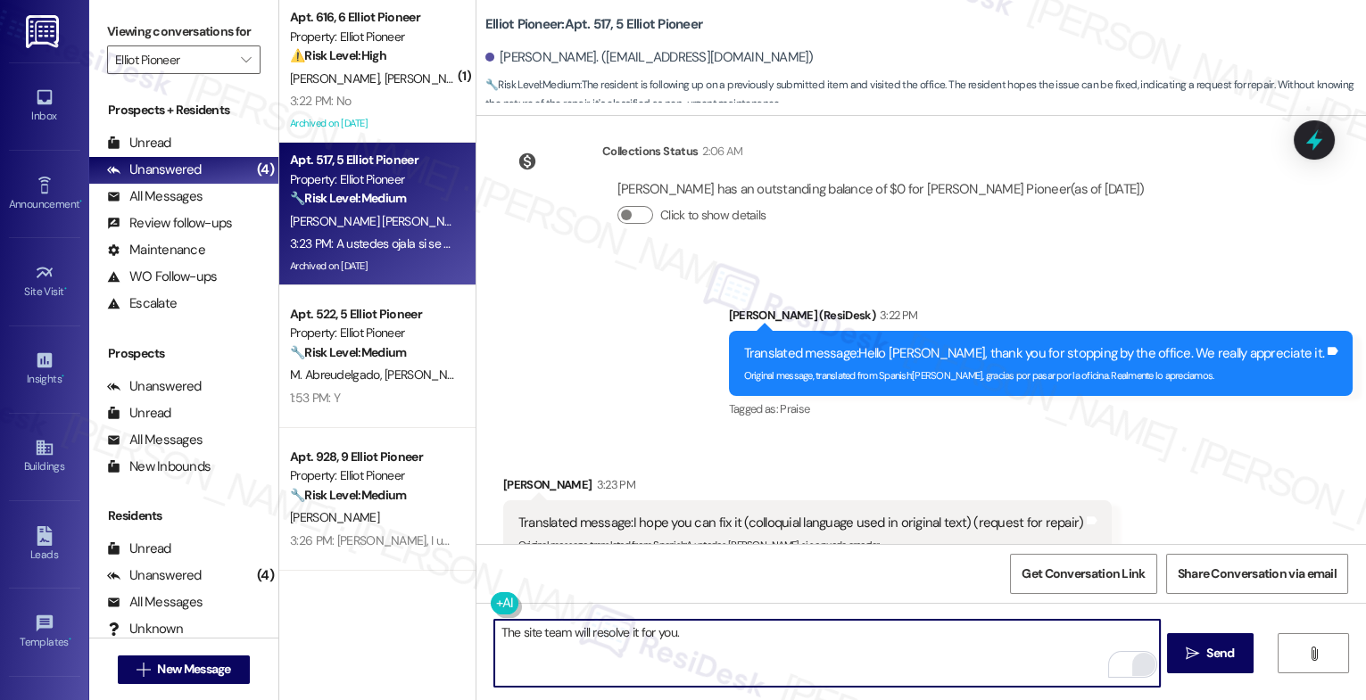
click at [728, 638] on textarea "The site team will resolve it for you." at bounding box center [827, 653] width 666 height 67
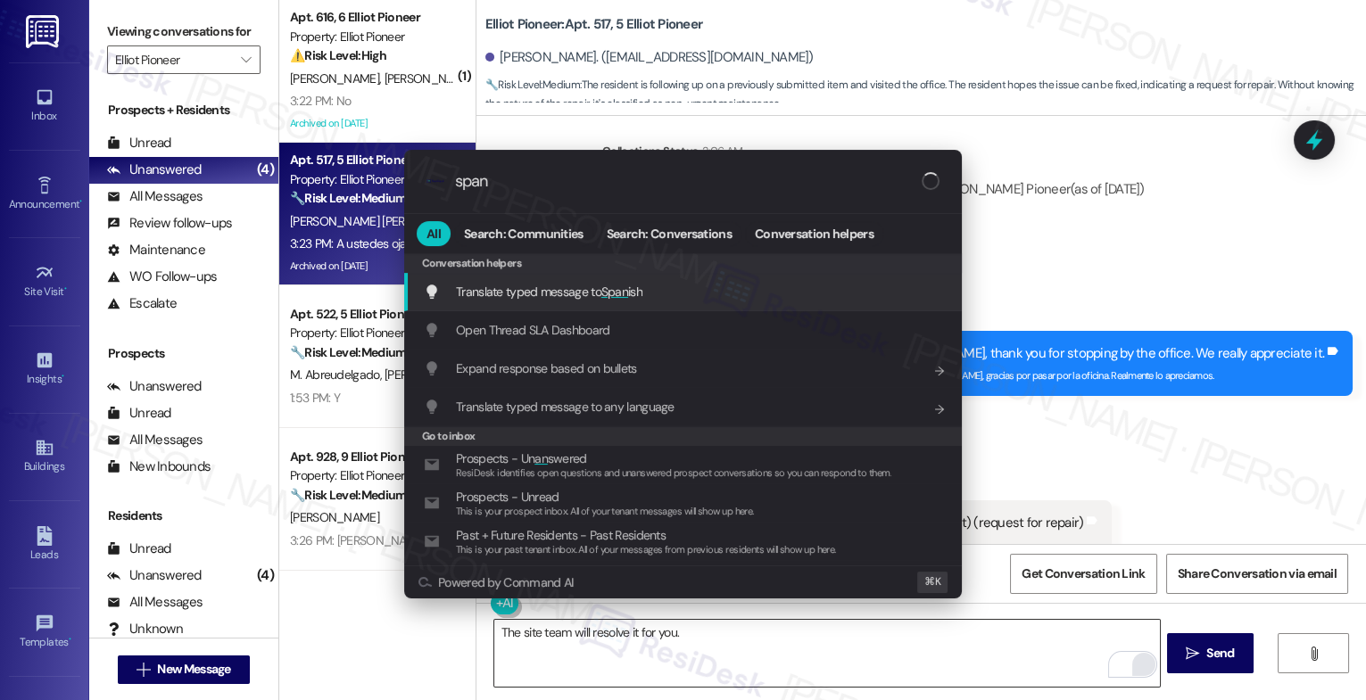
type input "spani"
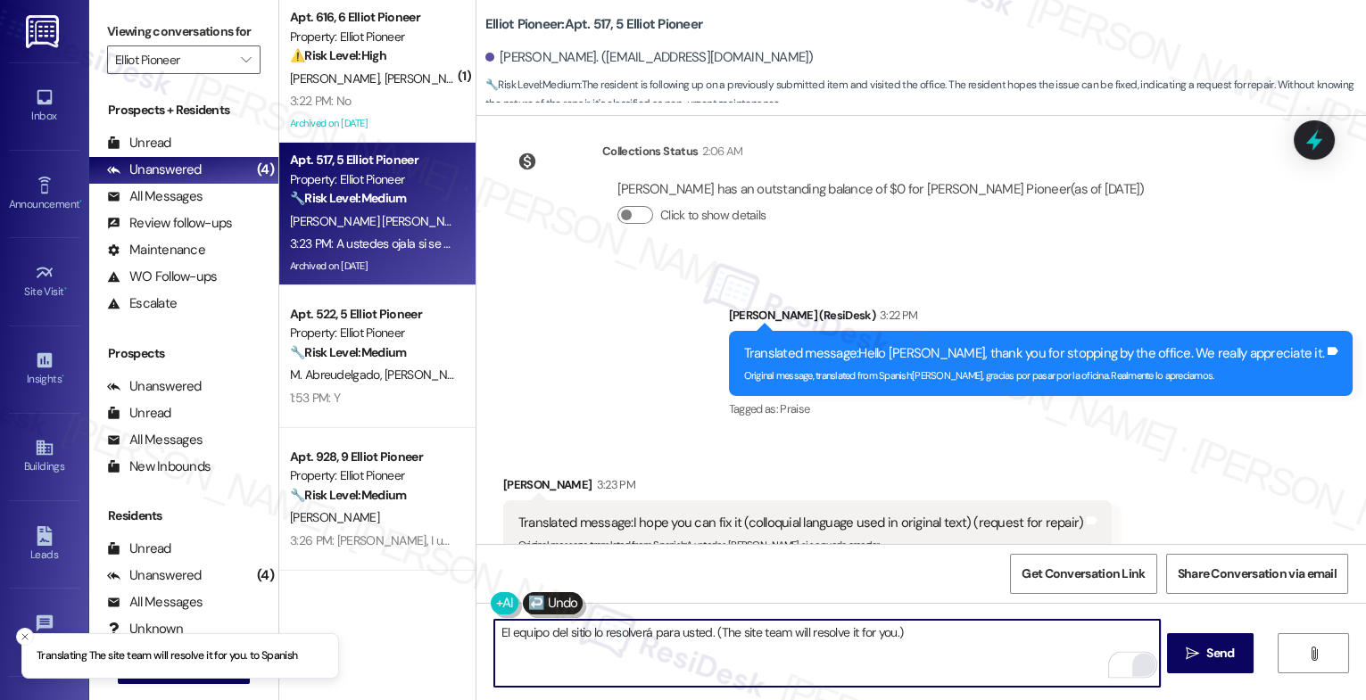
drag, startPoint x: 704, startPoint y: 634, endPoint x: 1074, endPoint y: 644, distance: 370.4
click at [1070, 644] on textarea "El equipo del sitio lo resolverá para usted. (The site team will resolve it for…" at bounding box center [827, 653] width 666 height 67
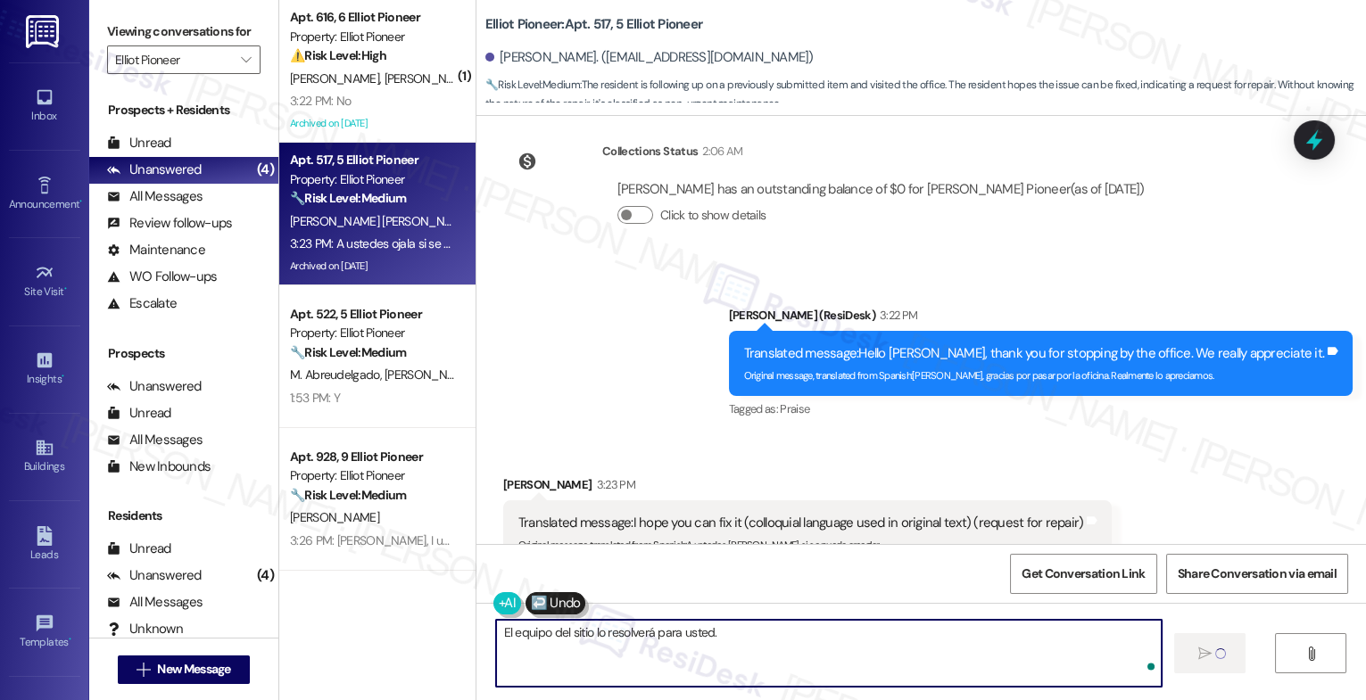
type textarea "El equipo del sitio lo resolverá para usted."
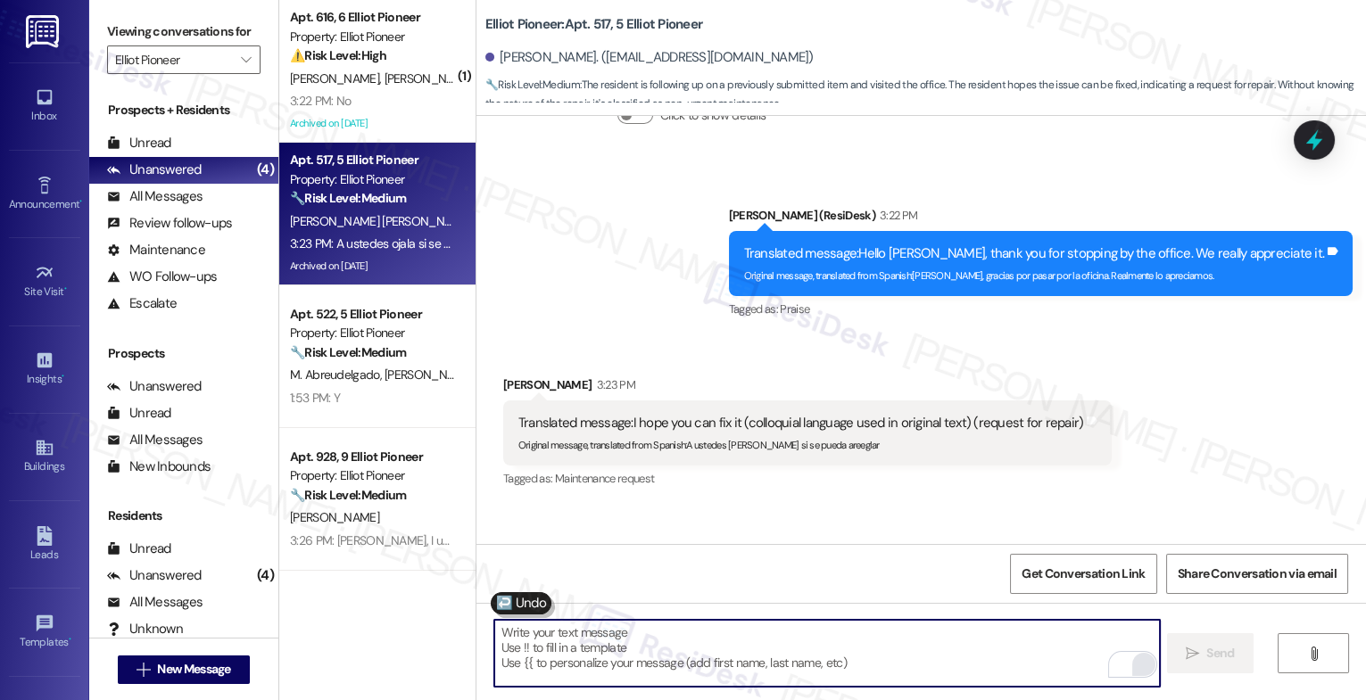
scroll to position [19134, 0]
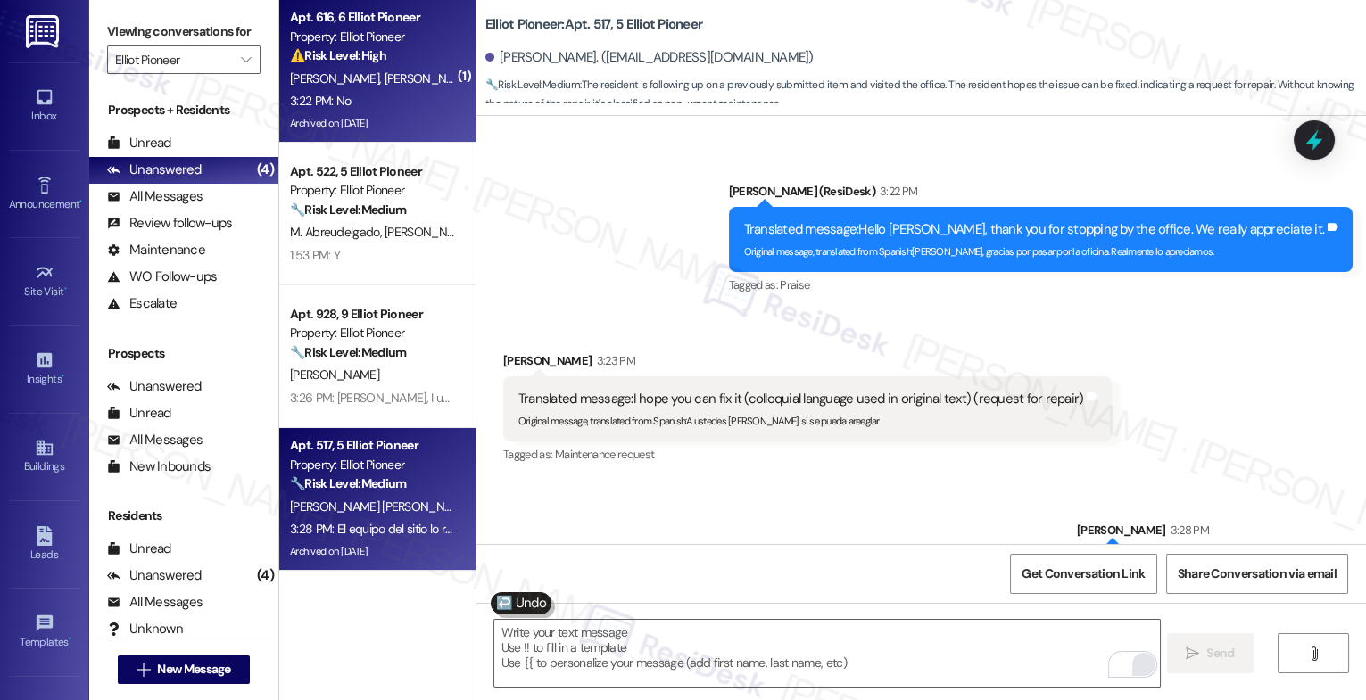
click at [351, 88] on div "[PERSON_NAME] [PERSON_NAME]" at bounding box center [372, 79] width 169 height 22
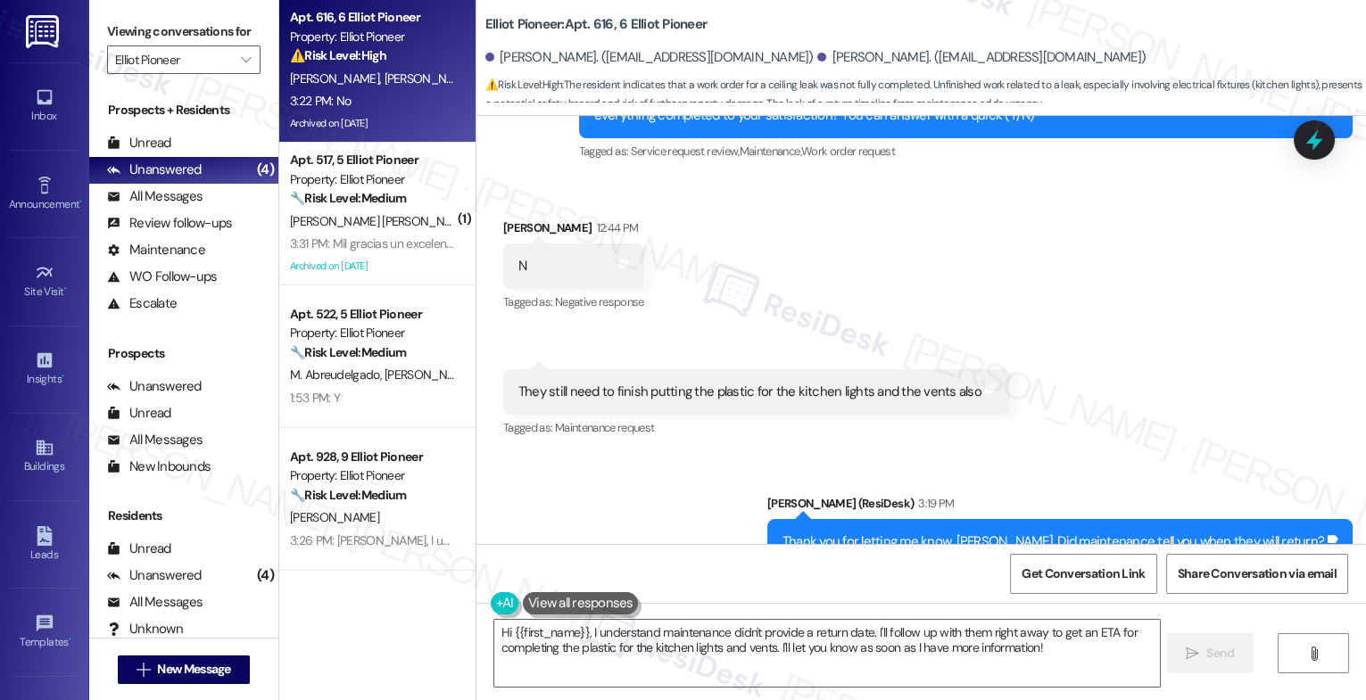
scroll to position [8888, 0]
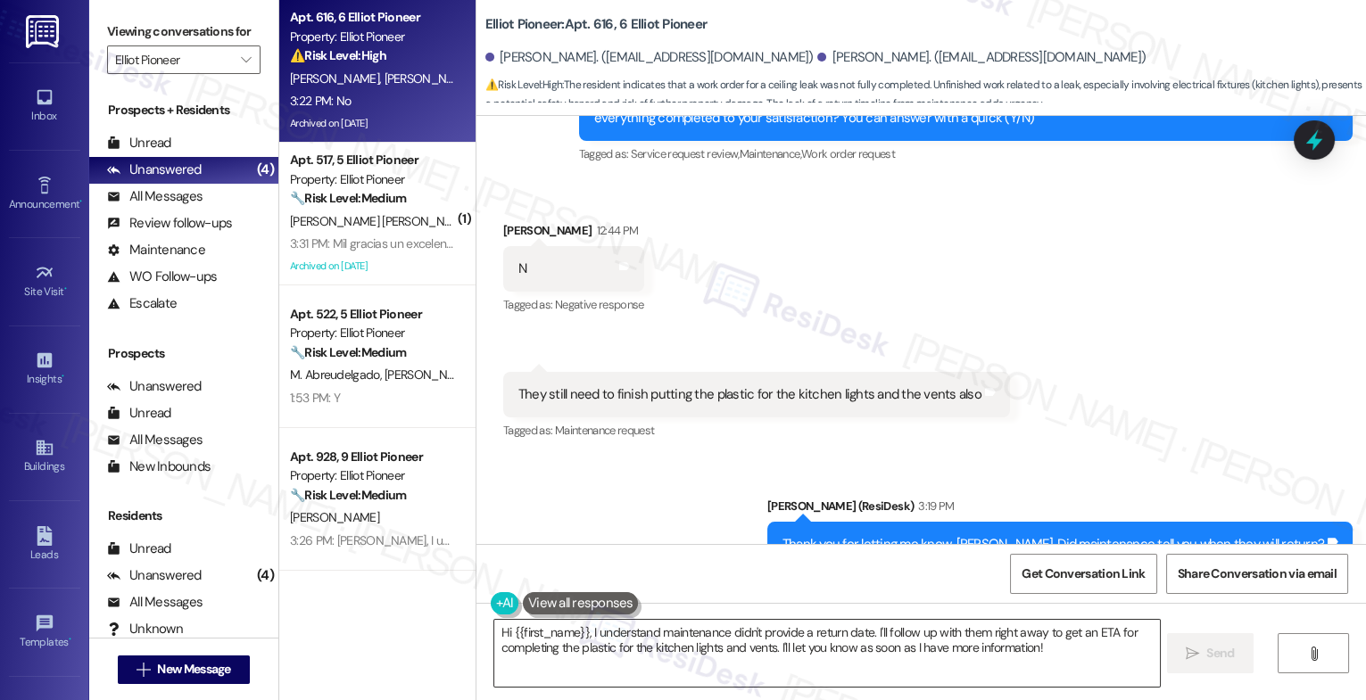
click at [642, 631] on textarea "Hi {{first_name}}, I understand maintenance didn't provide a return date. I'll …" at bounding box center [827, 653] width 666 height 67
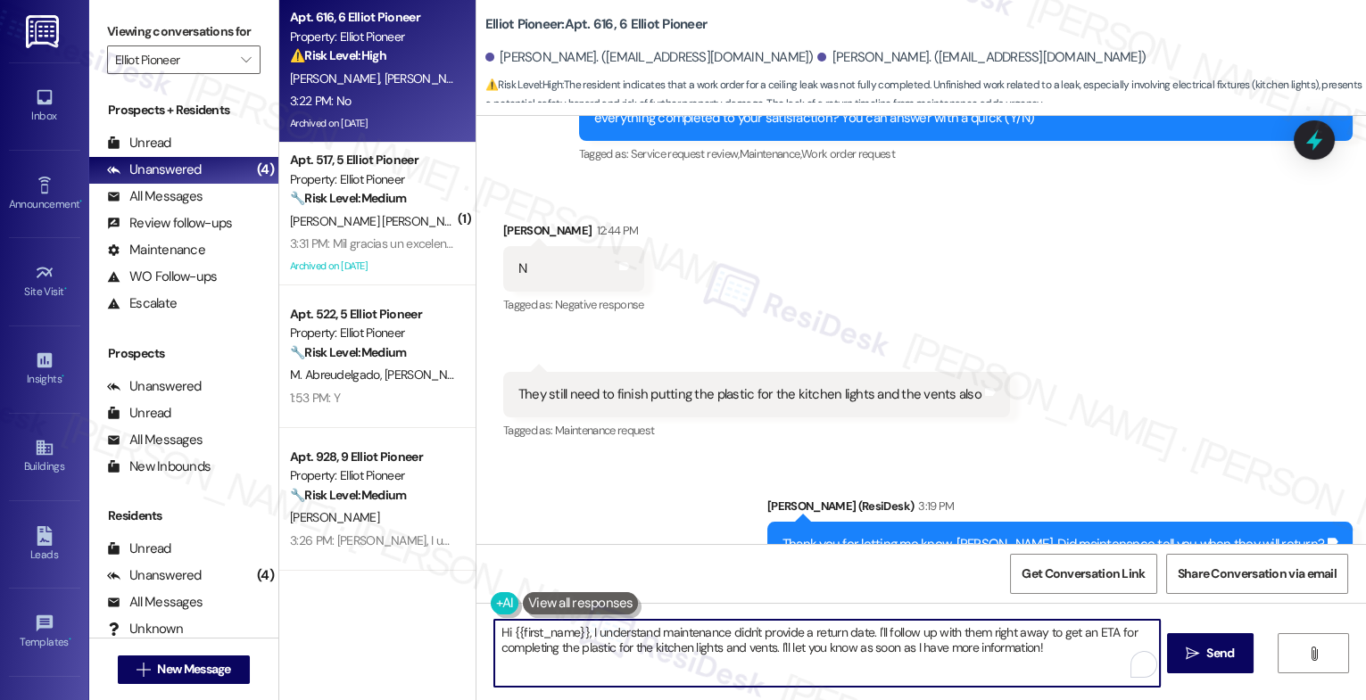
click at [642, 631] on textarea "Hi {{first_name}}, I understand maintenance didn't provide a return date. I'll …" at bounding box center [827, 653] width 666 height 67
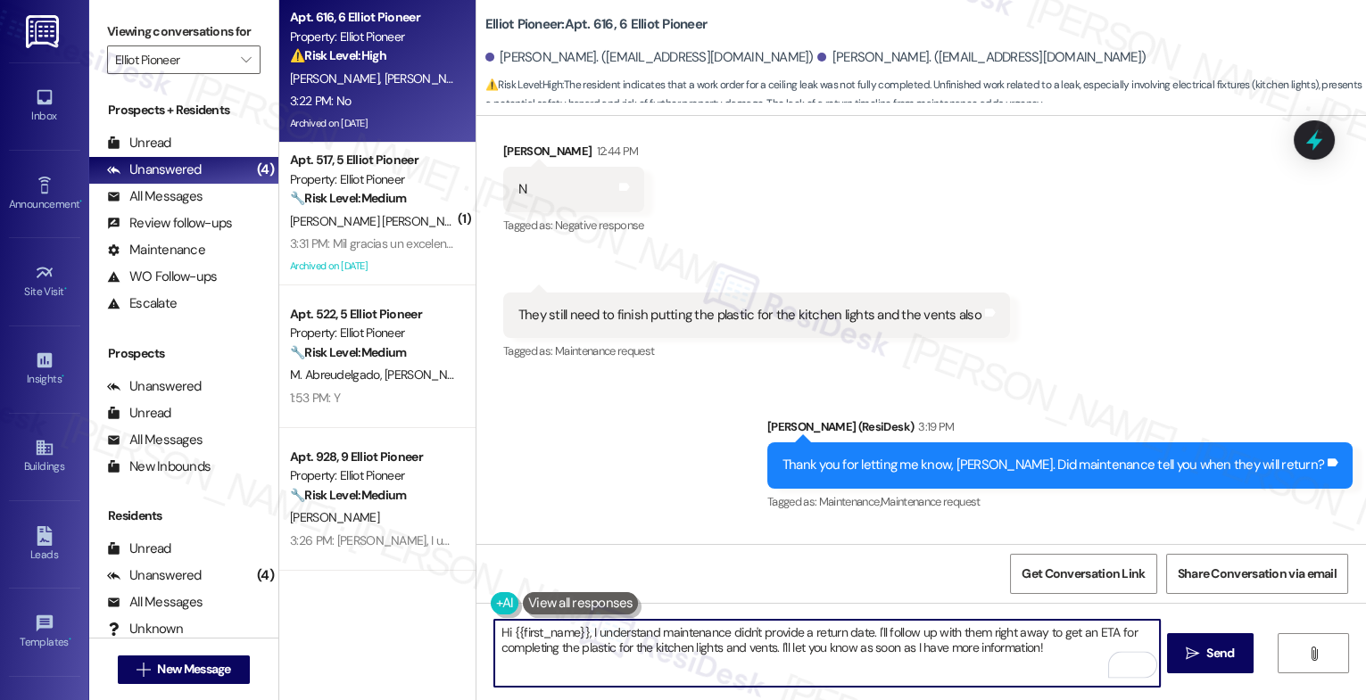
scroll to position [9005, 0]
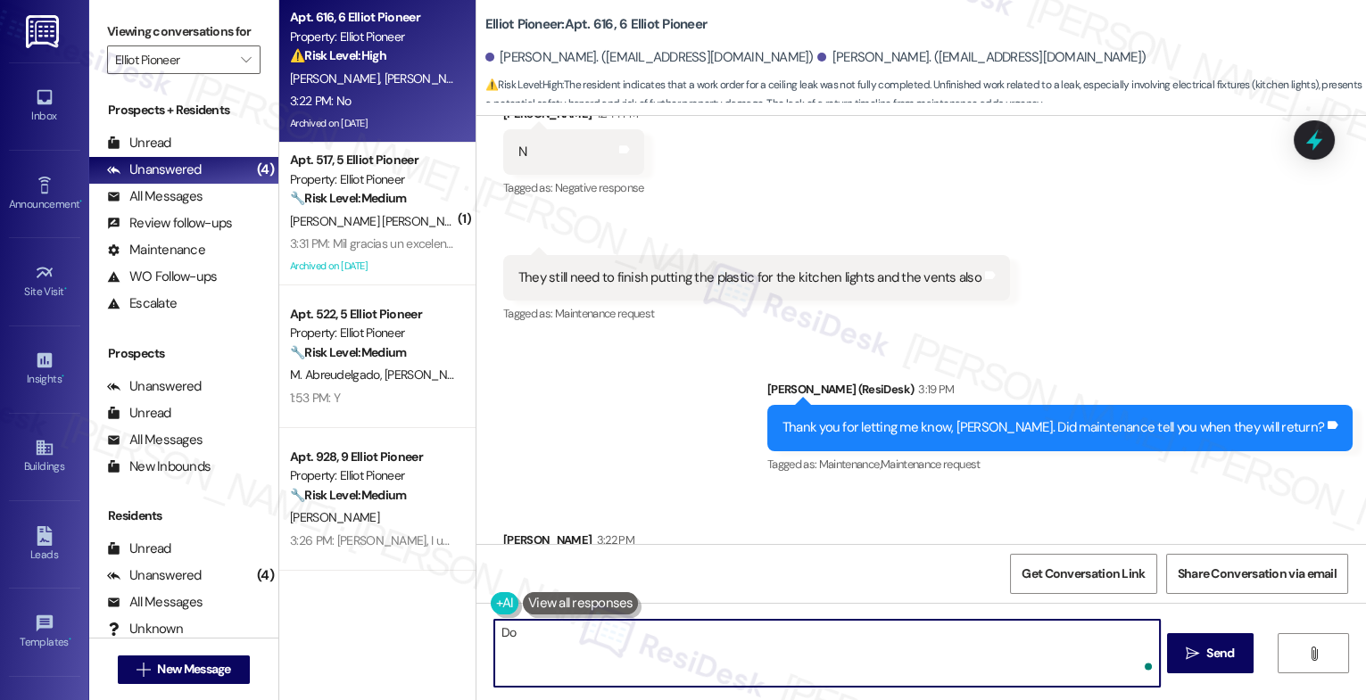
type textarea "Don"
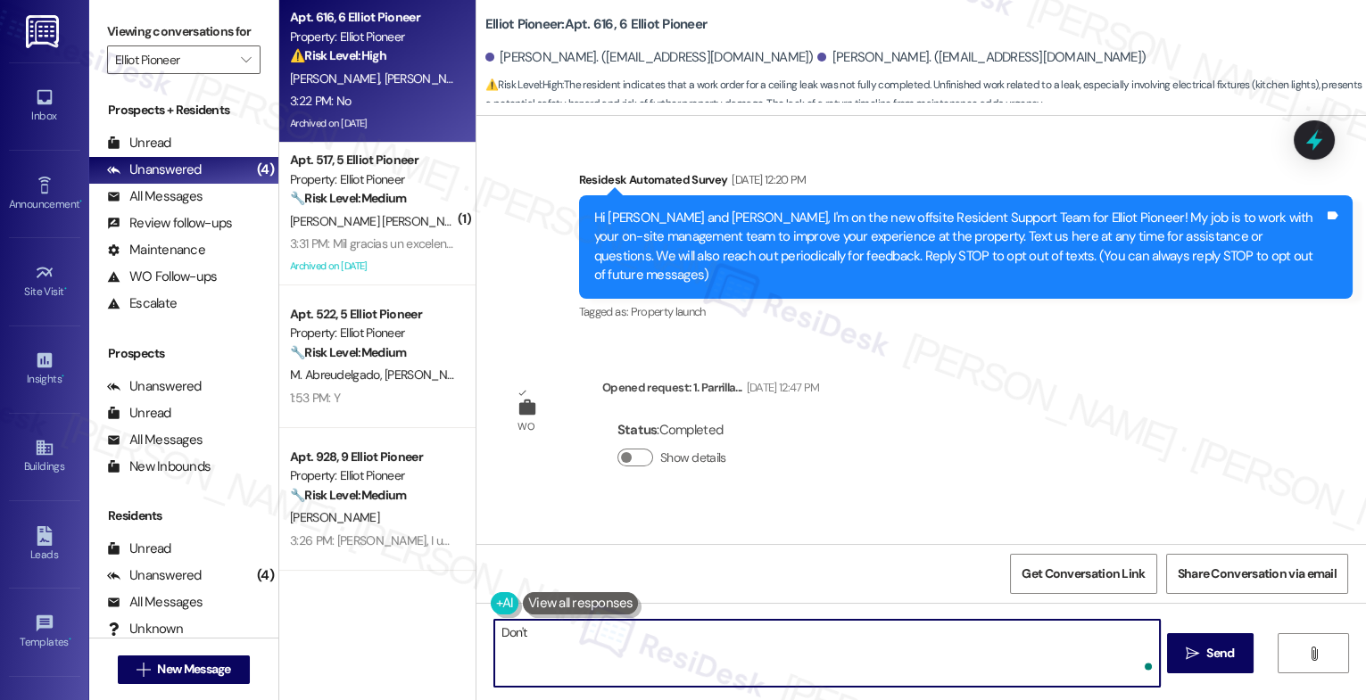
scroll to position [9005, 0]
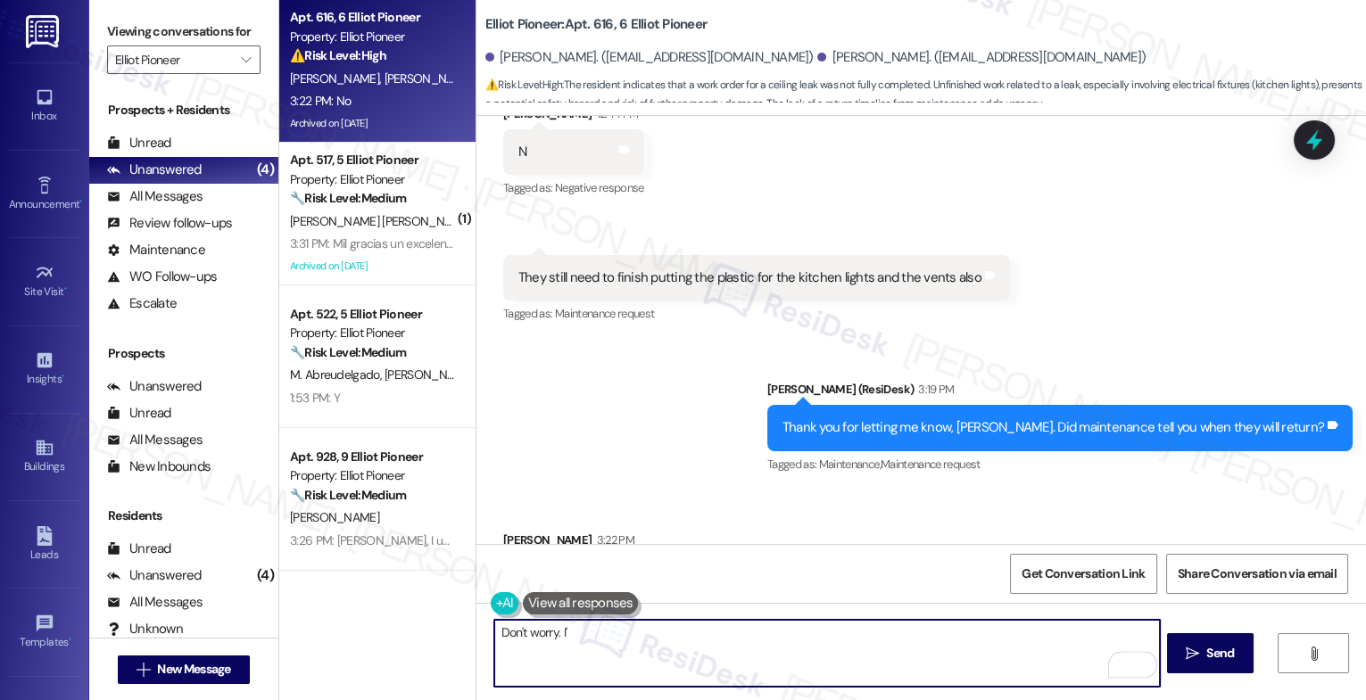
drag, startPoint x: 564, startPoint y: 628, endPoint x: 417, endPoint y: 609, distance: 148.5
click at [426, 610] on div "Apt. 616, 6 Elliot Pioneer Property: [PERSON_NAME] Pioneer ⚠️ Risk Level: High …" at bounding box center [822, 350] width 1087 height 700
click at [494, 634] on textarea "When was the last time they came out?" at bounding box center [827, 653] width 666 height 67
click at [930, 641] on textarea "Don't worry. I'll follow up on your behalf. When was the last time they came ou…" at bounding box center [827, 653] width 666 height 67
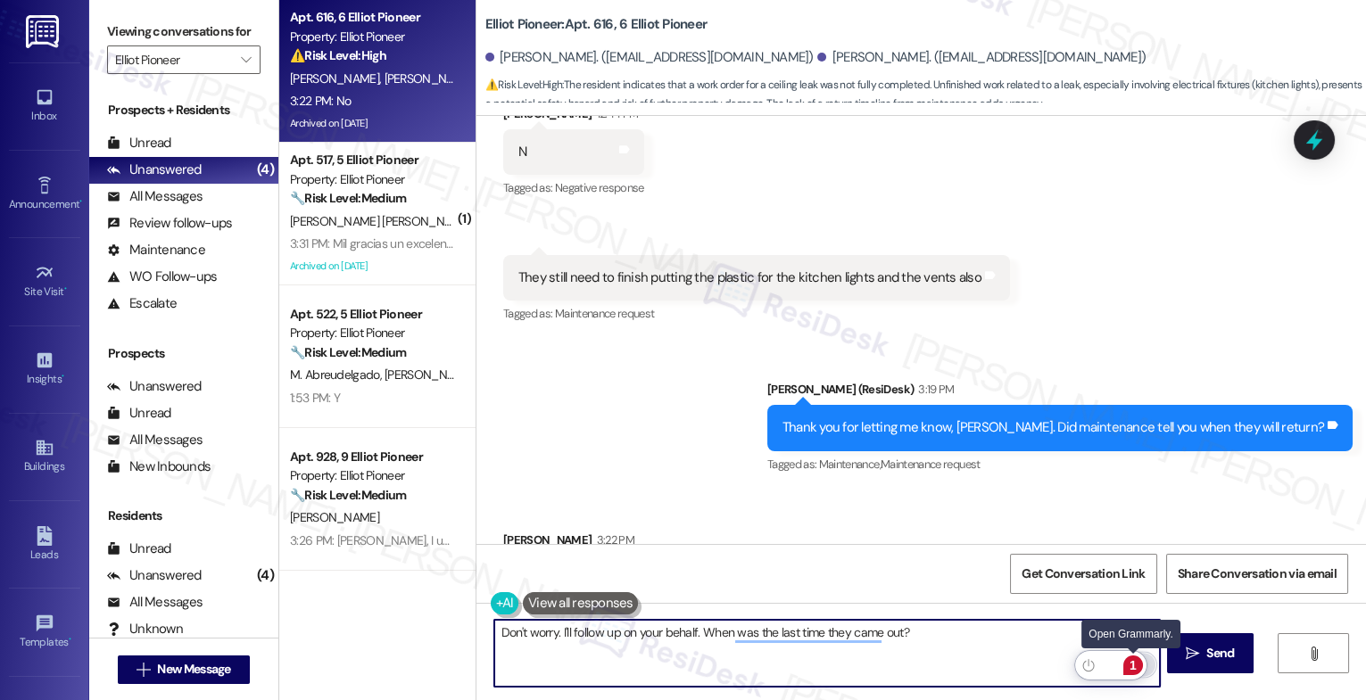
click at [1131, 661] on div "1" at bounding box center [1133, 666] width 20 height 20
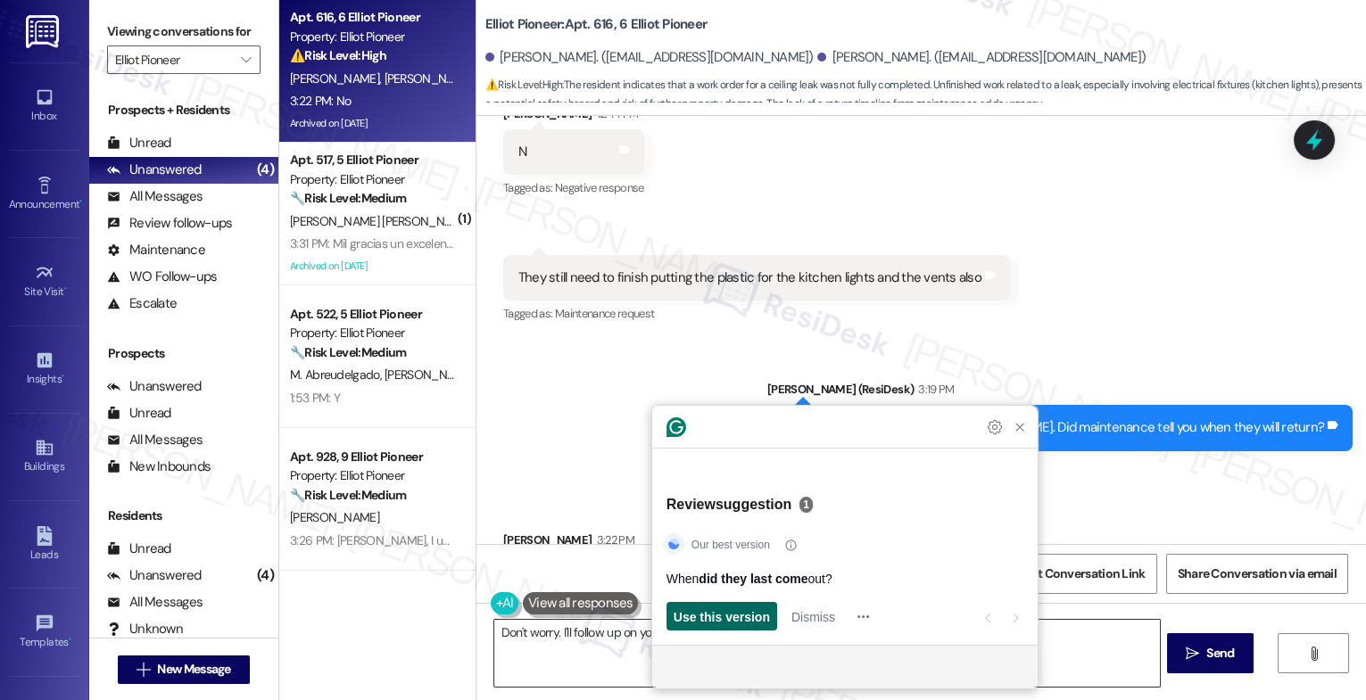
click at [725, 617] on span "Use this version" at bounding box center [722, 617] width 96 height 19
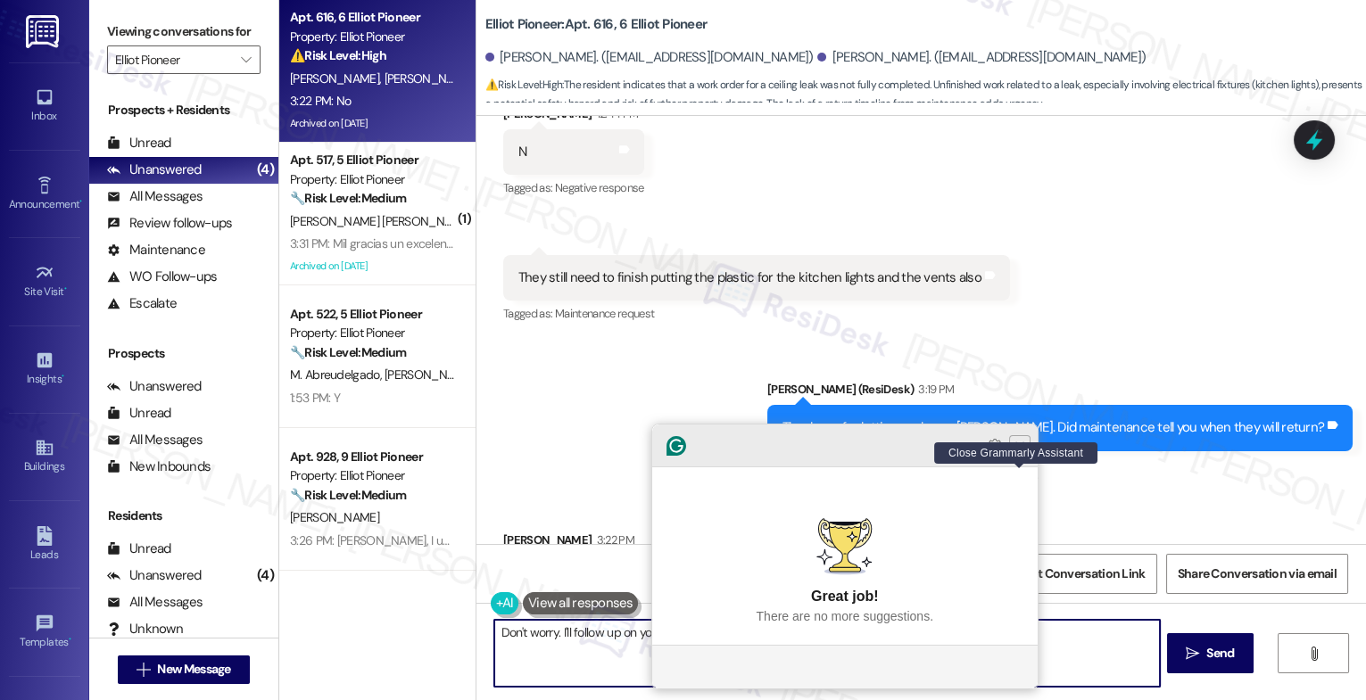
type textarea "Don't worry. I'll follow up on your behalf. When did they last come out?"
click at [1014, 453] on icon "Close Grammarly Assistant" at bounding box center [1020, 446] width 14 height 14
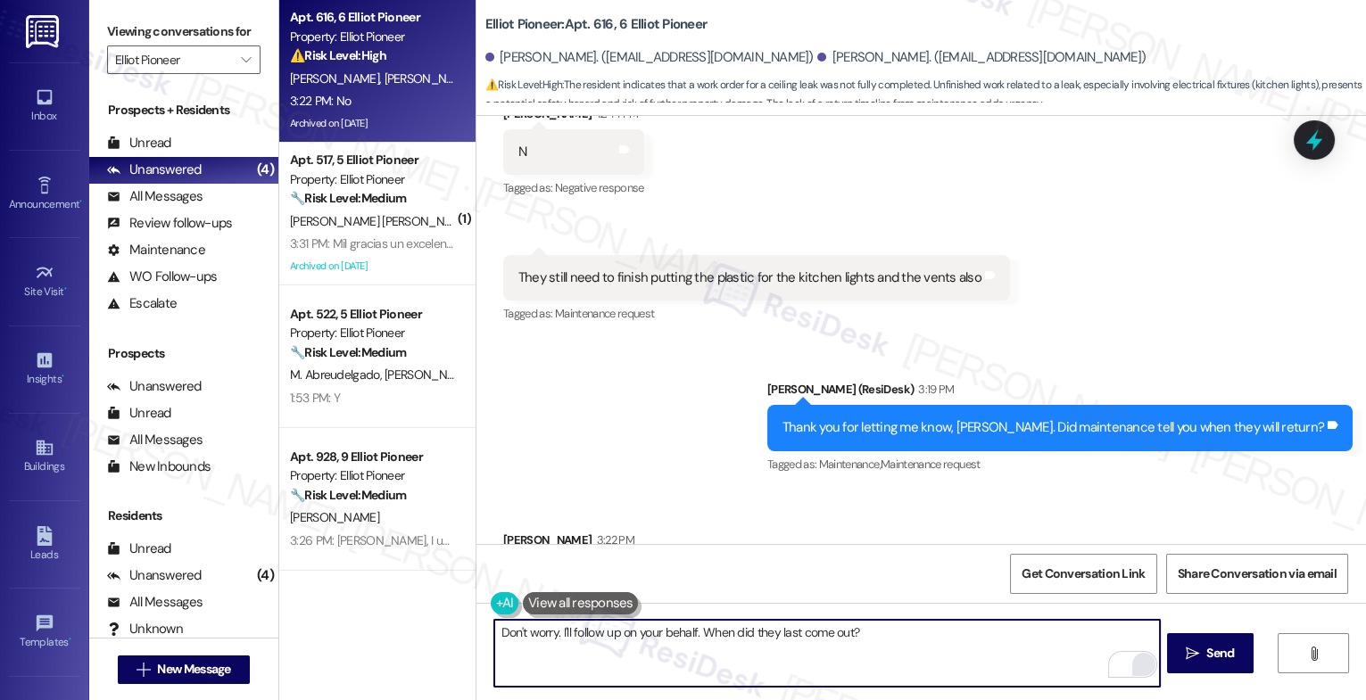
click at [949, 641] on textarea "Don't worry. I'll follow up on your behalf. When did they last come out?" at bounding box center [827, 653] width 666 height 67
click at [1203, 644] on span "Send" at bounding box center [1220, 653] width 35 height 19
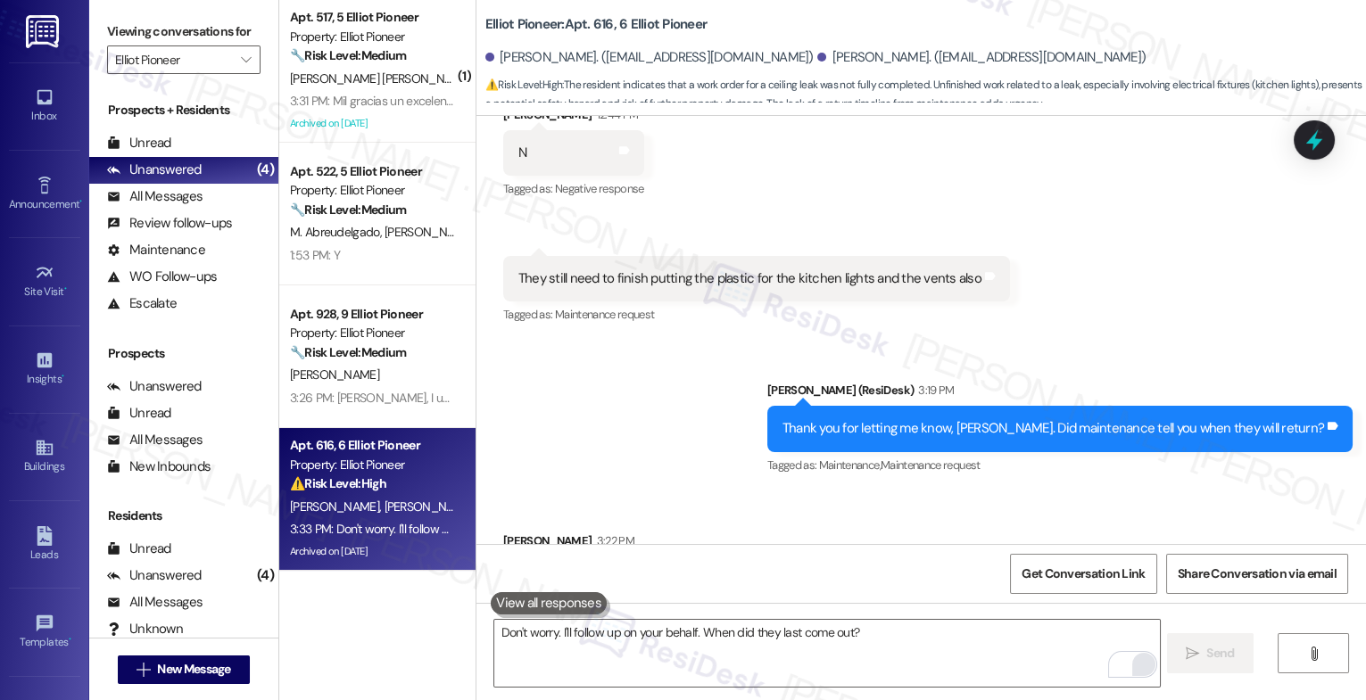
scroll to position [9130, 0]
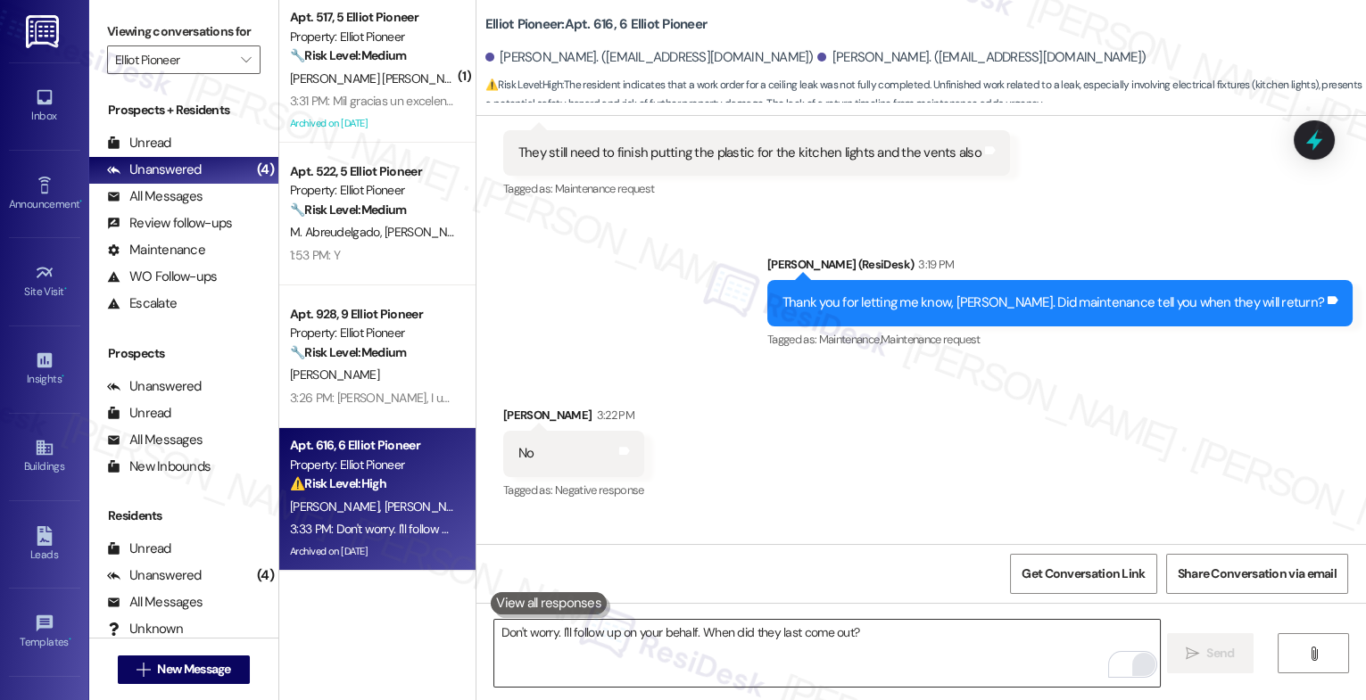
click at [593, 644] on textarea "Don't worry. I'll follow up on your behalf. When did they last come out?" at bounding box center [827, 653] width 666 height 67
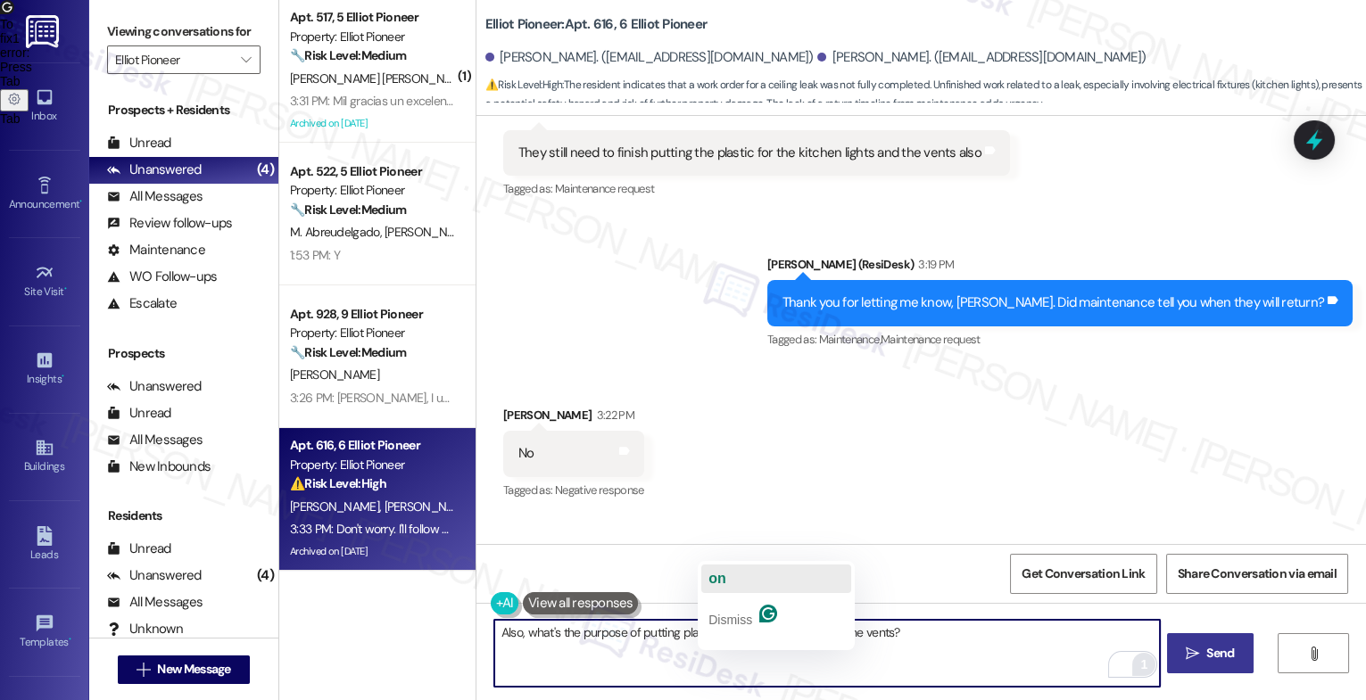
click at [728, 574] on button "on" at bounding box center [776, 579] width 150 height 29
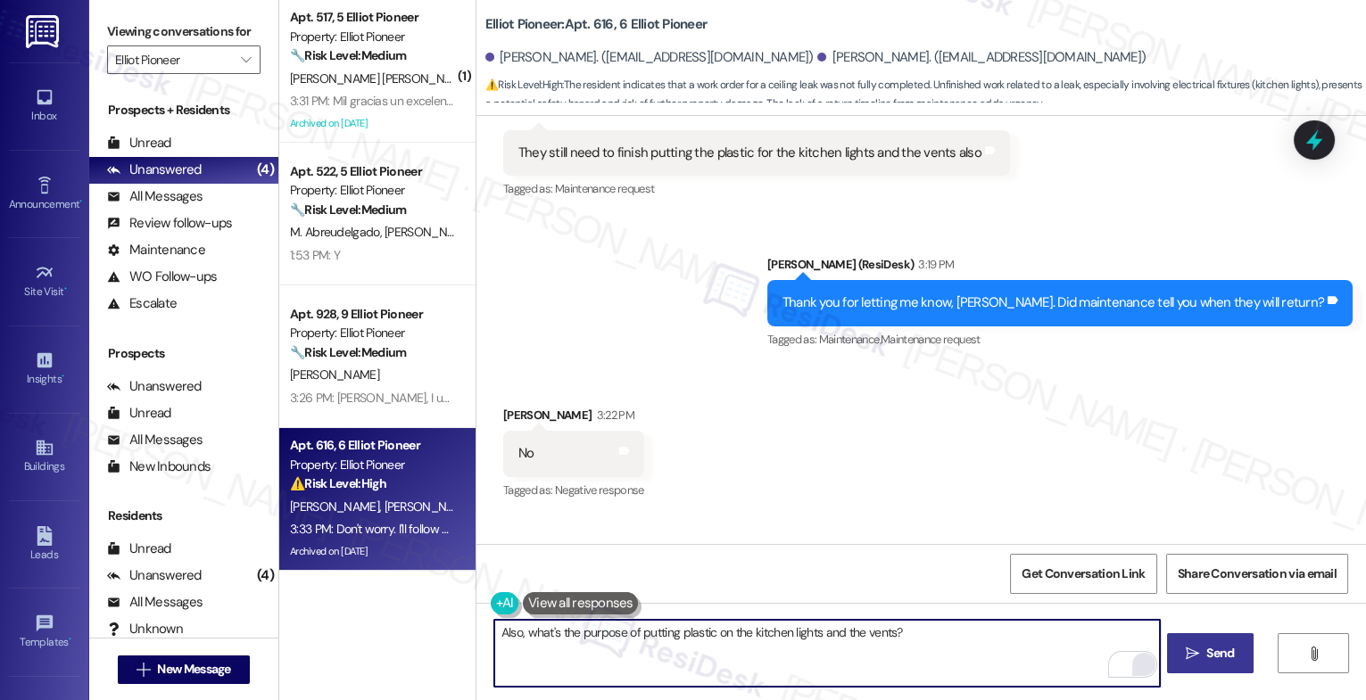
click at [961, 643] on textarea "Also, what's the purpose of putting plastic on the kitchen lights and the vents?" at bounding box center [827, 653] width 666 height 67
type textarea "Also, what's the purpose of putting plastic on the kitchen lights and the vents?"
drag, startPoint x: 1186, startPoint y: 656, endPoint x: 1157, endPoint y: 634, distance: 36.2
click at [1186, 656] on icon "" at bounding box center [1192, 654] width 13 height 14
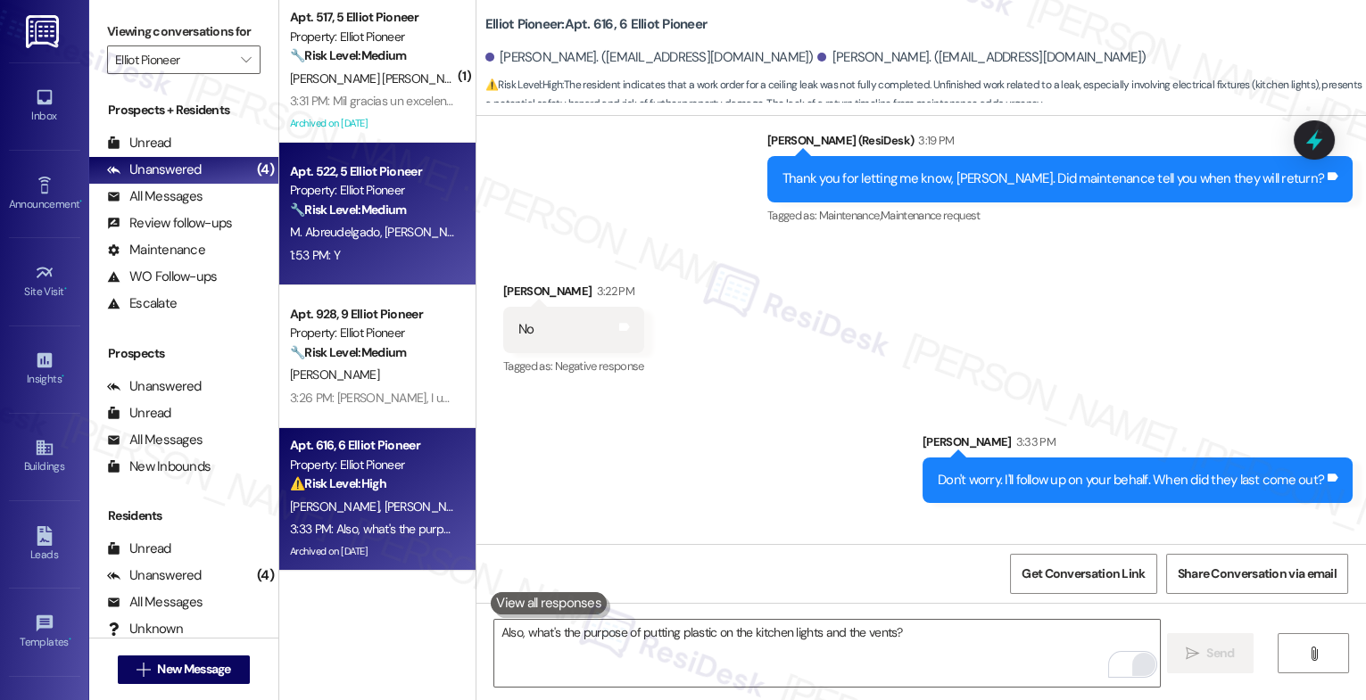
scroll to position [0, 0]
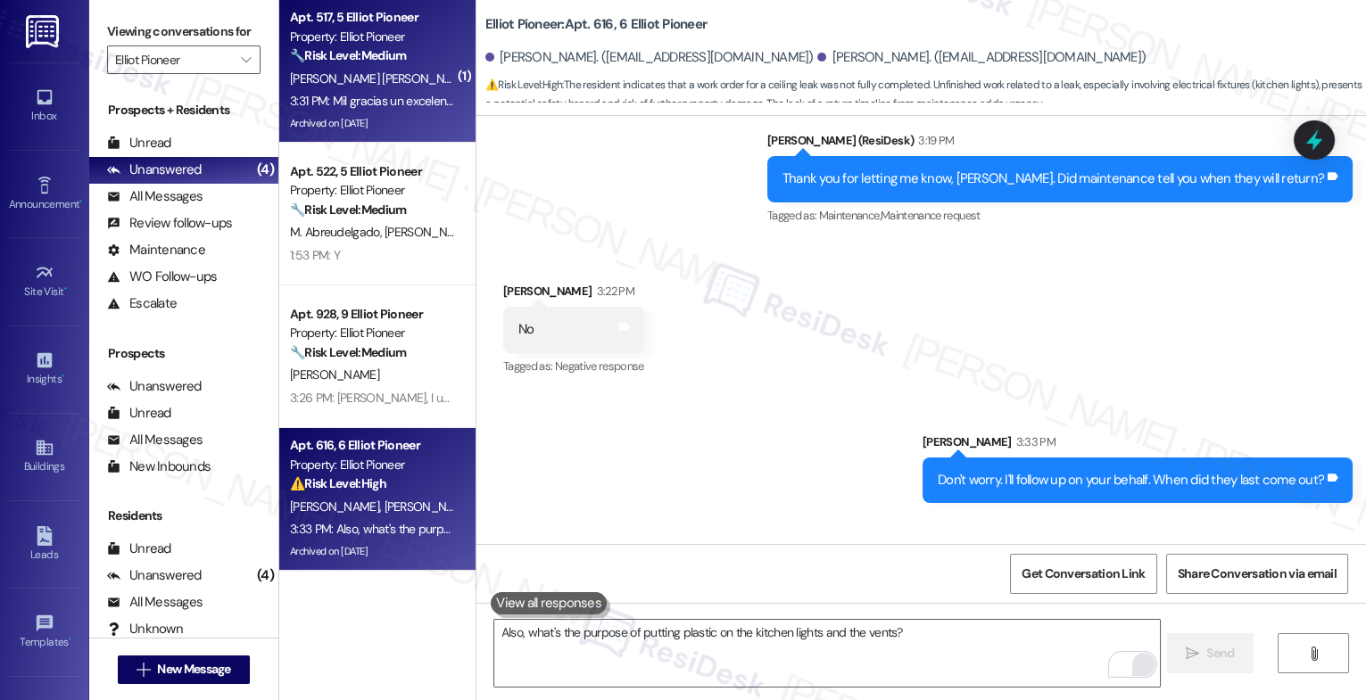
click at [406, 85] on div "[PERSON_NAME] [PERSON_NAME]" at bounding box center [372, 79] width 169 height 22
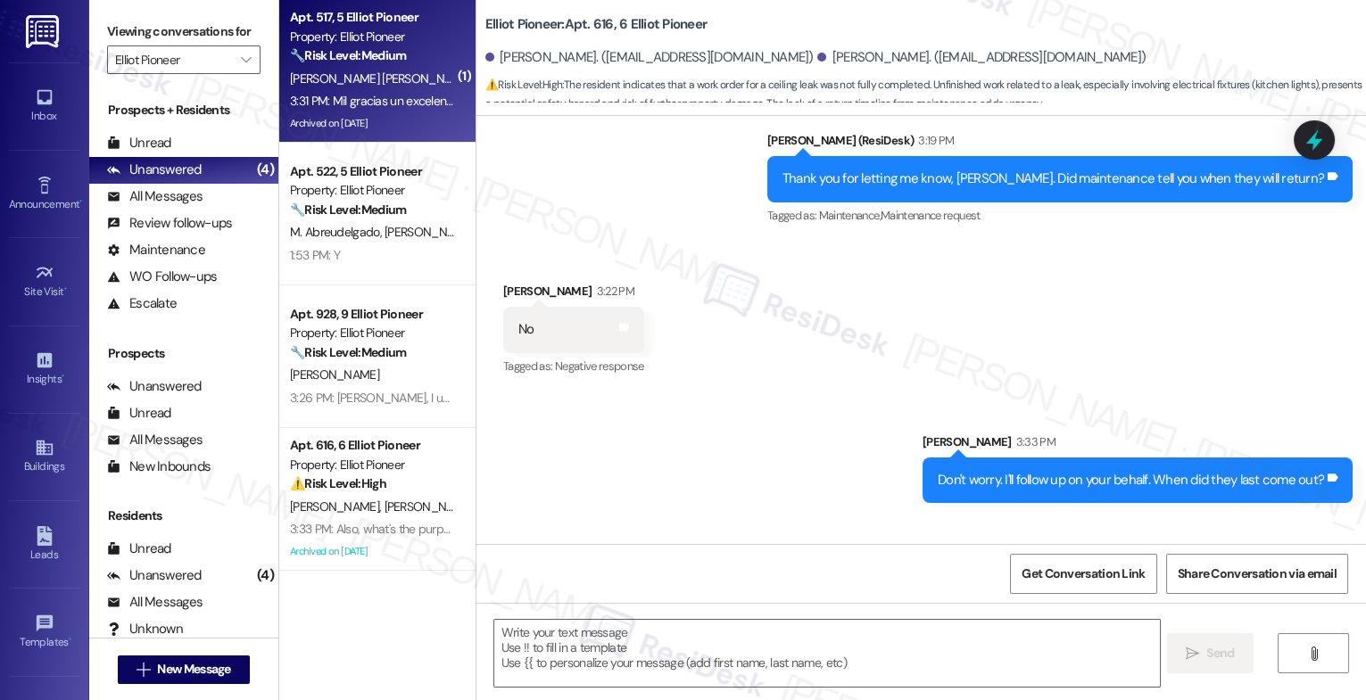
type textarea "Fetching suggested responses. Please feel free to read through the conversation…"
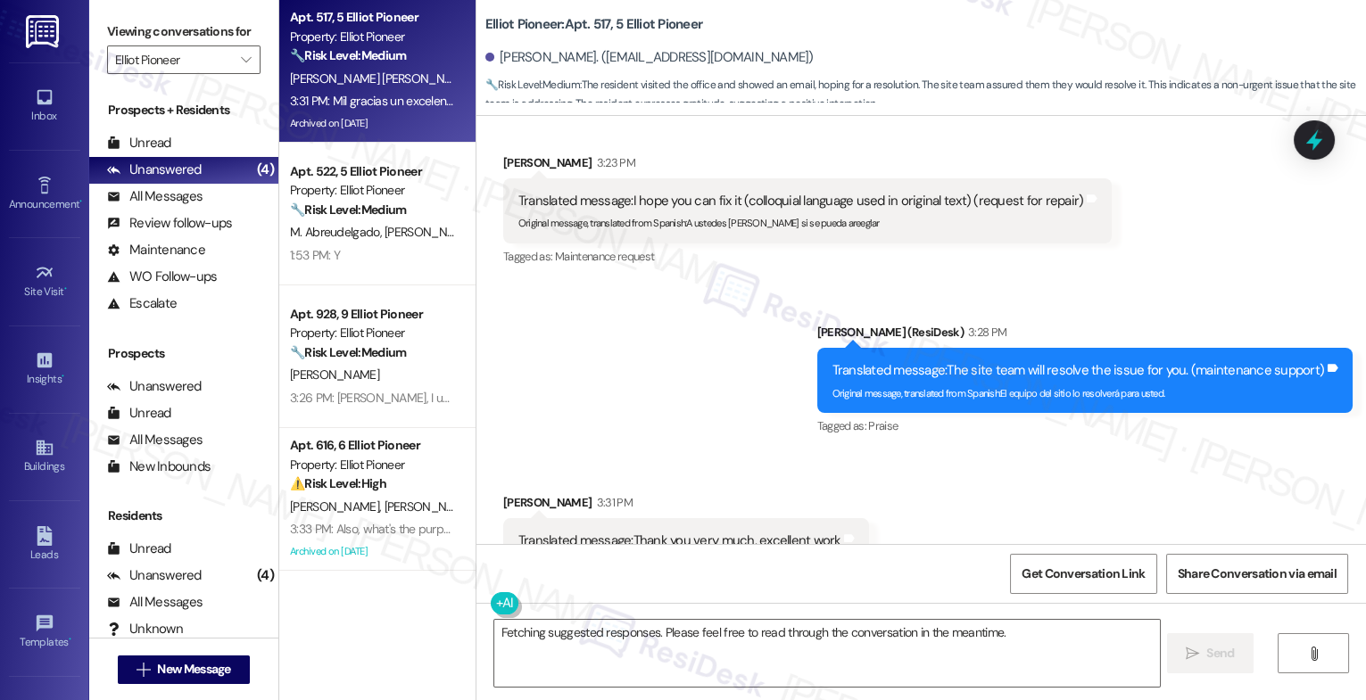
scroll to position [19350, 0]
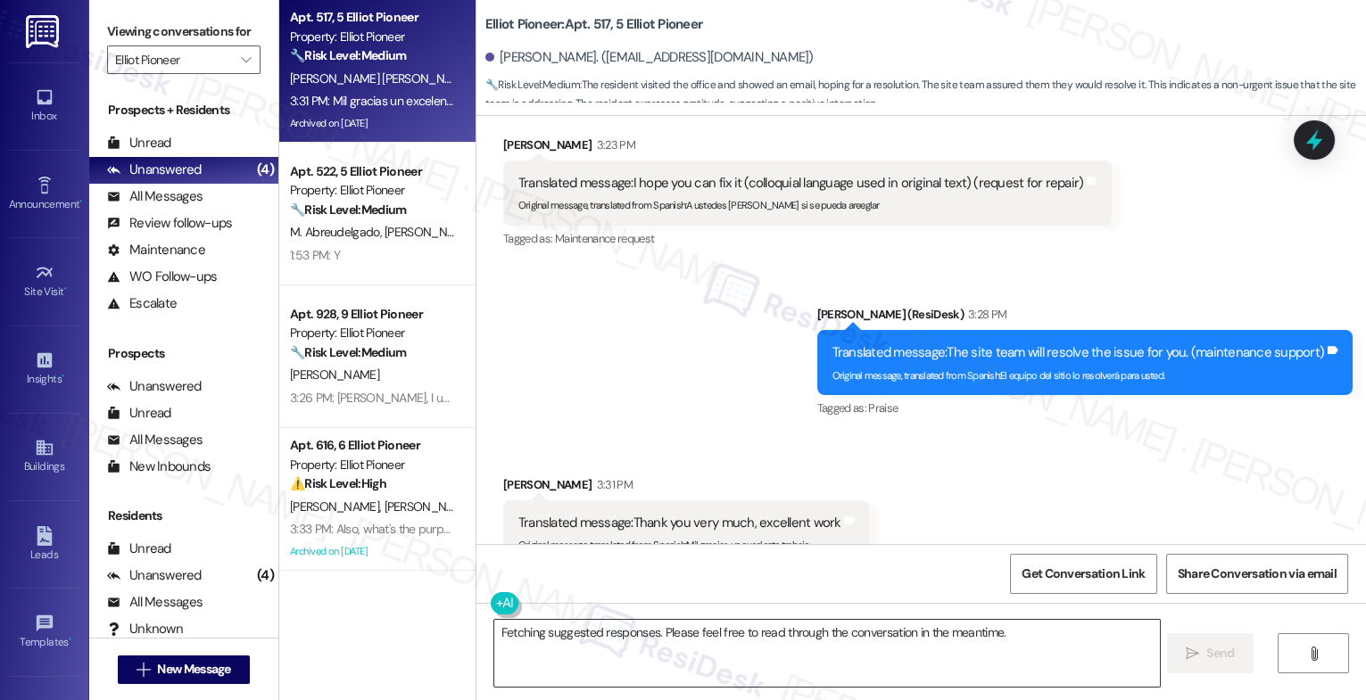
click at [613, 642] on textarea "Fetching suggested responses. Please feel free to read through the conversation…" at bounding box center [827, 653] width 666 height 67
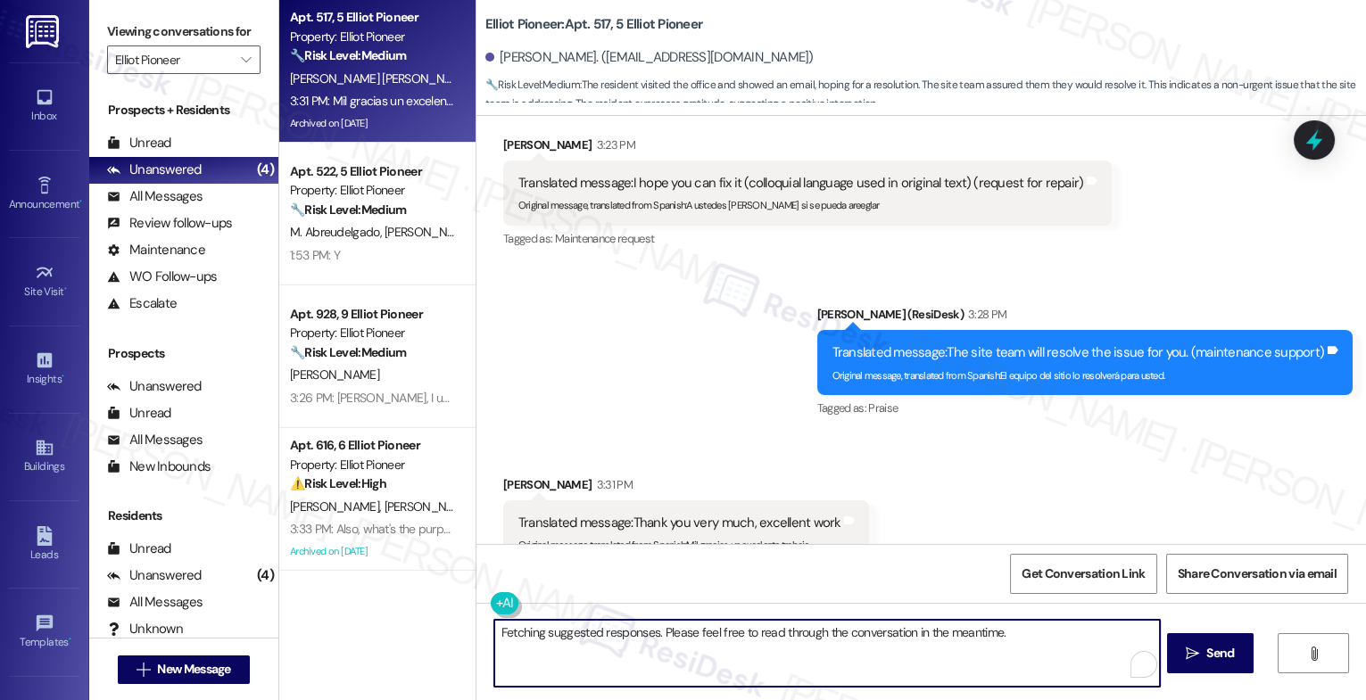
click at [613, 642] on textarea "Fetching suggested responses. Please feel free to read through the conversation…" at bounding box center [827, 653] width 666 height 67
type textarea "My pleasure!"
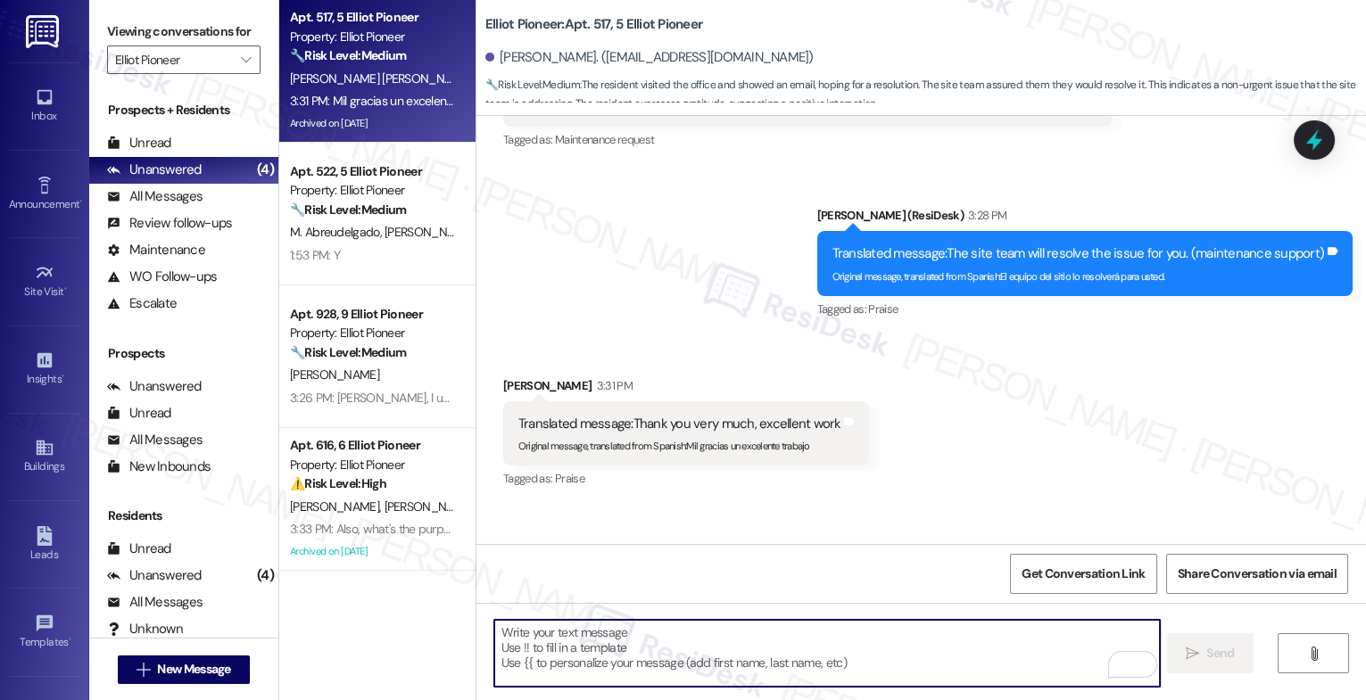
scroll to position [19474, 0]
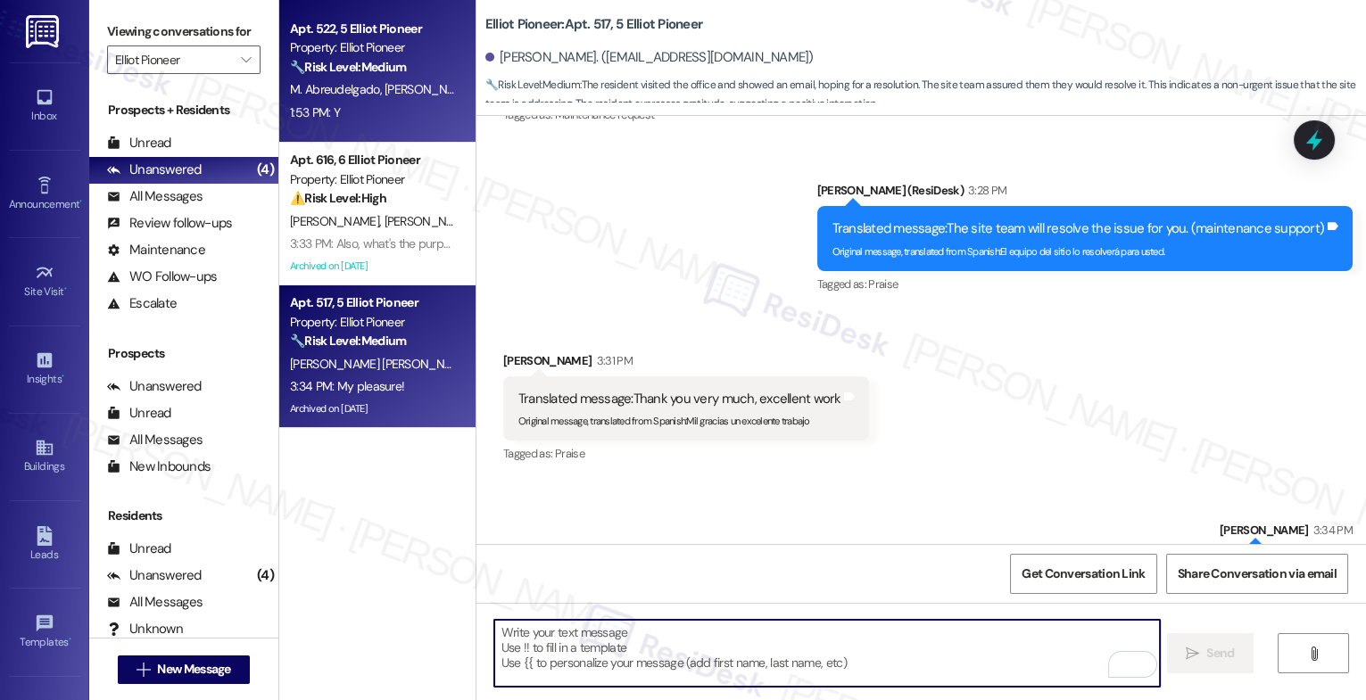
click at [355, 74] on strong "🔧 Risk Level: Medium" at bounding box center [348, 67] width 116 height 16
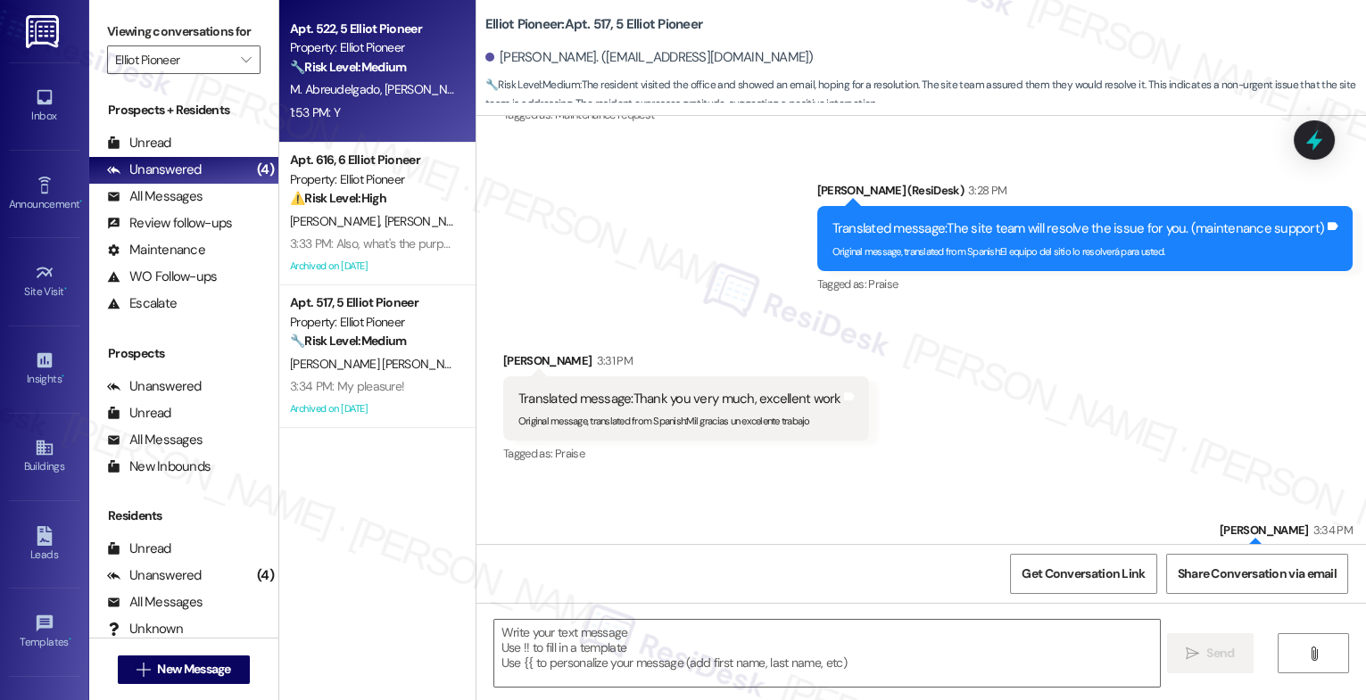
type textarea "Fetching suggested responses. Please feel free to read through the conversation…"
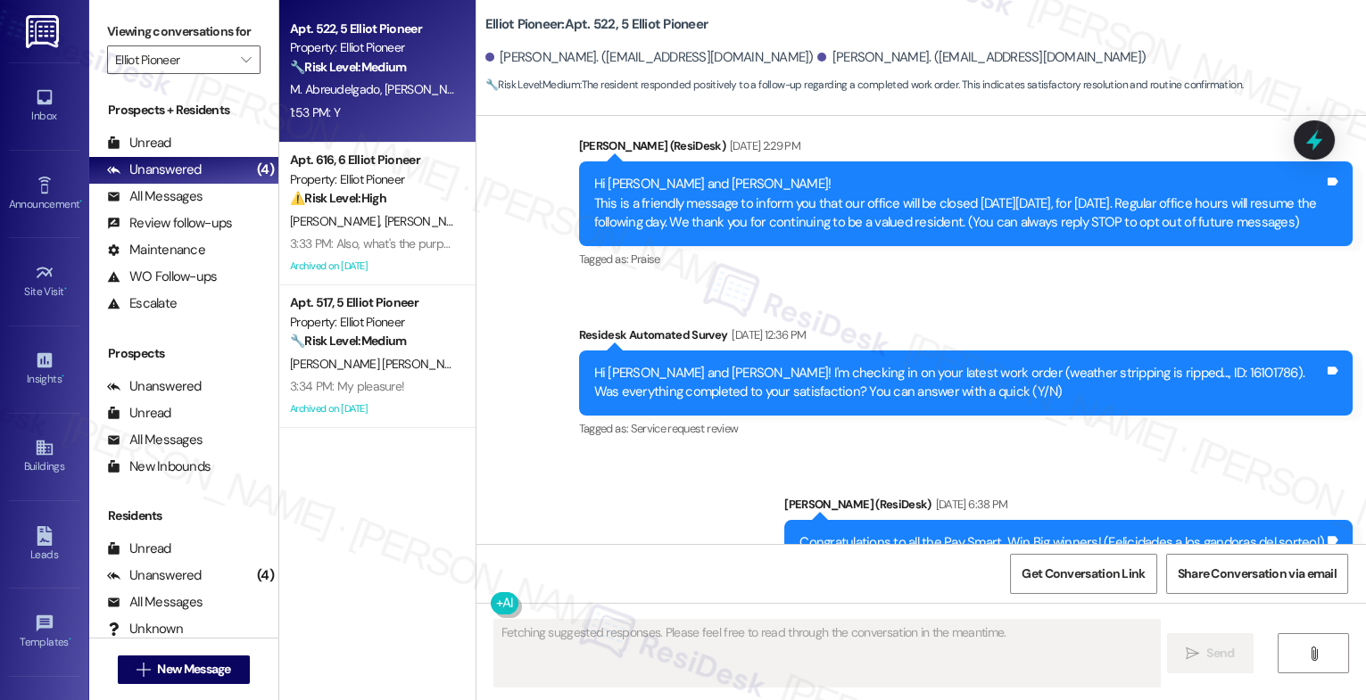
scroll to position [0, 0]
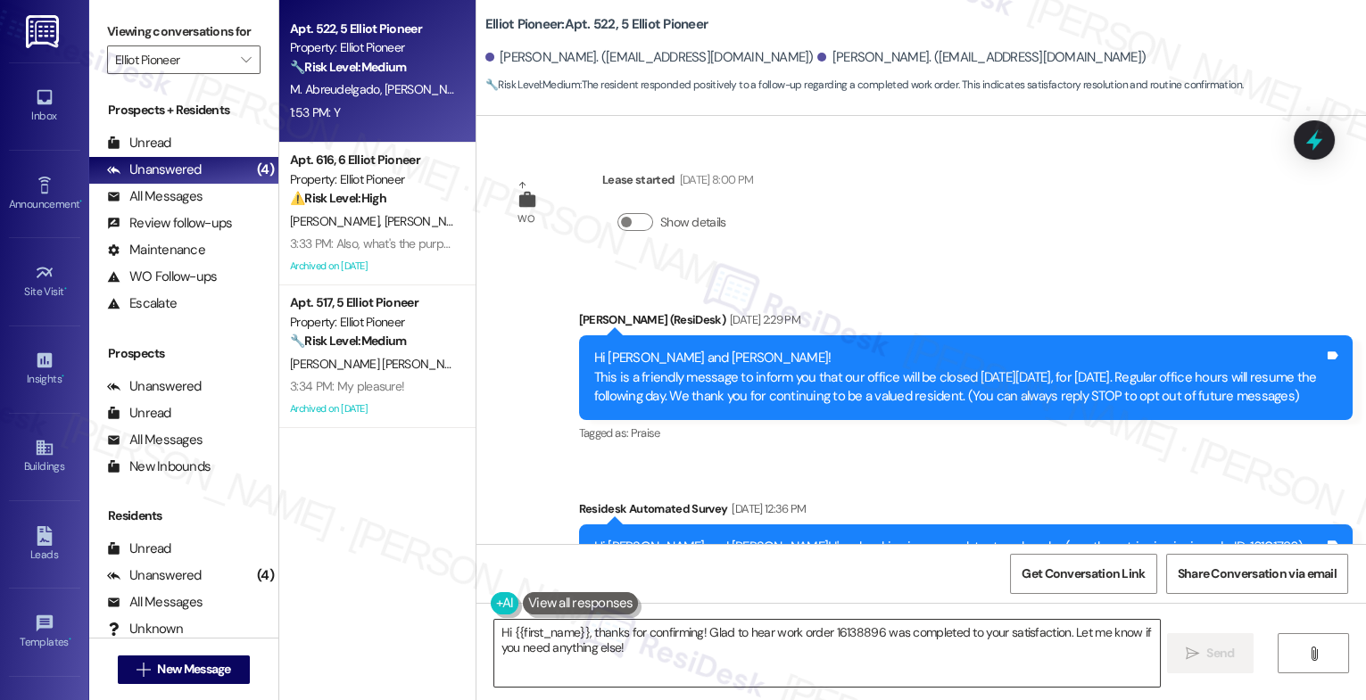
click at [569, 653] on textarea "Hi {{first_name}}, thanks for confirming! Glad to hear work order 16138896 was …" at bounding box center [827, 653] width 666 height 67
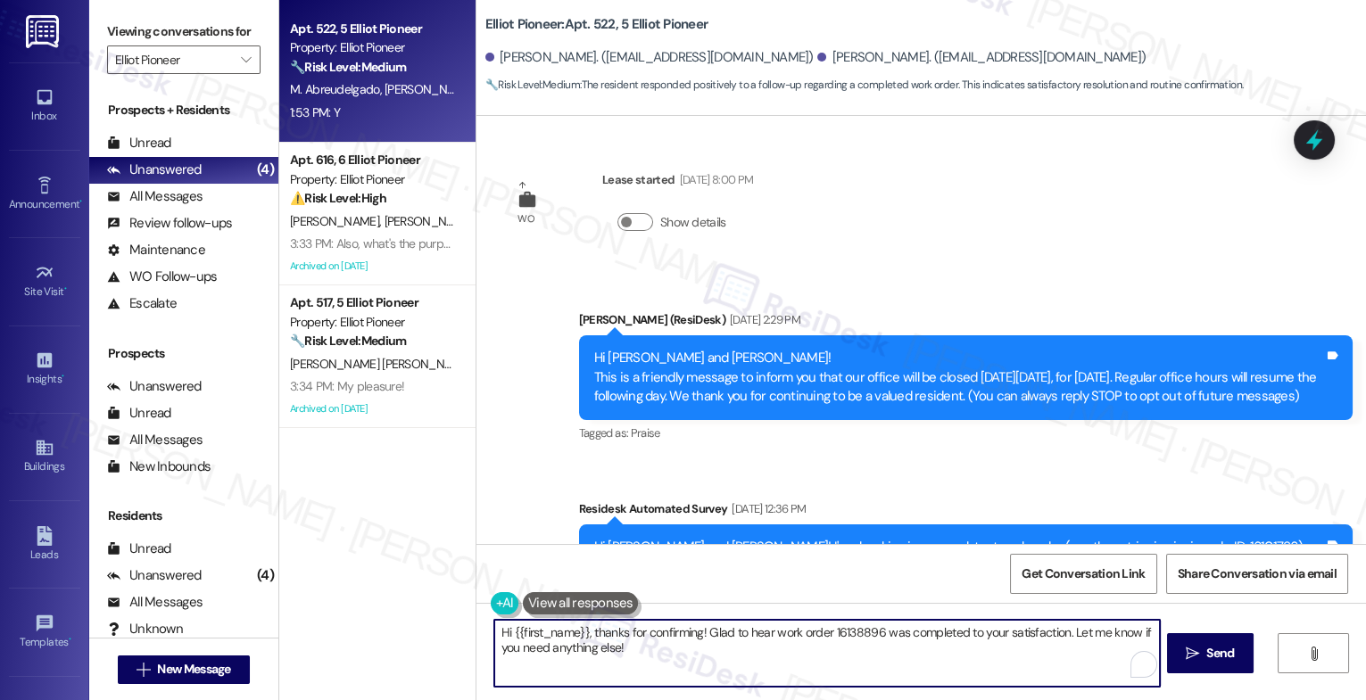
click at [569, 653] on textarea "Hi {{first_name}}, thanks for confirming! Glad to hear work order 16138896 was …" at bounding box center [827, 653] width 666 height 67
paste textarea "That's great to hear! Thank you for confirming the work order was completed to …"
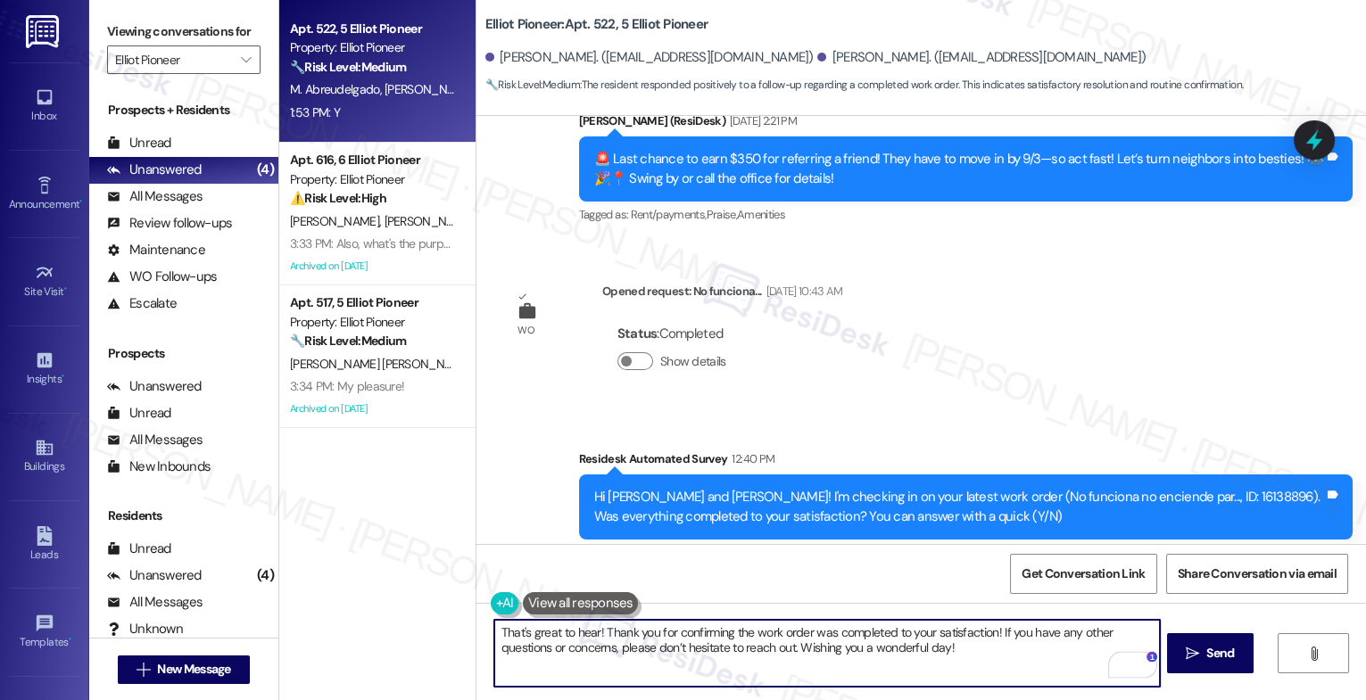
scroll to position [887, 0]
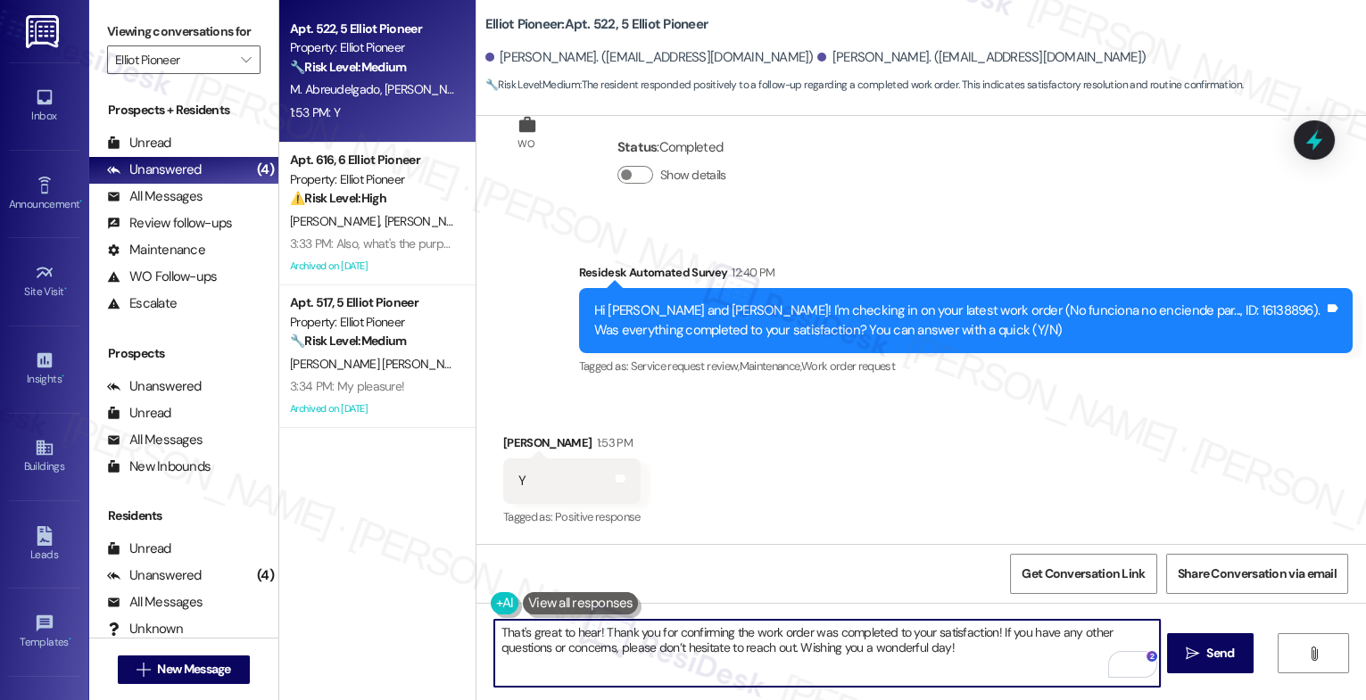
drag, startPoint x: 790, startPoint y: 644, endPoint x: 1056, endPoint y: 651, distance: 266.0
click at [1056, 651] on textarea "That's great to hear! Thank you for confirming the work order was completed to …" at bounding box center [827, 653] width 666 height 67
type textarea "That's great to hear! Thank you for confirming the work order was completed to …"
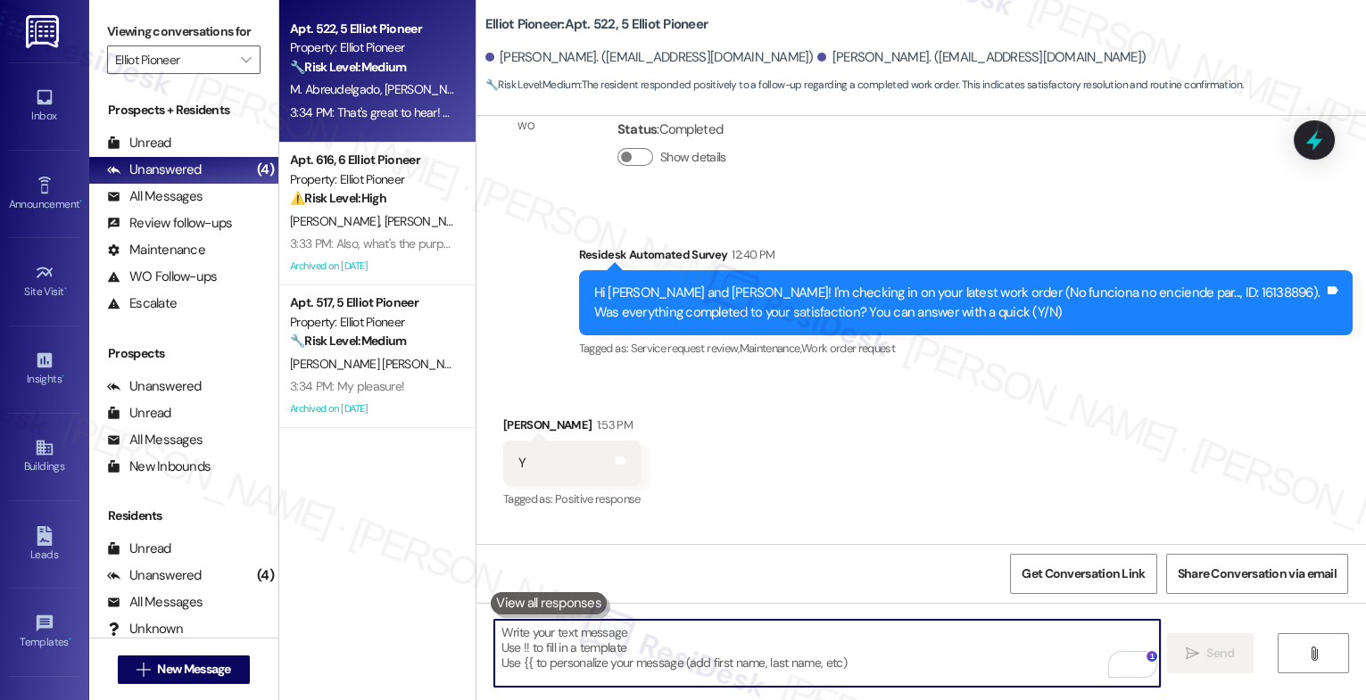
scroll to position [1031, 0]
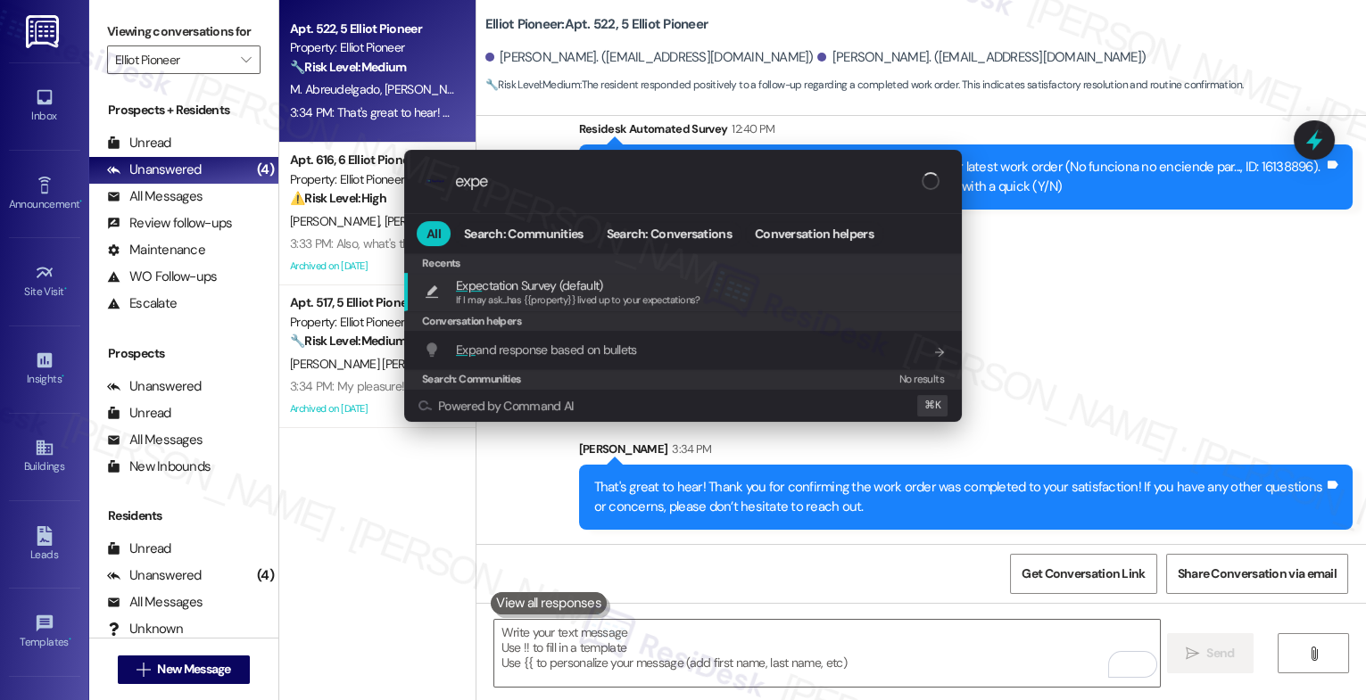
type input "expec"
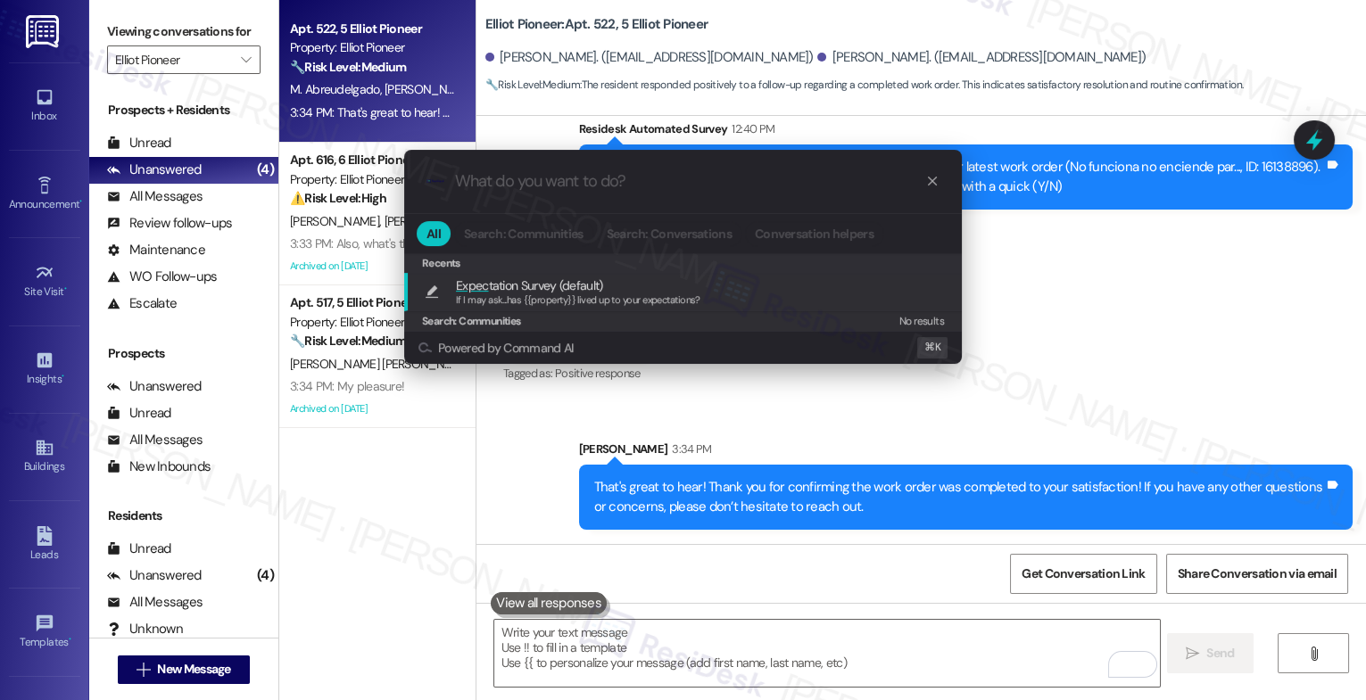
type textarea "If I may ask...has {{property}} lived up to your expectations?"
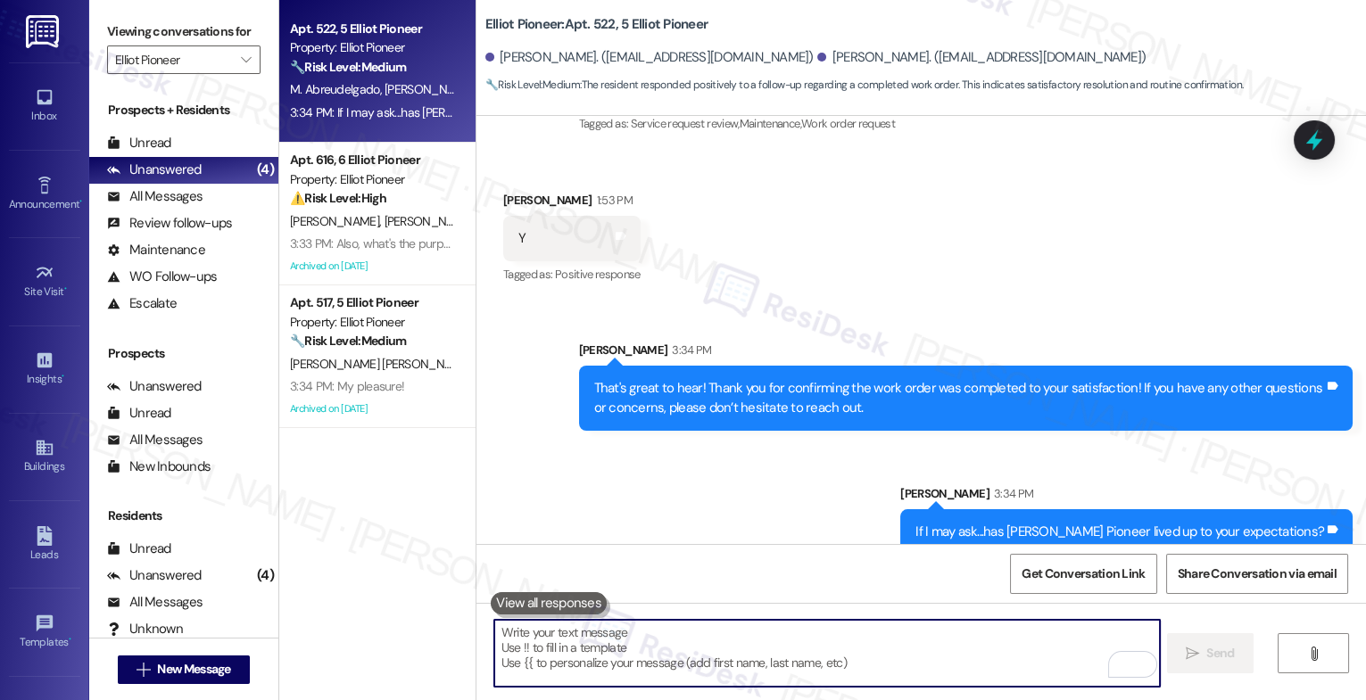
scroll to position [1155, 0]
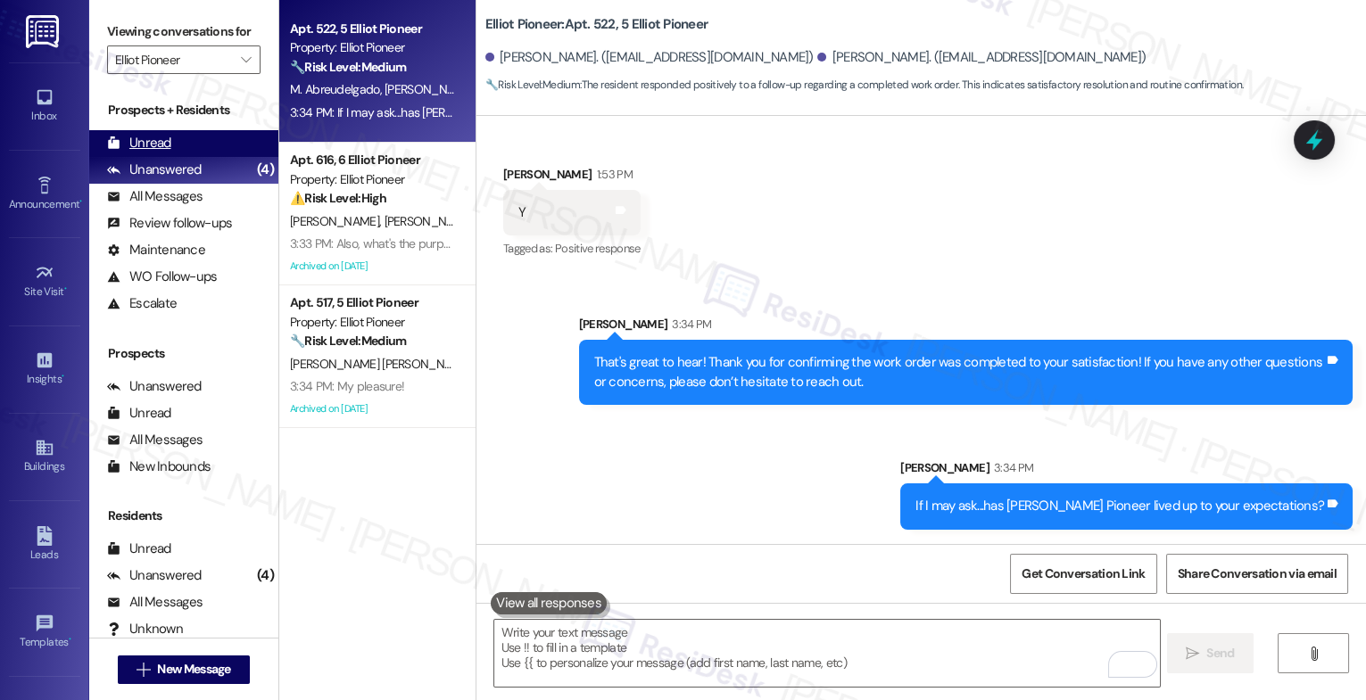
click at [163, 151] on div "Unread (0)" at bounding box center [183, 143] width 189 height 27
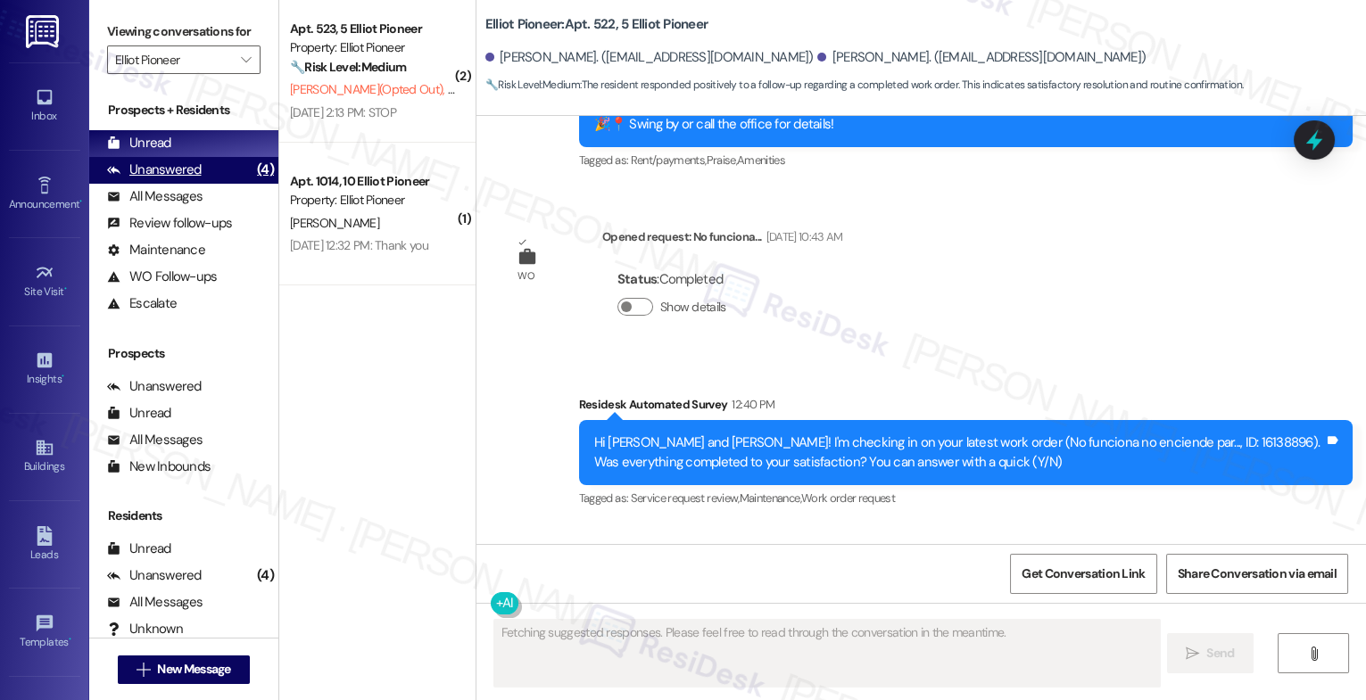
scroll to position [886, 0]
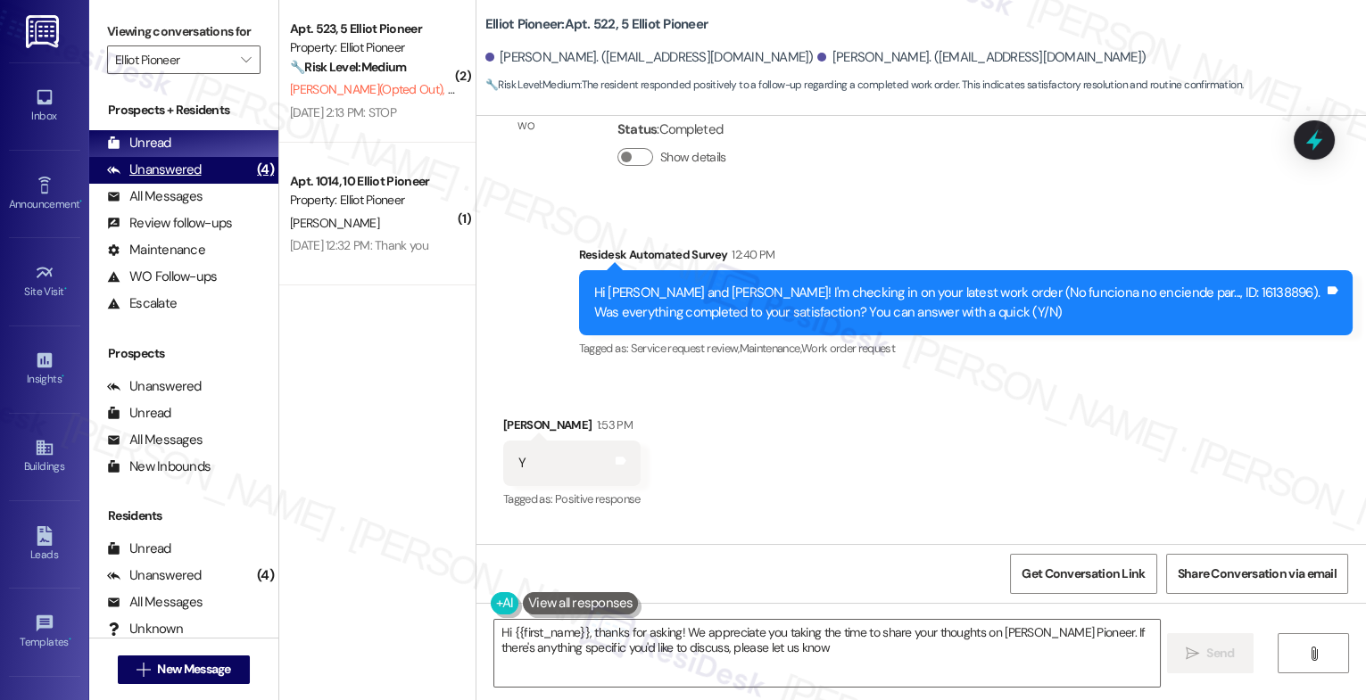
type textarea "Hi {{first_name}}, thanks for asking! We appreciate you taking the time to shar…"
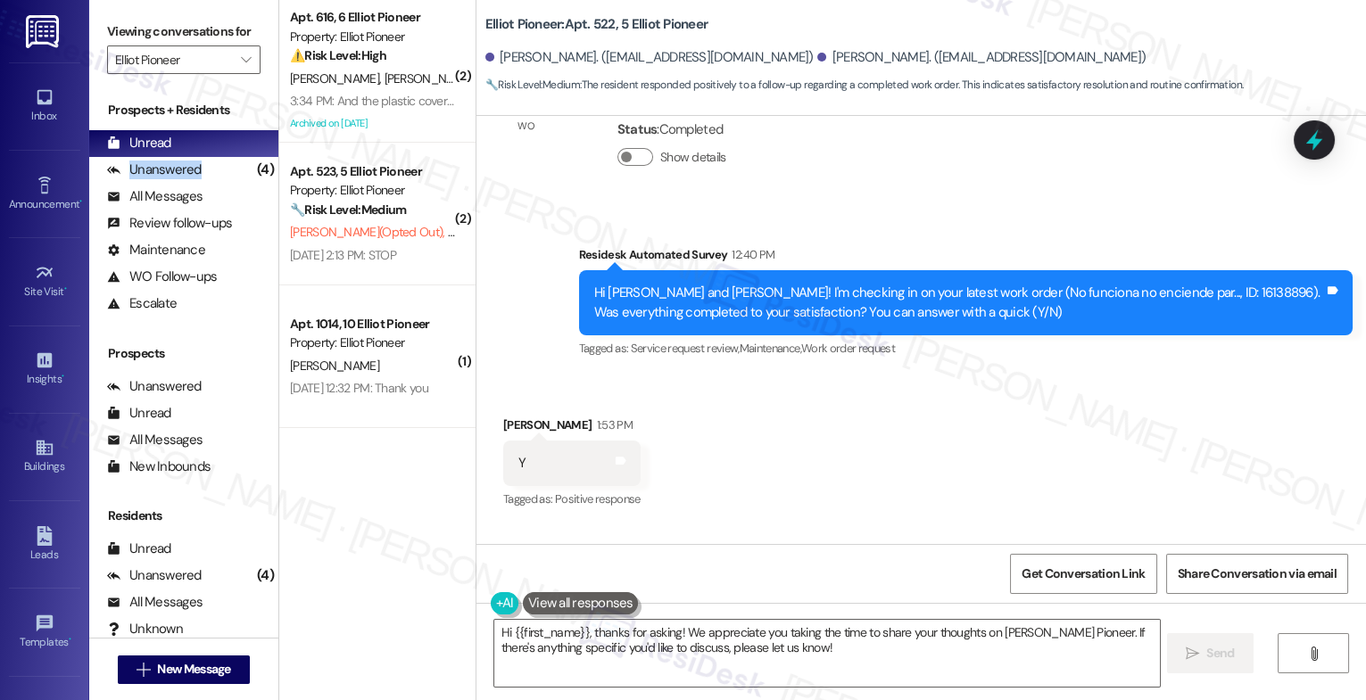
scroll to position [1182, 0]
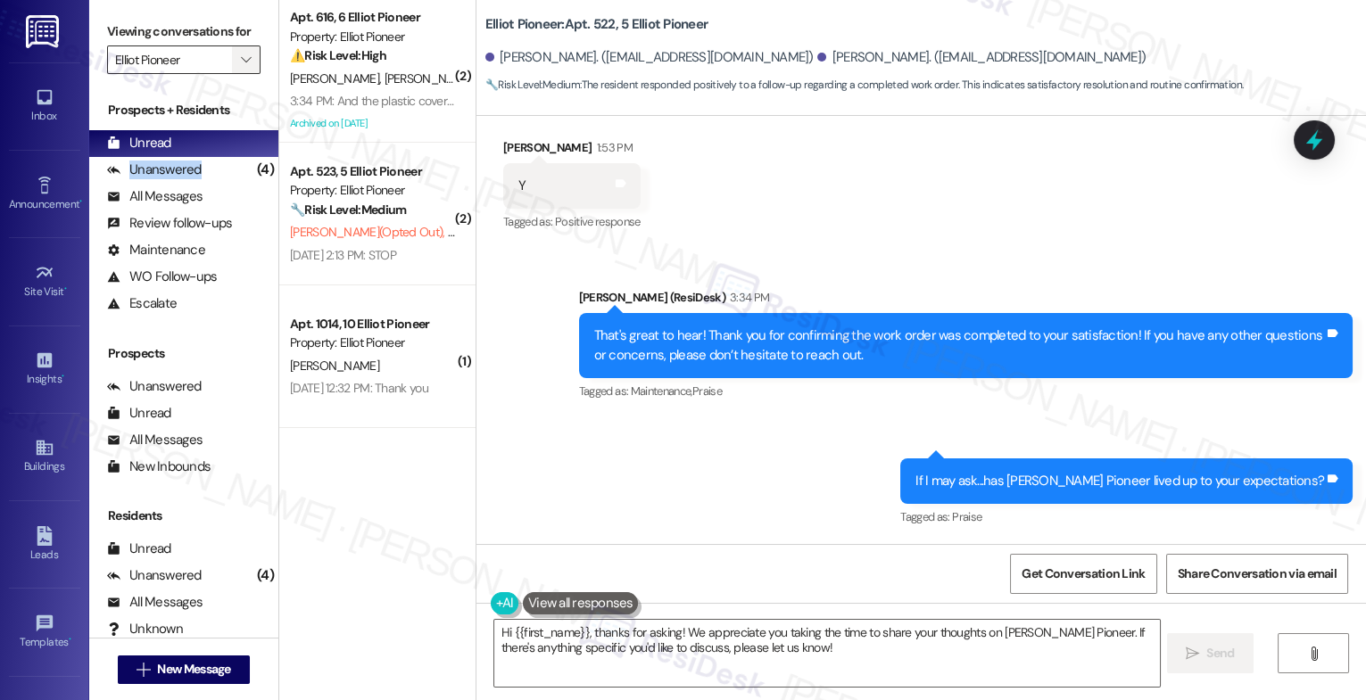
click at [244, 74] on button "" at bounding box center [246, 60] width 29 height 29
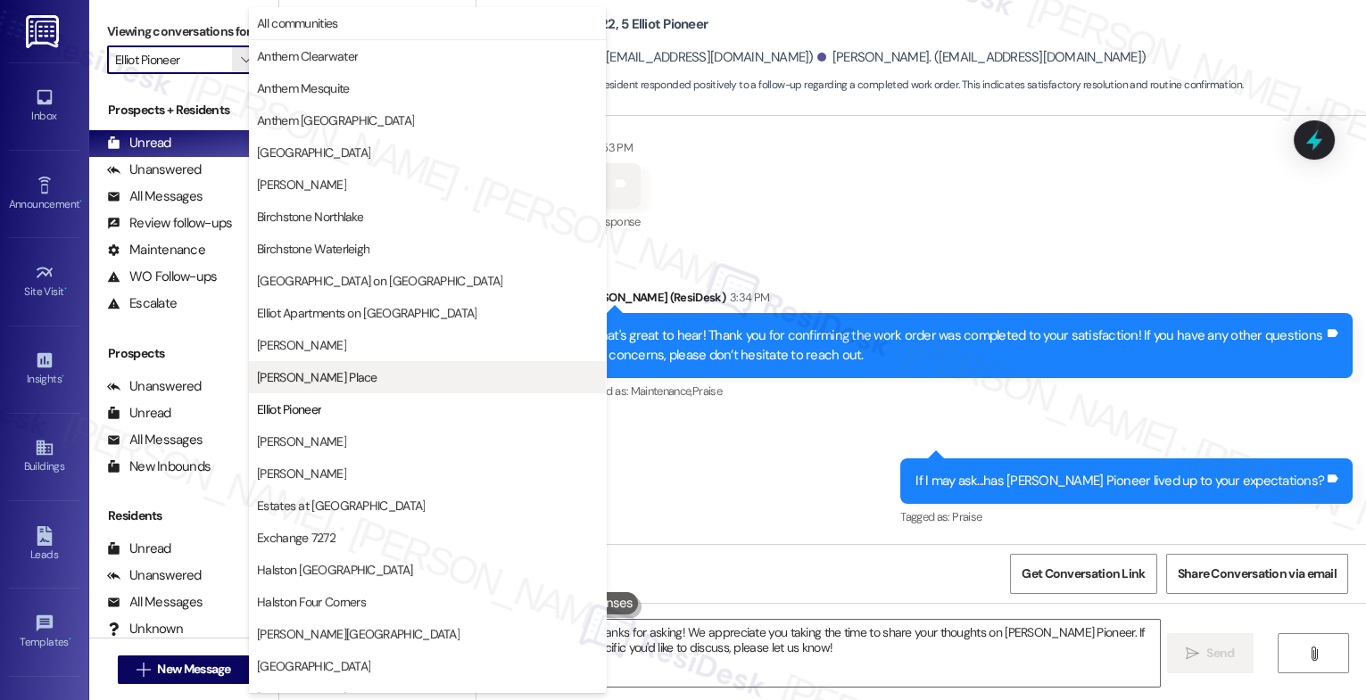
scroll to position [290, 0]
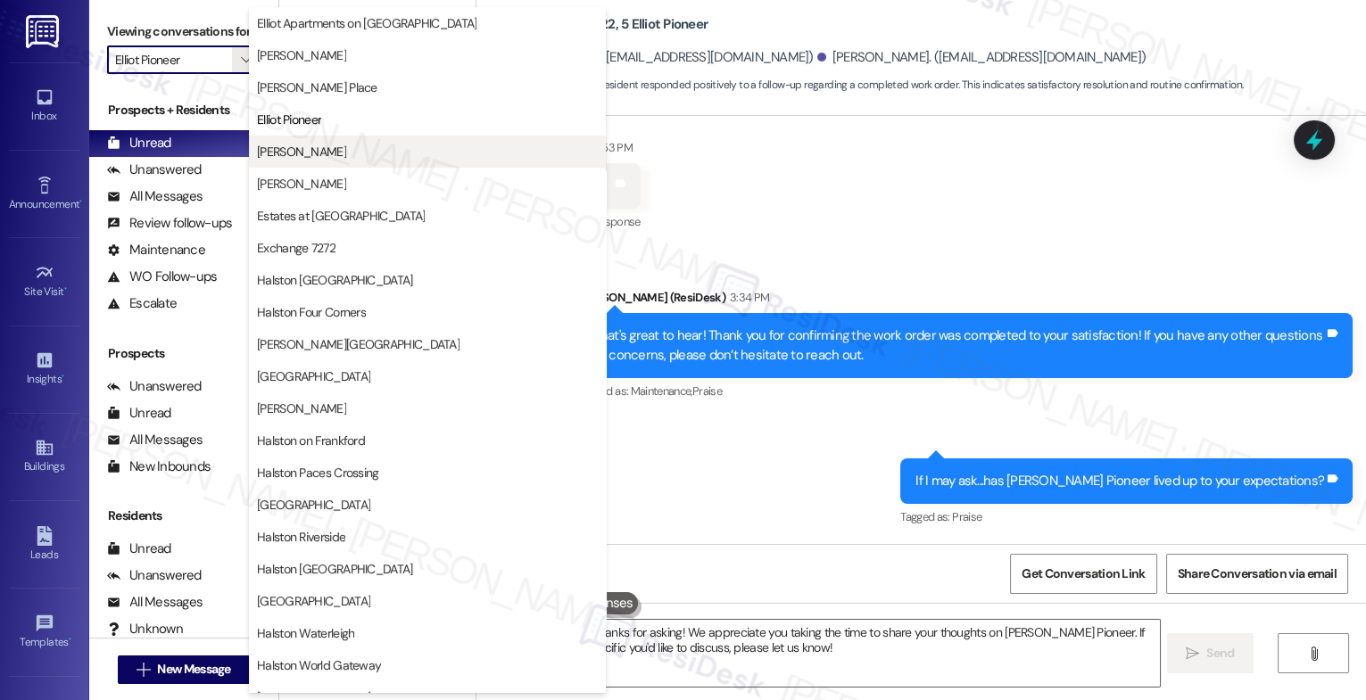
click at [342, 153] on span "[PERSON_NAME]" at bounding box center [427, 152] width 341 height 18
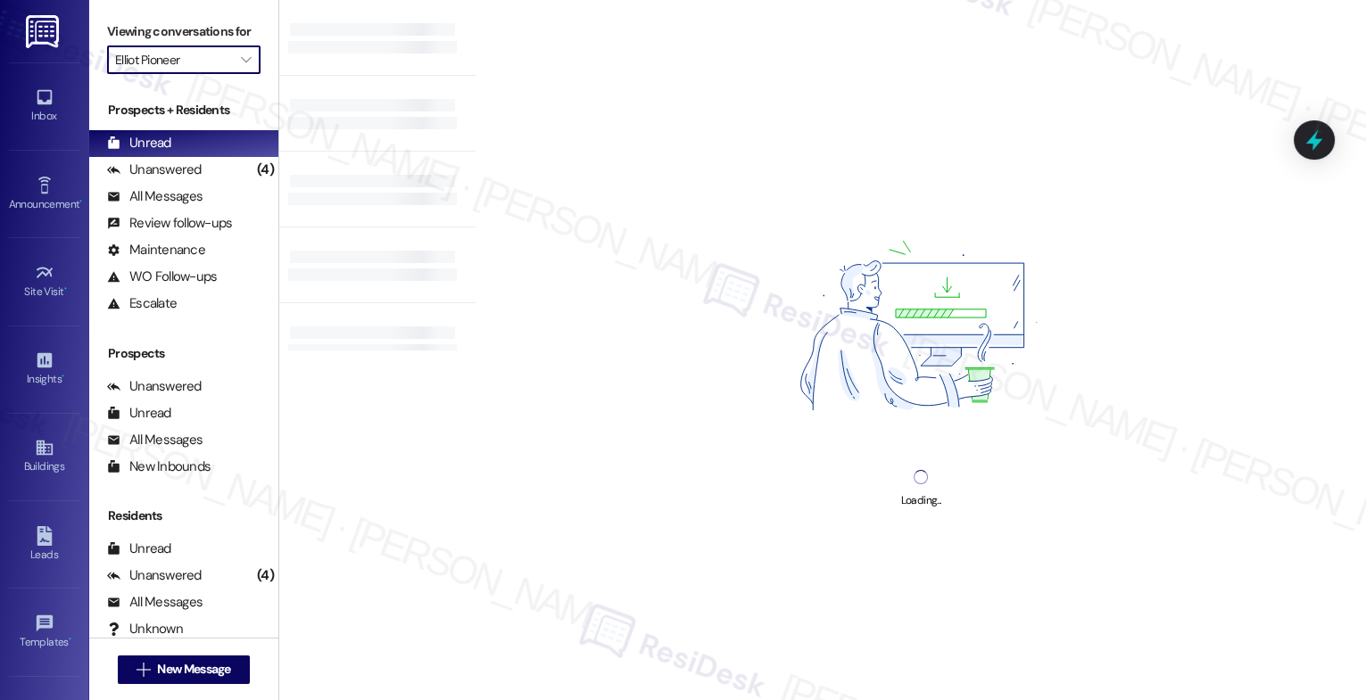
type input "[PERSON_NAME]"
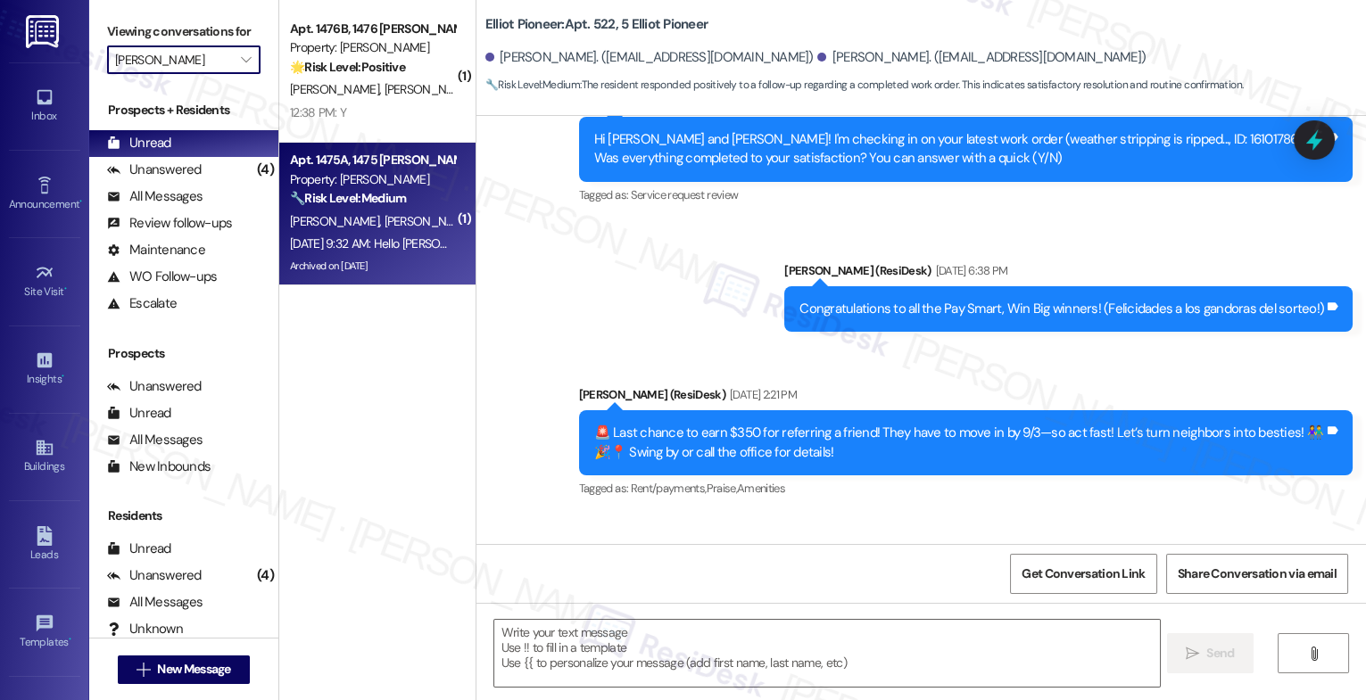
type textarea "Fetching suggested responses. Please feel free to read through the conversation…"
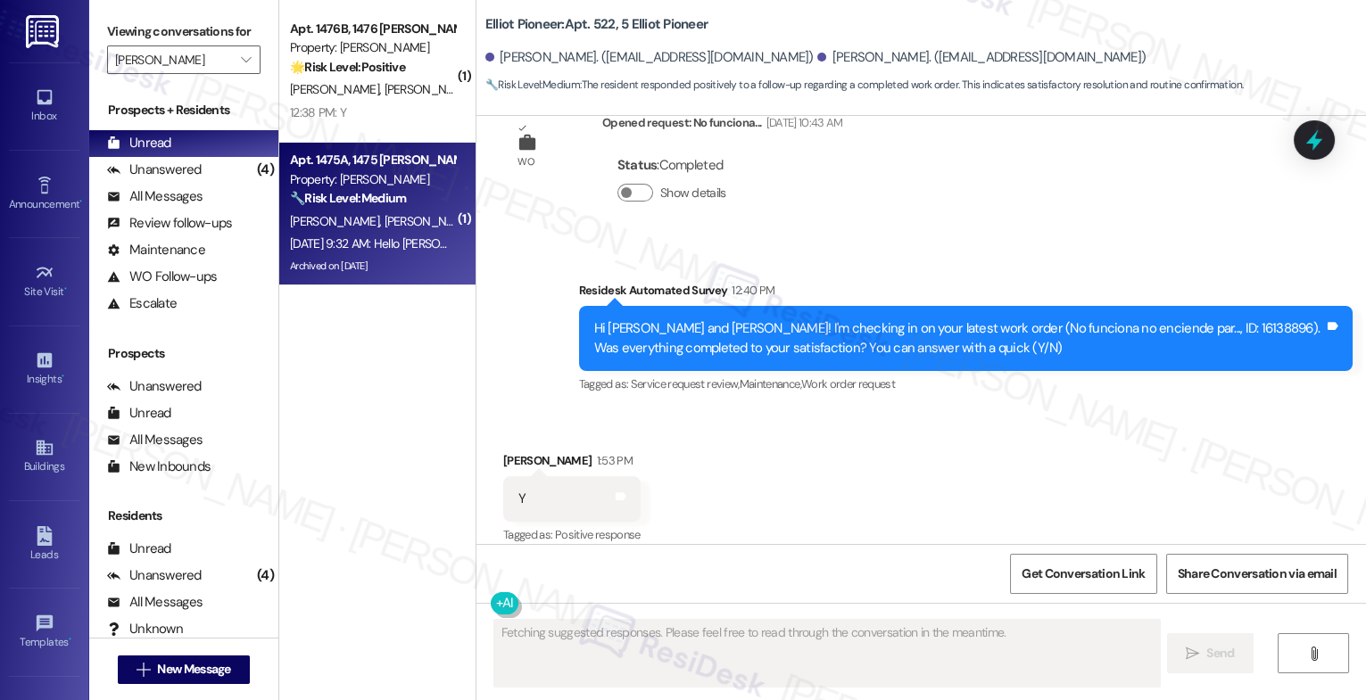
click at [384, 216] on span "[PERSON_NAME]" at bounding box center [428, 221] width 89 height 16
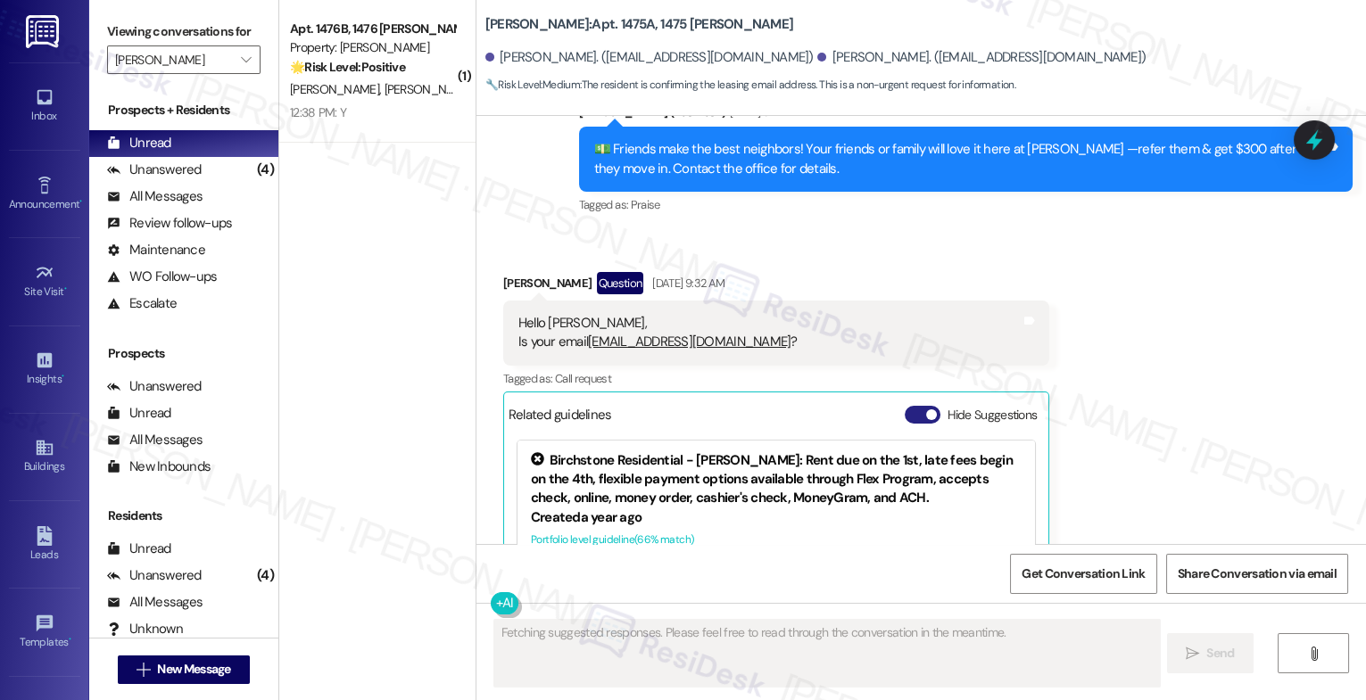
click at [907, 406] on button "Hide Suggestions" at bounding box center [923, 415] width 36 height 18
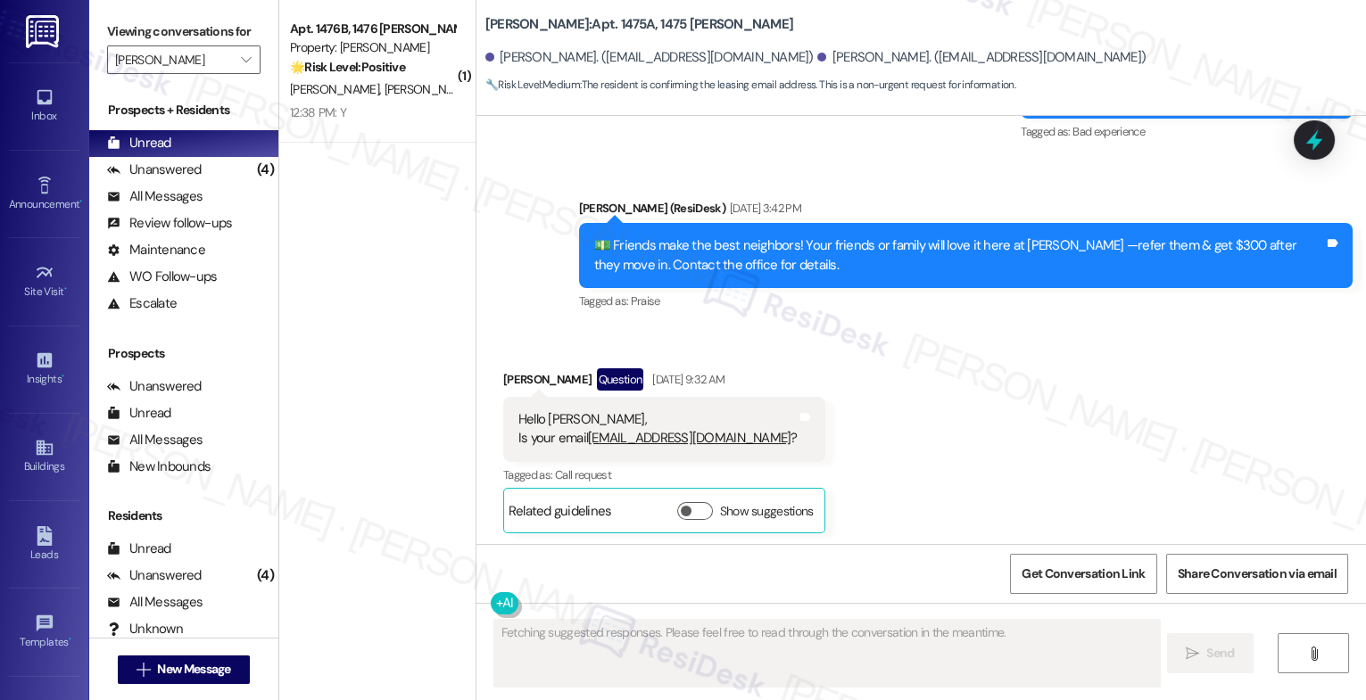
scroll to position [26718, 0]
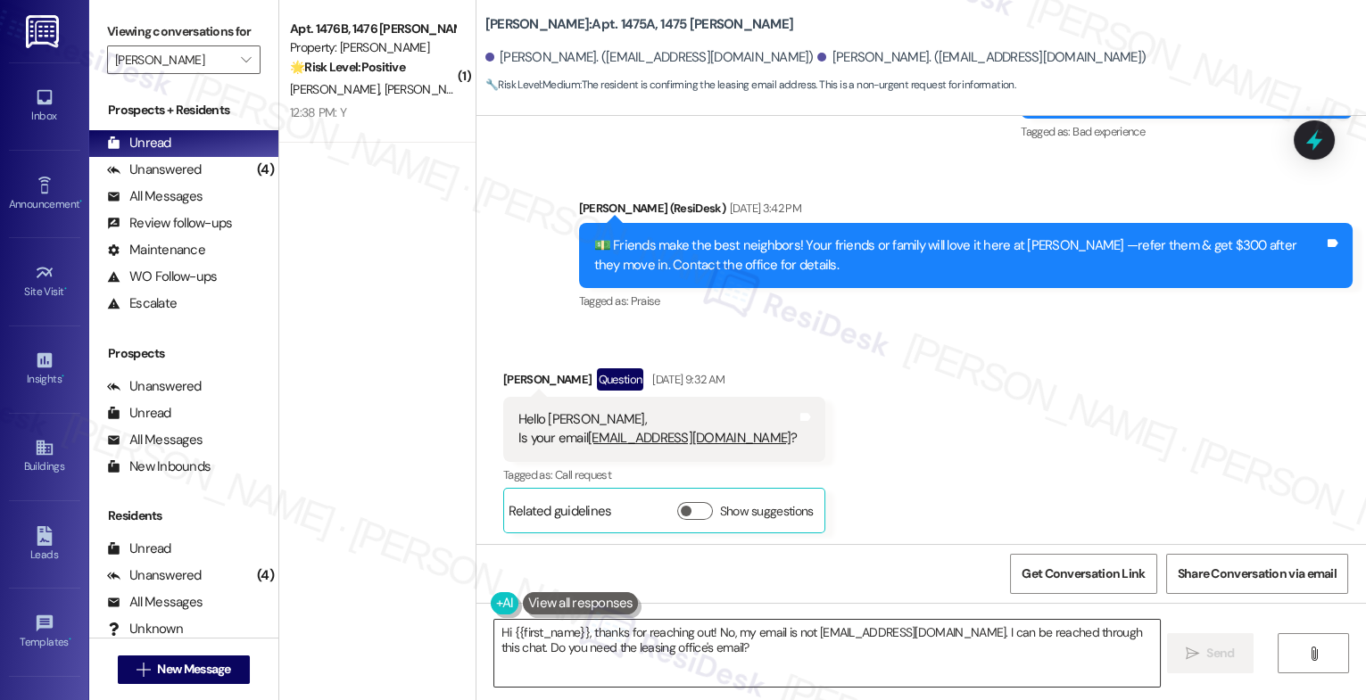
click at [532, 638] on textarea "Hi {{first_name}}, thanks for reaching out! No, my email is not [EMAIL_ADDRESS]…" at bounding box center [827, 653] width 666 height 67
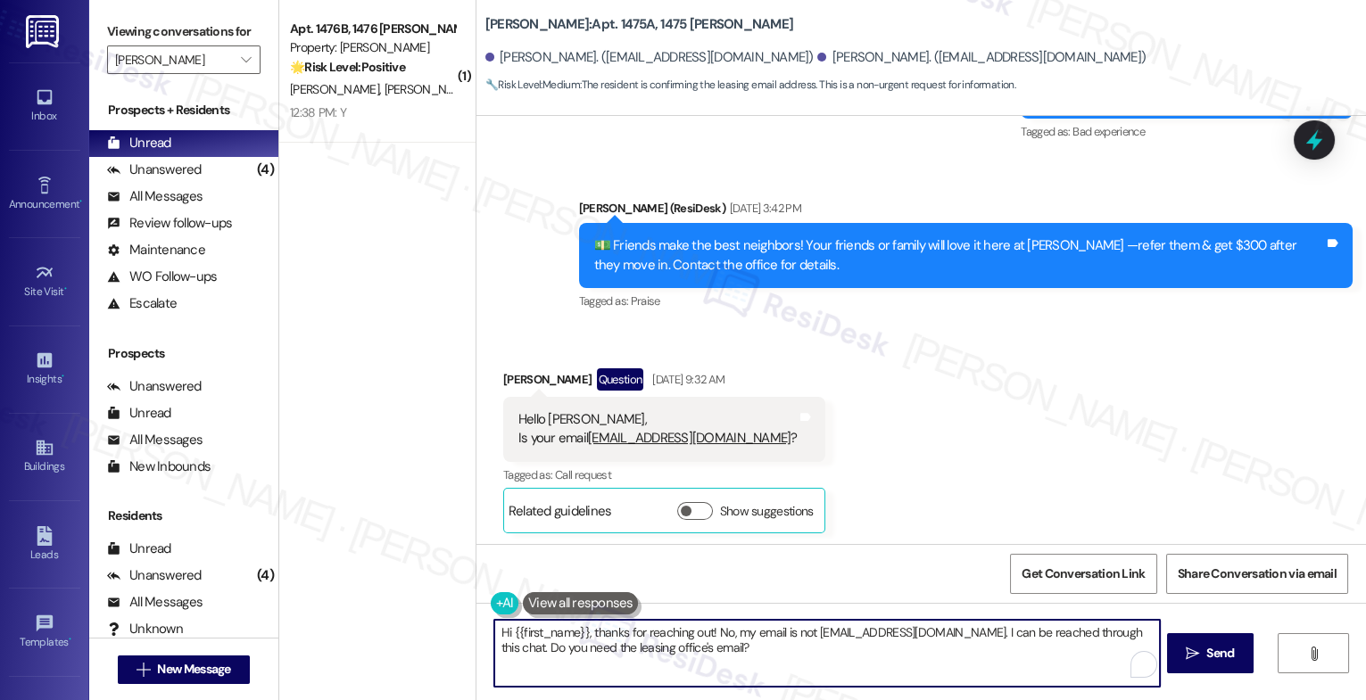
click at [532, 638] on textarea "Hi {{first_name}}, thanks for reaching out! No, my email is not [EMAIL_ADDRESS]…" at bounding box center [827, 653] width 666 height 67
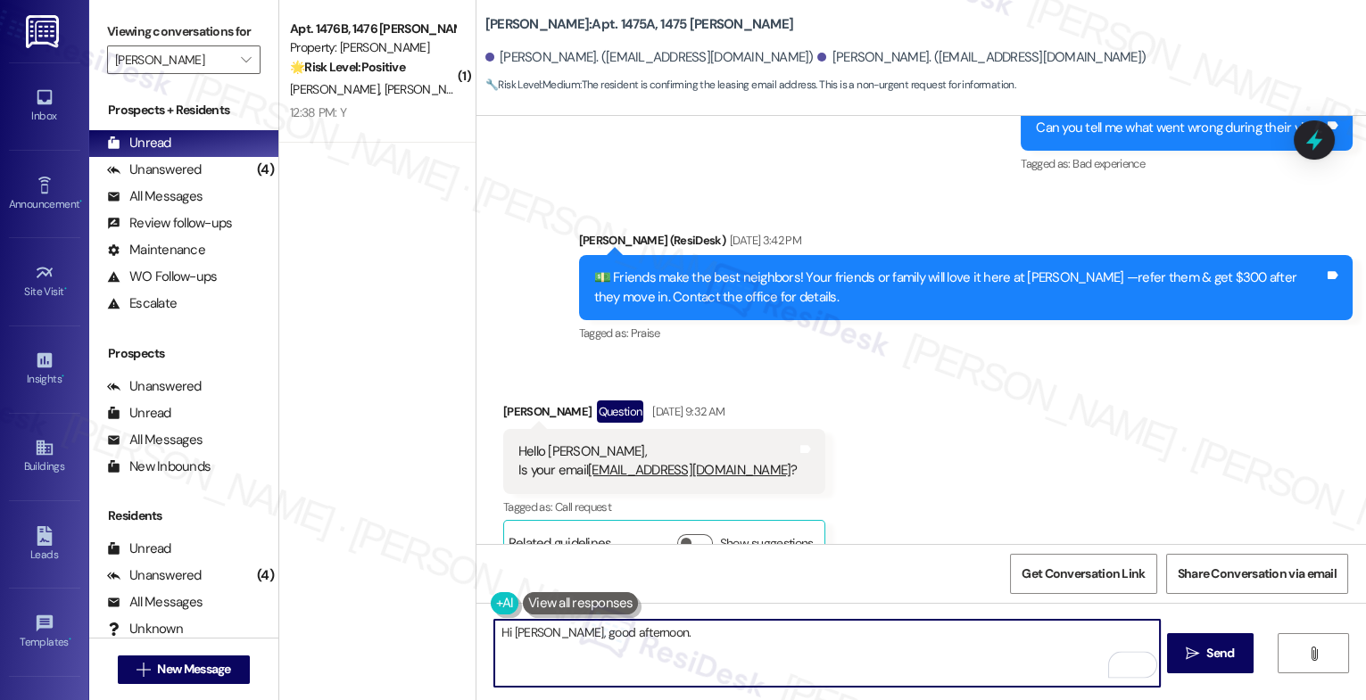
scroll to position [26721, 0]
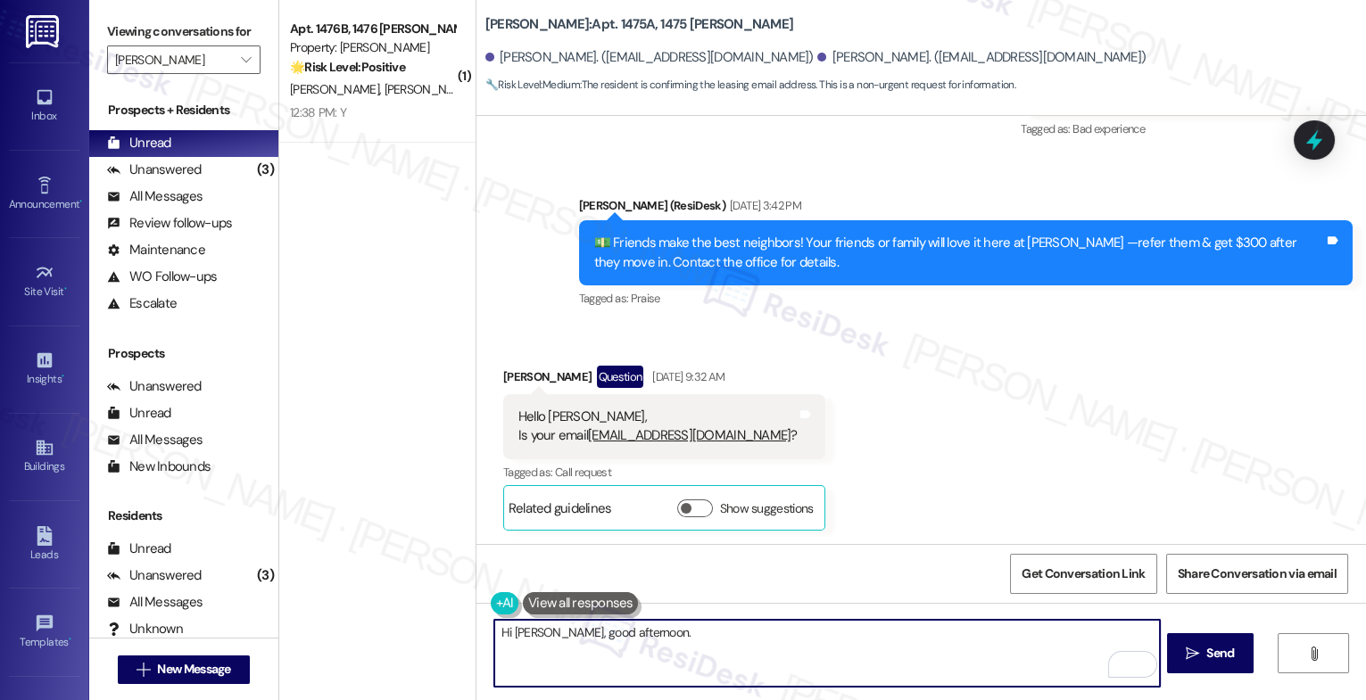
click at [684, 628] on textarea "Hi [PERSON_NAME], good afternoon." at bounding box center [827, 653] width 666 height 67
paste textarea "[EMAIL_ADDRESS][DOMAIN_NAME]"
click at [584, 654] on textarea "Hi [PERSON_NAME], good afternoon. The office email is [EMAIL_ADDRESS][DOMAIN_NA…" at bounding box center [827, 653] width 666 height 67
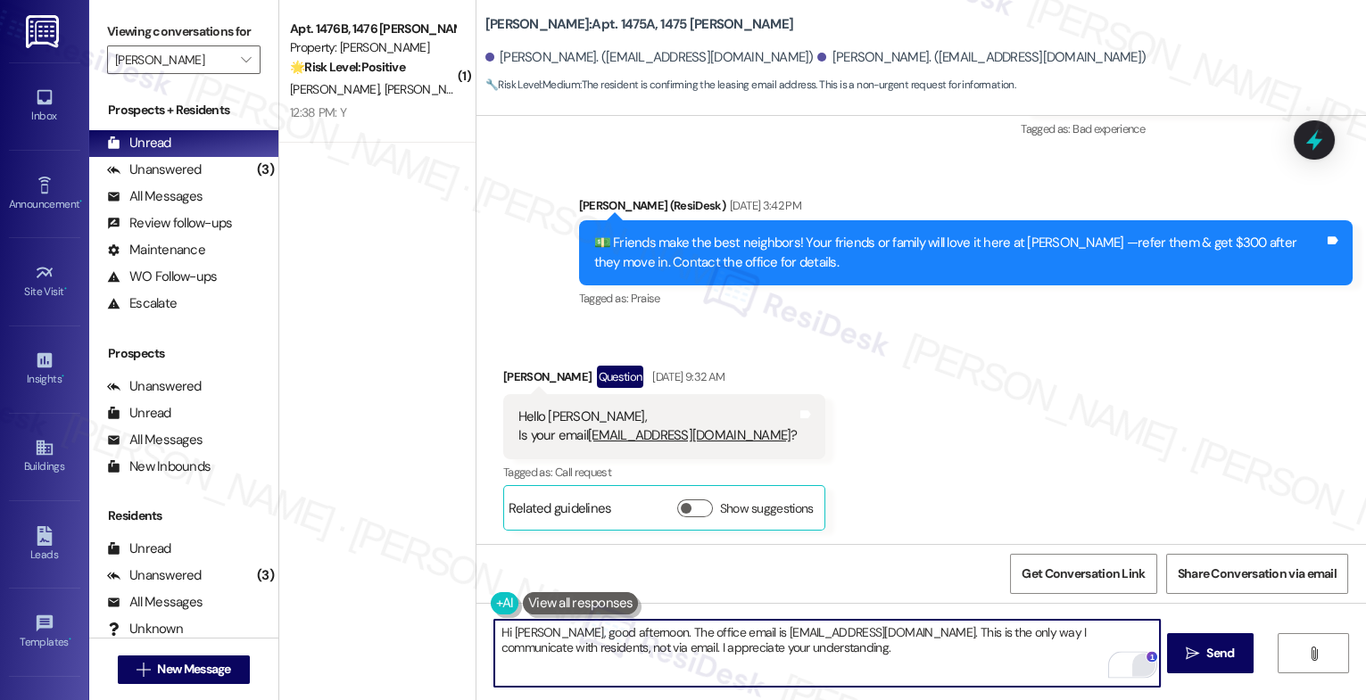
type textarea "Hi [PERSON_NAME], good afternoon. The office email is [EMAIL_ADDRESS][DOMAIN_NA…"
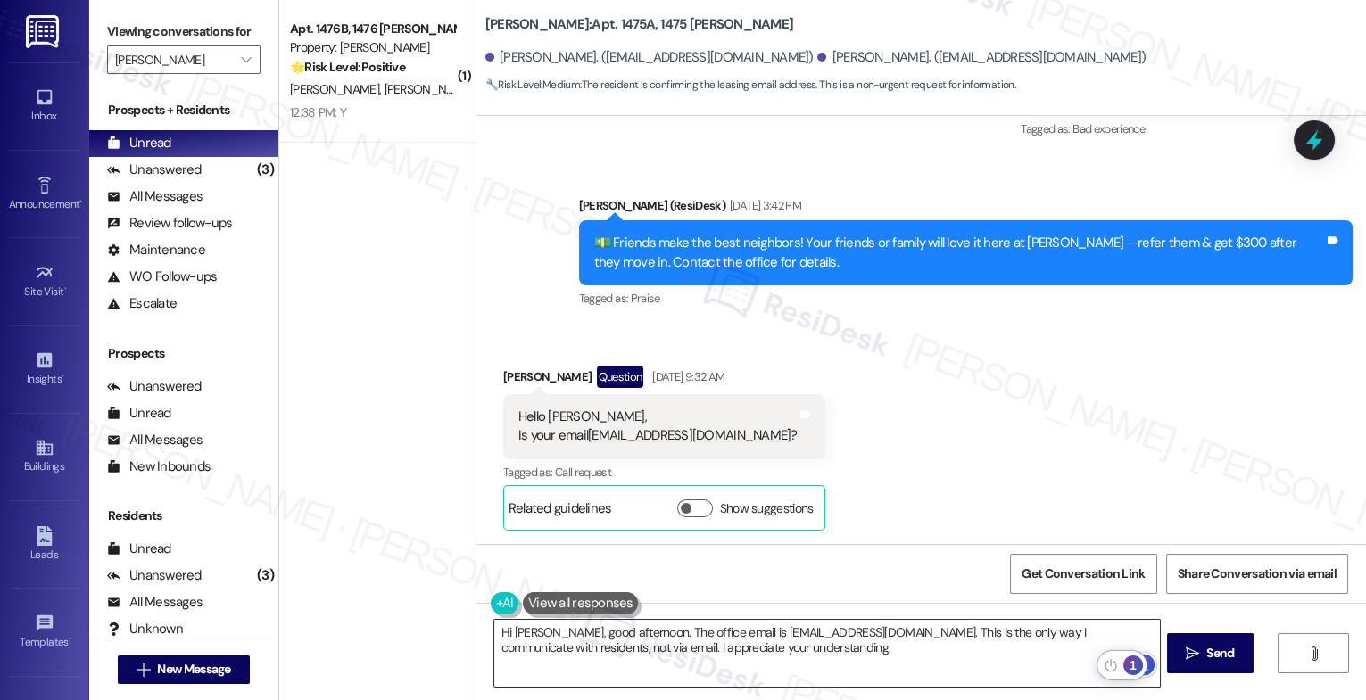
click at [1138, 660] on div "1" at bounding box center [1133, 666] width 20 height 20
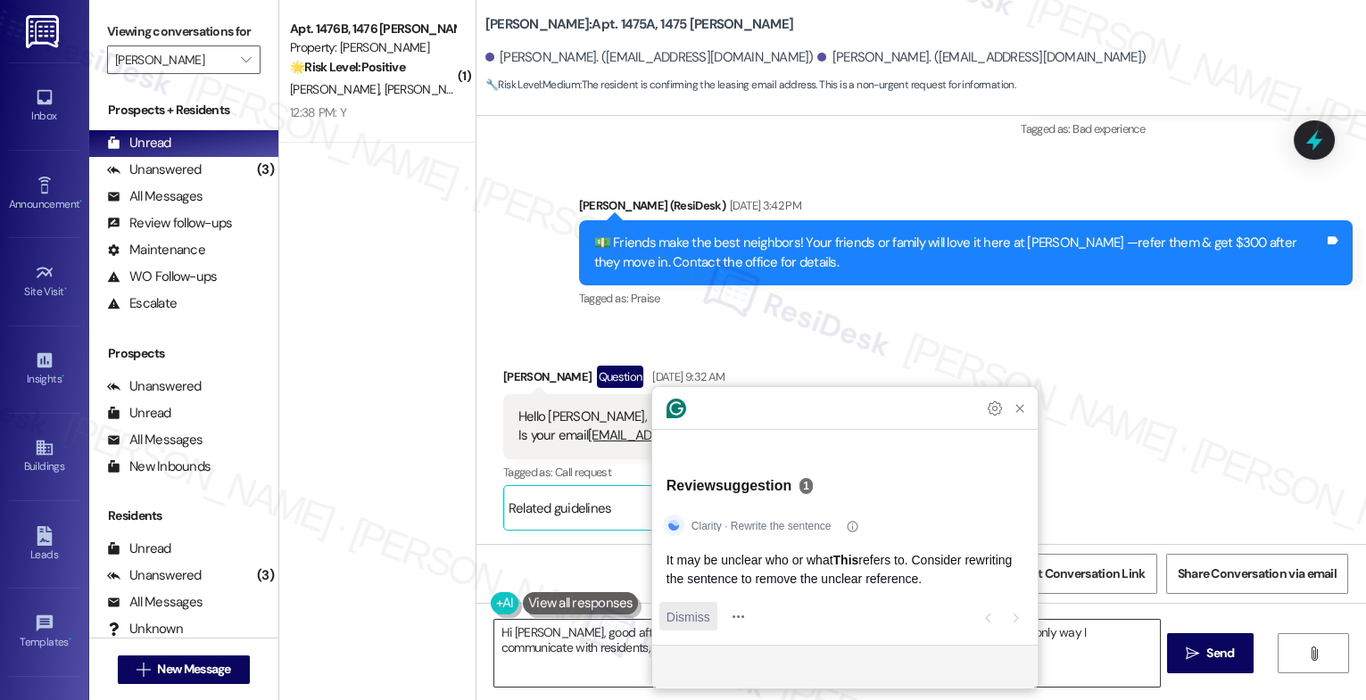
click at [682, 616] on span "Dismiss" at bounding box center [689, 617] width 44 height 19
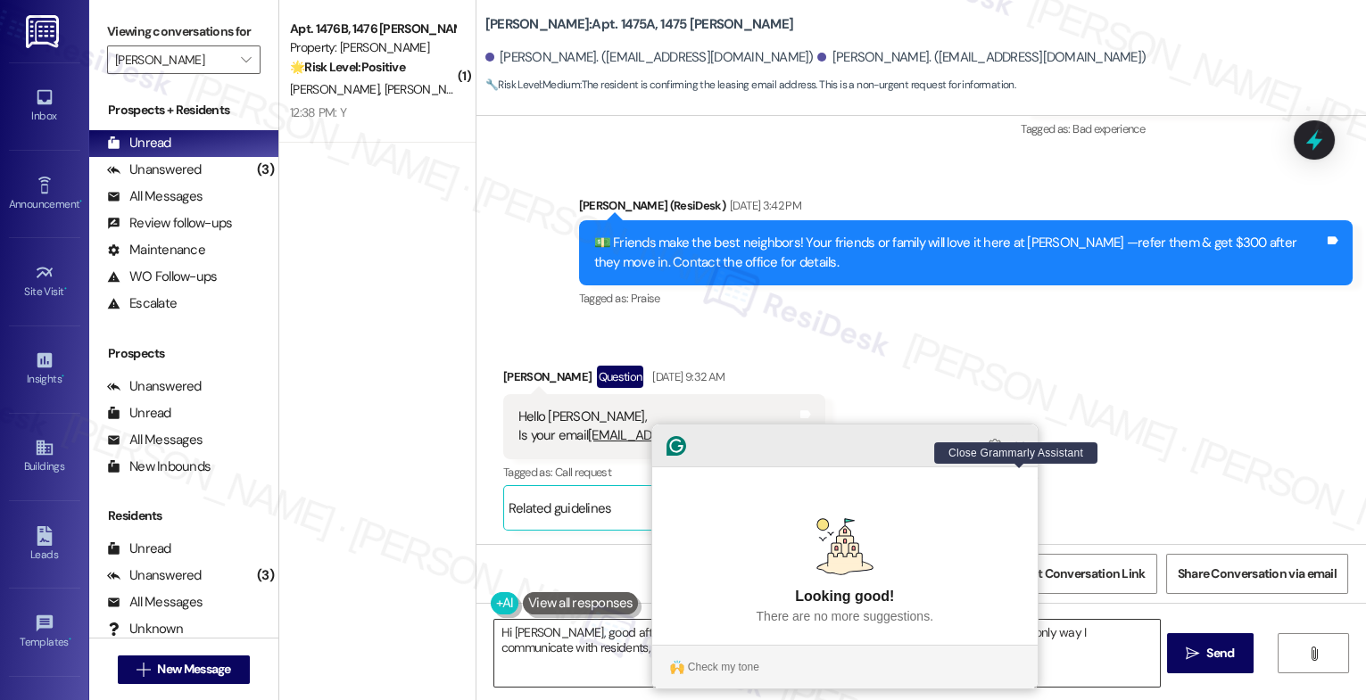
click at [1023, 453] on icon "Close Grammarly Assistant" at bounding box center [1020, 446] width 14 height 14
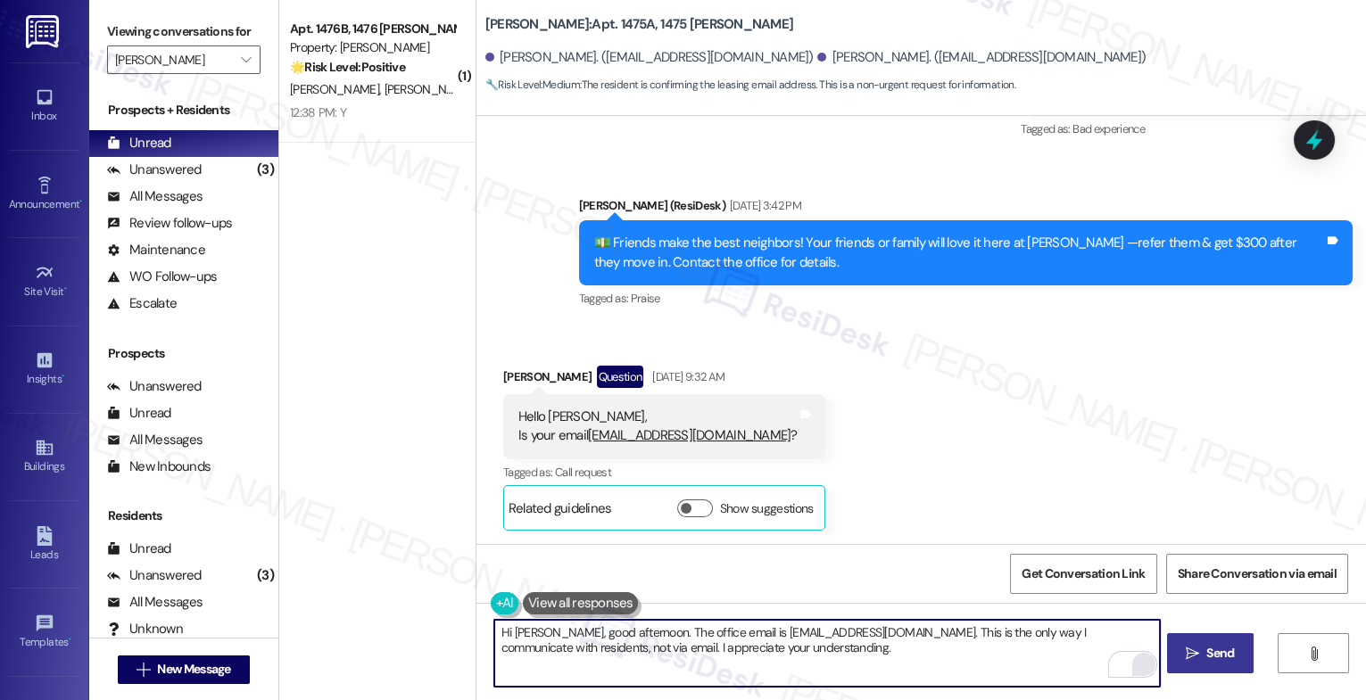
click at [1229, 638] on button " Send" at bounding box center [1210, 654] width 87 height 40
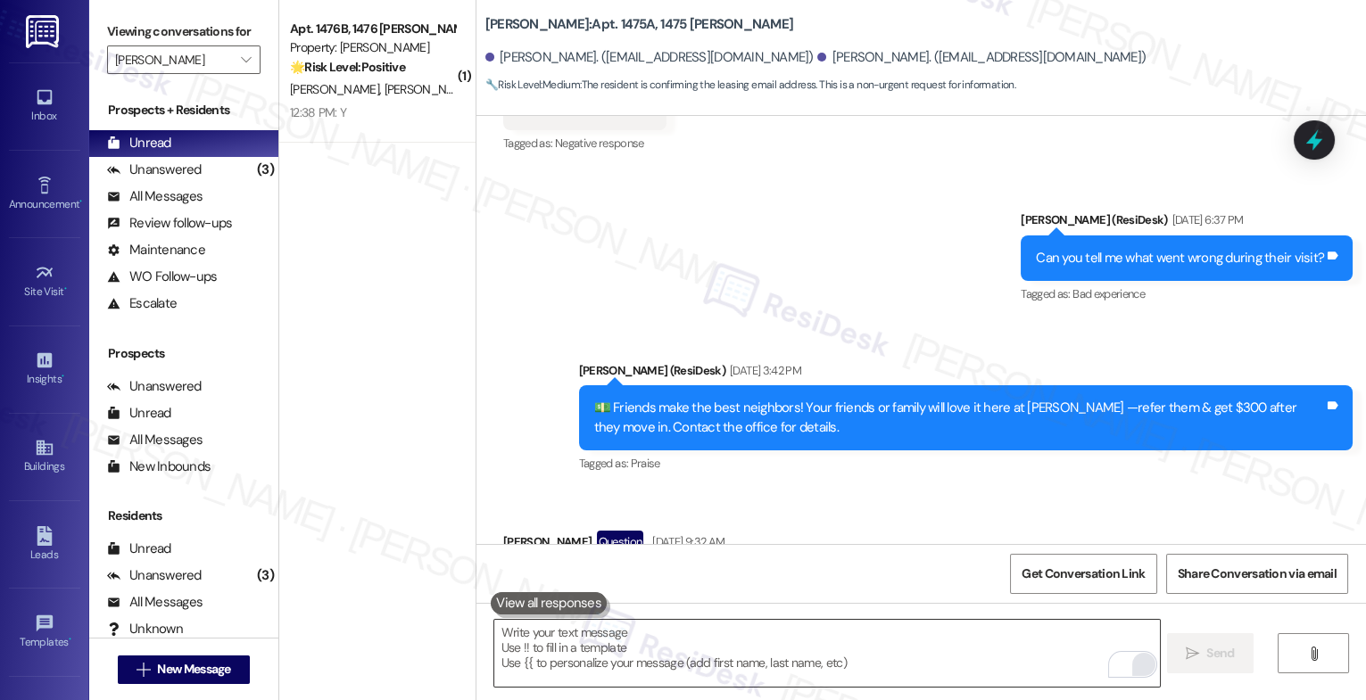
scroll to position [26864, 0]
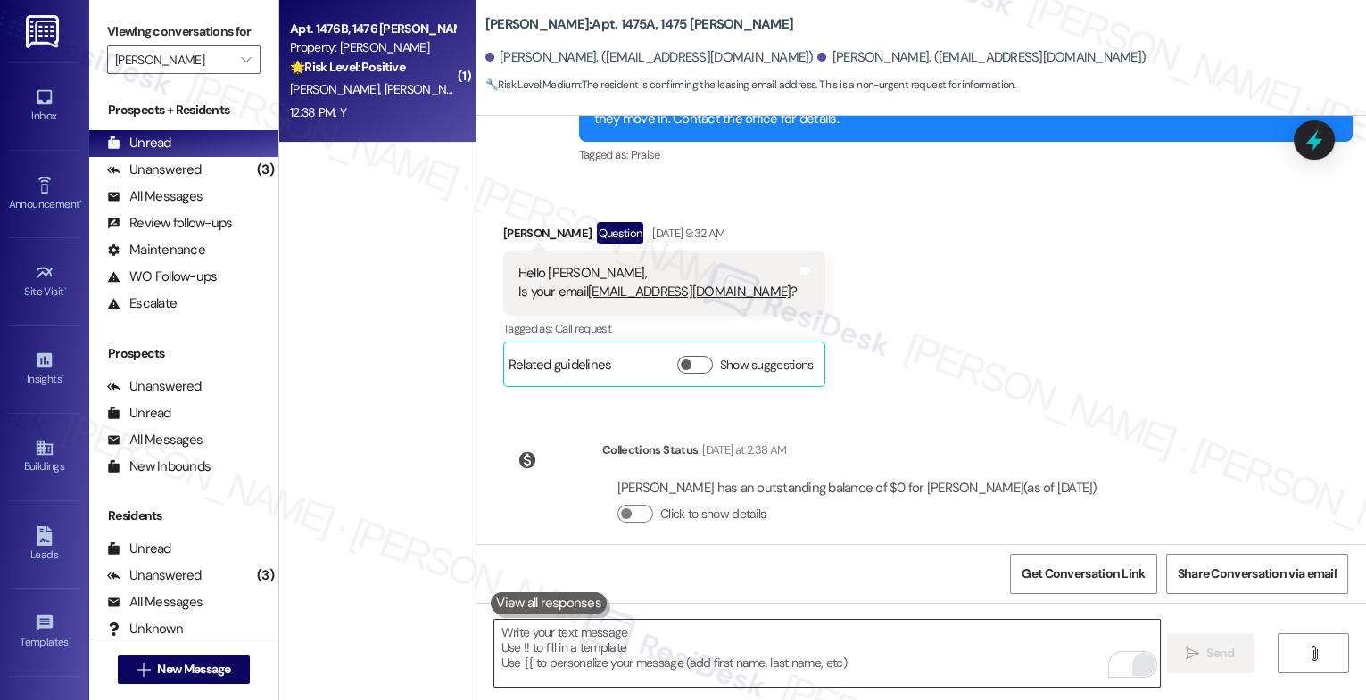
click at [369, 70] on strong "🌟 Risk Level: Positive" at bounding box center [347, 67] width 115 height 16
type textarea "Fetching suggested responses. Please feel free to read through the conversation…"
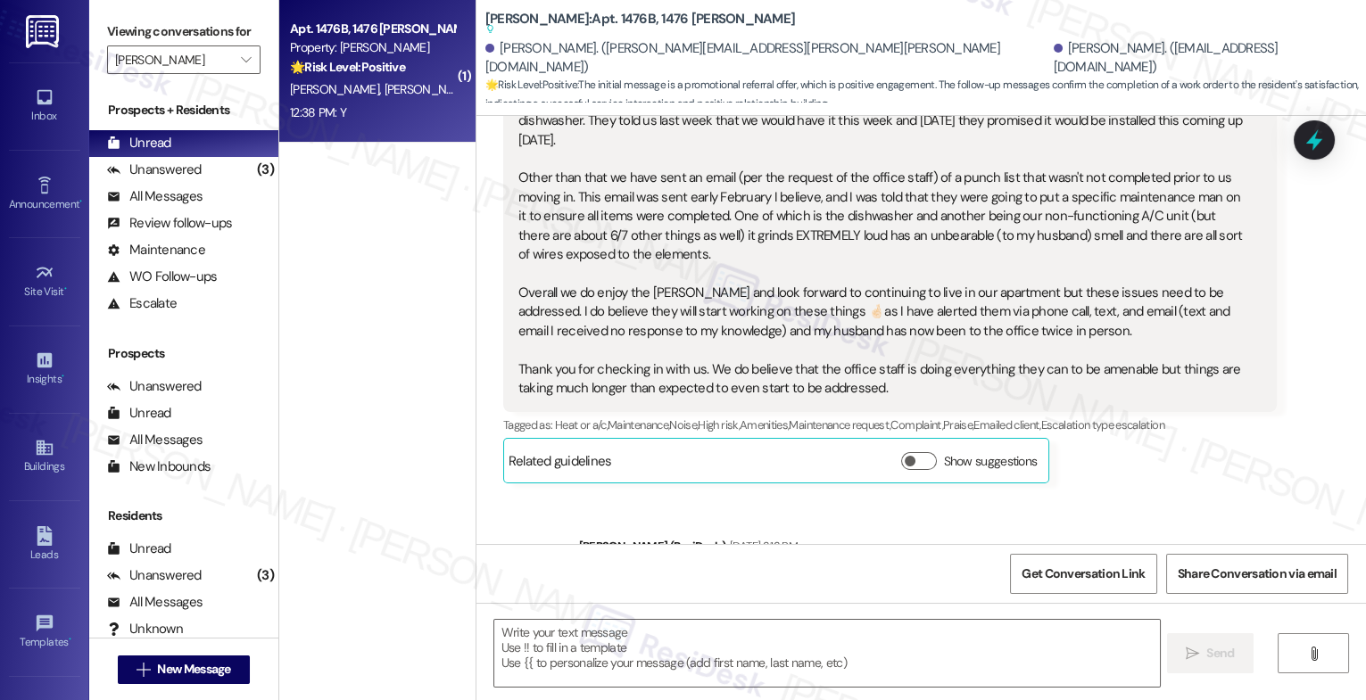
type textarea "Fetching suggested responses. Please feel free to read through the conversation…"
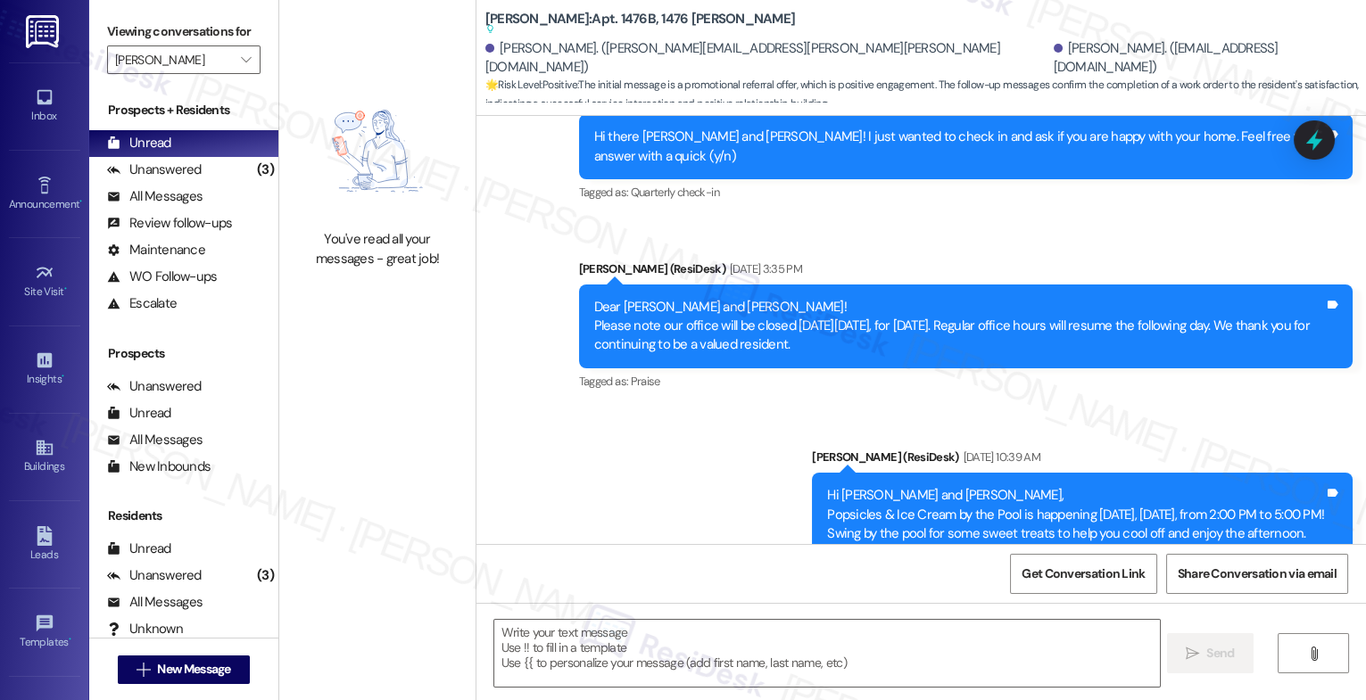
scroll to position [7096, 0]
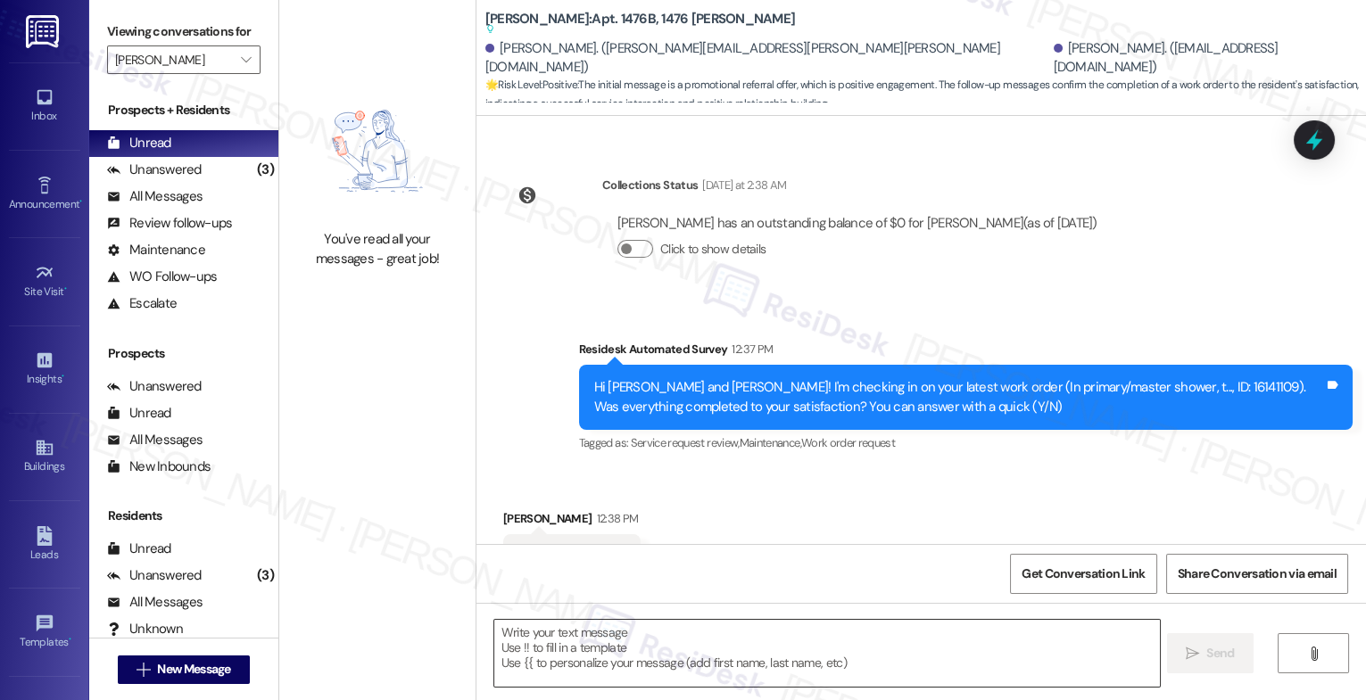
click at [588, 651] on textarea at bounding box center [827, 653] width 666 height 67
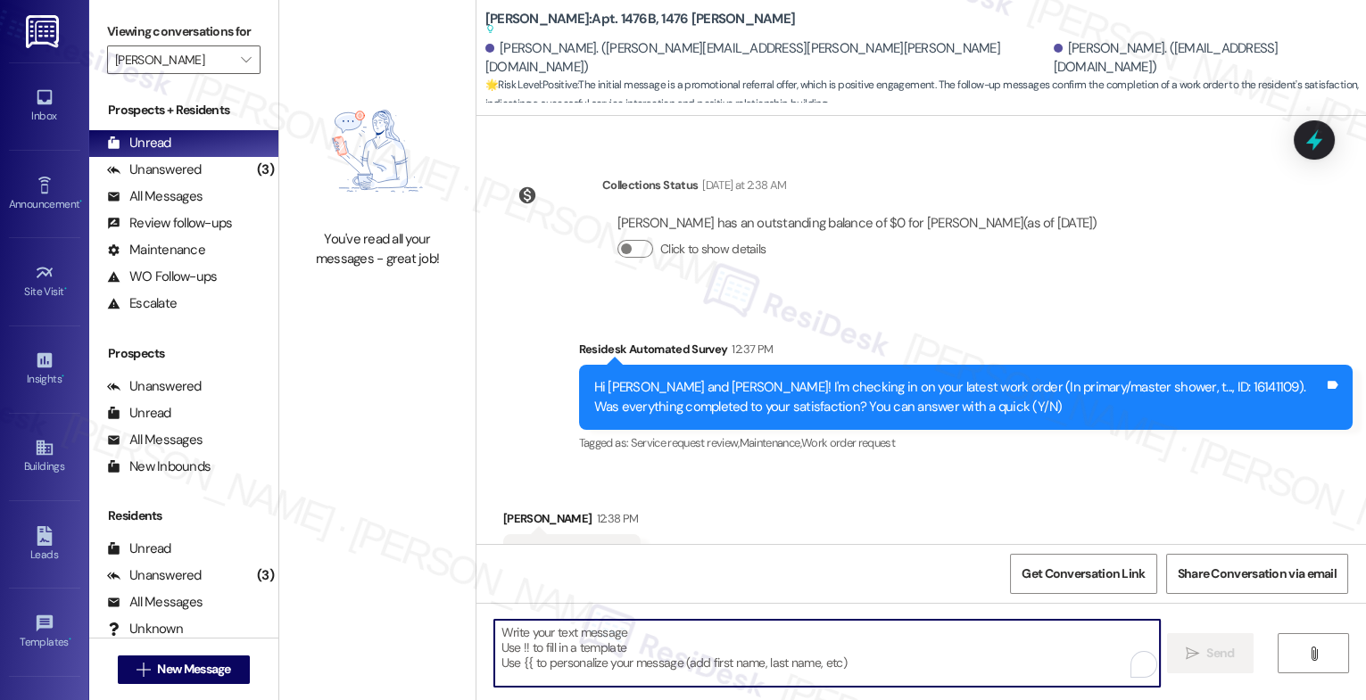
paste textarea "Hey {{first_name}}, that's great news! Thank you for confirming that the work o…"
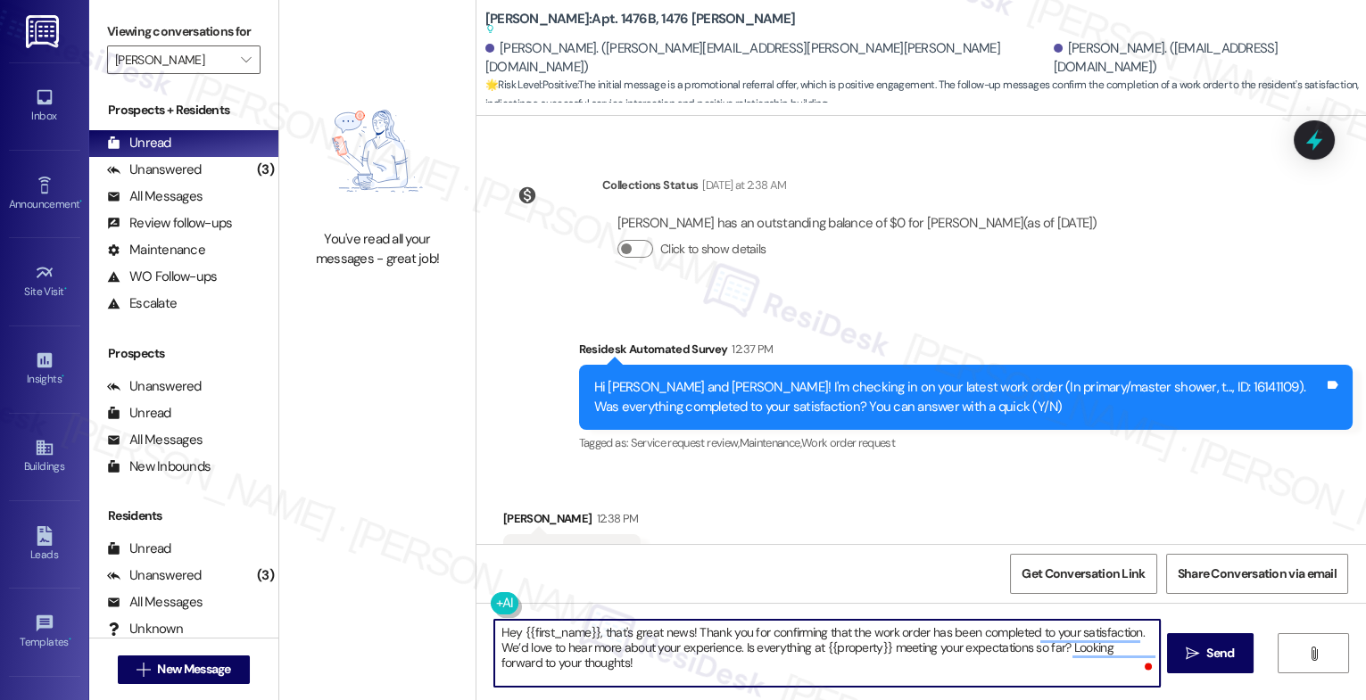
drag, startPoint x: 589, startPoint y: 632, endPoint x: 565, endPoint y: 629, distance: 24.2
click at [565, 629] on textarea "Hey {{first_name}}, that's great news! Thank you for confirming that the work o…" at bounding box center [827, 653] width 666 height 67
drag, startPoint x: 597, startPoint y: 631, endPoint x: 402, endPoint y: 630, distance: 195.4
click at [402, 630] on div "You've read all your messages - great job! [PERSON_NAME]: Apt. 1476B, 1476 [PER…" at bounding box center [822, 350] width 1087 height 700
type textarea "That's great news! Thank you for confirming that the work order has been comple…"
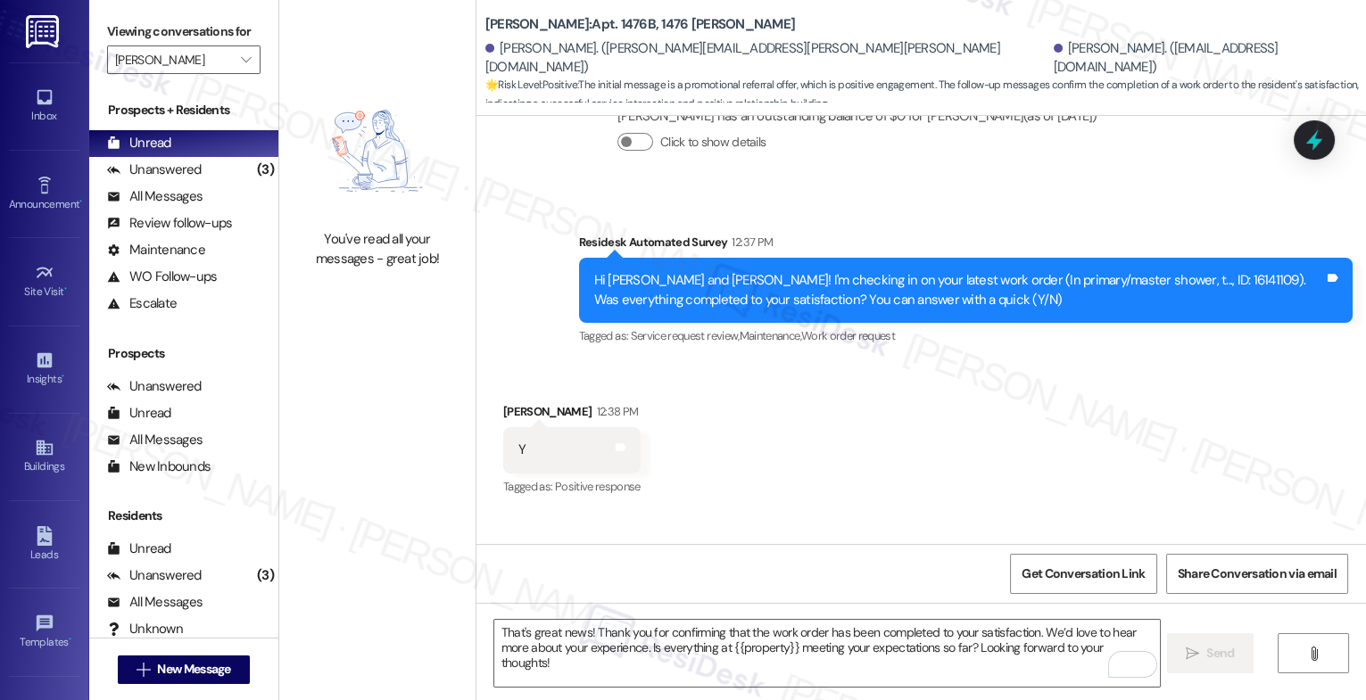
scroll to position [7240, 0]
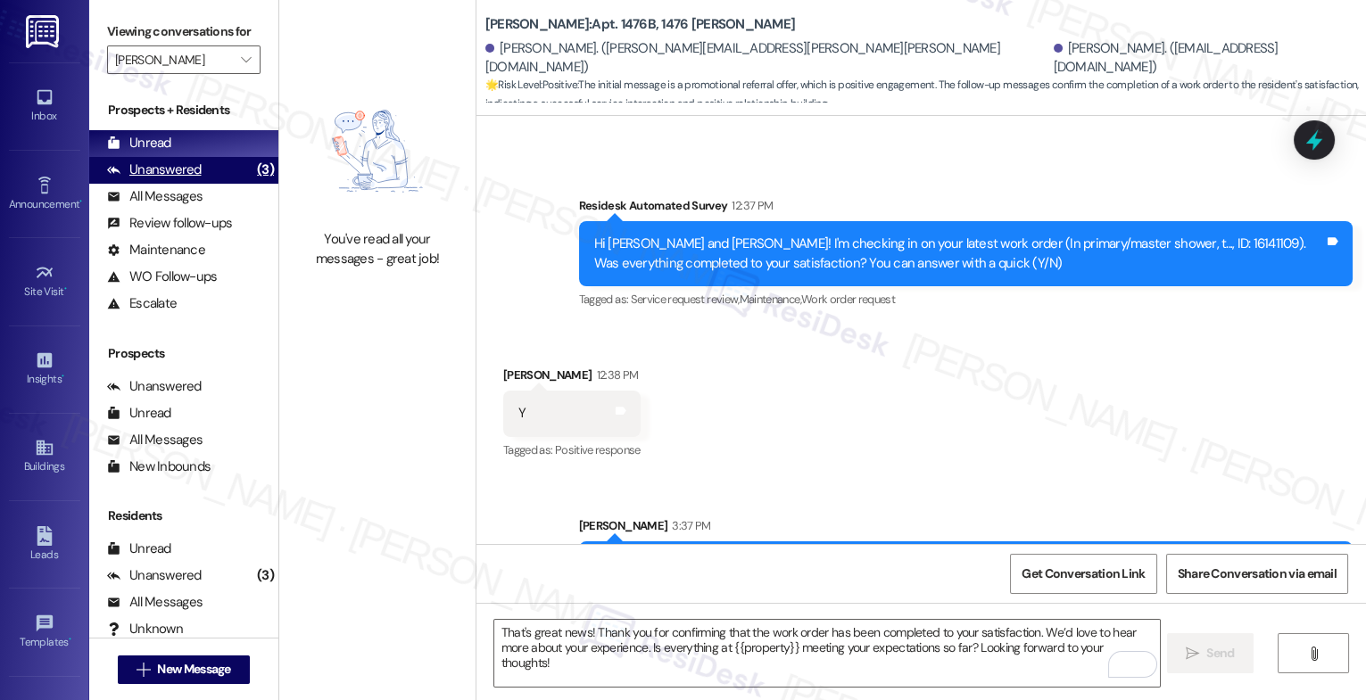
click at [209, 184] on div "Unanswered (3)" at bounding box center [183, 170] width 189 height 27
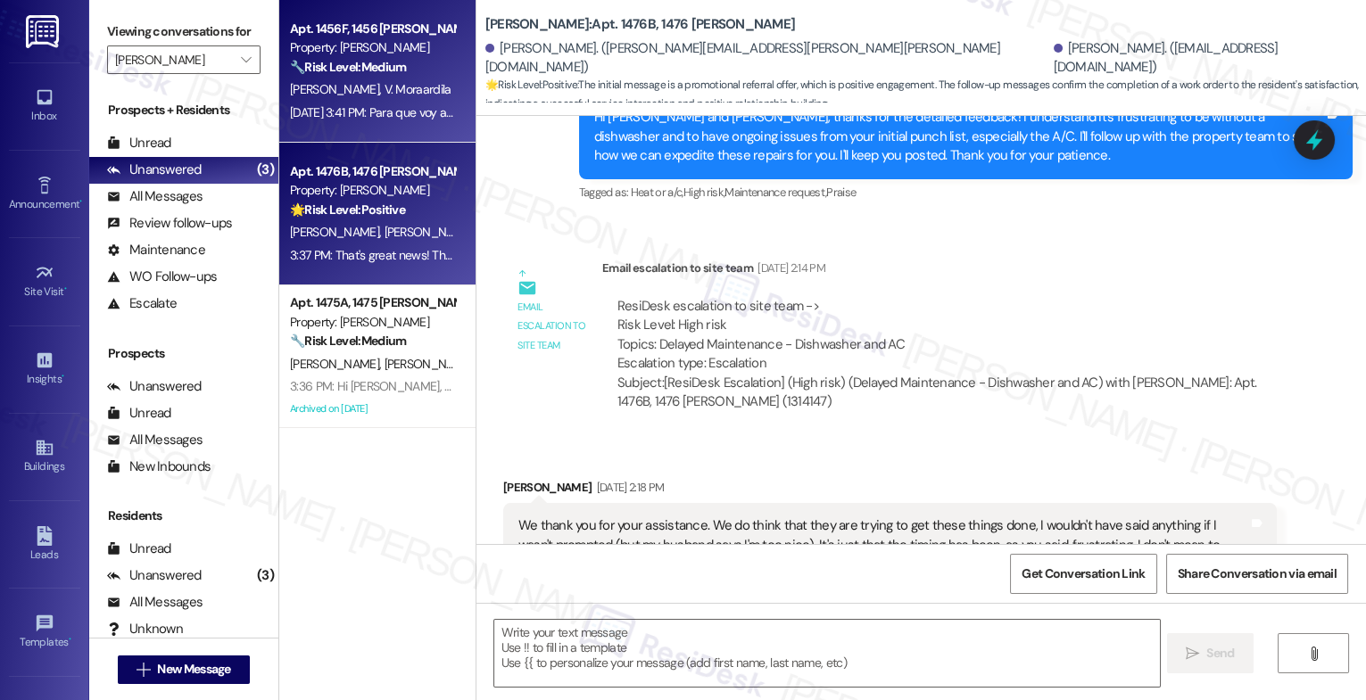
type textarea "Fetching suggested responses. Please feel free to read through the conversation…"
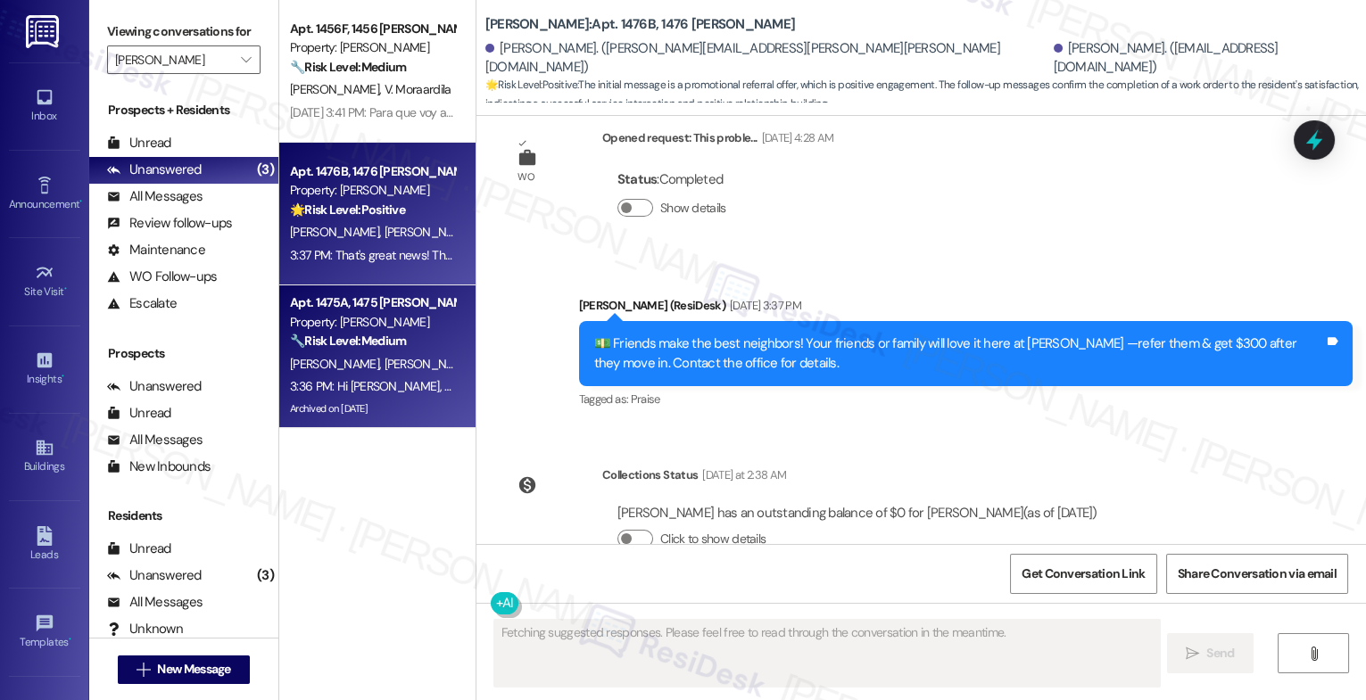
scroll to position [7096, 0]
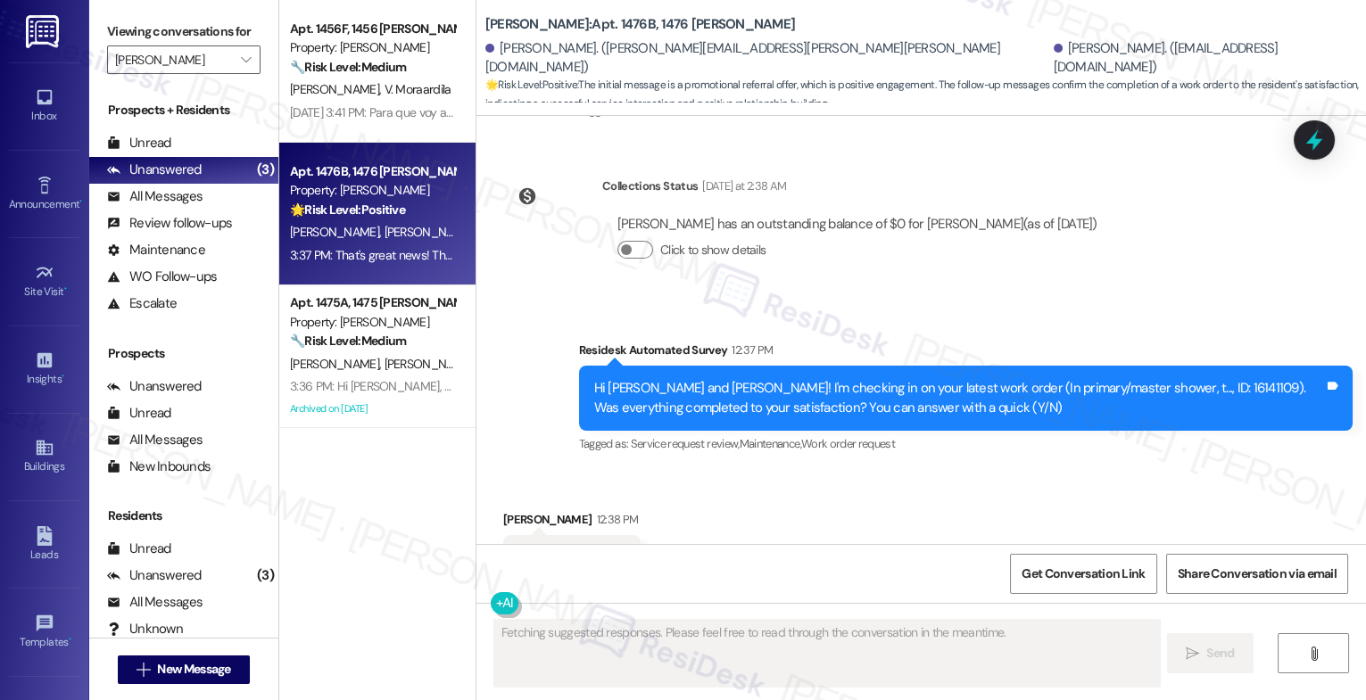
click at [384, 358] on span "[PERSON_NAME]" at bounding box center [428, 364] width 89 height 16
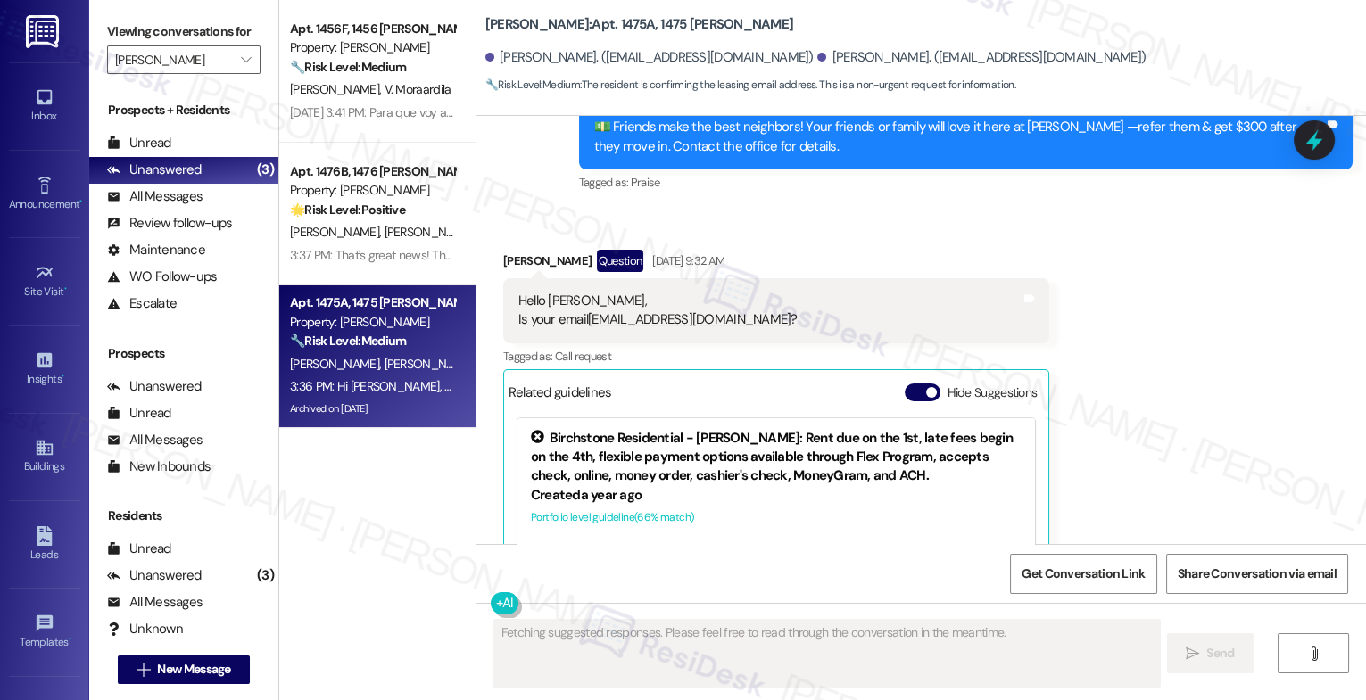
scroll to position [23, 0]
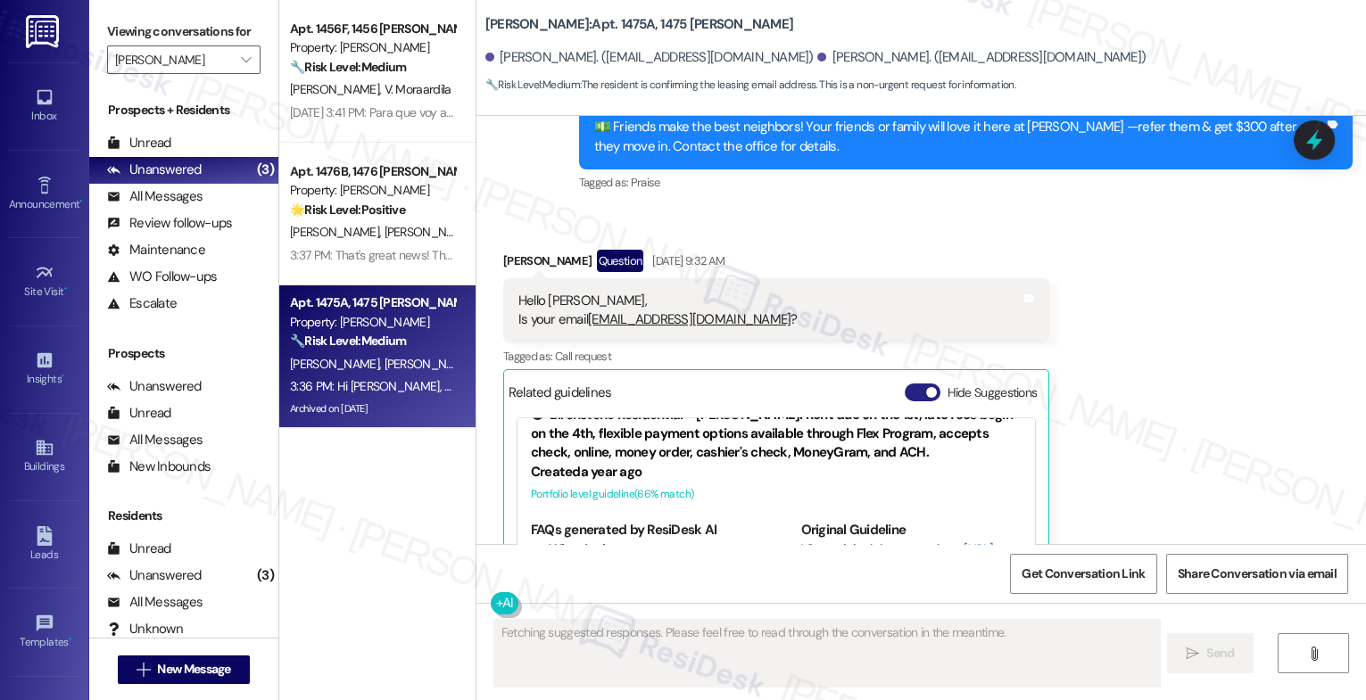
click at [905, 384] on button "Hide Suggestions" at bounding box center [923, 393] width 36 height 18
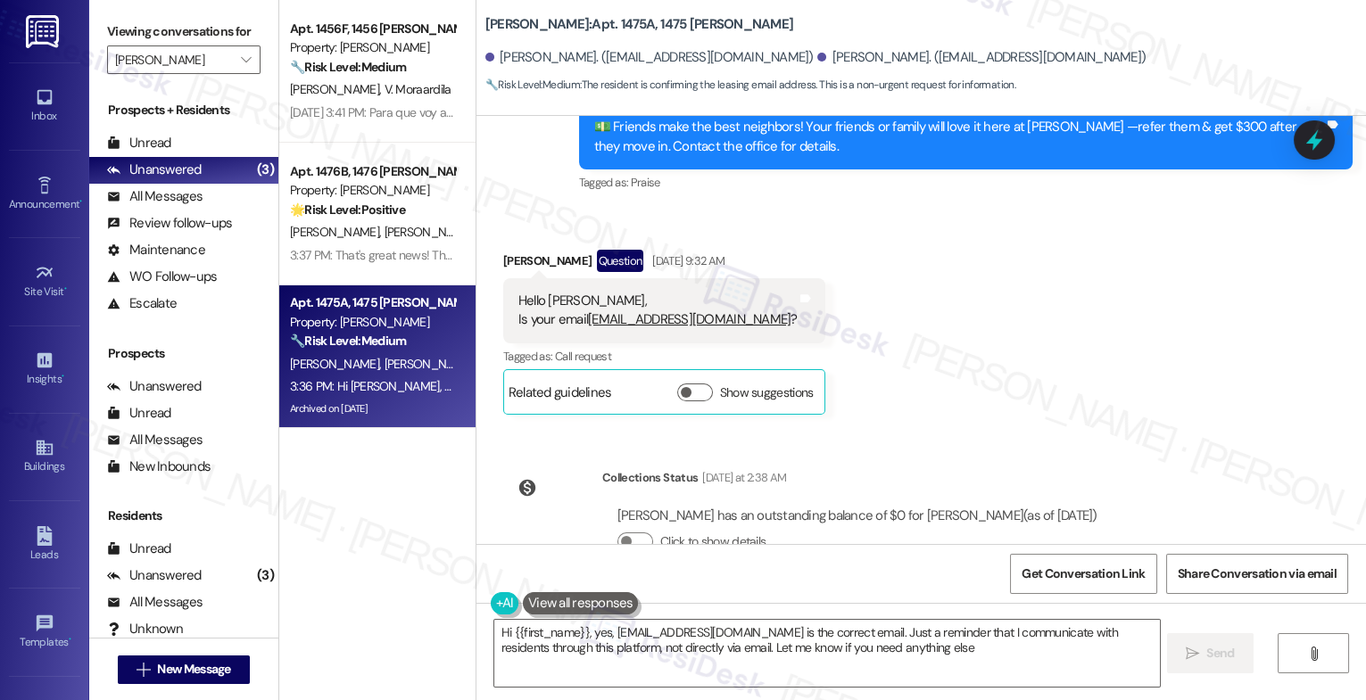
type textarea "Hi {{first_name}}, yes, [EMAIL_ADDRESS][DOMAIN_NAME] is the correct email. Just…"
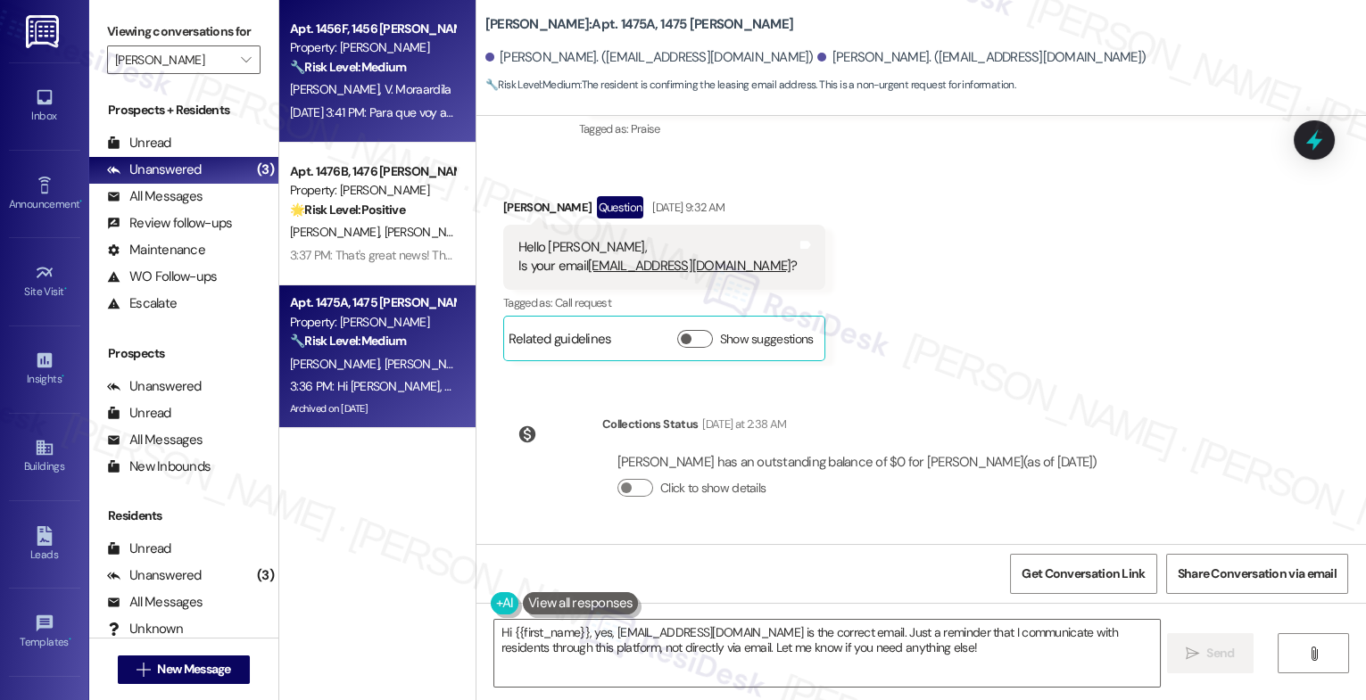
click at [360, 32] on div "Apt. 1456F, 1456 [PERSON_NAME]" at bounding box center [372, 29] width 165 height 19
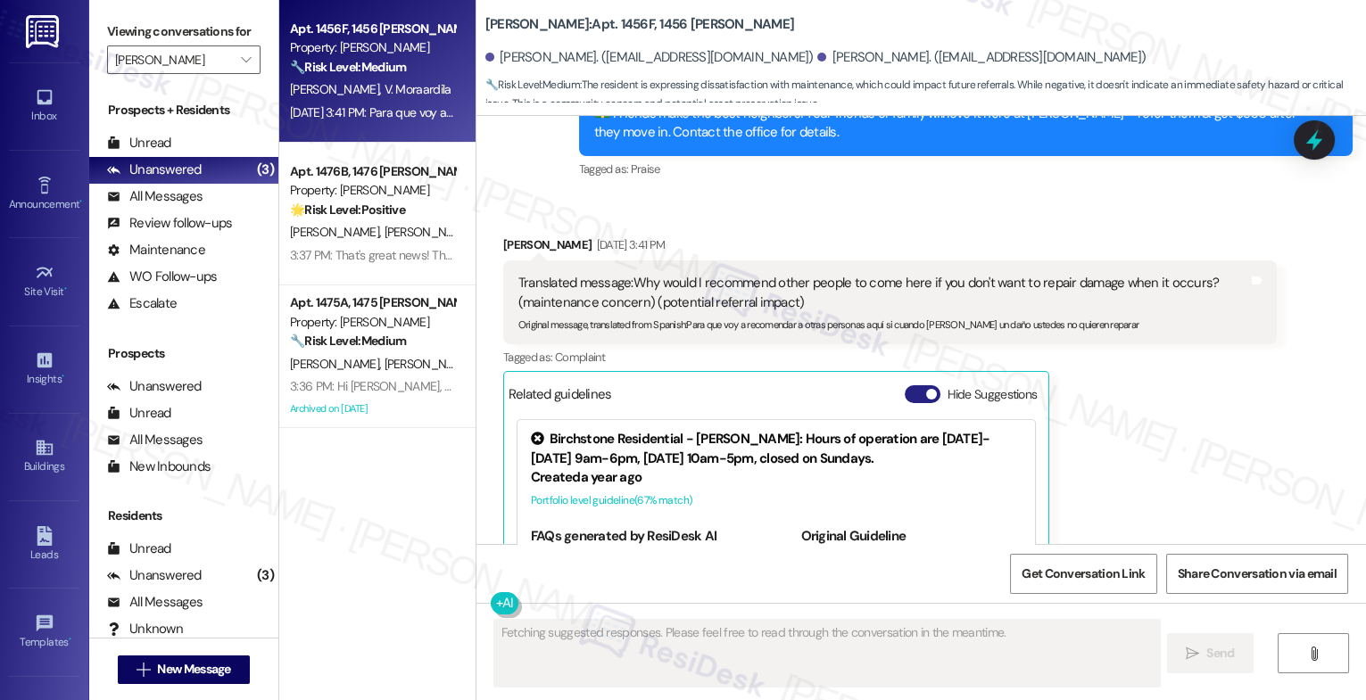
click at [905, 385] on button "Hide Suggestions" at bounding box center [923, 394] width 36 height 18
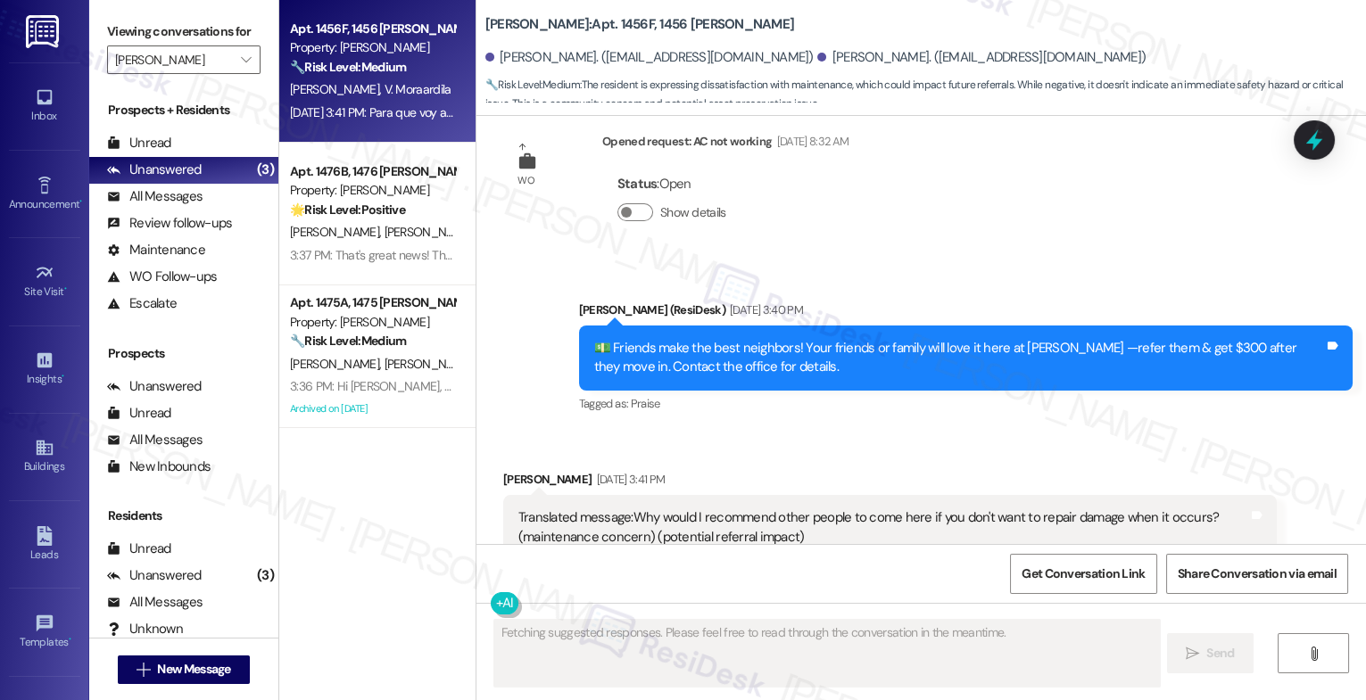
scroll to position [6349, 0]
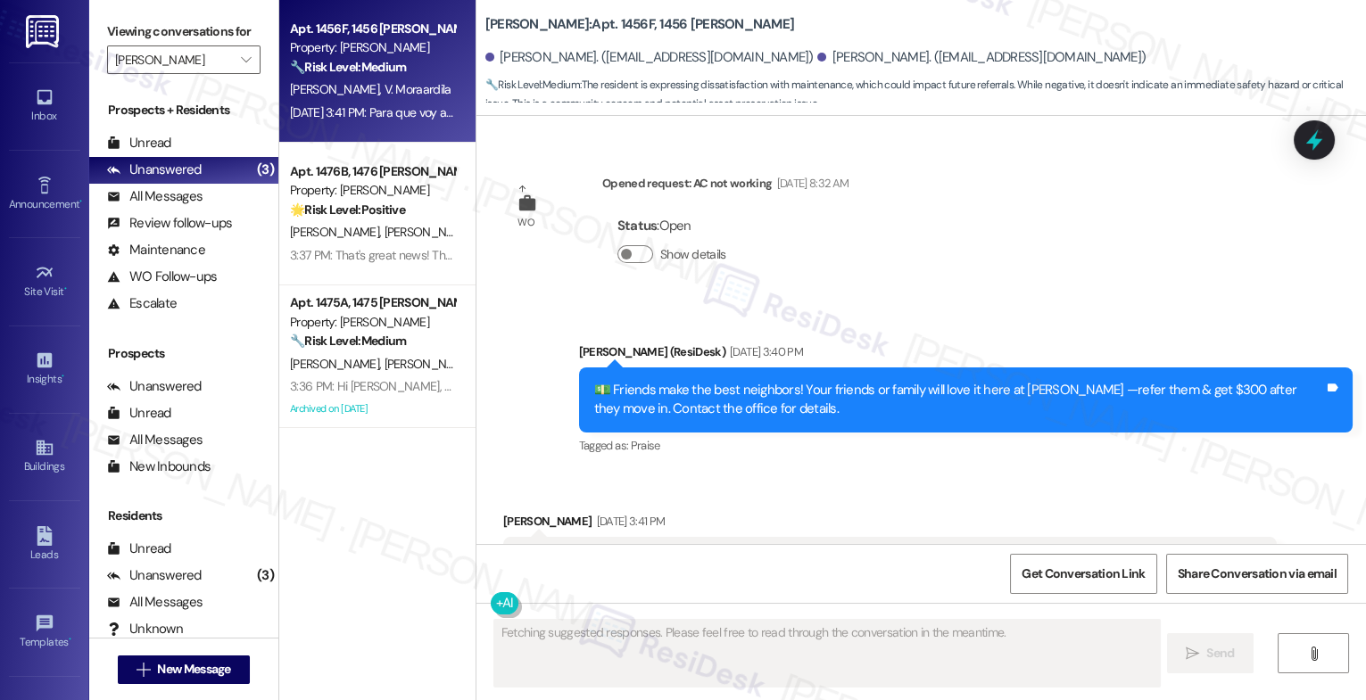
click at [833, 499] on div "Received via SMS [PERSON_NAME] [DATE] 3:41 PM Translated message: Why would I r…" at bounding box center [890, 603] width 800 height 208
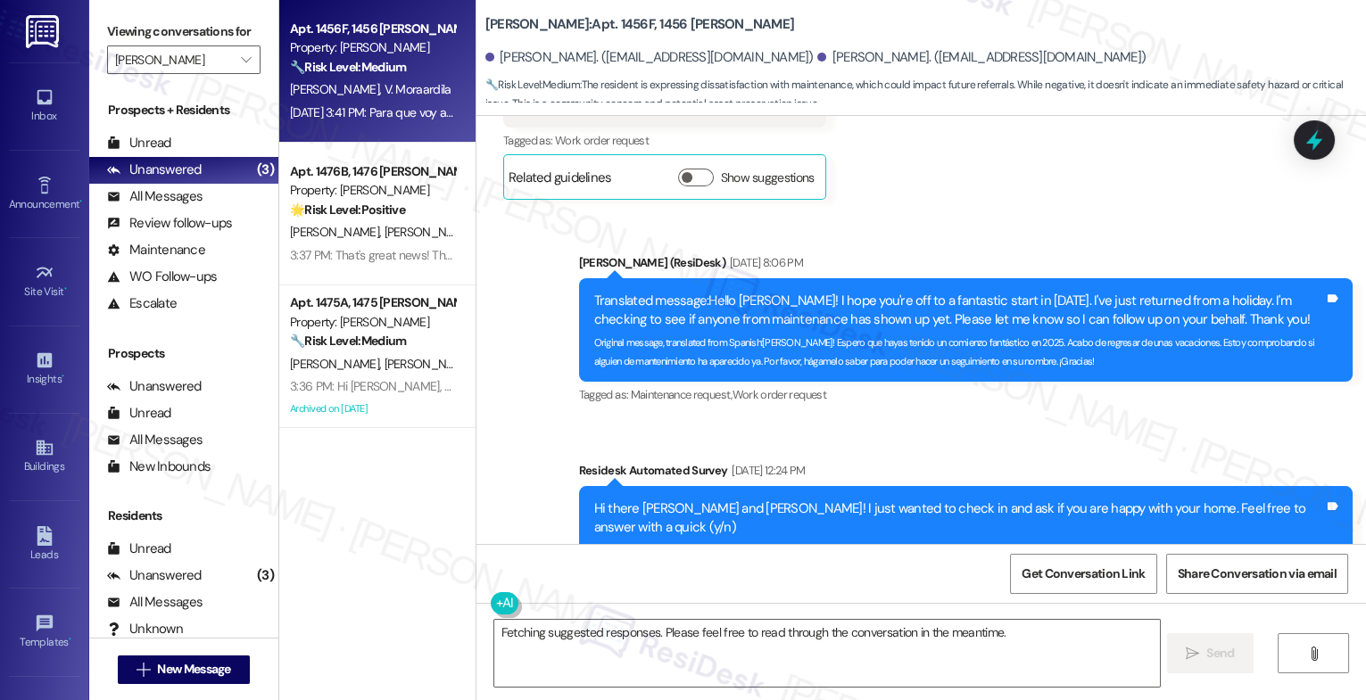
scroll to position [6577, 0]
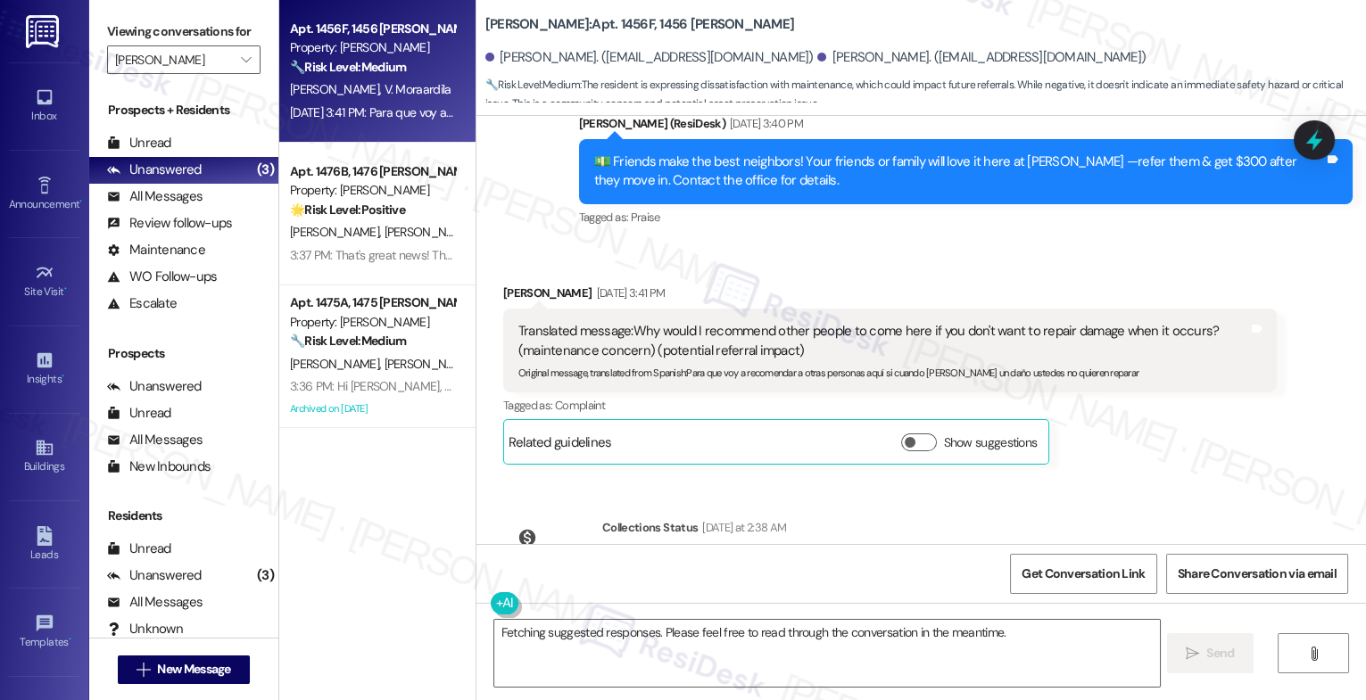
click at [819, 244] on div "Received via SMS [PERSON_NAME] [DATE] 3:41 PM Translated message: Why would I r…" at bounding box center [921, 361] width 890 height 235
click at [619, 633] on textarea "Fetching suggested responses. Please feel free to read through the conversation…" at bounding box center [827, 653] width 666 height 67
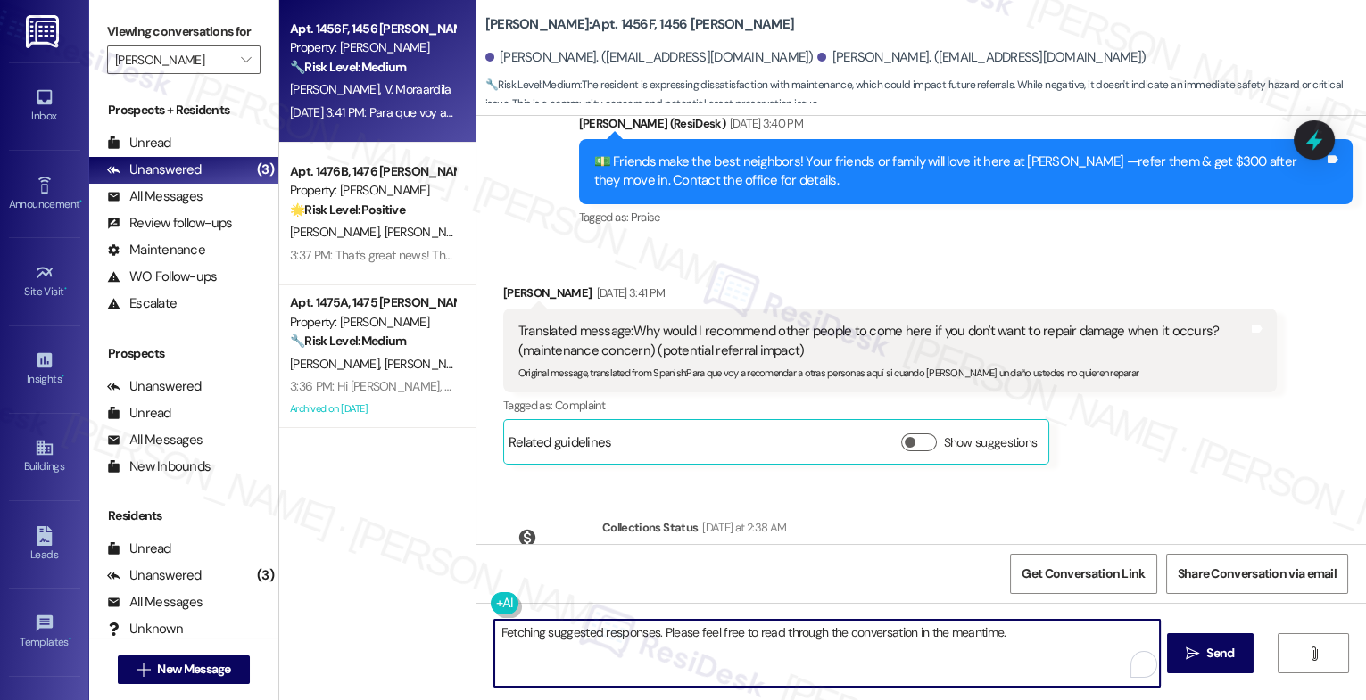
click at [619, 633] on textarea "Fetching suggested responses. Please feel free to read through the conversation…" at bounding box center [827, 653] width 666 height 67
click at [964, 634] on textarea "Hi [PERSON_NAME], I hope your day is going well. Thank you for sharing your hon…" at bounding box center [827, 653] width 666 height 67
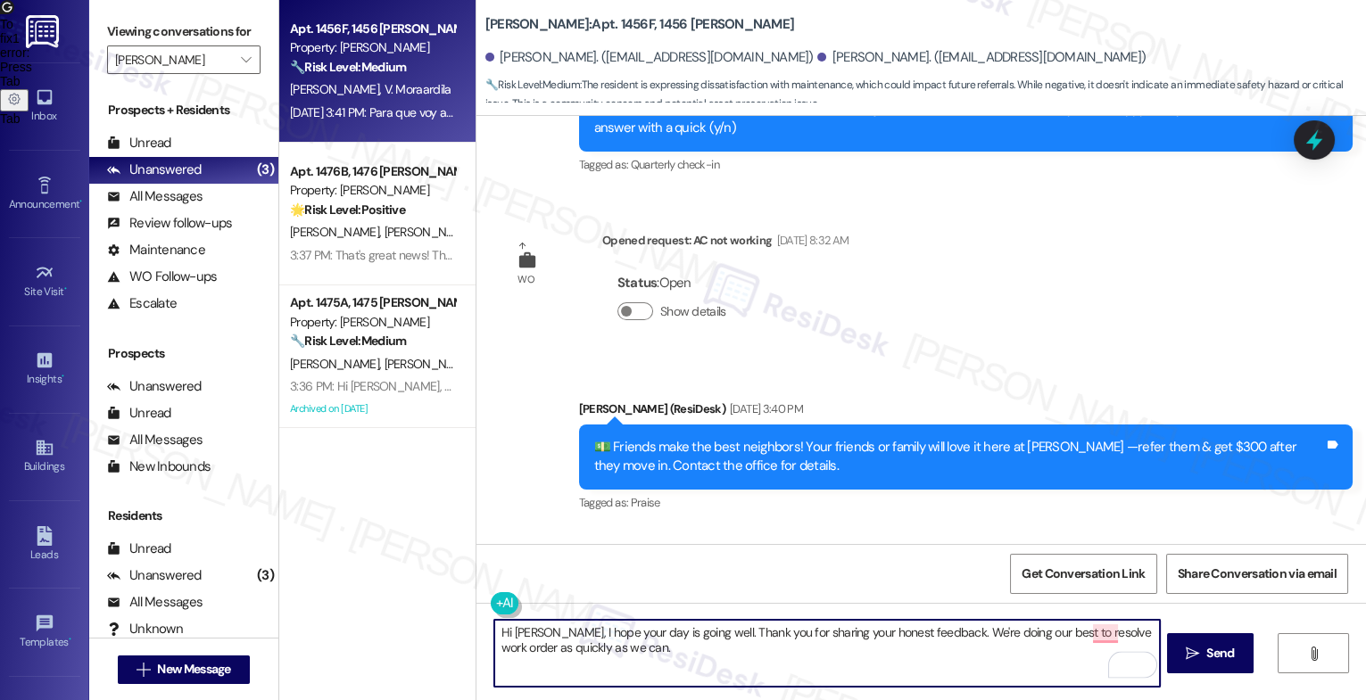
scroll to position [6577, 0]
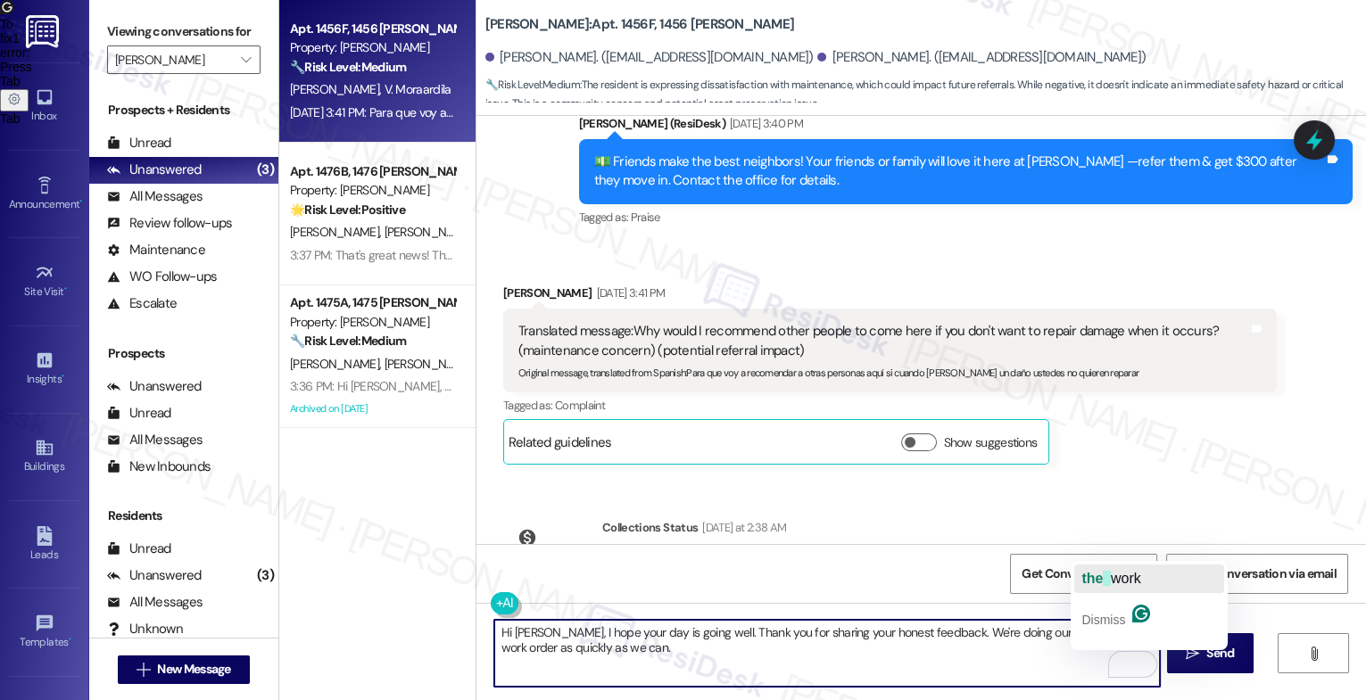
click at [1110, 580] on span "button" at bounding box center [1106, 578] width 7 height 15
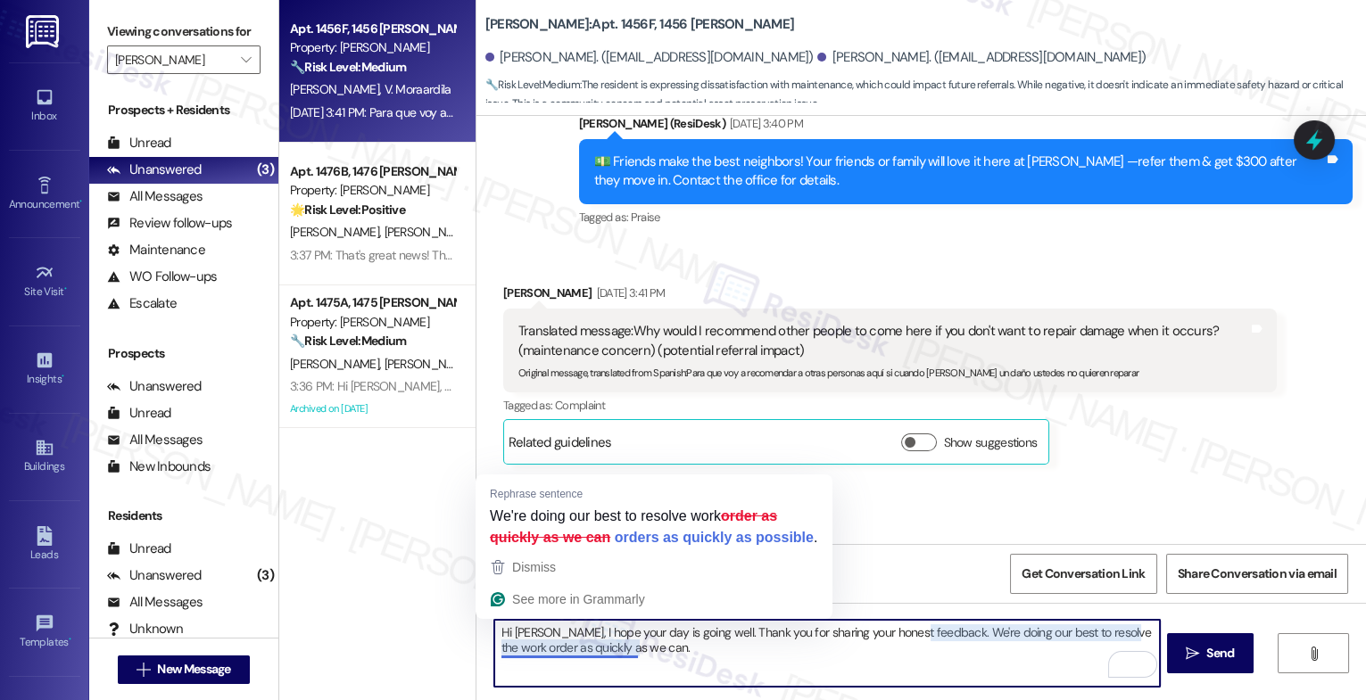
click at [518, 651] on textarea "Hi [PERSON_NAME], I hope your day is going well. Thank you for sharing your hon…" at bounding box center [827, 653] width 666 height 67
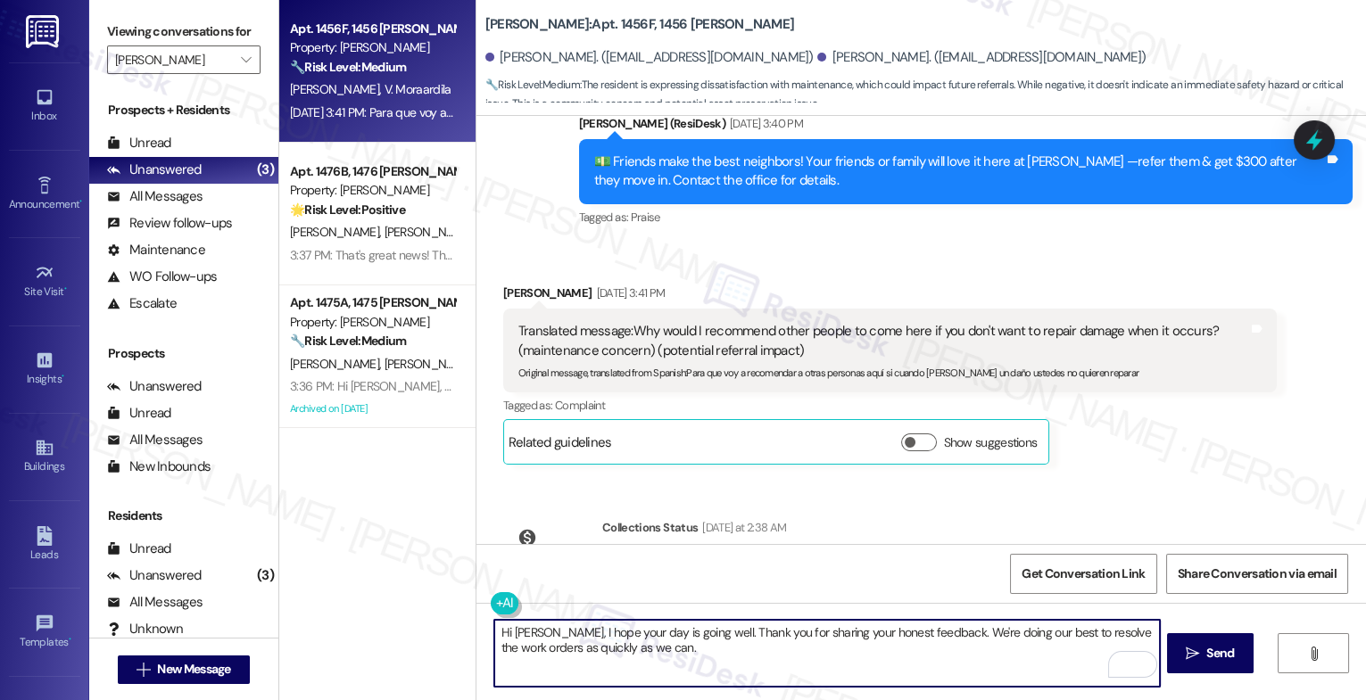
click at [653, 651] on textarea "Hi [PERSON_NAME], I hope your day is going well. Thank you for sharing your hon…" at bounding box center [827, 653] width 666 height 67
drag, startPoint x: 639, startPoint y: 650, endPoint x: 1034, endPoint y: 663, distance: 395.5
click at [1034, 663] on textarea "Hi [PERSON_NAME], I hope your day is going well. Thank you for sharing your hon…" at bounding box center [827, 653] width 666 height 67
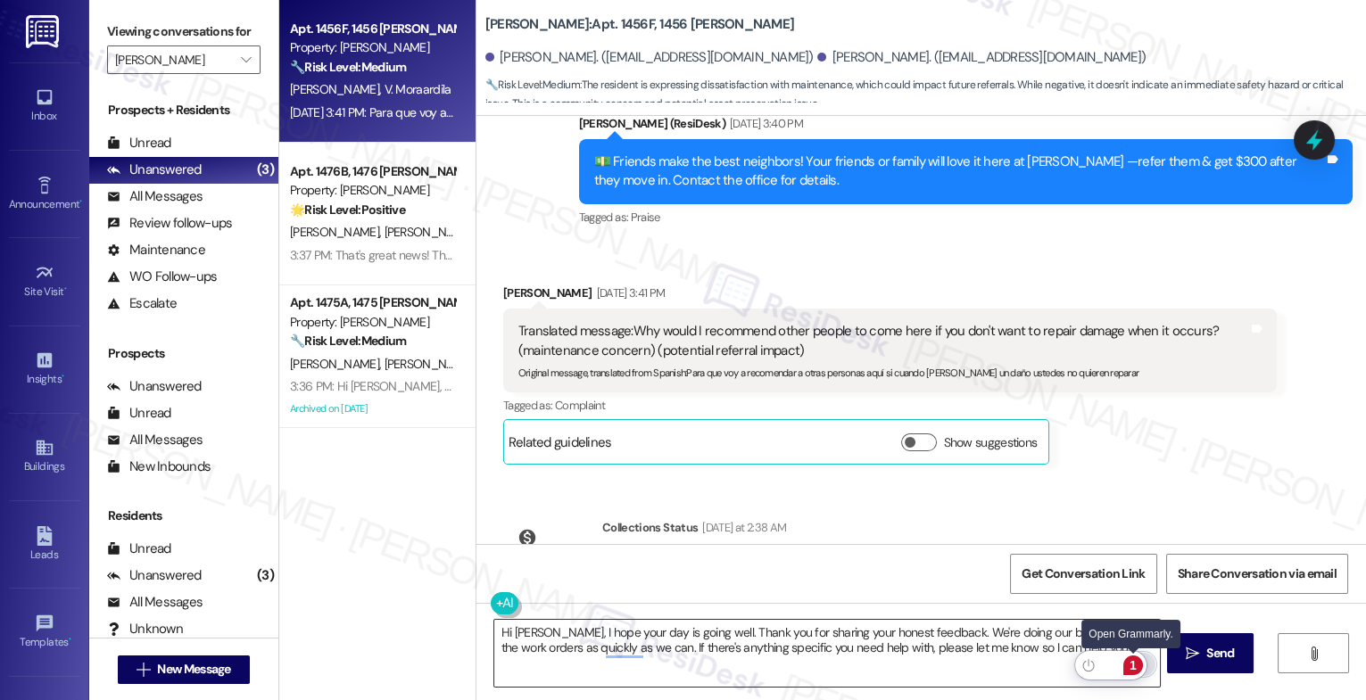
click at [1135, 659] on div "1" at bounding box center [1133, 666] width 20 height 20
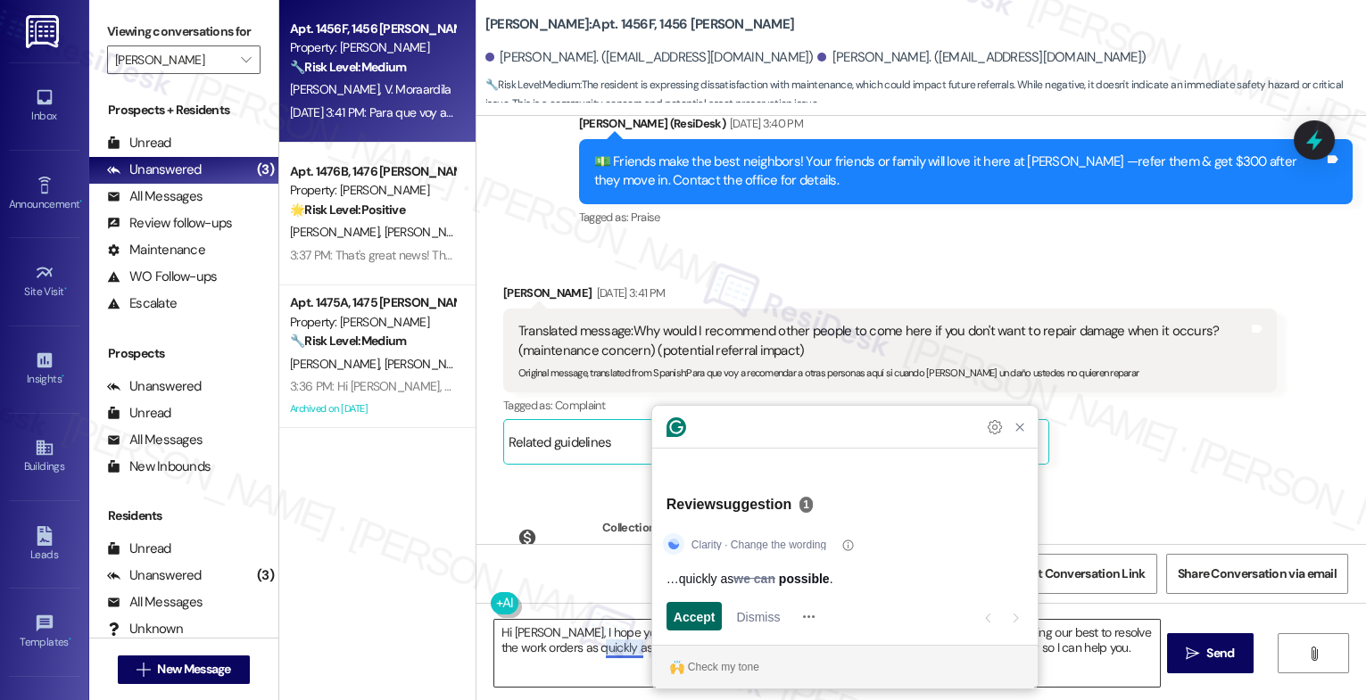
click at [700, 610] on span "Accept" at bounding box center [695, 617] width 42 height 19
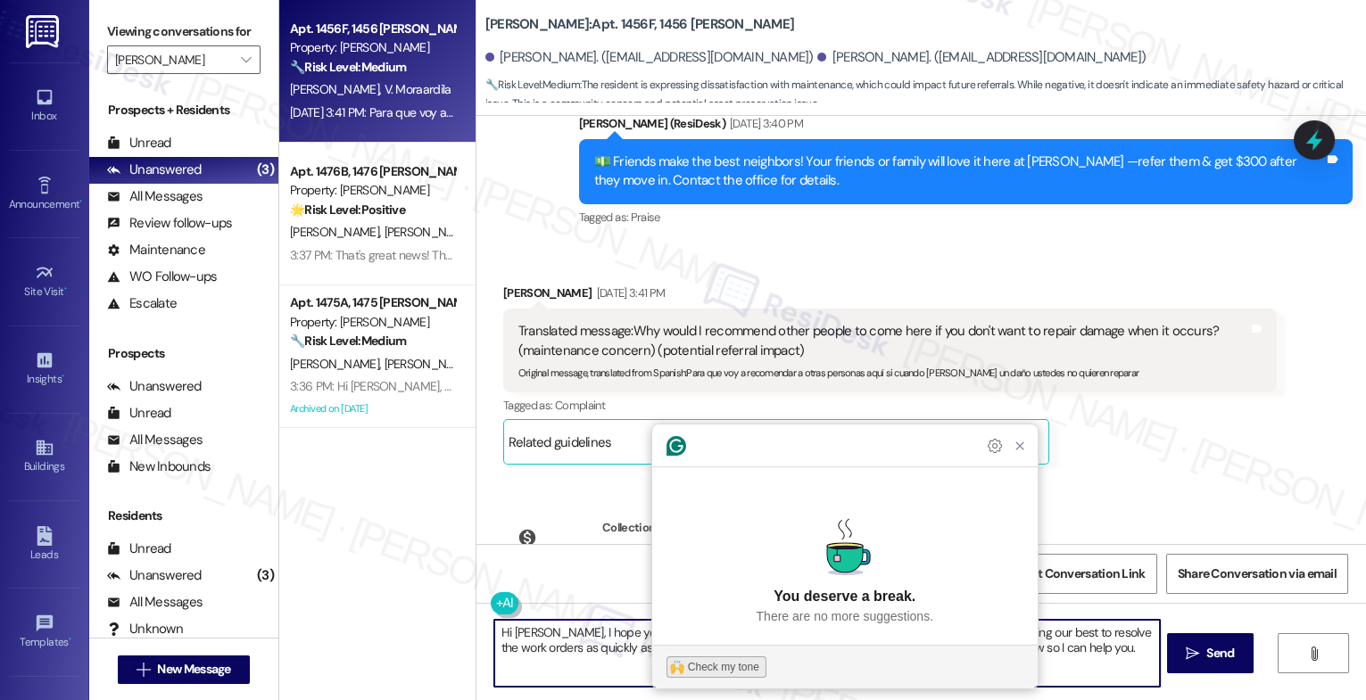
type textarea "Hi [PERSON_NAME], I hope your day is going well. Thank you for sharing your hon…"
click at [711, 668] on div "Check my tone" at bounding box center [723, 667] width 71 height 16
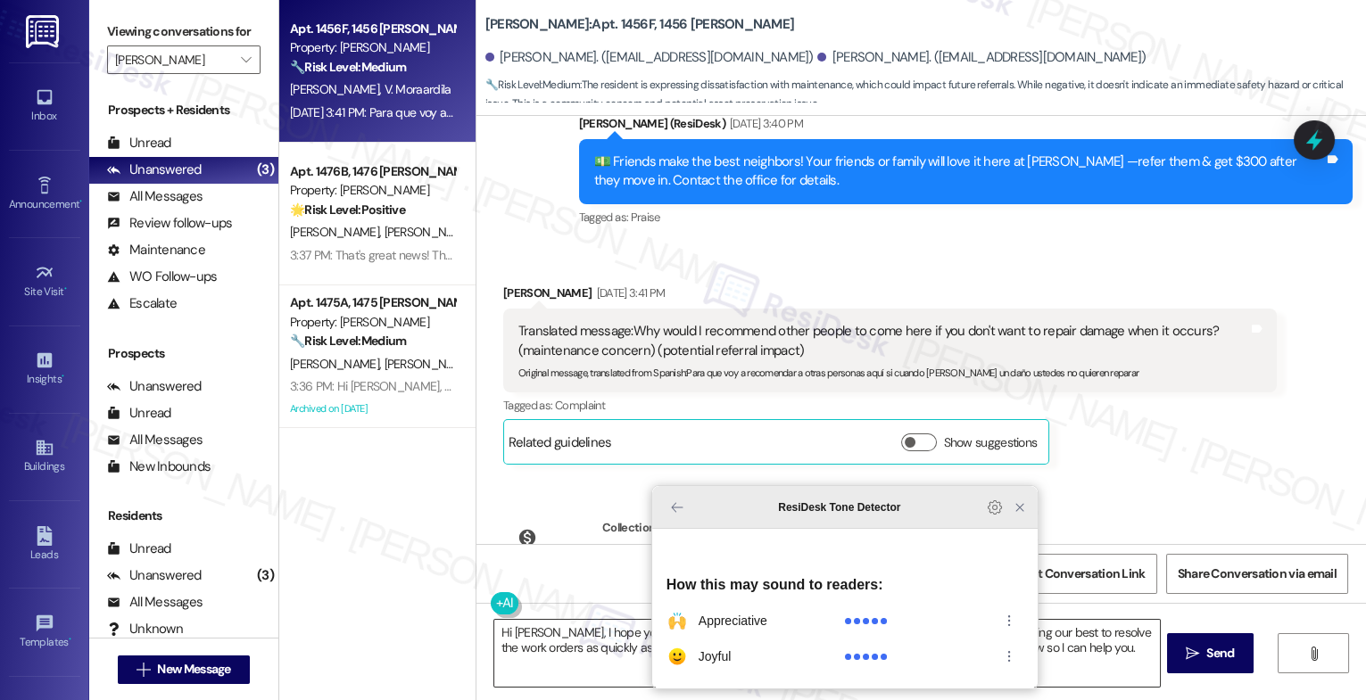
click at [1014, 515] on icon "Close Grammarly Assistant" at bounding box center [1020, 508] width 14 height 14
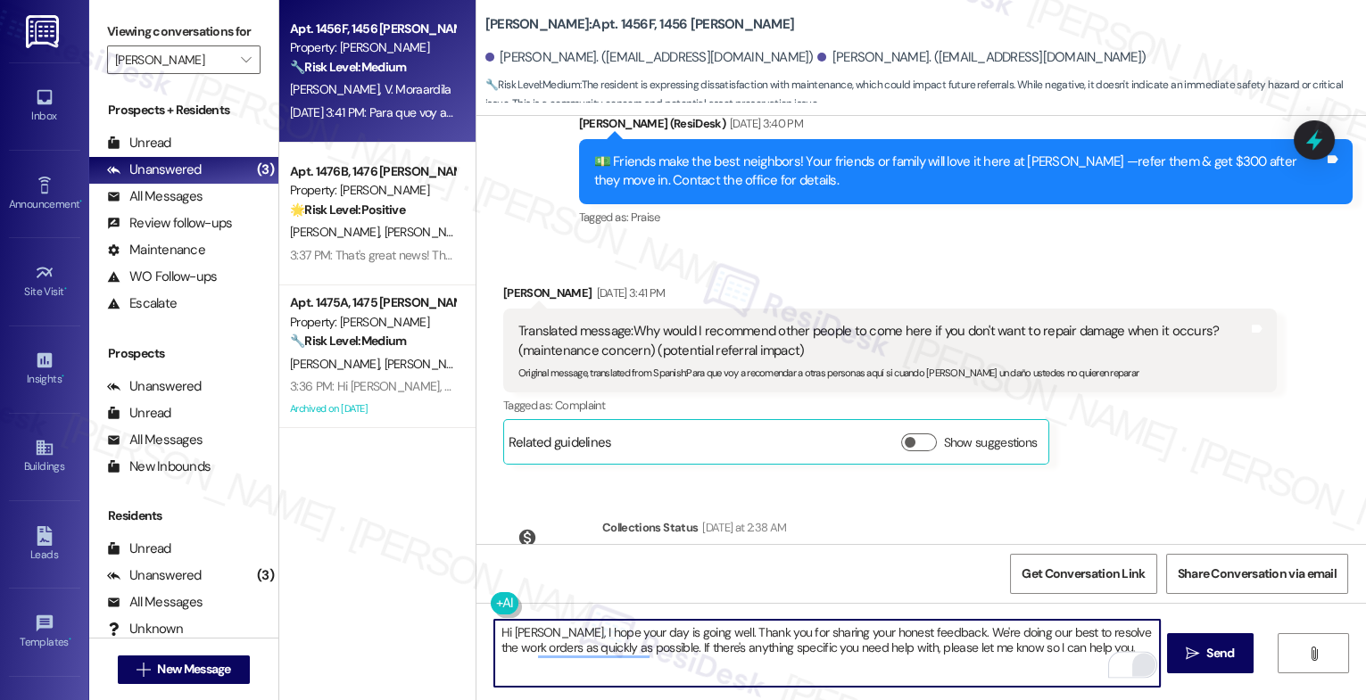
scroll to position [0, 0]
click at [1128, 660] on div "1" at bounding box center [1133, 666] width 20 height 20
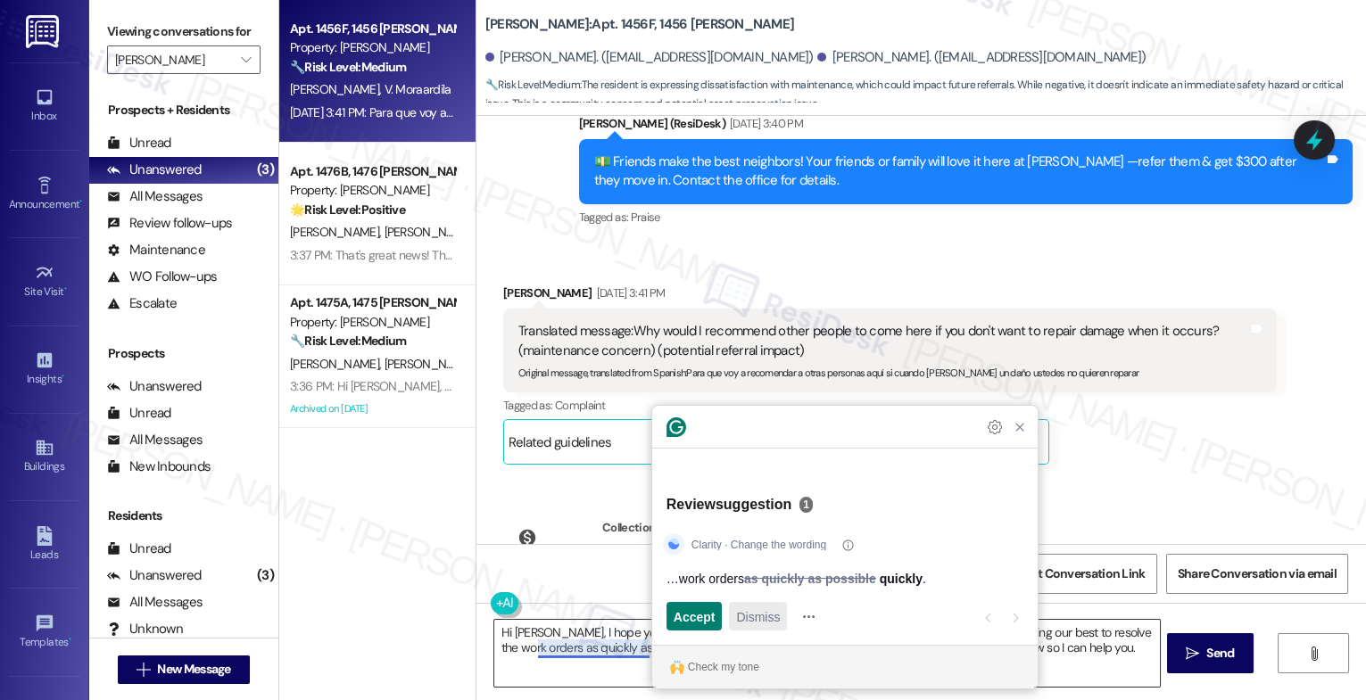
click at [751, 623] on span "Dismiss" at bounding box center [758, 617] width 44 height 19
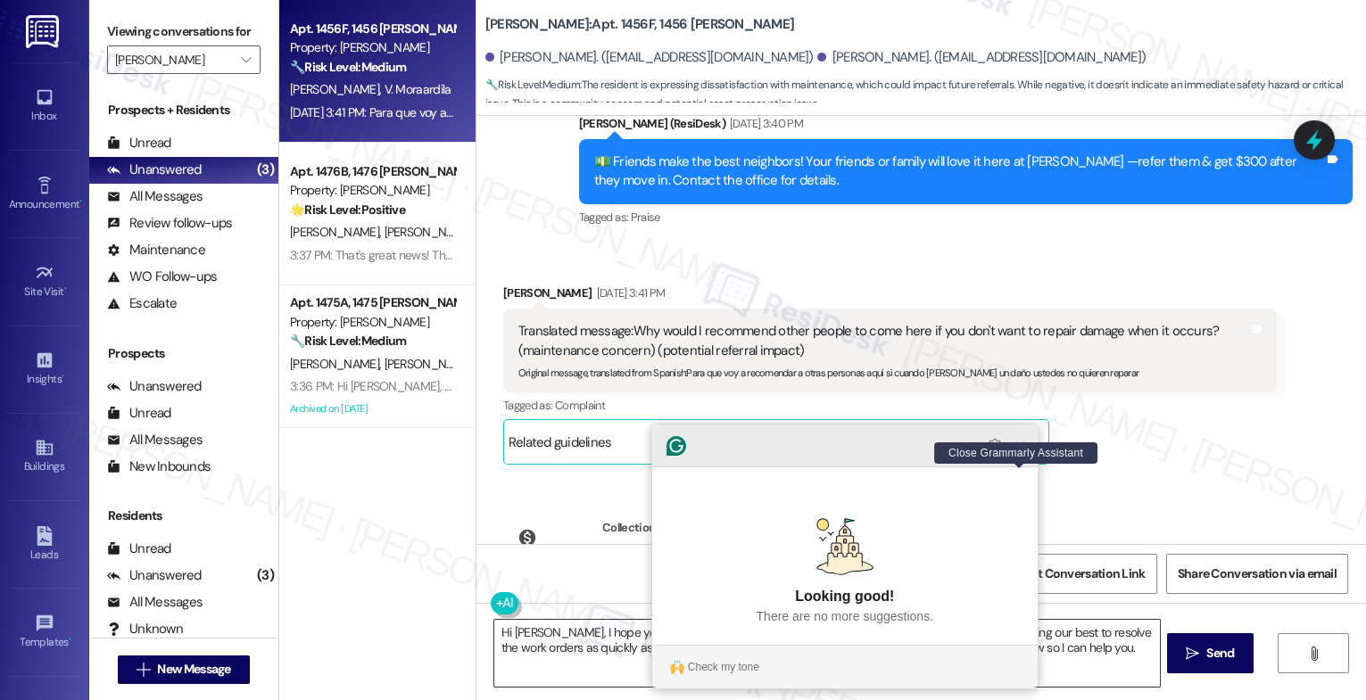
click at [1027, 457] on icon "Close Grammarly Assistant" at bounding box center [1019, 445] width 21 height 21
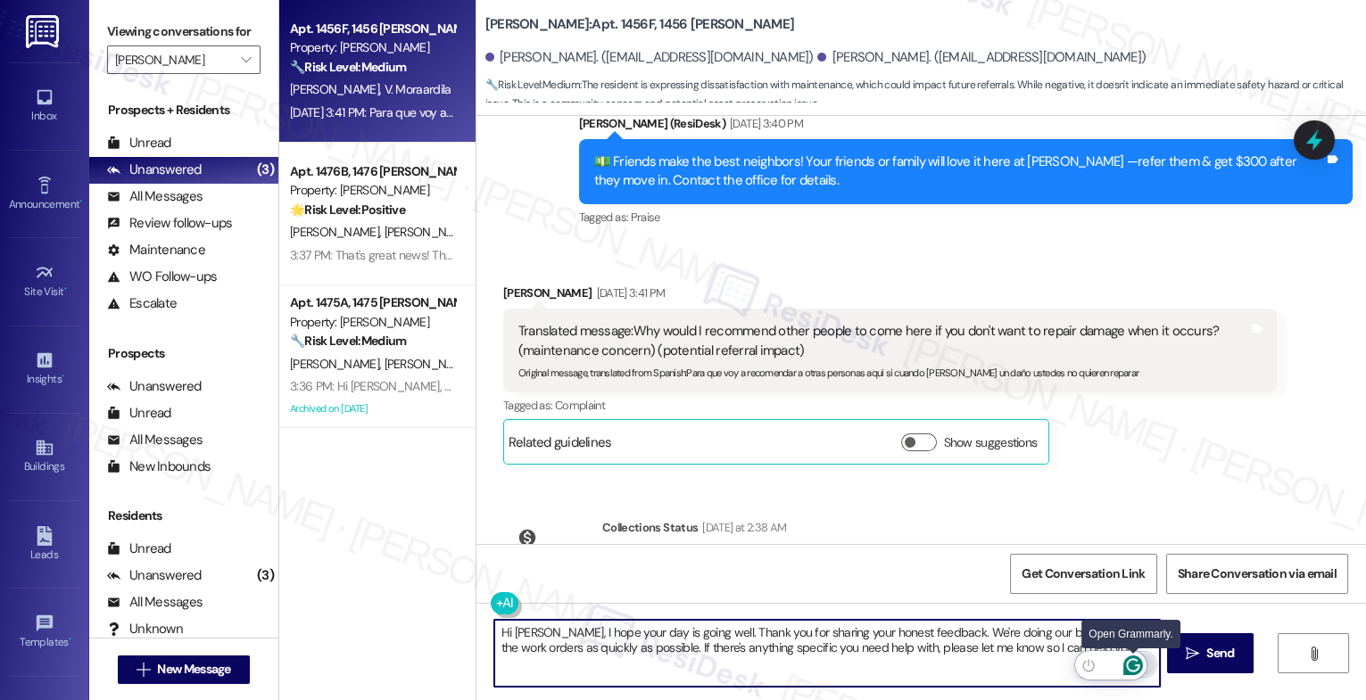
click at [1130, 663] on icon "Open Grammarly. 0 Suggestions." at bounding box center [1133, 666] width 20 height 20
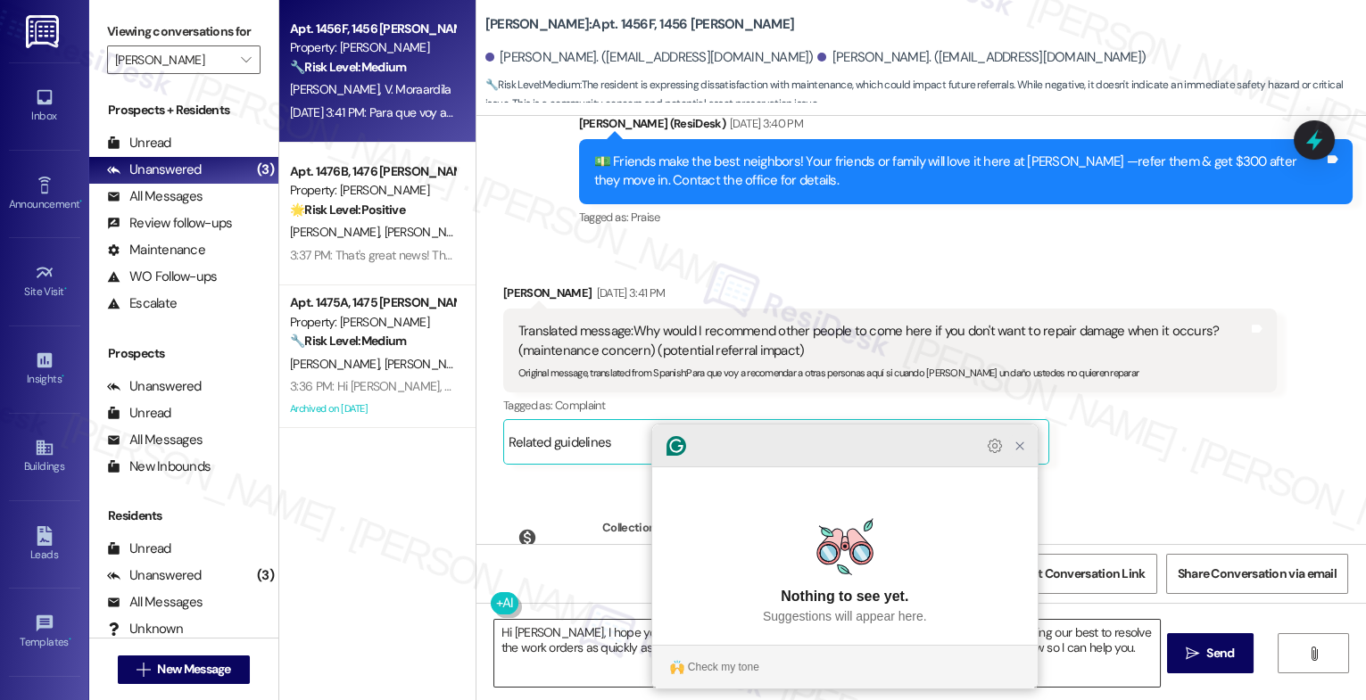
click at [1025, 453] on icon "Close Grammarly Assistant" at bounding box center [1020, 446] width 14 height 14
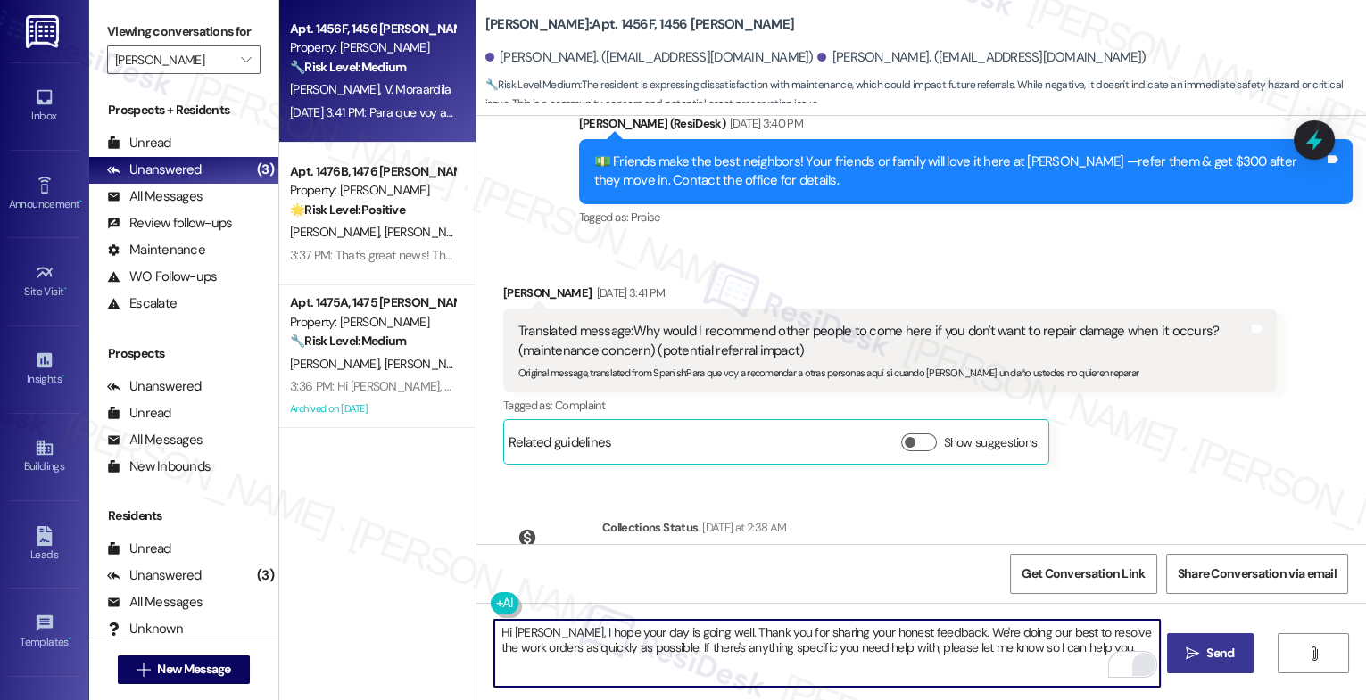
click at [1197, 655] on icon "" at bounding box center [1192, 654] width 13 height 14
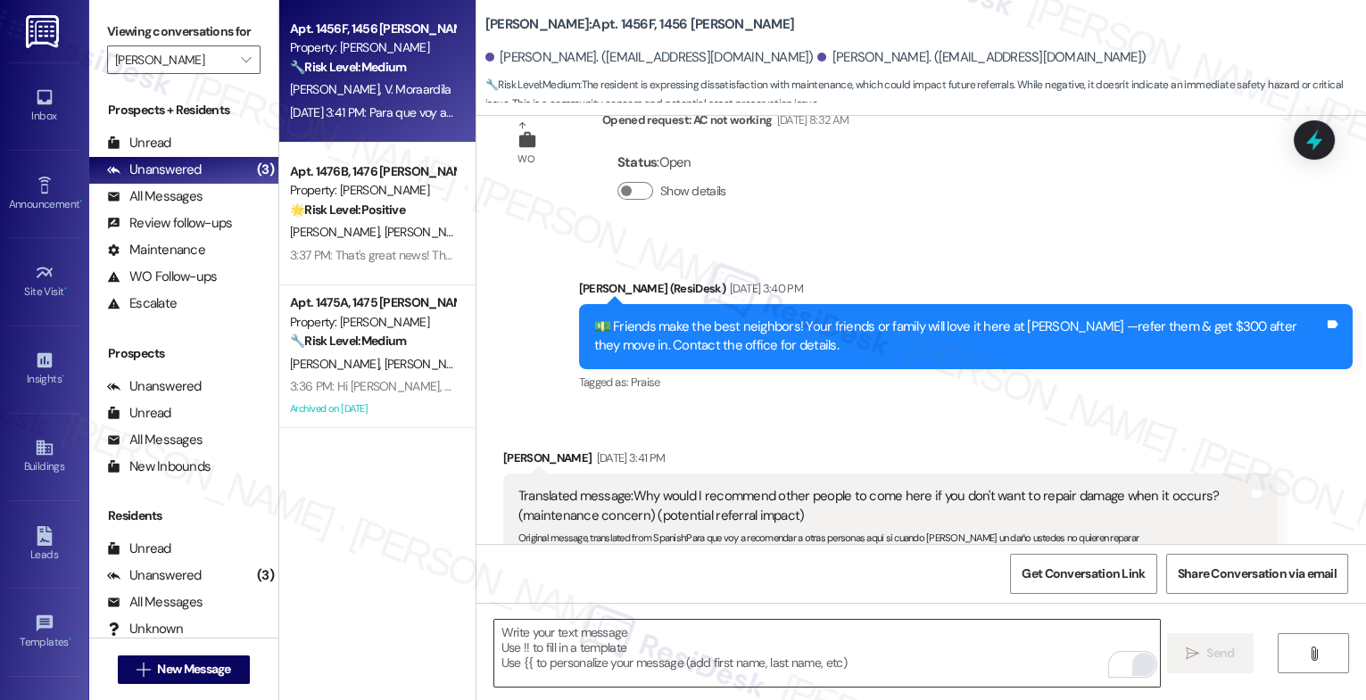
scroll to position [6721, 0]
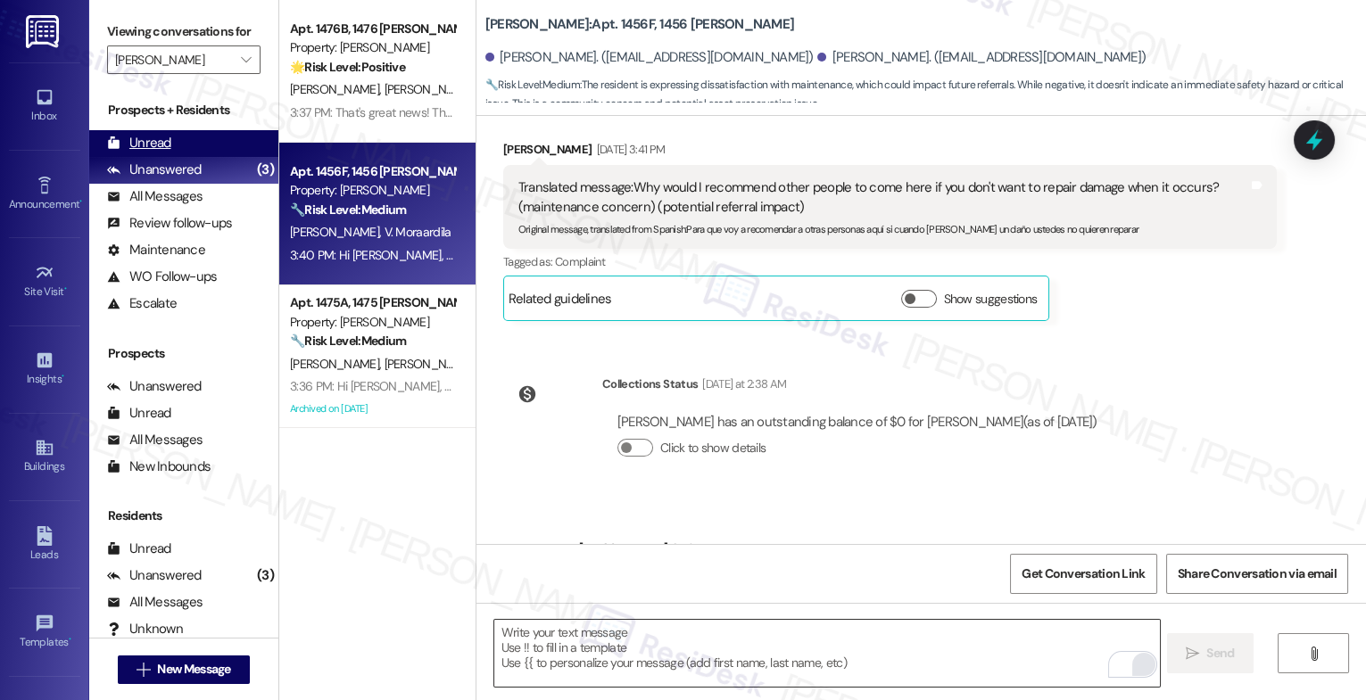
click at [195, 157] on div "Unread (0)" at bounding box center [183, 143] width 189 height 27
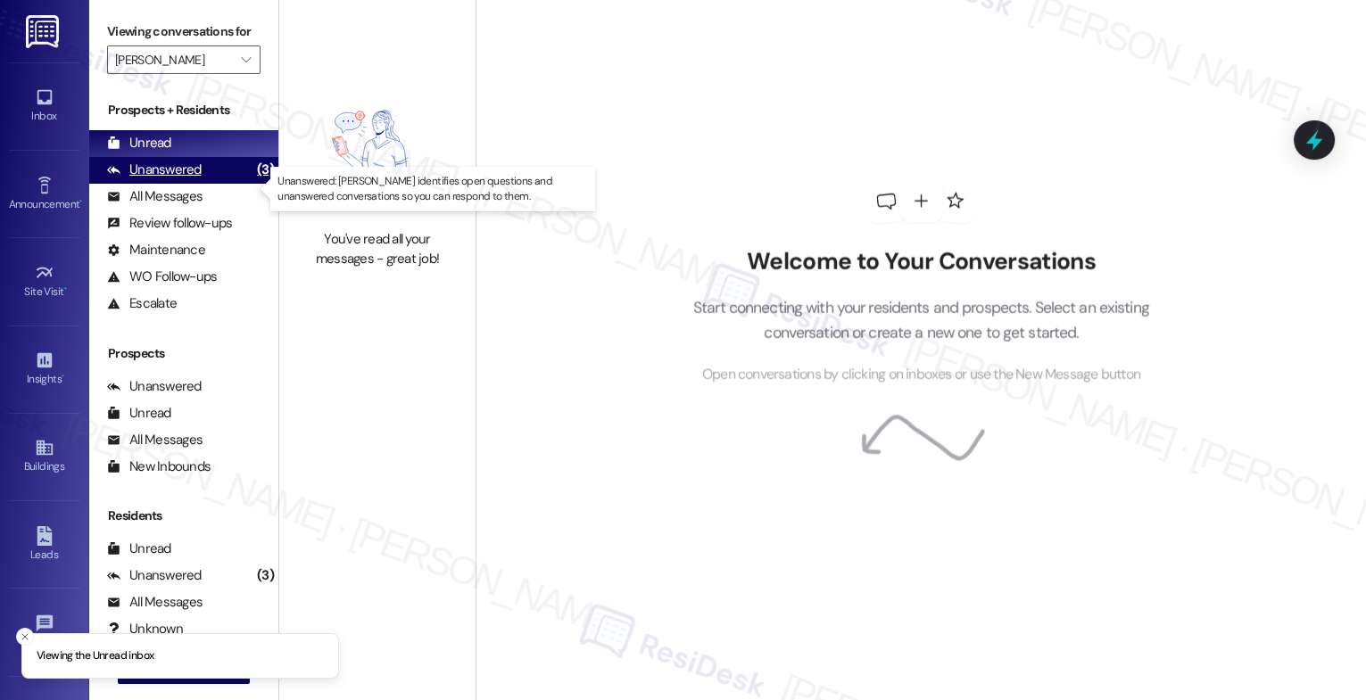
click at [178, 179] on div "Unanswered" at bounding box center [154, 170] width 95 height 19
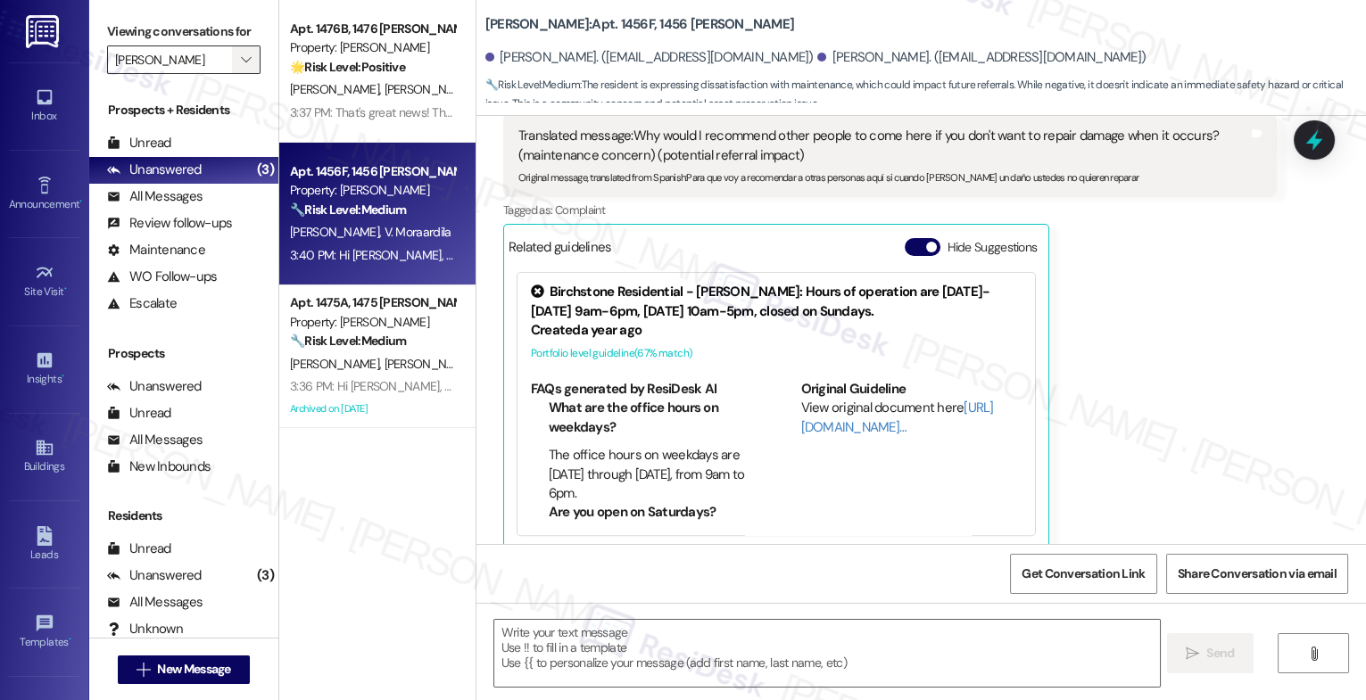
type textarea "Fetching suggested responses. Please feel free to read through the conversation…"
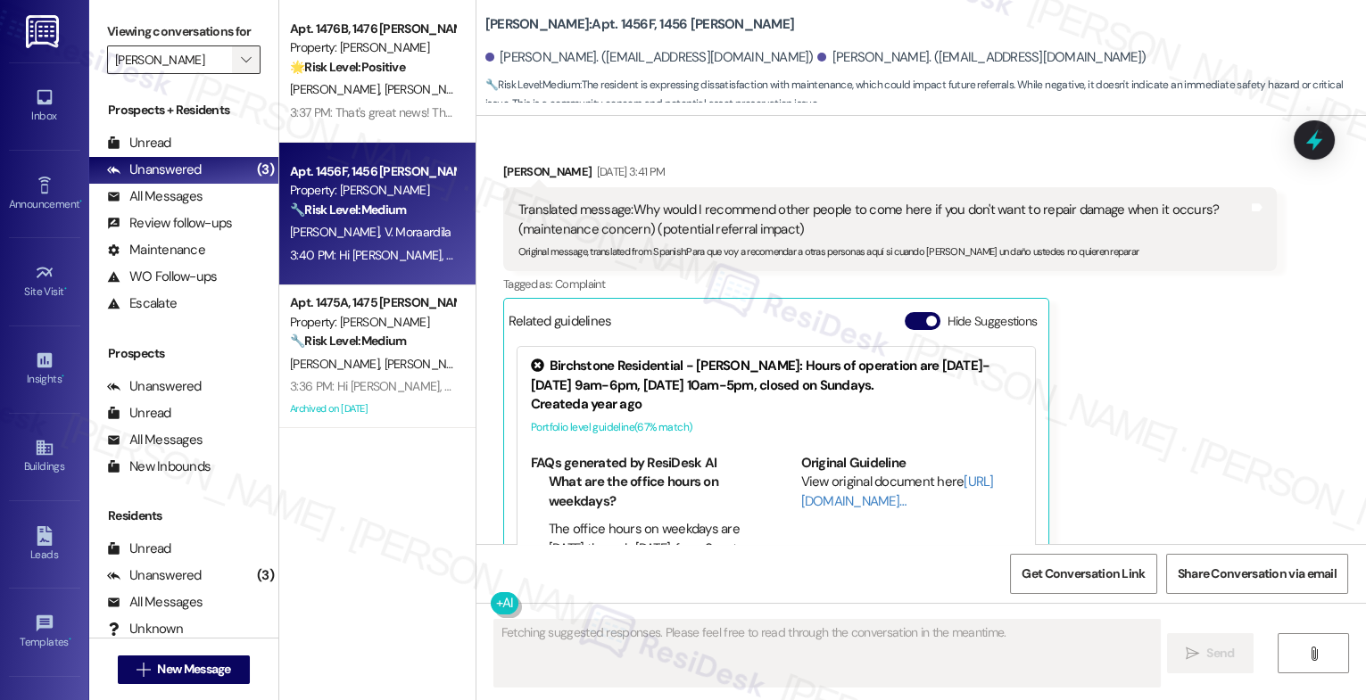
scroll to position [6692, 0]
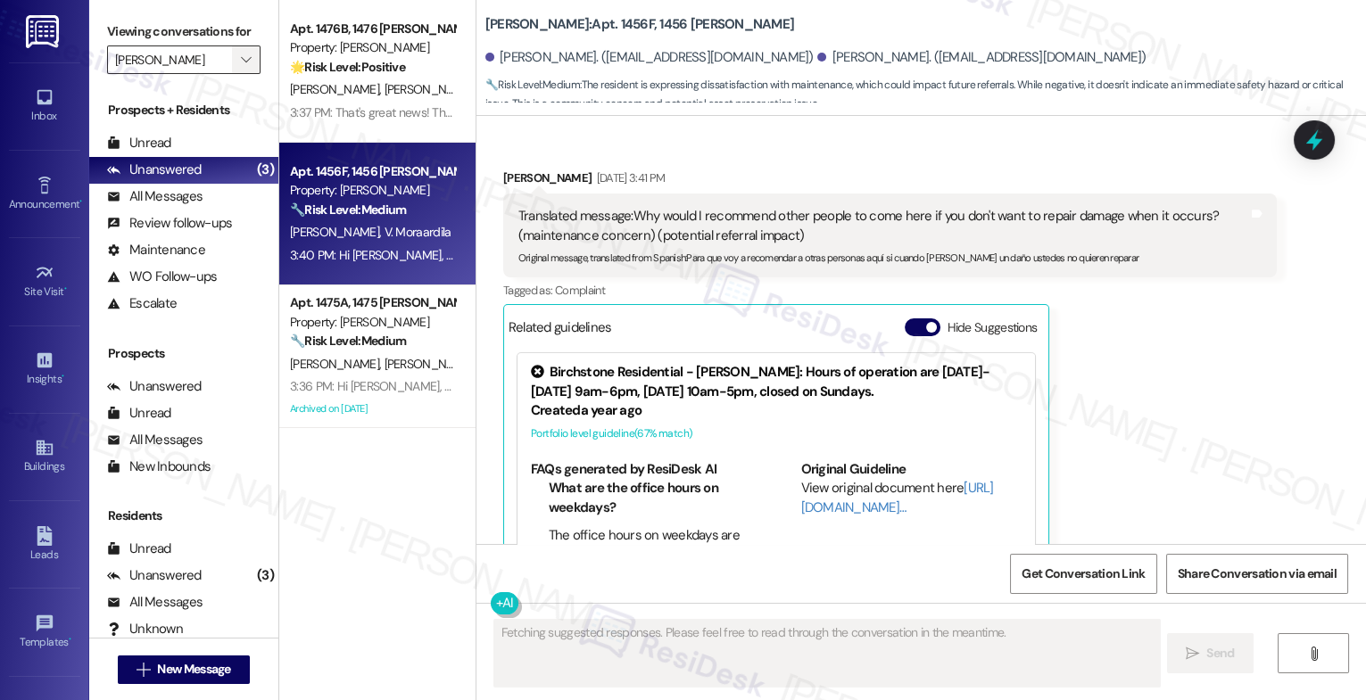
click at [241, 67] on icon "" at bounding box center [246, 60] width 10 height 14
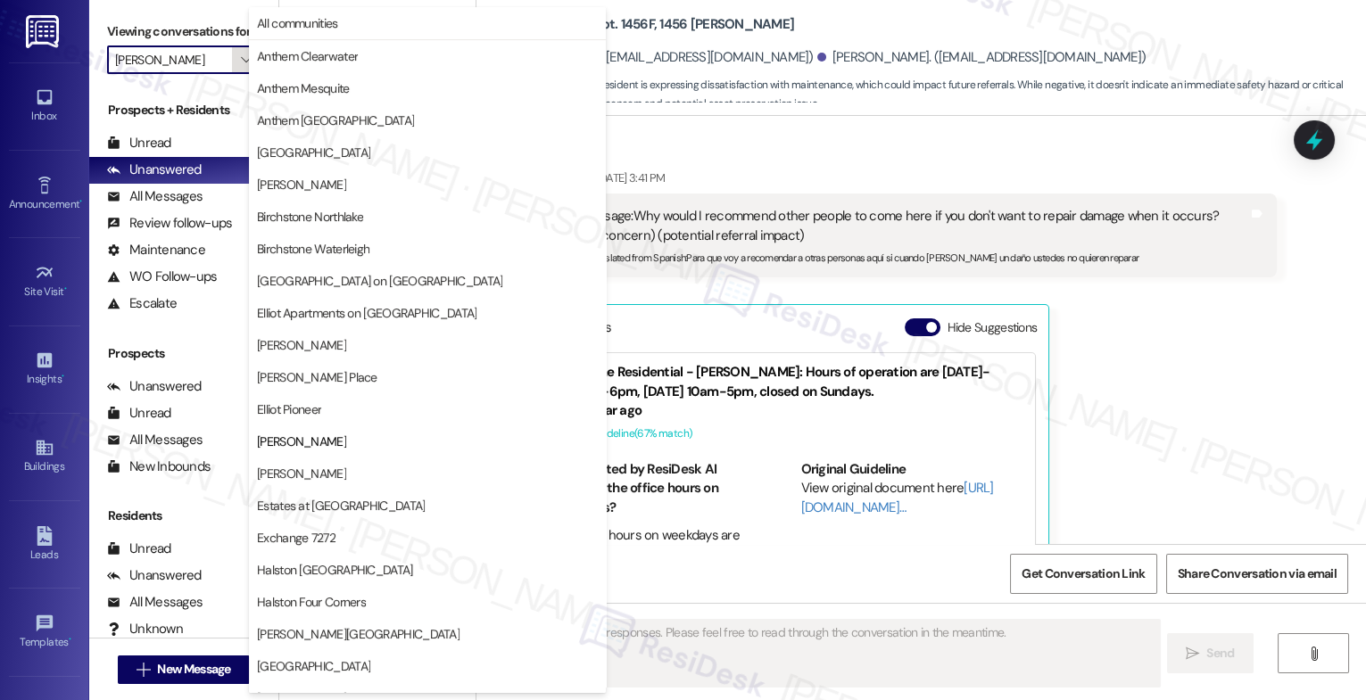
scroll to position [290, 0]
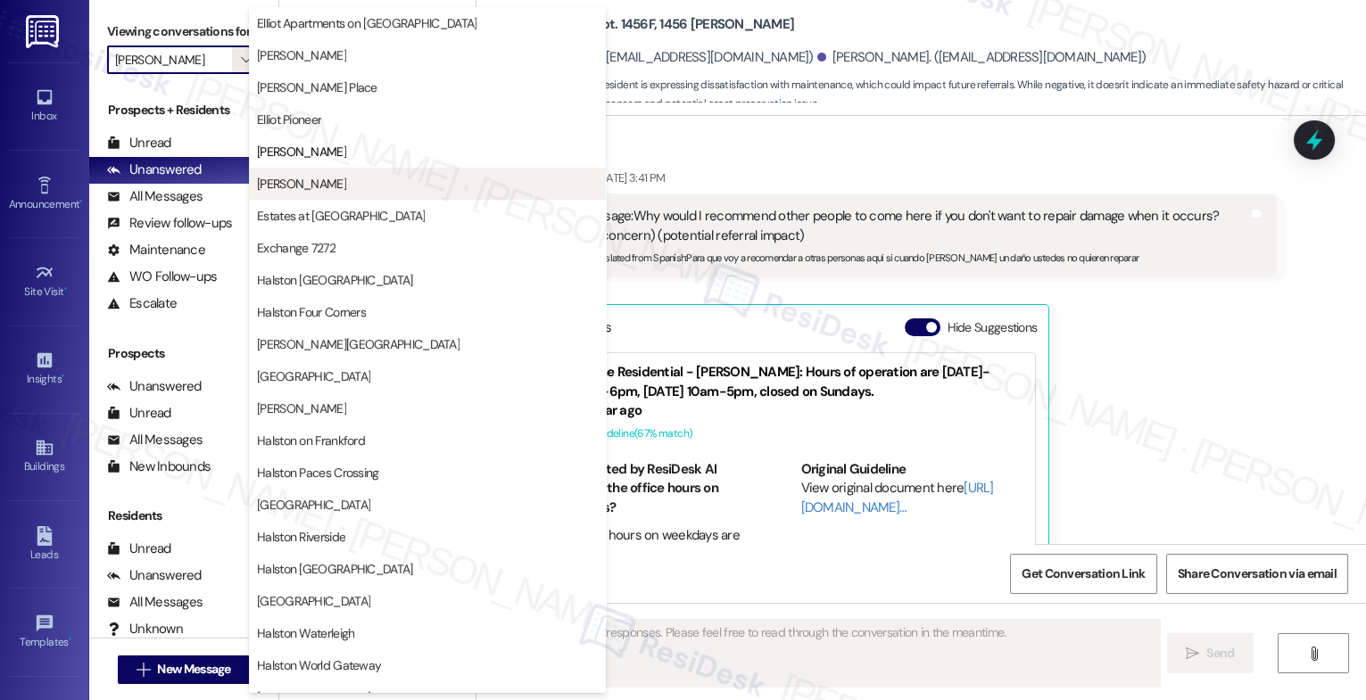
click at [330, 198] on button "[PERSON_NAME]" at bounding box center [427, 184] width 357 height 32
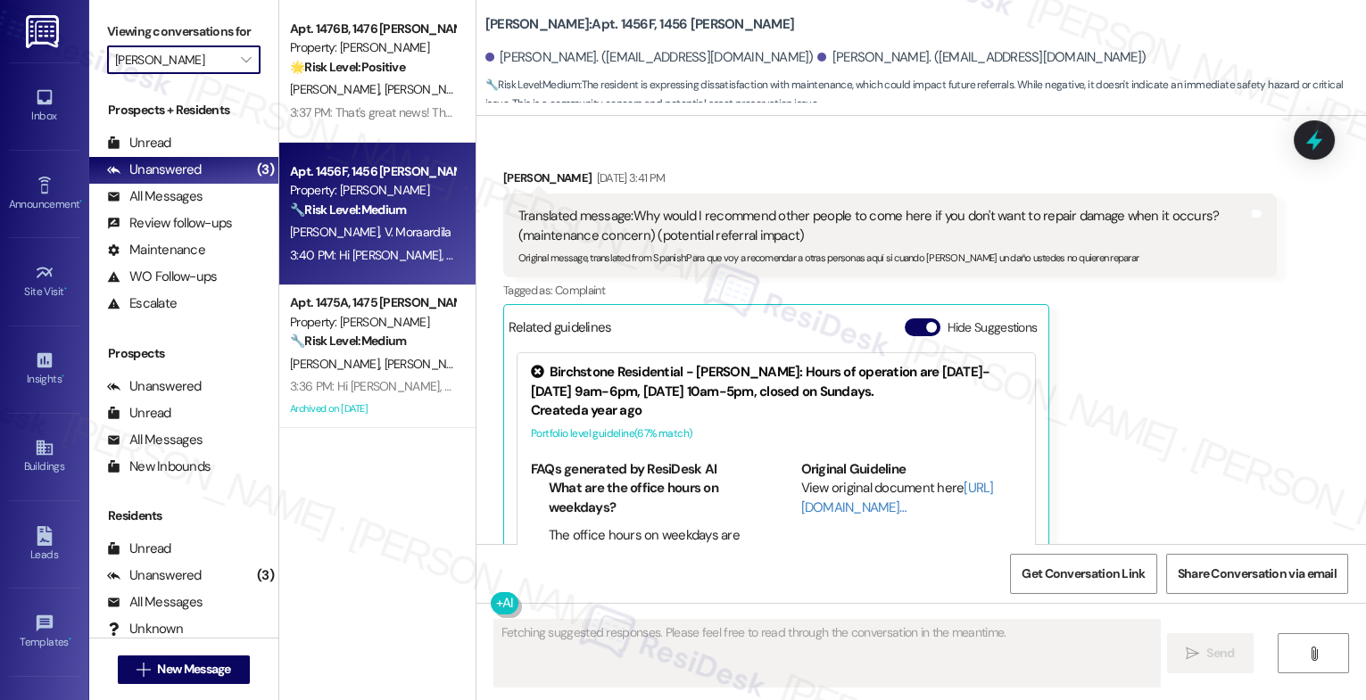
type input "[PERSON_NAME]"
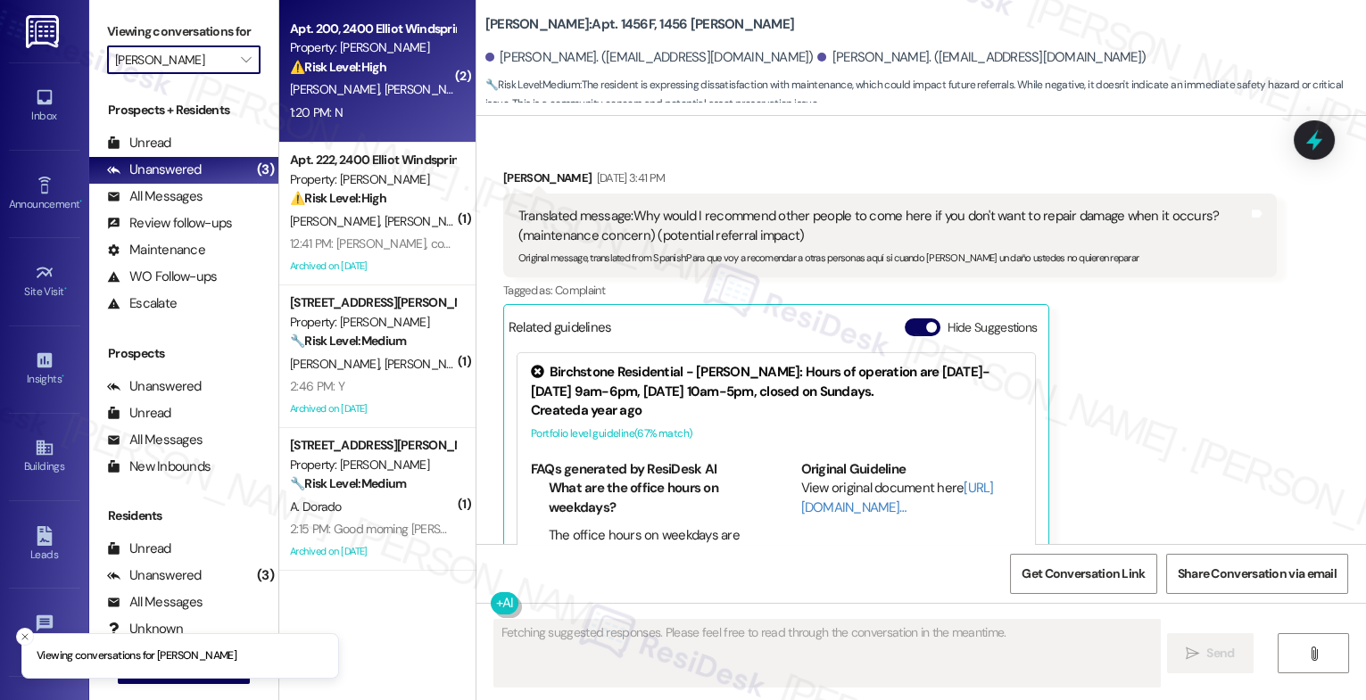
click at [391, 90] on div "[PERSON_NAME] [PERSON_NAME]" at bounding box center [372, 90] width 169 height 22
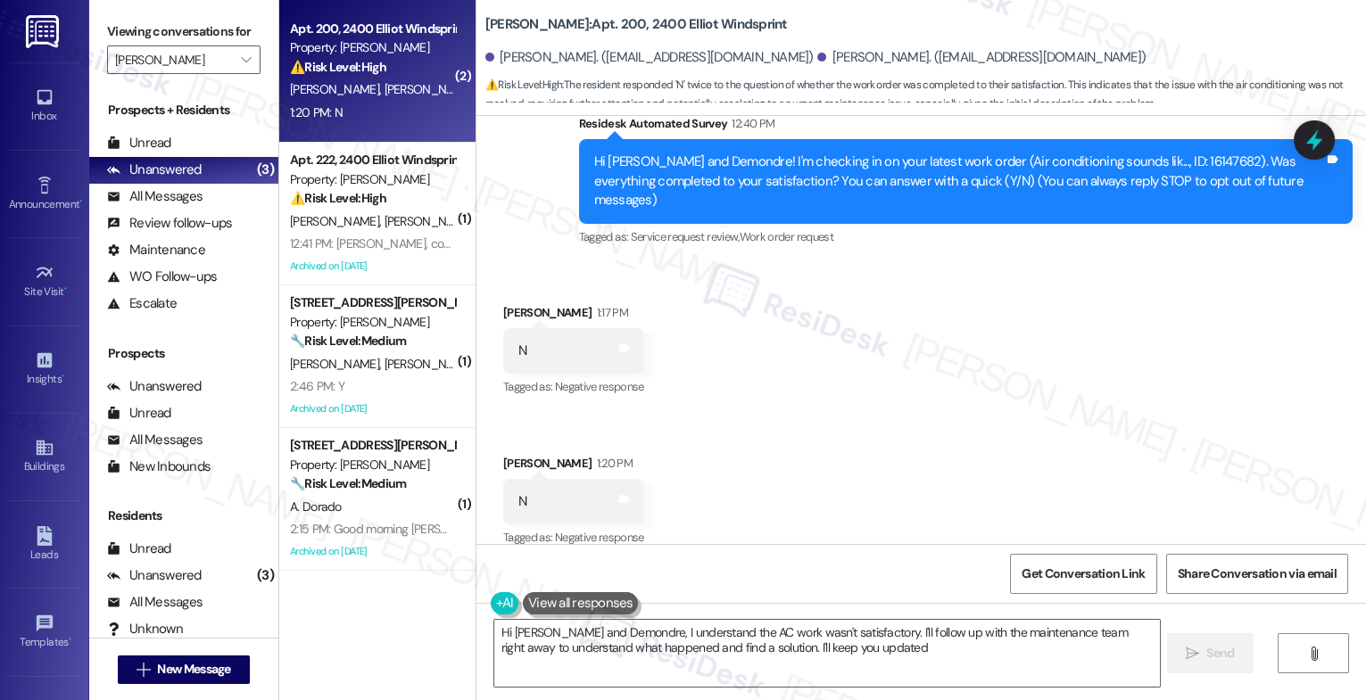
type textarea "Hi [PERSON_NAME] and Demondre, I understand the AC work wasn't satisfactory. I'…"
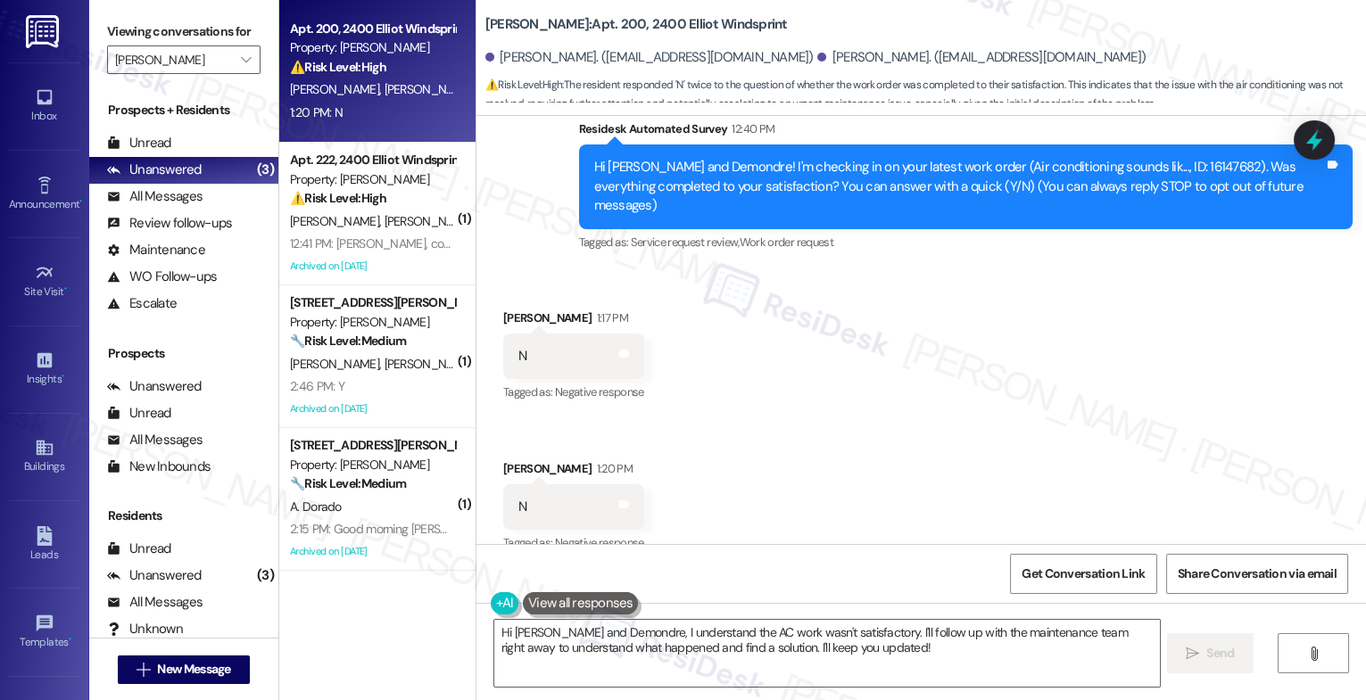
scroll to position [197, 0]
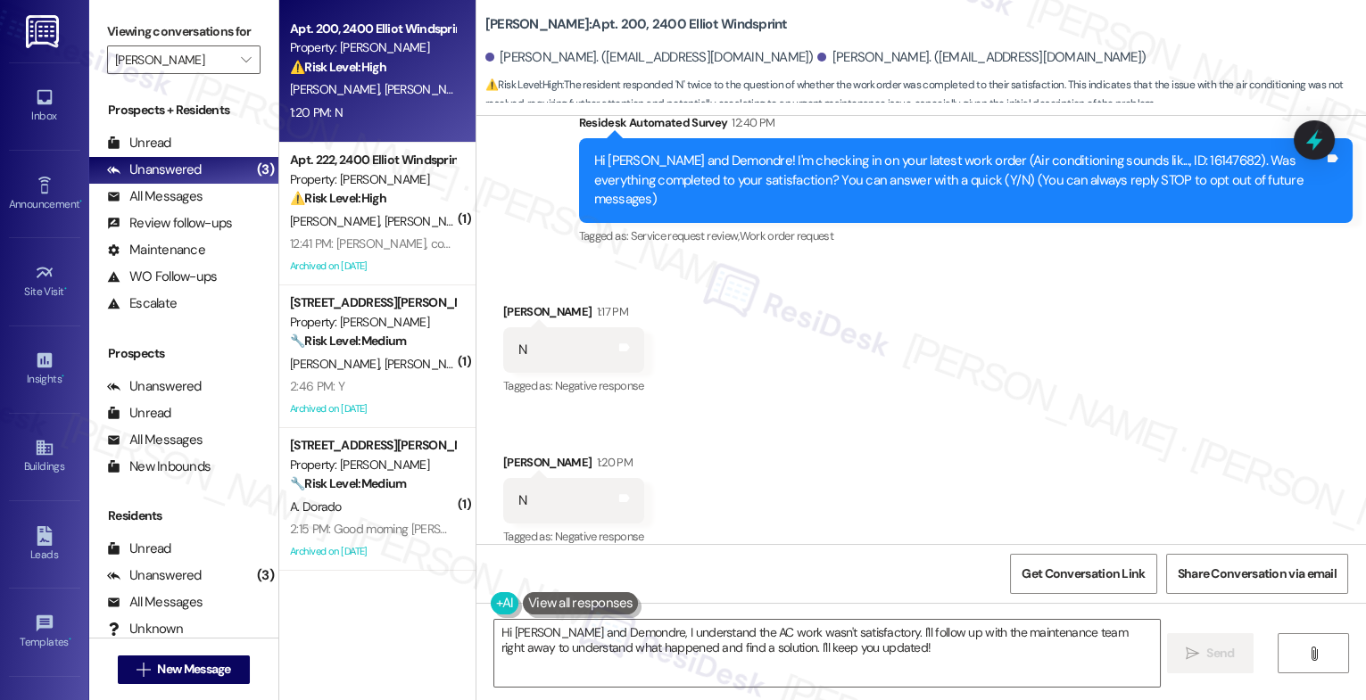
click at [746, 421] on div "Received via SMS [PERSON_NAME] 1:17 PM N Tags and notes Tagged as: Negative res…" at bounding box center [921, 413] width 890 height 302
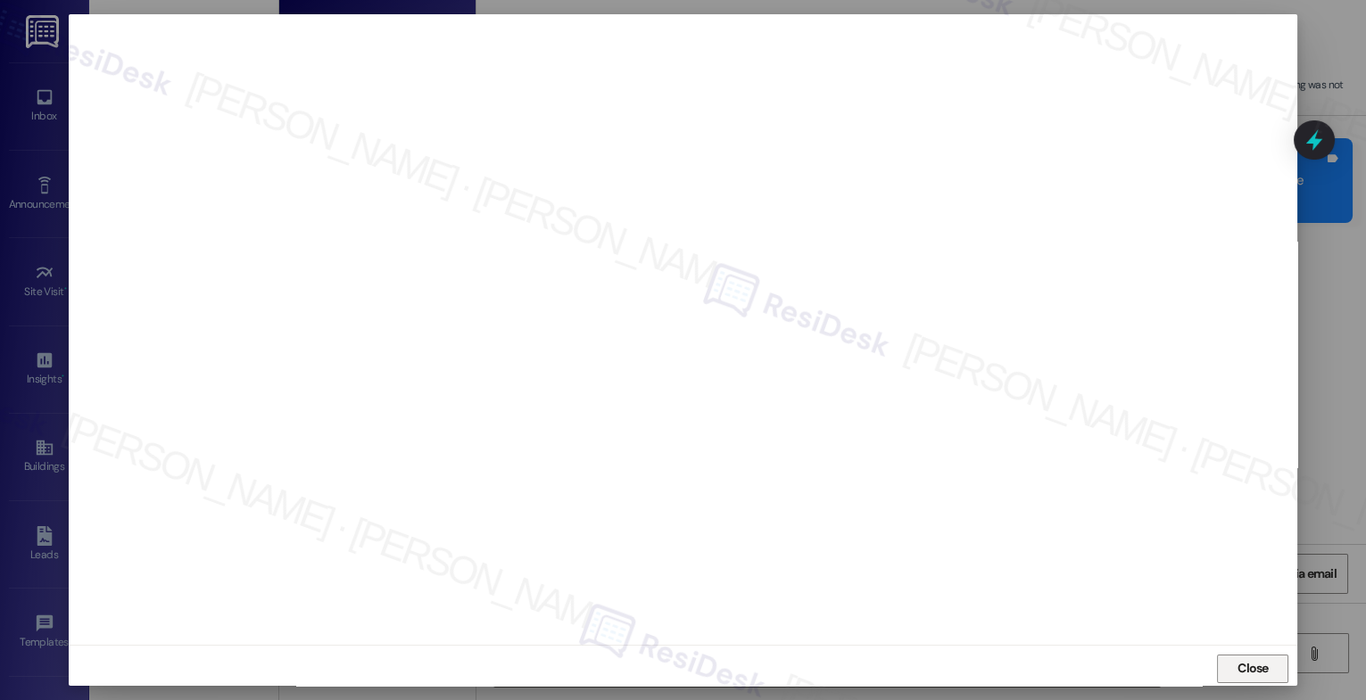
click at [1227, 672] on button "Close" at bounding box center [1252, 669] width 71 height 29
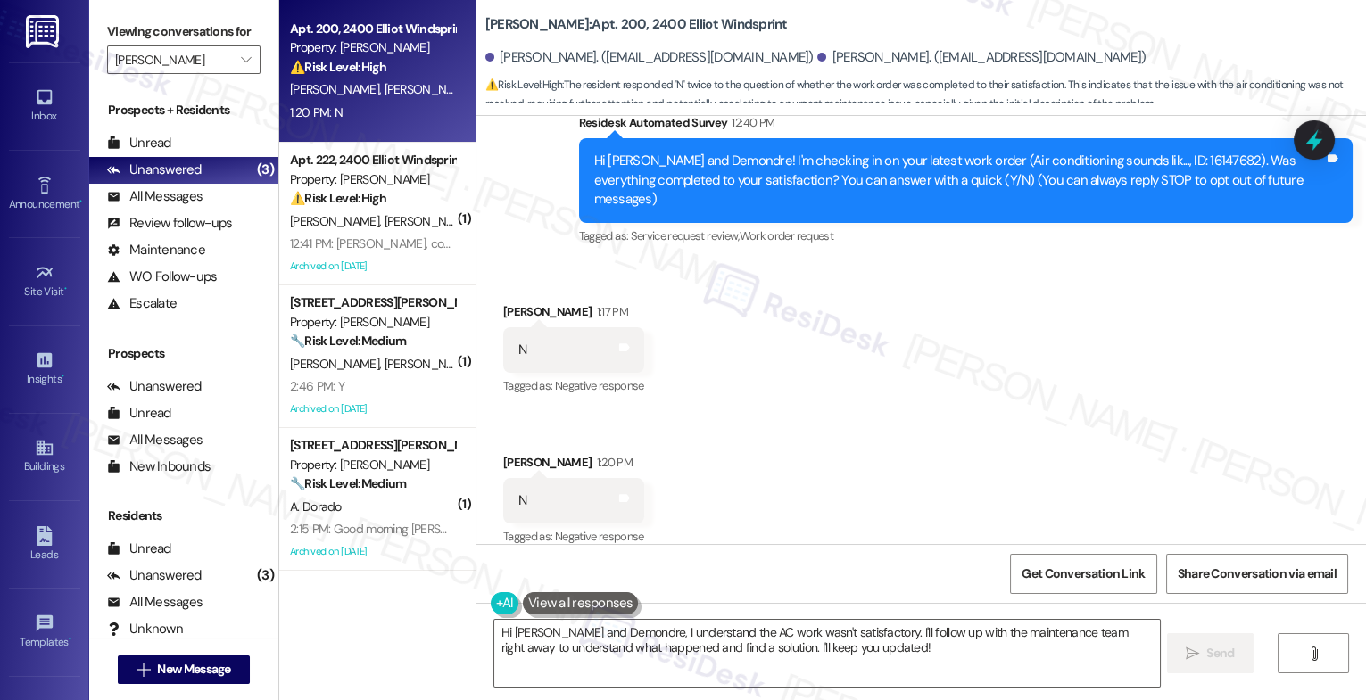
click at [841, 451] on div "Received via SMS [PERSON_NAME] 1:17 PM N Tags and notes Tagged as: Negative res…" at bounding box center [921, 413] width 890 height 302
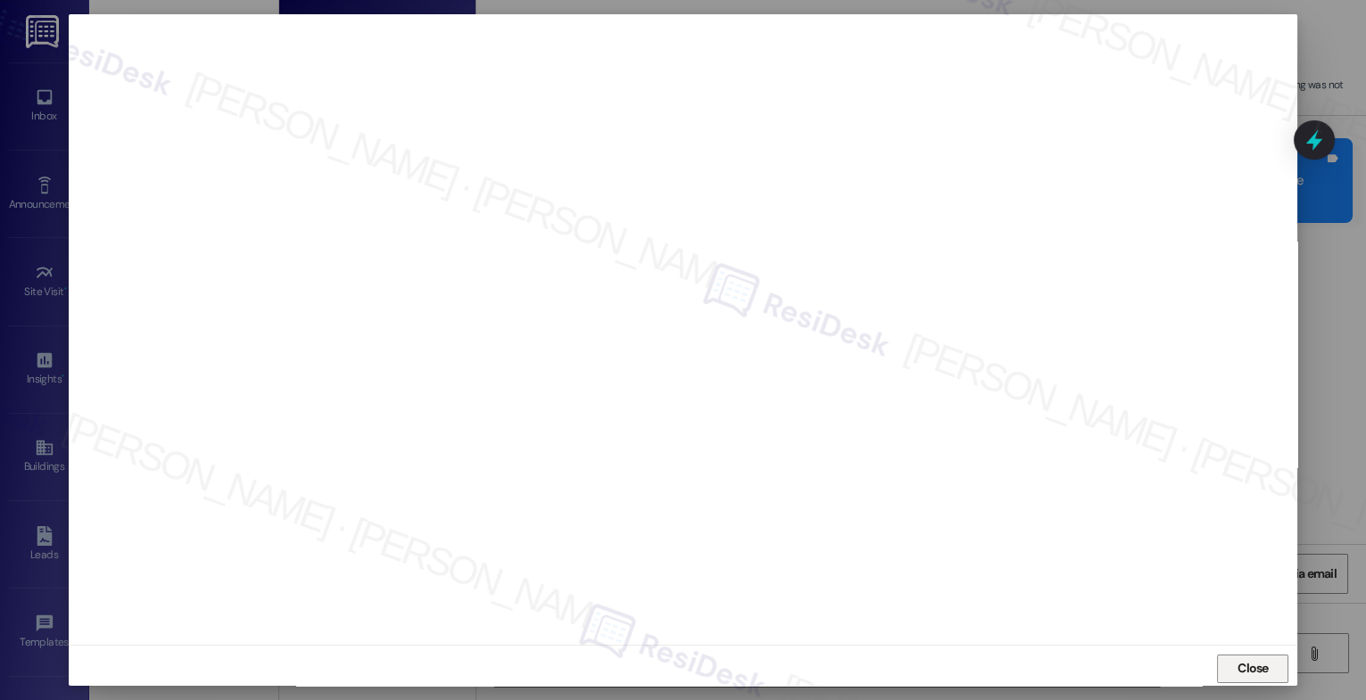
click at [1226, 655] on button "Close" at bounding box center [1252, 669] width 71 height 29
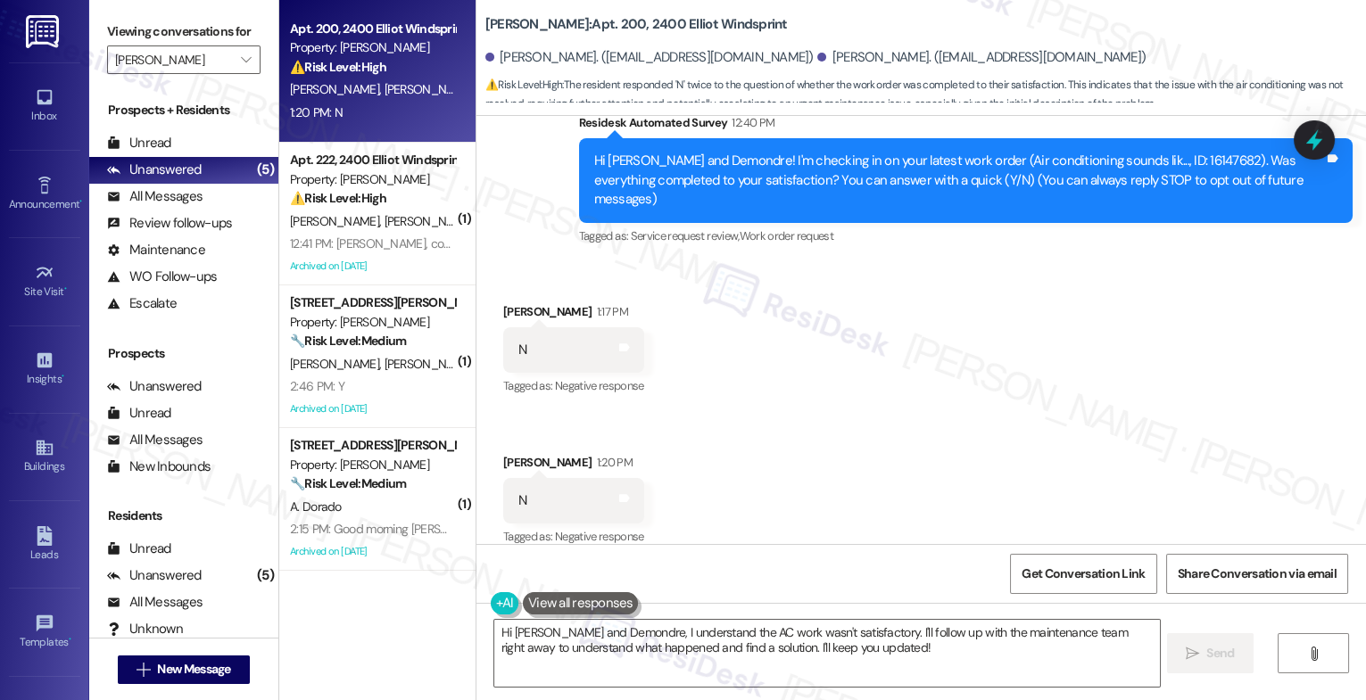
click at [811, 416] on div "Received via SMS [PERSON_NAME] 1:17 PM N Tags and notes Tagged as: Negative res…" at bounding box center [921, 413] width 890 height 302
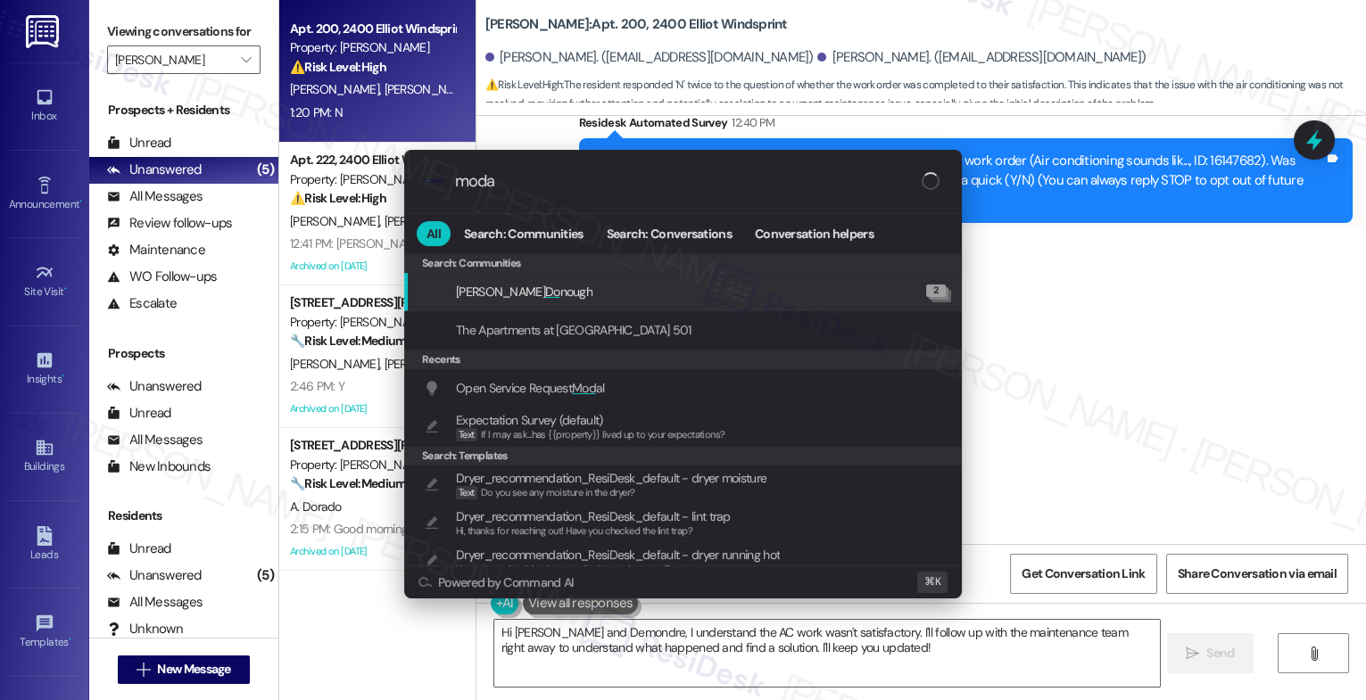
type input "modal"
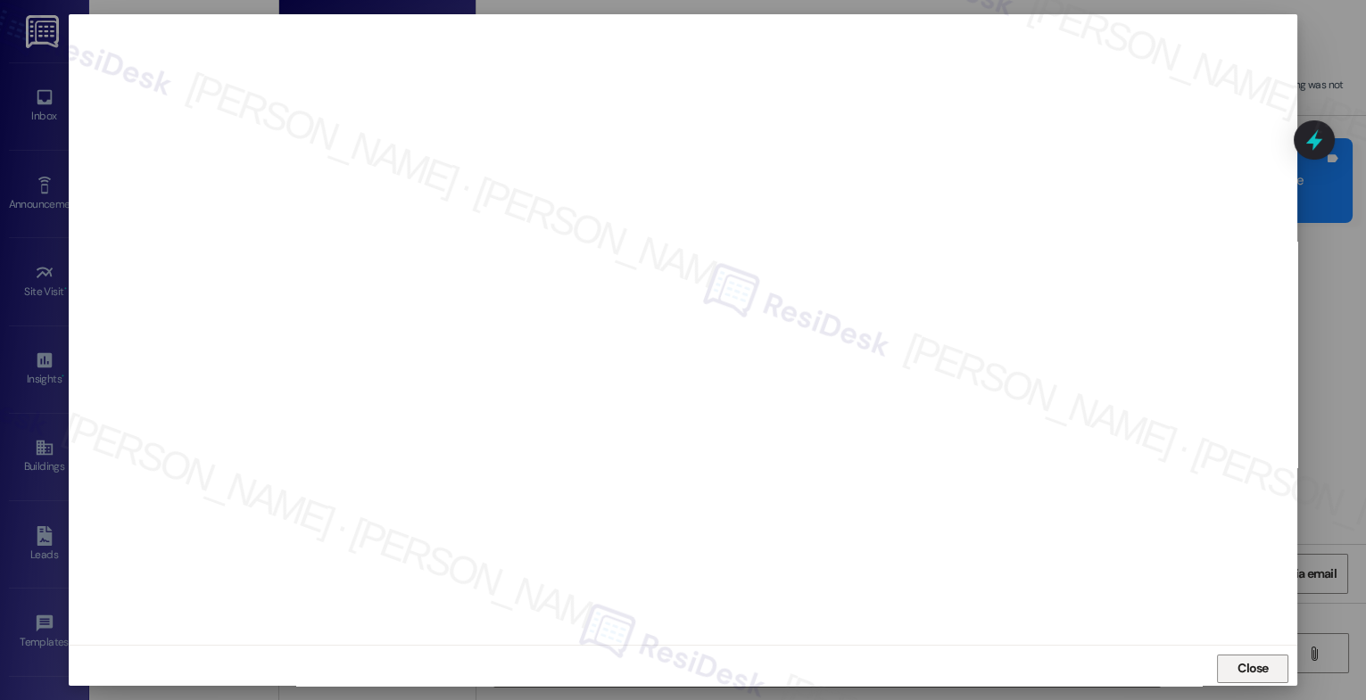
click at [1279, 672] on button "Close" at bounding box center [1252, 669] width 71 height 29
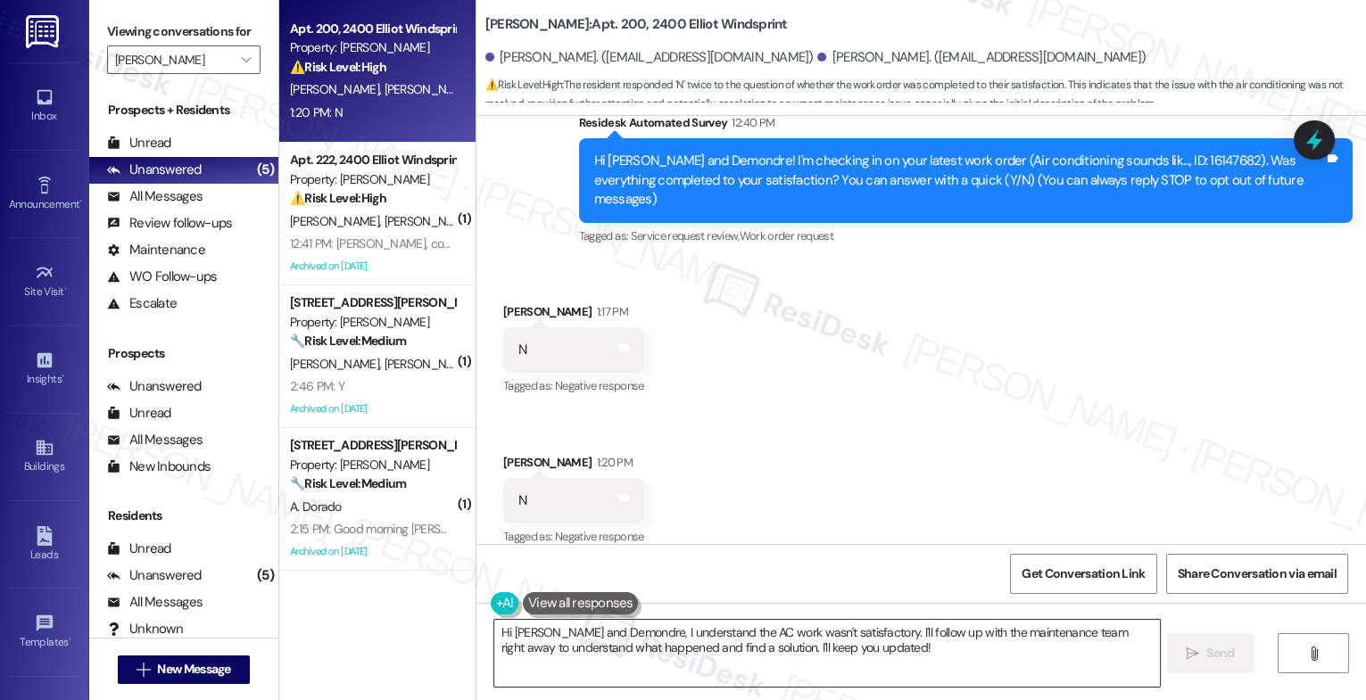
click at [636, 626] on textarea "Hi [PERSON_NAME] and Demondre, I understand the AC work wasn't satisfactory. I'…" at bounding box center [827, 653] width 666 height 67
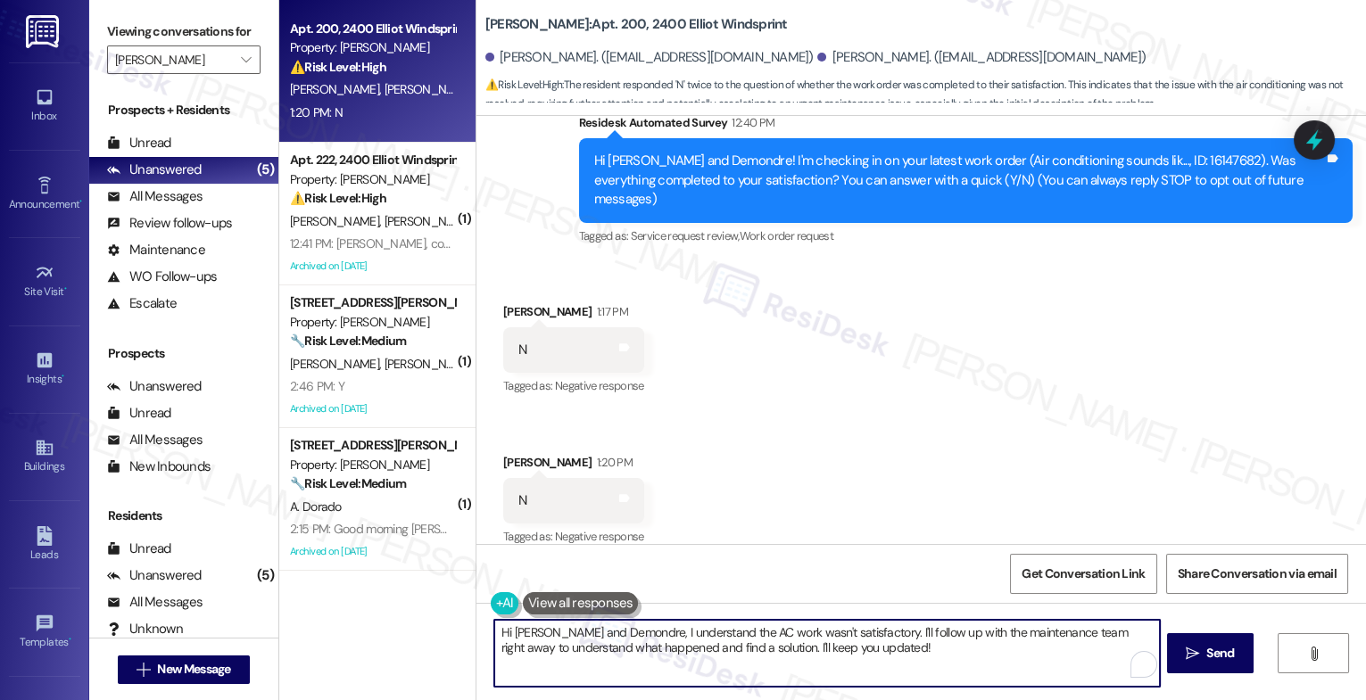
click at [636, 626] on textarea "Hi [PERSON_NAME] and Demondre, I understand the AC work wasn't satisfactory. I'…" at bounding box center [827, 653] width 666 height 67
paste textarea "I'm sorry to hear that, {{first_name}}. Could you share a bit more about what h…"
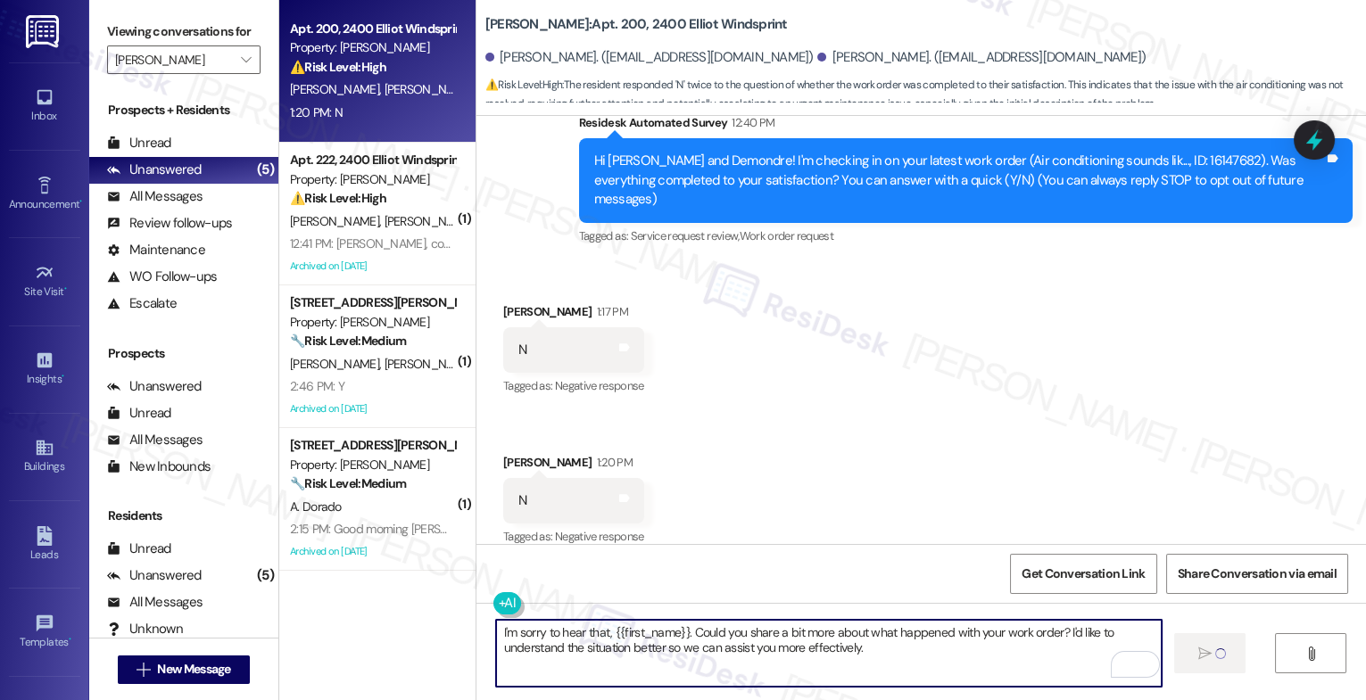
type textarea "Fetching suggested responses. Please feel free to read through the conversation…"
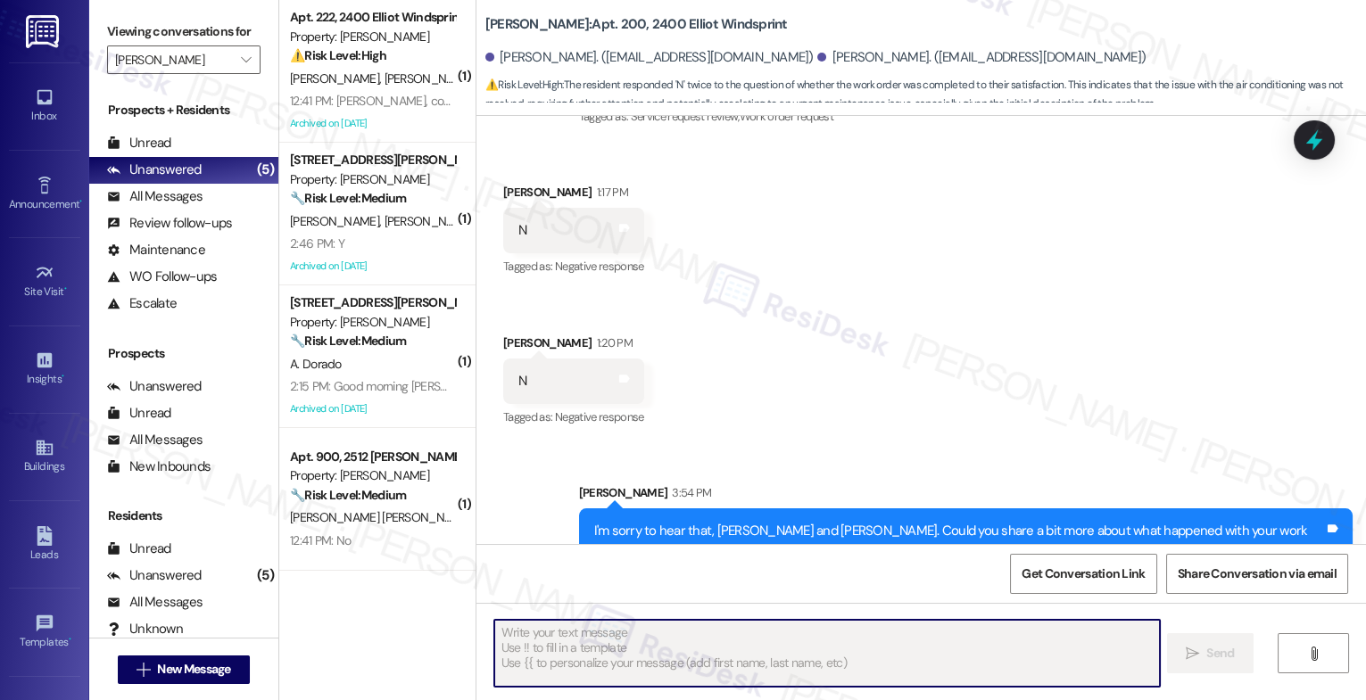
scroll to position [341, 0]
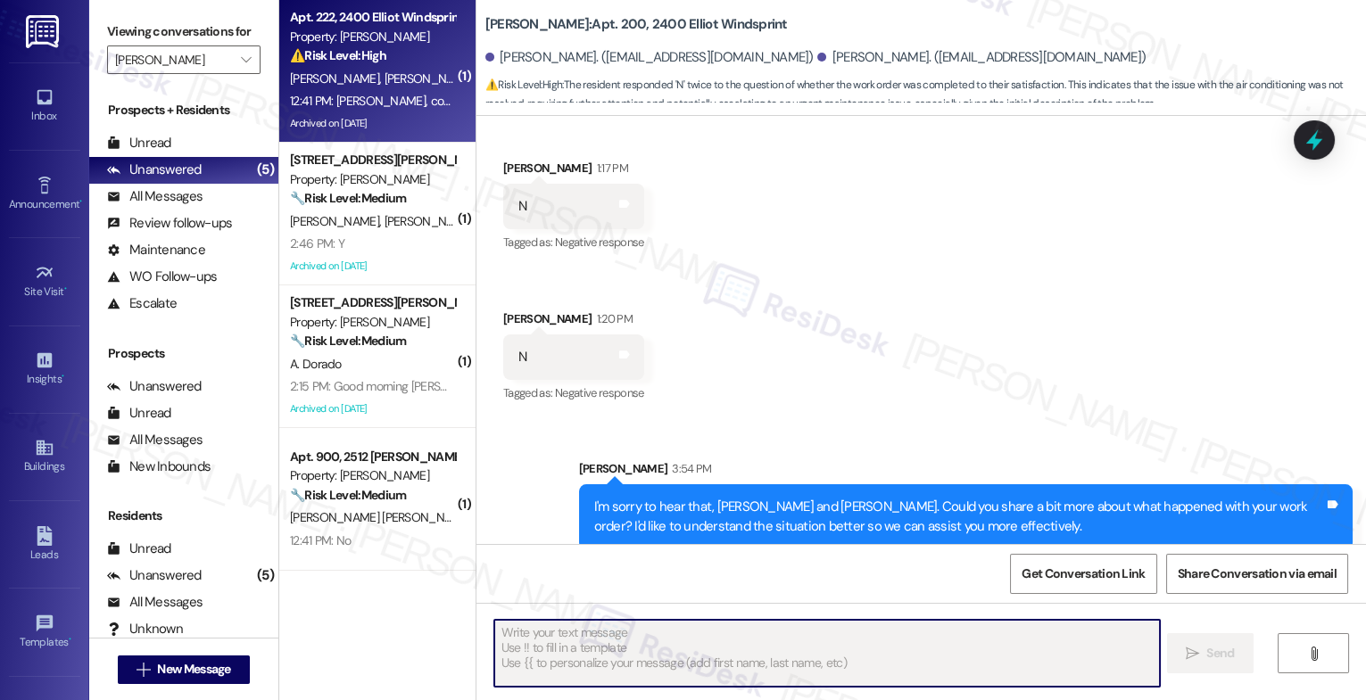
click at [358, 80] on div "[PERSON_NAME] [PERSON_NAME]" at bounding box center [372, 79] width 169 height 22
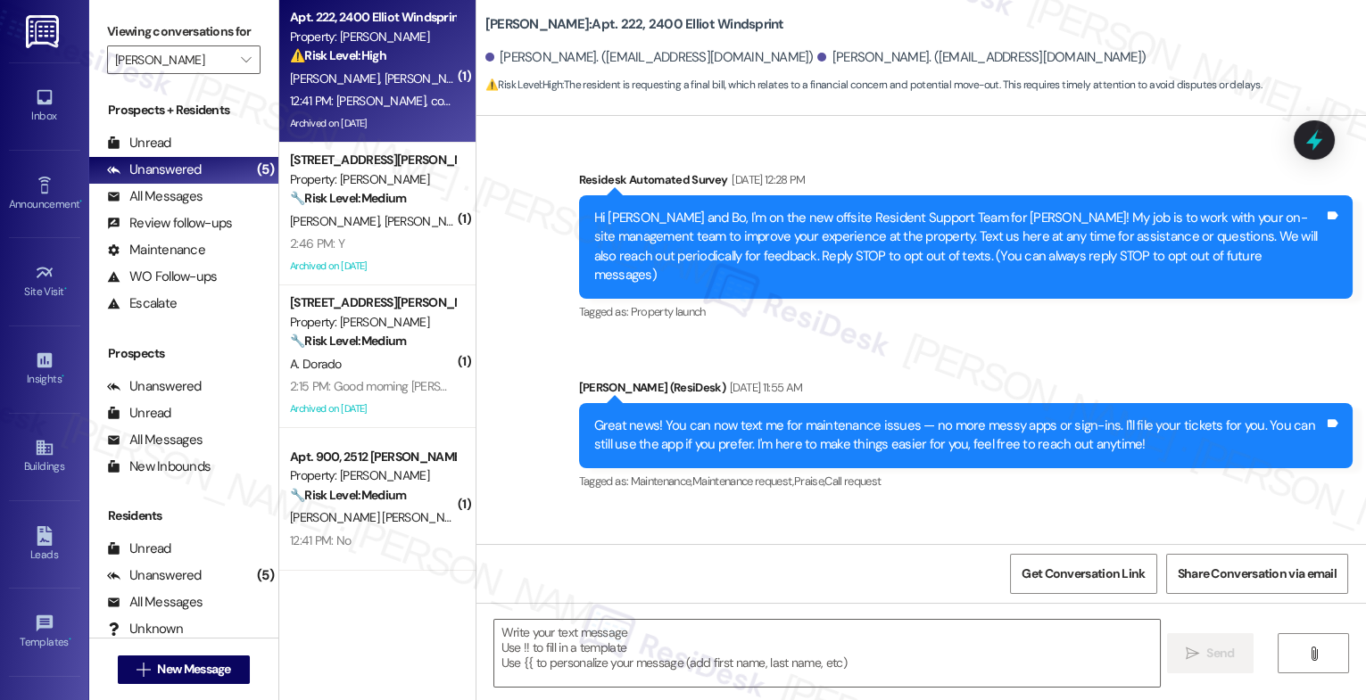
scroll to position [12195, 0]
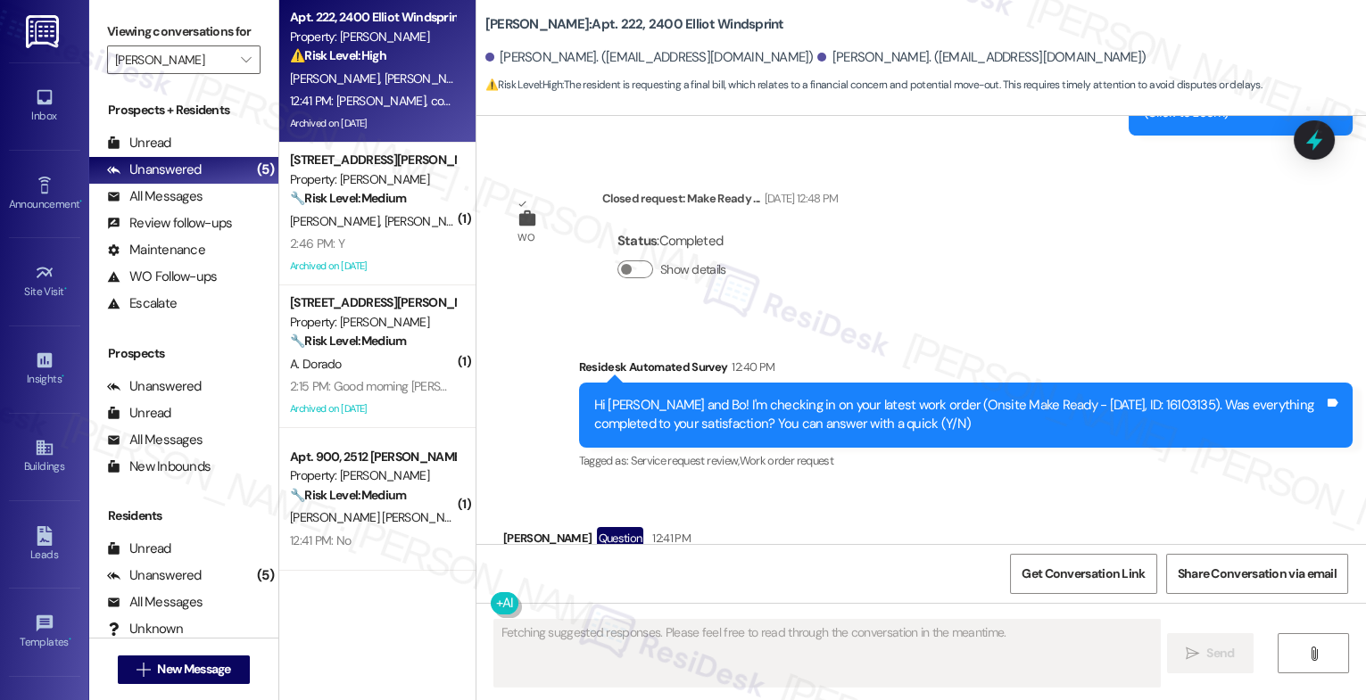
click at [717, 514] on div "Received via SMS [PERSON_NAME] Question 12:41 PM [PERSON_NAME], could you pleas…" at bounding box center [734, 578] width 489 height 128
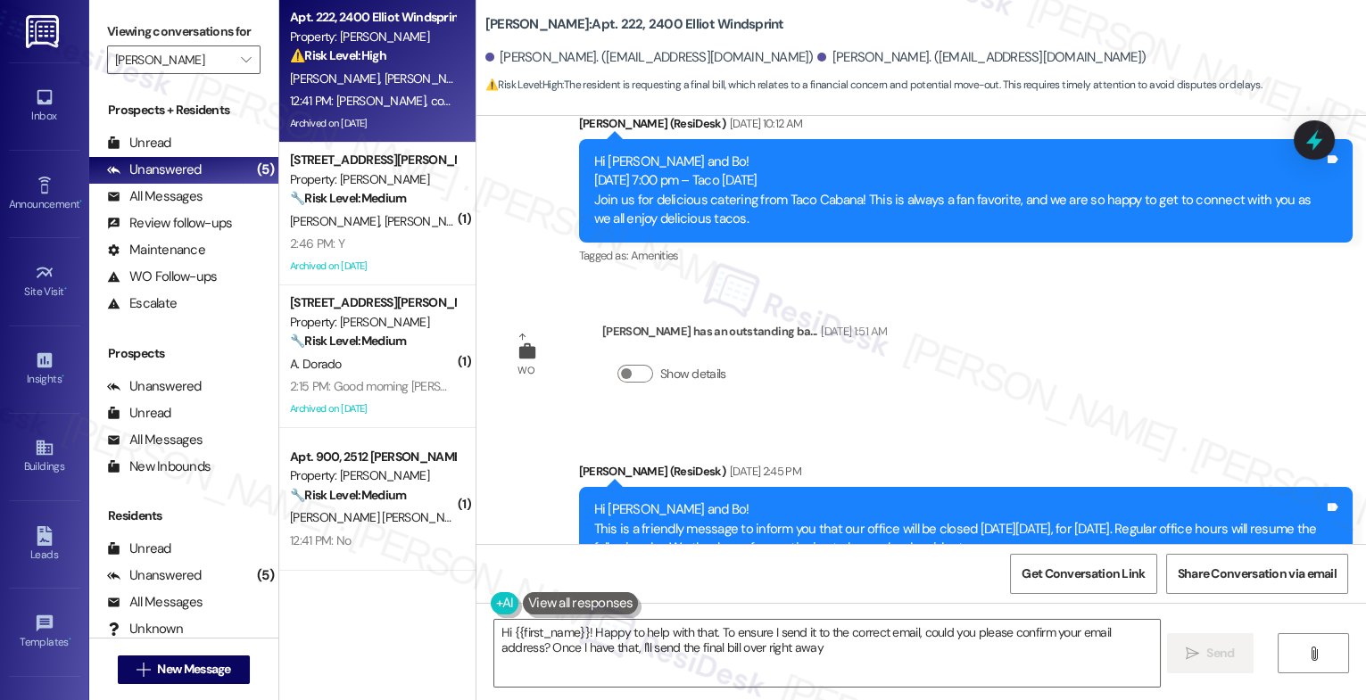
type textarea "Hi {{first_name}}! Happy to help with that. To ensure I send it to the correct …"
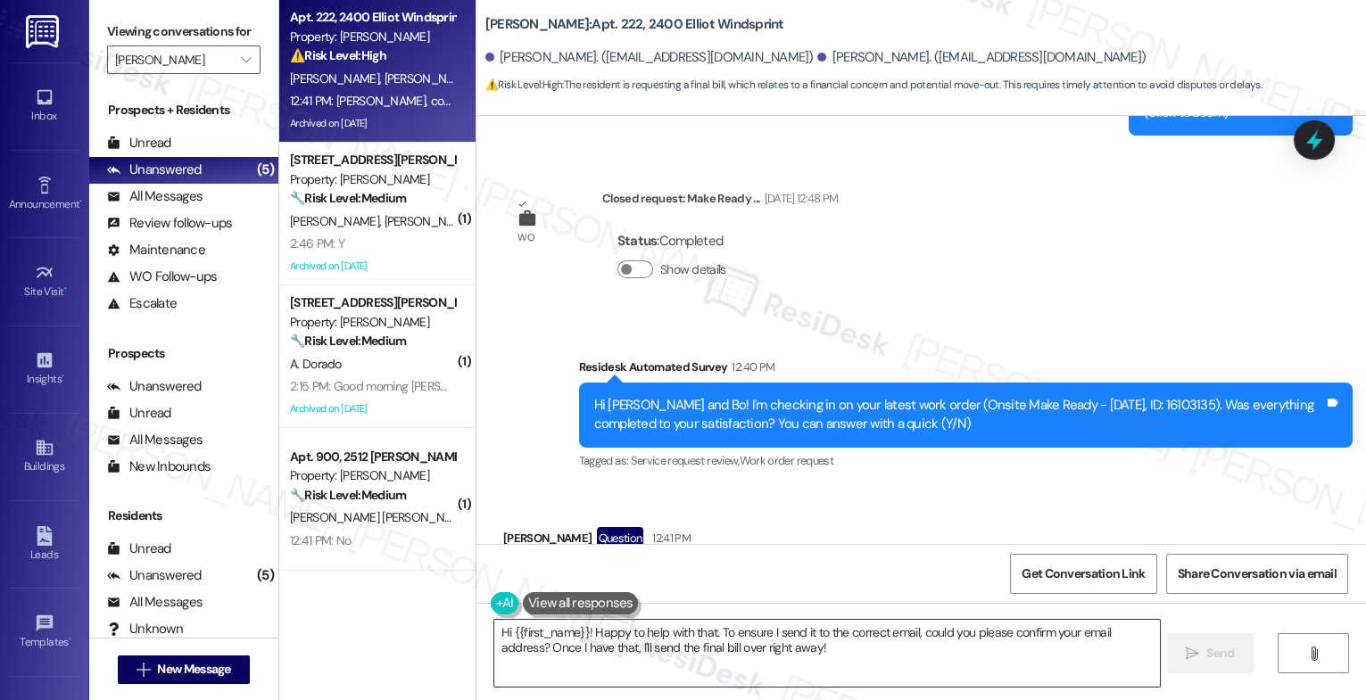
click at [557, 648] on textarea "Hi {{first_name}}! Happy to help with that. To ensure I send it to the correct …" at bounding box center [827, 653] width 666 height 67
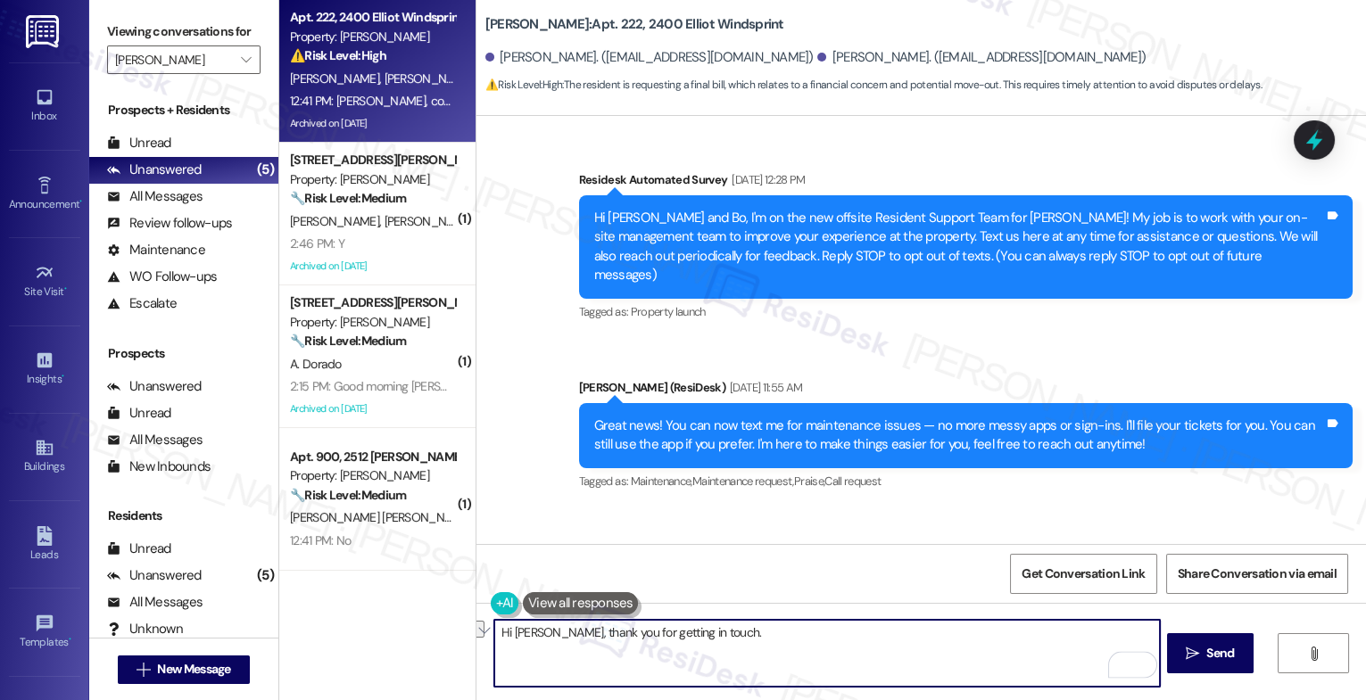
scroll to position [12195, 0]
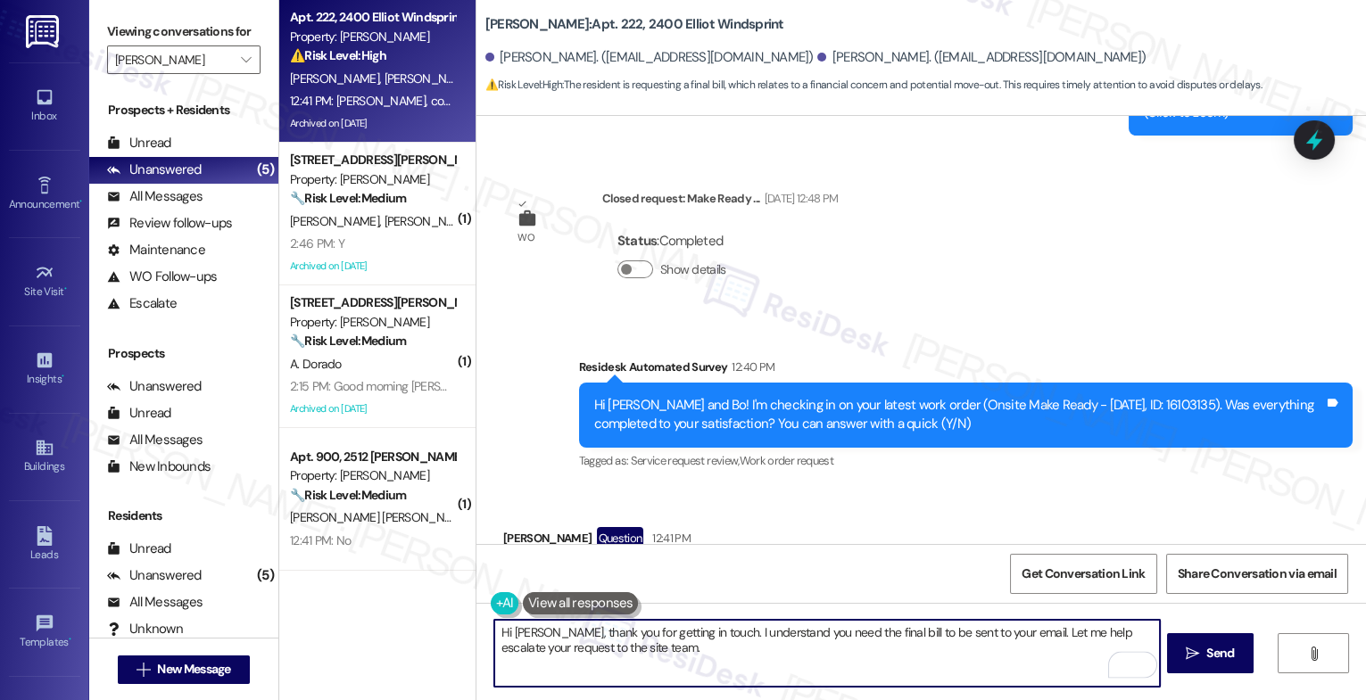
click at [703, 659] on textarea "Hi [PERSON_NAME], thank you for getting in touch. I understand you need the fin…" at bounding box center [827, 653] width 666 height 67
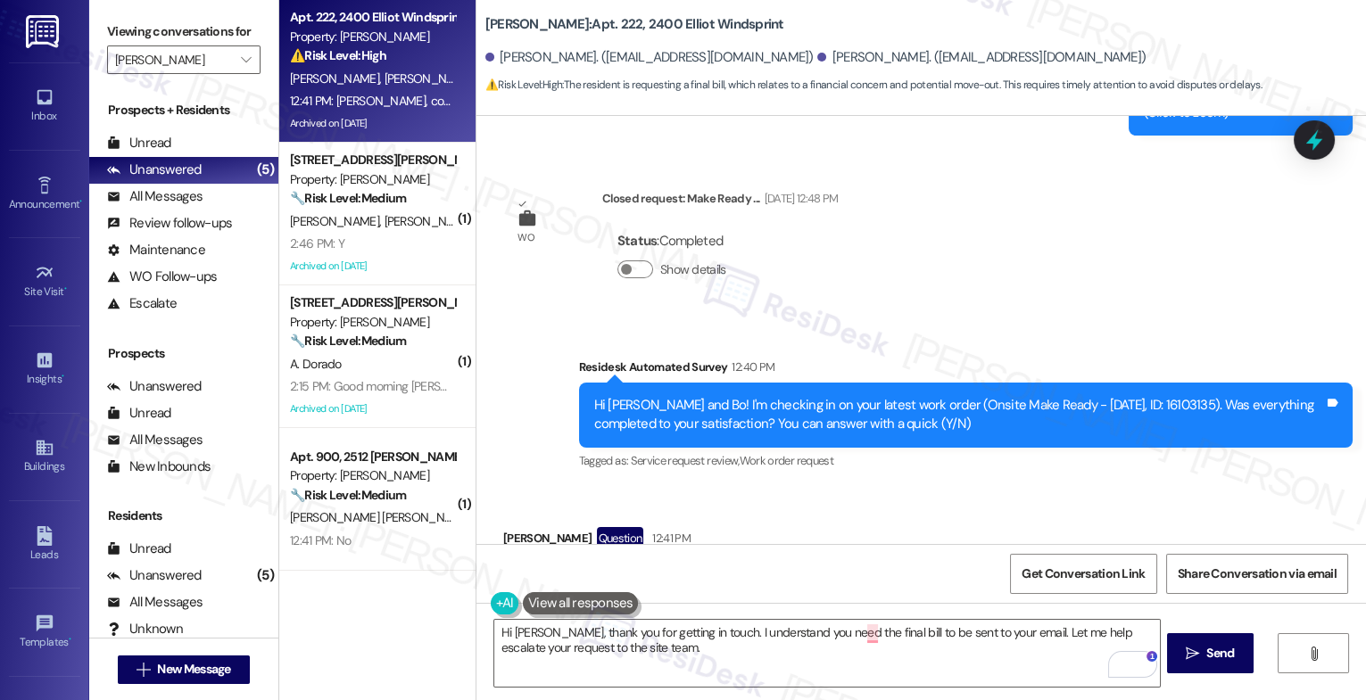
click at [811, 514] on div "Received via SMS [PERSON_NAME] Question 12:41 PM [PERSON_NAME], could you pleas…" at bounding box center [734, 578] width 489 height 128
click at [696, 659] on textarea "Hi [PERSON_NAME], thank you for getting in touch. I understand you need the fin…" at bounding box center [827, 653] width 666 height 67
click at [1137, 666] on div "1" at bounding box center [1133, 666] width 20 height 20
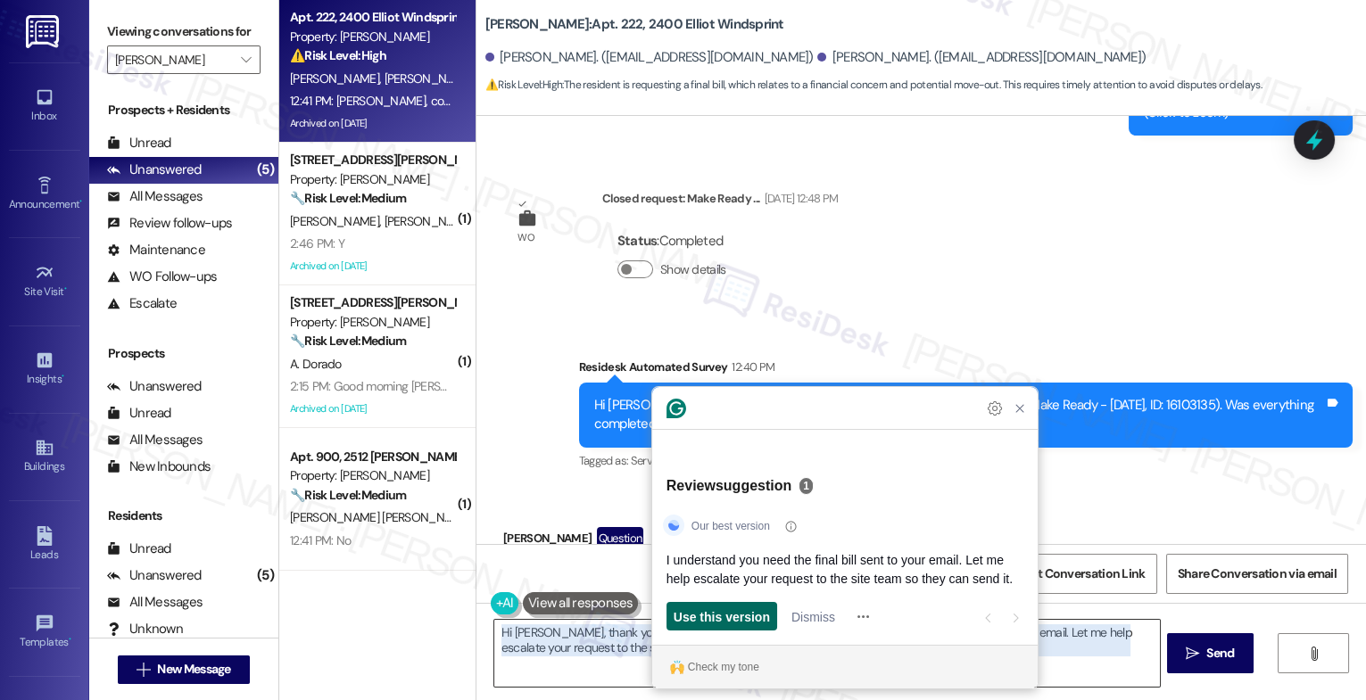
click at [708, 610] on span "Use this version" at bounding box center [722, 617] width 96 height 19
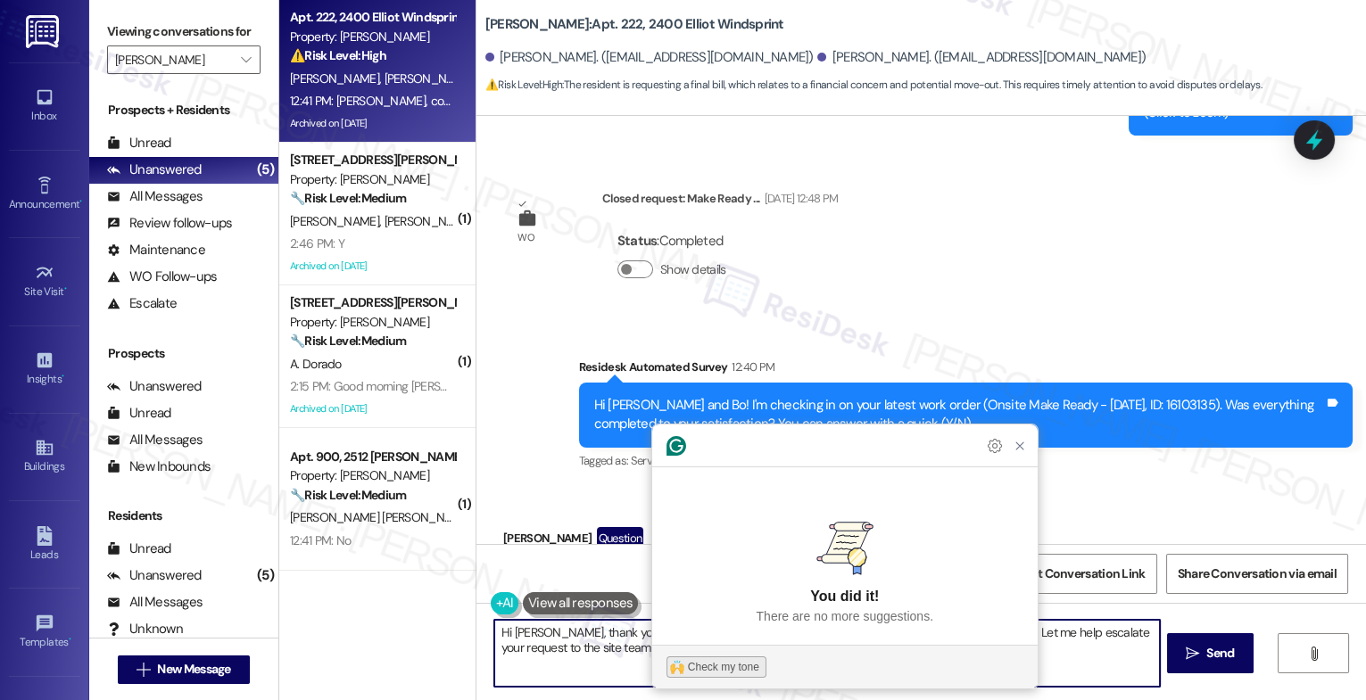
type textarea "Hi [PERSON_NAME], thank you for getting in touch. I understand you need the fin…"
click at [707, 667] on div "Check my tone" at bounding box center [723, 667] width 71 height 16
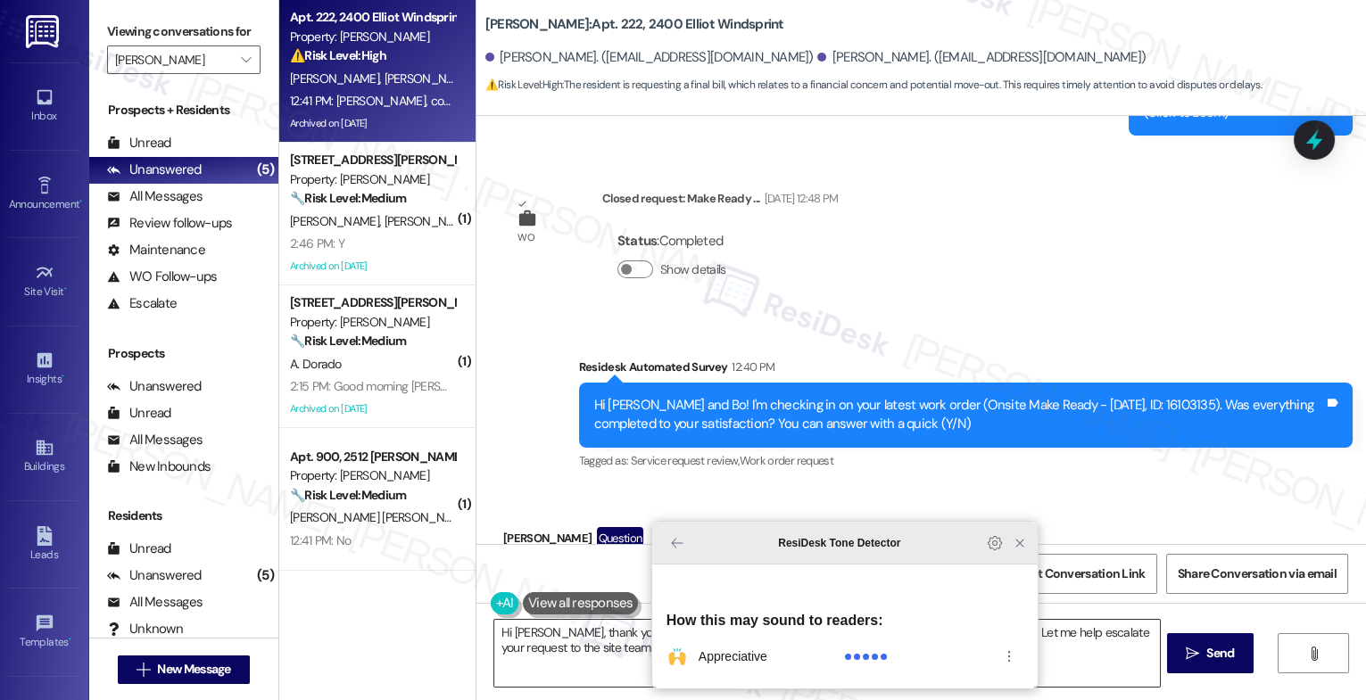
click at [1007, 554] on div at bounding box center [1007, 543] width 46 height 21
click at [1023, 551] on icon "Close Grammarly Assistant" at bounding box center [1020, 543] width 14 height 14
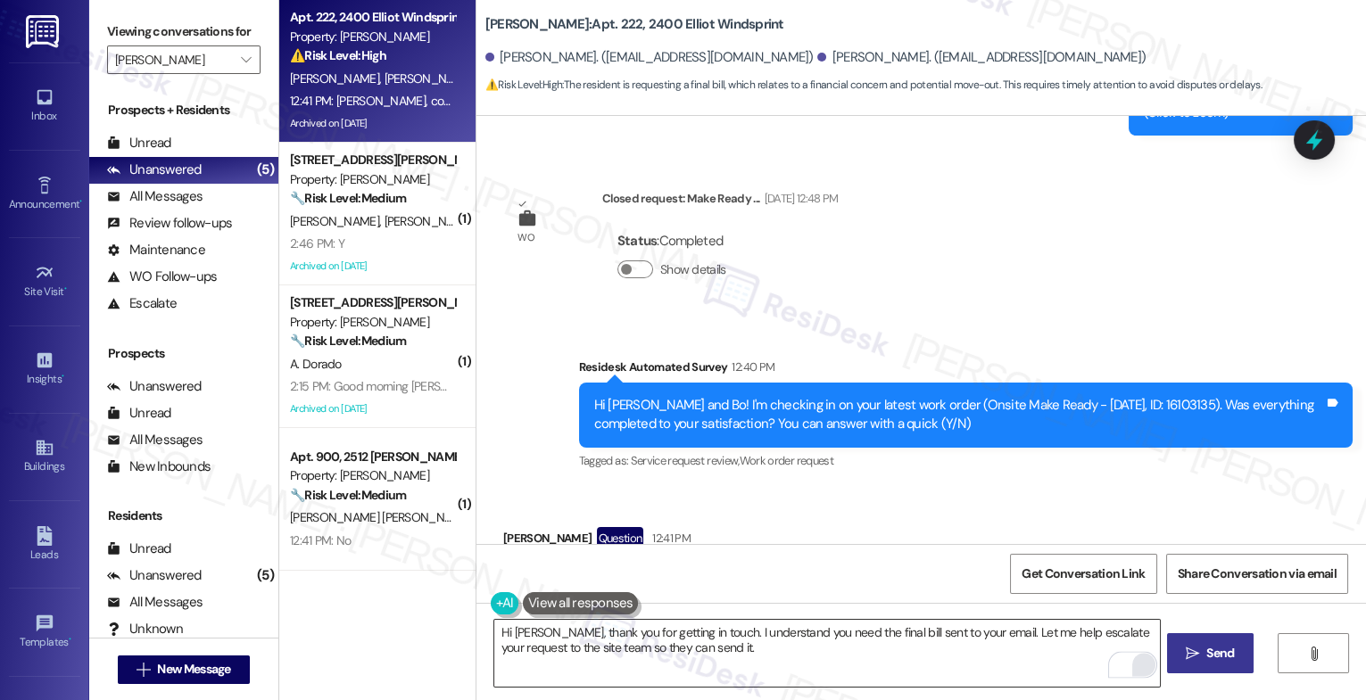
click at [1189, 647] on icon "" at bounding box center [1192, 654] width 13 height 14
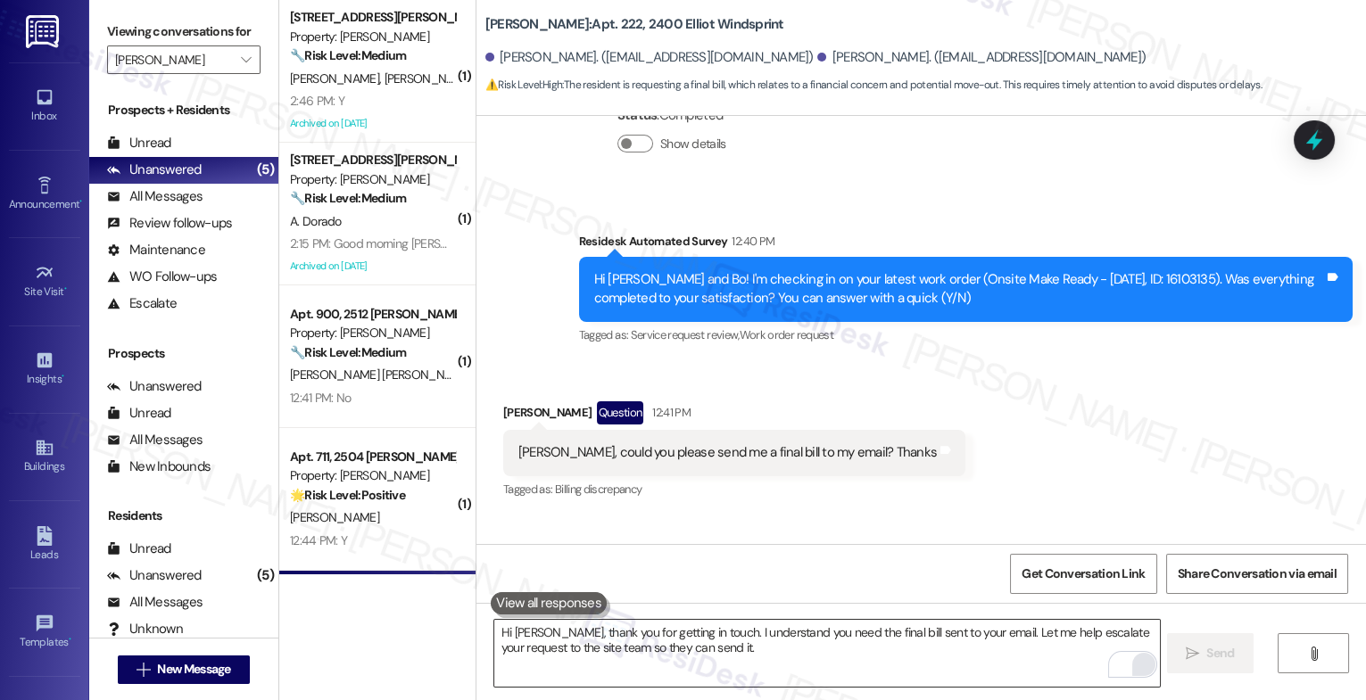
scroll to position [12339, 0]
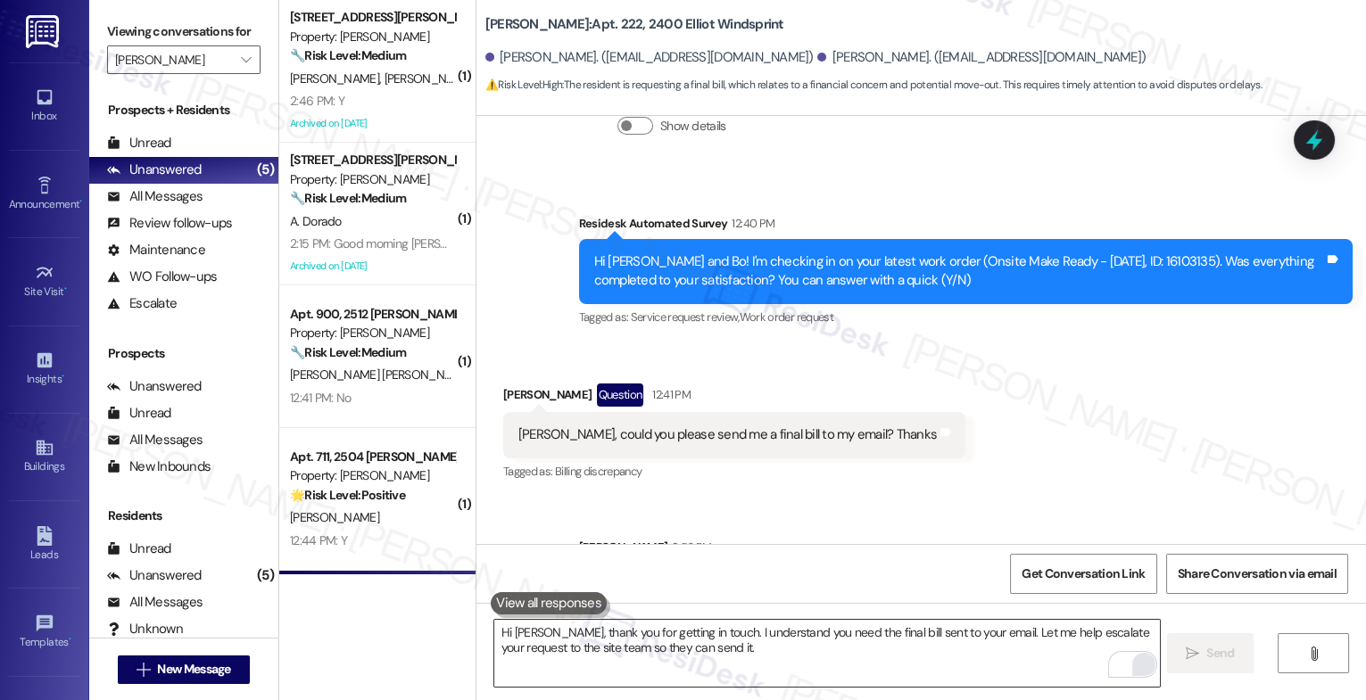
click at [614, 648] on textarea "Hi [PERSON_NAME], thank you for getting in touch. I understand you need the fin…" at bounding box center [827, 653] width 666 height 67
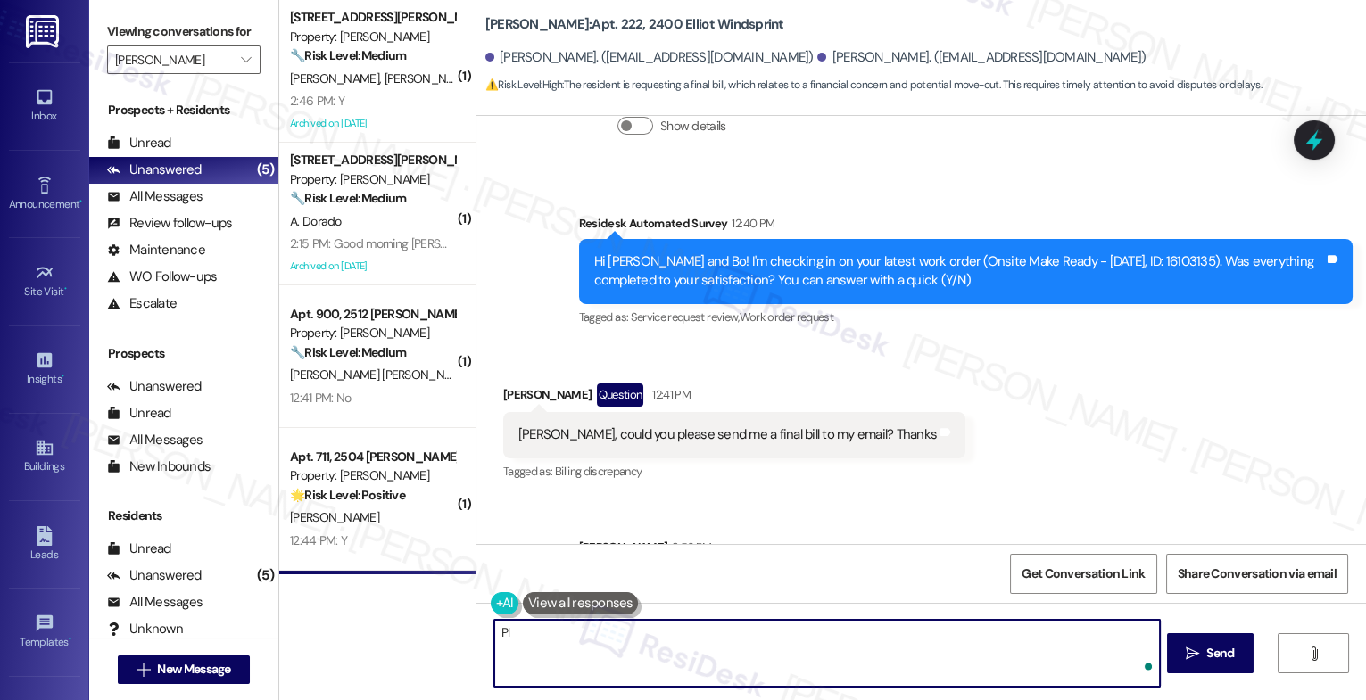
type textarea "P"
type textarea "Please let me know if you need anything else in the meantime!"
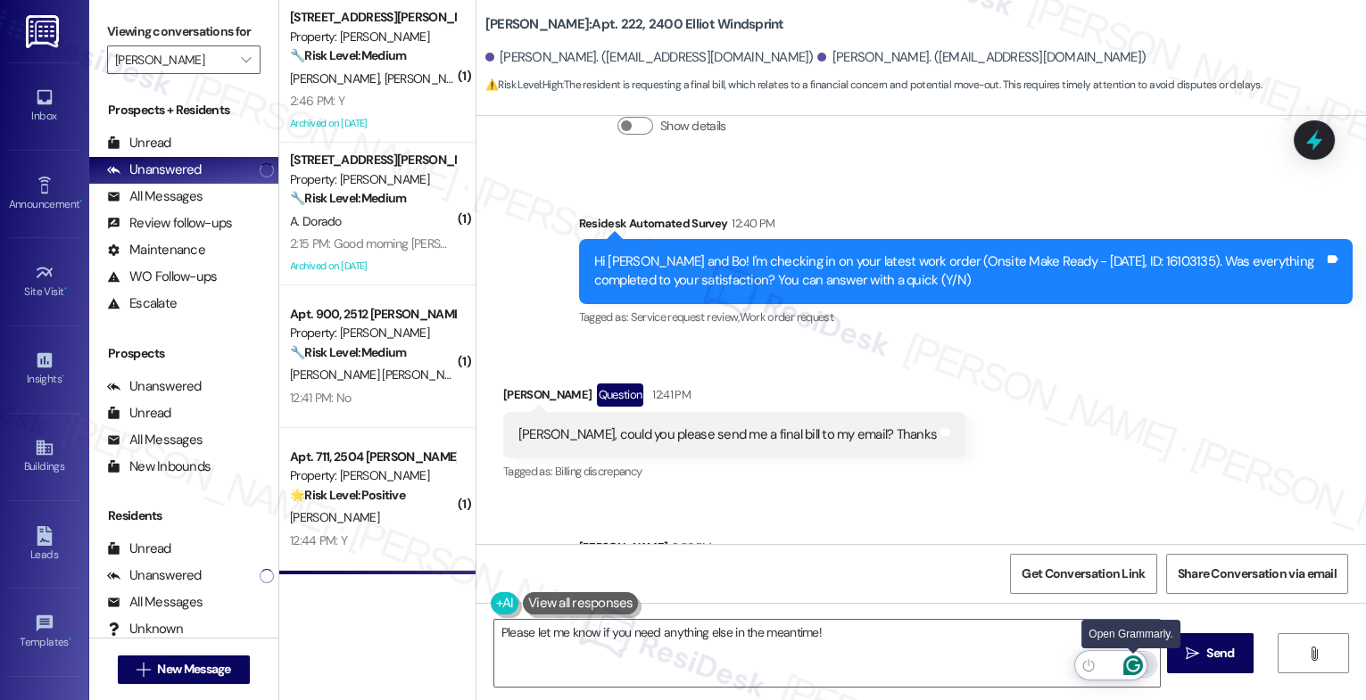
click at [1132, 660] on icon "Open Grammarly. 0 Suggestions." at bounding box center [1133, 666] width 20 height 20
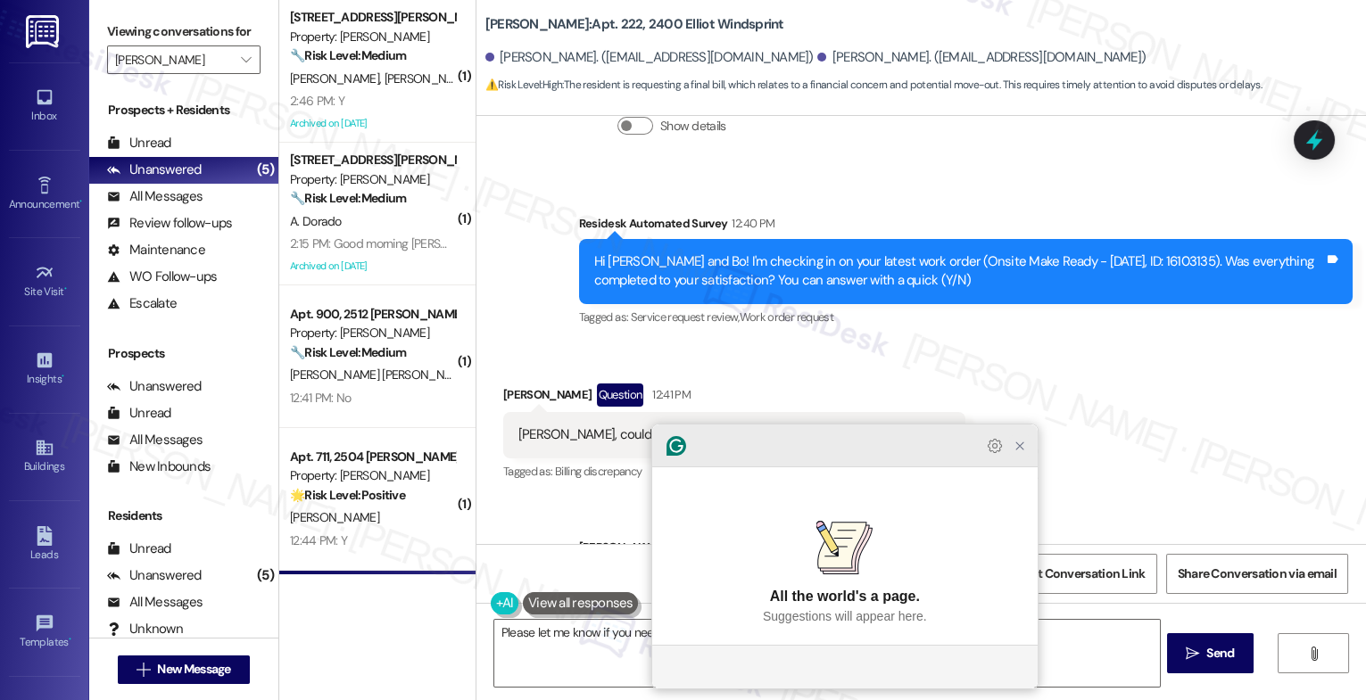
click at [1019, 453] on icon "Close Grammarly Assistant" at bounding box center [1020, 446] width 14 height 14
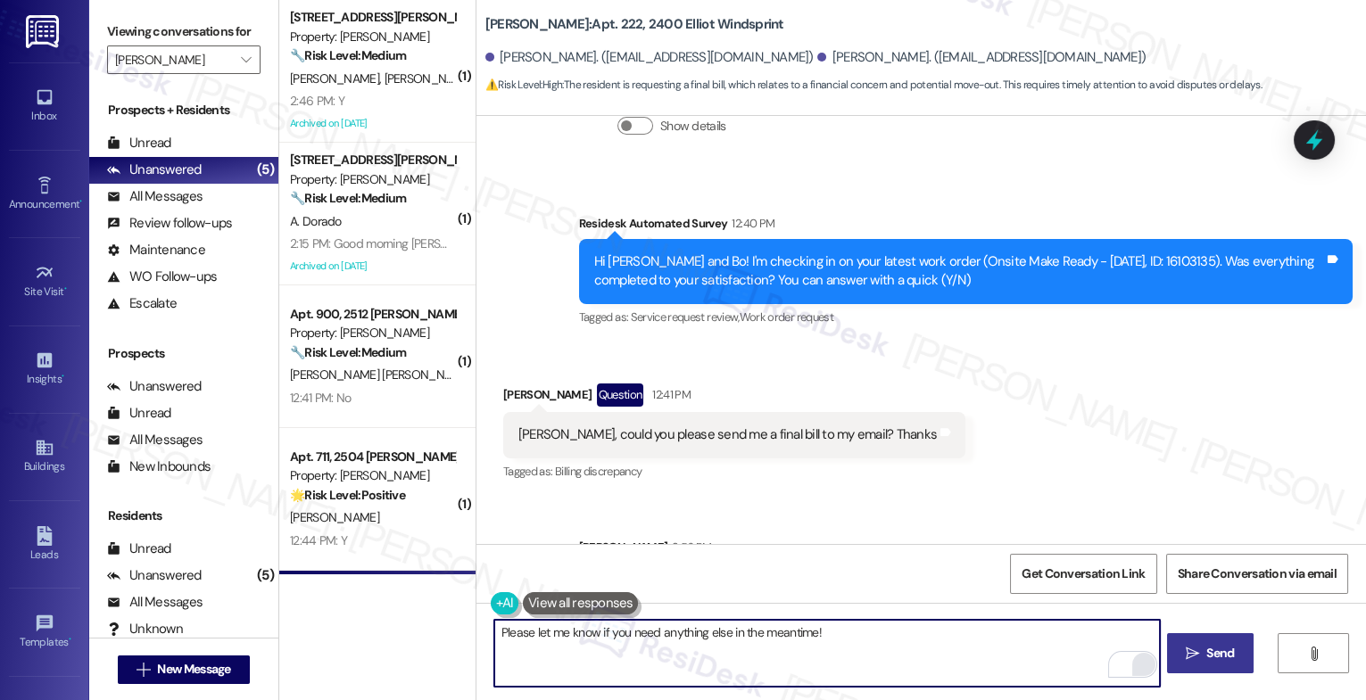
click at [1188, 650] on icon "" at bounding box center [1192, 654] width 13 height 14
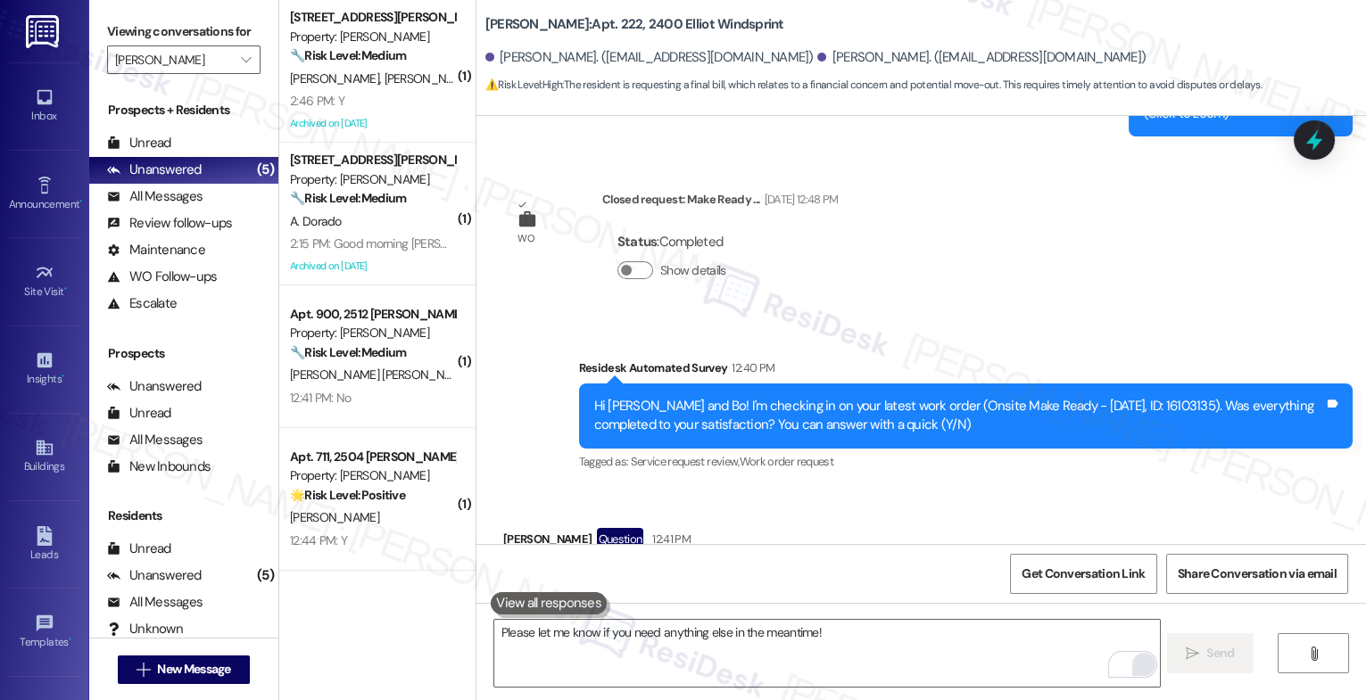
scroll to position [12463, 0]
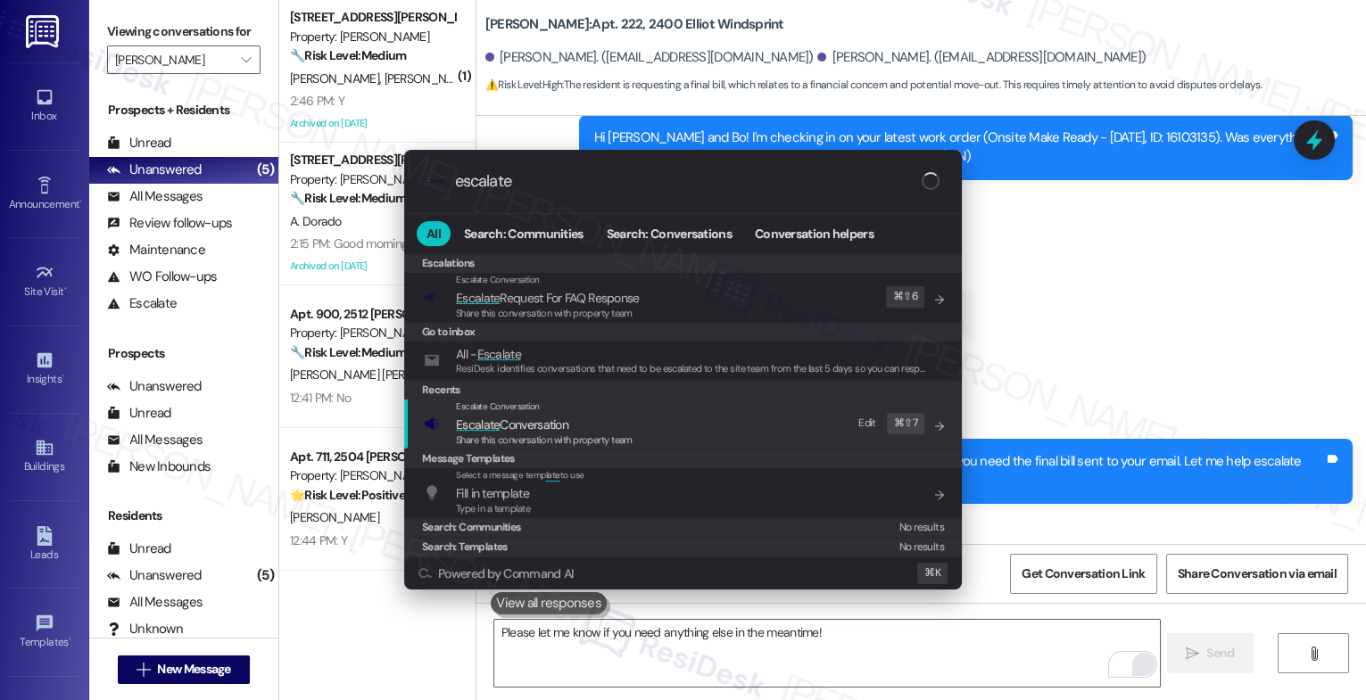
type input "escalate"
click at [542, 406] on div "Escalate Conversation" at bounding box center [544, 407] width 177 height 14
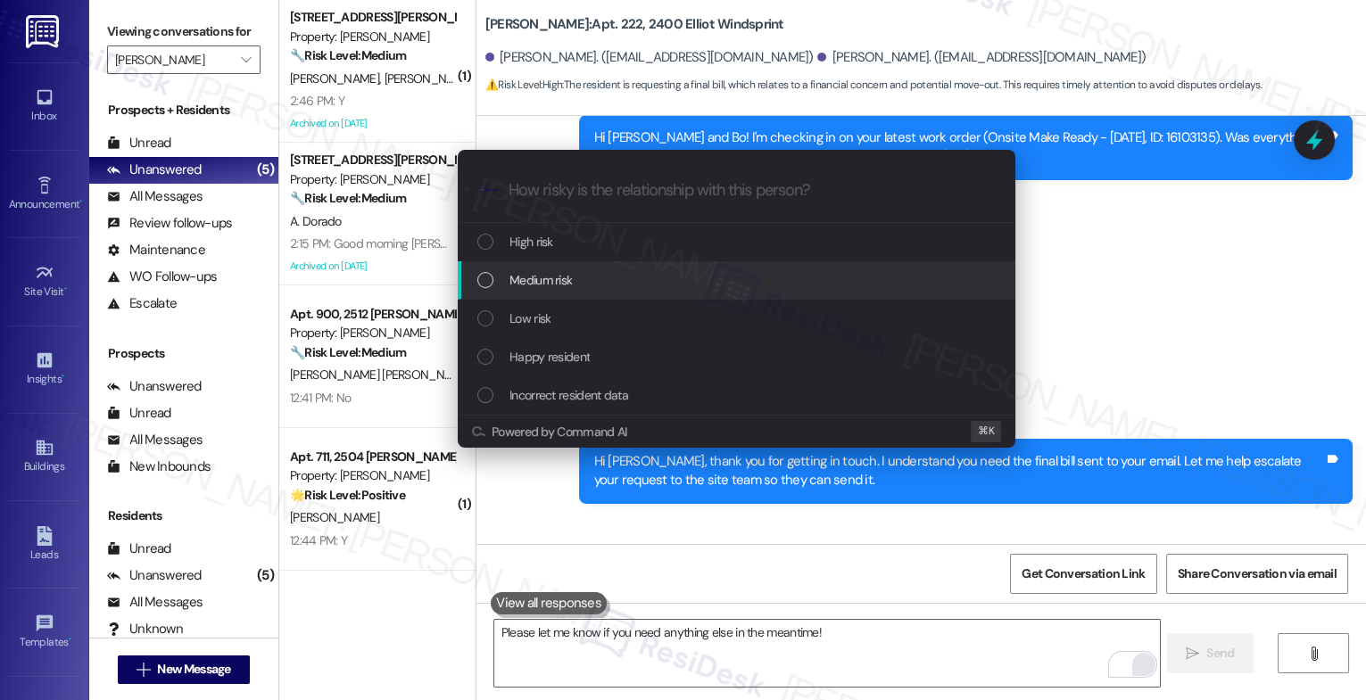
click at [574, 279] on div "Medium risk" at bounding box center [738, 280] width 522 height 20
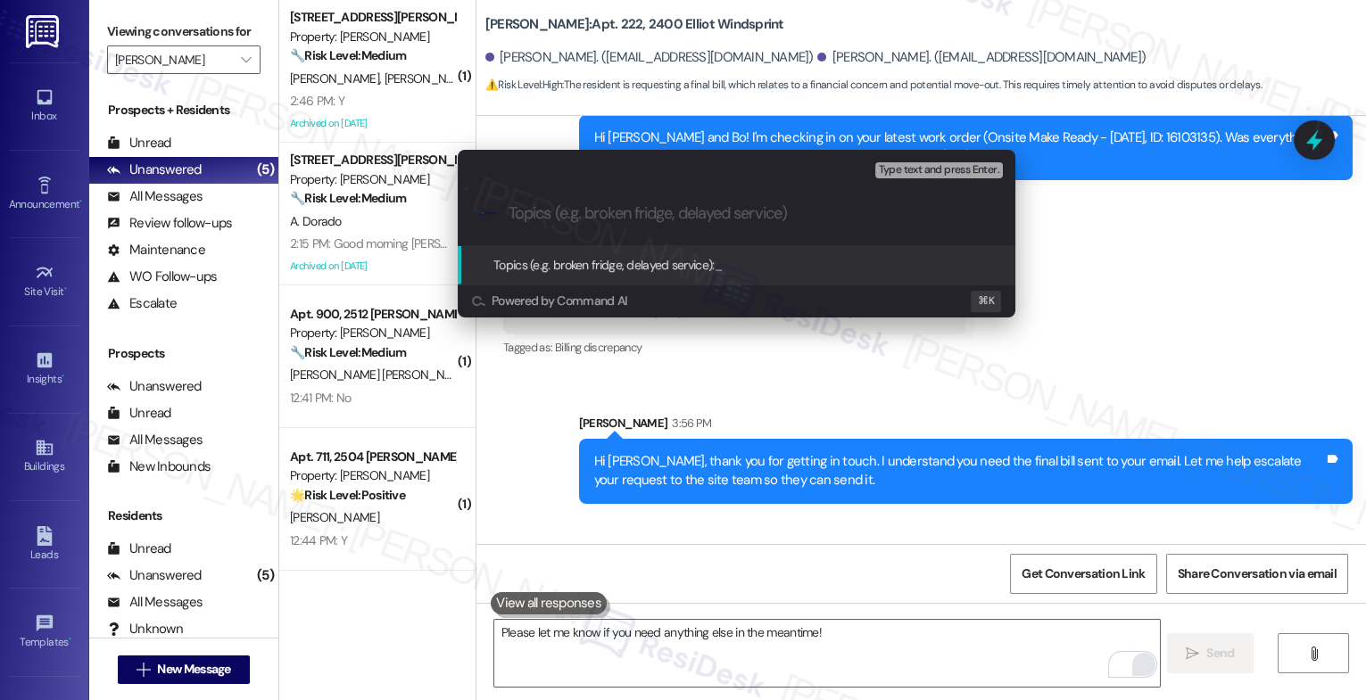
click at [550, 205] on input "Topics (e.g. broken fridge, delayed service)" at bounding box center [751, 213] width 485 height 19
type input "G"
click at [563, 214] on input "Final BillRequest" at bounding box center [744, 213] width 470 height 19
type input "Final Bill Request"
click at [661, 217] on input "Final Bill Request" at bounding box center [744, 213] width 470 height 19
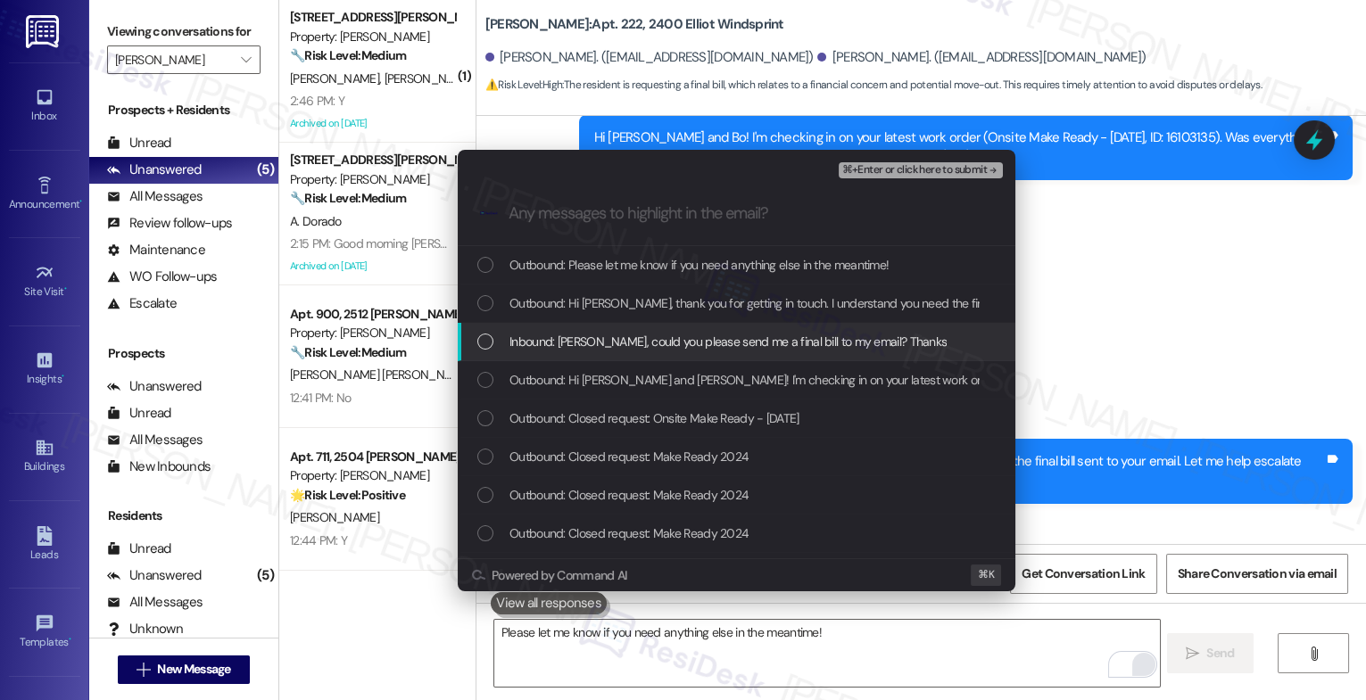
click at [644, 328] on div "Inbound: [PERSON_NAME], could you please send me a final bill to my email? Than…" at bounding box center [737, 342] width 558 height 38
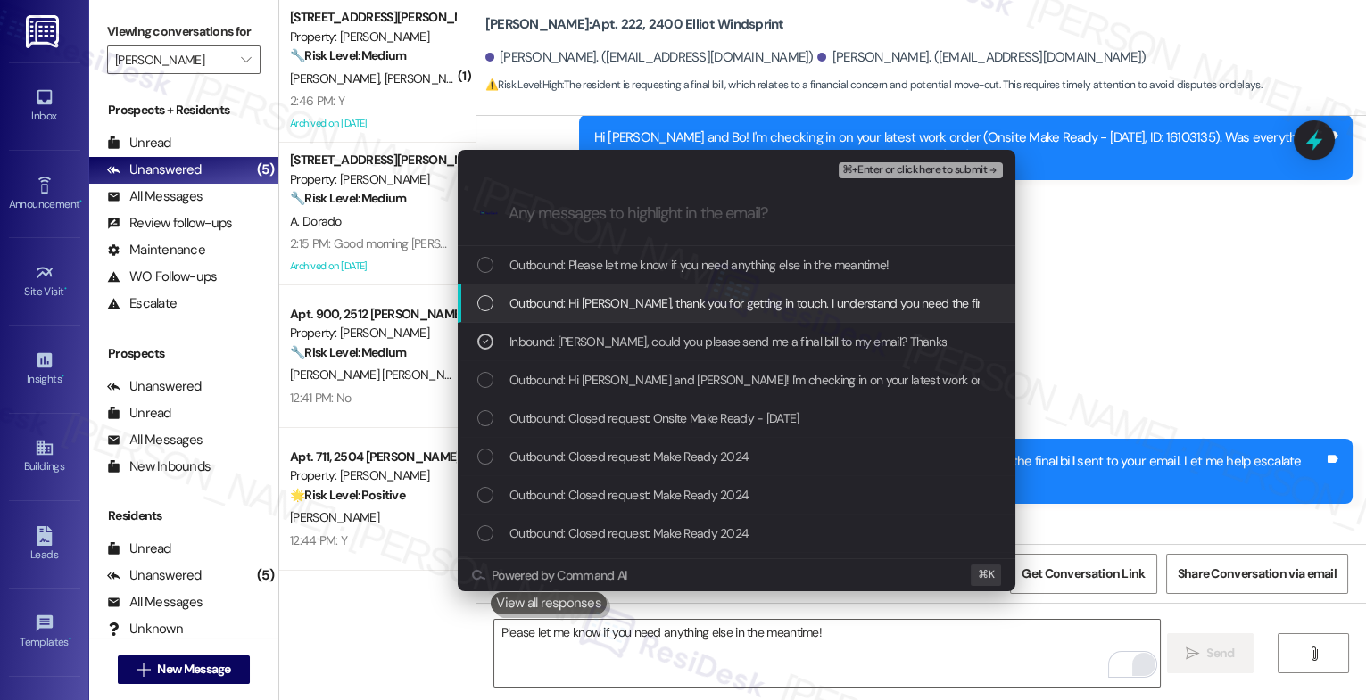
click at [657, 294] on span "Outbound: Hi [PERSON_NAME], thank you for getting in touch. I understand you ne…" at bounding box center [991, 304] width 963 height 20
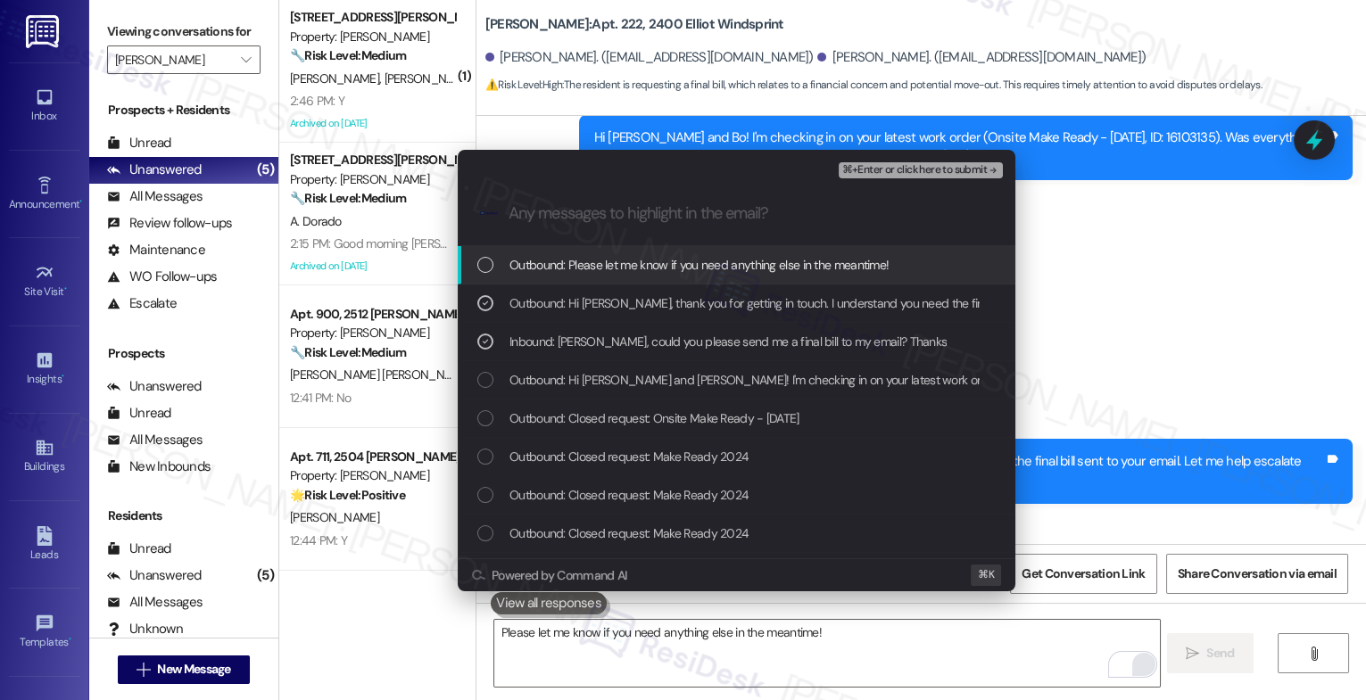
drag, startPoint x: 669, startPoint y: 269, endPoint x: 996, endPoint y: 193, distance: 335.3
click at [669, 268] on span "Outbound: Please let me know if you need anything else in the meantime!" at bounding box center [699, 265] width 379 height 20
click at [954, 166] on span "⌘+Enter or click here to submit" at bounding box center [914, 170] width 145 height 12
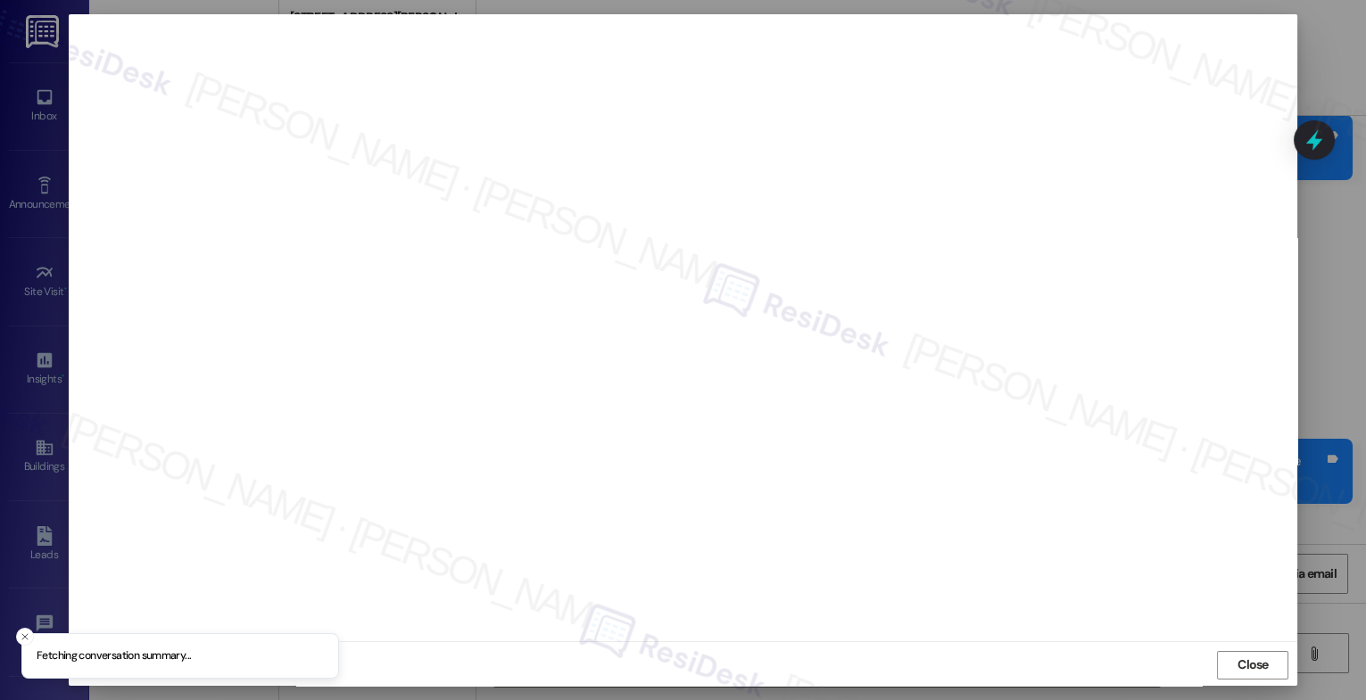
scroll to position [5, 0]
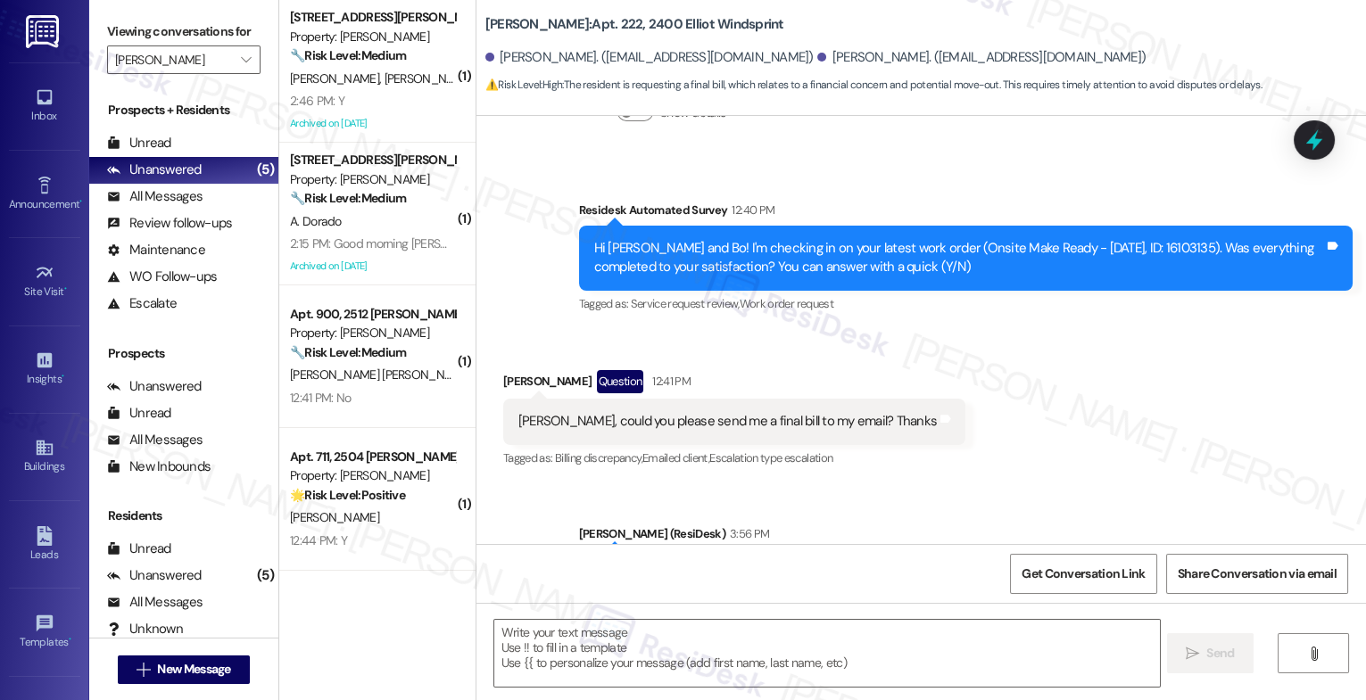
type textarea "Fetching suggested responses. Please feel free to read through the conversation…"
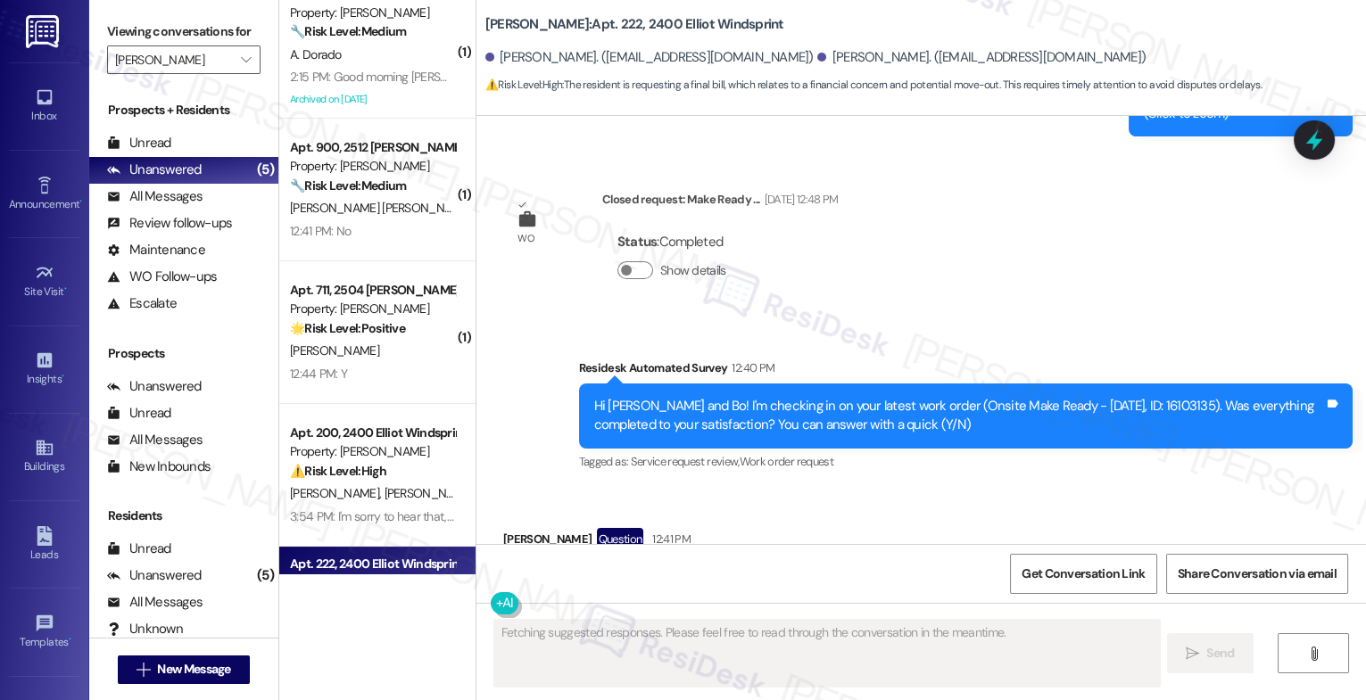
scroll to position [282, 0]
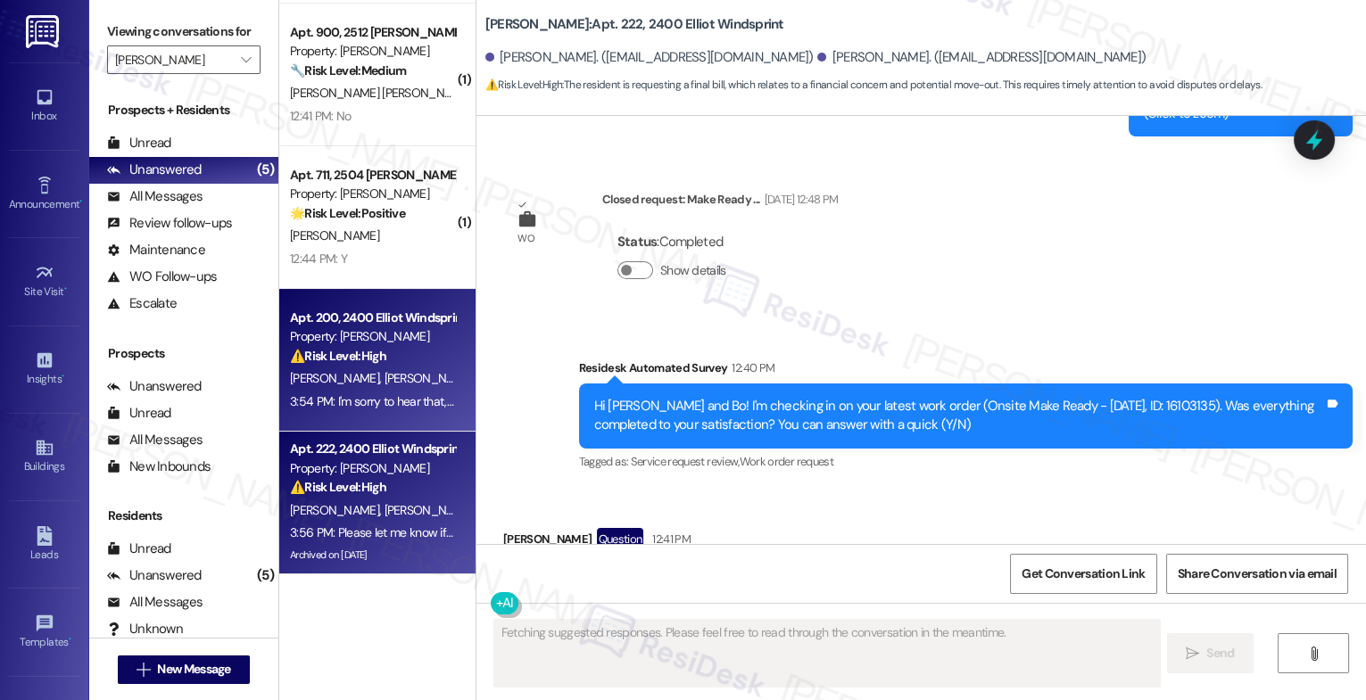
click at [361, 360] on strong "⚠️ Risk Level: High" at bounding box center [338, 356] width 96 height 16
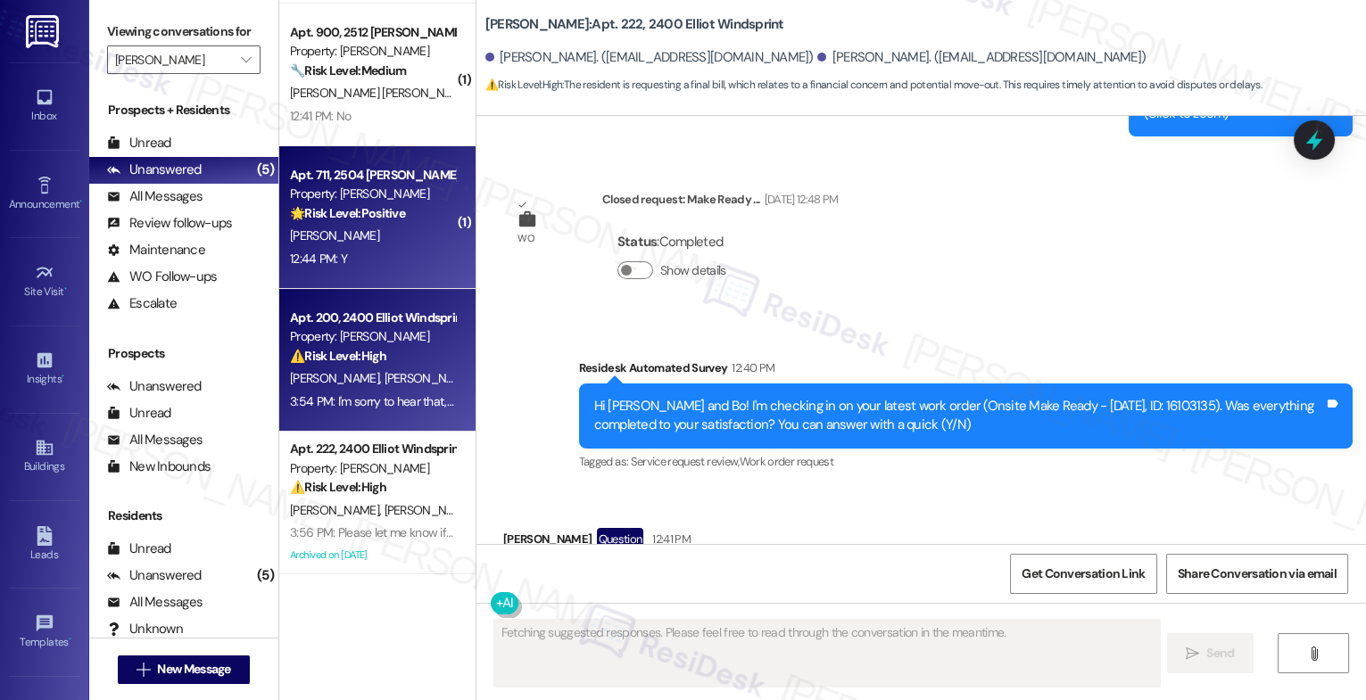
click at [360, 222] on div "🌟 Risk Level: Positive The resident responded positively to a follow-up regardi…" at bounding box center [372, 213] width 165 height 19
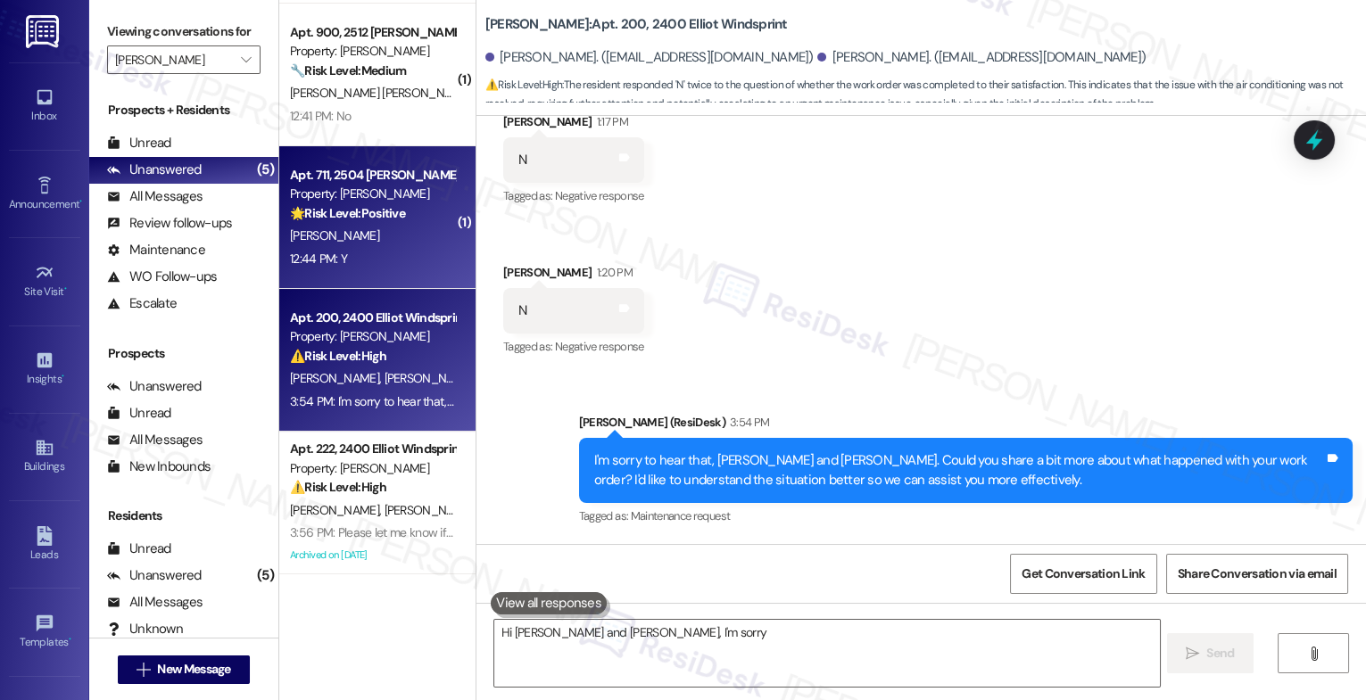
scroll to position [367, 0]
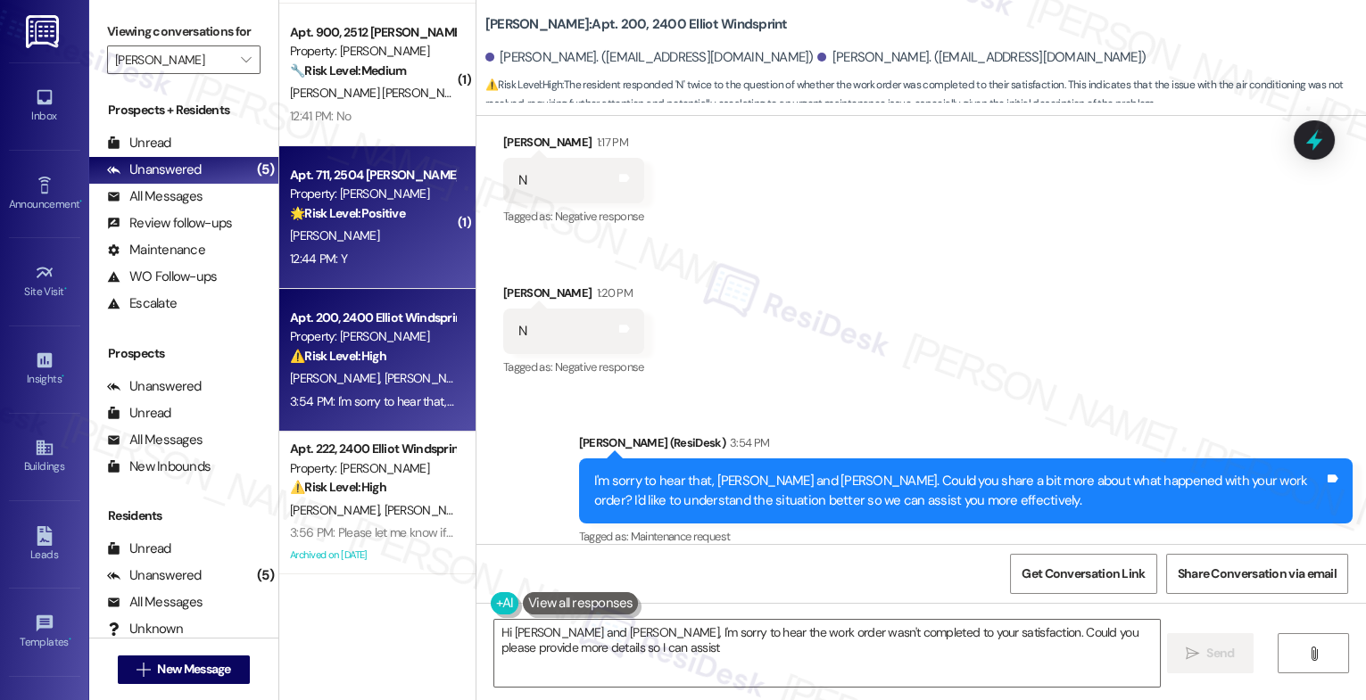
type textarea "Hi [PERSON_NAME] and [PERSON_NAME], I'm sorry to hear the work order wasn't com…"
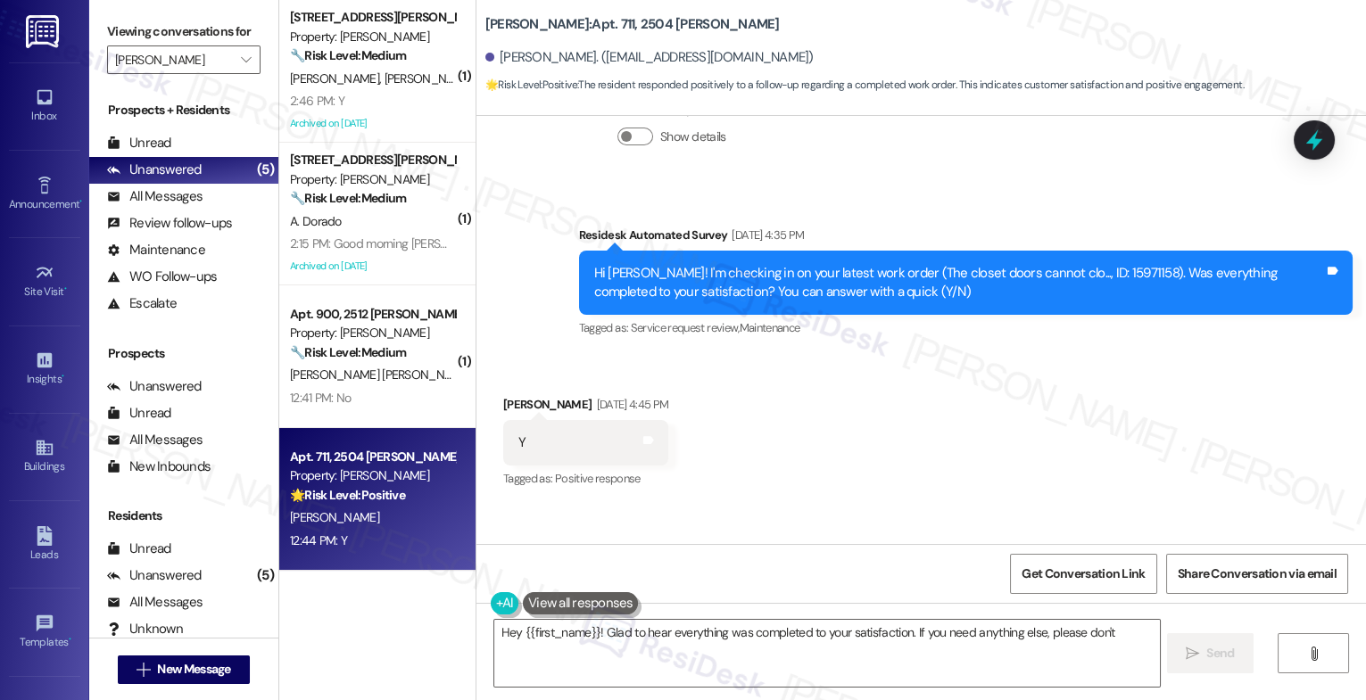
scroll to position [4056, 0]
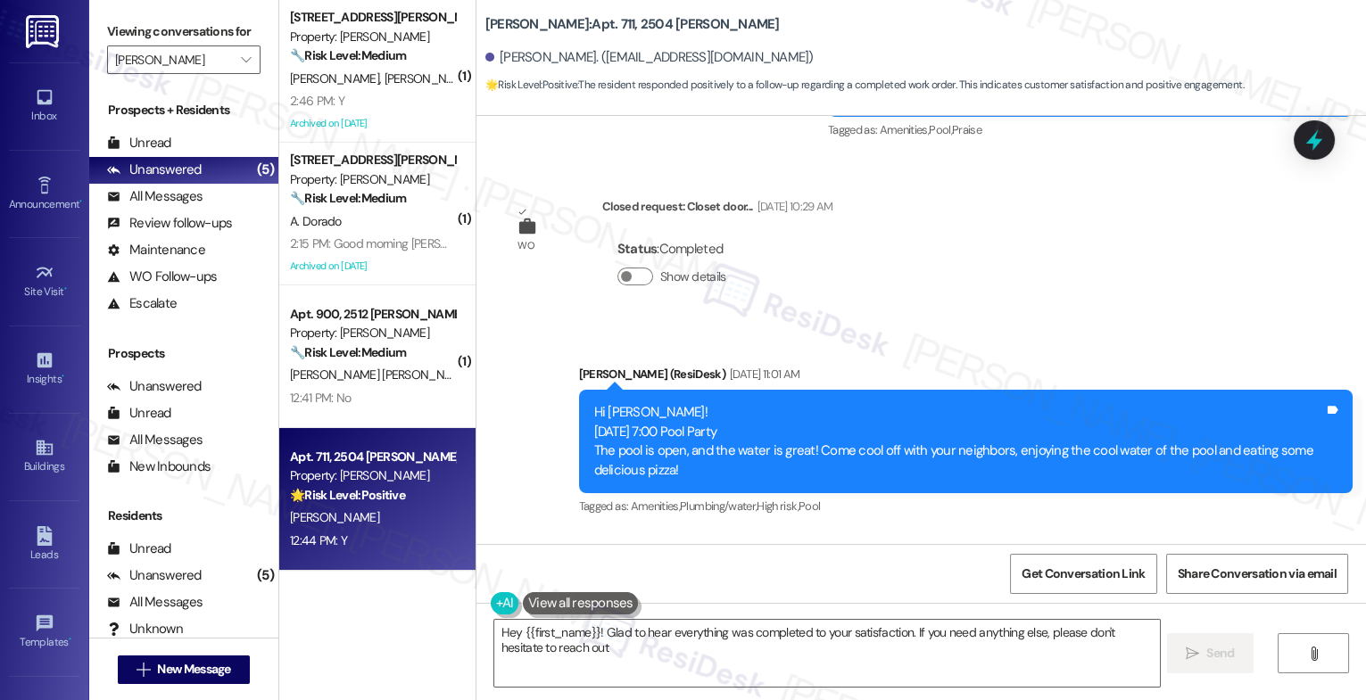
type textarea "Hey {{first_name}}! Glad to hear everything was completed to your satisfaction.…"
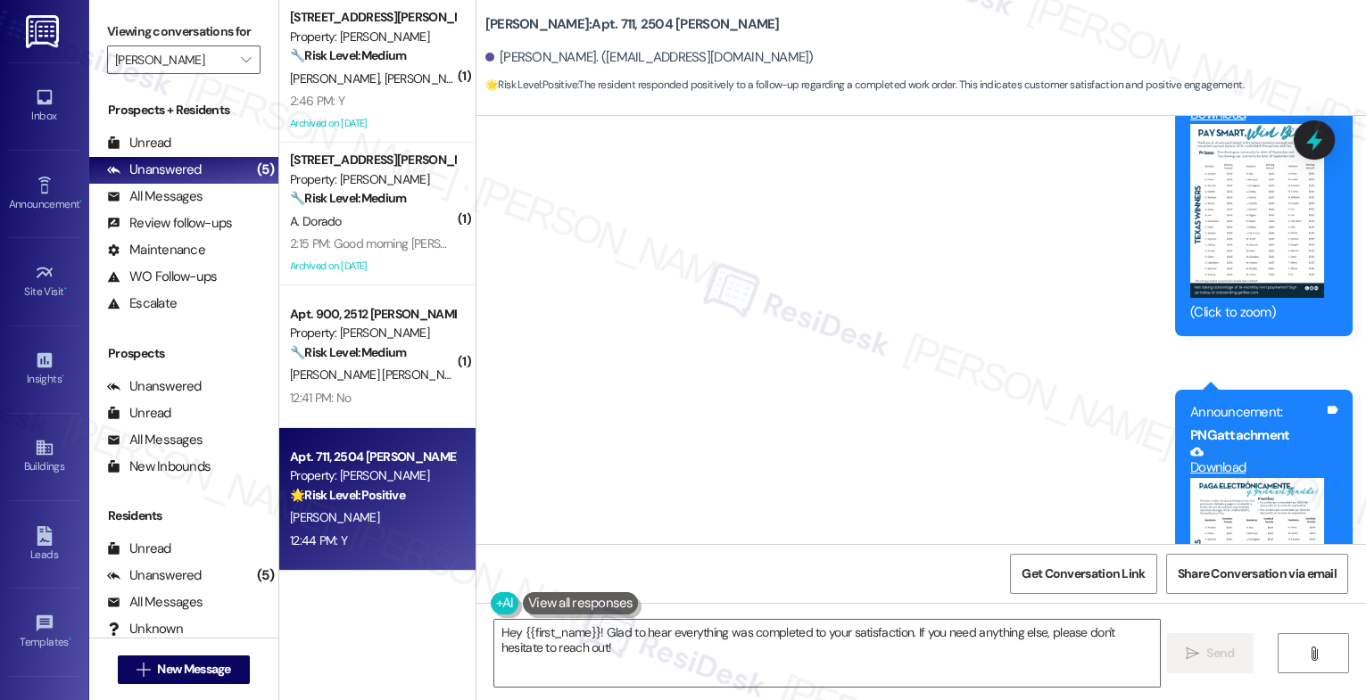
scroll to position [6327, 0]
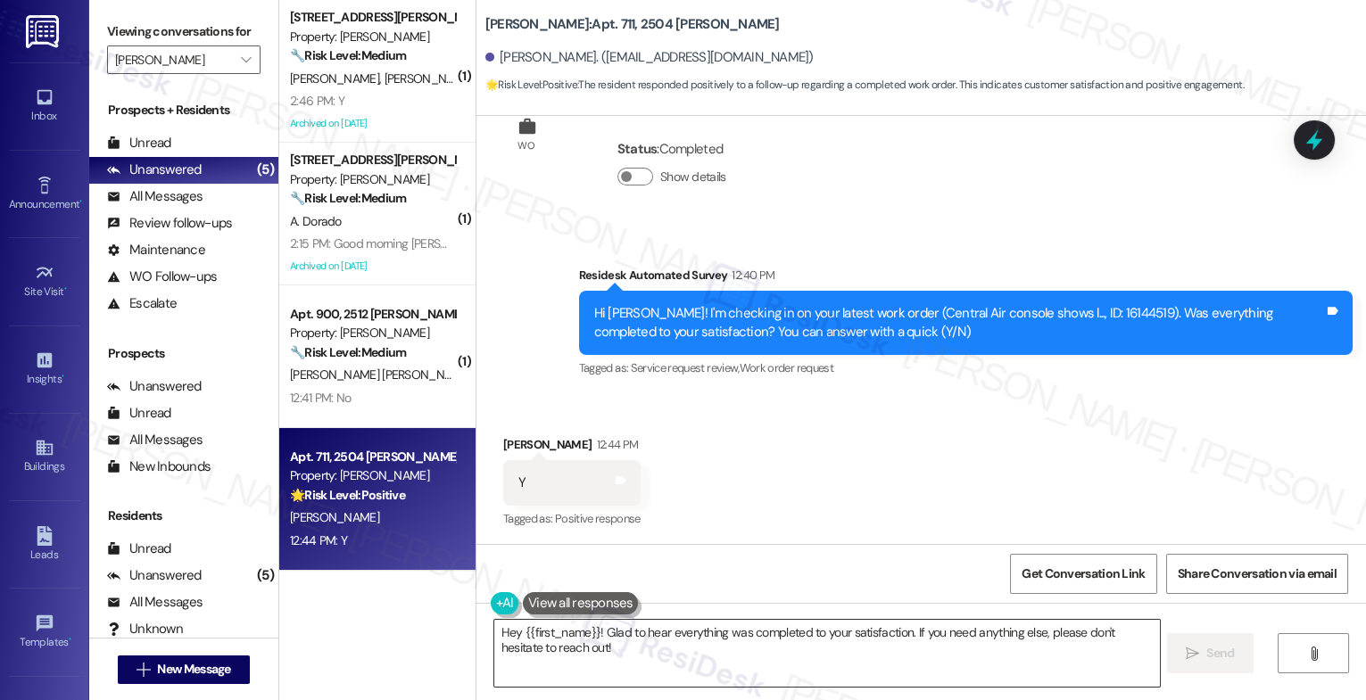
click at [623, 634] on textarea "Hey {{first_name}}! Glad to hear everything was completed to your satisfaction.…" at bounding box center [827, 653] width 666 height 67
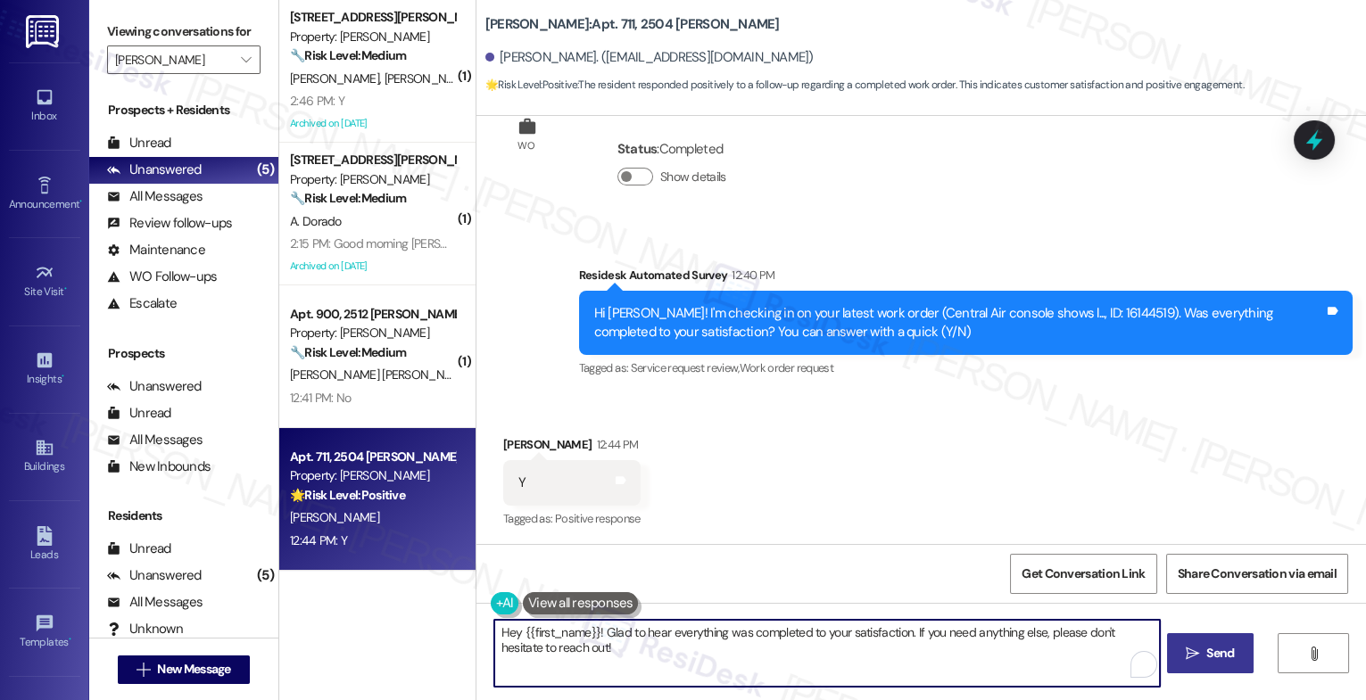
click at [1182, 650] on span " Send" at bounding box center [1210, 653] width 56 height 19
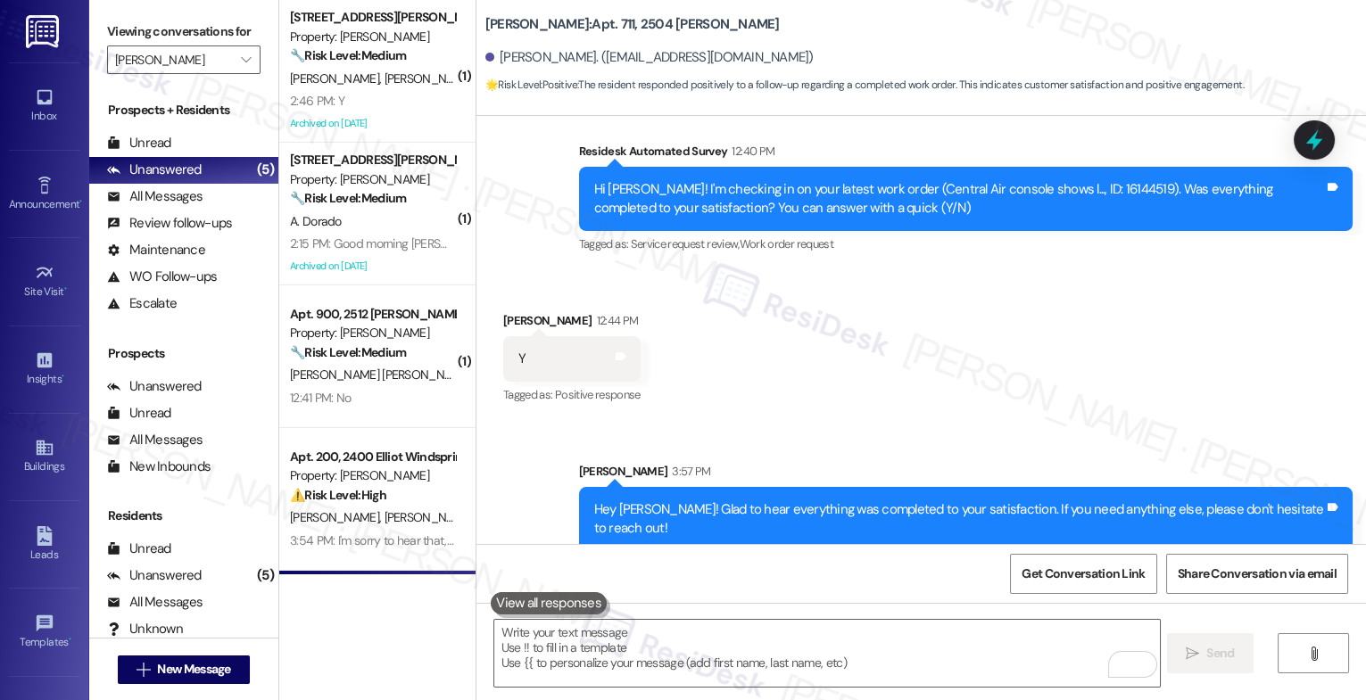
scroll to position [6471, 0]
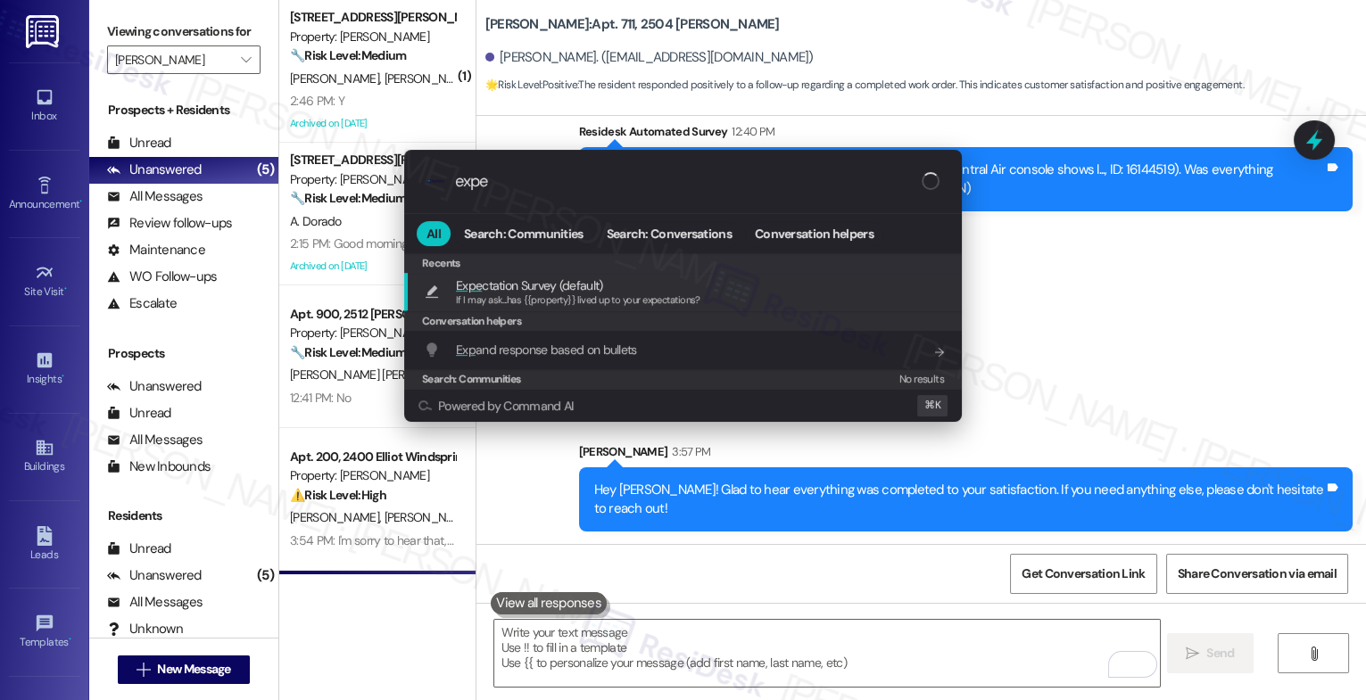
type input "expec"
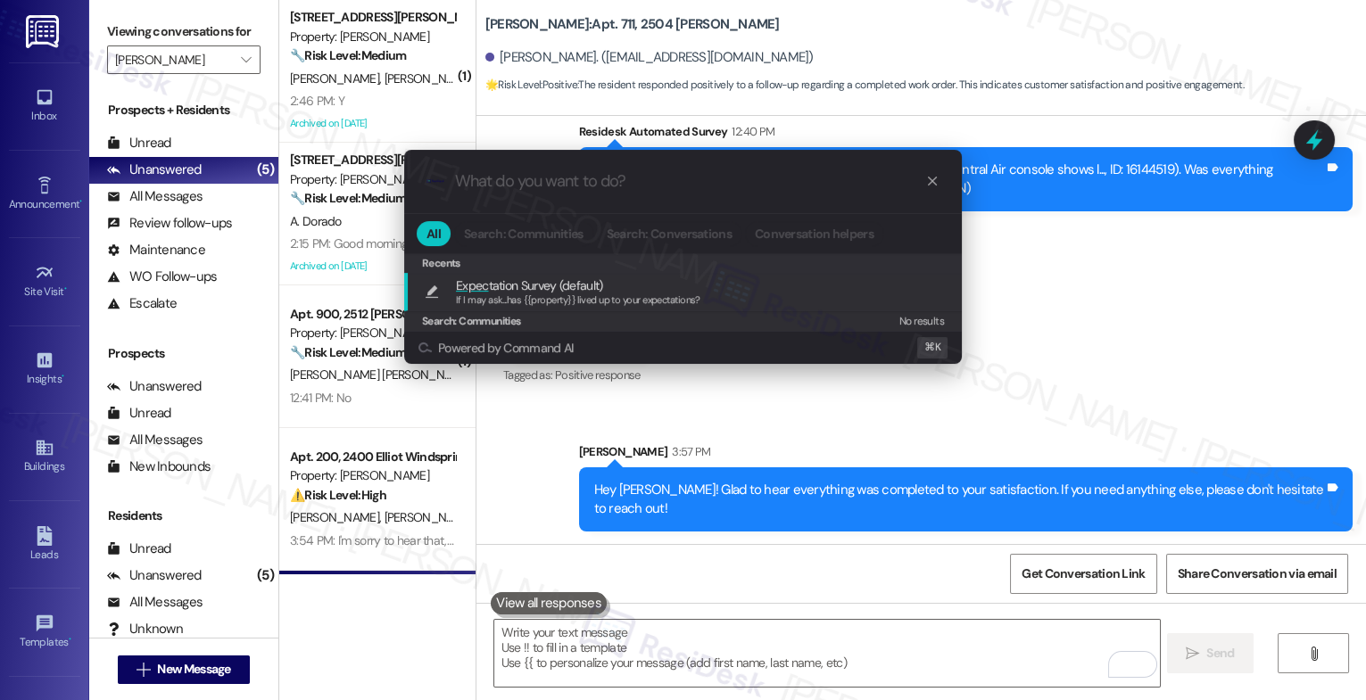
type textarea "If I may ask...has {{property}} lived up to your expectations?"
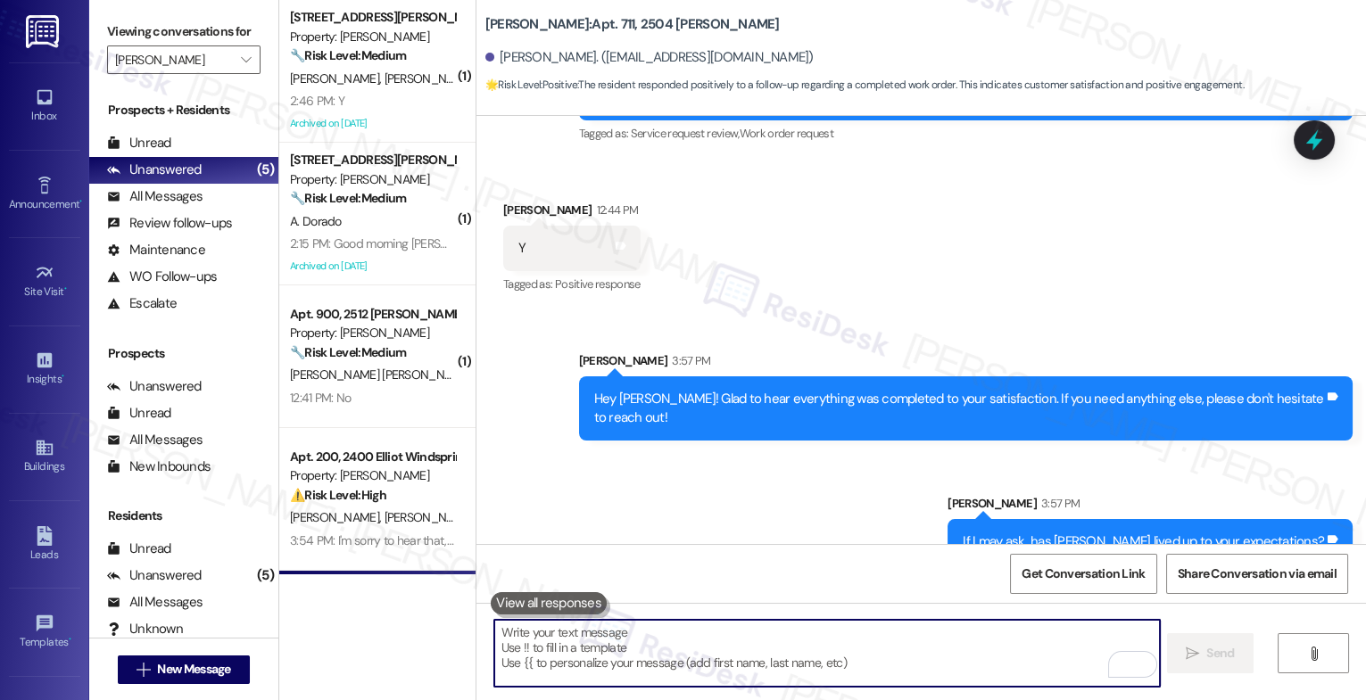
scroll to position [6595, 0]
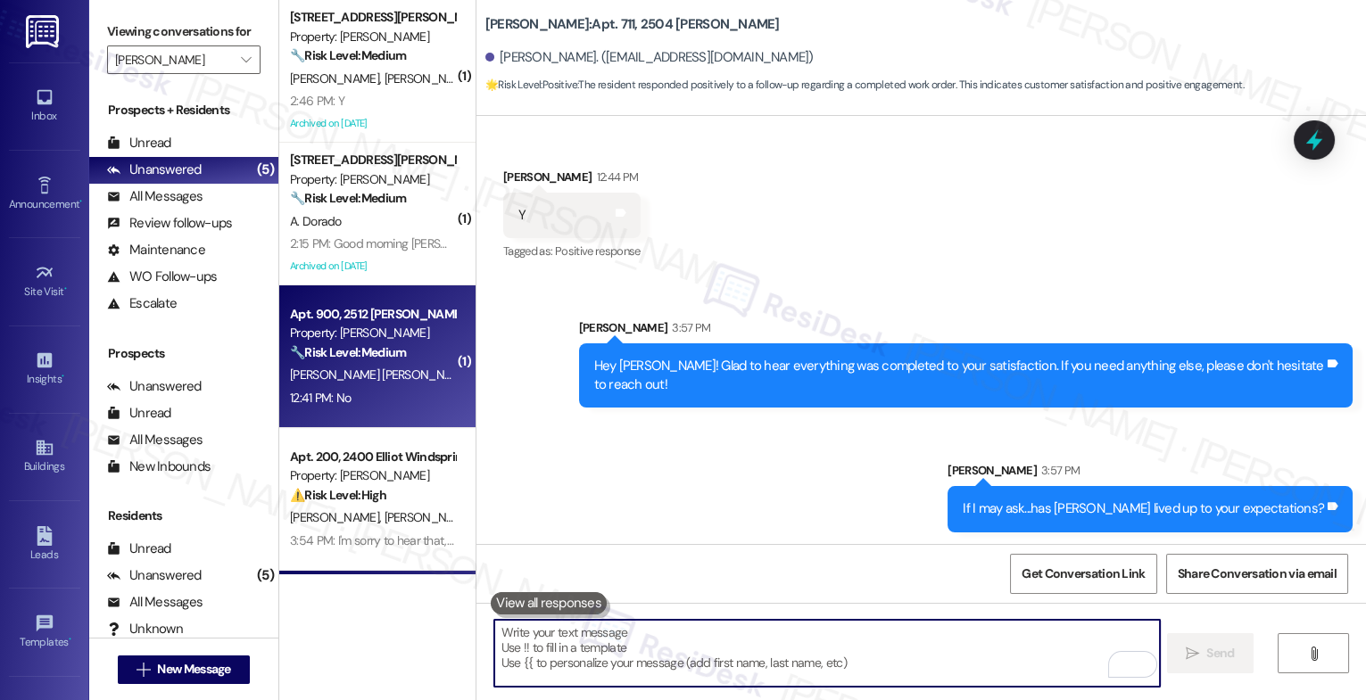
click at [312, 352] on strong "🔧 Risk Level: Medium" at bounding box center [348, 352] width 116 height 16
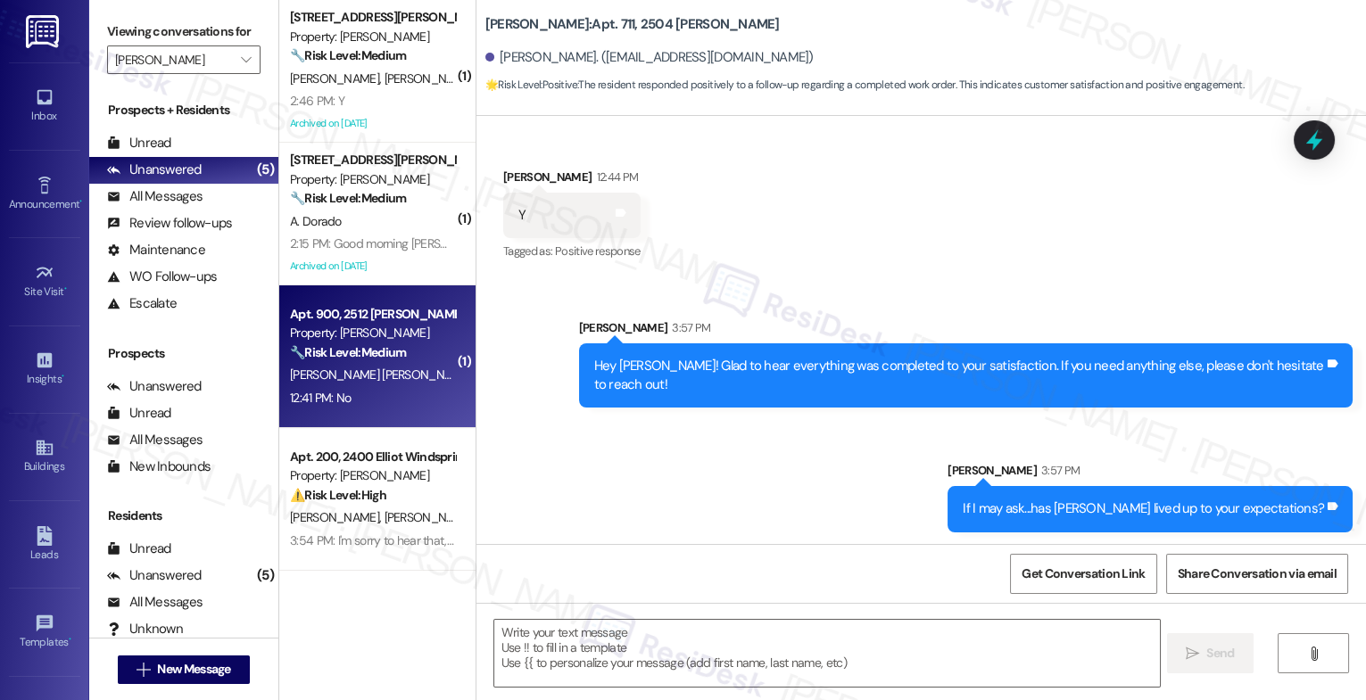
type textarea "Fetching suggested responses. Please feel free to read through the conversation…"
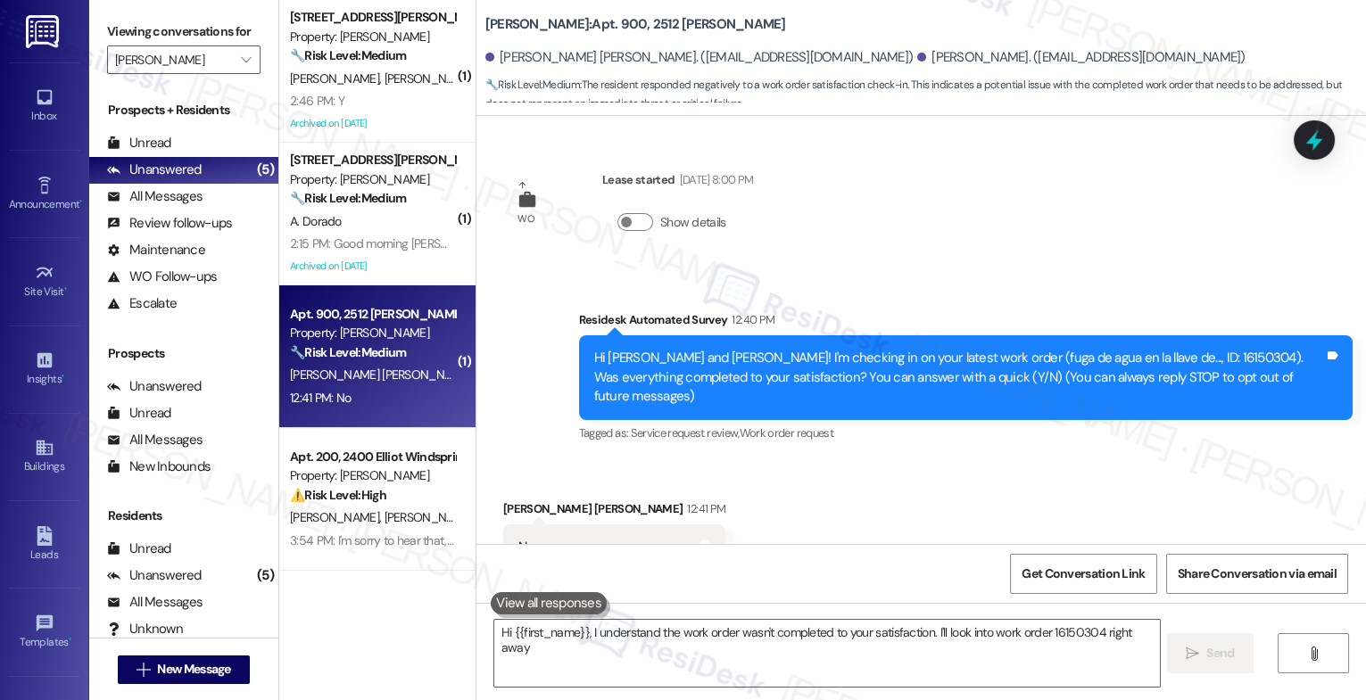
scroll to position [46, 0]
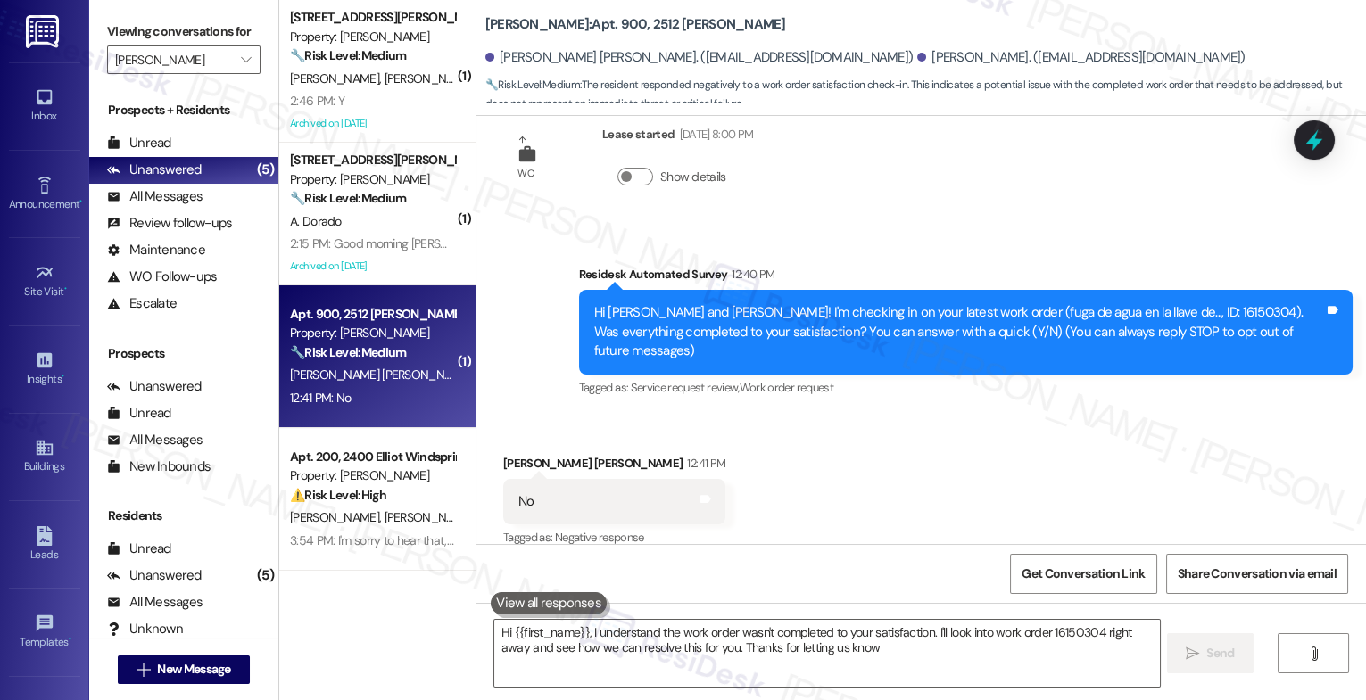
type textarea "Hi {{first_name}}, I understand the work order wasn't completed to your satisfa…"
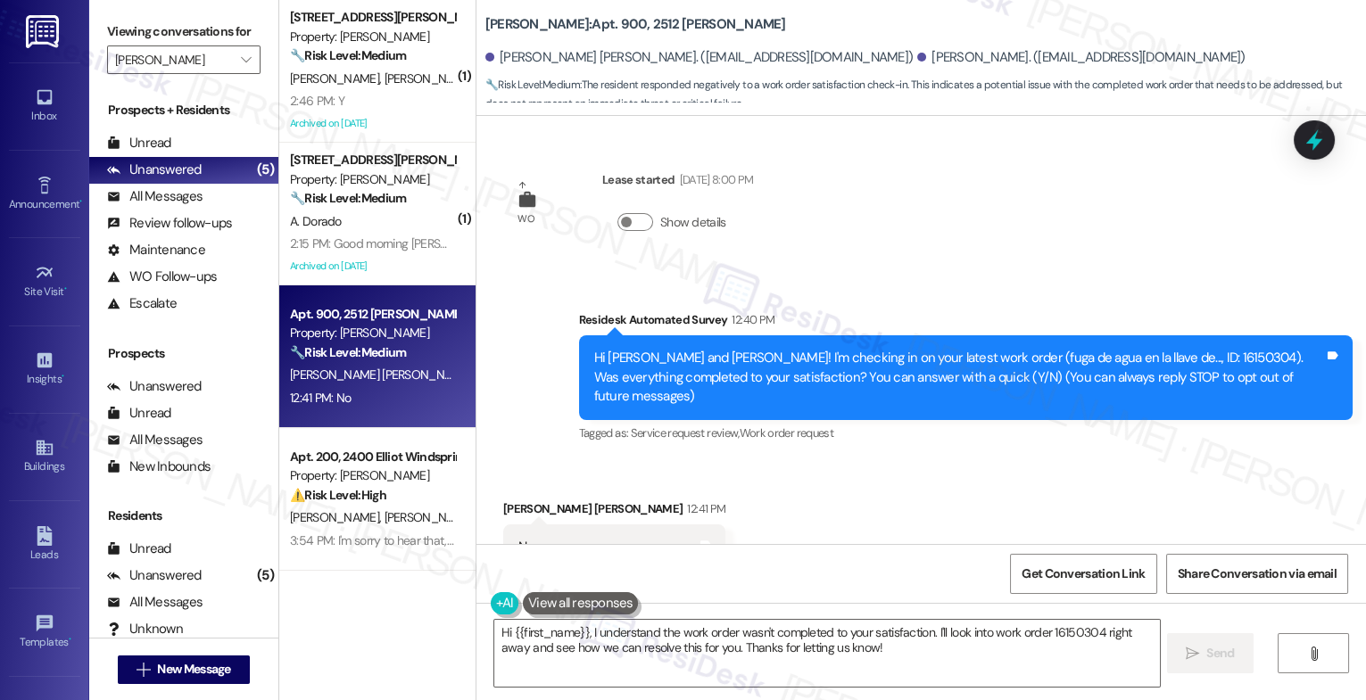
click at [710, 507] on div "Received via SMS [PERSON_NAME] [PERSON_NAME] 12:41 PM No Tags and notes Tagged …" at bounding box center [921, 535] width 890 height 151
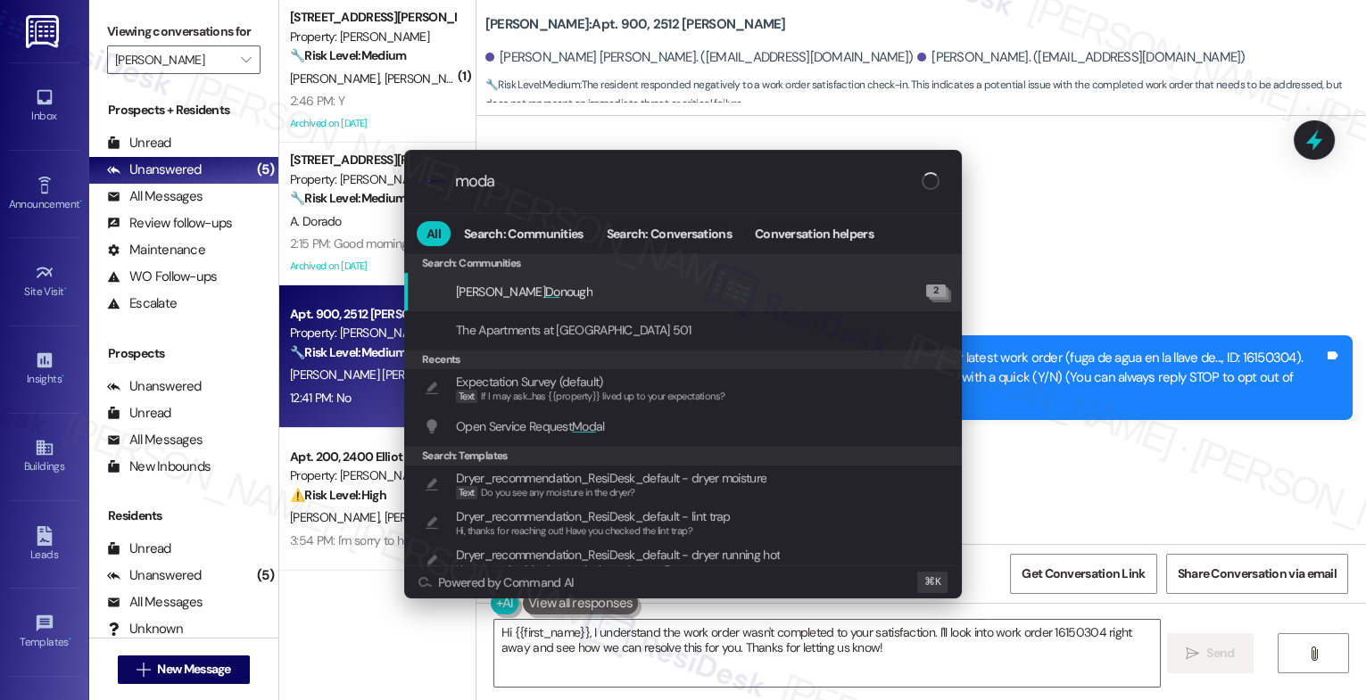
type input "modal"
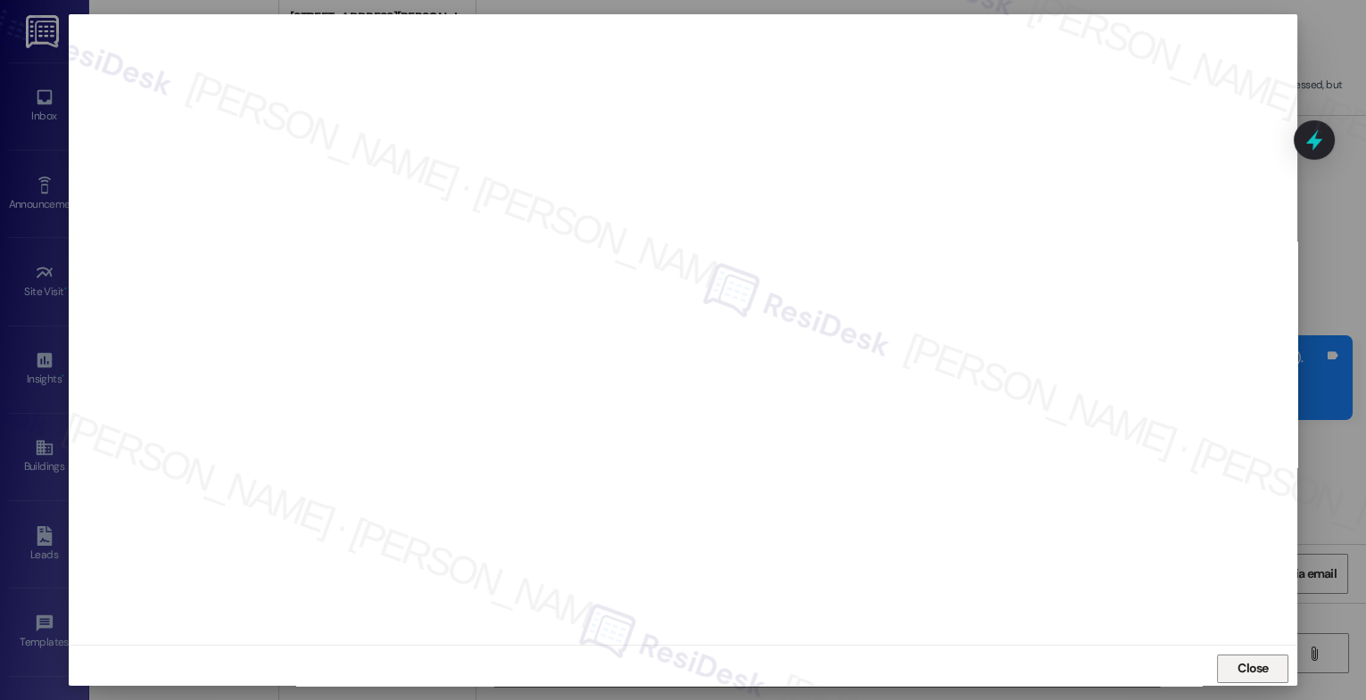
click at [1246, 666] on span "Close" at bounding box center [1253, 668] width 31 height 19
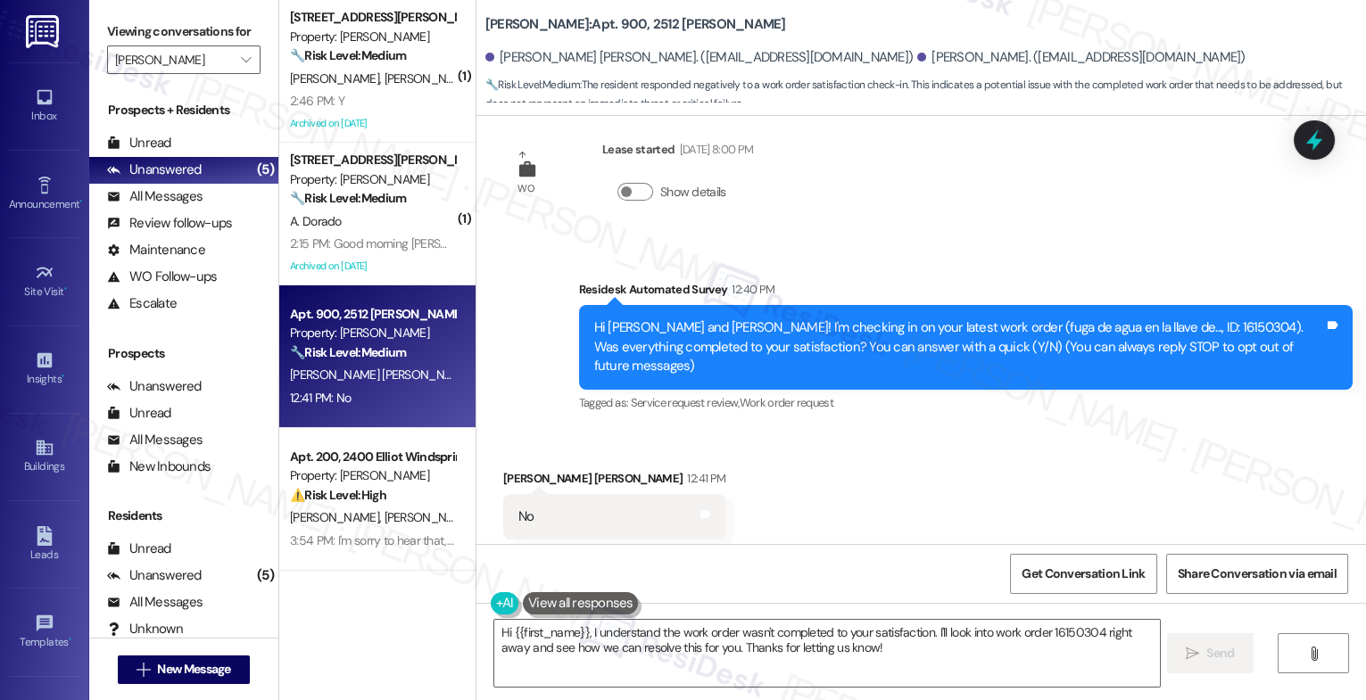
scroll to position [46, 0]
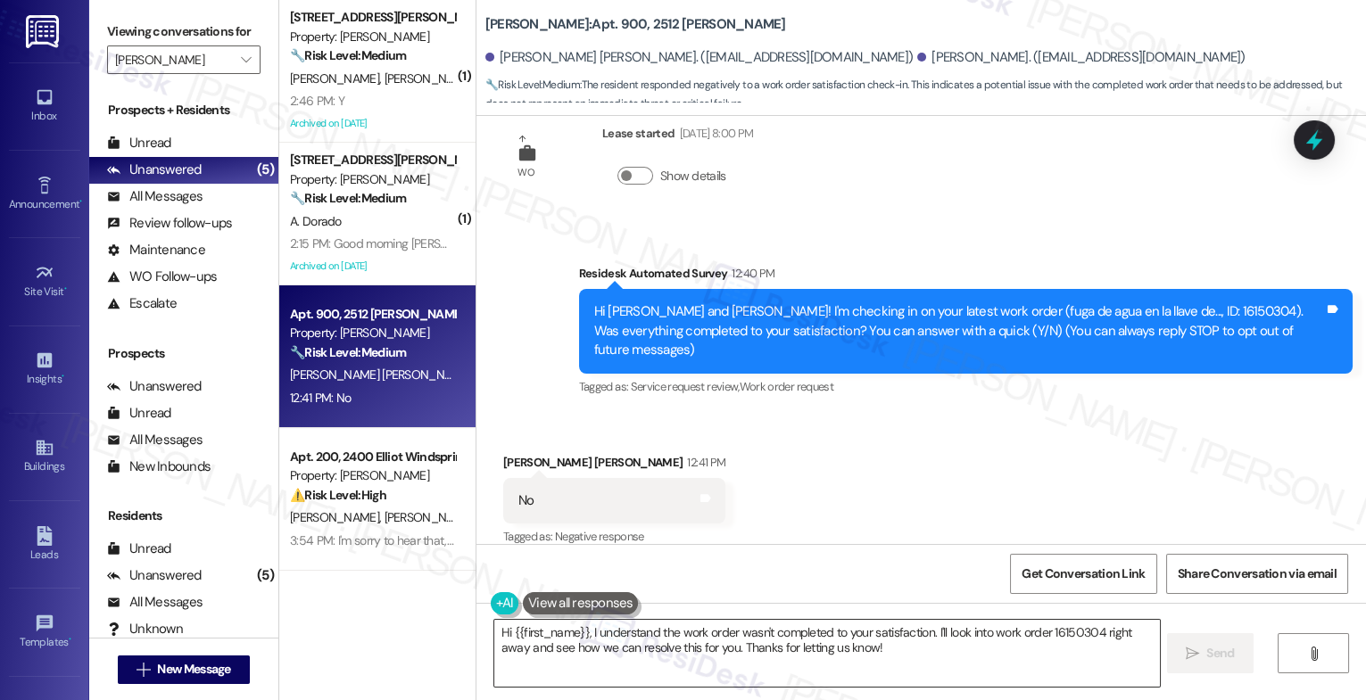
click at [592, 639] on textarea "Hi {{first_name}}, I understand the work order wasn't completed to your satisfa…" at bounding box center [827, 653] width 666 height 67
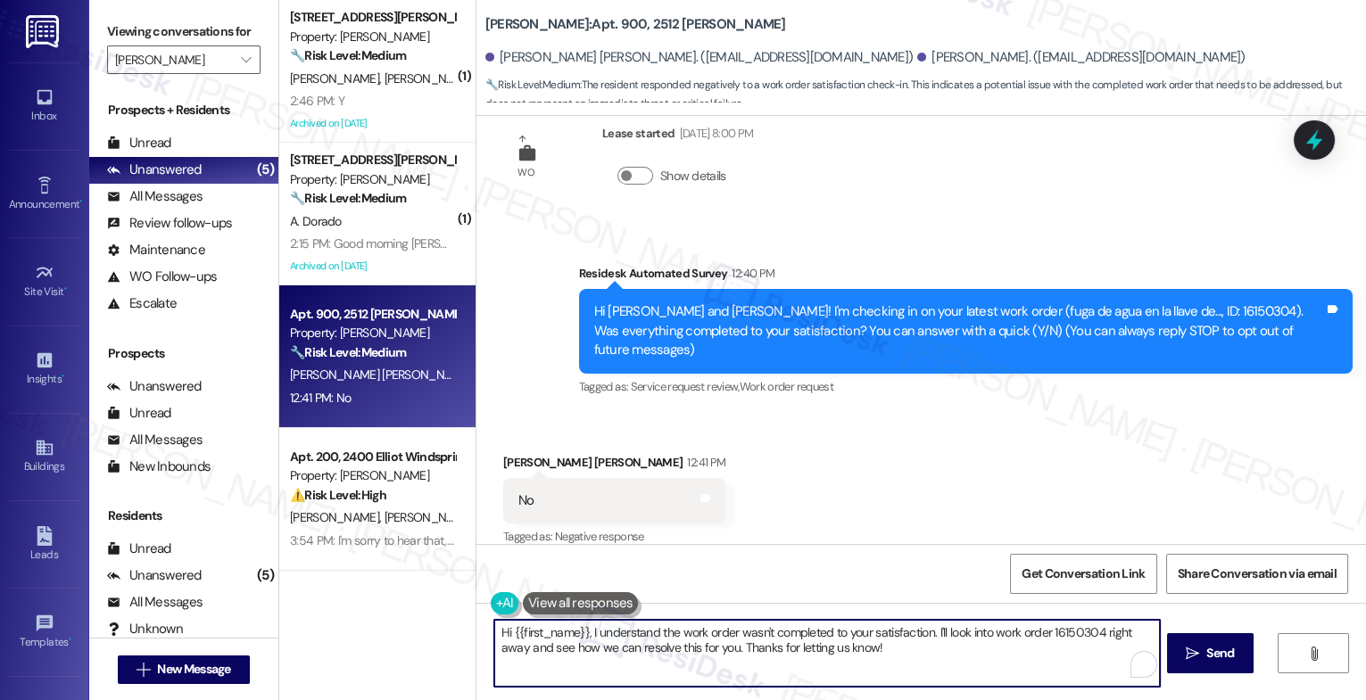
click at [592, 639] on textarea "Hi {{first_name}}, I understand the work order wasn't completed to your satisfa…" at bounding box center [827, 653] width 666 height 67
paste textarea "16152637"
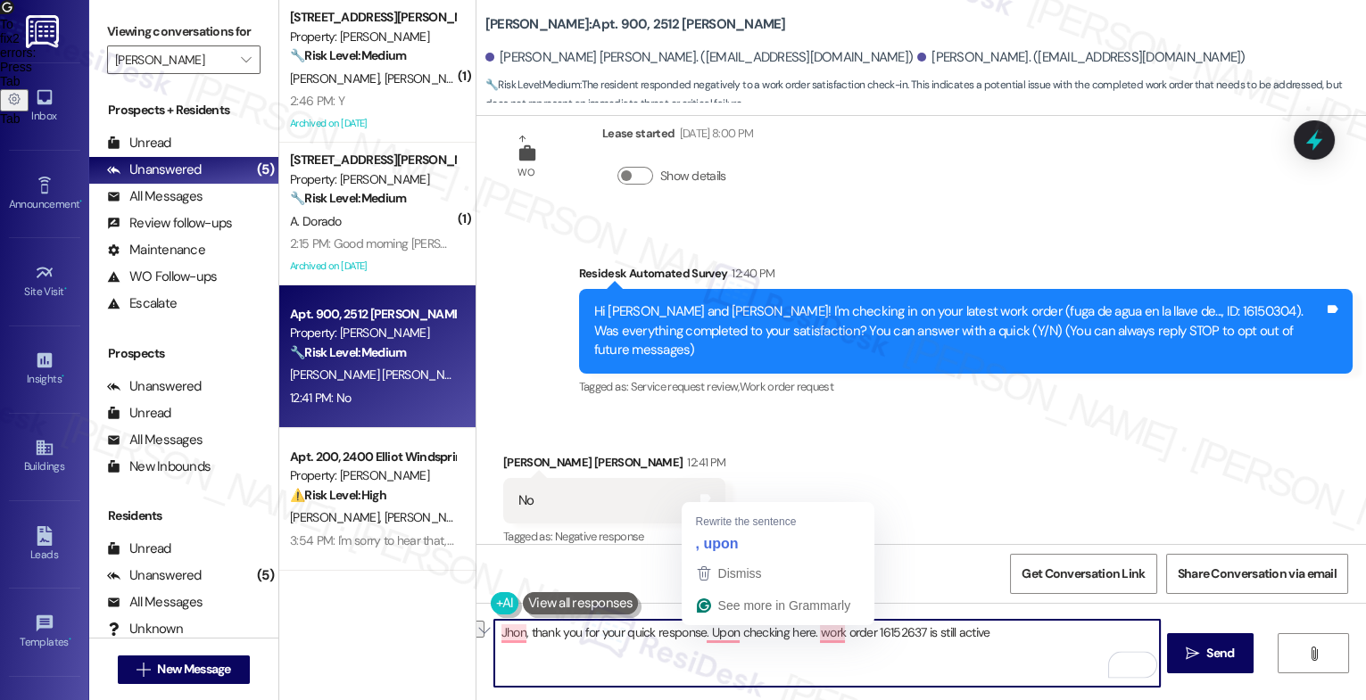
drag, startPoint x: 701, startPoint y: 631, endPoint x: 1087, endPoint y: 638, distance: 385.5
click at [1087, 638] on textarea "Jhon, thank you for your quick response. Upon checking here. work order 1615263…" at bounding box center [827, 653] width 666 height 67
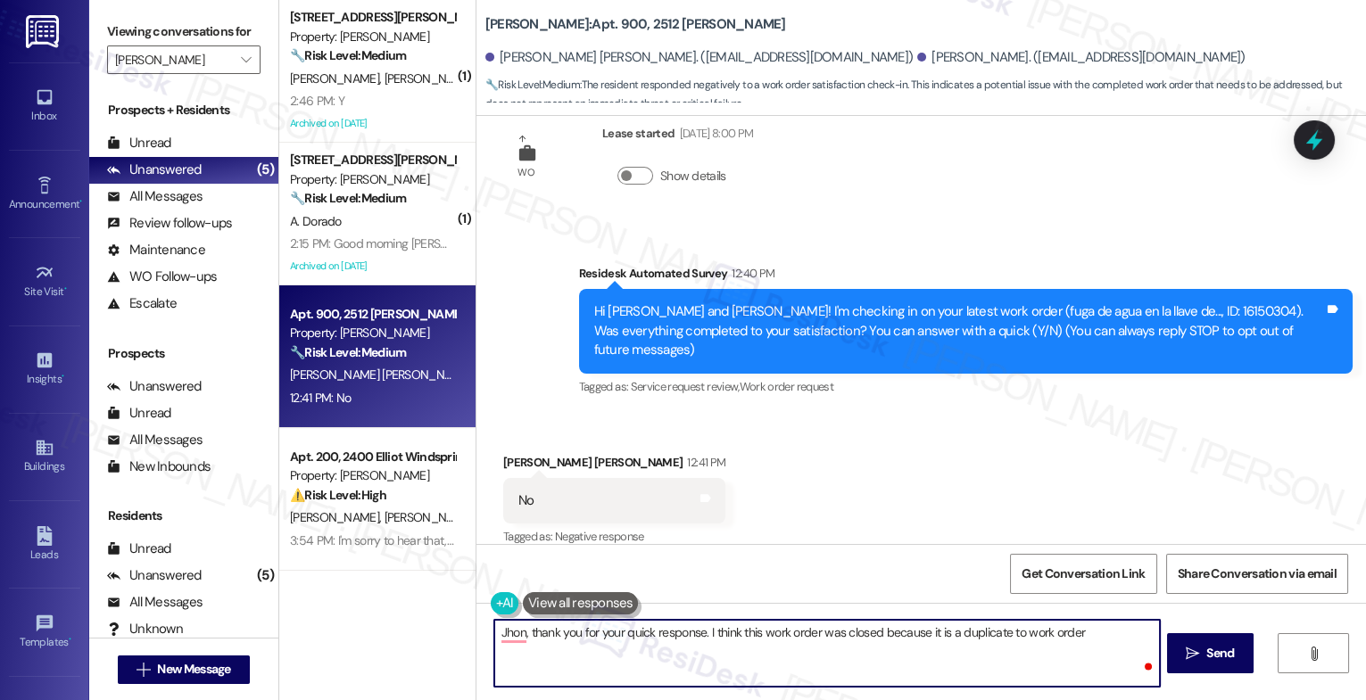
paste textarea "16152637"
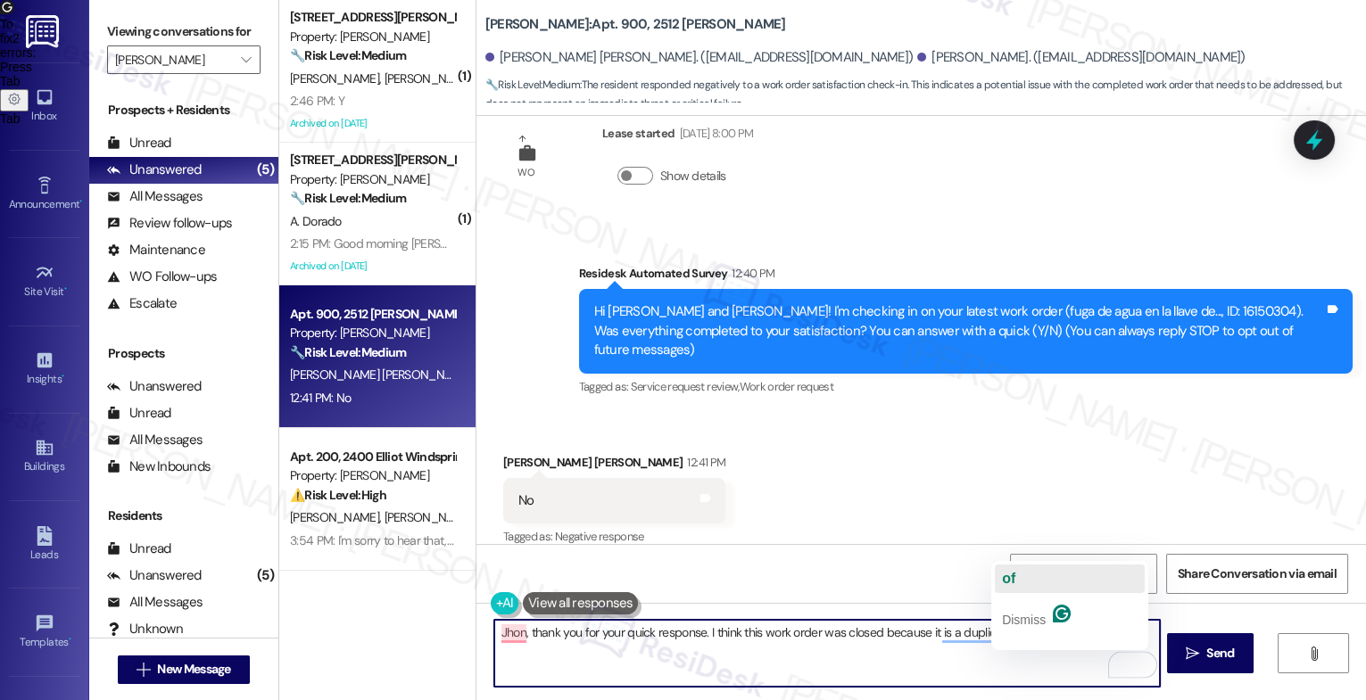
click at [1032, 569] on button "of" at bounding box center [1070, 579] width 150 height 29
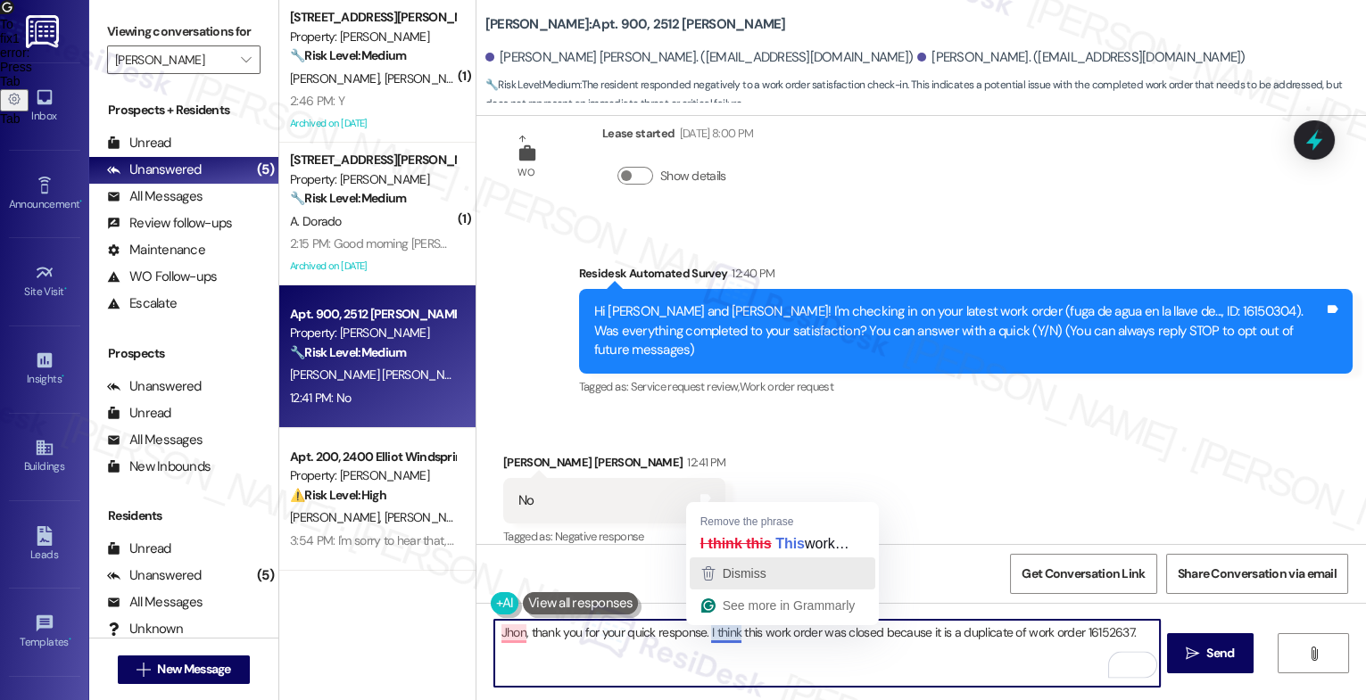
click at [738, 579] on span "Dismiss" at bounding box center [745, 574] width 44 height 14
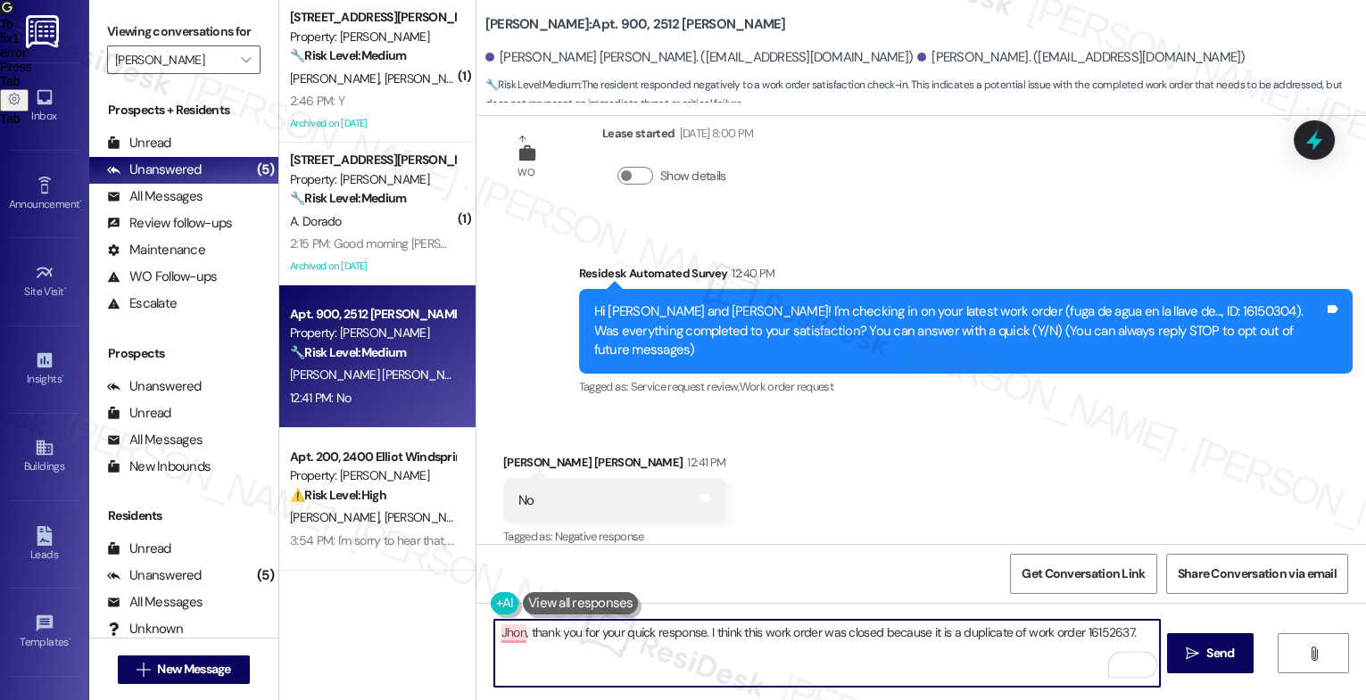
click at [1140, 634] on textarea "Jhon, thank you for your quick response. I think this work order was closed bec…" at bounding box center [827, 653] width 666 height 67
drag, startPoint x: 645, startPoint y: 647, endPoint x: 935, endPoint y: 661, distance: 290.3
click at [935, 661] on textarea "Jhon, thank you for your quick response. I think this work order was closed bec…" at bounding box center [827, 653] width 666 height 67
click at [1136, 665] on div "1" at bounding box center [1133, 666] width 20 height 20
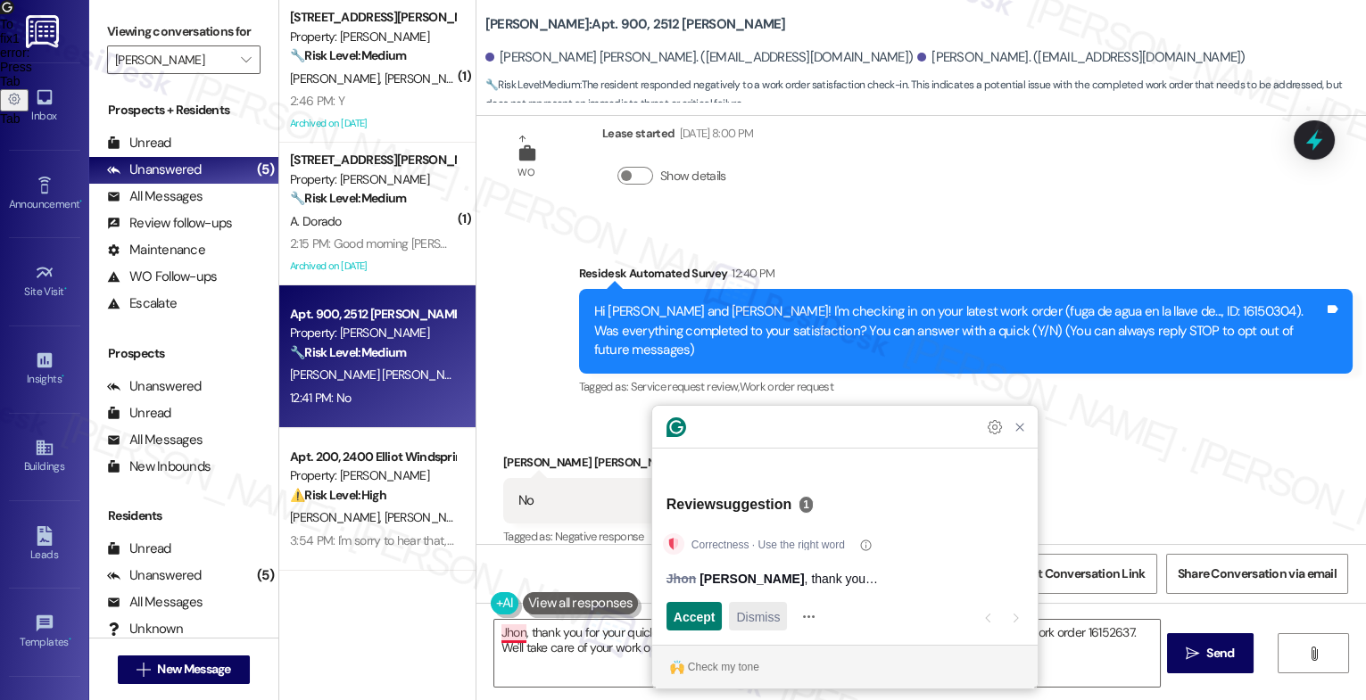
click at [745, 616] on span "Dismiss" at bounding box center [758, 617] width 44 height 19
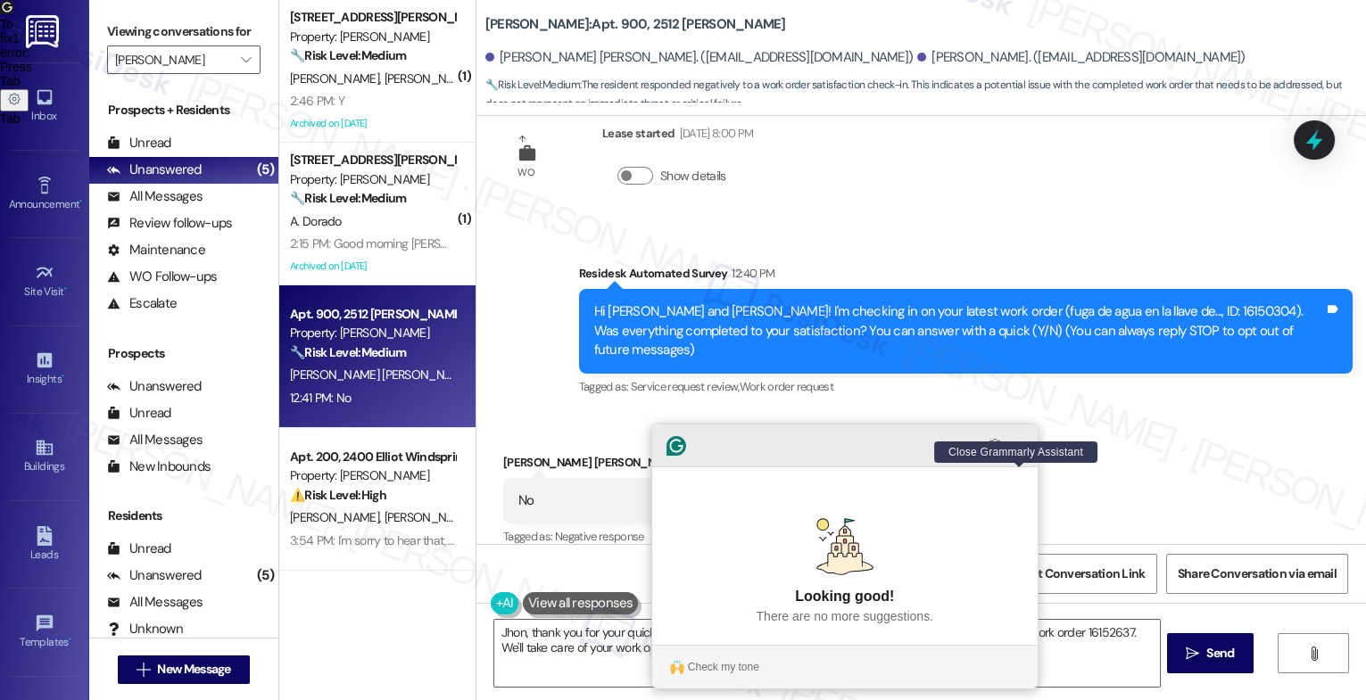
click at [1010, 457] on icon "Close Grammarly Assistant" at bounding box center [1019, 445] width 21 height 21
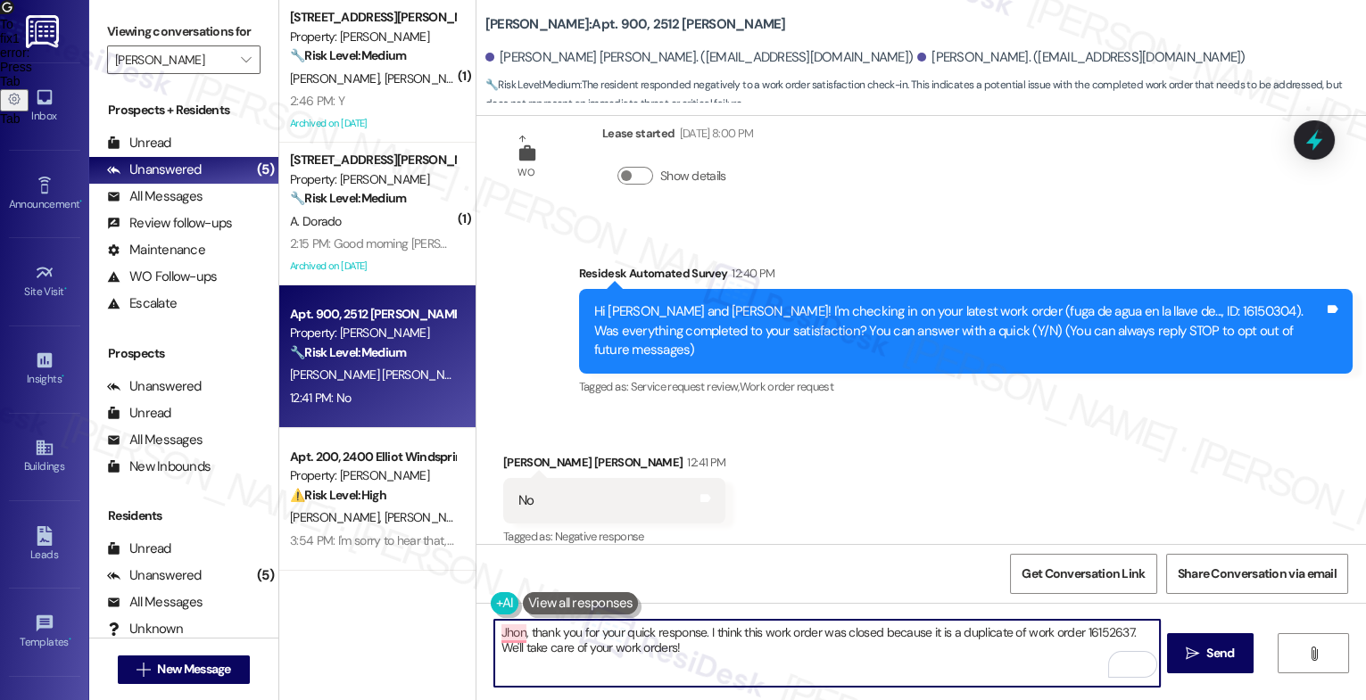
scroll to position [0, 0]
drag, startPoint x: 1126, startPoint y: 632, endPoint x: 1135, endPoint y: 651, distance: 21.6
click at [1135, 651] on div "Jhon, thank you for your quick response. I think this work order was closed bec…" at bounding box center [826, 653] width 667 height 69
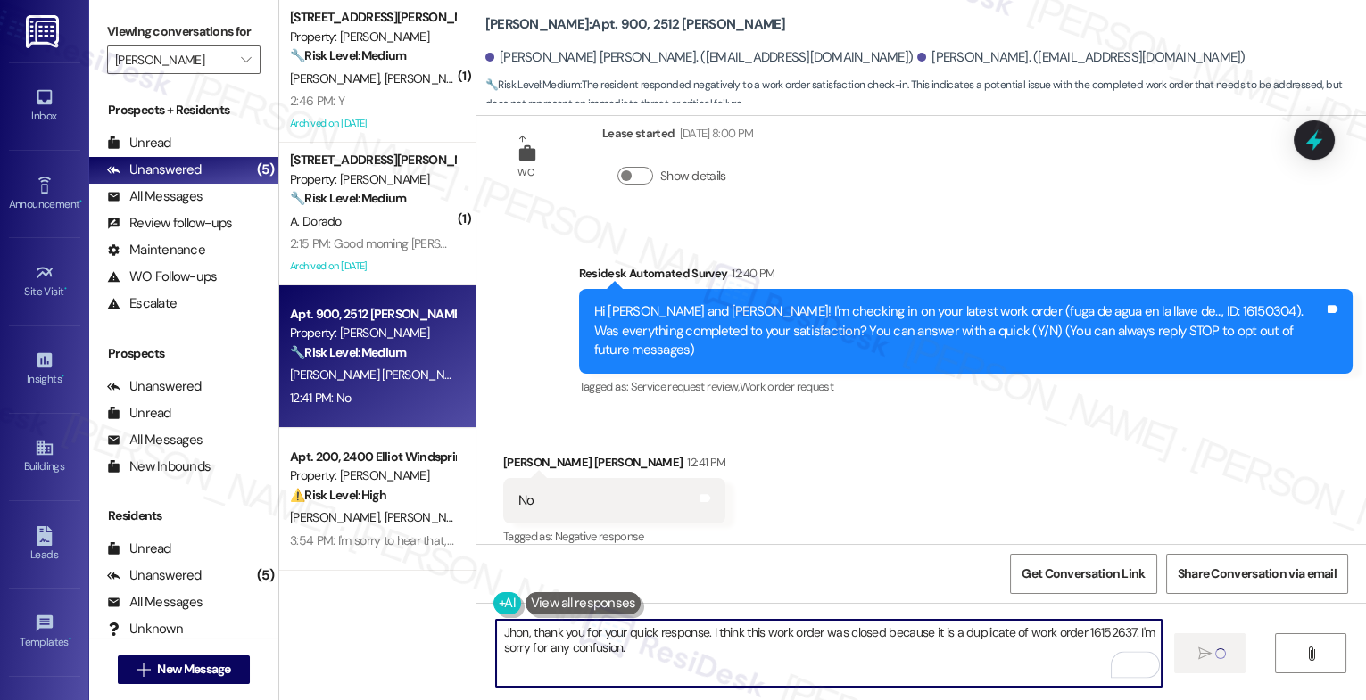
type textarea "Fetching suggested responses. Please feel free to read through the conversation…"
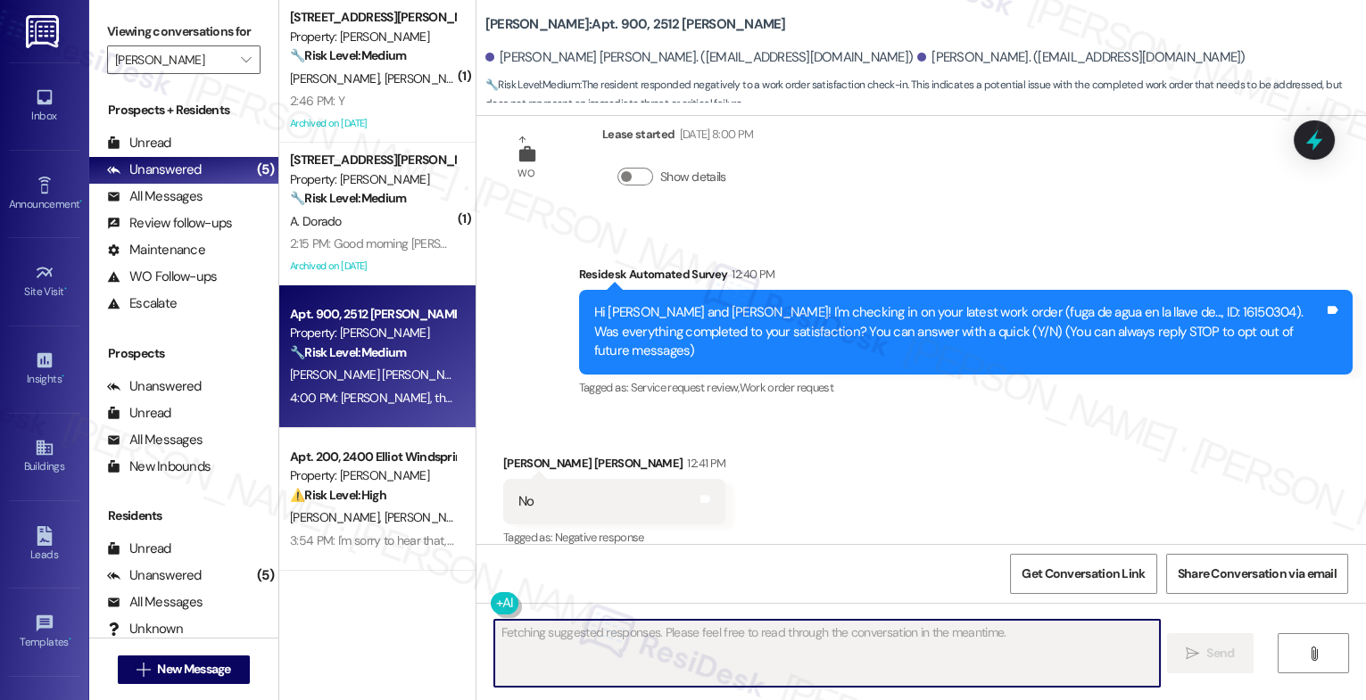
scroll to position [190, 0]
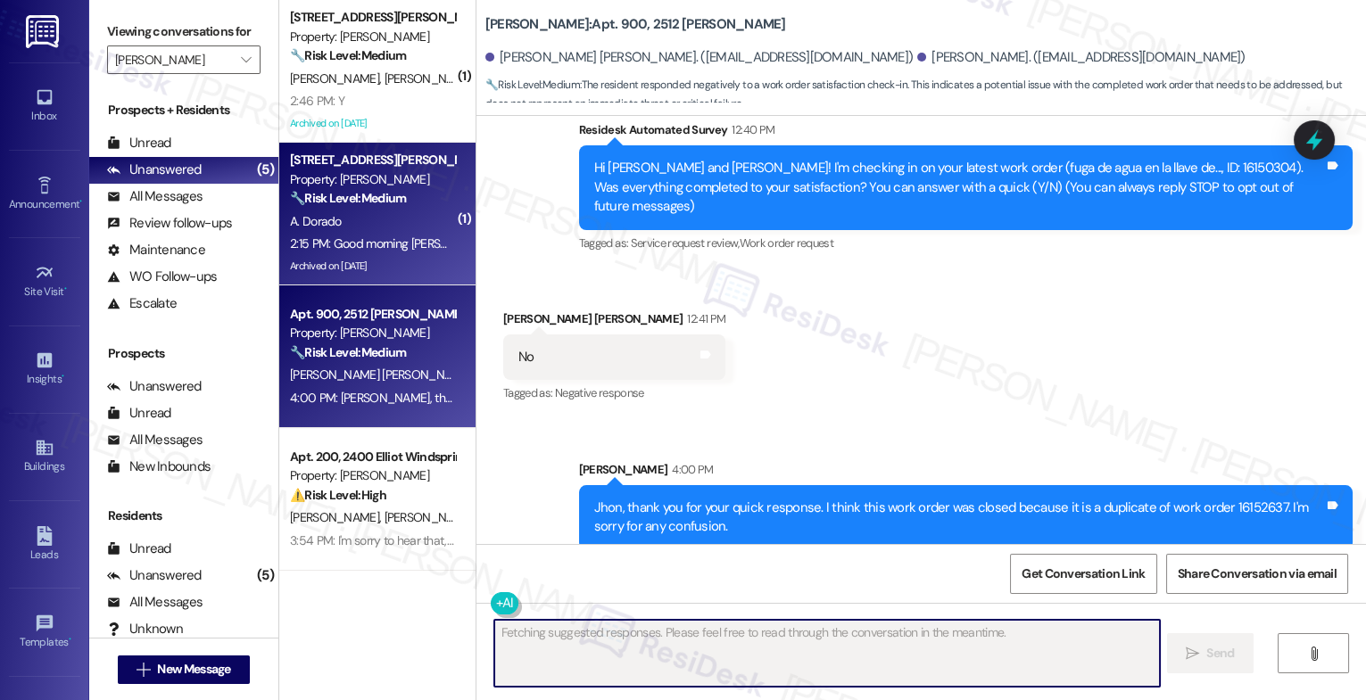
click at [369, 187] on div "Property: [PERSON_NAME]" at bounding box center [372, 179] width 165 height 19
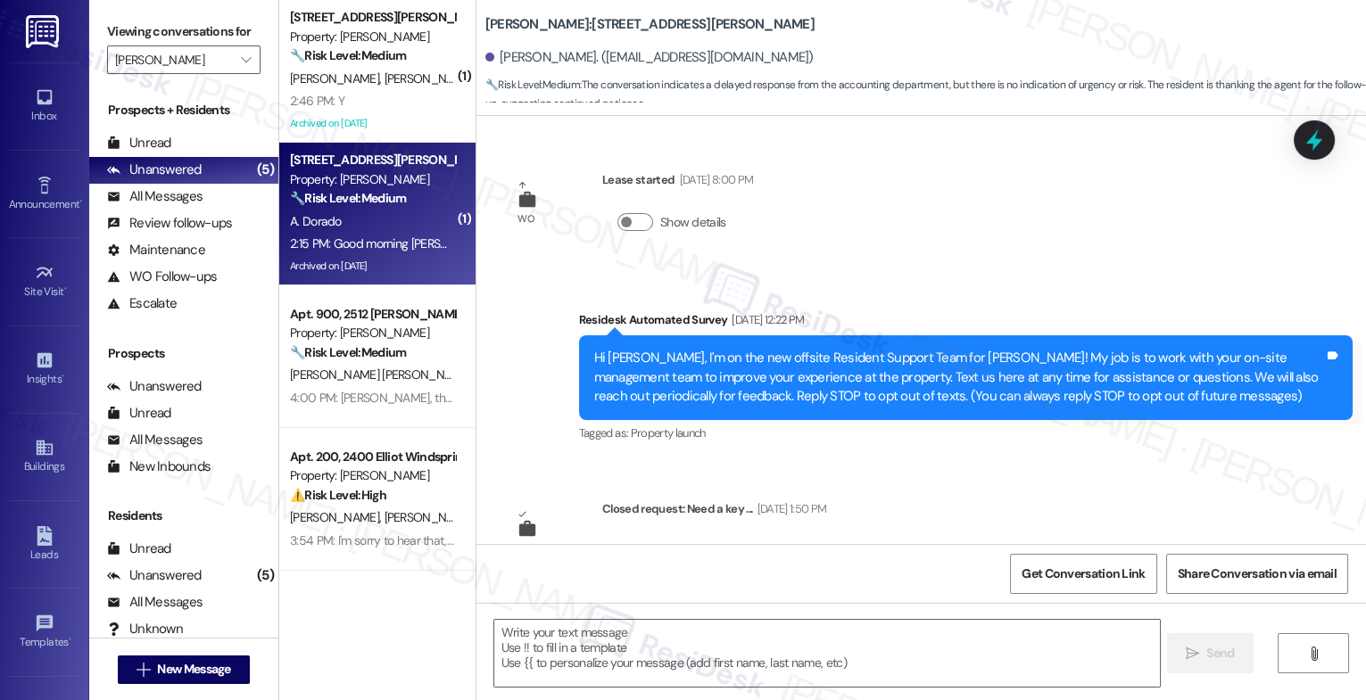
scroll to position [30532, 0]
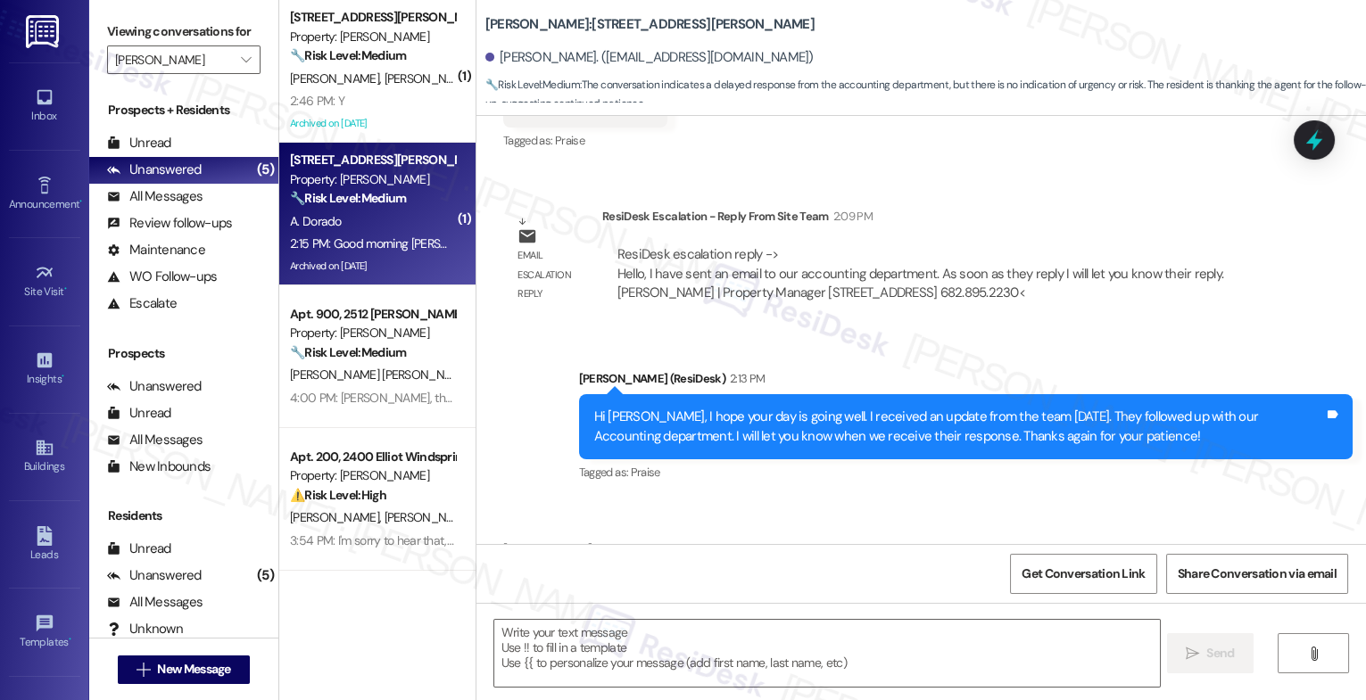
type textarea "Fetching suggested responses. Please feel free to read through the conversation…"
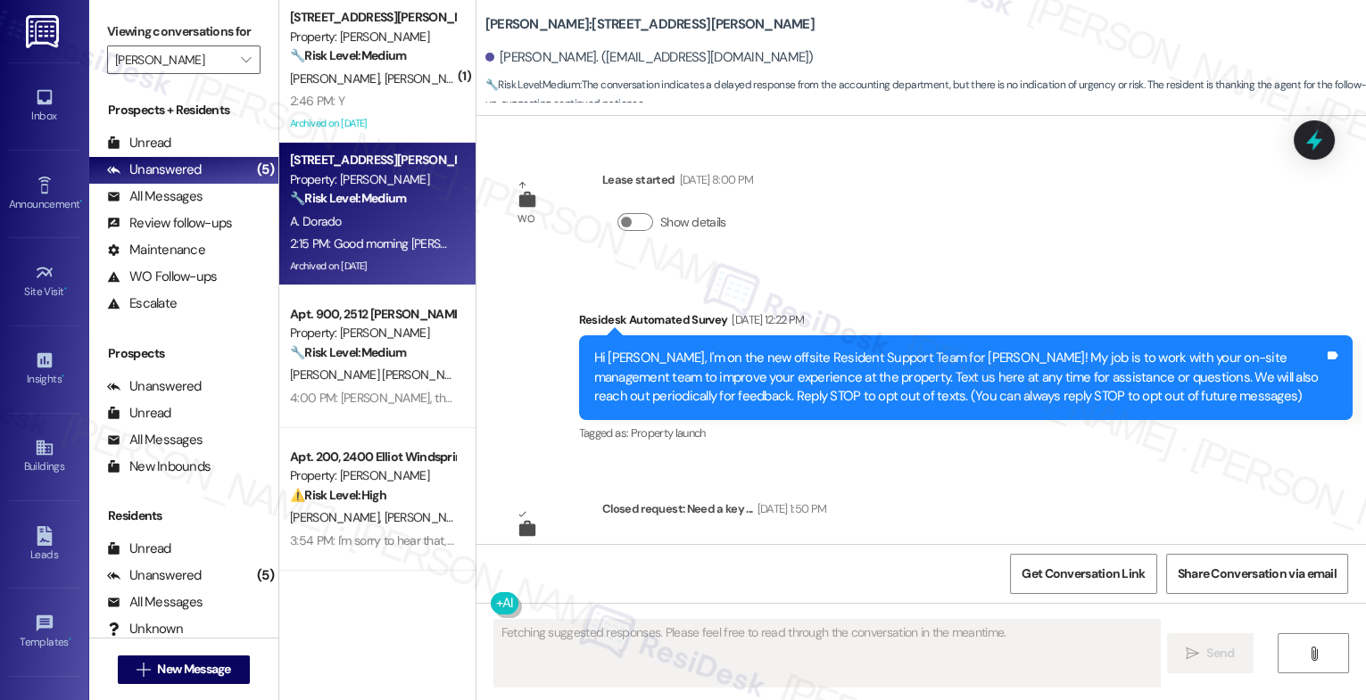
scroll to position [30532, 0]
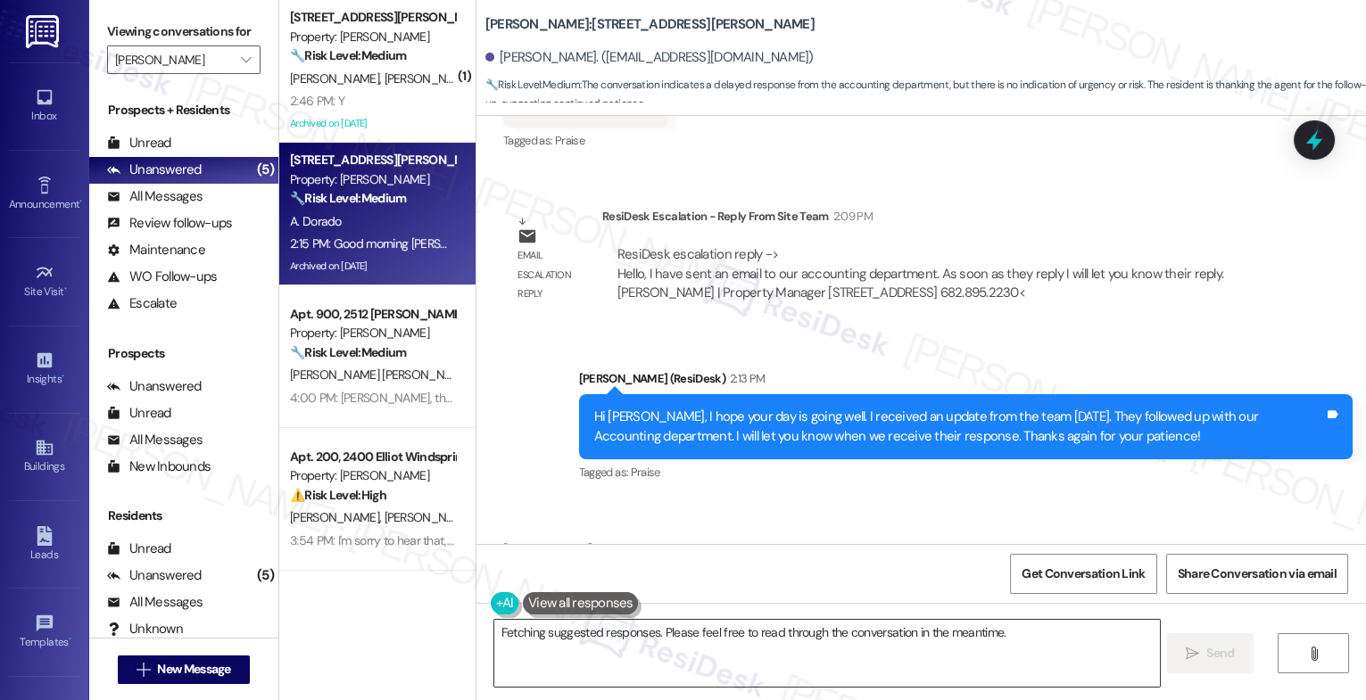
click at [584, 649] on textarea "Hi {{first_name}}, I see you're still waiting on your deposit refund. I'll foll…" at bounding box center [827, 653] width 666 height 67
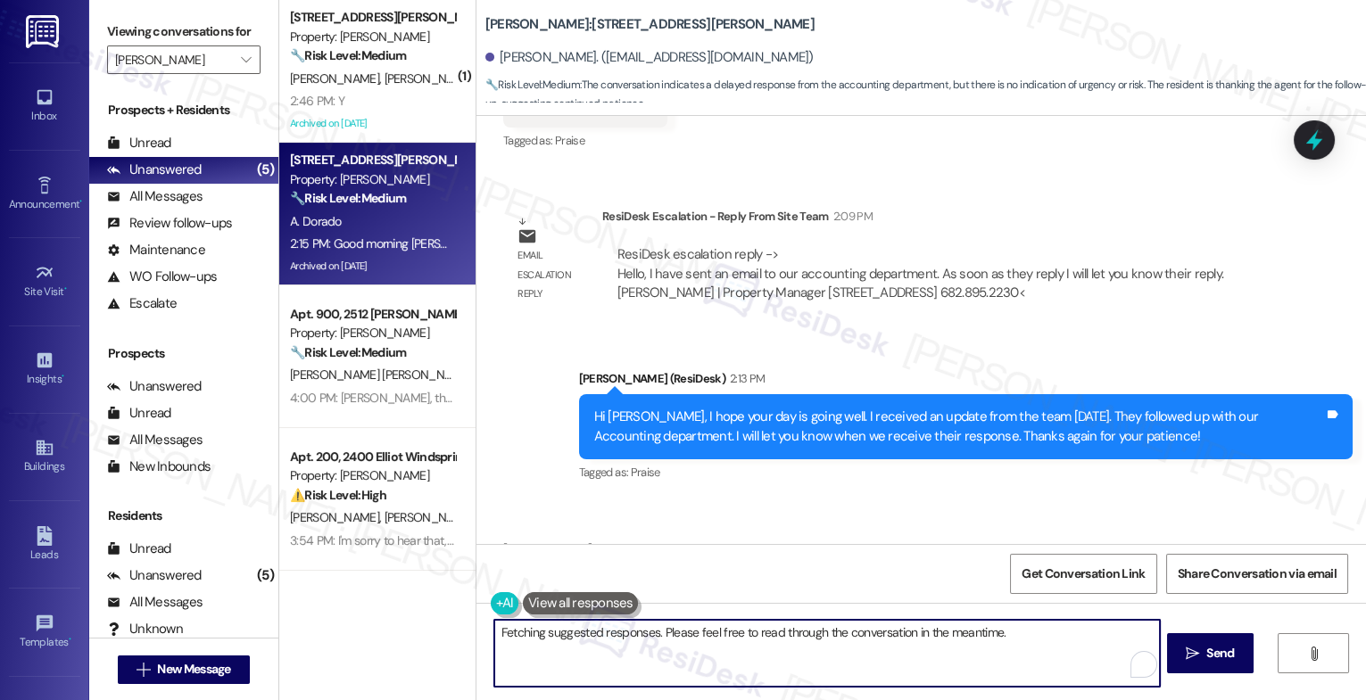
click at [584, 649] on textarea "Hi {{first_name}}, I see you're still waiting on your deposit refund. I'll foll…" at bounding box center [827, 653] width 666 height 67
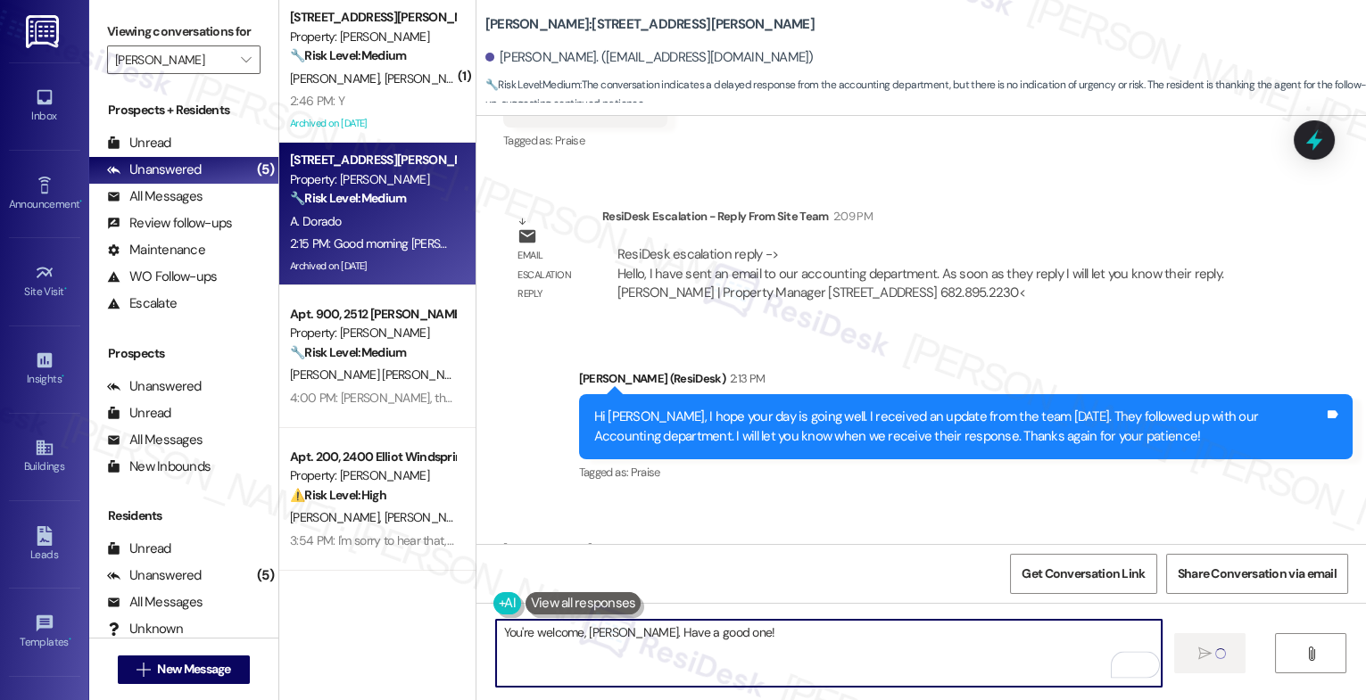
type textarea "You're welcome, [PERSON_NAME]. Have a good one!"
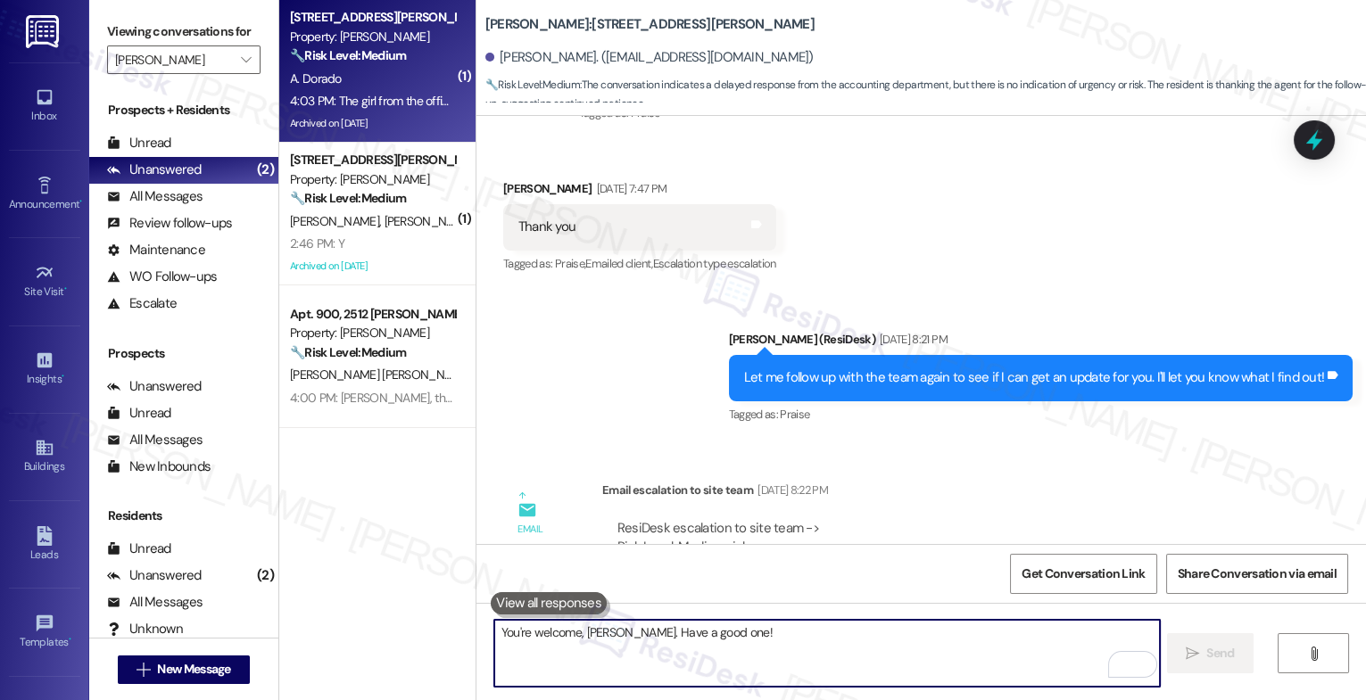
scroll to position [30781, 0]
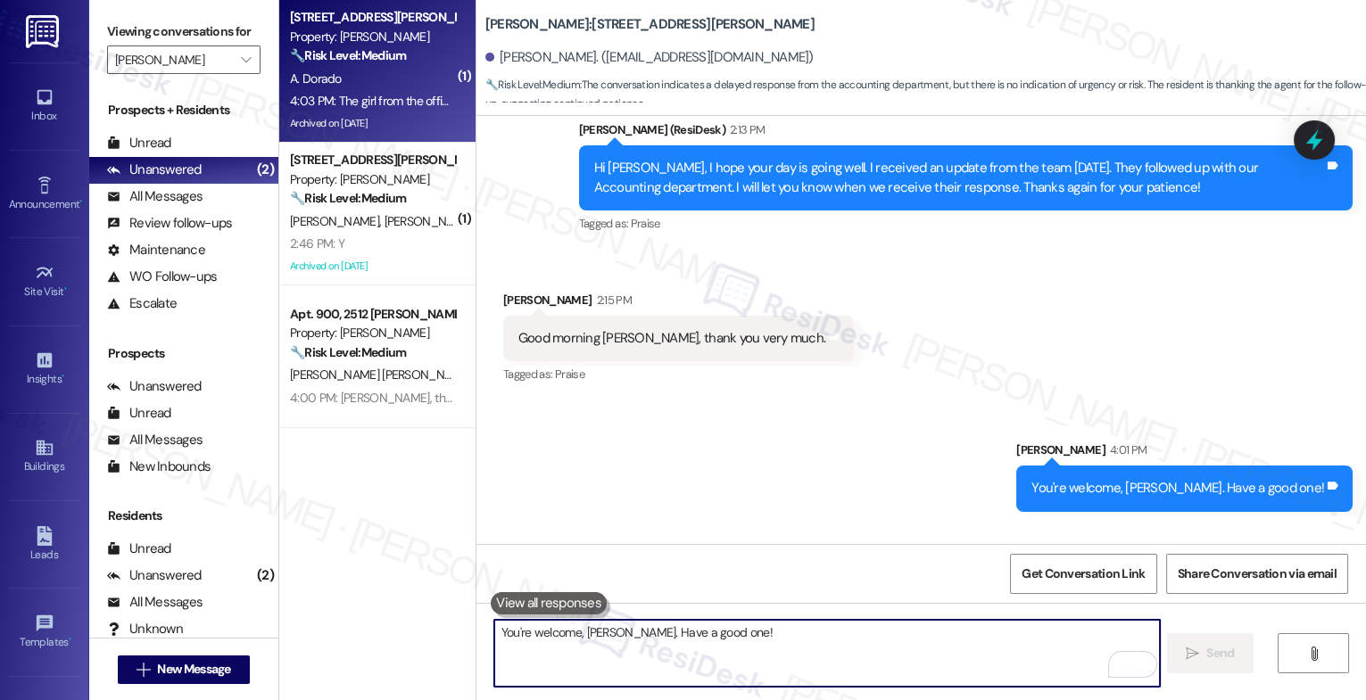
click at [593, 658] on textarea "You're welcome, [PERSON_NAME]. Have a good one!" at bounding box center [827, 653] width 666 height 67
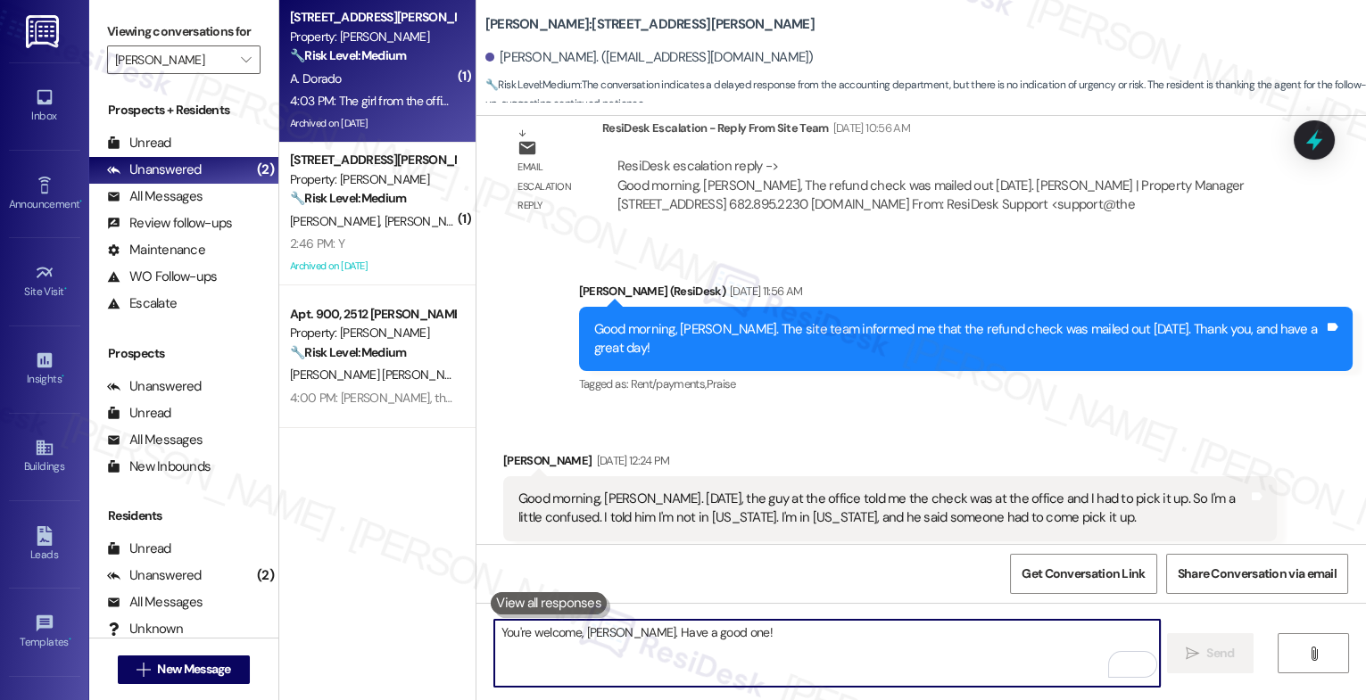
scroll to position [27721, 0]
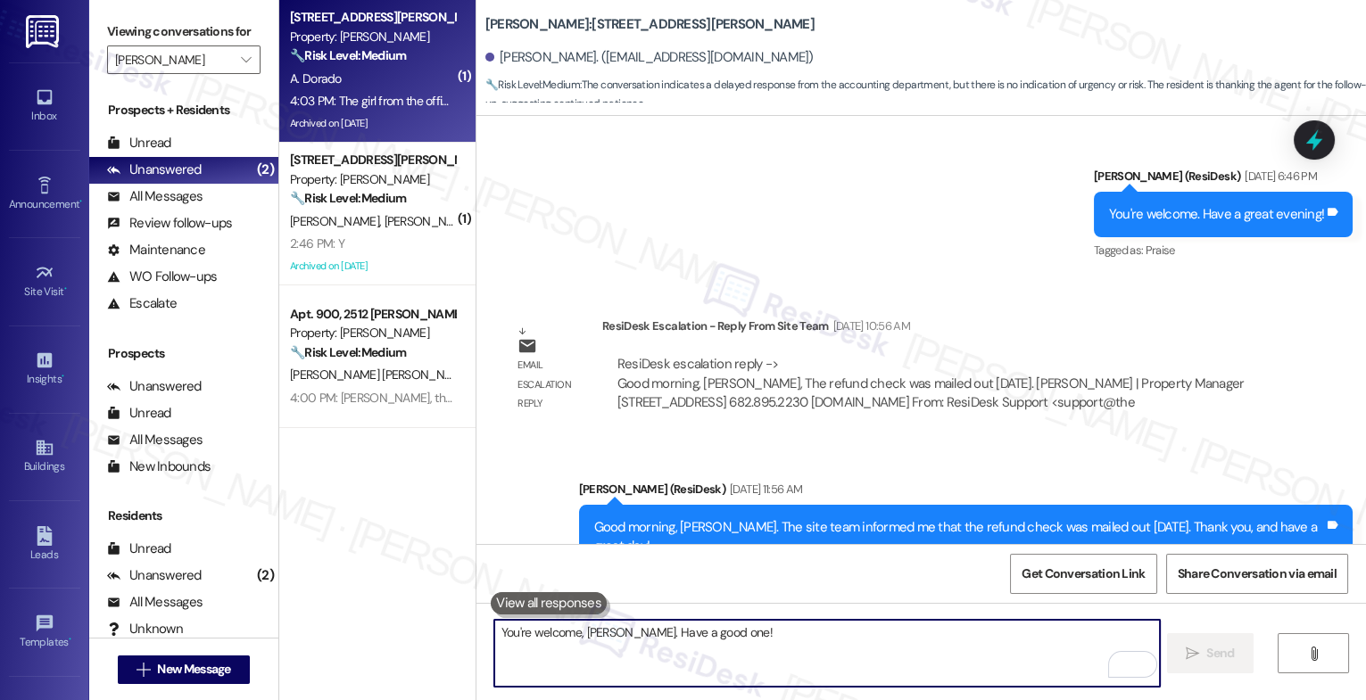
click at [598, 648] on textarea "You're welcome, [PERSON_NAME]. Have a good one!" at bounding box center [827, 653] width 666 height 67
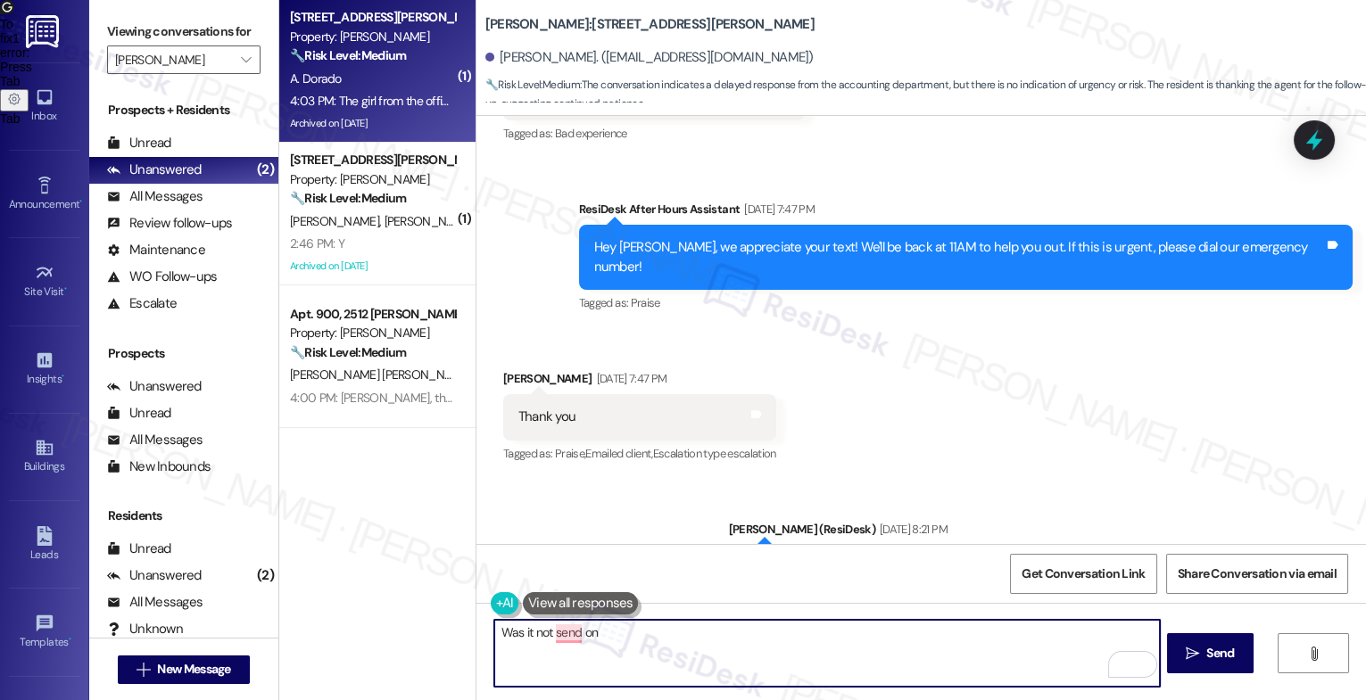
scroll to position [30781, 0]
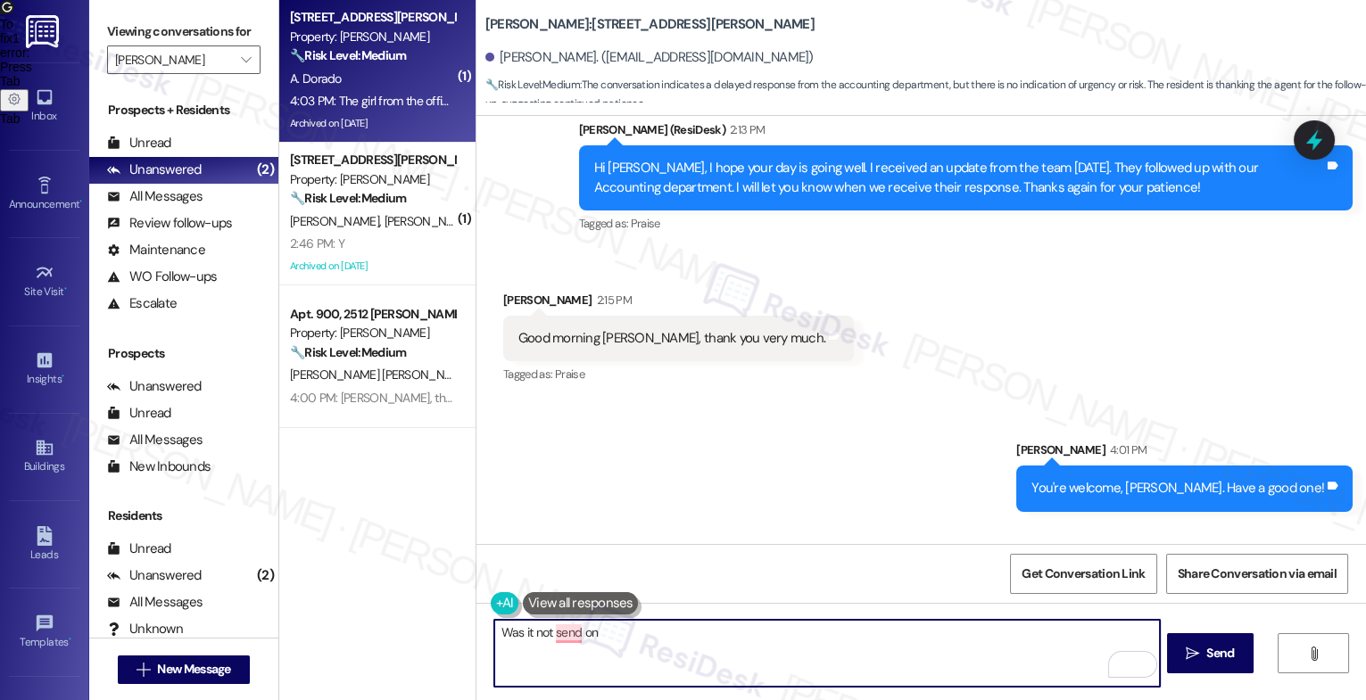
click at [518, 637] on textarea "Was it not send on" at bounding box center [827, 653] width 666 height 67
click at [642, 642] on textarea "Was it not send on" at bounding box center [827, 653] width 666 height 67
click at [653, 640] on textarea "Was it not sent on" at bounding box center [827, 653] width 666 height 67
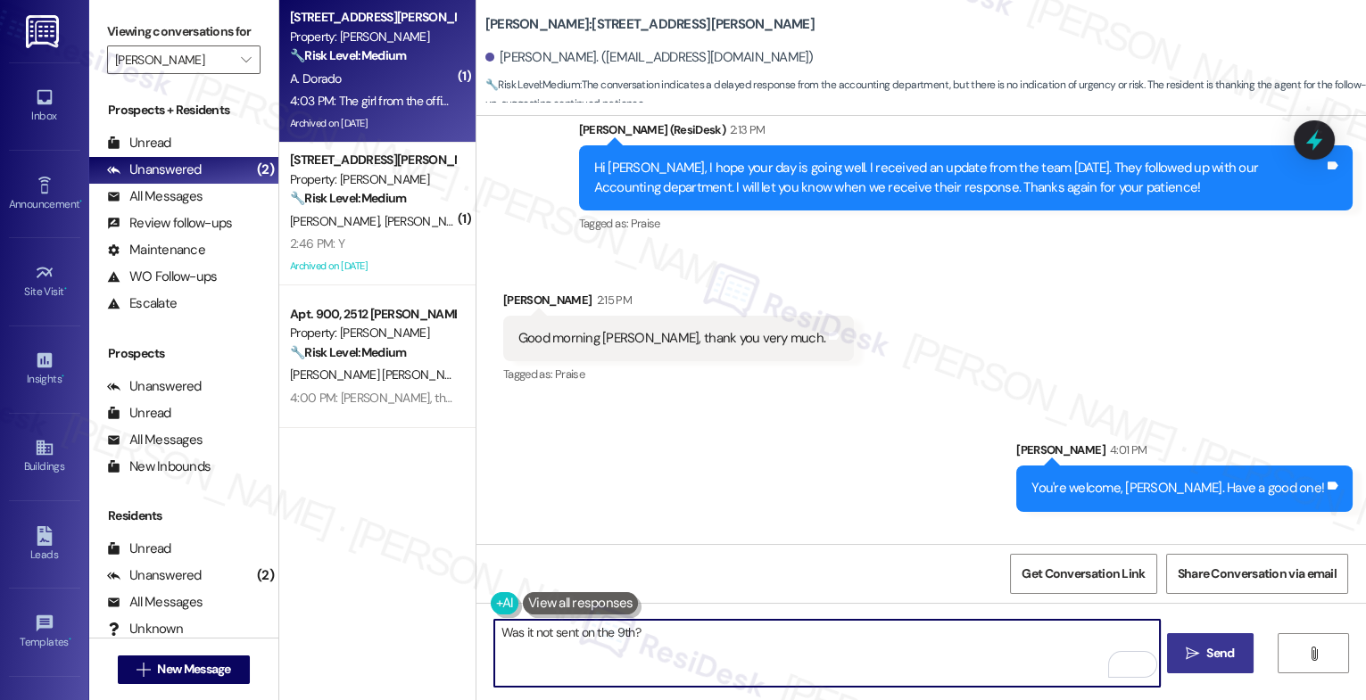
type textarea "Was it not sent on the 9th?"
click at [1190, 656] on icon "" at bounding box center [1192, 654] width 13 height 14
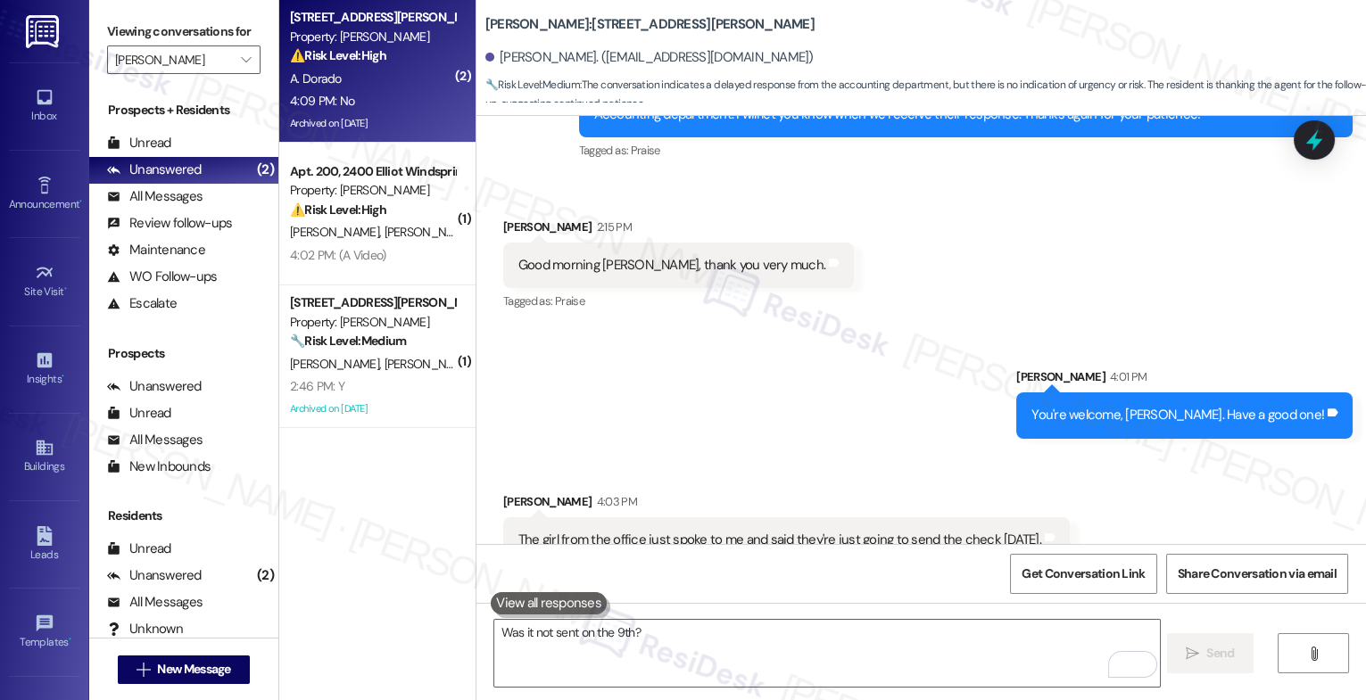
scroll to position [31030, 0]
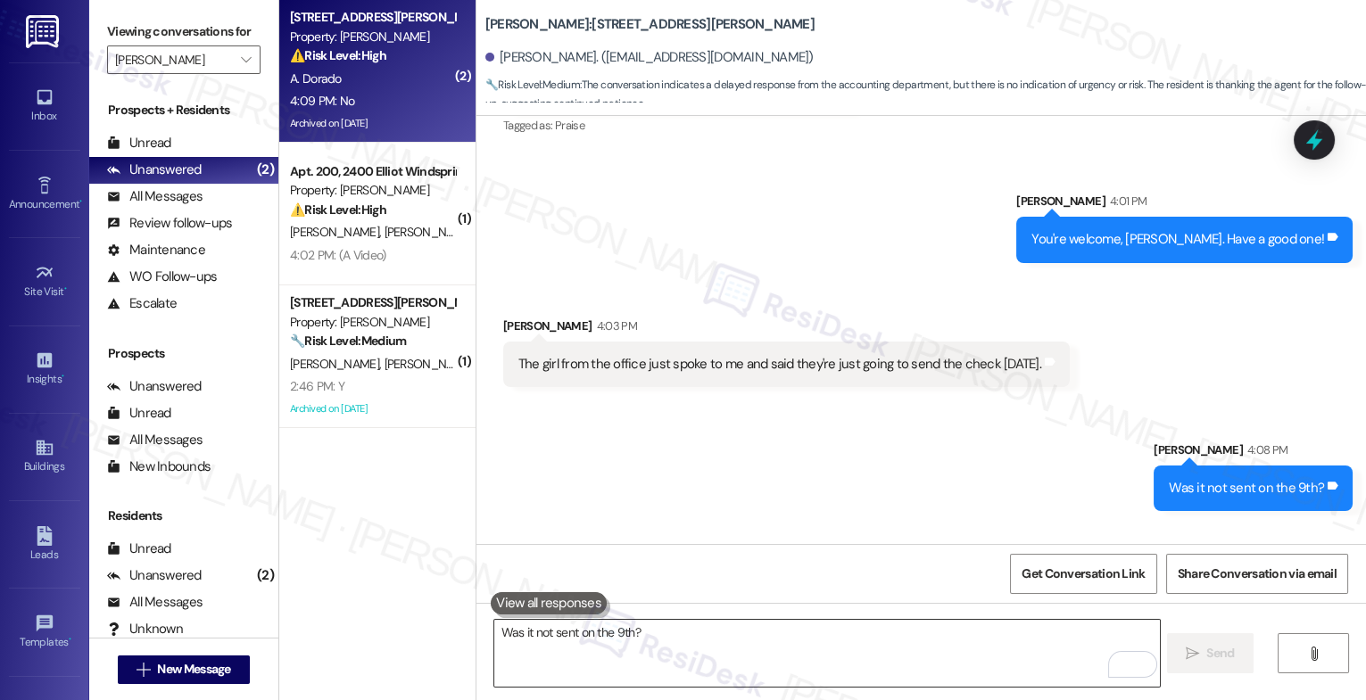
click at [568, 640] on textarea "Was it not sent on the 9th?" at bounding box center [827, 653] width 666 height 67
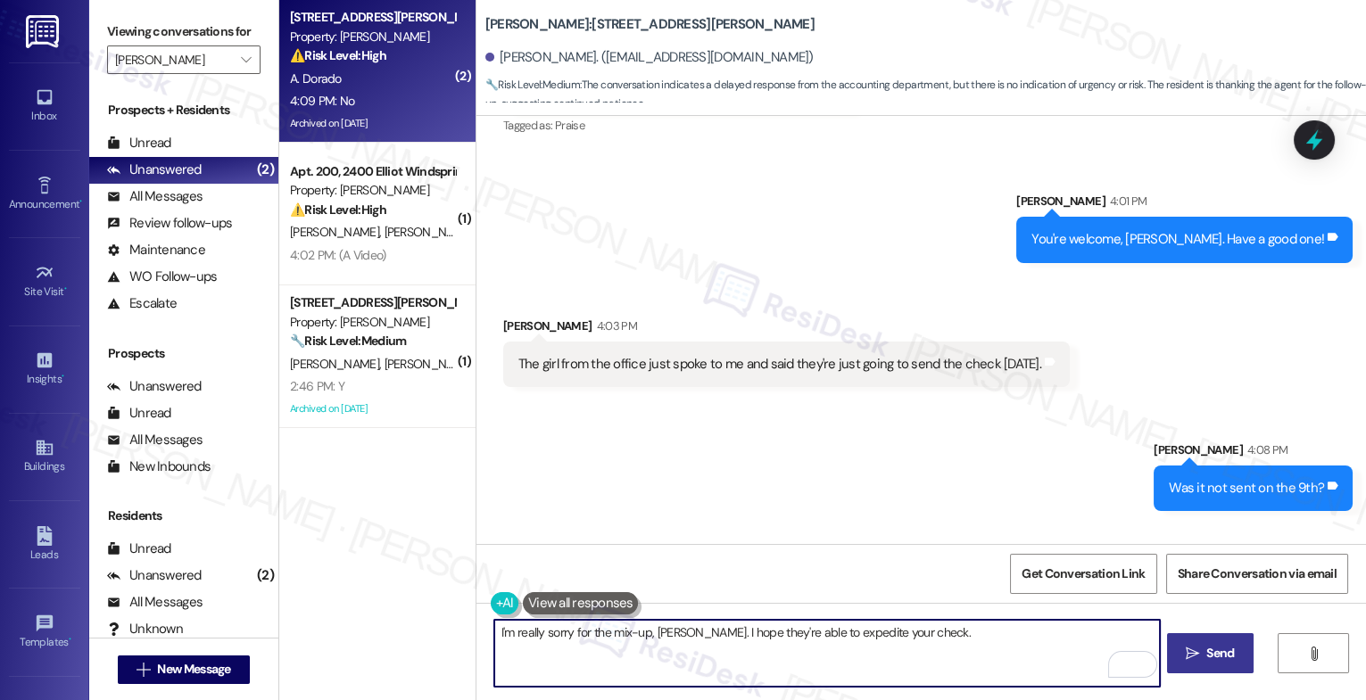
type textarea "I'm really sorry for the mix-up, [PERSON_NAME]. I hope they're able to expedite…"
click at [1212, 654] on span "Send" at bounding box center [1220, 653] width 28 height 19
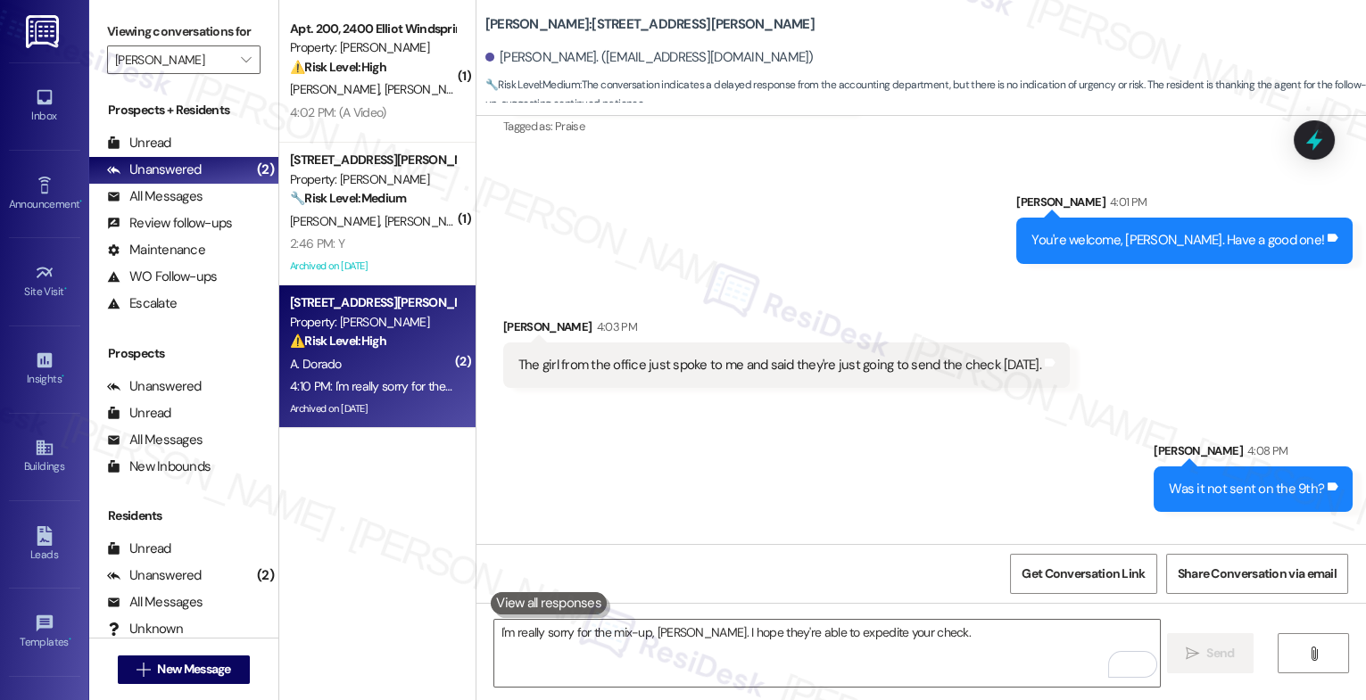
scroll to position [31155, 0]
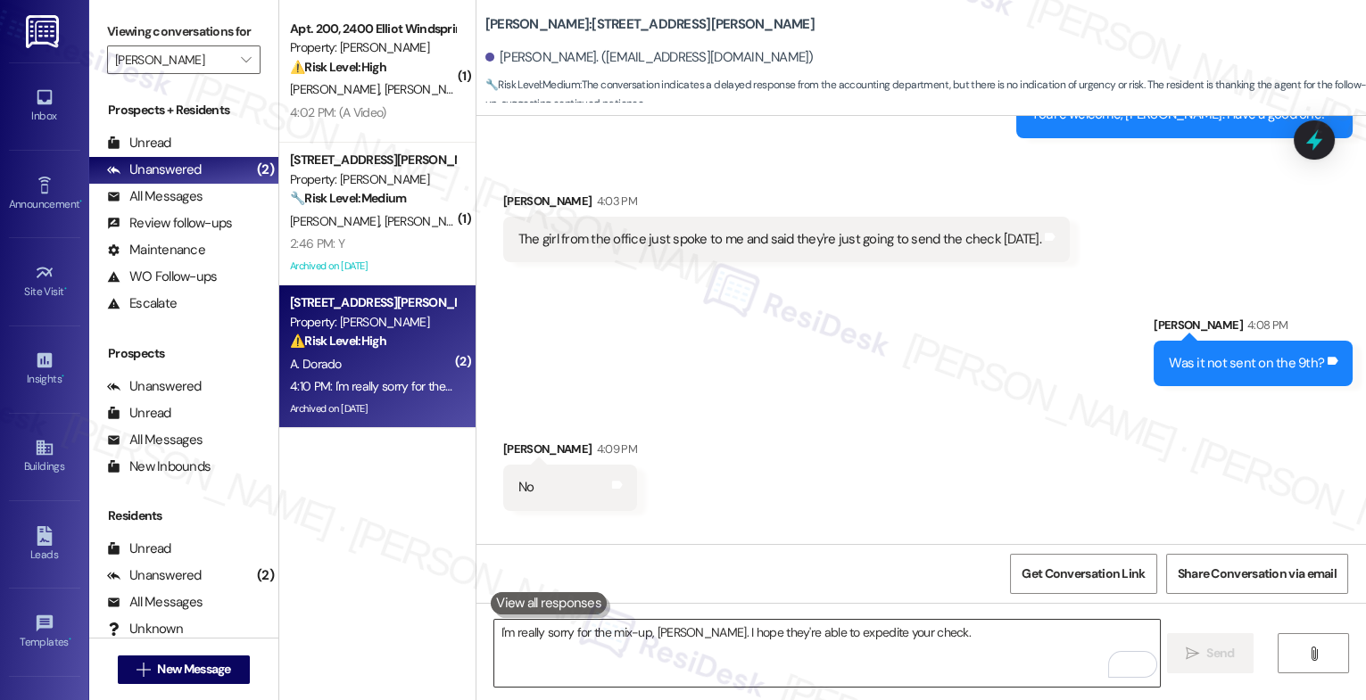
click at [617, 654] on textarea "I'm really sorry for the mix-up, [PERSON_NAME]. I hope they're able to expedite…" at bounding box center [827, 653] width 666 height 67
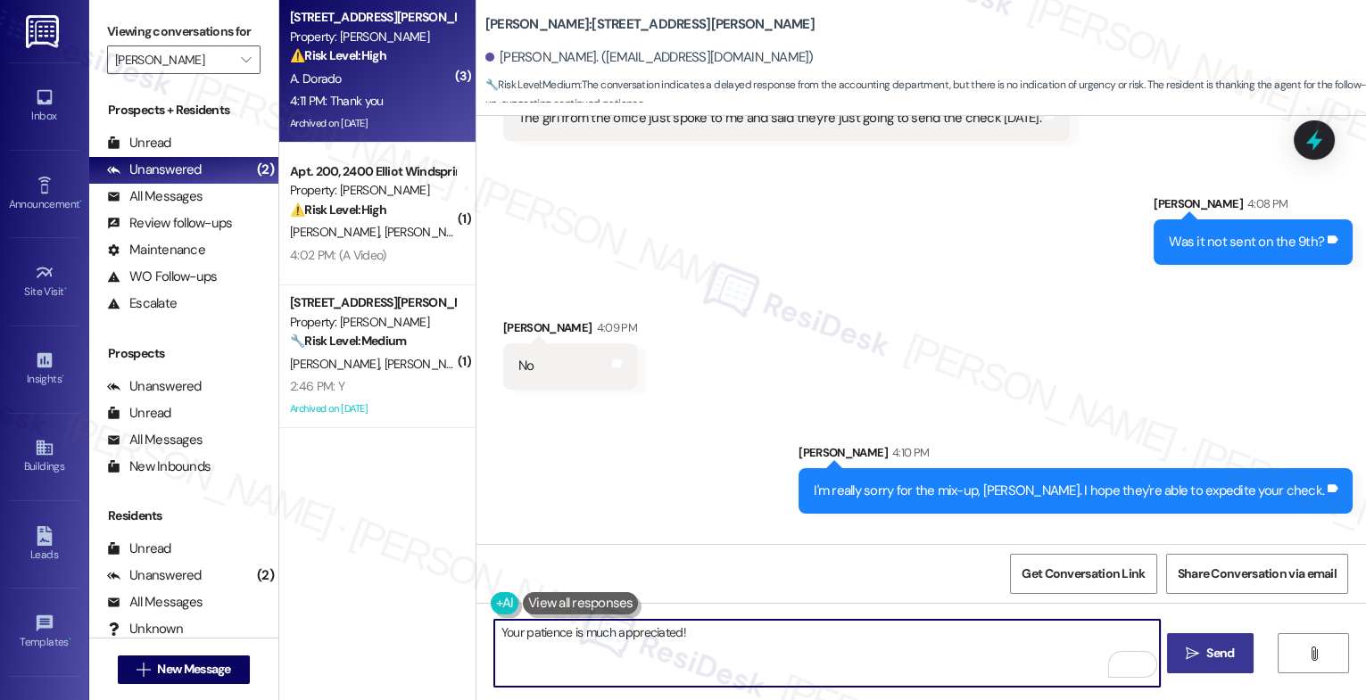
scroll to position [31278, 0]
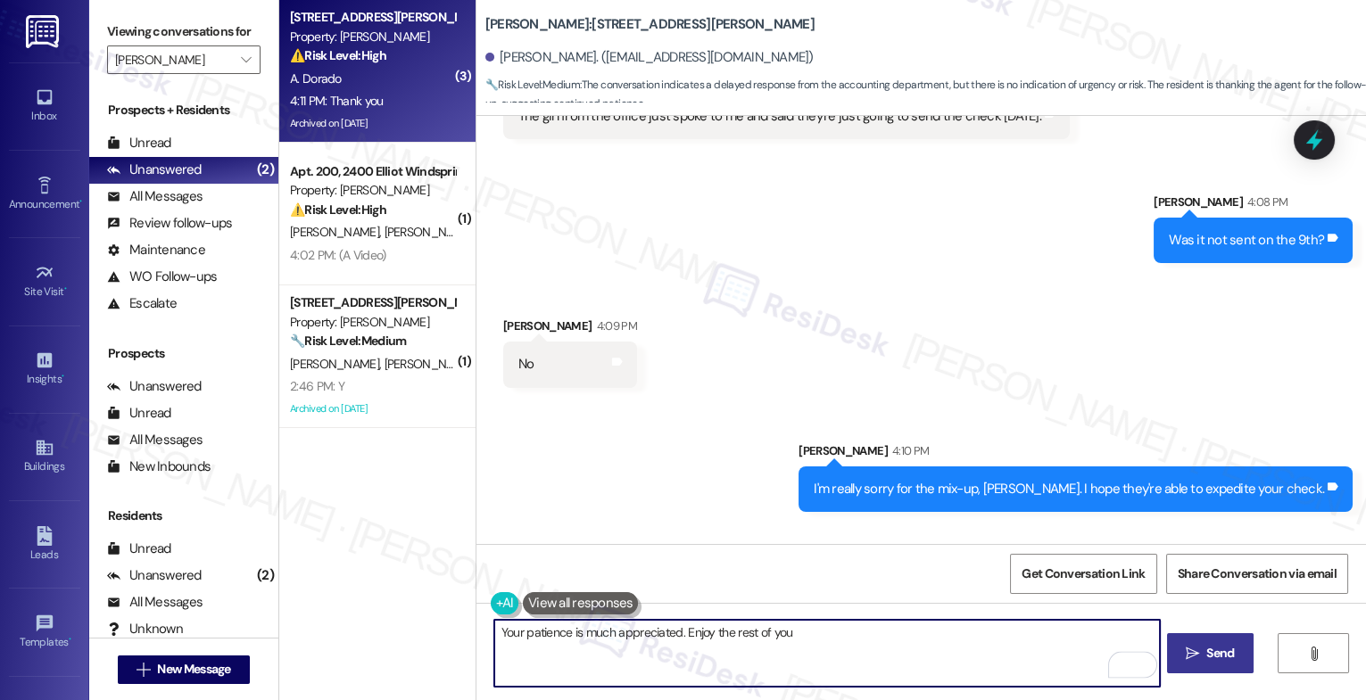
drag, startPoint x: 675, startPoint y: 634, endPoint x: 1018, endPoint y: 653, distance: 344.1
click at [1006, 652] on textarea "Your patience is much appreciated. Enjoy the rest of you" at bounding box center [827, 653] width 666 height 67
type textarea "Your patience is much appreciated. Have a great rest of the day!"
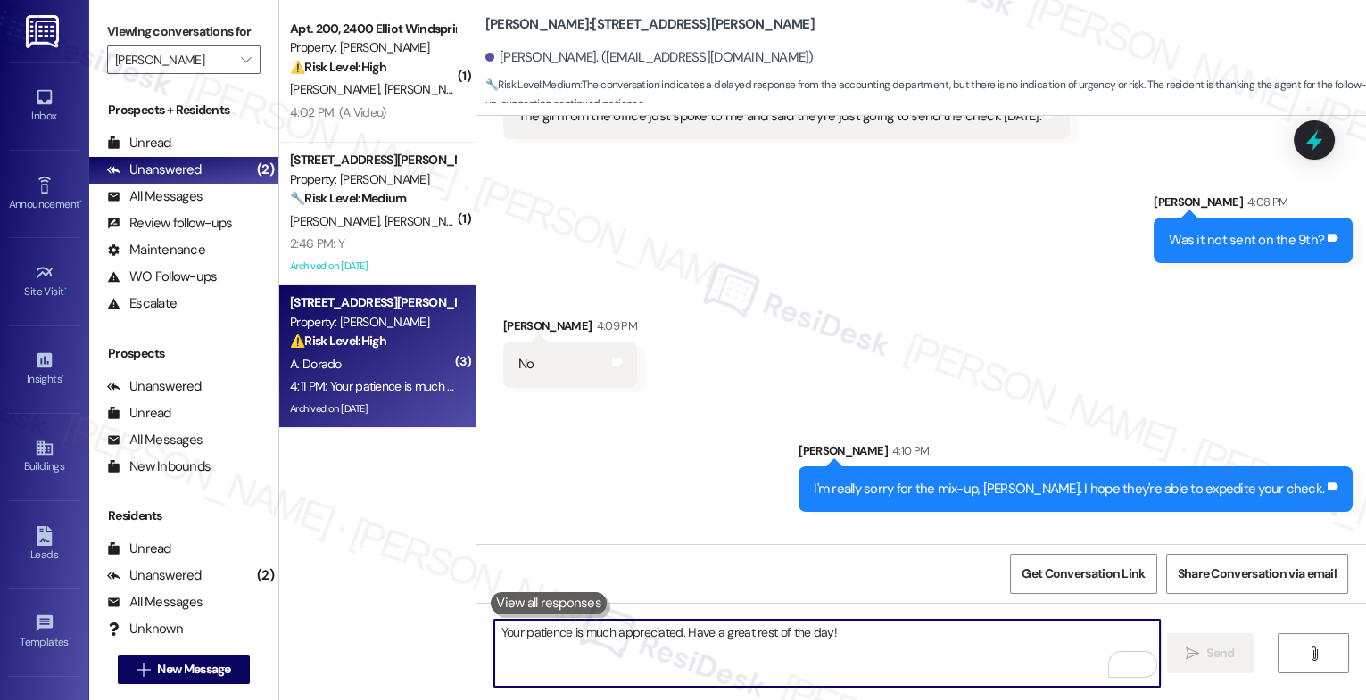
scroll to position [31403, 0]
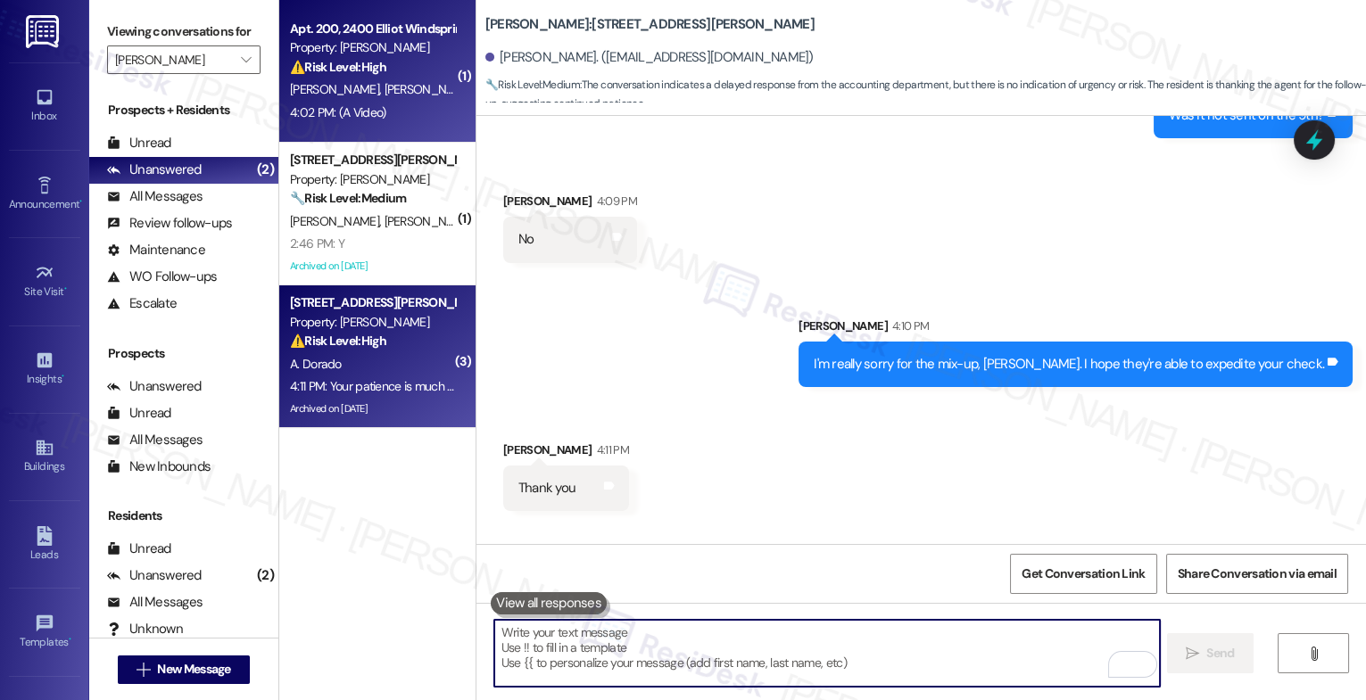
click at [384, 96] on span "[PERSON_NAME]" at bounding box center [428, 89] width 89 height 16
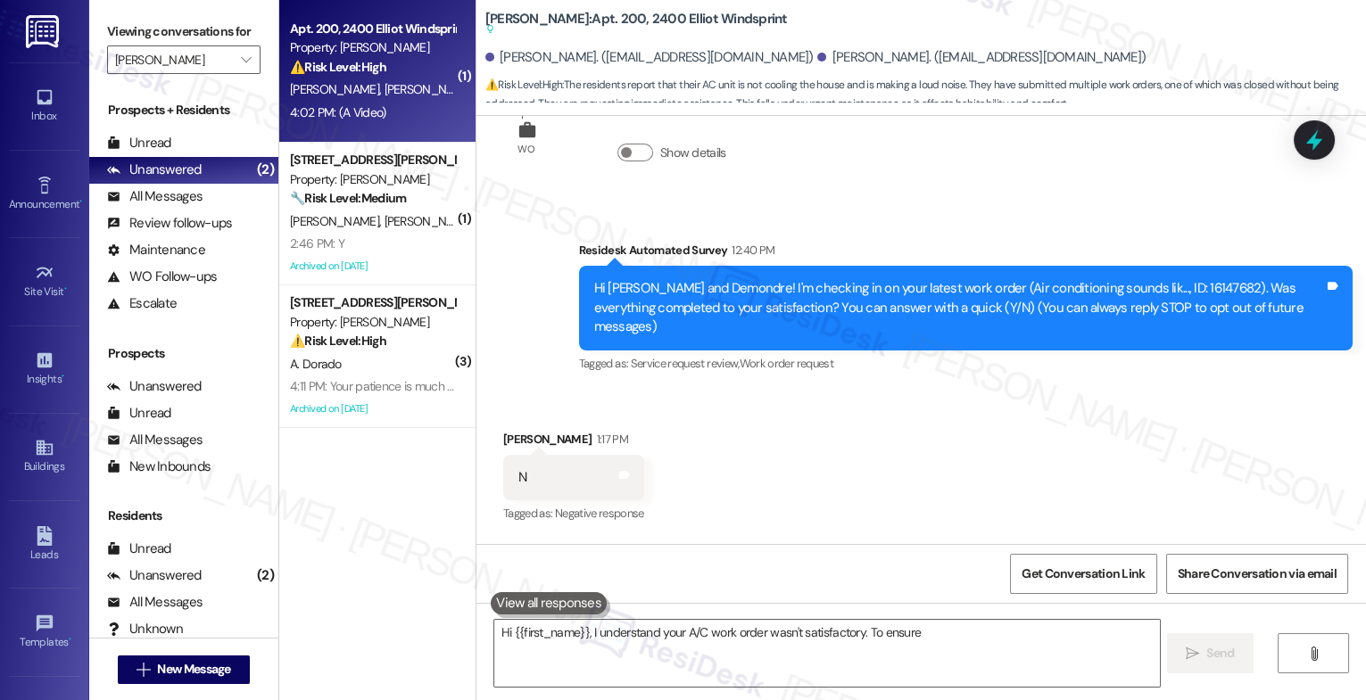
click at [374, 82] on div "[PERSON_NAME] [PERSON_NAME]" at bounding box center [372, 90] width 169 height 22
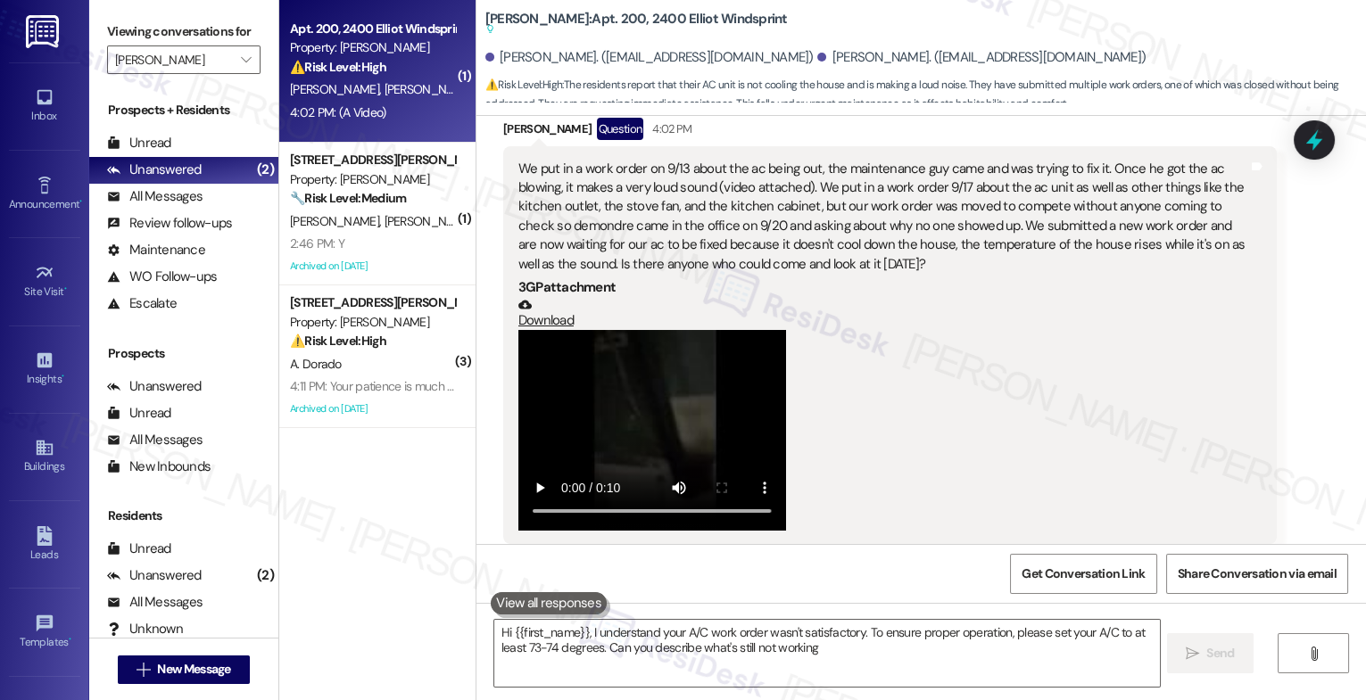
type textarea "Hi {{first_name}}, I understand your A/C work order wasn't satisfactory. To ens…"
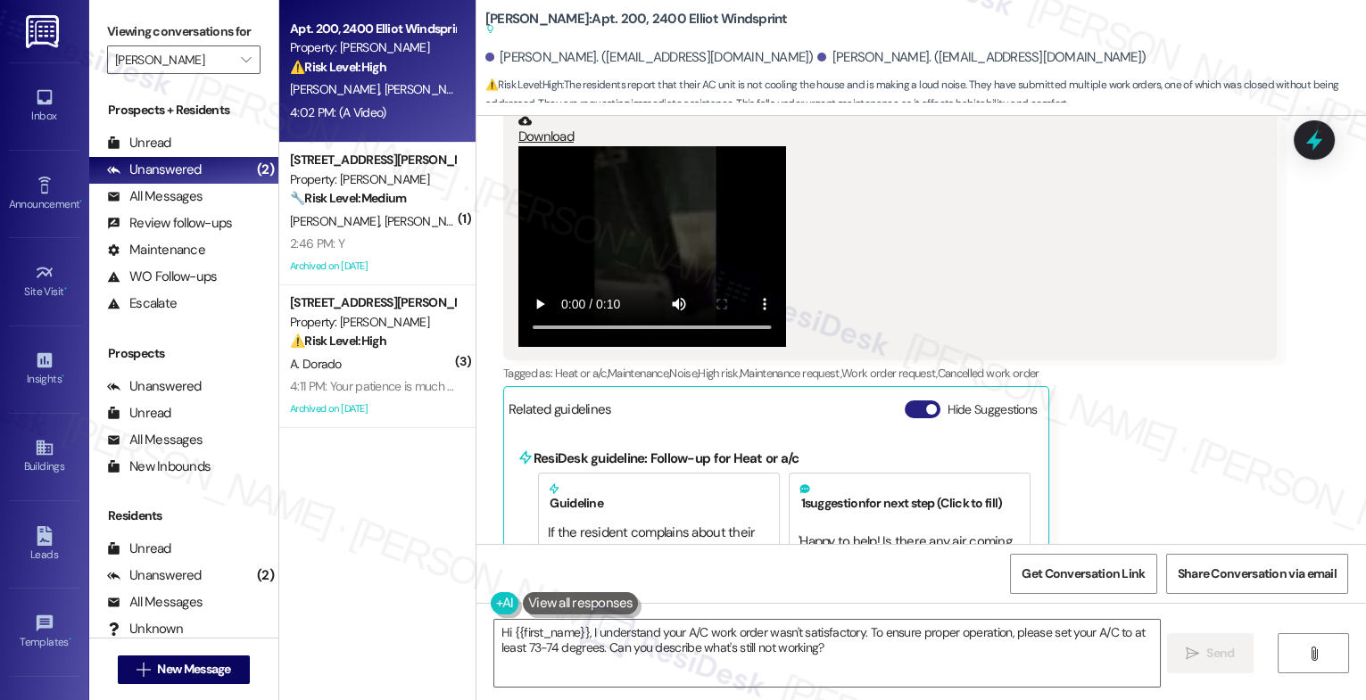
click at [907, 401] on button "Hide Suggestions" at bounding box center [923, 410] width 36 height 18
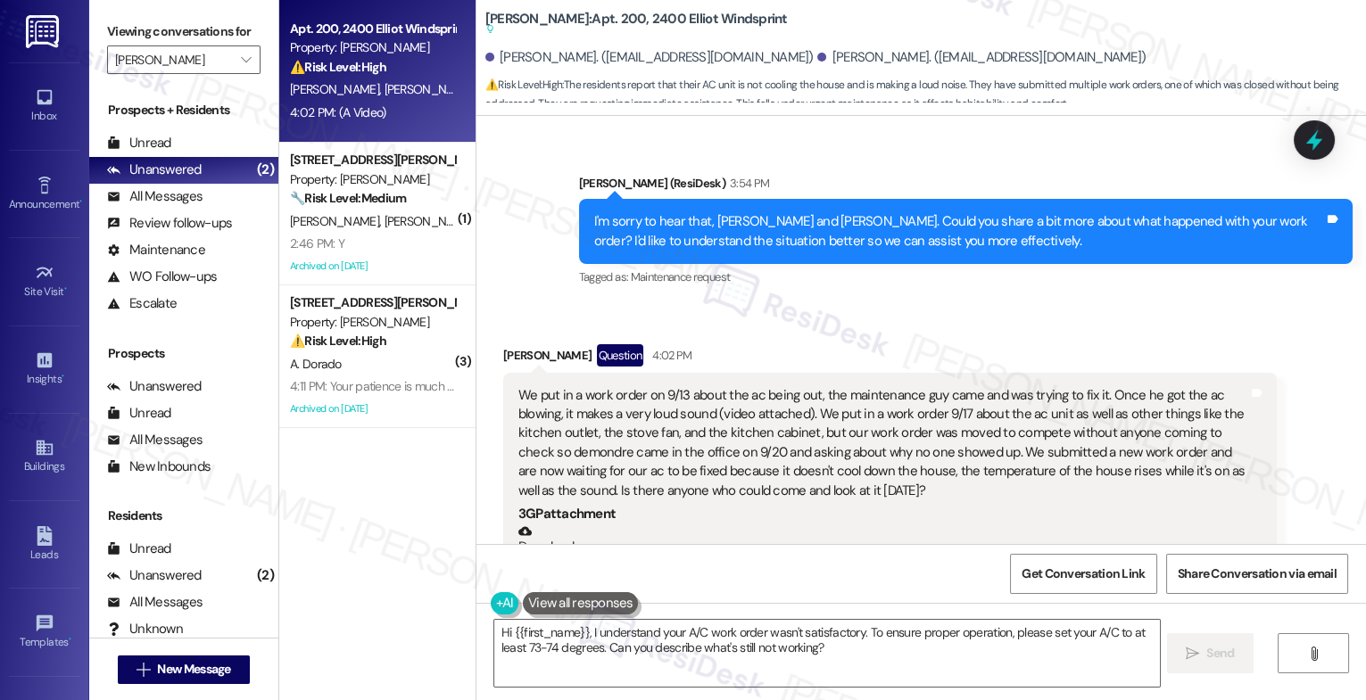
scroll to position [592, 0]
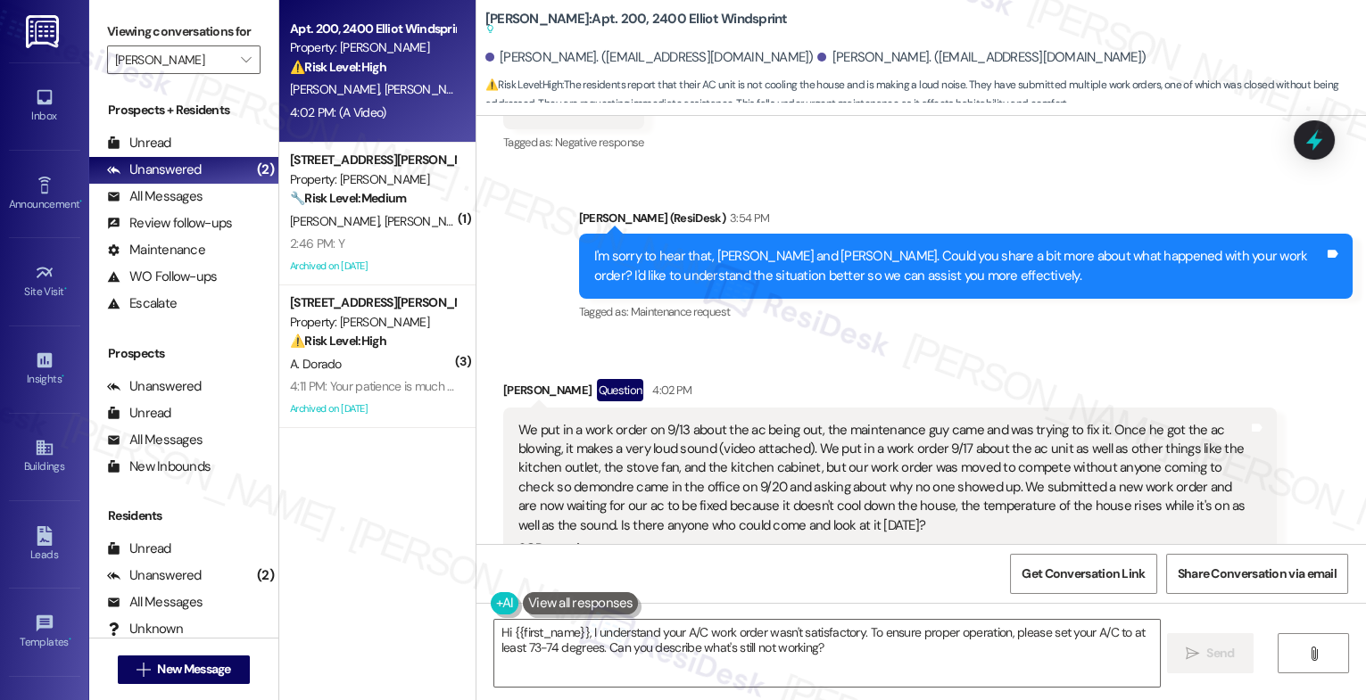
click at [842, 366] on div "Received via SMS [PERSON_NAME] Question 4:02 PM We put in a work order on 9/13 …" at bounding box center [890, 629] width 800 height 526
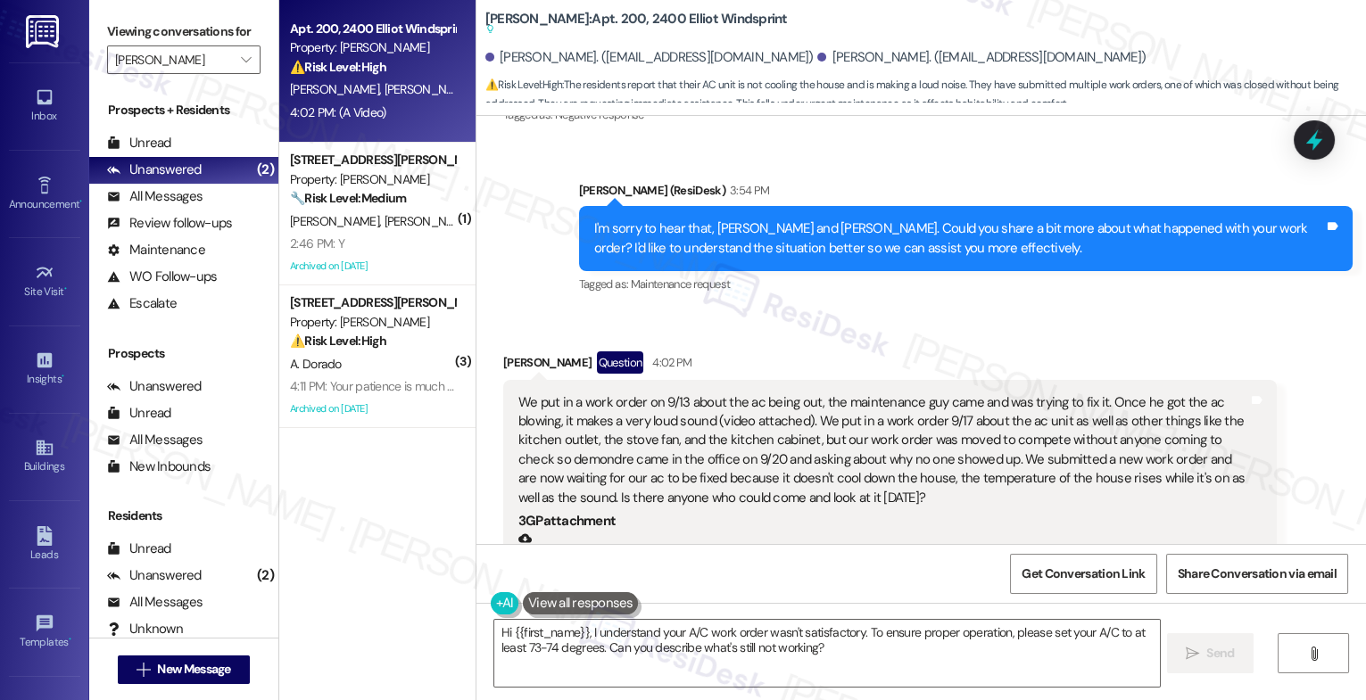
scroll to position [634, 0]
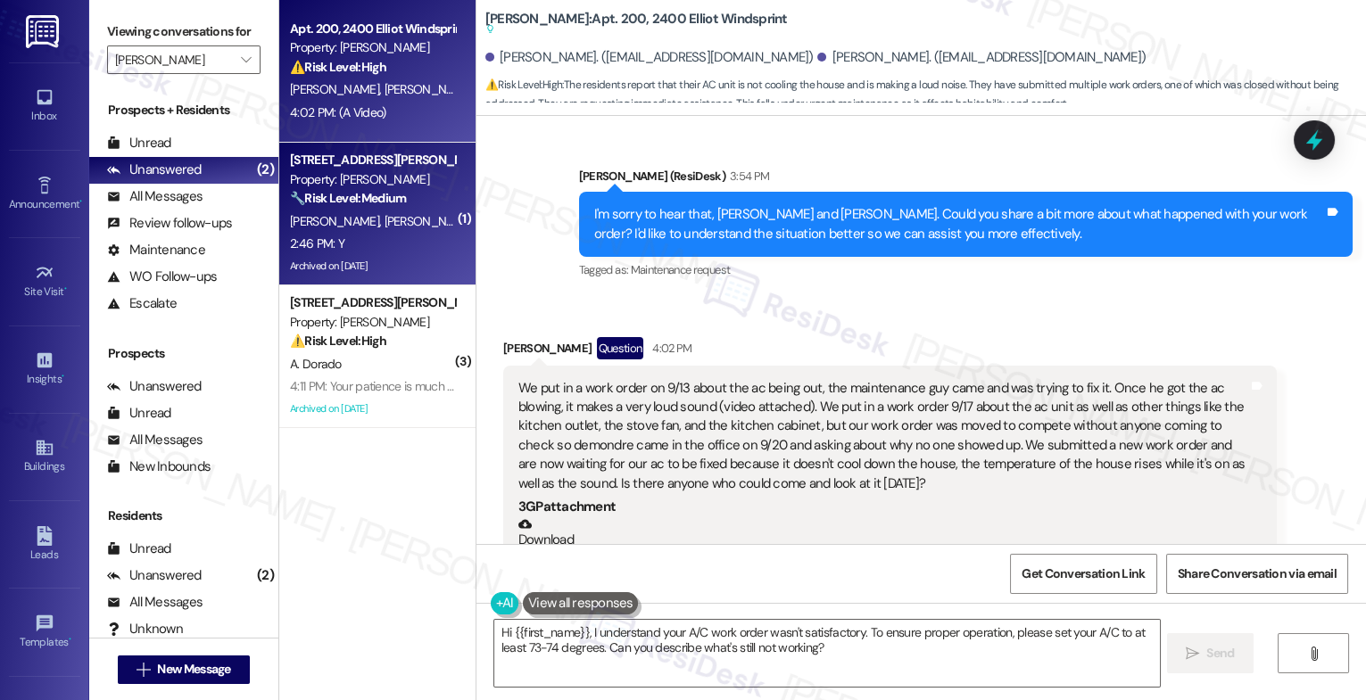
click at [384, 222] on span "[PERSON_NAME]" at bounding box center [428, 221] width 89 height 16
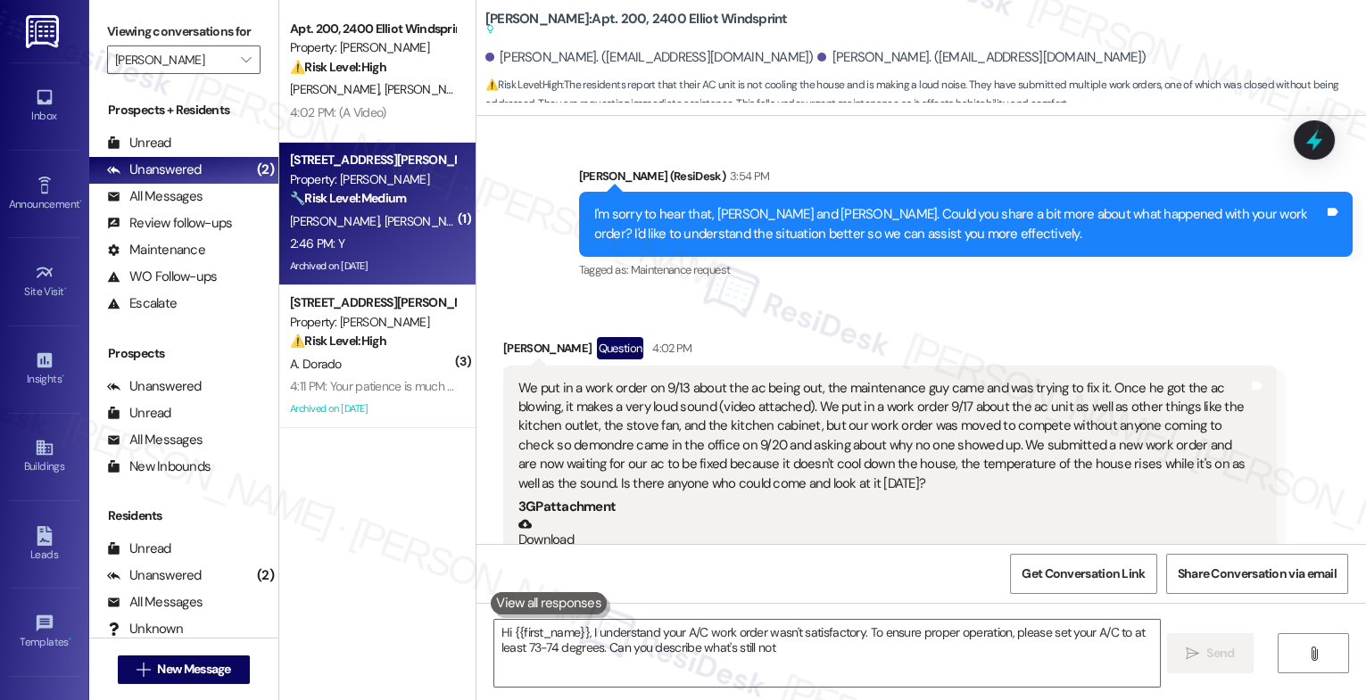
type textarea "Hi {{first_name}}, I understand your A/C work order wasn't satisfactory. To ens…"
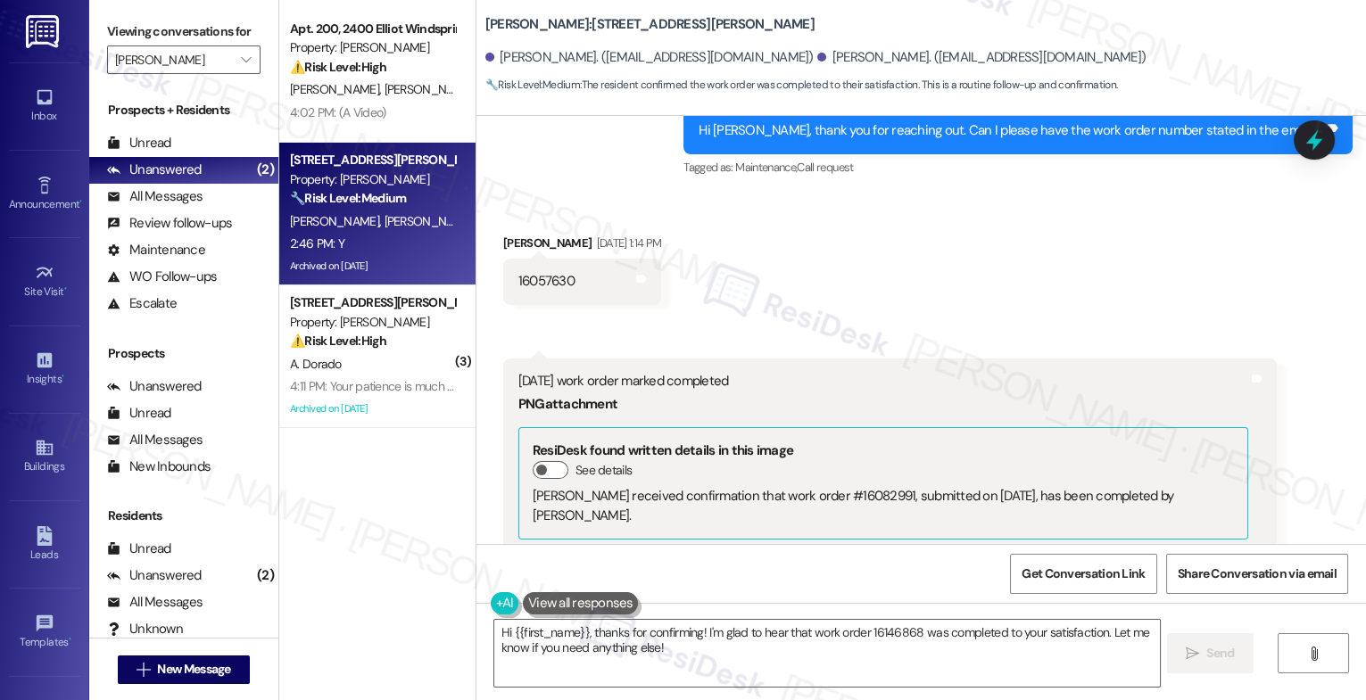
scroll to position [19341, 0]
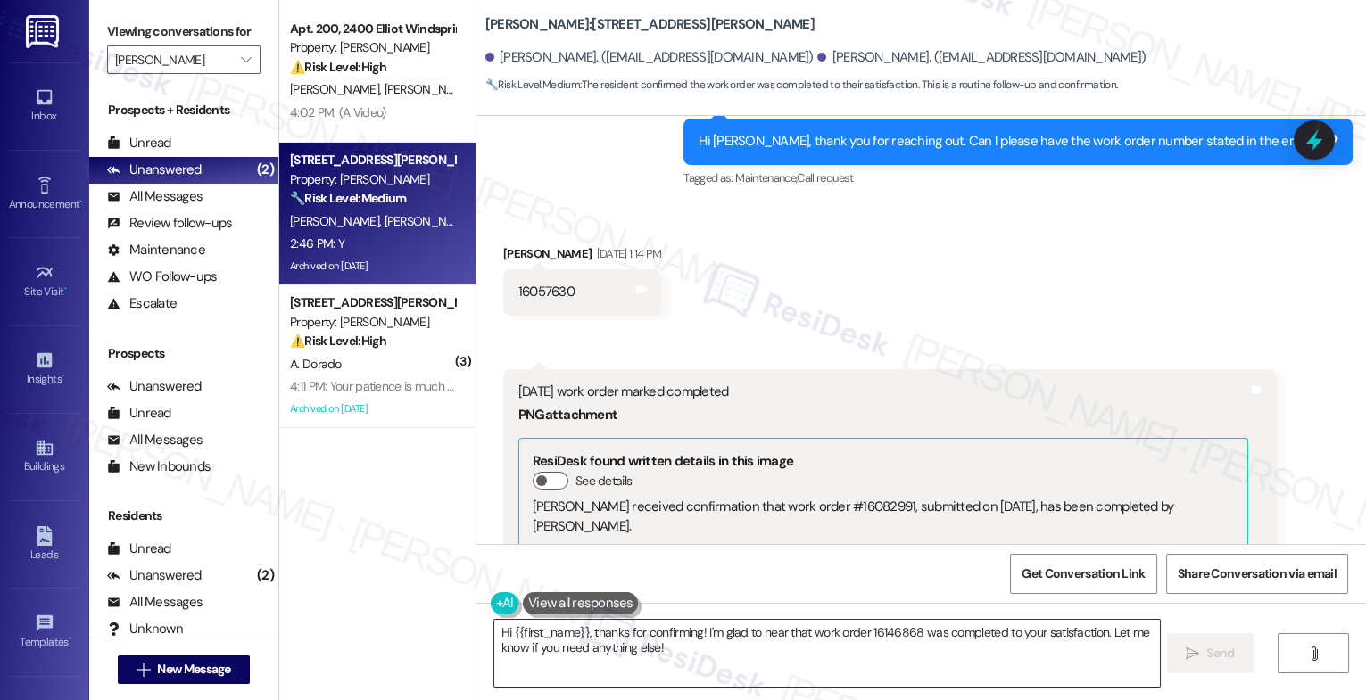
click at [726, 654] on textarea "Hi {{first_name}}, thanks for confirming! I'm glad to hear that work order 1614…" at bounding box center [827, 653] width 666 height 67
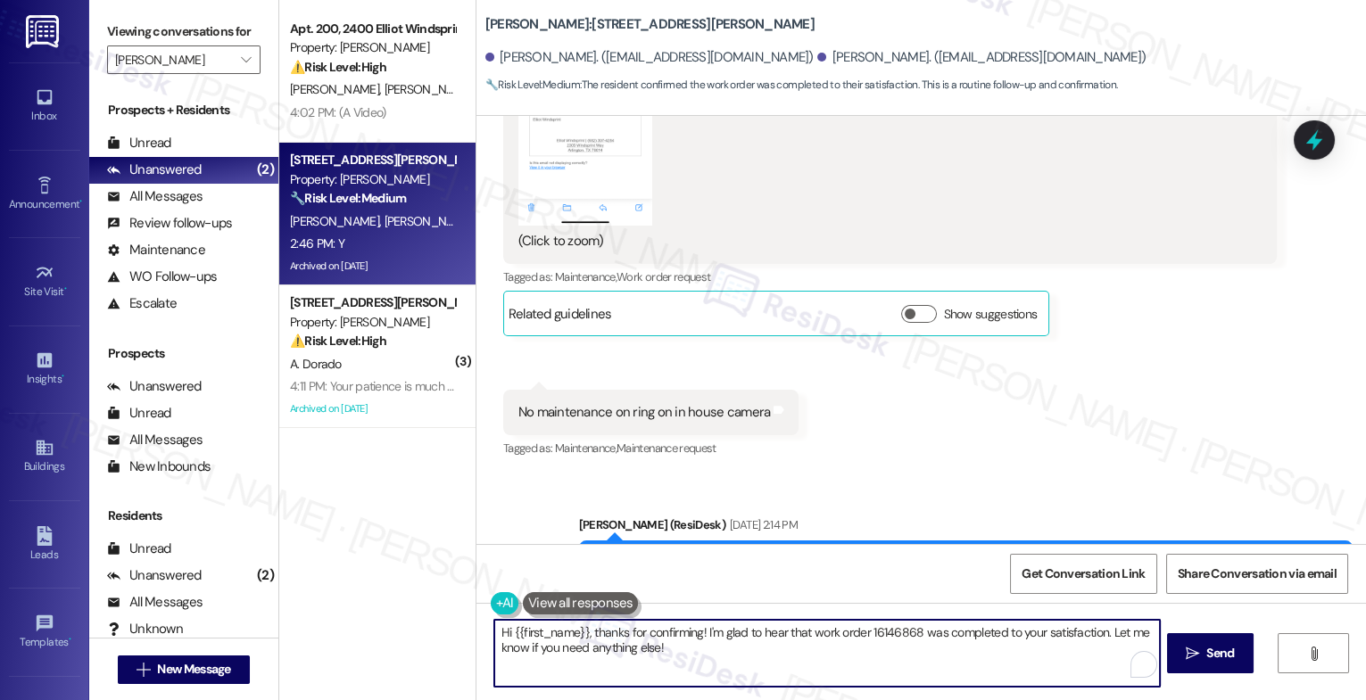
scroll to position [20477, 0]
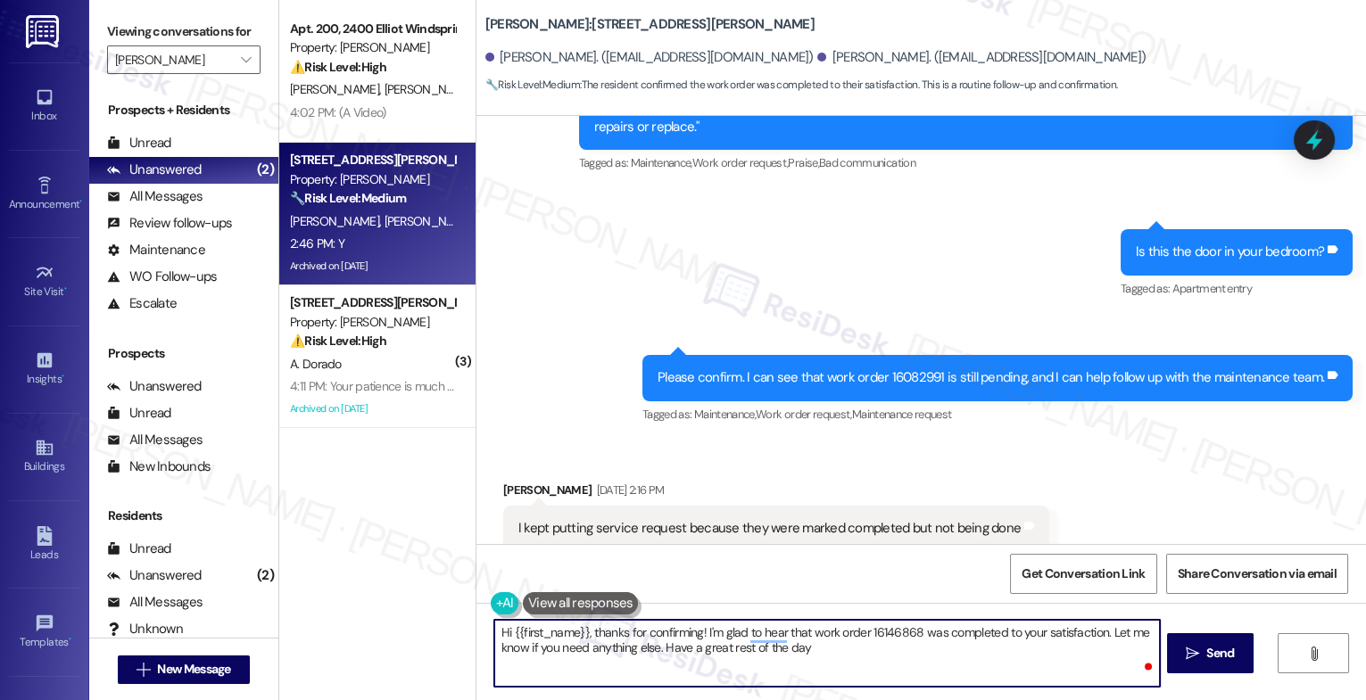
type textarea "Hi {{first_name}}, thanks for confirming! I'm glad to hear that work order 1614…"
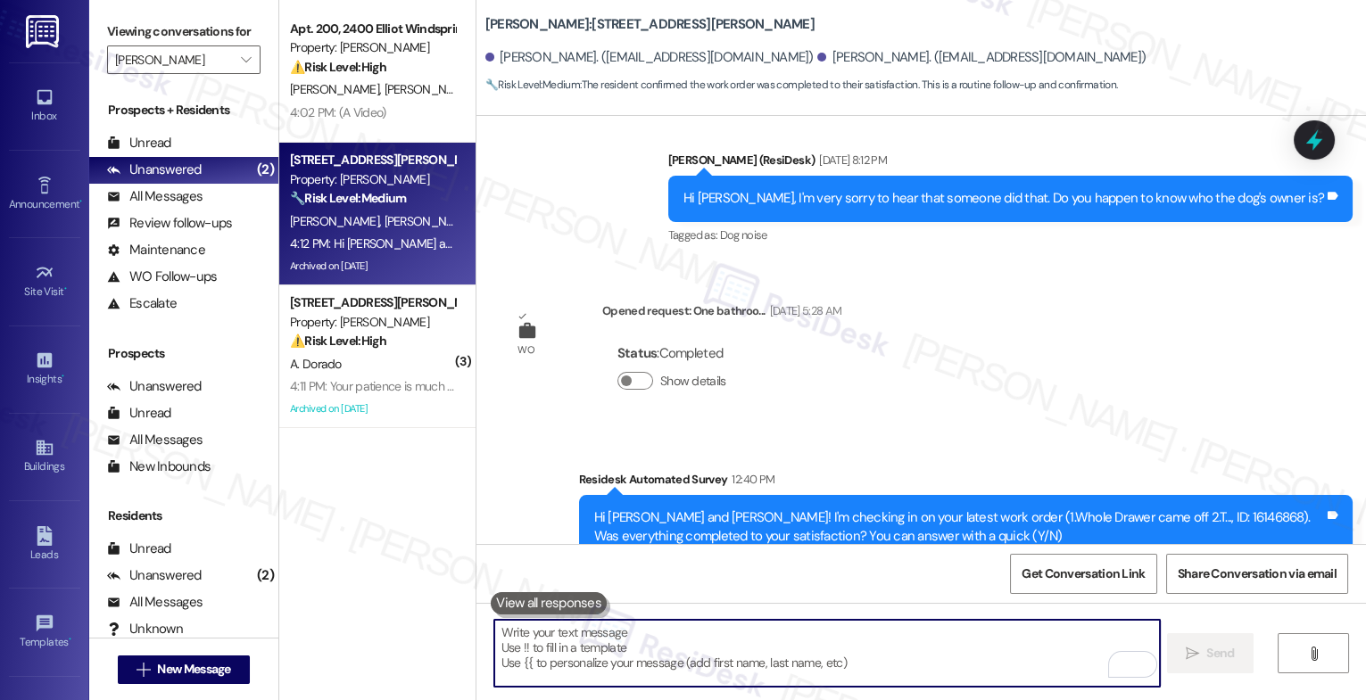
scroll to position [22820, 0]
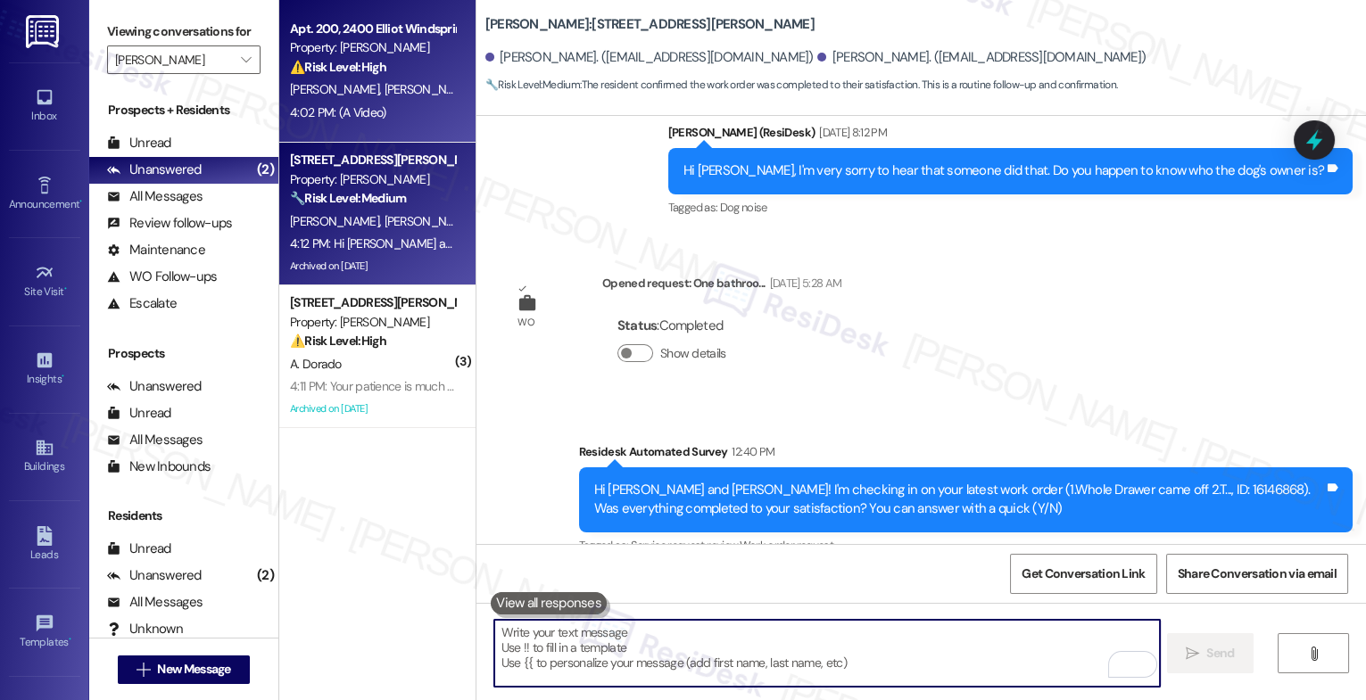
click at [383, 84] on div "[PERSON_NAME] [PERSON_NAME]" at bounding box center [372, 90] width 169 height 22
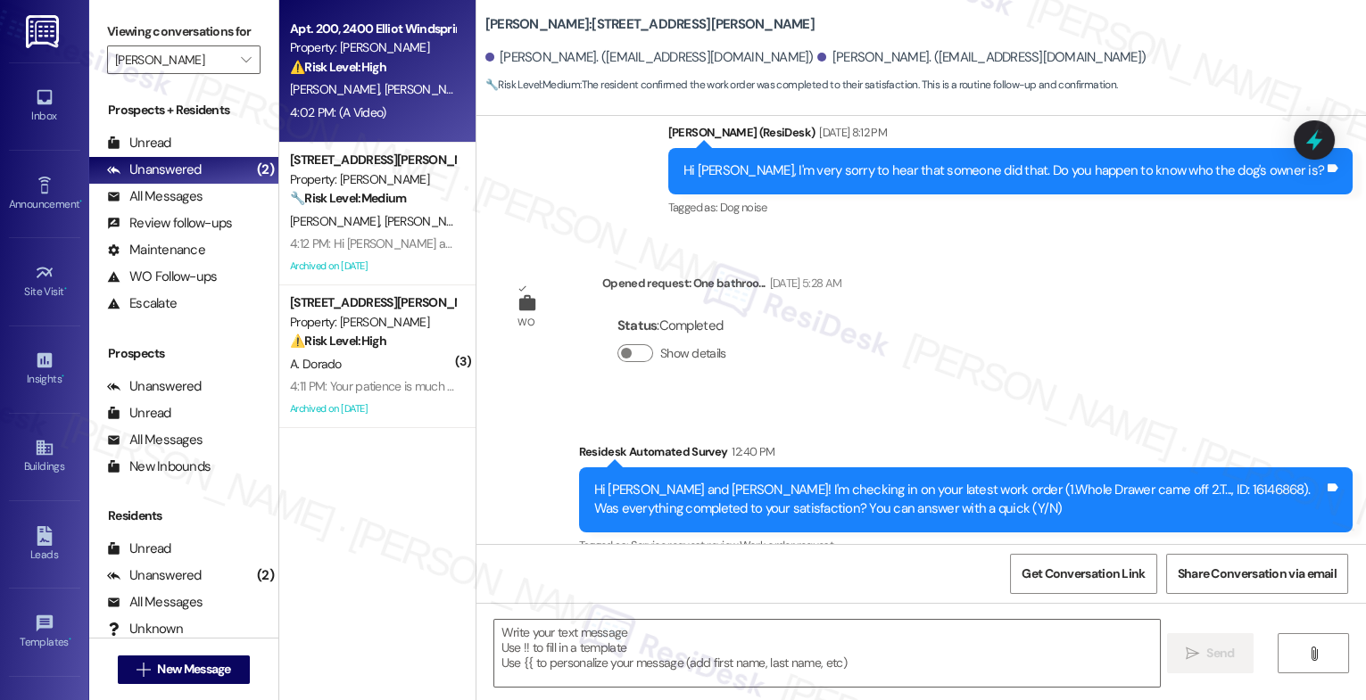
type textarea "Fetching suggested responses. Please feel free to read through the conversation…"
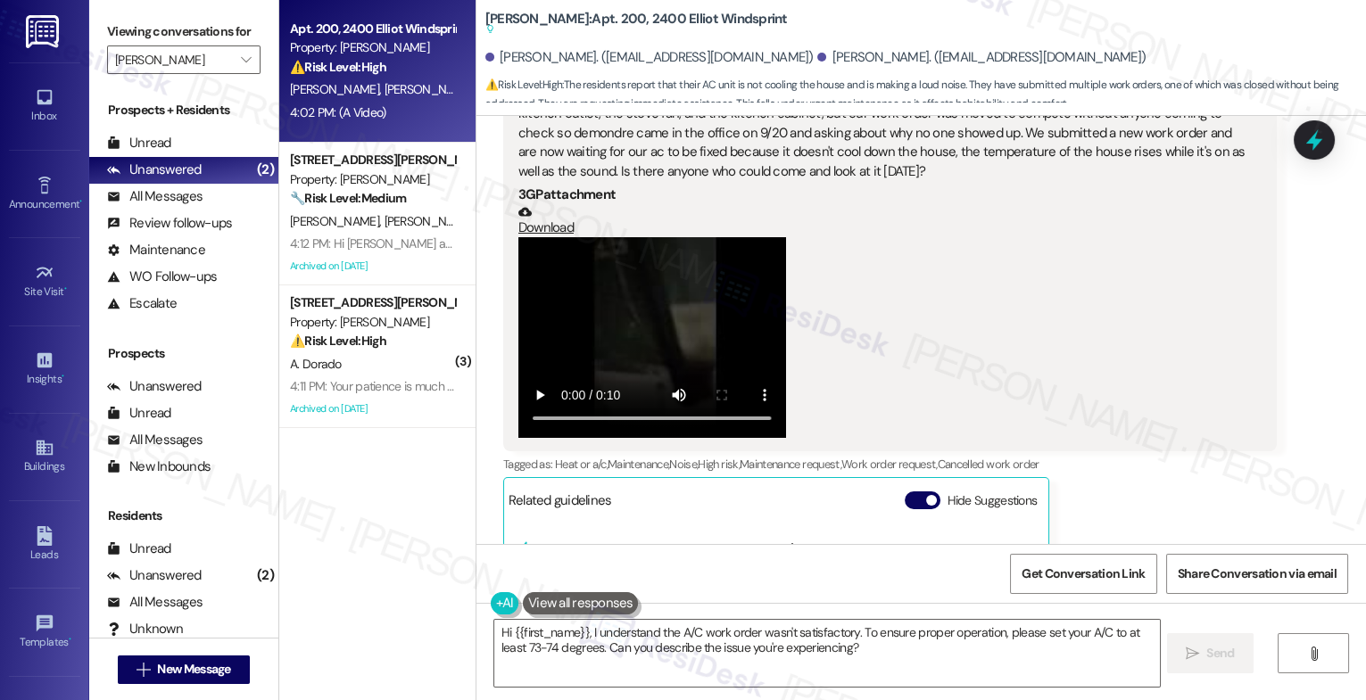
click at [926, 495] on span "button" at bounding box center [931, 500] width 11 height 11
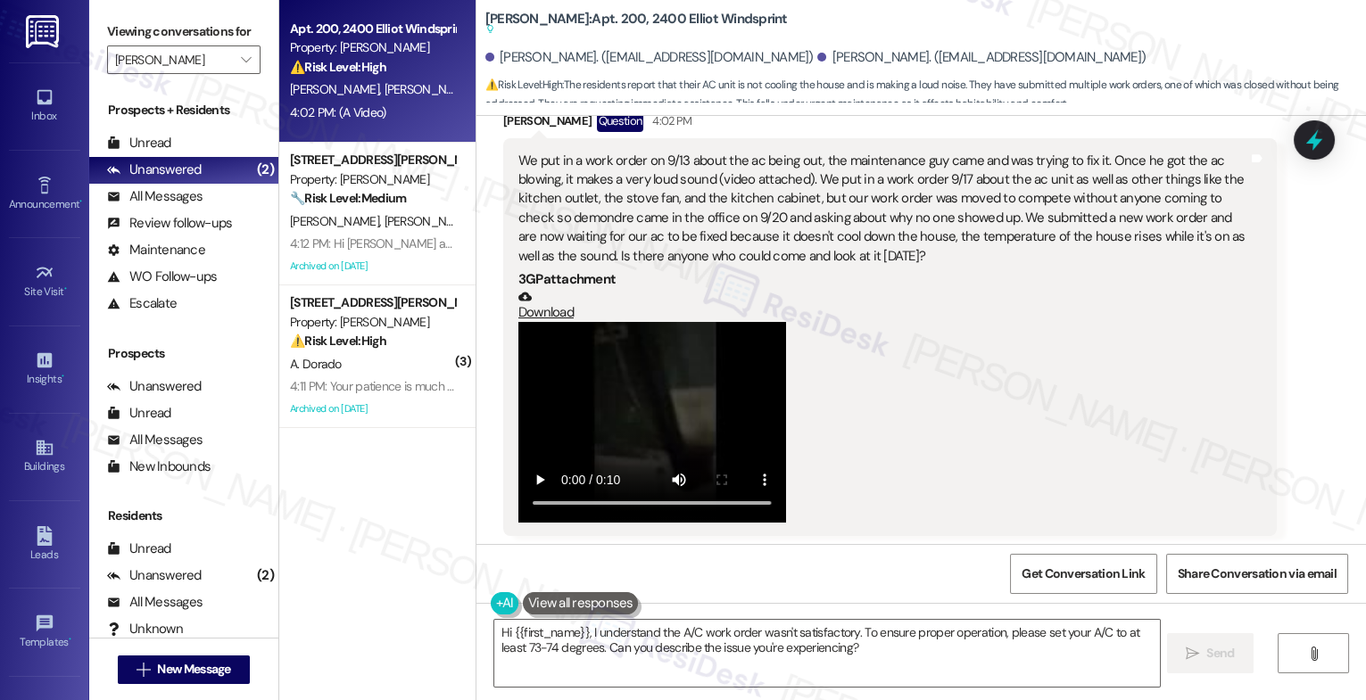
scroll to position [674, 0]
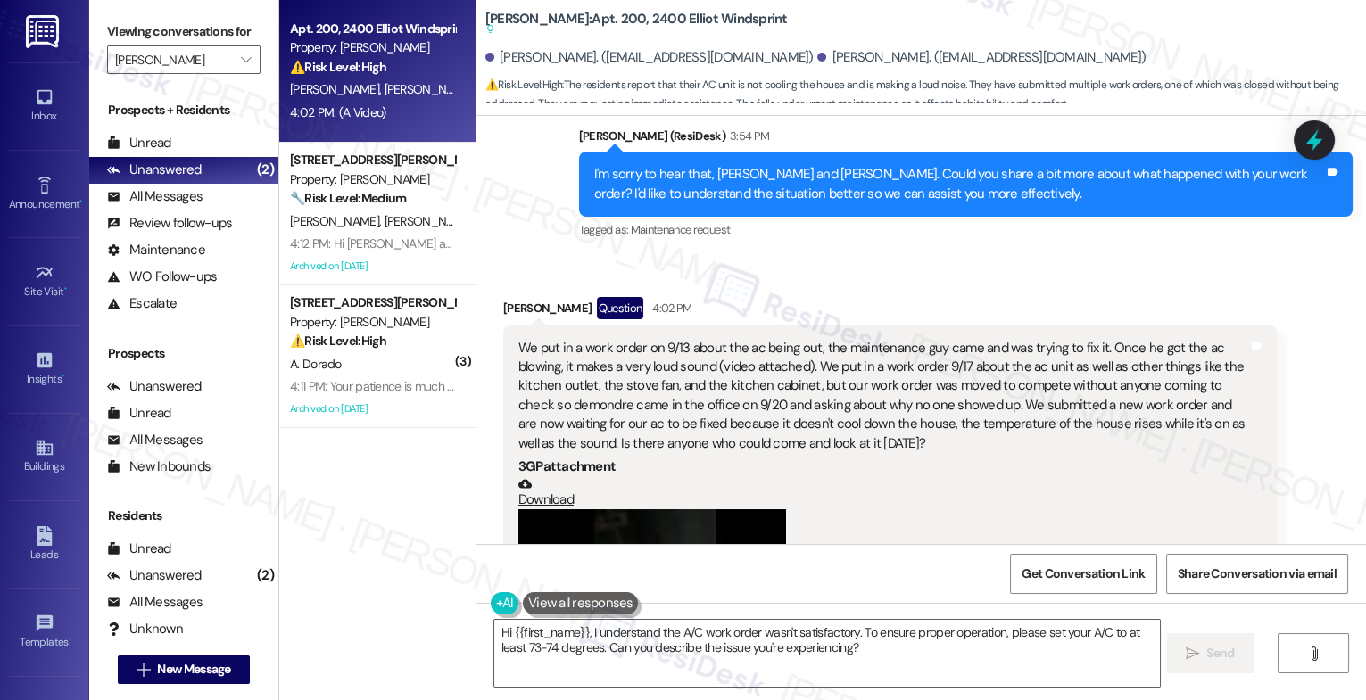
click at [940, 406] on div "We put in a work order on 9/13 about the ac being out, the maintenance guy came…" at bounding box center [883, 396] width 730 height 115
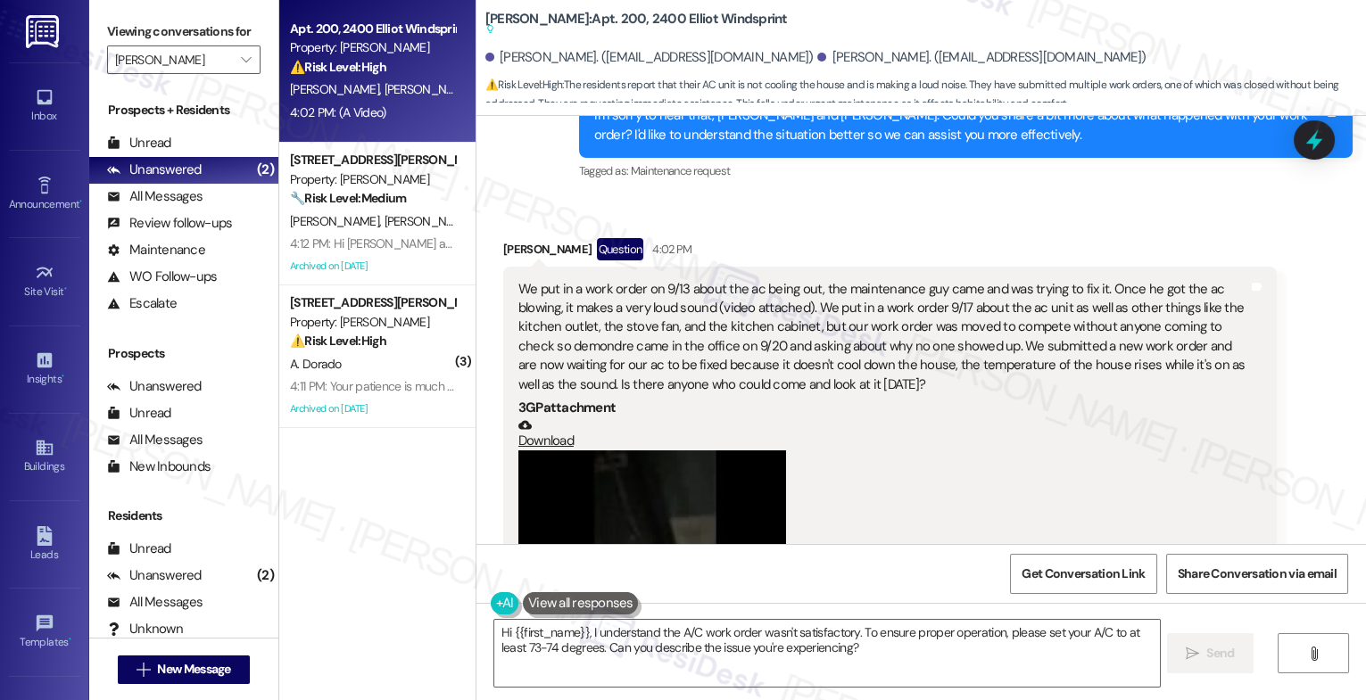
scroll to position [736, 0]
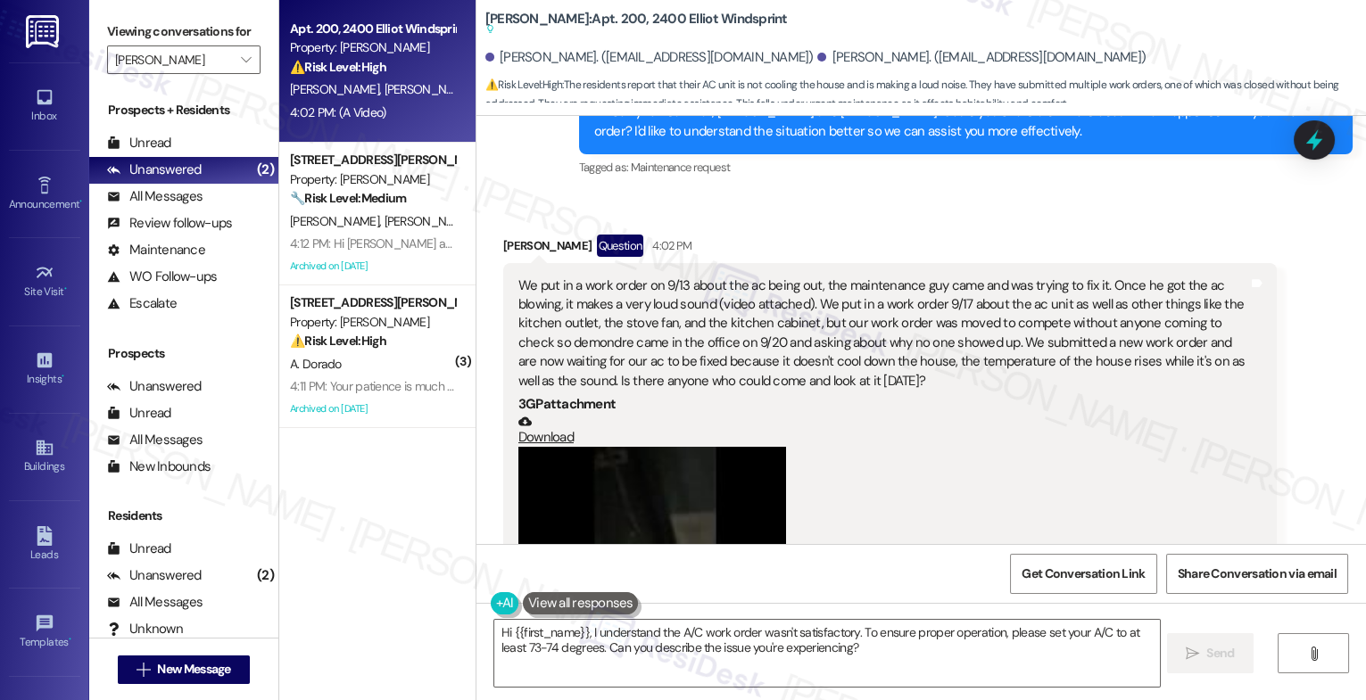
click at [585, 601] on button at bounding box center [581, 603] width 116 height 22
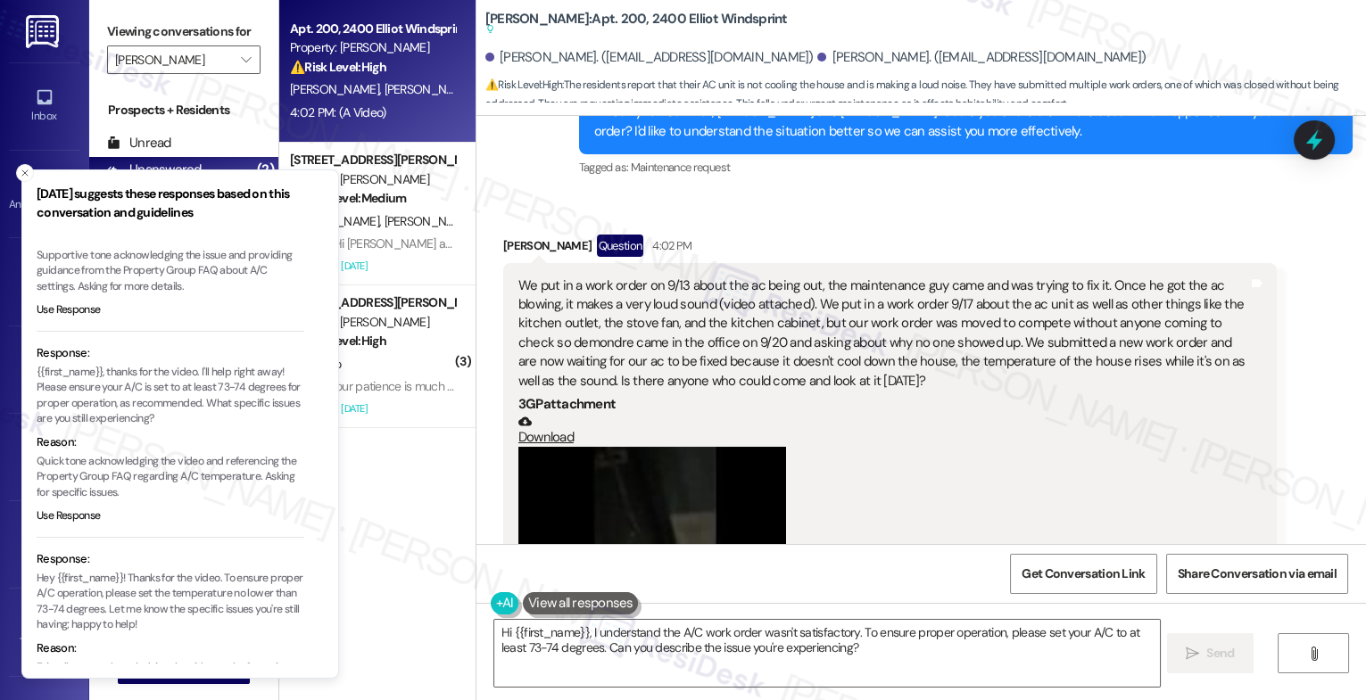
scroll to position [205, 0]
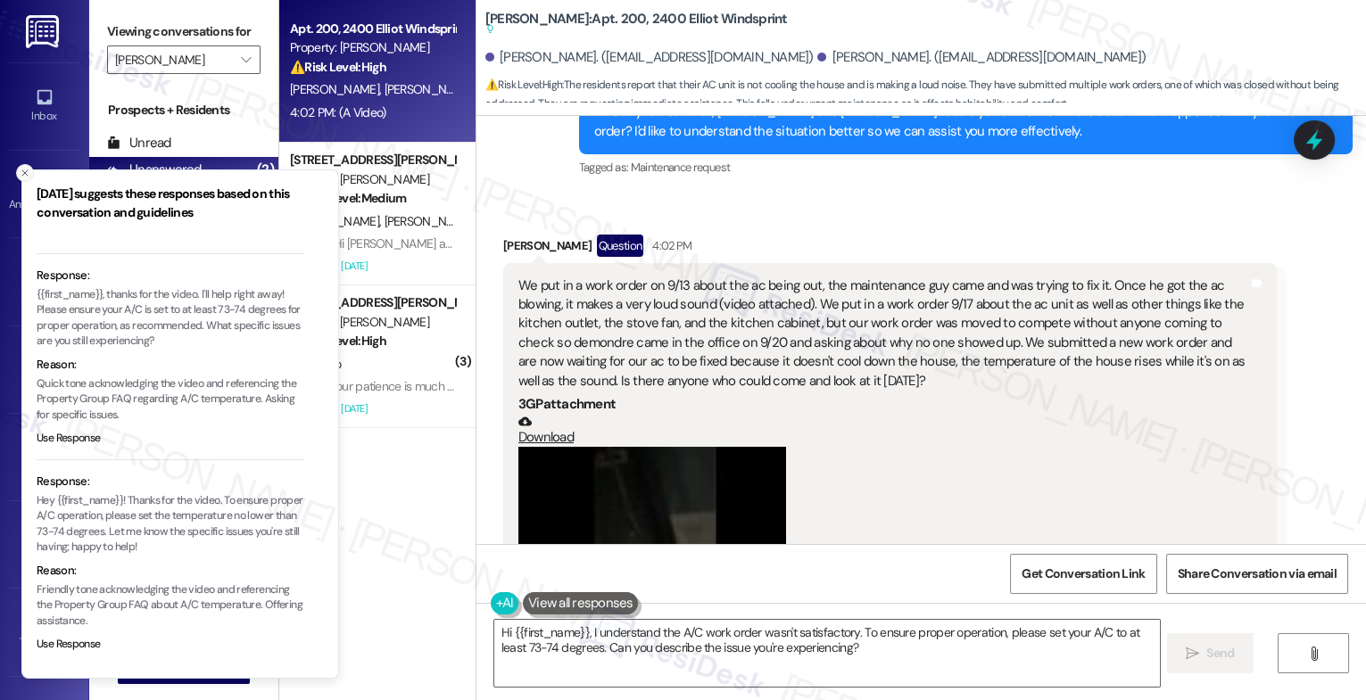
click at [24, 170] on icon "Close toast" at bounding box center [25, 173] width 11 height 11
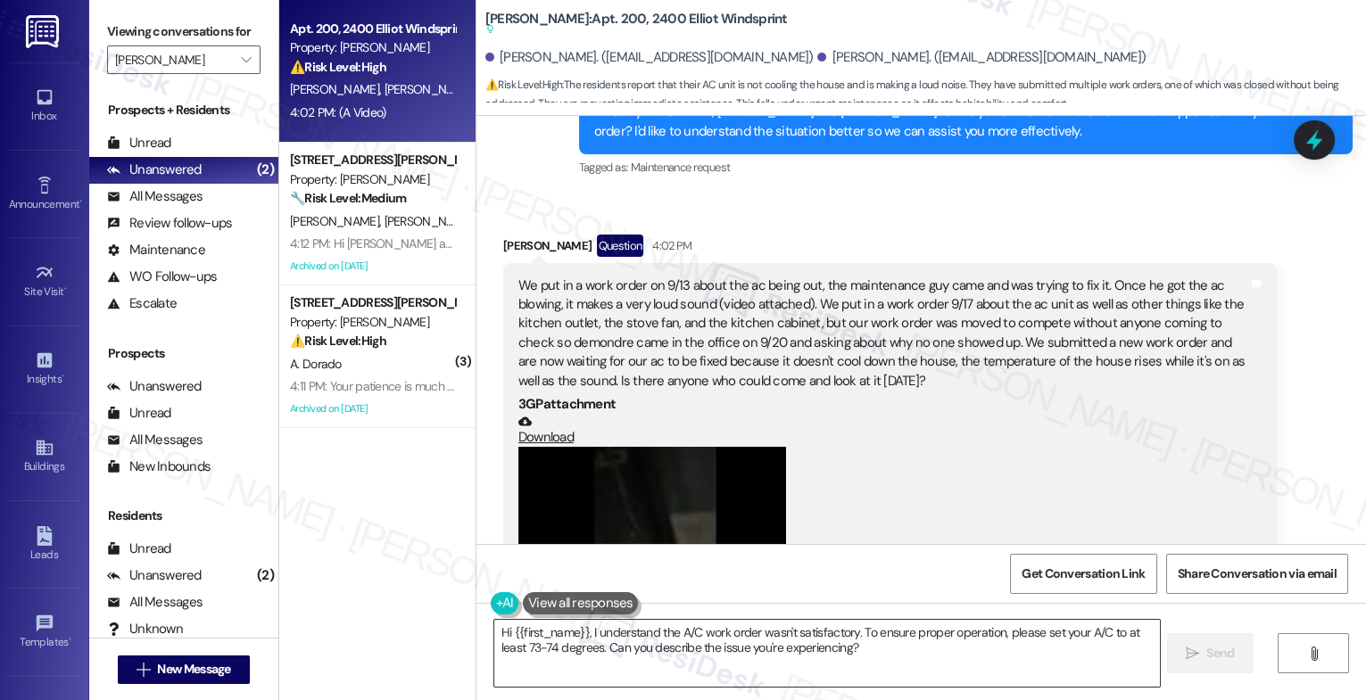
click at [600, 654] on textarea "Hi {{first_name}}, I understand the A/C work order wasn't satisfactory. To ensu…" at bounding box center [827, 653] width 666 height 67
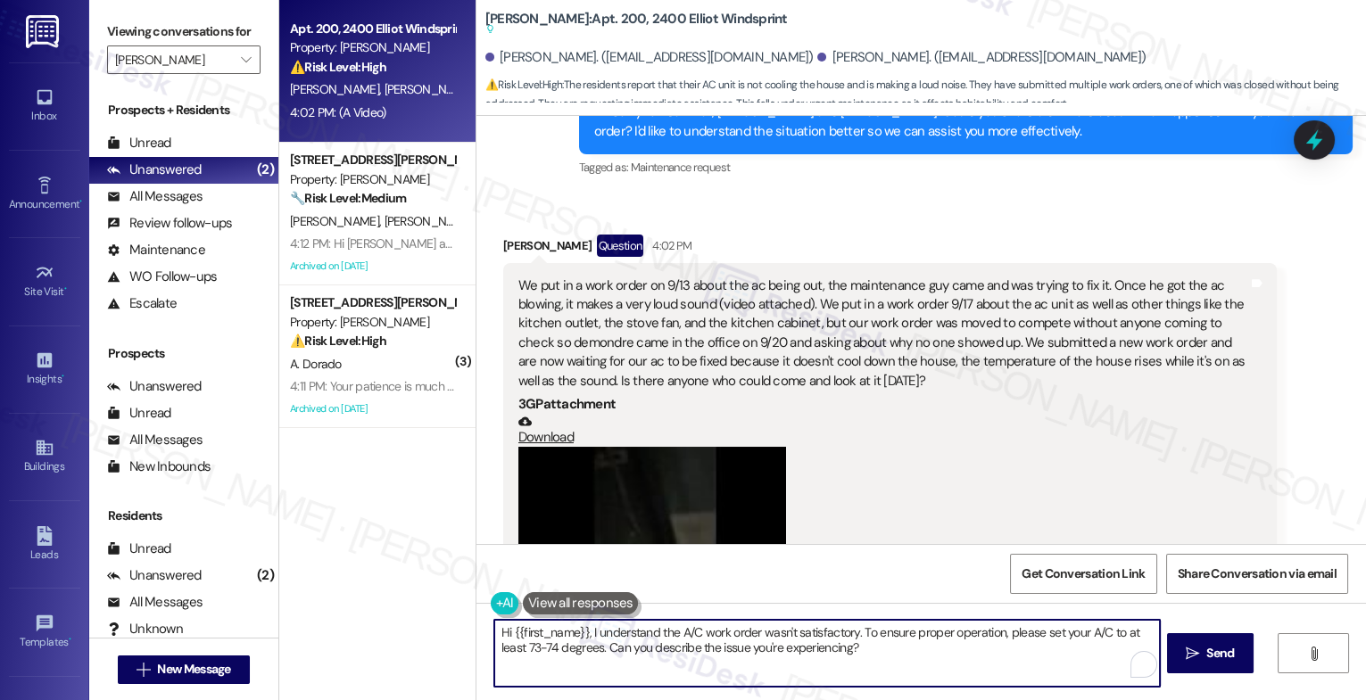
click at [600, 654] on textarea "Hi {{first_name}}, I understand the A/C work order wasn't satisfactory. To ensu…" at bounding box center [827, 653] width 666 height 67
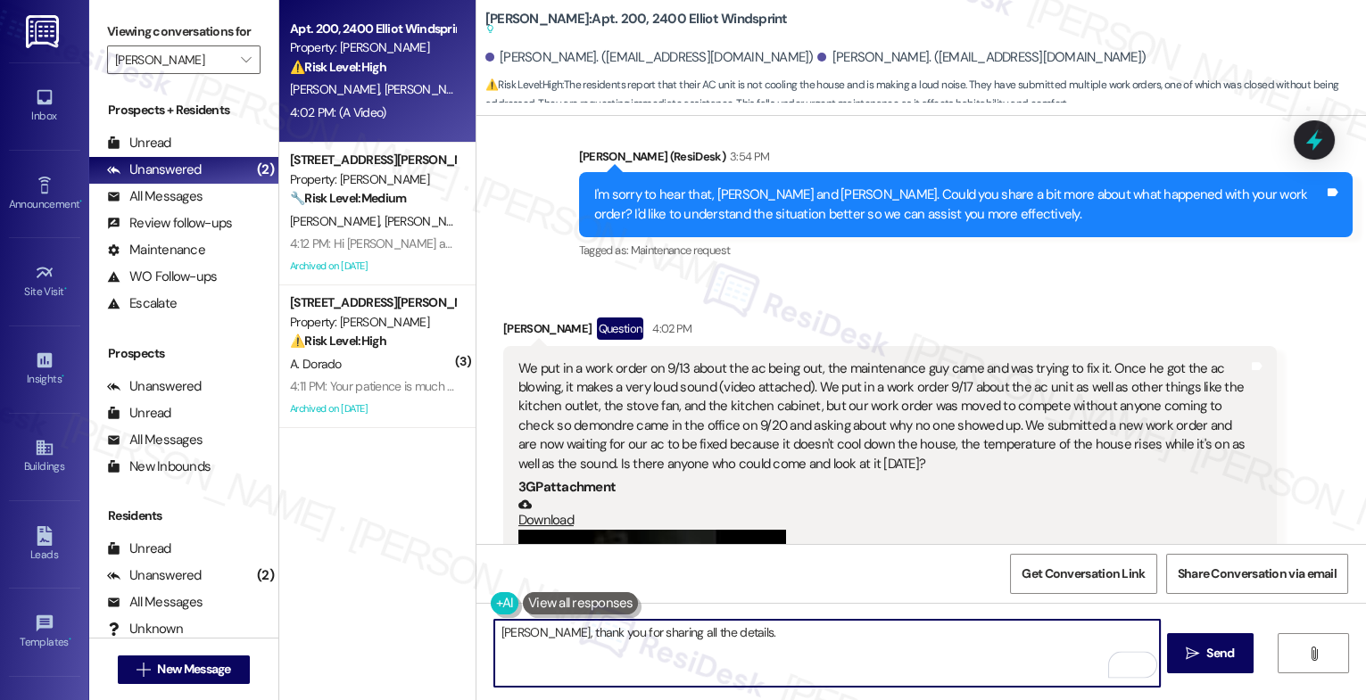
scroll to position [857, 0]
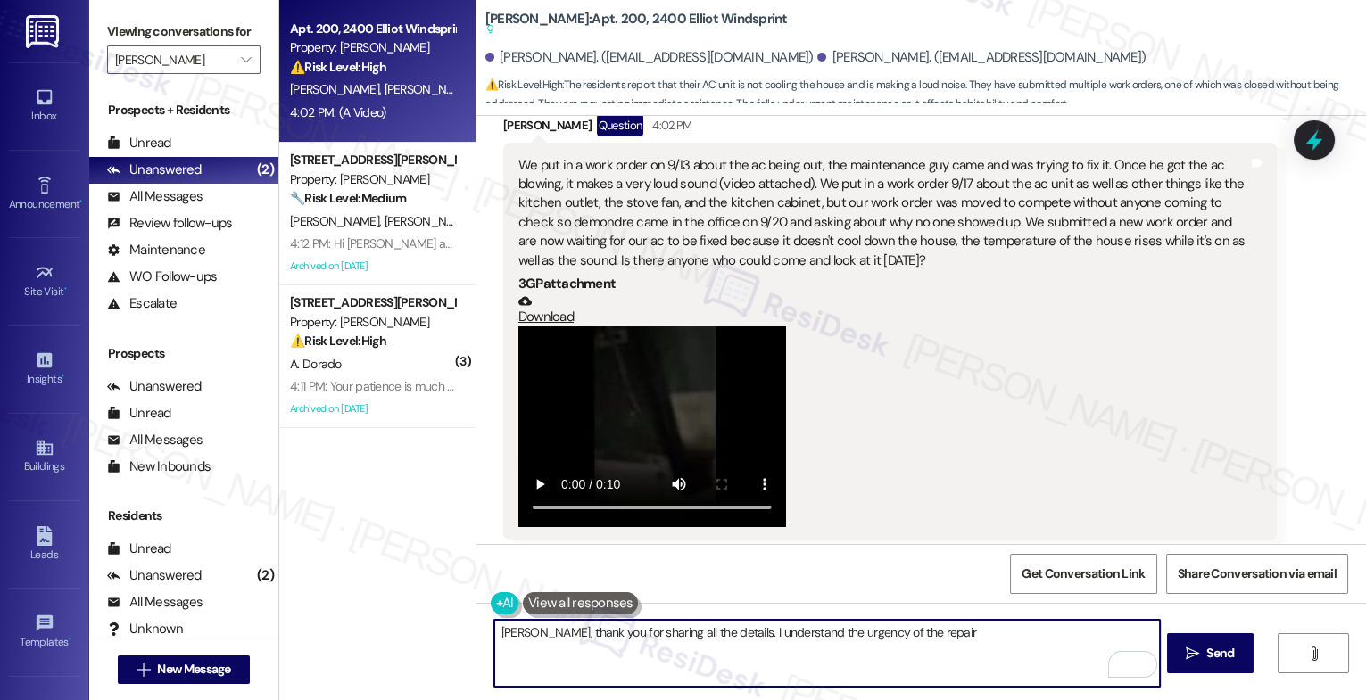
click at [892, 631] on textarea "[PERSON_NAME], thank you for sharing all the details. I understand the urgency …" at bounding box center [827, 653] width 666 height 67
click at [1015, 629] on textarea "[PERSON_NAME], thank you for sharing all the details. I understand the urgency …" at bounding box center [827, 653] width 666 height 67
drag, startPoint x: 1006, startPoint y: 634, endPoint x: 1014, endPoint y: 659, distance: 27.1
click at [1014, 659] on textarea "[PERSON_NAME], thank you for sharing all the details. I understand the urgency …" at bounding box center [827, 653] width 666 height 67
type textarea "[PERSON_NAME], thank you for sharing all the details. I understand the urgency …"
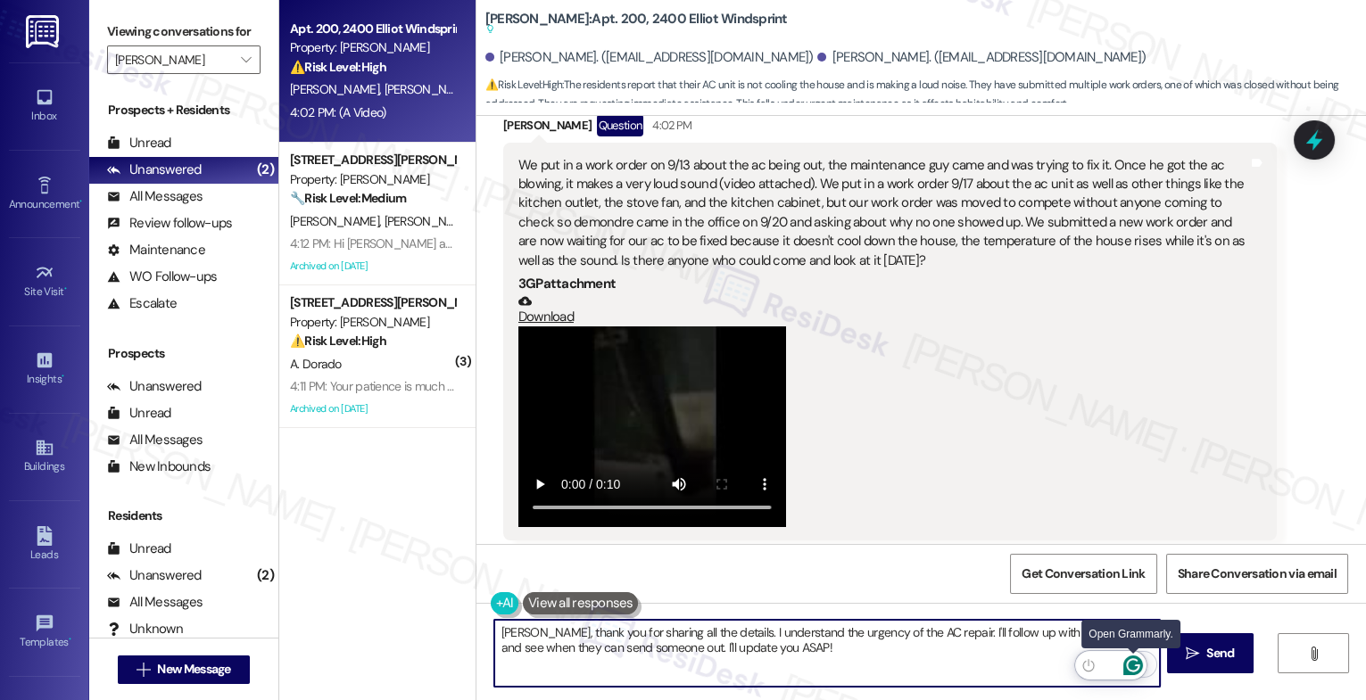
click at [1131, 662] on icon "Open Grammarly. 0 Suggestions." at bounding box center [1133, 666] width 20 height 20
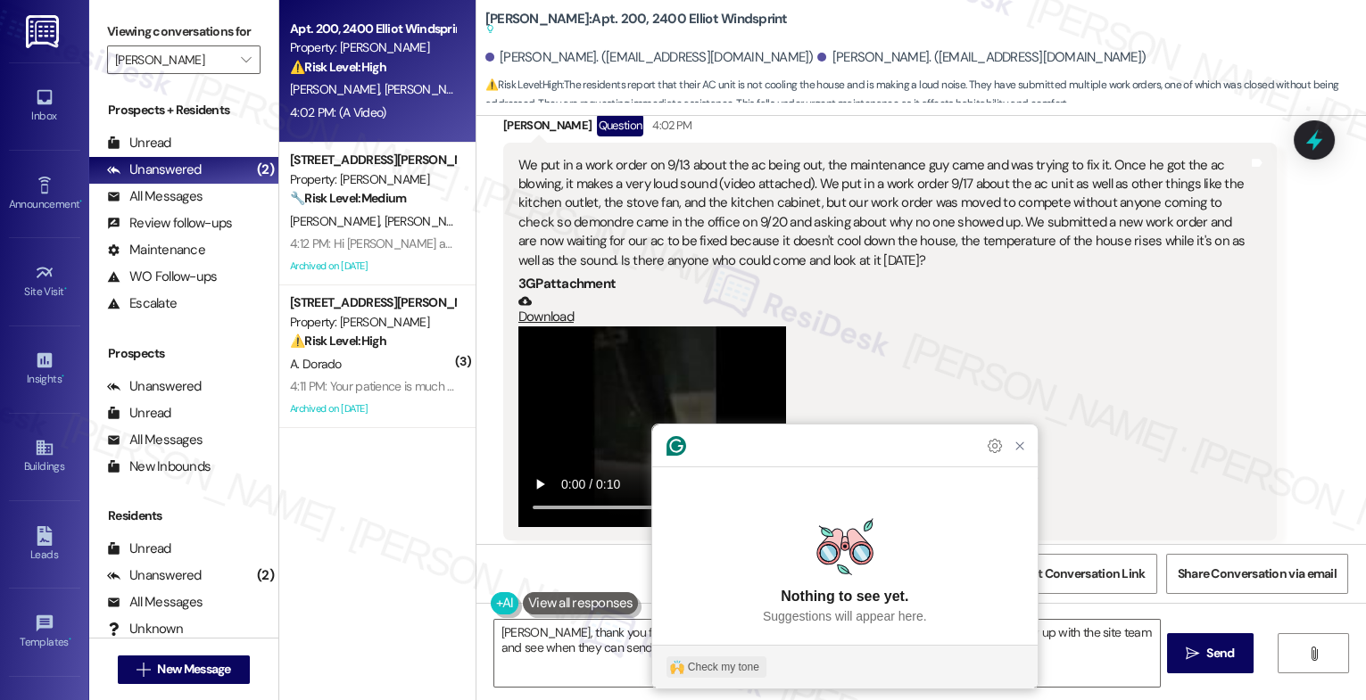
click at [726, 658] on button "Check my tone" at bounding box center [717, 667] width 100 height 21
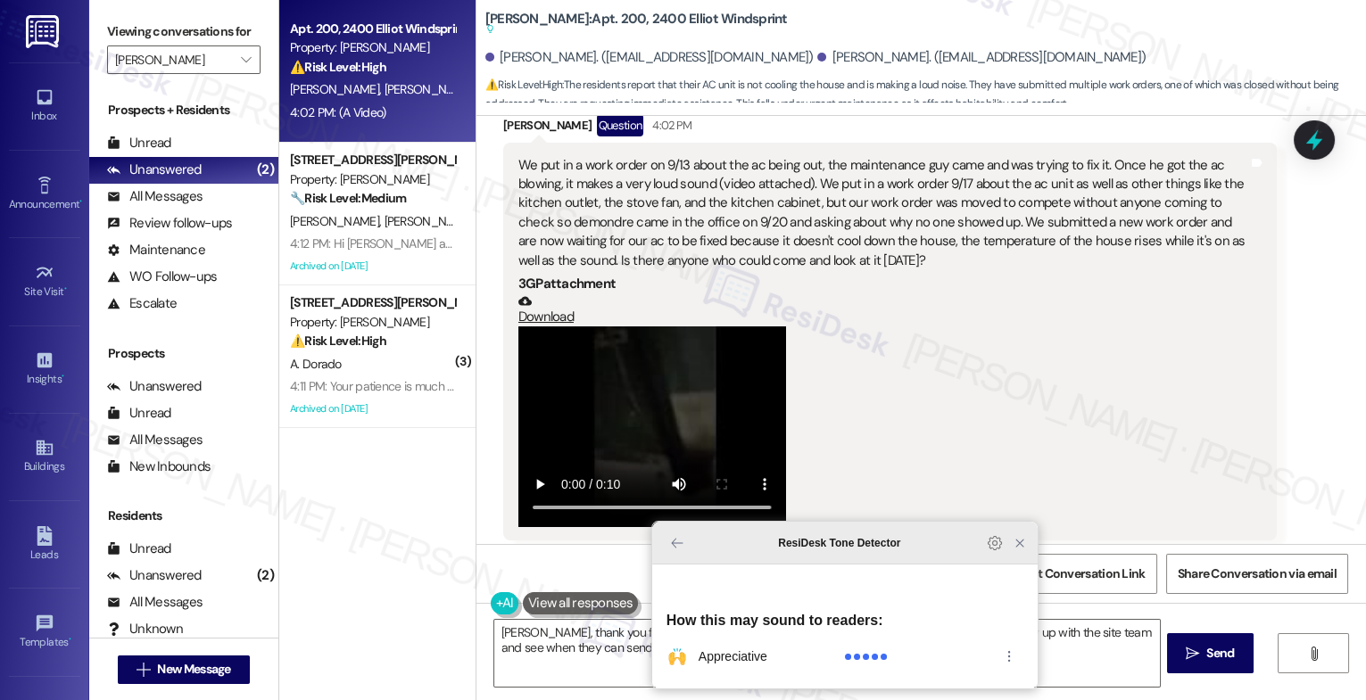
click at [1025, 551] on icon "Close Grammarly Assistant" at bounding box center [1020, 543] width 14 height 14
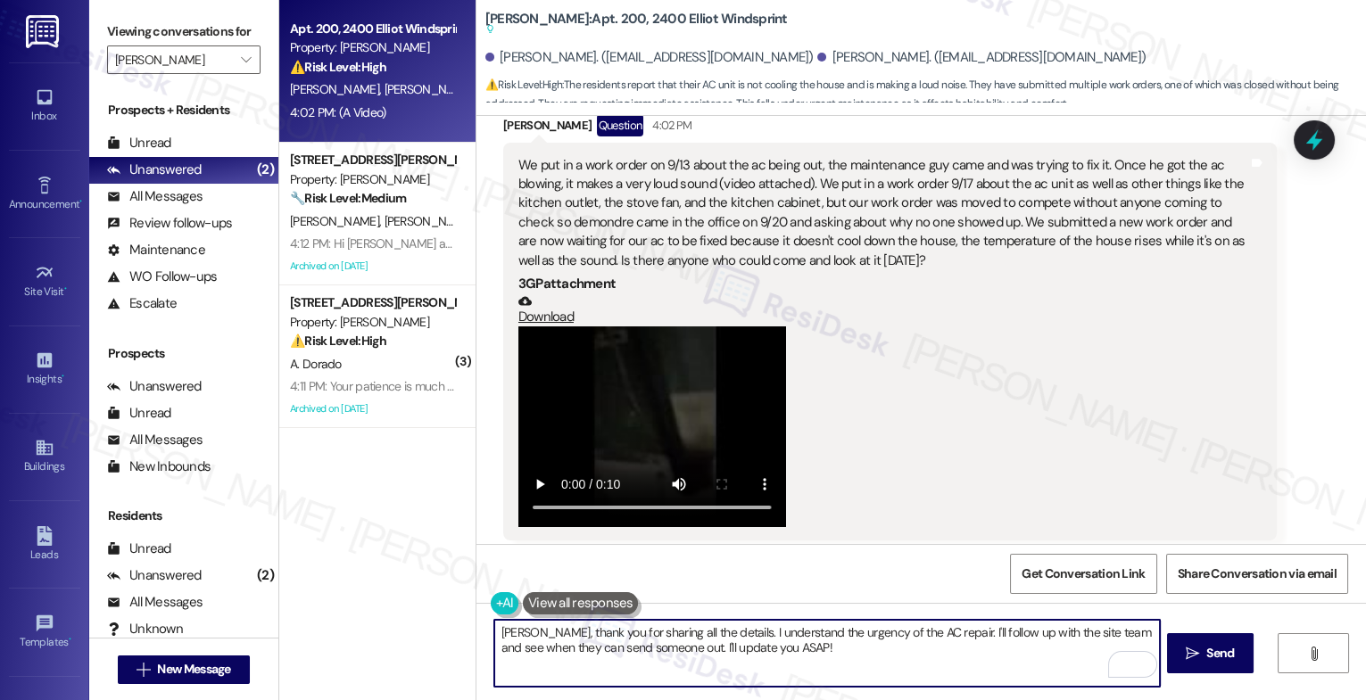
scroll to position [919, 0]
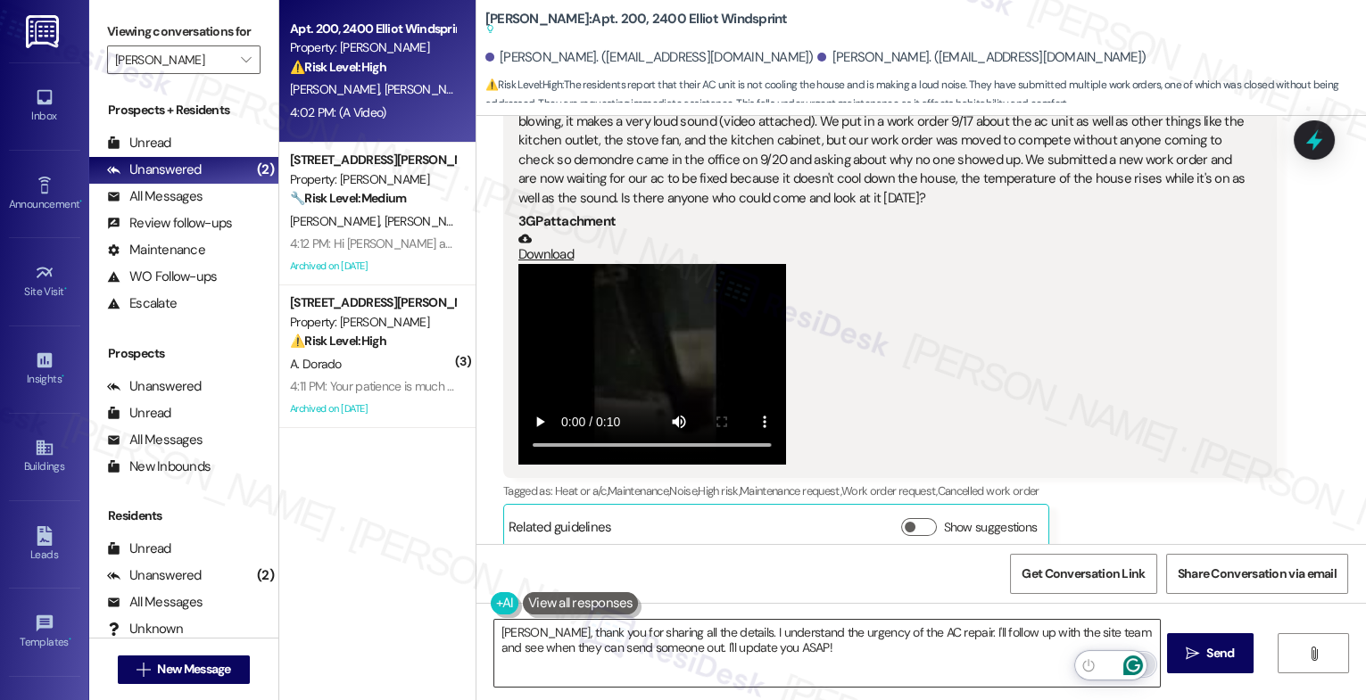
click at [1131, 667] on html "Inbox Go to Inbox Announcement • Send A Text Announcement Site Visit • Go to Si…" at bounding box center [683, 350] width 1366 height 700
click at [1132, 662] on icon "Open Grammarly. 0 Suggestions." at bounding box center [1133, 666] width 20 height 20
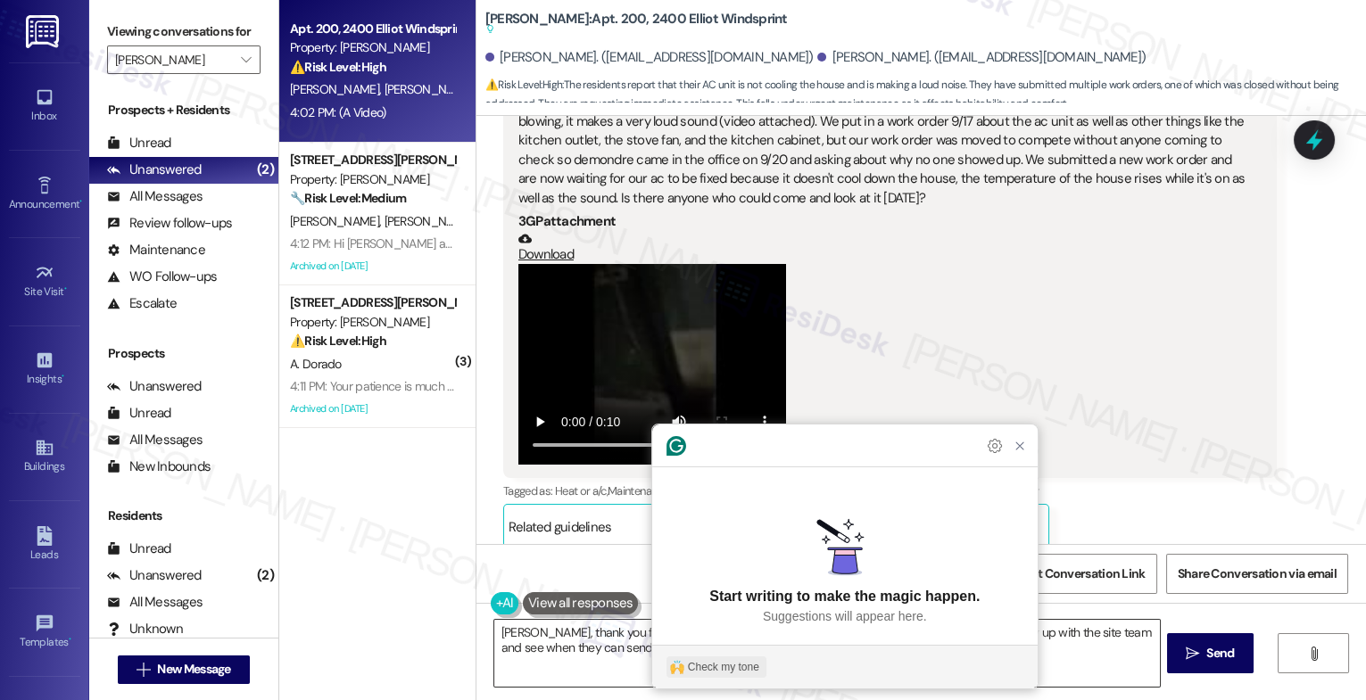
click at [721, 665] on div "Check my tone" at bounding box center [723, 667] width 71 height 16
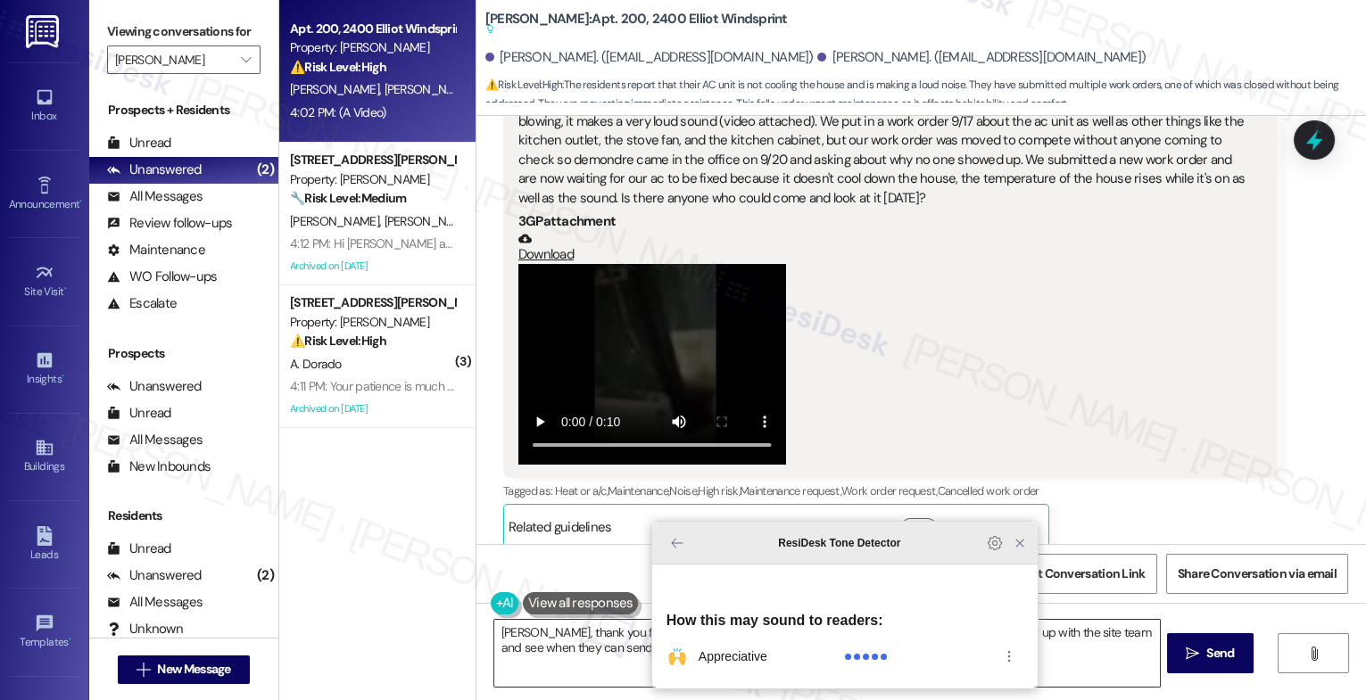
click at [1017, 551] on icon "Close Grammarly Assistant" at bounding box center [1020, 543] width 14 height 14
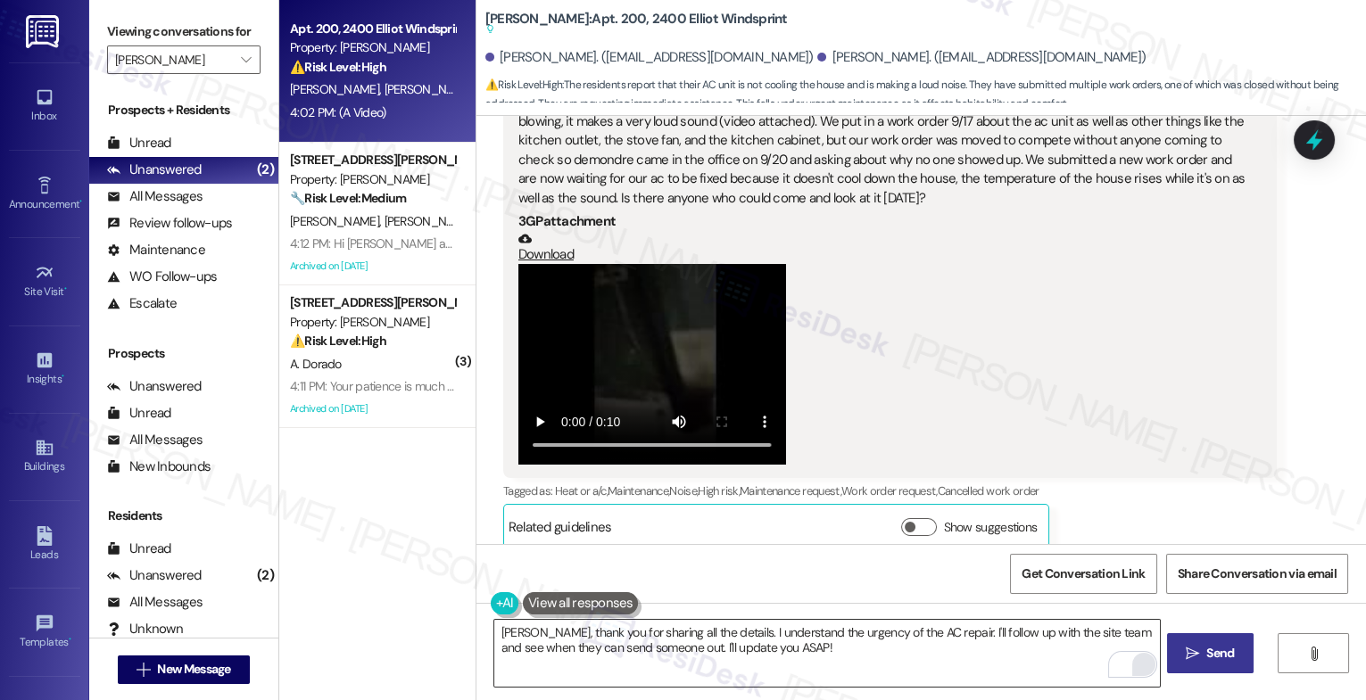
click at [1179, 644] on button " Send" at bounding box center [1210, 654] width 87 height 40
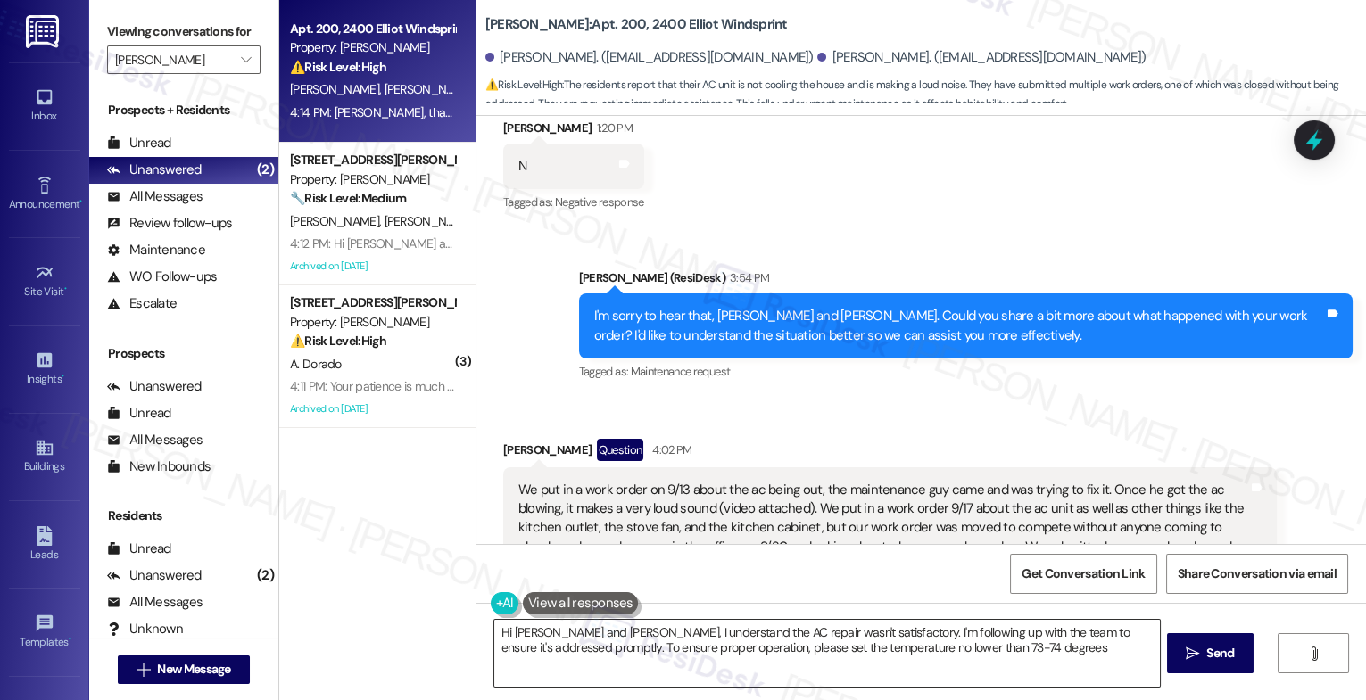
type textarea "Hi [PERSON_NAME] and [PERSON_NAME], I understand the AC repair wasn't satisfact…"
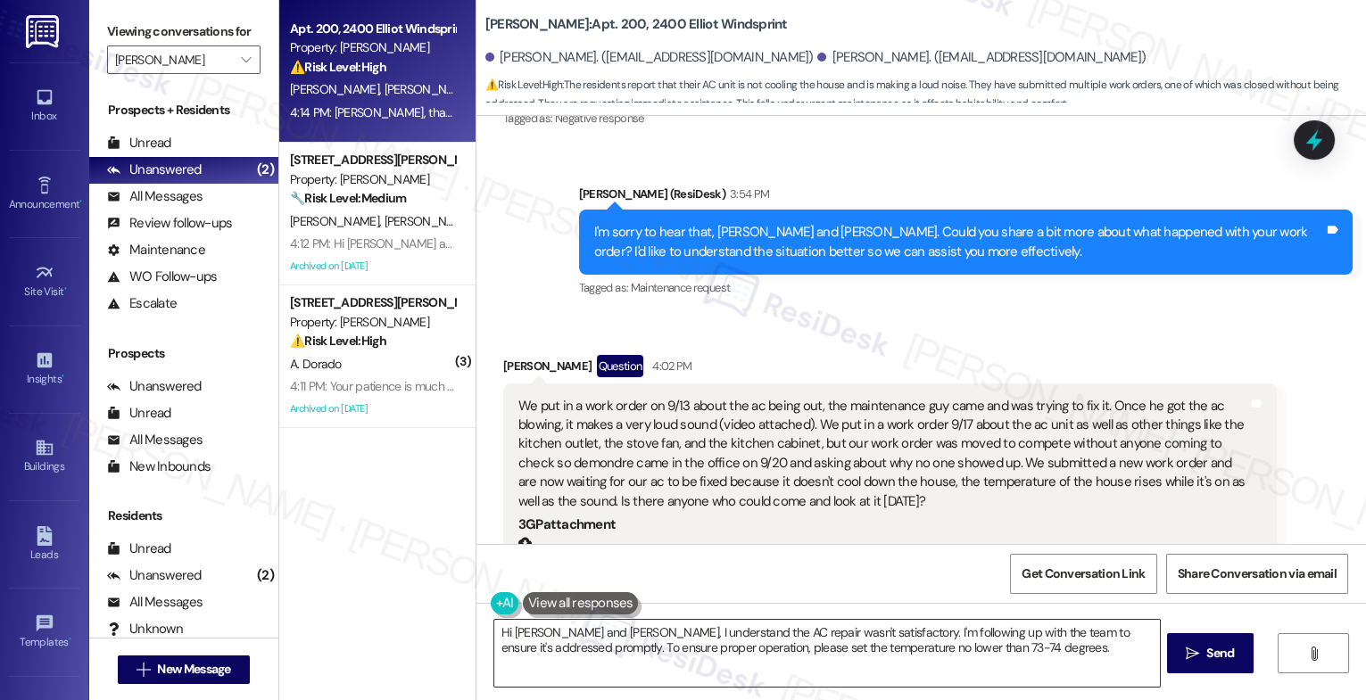
scroll to position [707, 0]
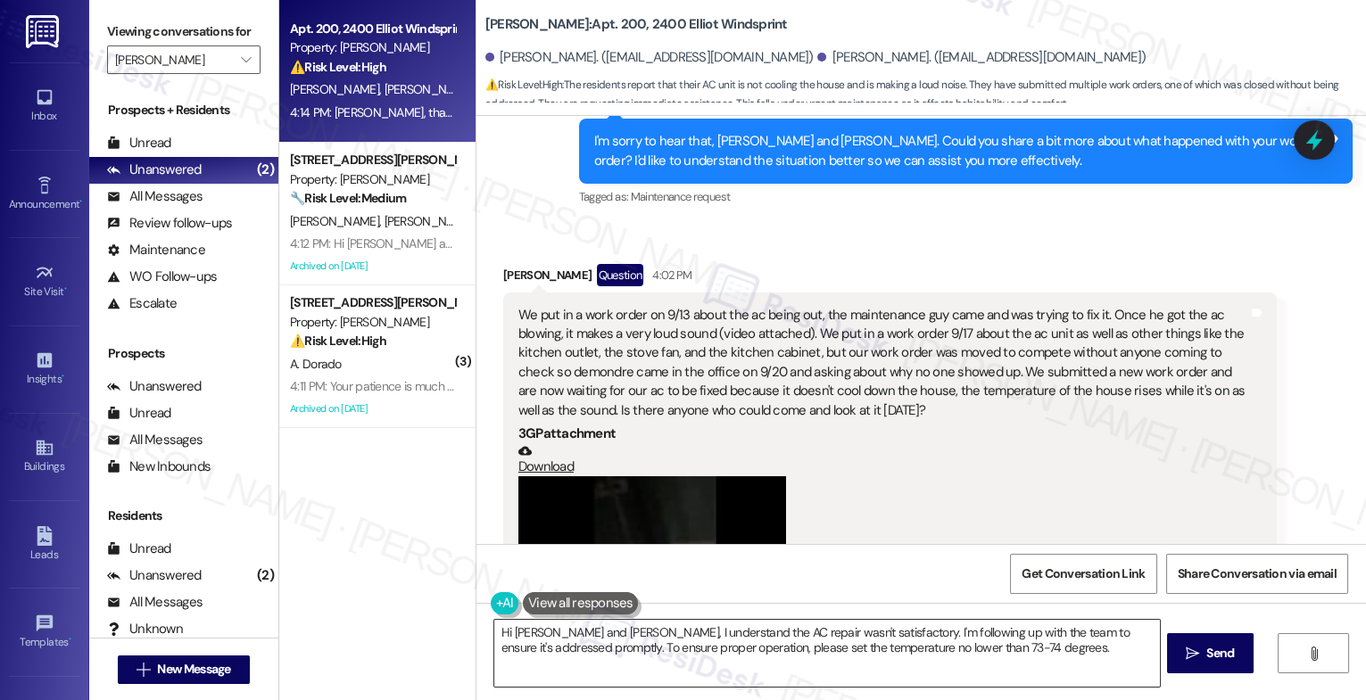
click at [905, 485] on div at bounding box center [883, 576] width 730 height 201
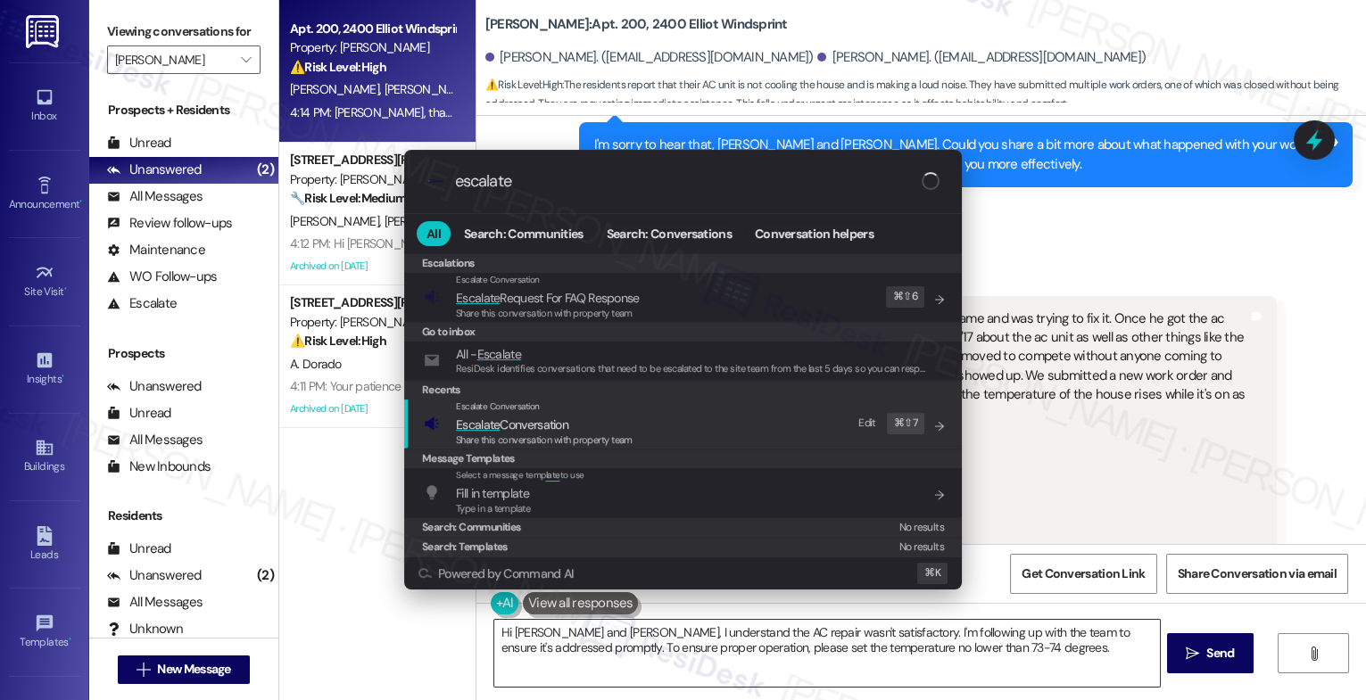
type input "escalate"
click at [541, 426] on span "Escalate Conversation" at bounding box center [512, 425] width 112 height 16
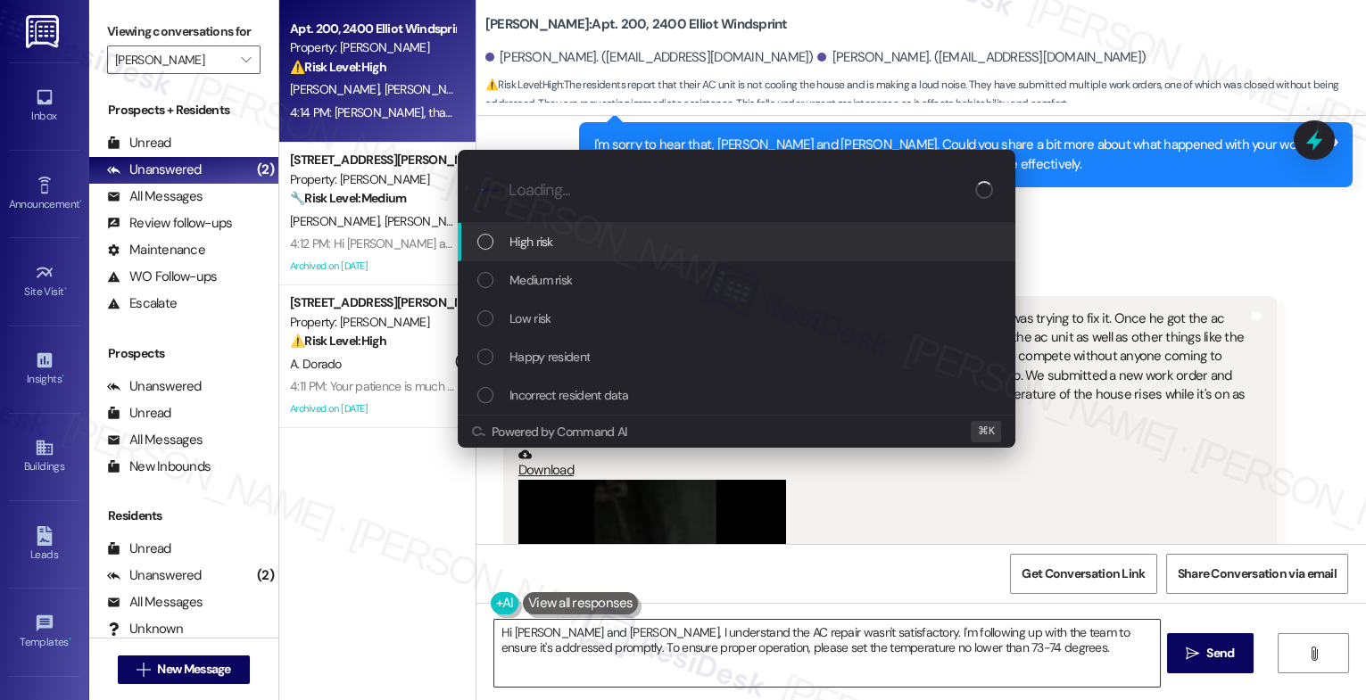
click at [526, 238] on span "High risk" at bounding box center [532, 242] width 44 height 20
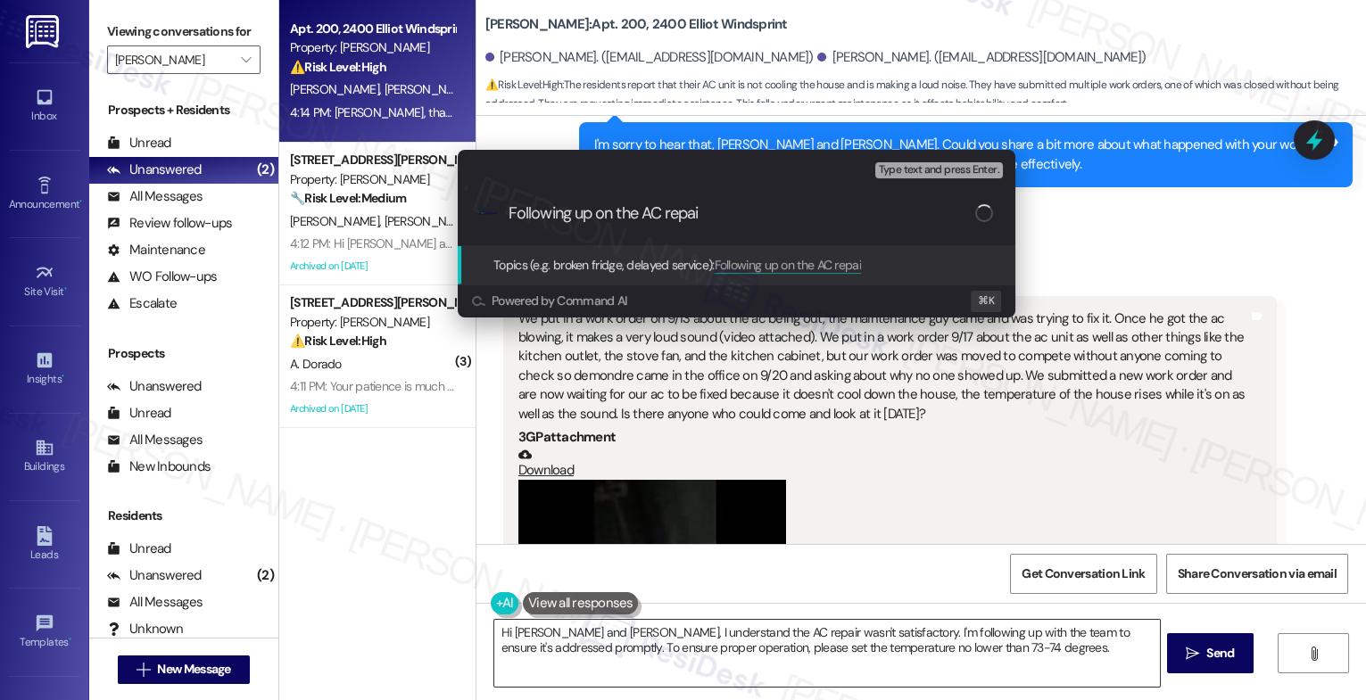
type input "Following up on the AC repair"
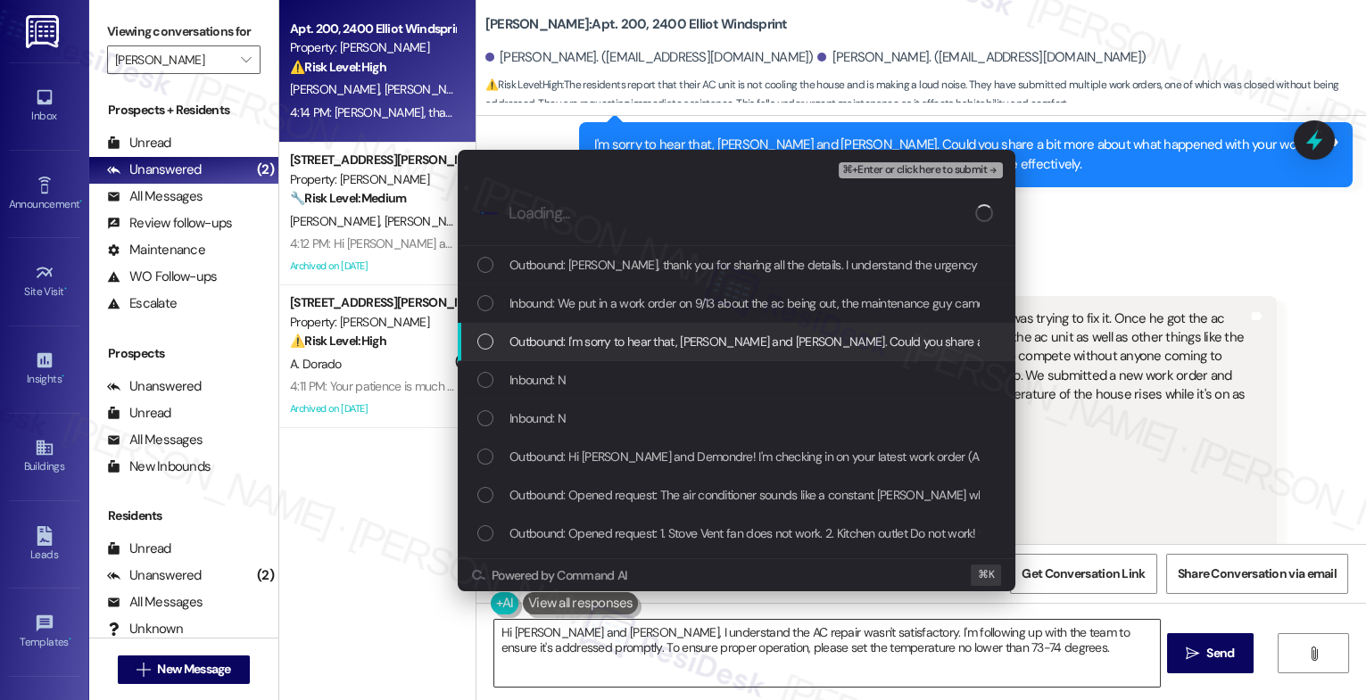
click at [597, 339] on span "Outbound: I'm sorry to hear that, [PERSON_NAME] and [PERSON_NAME]. Could you sh…" at bounding box center [1091, 342] width 1162 height 20
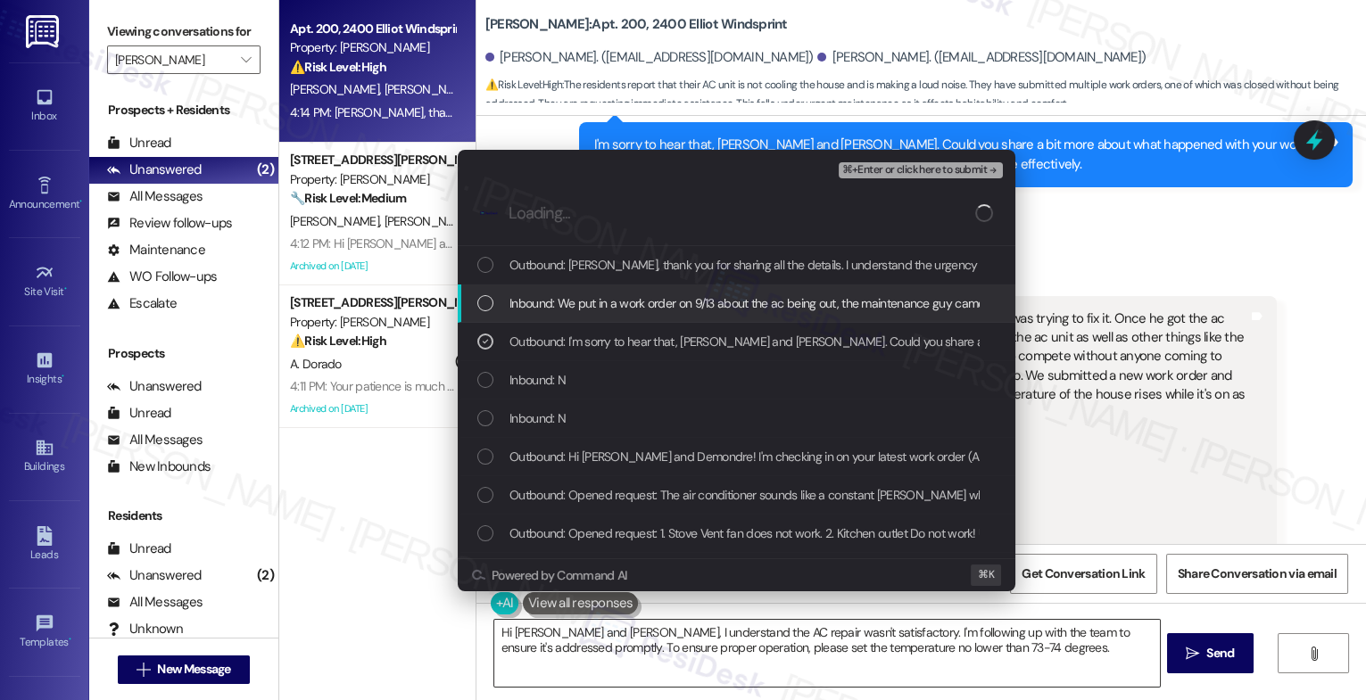
drag, startPoint x: 609, startPoint y: 307, endPoint x: 631, endPoint y: 274, distance: 39.8
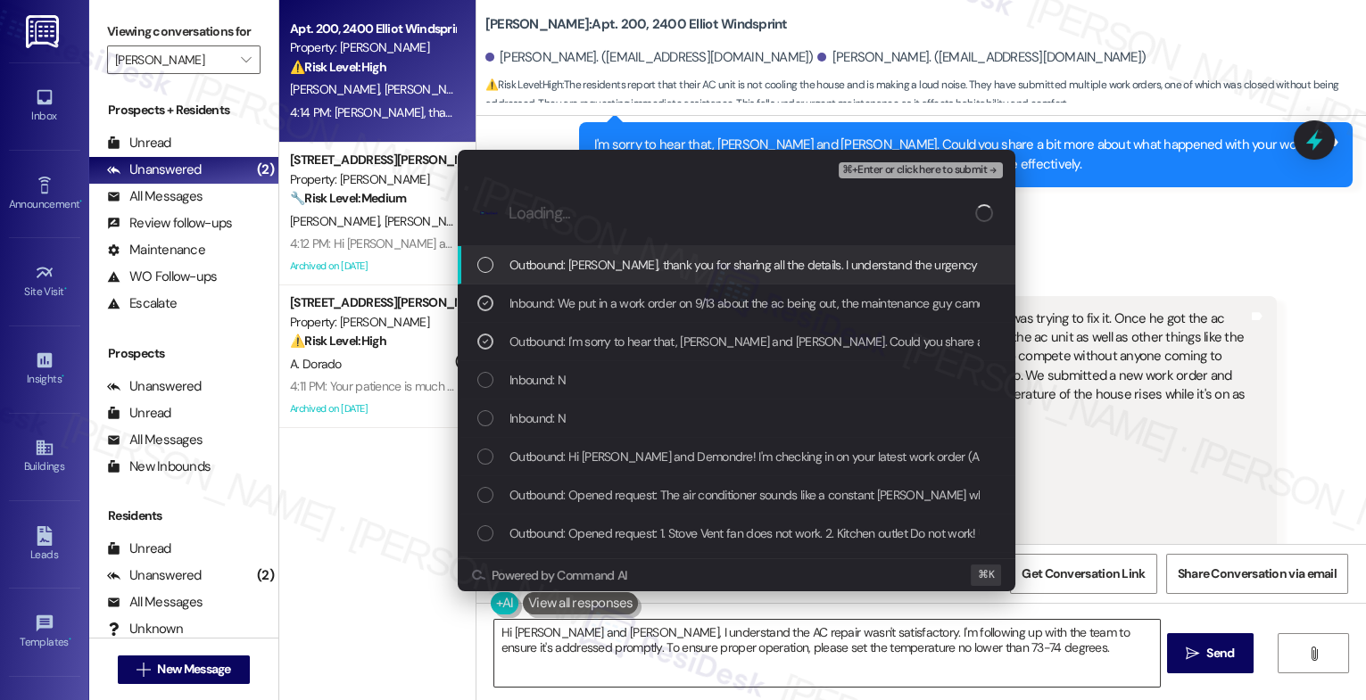
drag, startPoint x: 631, startPoint y: 274, endPoint x: 951, endPoint y: 181, distance: 333.5
click at [641, 270] on span "Outbound: [PERSON_NAME], thank you for sharing all the details. I understand th…" at bounding box center [1031, 265] width 1043 height 20
click at [952, 165] on span "⌘+Enter or click here to submit" at bounding box center [914, 170] width 145 height 12
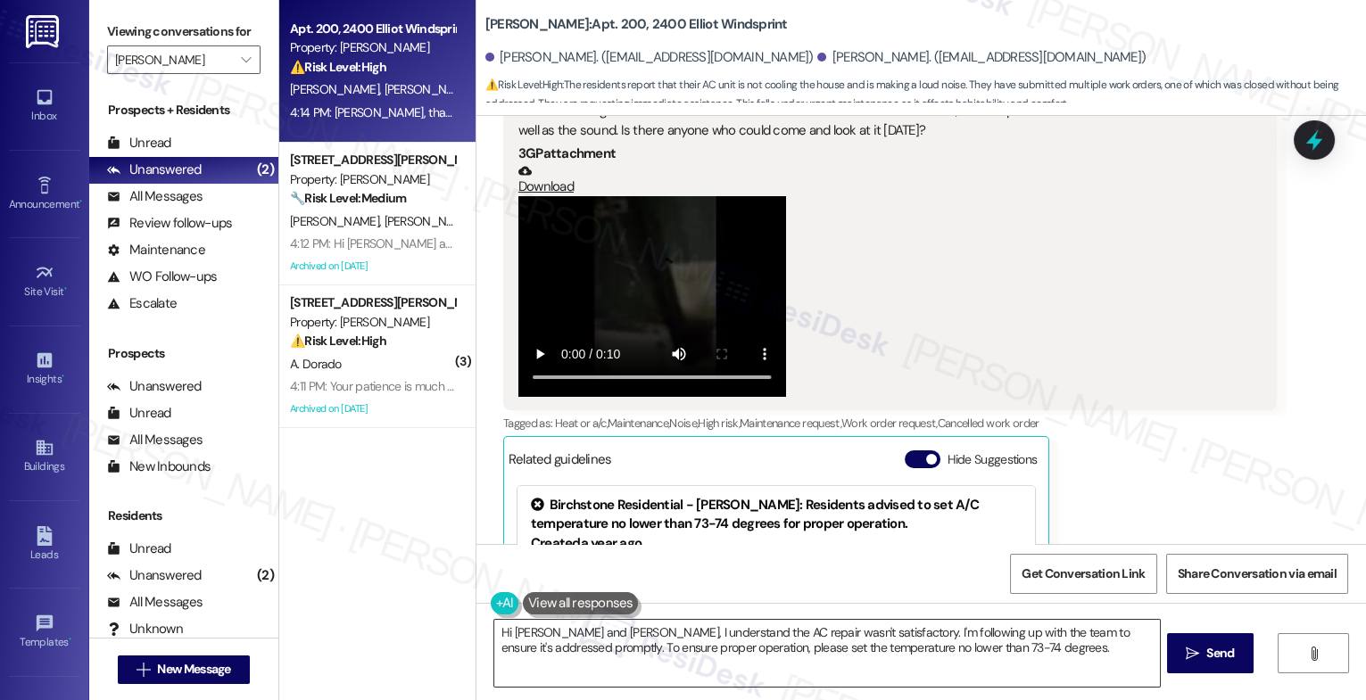
scroll to position [1131, 0]
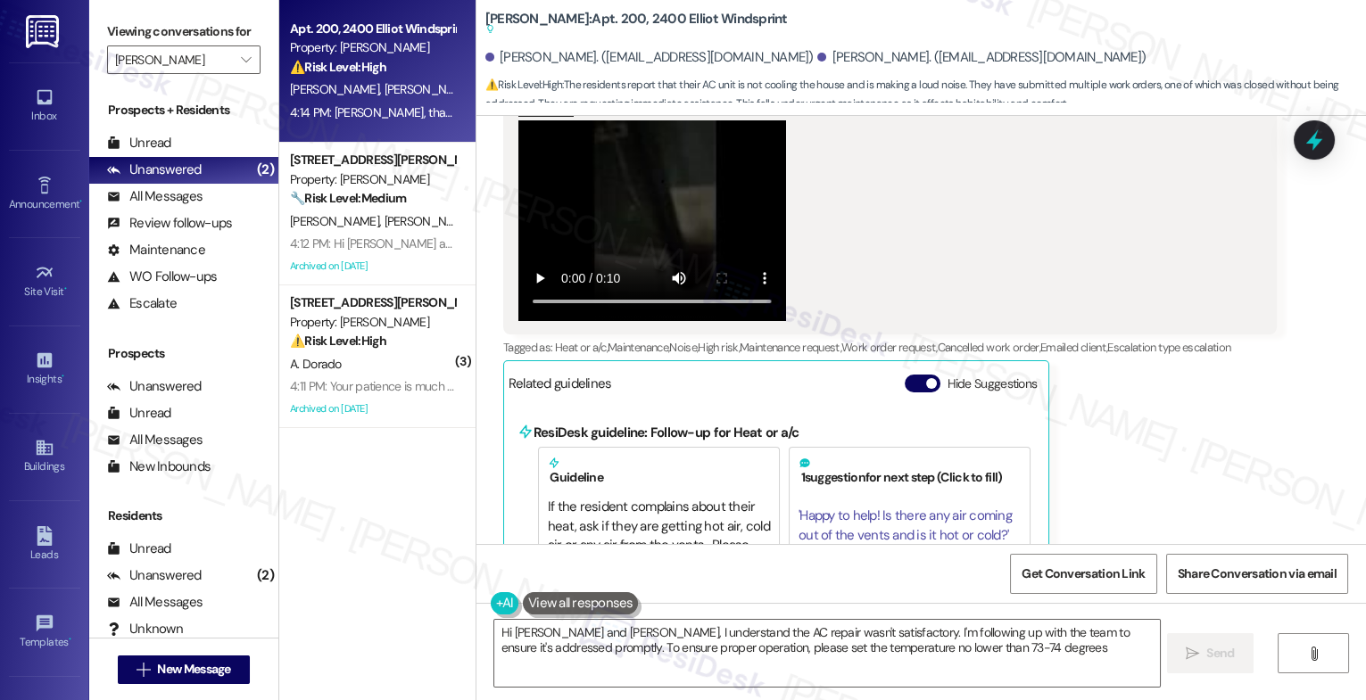
type textarea "Hi [PERSON_NAME] and [PERSON_NAME], I understand the AC repair wasn't satisfact…"
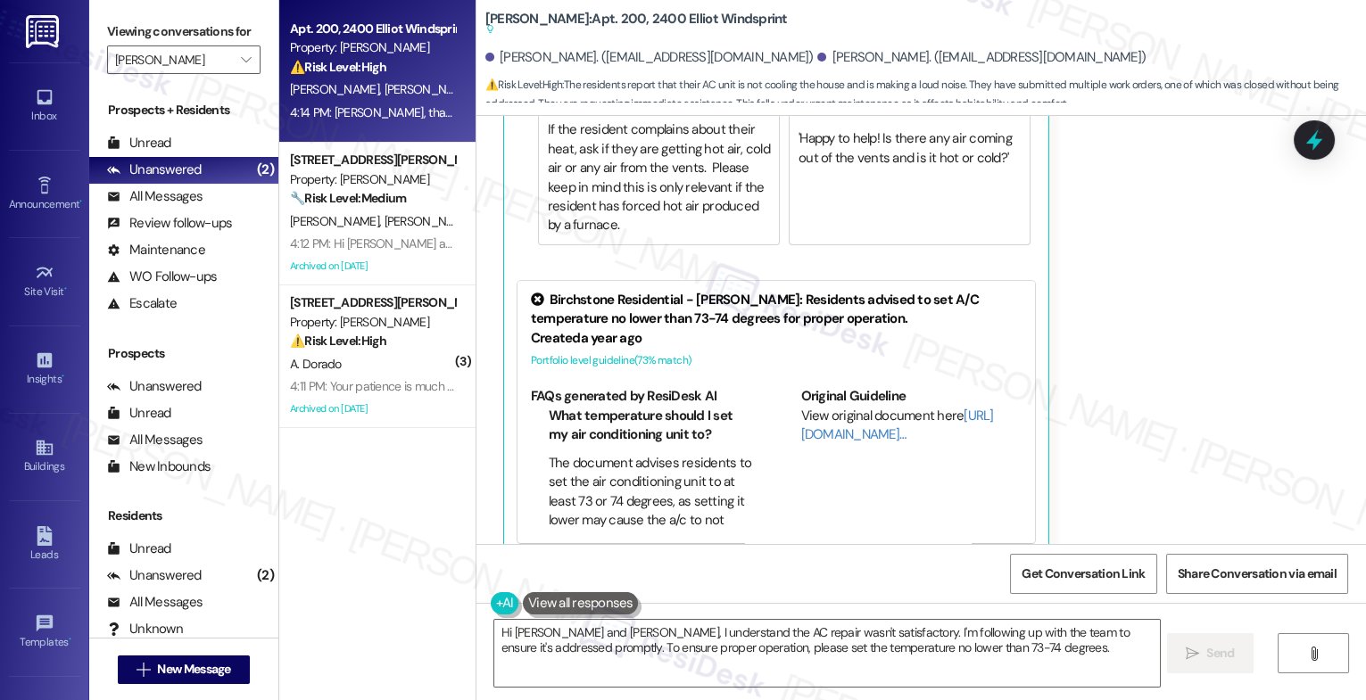
scroll to position [1446, 0]
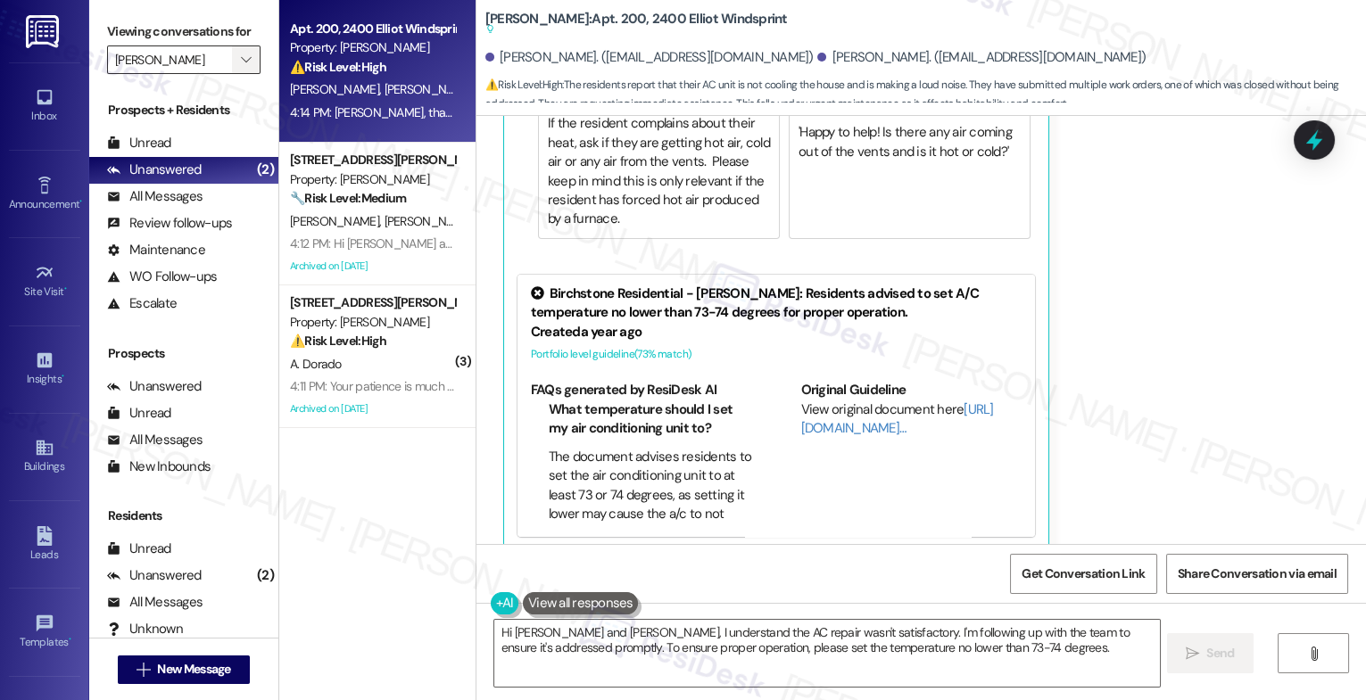
click at [237, 74] on span "" at bounding box center [245, 60] width 17 height 29
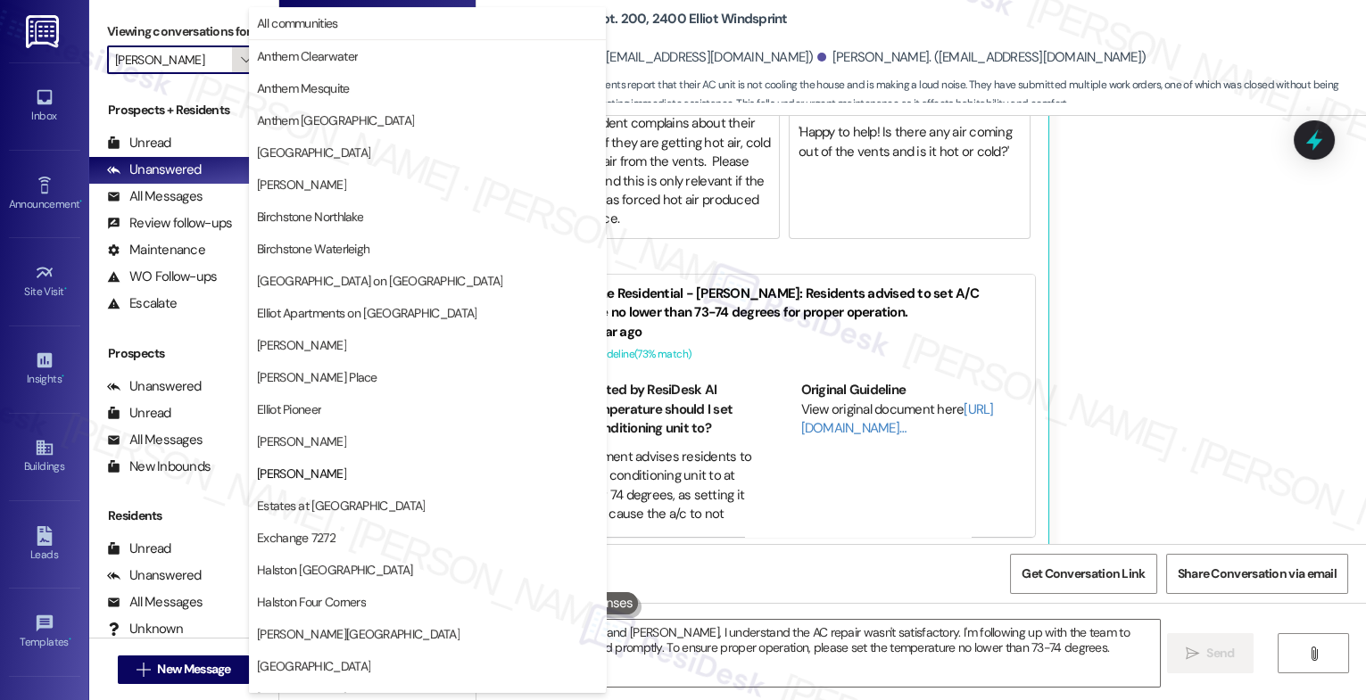
scroll to position [290, 0]
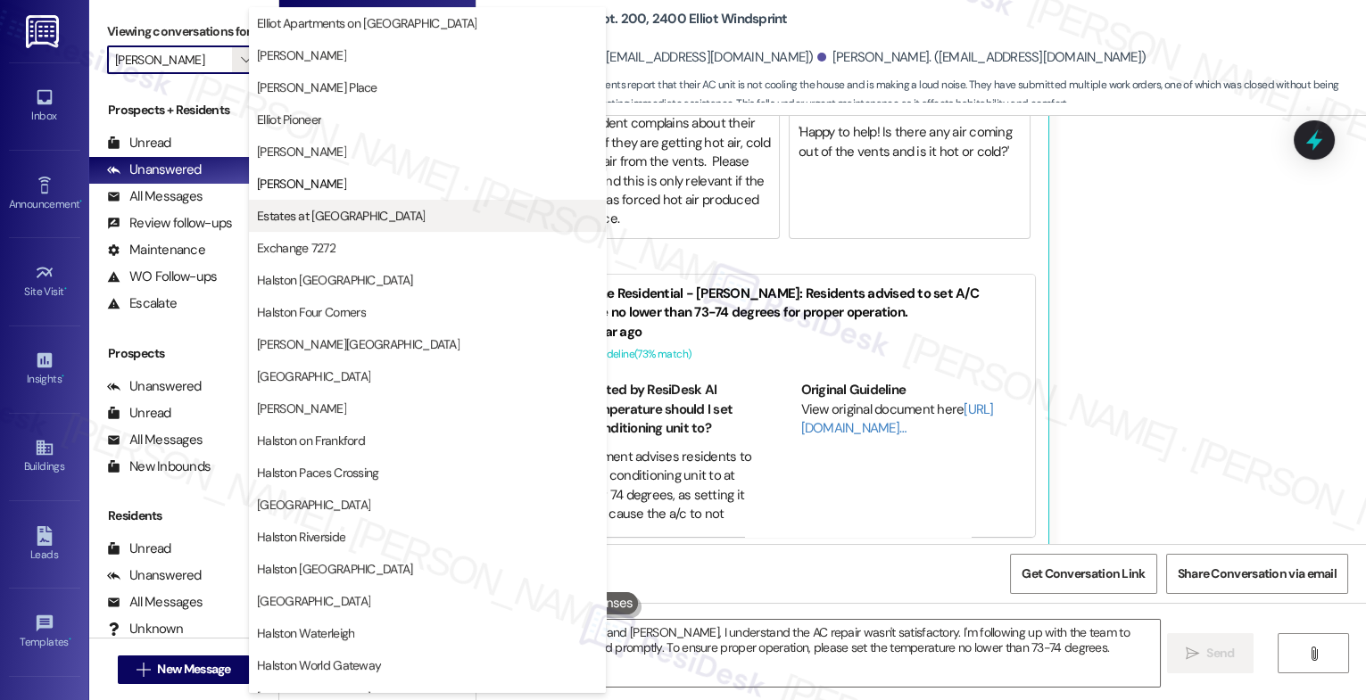
click at [313, 204] on button "Estates at [GEOGRAPHIC_DATA]" at bounding box center [427, 216] width 357 height 32
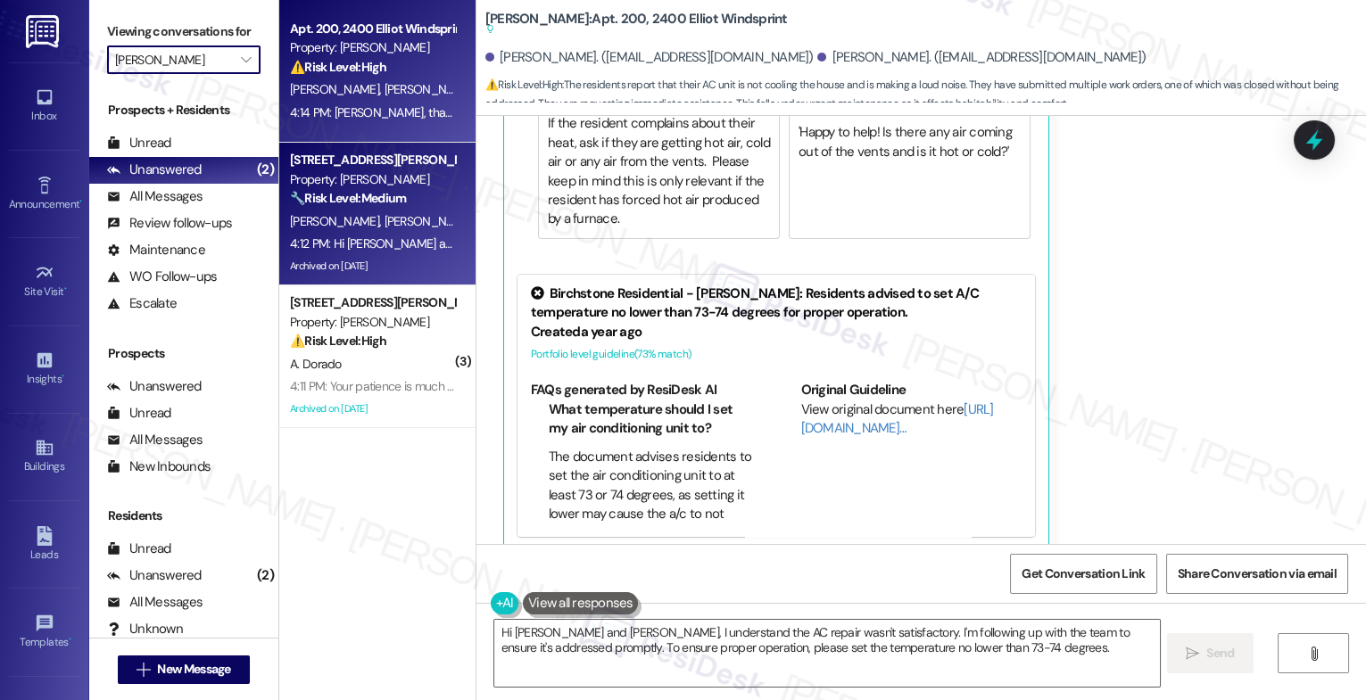
type input "Estates at [GEOGRAPHIC_DATA]"
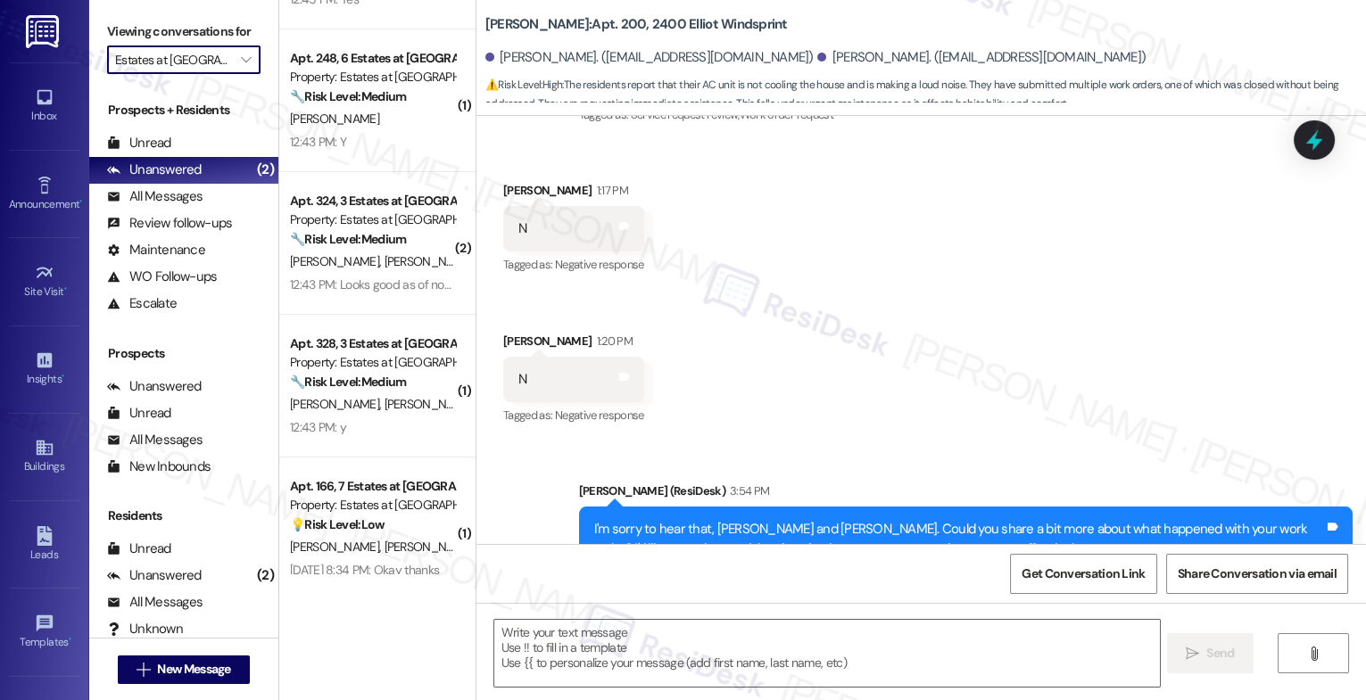
scroll to position [597, 0]
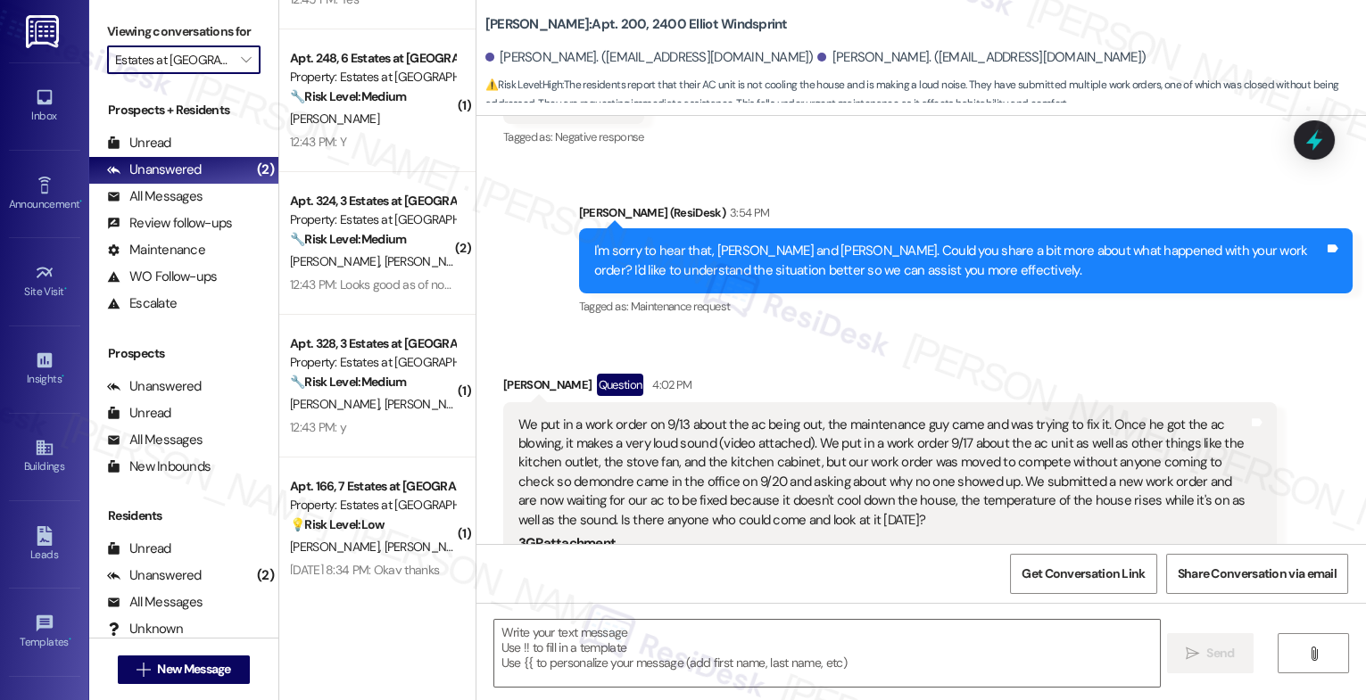
type textarea "Fetching suggested responses. Please feel free to read through the conversation…"
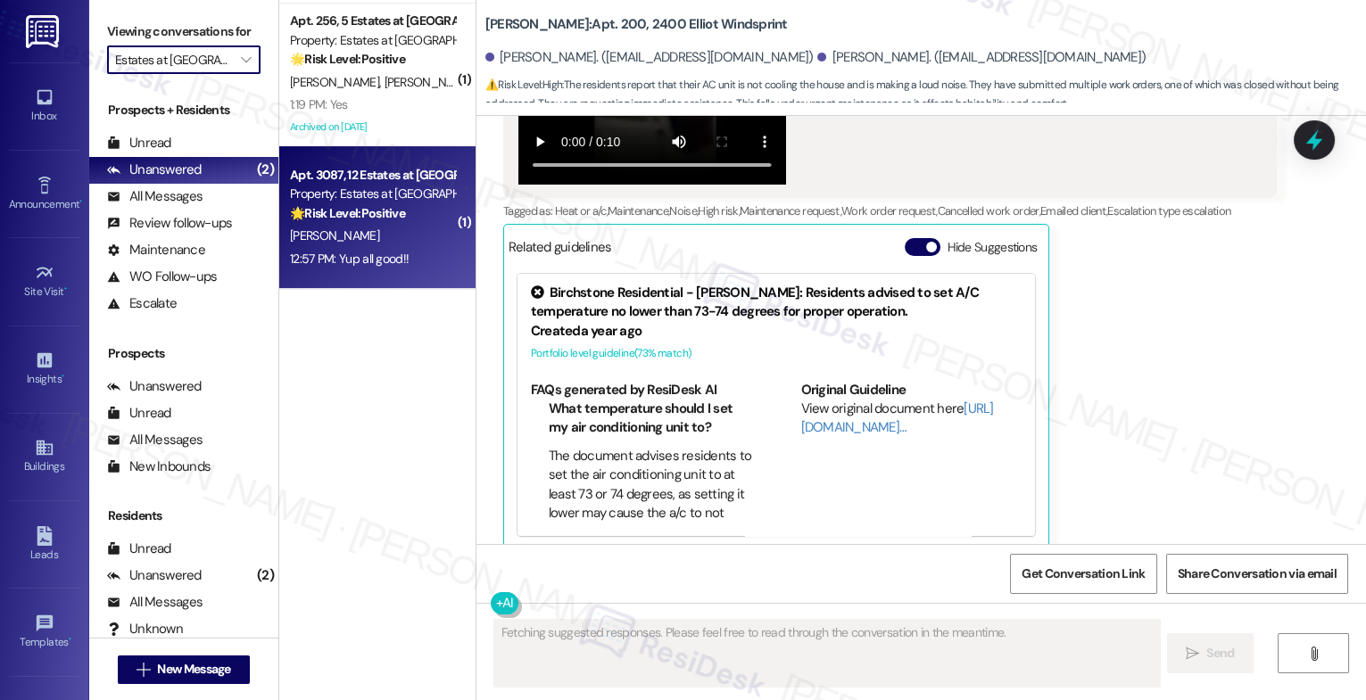
scroll to position [0, 0]
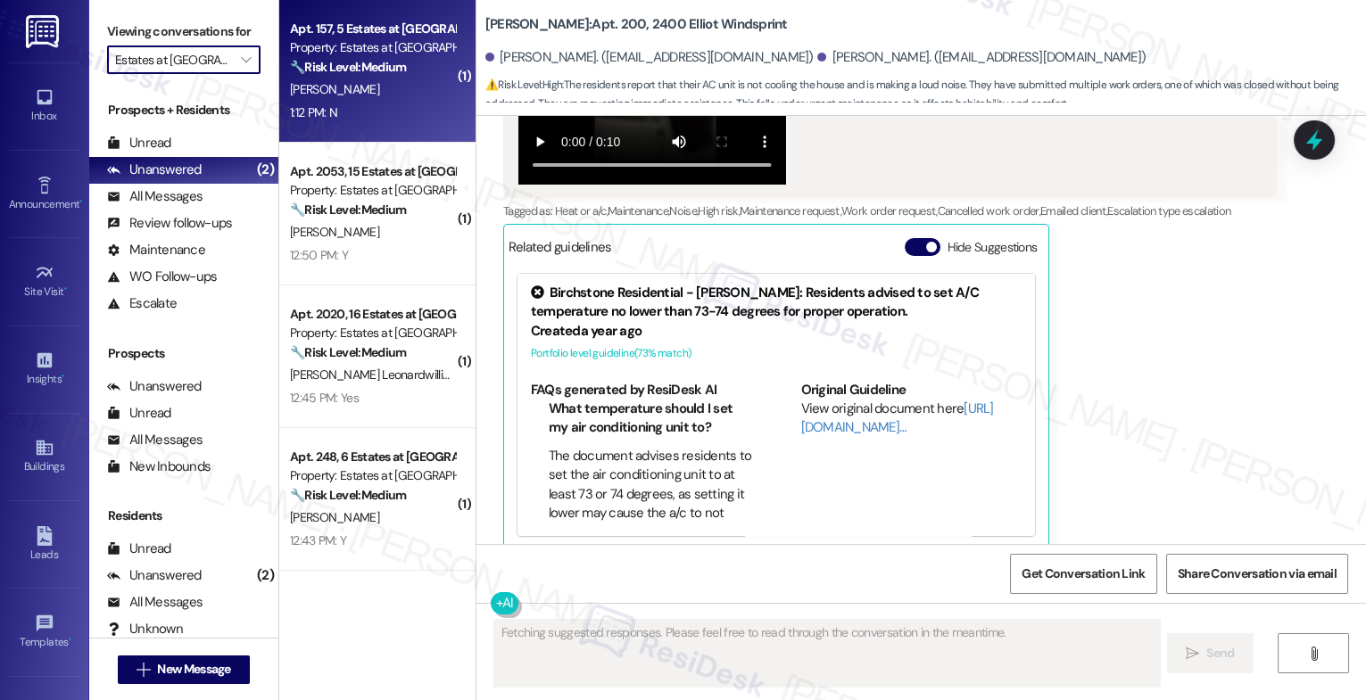
click at [354, 77] on div "Apt. 157, 5 Estates at [GEOGRAPHIC_DATA] Property: Estates at [GEOGRAPHIC_DATA]…" at bounding box center [372, 48] width 169 height 61
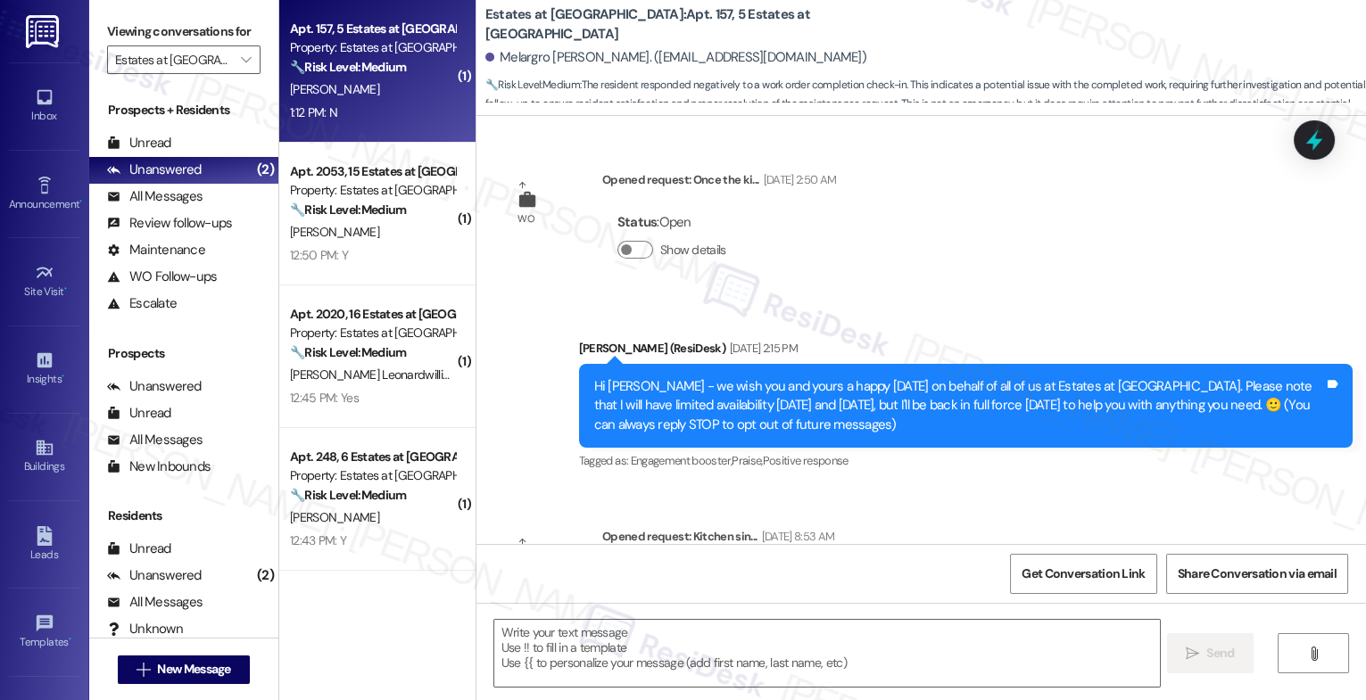
scroll to position [13699, 0]
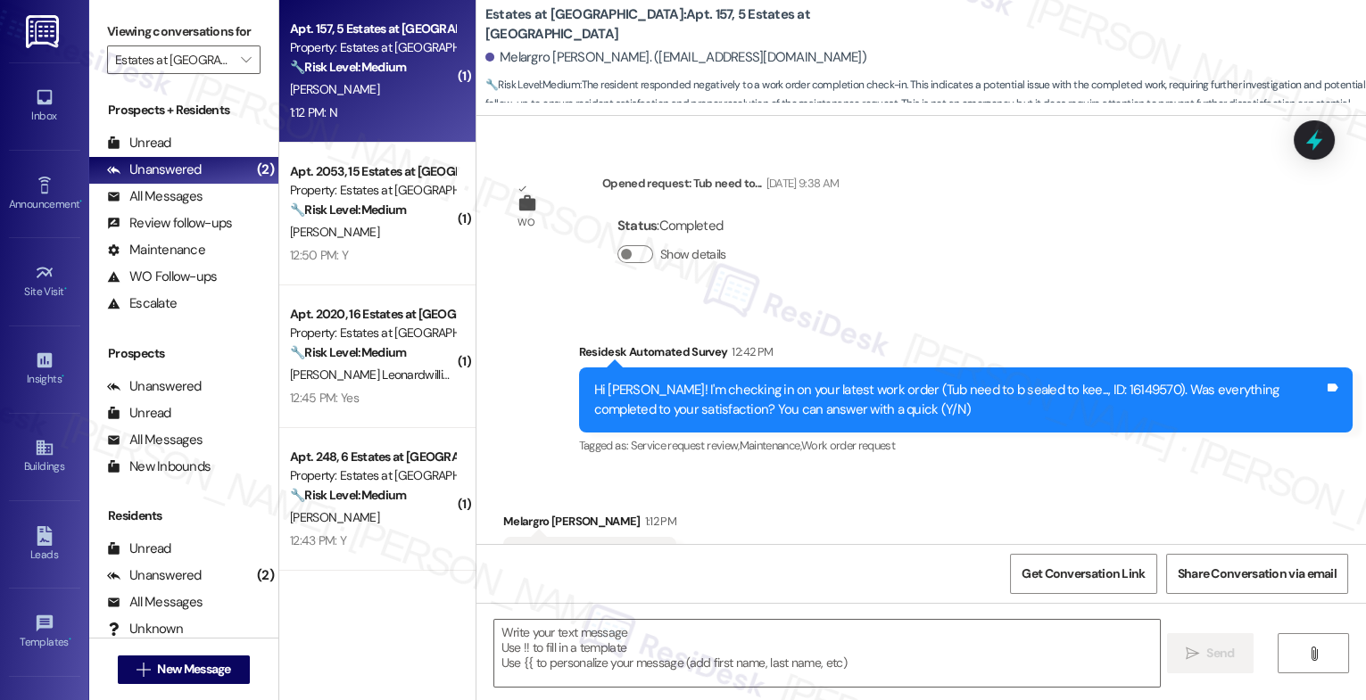
type textarea "Fetching suggested responses. Please feel free to read through the conversation…"
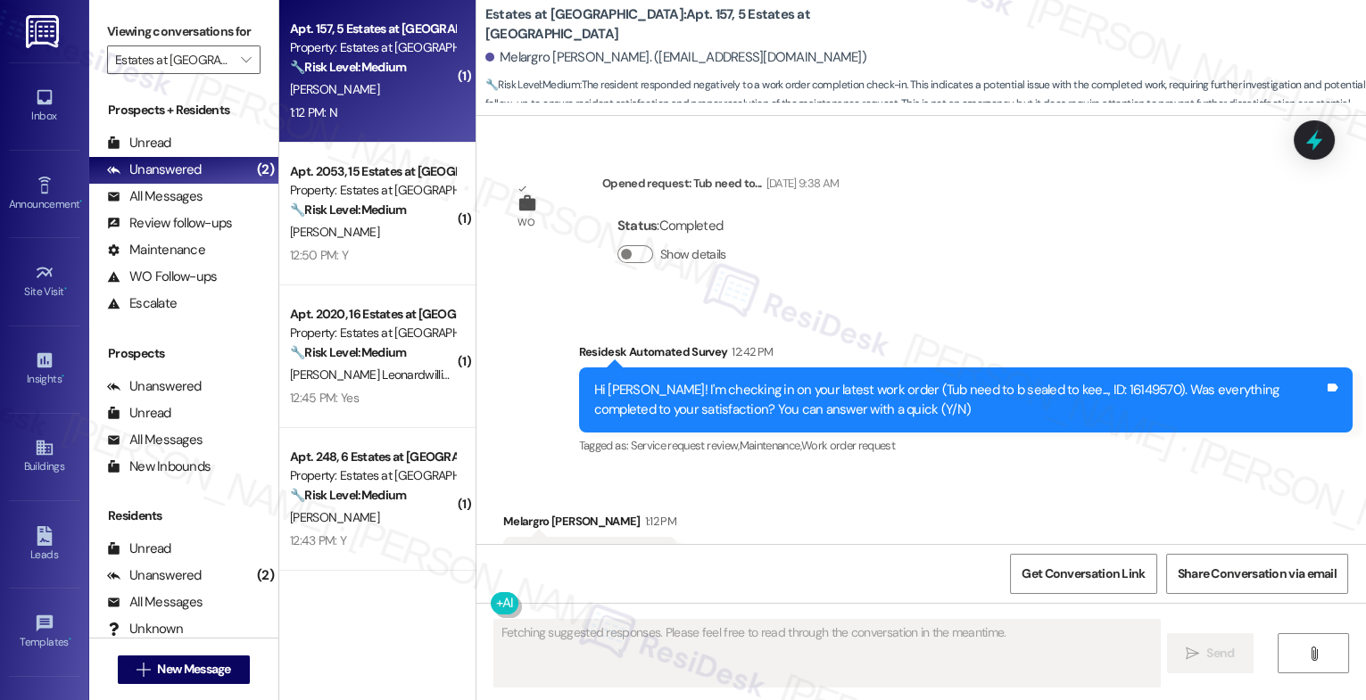
click at [754, 476] on div "Received via SMS Melargro [PERSON_NAME] 1:12 PM N Tags and notes Tagged as: Neg…" at bounding box center [921, 547] width 890 height 151
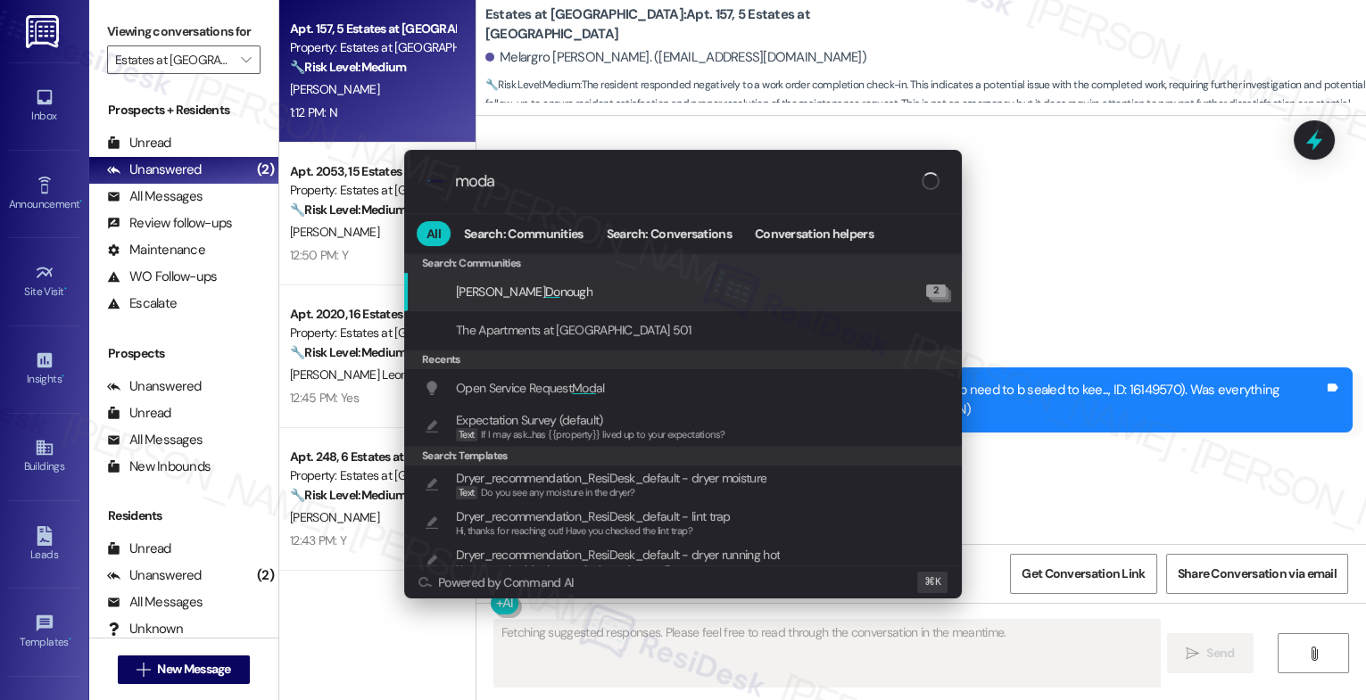
type input "modal"
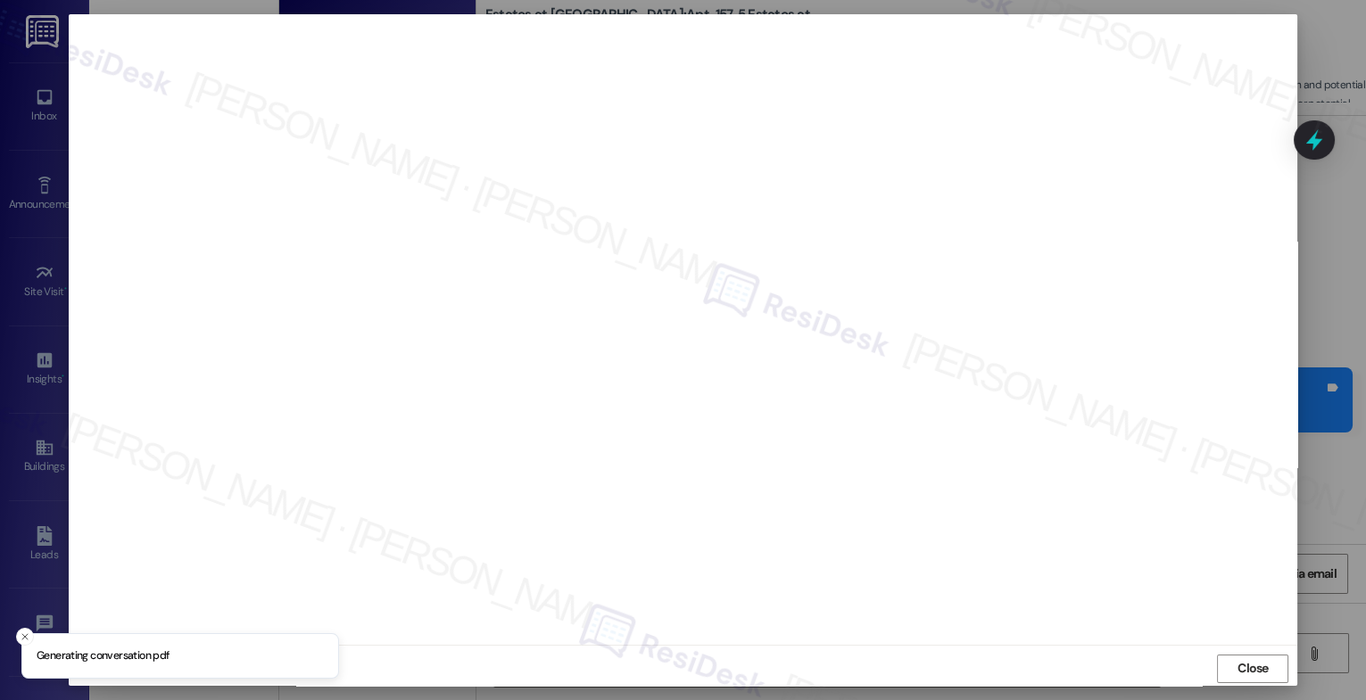
type textarea "Hey {{first_name}}, thanks for the update! I'm sorry to hear the work order was…"
click at [1246, 662] on span "Close" at bounding box center [1253, 668] width 31 height 19
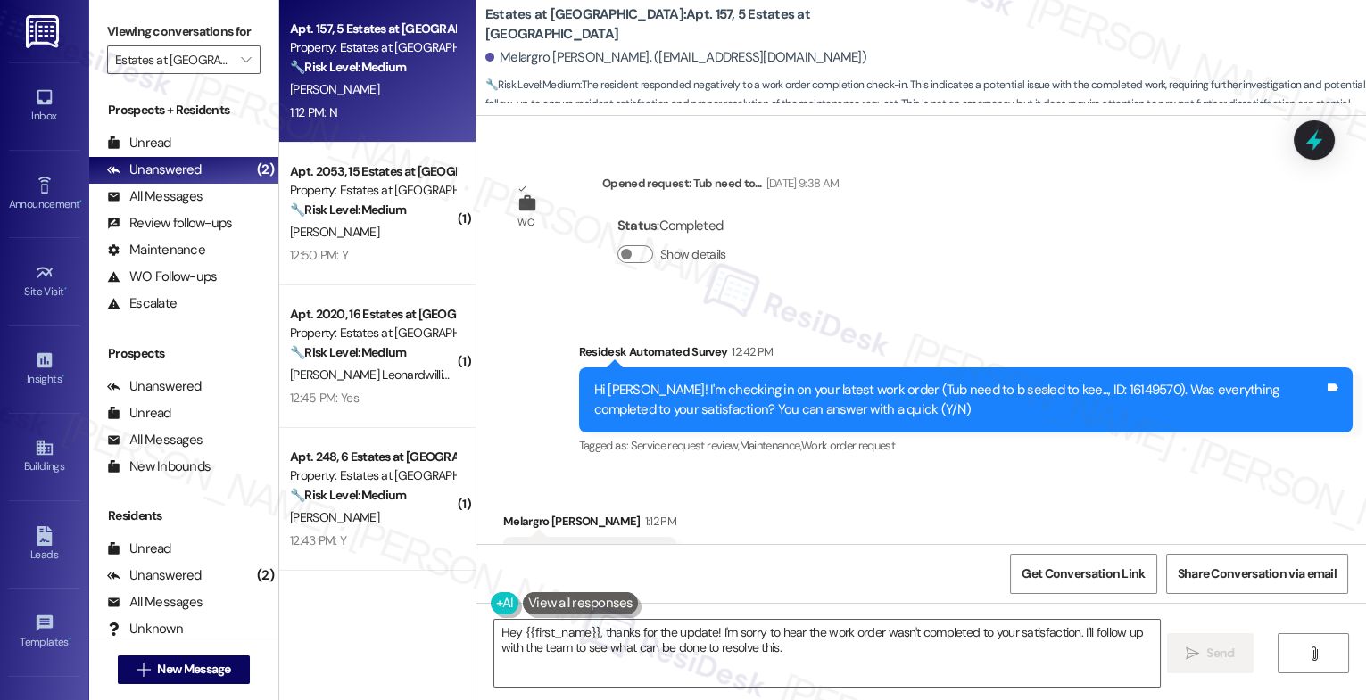
click at [729, 475] on div "Received via SMS Melargro [PERSON_NAME] 1:12 PM N Tags and notes Tagged as: Neg…" at bounding box center [921, 547] width 890 height 151
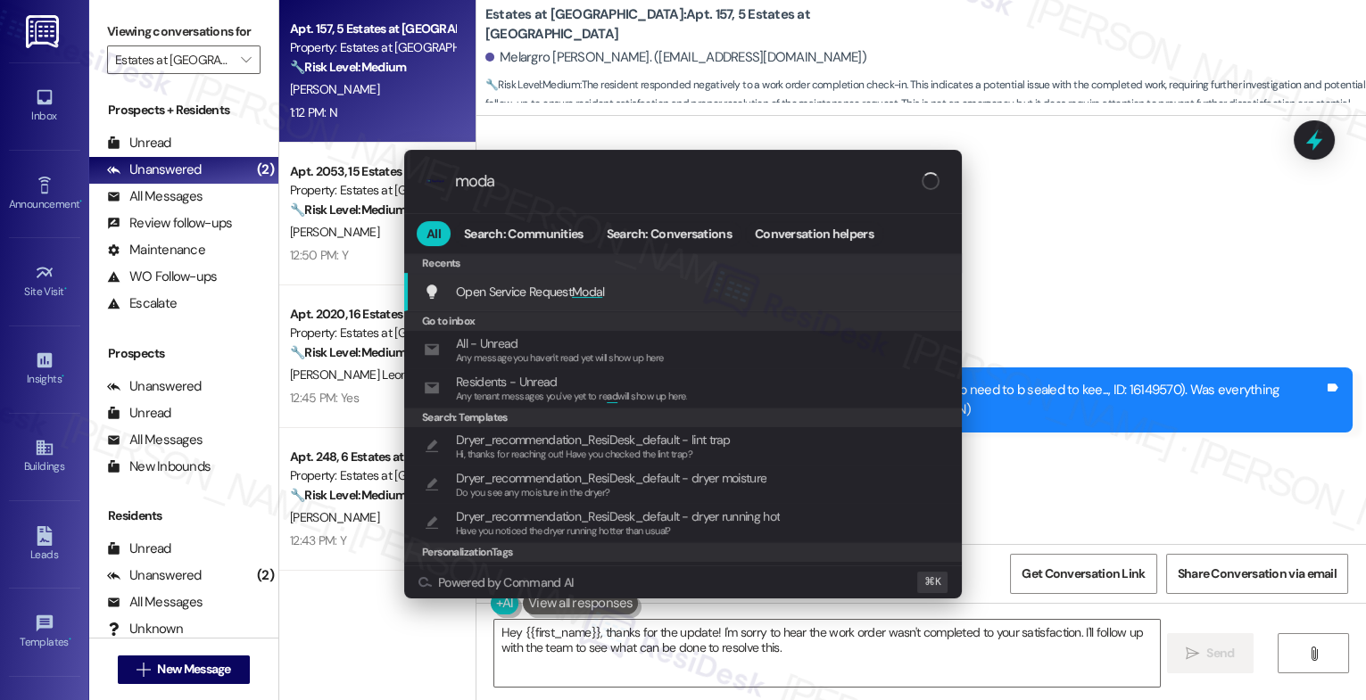
type input "modal"
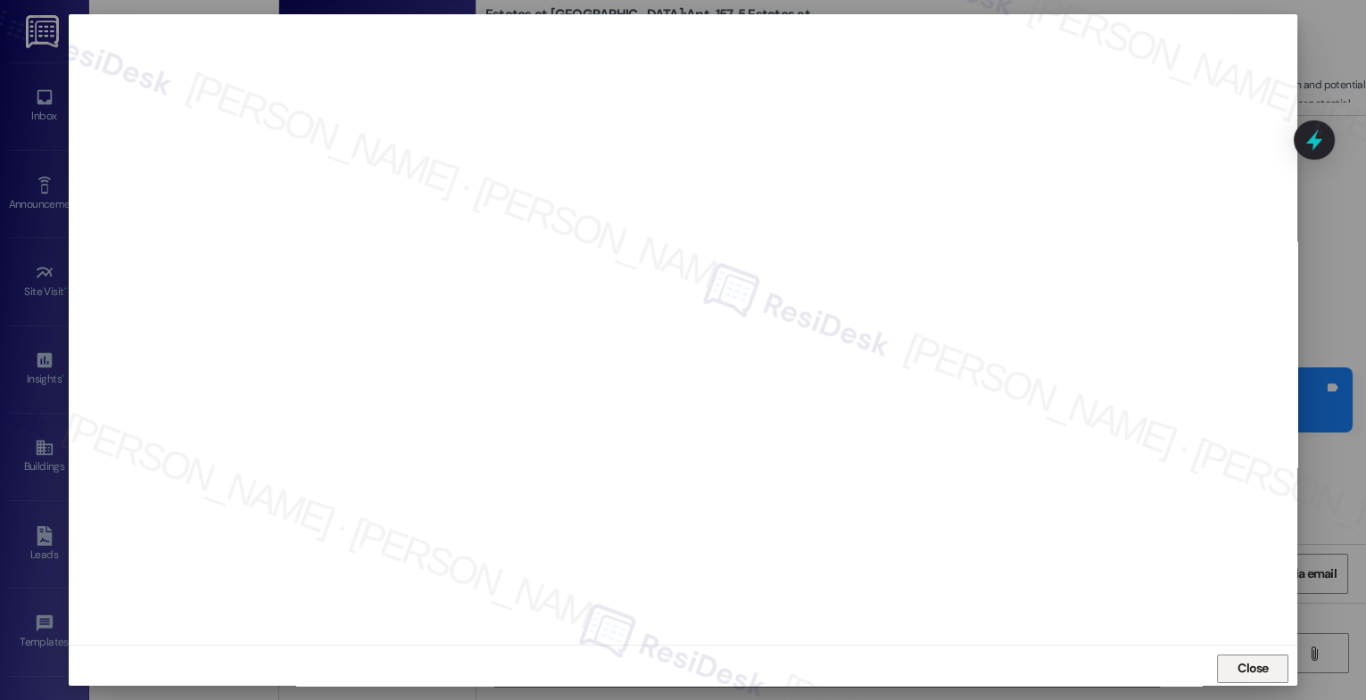
click at [1238, 667] on span "Close" at bounding box center [1253, 668] width 31 height 19
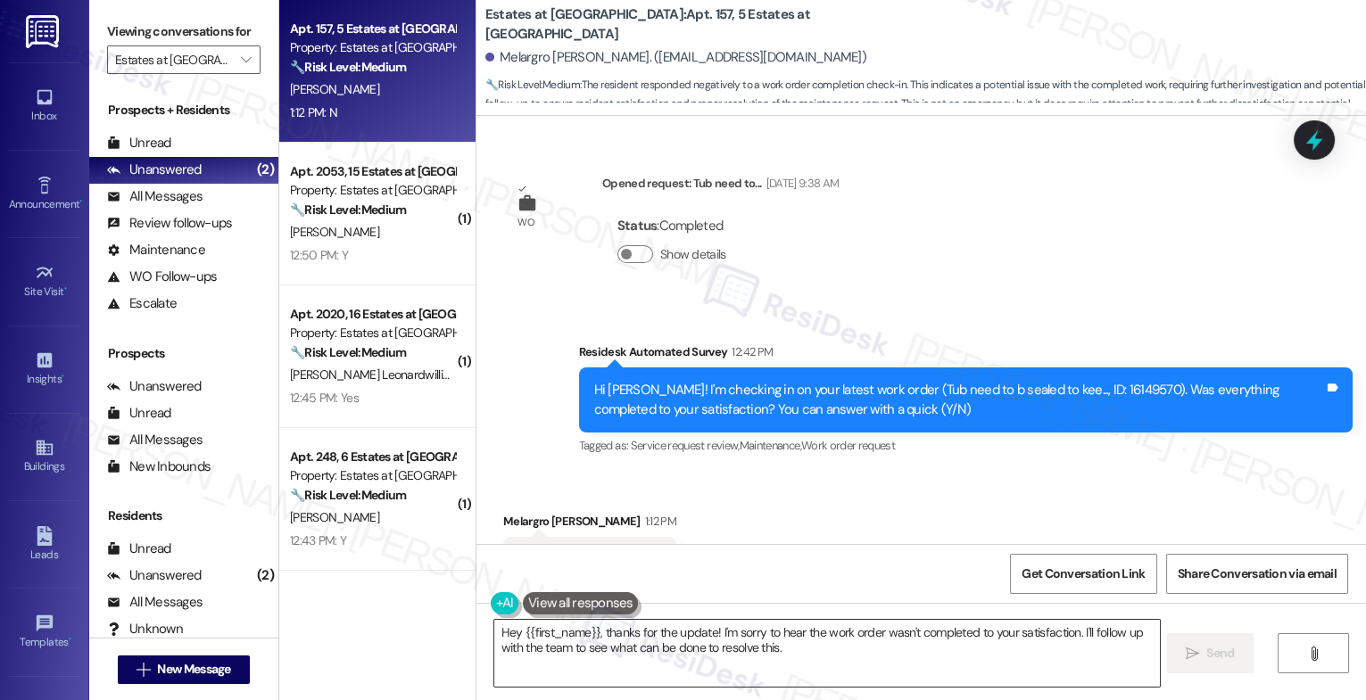
click at [600, 645] on textarea "Hey {{first_name}}, thanks for the update! I'm sorry to hear the work order was…" at bounding box center [827, 653] width 666 height 67
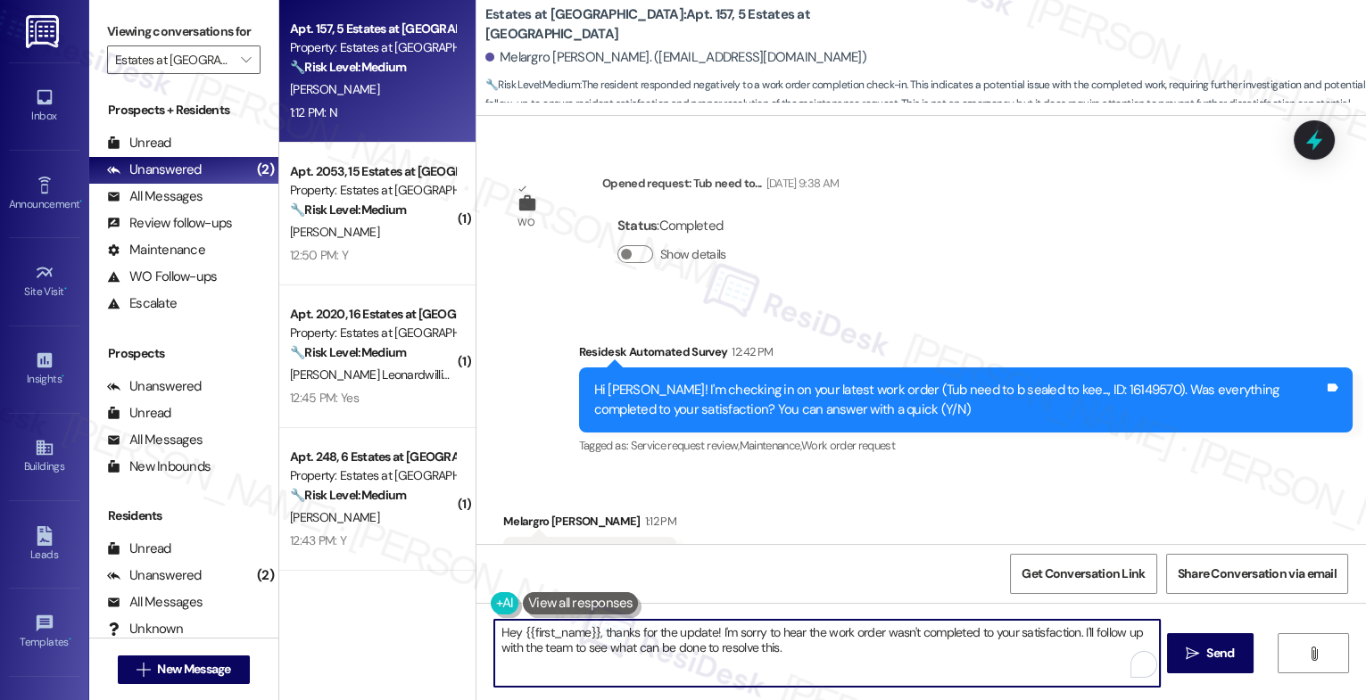
drag, startPoint x: 708, startPoint y: 630, endPoint x: 891, endPoint y: 690, distance: 193.3
click at [890, 690] on div "Hey {{first_name}}, thanks for the update! I'm sorry to hear the work order was…" at bounding box center [921, 670] width 890 height 134
paste textarea "Resealed the tub any separation I seen it was sealed with silicone"
click at [919, 634] on textarea "Hey {{first_name}}, thanks for the update! The work order note says maintenance…" at bounding box center [827, 653] width 666 height 67
click at [1022, 632] on textarea "Hey {{first_name}}, thanks for the update! The work order note says maintenance…" at bounding box center [827, 653] width 666 height 67
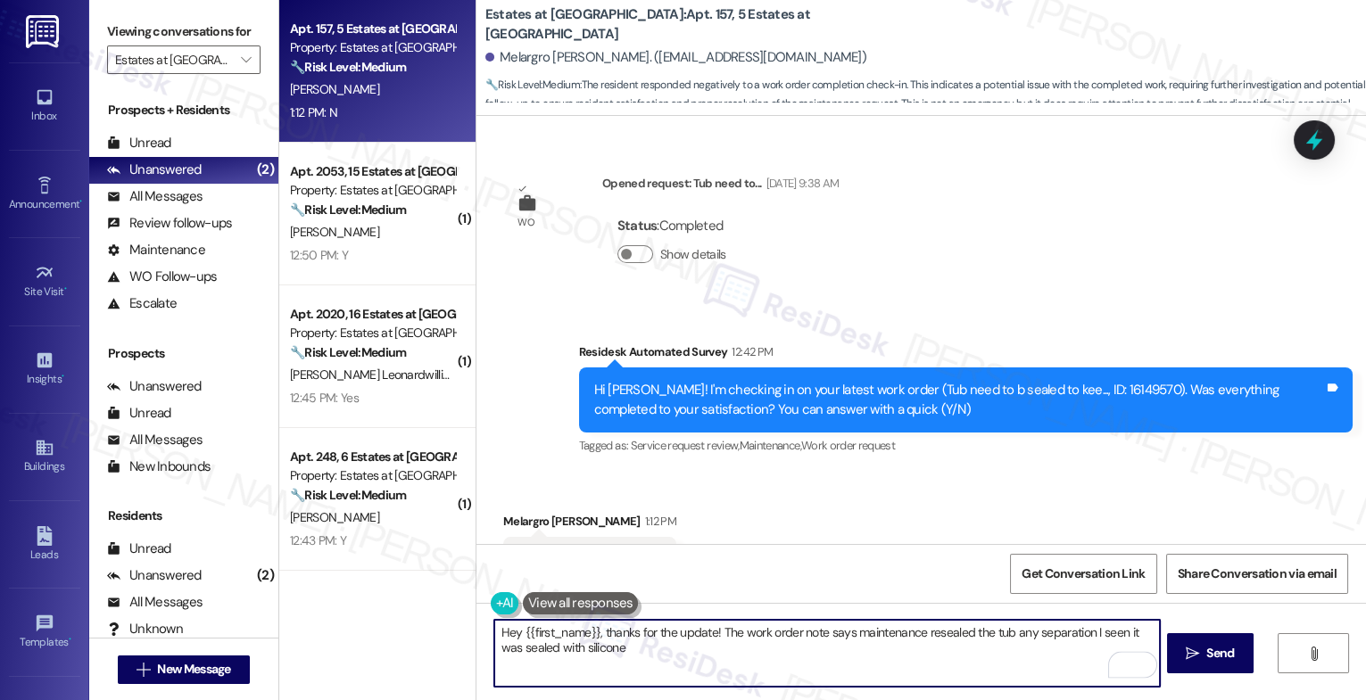
drag, startPoint x: 1001, startPoint y: 631, endPoint x: 1017, endPoint y: 654, distance: 28.2
click at [1017, 654] on textarea "Hey {{first_name}}, thanks for the update! The work order note says maintenance…" at bounding box center [827, 653] width 666 height 67
click at [1065, 626] on textarea "Hey {{first_name}}, thanks for the update! The work order note says maintenance…" at bounding box center [827, 653] width 666 height 67
paste textarea "Could you share a bit more about what happened with your work order? I'd like t…"
click at [1017, 633] on textarea "Hey {{first_name}}, thanks for the update! The work order note says maintenance…" at bounding box center [827, 653] width 666 height 67
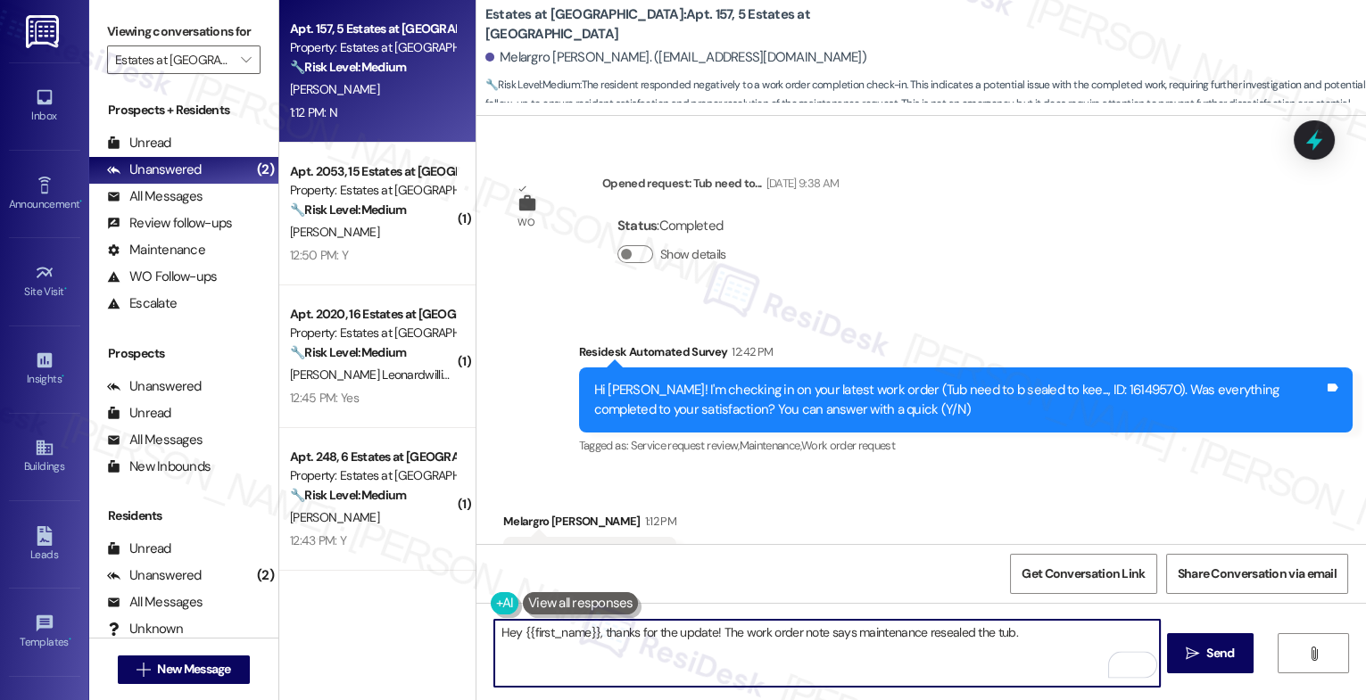
paste textarea "Could you share a bit more about what happened with your work order? I'd like t…"
drag, startPoint x: 509, startPoint y: 629, endPoint x: 518, endPoint y: 628, distance: 9.0
click at [509, 629] on textarea "Hey {{first_name}}, thanks for the update! The work order note says maintenance…" at bounding box center [827, 653] width 666 height 67
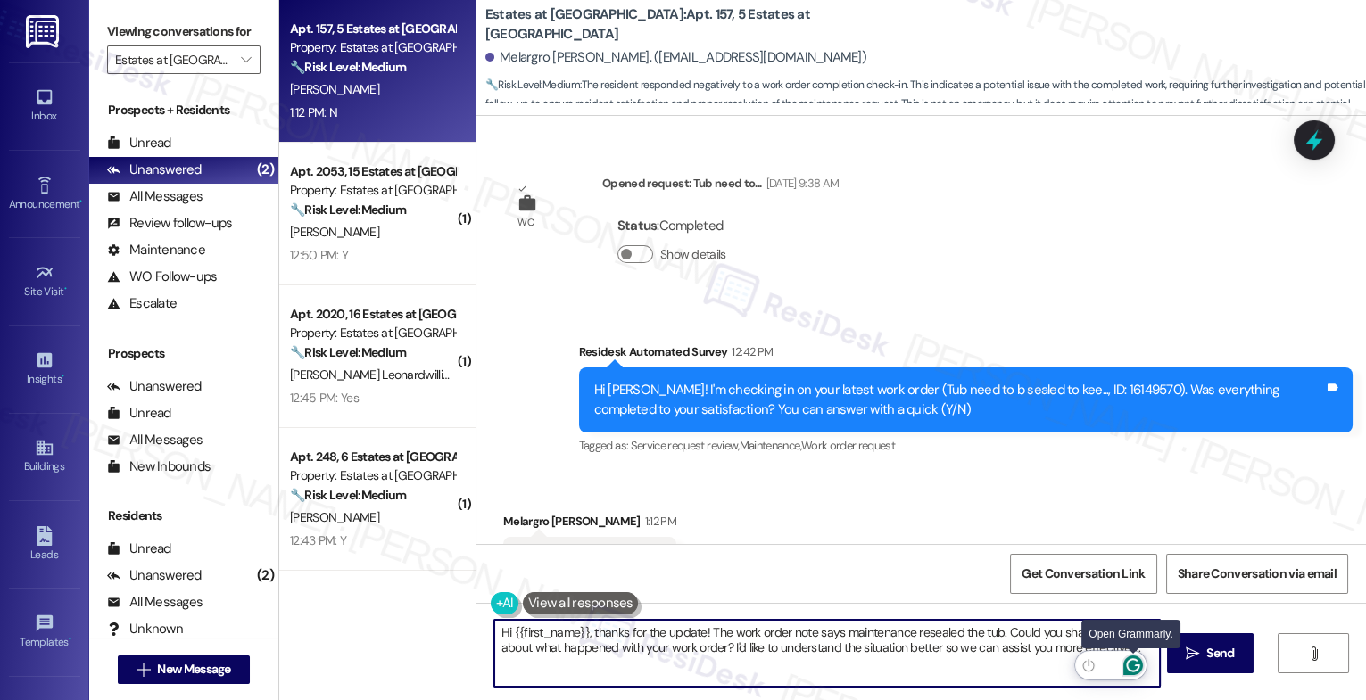
type textarea "Hi {{first_name}}, thanks for the update! The work order note says maintenance …"
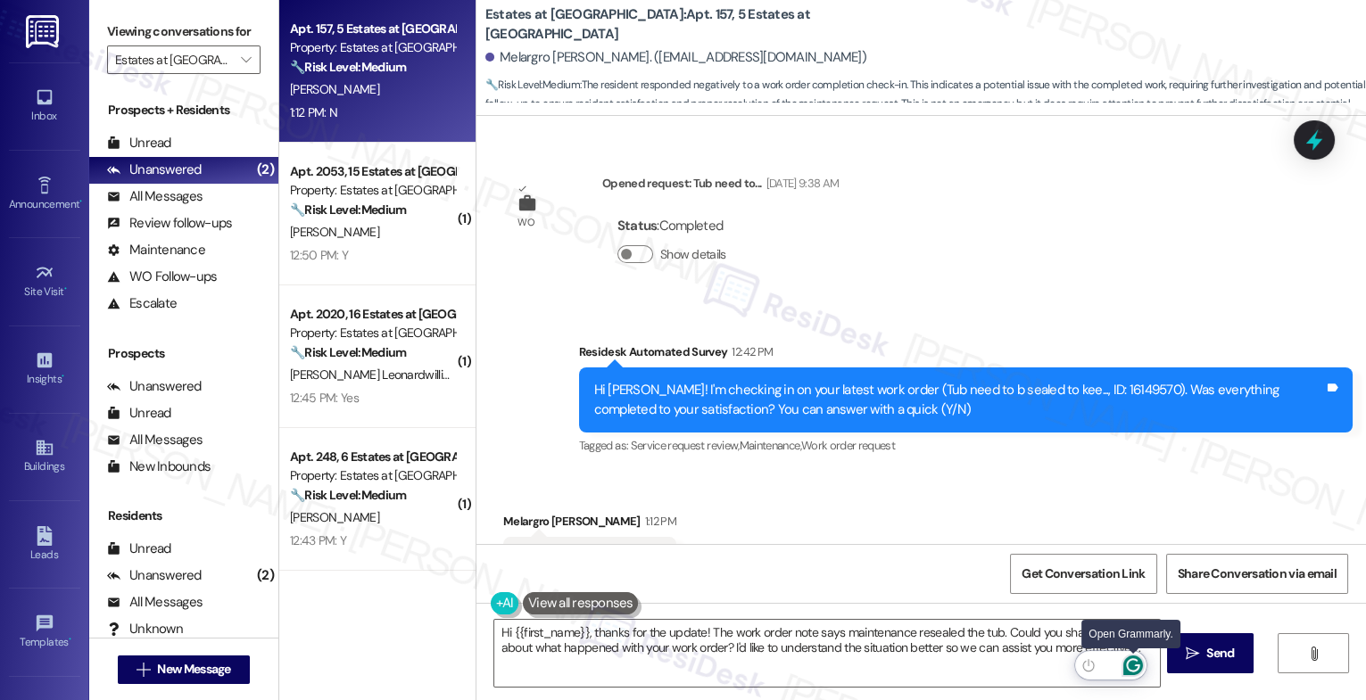
click at [1138, 662] on icon "Open Grammarly. 0 Suggestions." at bounding box center [1133, 666] width 20 height 20
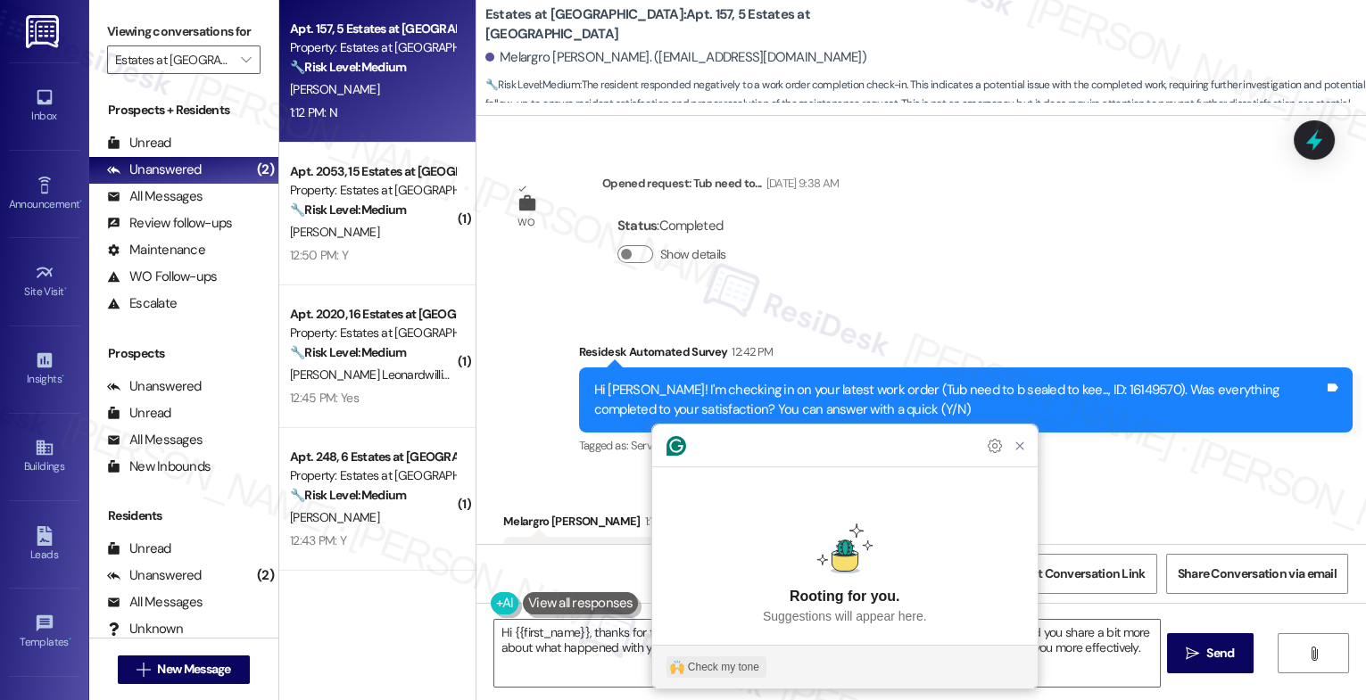
click at [717, 660] on div "Check my tone" at bounding box center [723, 667] width 71 height 16
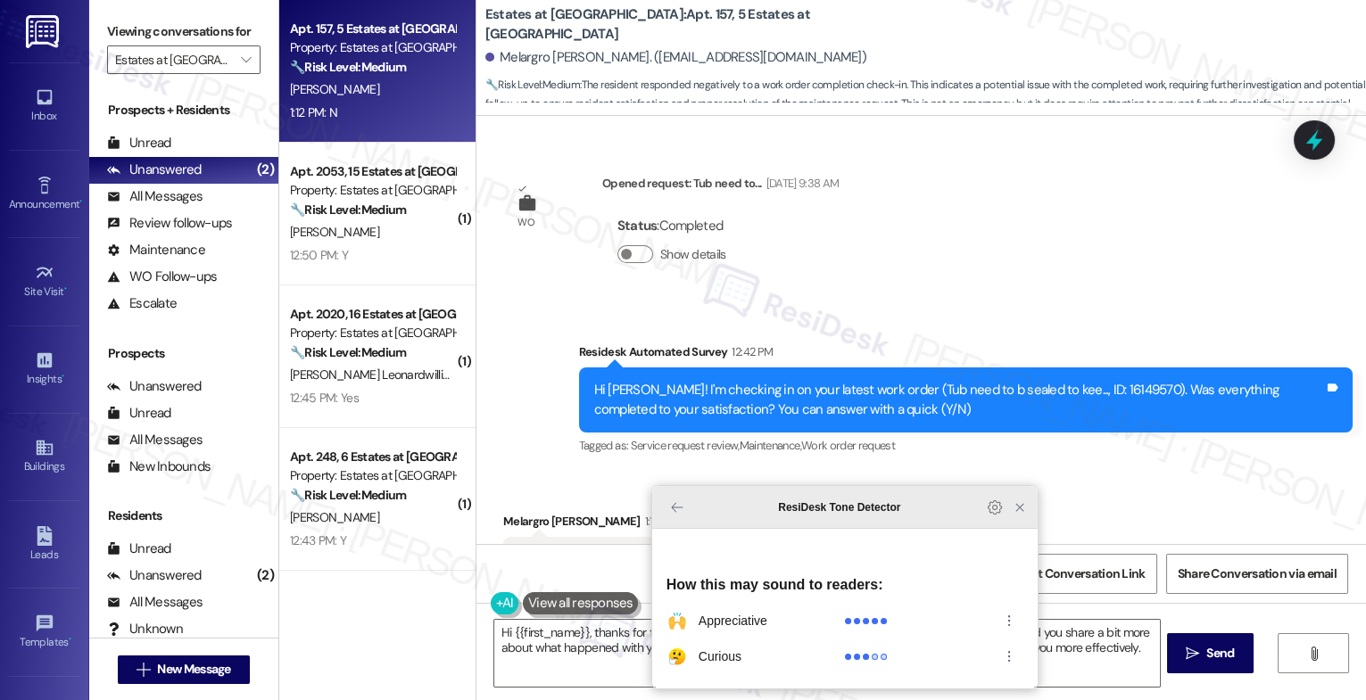
click at [1022, 515] on icon "Close Grammarly Assistant" at bounding box center [1020, 508] width 14 height 14
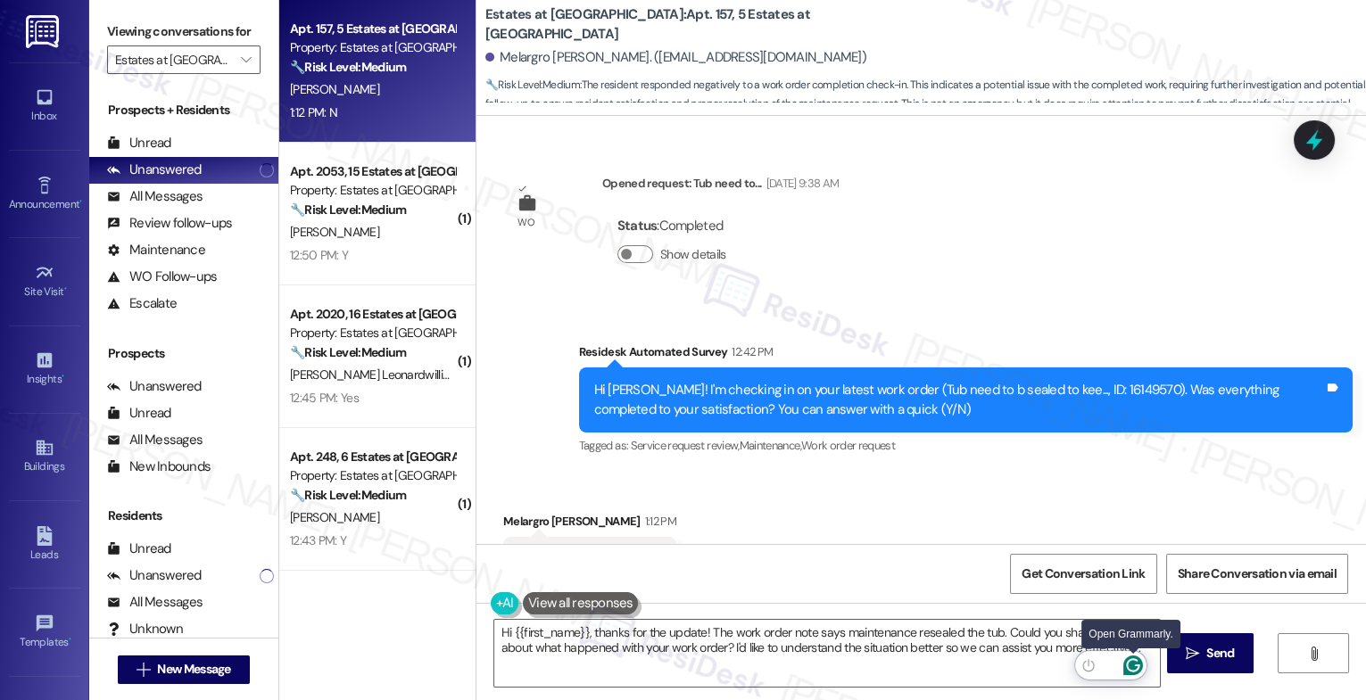
click at [1139, 664] on icon "Open Grammarly. 0 Suggestions." at bounding box center [1132, 665] width 13 height 13
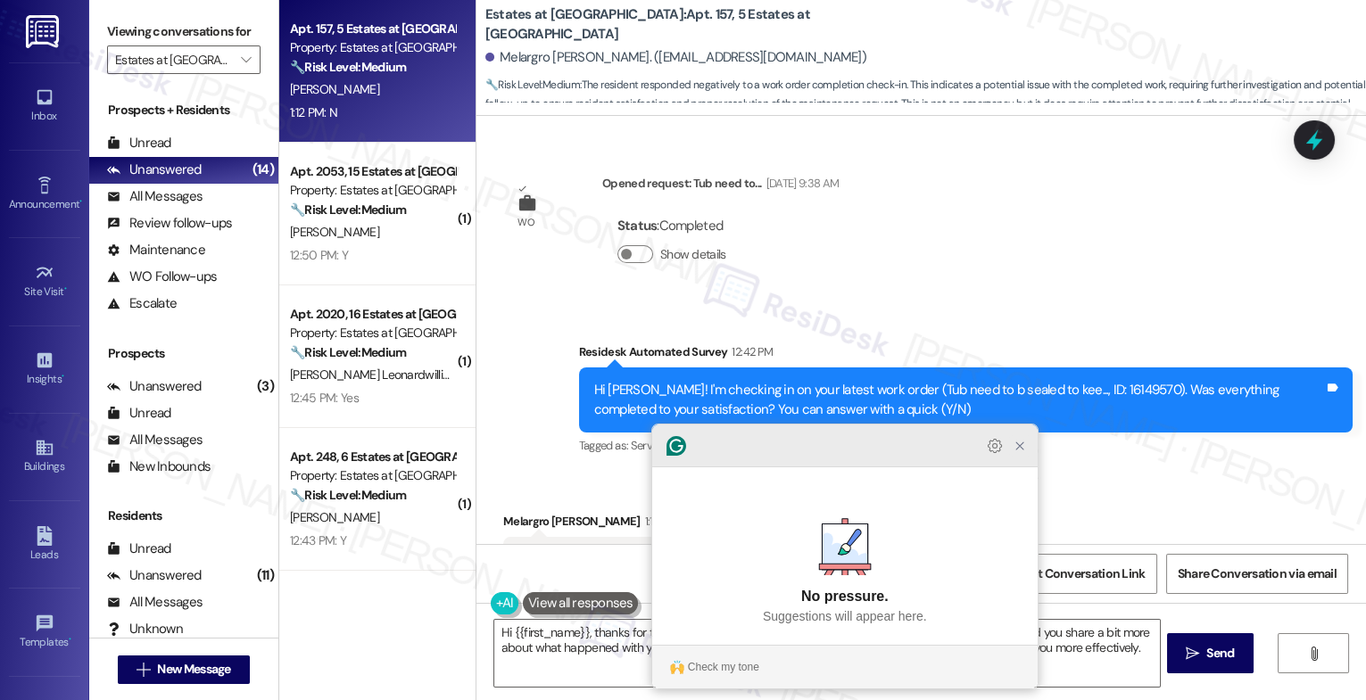
click at [1023, 453] on icon "Close Grammarly Assistant" at bounding box center [1020, 446] width 14 height 14
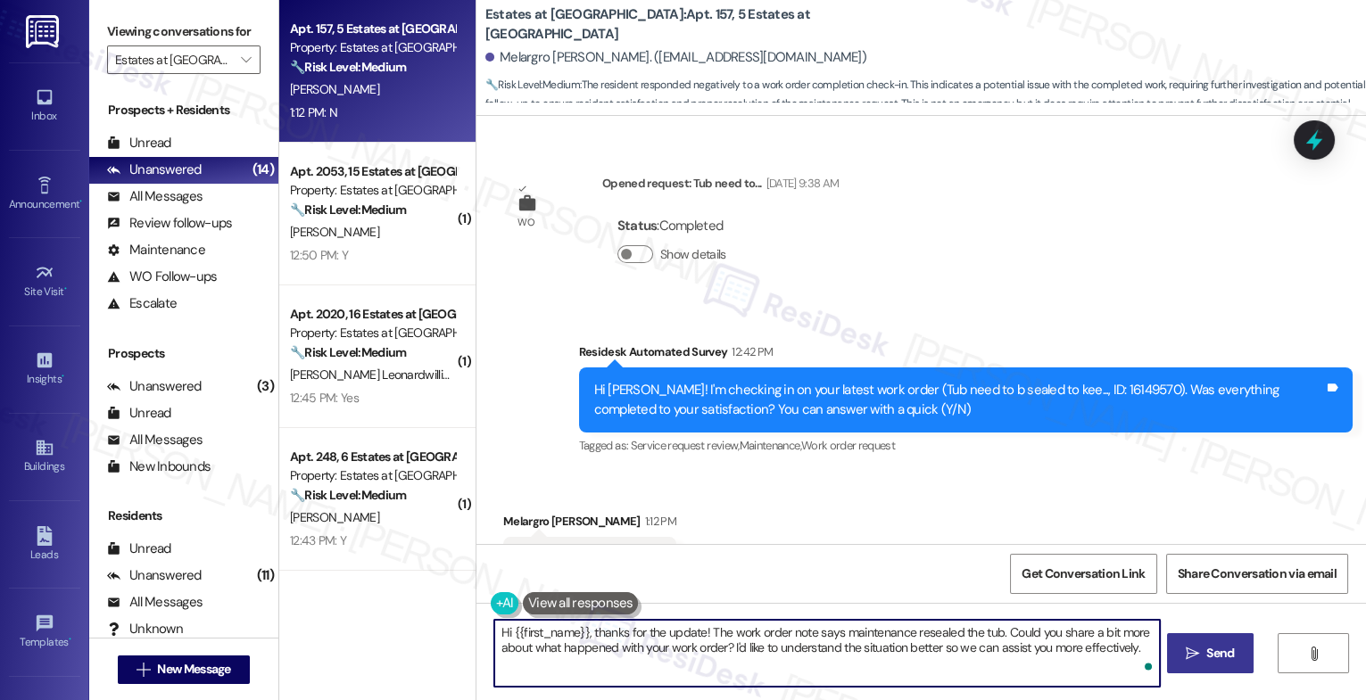
click at [1206, 663] on span "Send" at bounding box center [1220, 653] width 28 height 19
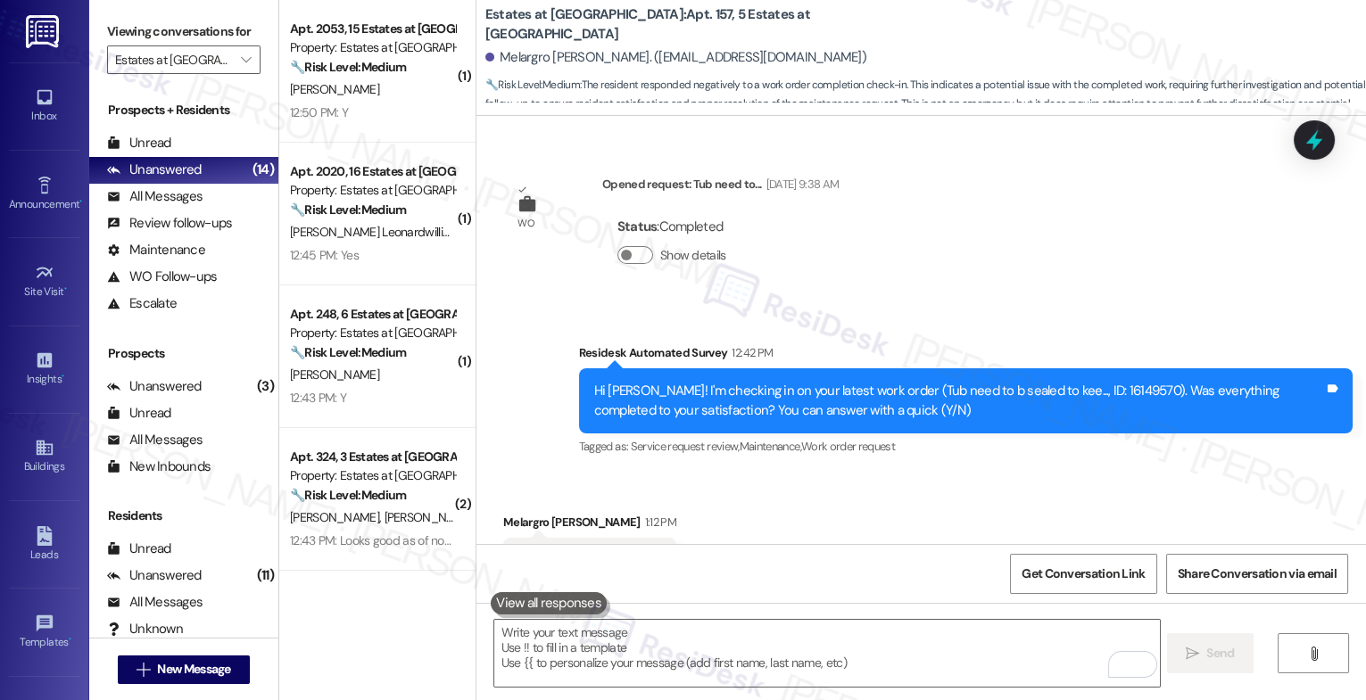
scroll to position [13843, 0]
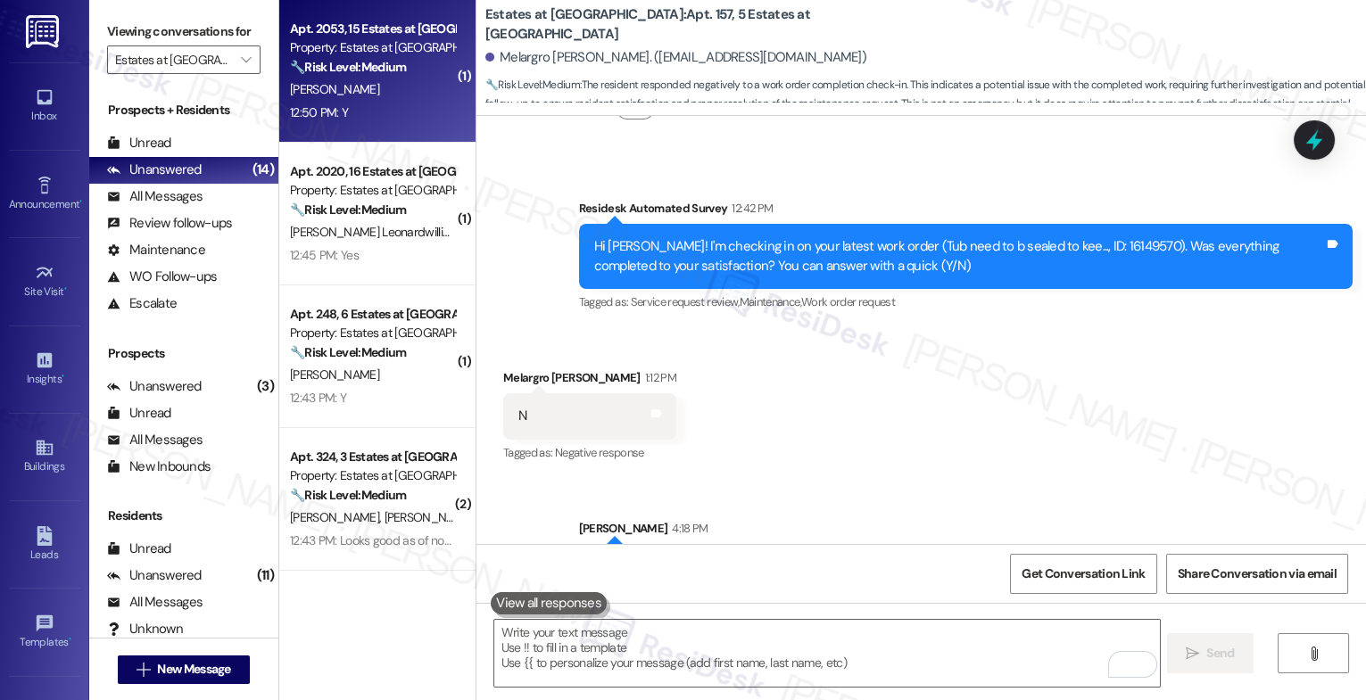
click at [332, 72] on strong "🔧 Risk Level: Medium" at bounding box center [348, 67] width 116 height 16
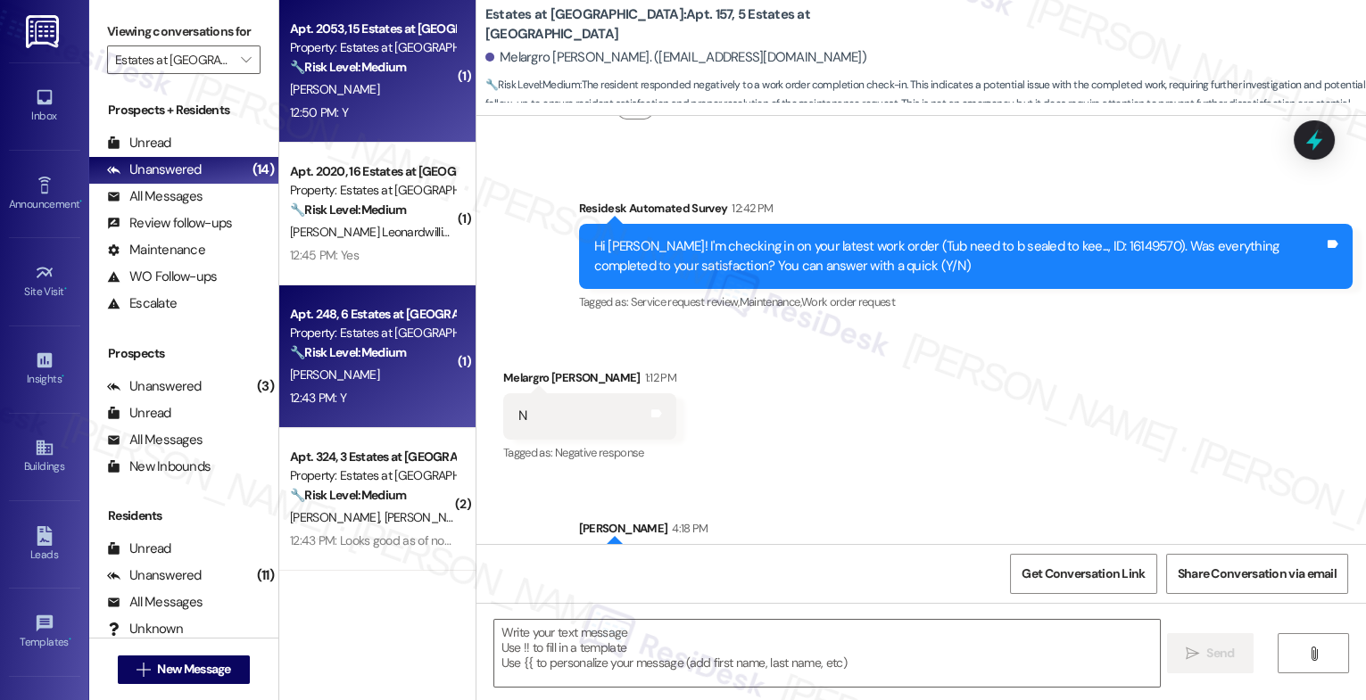
type textarea "Fetching suggested responses. Please feel free to read through the conversation…"
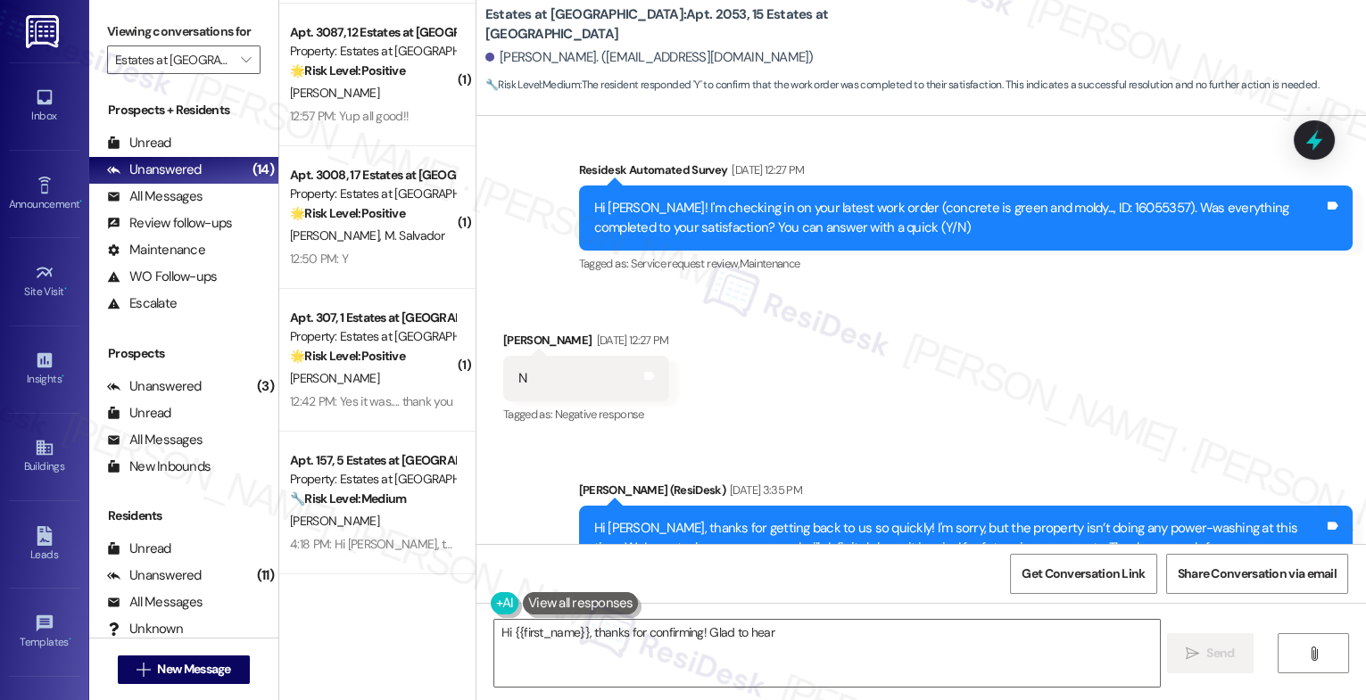
scroll to position [4957, 0]
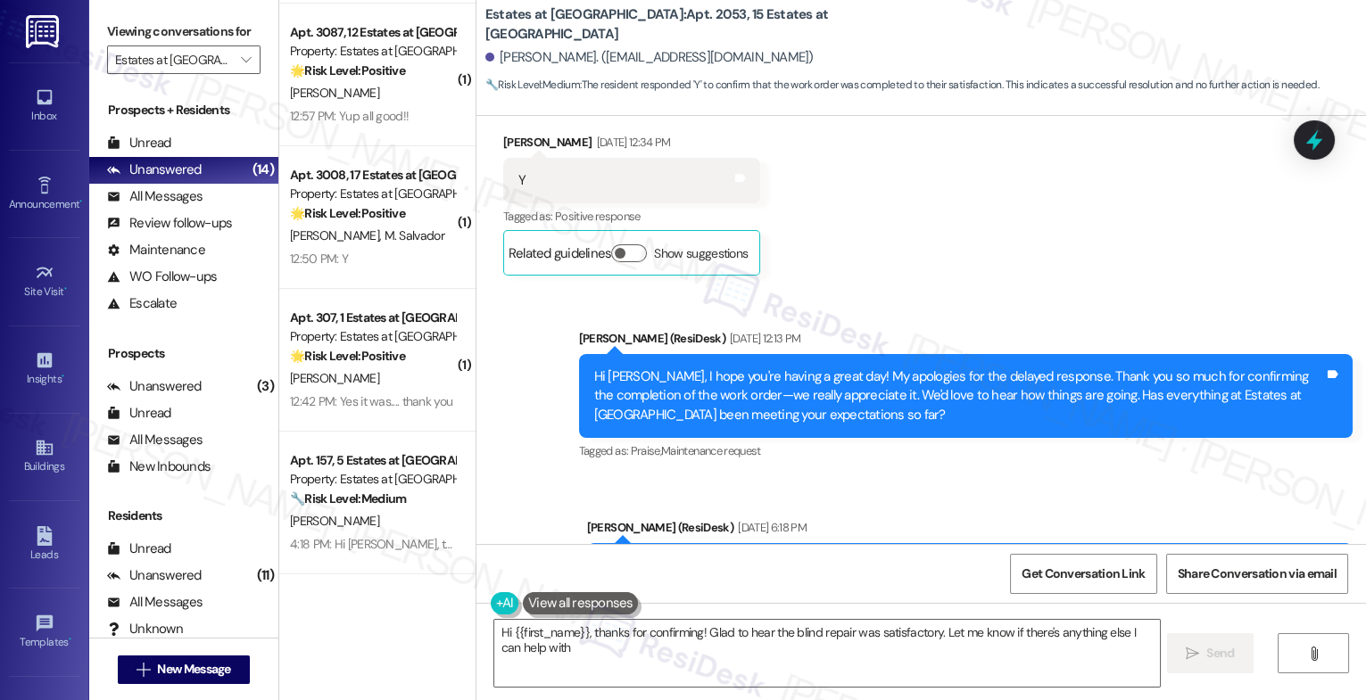
type textarea "Hi {{first_name}}, thanks for confirming! Glad to hear the blind repair was sat…"
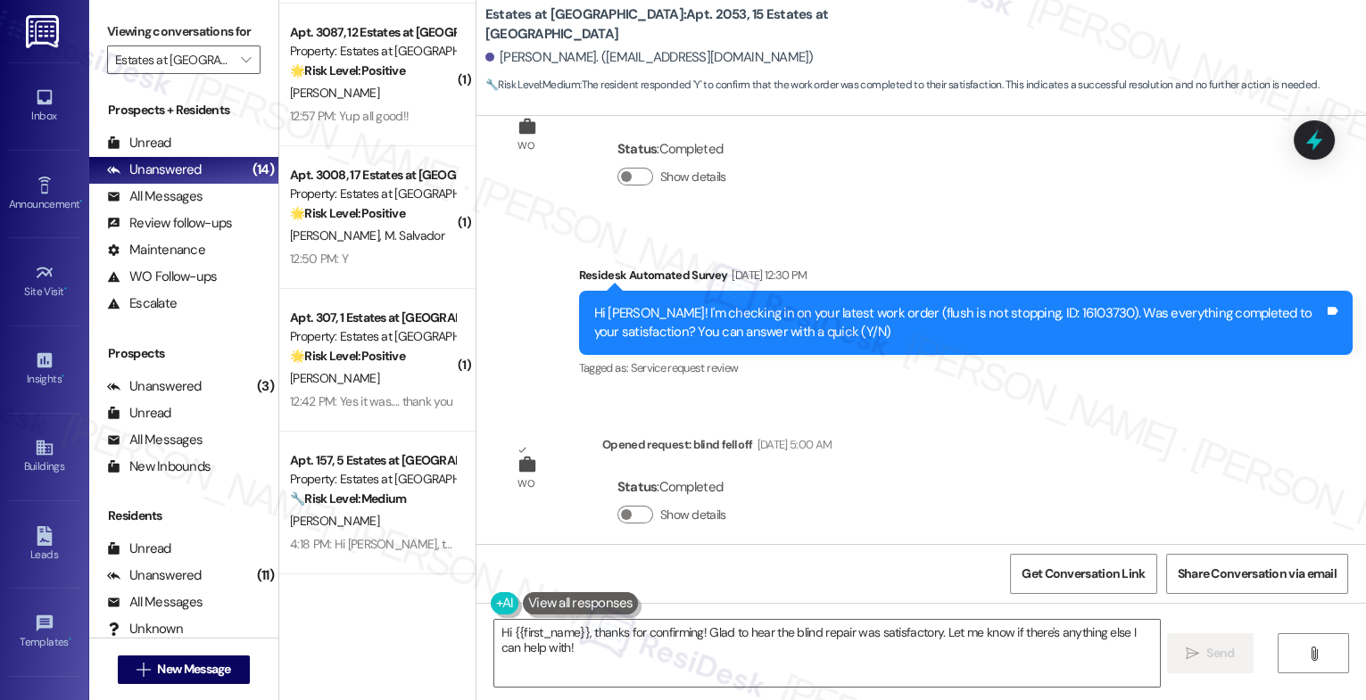
scroll to position [5628, 0]
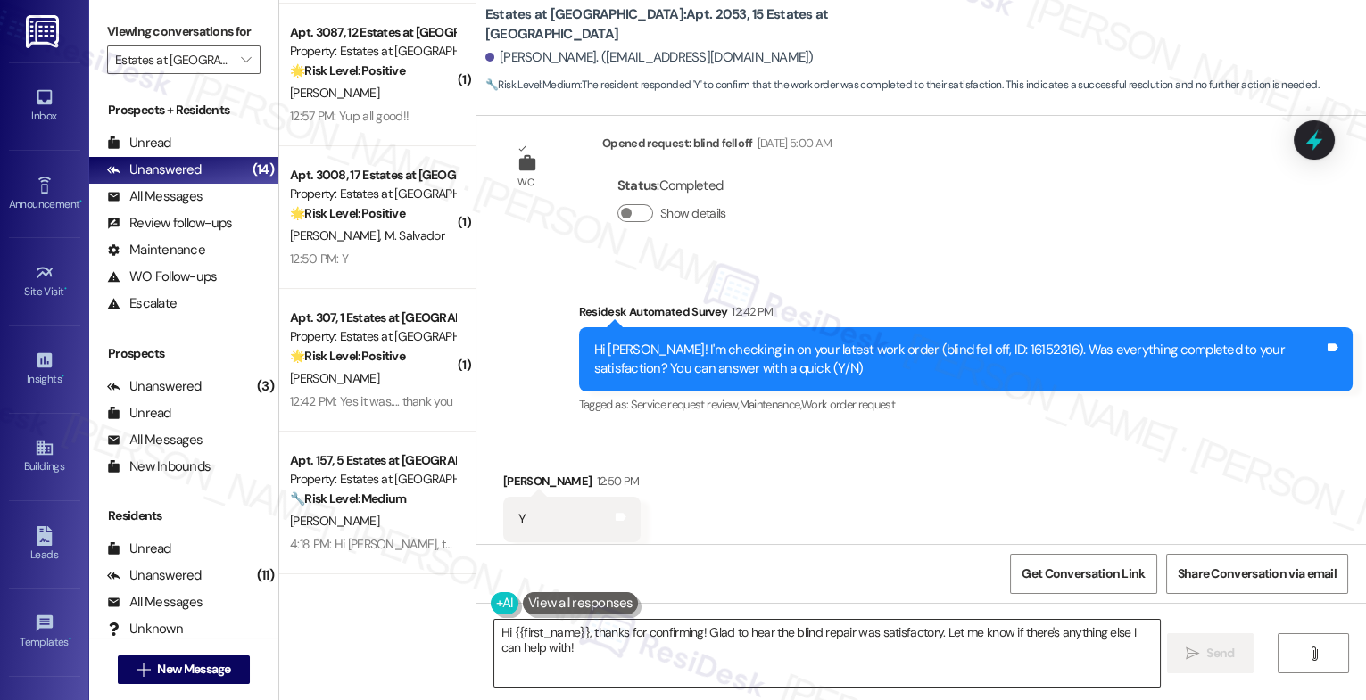
click at [499, 631] on textarea "Hi {{first_name}}, thanks for confirming! Glad to hear the blind repair was sat…" at bounding box center [827, 653] width 666 height 67
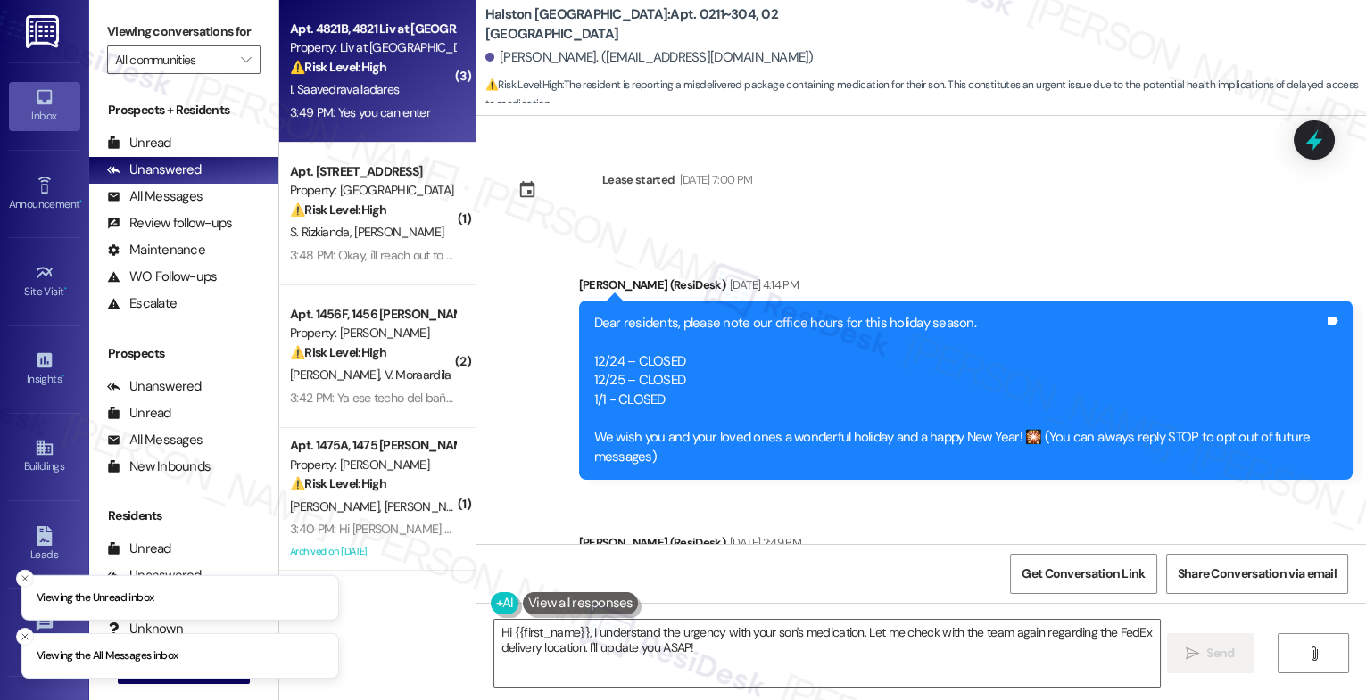
scroll to position [16058, 0]
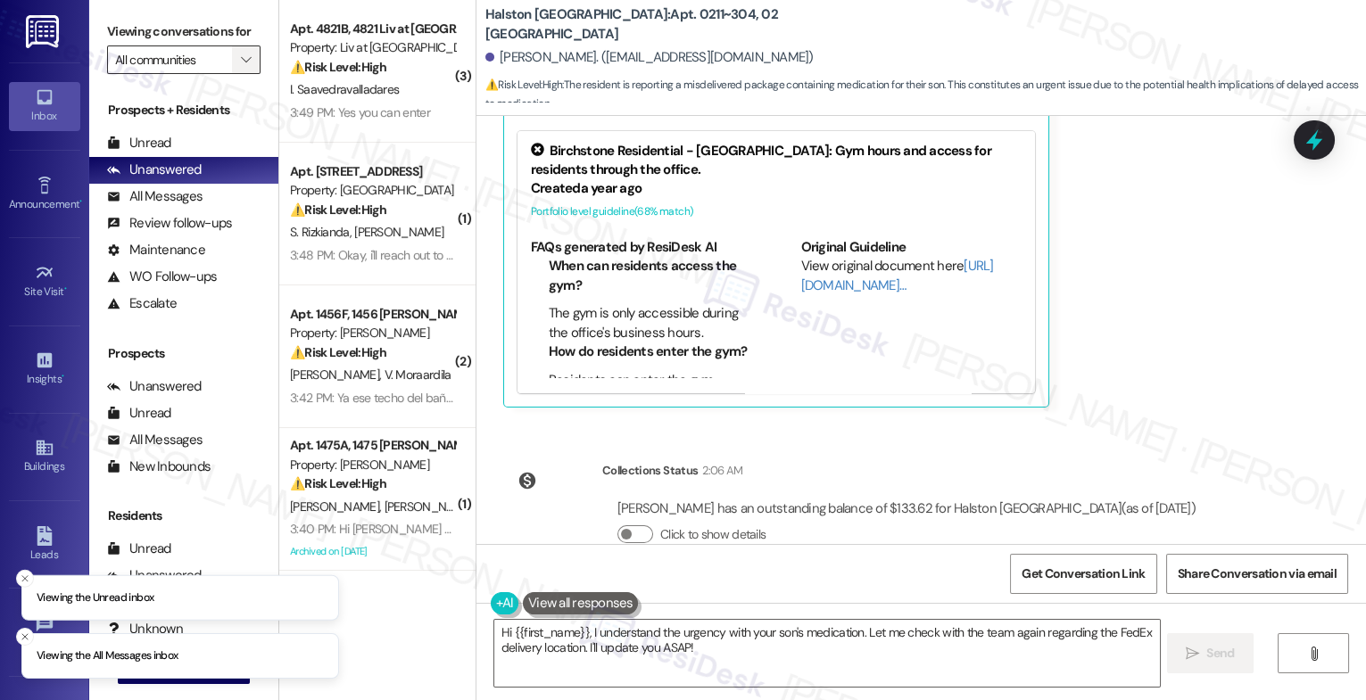
click at [241, 67] on icon "" at bounding box center [246, 60] width 10 height 14
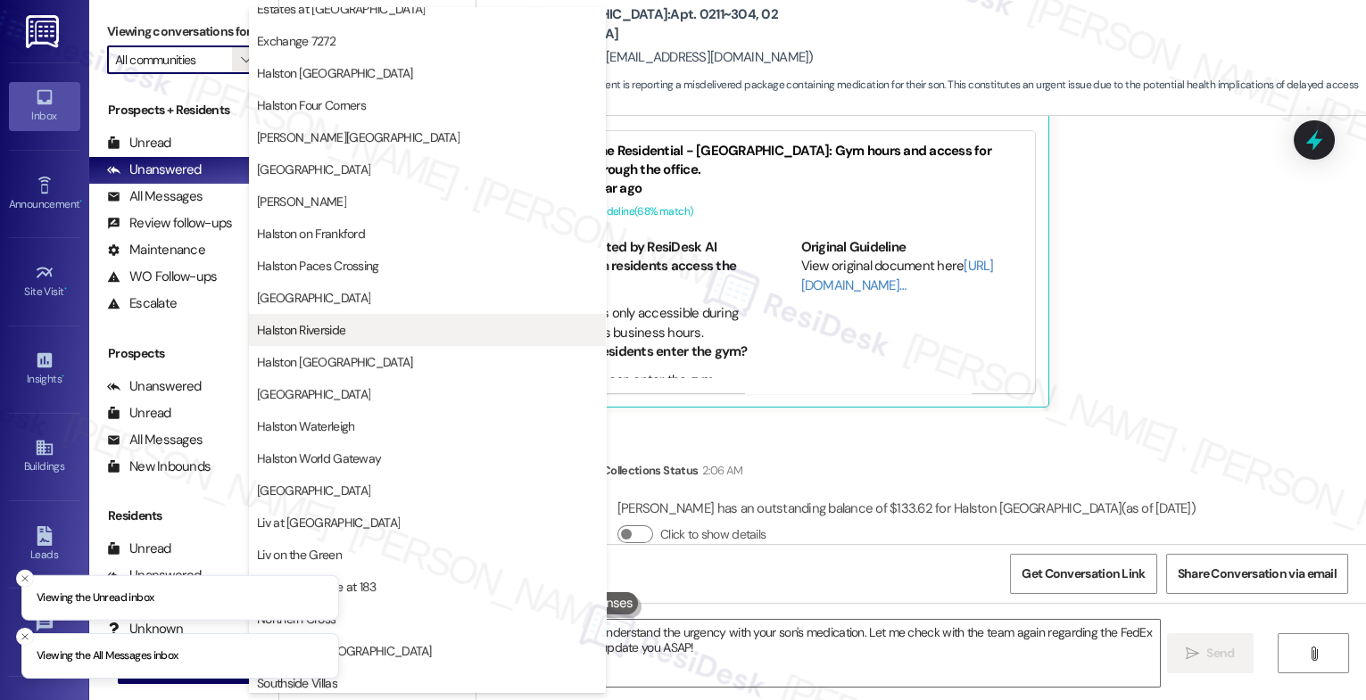
scroll to position [327, 0]
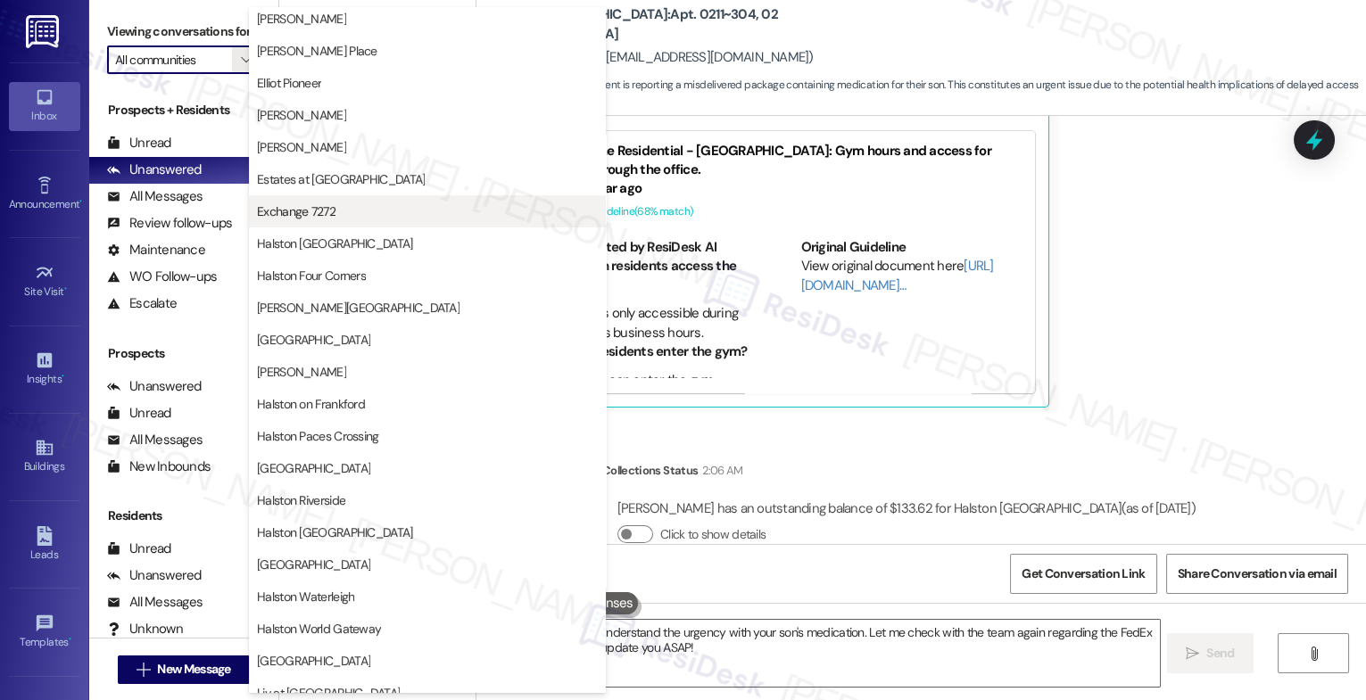
click at [337, 213] on span "Exchange 7272" at bounding box center [427, 212] width 341 height 18
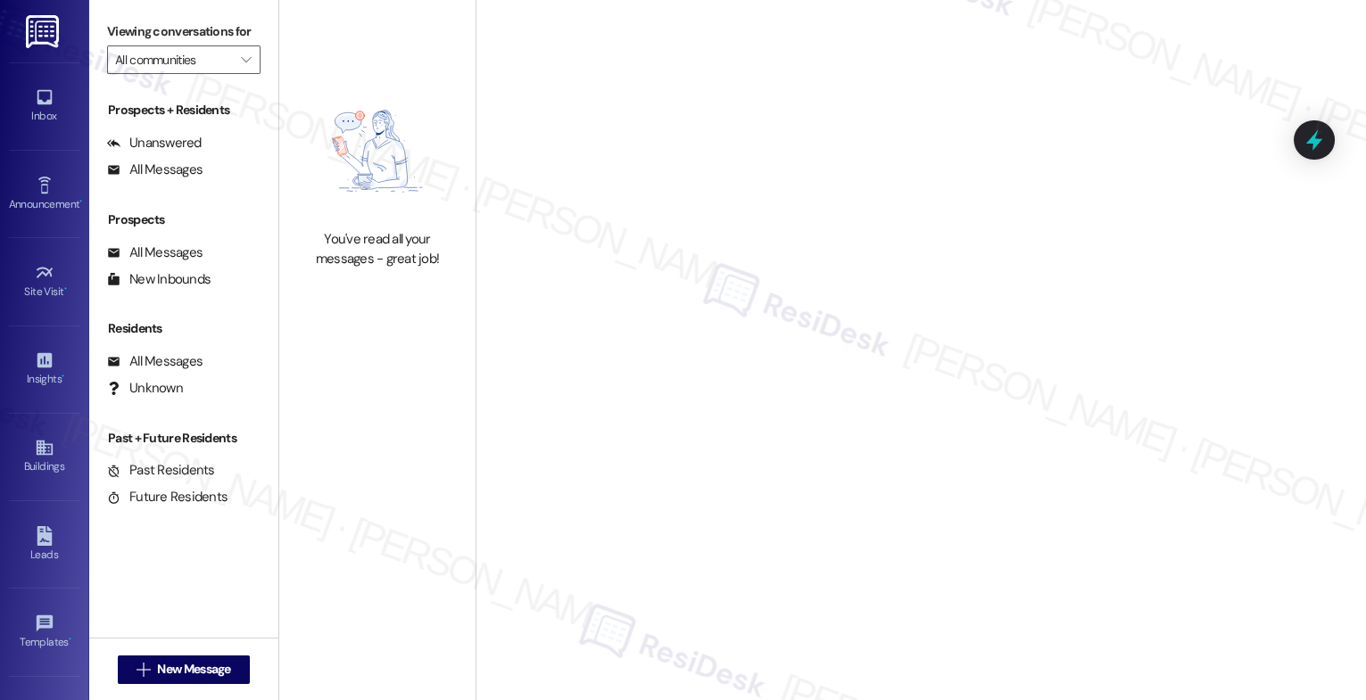
type input "Exchange 7272"
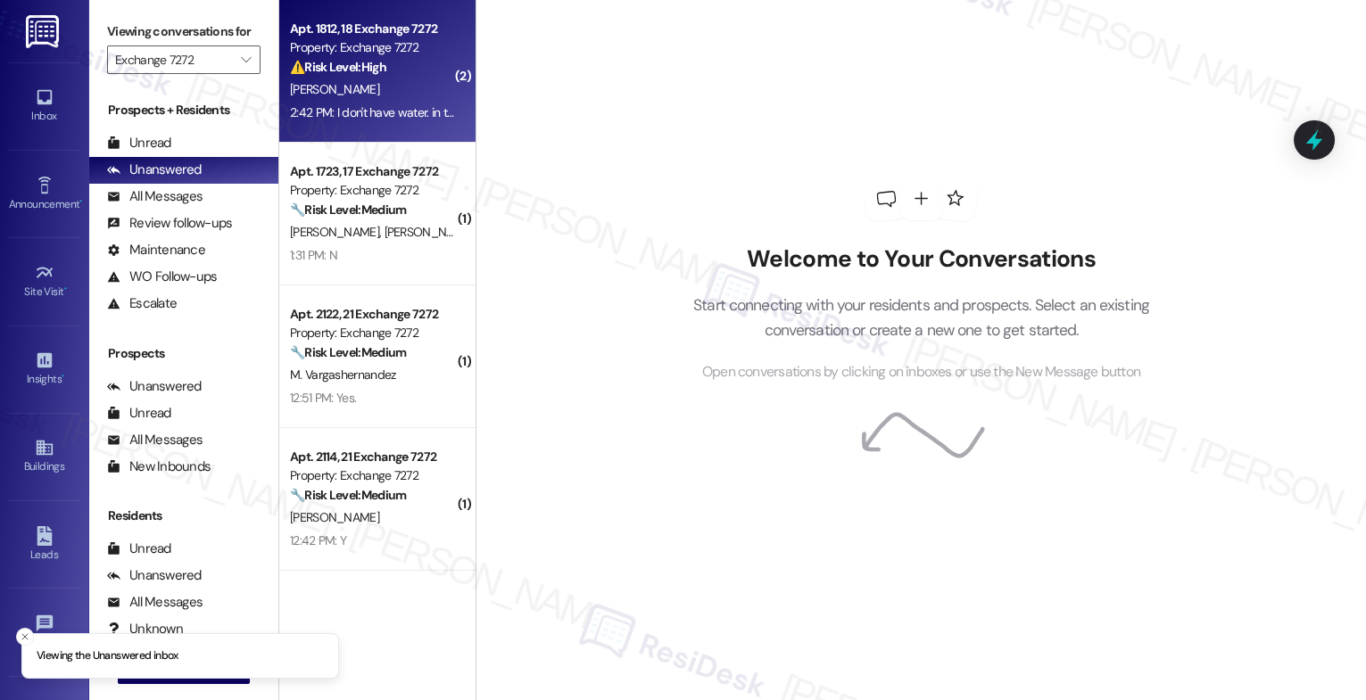
click at [377, 109] on div "2:42 PM: I don't have water. in the kitchen sink, too.. I have already placed a…" at bounding box center [524, 112] width 468 height 16
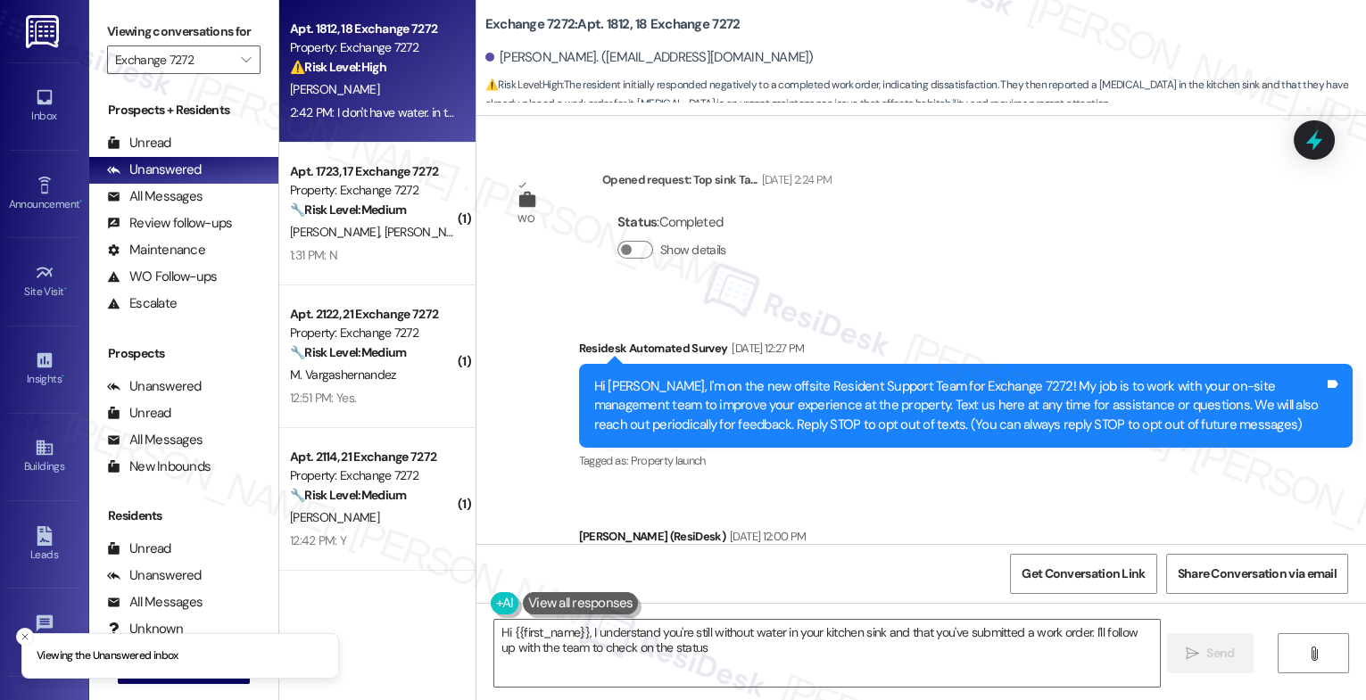
scroll to position [26921, 0]
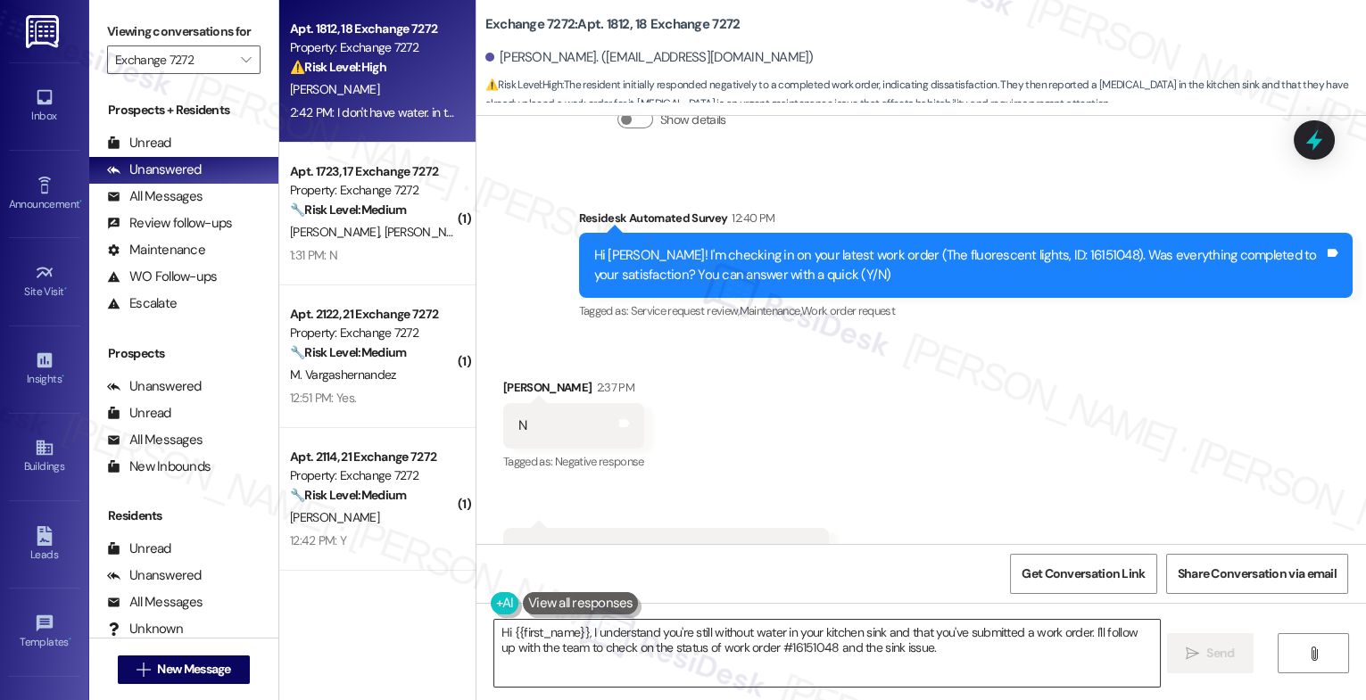
click at [578, 659] on textarea "Hi {{first_name}}, I understand you're still without water in your kitchen sink…" at bounding box center [827, 653] width 666 height 67
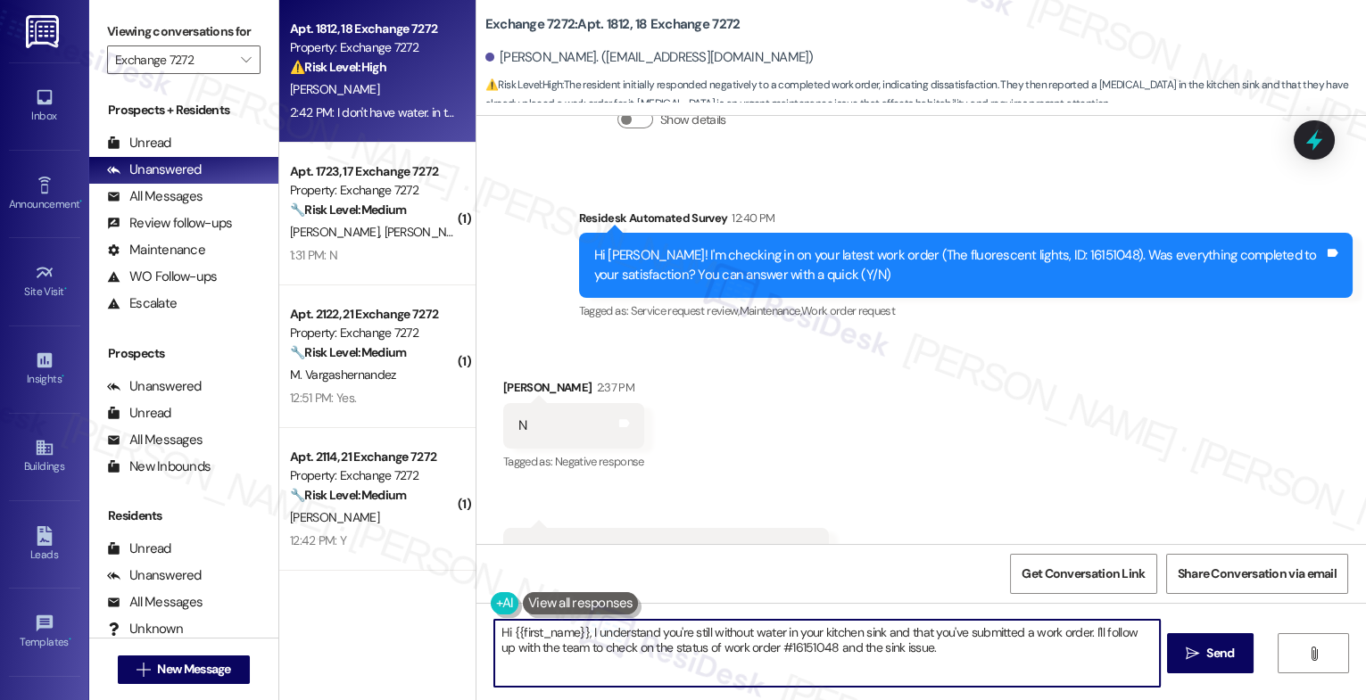
click at [578, 659] on textarea "Hi {{first_name}}, I understand you're still without water in your kitchen sink…" at bounding box center [827, 653] width 666 height 67
paste textarea "That's great to hear! Thank you for confirming the work order was completed to …"
type textarea "That's great to hear! Thank you for confirming the work order was completed to …"
click at [935, 410] on div "Received via SMS [PERSON_NAME] 2:37 PM N Tags and notes Tagged as: Negative res…" at bounding box center [921, 485] width 890 height 295
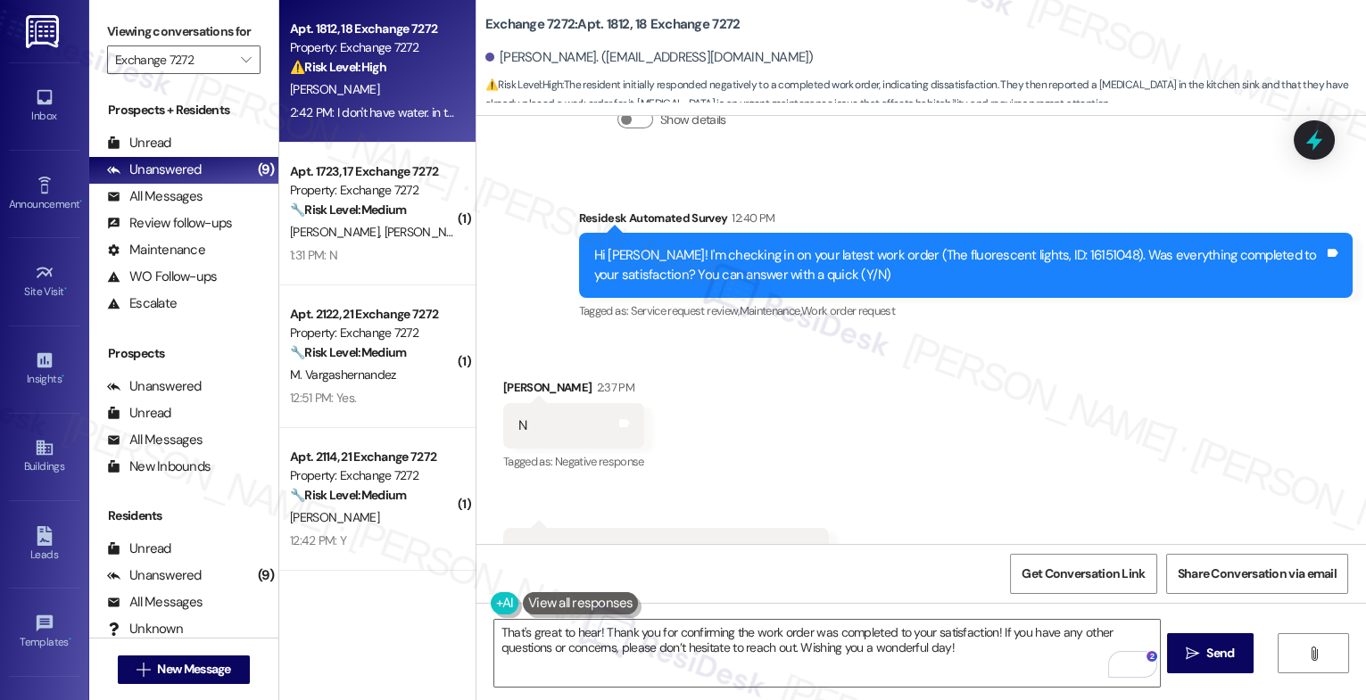
click at [841, 401] on div "Received via SMS [PERSON_NAME] 2:37 PM N Tags and notes Tagged as: Negative res…" at bounding box center [921, 485] width 890 height 295
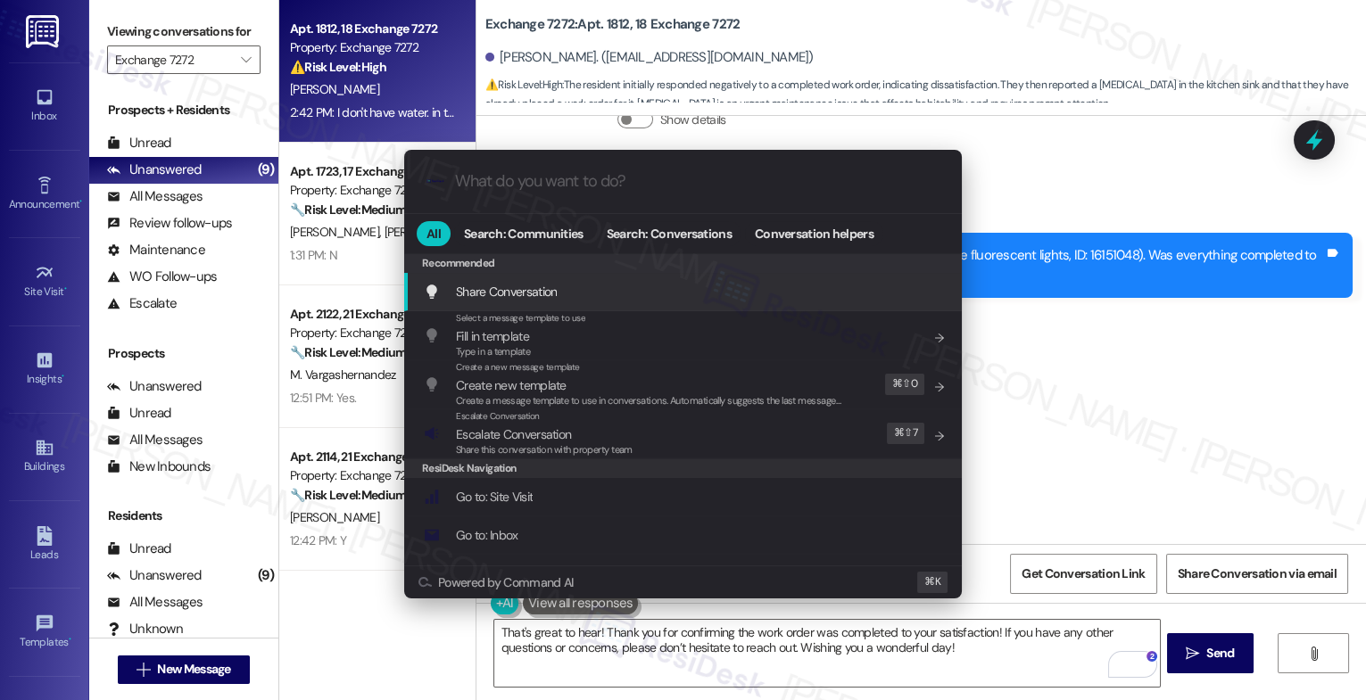
type input "o"
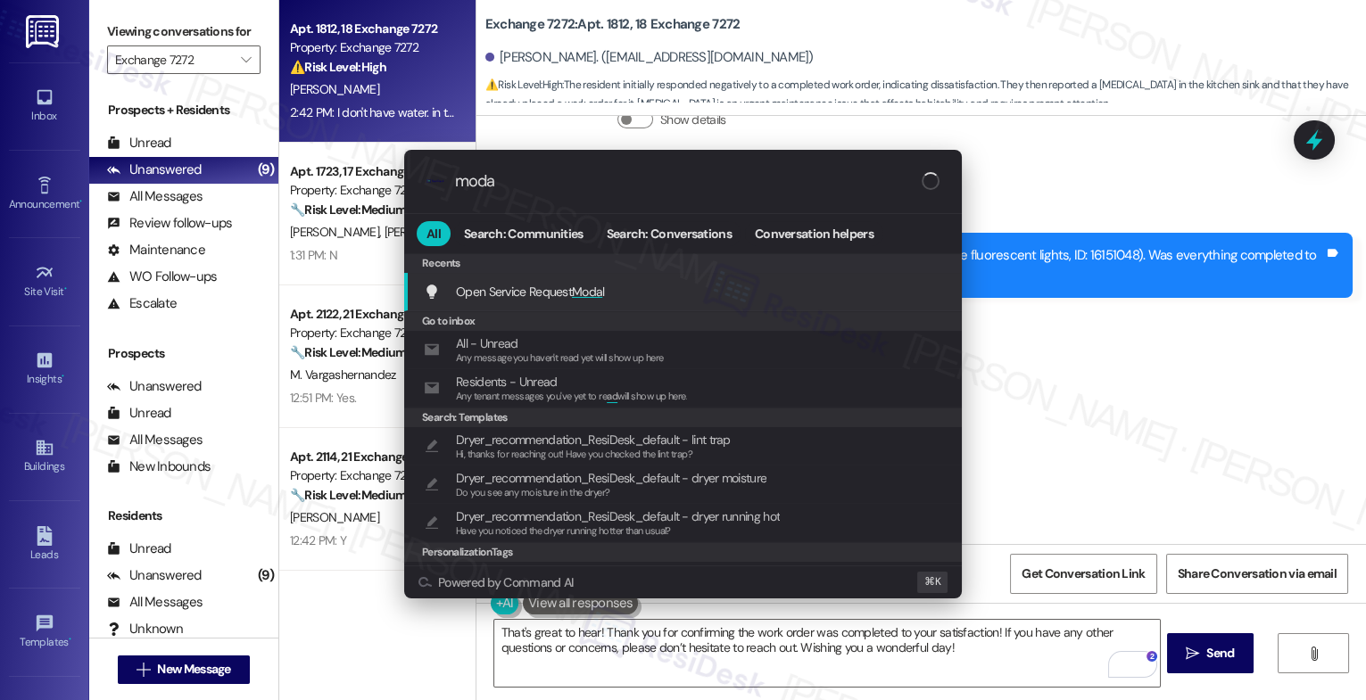
type input "modal"
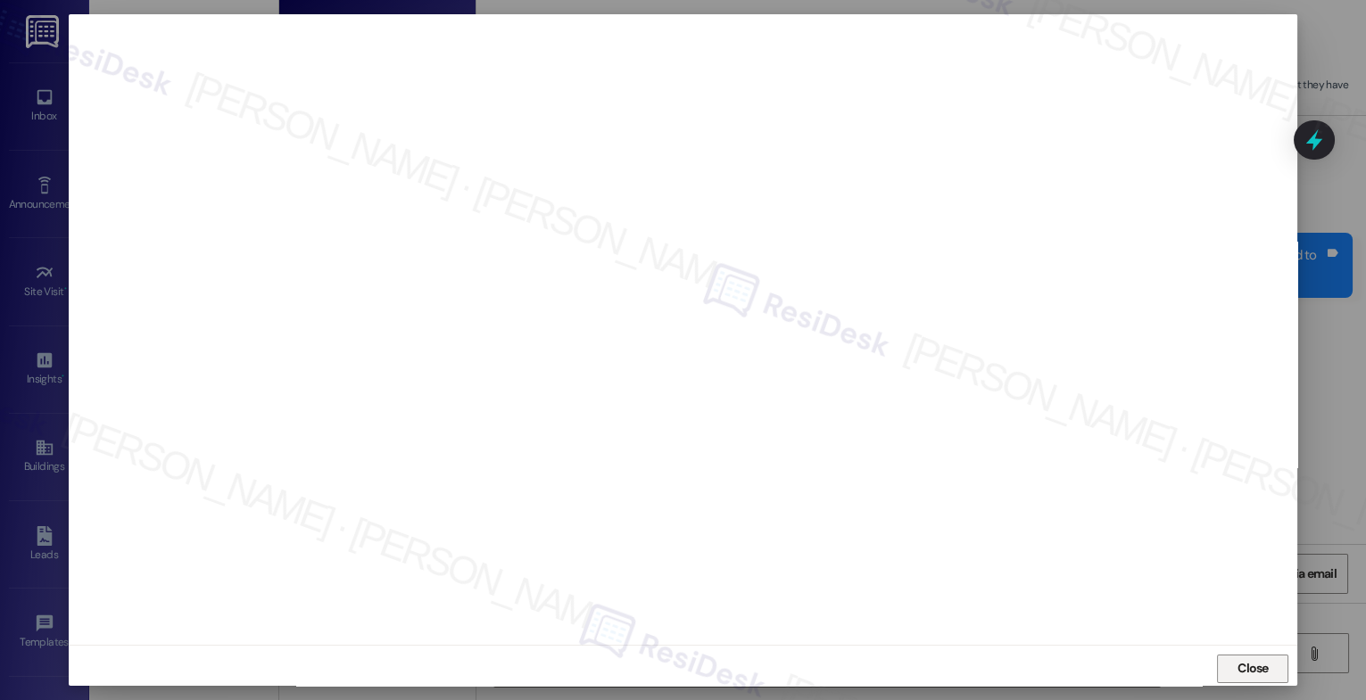
click at [1268, 671] on span "Close" at bounding box center [1253, 668] width 38 height 19
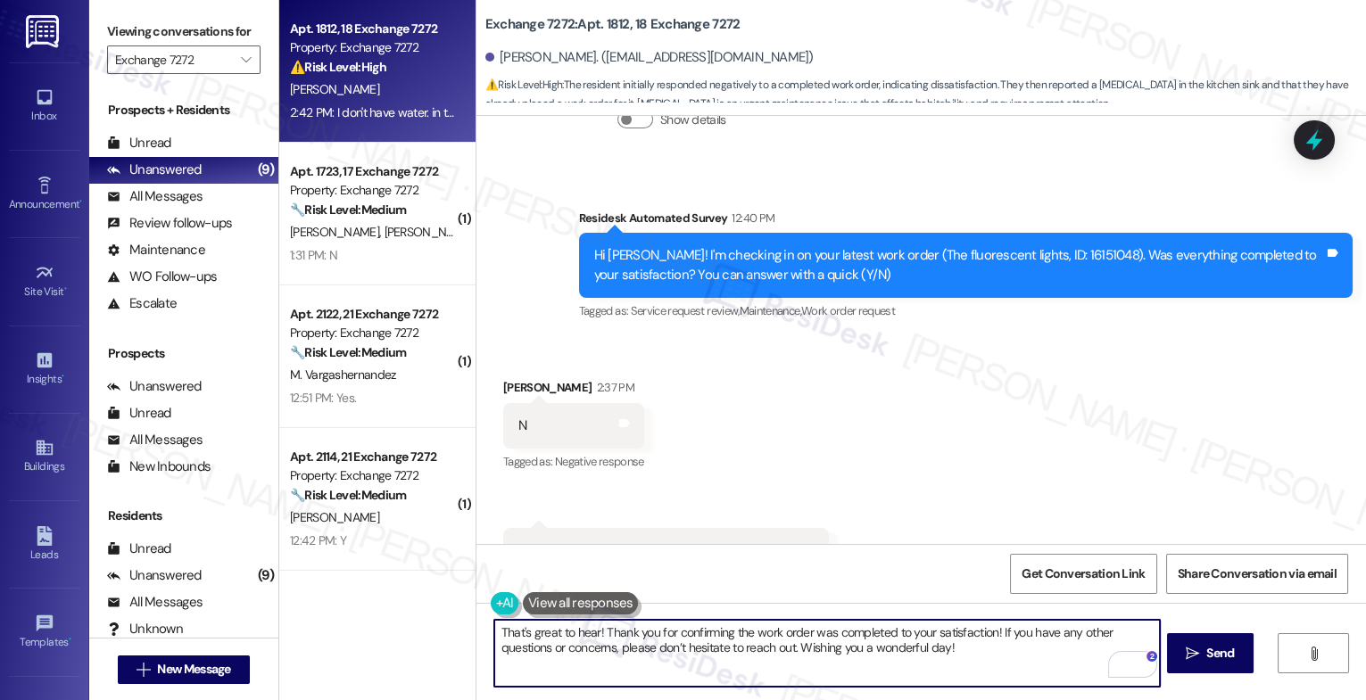
click at [642, 642] on textarea "That's great to hear! Thank you for confirming the work order was completed to …" at bounding box center [827, 653] width 666 height 67
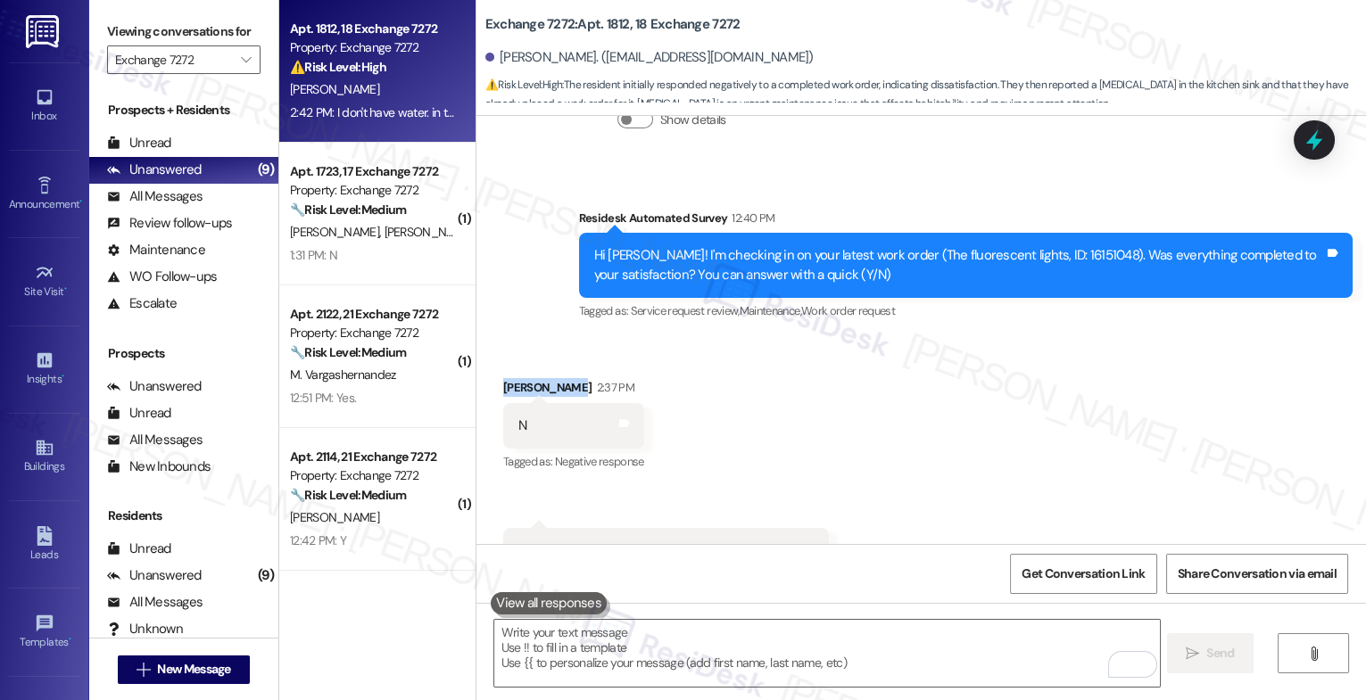
drag, startPoint x: 560, startPoint y: 296, endPoint x: 466, endPoint y: 289, distance: 94.9
click at [476, 338] on div "Received via SMS [PERSON_NAME] 2:37 PM N Tags and notes Tagged as: Negative res…" at bounding box center [921, 485] width 890 height 295
copy div "Oluwayemisi"
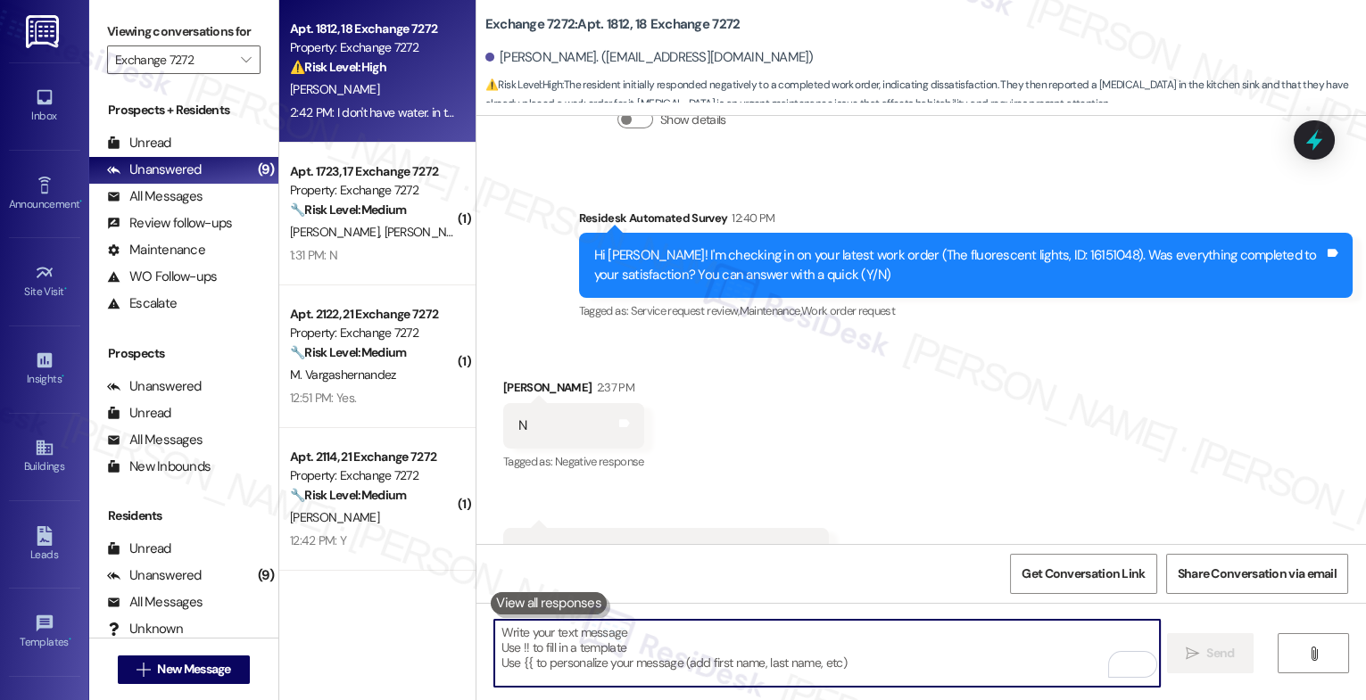
click at [543, 649] on textarea "To enrich screen reader interactions, please activate Accessibility in Grammarl…" at bounding box center [827, 653] width 666 height 67
paste textarea "Oluwayemisi"
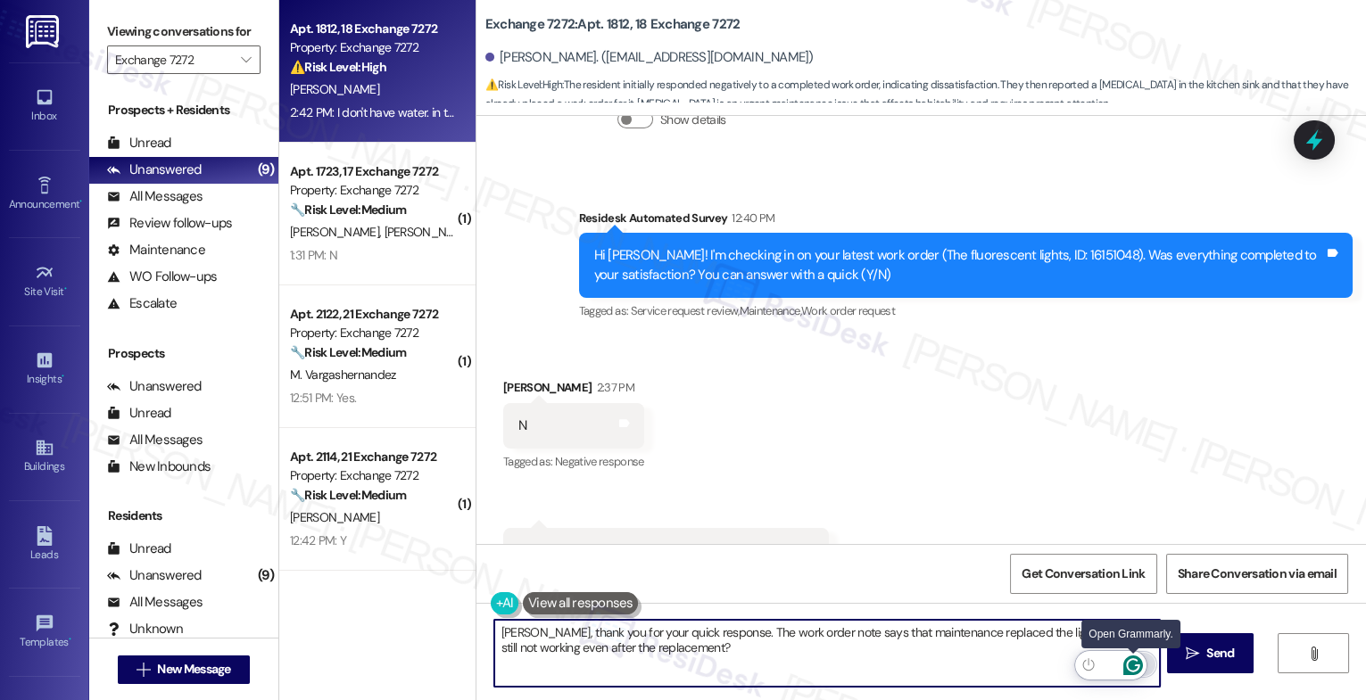
type textarea "[PERSON_NAME], thank you for your quick response. The work order note says that…"
click at [1133, 662] on icon "Open Grammarly. 0 Suggestions." at bounding box center [1133, 666] width 20 height 20
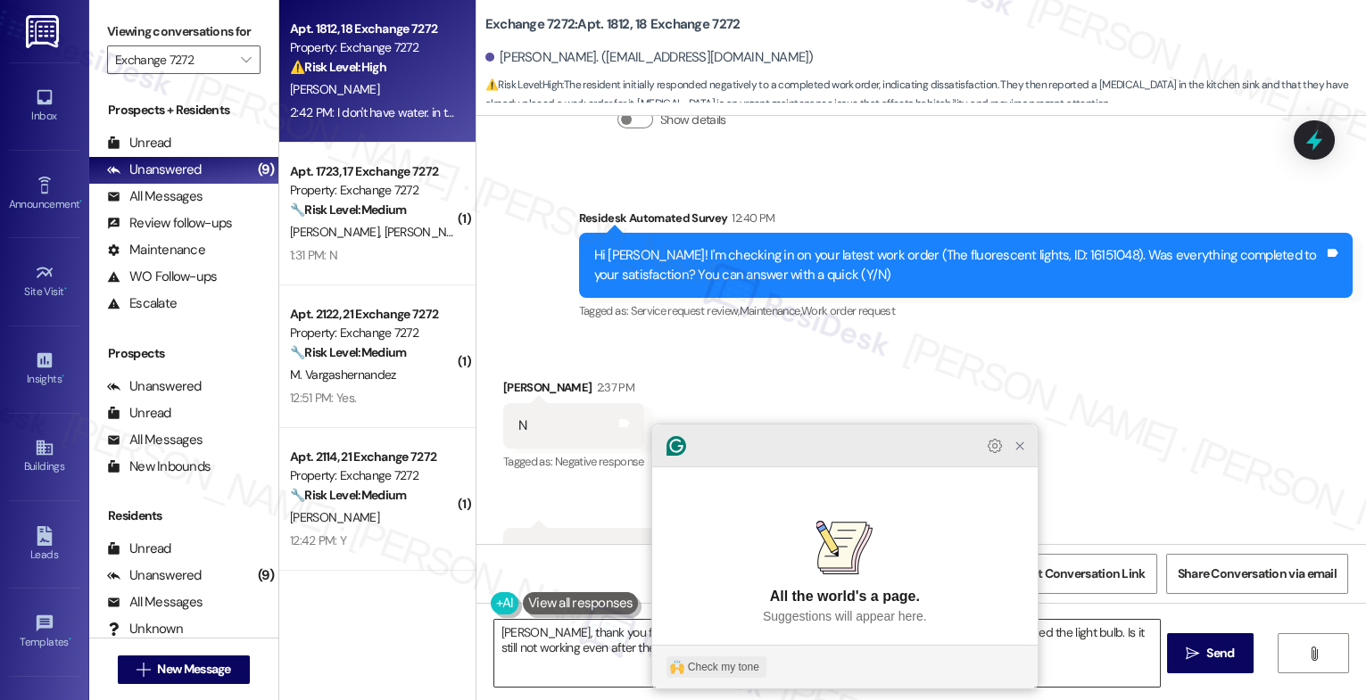
drag, startPoint x: 714, startPoint y: 666, endPoint x: 1034, endPoint y: 575, distance: 333.0
click at [715, 666] on div "Check my tone" at bounding box center [723, 667] width 71 height 16
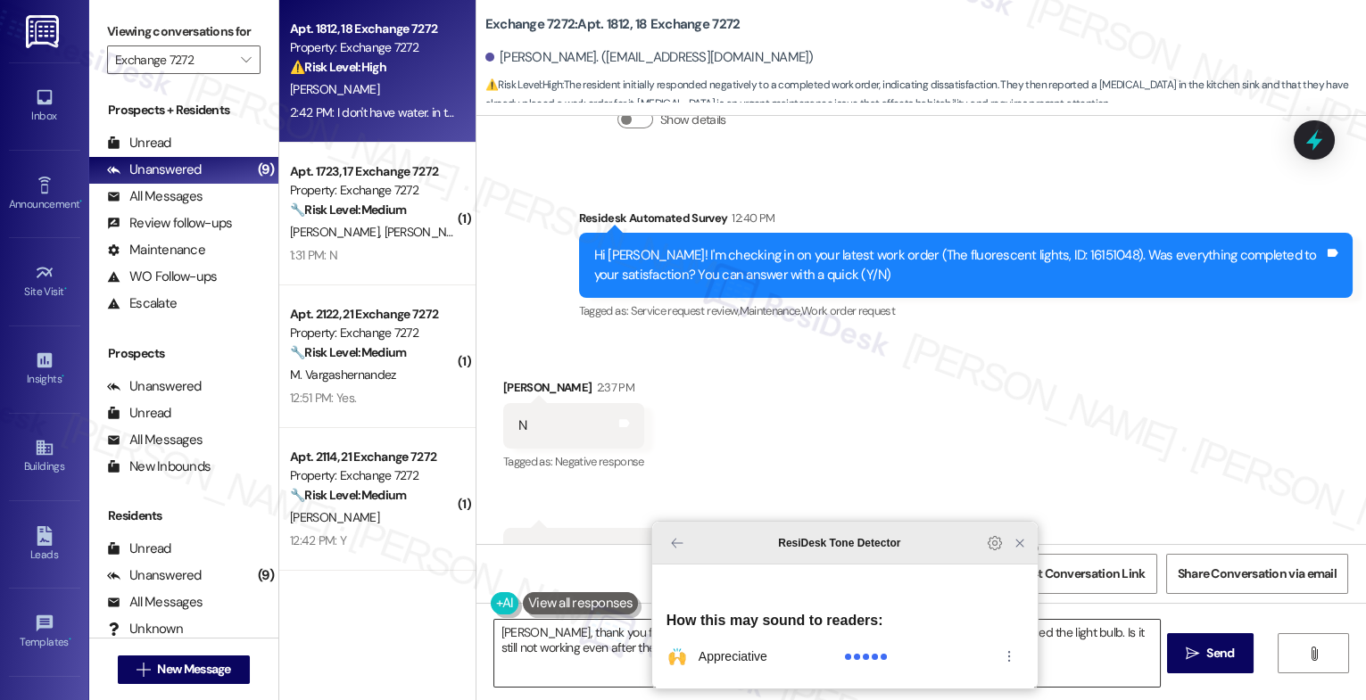
click at [1024, 551] on icon "Close Grammarly Assistant" at bounding box center [1020, 543] width 14 height 14
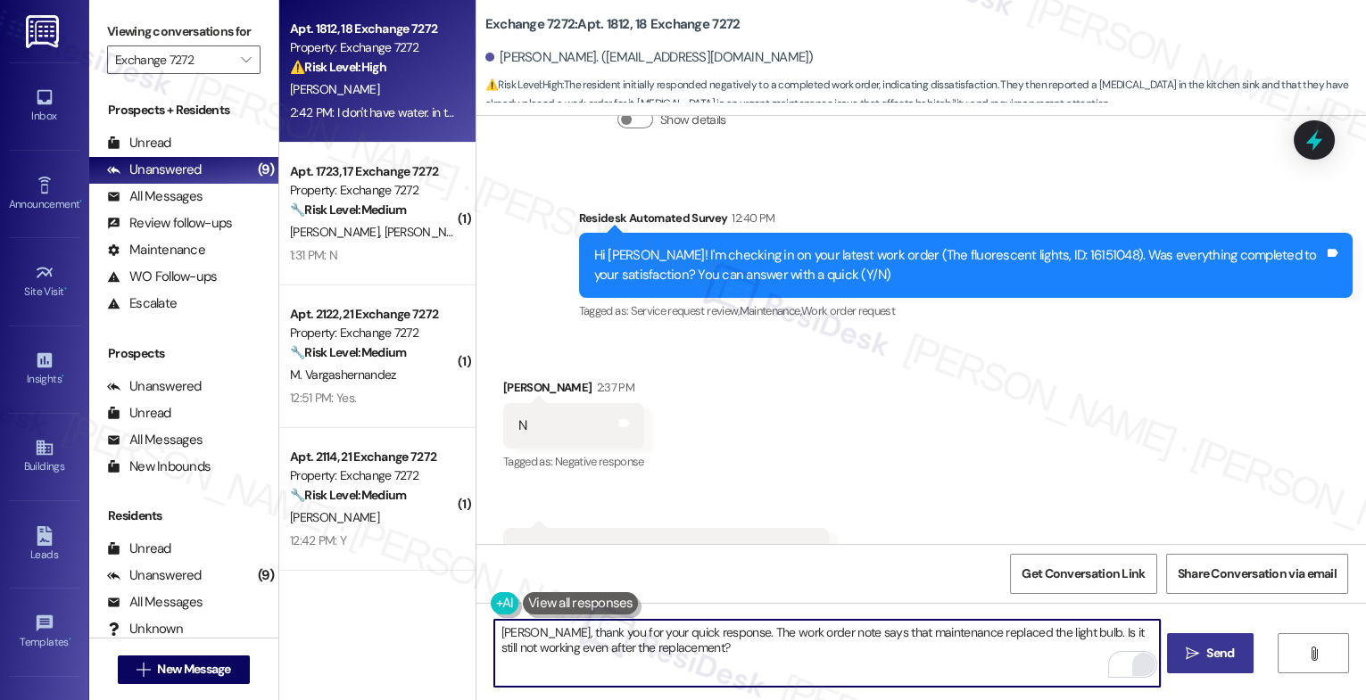
click at [1214, 659] on span "Send" at bounding box center [1220, 653] width 28 height 19
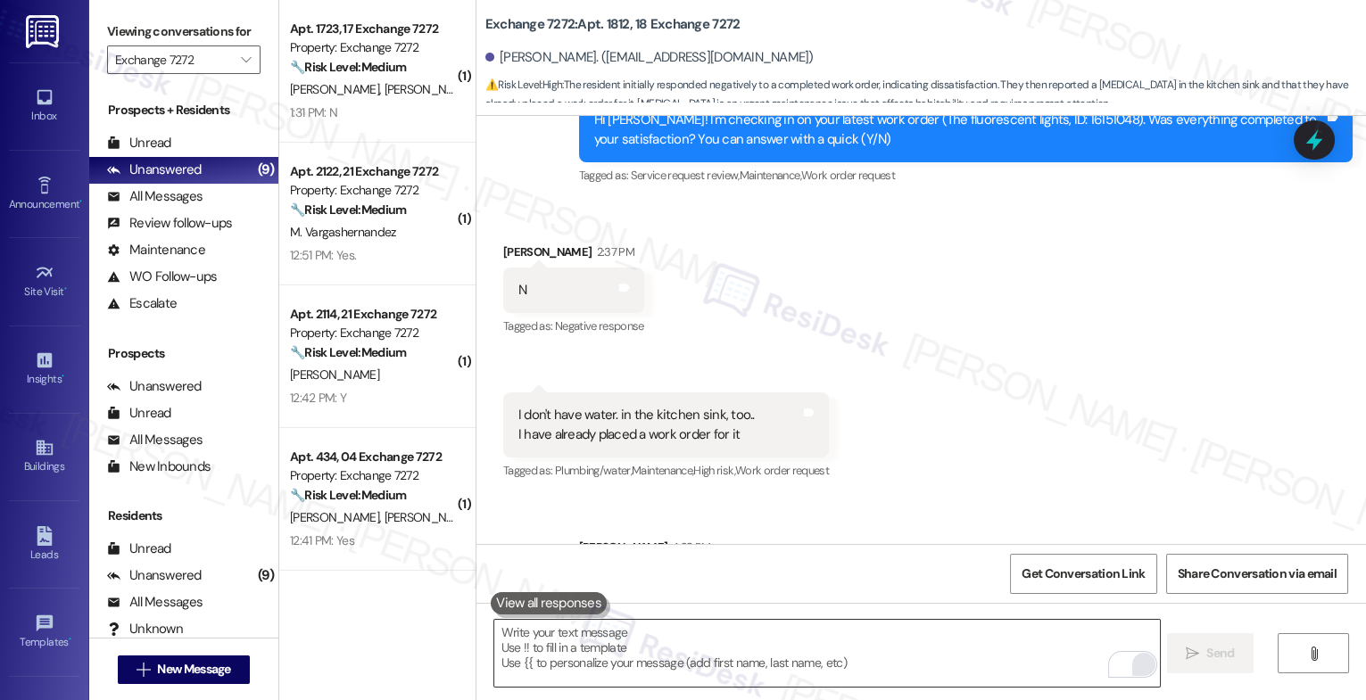
scroll to position [27064, 0]
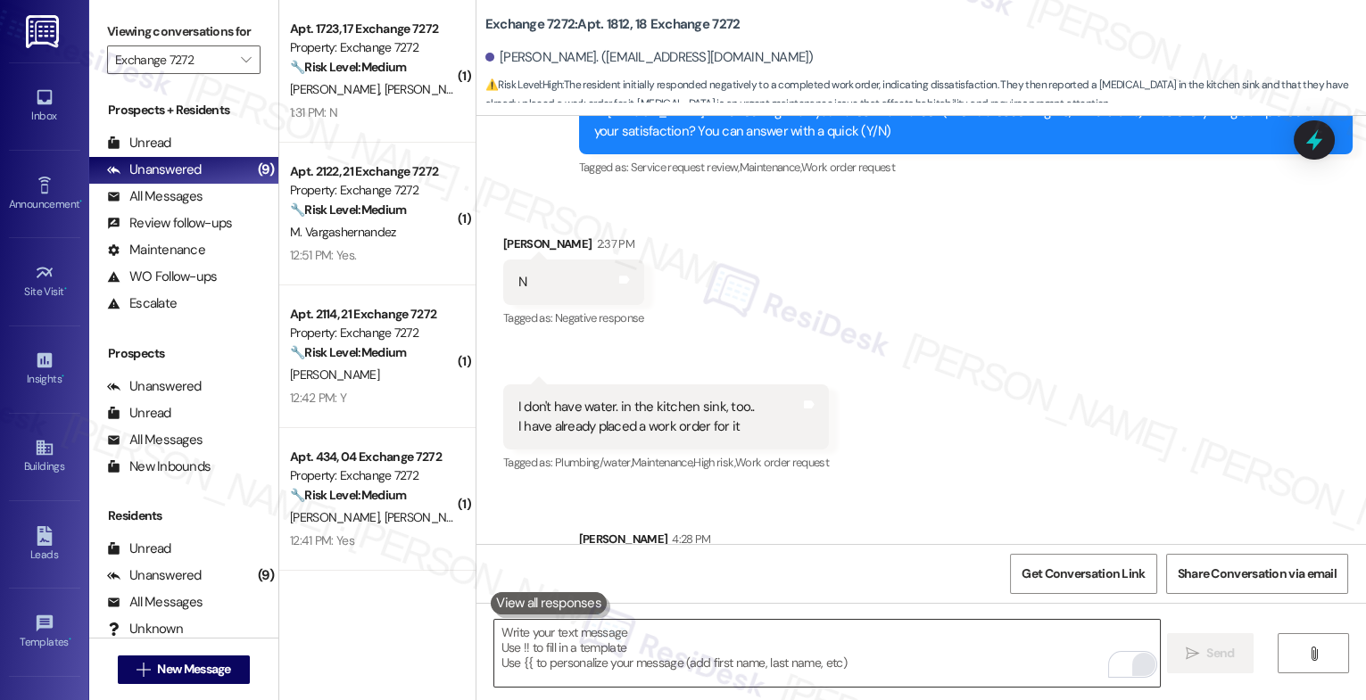
click at [912, 361] on div "Received via SMS [PERSON_NAME] 2:37 PM N Tags and notes Tagged as: Negative res…" at bounding box center [921, 342] width 890 height 295
click at [907, 302] on div "Received via SMS [PERSON_NAME] 2:37 PM N Tags and notes Tagged as: Negative res…" at bounding box center [921, 342] width 890 height 295
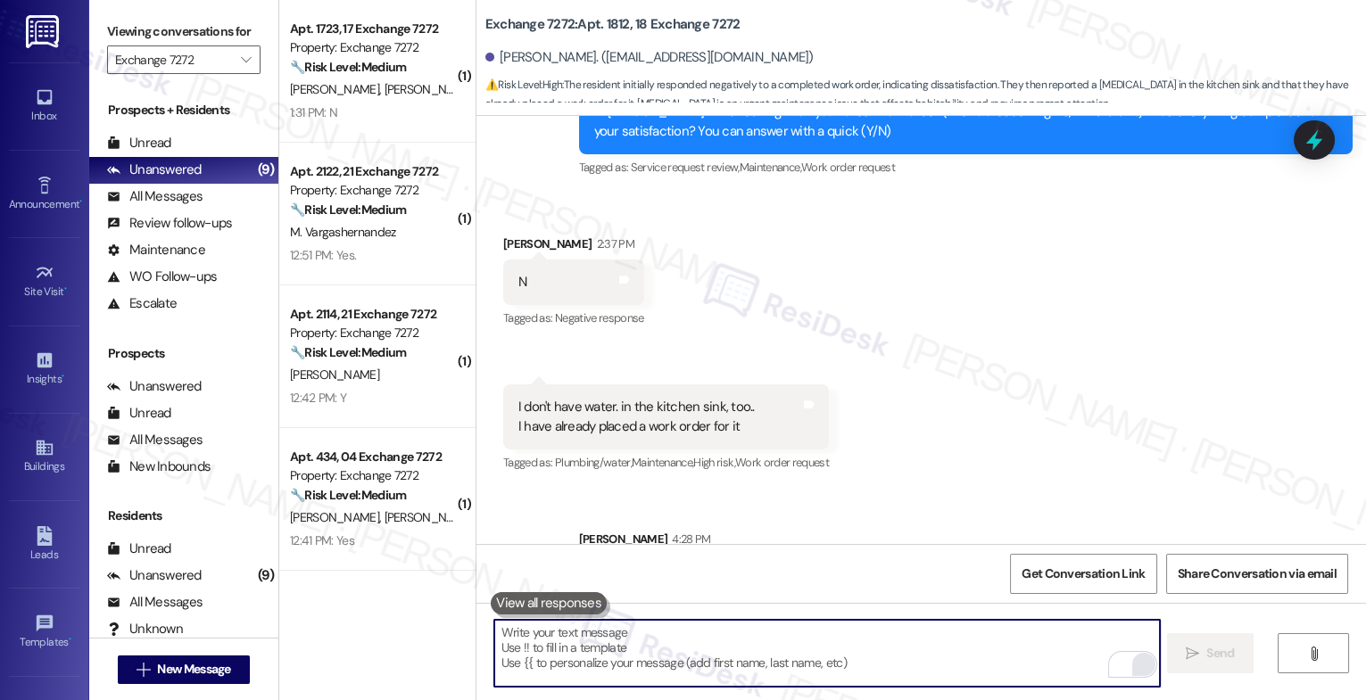
click at [581, 649] on textarea "To enrich screen reader interactions, please activate Accessibility in Grammarl…" at bounding box center [827, 653] width 666 height 67
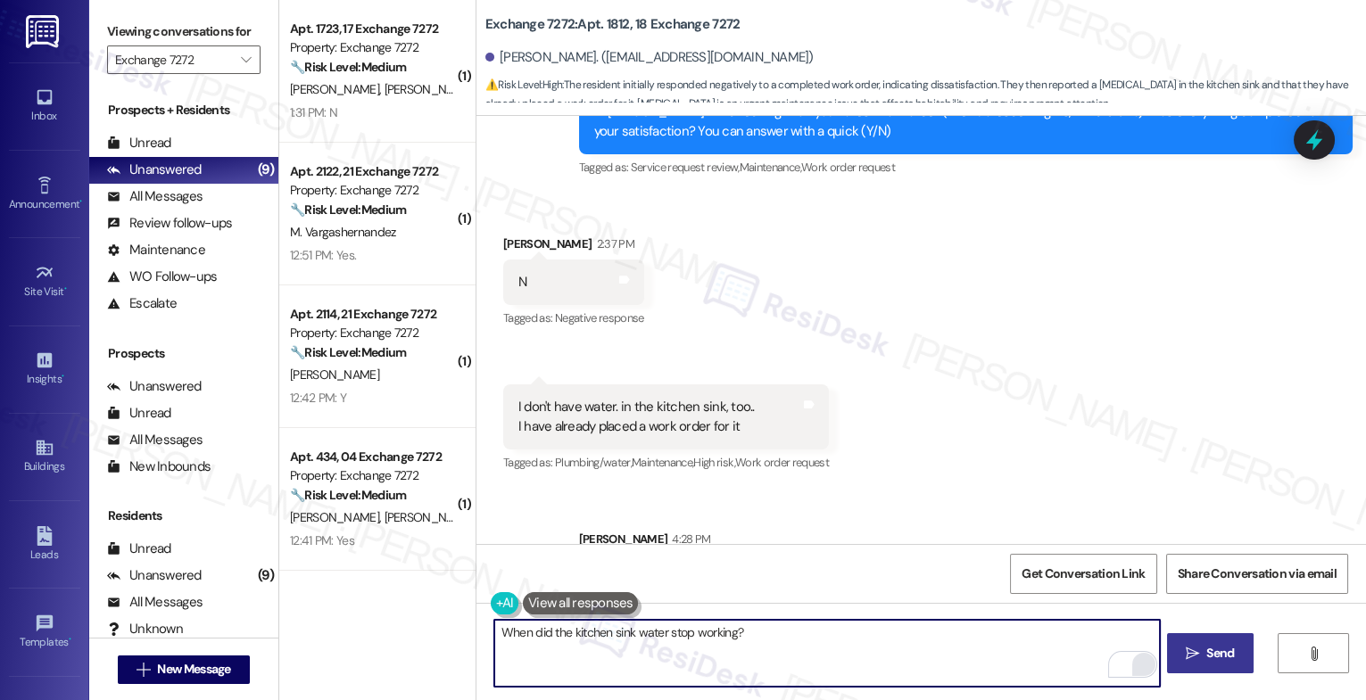
type textarea "When did the kitchen sink water stop working?"
click at [1191, 661] on span " Send" at bounding box center [1210, 653] width 56 height 19
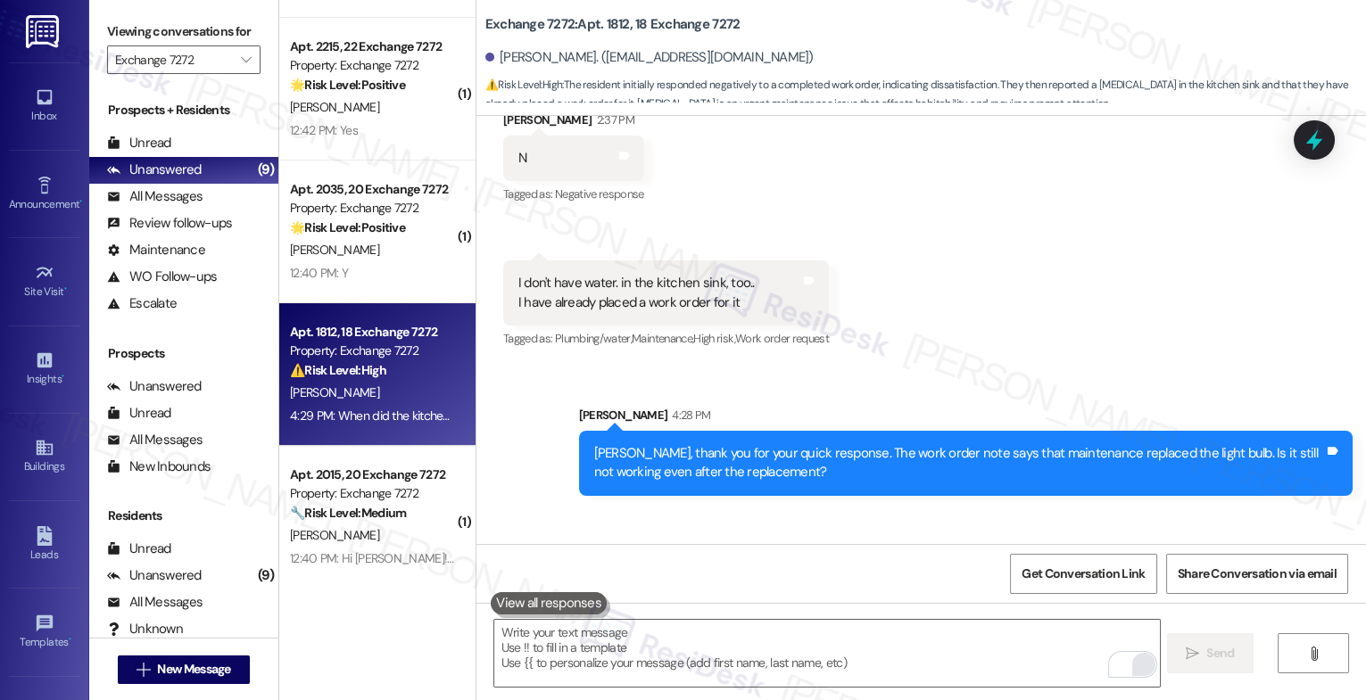
scroll to position [710, 0]
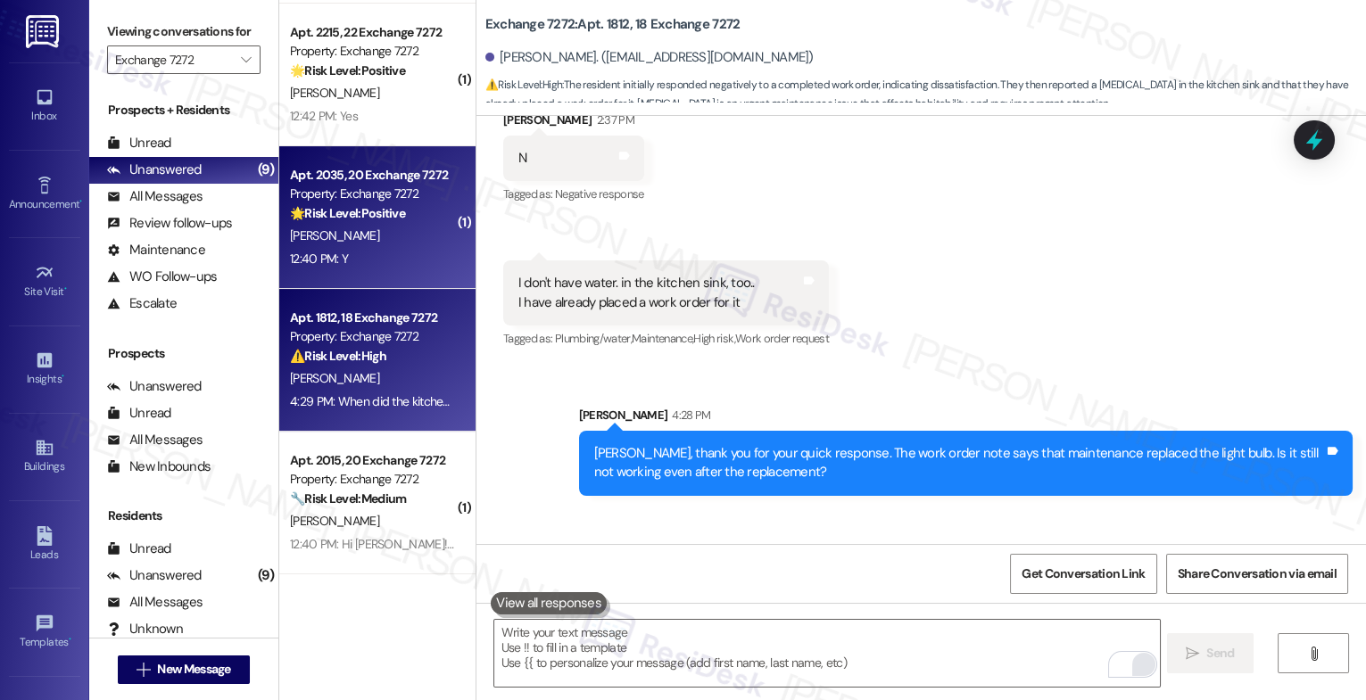
click at [362, 189] on div "Property: Exchange 7272" at bounding box center [372, 194] width 165 height 19
type textarea "Fetching suggested responses. Please feel free to read through the conversation…"
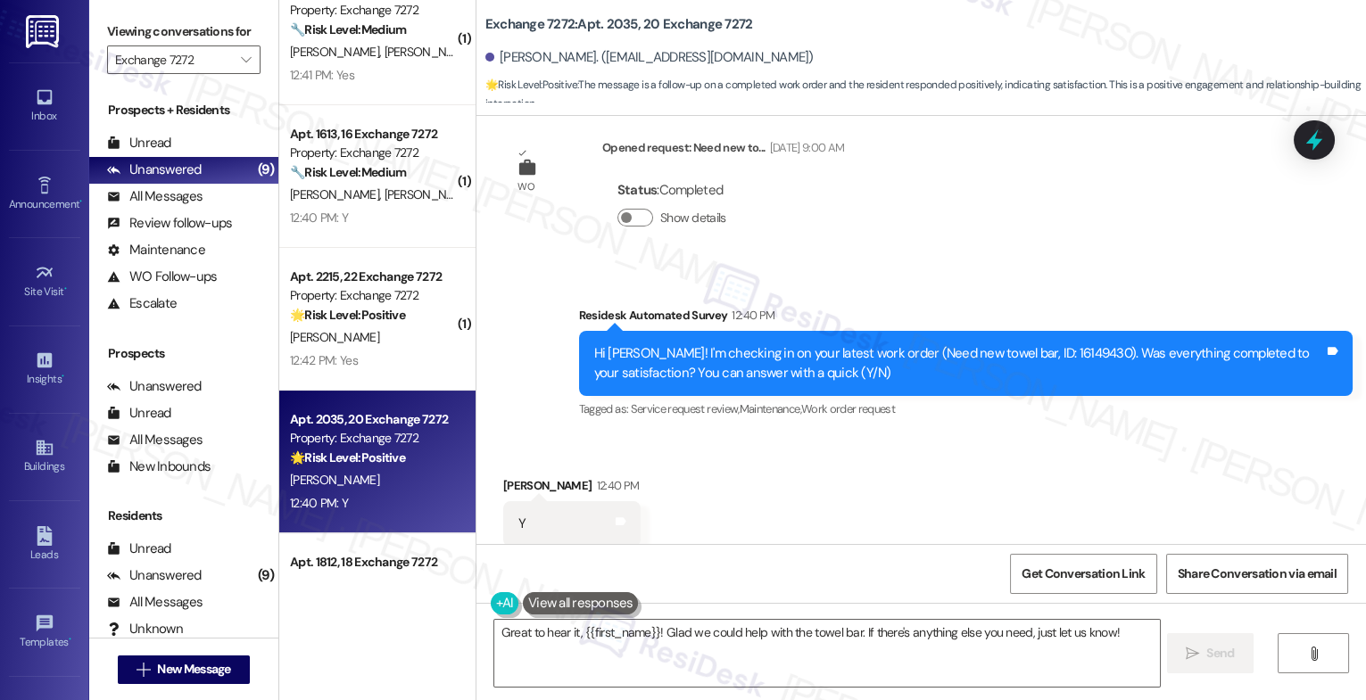
scroll to position [10202, 0]
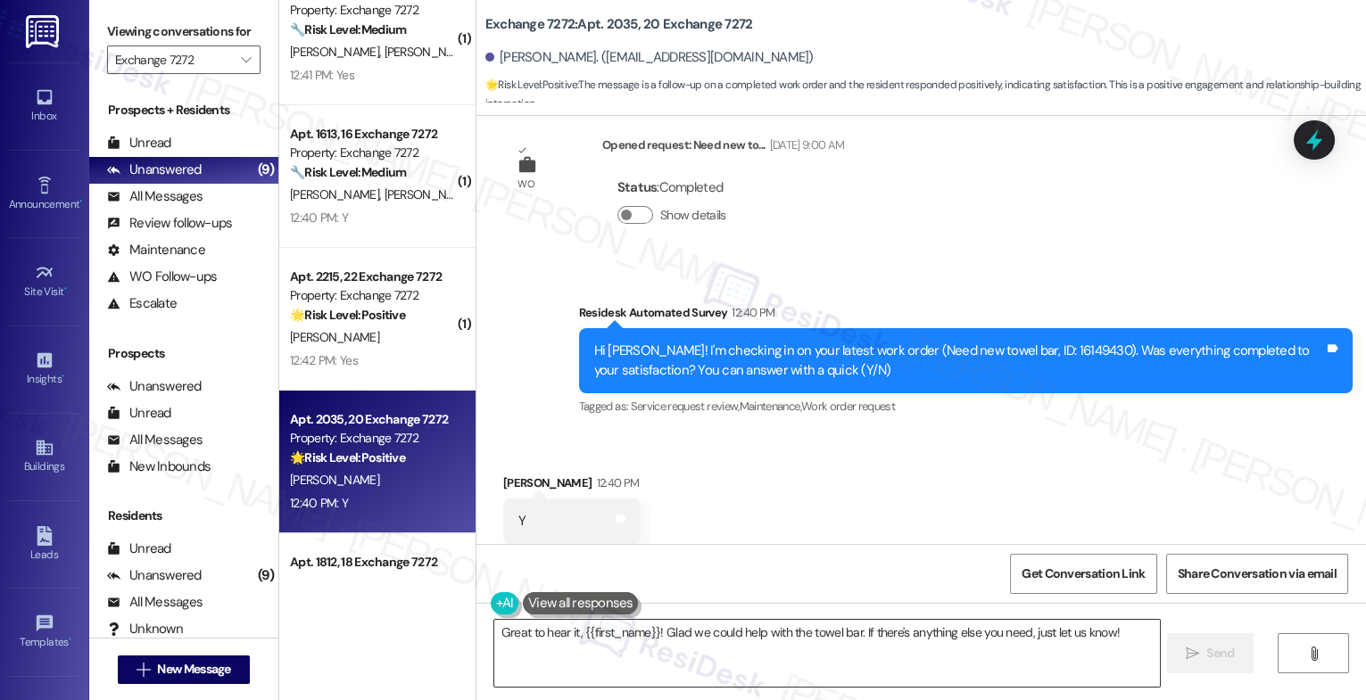
click at [611, 629] on textarea "Great to hear it, {{first_name}}! Glad we could help with the towel bar. If the…" at bounding box center [827, 653] width 666 height 67
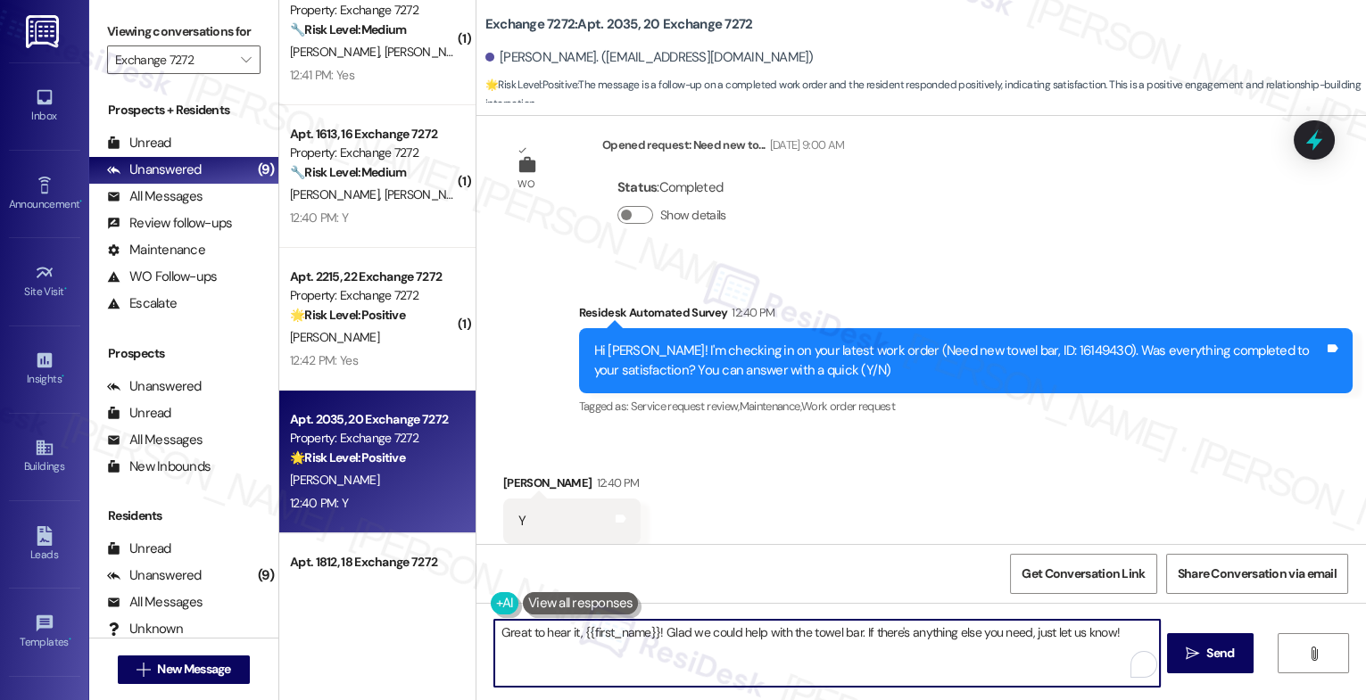
click at [611, 629] on textarea "Great to hear it, {{first_name}}! Glad we could help with the towel bar. If the…" at bounding box center [827, 653] width 666 height 67
paste textarea "That's great to hear! Thank you for confirming the work order was completed to …"
drag, startPoint x: 790, startPoint y: 647, endPoint x: 1140, endPoint y: 659, distance: 350.9
click at [1132, 657] on div "That's great to hear! Thank you for confirming the work order was completed to …" at bounding box center [826, 653] width 667 height 69
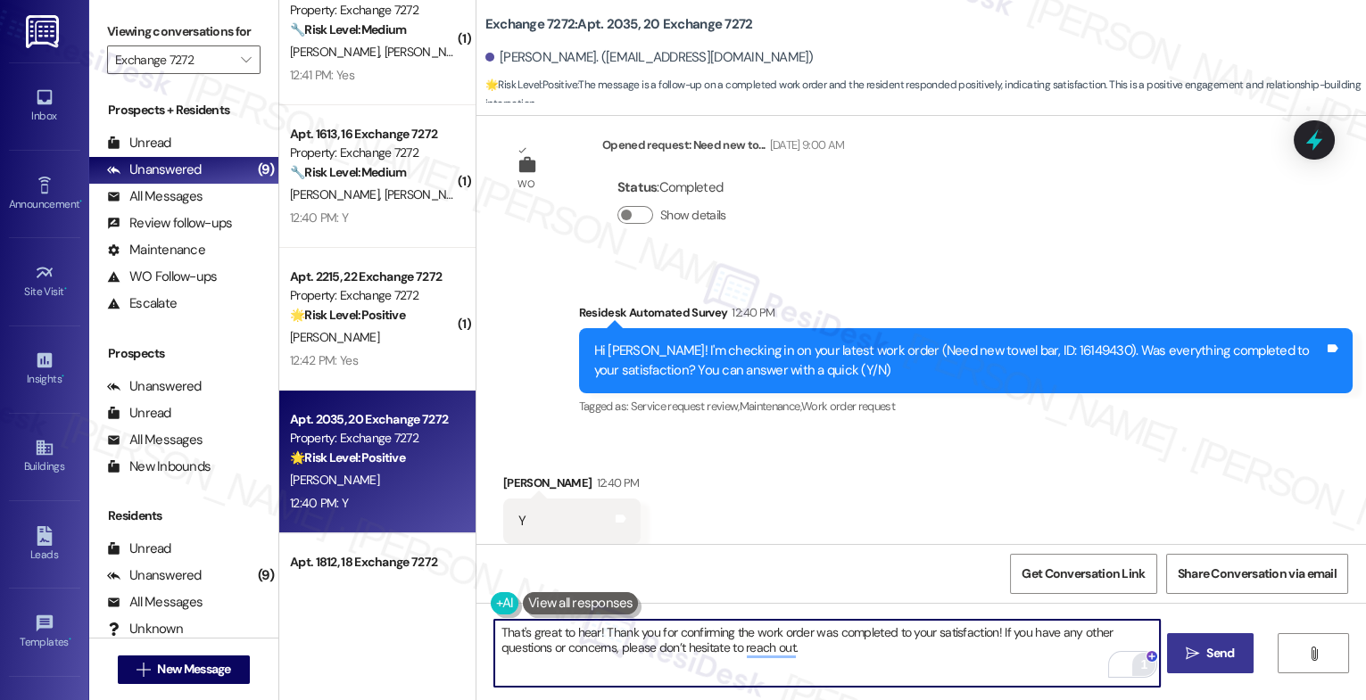
type textarea "That's great to hear! Thank you for confirming the work order was completed to …"
click at [1190, 643] on button " Send" at bounding box center [1210, 654] width 87 height 40
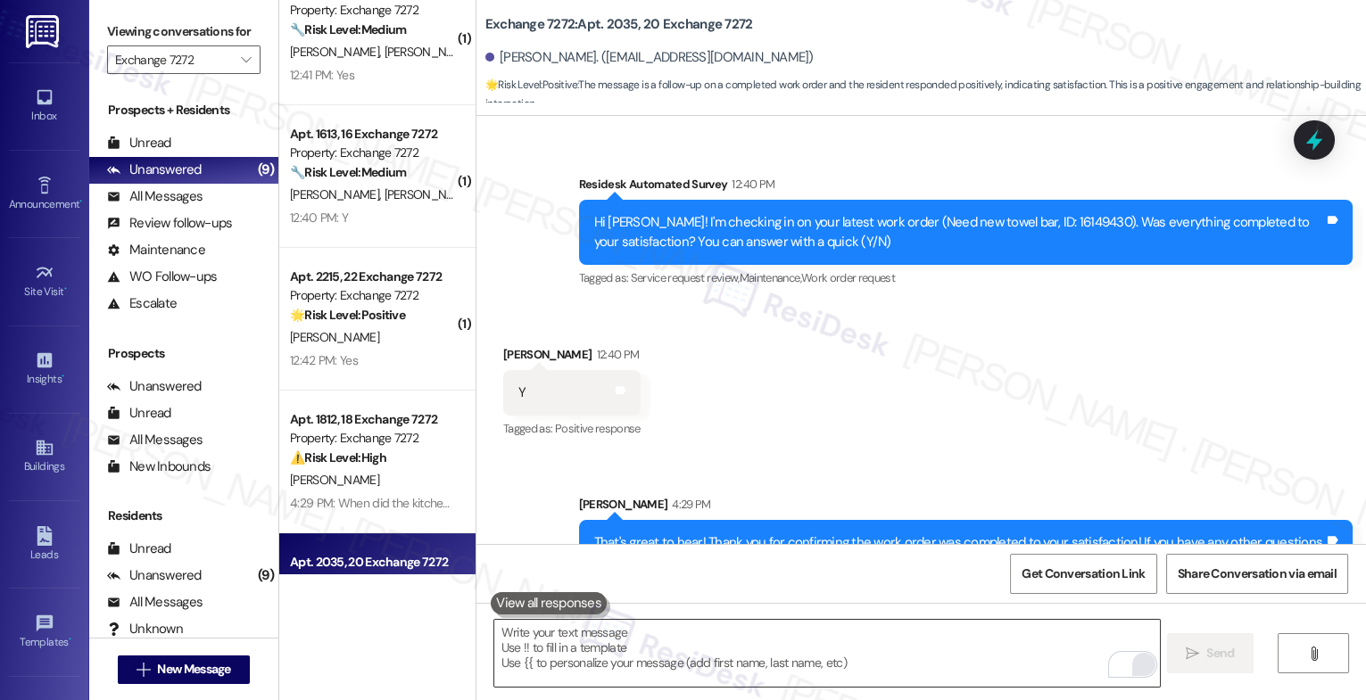
scroll to position [10345, 0]
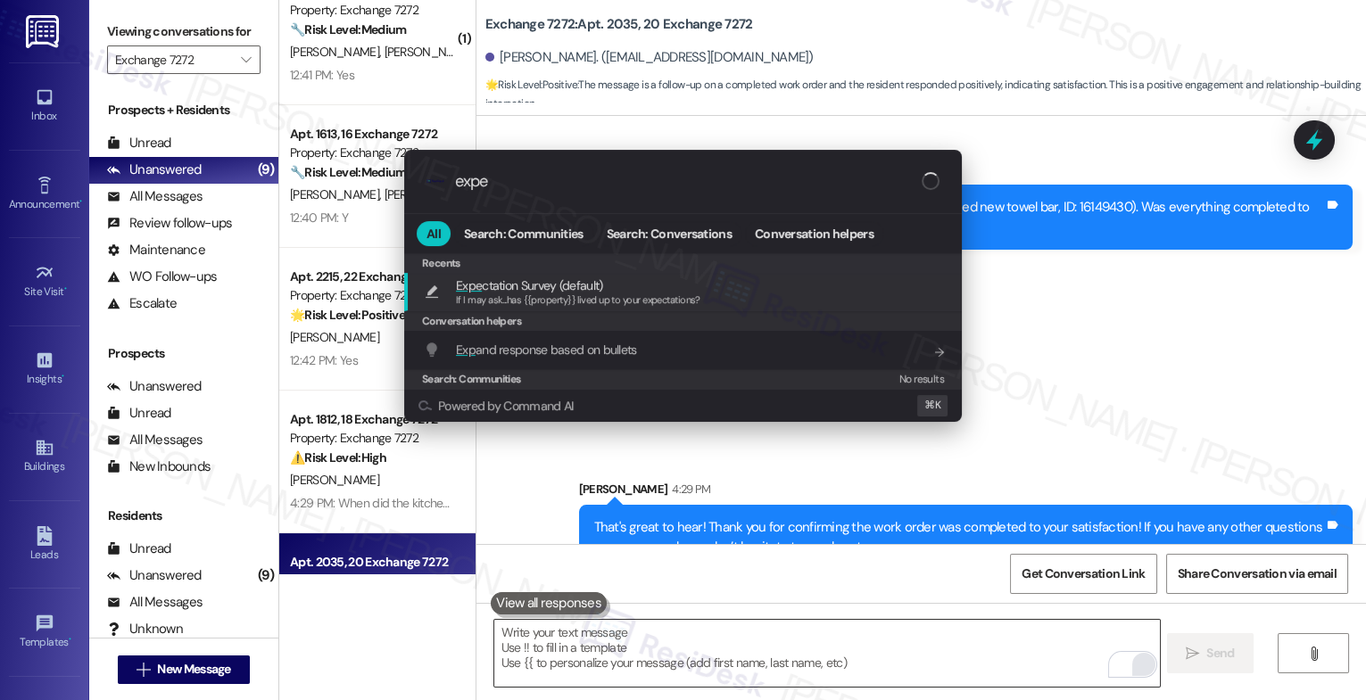
type input "expec"
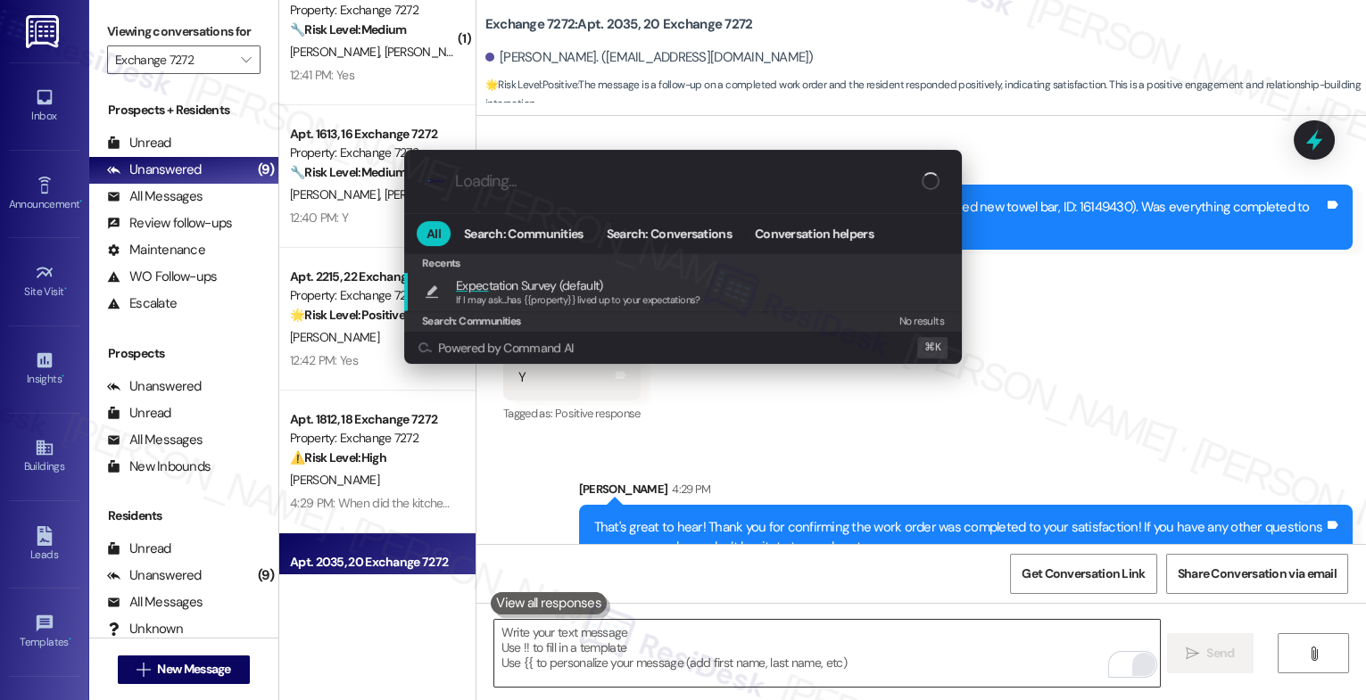
type textarea "If I may ask...has {{property}} lived up to your expectations?"
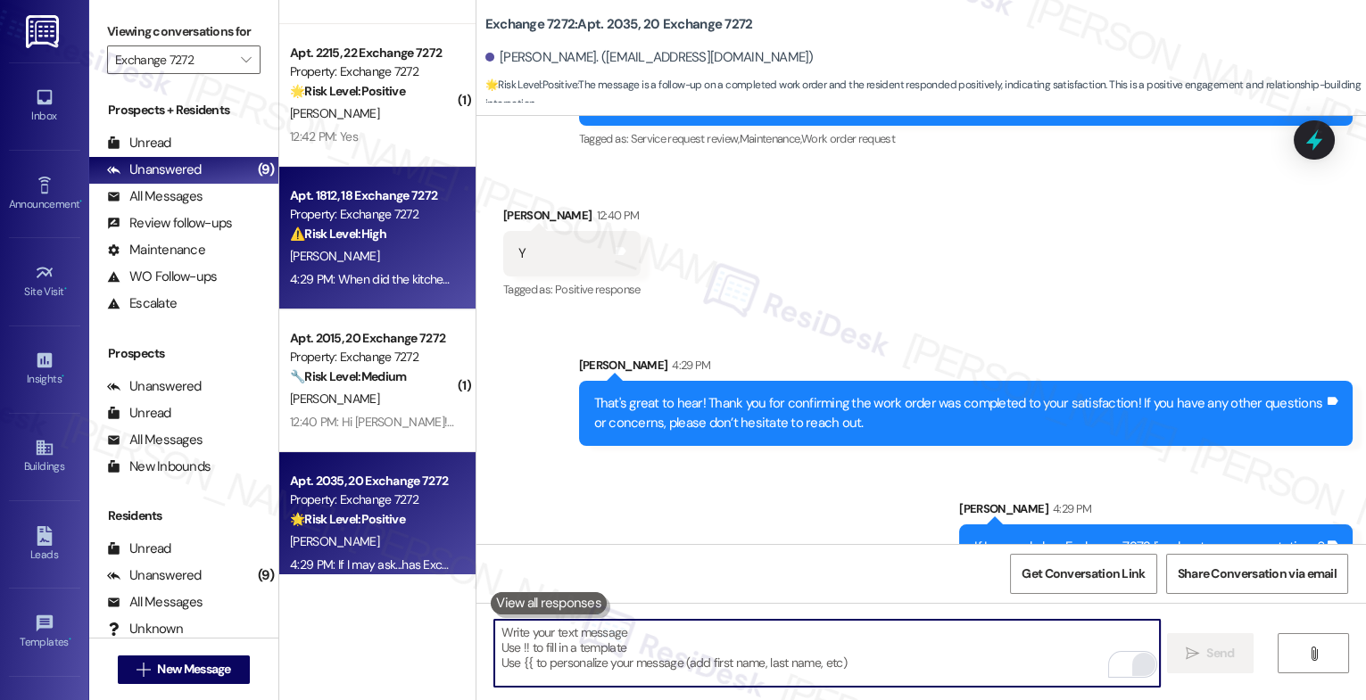
scroll to position [710, 0]
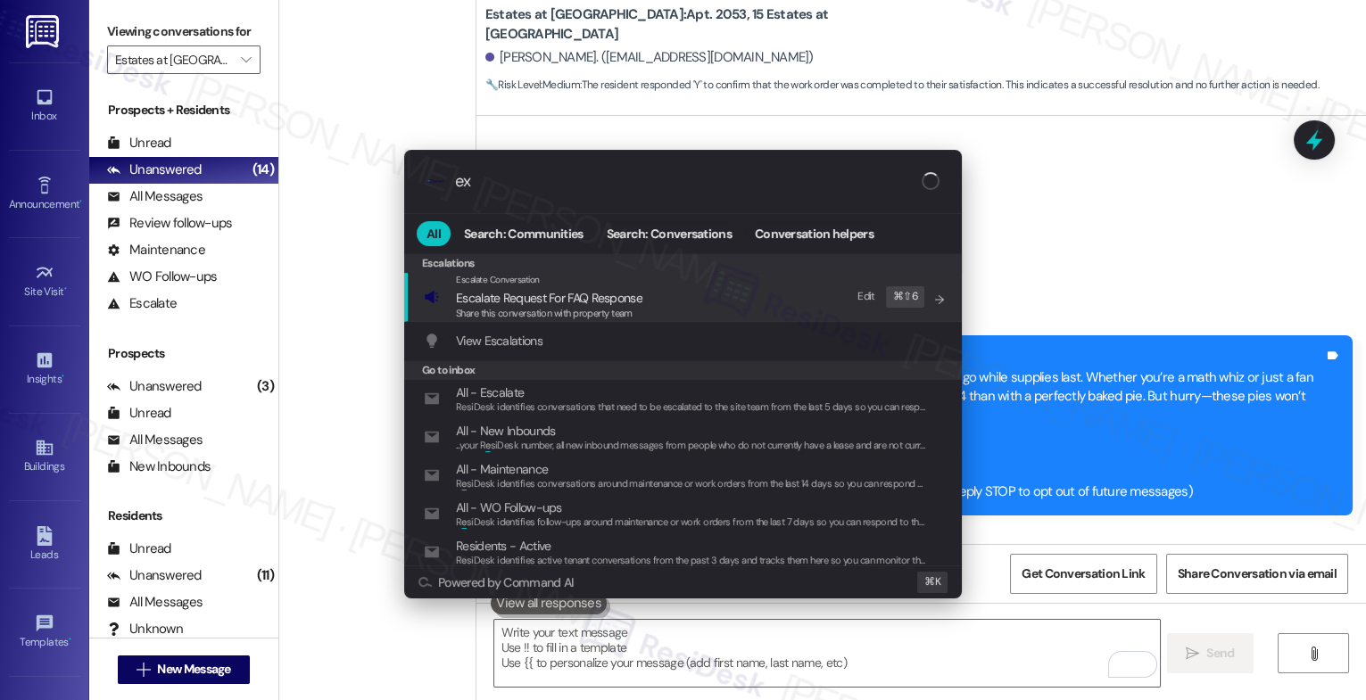
scroll to position [5771, 0]
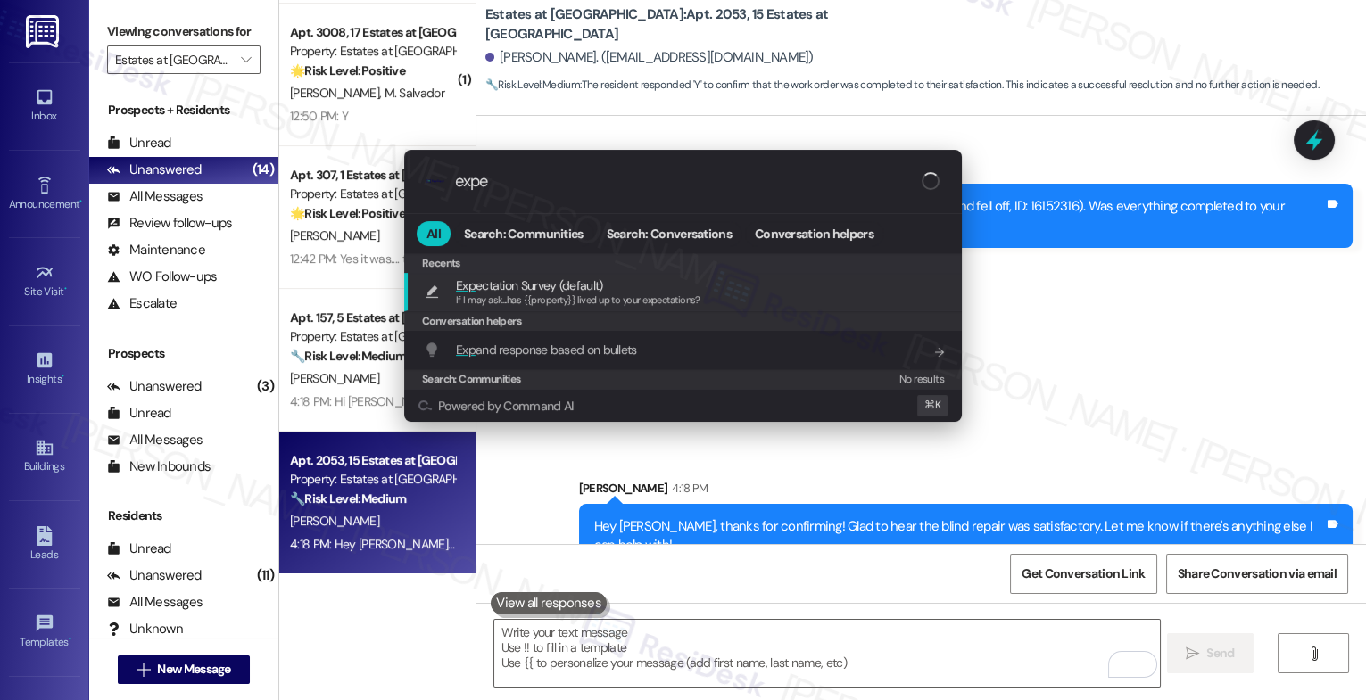
type input "expec"
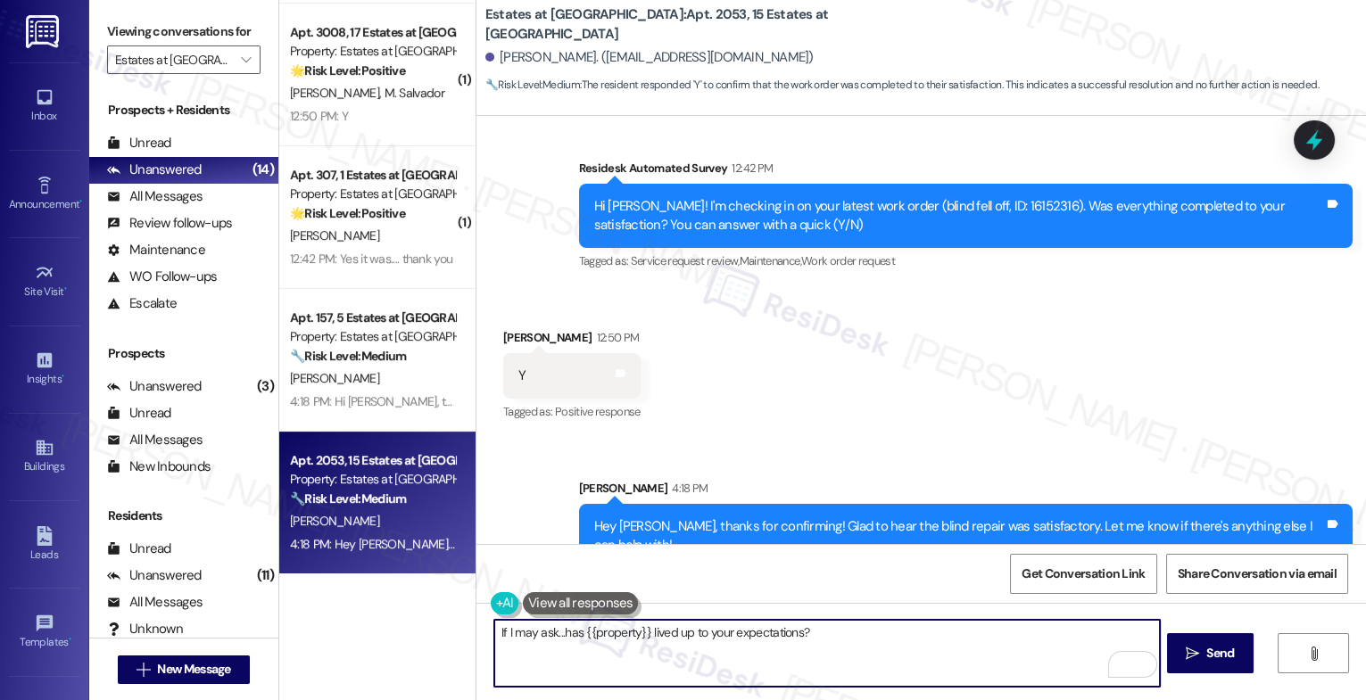
type textarea "If I may ask...has {{property}} lived up to your expectations?"
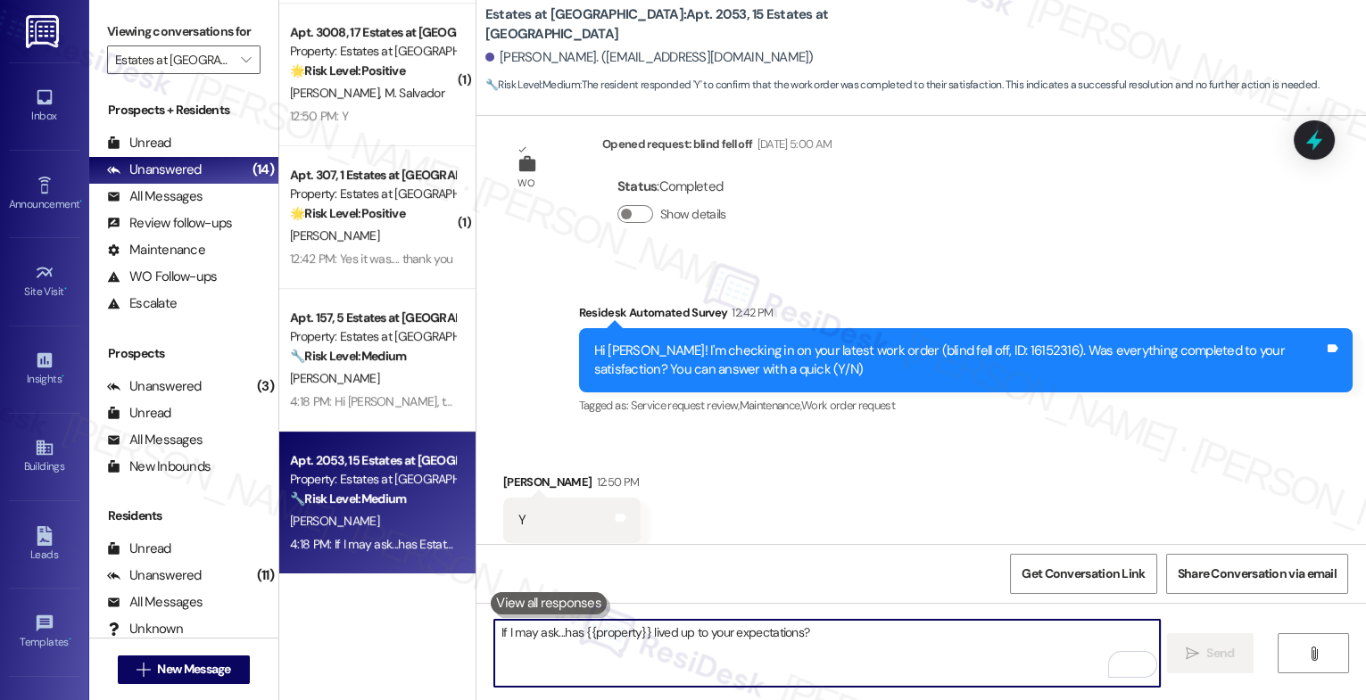
scroll to position [5895, 0]
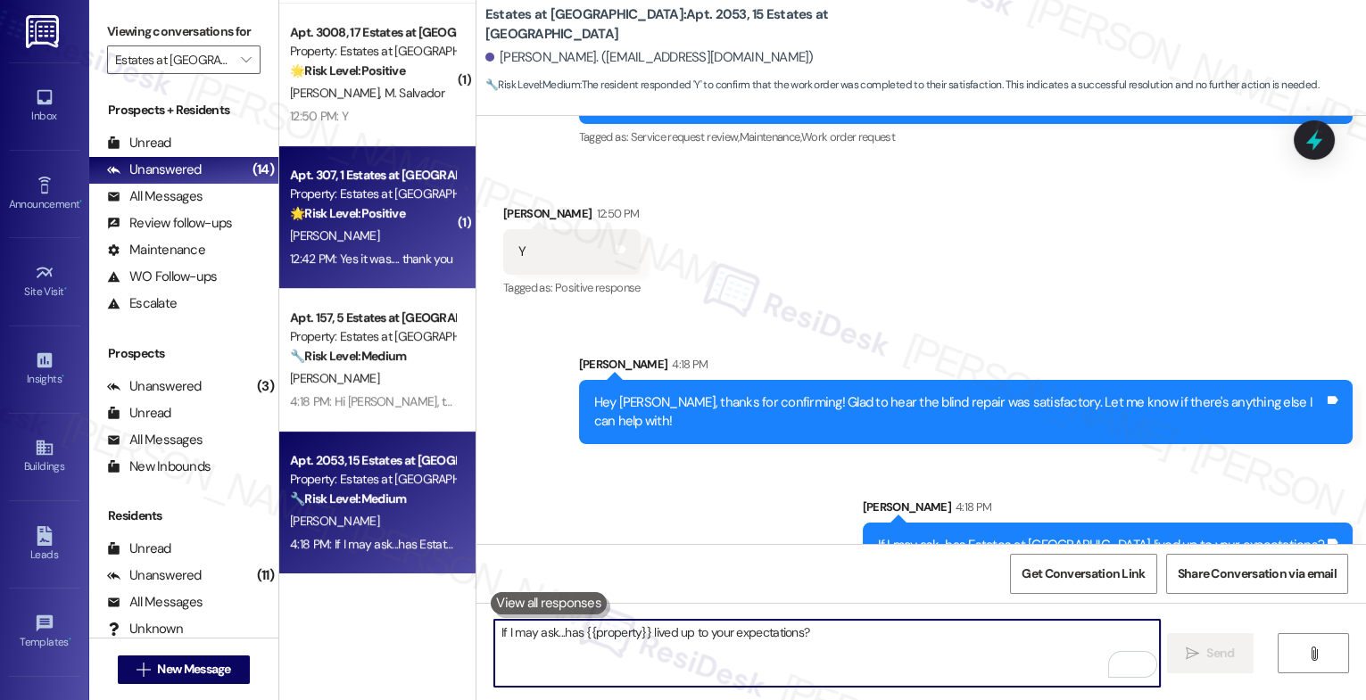
click at [339, 220] on strong "🌟 Risk Level: Positive" at bounding box center [347, 213] width 115 height 16
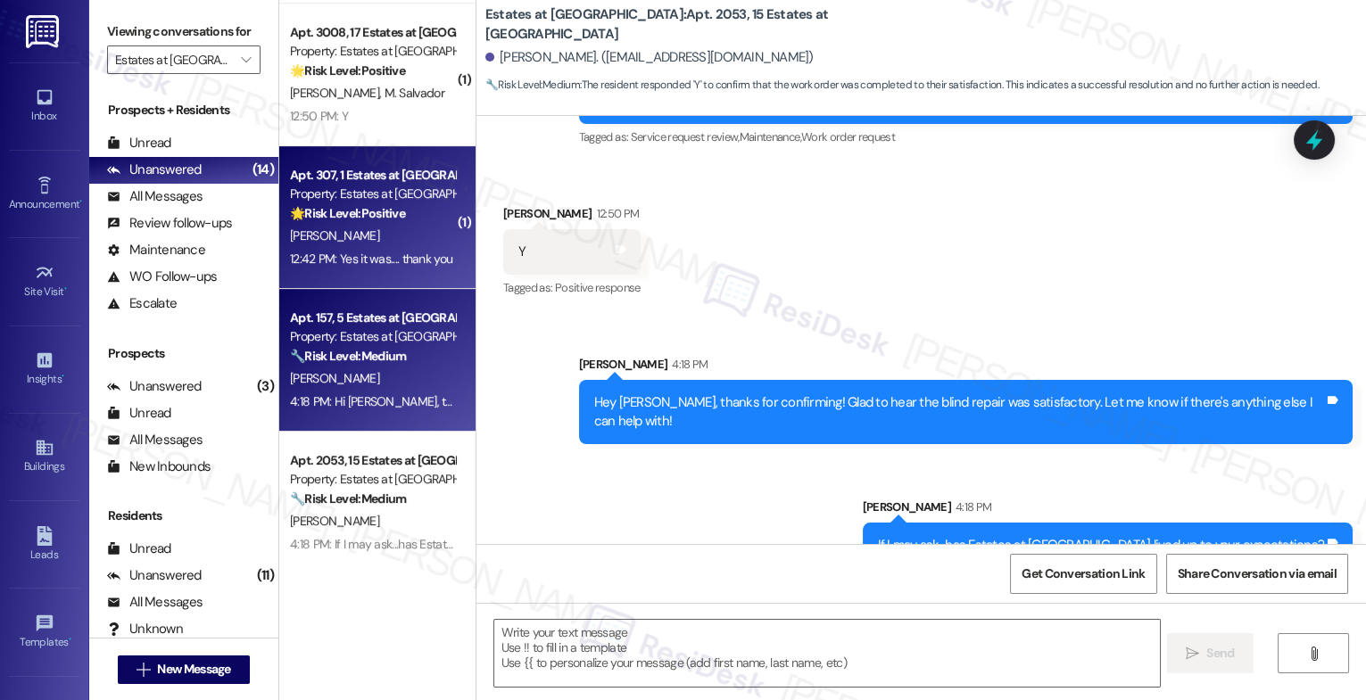
type textarea "Fetching suggested responses. Please feel free to read through the conversation…"
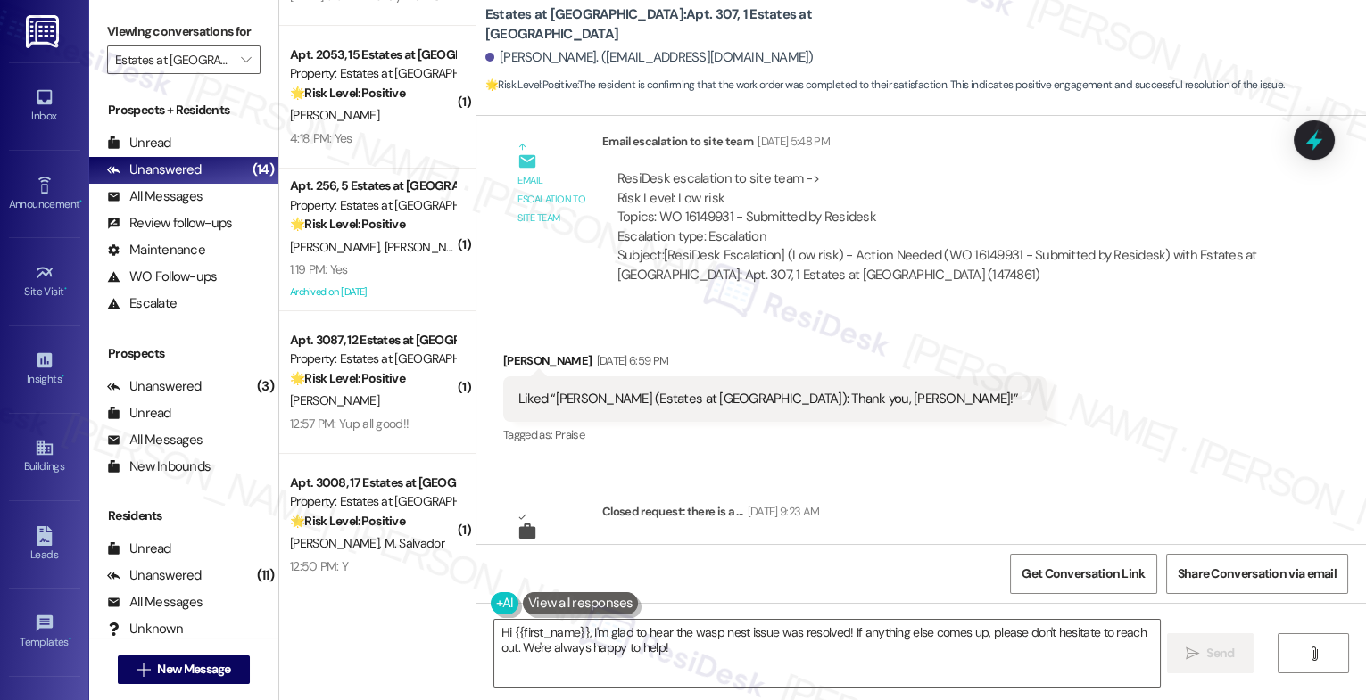
scroll to position [6065, 0]
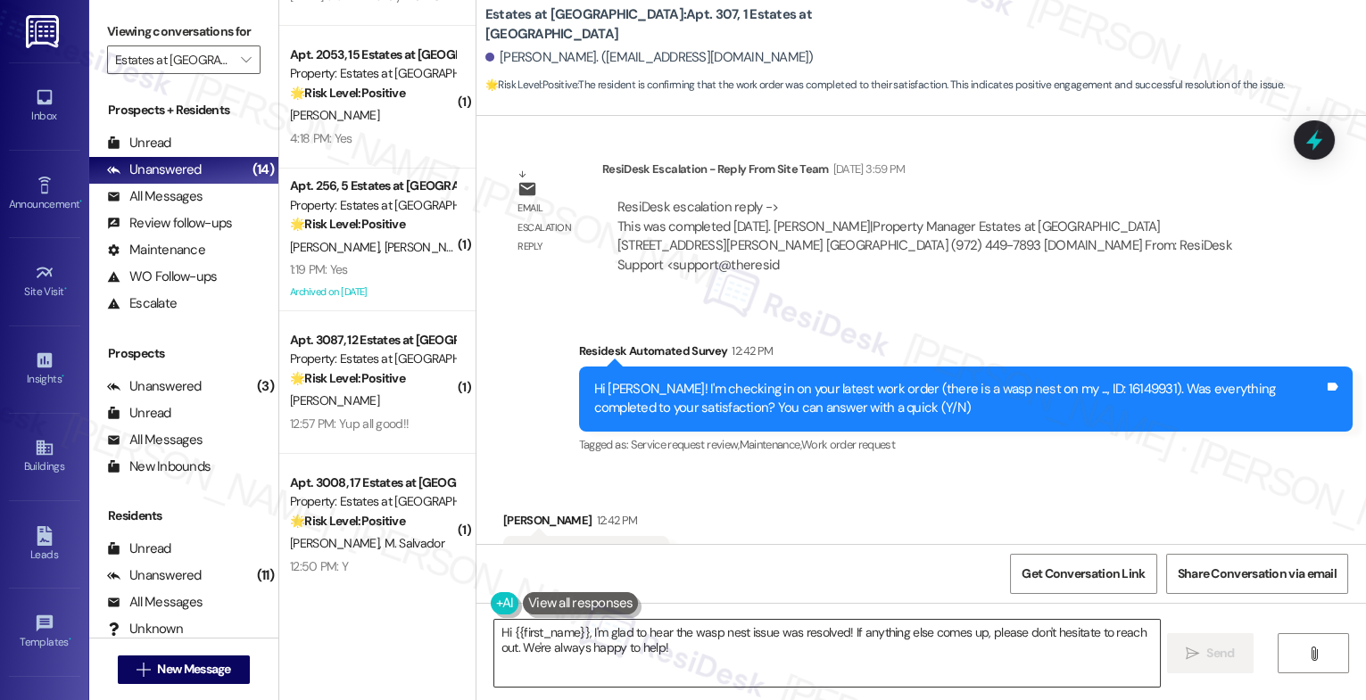
click at [615, 647] on textarea "Hi {{first_name}}, I'm glad to hear the wasp nest issue was resolved! If anythi…" at bounding box center [827, 653] width 666 height 67
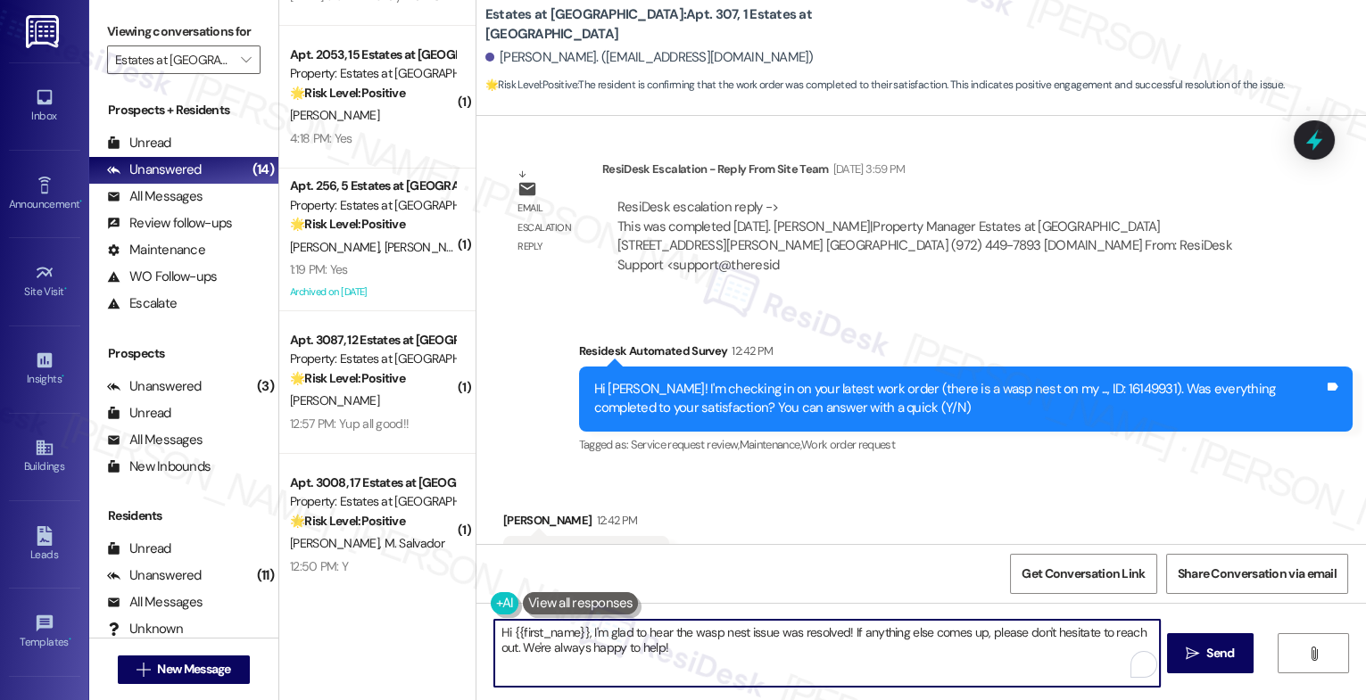
click at [560, 639] on textarea "Hi {{first_name}}, I'm glad to hear the wasp nest issue was resolved! If anythi…" at bounding box center [827, 653] width 666 height 67
paste textarea "That's great to hear! Thank you for confirming the work order was completed to …"
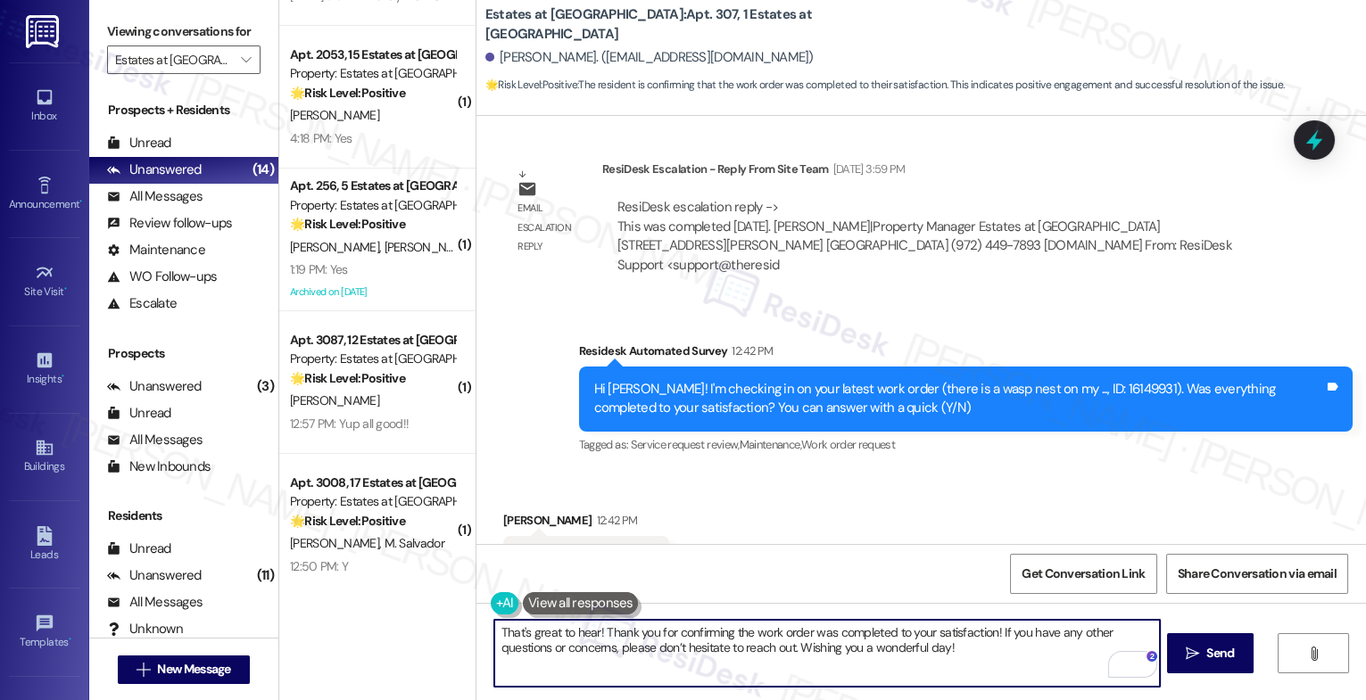
click at [590, 634] on textarea "That's great to hear! Thank you for confirming the work order was completed to …" at bounding box center [827, 653] width 666 height 67
click at [982, 657] on textarea "That's great to hear, [PERSON_NAME]! Thank you for confirming the work order wa…" at bounding box center [827, 653] width 666 height 67
drag, startPoint x: 792, startPoint y: 650, endPoint x: 1074, endPoint y: 654, distance: 282.0
click at [1074, 654] on textarea "That's great to hear, [PERSON_NAME]! Thank you for confirming the work order wa…" at bounding box center [827, 653] width 666 height 67
type textarea "That's great to hear, [PERSON_NAME]! Thank you for confirming the work order wa…"
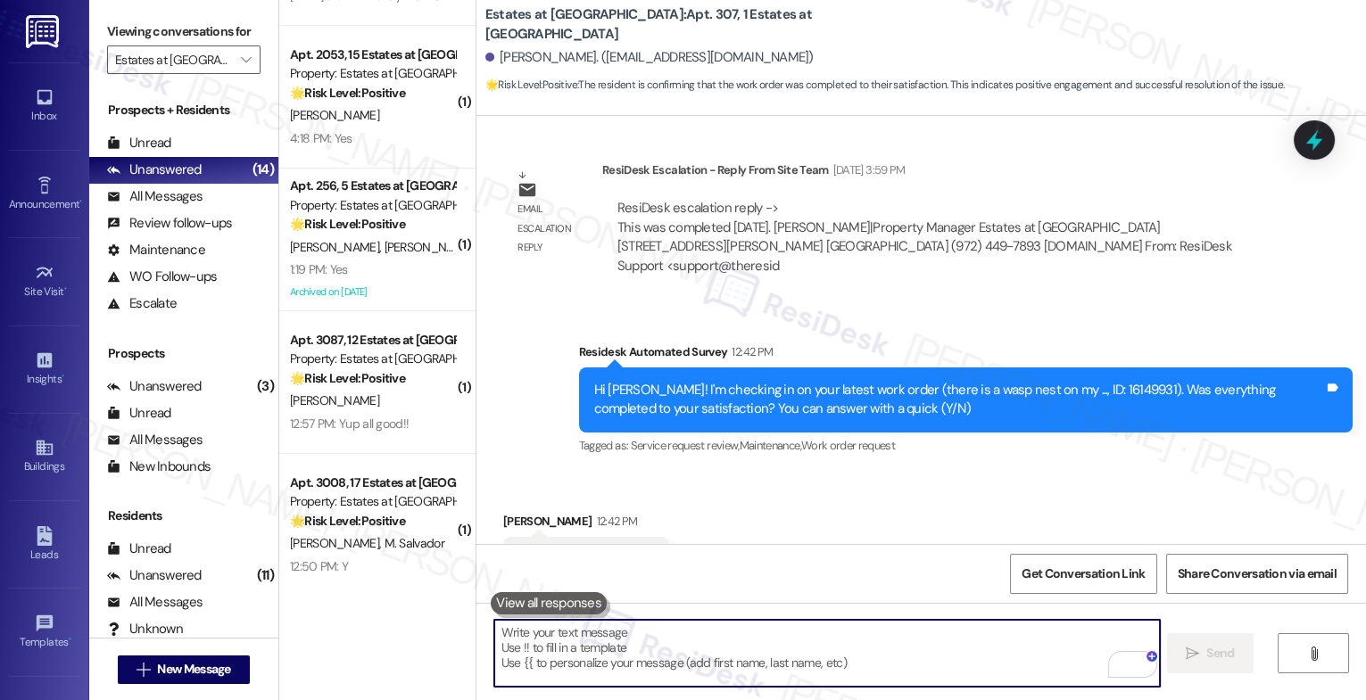
scroll to position [6209, 0]
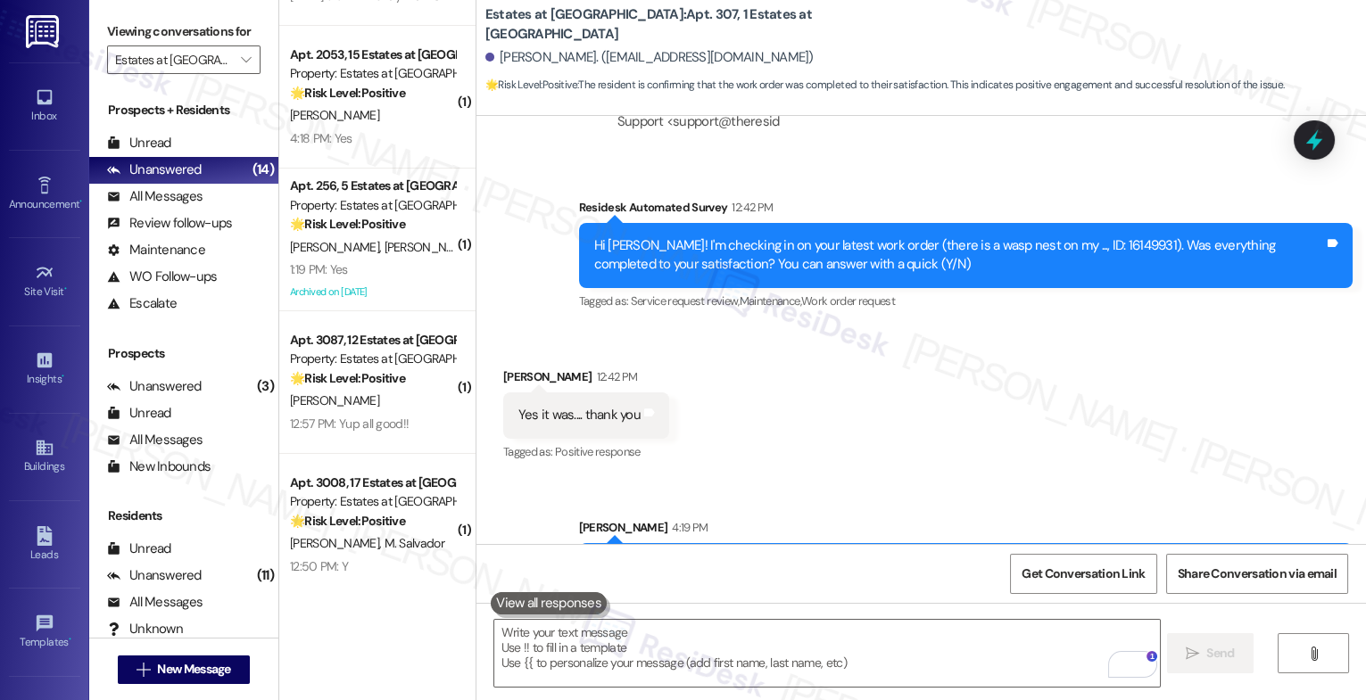
click at [713, 371] on div "Received via SMS [PERSON_NAME] 12:42 PM Yes it was.... thank you Tags and notes…" at bounding box center [921, 402] width 890 height 151
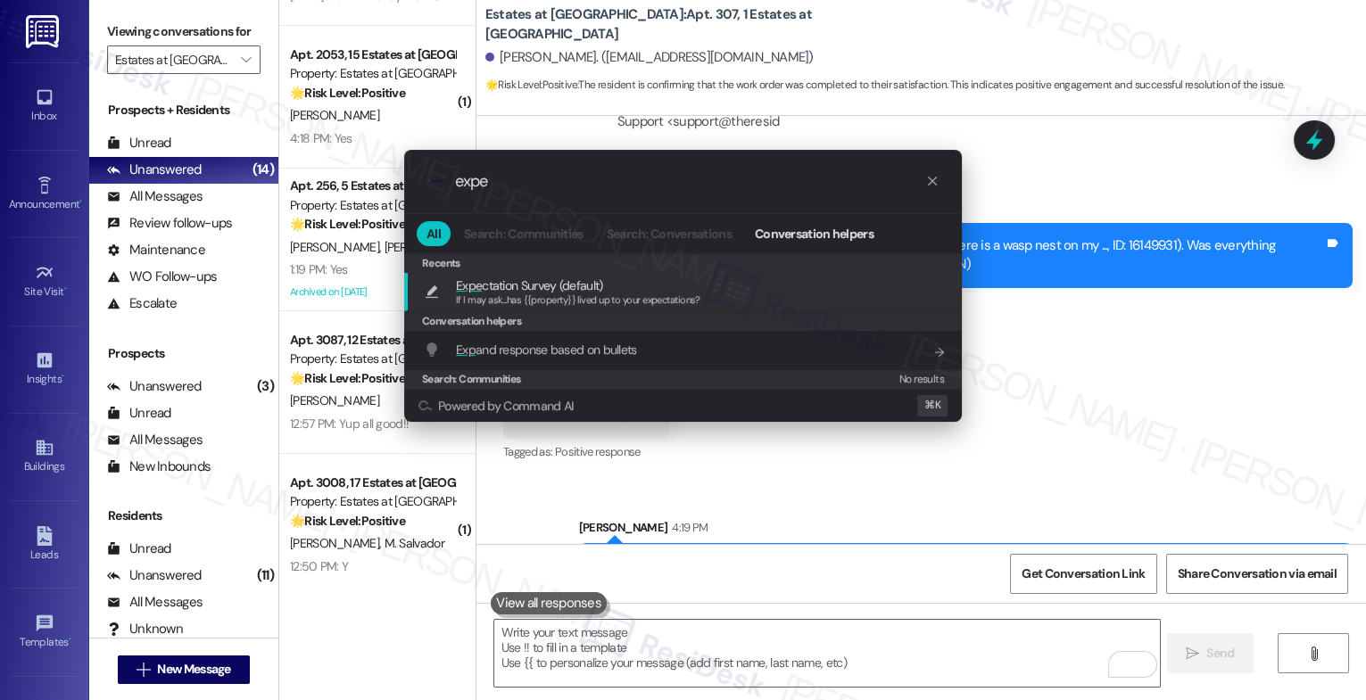
type input "expec"
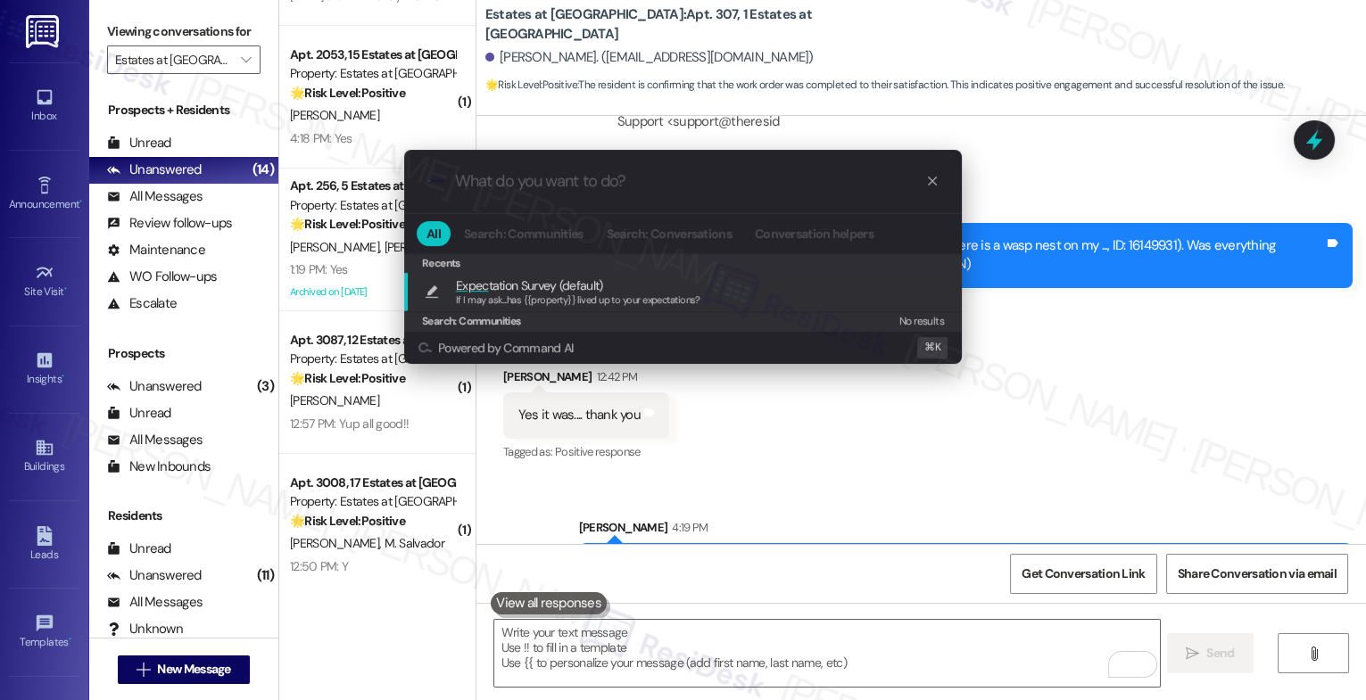
type textarea "If I may ask...has {{property}} lived up to your expectations?"
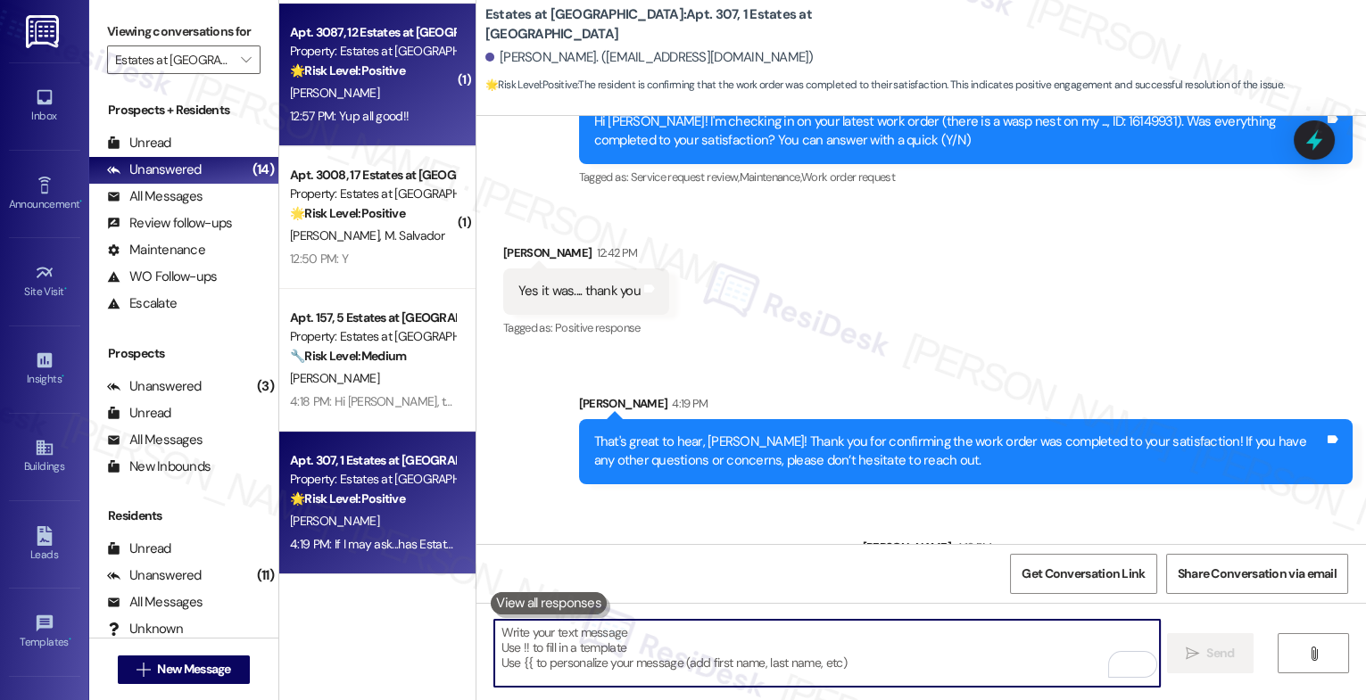
scroll to position [996, 0]
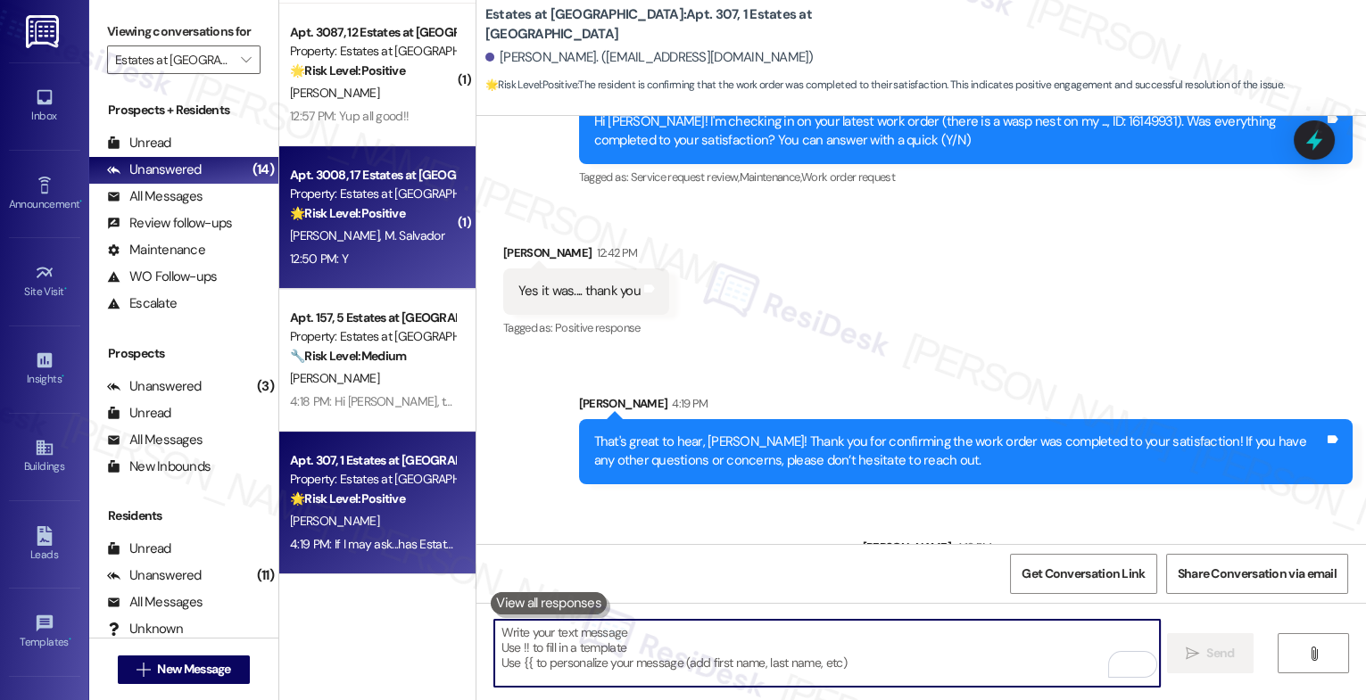
click at [373, 223] on div "Apt. 3008, 17 Estates at [GEOGRAPHIC_DATA] Property: Estates at [GEOGRAPHIC_DAT…" at bounding box center [372, 194] width 169 height 61
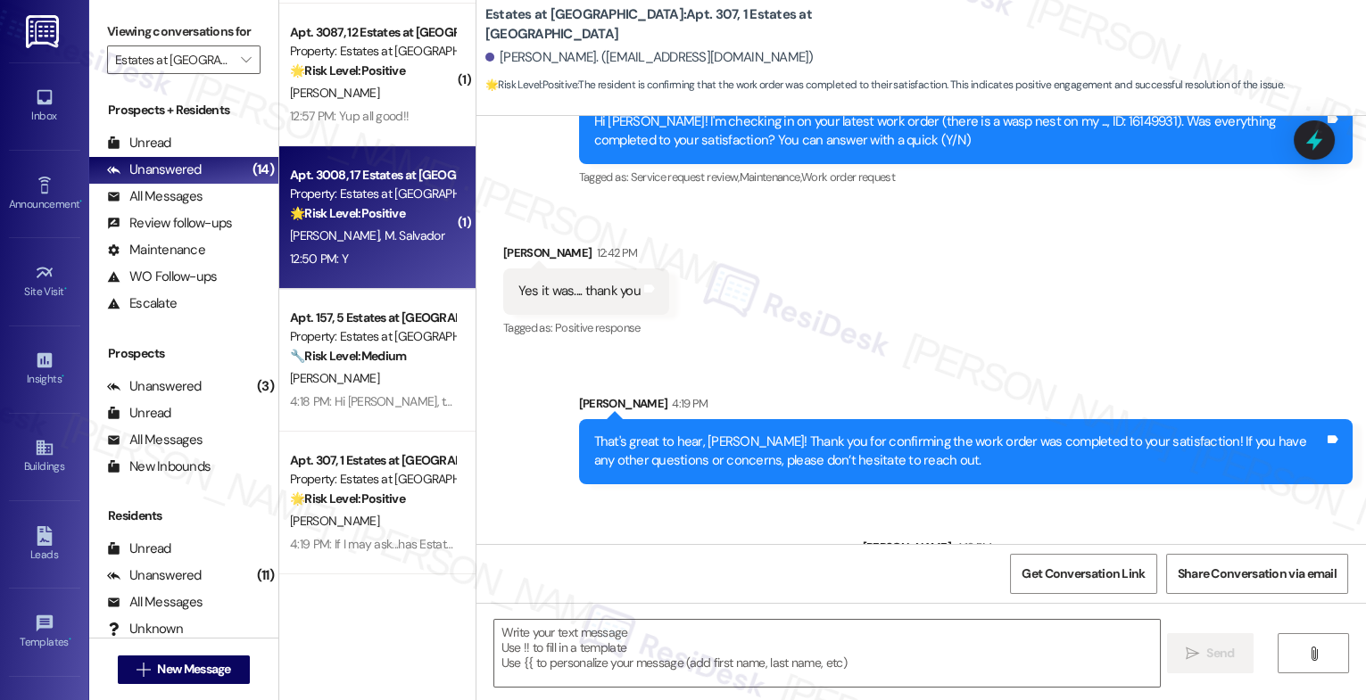
type textarea "Fetching suggested responses. Please feel free to read through the conversation…"
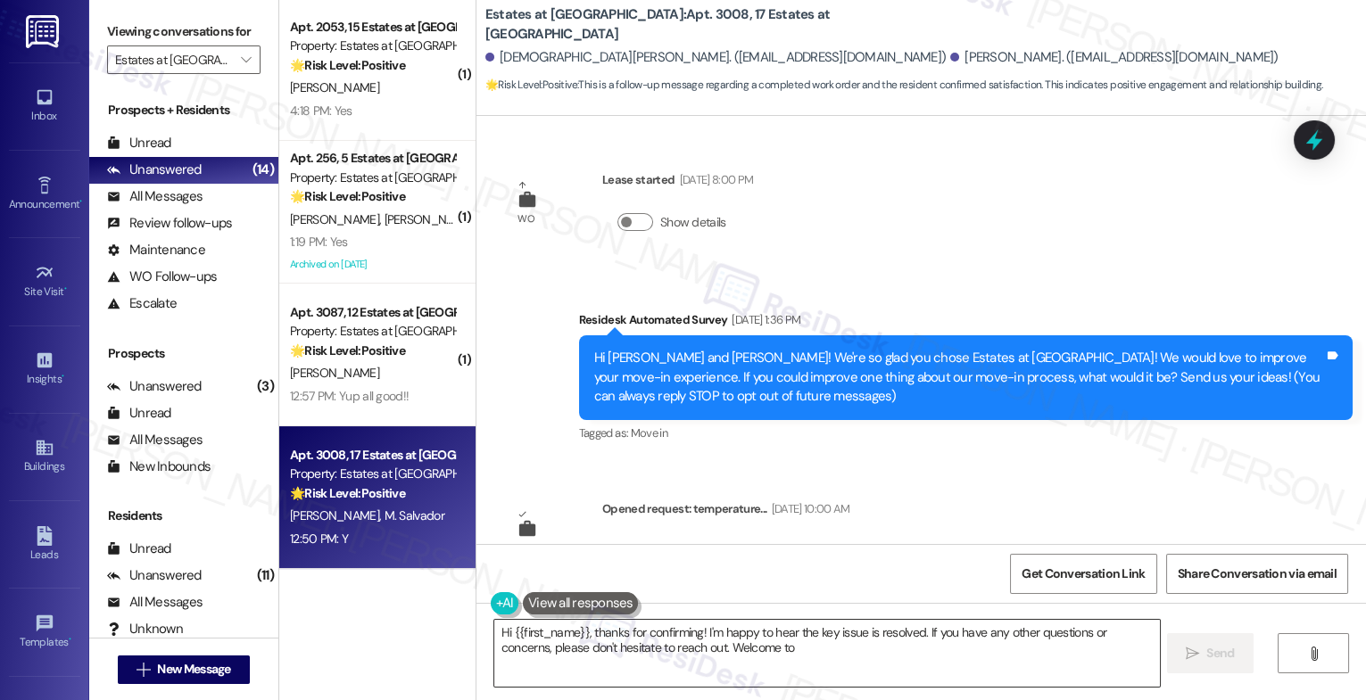
scroll to position [1835, 0]
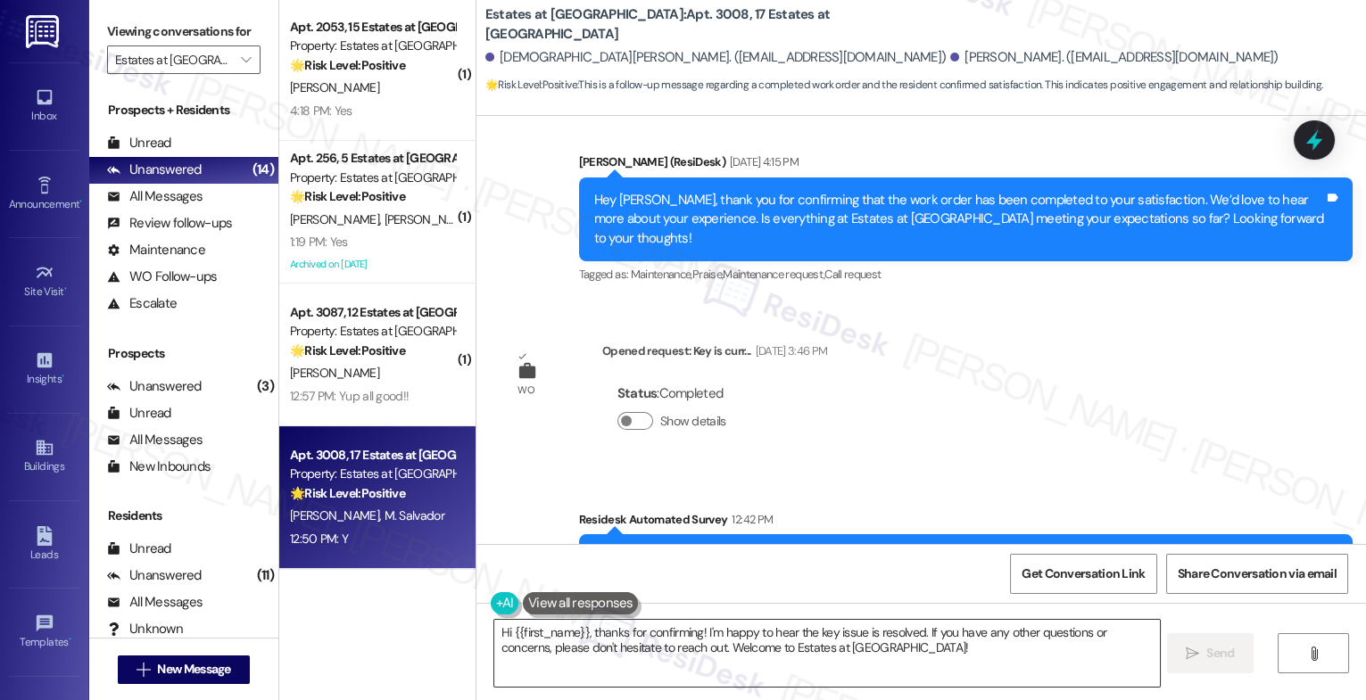
click at [644, 643] on textarea "Hi {{first_name}}, thanks for confirming! I'm happy to hear the key issue is re…" at bounding box center [827, 653] width 666 height 67
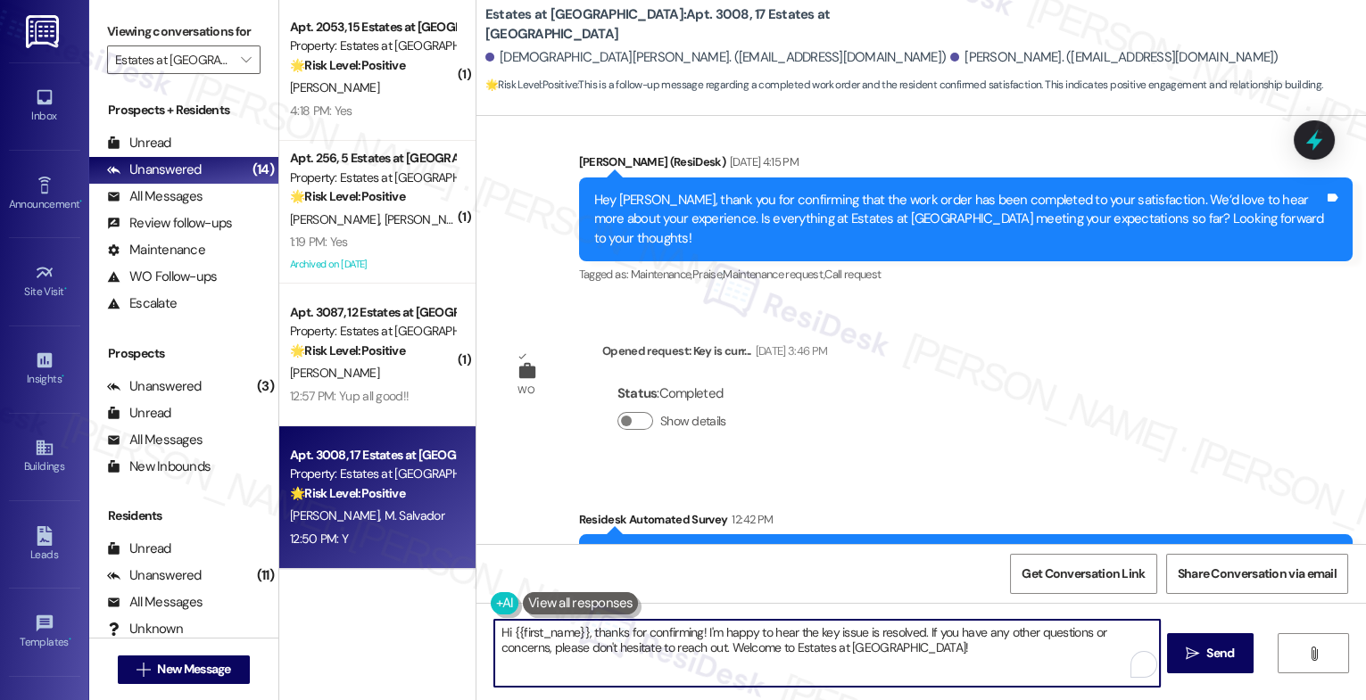
click at [644, 643] on textarea "Hi {{first_name}}, thanks for confirming! I'm happy to hear the key issue is re…" at bounding box center [827, 653] width 666 height 67
paste textarea "That's great to hear! Thank you for confirming the work order was completed to …"
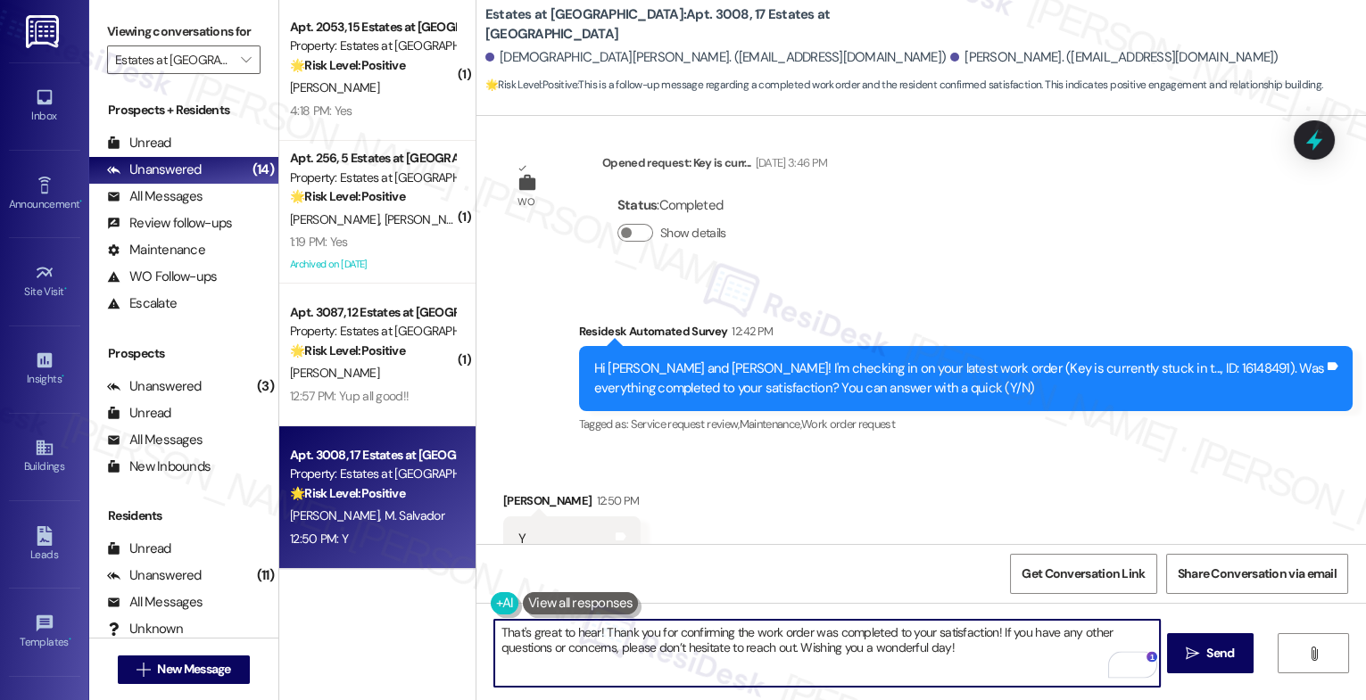
scroll to position [2024, 0]
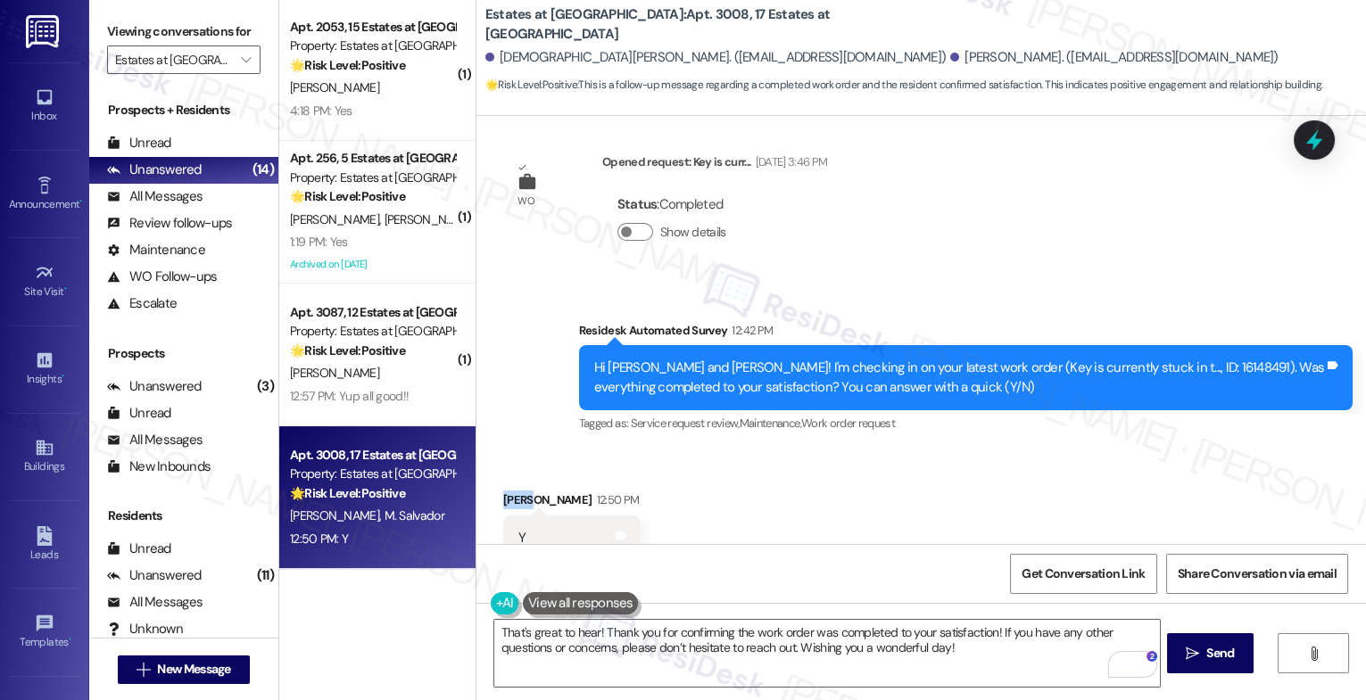
drag, startPoint x: 506, startPoint y: 442, endPoint x: 489, endPoint y: 439, distance: 17.2
click at [490, 477] on div "Received via SMS [PERSON_NAME] 12:50 PM Y Tags and notes Tagged as: Positive re…" at bounding box center [572, 539] width 164 height 124
copy div "[PERSON_NAME]"
click at [588, 637] on textarea "That's great to hear! Thank you for confirming the work order was completed to …" at bounding box center [827, 653] width 666 height 67
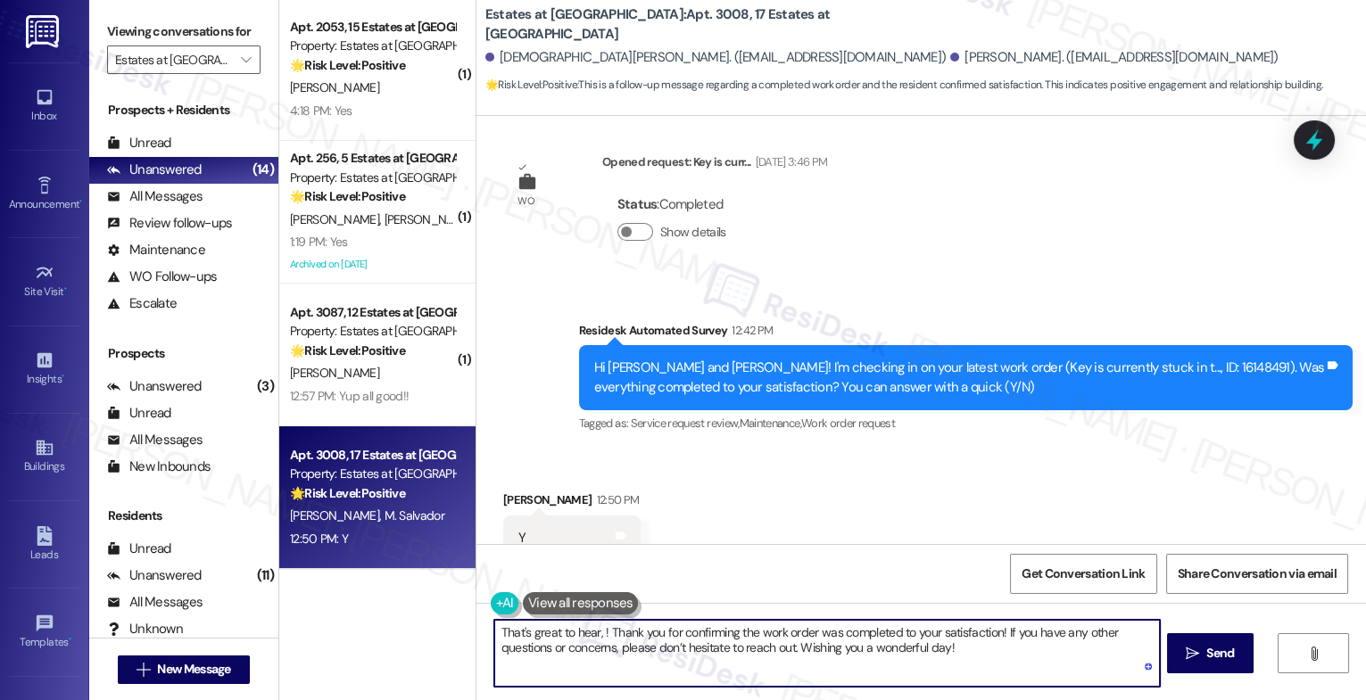
paste textarea "[PERSON_NAME]"
click at [1038, 647] on textarea "That's great to hear, [PERSON_NAME]! Thank you for confirming the work order wa…" at bounding box center [827, 653] width 666 height 67
drag, startPoint x: 793, startPoint y: 647, endPoint x: 1368, endPoint y: 686, distance: 576.0
click at [1365, 686] on html "Inbox Go to Inbox Announcement • Send A Text Announcement Site Visit • Go to Si…" at bounding box center [683, 350] width 1366 height 700
type textarea "That's great to hear, [PERSON_NAME]! Thank you for confirming the work order wa…"
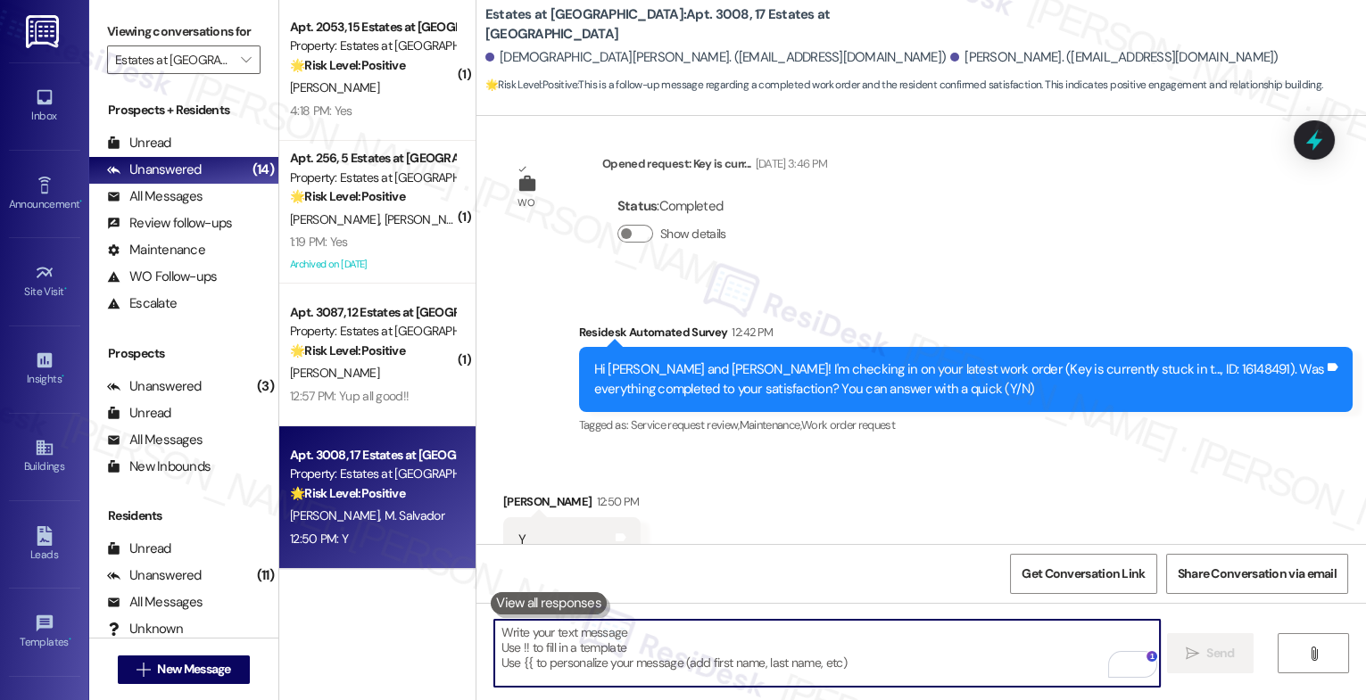
scroll to position [2167, 0]
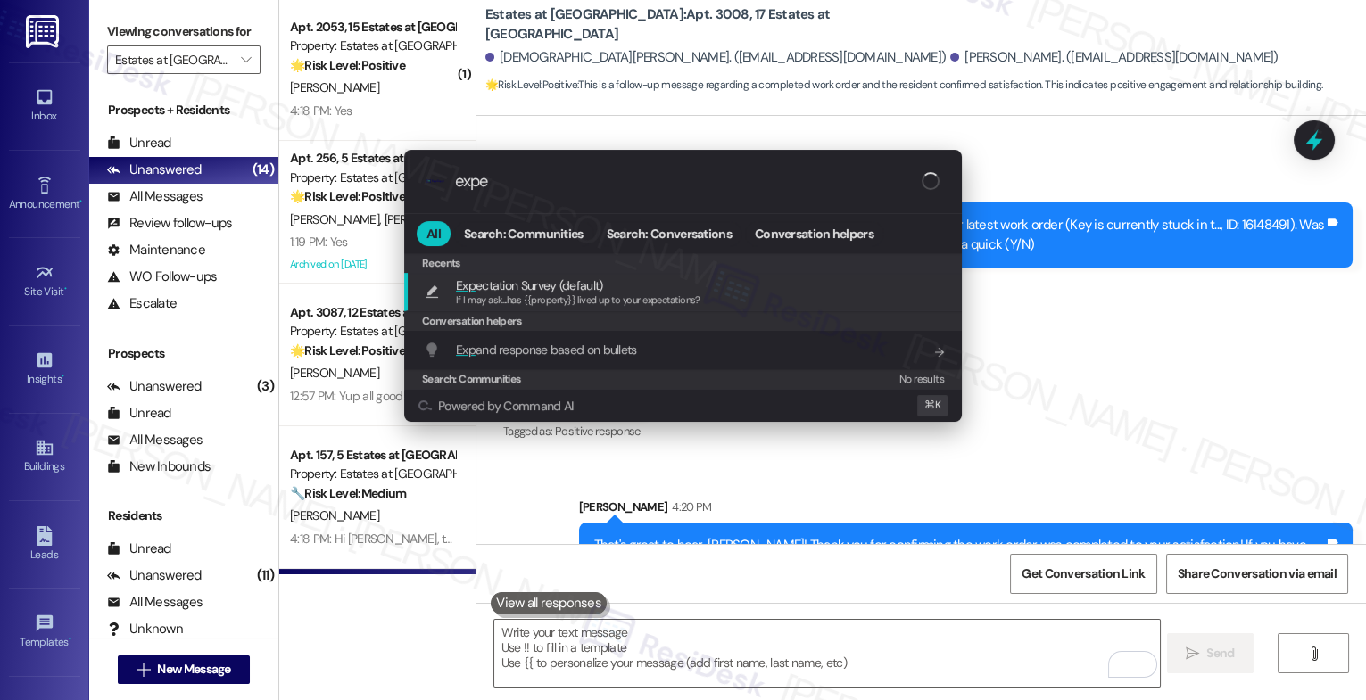
type input "expec"
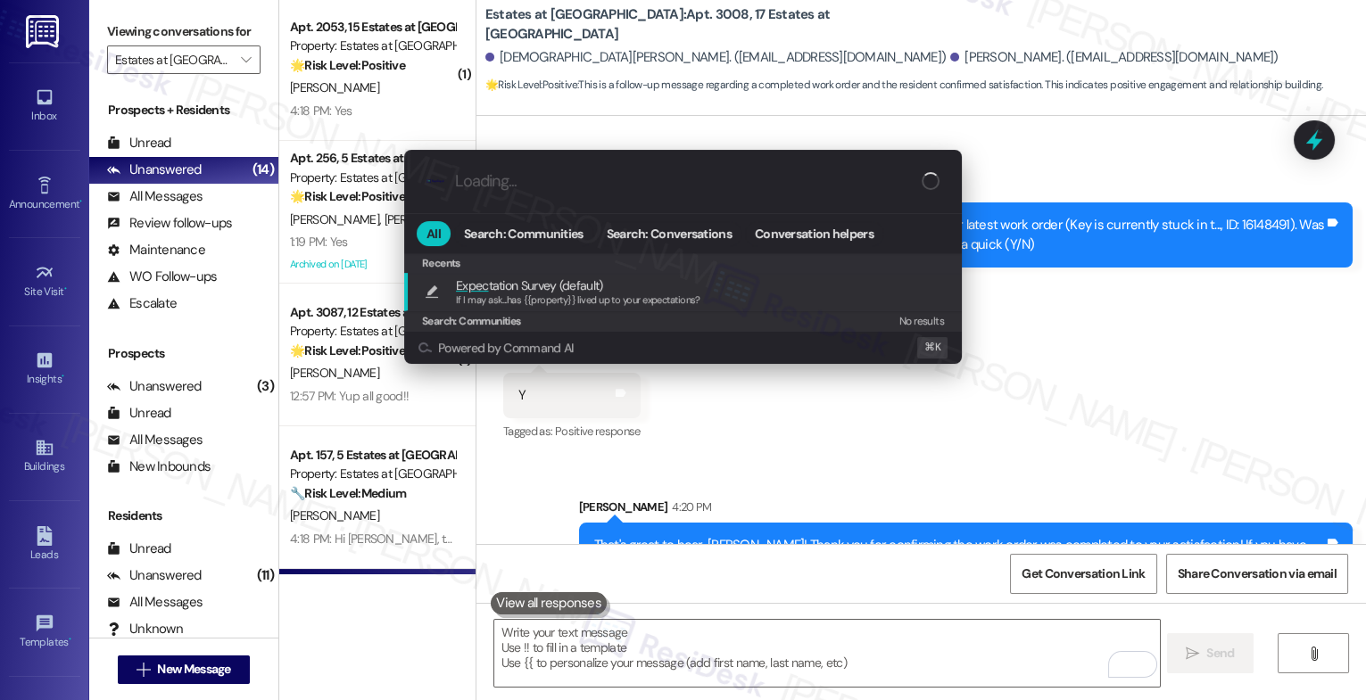
type textarea "If I may ask...has {{property}} lived up to your expectations?"
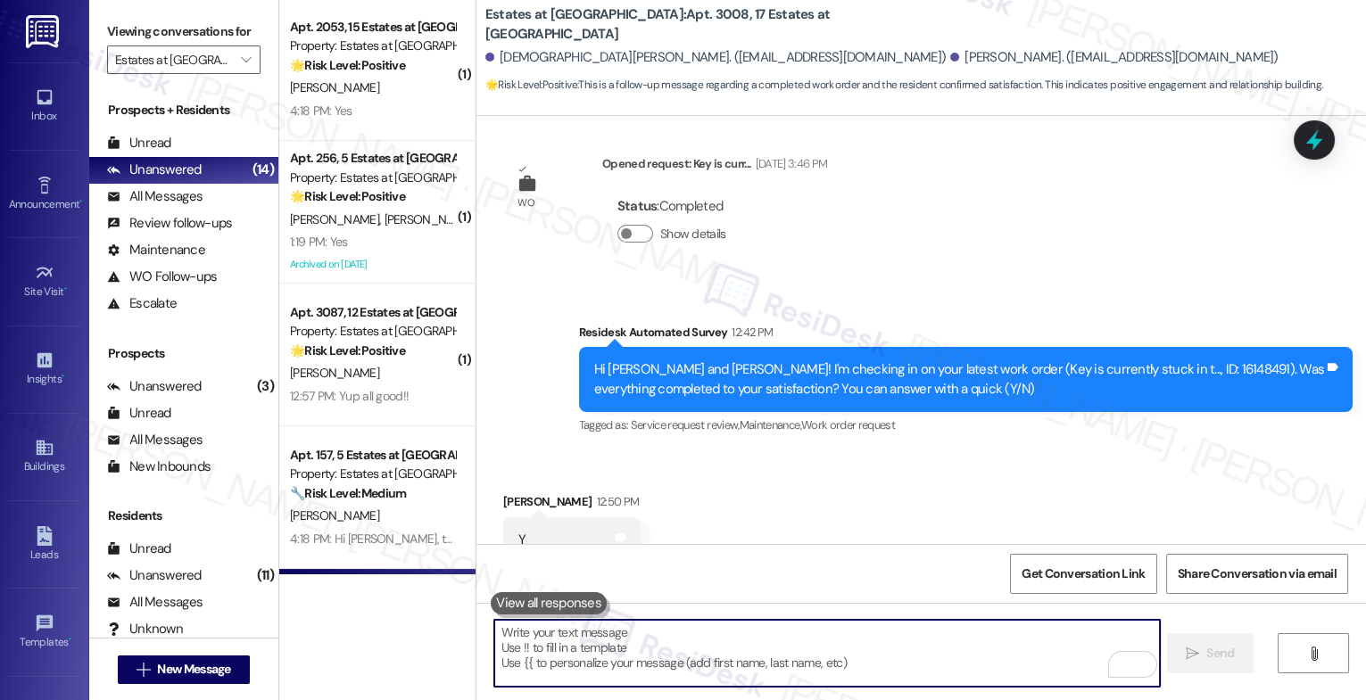
scroll to position [2291, 0]
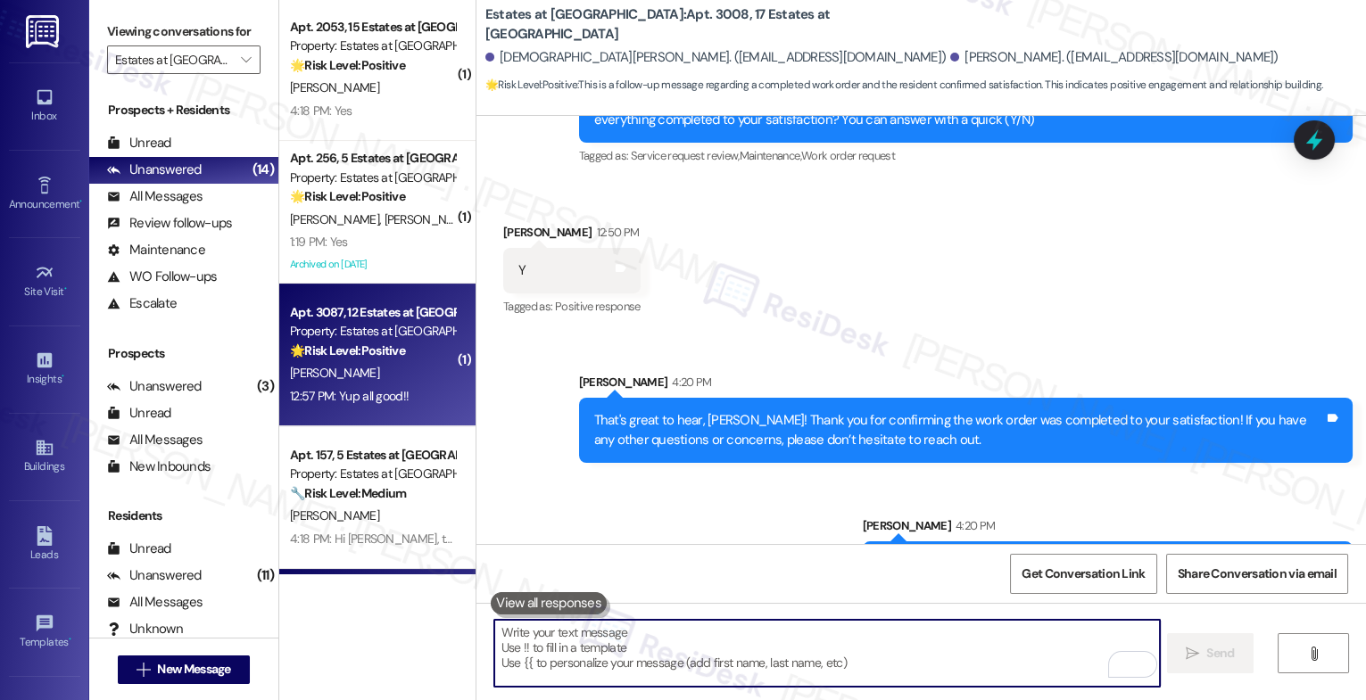
click at [319, 325] on div "Property: Estates at [GEOGRAPHIC_DATA]" at bounding box center [372, 331] width 165 height 19
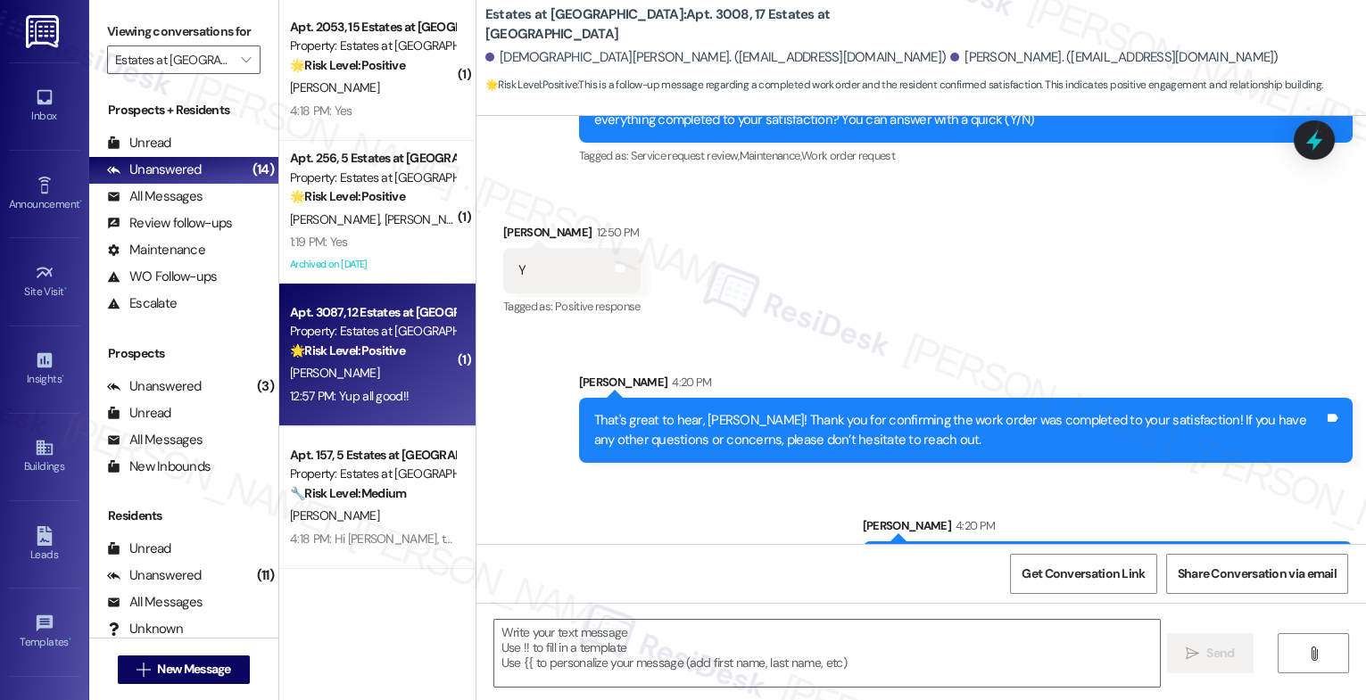
type textarea "Fetching suggested responses. Please feel free to read through the conversation…"
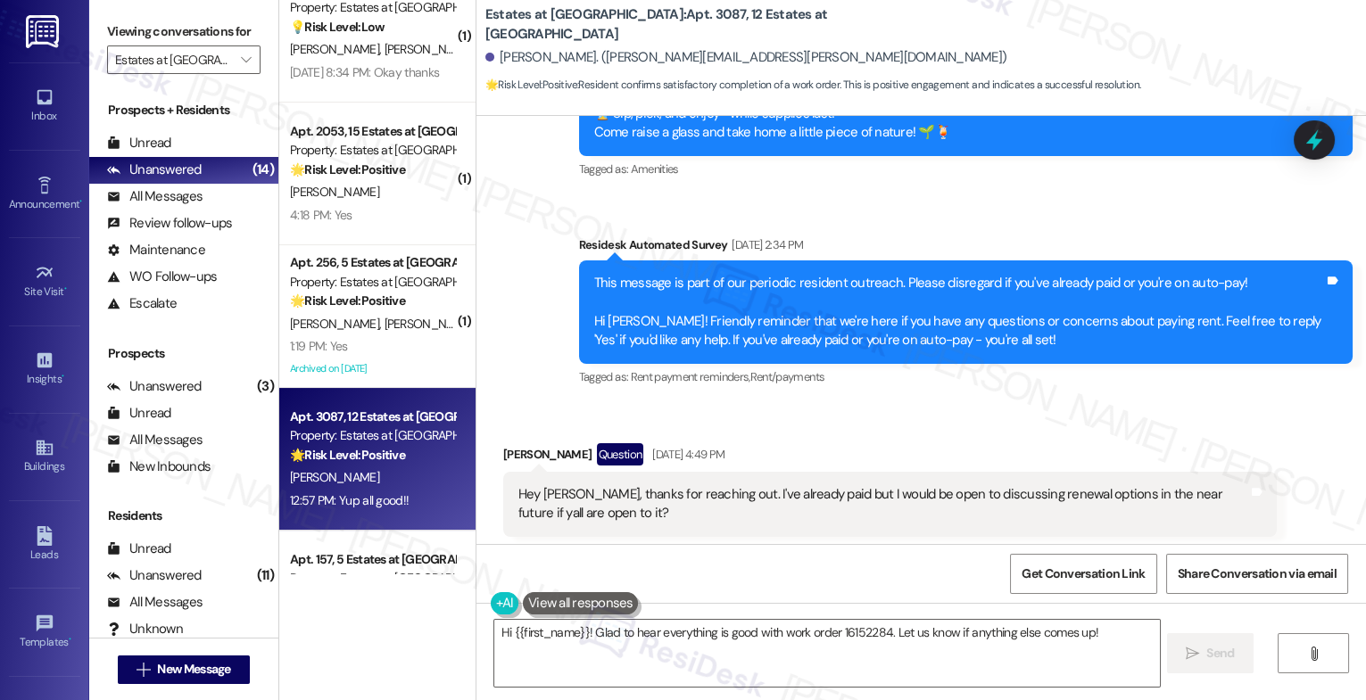
scroll to position [7136, 0]
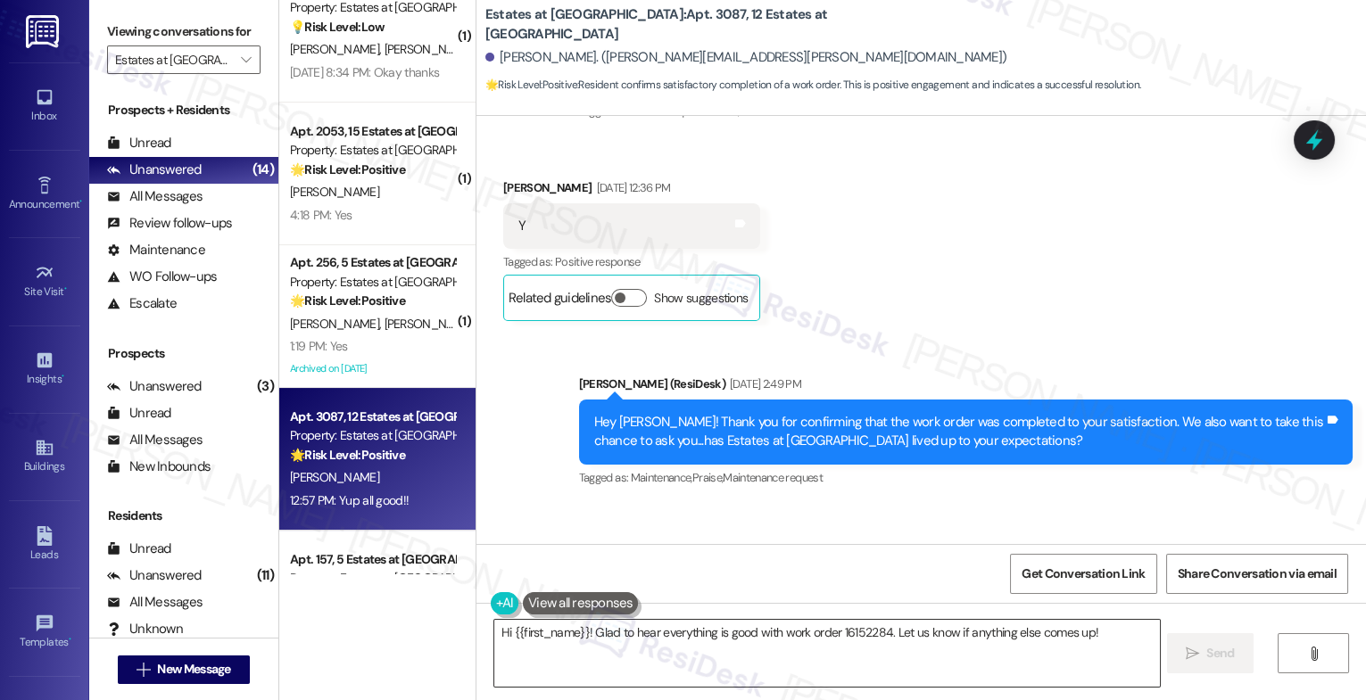
click at [596, 626] on textarea "Hi {{first_name}}! Glad to hear everything is good with work order 16152284. Le…" at bounding box center [827, 653] width 666 height 67
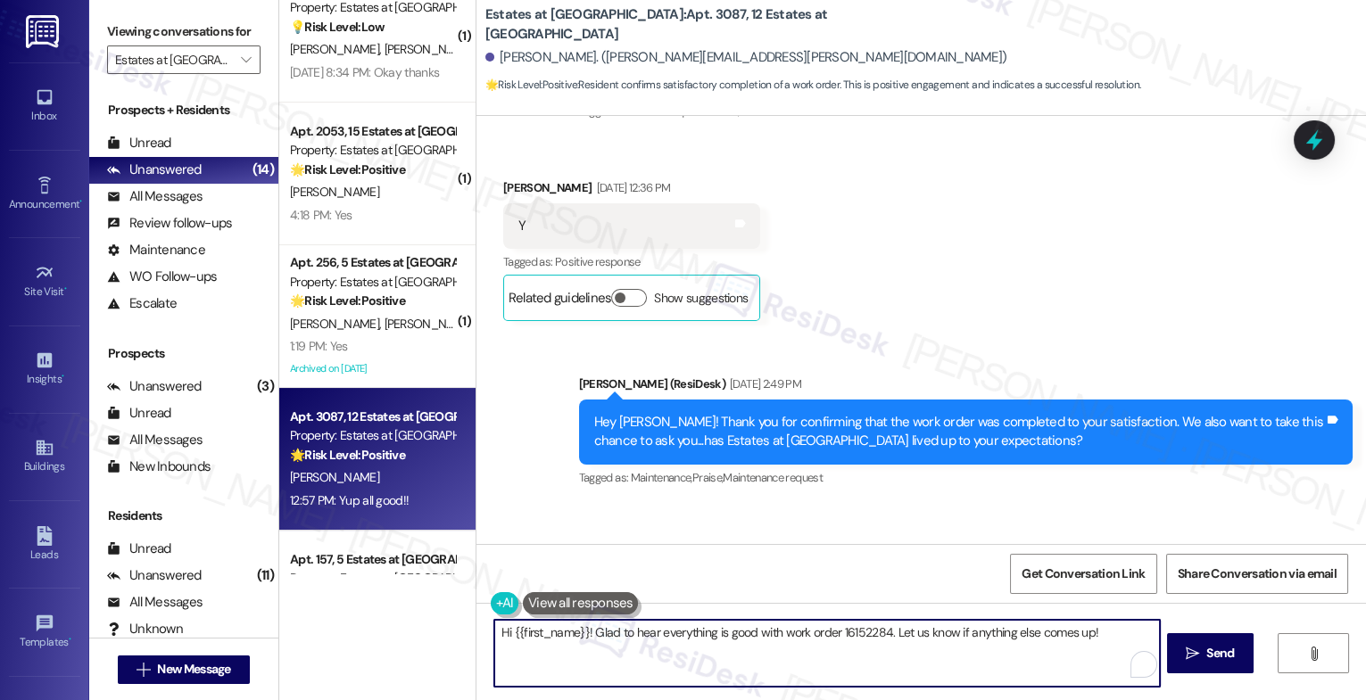
click at [596, 626] on textarea "Hi {{first_name}}! Glad to hear everything is good with work order 16152284. Le…" at bounding box center [827, 653] width 666 height 67
paste textarea "[PERSON_NAME]"
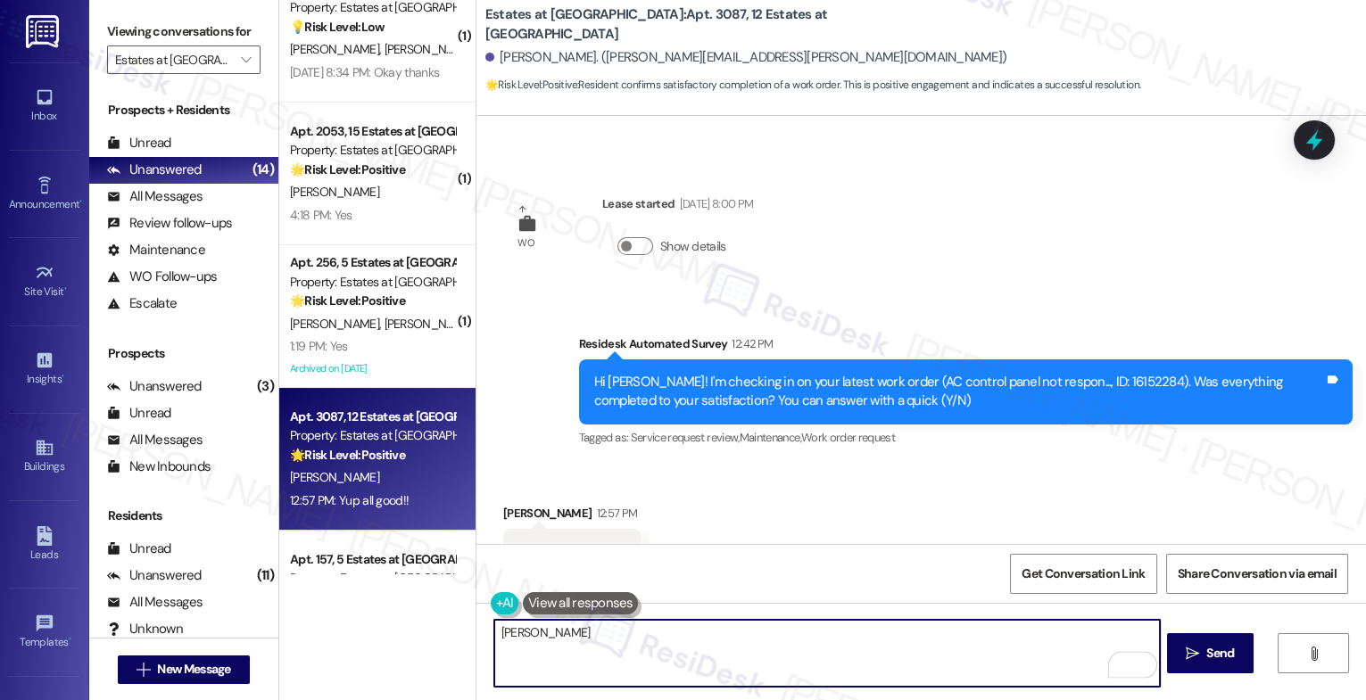
scroll to position [10643, 0]
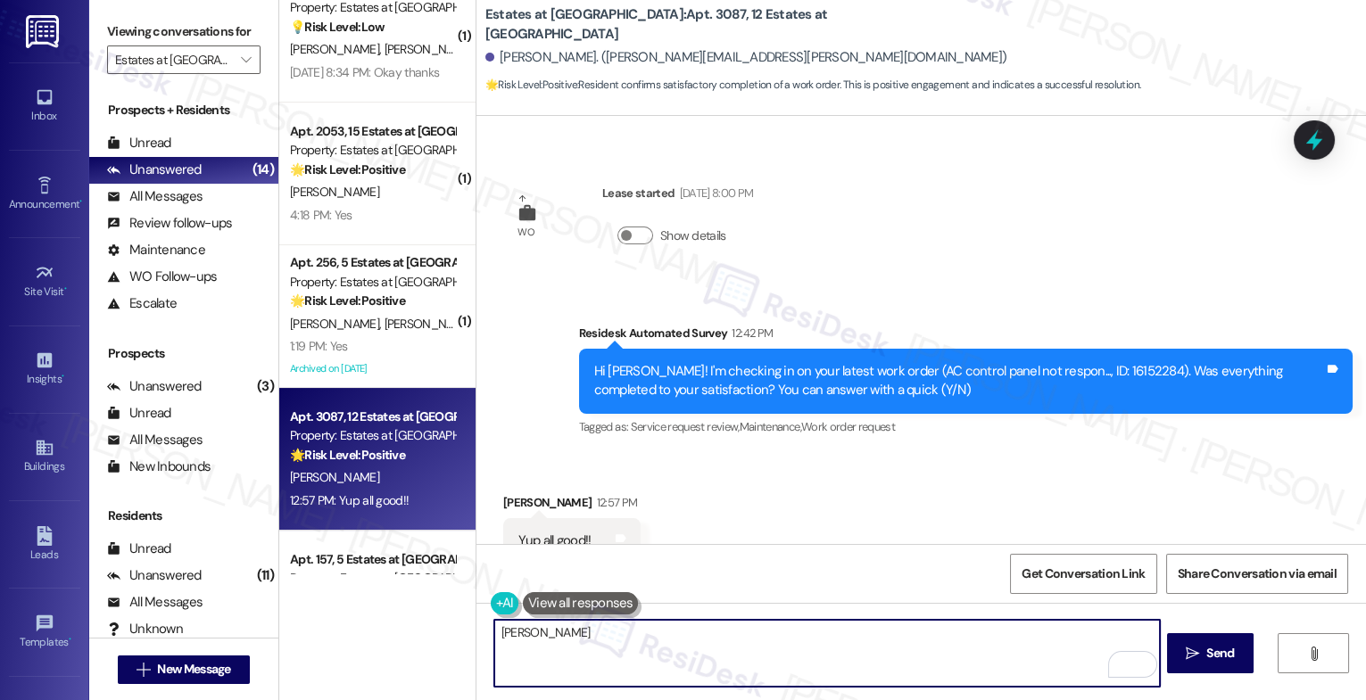
click at [537, 634] on textarea "[PERSON_NAME]" at bounding box center [827, 653] width 666 height 67
paste textarea "That's great to hear! Thank you for confirming the work order was completed to …"
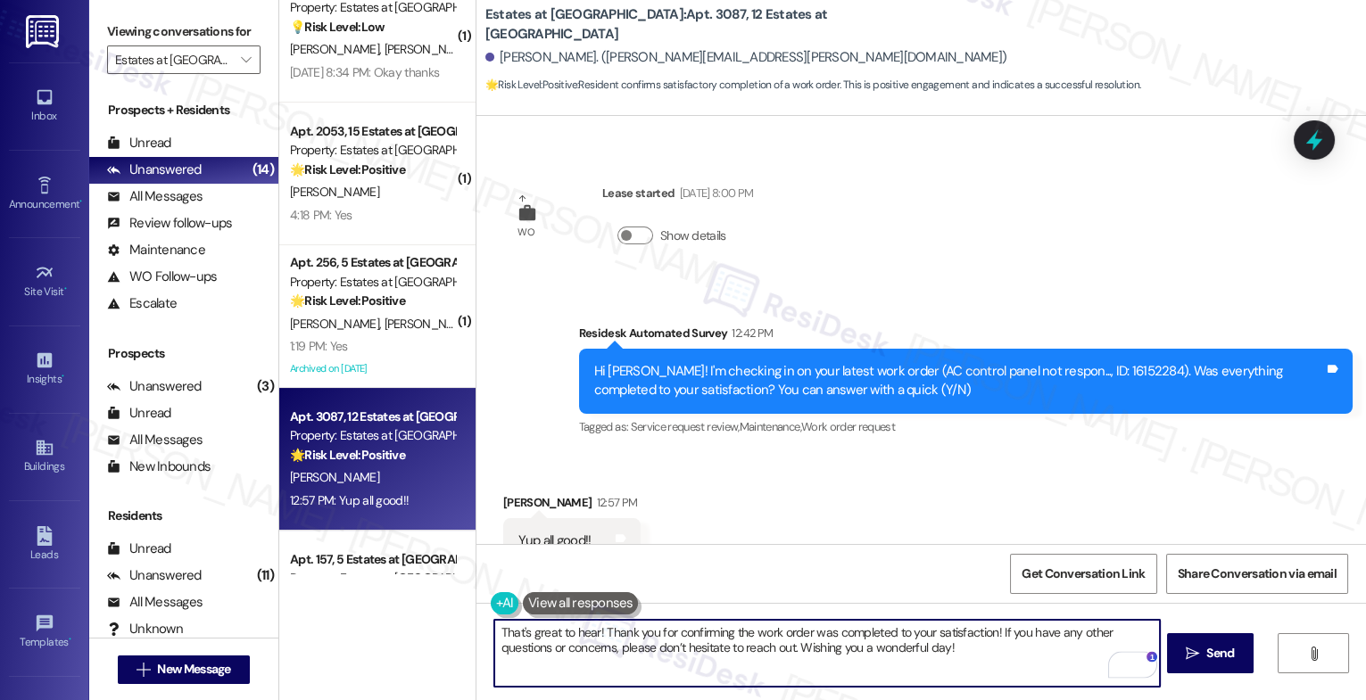
click at [591, 629] on textarea "That's great to hear! Thank you for confirming the work order was completed to …" at bounding box center [827, 653] width 666 height 67
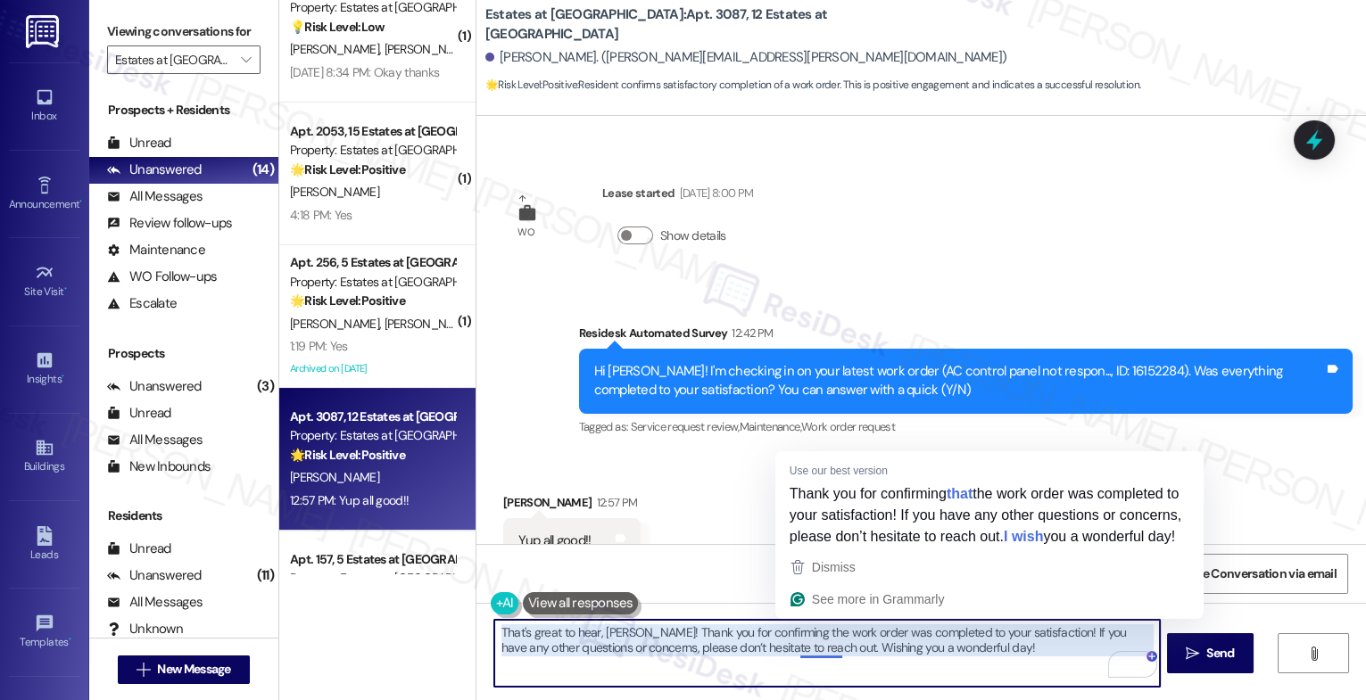
drag, startPoint x: 791, startPoint y: 651, endPoint x: 1048, endPoint y: 659, distance: 257.1
click at [1048, 659] on textarea "That's great to hear, [PERSON_NAME]! Thank you for confirming the work order wa…" at bounding box center [827, 653] width 666 height 67
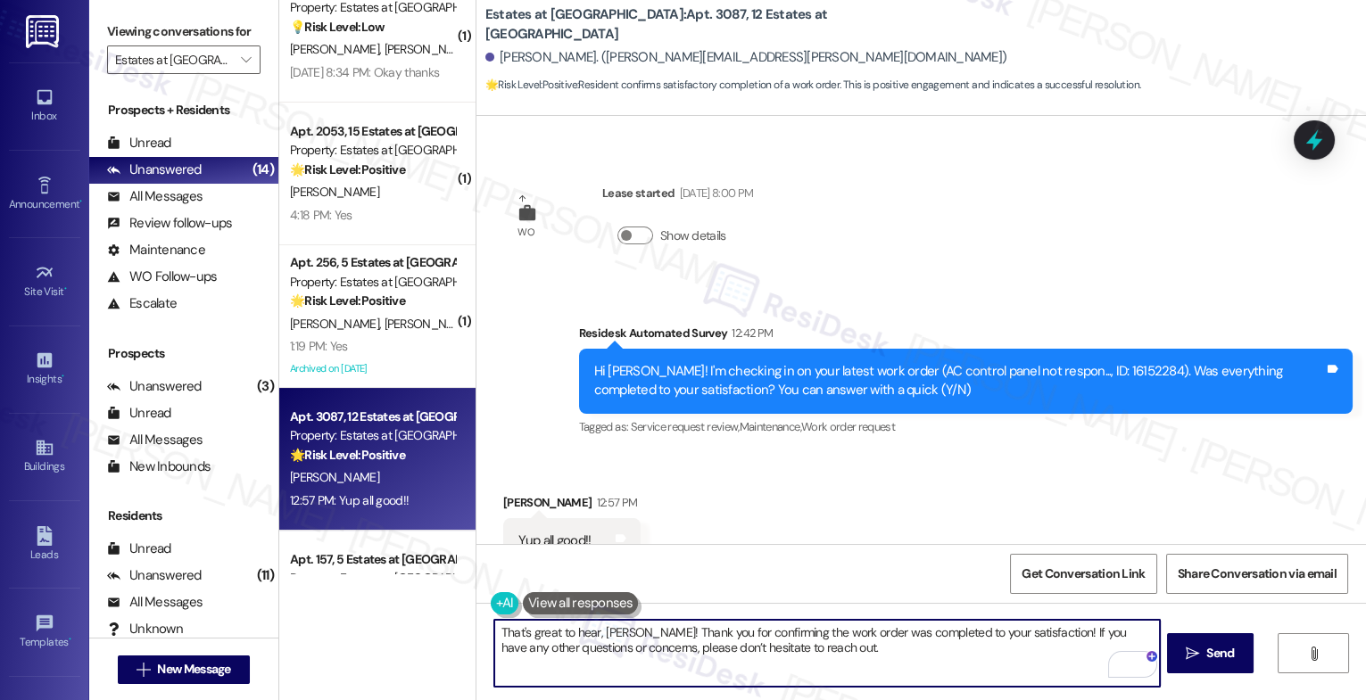
type textarea "That's great to hear, [PERSON_NAME]! Thank you for confirming the work order wa…"
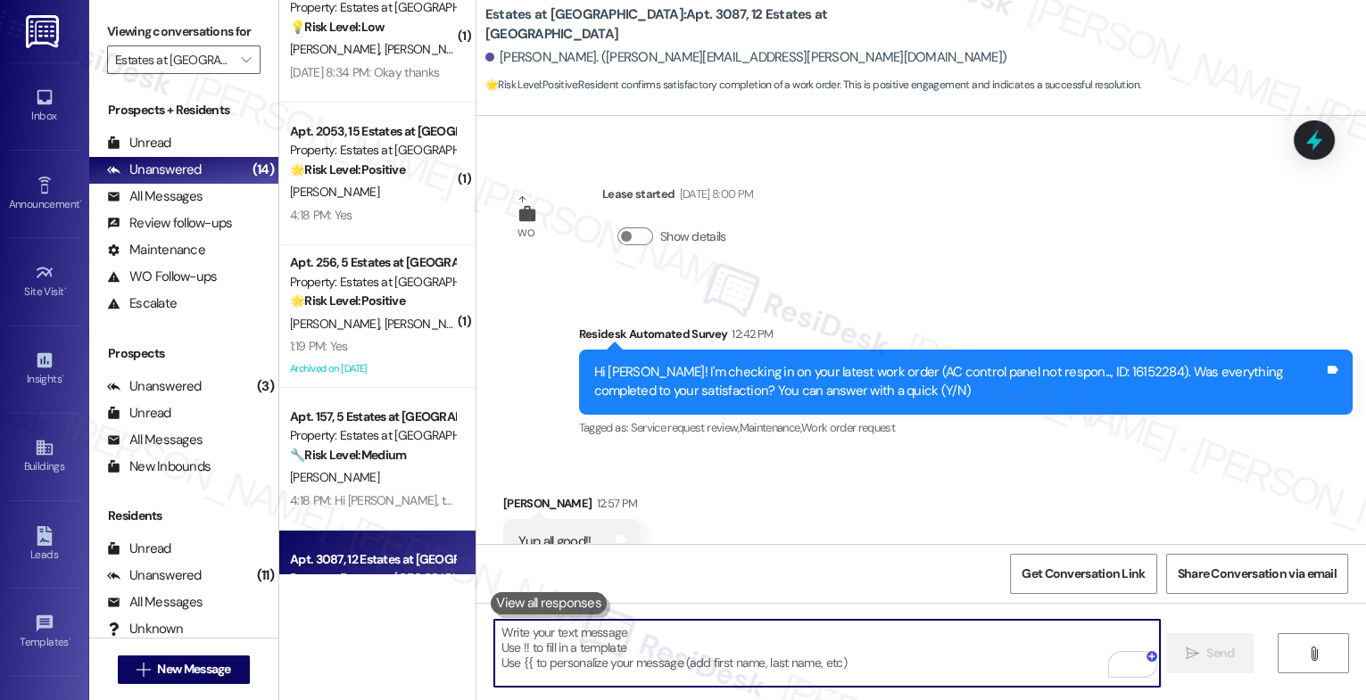
scroll to position [10787, 0]
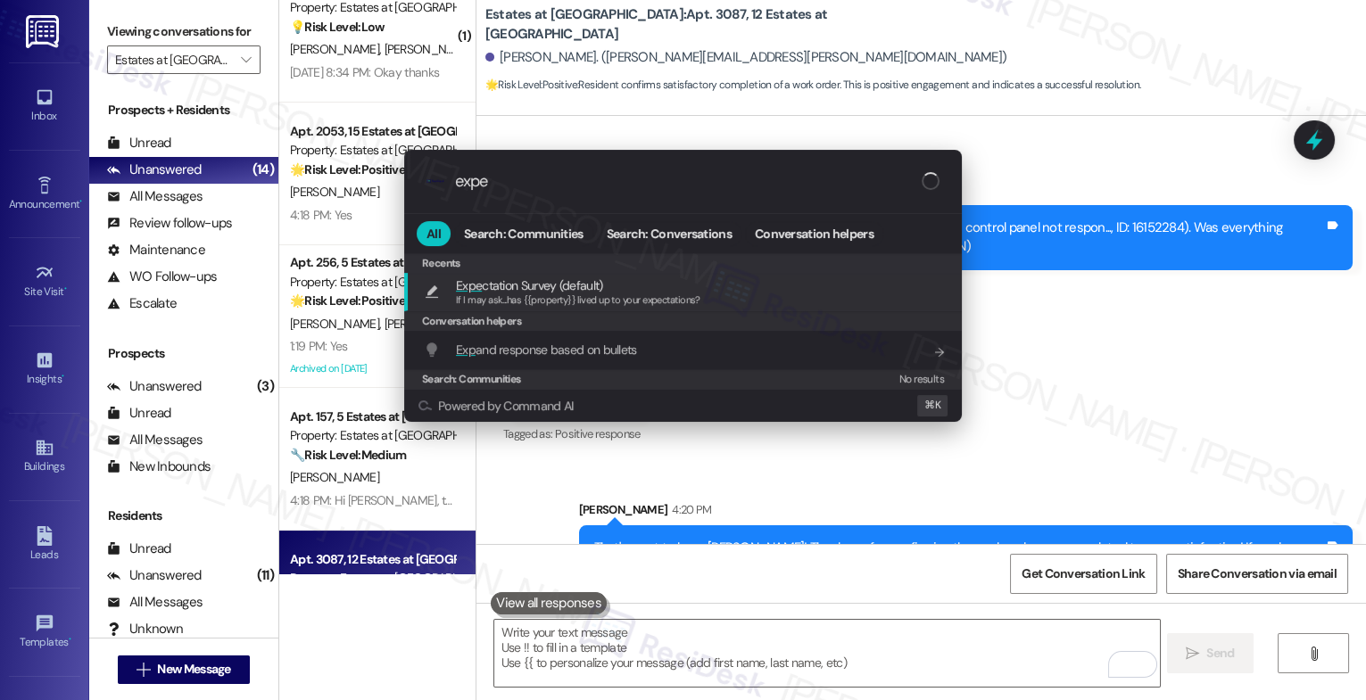
type input "expec"
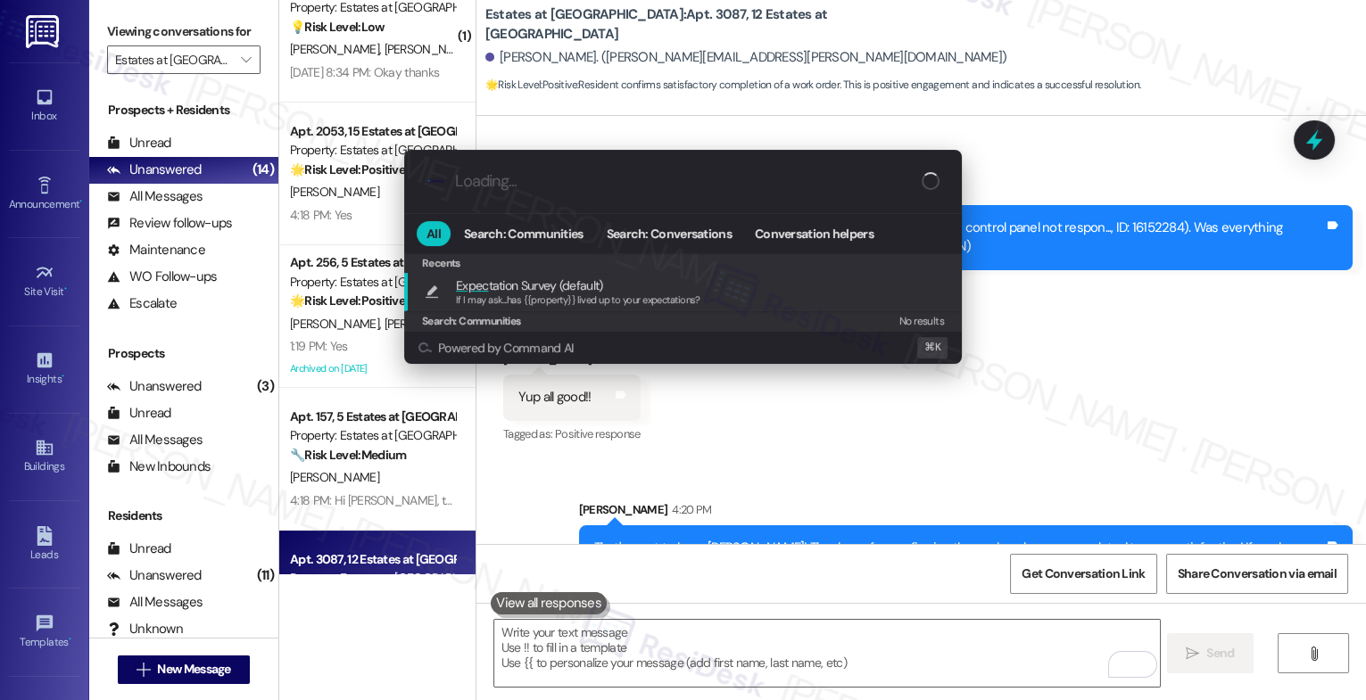
type textarea "If I may ask...has {{property}} lived up to your expectations?"
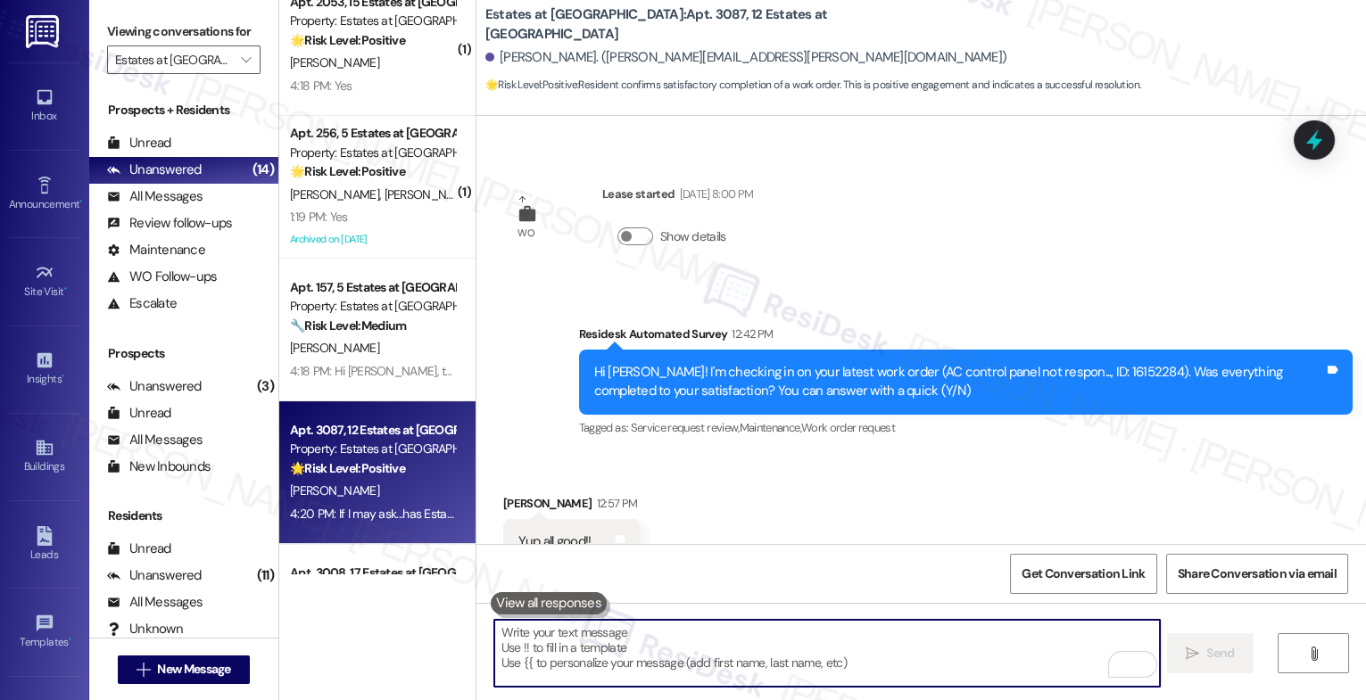
scroll to position [10911, 0]
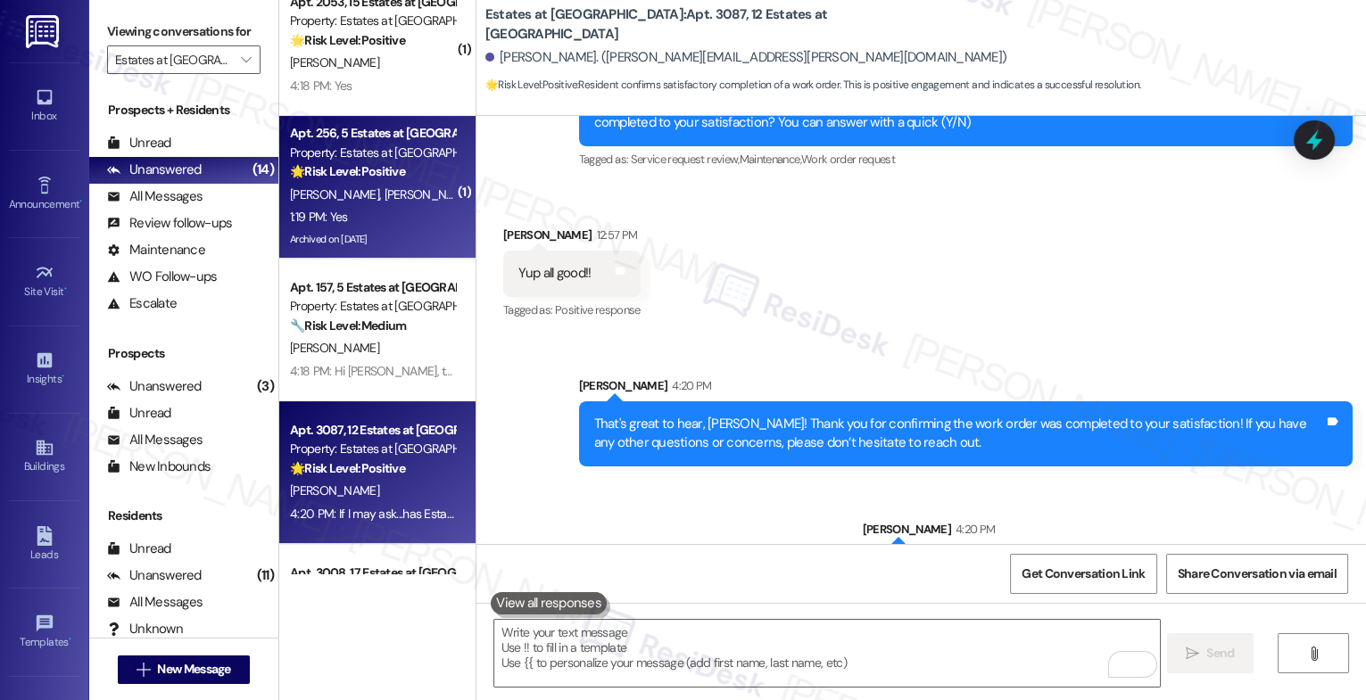
click at [365, 172] on strong "🌟 Risk Level: Positive" at bounding box center [347, 171] width 115 height 16
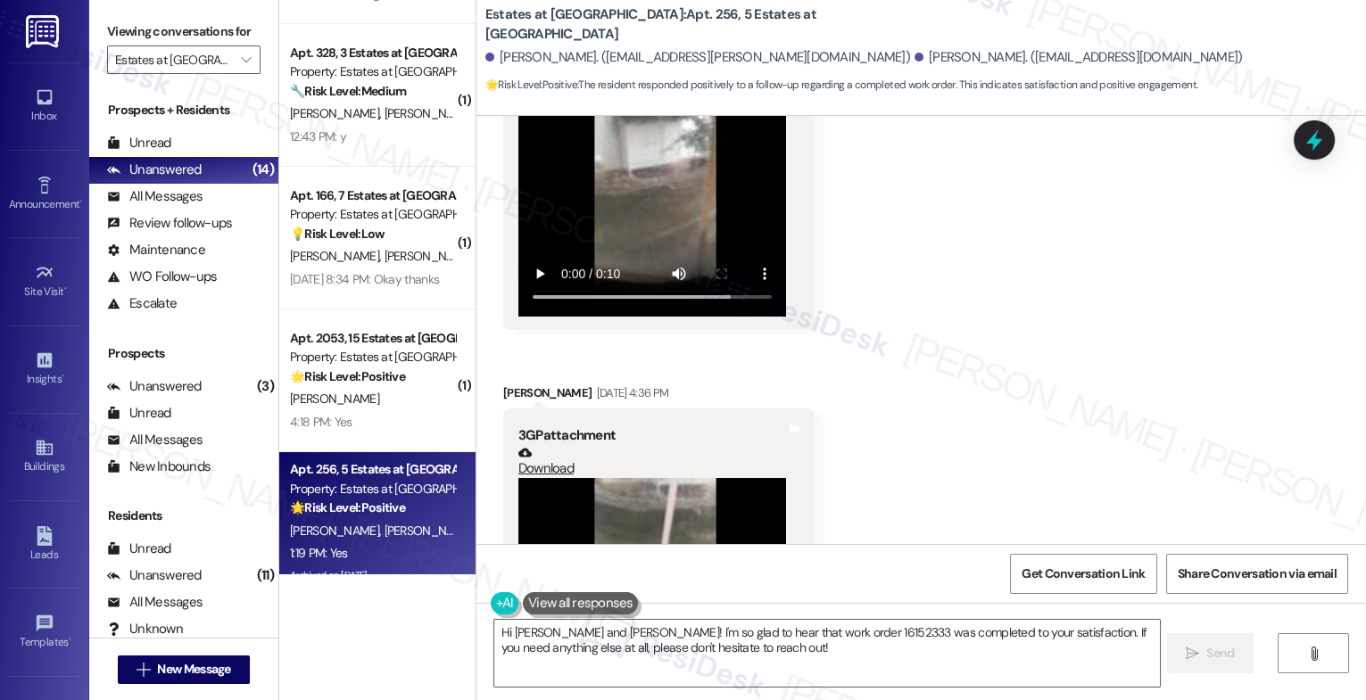
scroll to position [1633, 0]
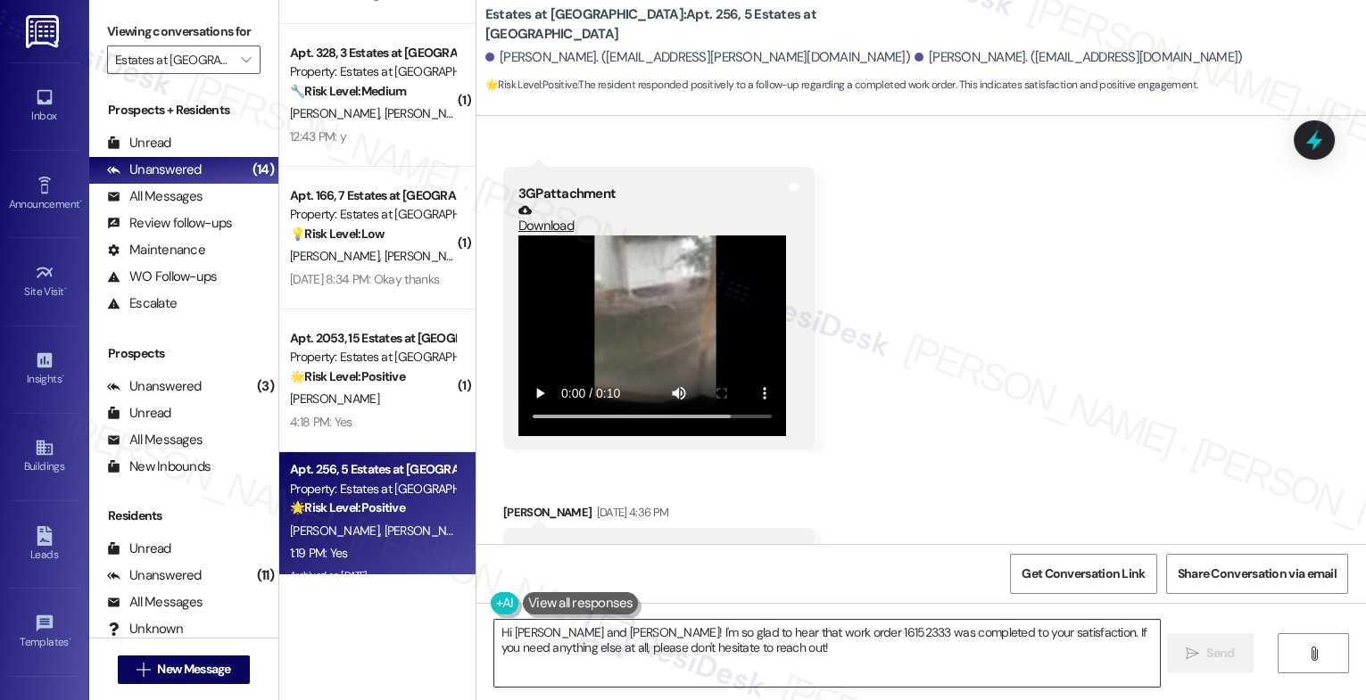
click at [600, 630] on textarea "Hi [PERSON_NAME] and [PERSON_NAME]! I'm so glad to hear that work order 1615233…" at bounding box center [827, 653] width 666 height 67
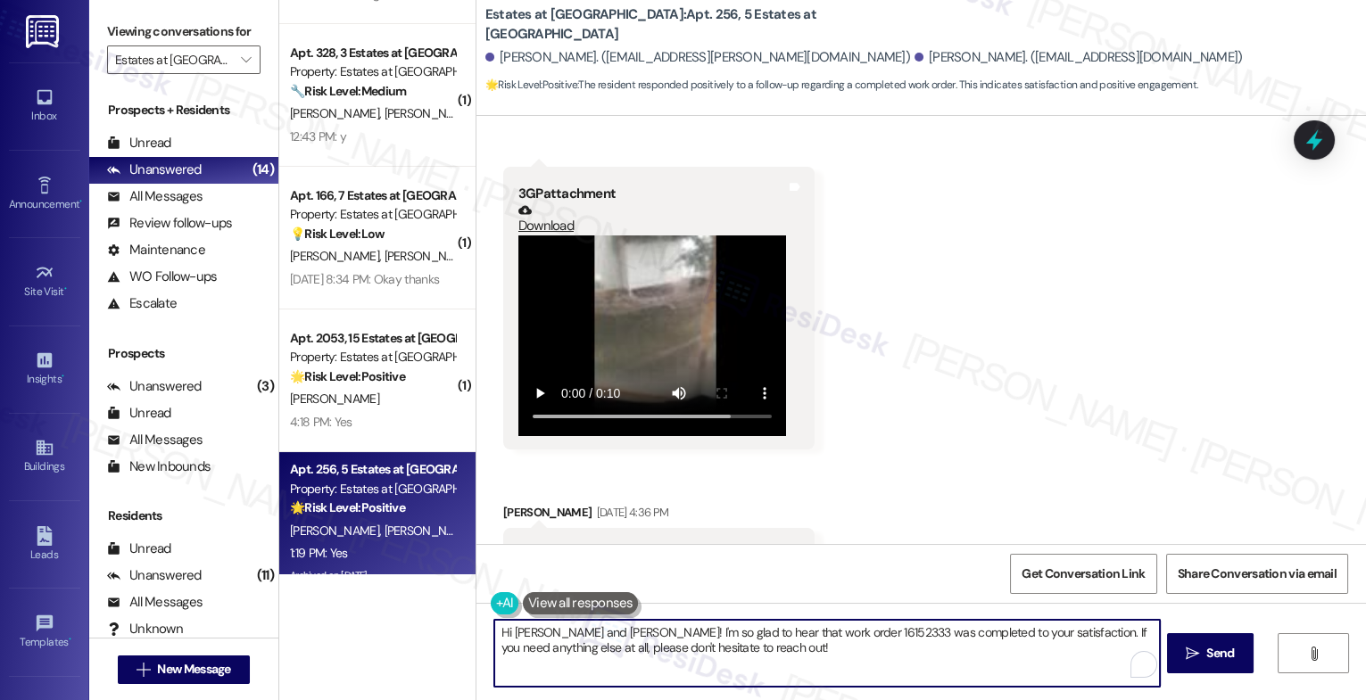
click at [600, 630] on textarea "Hi [PERSON_NAME] and [PERSON_NAME]! I'm so glad to hear that work order 1615233…" at bounding box center [827, 653] width 666 height 67
paste textarea "That's great to hear! Thank you for confirming the work order was completed to …"
type textarea "That's great to hear! Thank you for confirming the work order was completed to …"
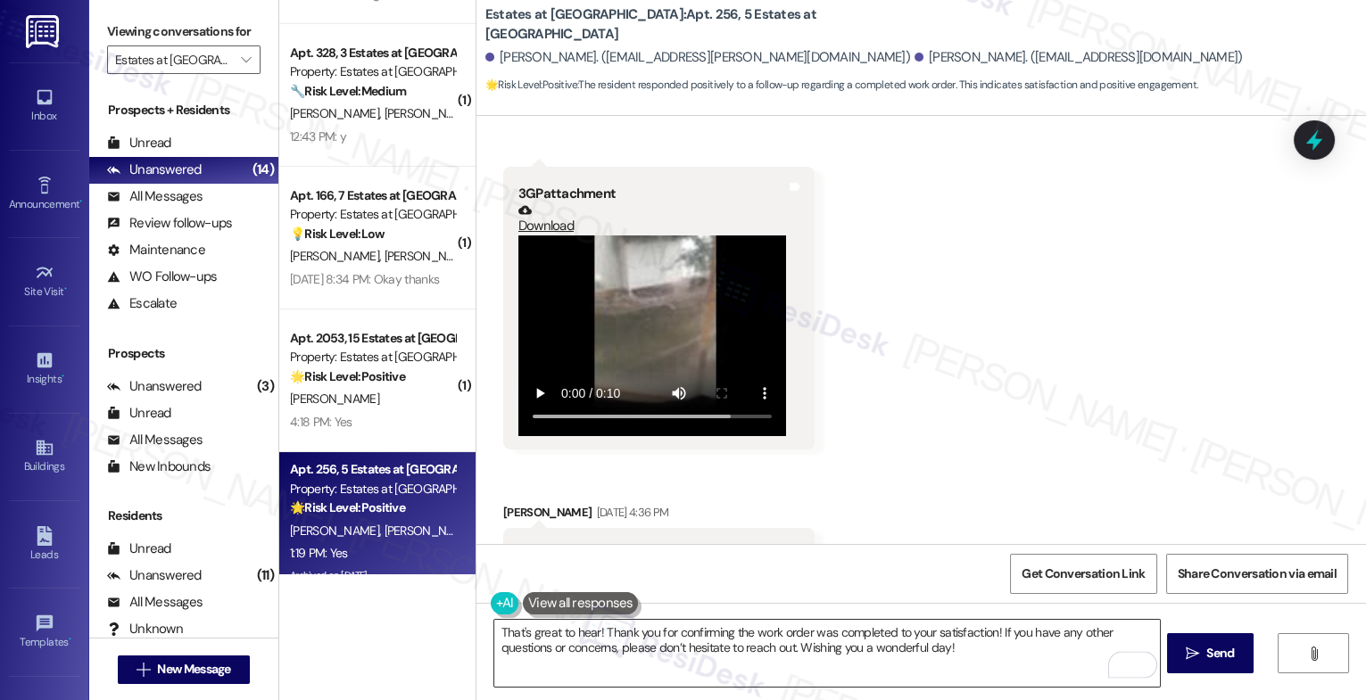
click at [1157, 658] on div "That's great to hear! Thank you for confirming the work order was completed to …" at bounding box center [826, 653] width 667 height 69
click at [1206, 636] on button " Send" at bounding box center [1210, 654] width 87 height 40
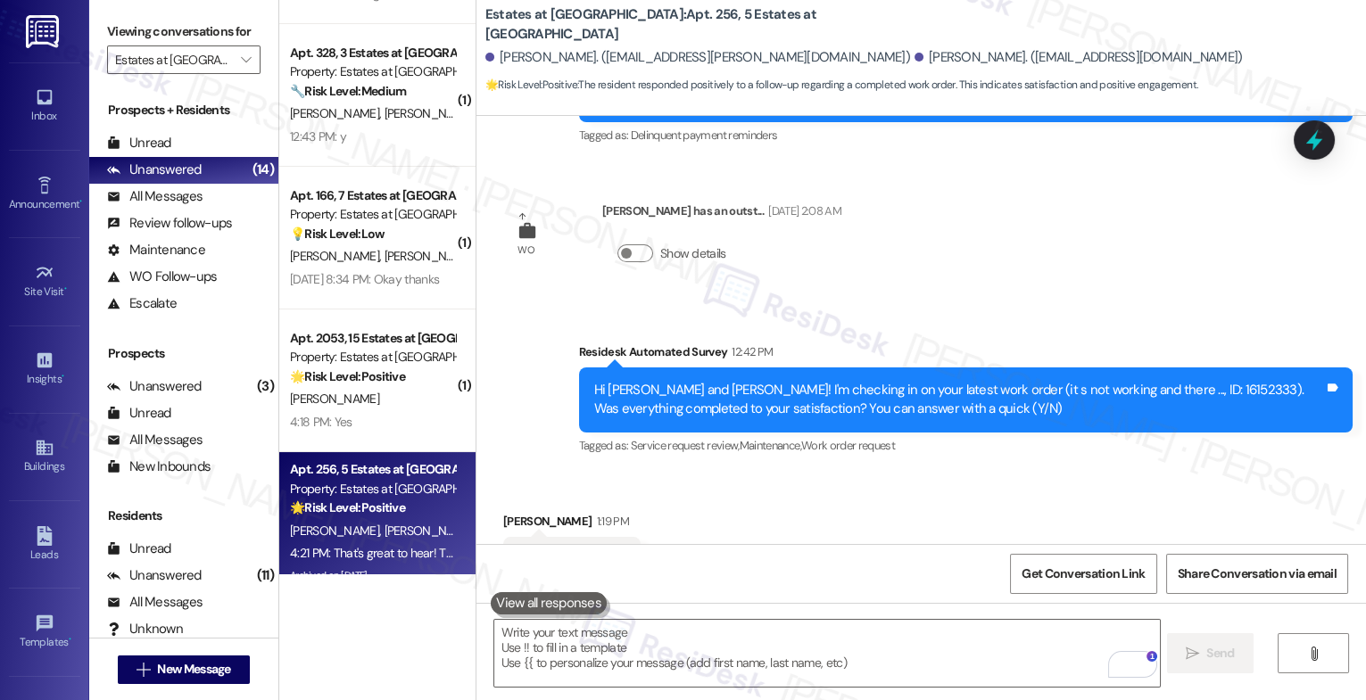
scroll to position [7910, 0]
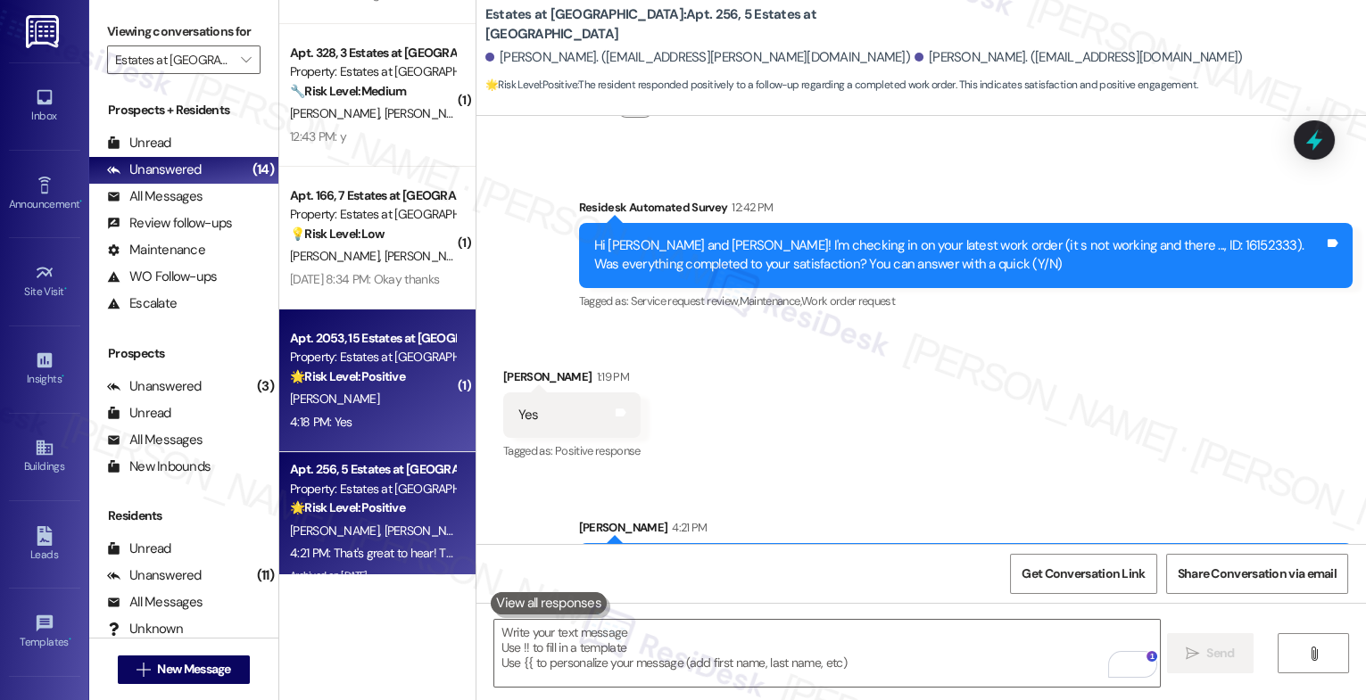
click at [345, 402] on div "[PERSON_NAME]" at bounding box center [372, 399] width 169 height 22
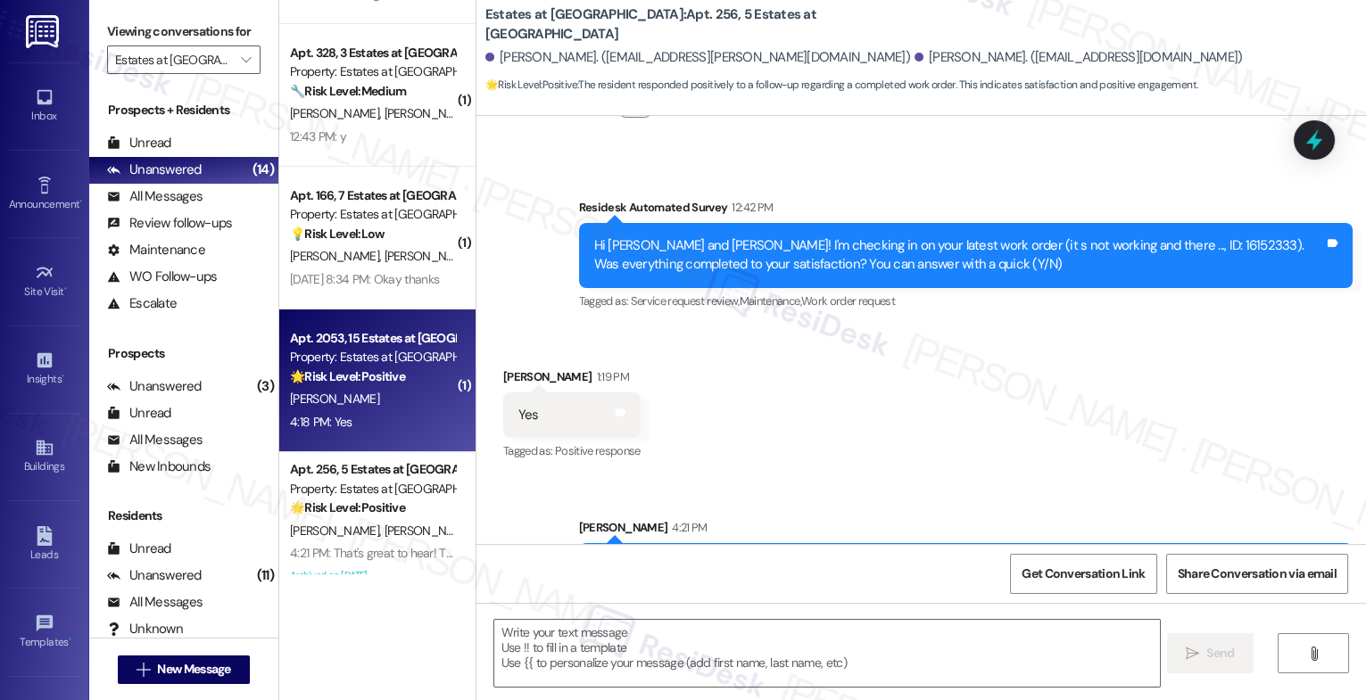
type textarea "Fetching suggested responses. Please feel free to read through the conversation…"
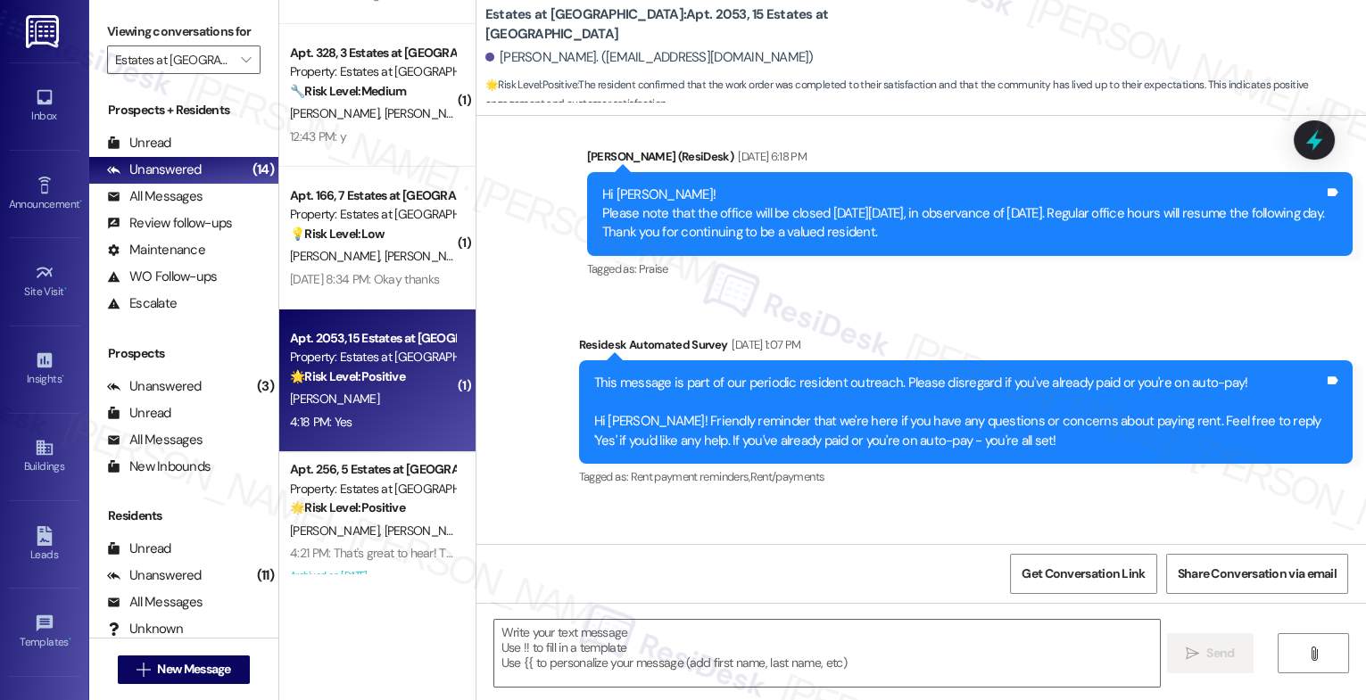
type textarea "Fetching suggested responses. Please feel free to read through the conversation…"
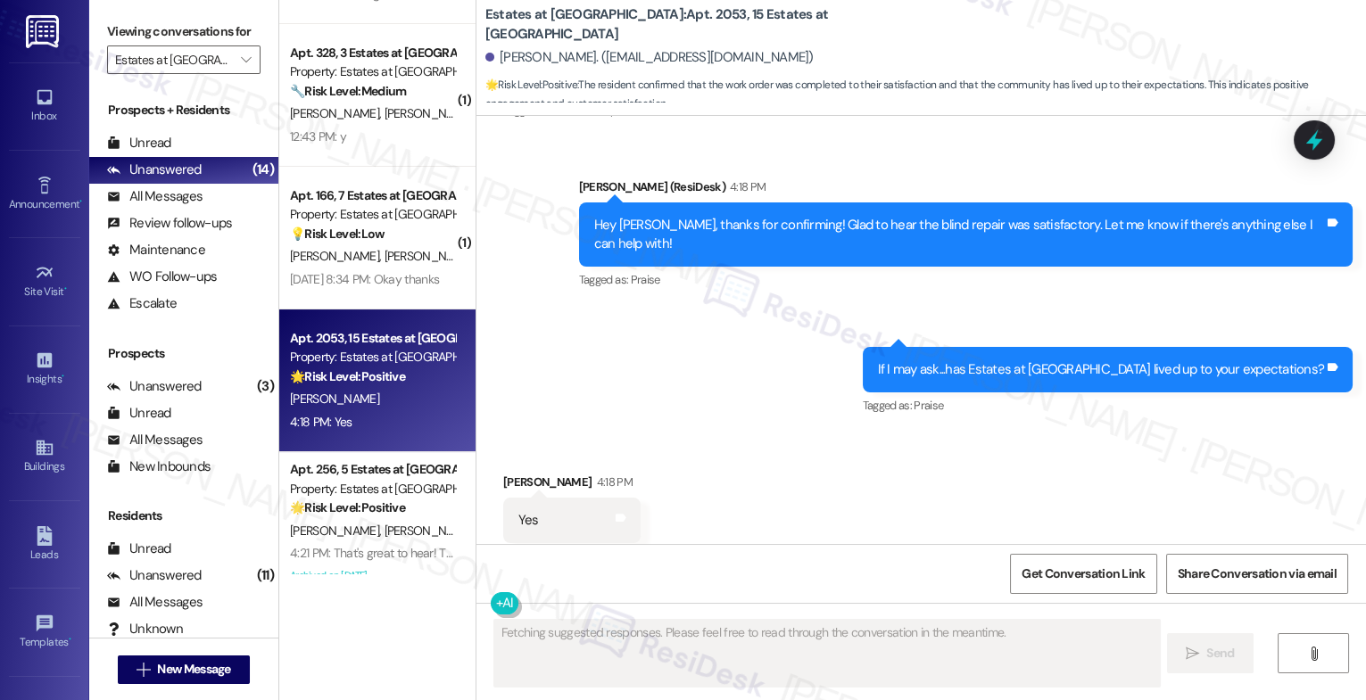
scroll to position [6074, 0]
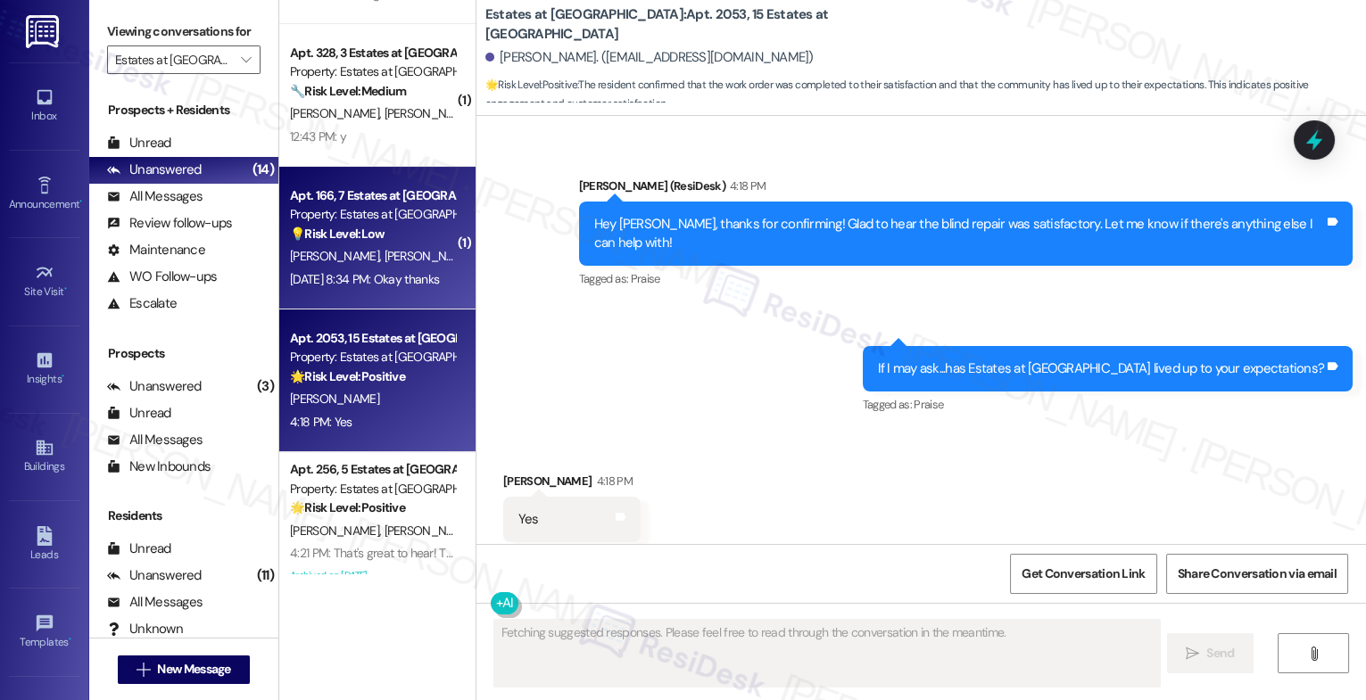
click at [384, 248] on span "[PERSON_NAME]" at bounding box center [428, 256] width 89 height 16
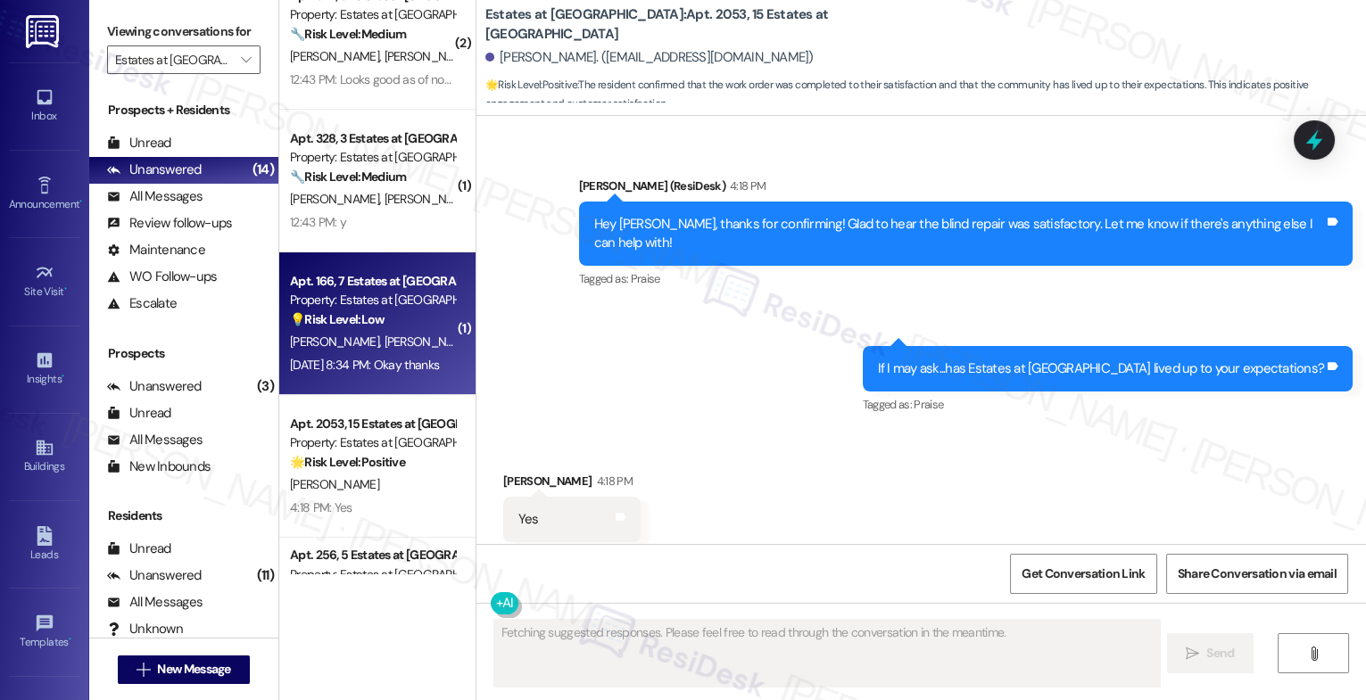
scroll to position [0, 0]
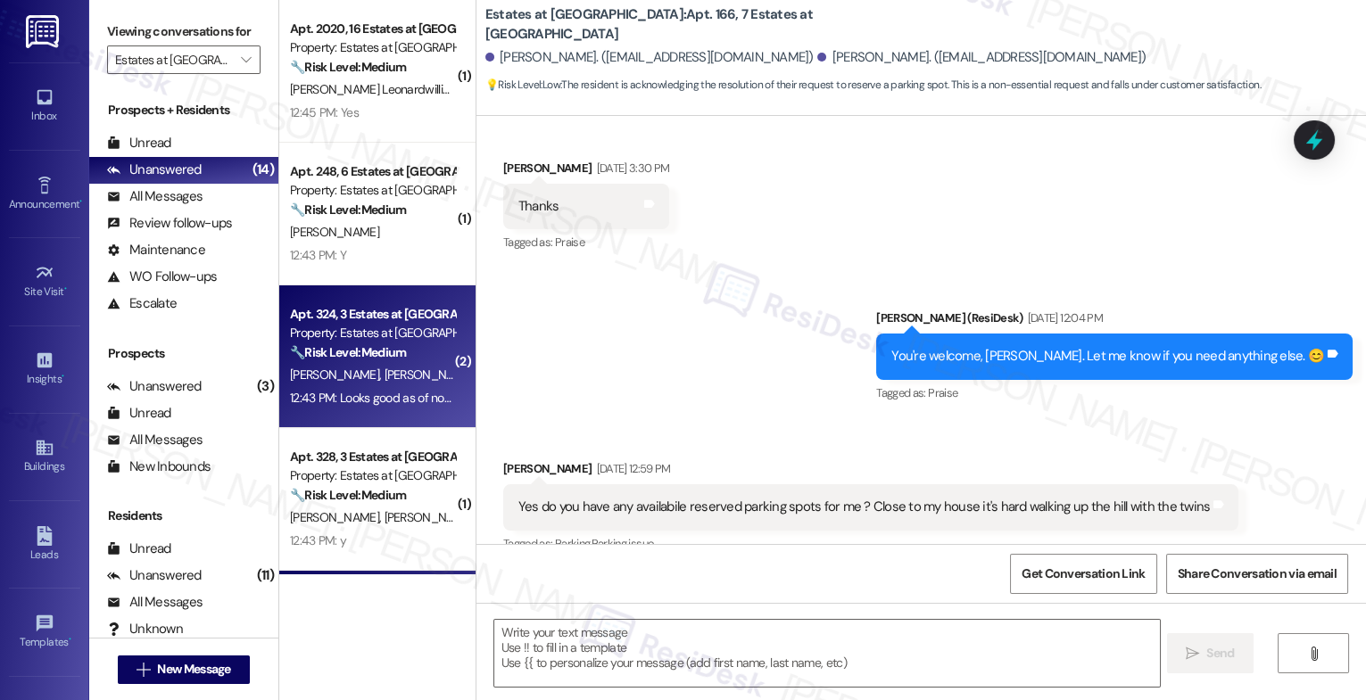
type textarea "Fetching suggested responses. Please feel free to read through the conversation…"
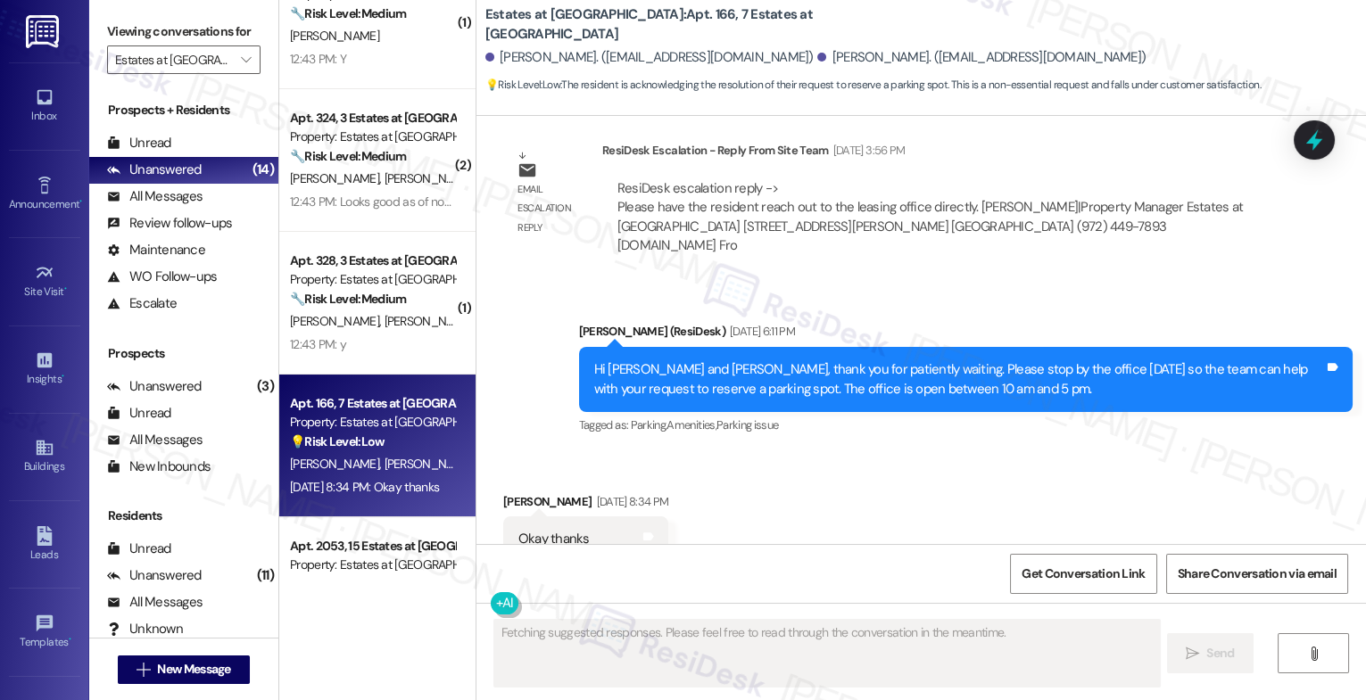
scroll to position [152, 0]
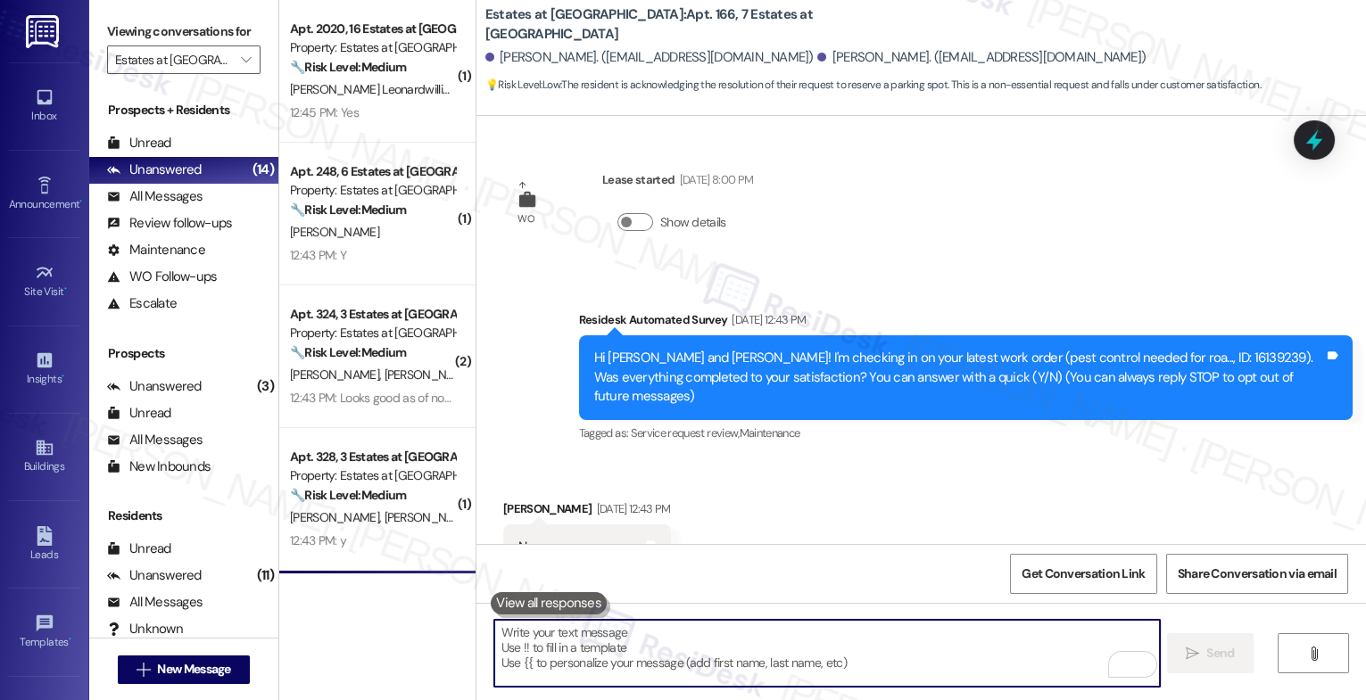
scroll to position [2690, 0]
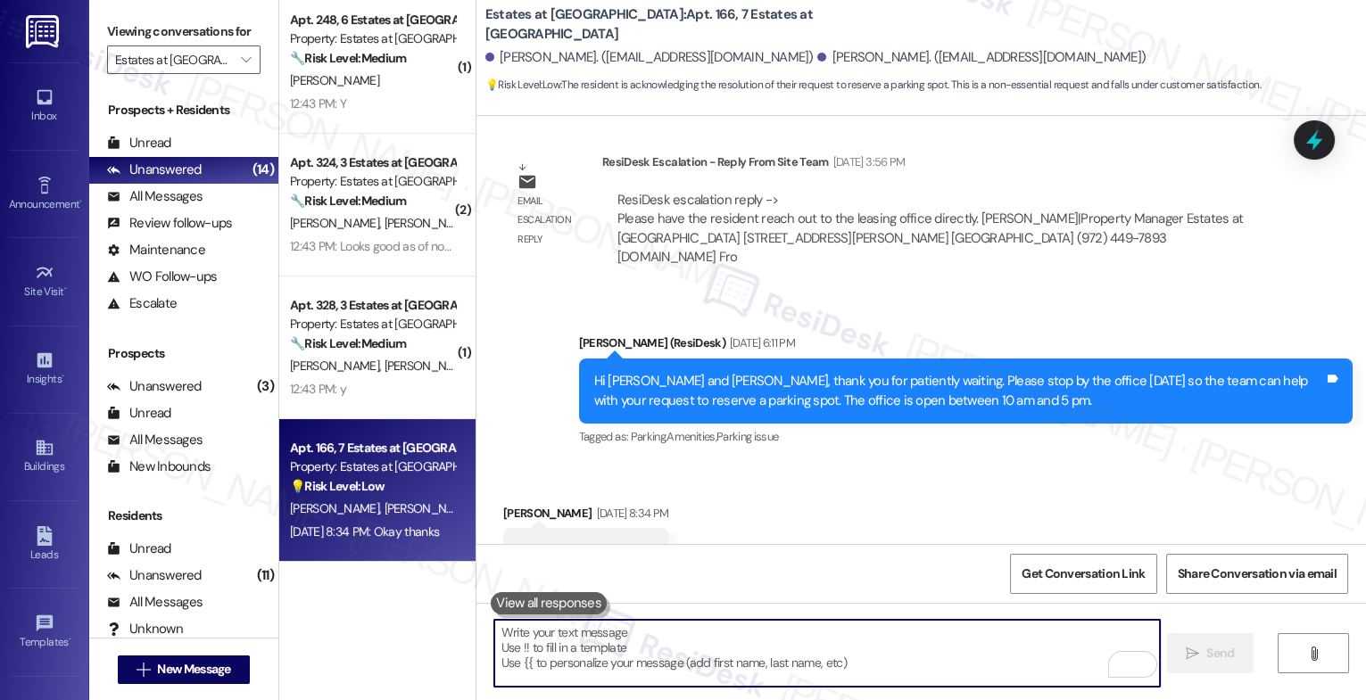
click at [801, 472] on div "Received via SMS [PERSON_NAME] [DATE] 8:34 PM Okay thanks Tags and notes Tagged…" at bounding box center [921, 539] width 890 height 151
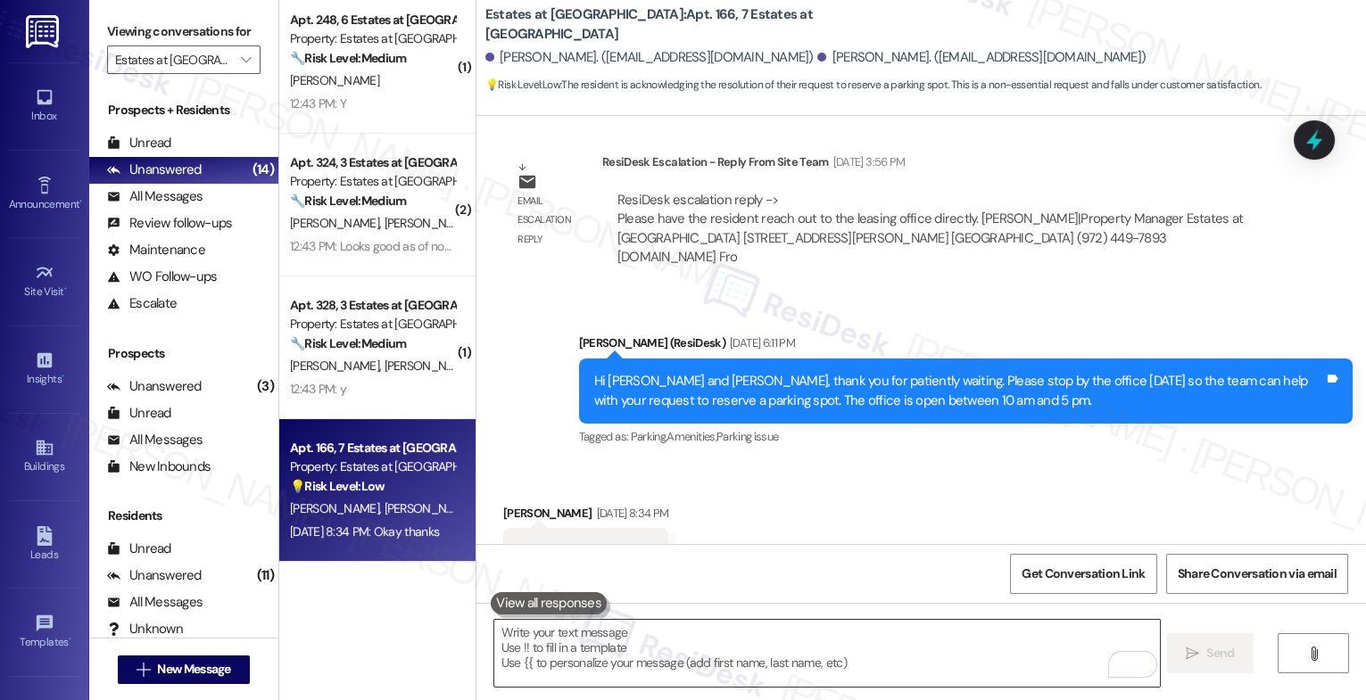
click at [582, 653] on textarea "To enrich screen reader interactions, please activate Accessibility in Grammarl…" at bounding box center [827, 653] width 666 height 67
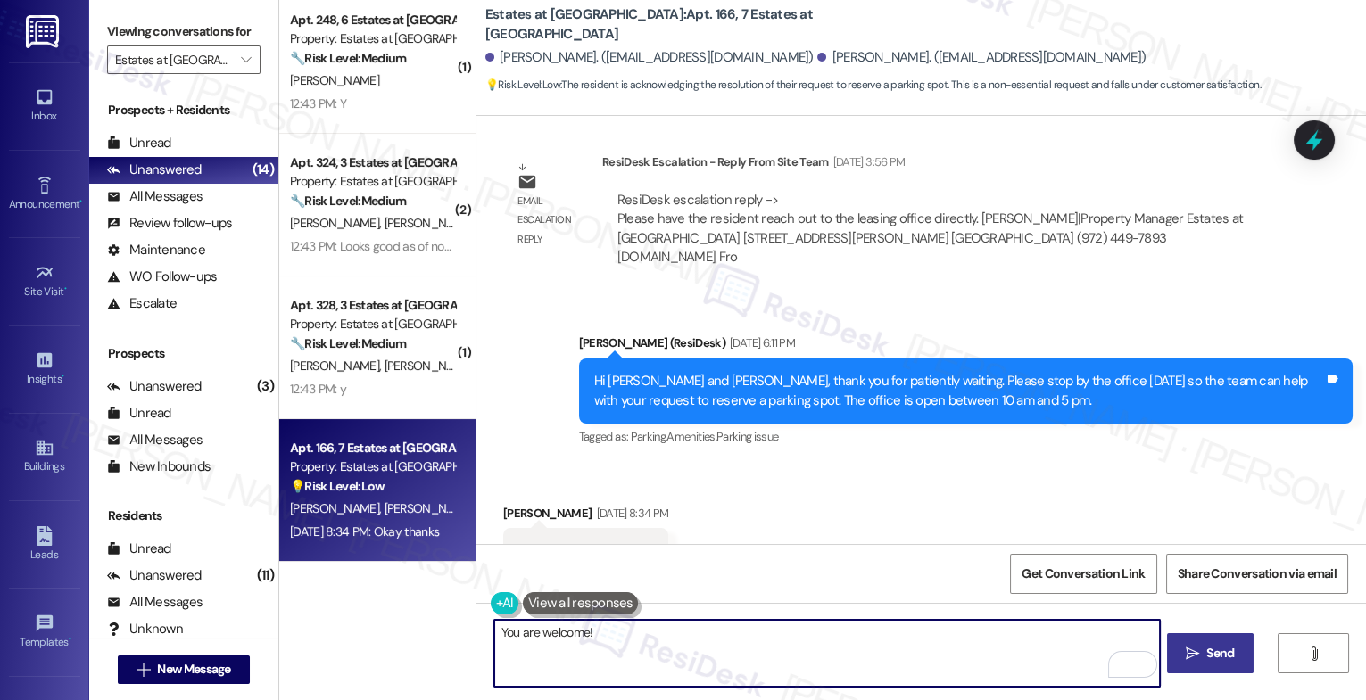
type textarea "You are welcome!"
click at [1206, 661] on span "Send" at bounding box center [1220, 653] width 28 height 19
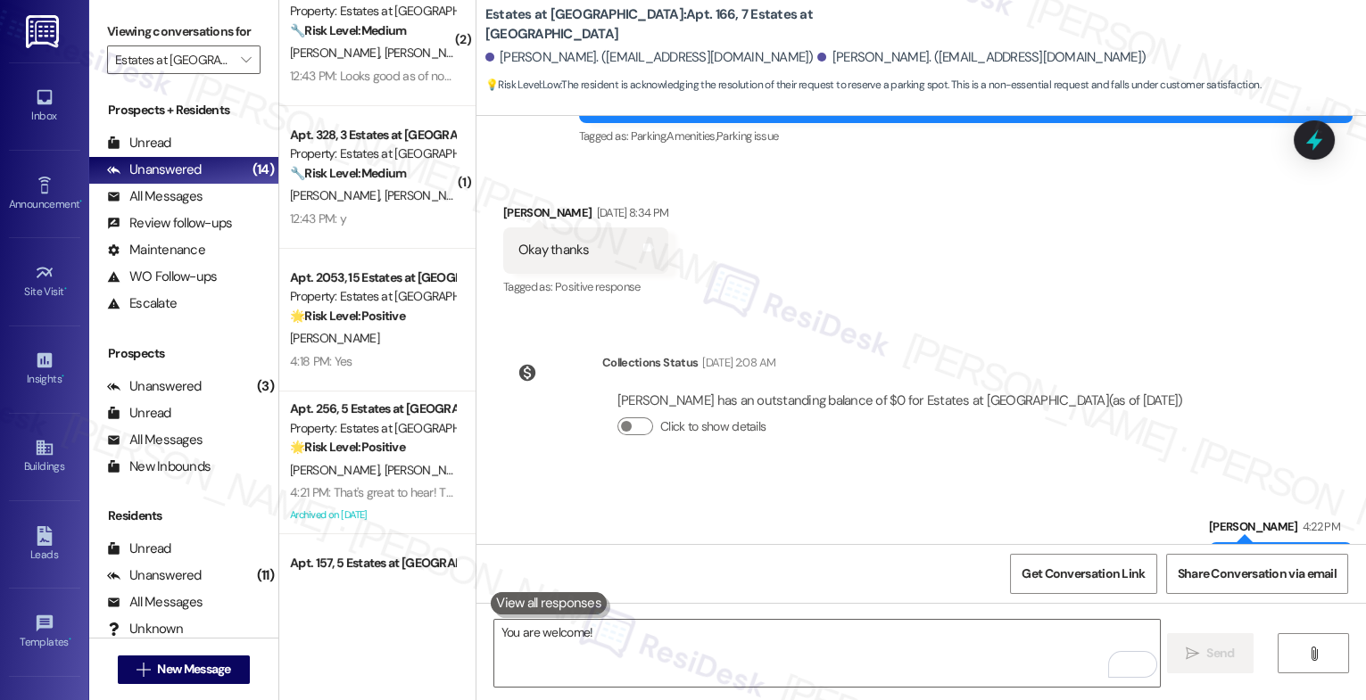
scroll to position [338, 0]
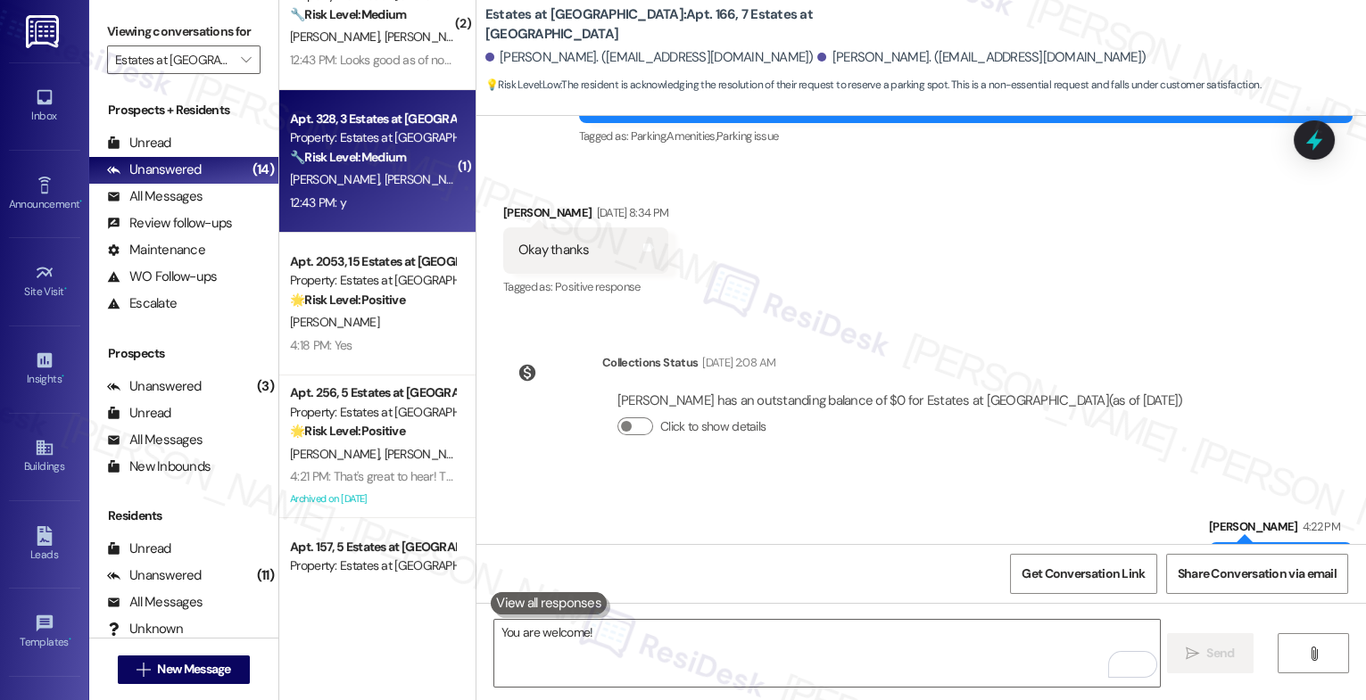
click at [389, 202] on div "12:43 PM: y 12:43 PM: y" at bounding box center [372, 203] width 169 height 22
type textarea "Fetching suggested responses. Please feel free to read through the conversation…"
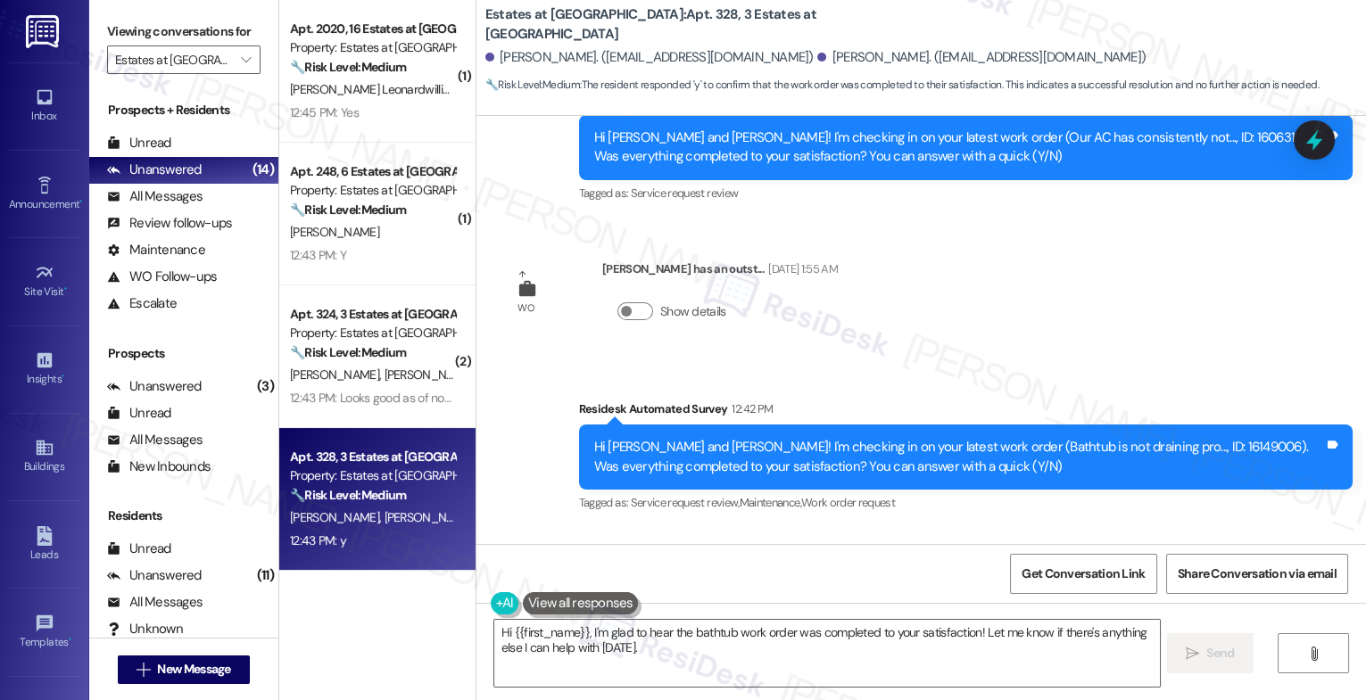
scroll to position [6514, 0]
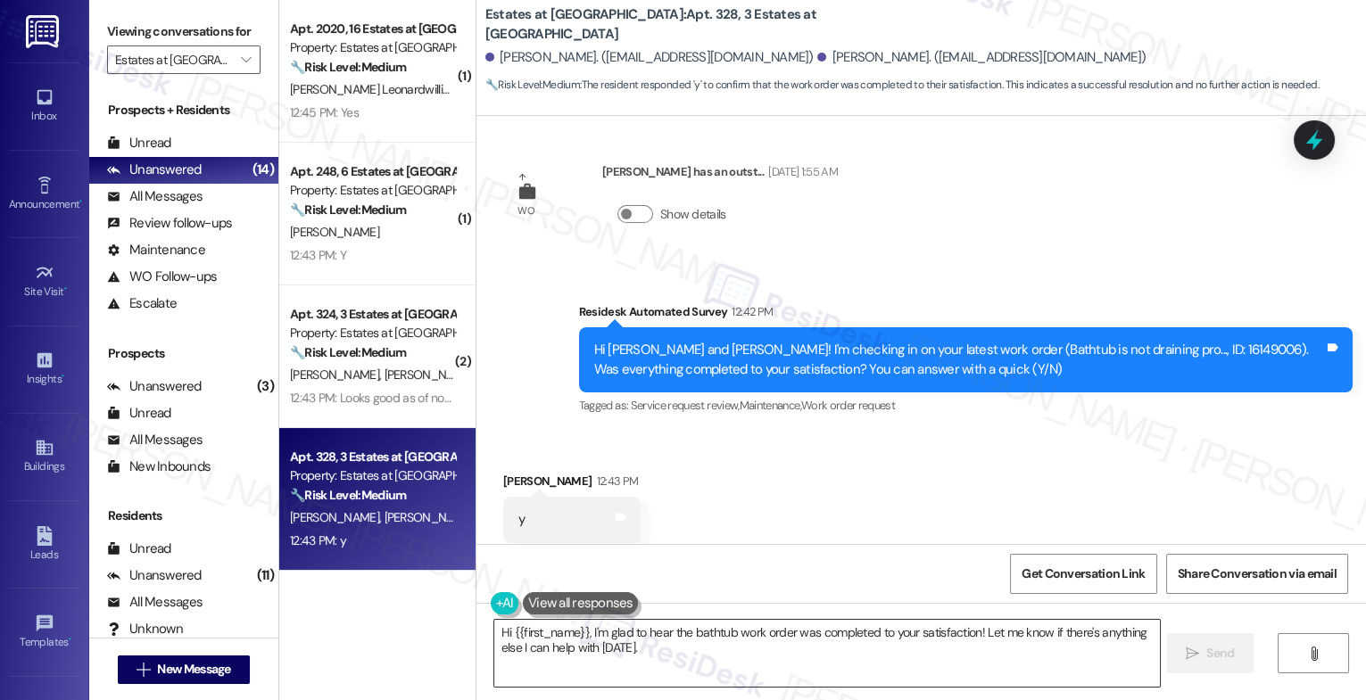
click at [625, 634] on textarea "Hi {{first_name}}, I'm glad to hear the bathtub work order was completed to you…" at bounding box center [827, 653] width 666 height 67
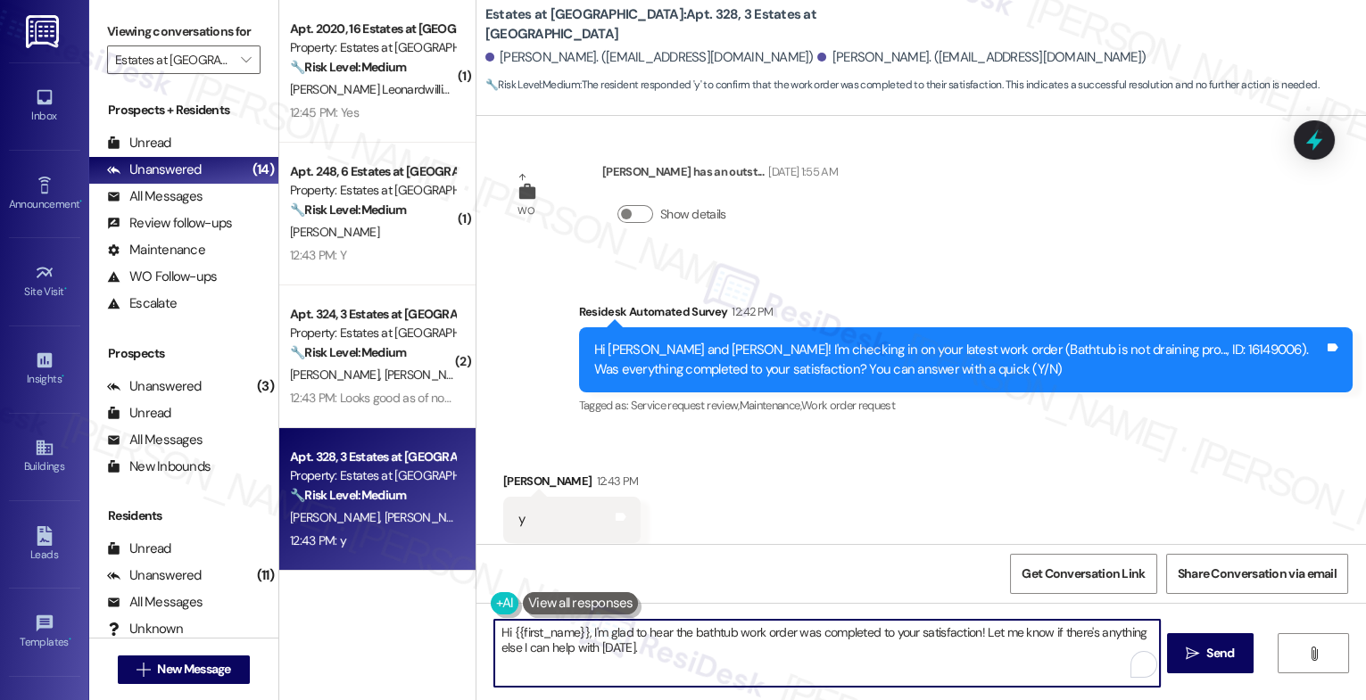
click at [625, 634] on textarea "Hi {{first_name}}, I'm glad to hear the bathtub work order was completed to you…" at bounding box center [827, 653] width 666 height 67
paste textarea "That's great to hear! Thank you for confirming the work order was completed to …"
drag, startPoint x: 792, startPoint y: 652, endPoint x: 1013, endPoint y: 655, distance: 220.4
click at [1013, 655] on textarea "That's great to hear! Thank you for confirming the work order was completed to …" at bounding box center [827, 653] width 666 height 67
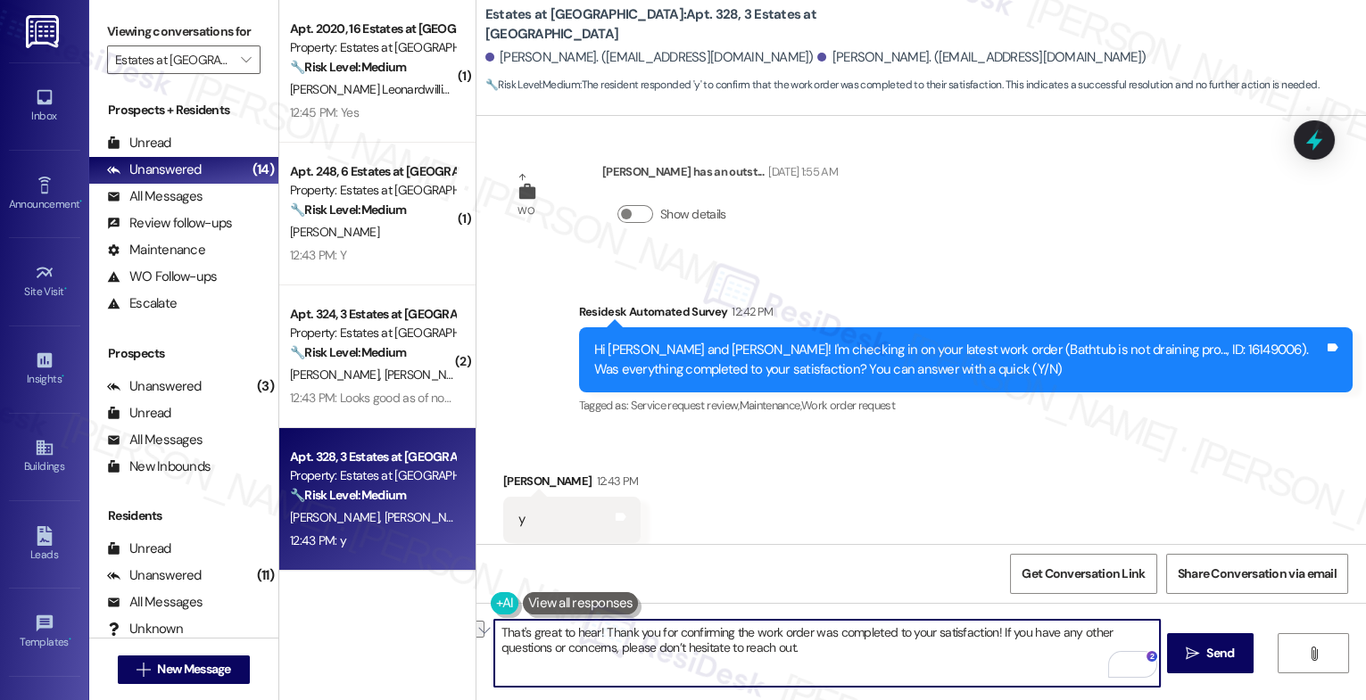
type textarea "That's great to hear! Thank you for confirming the work order was completed to …"
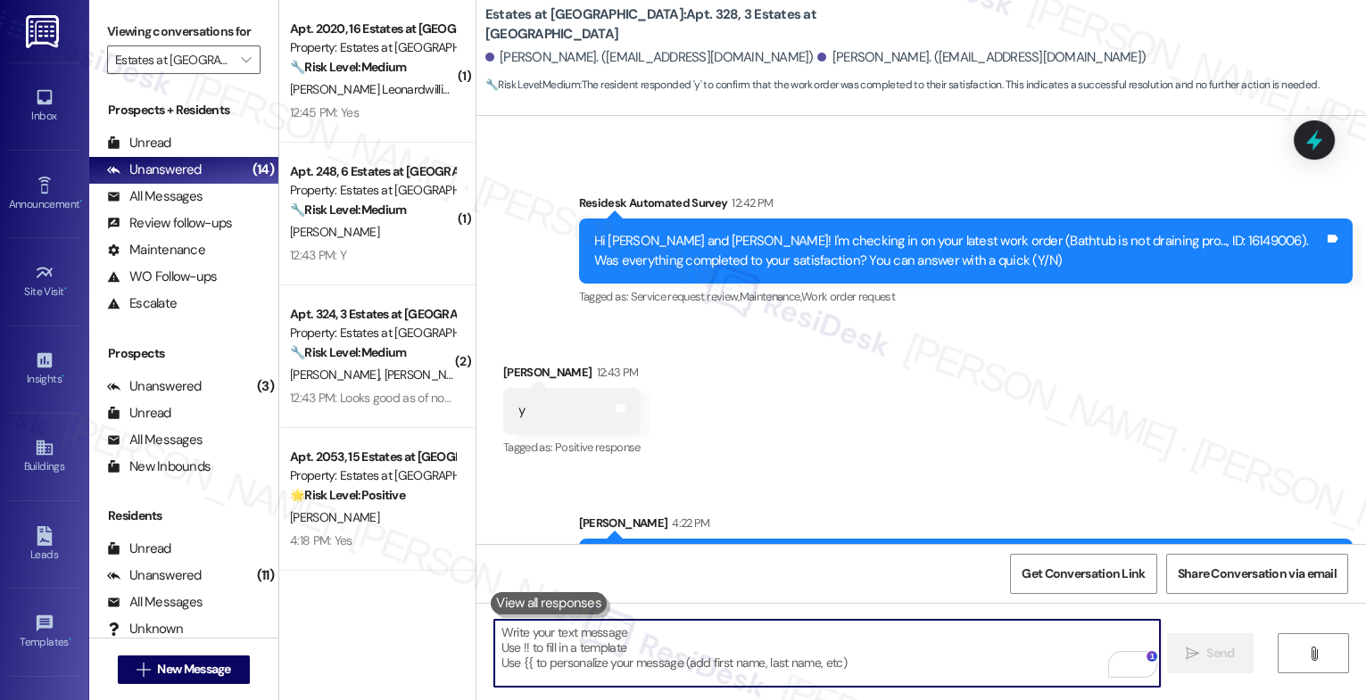
scroll to position [6657, 0]
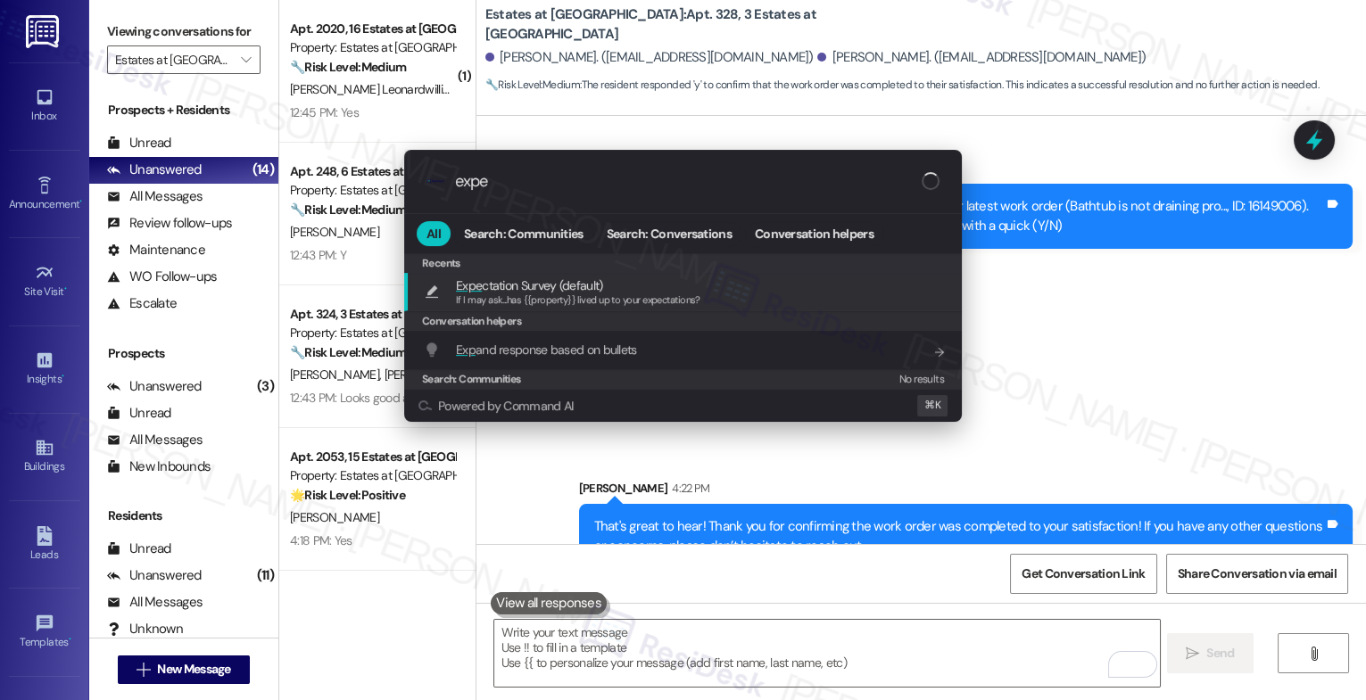
type input "expec"
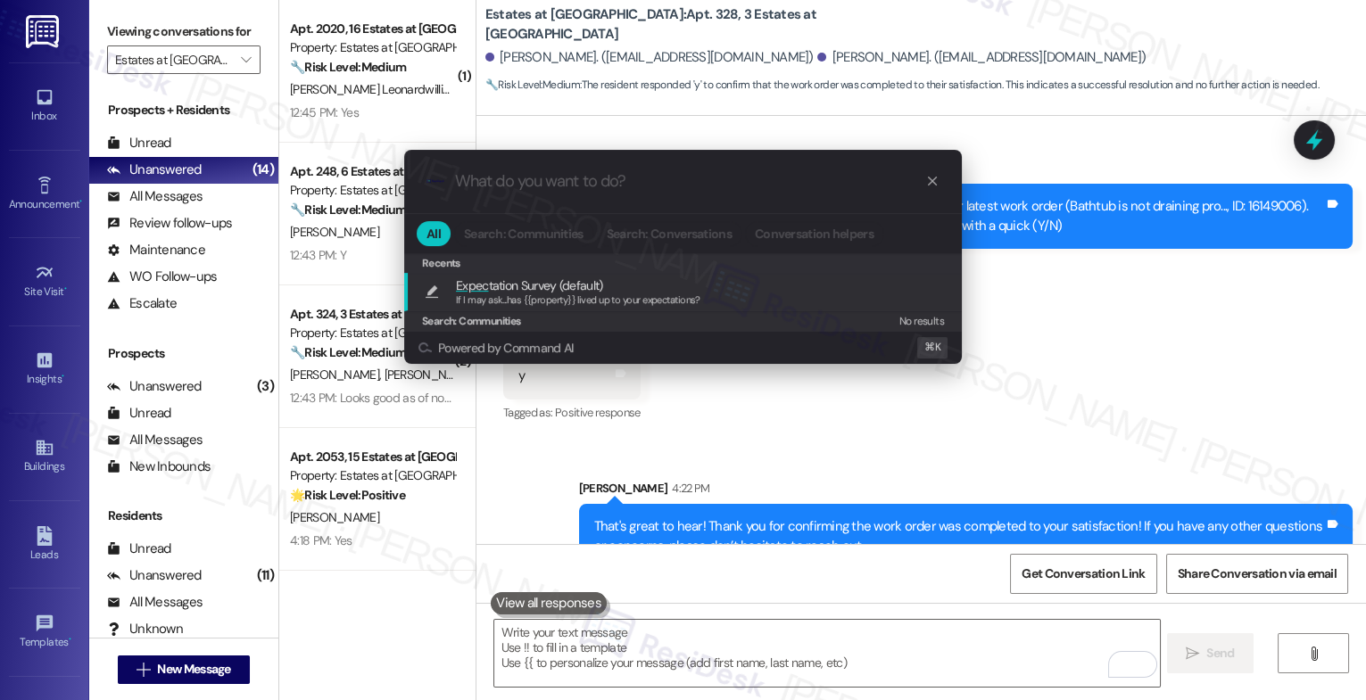
type textarea "If I may ask...has {{property}} lived up to your expectations?"
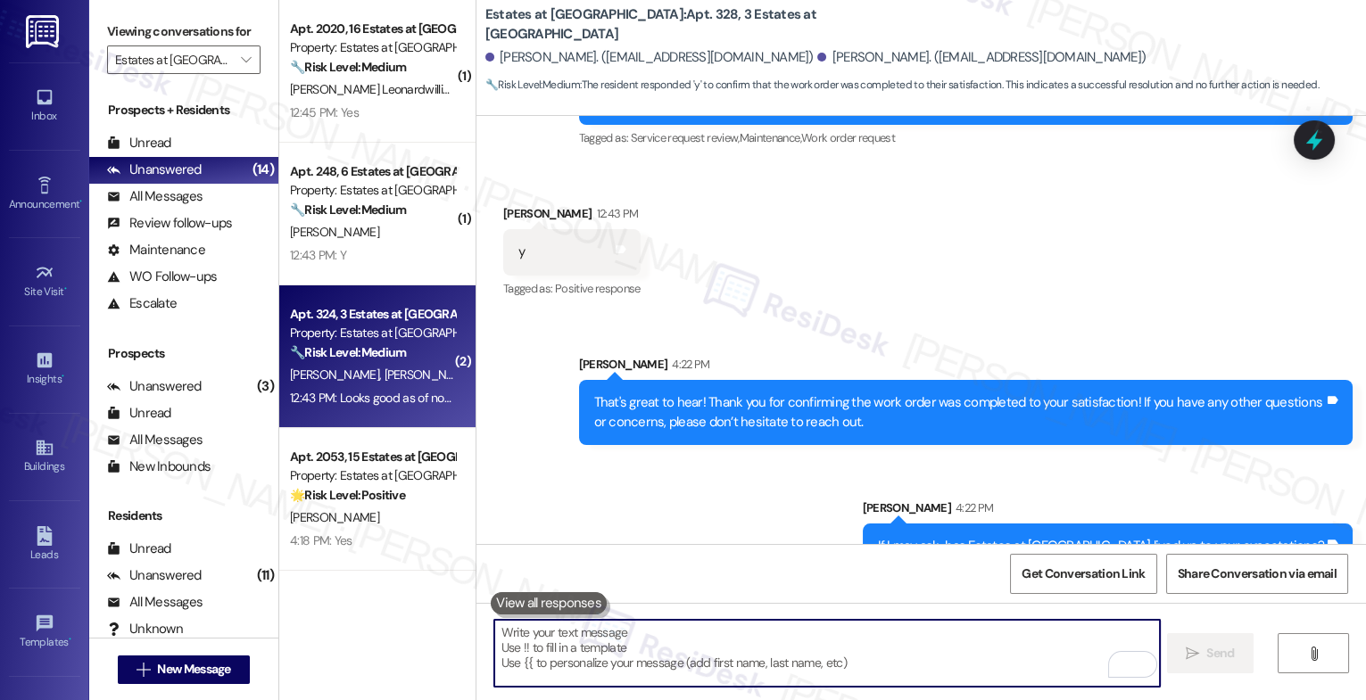
scroll to position [170, 0]
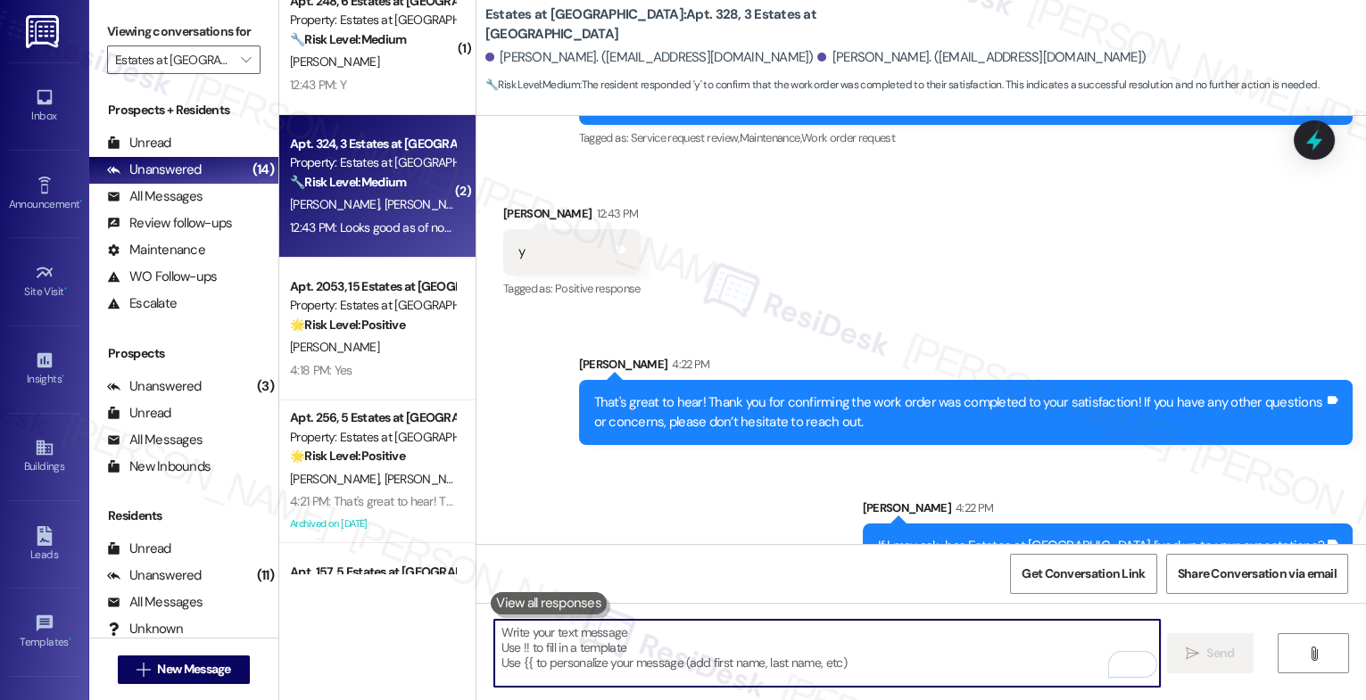
click at [384, 208] on span "[PERSON_NAME]" at bounding box center [428, 204] width 89 height 16
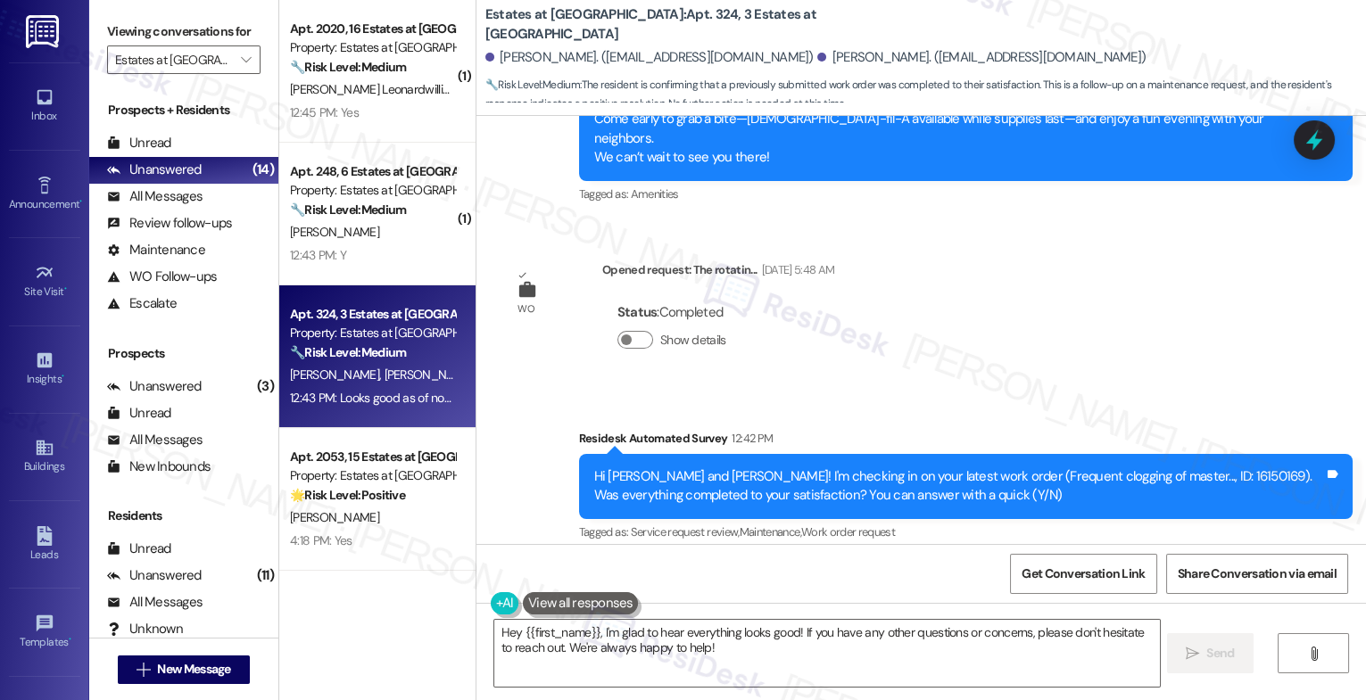
scroll to position [2341, 0]
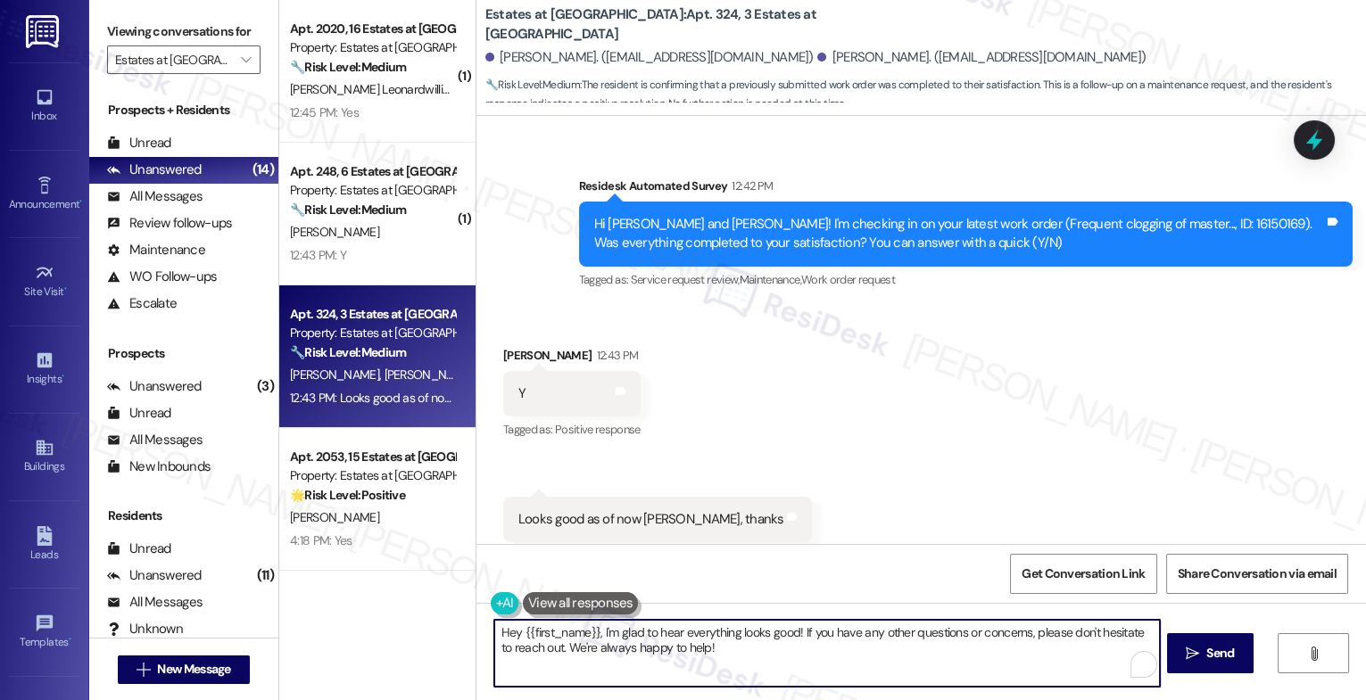
drag, startPoint x: 588, startPoint y: 634, endPoint x: 512, endPoint y: 630, distance: 76.0
click at [512, 630] on textarea "Hey {{first_name}}, I'm glad to hear everything looks good! If you have any oth…" at bounding box center [827, 653] width 666 height 67
click at [859, 643] on textarea "Hey [PERSON_NAME], I'm glad to hear everything looks good! If you have any othe…" at bounding box center [827, 653] width 666 height 67
type textarea "Hey [PERSON_NAME], I'm glad to hear everything looks good! If you have any othe…"
click at [1213, 656] on span "Send" at bounding box center [1220, 653] width 28 height 19
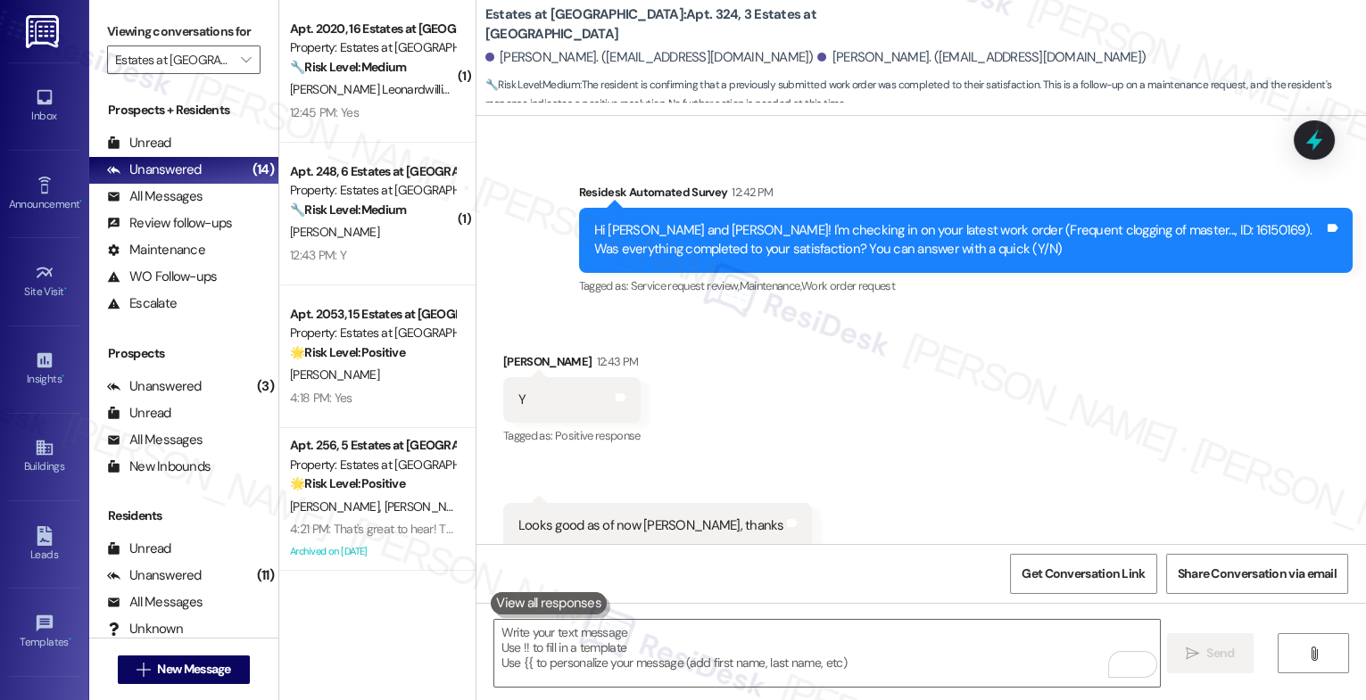
scroll to position [2341, 0]
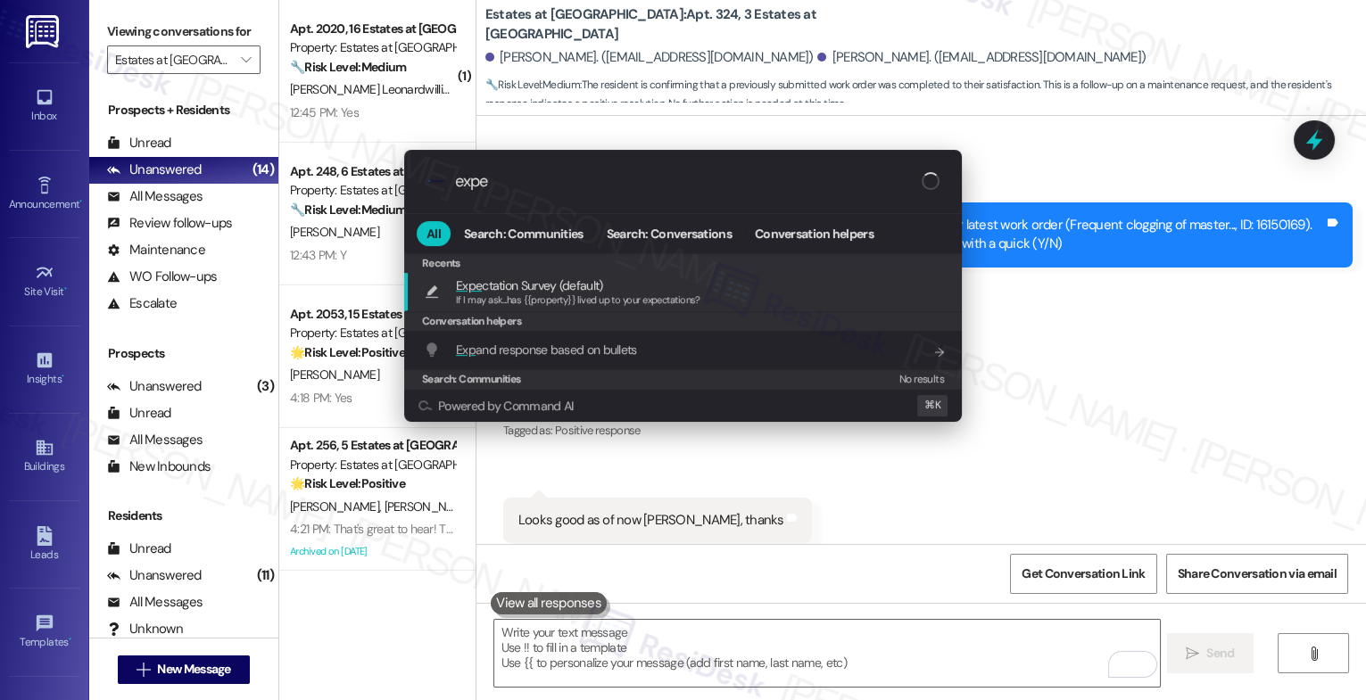
type input "expec"
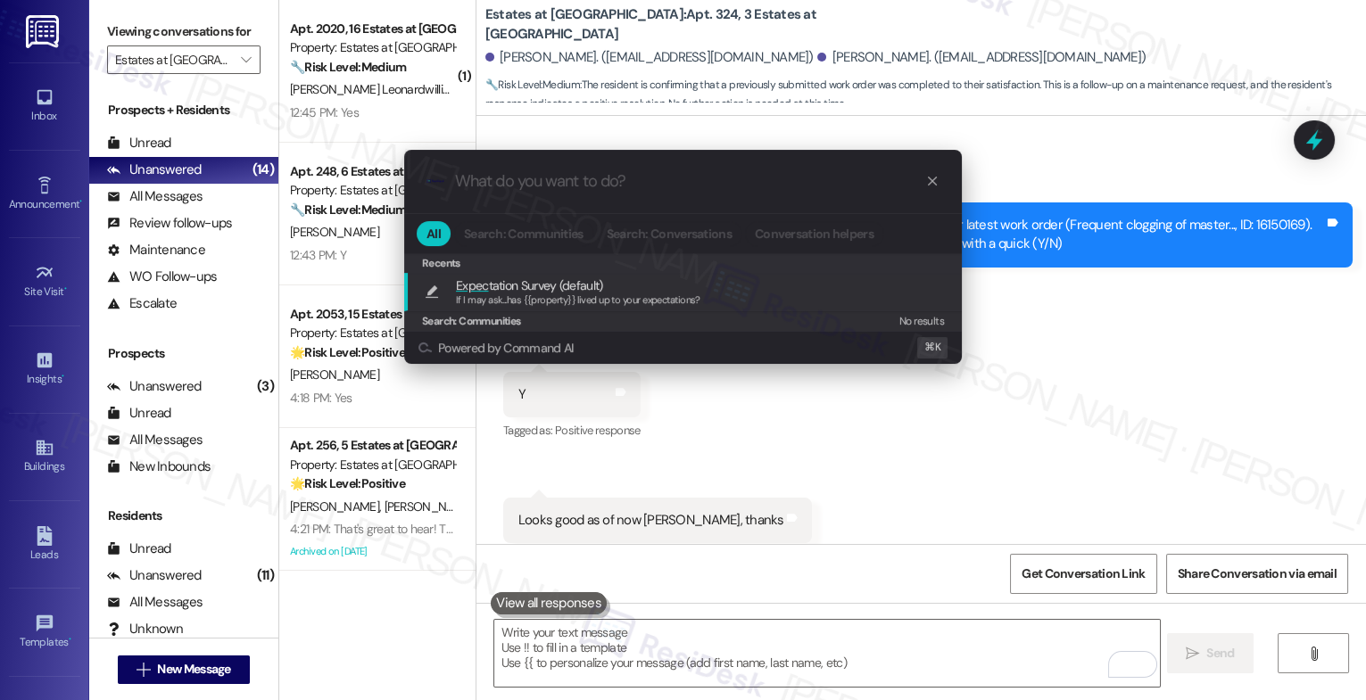
type textarea "If I may ask...has {{property}} lived up to your expectations?"
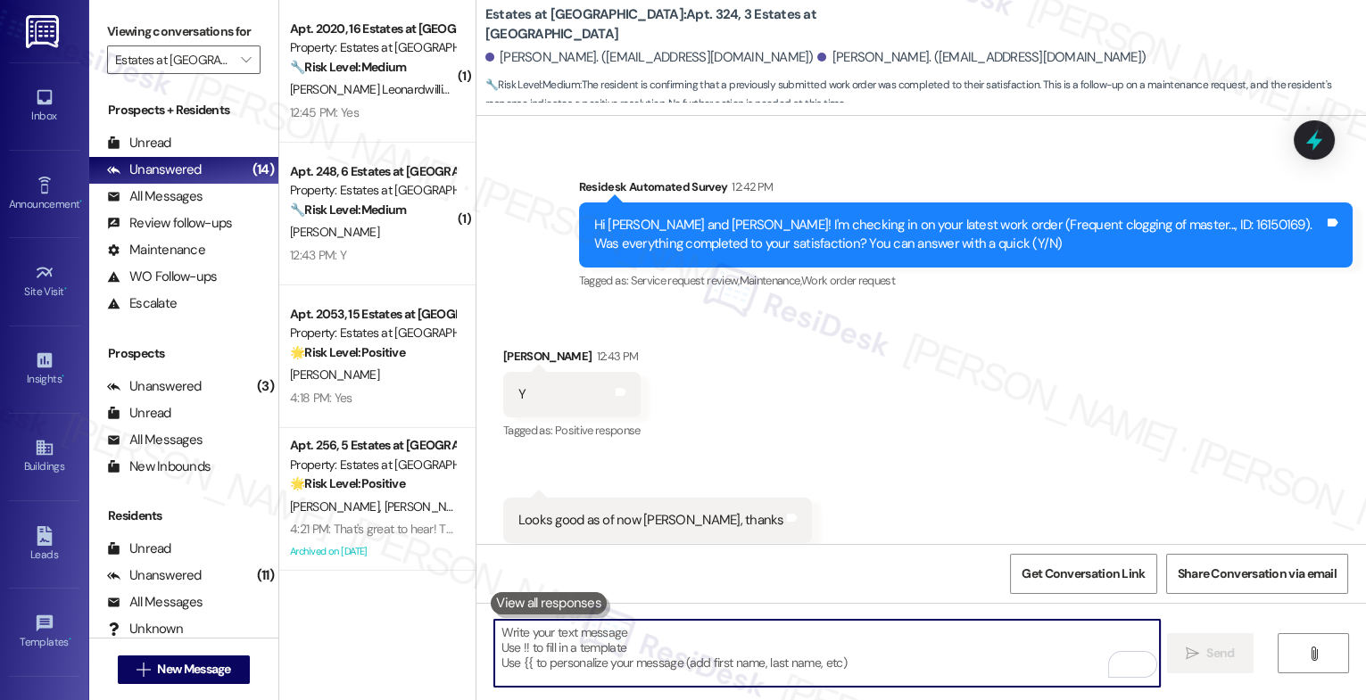
scroll to position [2609, 0]
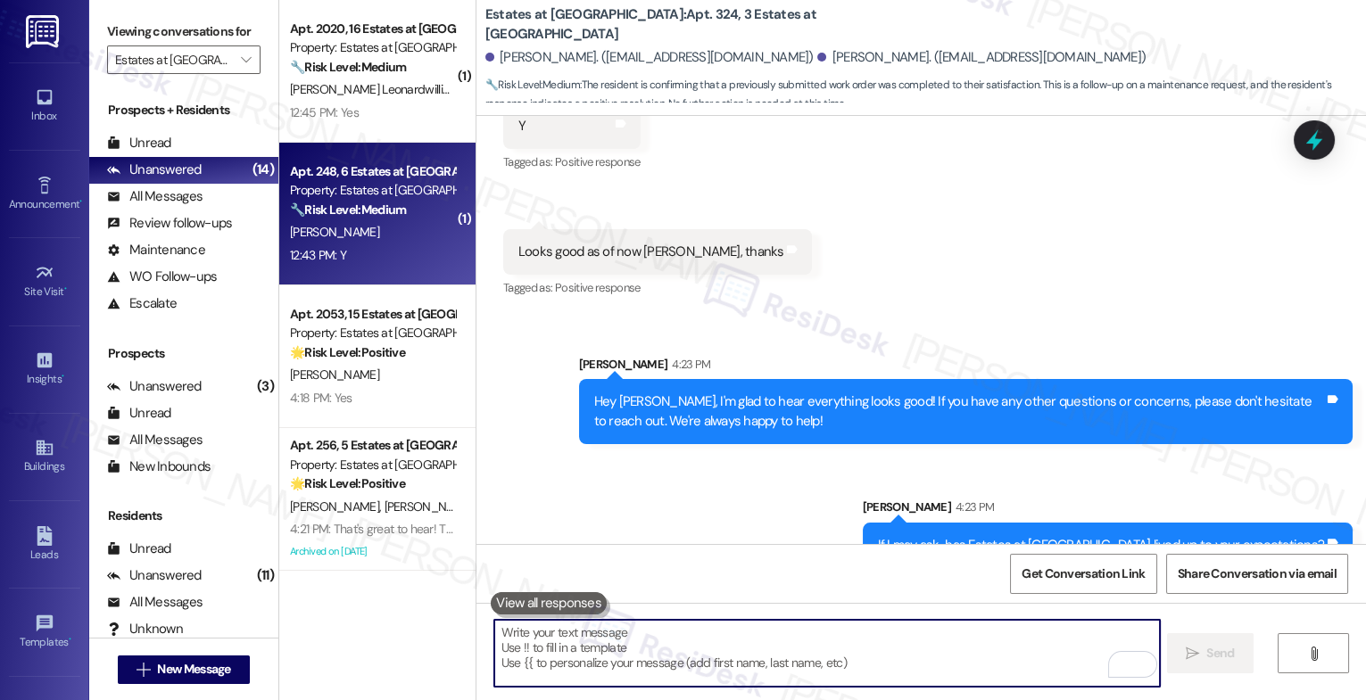
click at [353, 220] on div "Apt. 248, 6 Estates at [GEOGRAPHIC_DATA] Property: Estates at [GEOGRAPHIC_DATA]…" at bounding box center [372, 191] width 169 height 61
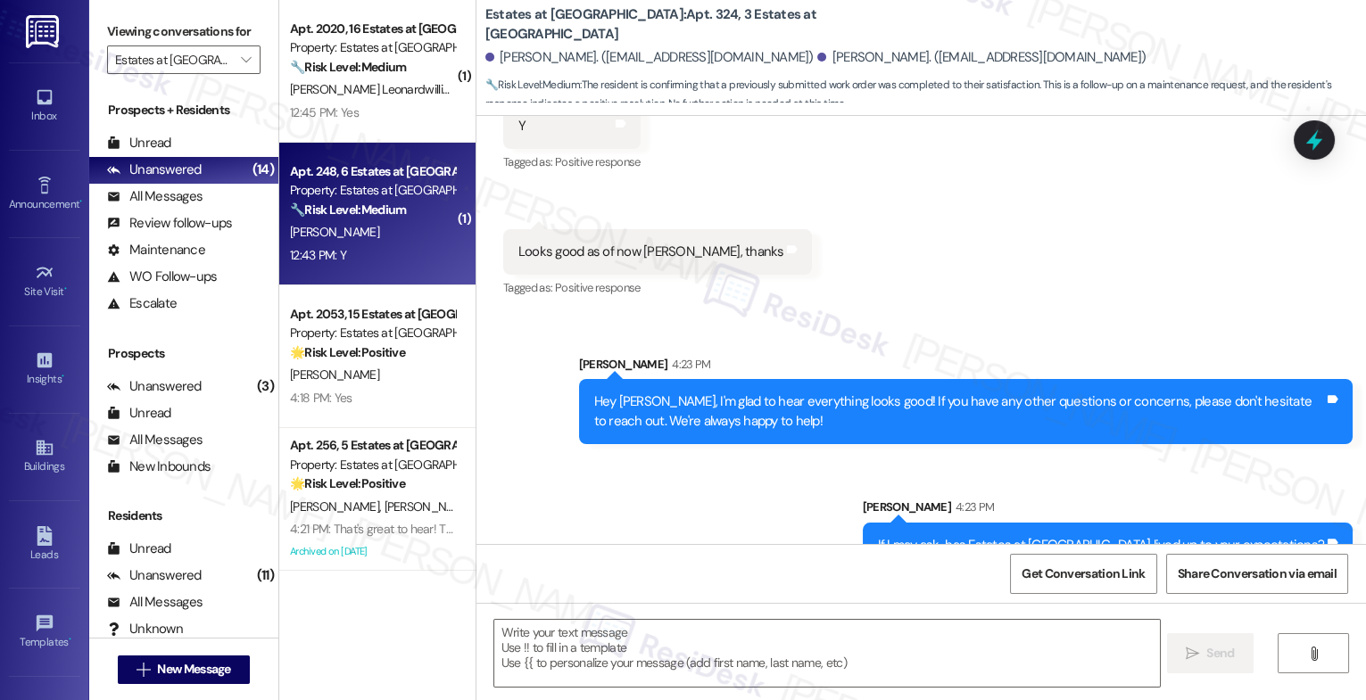
type textarea "Fetching suggested responses. Please feel free to read through the conversation…"
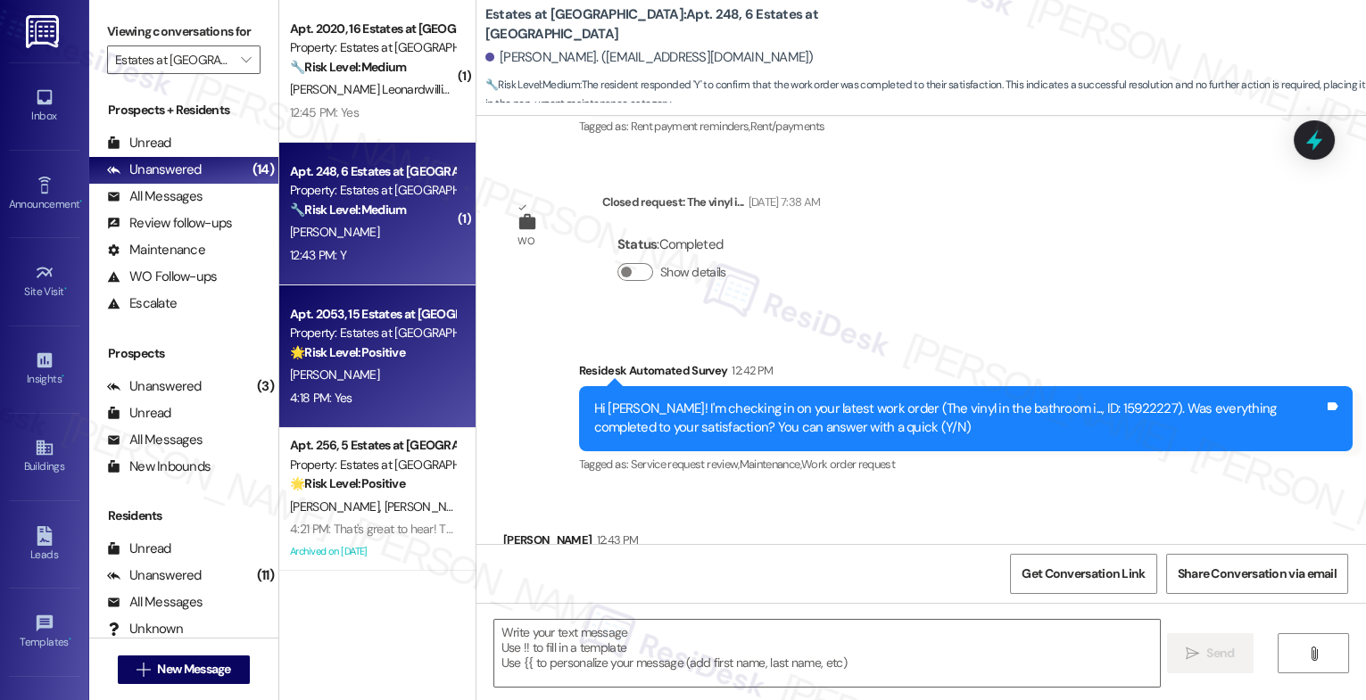
type textarea "Fetching suggested responses. Please feel free to read through the conversation…"
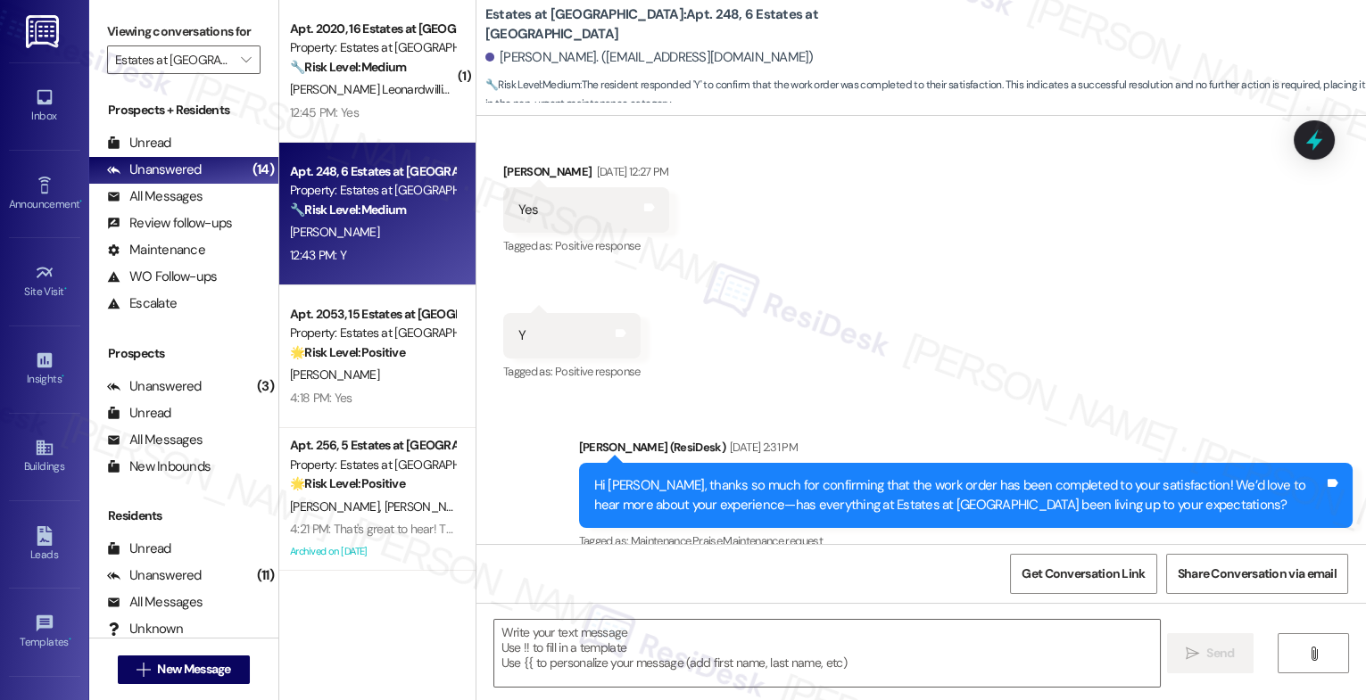
scroll to position [6371, 0]
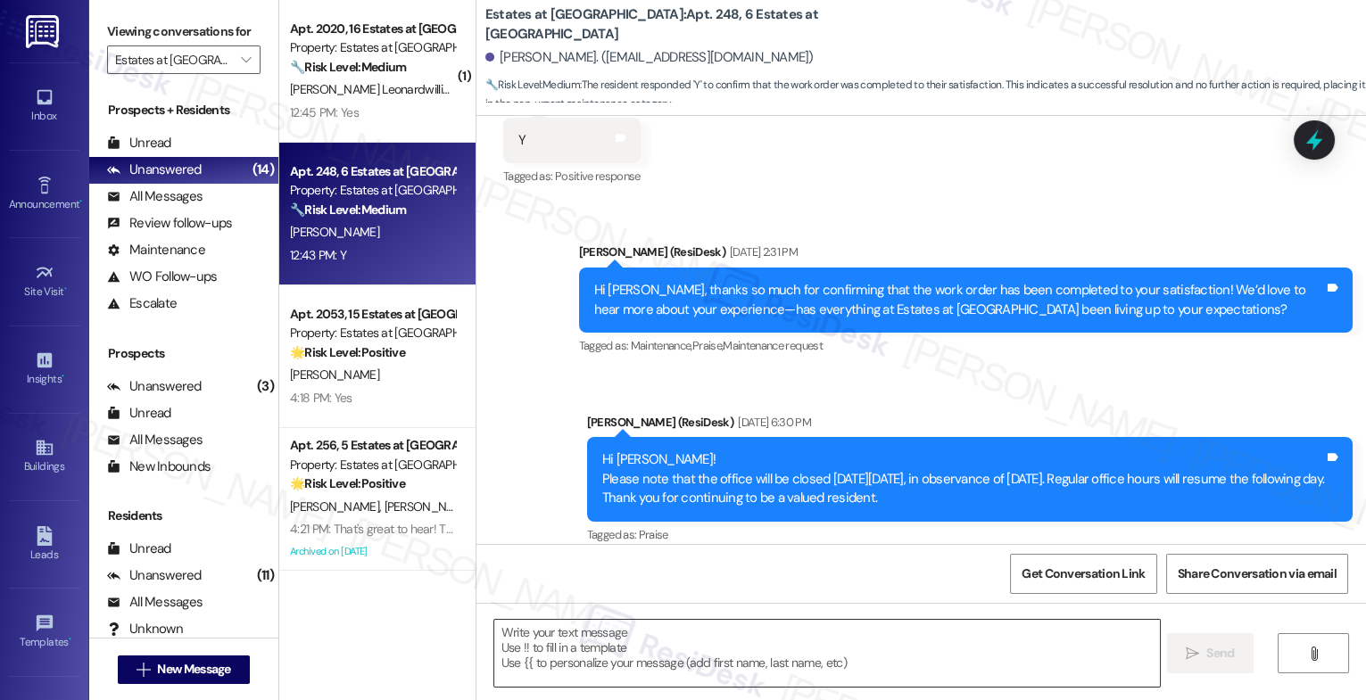
click at [584, 634] on textarea at bounding box center [827, 653] width 666 height 67
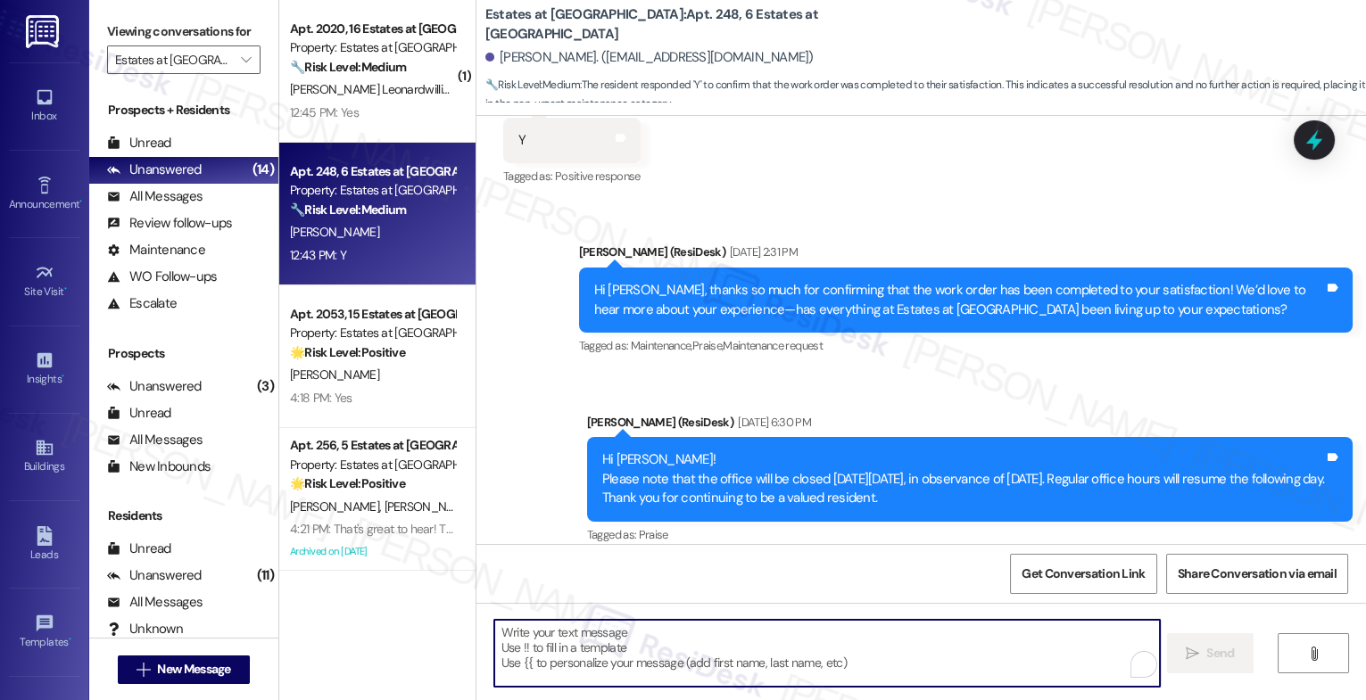
paste textarea "That's great to hear! Thank you for confirming the work order was completed to …"
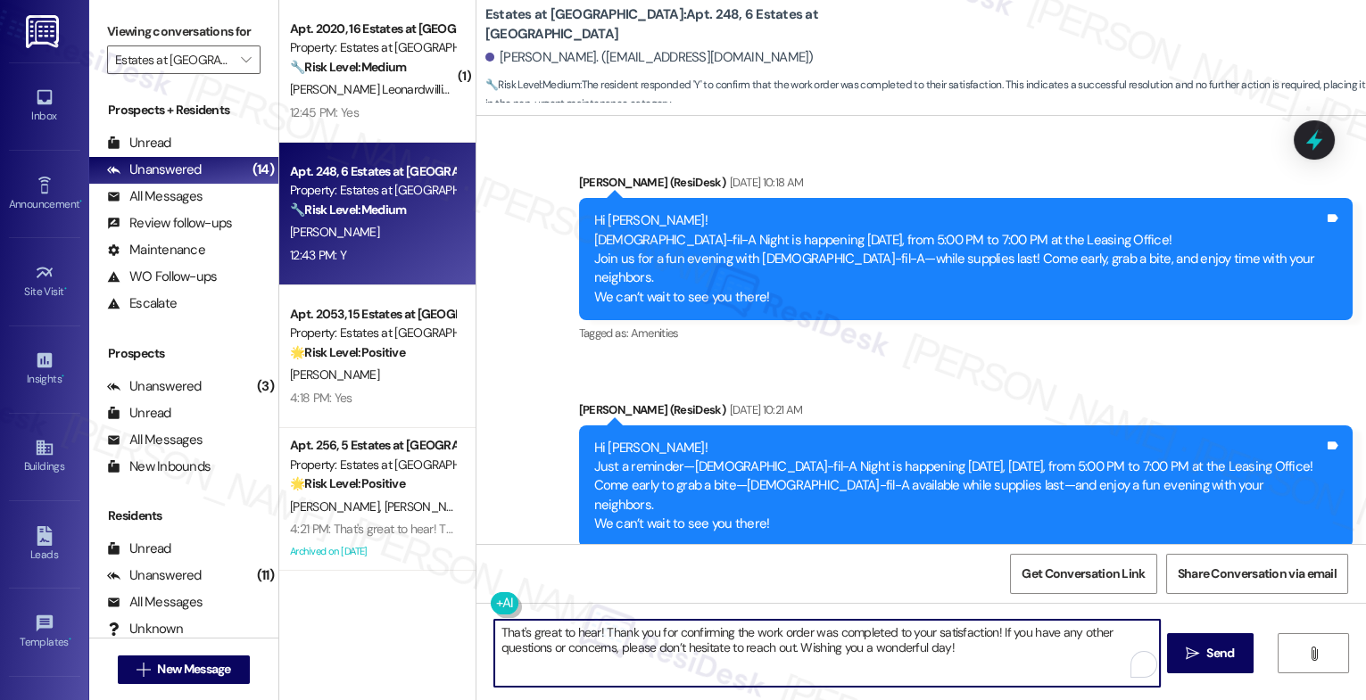
scroll to position [8521, 0]
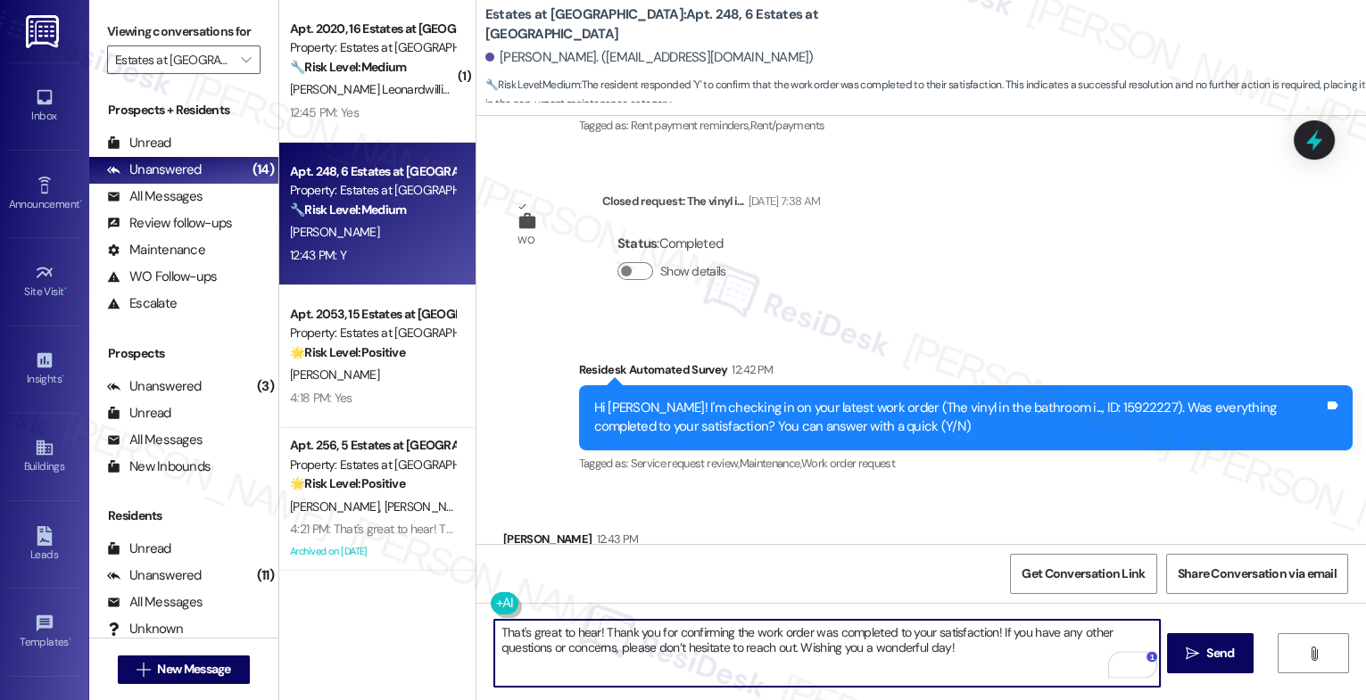
drag, startPoint x: 791, startPoint y: 647, endPoint x: 1117, endPoint y: 653, distance: 326.6
click at [1114, 653] on div "That's great to hear! Thank you for confirming the work order was completed to …" at bounding box center [826, 653] width 667 height 69
type textarea "That's great to hear! Thank you for confirming the work order was completed to …"
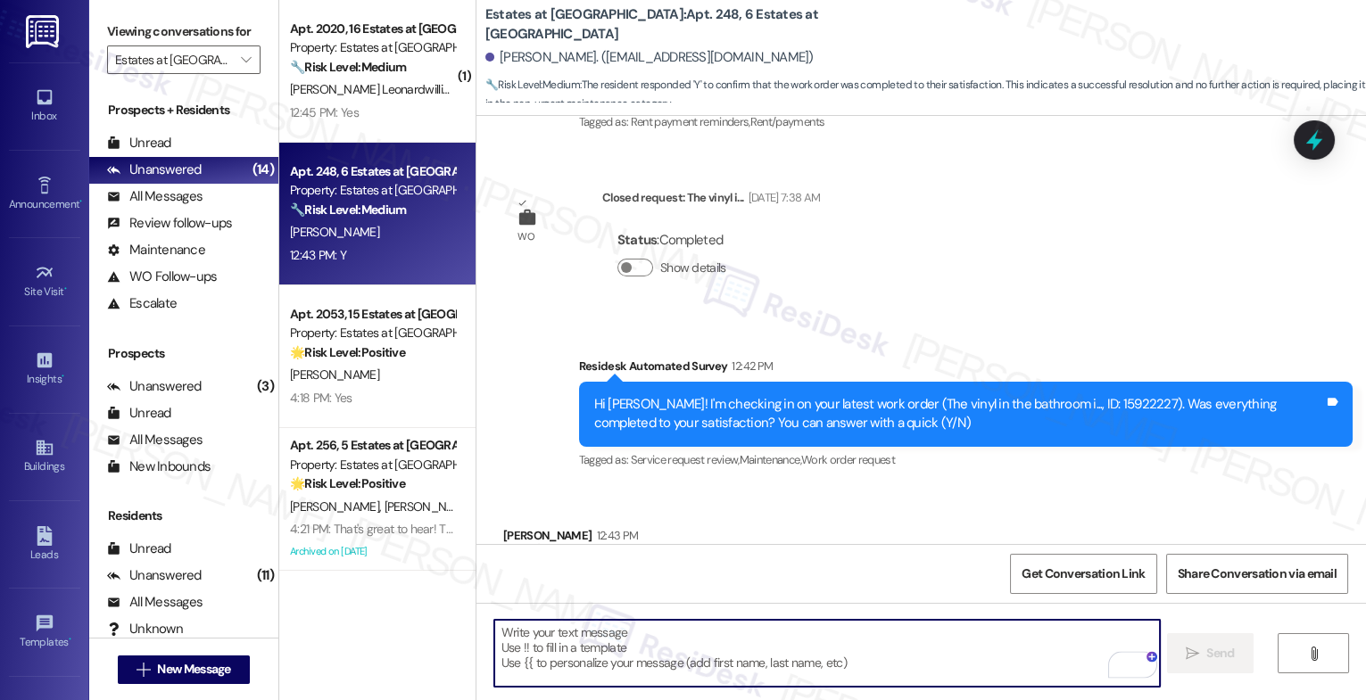
scroll to position [8664, 0]
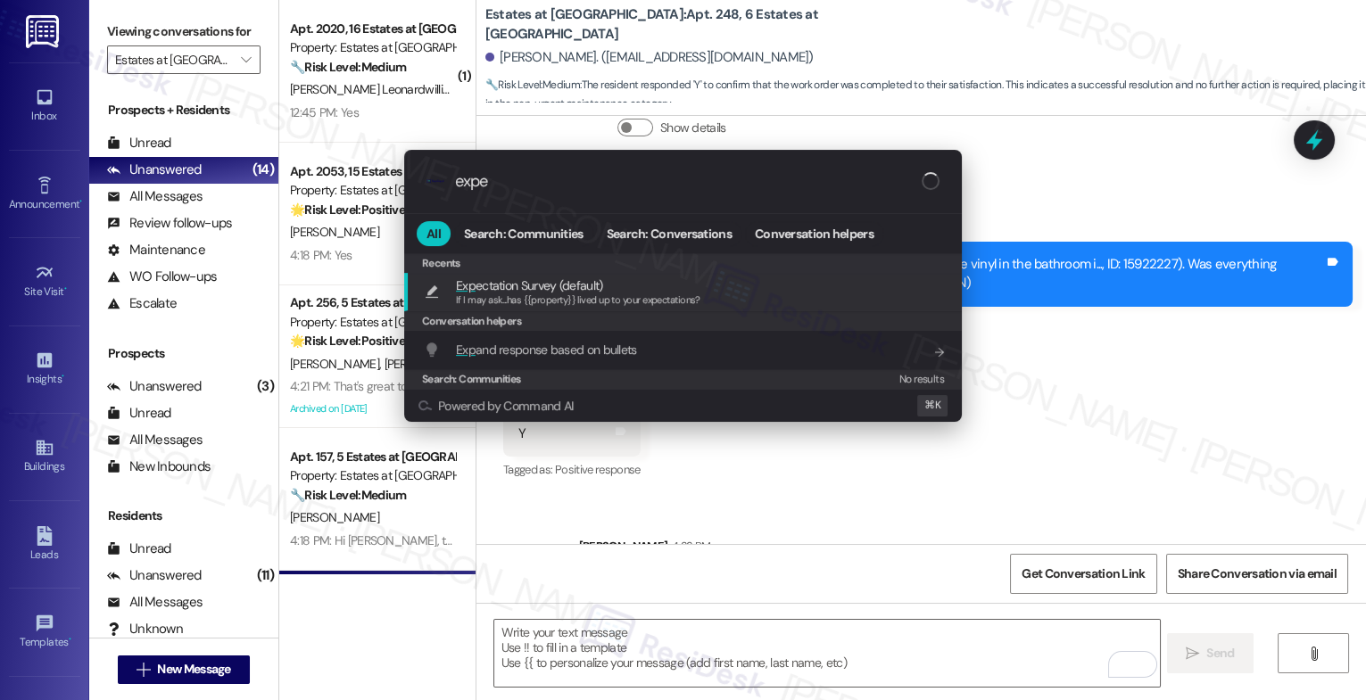
type input "expec"
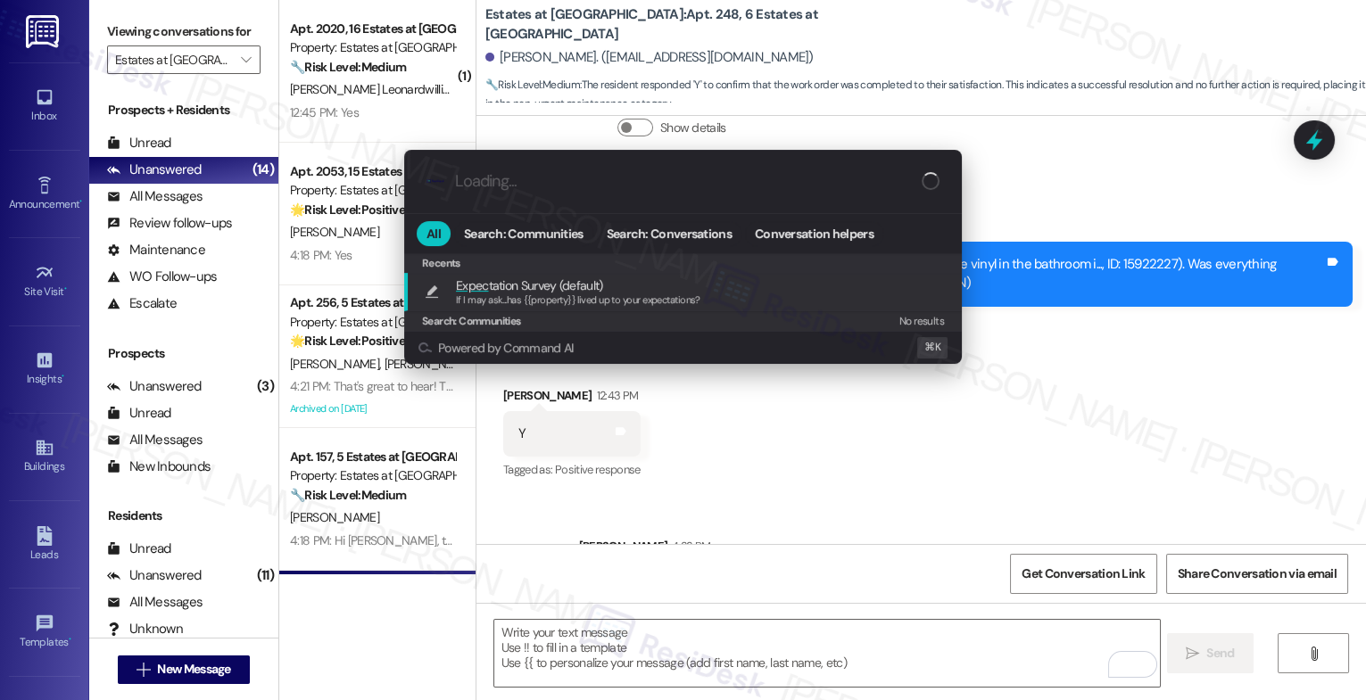
type textarea "If I may ask...has {{property}} lived up to your expectations?"
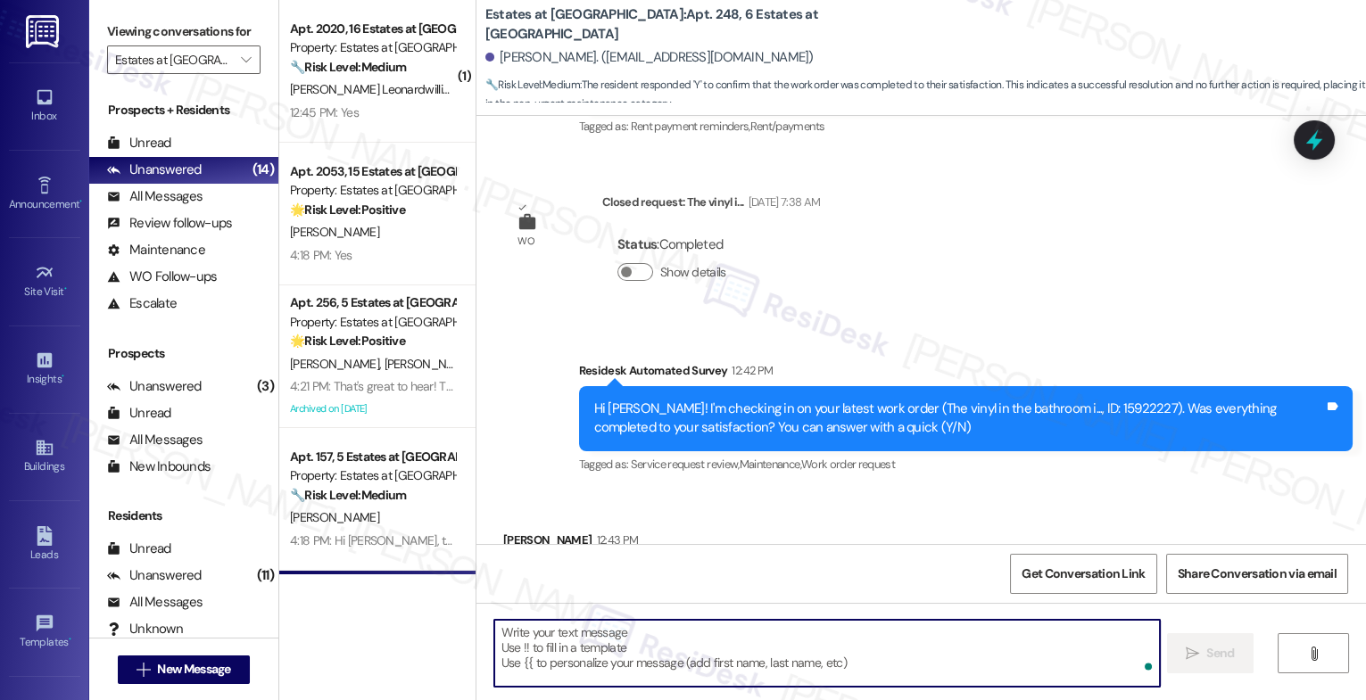
scroll to position [8788, 0]
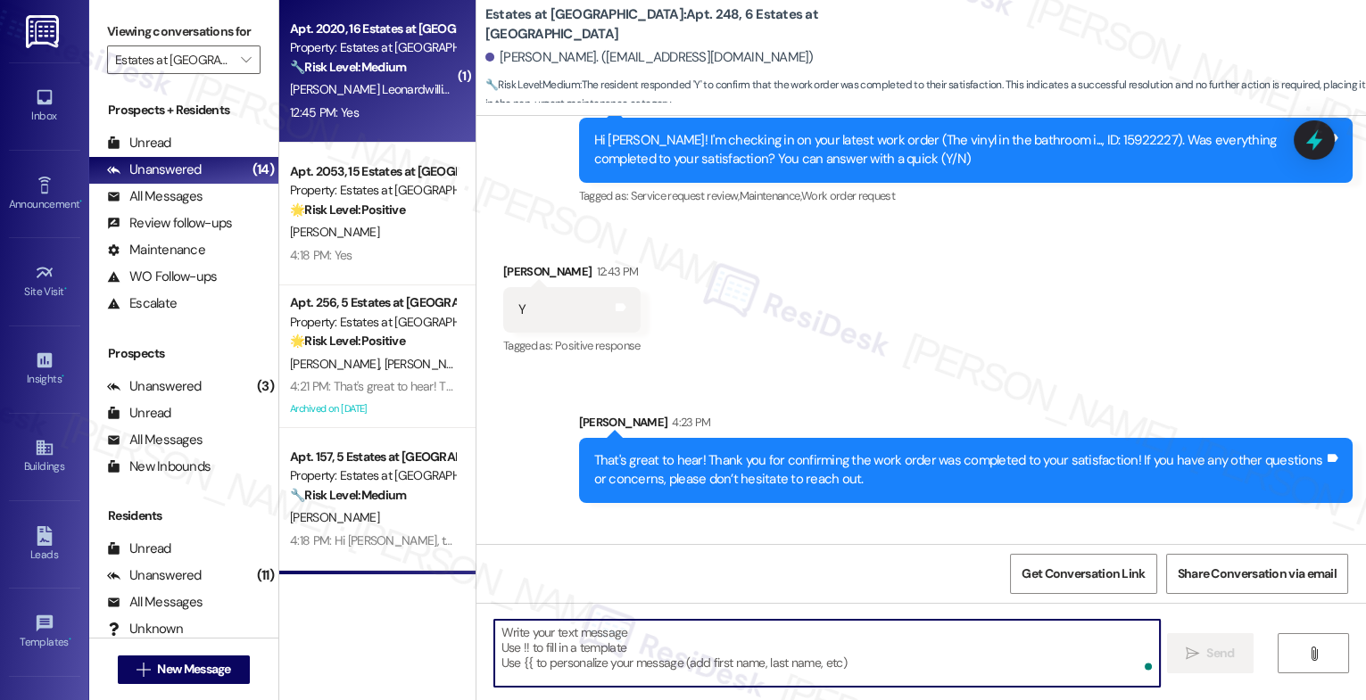
click at [340, 80] on div "[PERSON_NAME] Leonardwilliams" at bounding box center [372, 90] width 169 height 22
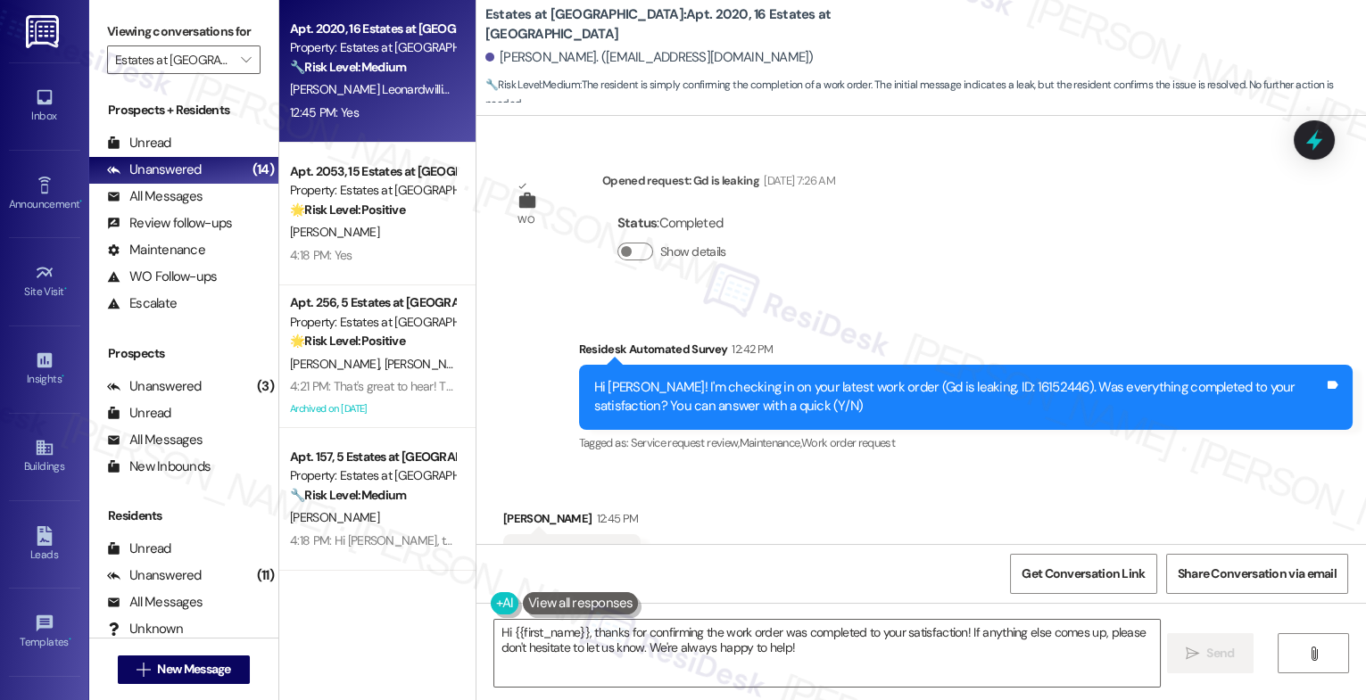
scroll to position [5734, 0]
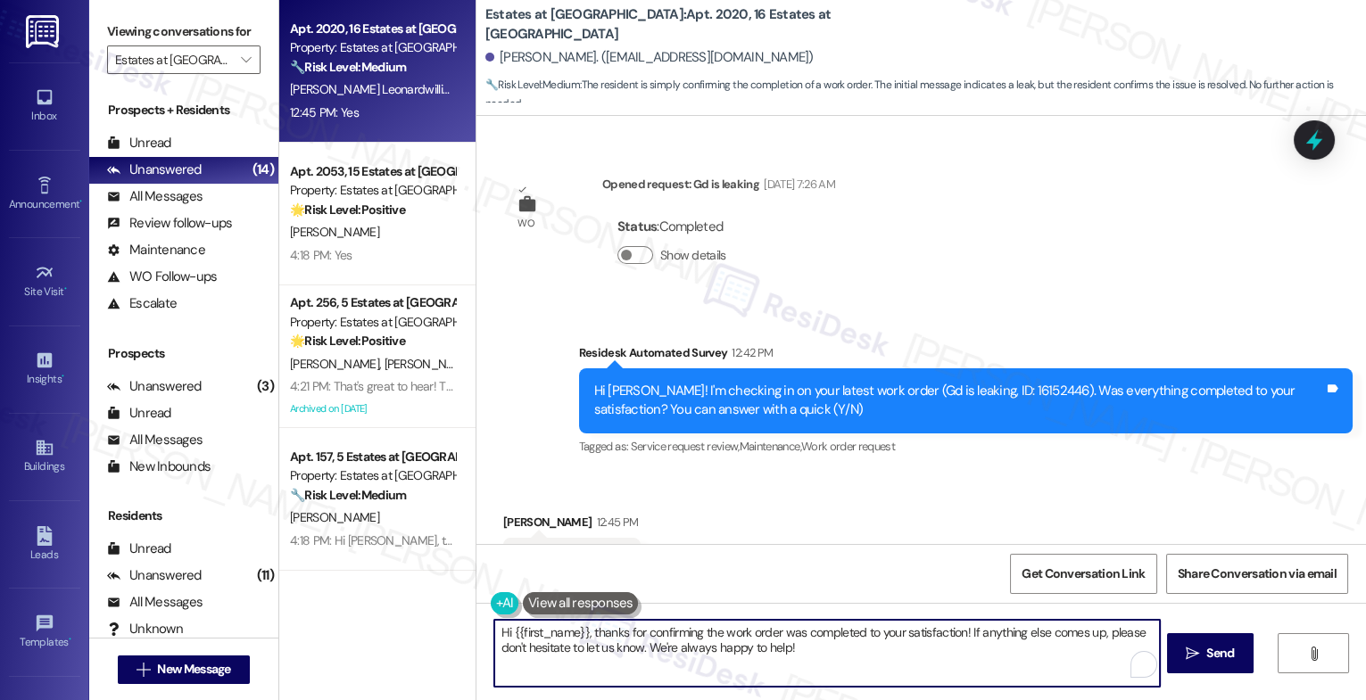
drag, startPoint x: 576, startPoint y: 631, endPoint x: 585, endPoint y: 652, distance: 23.2
click at [497, 625] on textarea "Hi {{first_name}}, thanks for confirming the work order was completed to your s…" at bounding box center [827, 653] width 666 height 67
click at [674, 642] on textarea "Hi {{first_name}}, thanks for confirming the work order was completed to your s…" at bounding box center [827, 653] width 666 height 67
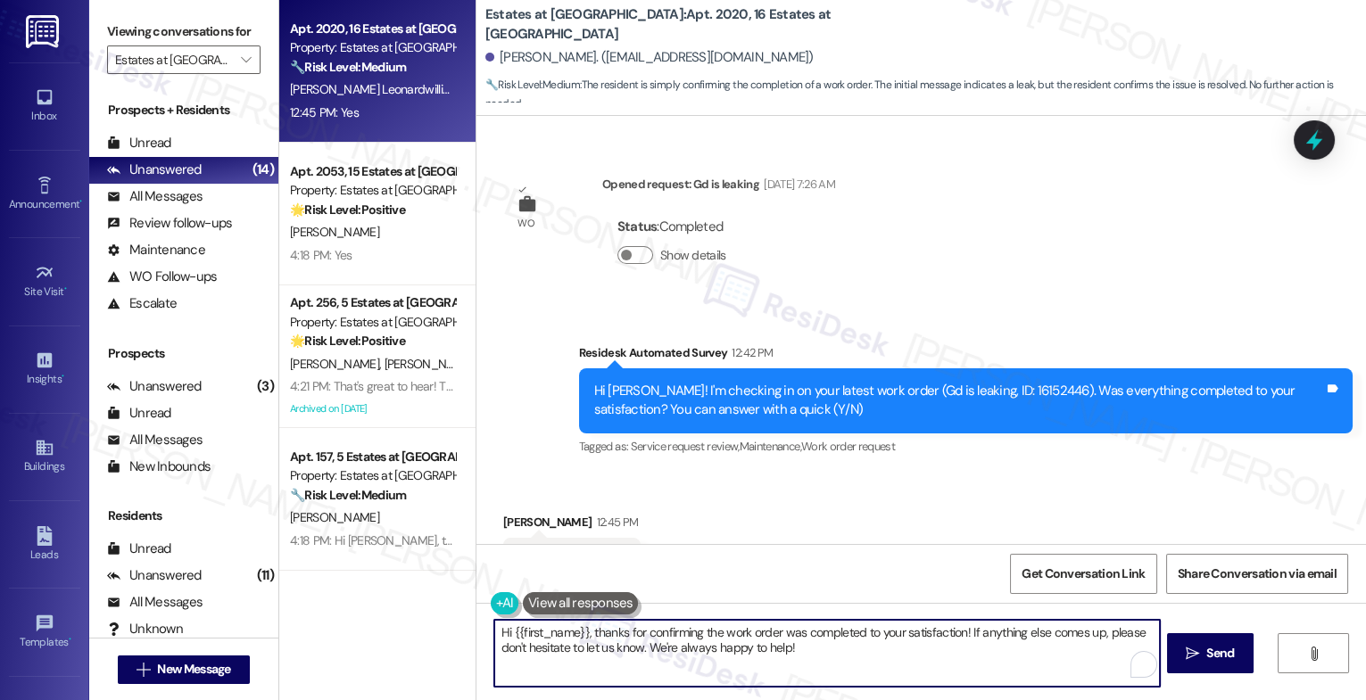
click at [674, 642] on textarea "Hi {{first_name}}, thanks for confirming the work order was completed to your s…" at bounding box center [827, 653] width 666 height 67
paste textarea "That's great to hear! Thank you for confirming the work order was completed to …"
click at [590, 632] on textarea "That's great to hear! Thank you for confirming the work order was completed to …" at bounding box center [827, 653] width 666 height 67
click at [817, 656] on textarea "That's great to hear, [PERSON_NAME]! Thank you for confirming the work order wa…" at bounding box center [827, 653] width 666 height 67
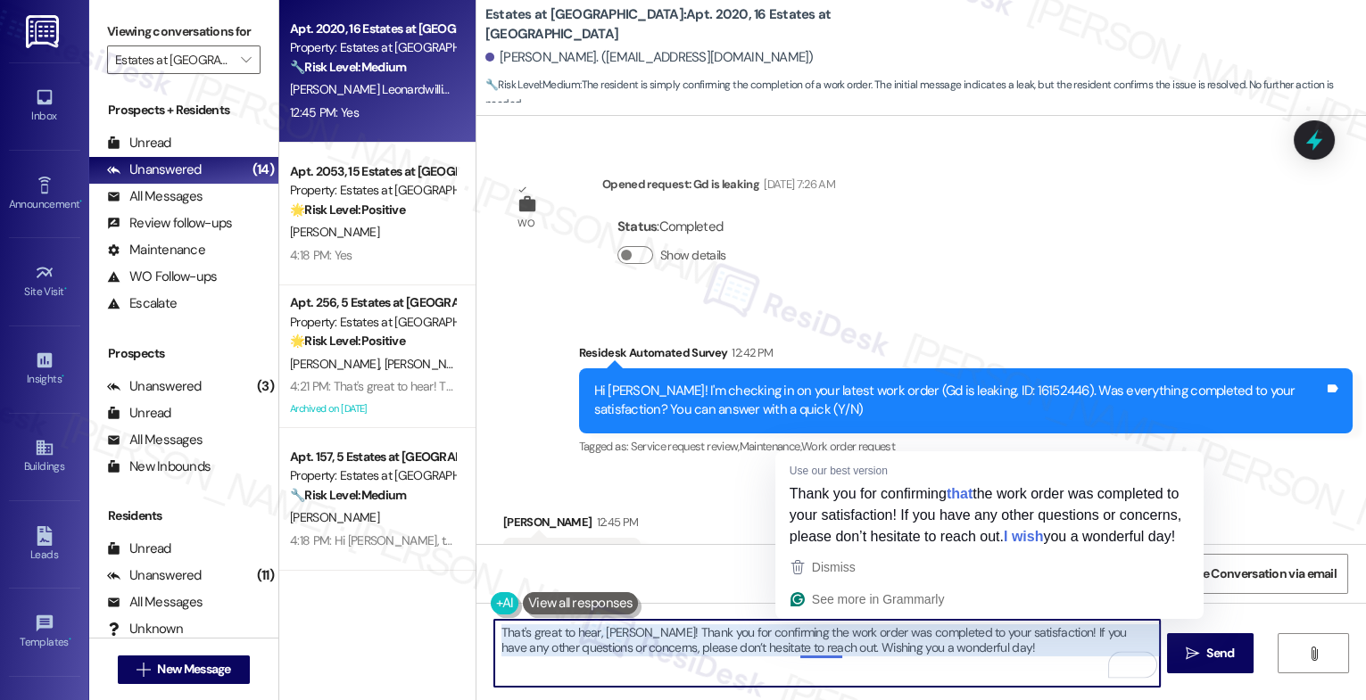
drag, startPoint x: 791, startPoint y: 650, endPoint x: 1042, endPoint y: 654, distance: 251.7
click at [1042, 654] on textarea "That's great to hear, [PERSON_NAME]! Thank you for confirming the work order wa…" at bounding box center [827, 653] width 666 height 67
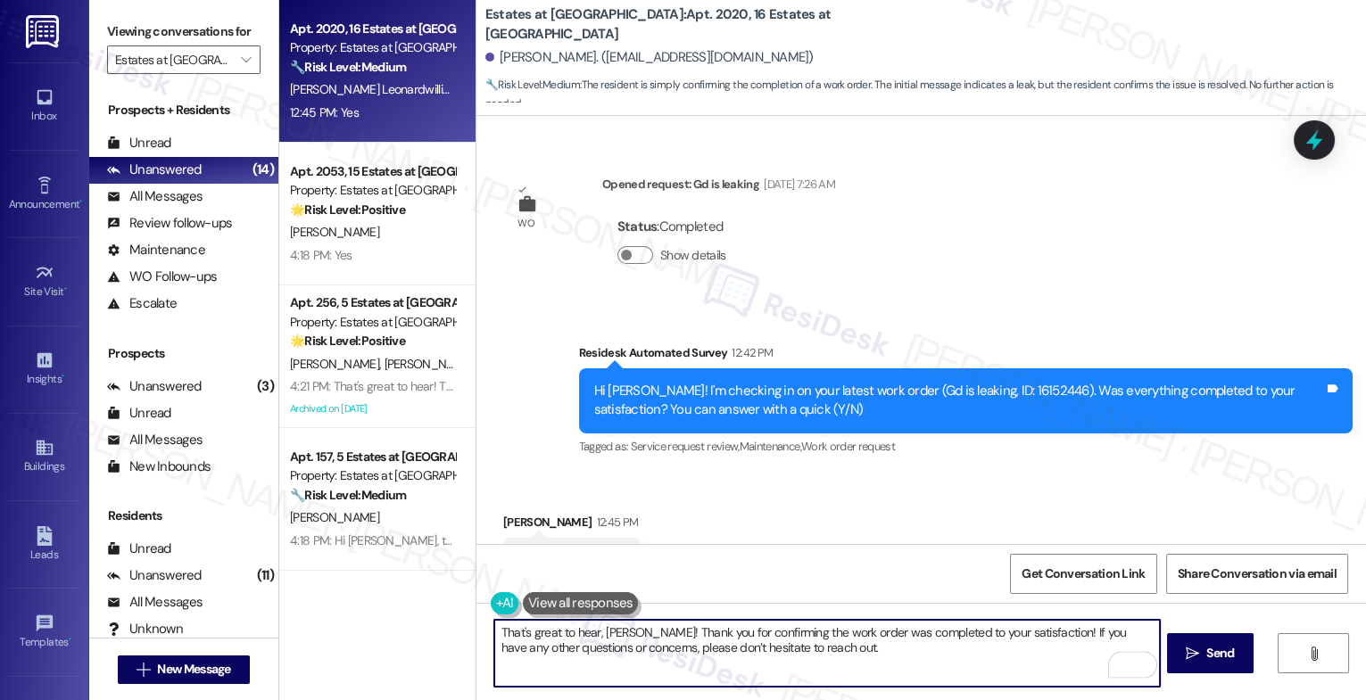
type textarea "That's great to hear, [PERSON_NAME]! Thank you for confirming the work order wa…"
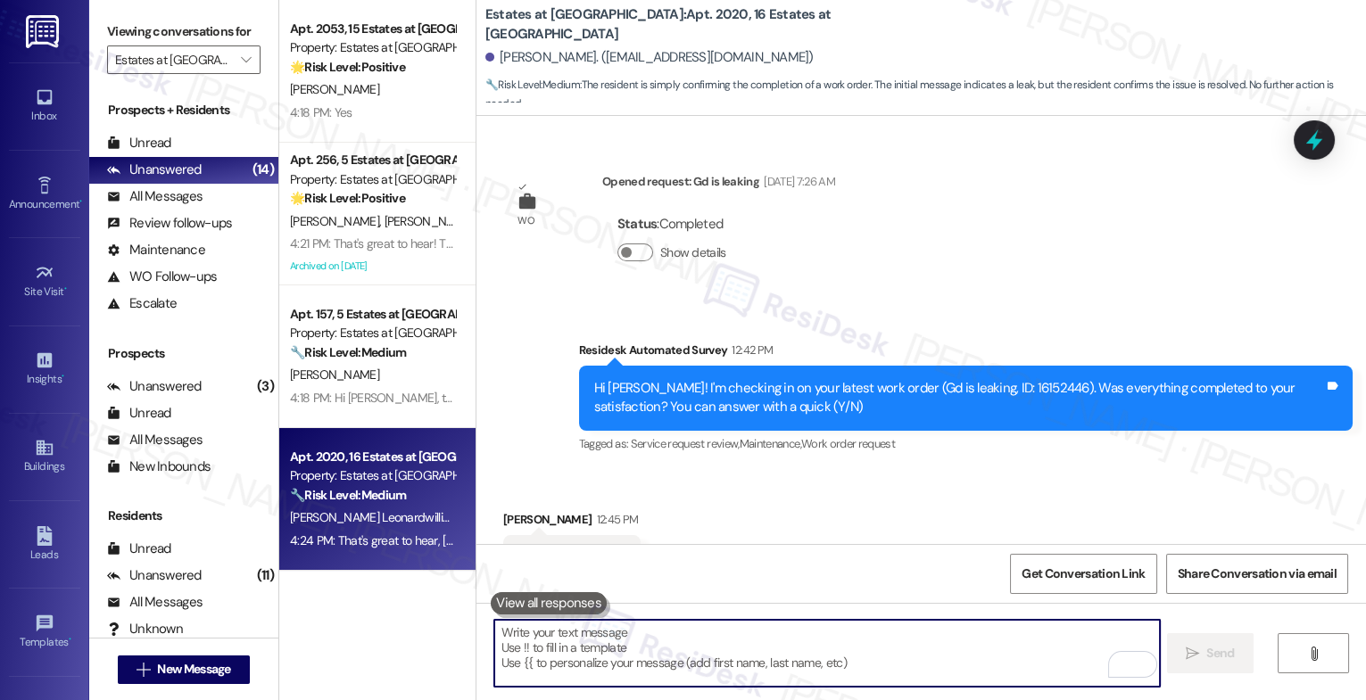
scroll to position [5881, 0]
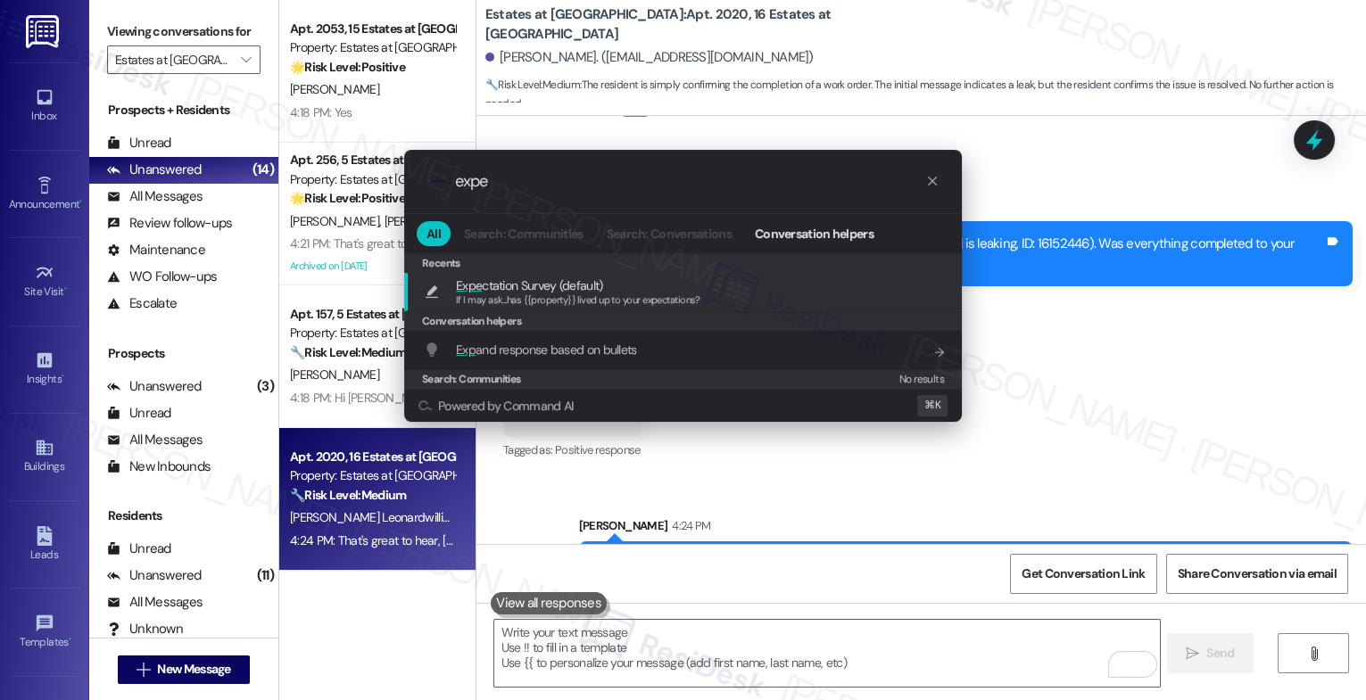
type input "expec"
type textarea "If I may ask...has {{property}} lived up to your expectations?"
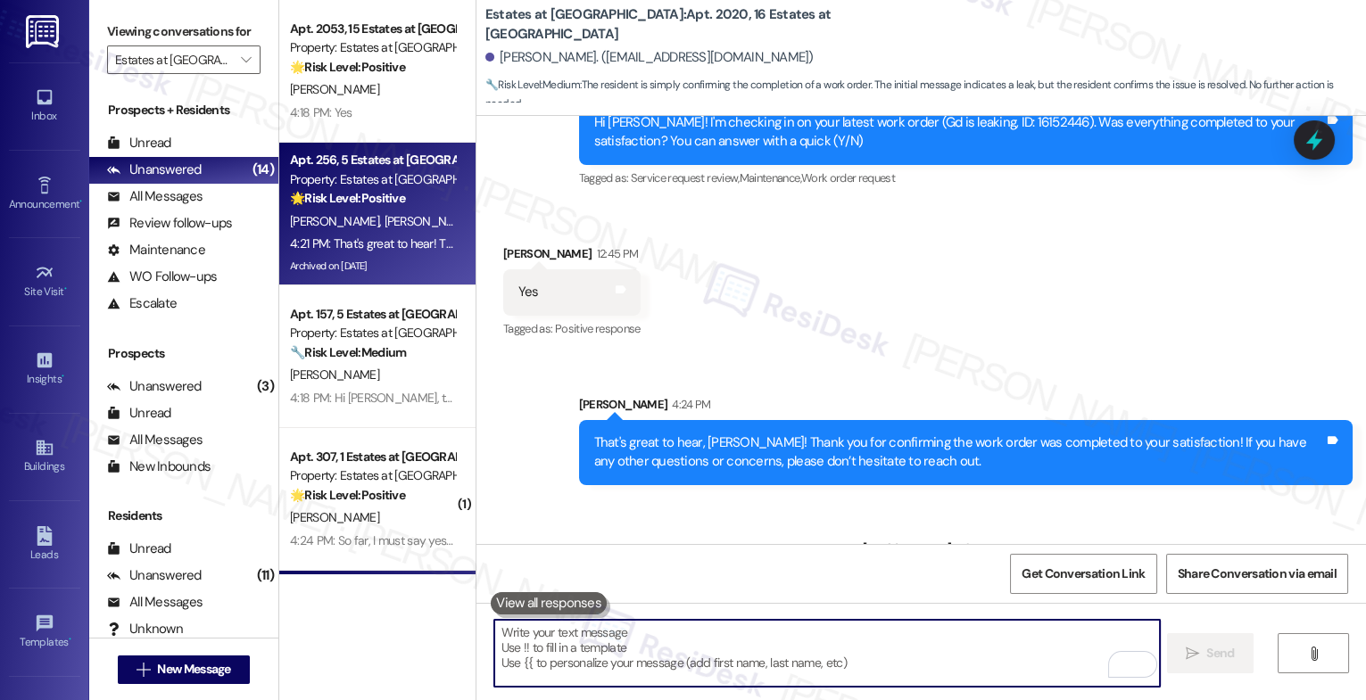
scroll to position [6005, 0]
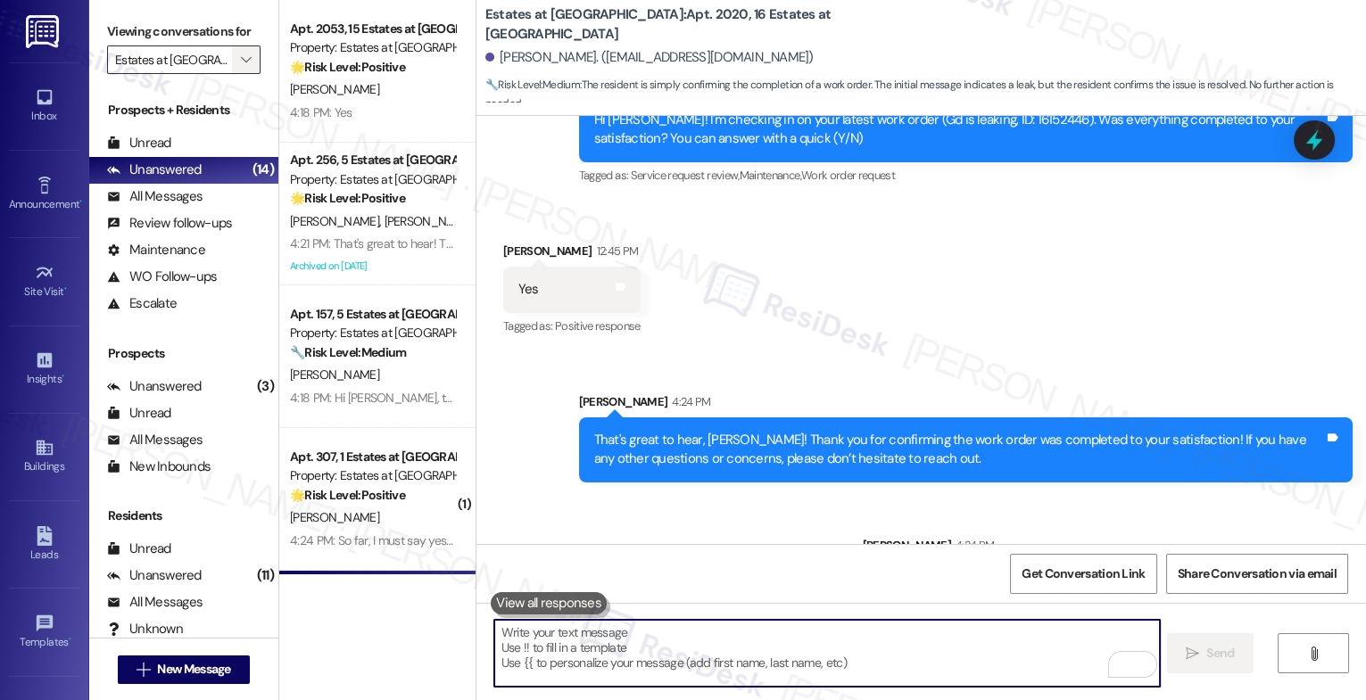
click at [237, 65] on span "" at bounding box center [245, 60] width 17 height 29
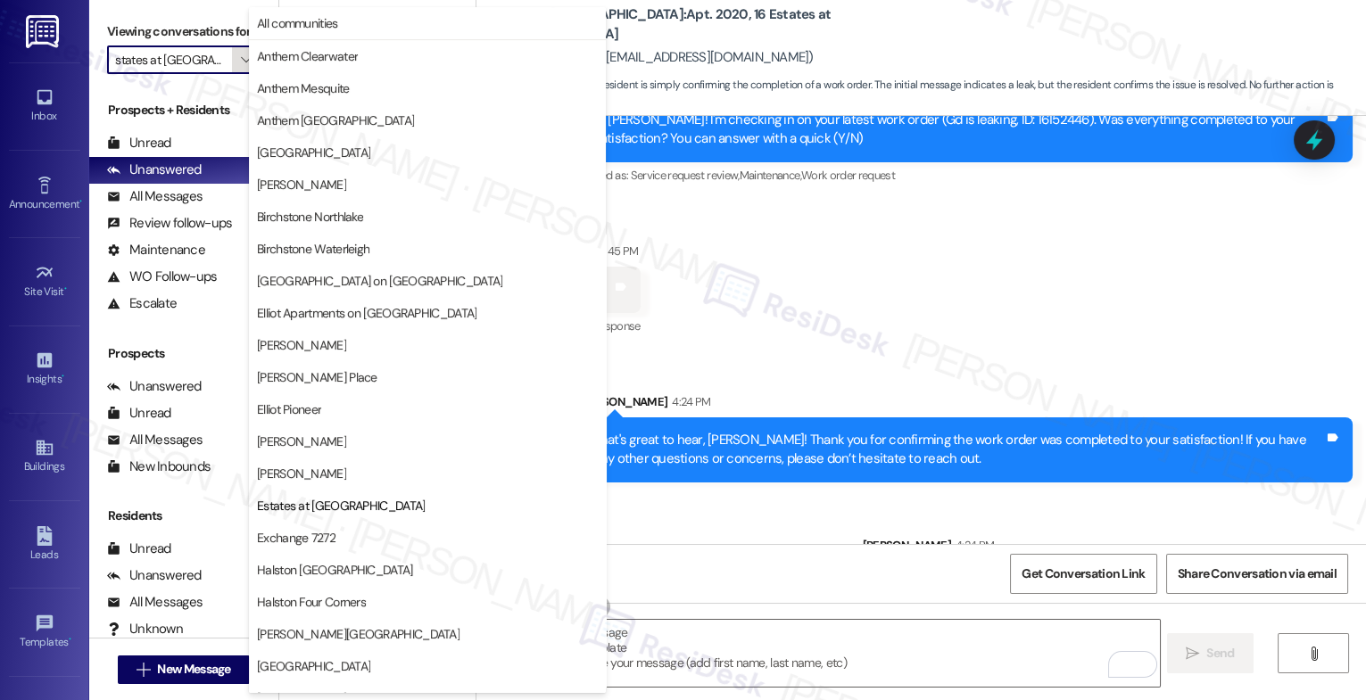
scroll to position [290, 0]
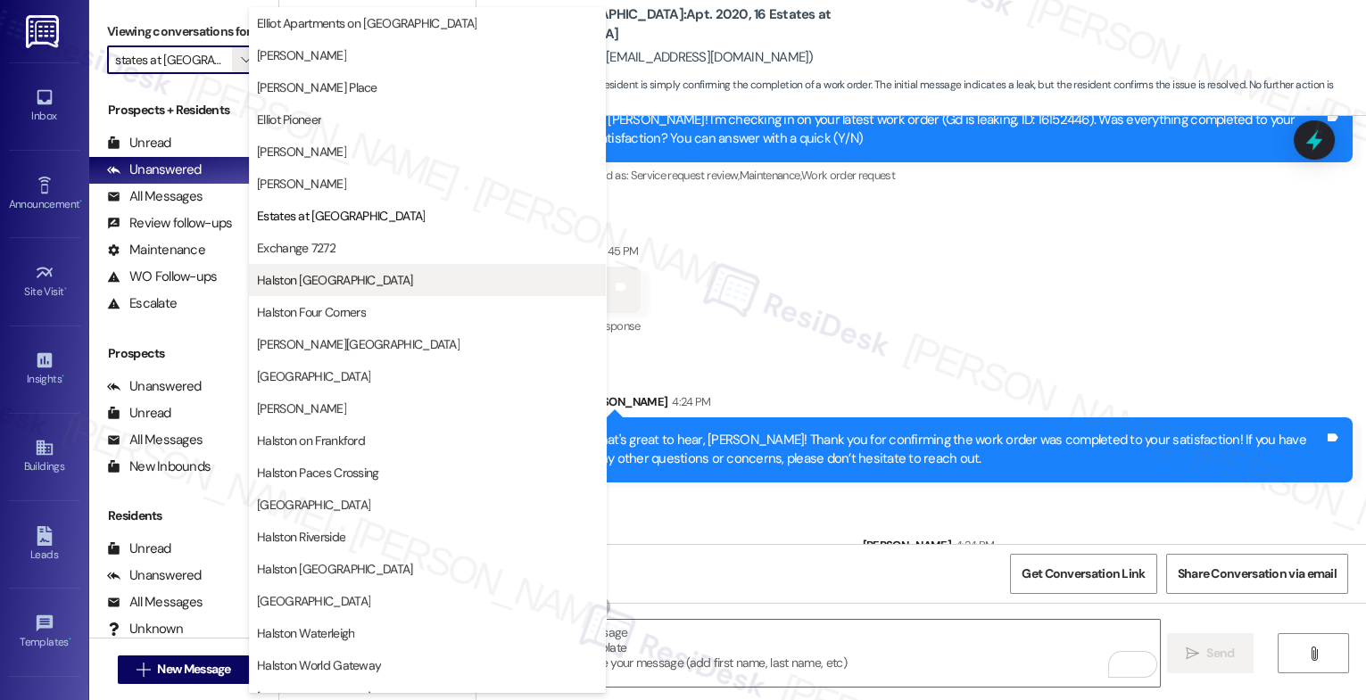
click at [345, 269] on button "Halston [GEOGRAPHIC_DATA]" at bounding box center [427, 280] width 357 height 32
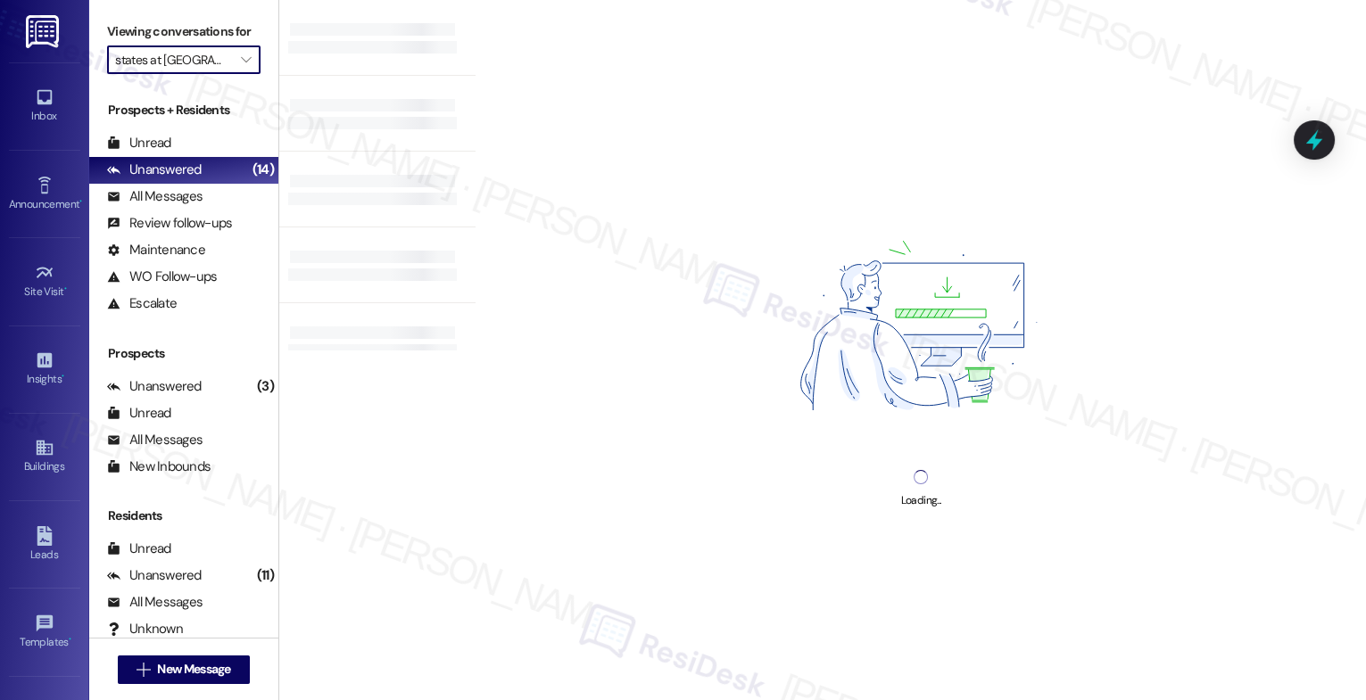
type input "Halston [GEOGRAPHIC_DATA]"
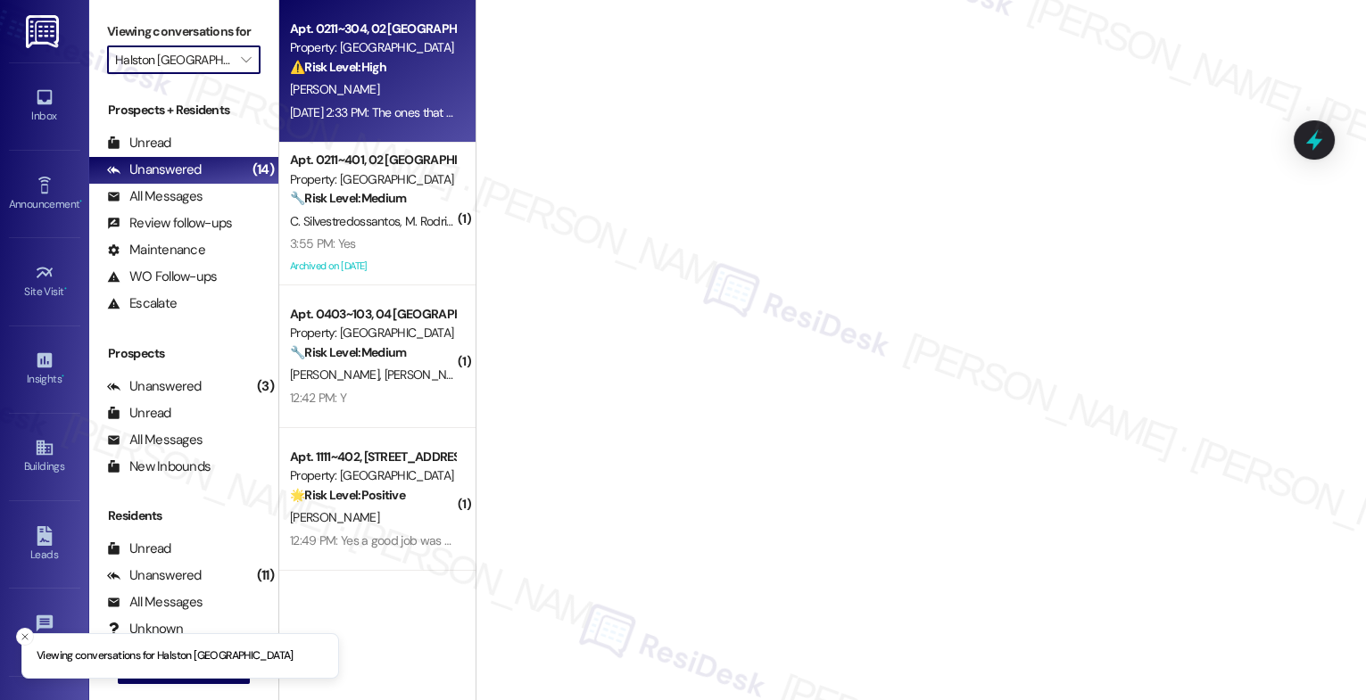
click at [376, 62] on div "⚠️ Risk Level: High The resident is reporting a misdelivered package containing…" at bounding box center [372, 67] width 165 height 19
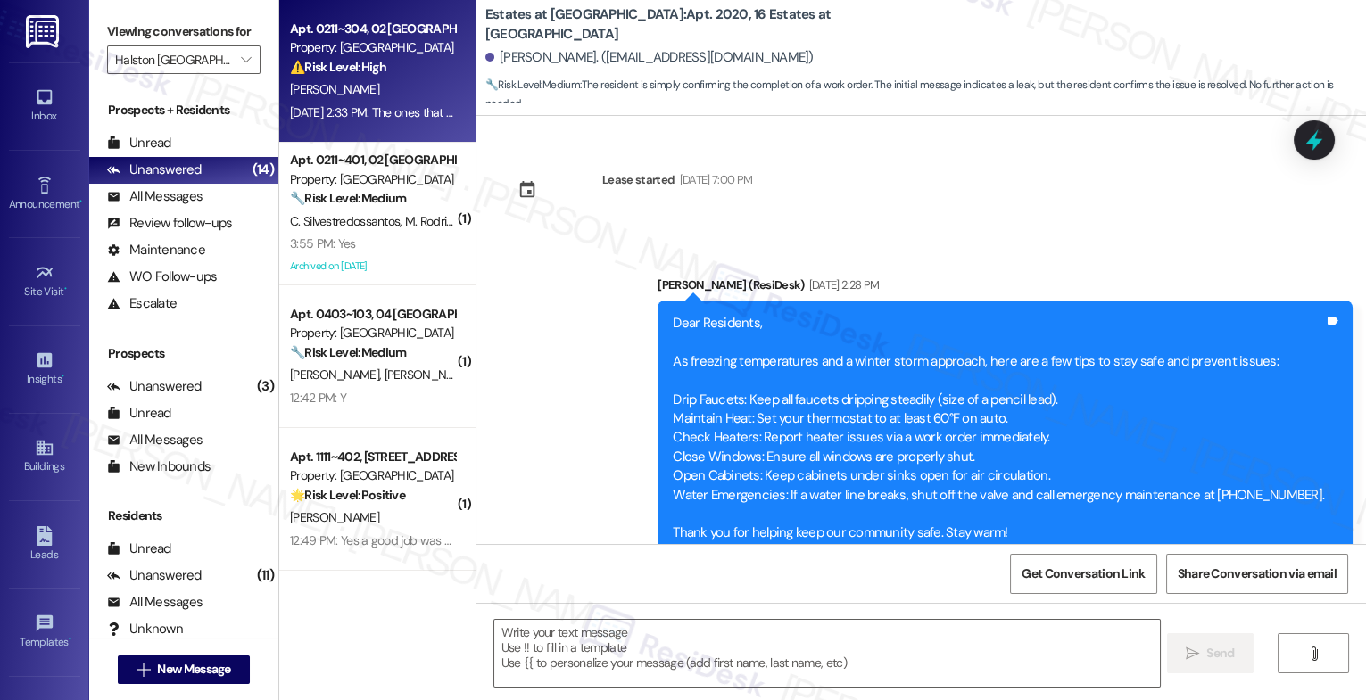
scroll to position [2637, 0]
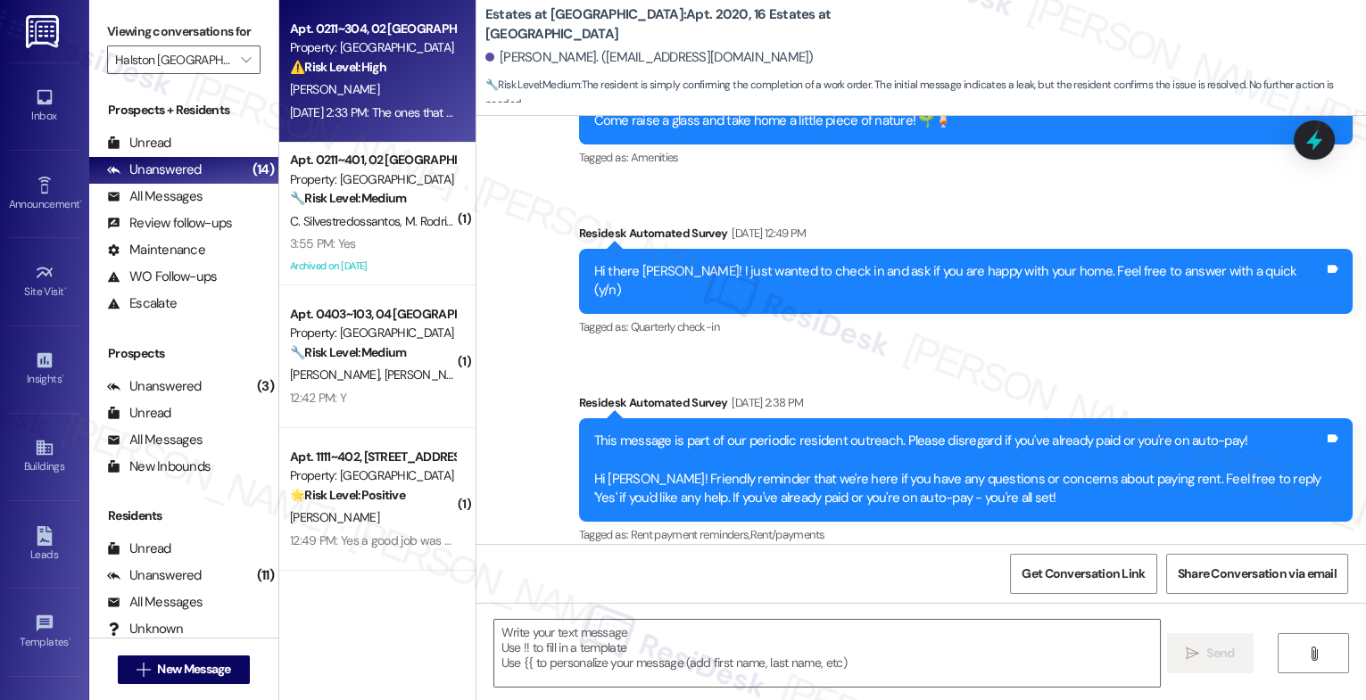
type textarea "Fetching suggested responses. Please feel free to read through the conversation…"
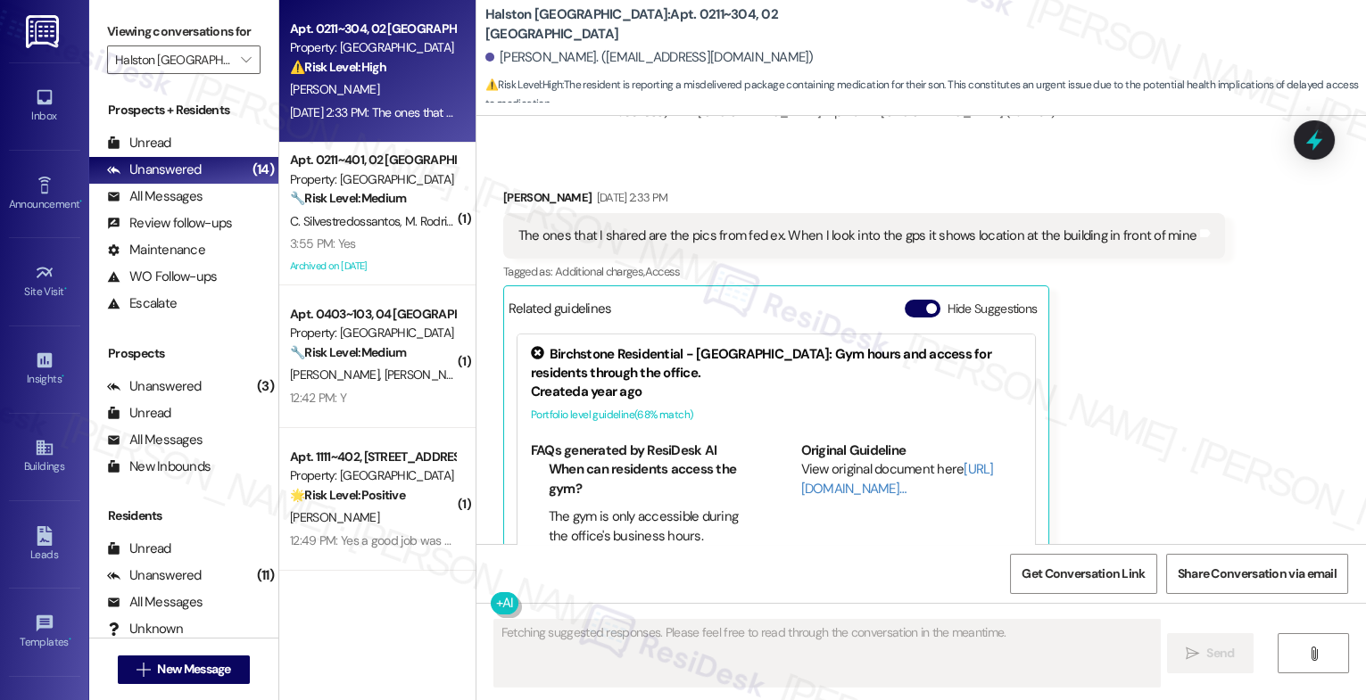
scroll to position [15829, 0]
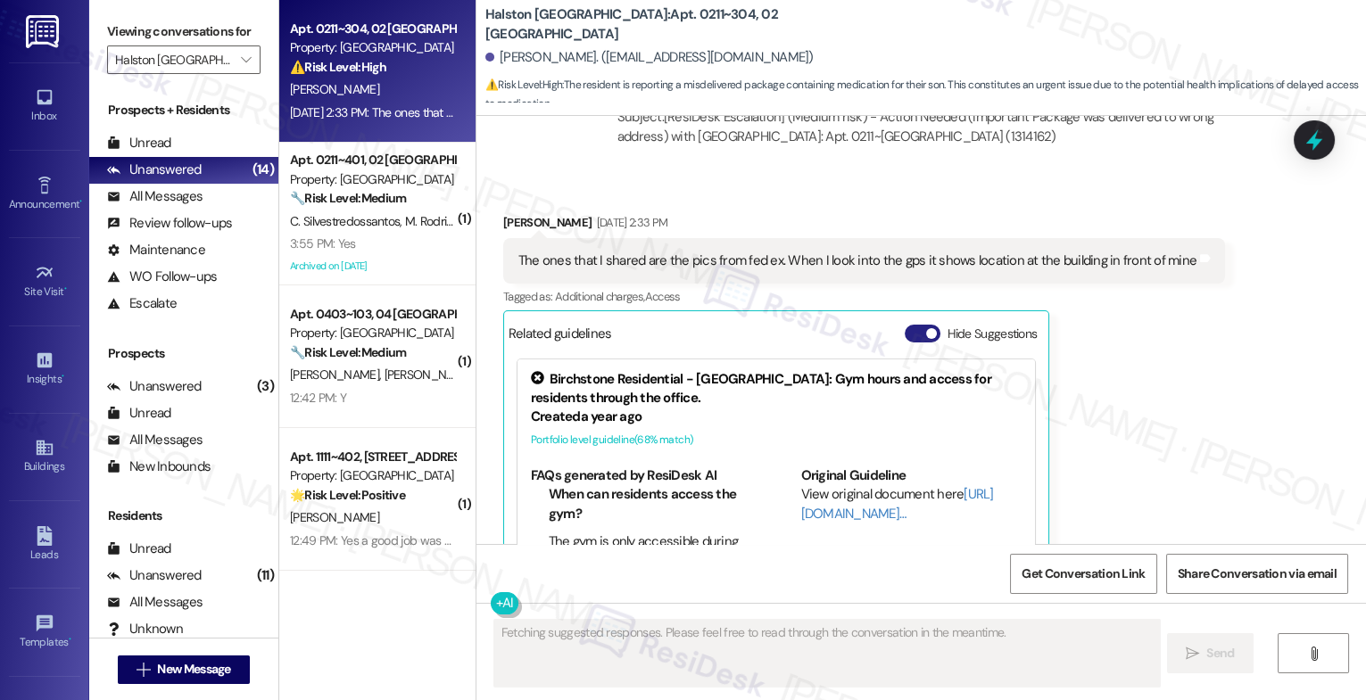
click at [907, 325] on button "Hide Suggestions" at bounding box center [923, 334] width 36 height 18
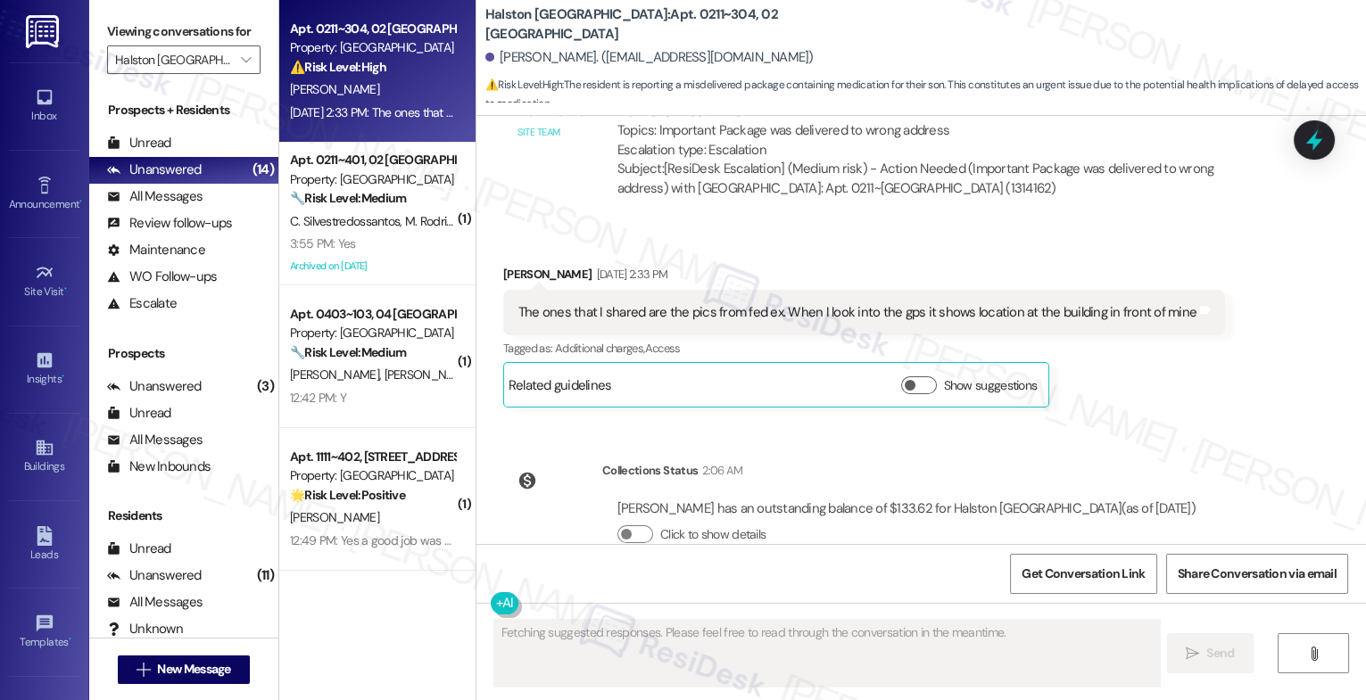
click at [784, 252] on div "Received via SMS [PERSON_NAME] [DATE] 2:33 PM The ones that I shared are the pi…" at bounding box center [864, 337] width 749 height 170
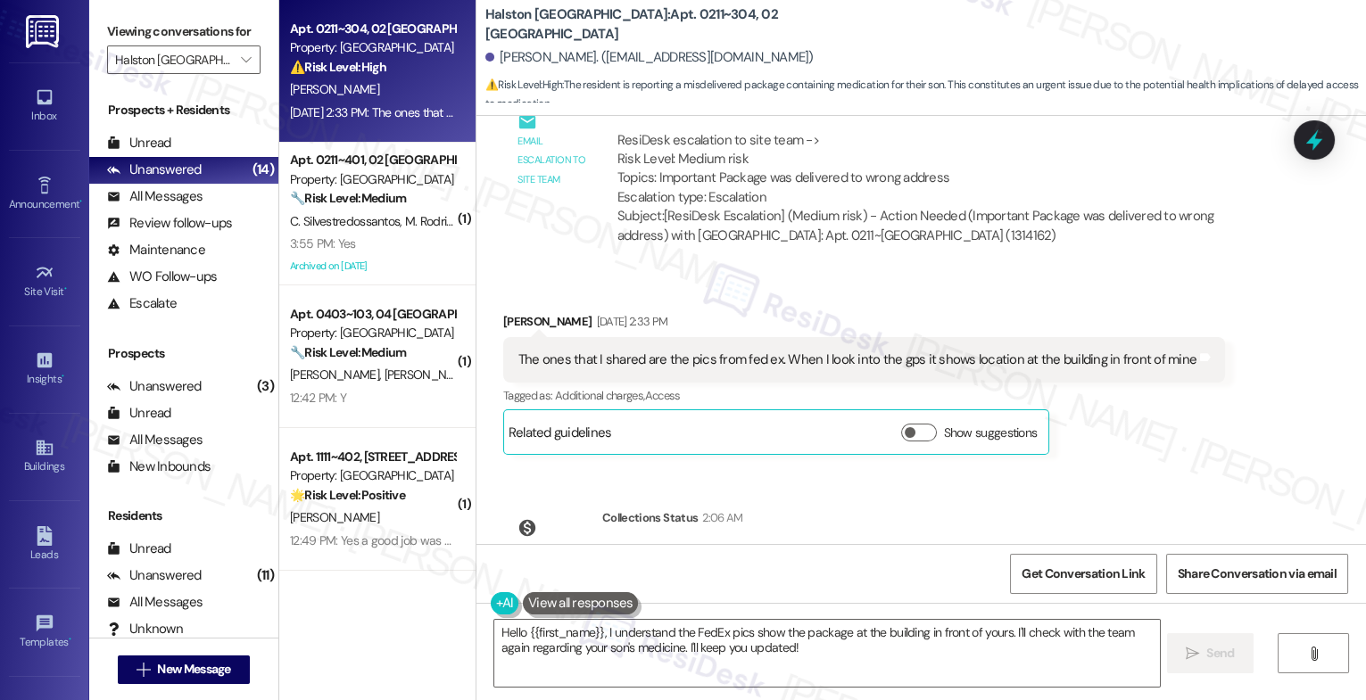
scroll to position [15580, 0]
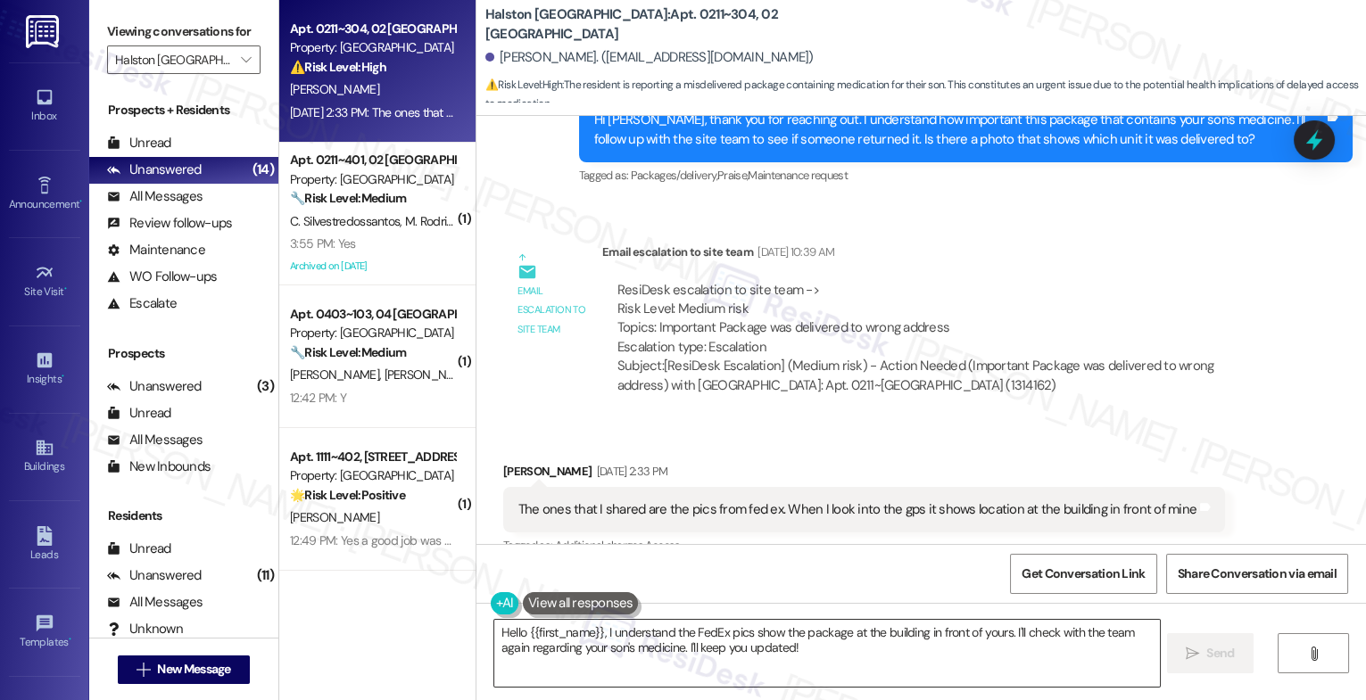
click at [559, 643] on textarea "Hello {{first_name}}, I understand the FedEx pics show the package at the build…" at bounding box center [827, 653] width 666 height 67
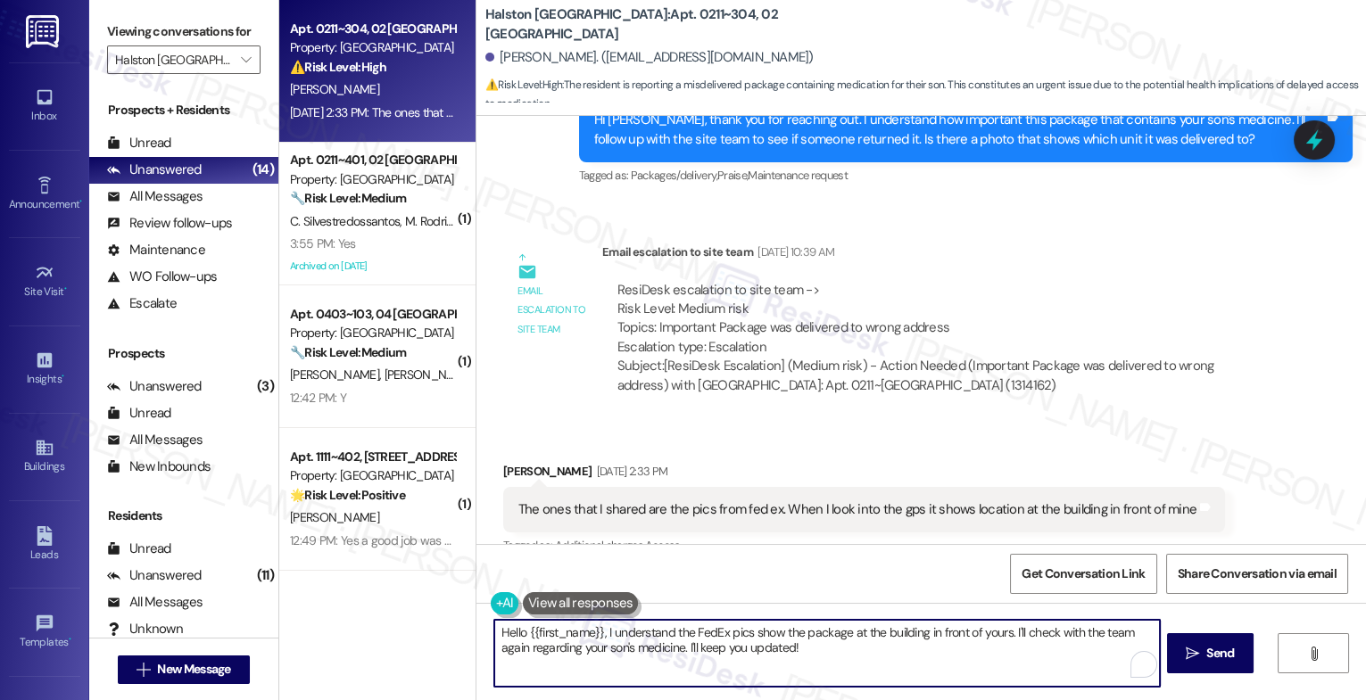
click at [559, 643] on textarea "Hello {{first_name}}, I understand the FedEx pics show the package at the build…" at bounding box center [827, 653] width 666 height 67
click at [626, 639] on textarea "Hello {{first_name}}, I understand the FedEx pics show the package at the build…" at bounding box center [827, 653] width 666 height 67
drag, startPoint x: 600, startPoint y: 635, endPoint x: 883, endPoint y: 707, distance: 292.6
click at [883, 700] on html "Inbox Go to Inbox Announcement • Send A Text Announcement Site Visit • Go to Si…" at bounding box center [683, 350] width 1366 height 700
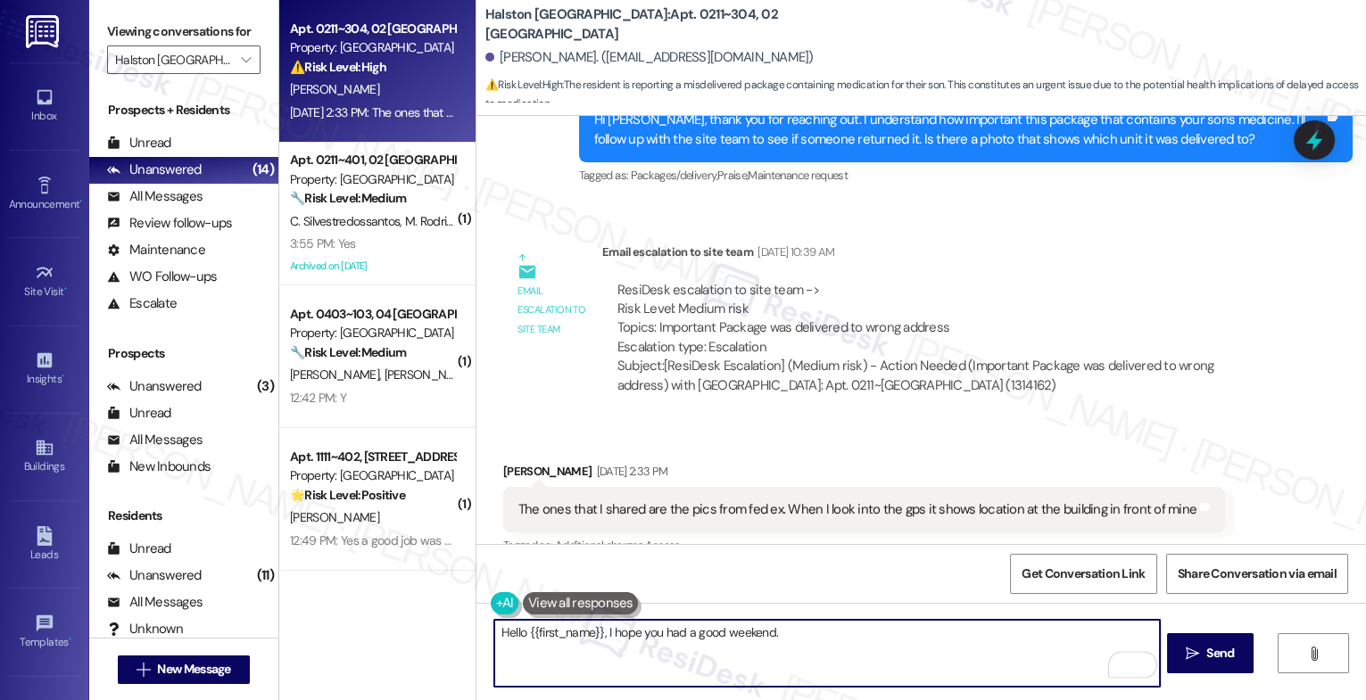
scroll to position [15545, 0]
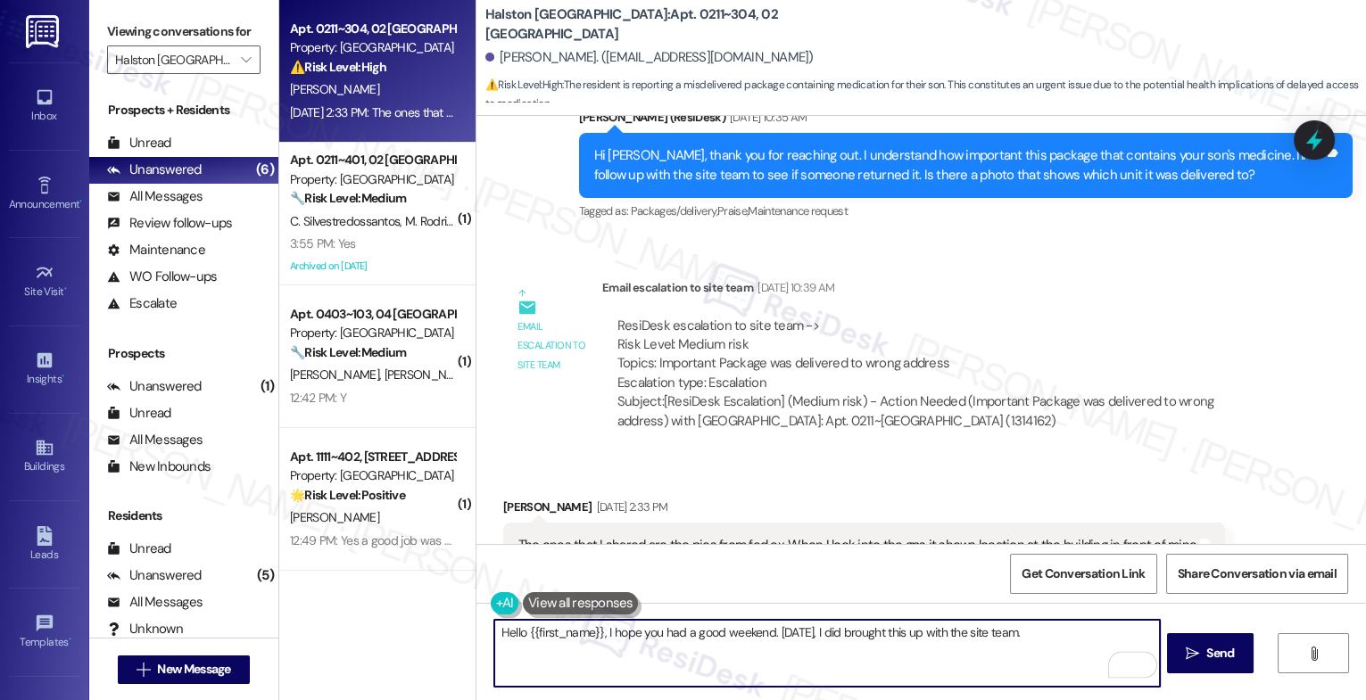
click at [849, 629] on textarea "Hello {{first_name}}, I hope you had a good weekend. [DATE], I did brought this…" at bounding box center [827, 653] width 666 height 67
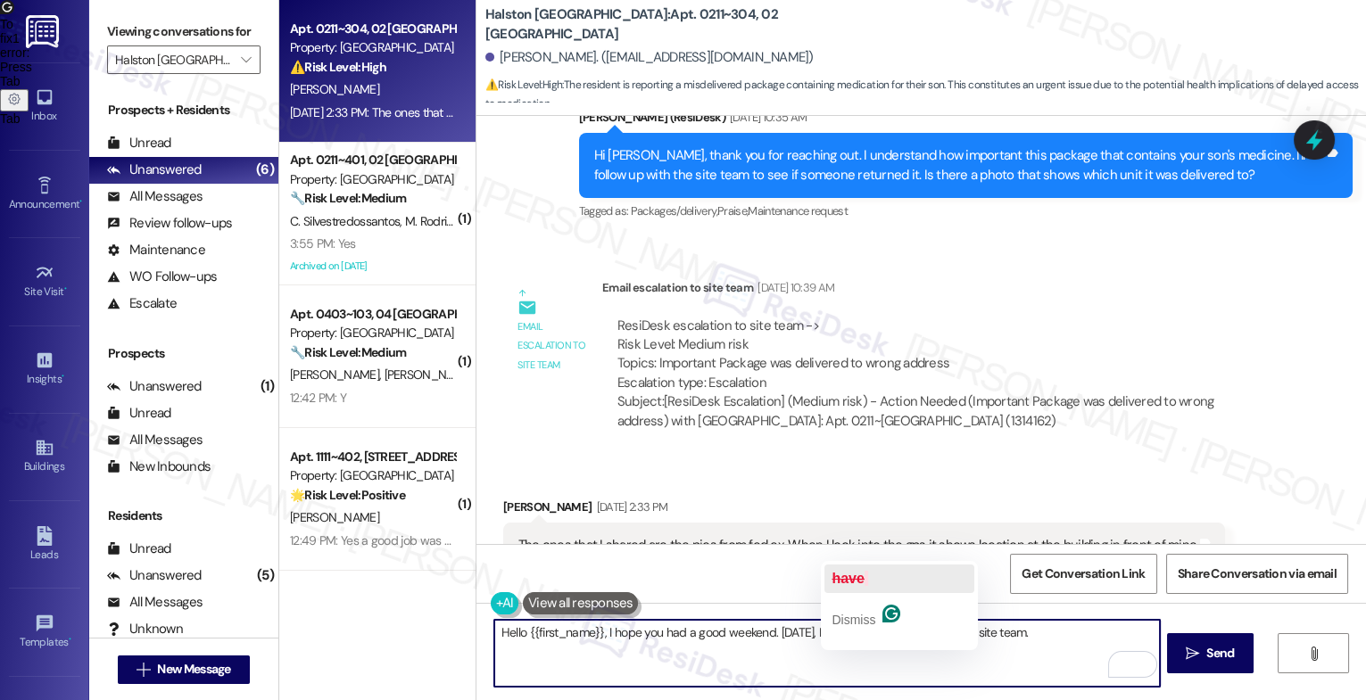
click at [867, 585] on span "button" at bounding box center [867, 578] width 4 height 15
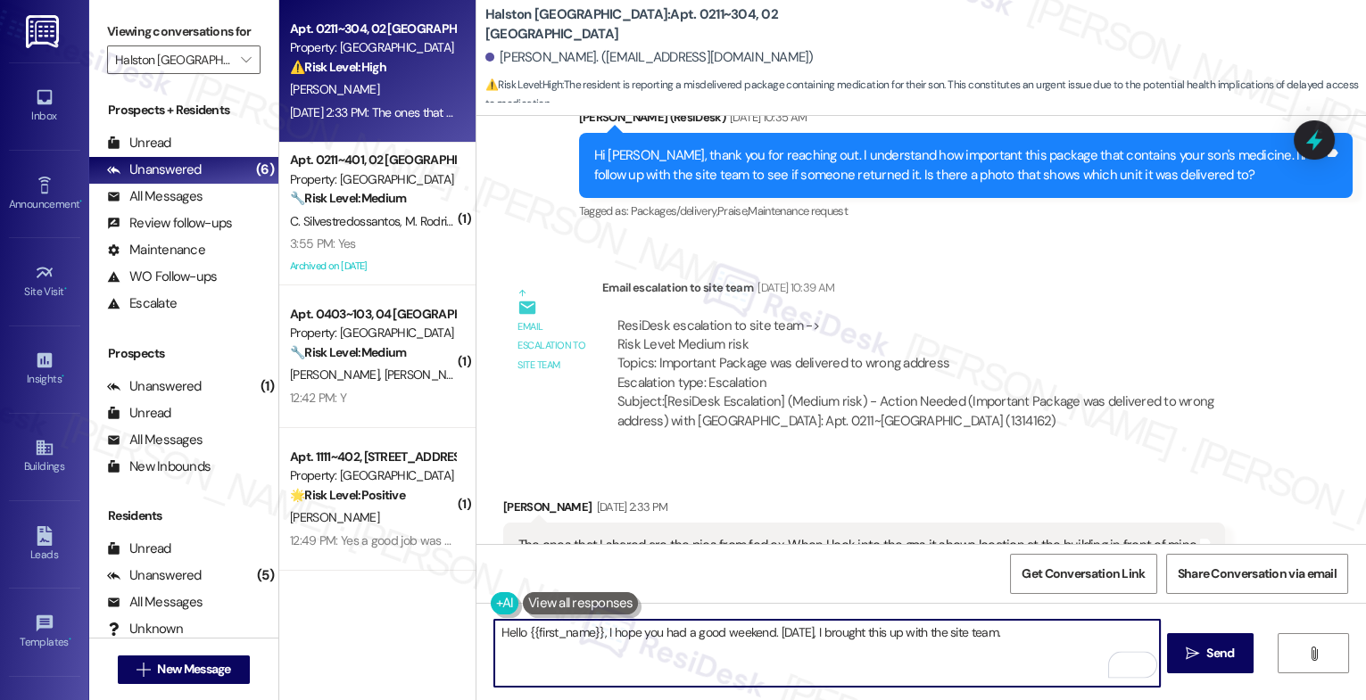
click at [1056, 637] on textarea "Hello {{first_name}}, I hope you had a good weekend. [DATE], I brought this up …" at bounding box center [827, 653] width 666 height 67
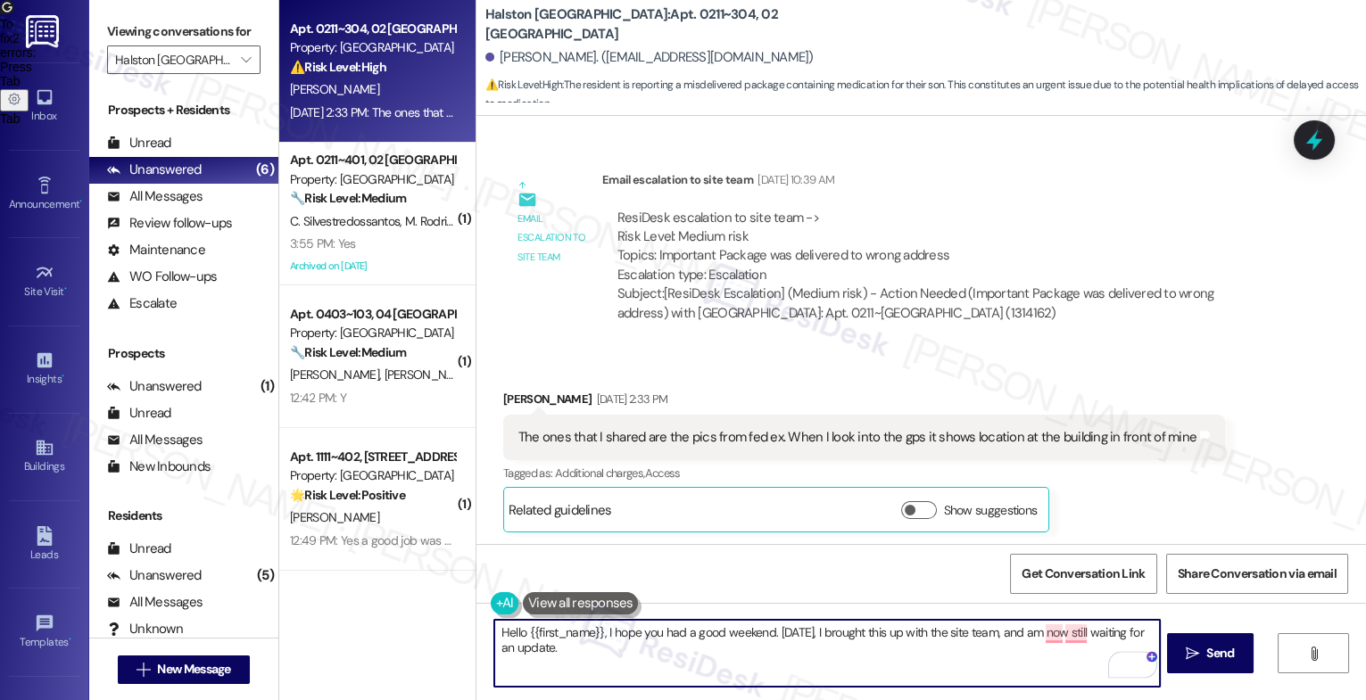
scroll to position [15561, 0]
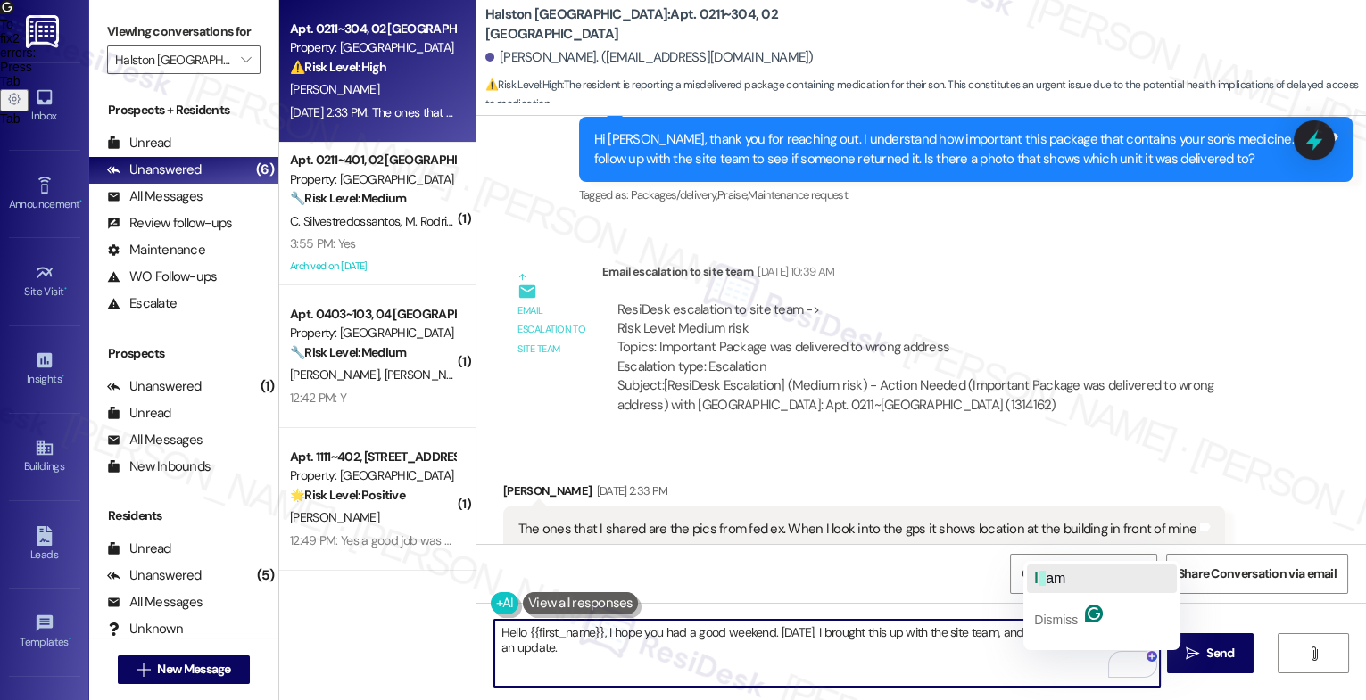
click at [1055, 572] on span "am" at bounding box center [1056, 578] width 20 height 15
click at [1086, 582] on span "now" at bounding box center [1073, 578] width 29 height 15
click at [1131, 664] on div "1" at bounding box center [1133, 666] width 20 height 20
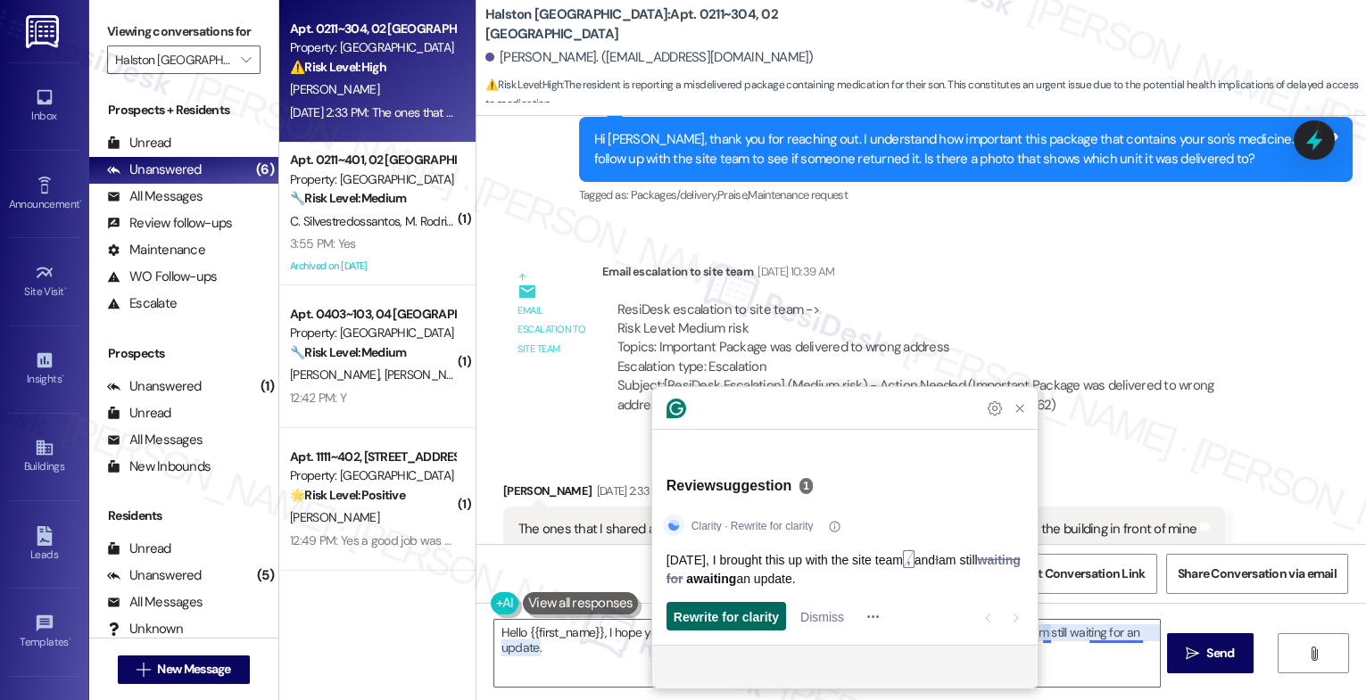
click at [746, 617] on span "Rewrite for clarity" at bounding box center [726, 617] width 105 height 19
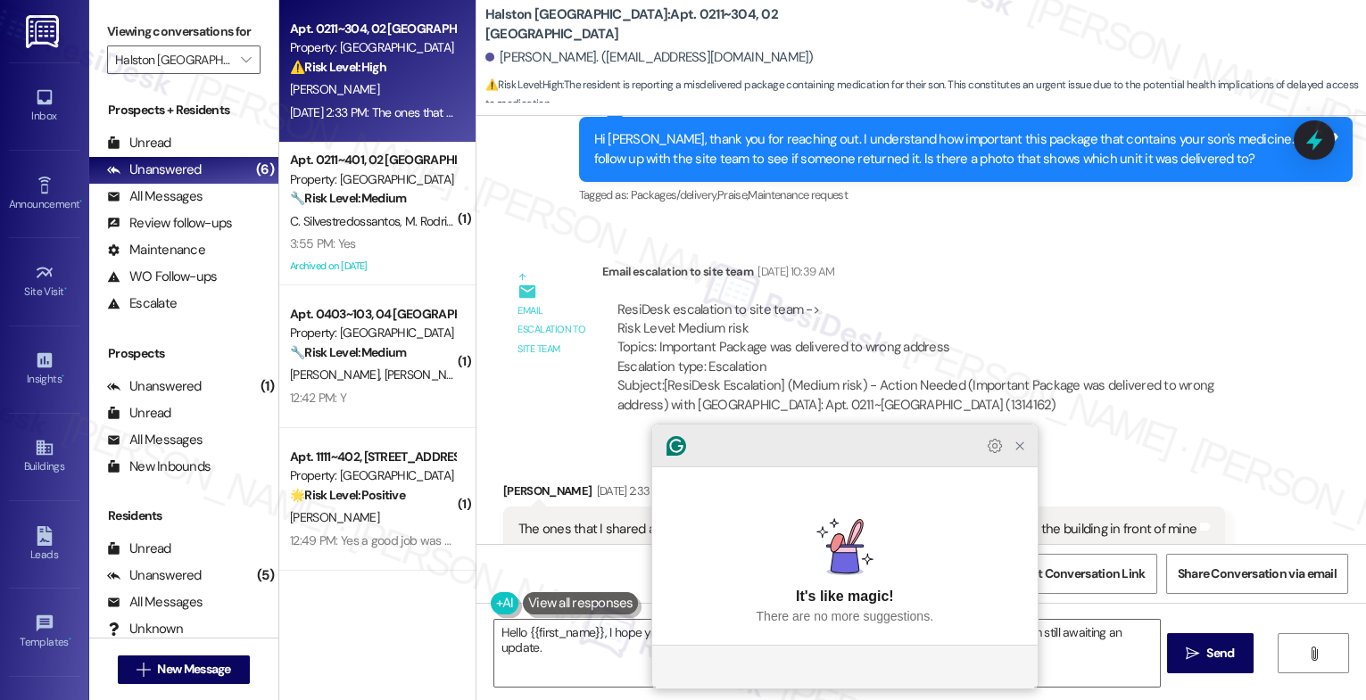
click at [1015, 453] on icon "Close Grammarly Assistant" at bounding box center [1020, 446] width 14 height 14
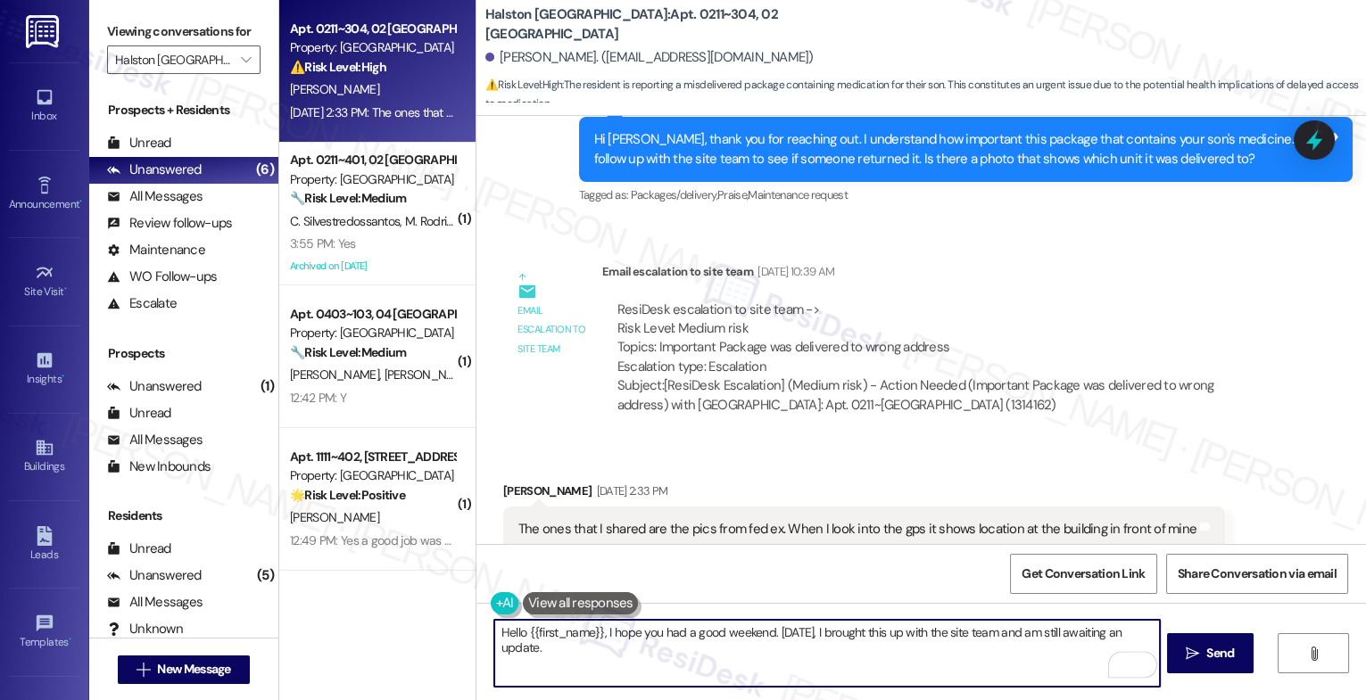
click at [587, 650] on textarea "Hello {{first_name}}, I hope you had a good weekend. [DATE], I brought this up …" at bounding box center [827, 653] width 666 height 67
type textarea "Hello {{first_name}}, I hope you had a good weekend. [DATE], I brought this up …"
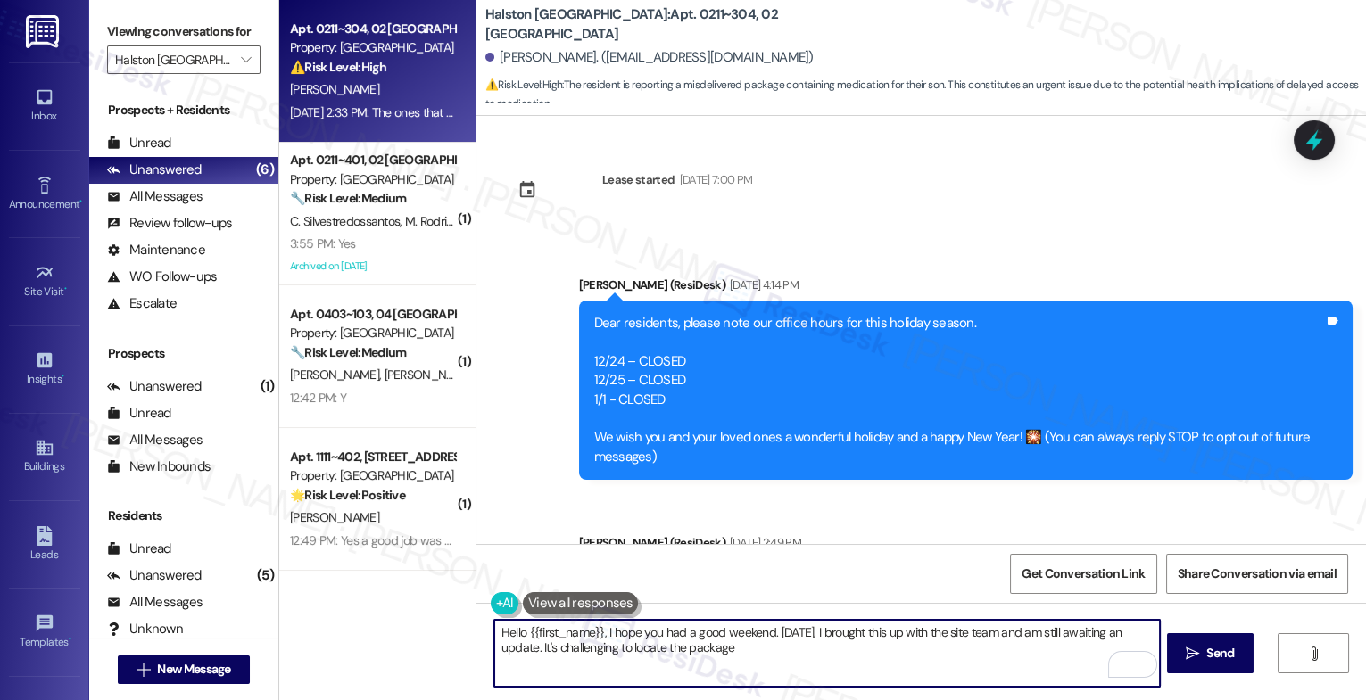
scroll to position [15561, 0]
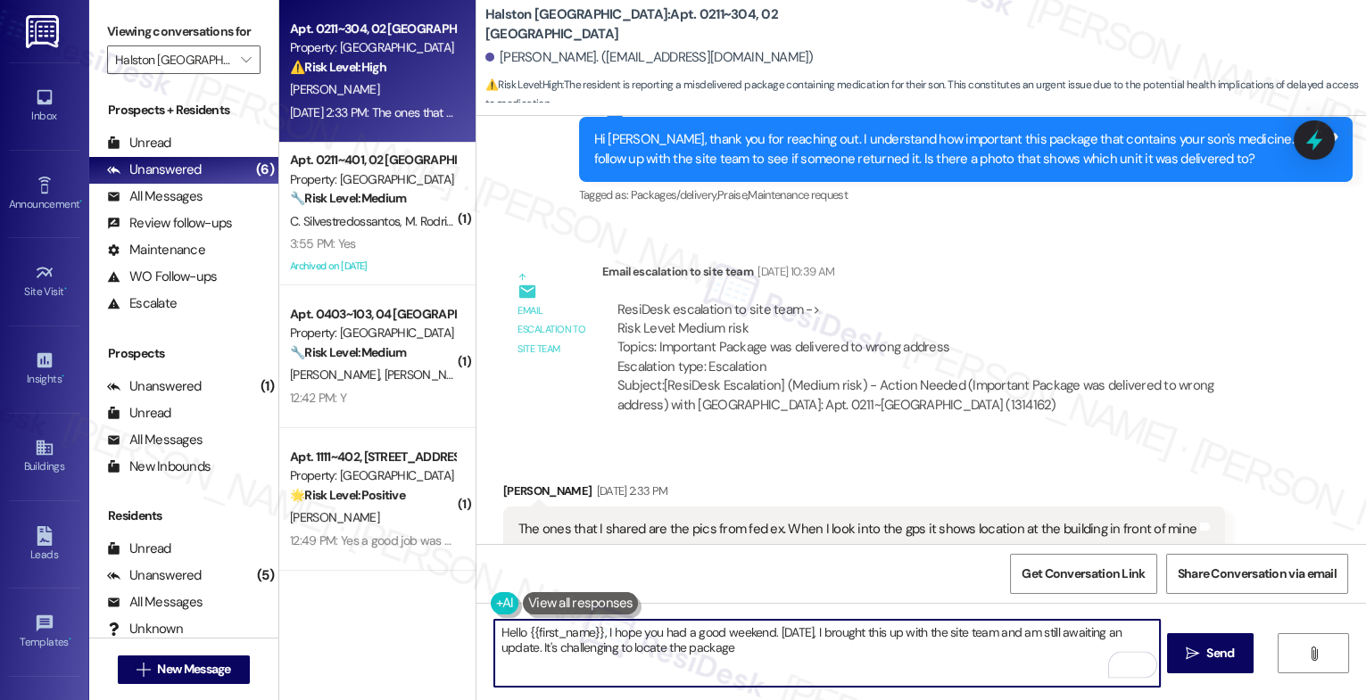
click at [753, 656] on textarea "Hello {{first_name}}, I hope you had a good weekend. [DATE], I brought this up …" at bounding box center [827, 653] width 666 height 67
click at [1131, 666] on icon "Open Grammarly. 0 Suggestions." at bounding box center [1133, 666] width 20 height 20
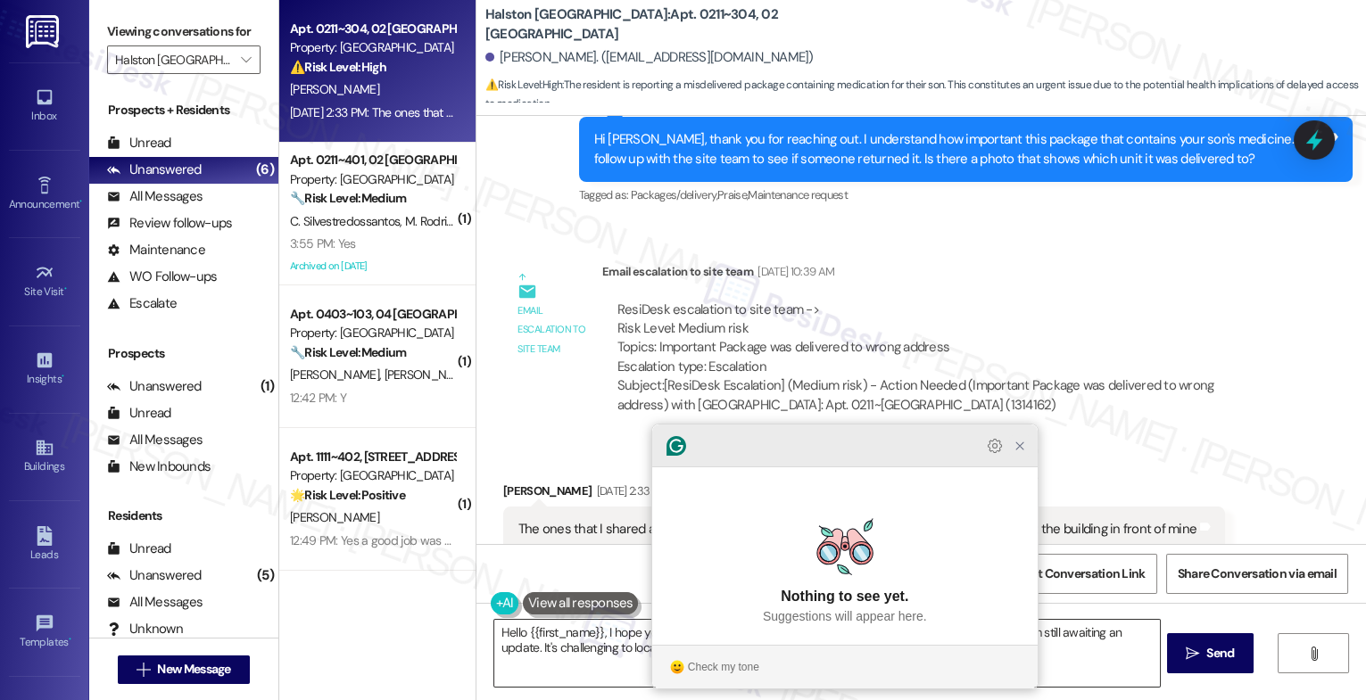
click at [1018, 453] on icon "Close Grammarly Assistant" at bounding box center [1020, 446] width 14 height 14
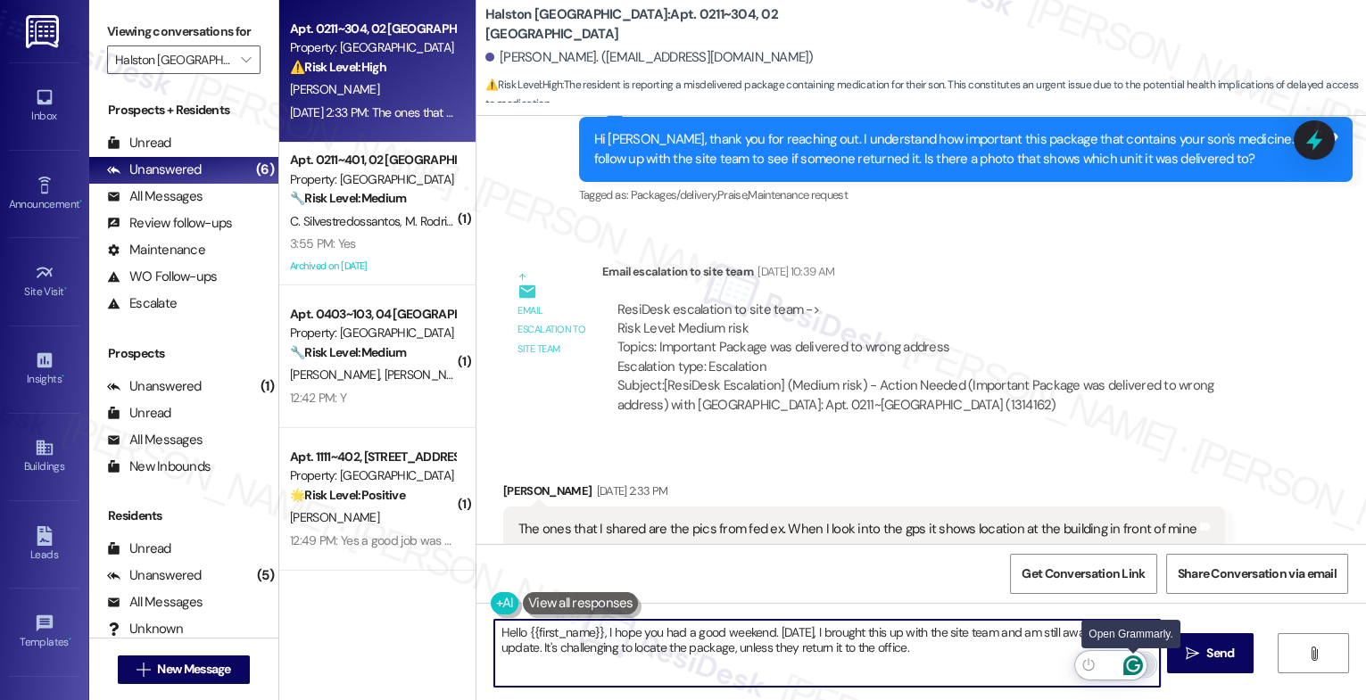
click at [1131, 665] on icon "Open Grammarly. 0 Suggestions." at bounding box center [1133, 666] width 20 height 20
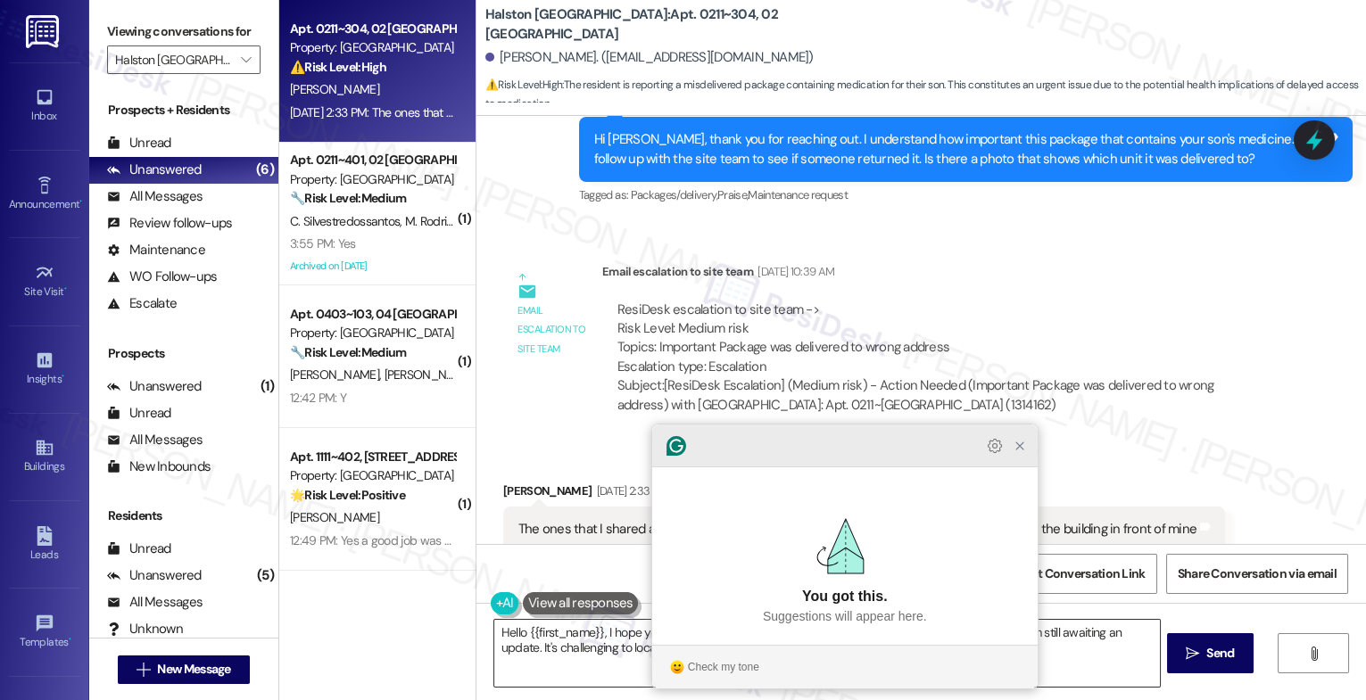
click at [1019, 453] on icon "Close Grammarly Assistant" at bounding box center [1020, 446] width 14 height 14
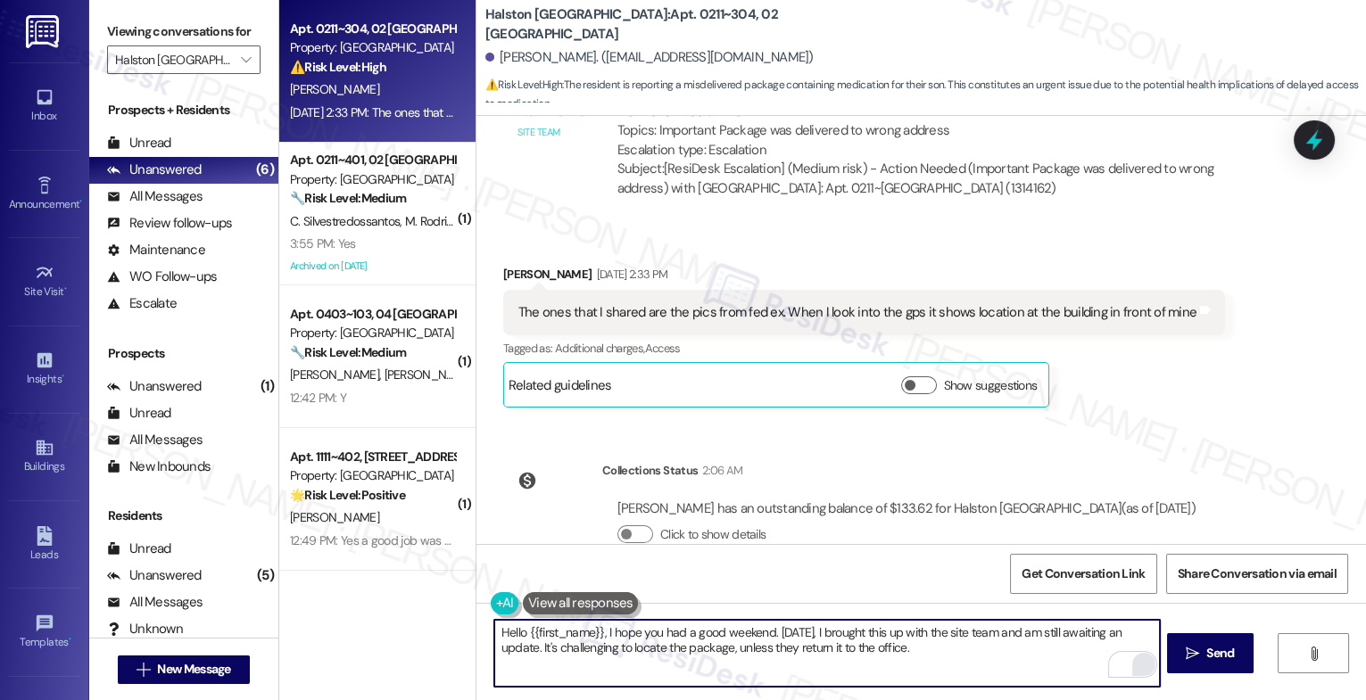
scroll to position [0, 0]
click at [1136, 661] on icon "Open Grammarly. 0 Suggestions." at bounding box center [1133, 666] width 20 height 20
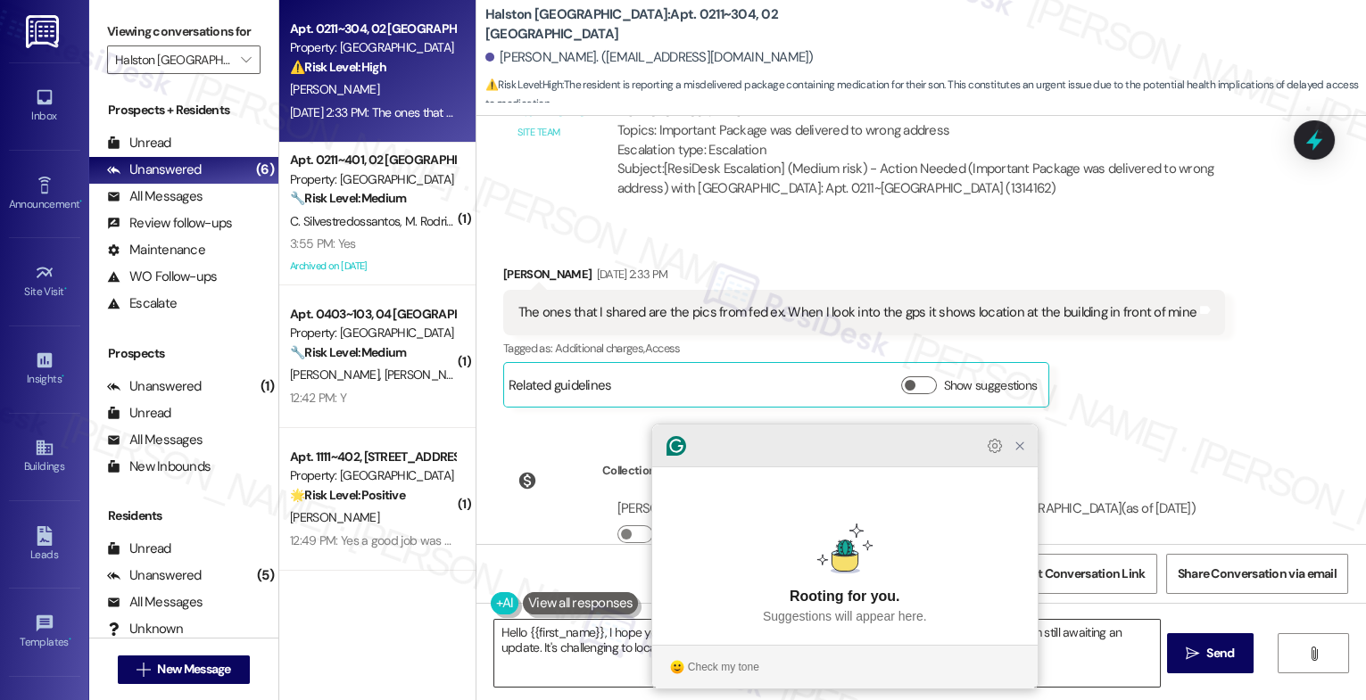
click at [1019, 450] on icon "Close Grammarly Assistant" at bounding box center [1019, 446] width 7 height 7
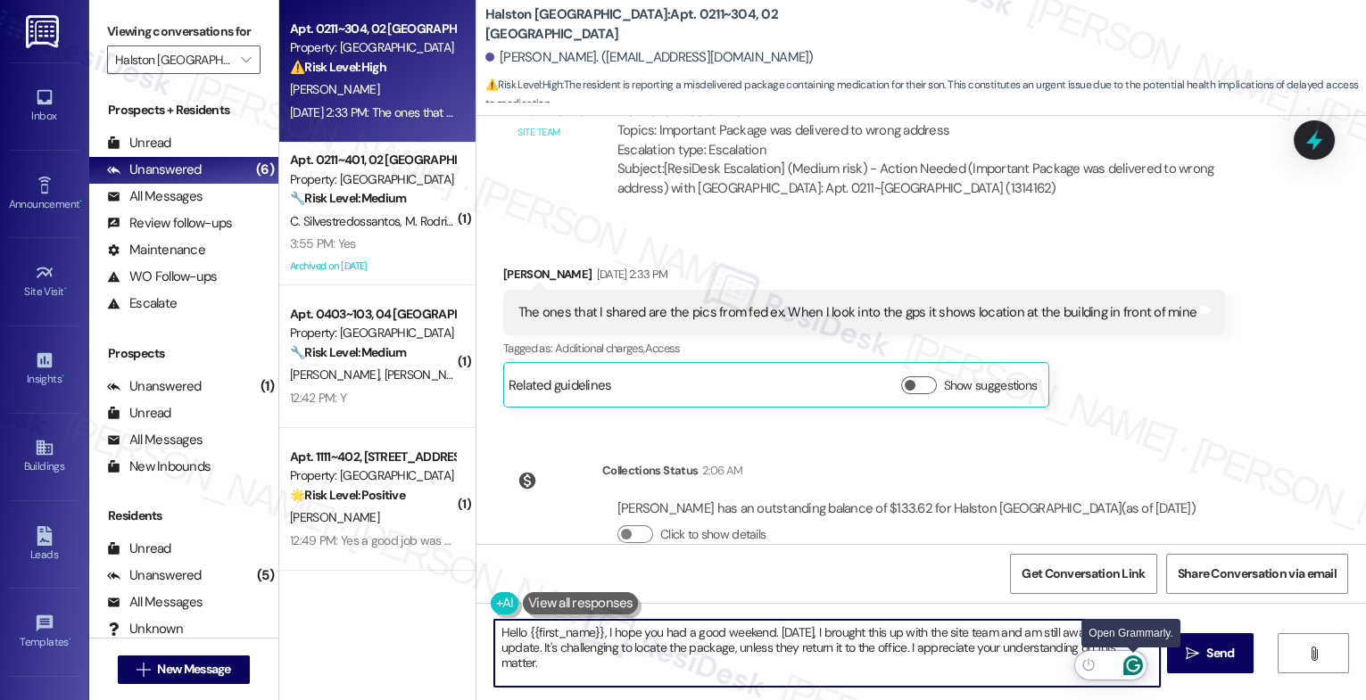
type textarea "Hello {{first_name}}, I hope you had a good weekend. [DATE], I brought this up …"
click at [1138, 665] on icon "Open Grammarly. 0 Suggestions." at bounding box center [1132, 665] width 13 height 13
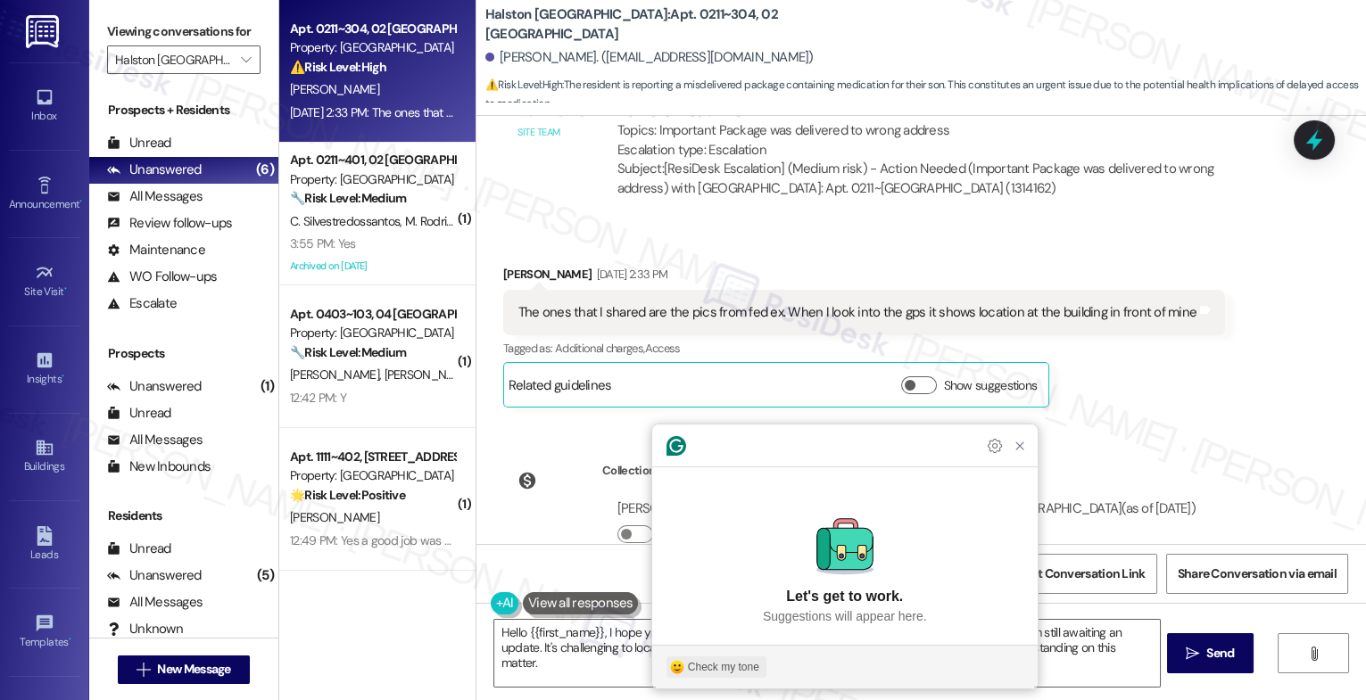
click at [685, 662] on button "Check my tone" at bounding box center [717, 667] width 100 height 21
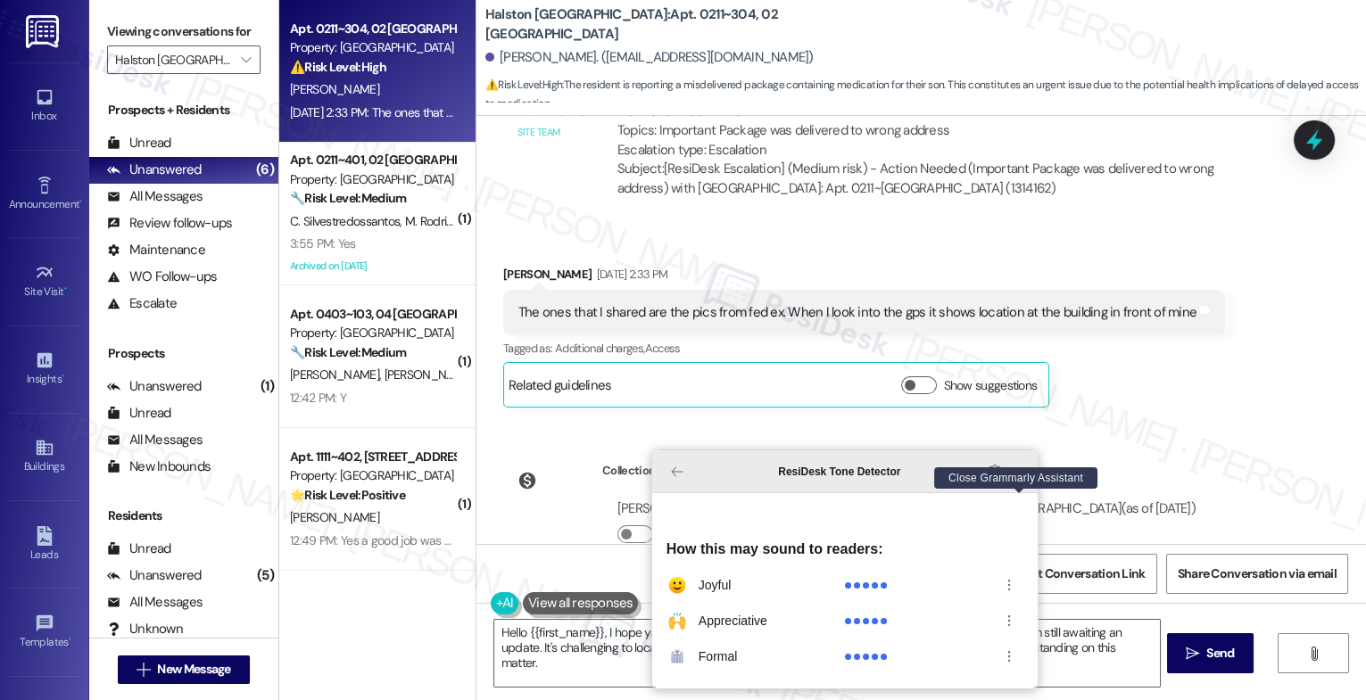
click at [1016, 479] on icon "Close Grammarly Assistant" at bounding box center [1020, 472] width 14 height 14
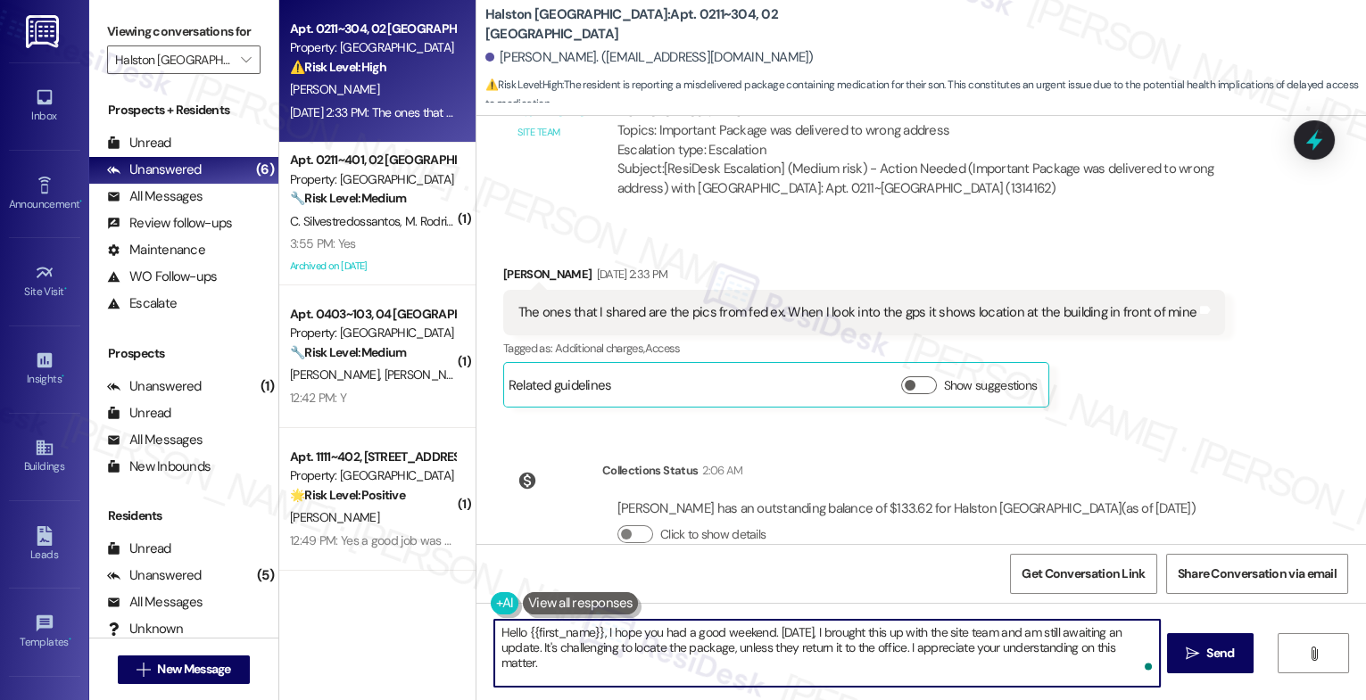
click at [1231, 655] on span "Send" at bounding box center [1220, 653] width 28 height 19
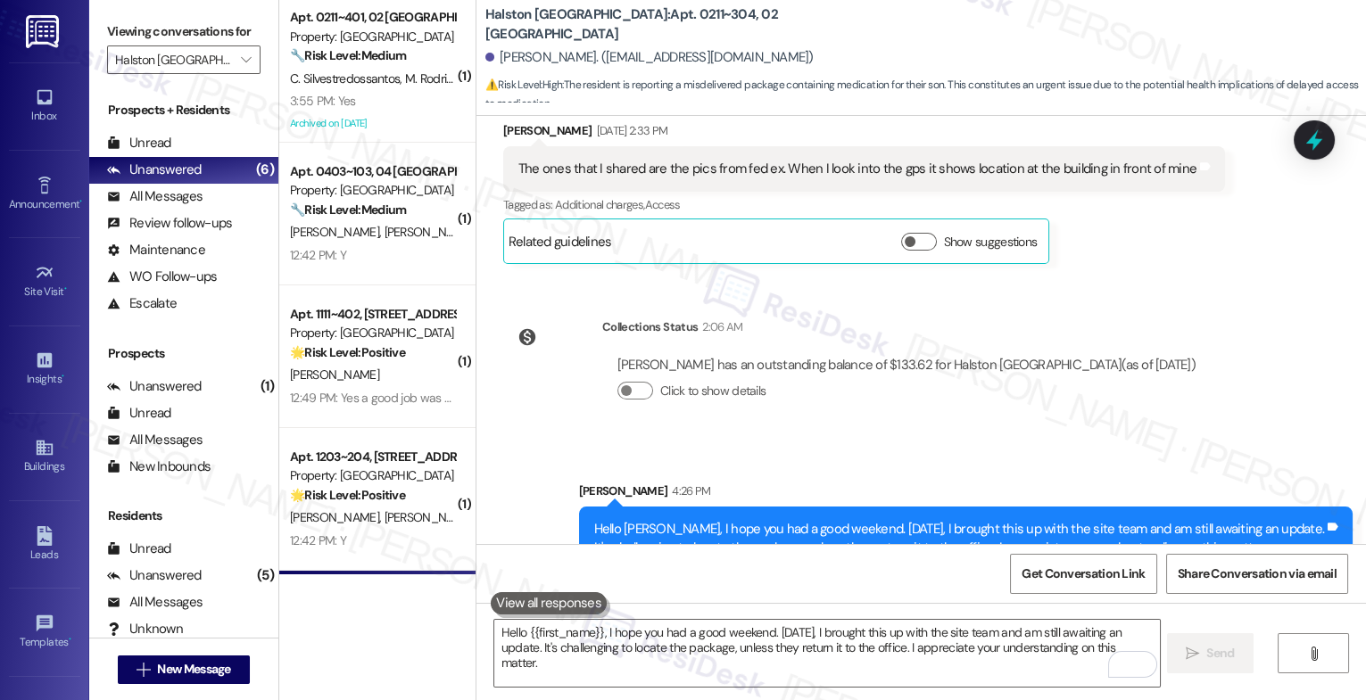
scroll to position [139, 0]
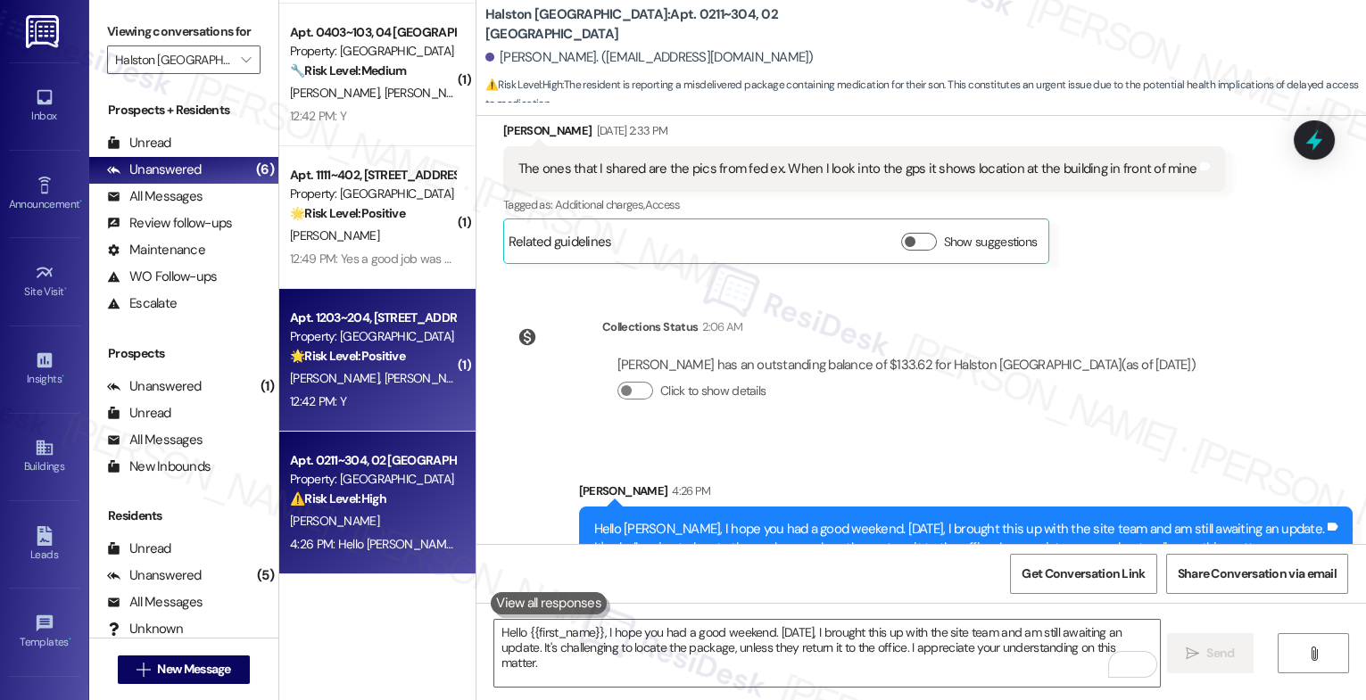
click at [385, 313] on div "Apt. 1203~204, [STREET_ADDRESS]" at bounding box center [372, 318] width 165 height 19
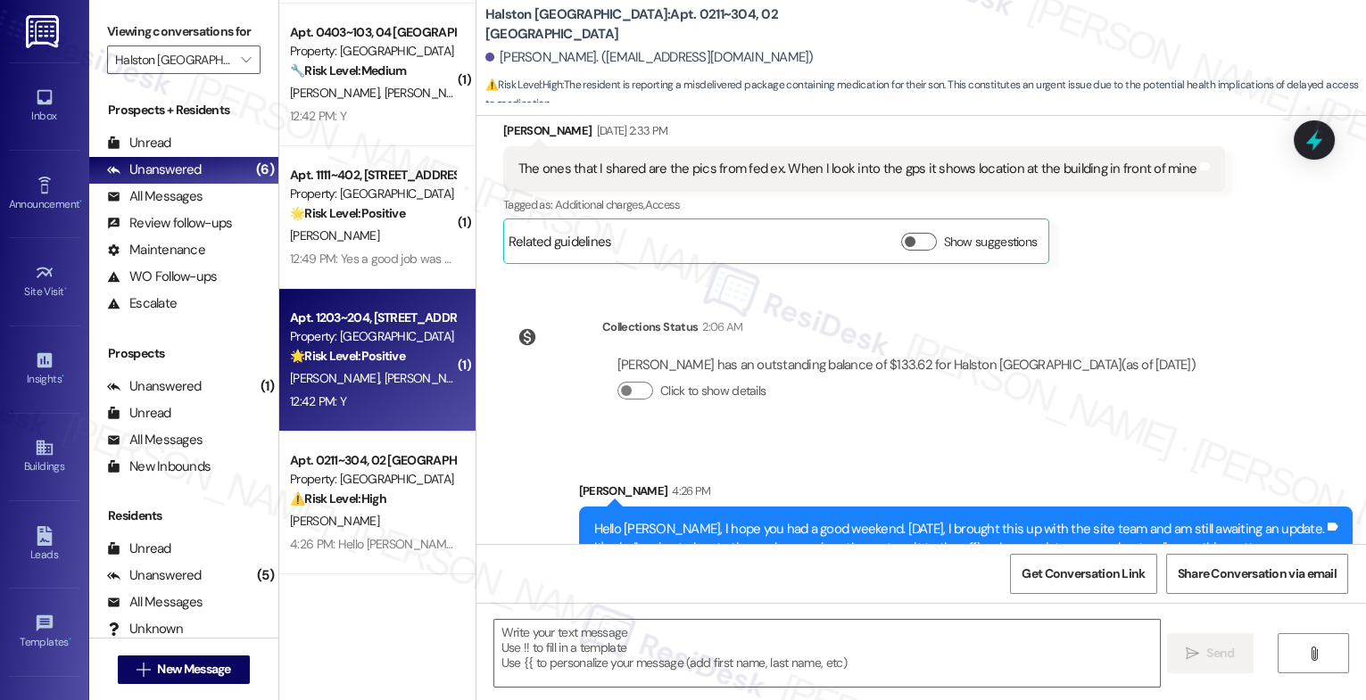
type textarea "Fetching suggested responses. Please feel free to read through the conversation…"
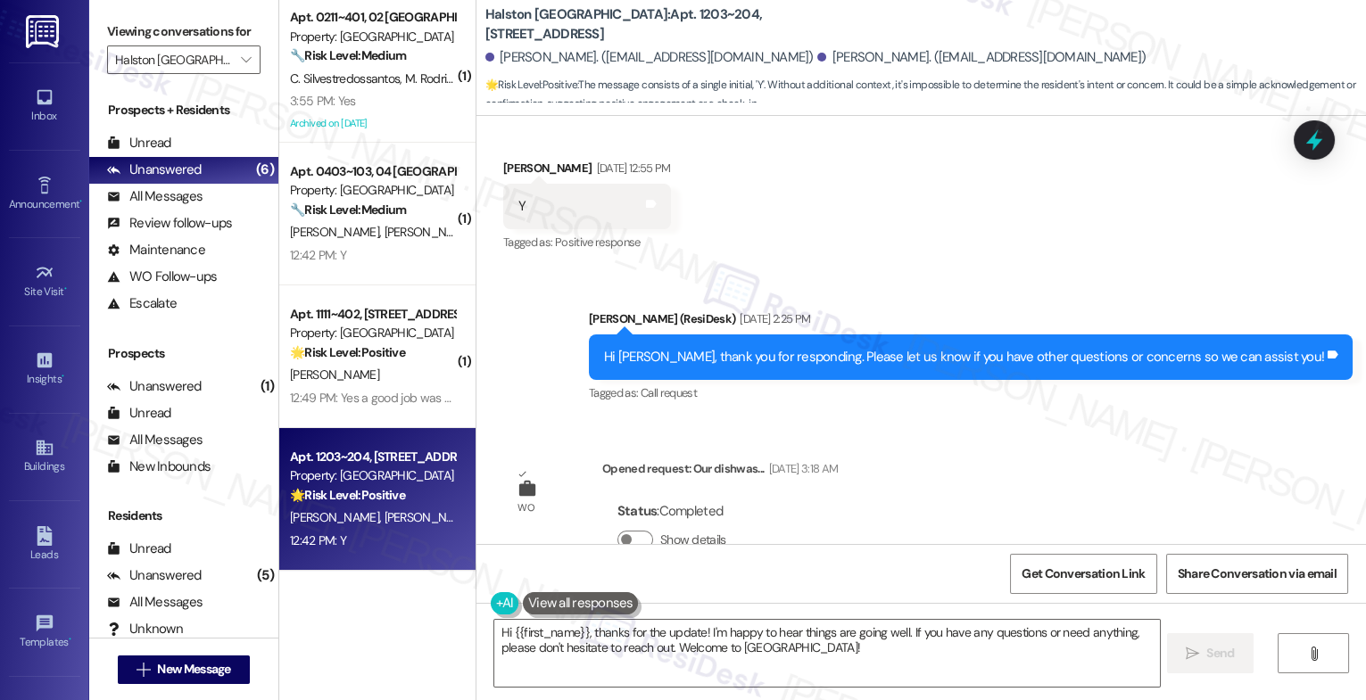
scroll to position [426, 0]
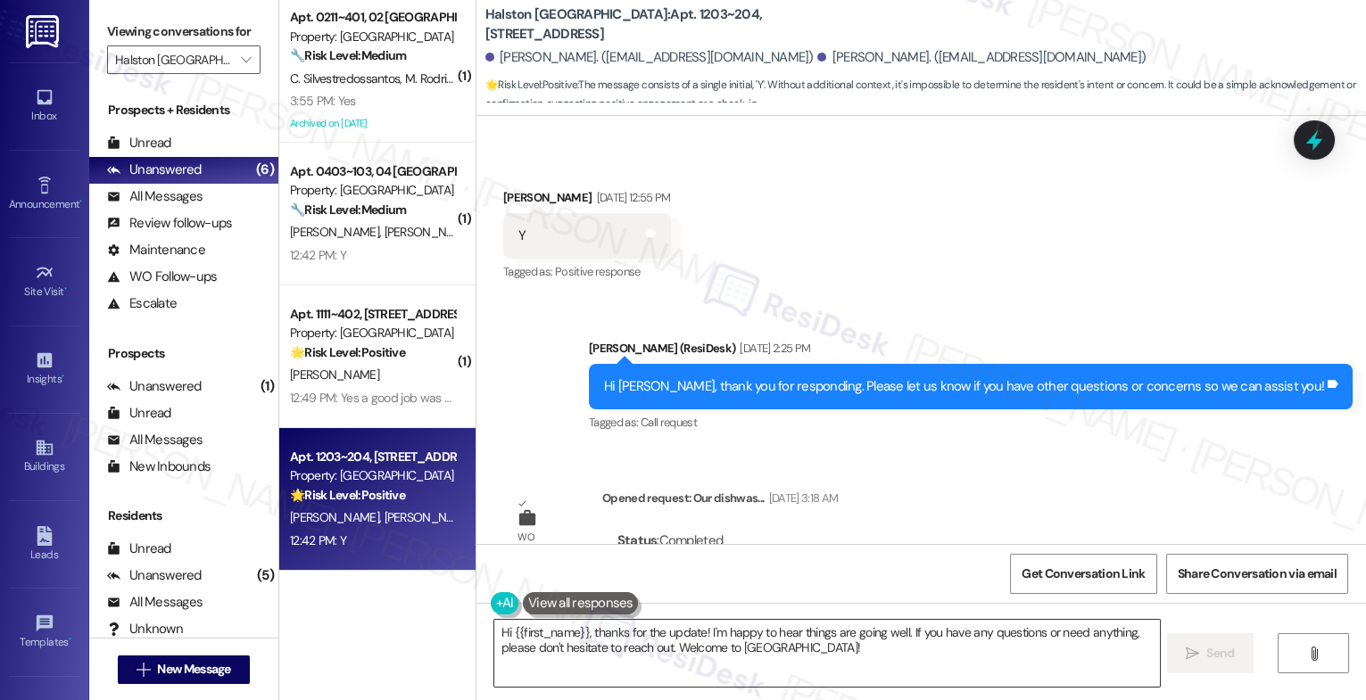
click at [633, 646] on textarea "Hi {{first_name}}, thanks for the update! I'm happy to hear things are going we…" at bounding box center [827, 653] width 666 height 67
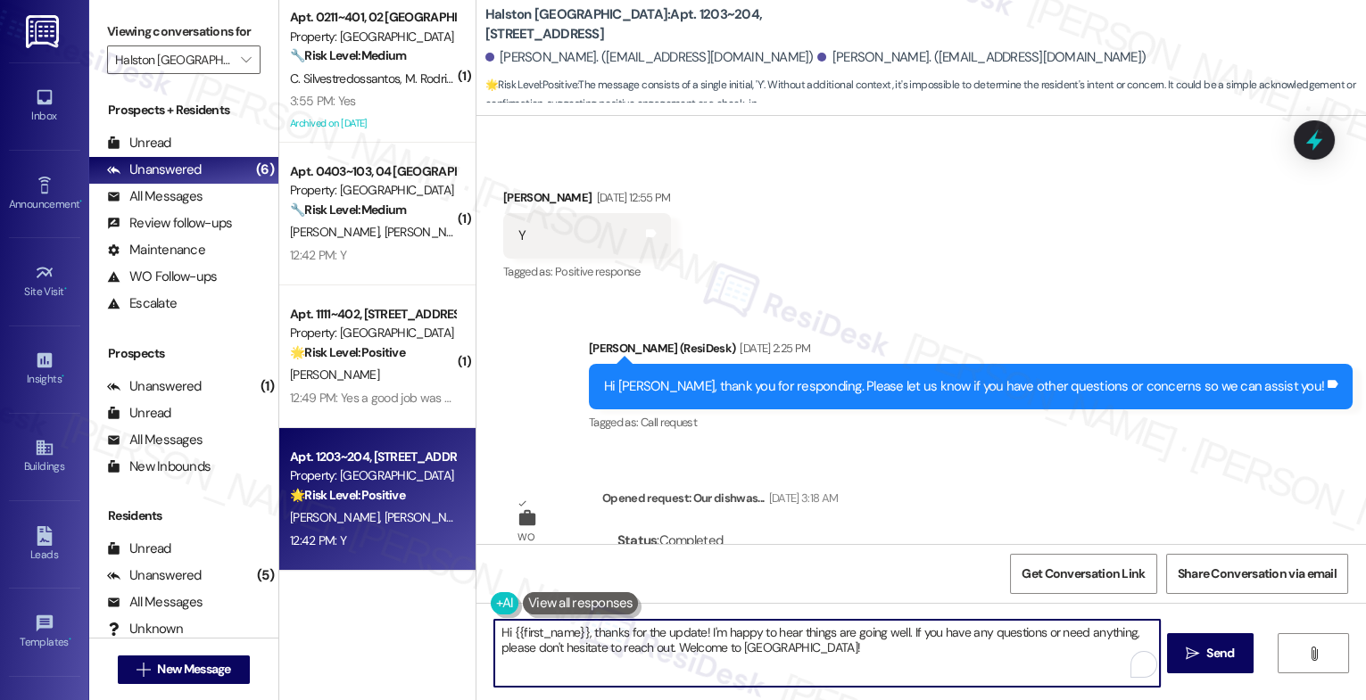
click at [633, 646] on textarea "Hi {{first_name}}, thanks for the update! I'm happy to hear things are going we…" at bounding box center [827, 653] width 666 height 67
paste textarea "That's great to hear! Thank you for confirming the work order was completed to …"
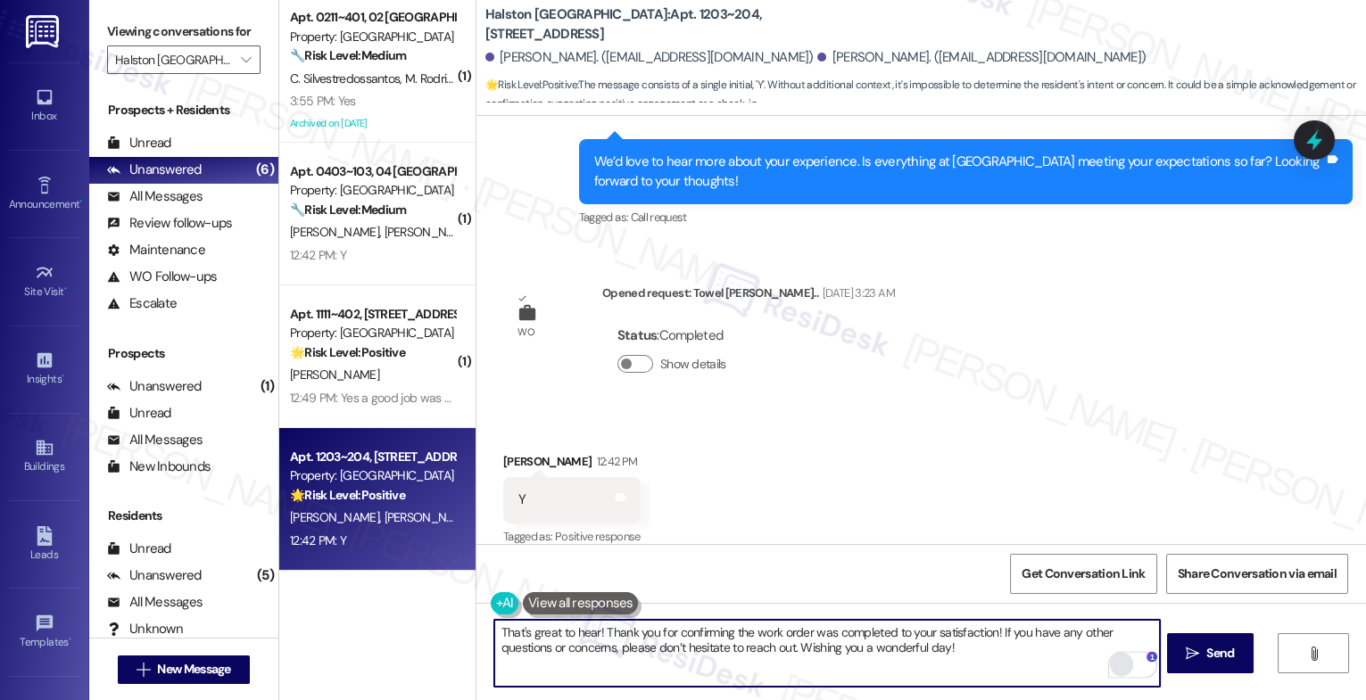
click at [1106, 667] on div "That's great to hear! Thank you for confirming the work order was completed to …" at bounding box center [826, 653] width 667 height 69
type textarea "That's great to hear! Thank you for confirming the work order was completed to …"
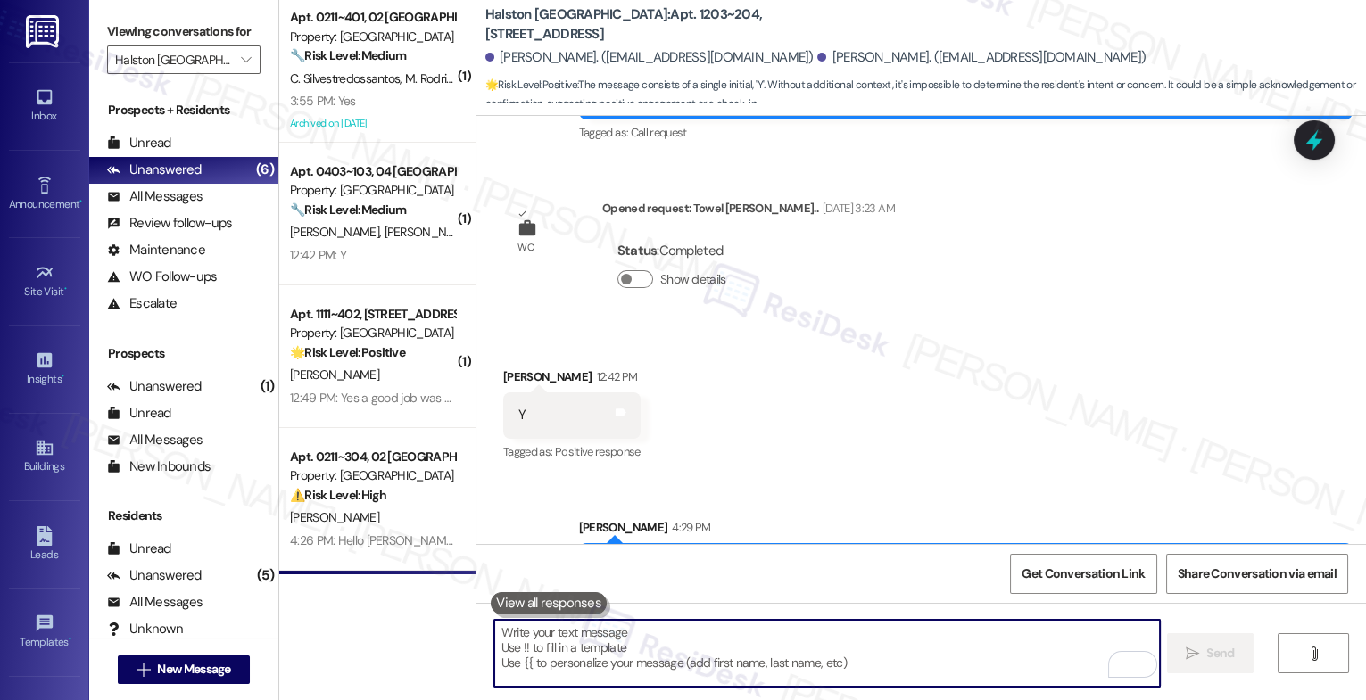
scroll to position [1408, 0]
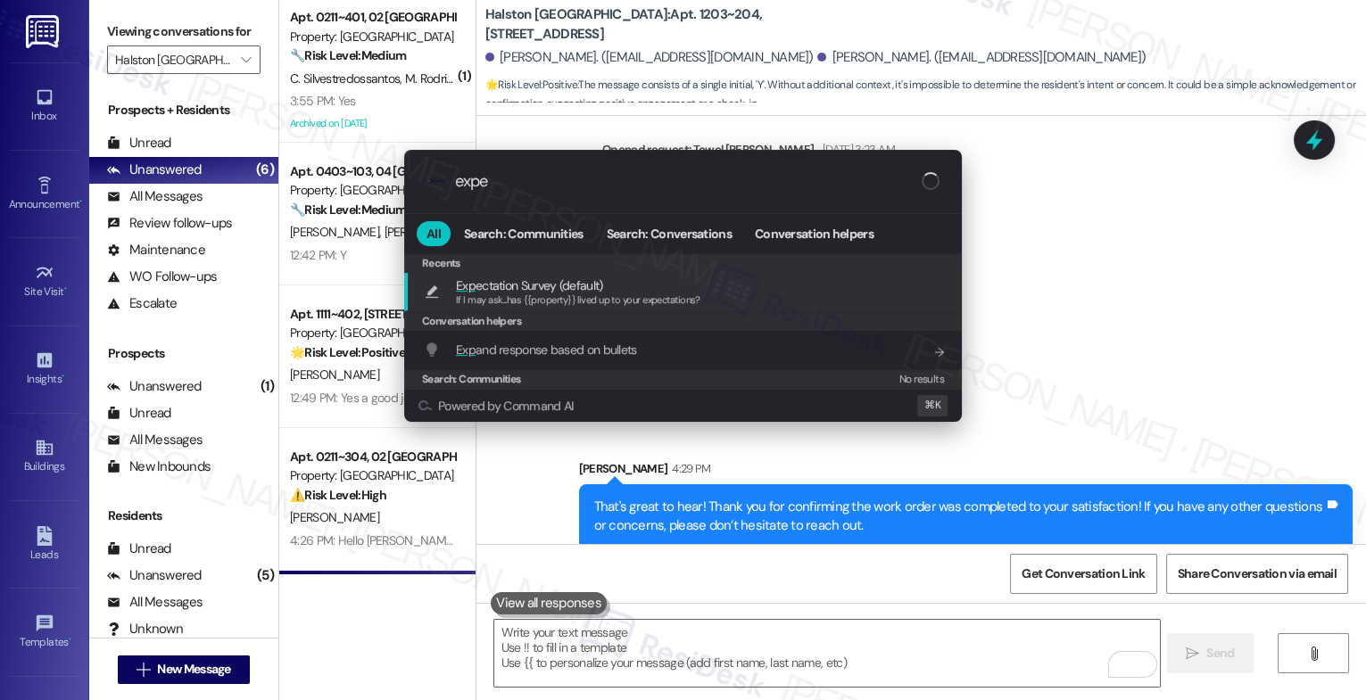
type input "expec"
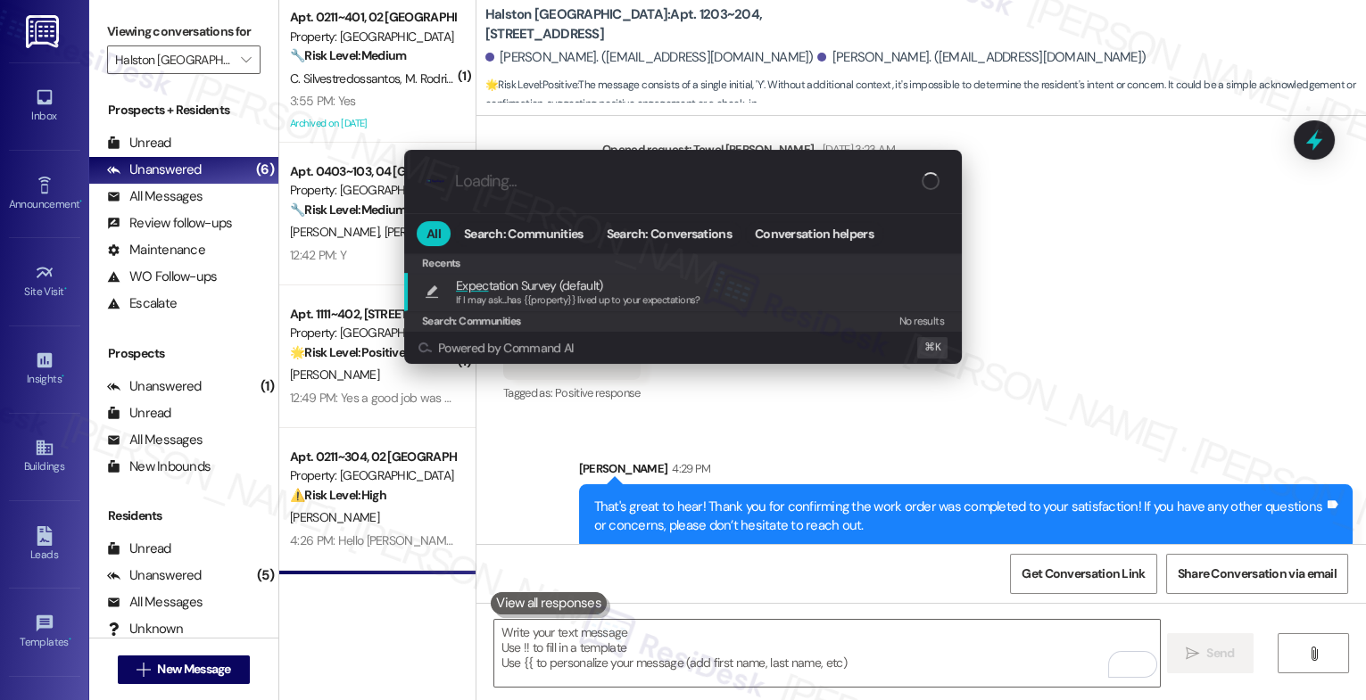
type textarea "If I may ask...has {{property}} lived up to your expectations?"
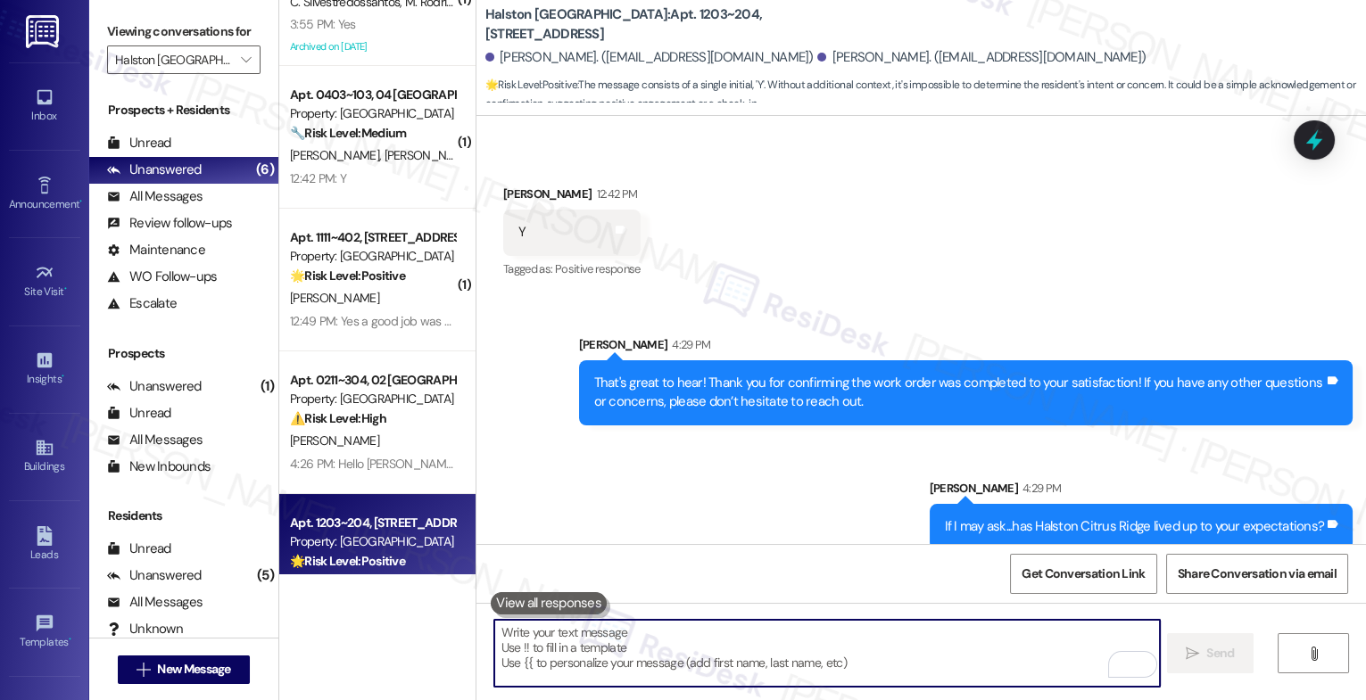
scroll to position [139, 0]
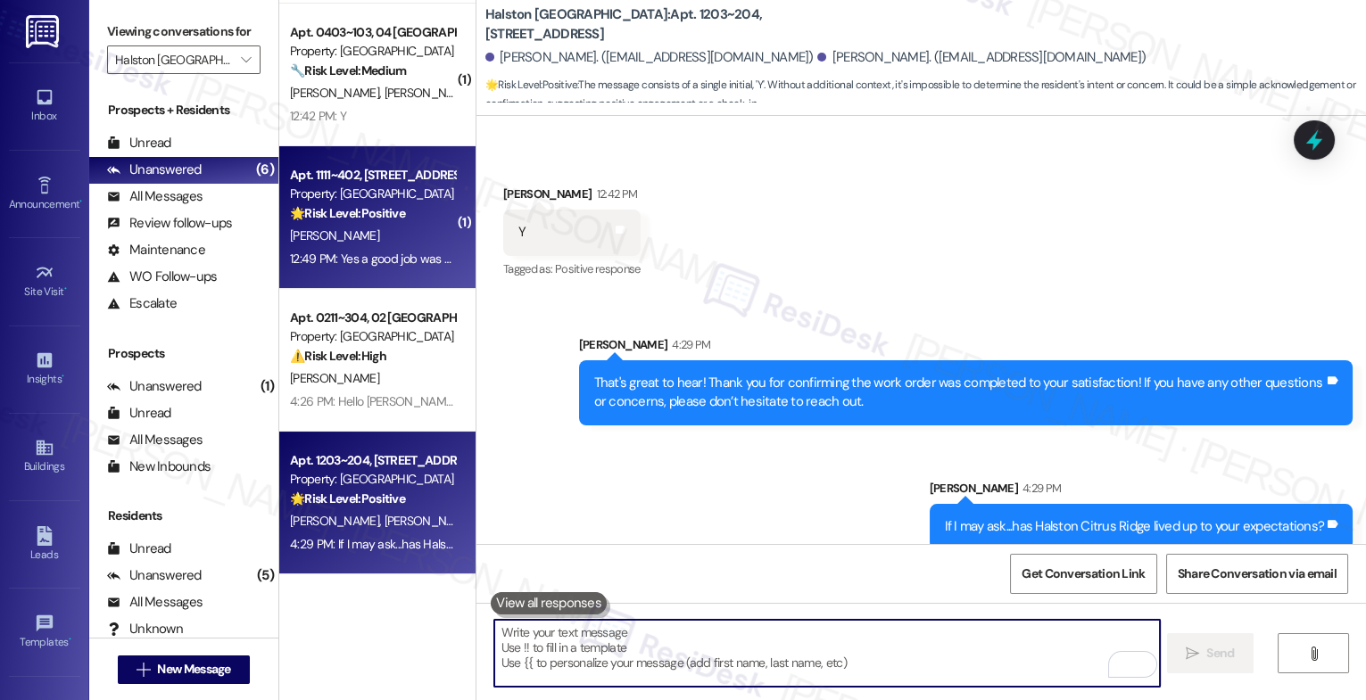
click at [347, 214] on strong "🌟 Risk Level: Positive" at bounding box center [347, 213] width 115 height 16
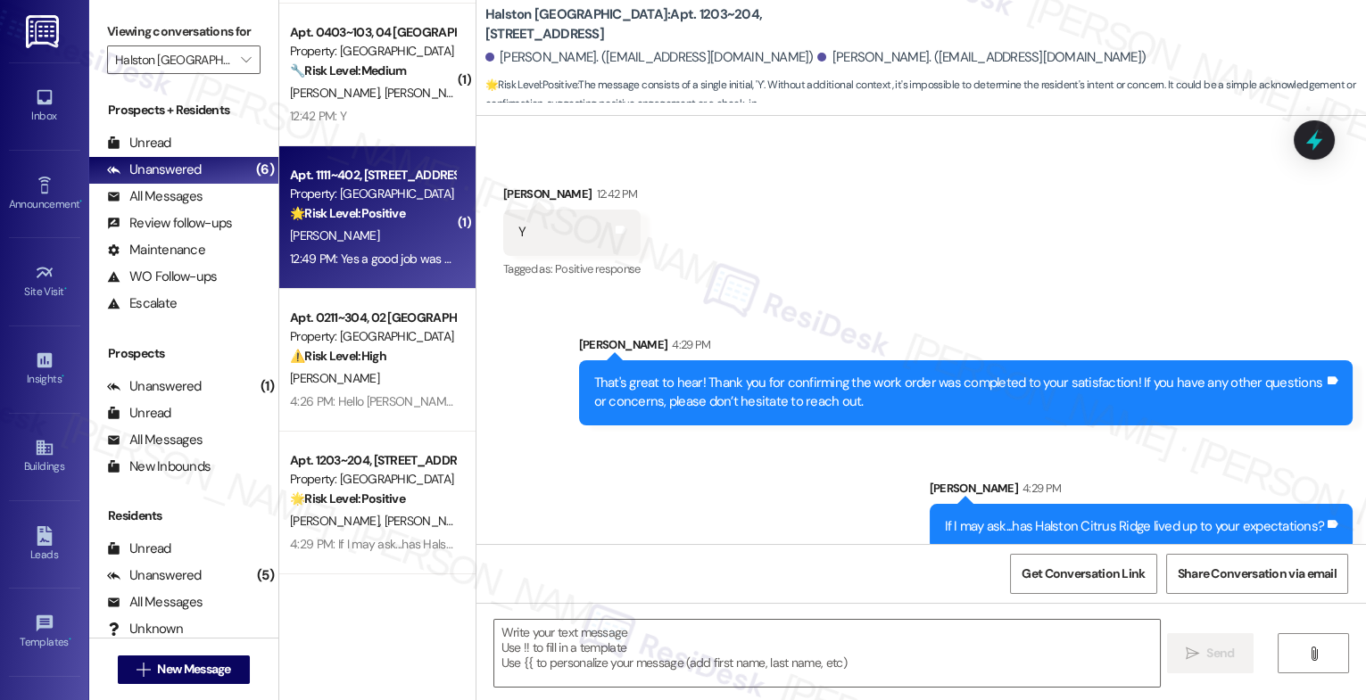
type textarea "Fetching suggested responses. Please feel free to read through the conversation…"
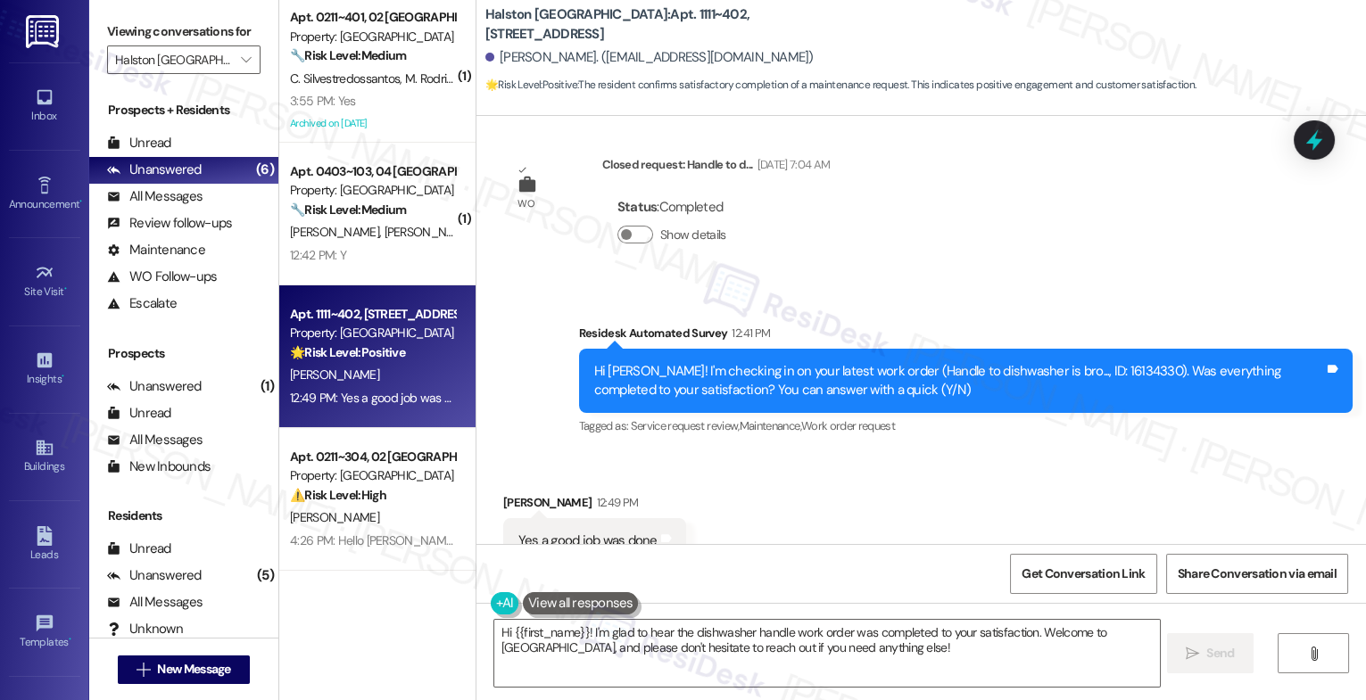
scroll to position [404, 0]
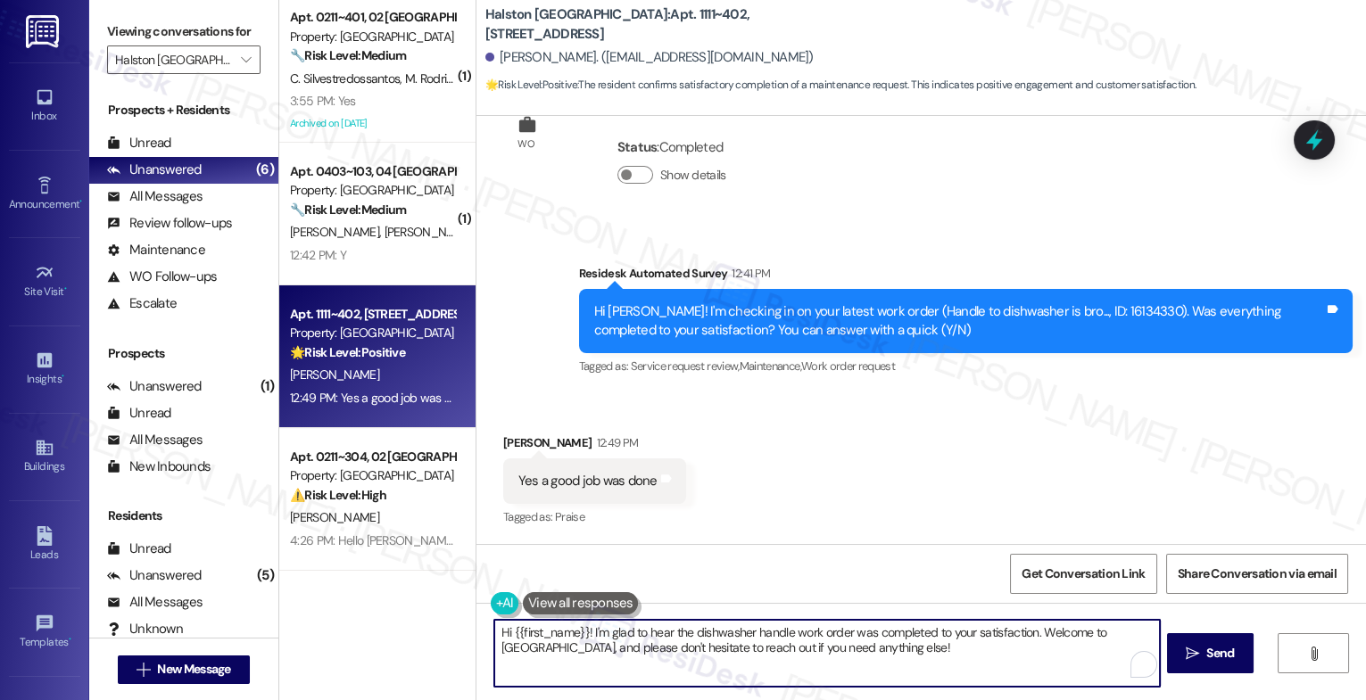
drag, startPoint x: 581, startPoint y: 631, endPoint x: 377, endPoint y: 628, distance: 203.5
click at [377, 628] on div "( 1 ) Apt. 0211~[GEOGRAPHIC_DATA] Property: [GEOGRAPHIC_DATA] 🔧 Risk Level: Med…" at bounding box center [822, 350] width 1087 height 700
click at [880, 656] on textarea "I'm glad to hear the dishwasher handle work order was completed to your satisfa…" at bounding box center [827, 653] width 666 height 67
click at [494, 633] on textarea "I'm glad to hear the dishwasher handle work order was completed to your satisfa…" at bounding box center [827, 653] width 666 height 67
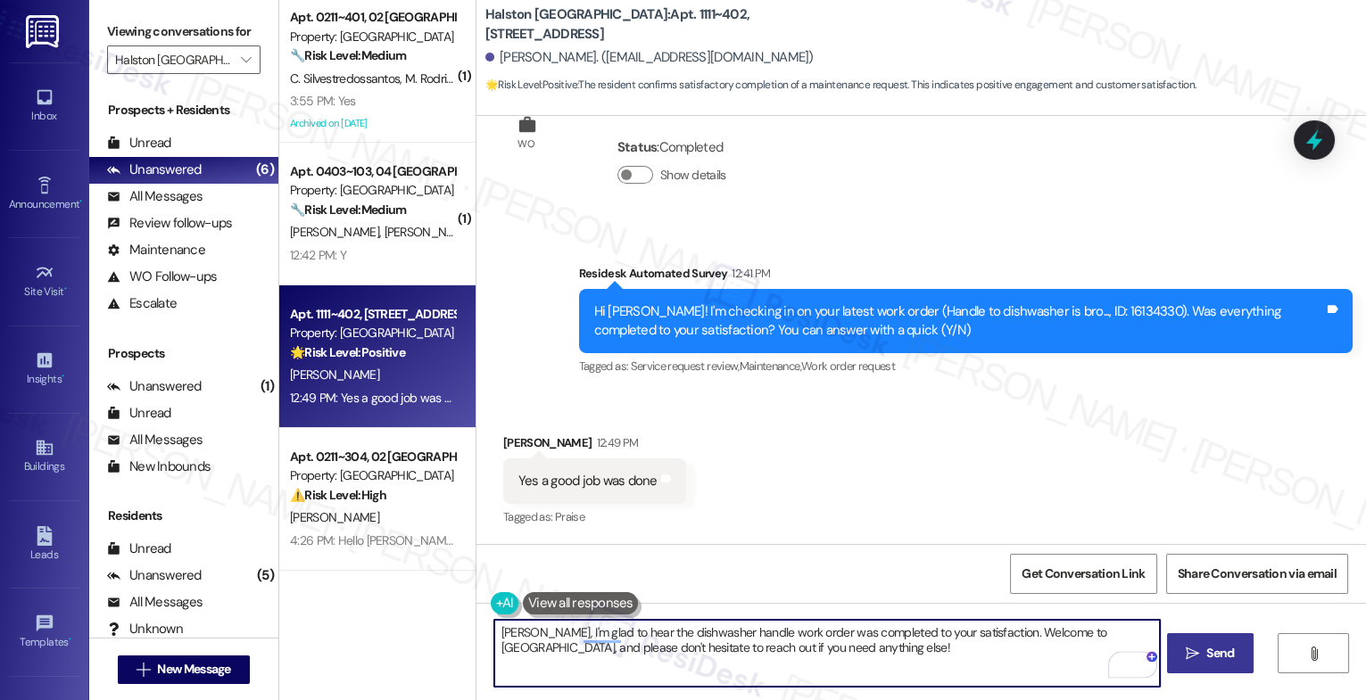
type textarea "[PERSON_NAME], I'm glad to hear the dishwasher handle work order was completed …"
click at [1203, 654] on span "Send" at bounding box center [1220, 653] width 35 height 19
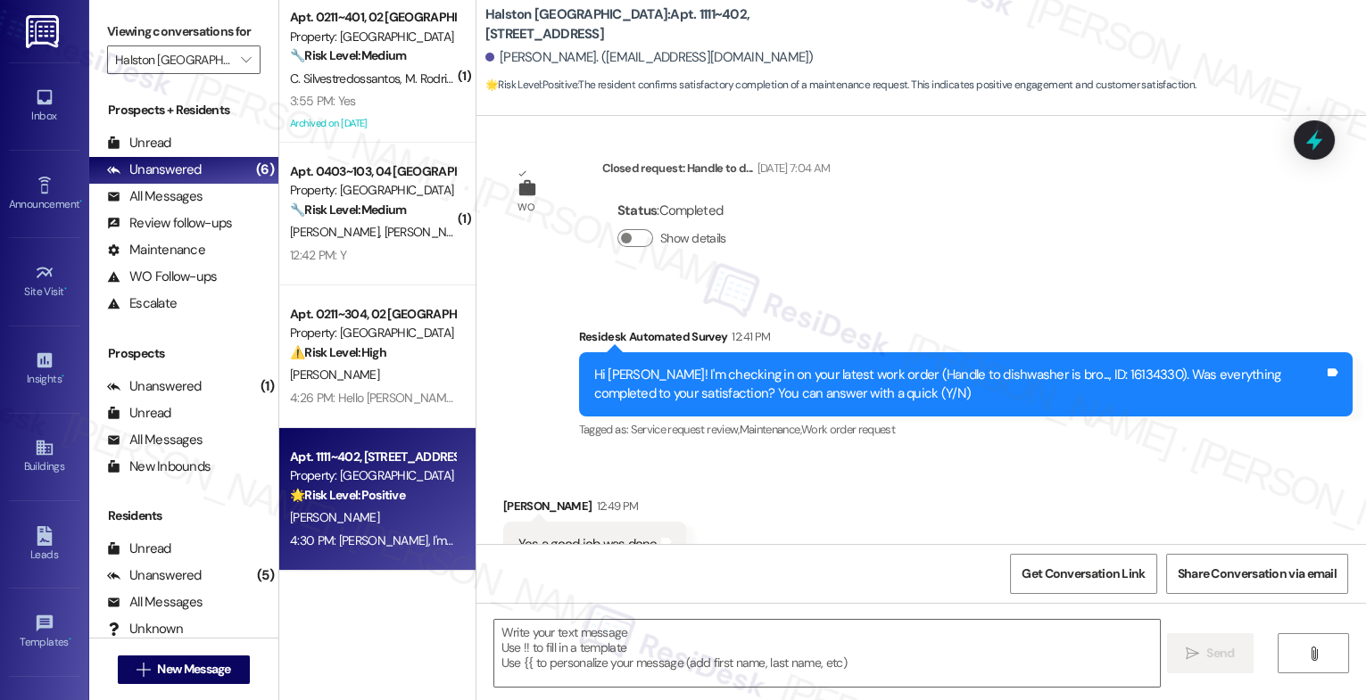
scroll to position [548, 0]
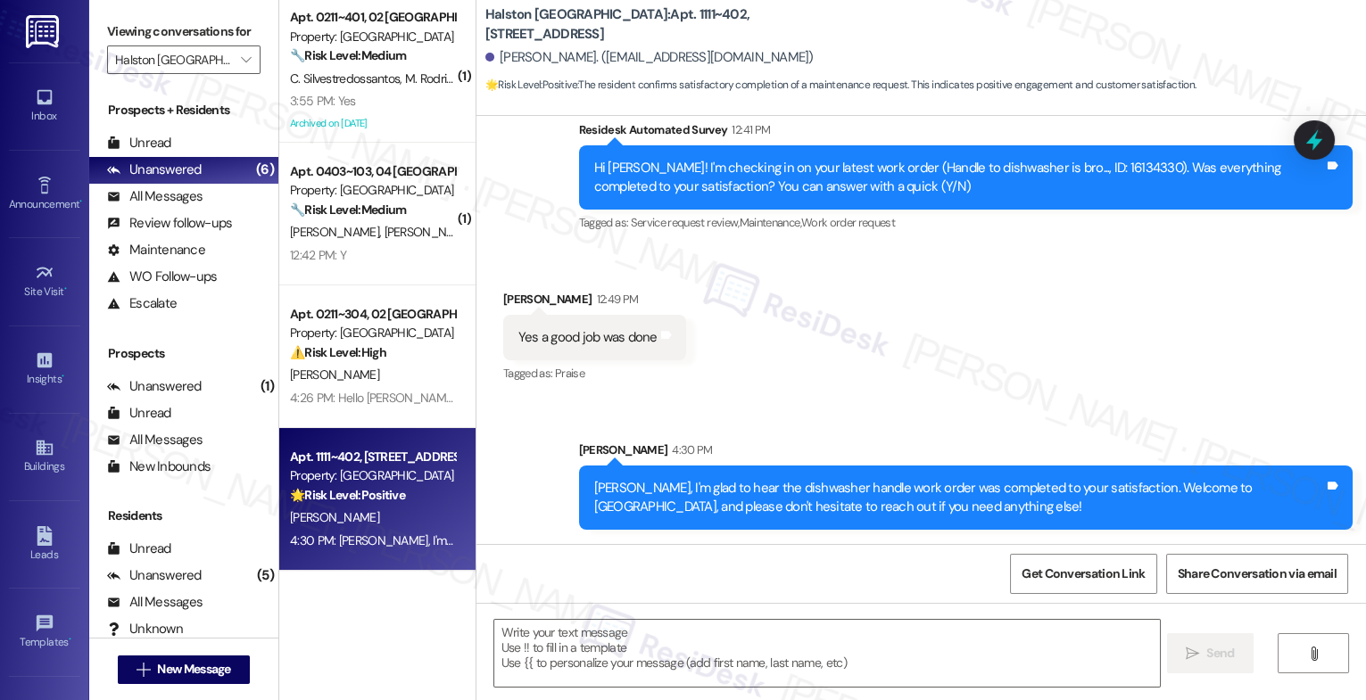
click at [815, 359] on div "Received via SMS [PERSON_NAME] 12:49 PM Yes a good job was done Tags and notes …" at bounding box center [921, 325] width 890 height 151
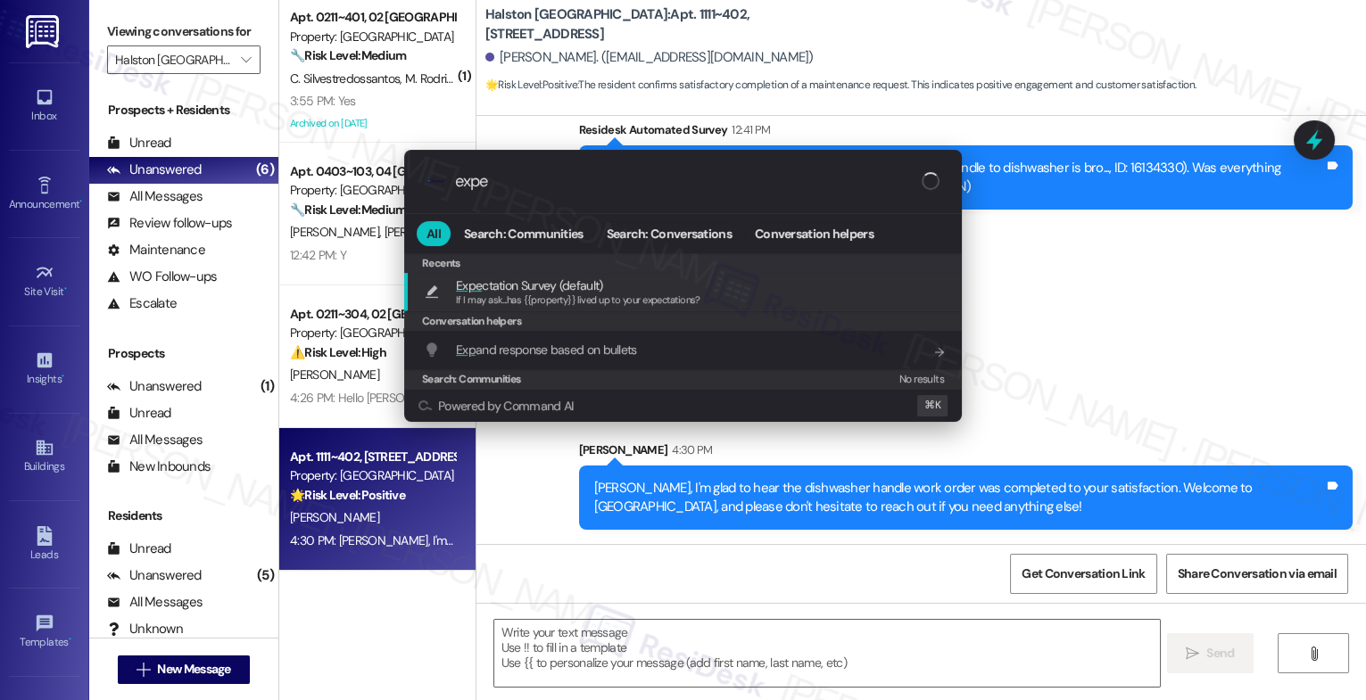
type input "expec"
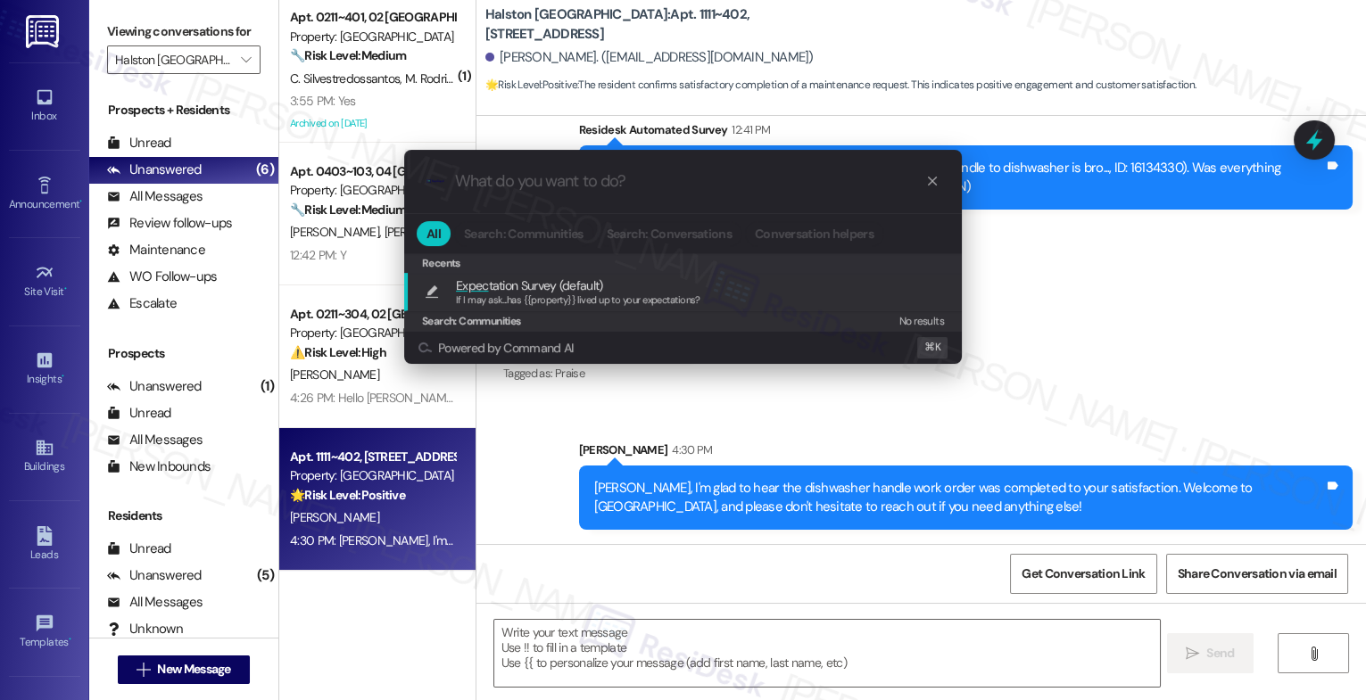
type textarea "If I may ask...has {{property}} lived up to your expectations?"
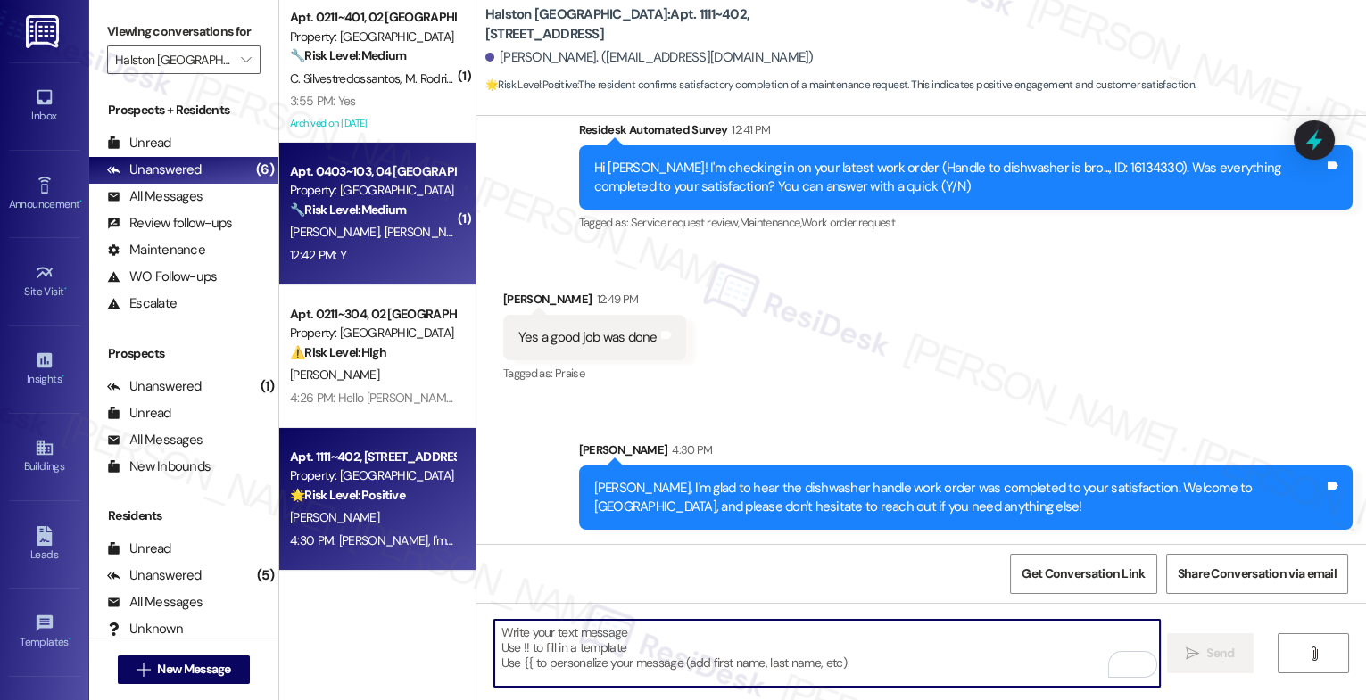
click at [346, 212] on strong "🔧 Risk Level: Medium" at bounding box center [348, 210] width 116 height 16
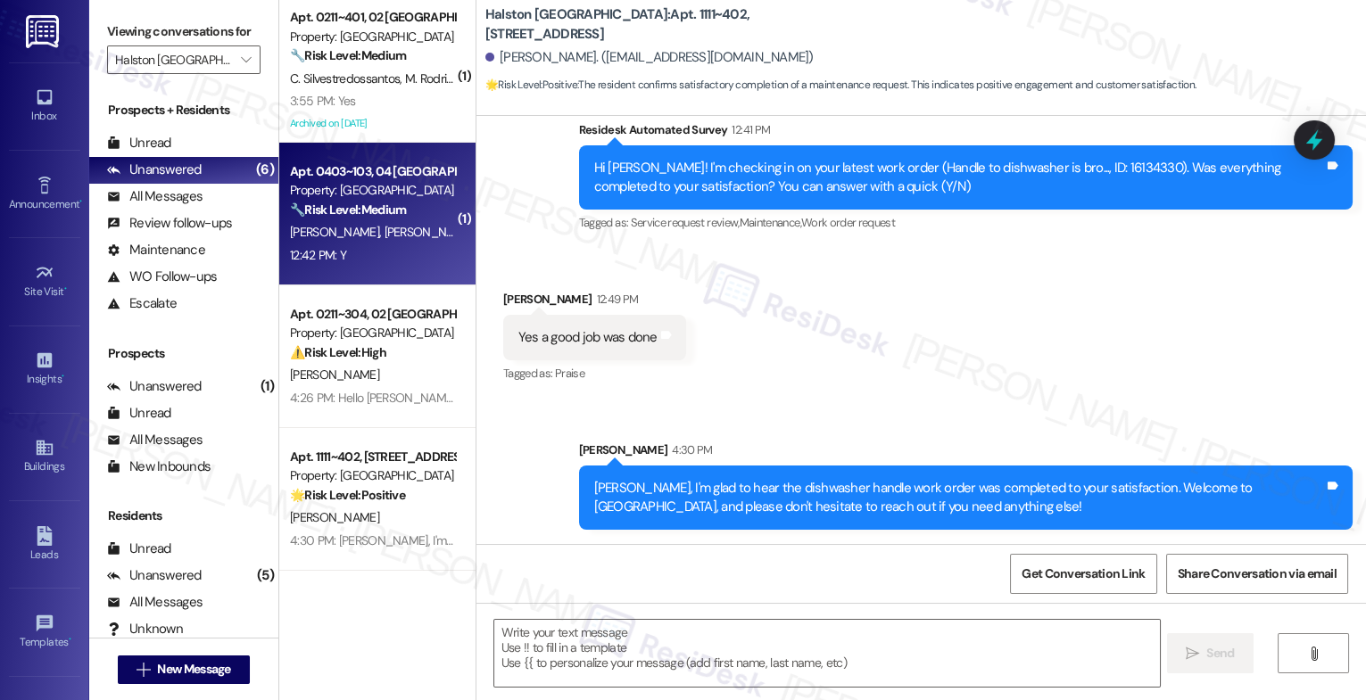
scroll to position [0, 0]
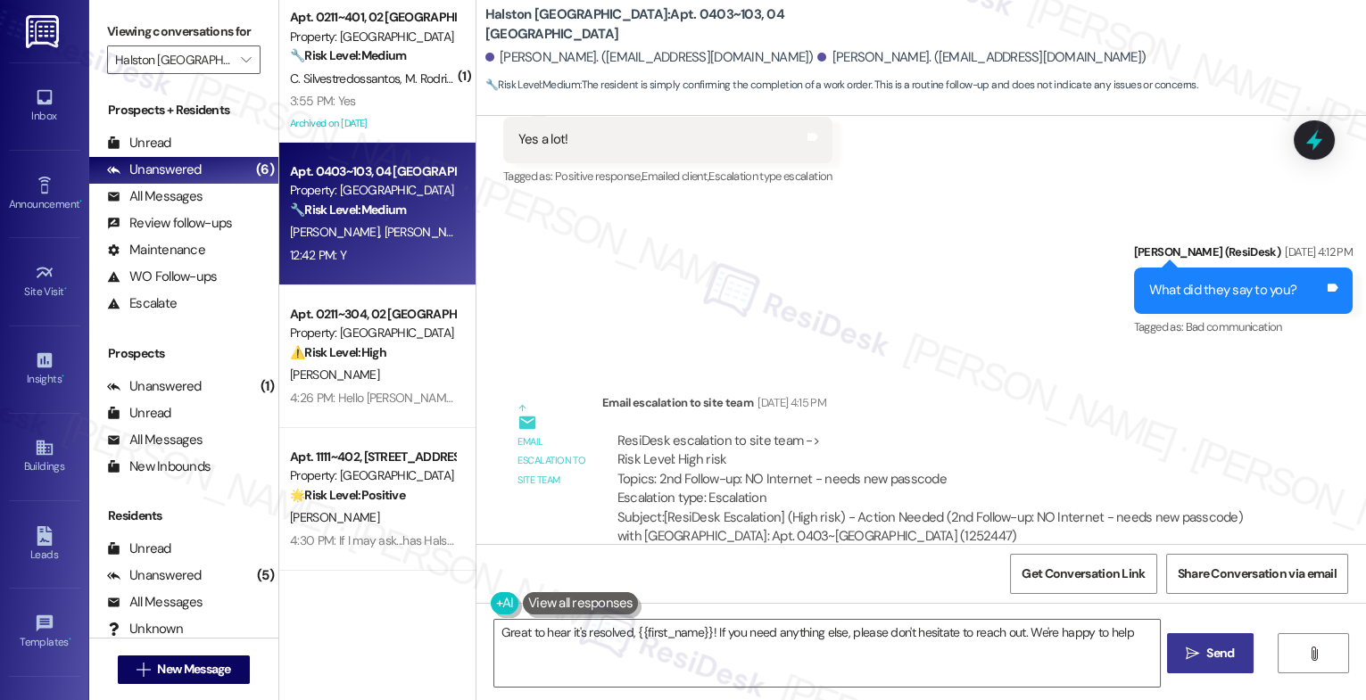
type textarea "Great to hear it's resolved, {{first_name}}! If you need anything else, please …"
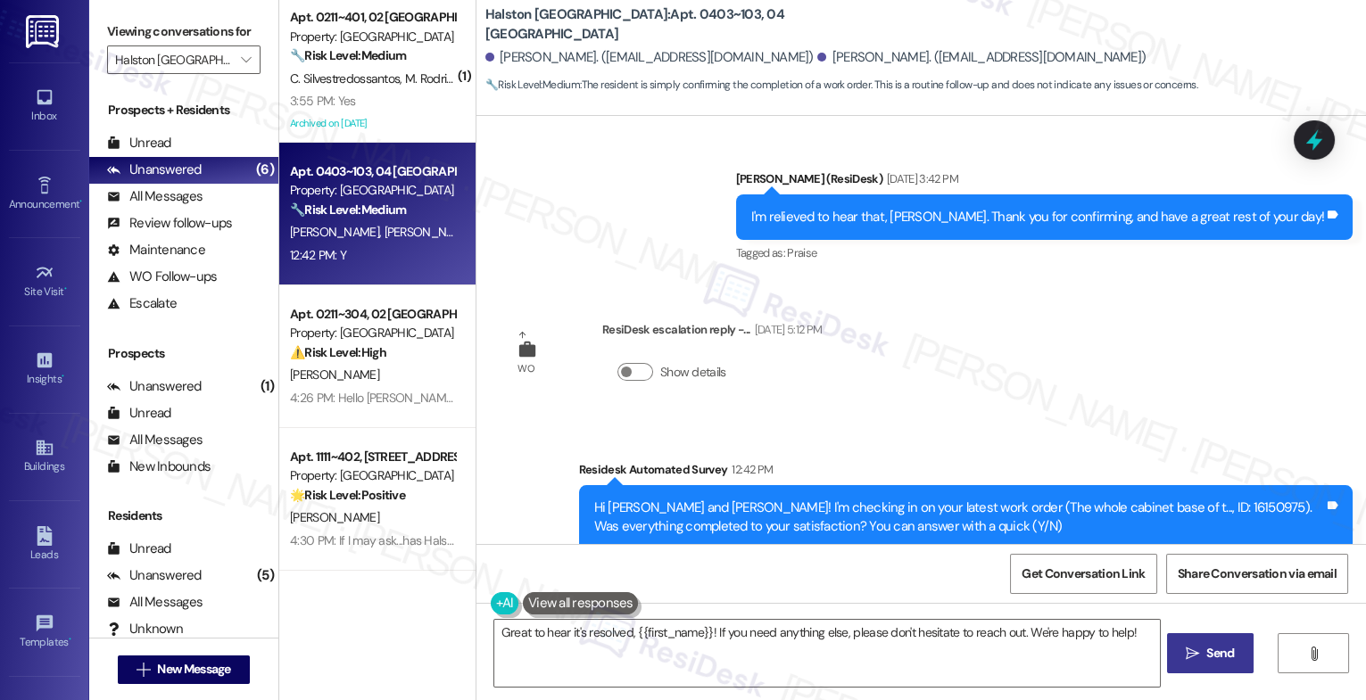
scroll to position [18418, 0]
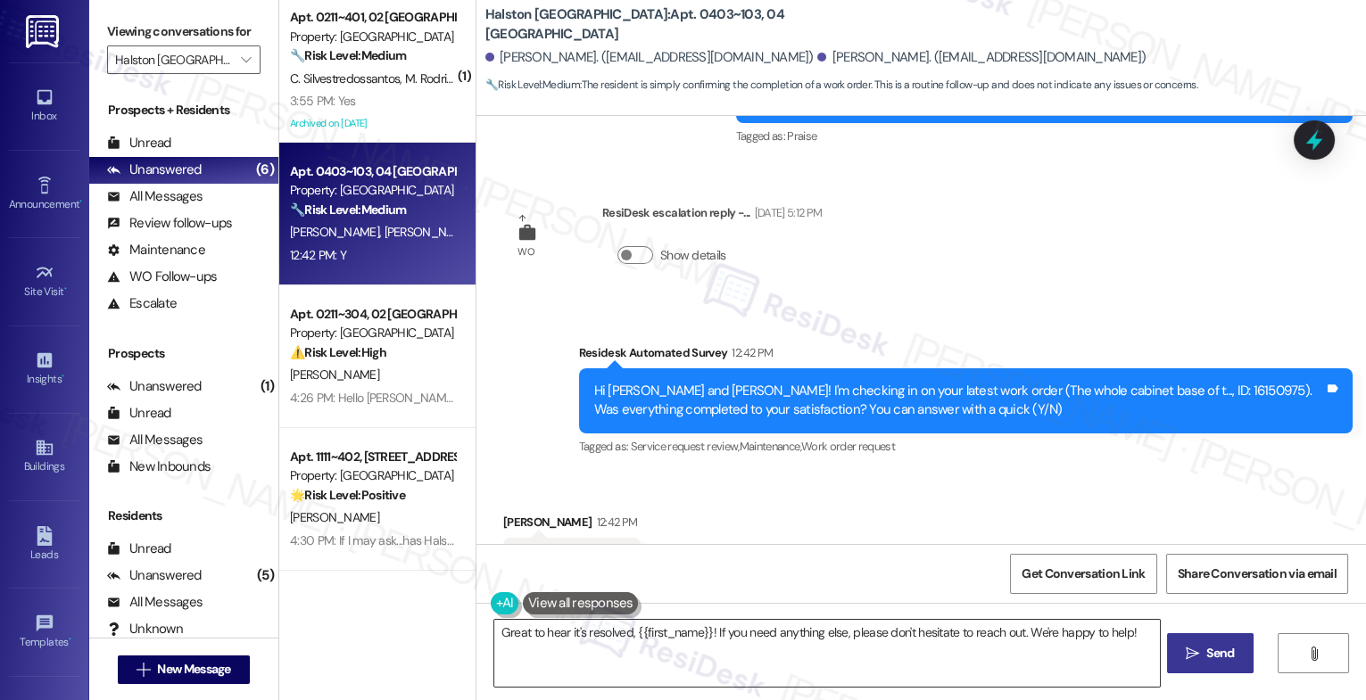
click at [1136, 635] on textarea "Great to hear it's resolved, {{first_name}}! If you need anything else, please …" at bounding box center [827, 653] width 666 height 67
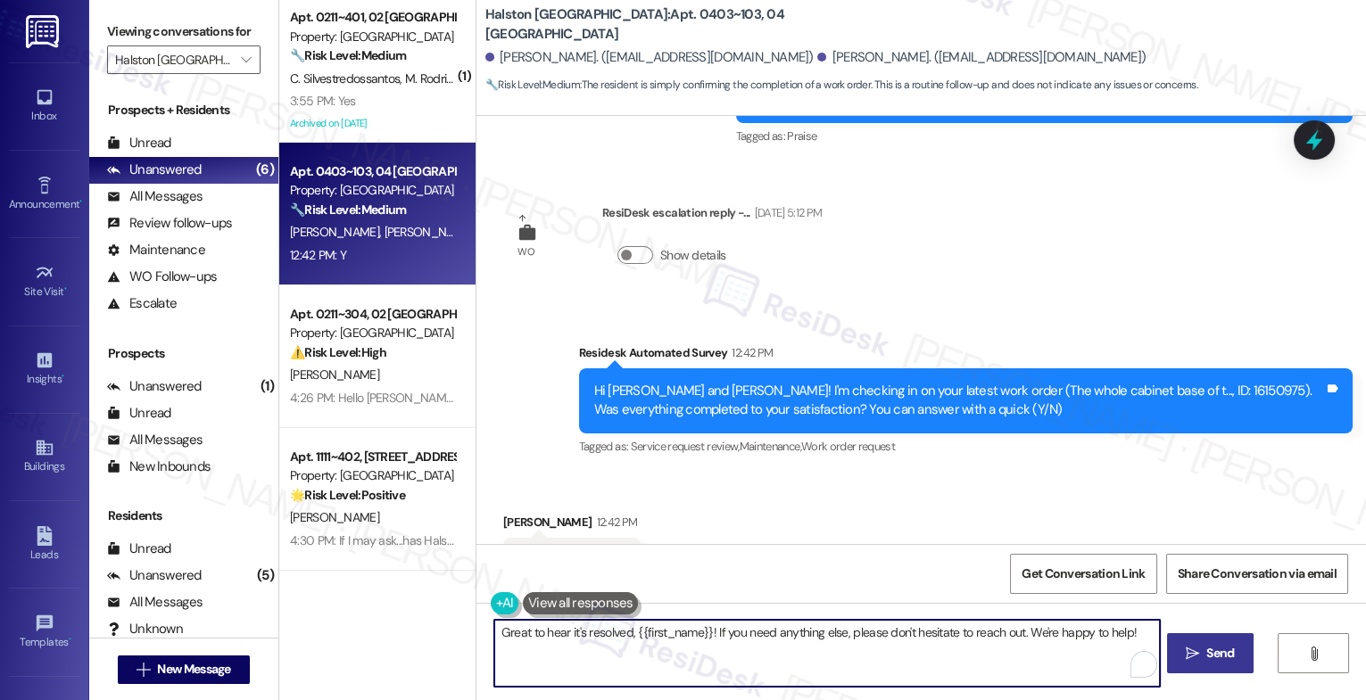
drag, startPoint x: 1016, startPoint y: 632, endPoint x: 1181, endPoint y: 634, distance: 165.1
click at [1181, 634] on div "Great to hear it's resolved, {{first_name}}! If you need anything else, please …" at bounding box center [921, 670] width 890 height 134
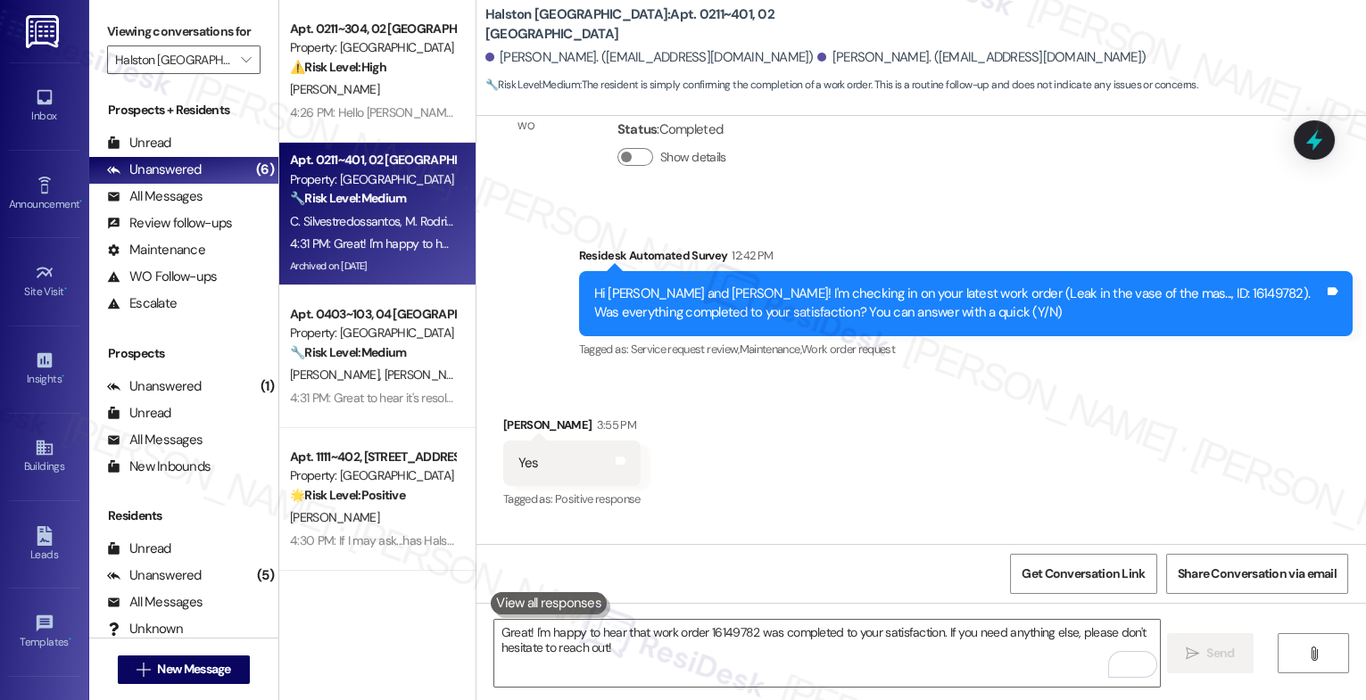
scroll to position [11070, 0]
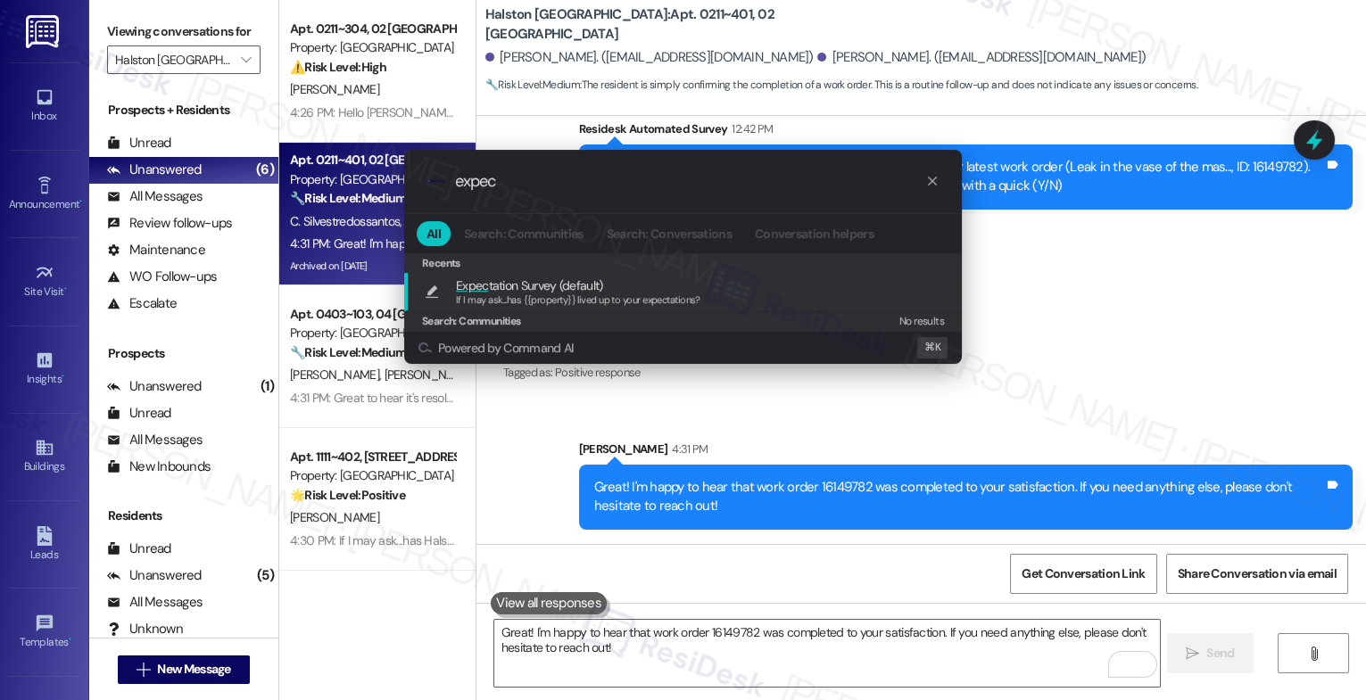
type input "expec"
click at [563, 288] on span "Expec tation Survey (default)" at bounding box center [529, 286] width 146 height 20
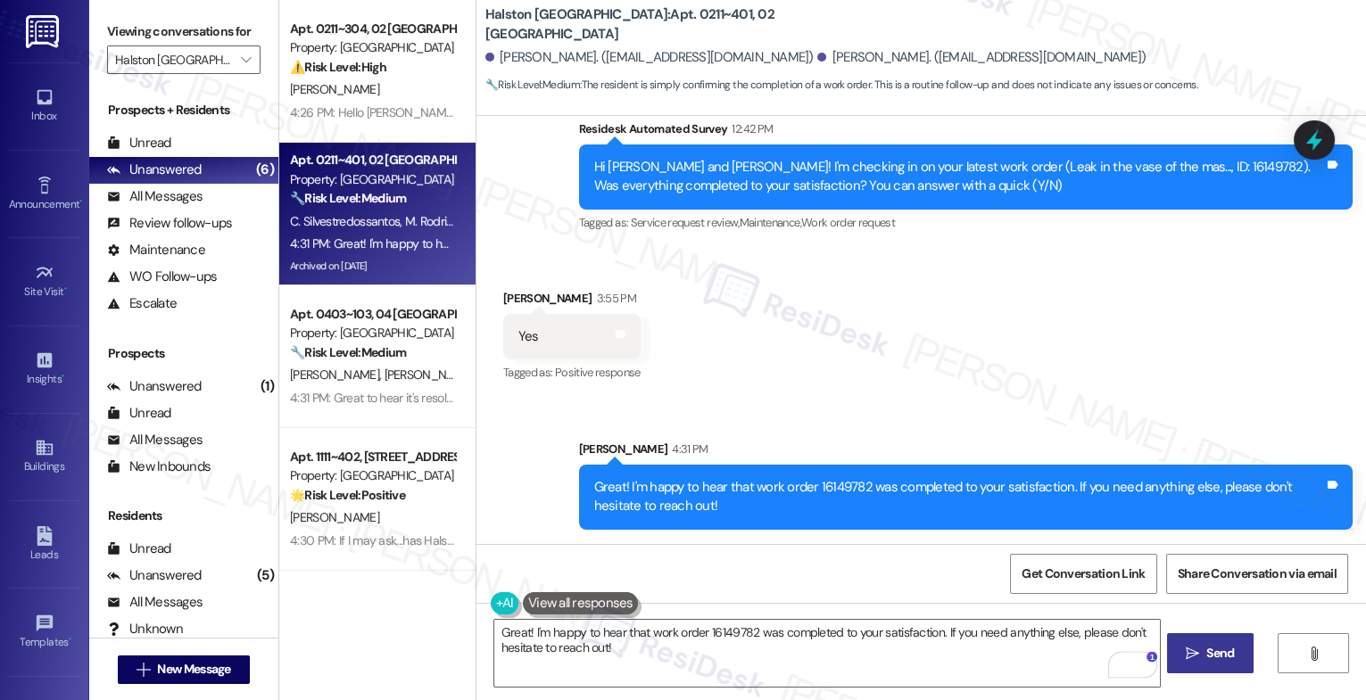
click at [1214, 654] on span "Send" at bounding box center [1220, 653] width 28 height 19
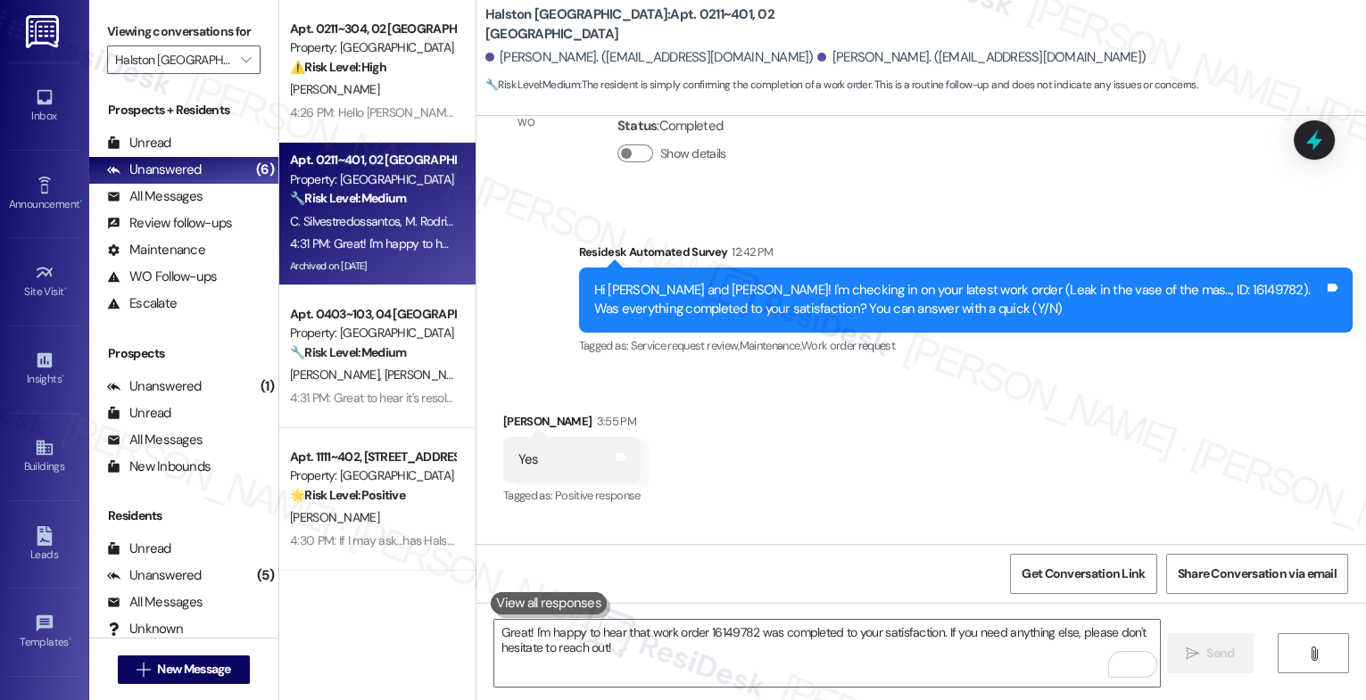
scroll to position [11194, 0]
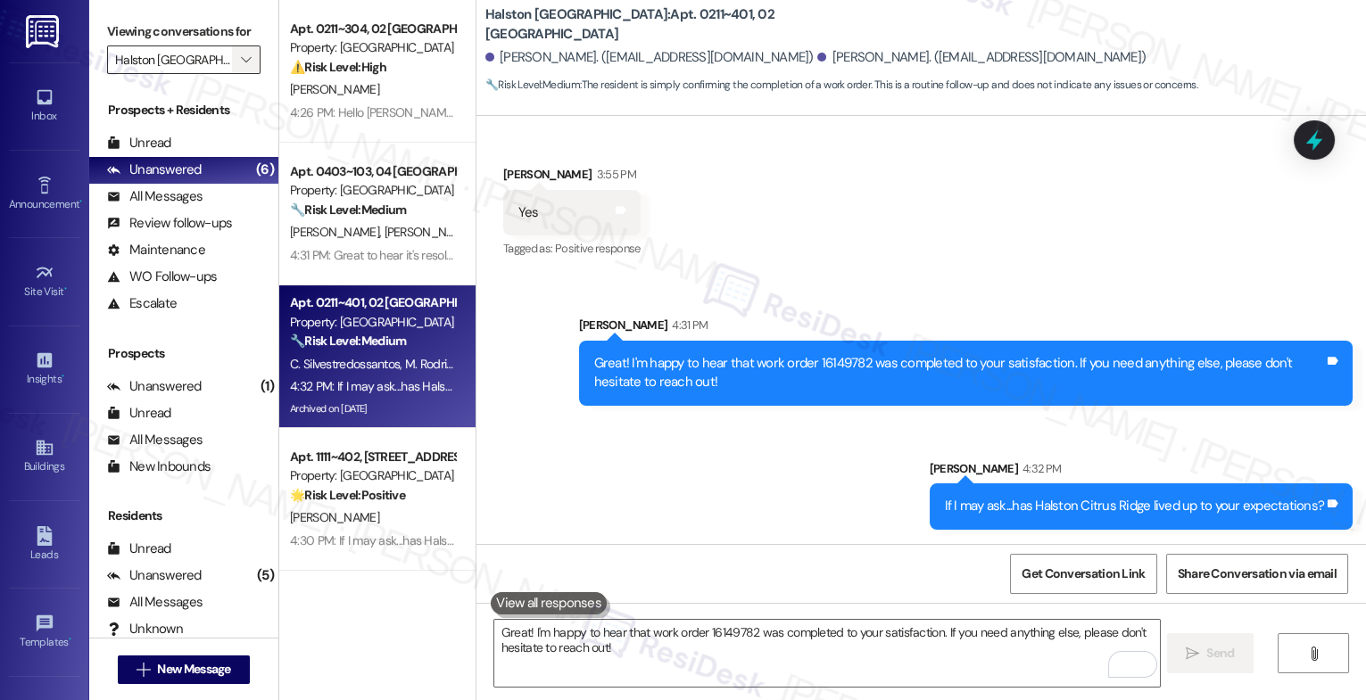
click at [237, 69] on span "" at bounding box center [245, 60] width 17 height 29
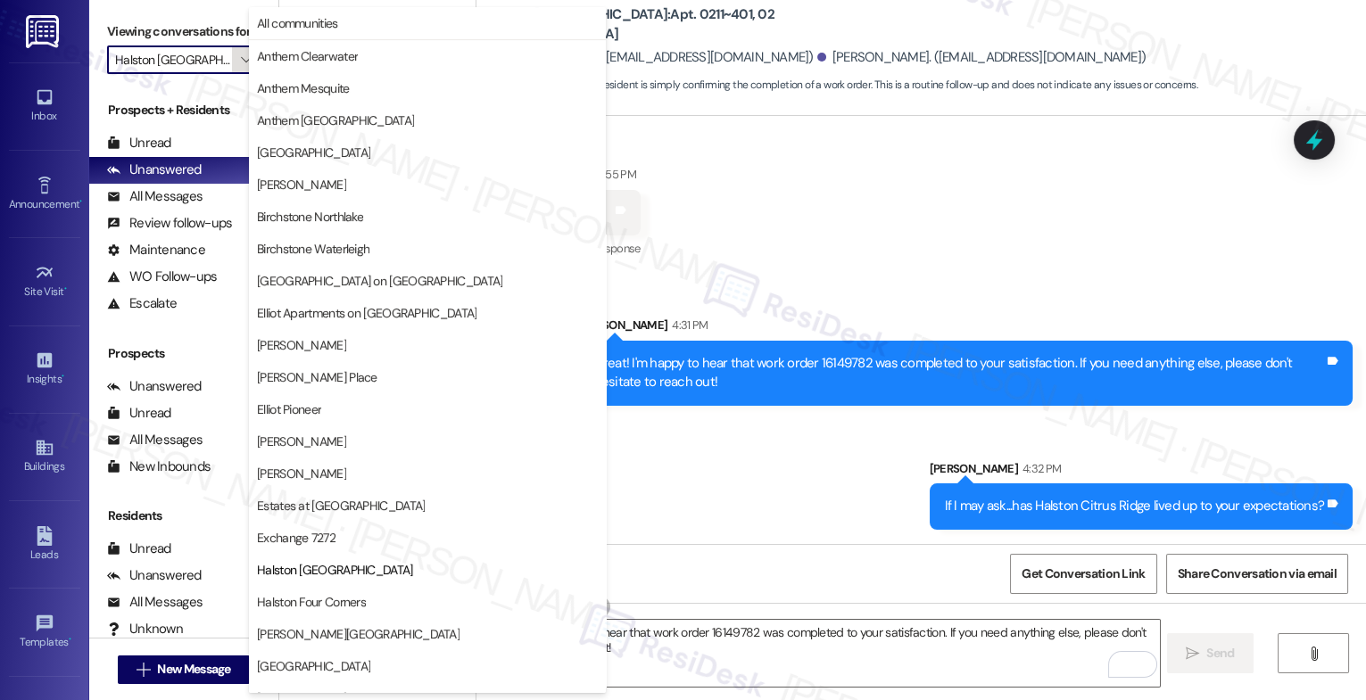
scroll to position [290, 0]
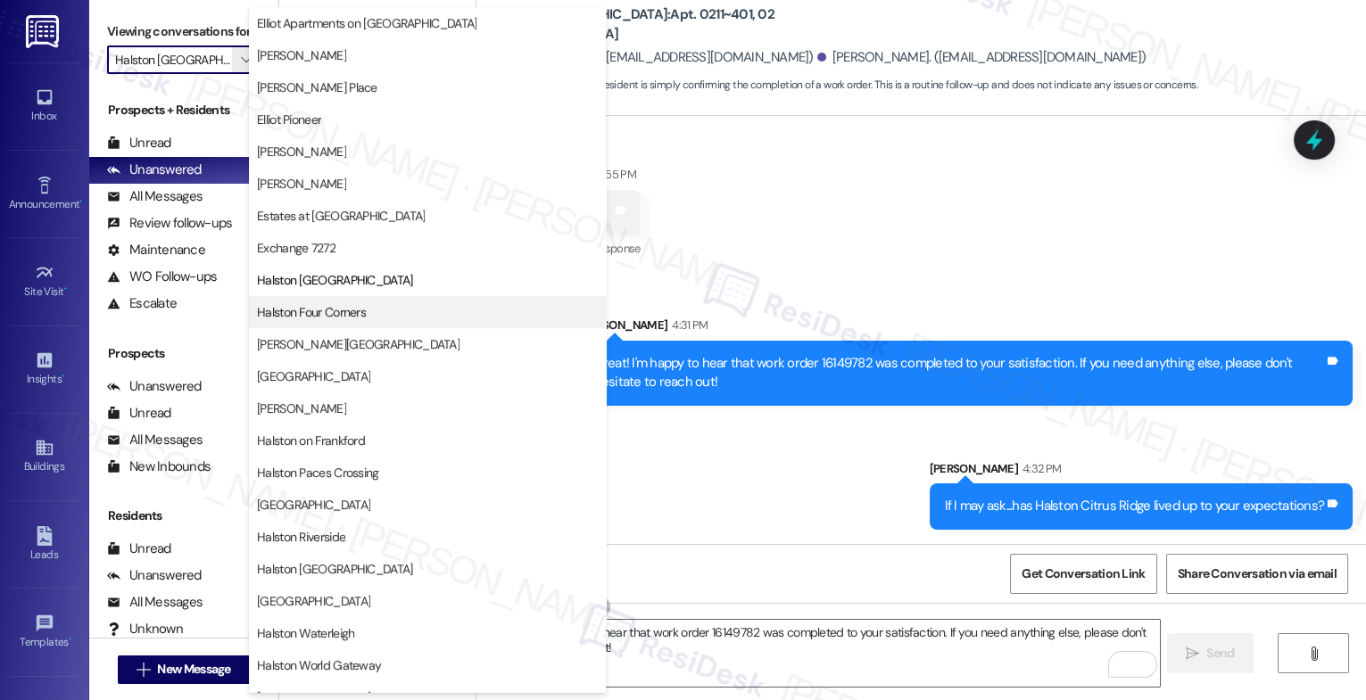
click at [344, 314] on span "Halston Four Corners" at bounding box center [311, 312] width 109 height 18
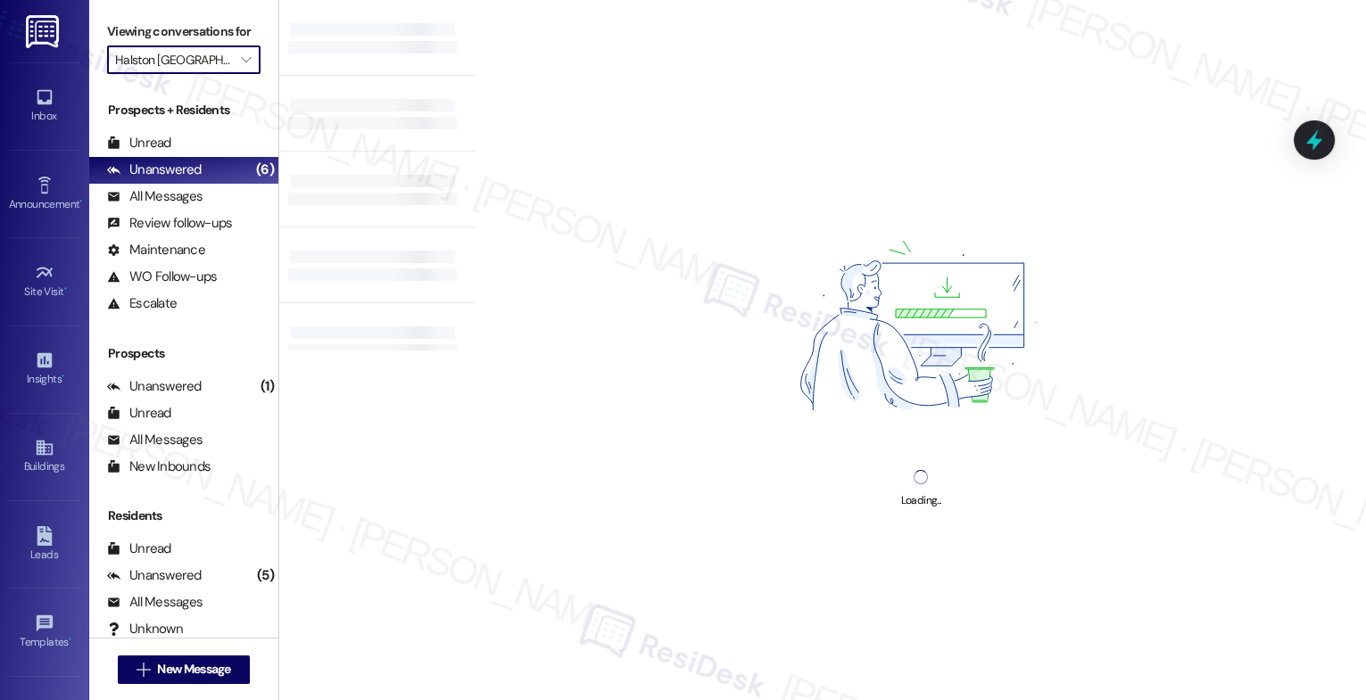
type input "Halston Four Corners"
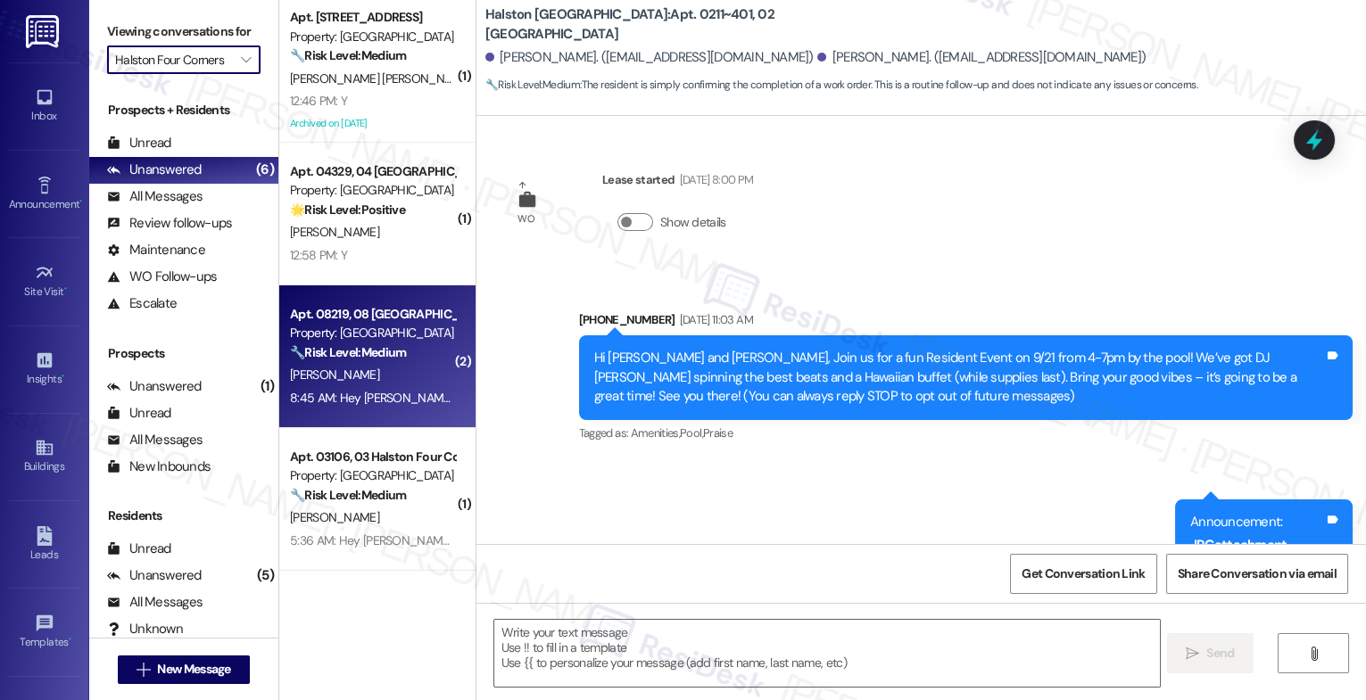
scroll to position [139, 0]
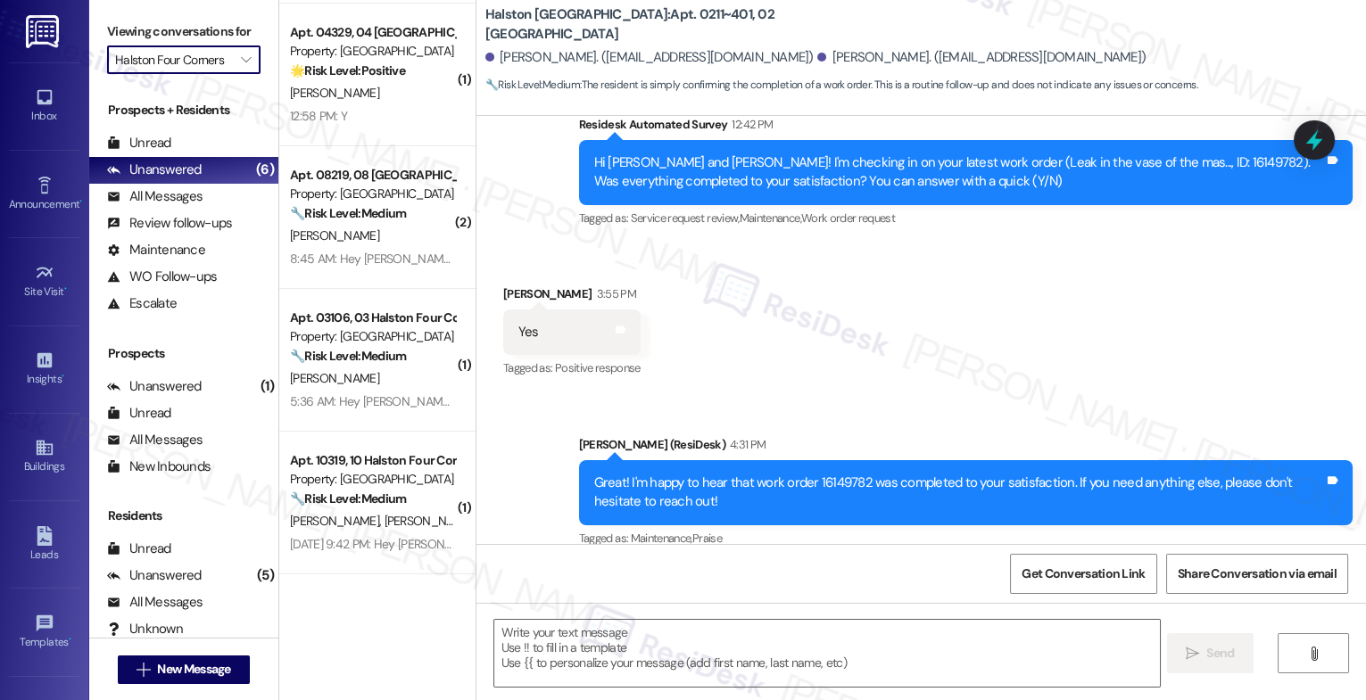
type textarea "Fetching suggested responses. Please feel free to read through the conversation…"
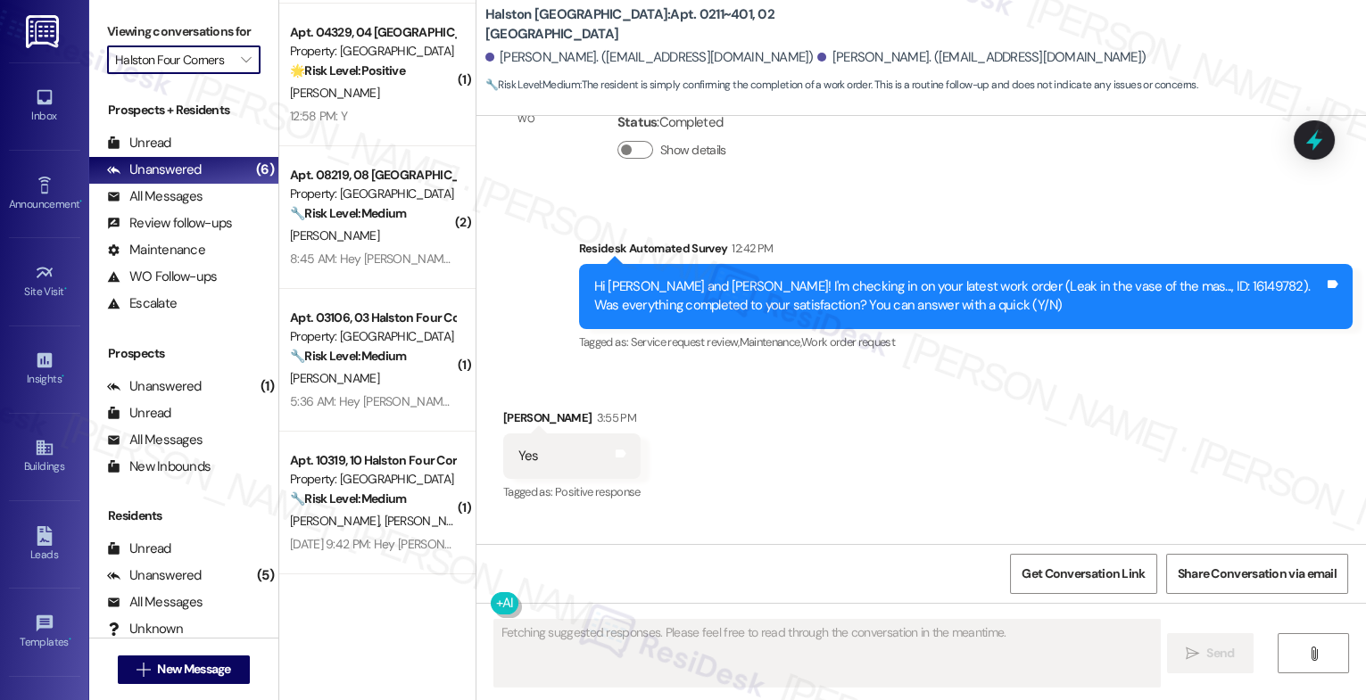
scroll to position [10926, 0]
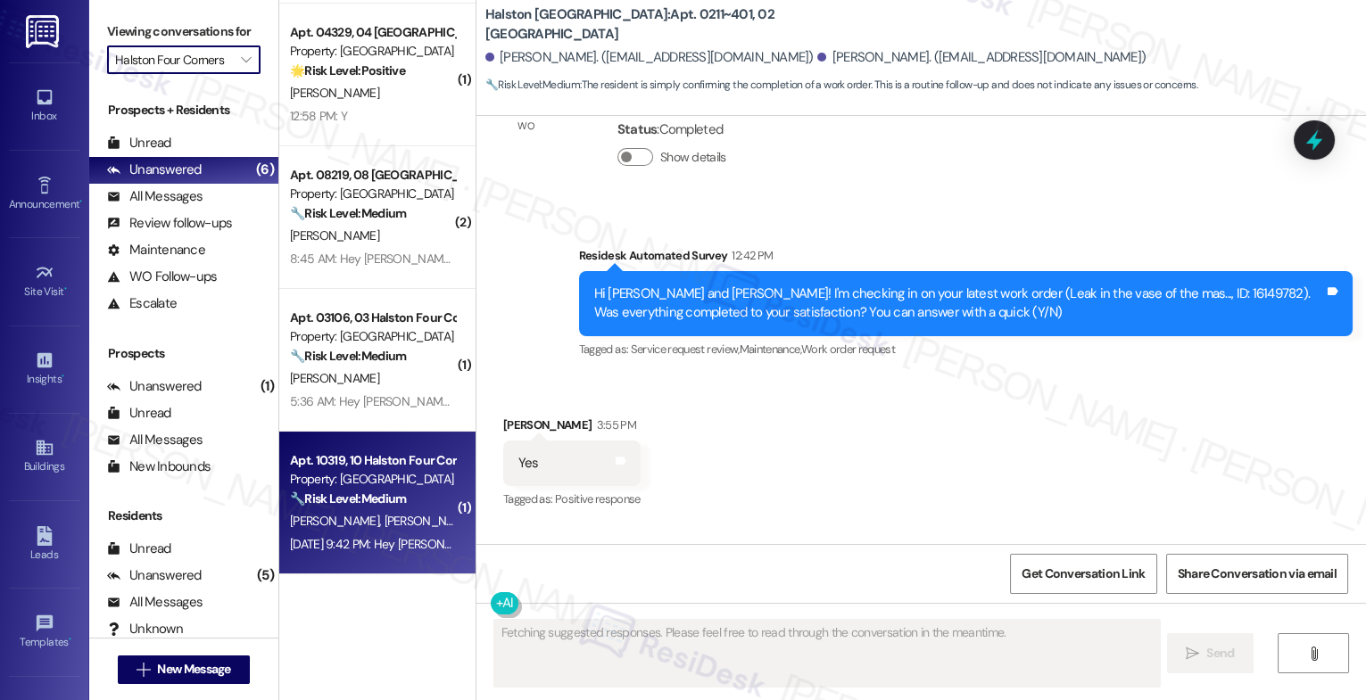
click at [384, 513] on span "L. Paim" at bounding box center [428, 521] width 89 height 16
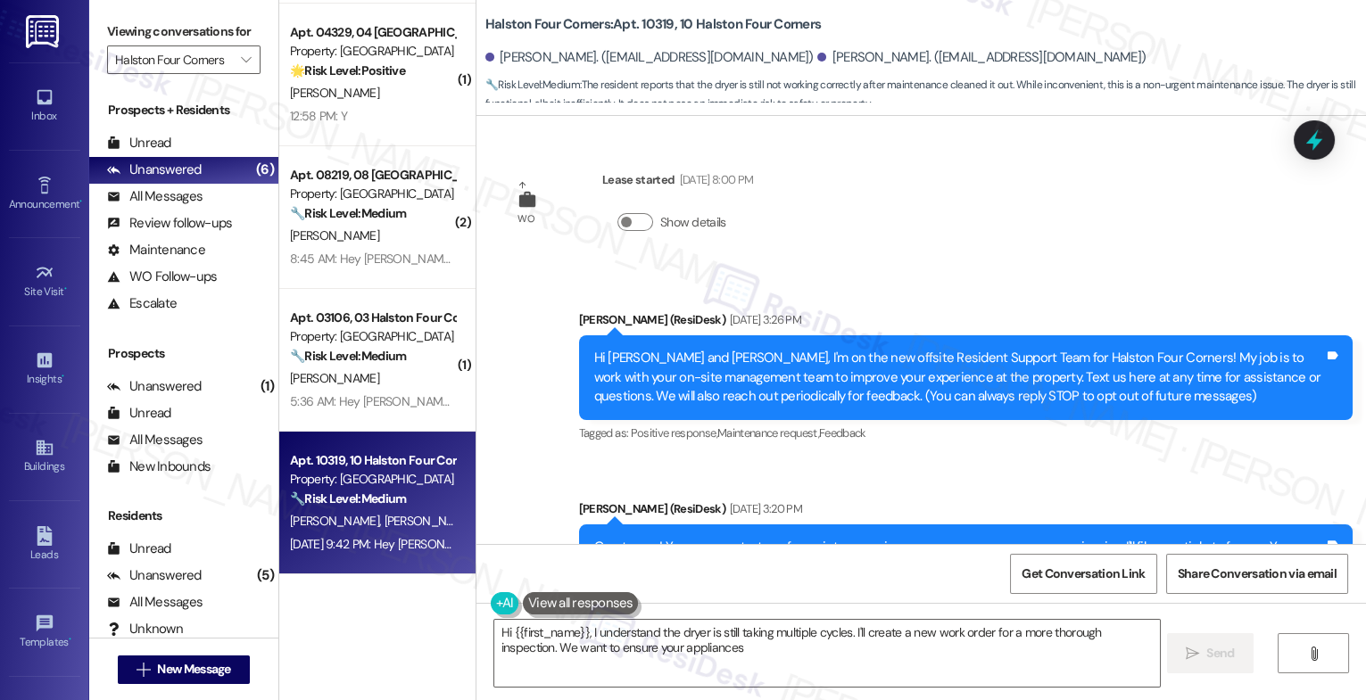
scroll to position [37818, 0]
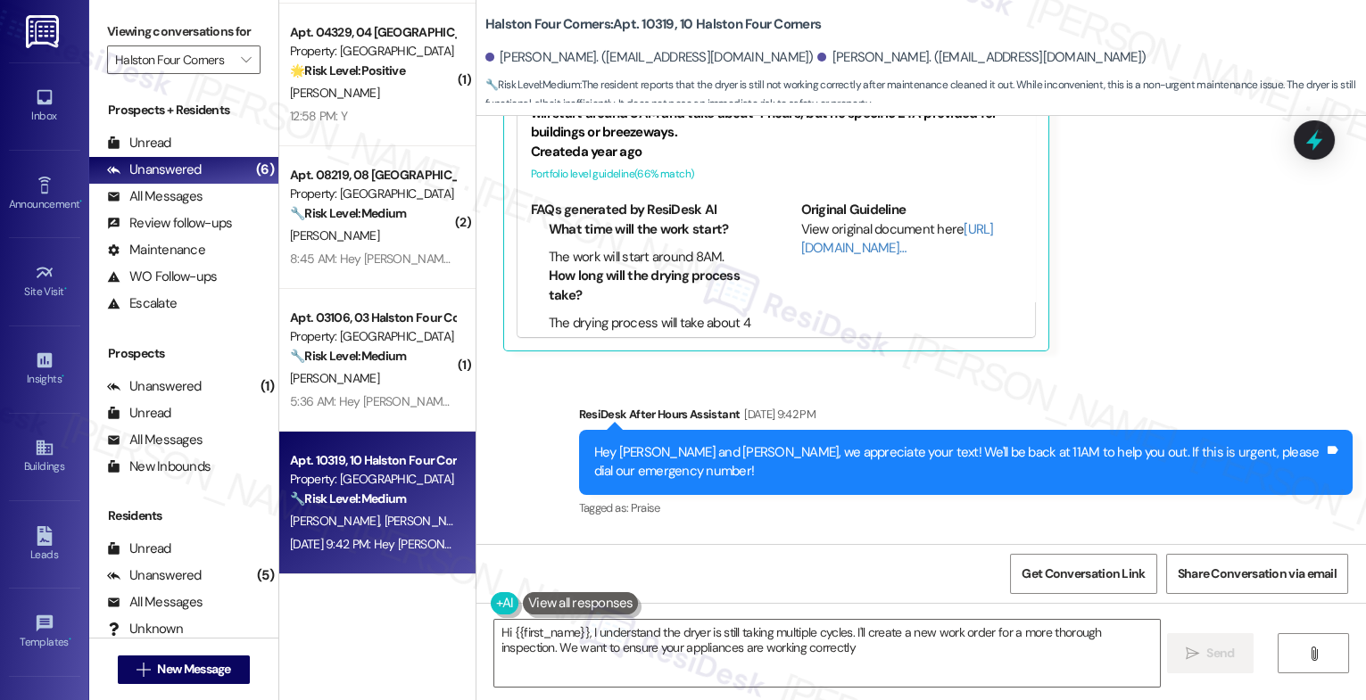
type textarea "Hi {{first_name}}, I understand the dryer is still taking multiple cycles. I'll…"
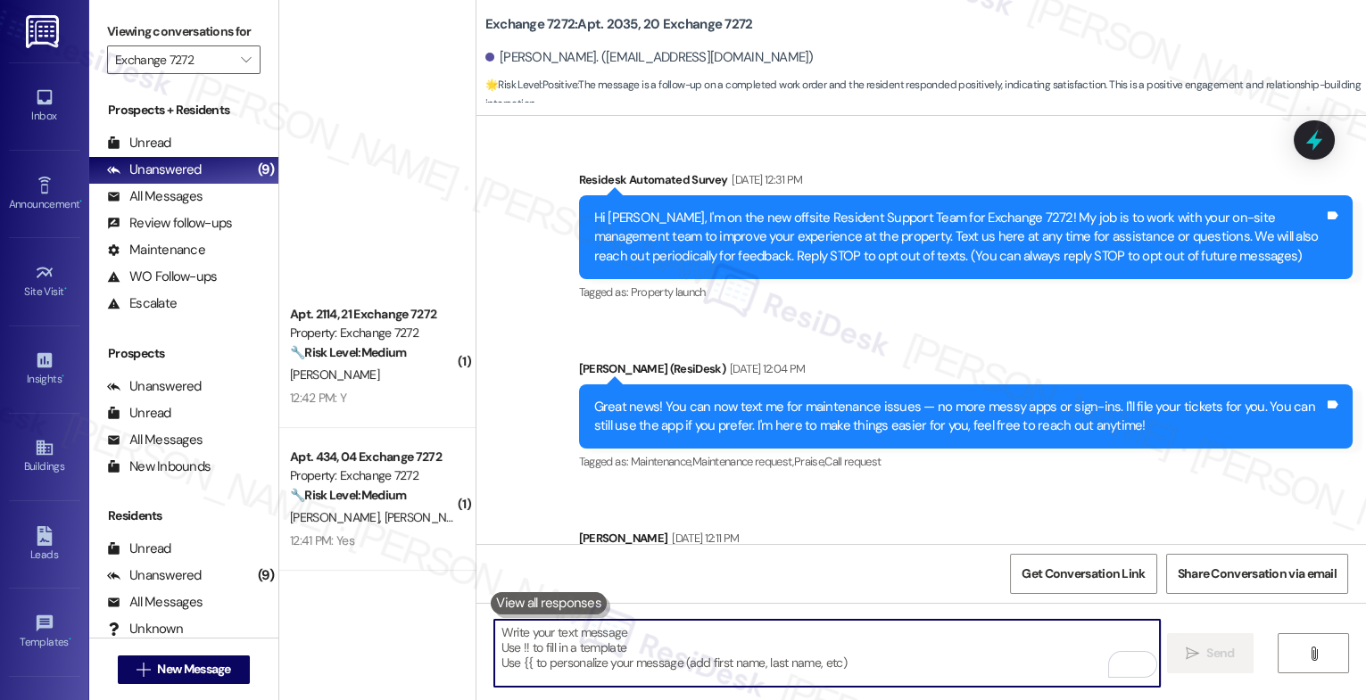
scroll to position [10469, 0]
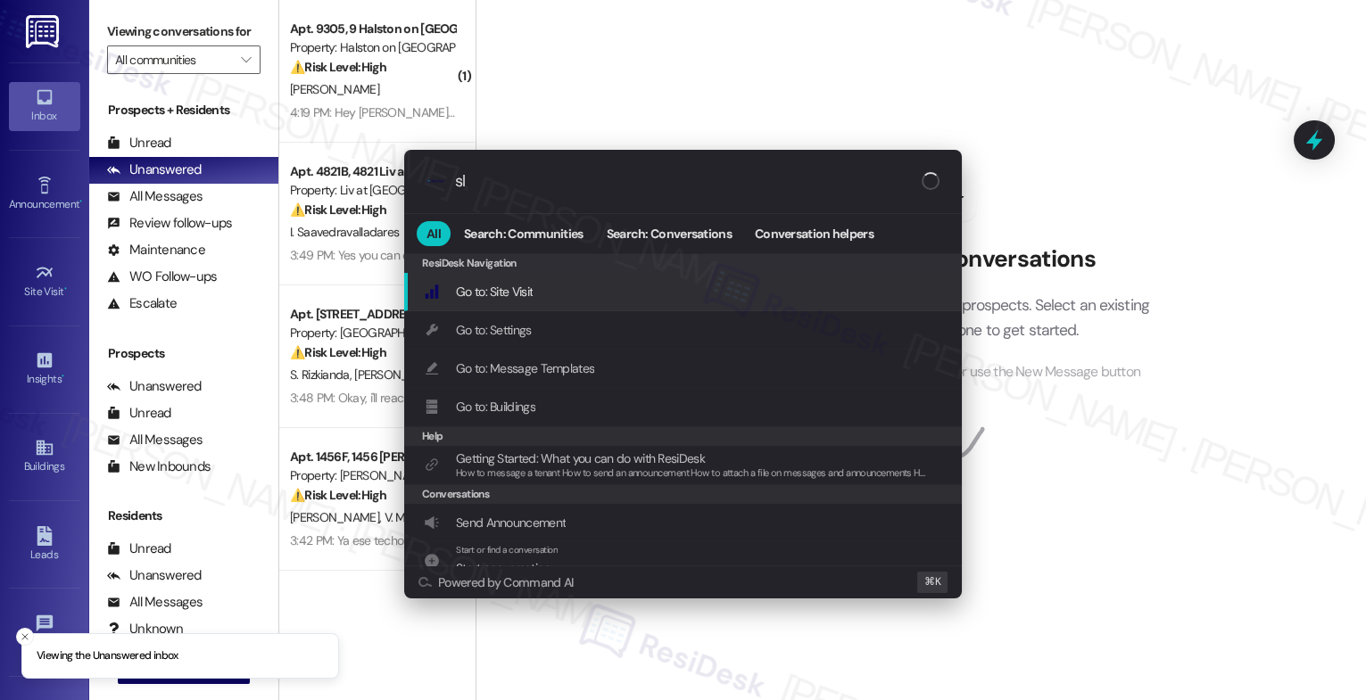
type input "sla"
